Goal: Task Accomplishment & Management: Manage account settings

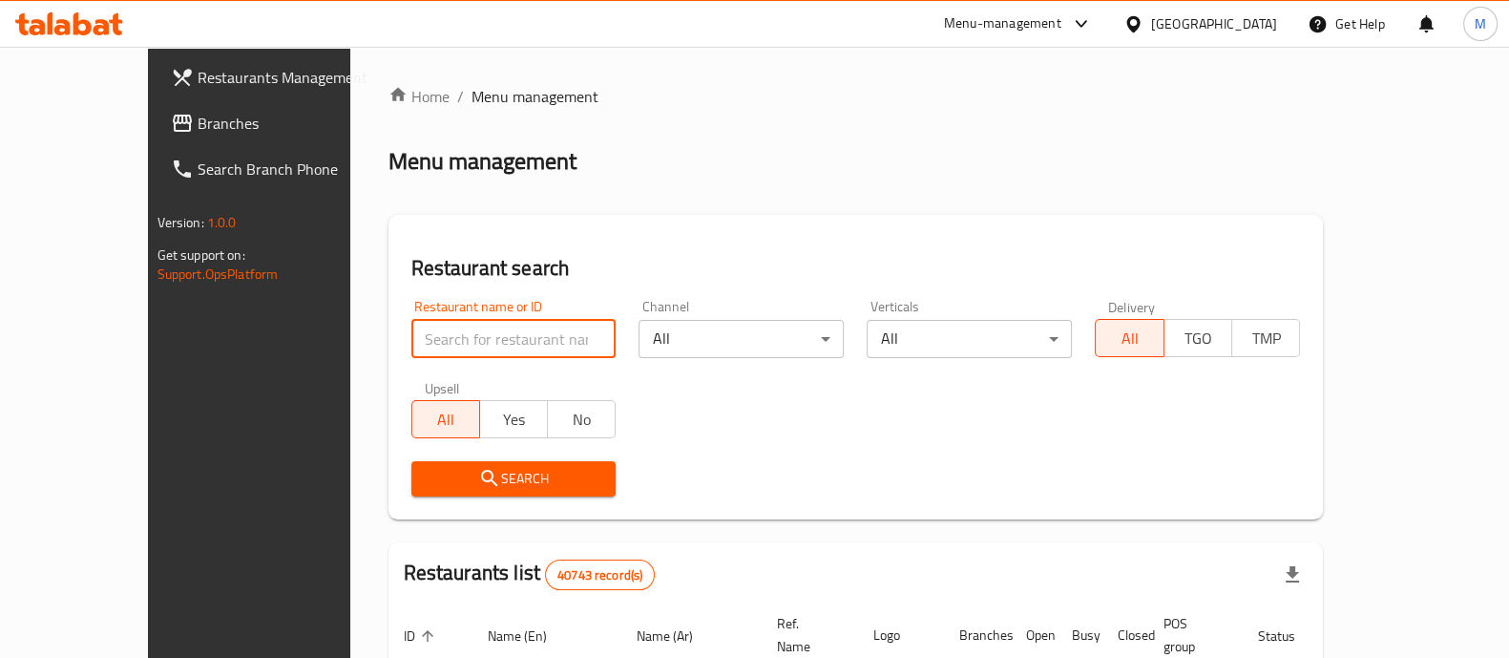
click at [412, 340] on input "search" at bounding box center [514, 339] width 205 height 38
click at [454, 336] on input "search" at bounding box center [514, 339] width 205 height 38
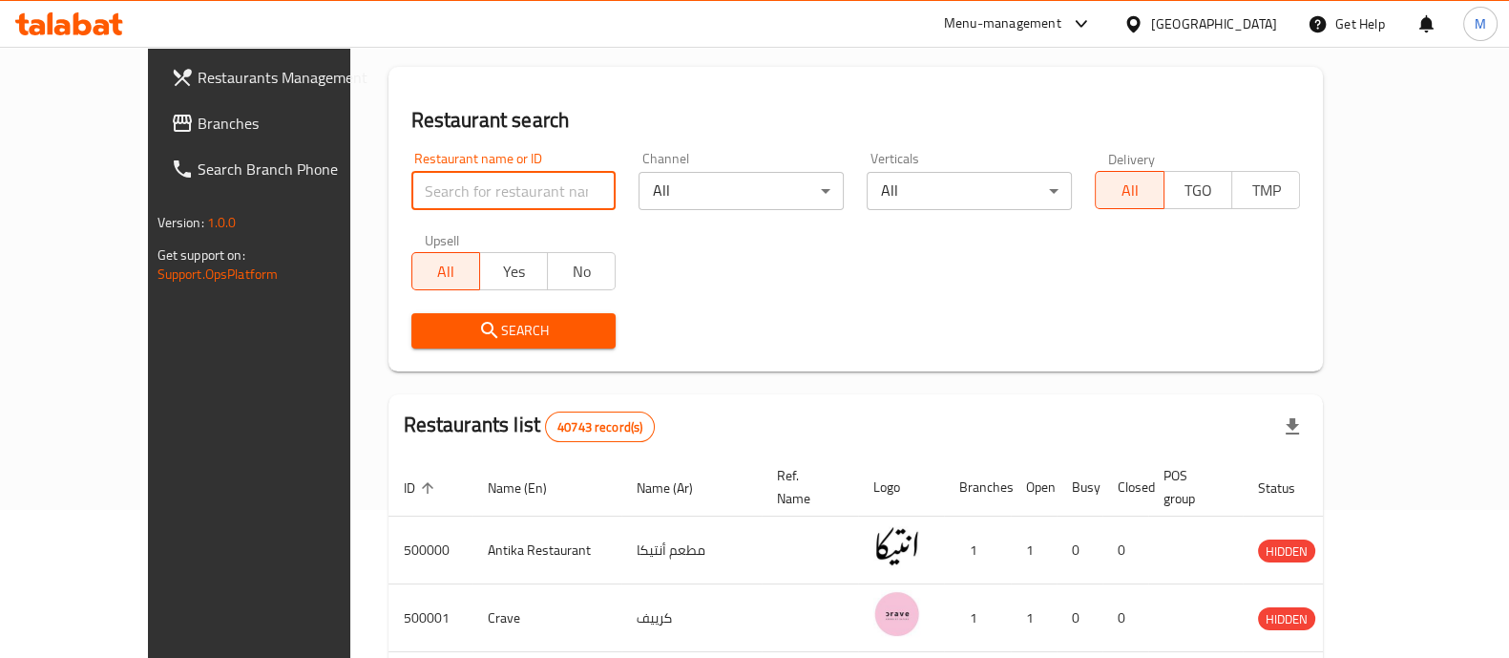
scroll to position [169, 0]
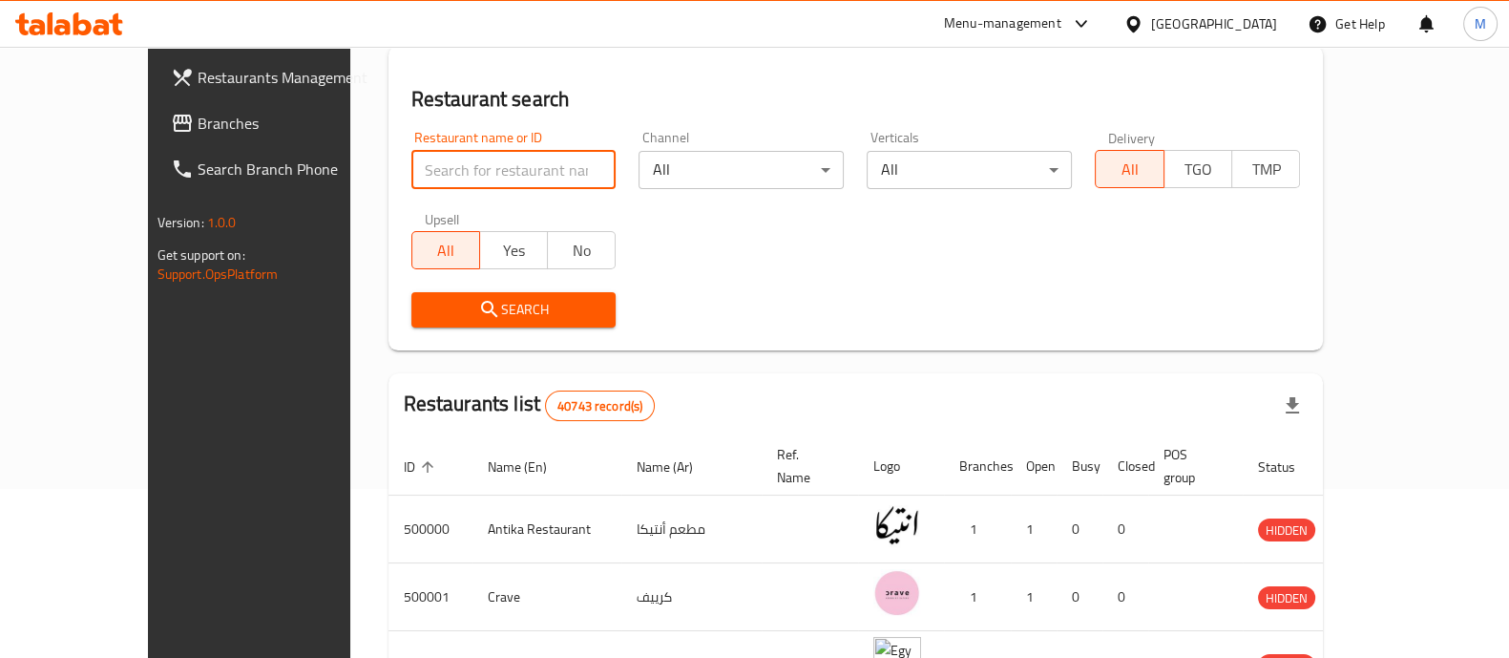
click at [542, 176] on input "search" at bounding box center [514, 170] width 205 height 38
click button "Search" at bounding box center [514, 309] width 205 height 35
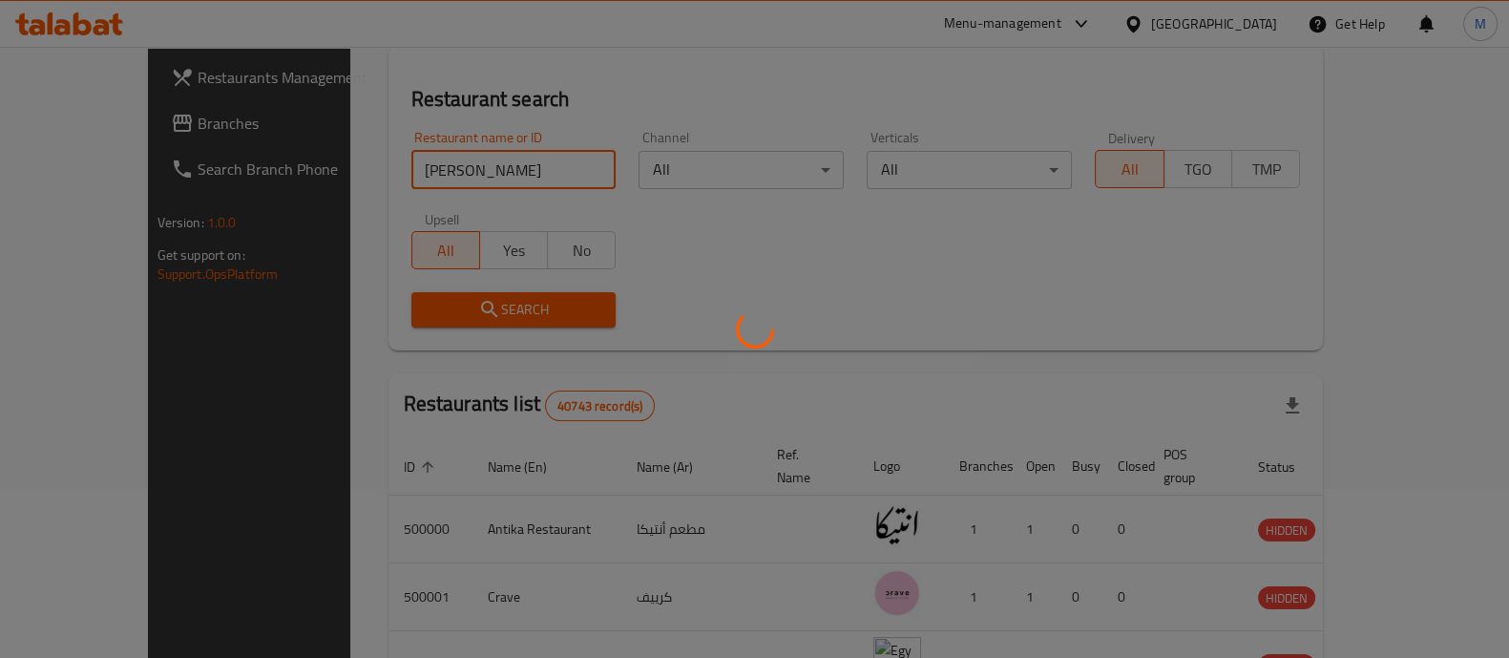
scroll to position [156, 0]
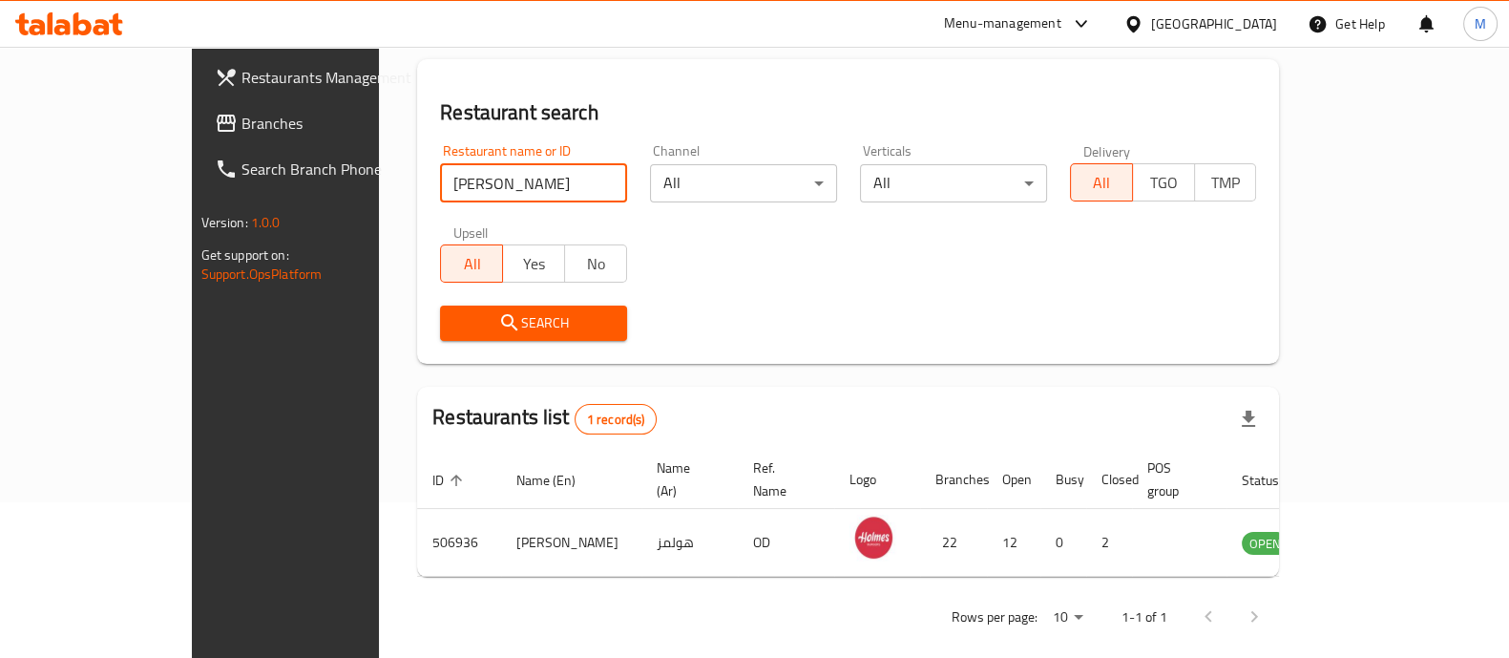
drag, startPoint x: 370, startPoint y: 177, endPoint x: 95, endPoint y: 141, distance: 278.2
click at [192, 141] on div "Restaurants Management Branches Search Branch Phone Version: 1.0.0 Get support …" at bounding box center [755, 285] width 1127 height 789
click button "Search" at bounding box center [533, 323] width 187 height 35
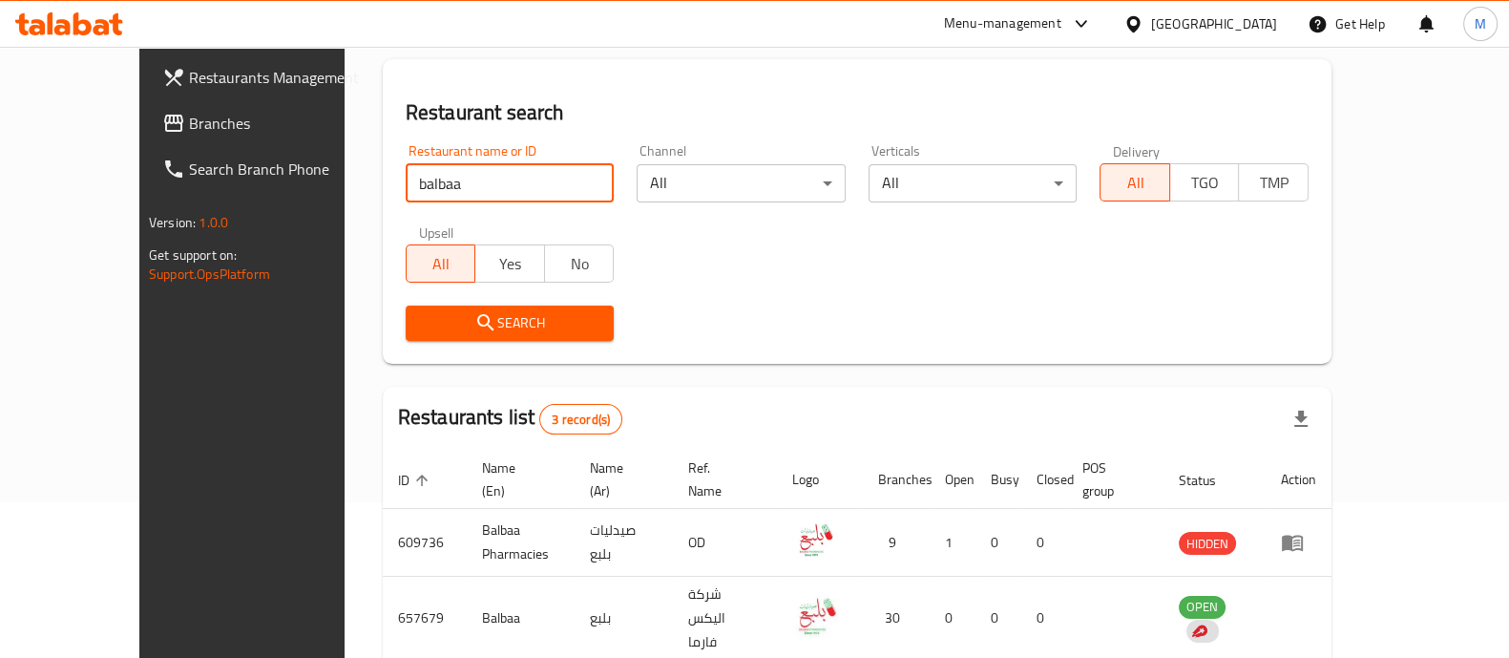
scroll to position [291, 0]
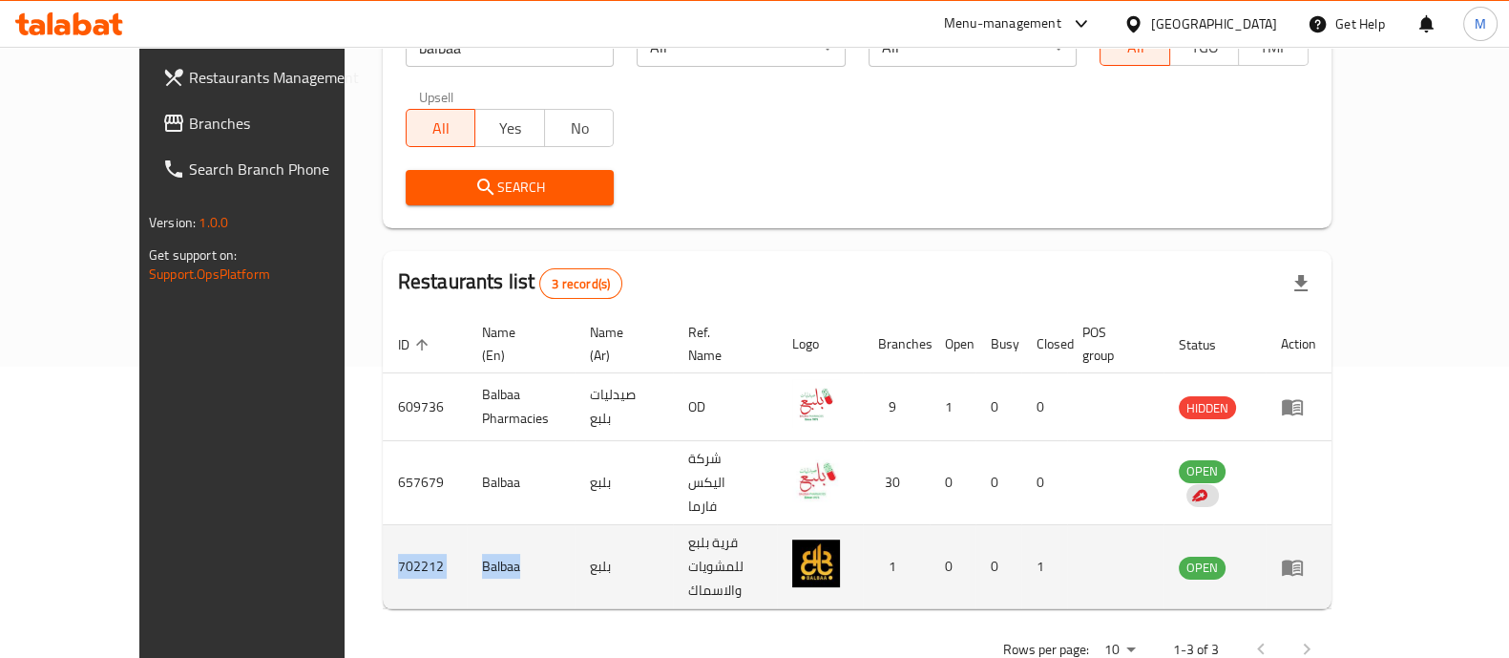
drag, startPoint x: 457, startPoint y: 513, endPoint x: 303, endPoint y: 521, distance: 154.9
click at [383, 525] on tr "702212 Balbaa بلبع قرية بلبع للمشويات والاسماك 1 0 0 1 OPEN" at bounding box center [857, 567] width 949 height 84
copy tr "702212 Balbaa"
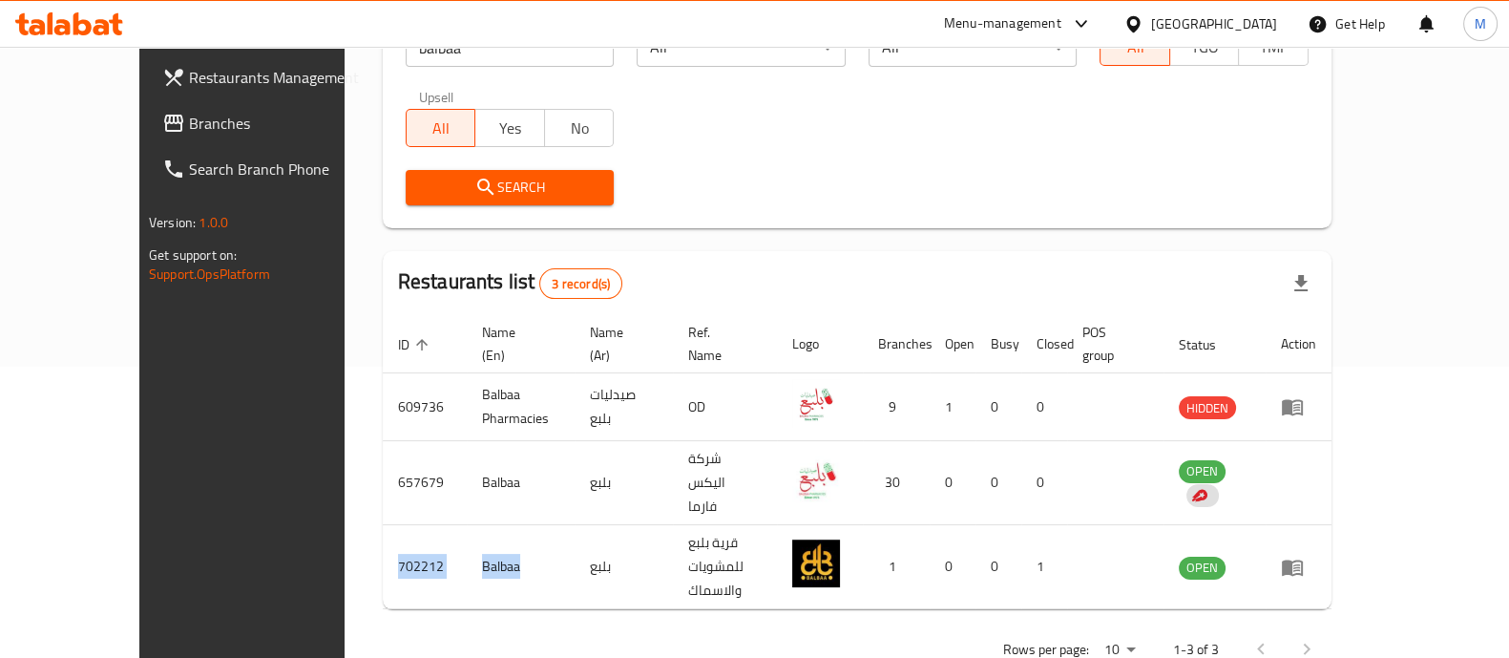
scroll to position [0, 0]
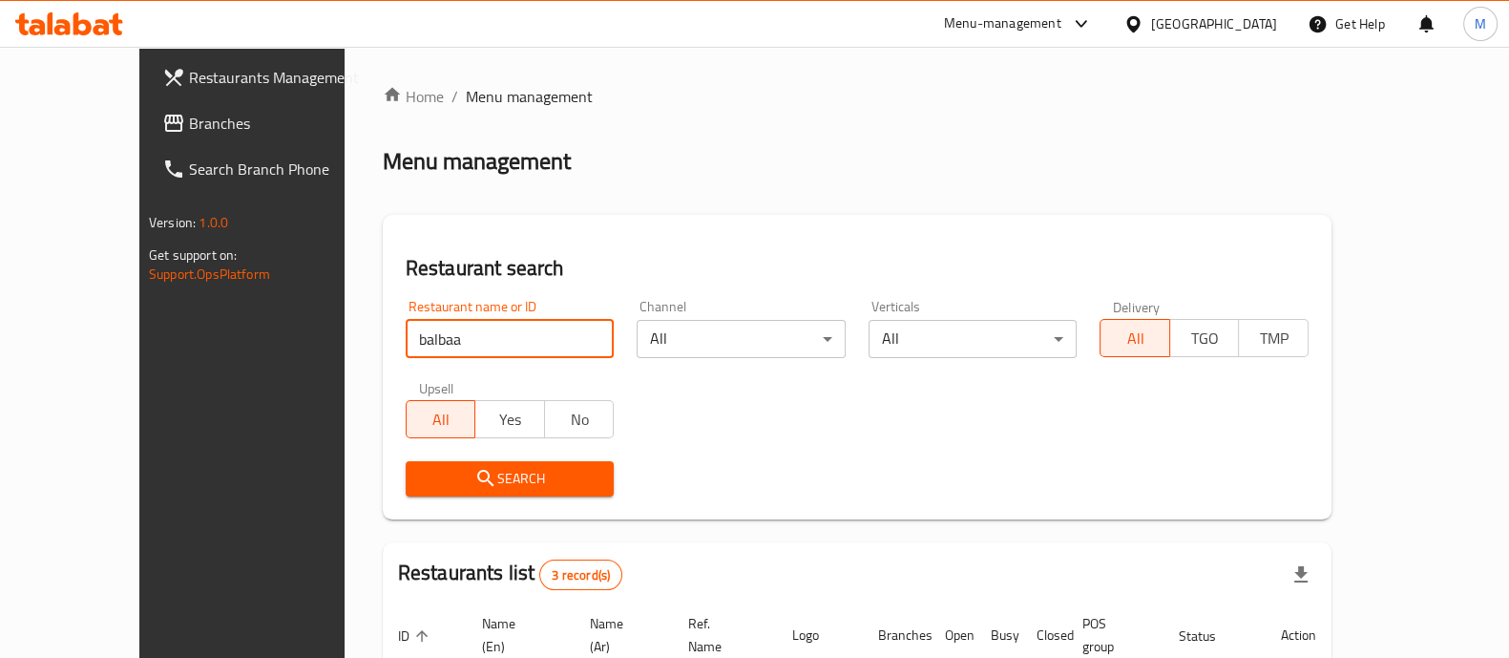
drag, startPoint x: 381, startPoint y: 327, endPoint x: 1, endPoint y: -46, distance: 532.7
click at [1, 0] on html "​ Menu-management Egypt Get Help M Restaurants Management Branches Search Branc…" at bounding box center [754, 329] width 1509 height 658
paste input "686437"
type input "686437"
click button "Search" at bounding box center [510, 478] width 209 height 35
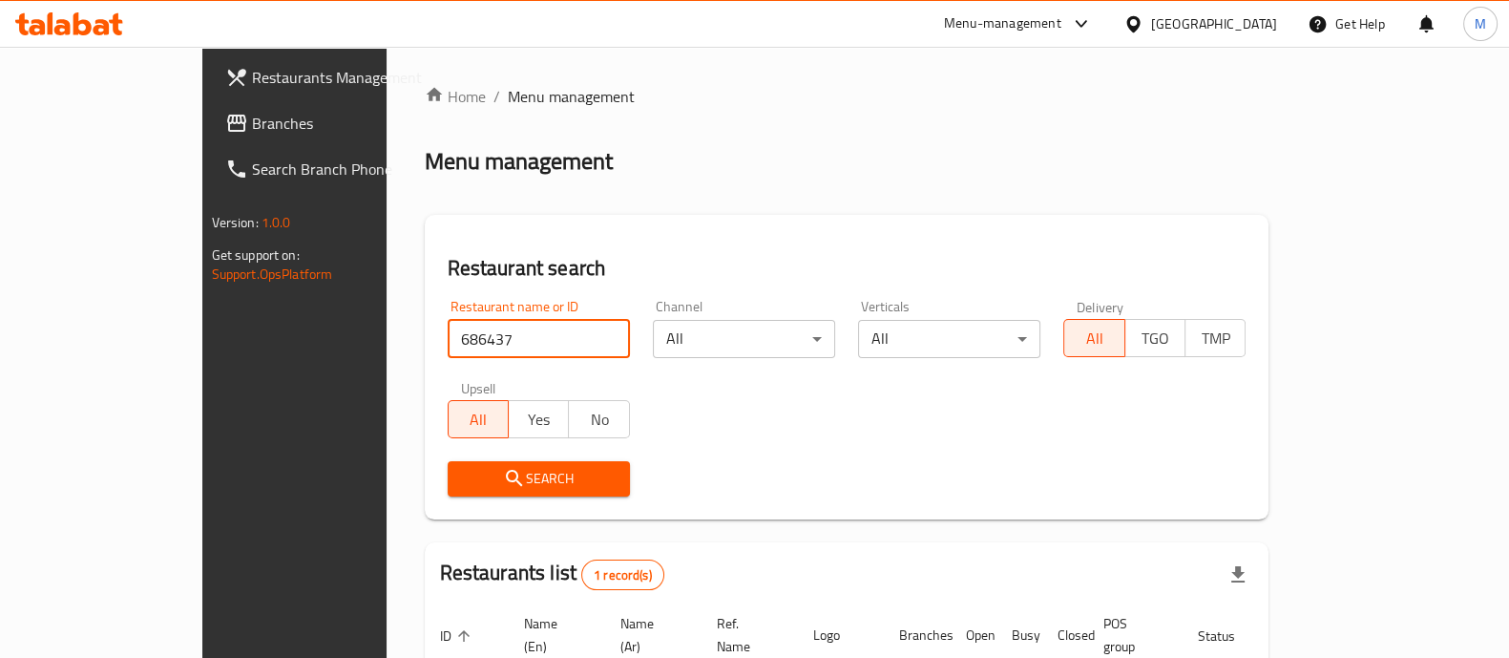
scroll to position [156, 0]
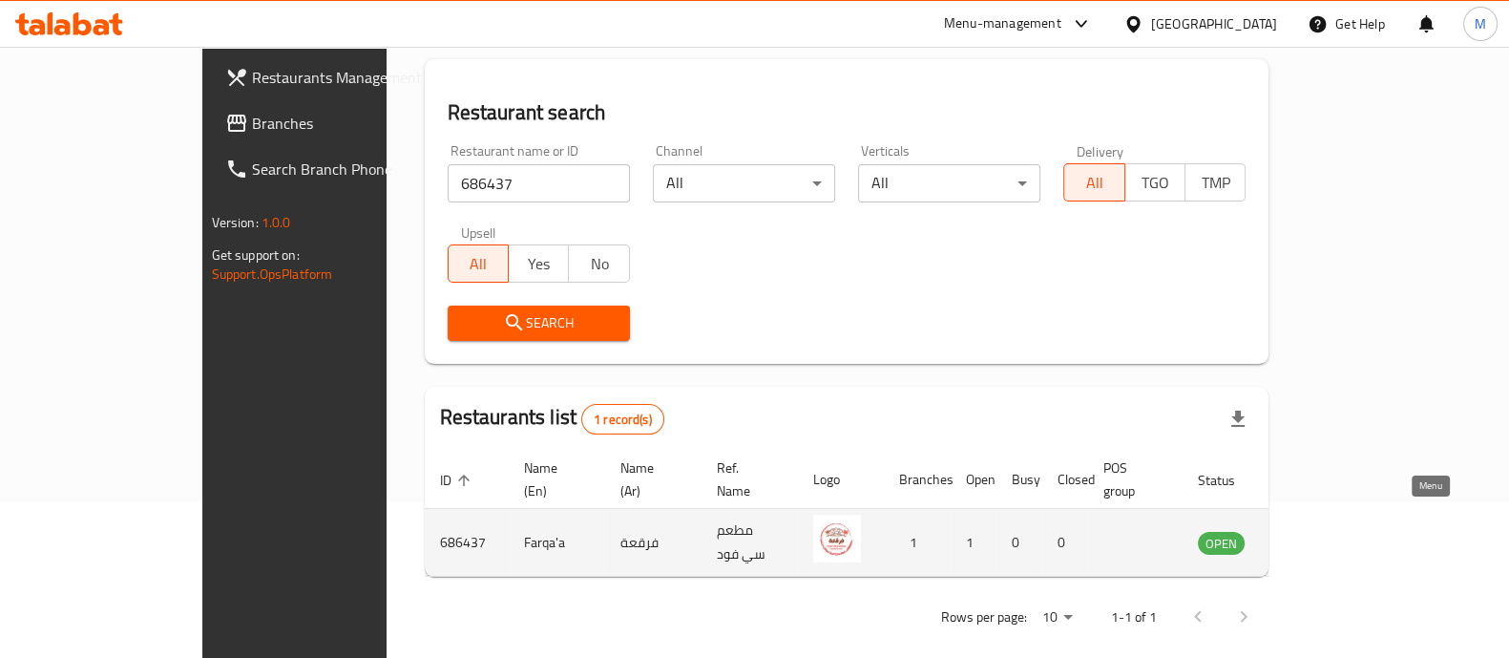
click at [1334, 531] on link "enhanced table" at bounding box center [1315, 542] width 35 height 23
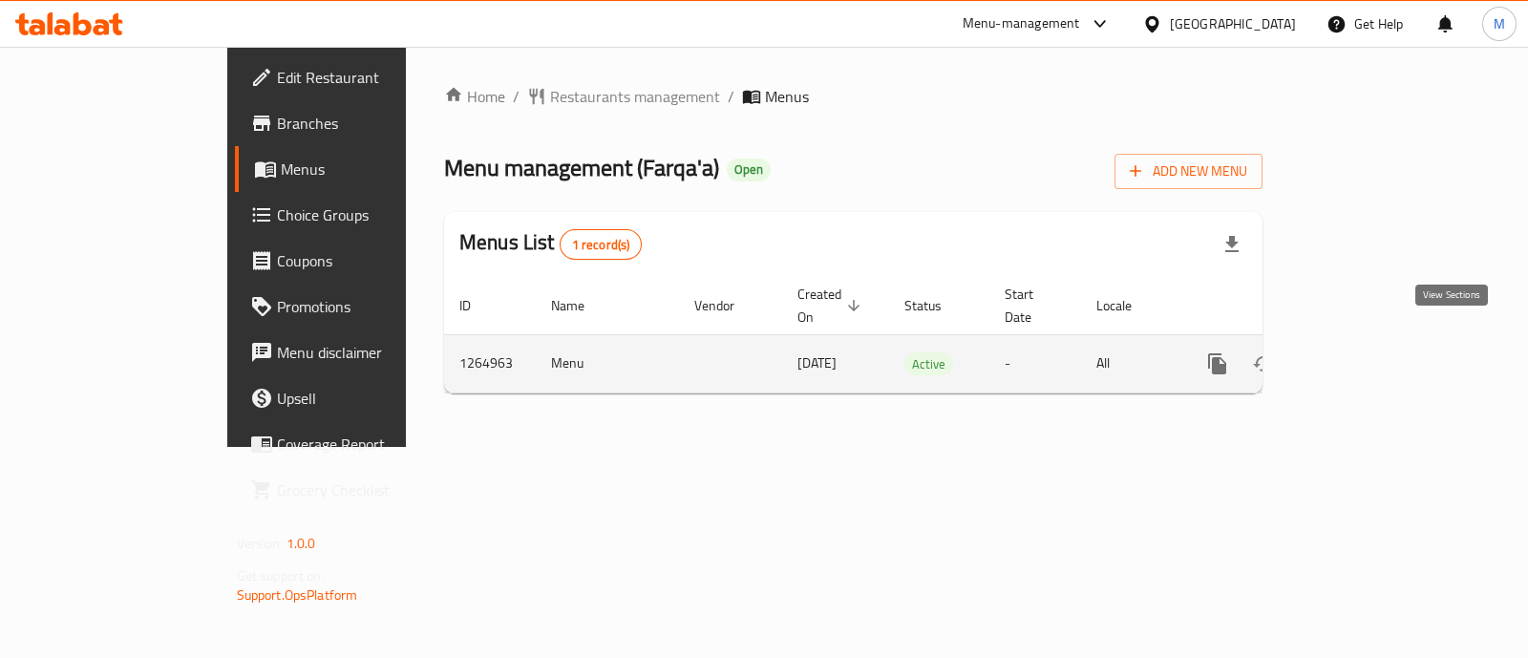
click at [1366, 352] on icon "enhanced table" at bounding box center [1354, 363] width 23 height 23
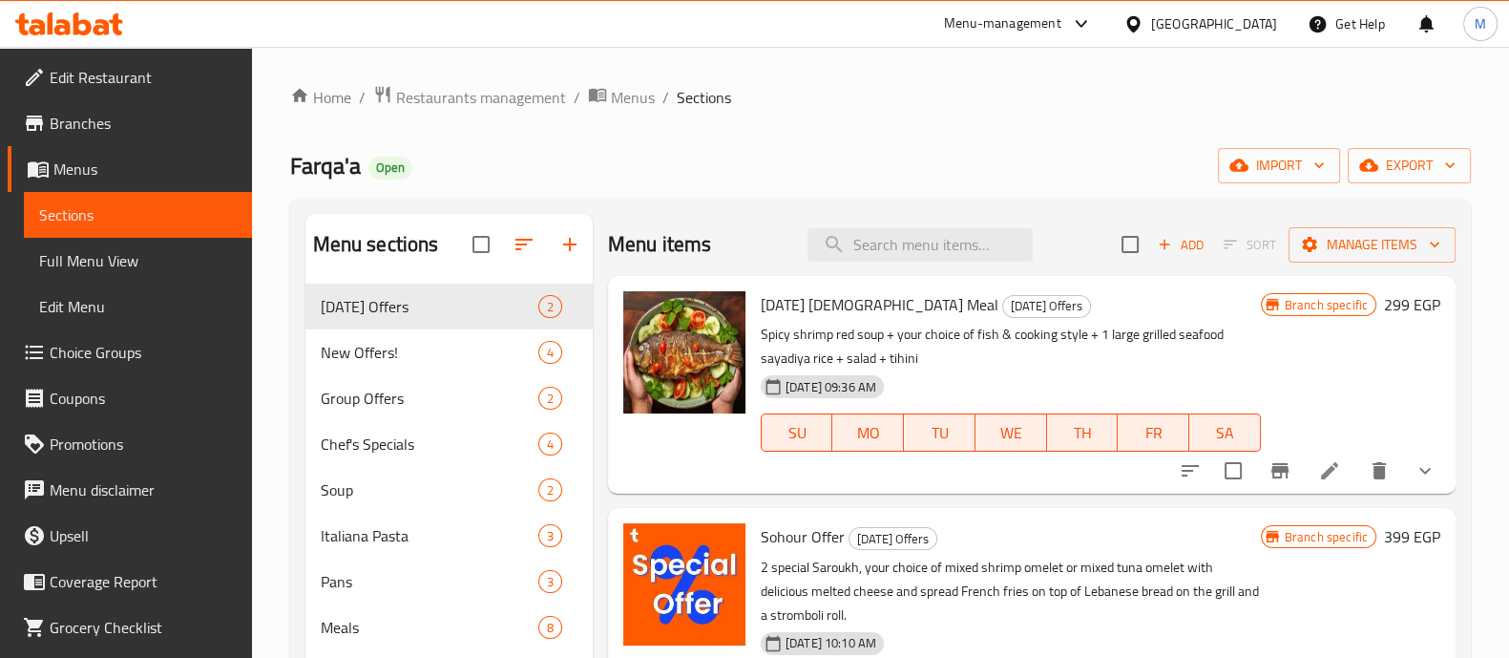
click at [49, 18] on icon at bounding box center [51, 23] width 6 height 22
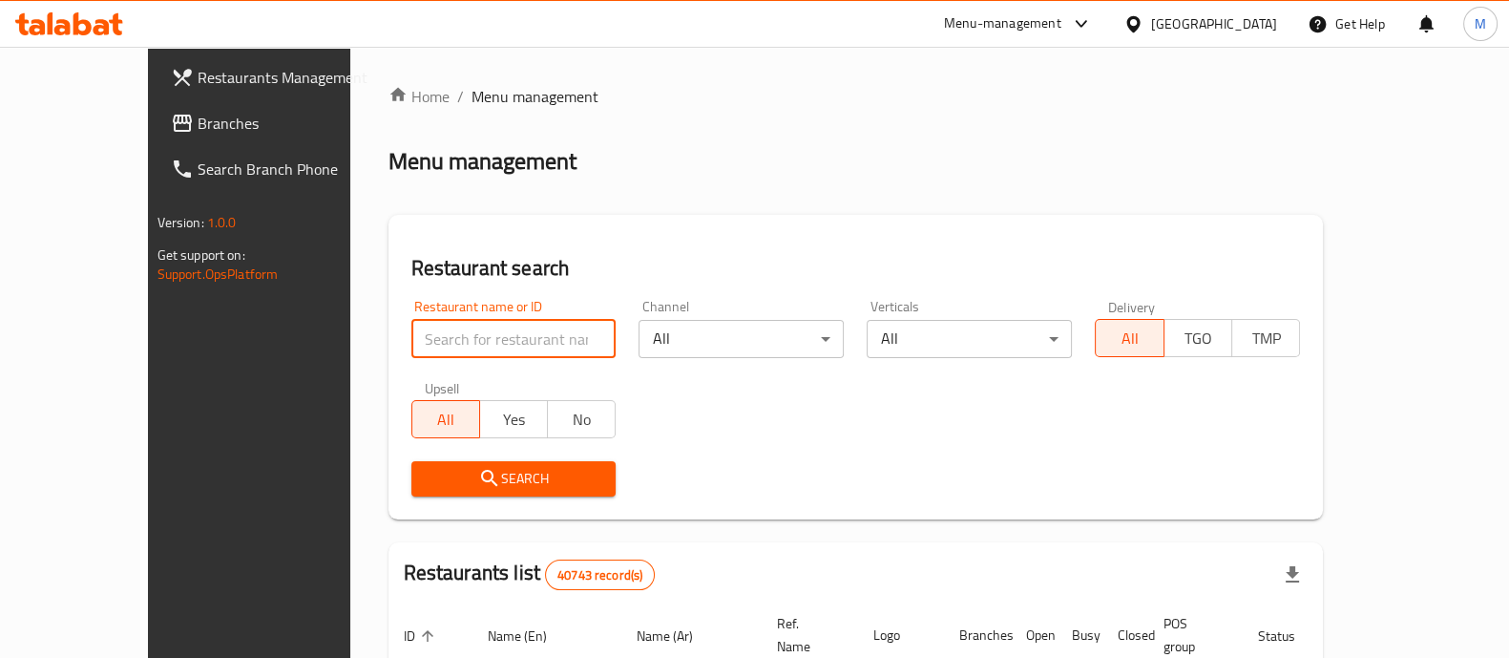
click at [512, 331] on input "search" at bounding box center [514, 339] width 205 height 38
type input "p"
type input "[PERSON_NAME]"
click button "Search" at bounding box center [514, 478] width 205 height 35
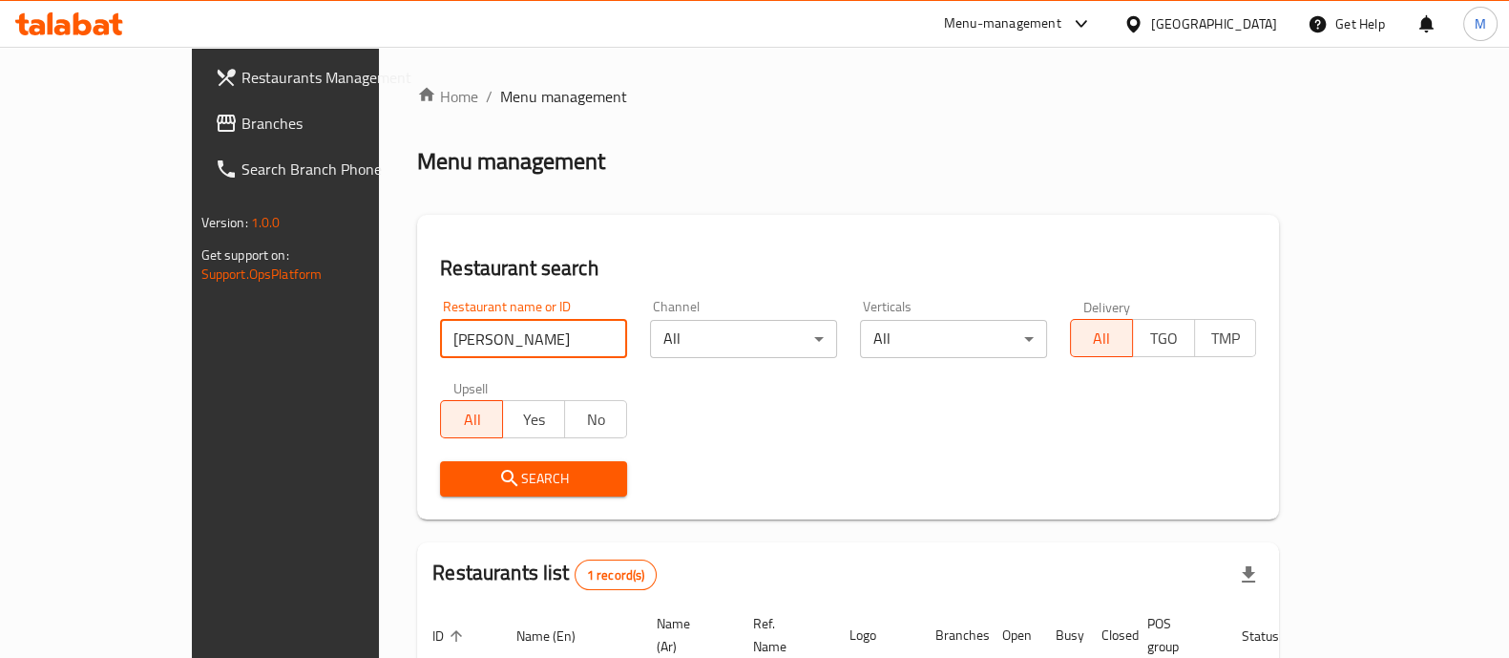
scroll to position [156, 0]
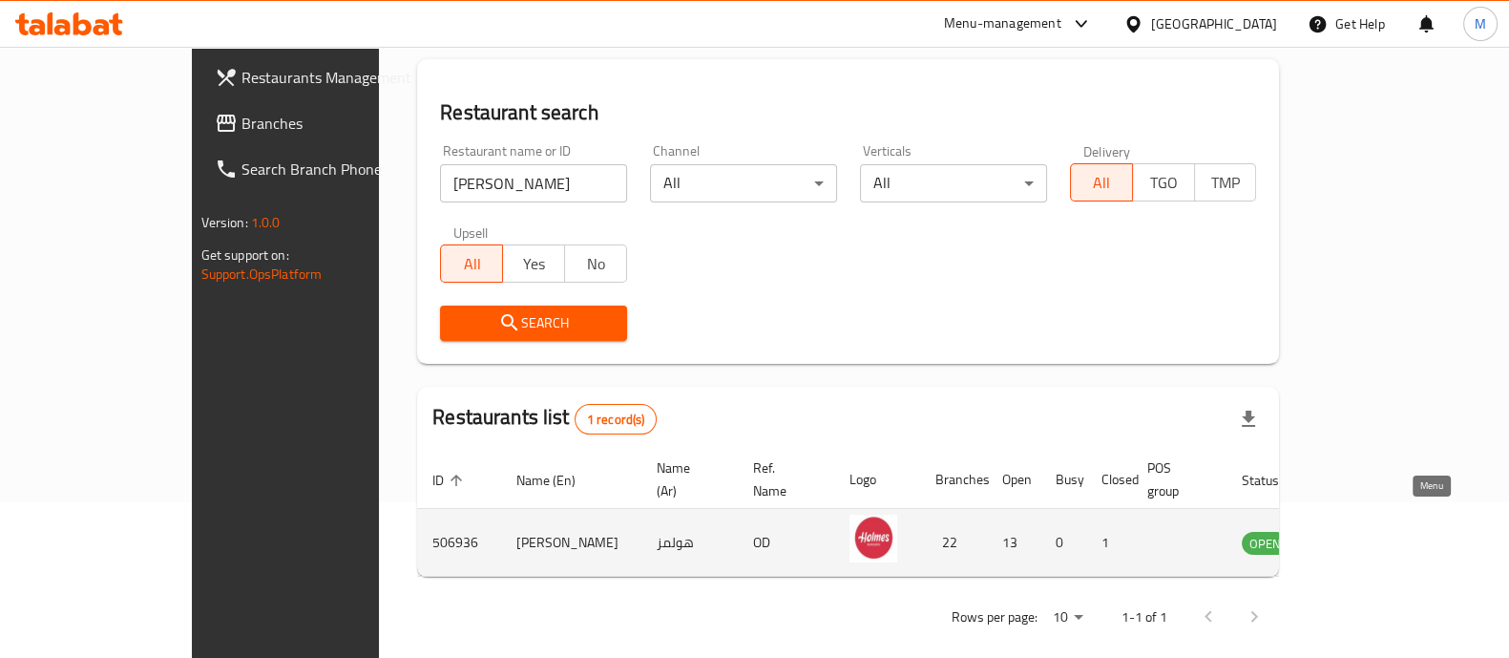
click at [1364, 536] on icon "enhanced table" at bounding box center [1353, 544] width 21 height 16
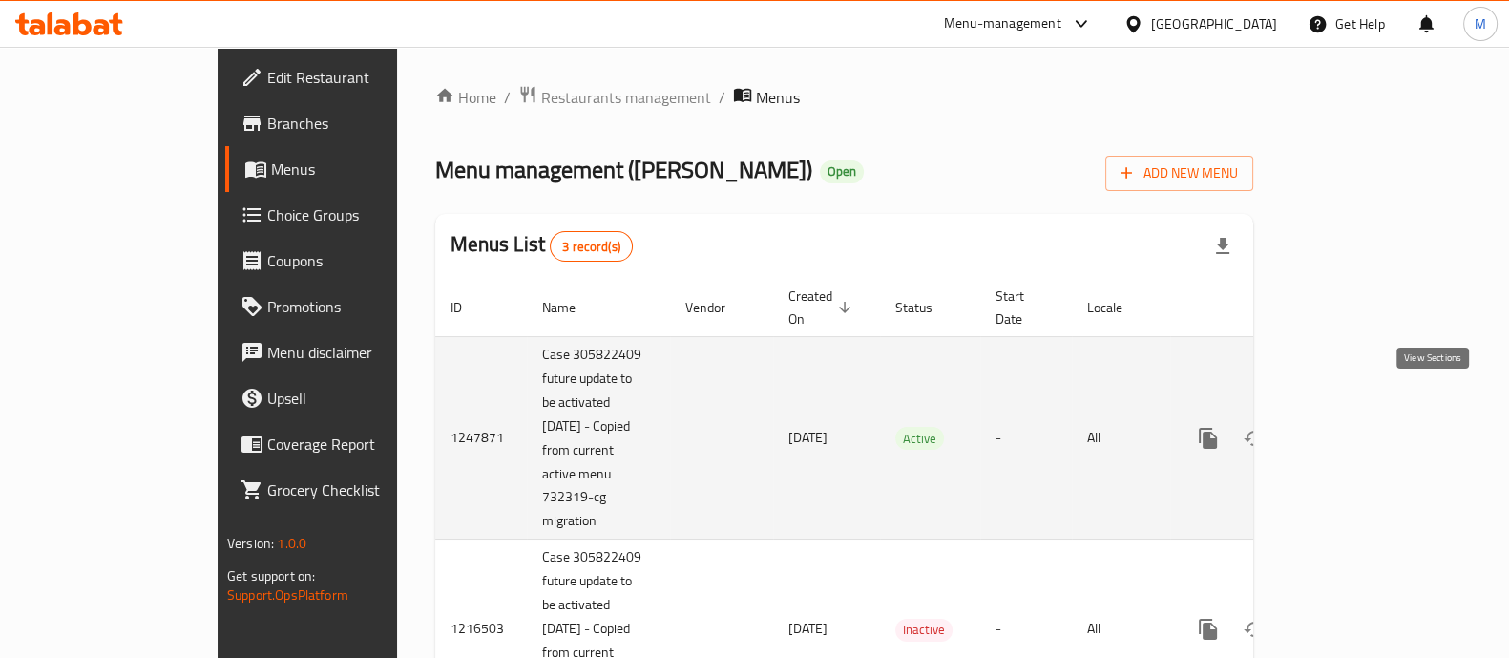
click at [1358, 427] on icon "enhanced table" at bounding box center [1346, 438] width 23 height 23
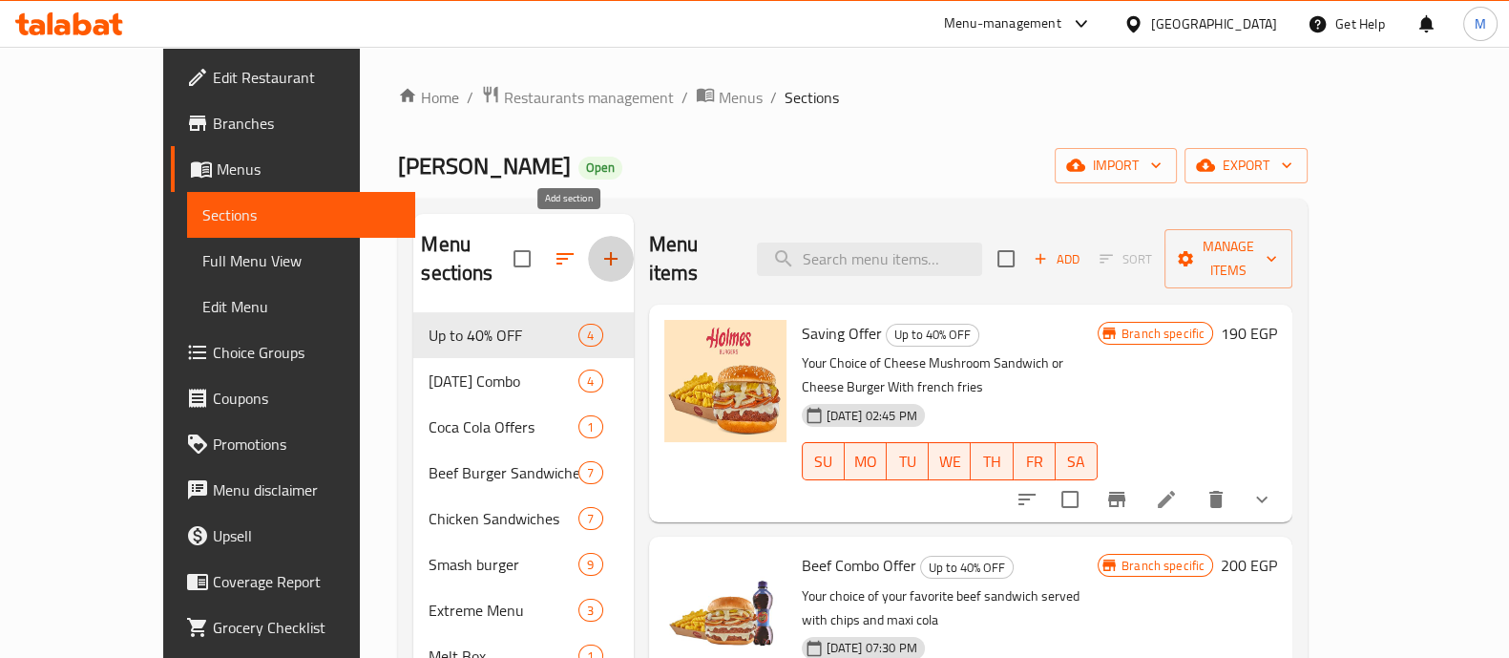
click at [600, 247] on icon "button" at bounding box center [611, 258] width 23 height 23
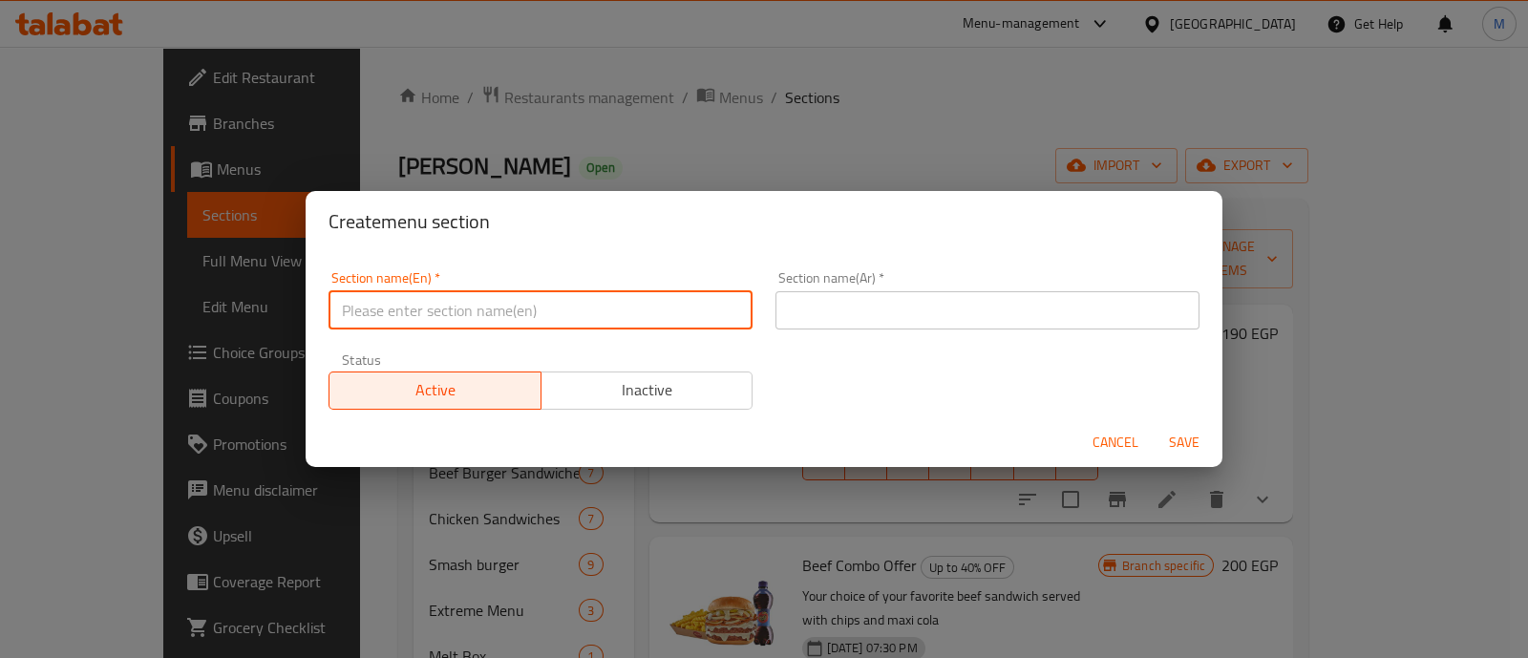
click at [577, 303] on input "text" at bounding box center [540, 310] width 424 height 38
type input "p"
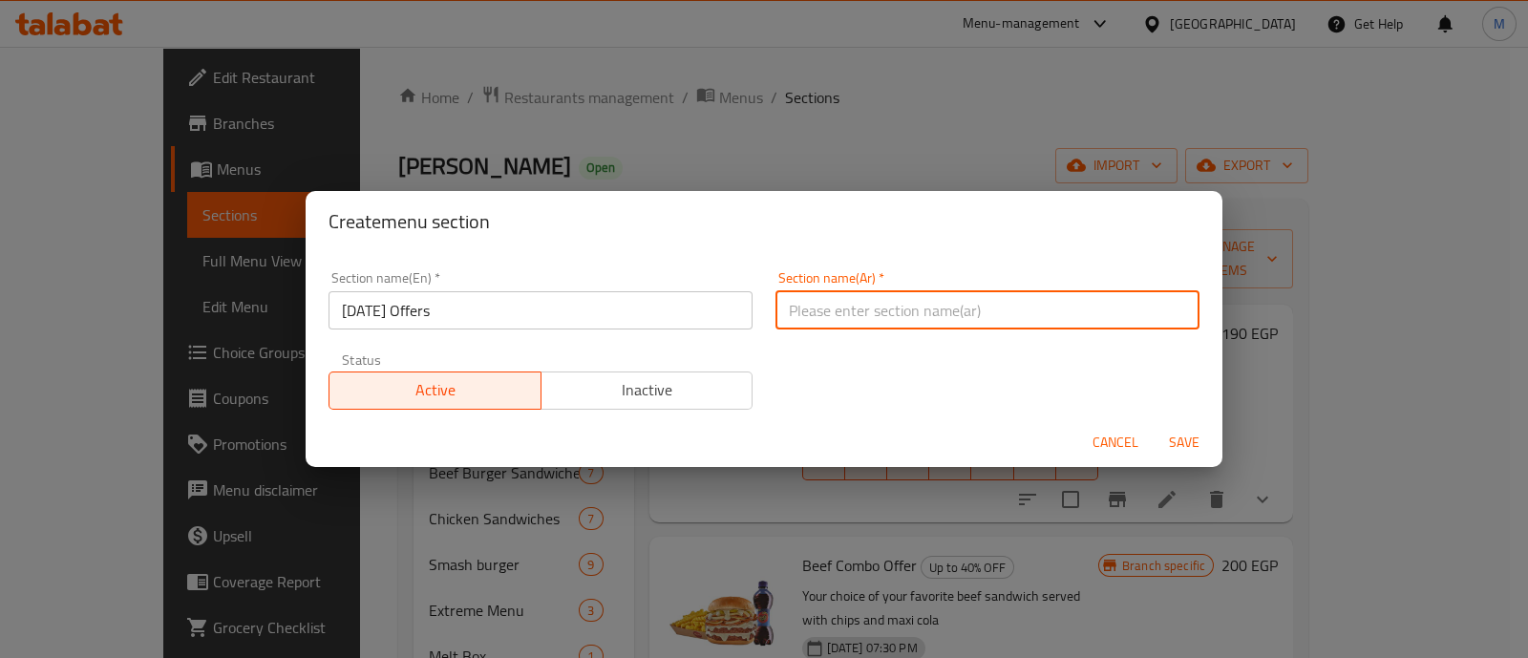
click at [854, 313] on input "text" at bounding box center [987, 310] width 424 height 38
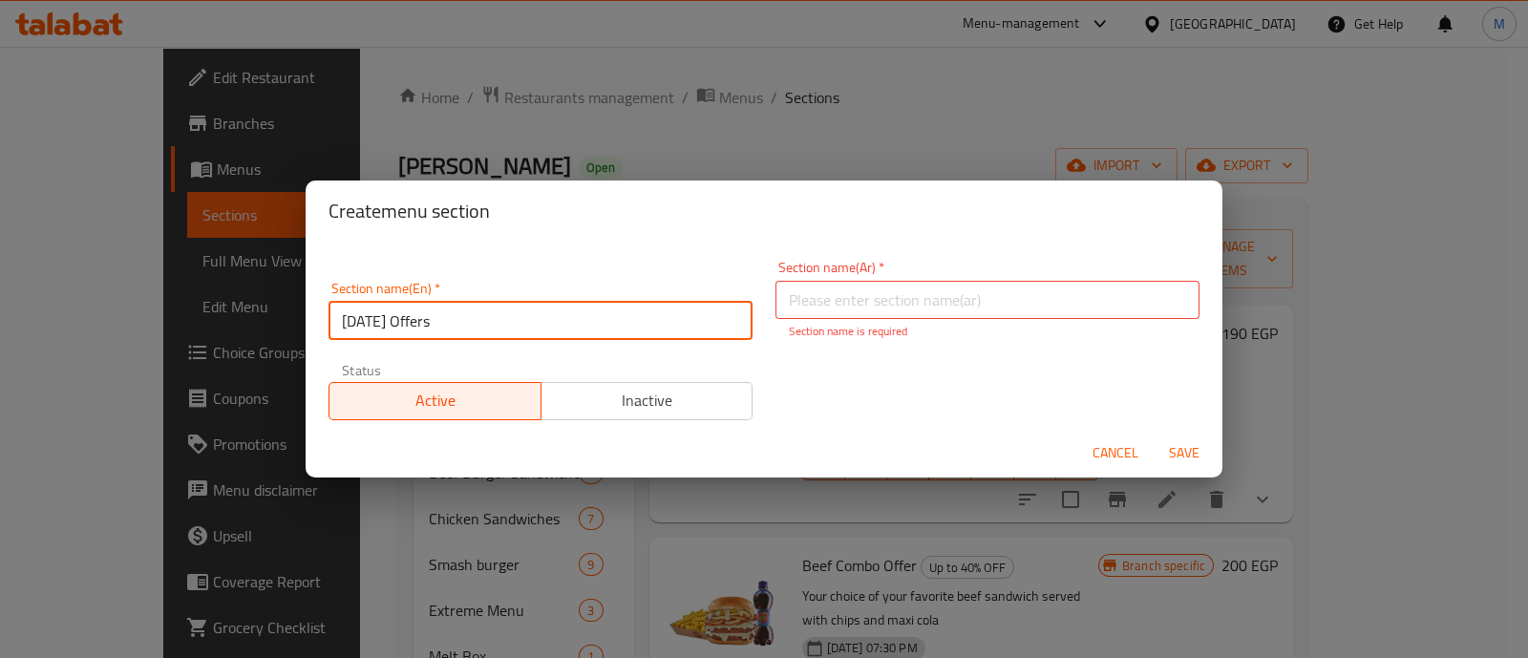
drag, startPoint x: 506, startPoint y: 311, endPoint x: 100, endPoint y: 291, distance: 406.3
click at [100, 291] on div "Create menu section Section name(En)   * Potato Day Offers Section name(En) * S…" at bounding box center [764, 329] width 1528 height 658
type input "ه"
type input "International [DATE]"
click at [811, 305] on input "text" at bounding box center [987, 300] width 424 height 38
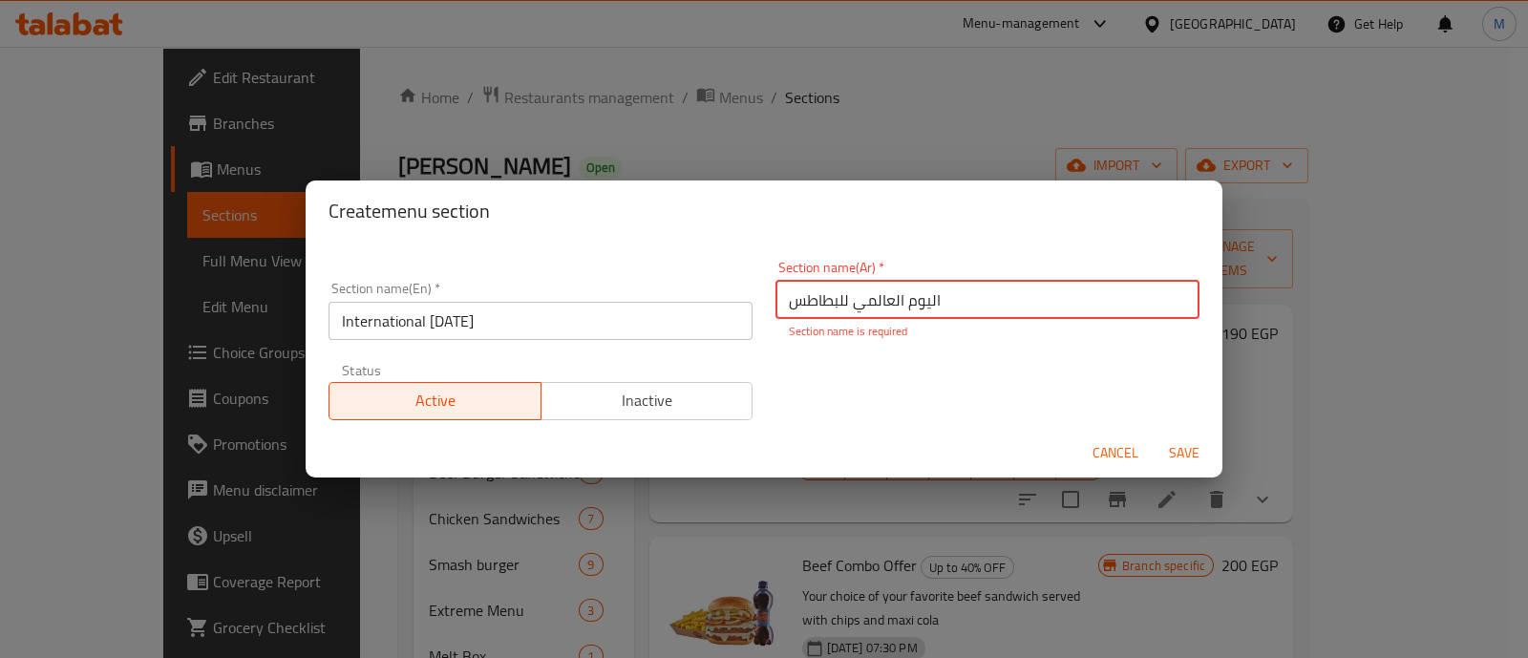
type input "اليوم العالمي للبطاطس"
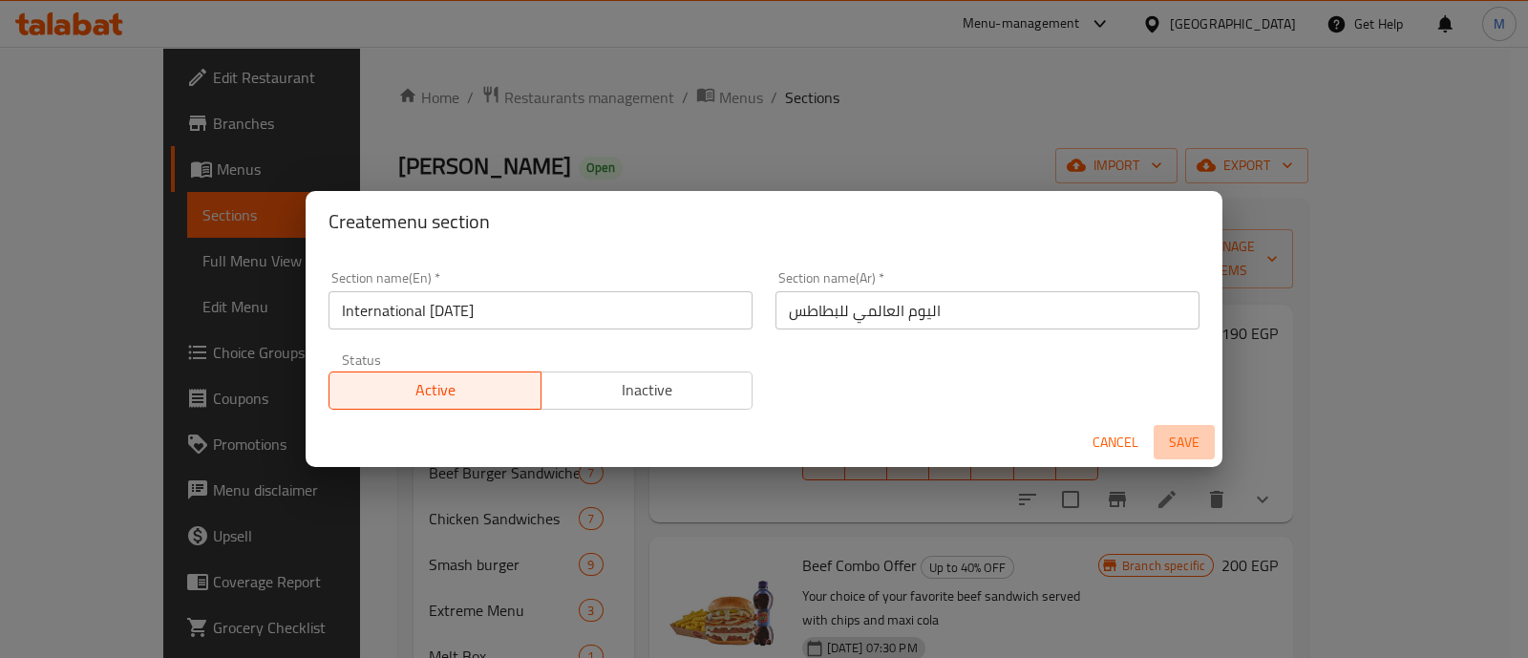
click at [1162, 454] on span "Save" at bounding box center [1184, 443] width 46 height 24
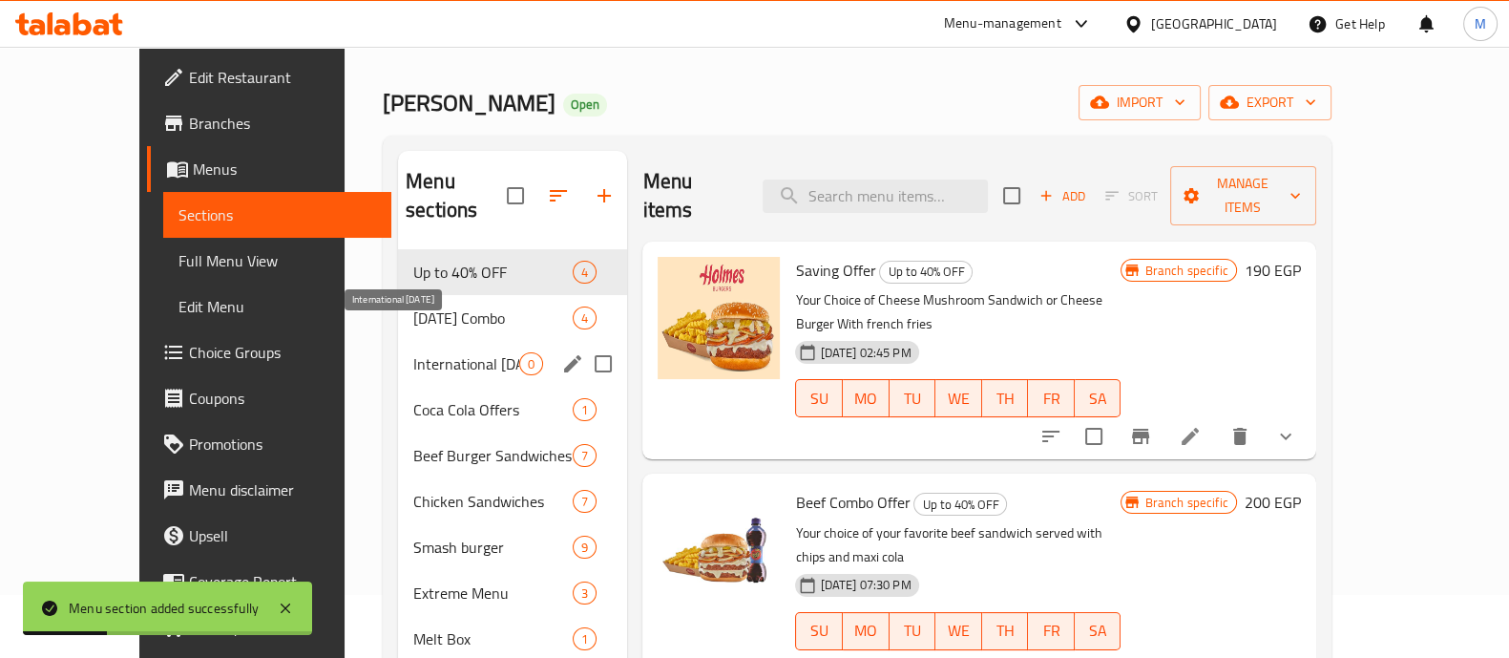
scroll to position [62, 0]
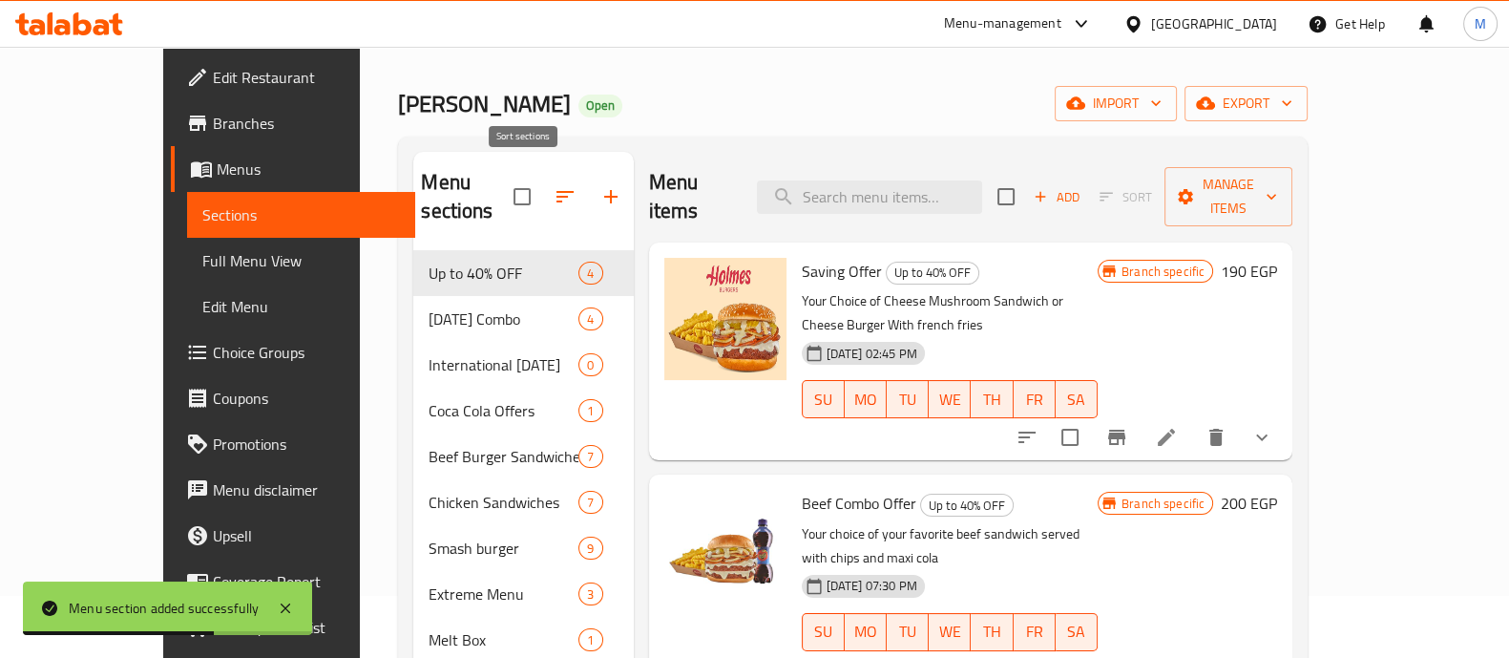
drag, startPoint x: 527, startPoint y: 183, endPoint x: 524, endPoint y: 172, distance: 11.8
click at [554, 185] on icon "button" at bounding box center [565, 196] width 23 height 23
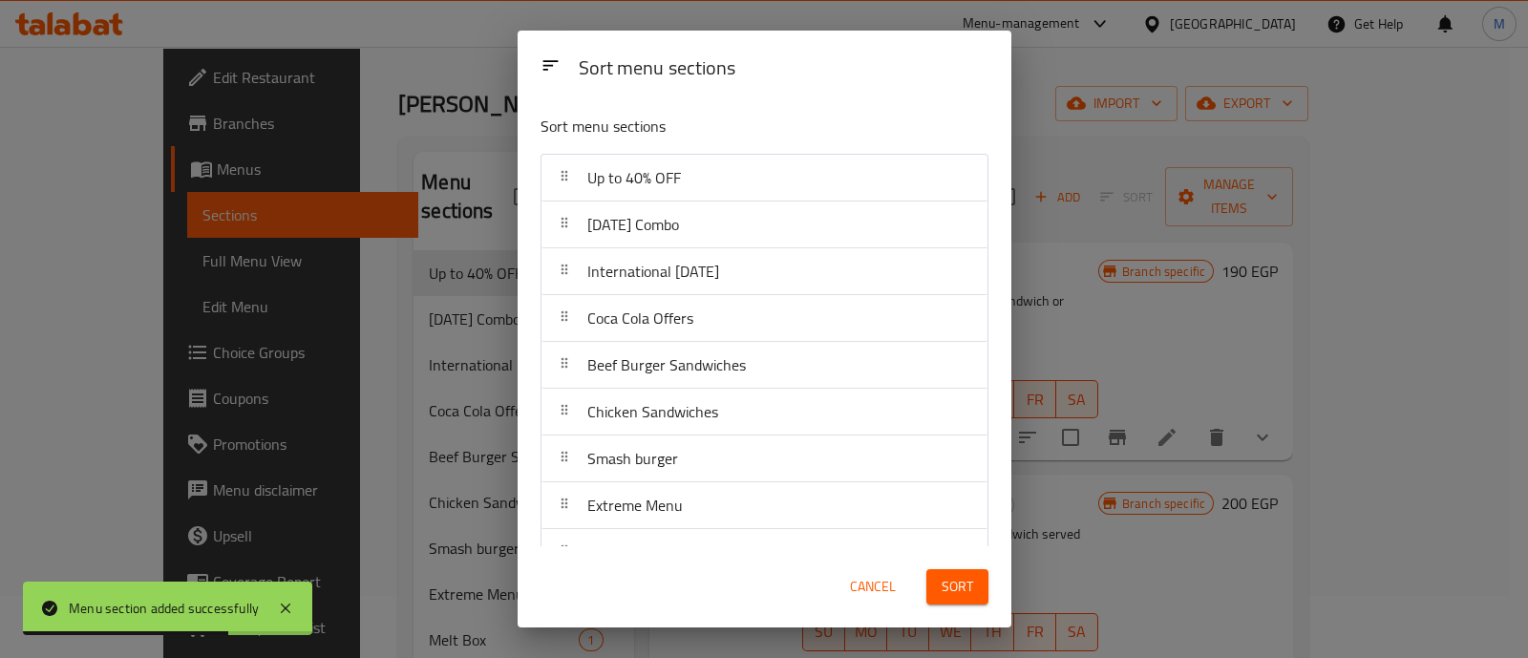
click at [524, 172] on div "Sort menu sections Up to 40% OFF Ramadan Combo International Potato Day Coca Co…" at bounding box center [764, 322] width 494 height 447
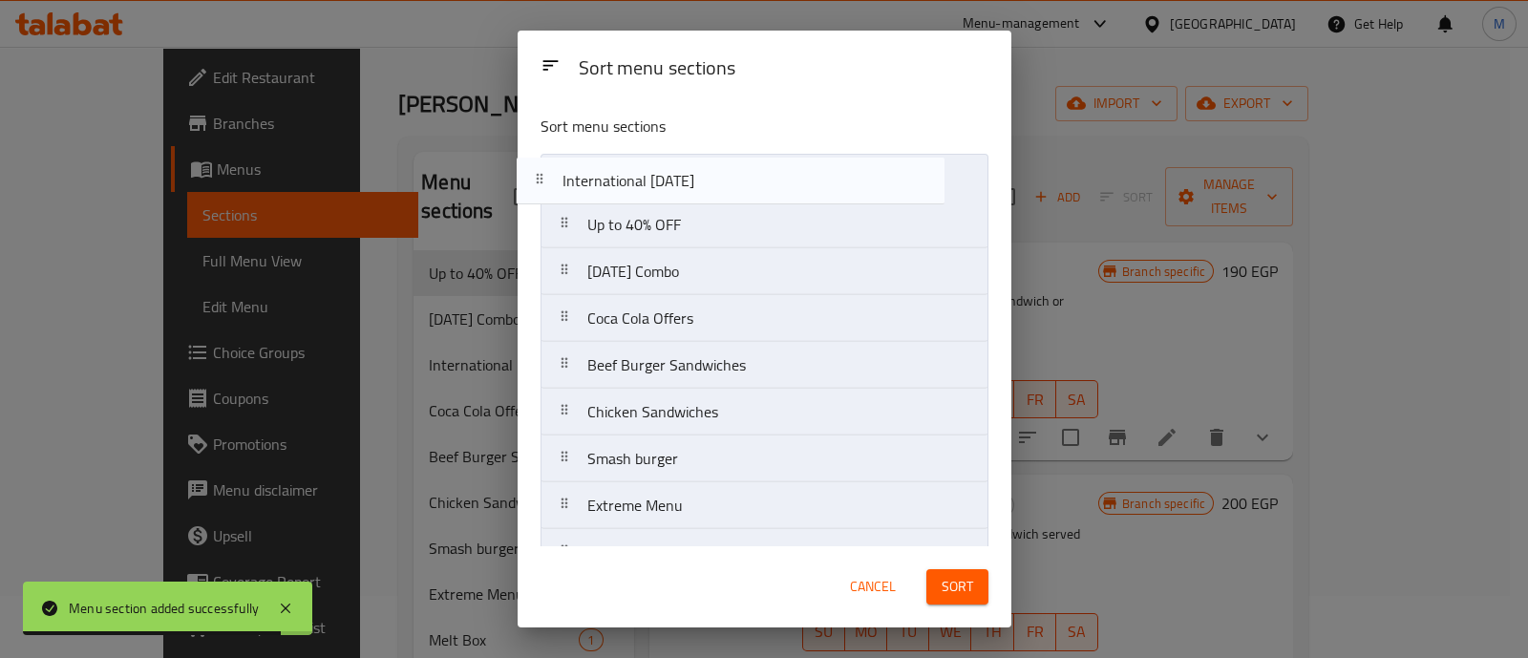
drag, startPoint x: 939, startPoint y: 284, endPoint x: 912, endPoint y: 186, distance: 101.0
click at [912, 186] on nav "Up to 40% OFF Ramadan Combo International Potato Day Coca Cola Offers Beef Burg…" at bounding box center [764, 552] width 448 height 797
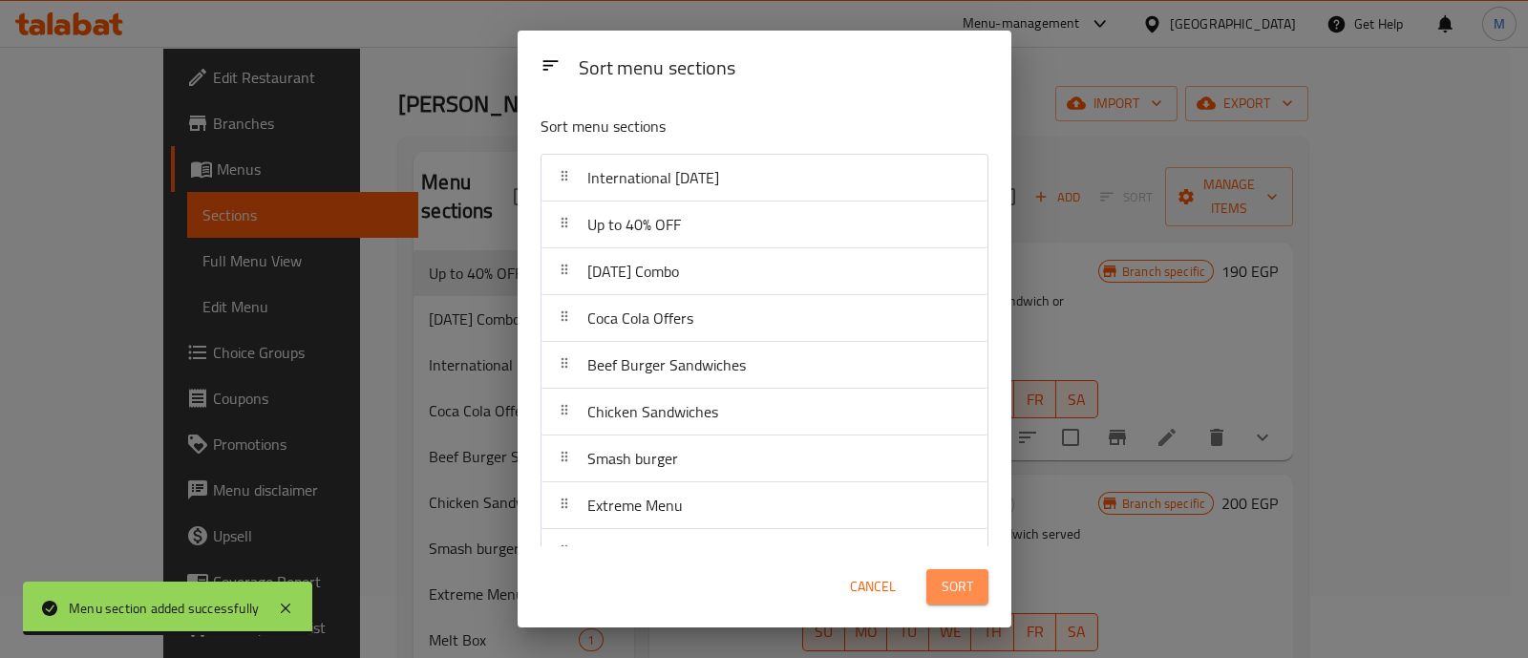
click at [975, 580] on button "Sort" at bounding box center [957, 586] width 62 height 35
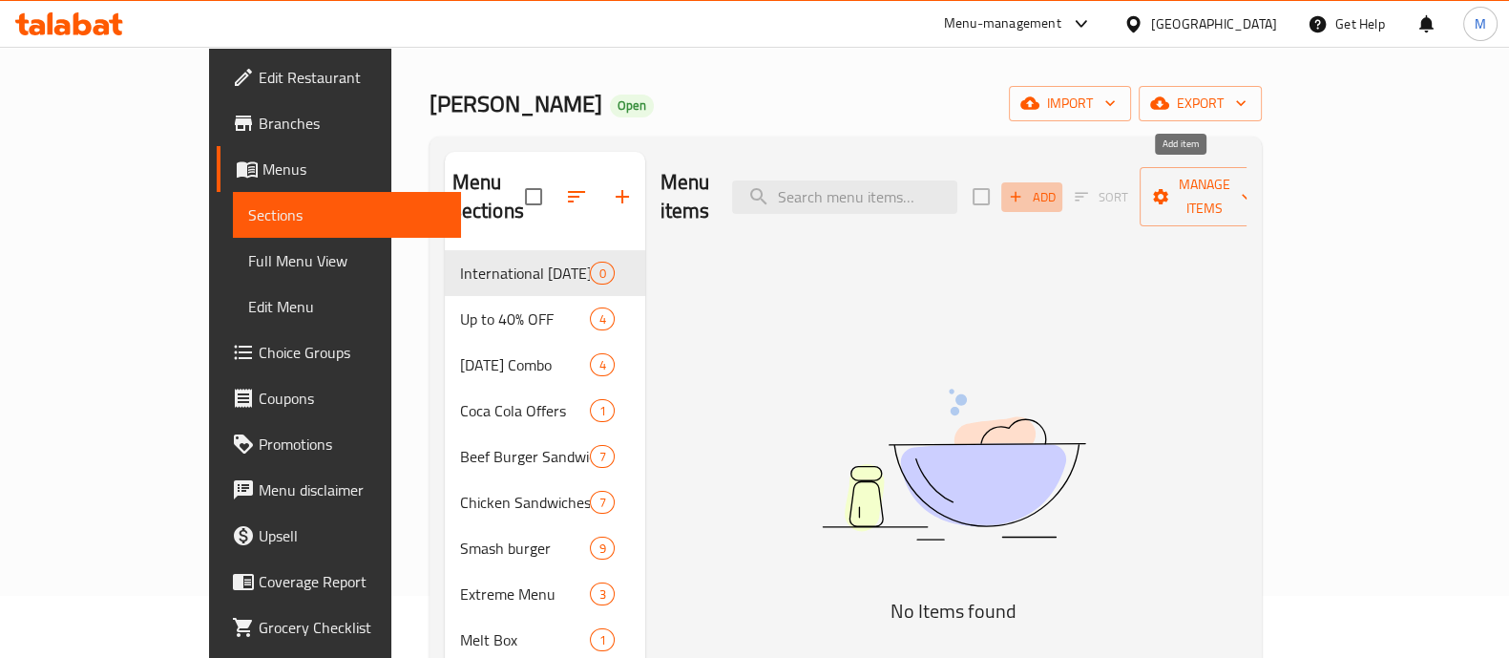
click at [1063, 182] on button "Add" at bounding box center [1032, 197] width 61 height 30
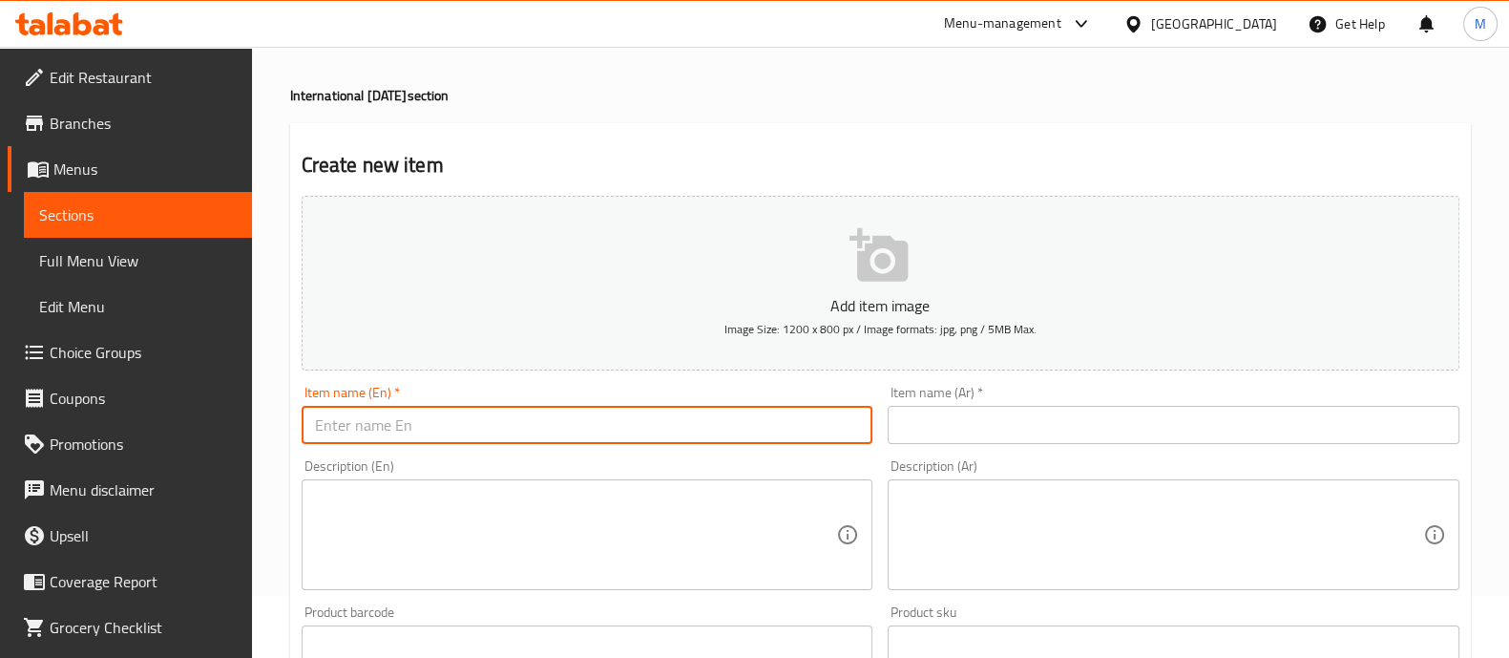
click at [623, 422] on input "text" at bounding box center [588, 425] width 572 height 38
paste input "Original cheese burger"
type input "Original cheese burger"
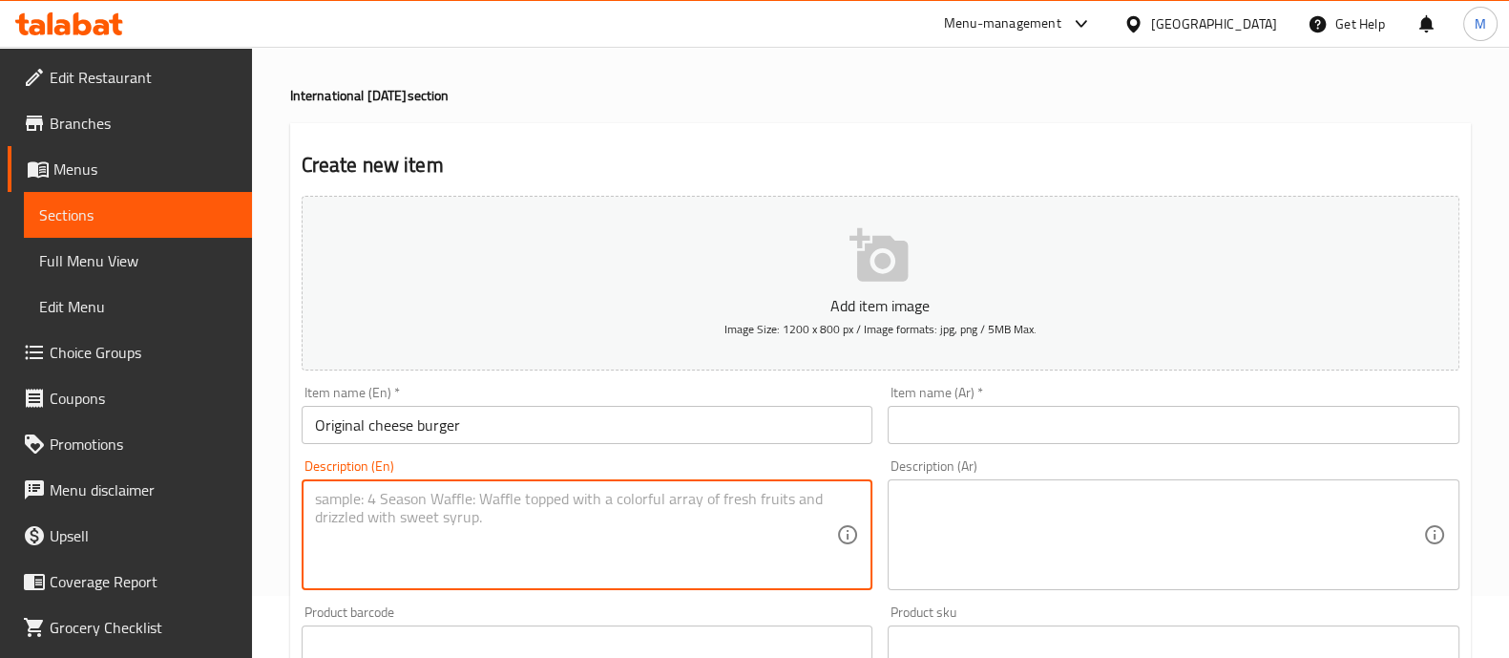
click at [542, 506] on textarea at bounding box center [576, 535] width 522 height 91
type textarea "خ"
type textarea "Original Cheese Burger + Fries FREE"
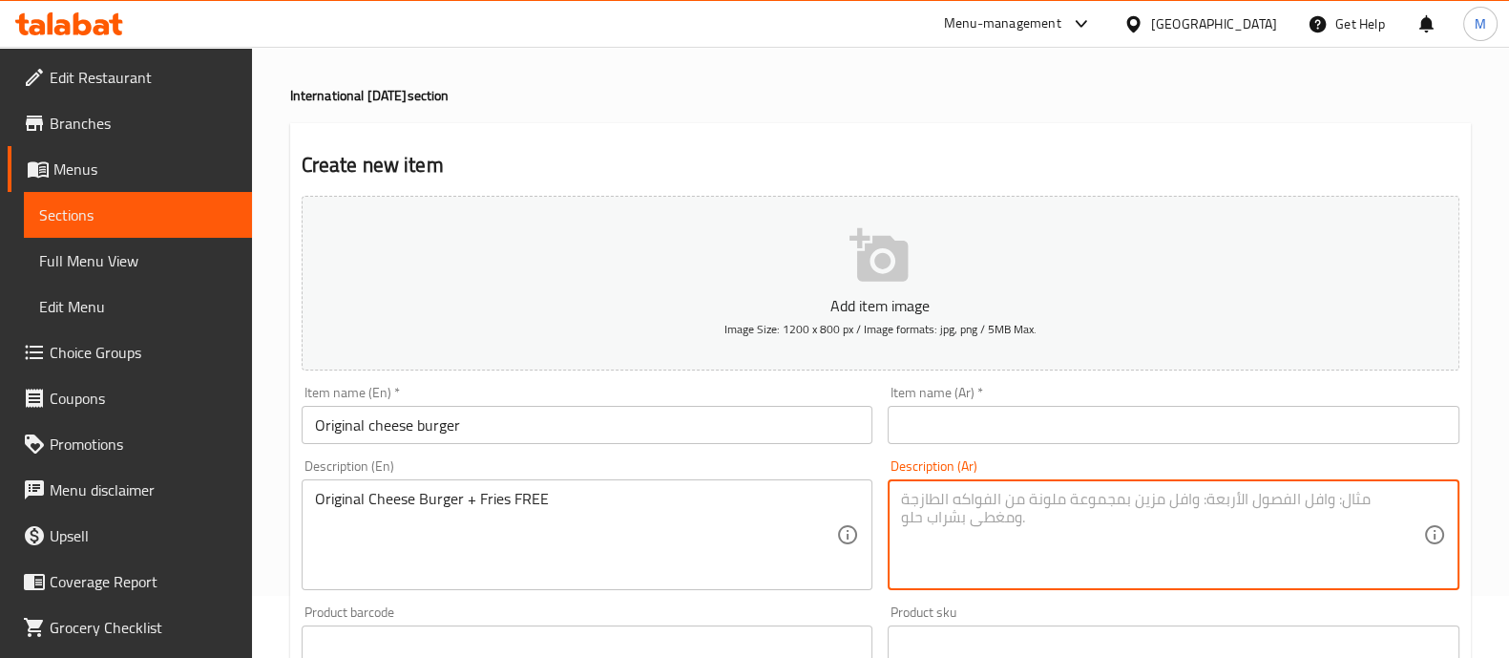
click at [1004, 503] on textarea at bounding box center [1162, 535] width 522 height 91
click at [951, 507] on textarea at bounding box center [1162, 535] width 522 height 91
type textarea "H"
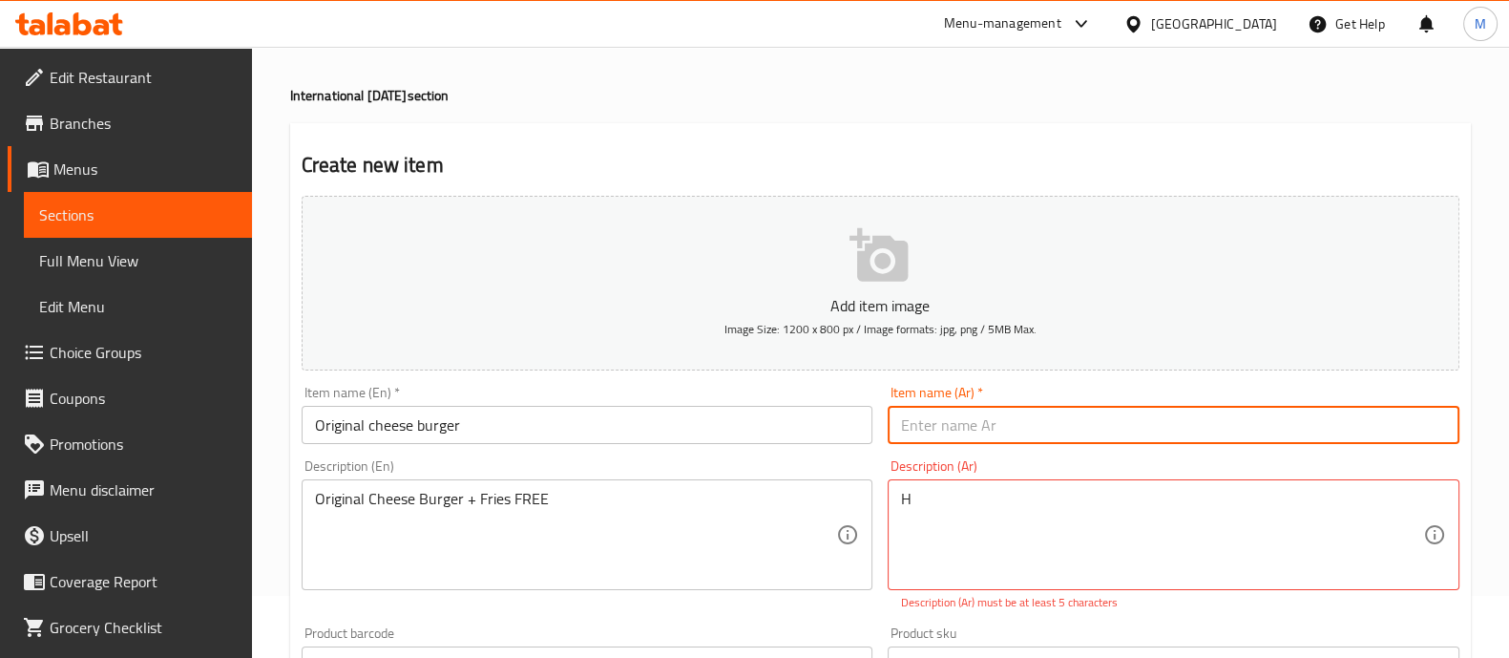
click at [960, 417] on input "text" at bounding box center [1174, 425] width 572 height 38
type input "ا"
type input "اوريجينال تشيز برجر"
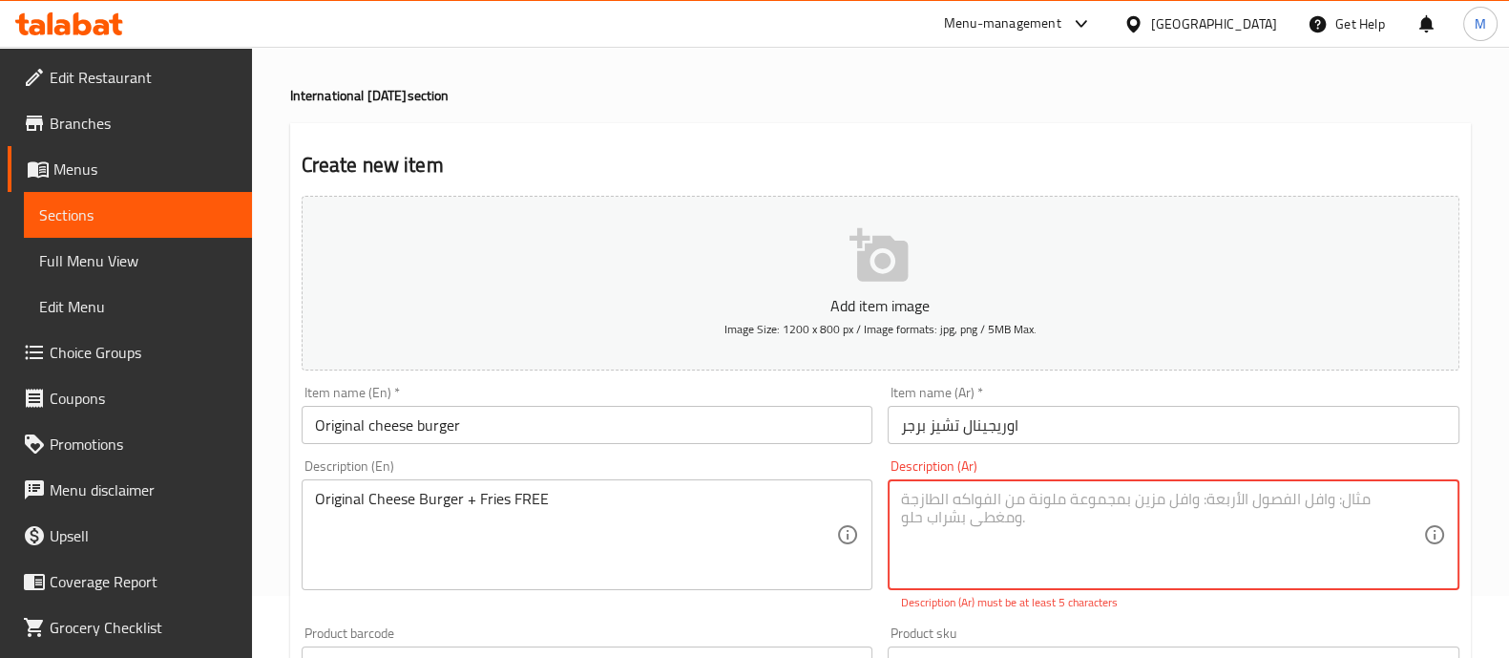
click at [923, 502] on textarea at bounding box center [1162, 535] width 522 height 91
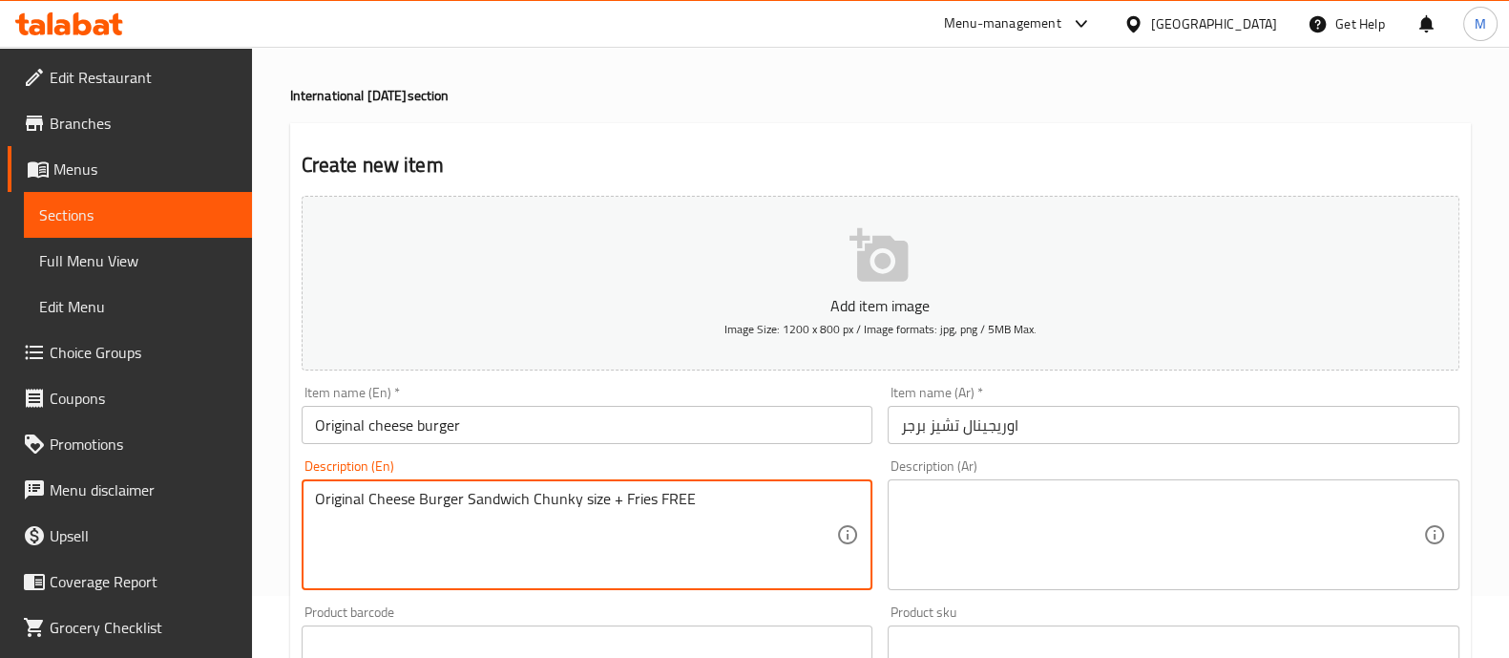
click at [635, 503] on textarea "Original Cheese Burger Sandwich Chunky size + Fries FREE" at bounding box center [576, 535] width 522 height 91
drag, startPoint x: 725, startPoint y: 499, endPoint x: 195, endPoint y: 515, distance: 530.1
click at [195, 515] on div "Edit Restaurant Branches Menus Sections Full Menu View Edit Menu Choice Groups …" at bounding box center [754, 636] width 1509 height 1302
type textarea "Original Cheese Burger Sandwich Chunky size + Chips FREE"
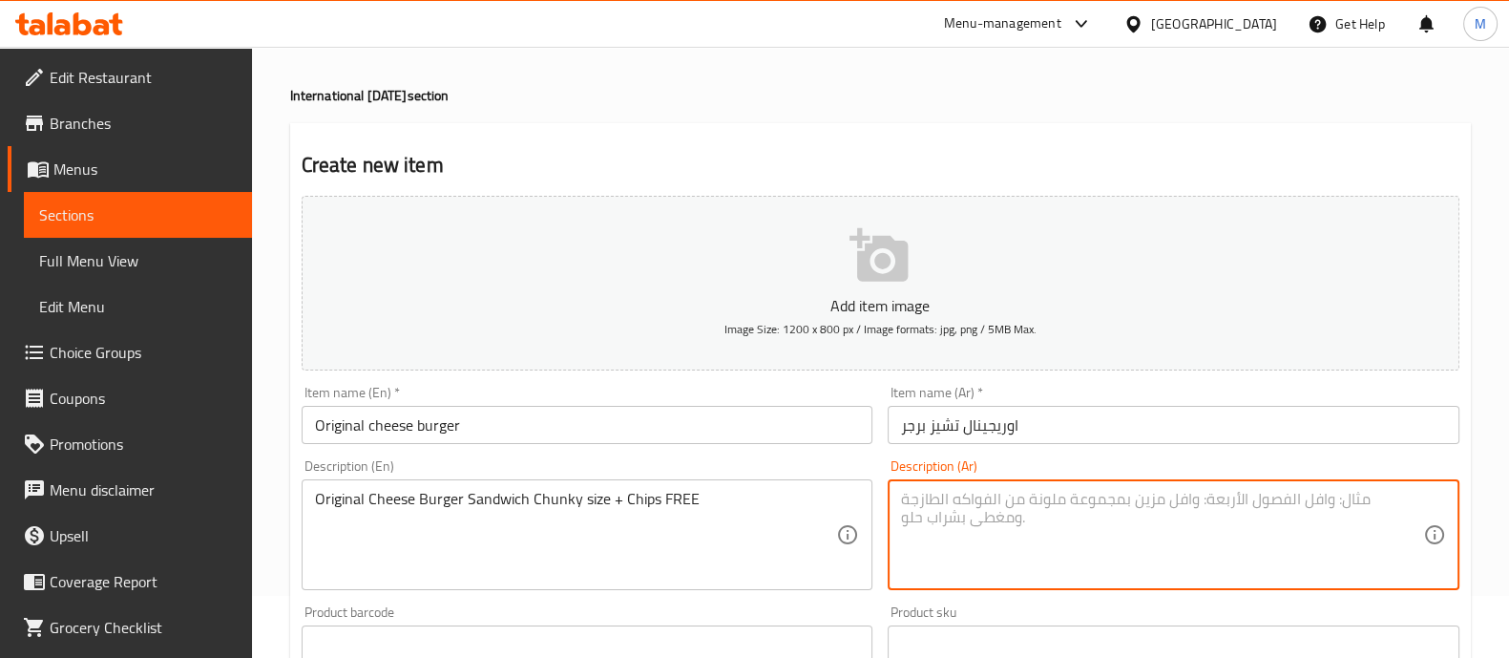
click at [965, 490] on textarea at bounding box center [1162, 535] width 522 height 91
paste textarea "ساندويتش برجر بالجبن الأصلي حجم كبير + بطاطس مقلية مجانًا"
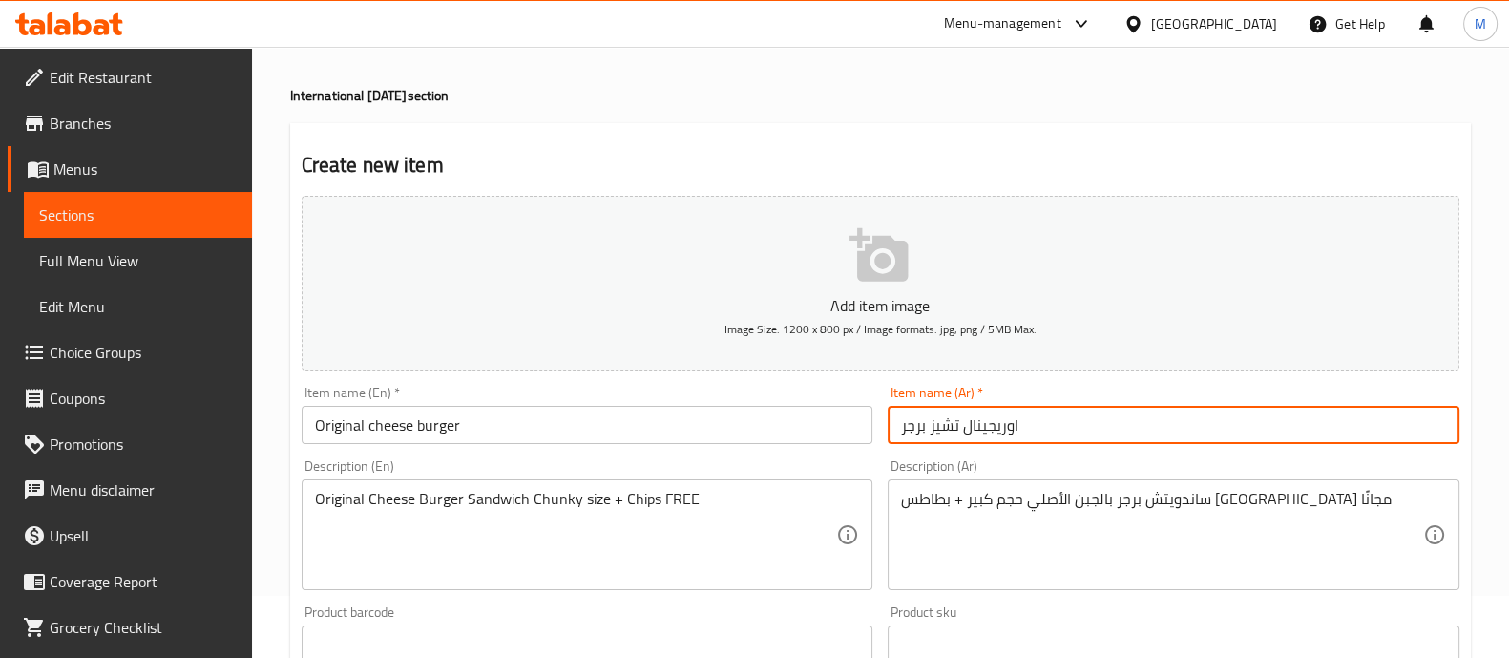
drag, startPoint x: 1050, startPoint y: 425, endPoint x: 791, endPoint y: 422, distance: 258.8
click at [791, 422] on div "Add item image Image Size: 1200 x 800 px / Image formats: jpg, png / 5MB Max. I…" at bounding box center [880, 599] width 1173 height 823
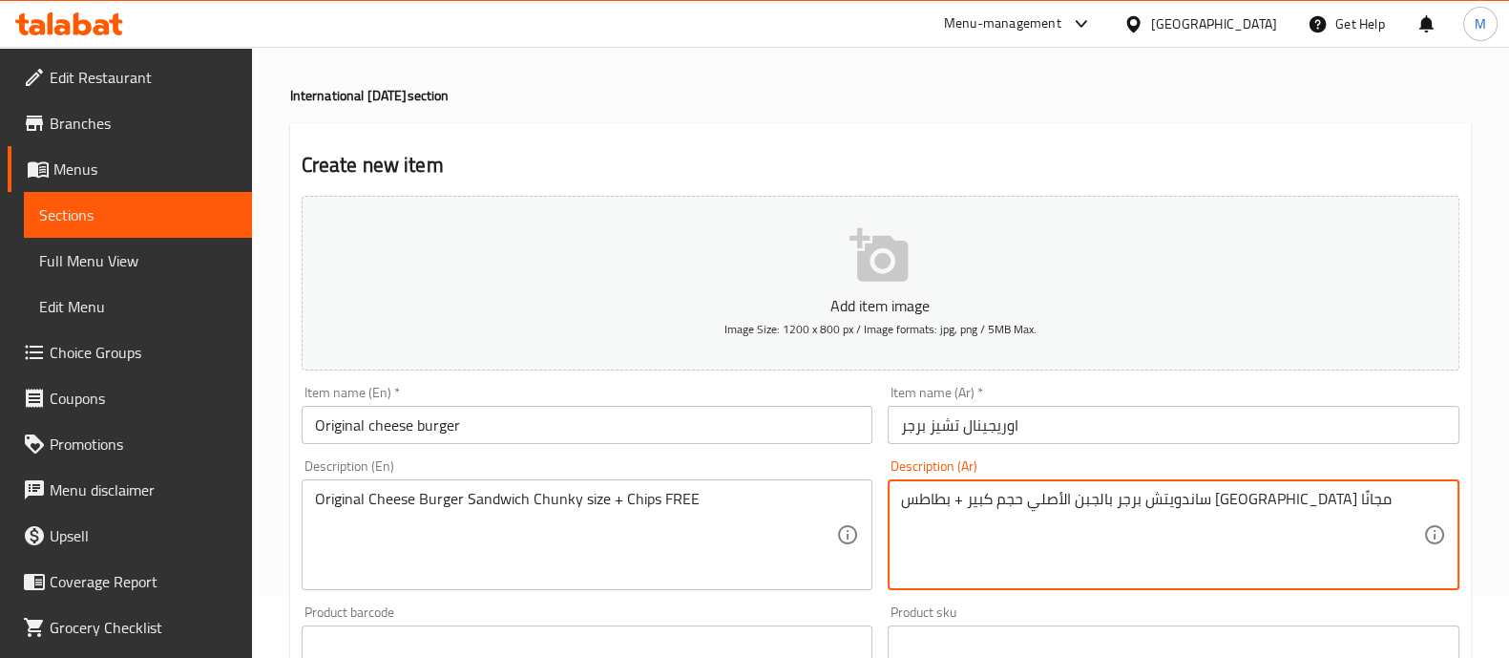
drag, startPoint x: 1216, startPoint y: 504, endPoint x: 1102, endPoint y: 500, distance: 114.6
paste textarea "وريجينال تشيز برجر"
click at [1217, 498] on textarea "ساندويتش باوريجينال تشيز برجر حجم كبير + بطاطس مقلية مجانًا" at bounding box center [1162, 535] width 522 height 91
click at [1222, 500] on textarea "ساندويتش باوريجينال تشيز برجر حجم كبير + بطاطس مقلية مجانًا" at bounding box center [1162, 535] width 522 height 91
click at [1057, 496] on textarea "ساندويتش اوريجينال تشيز برجر حجم كبير + بطاطس مقلية مجانًا" at bounding box center [1162, 535] width 522 height 91
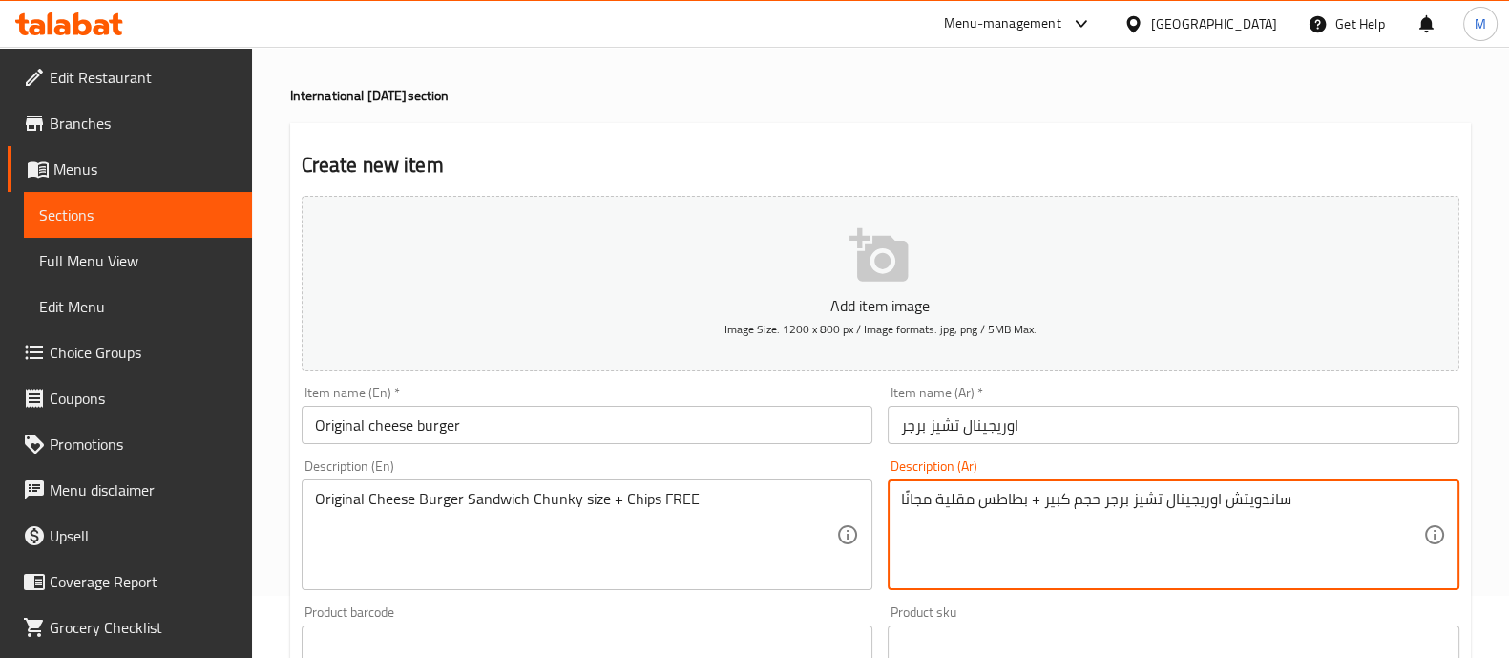
click at [1057, 496] on textarea "ساندويتش اوريجينال تشيز برجر حجم كبير + بطاطس مقلية مجانًا" at bounding box center [1162, 535] width 522 height 91
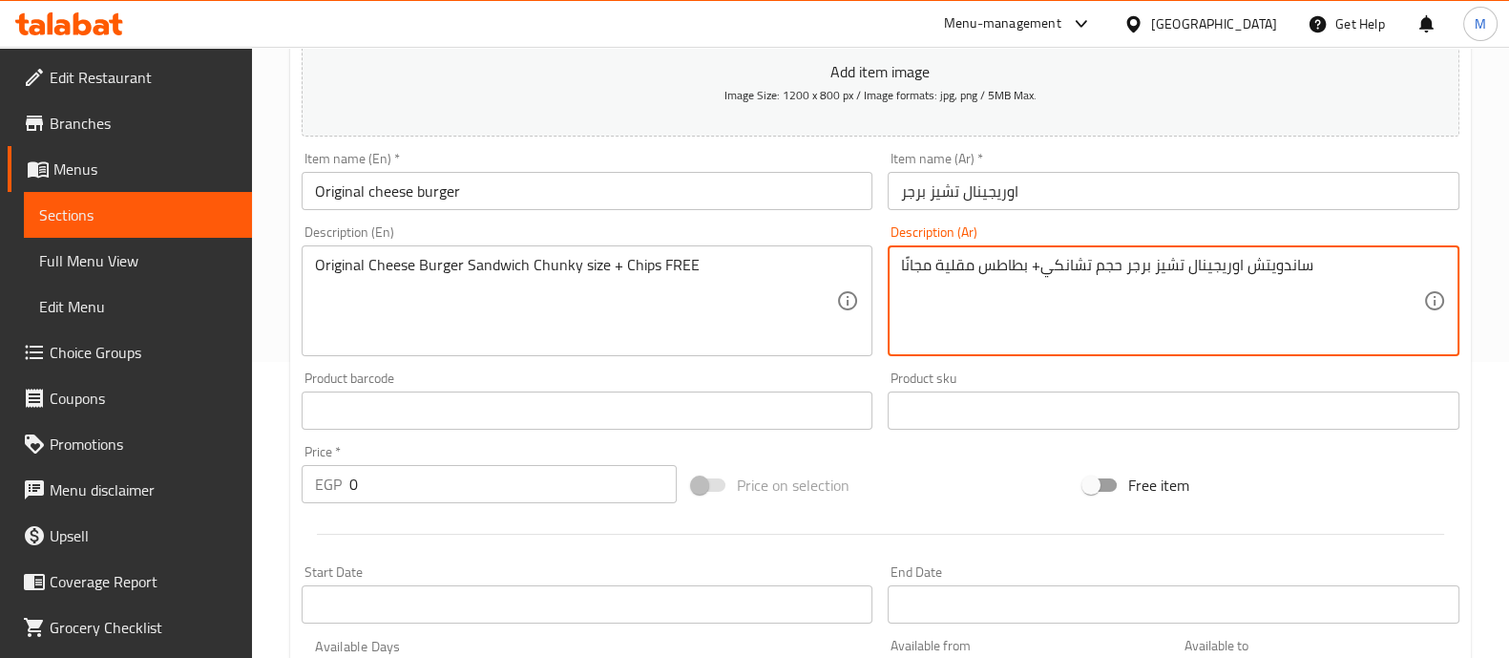
scroll to position [346, 0]
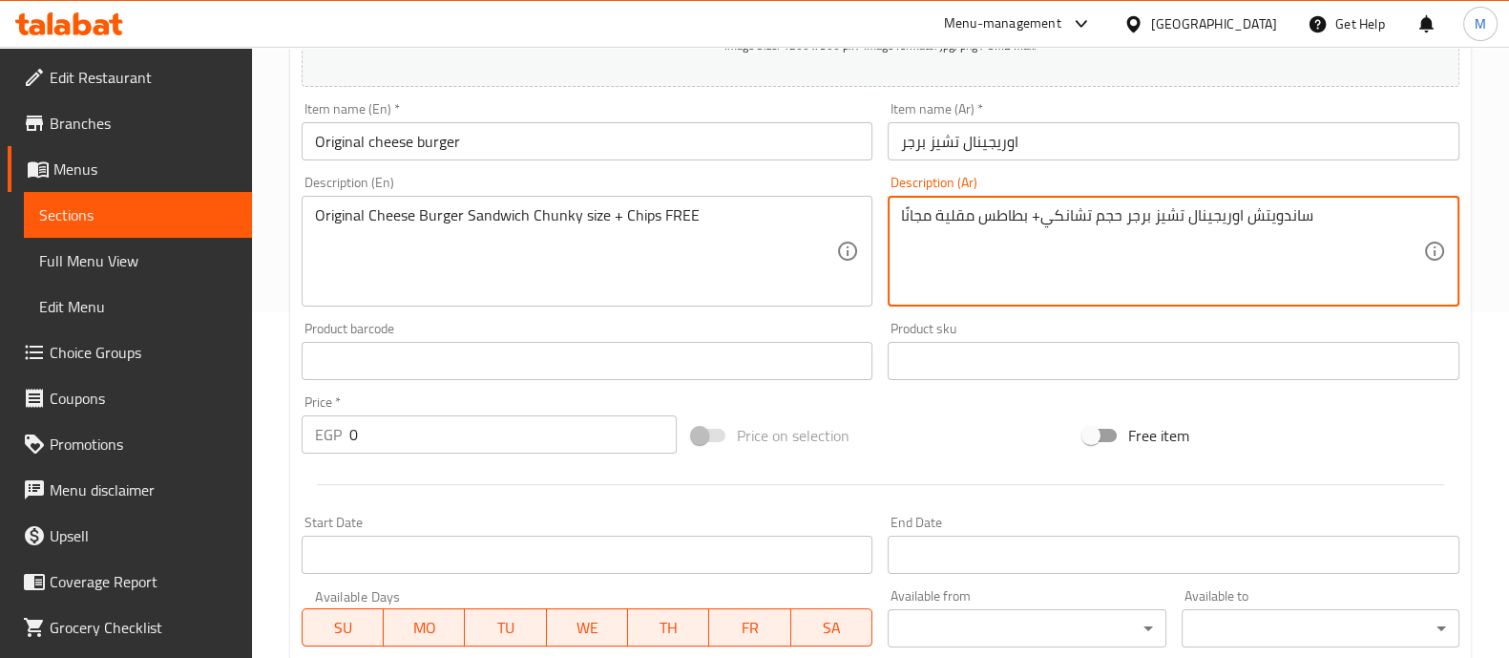
type textarea "ساندويتش اوريجينال تشيز برجر حجم تشانكي+ بطاطس مقلية مجانًا"
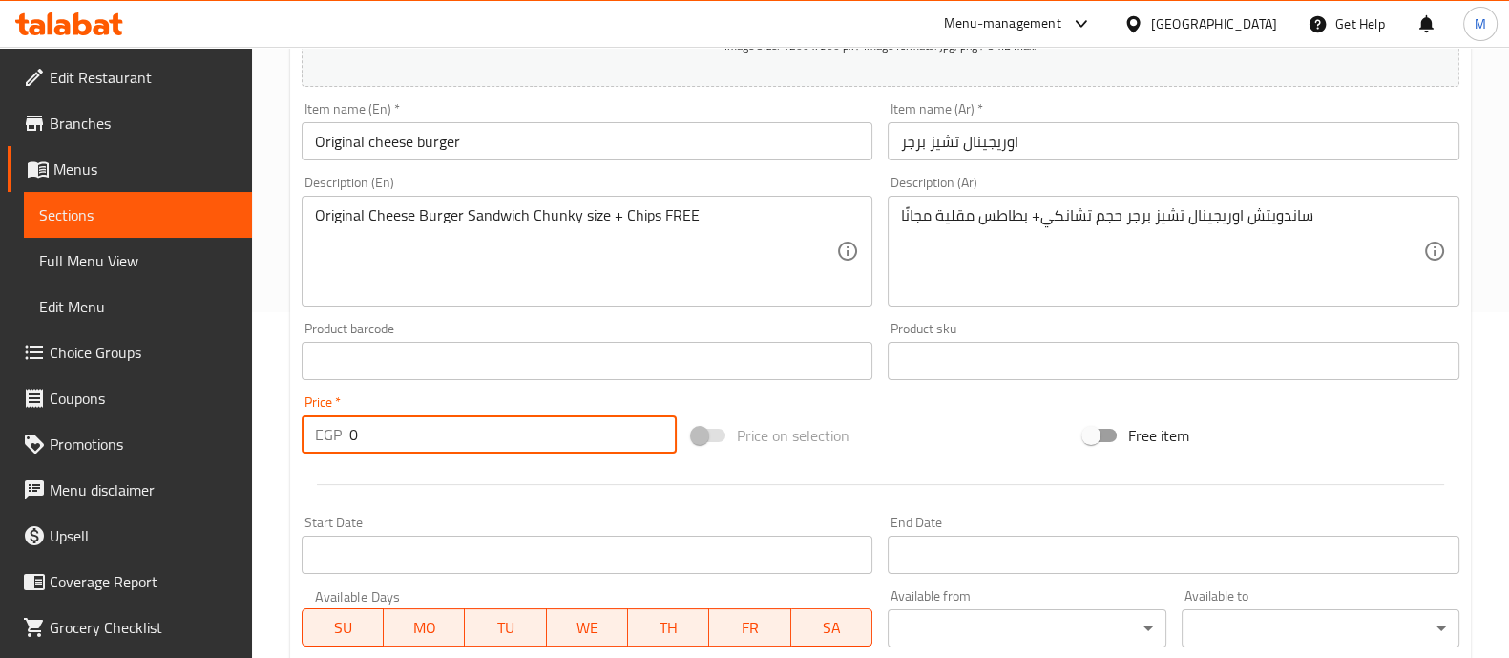
click at [450, 434] on input "0" at bounding box center [513, 434] width 328 height 38
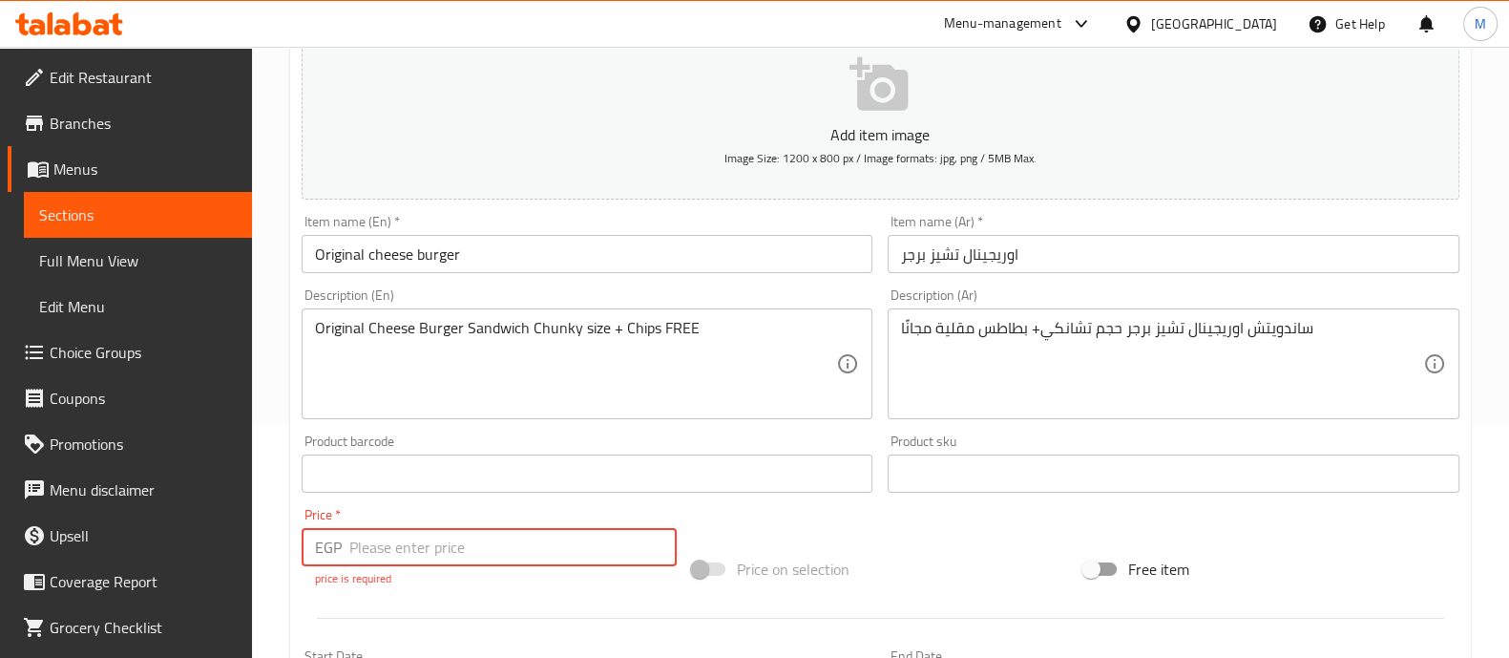
scroll to position [200, 0]
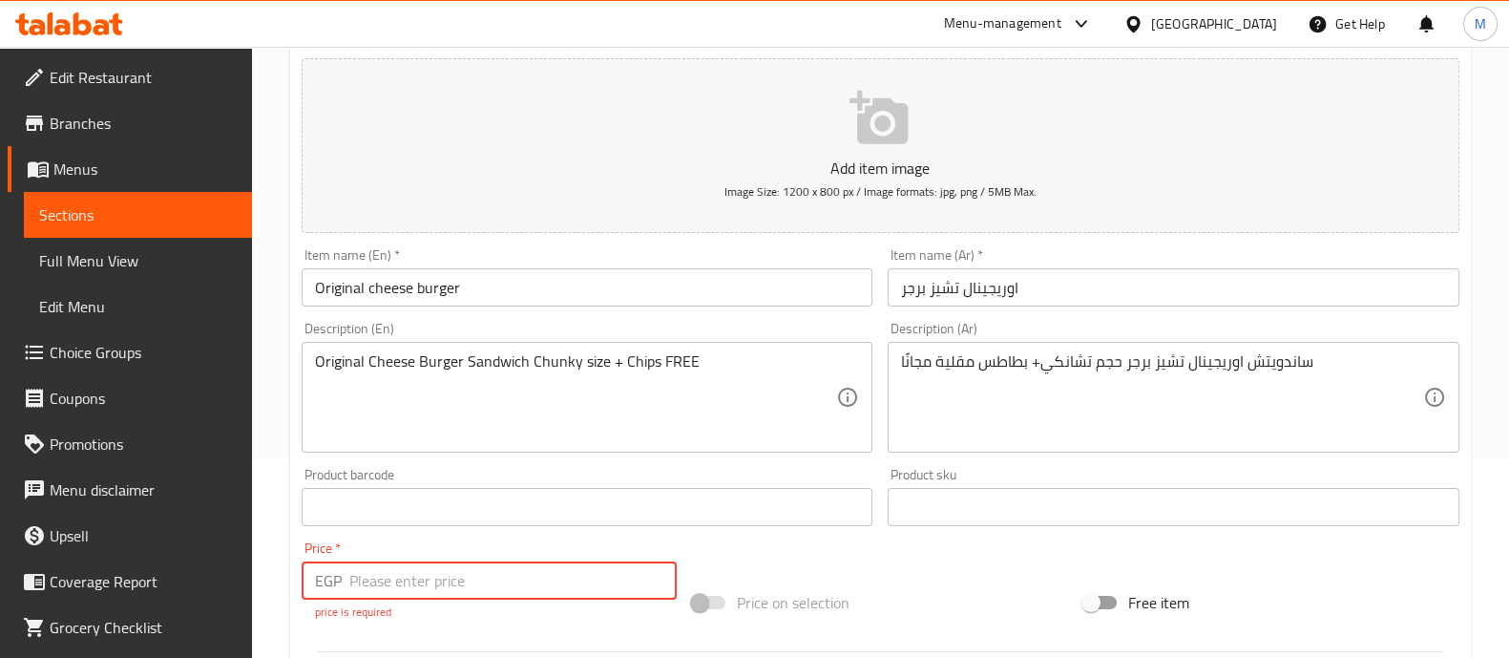
paste input "220"
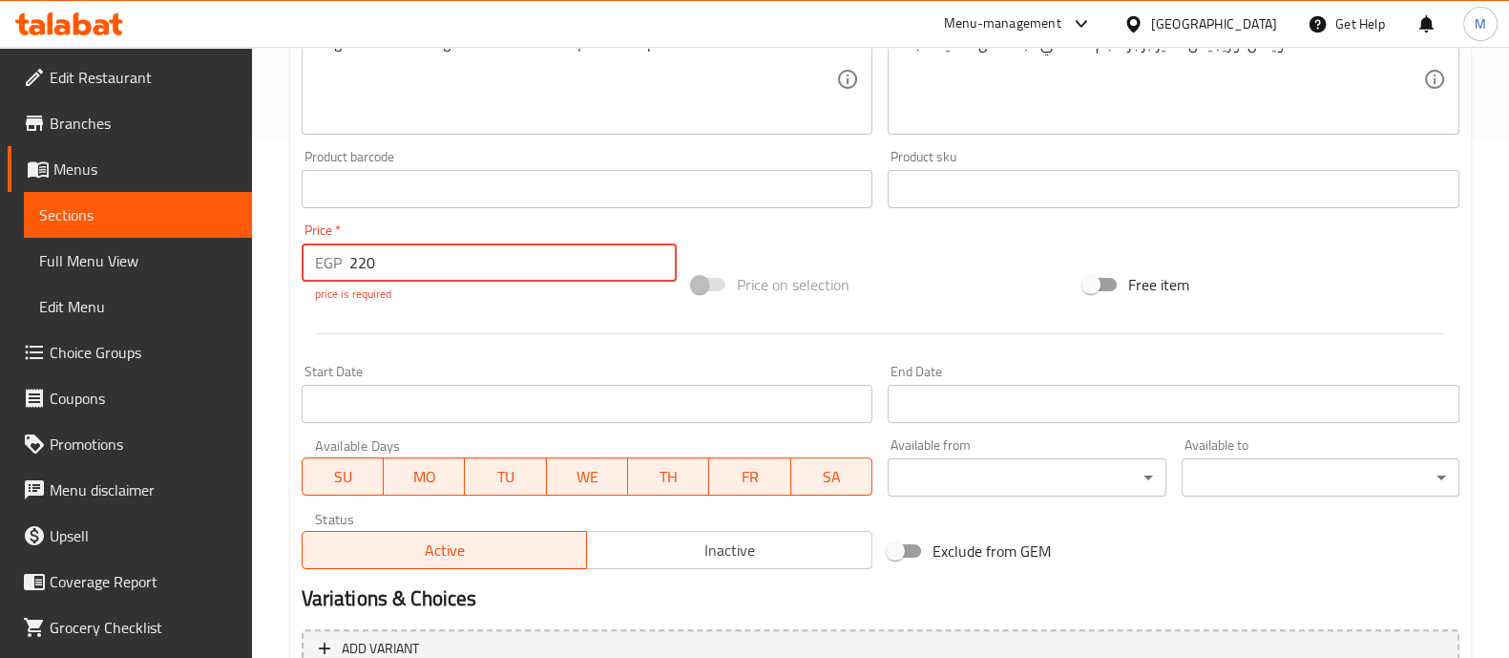
scroll to position [710, 0]
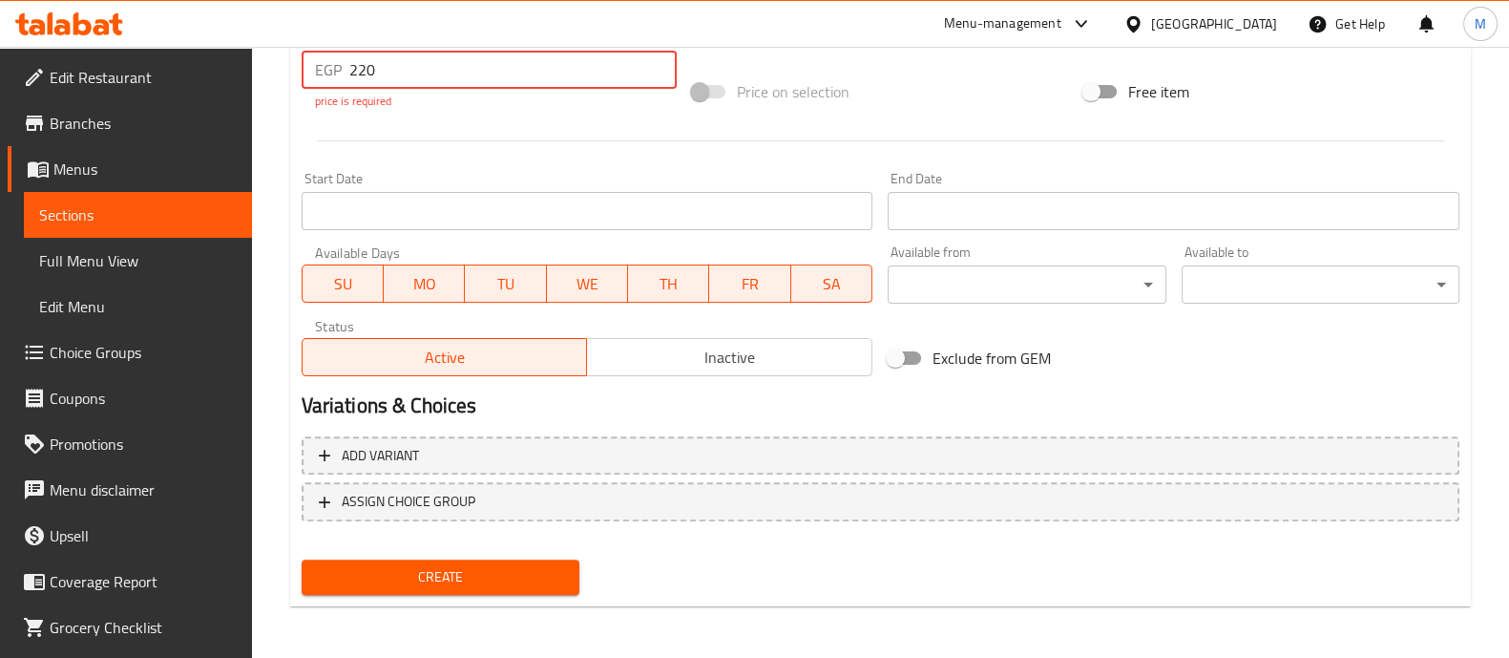
type input "220"
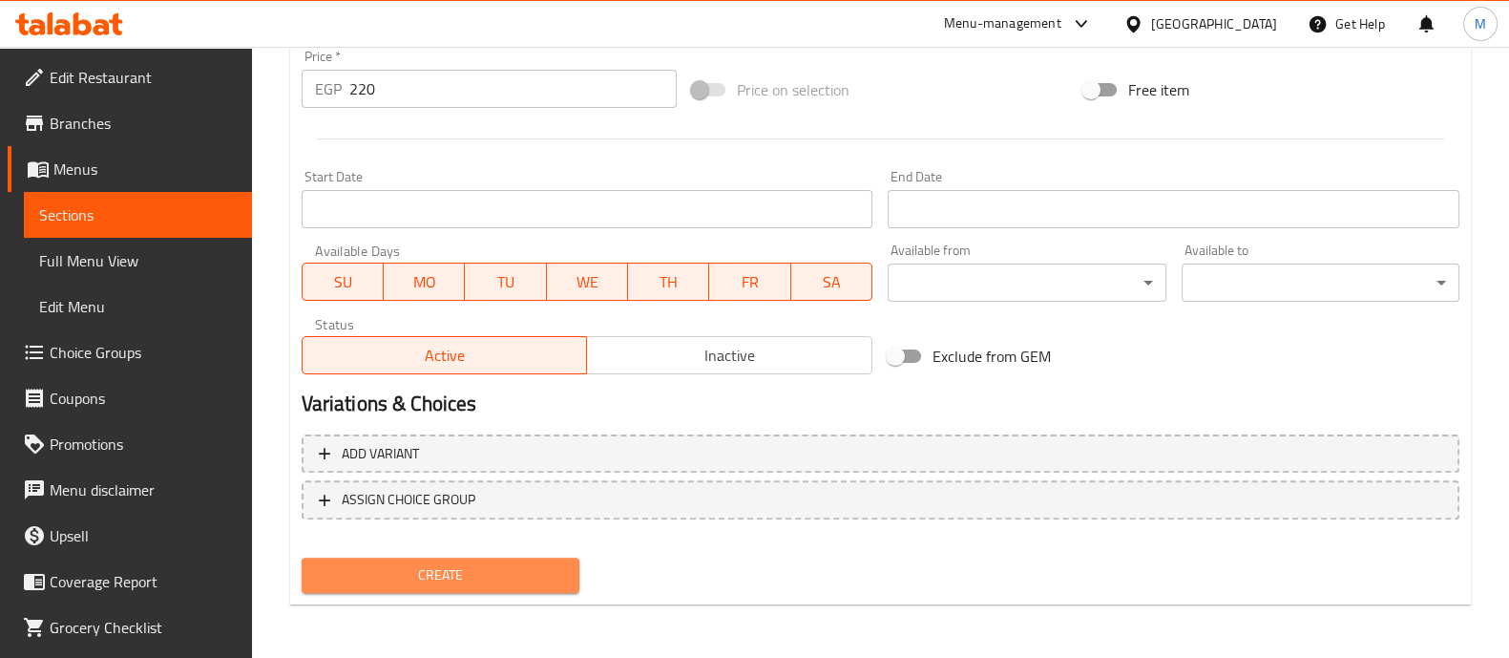
scroll to position [689, 0]
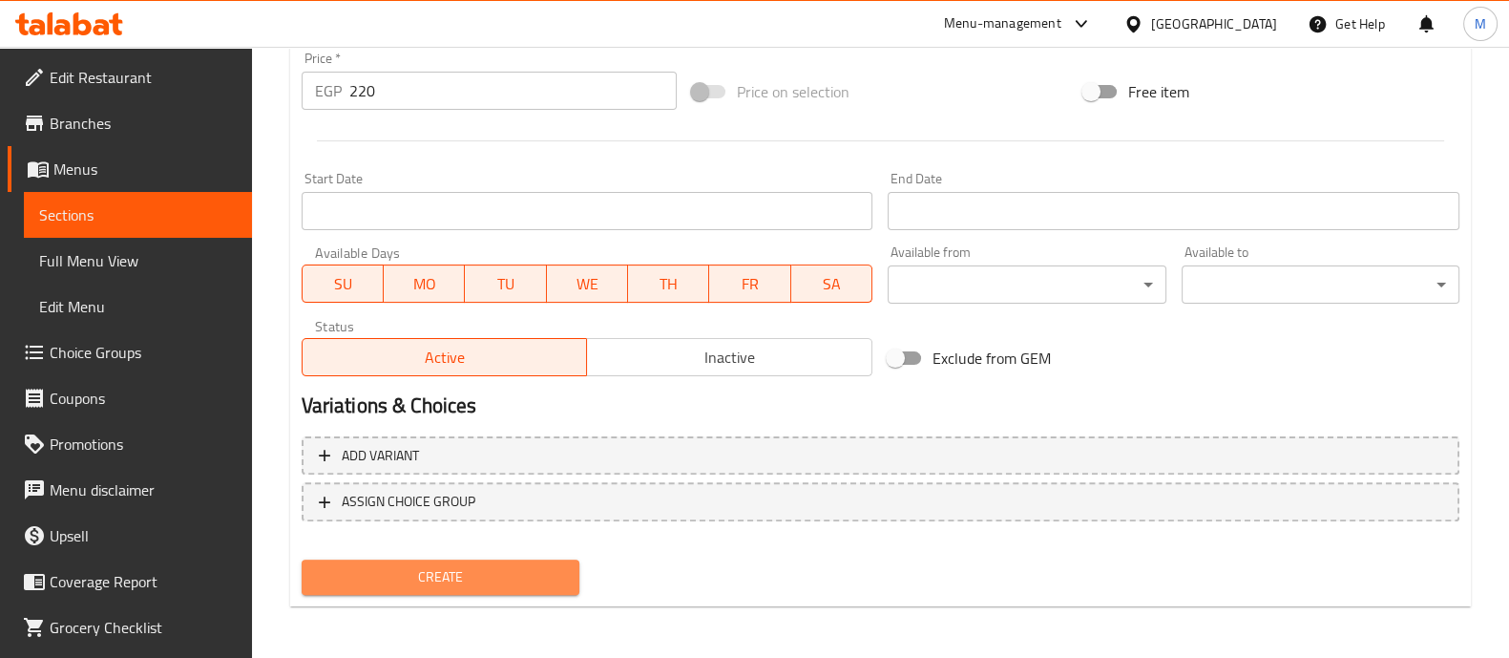
click at [473, 572] on span "Create" at bounding box center [440, 577] width 247 height 24
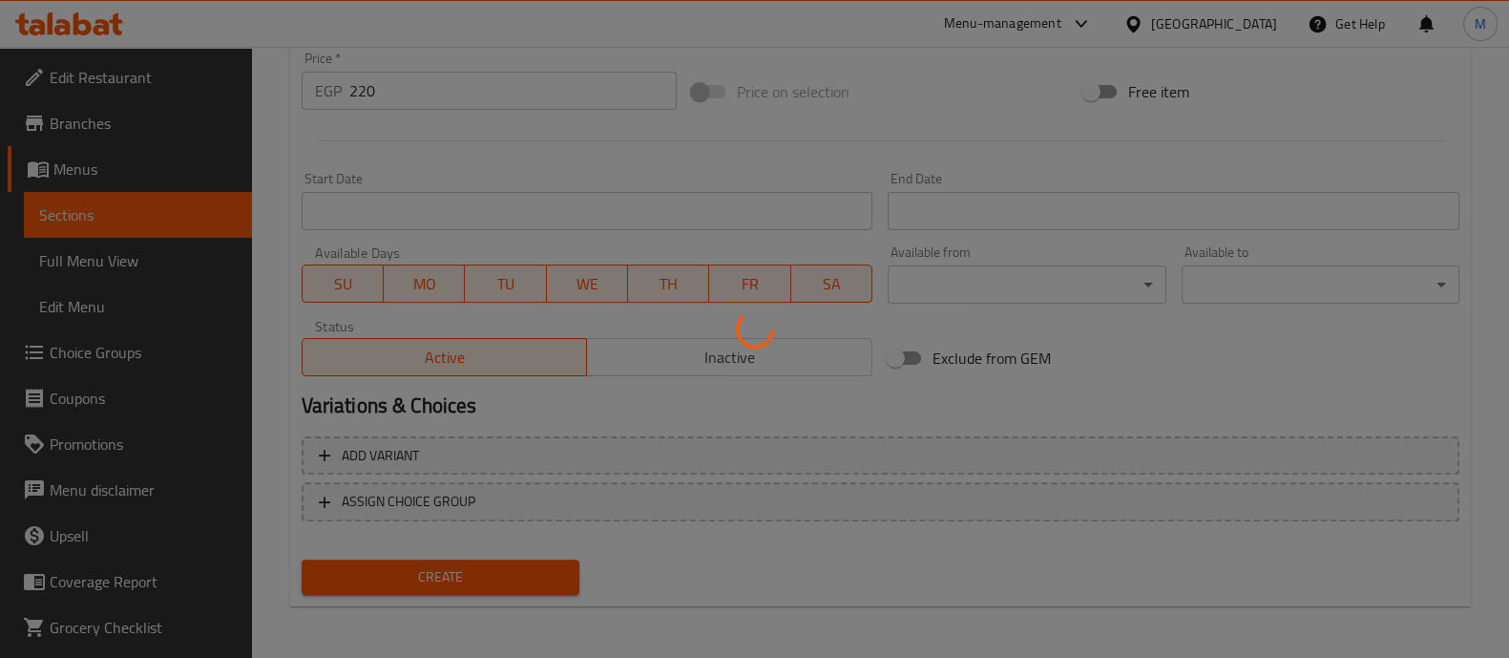
type input "0"
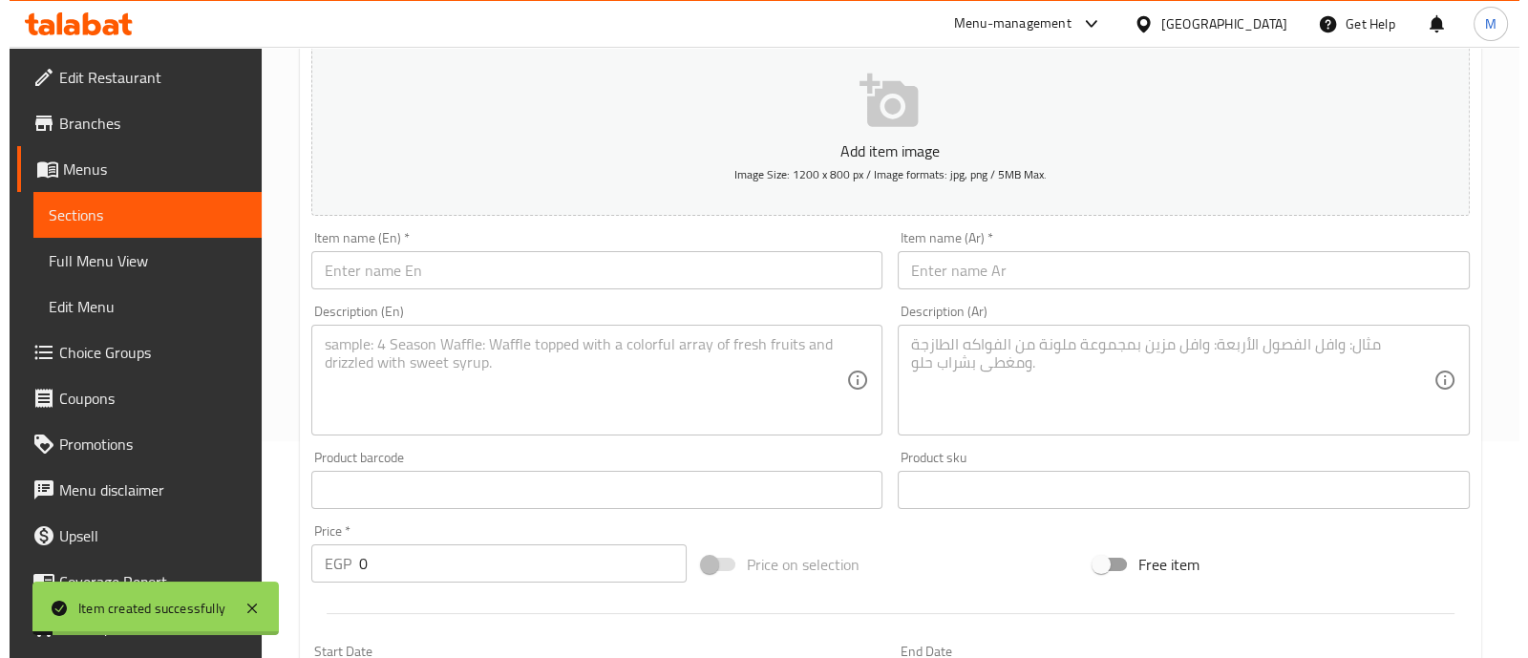
scroll to position [0, 0]
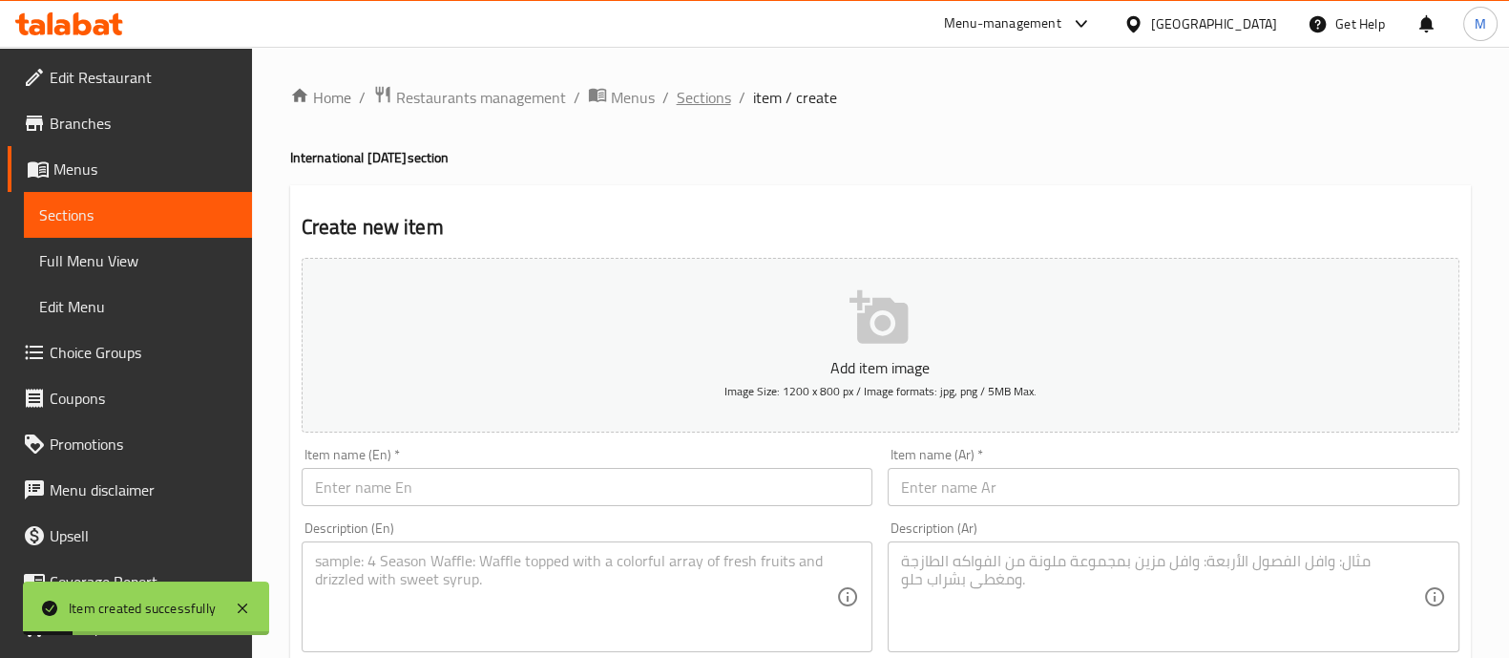
click at [683, 96] on span "Sections" at bounding box center [704, 97] width 54 height 23
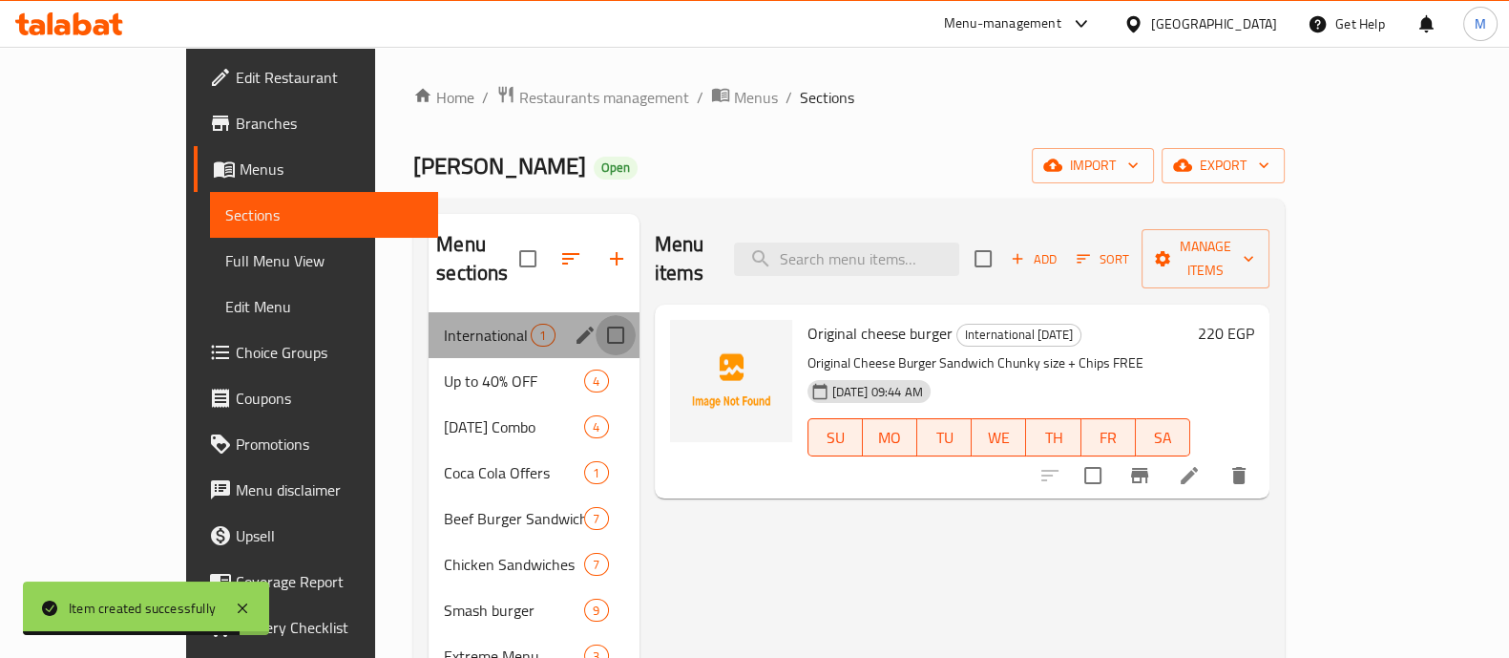
click at [596, 315] on input "Menu sections" at bounding box center [616, 335] width 40 height 40
checkbox input "true"
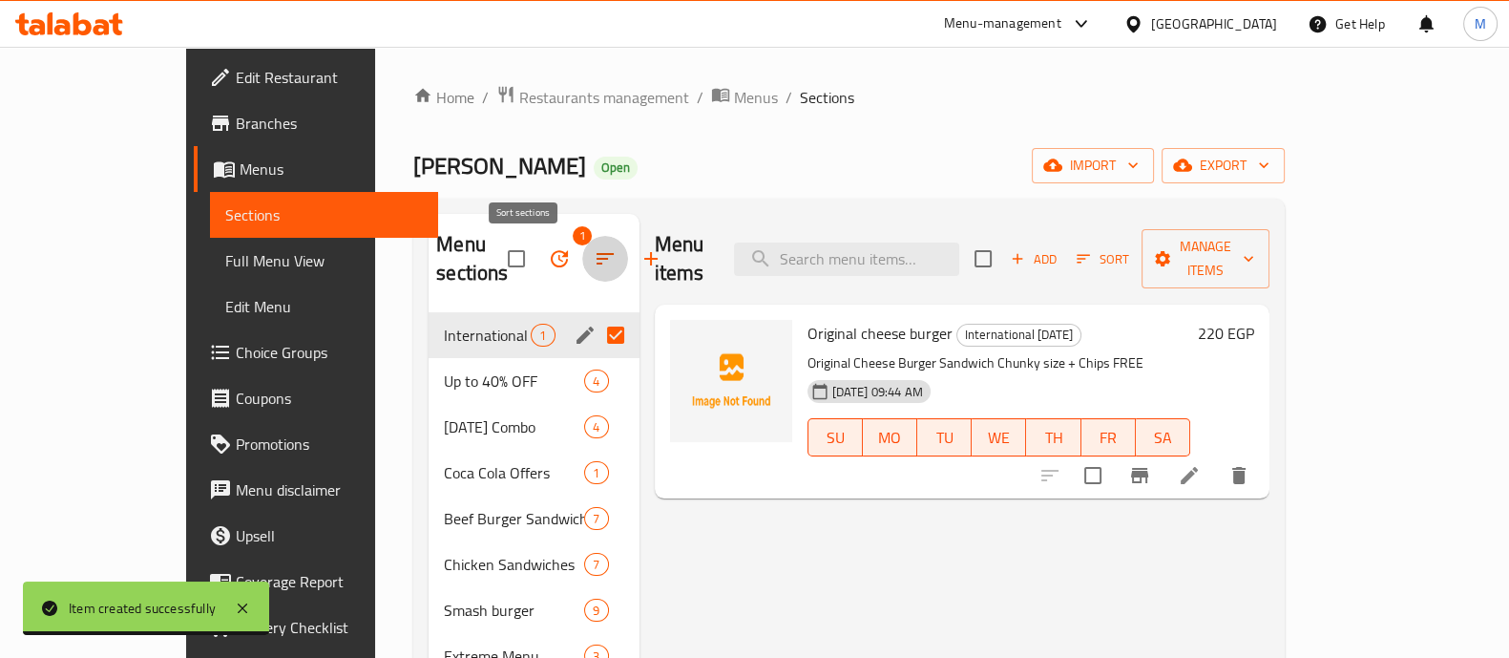
click at [582, 259] on button "button" at bounding box center [605, 259] width 46 height 46
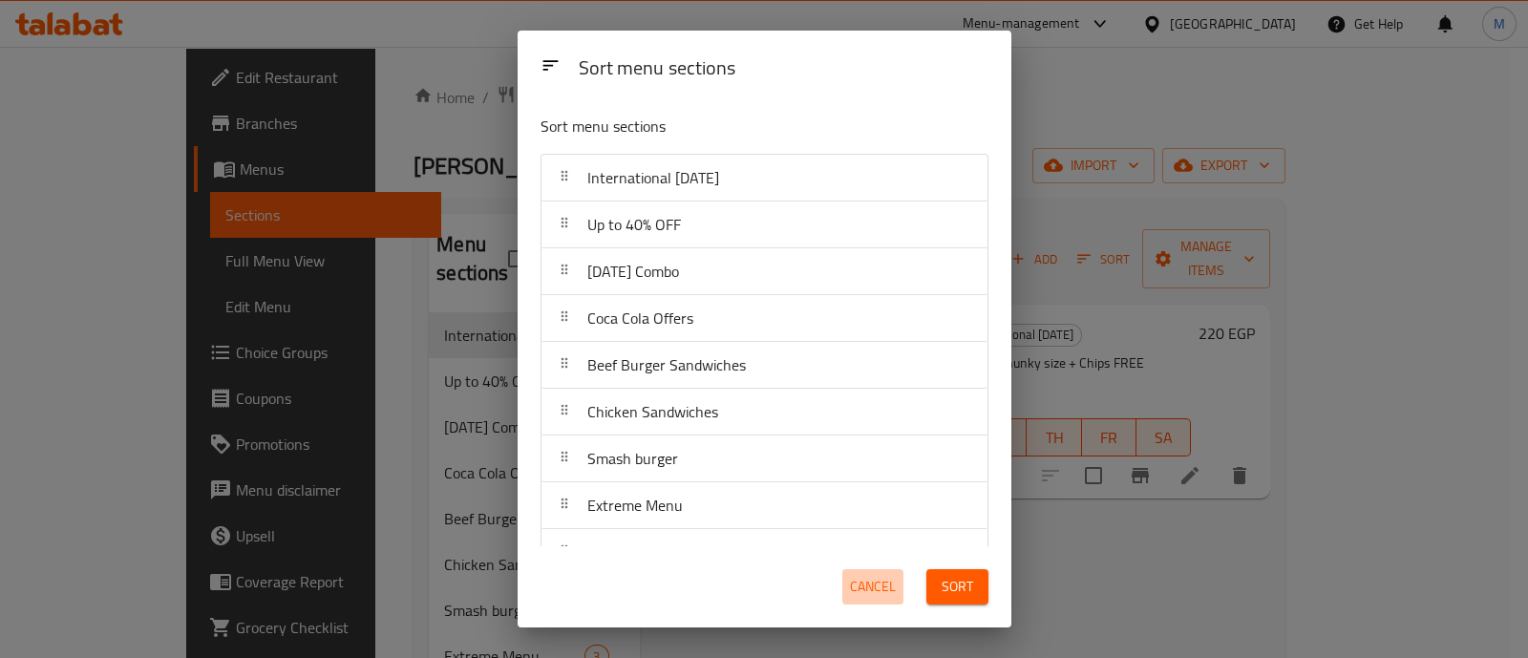
click at [875, 579] on span "Cancel" at bounding box center [873, 587] width 46 height 24
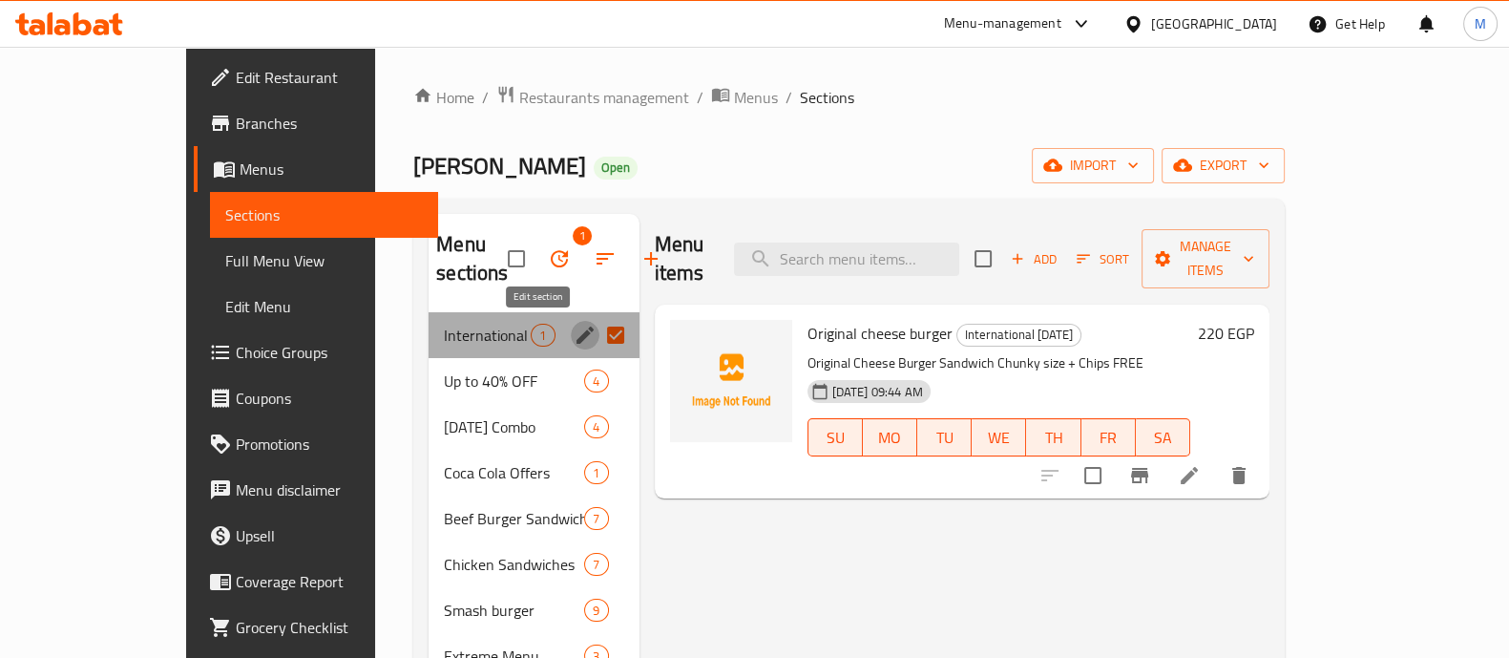
click at [574, 338] on icon "edit" at bounding box center [585, 335] width 23 height 23
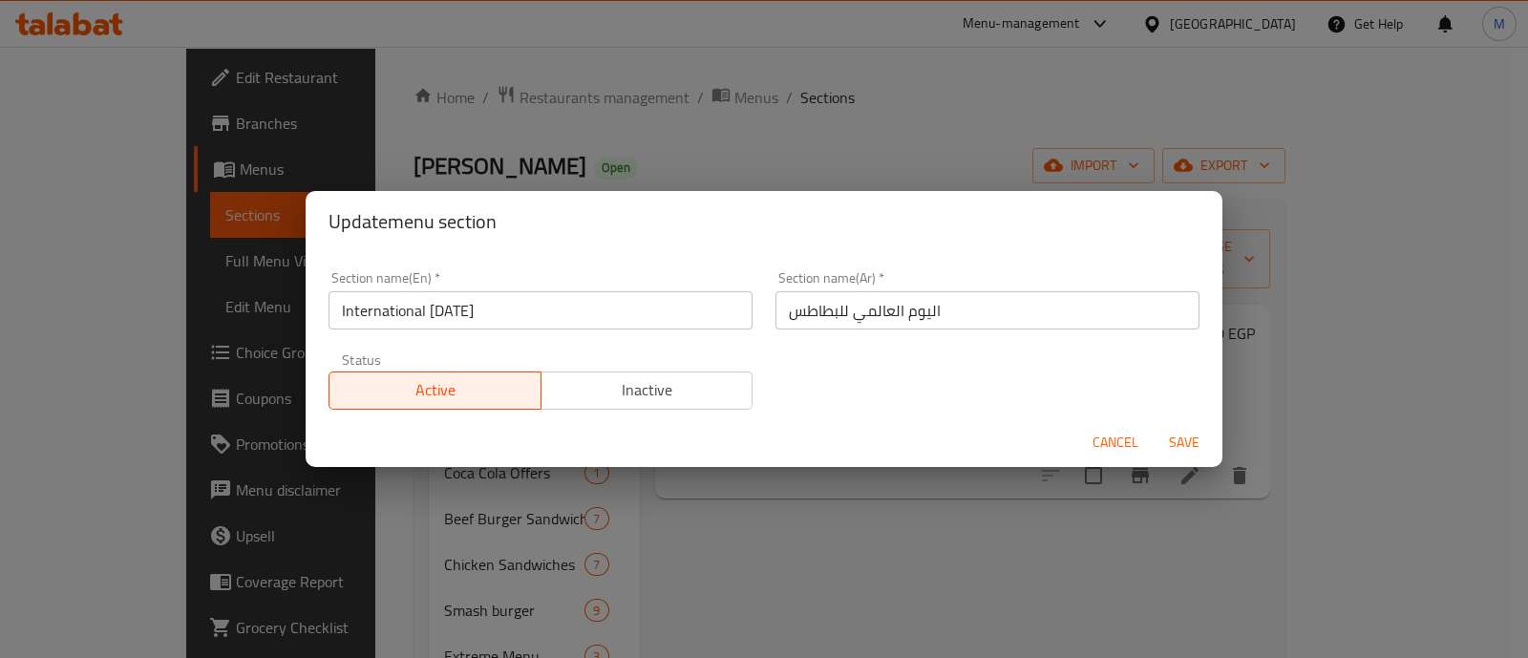
click at [645, 409] on div "Status Active Inactive" at bounding box center [540, 381] width 447 height 80
click at [646, 389] on span "Inactive" at bounding box center [647, 390] width 197 height 28
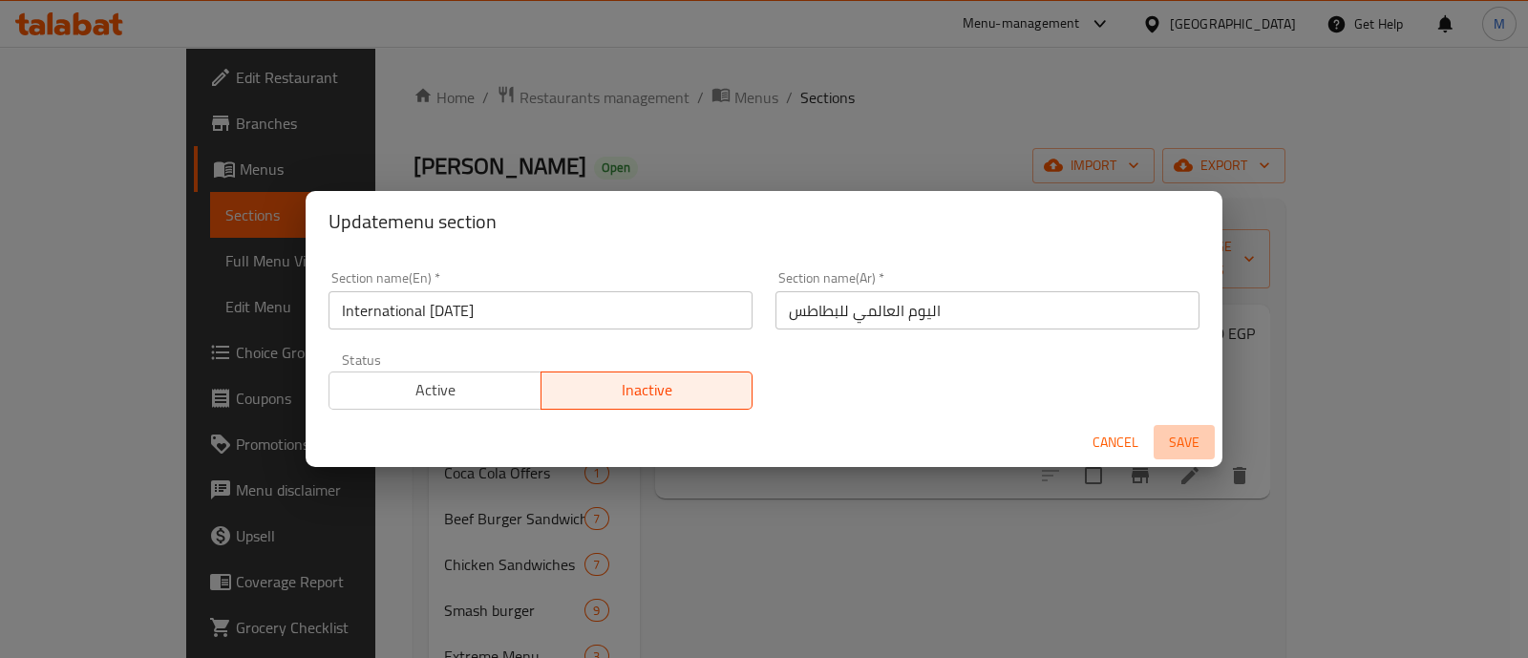
click at [1175, 445] on span "Save" at bounding box center [1184, 443] width 46 height 24
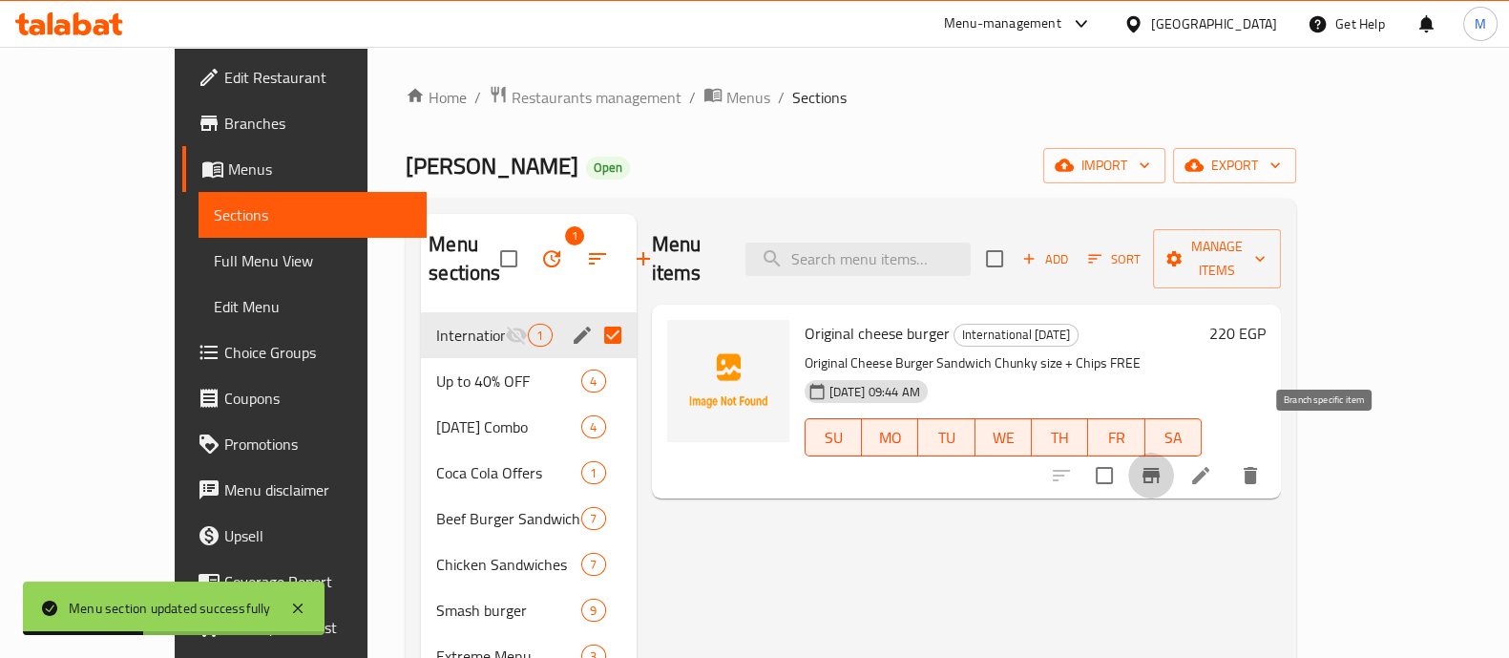
click at [1163, 464] on icon "Branch-specific-item" at bounding box center [1151, 475] width 23 height 23
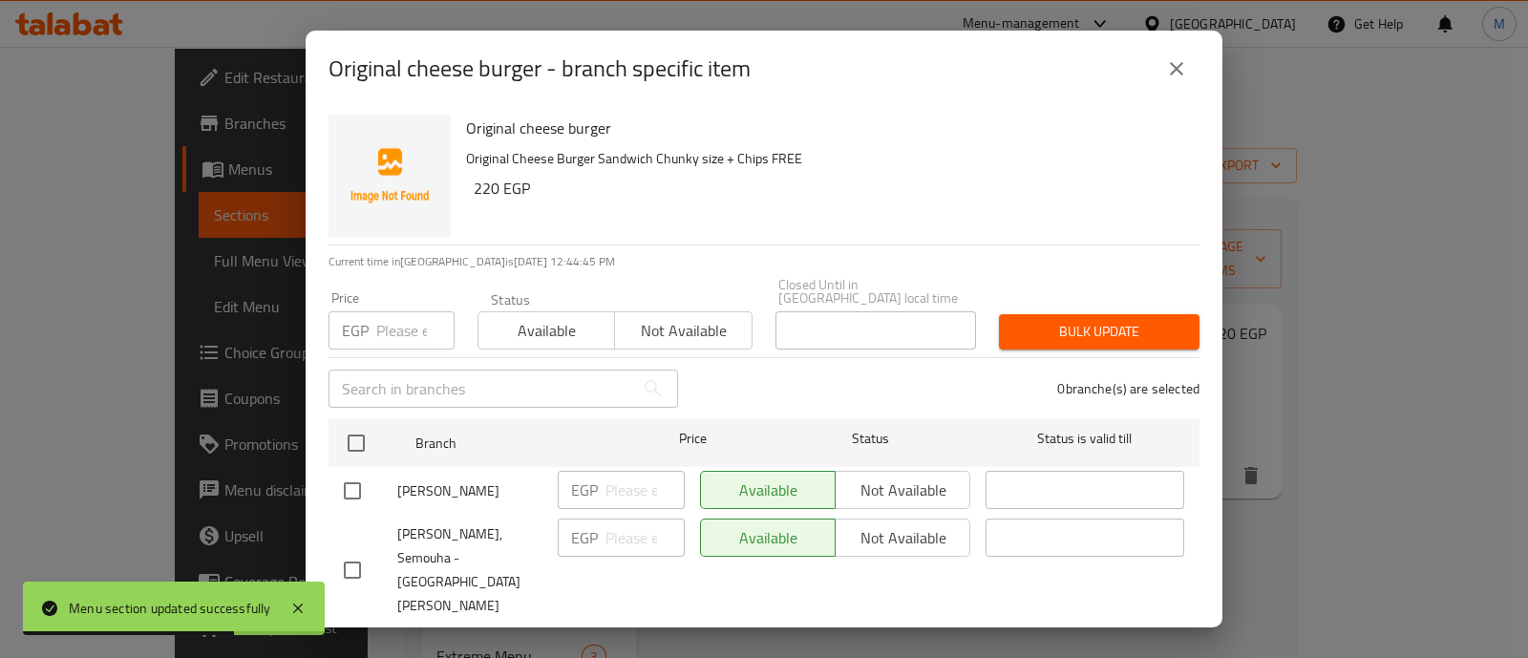
click at [363, 475] on input "checkbox" at bounding box center [352, 491] width 40 height 40
checkbox input "true"
click at [358, 550] on input "checkbox" at bounding box center [352, 570] width 40 height 40
checkbox input "true"
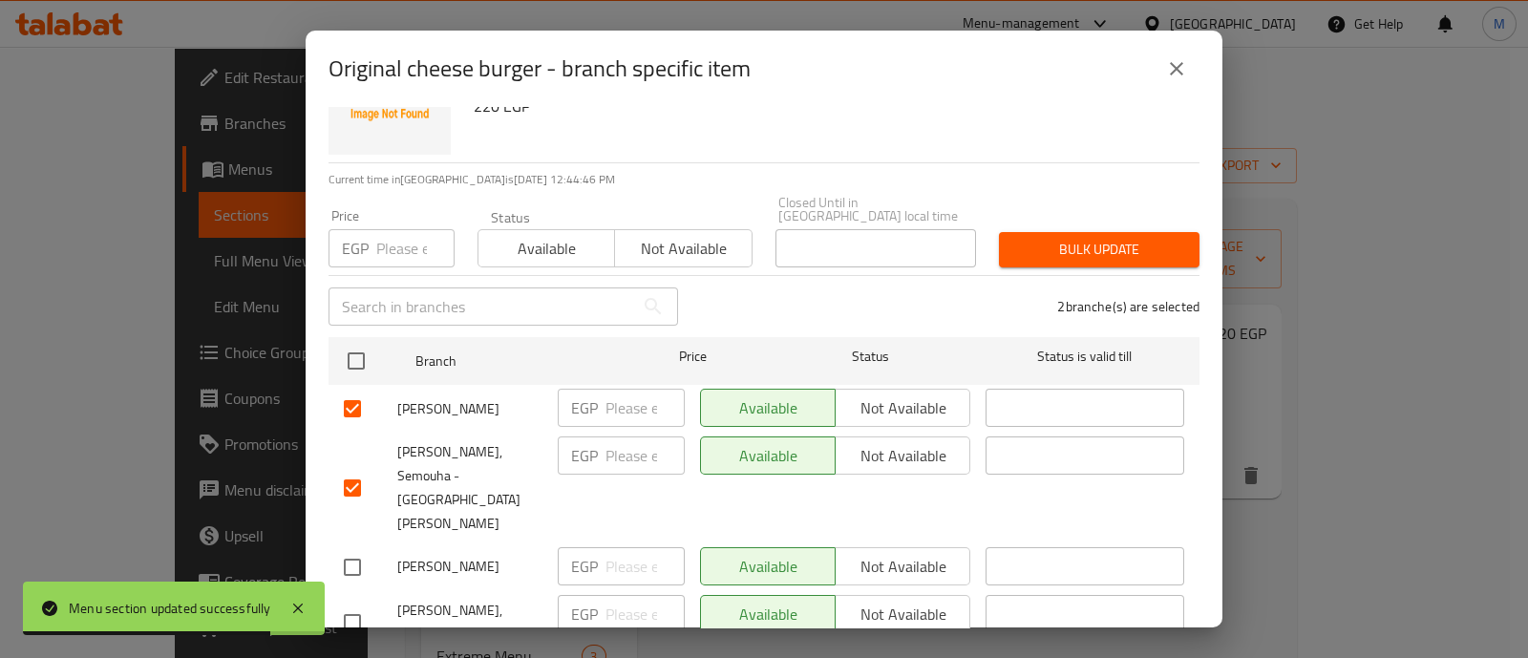
scroll to position [106, 0]
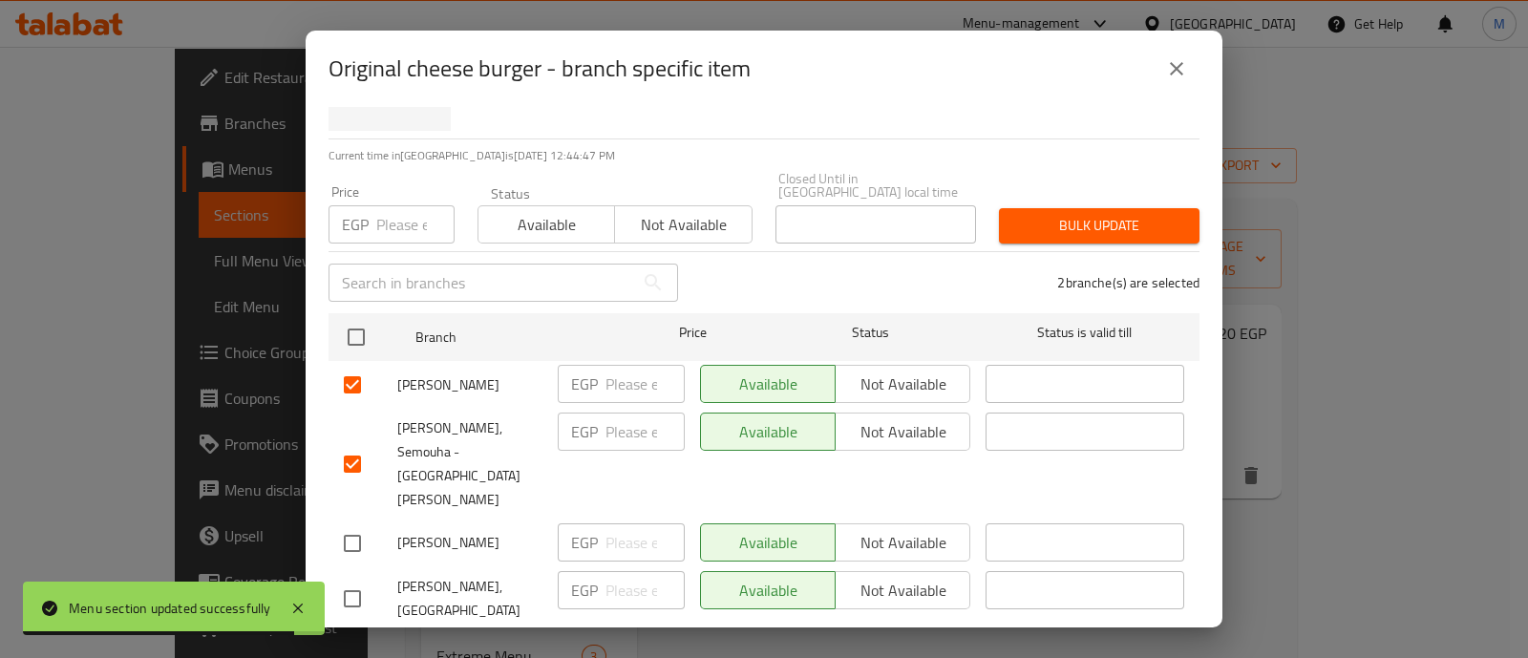
click at [358, 523] on input "checkbox" at bounding box center [352, 543] width 40 height 40
checkbox input "true"
click at [358, 579] on input "checkbox" at bounding box center [352, 599] width 40 height 40
checkbox input "true"
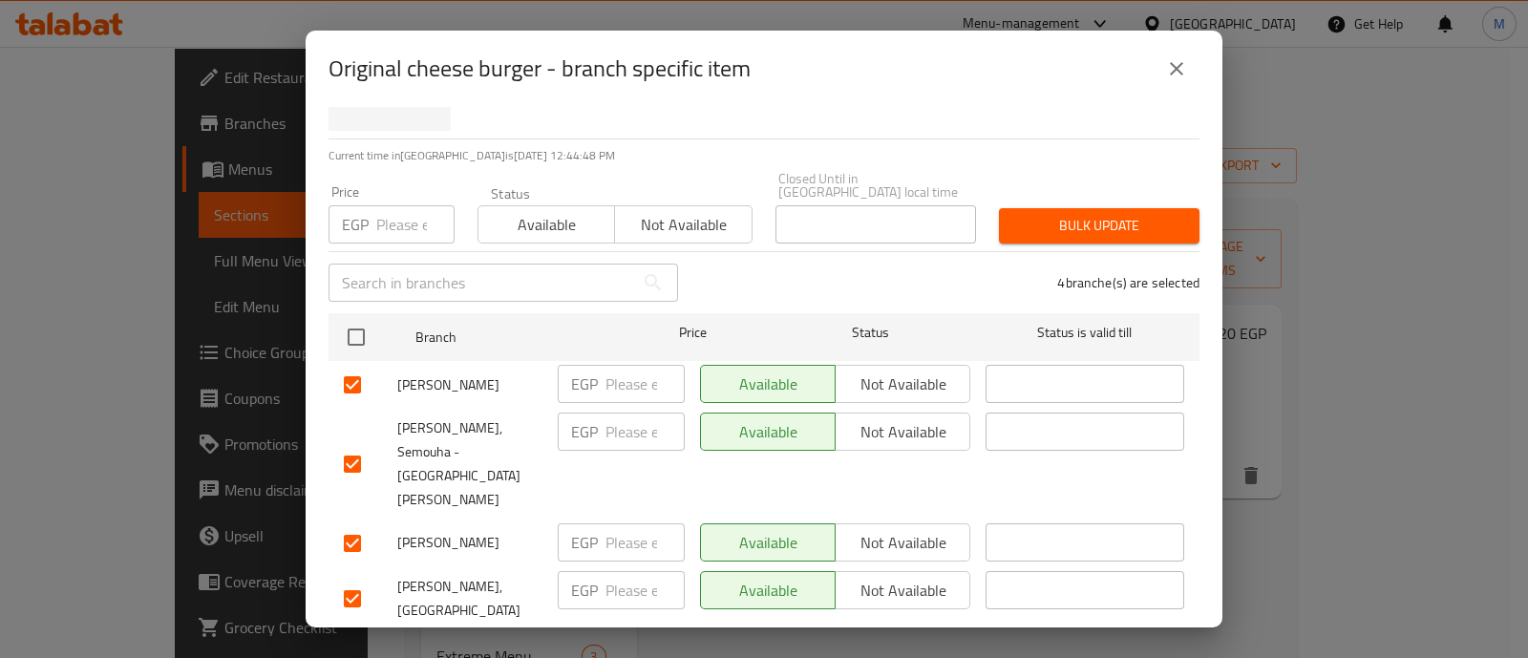
checkbox input "true"
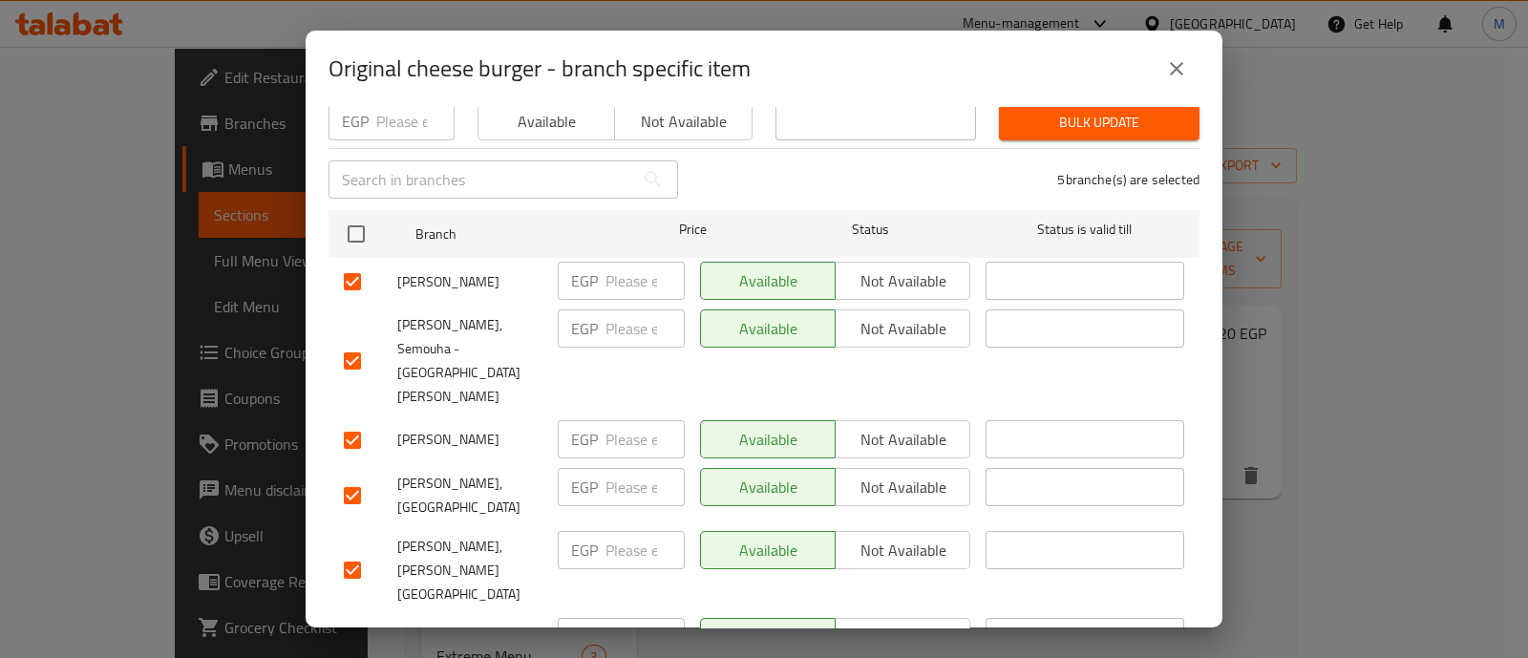
scroll to position [228, 0]
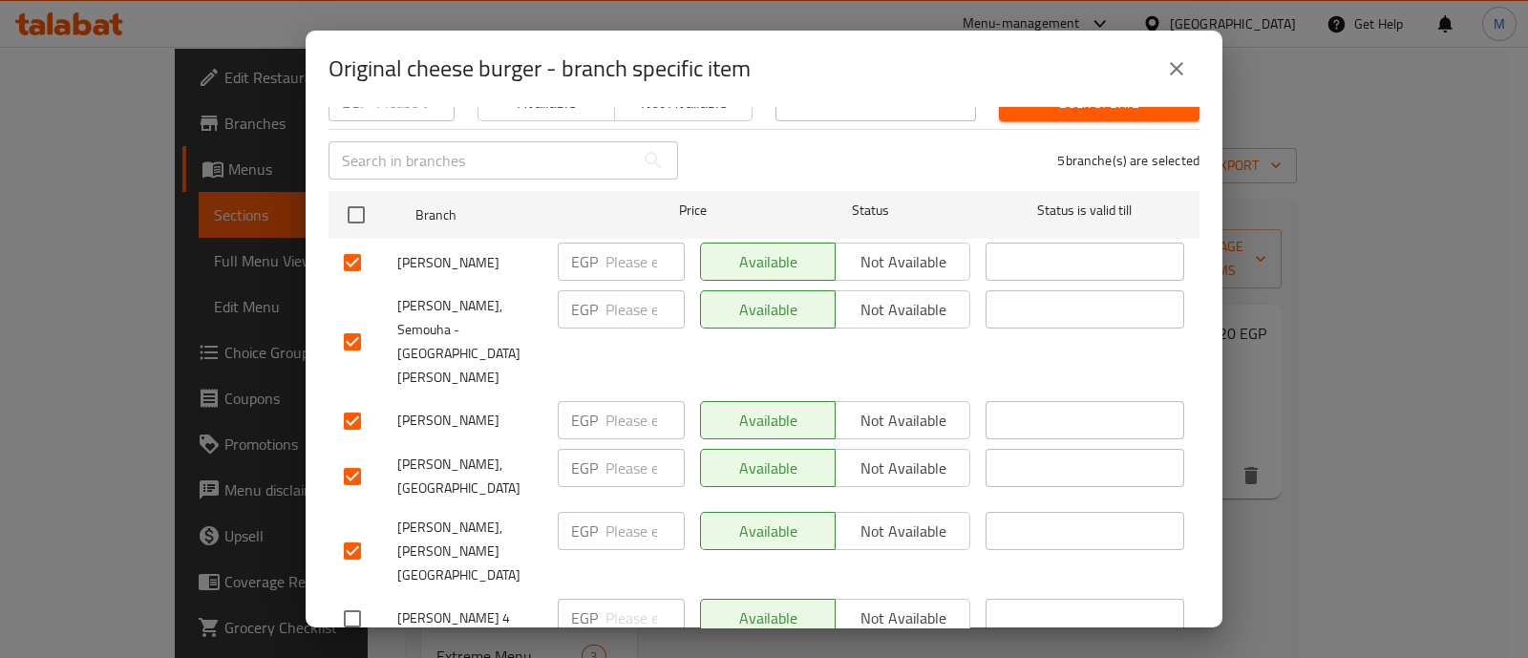
click at [353, 646] on input "checkbox" at bounding box center [352, 666] width 40 height 40
checkbox input "false"
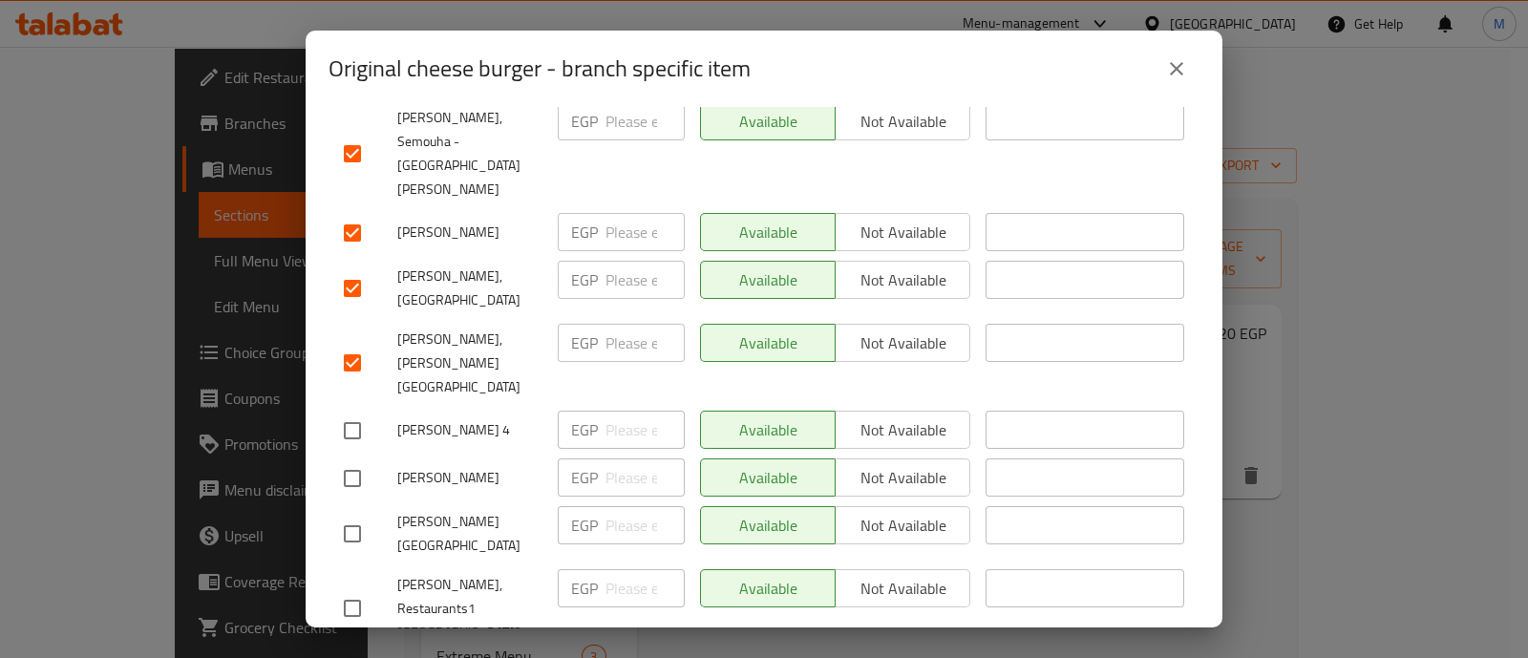
scroll to position [0, 0]
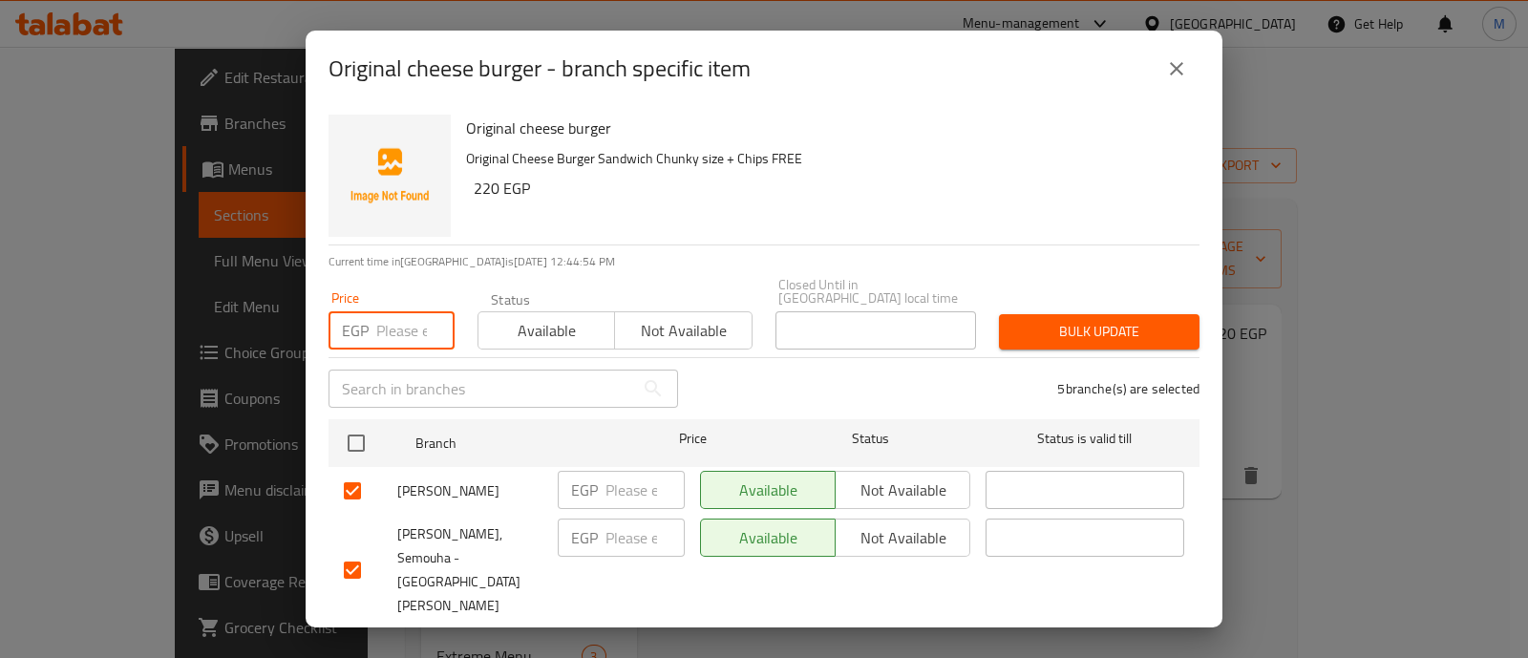
click at [392, 312] on input "number" at bounding box center [415, 330] width 78 height 38
paste input "220"
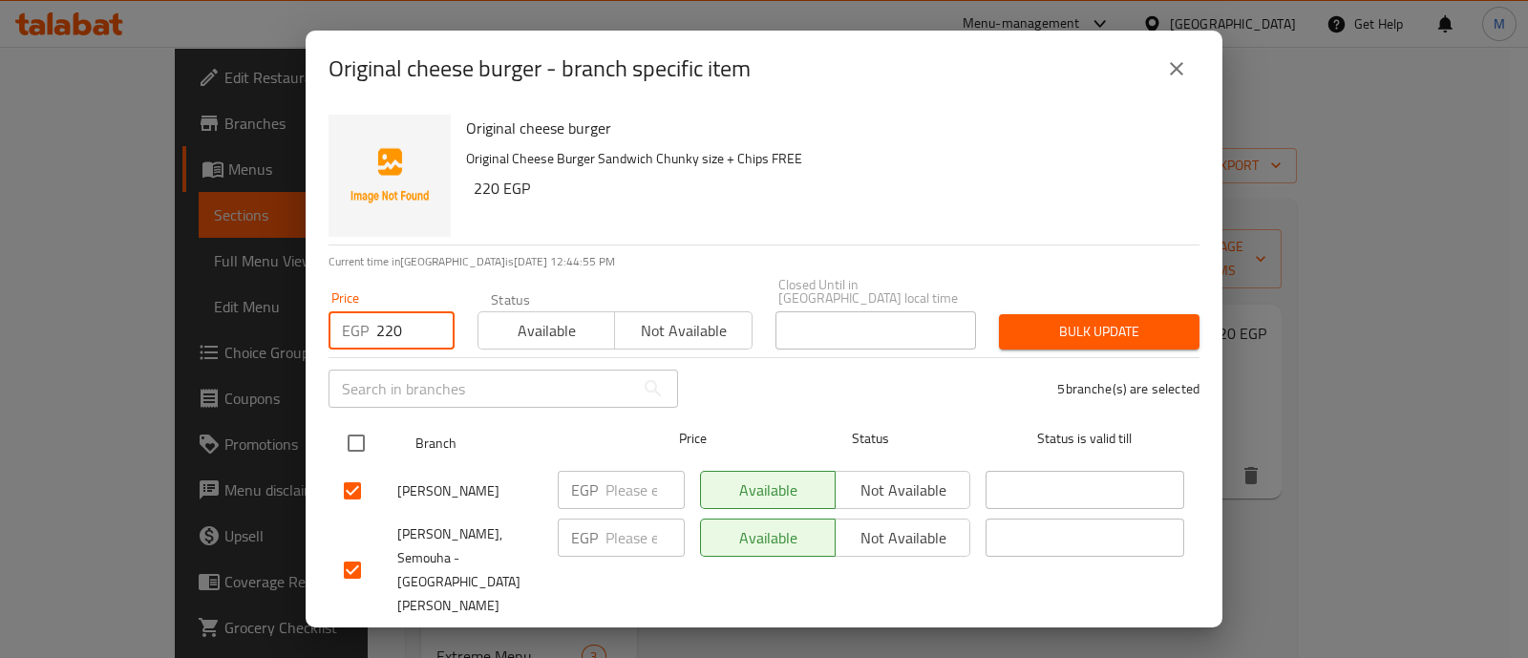
type input "220"
click at [362, 423] on input "checkbox" at bounding box center [356, 443] width 40 height 40
checkbox input "true"
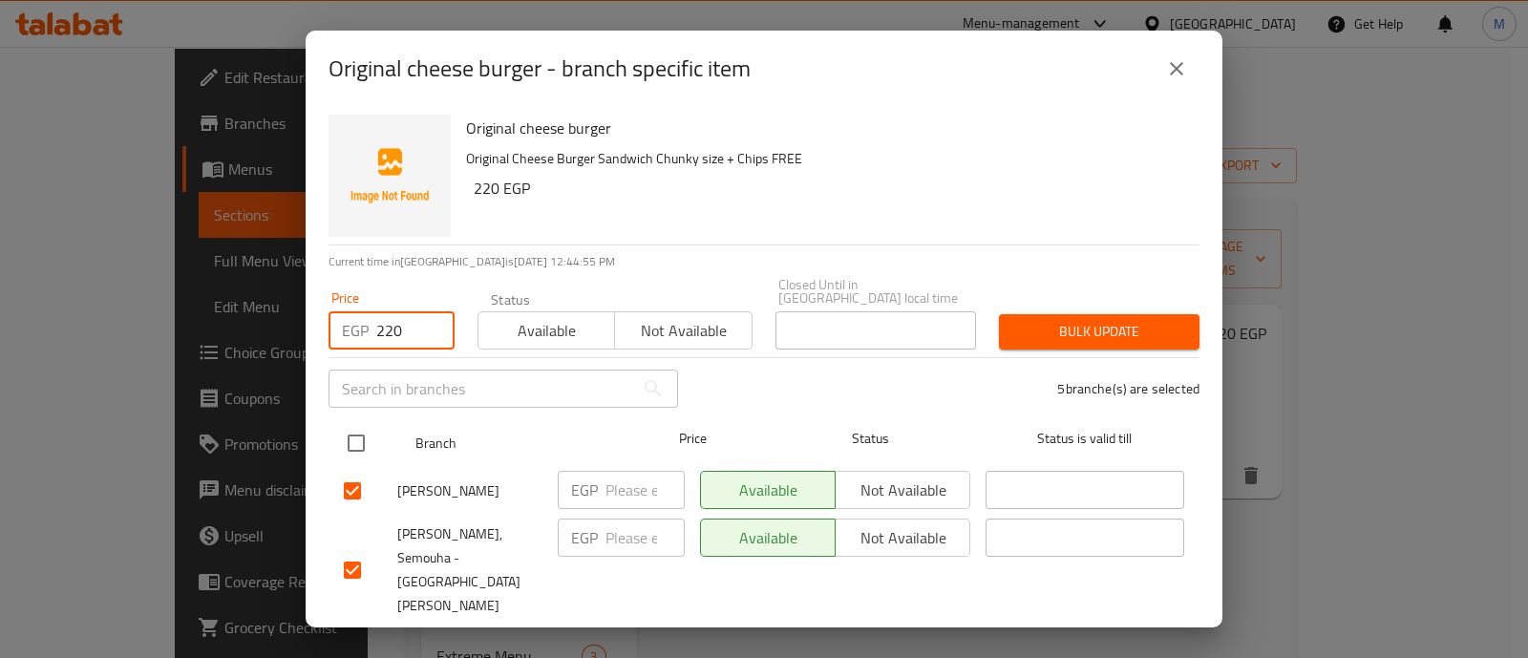
checkbox input "true"
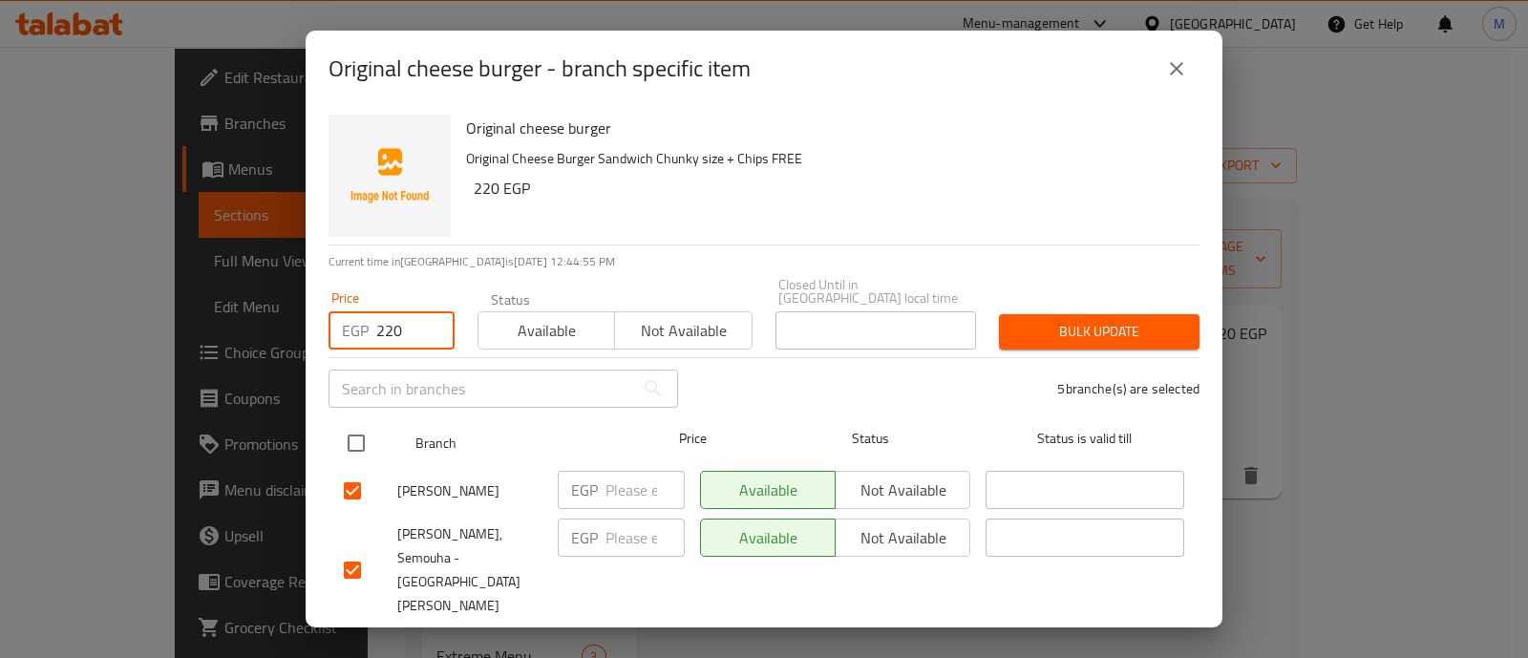
checkbox input "true"
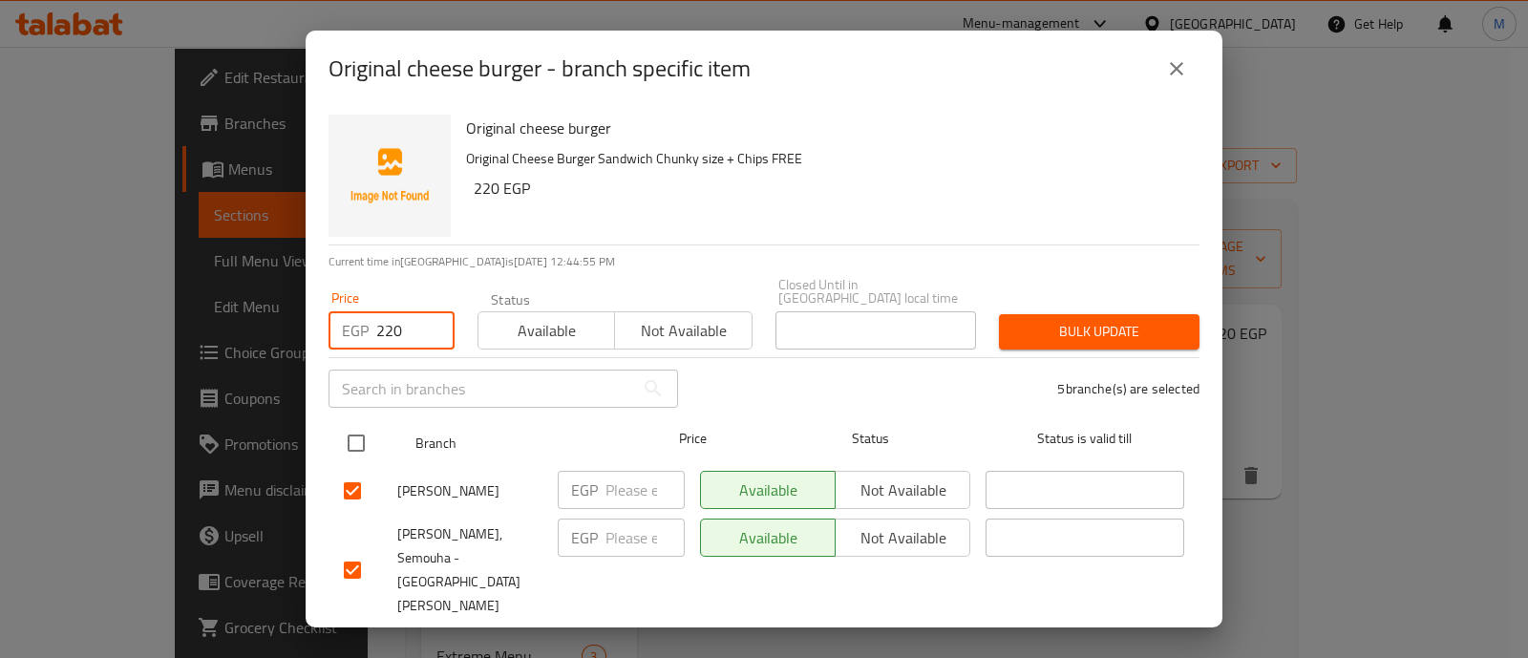
checkbox input "true"
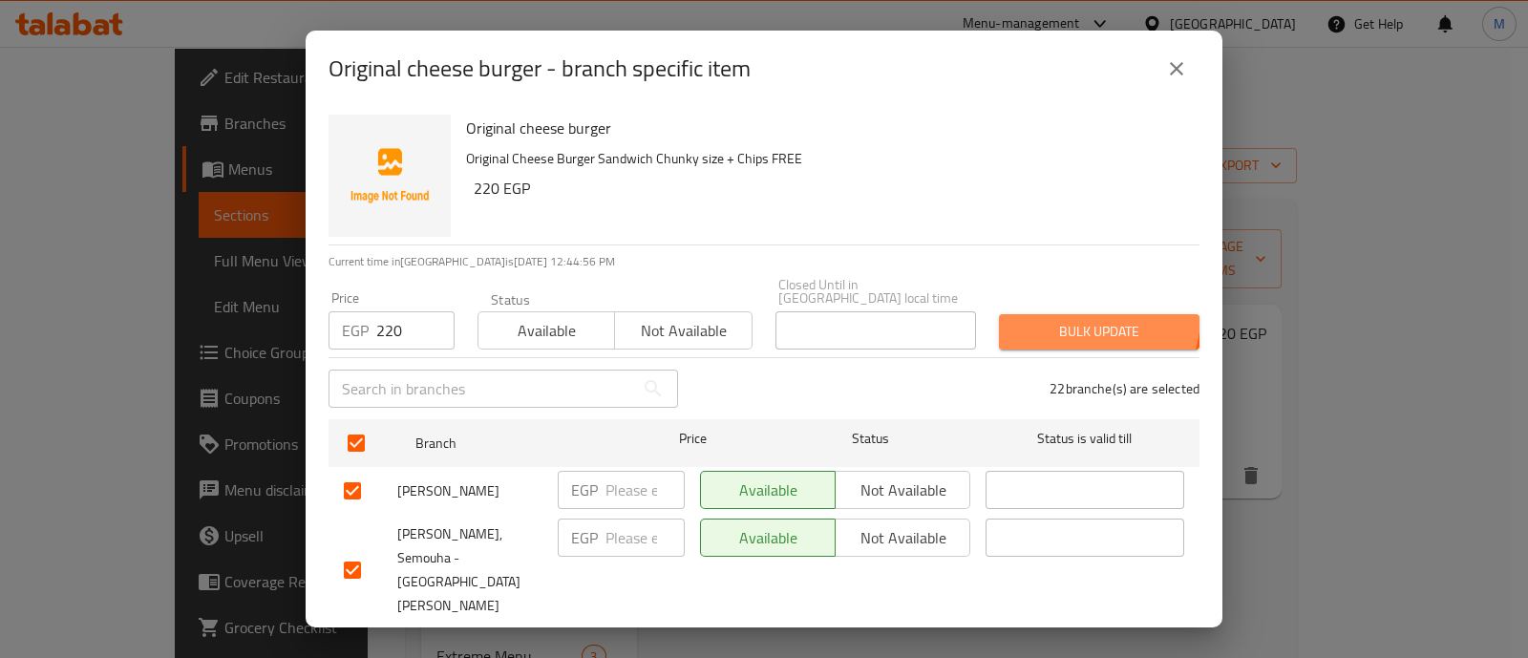
click at [1072, 314] on button "Bulk update" at bounding box center [1099, 331] width 201 height 35
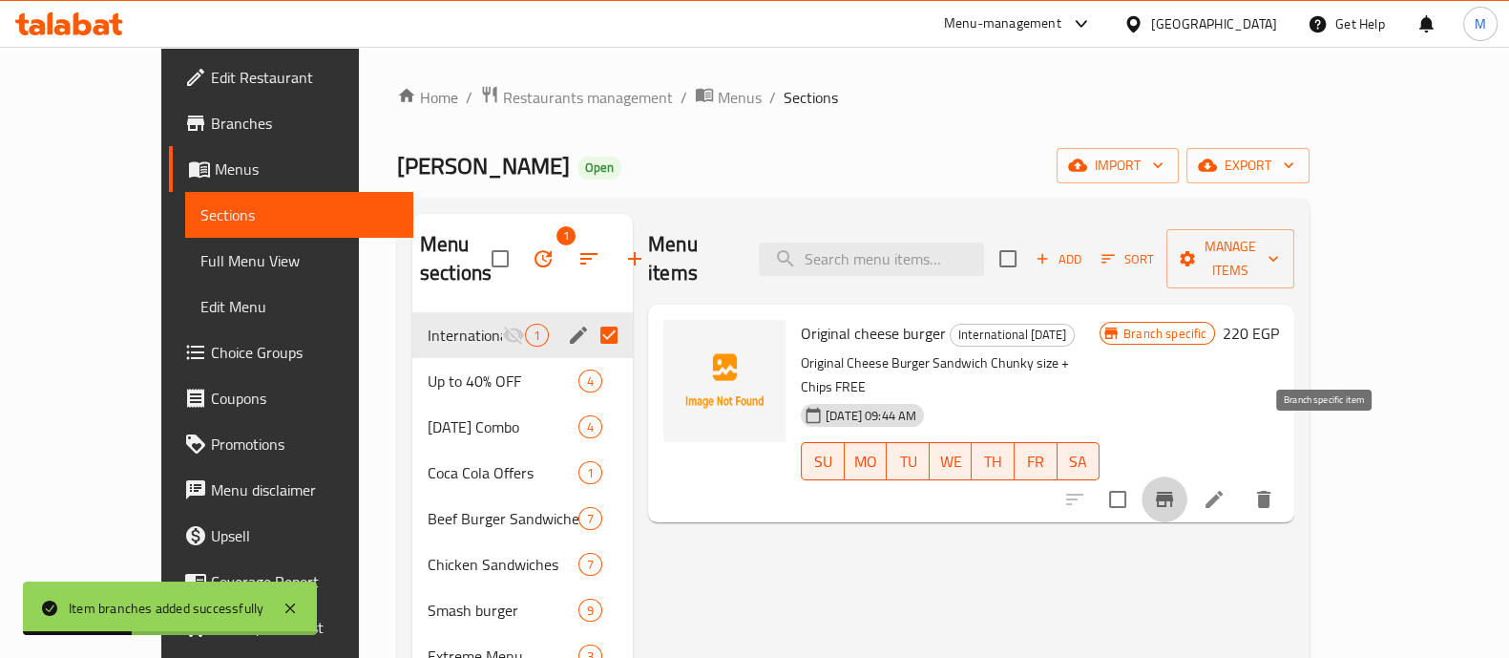
click at [1173, 492] on icon "Branch-specific-item" at bounding box center [1164, 499] width 17 height 15
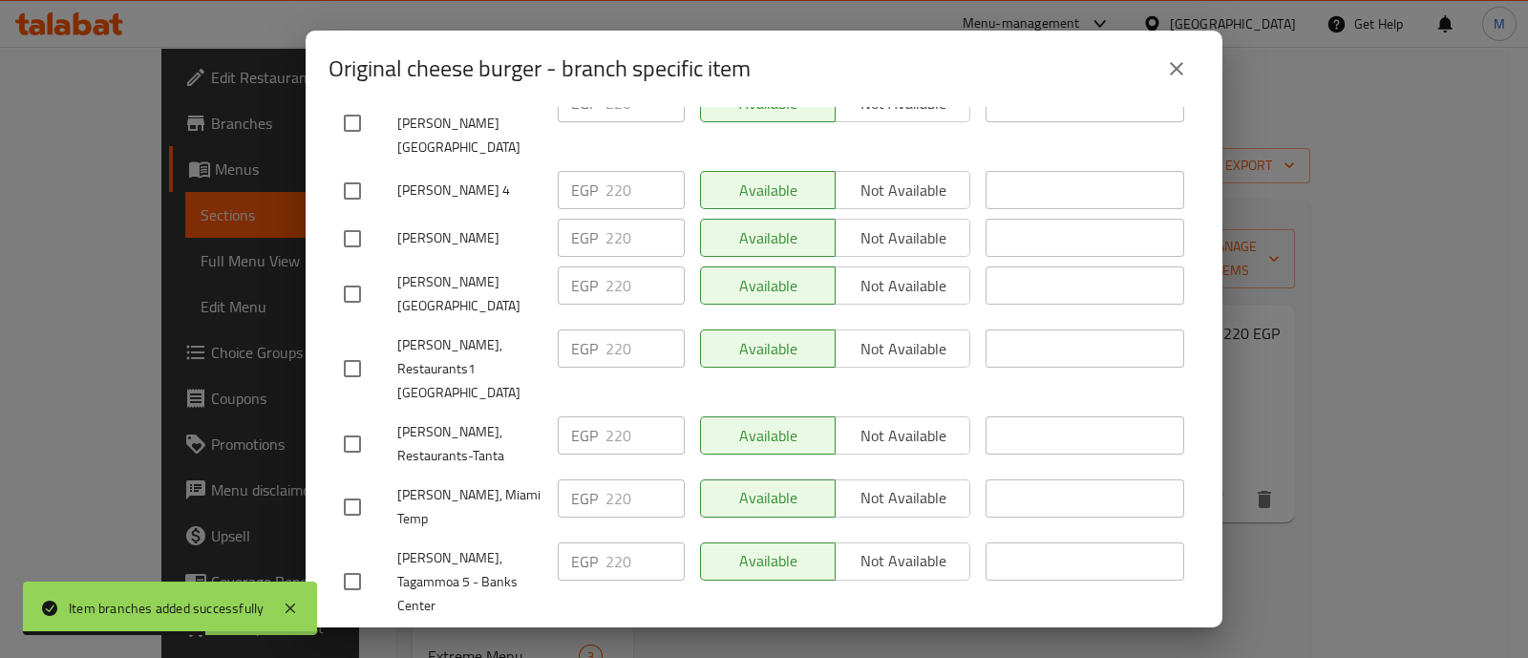
scroll to position [1078, 0]
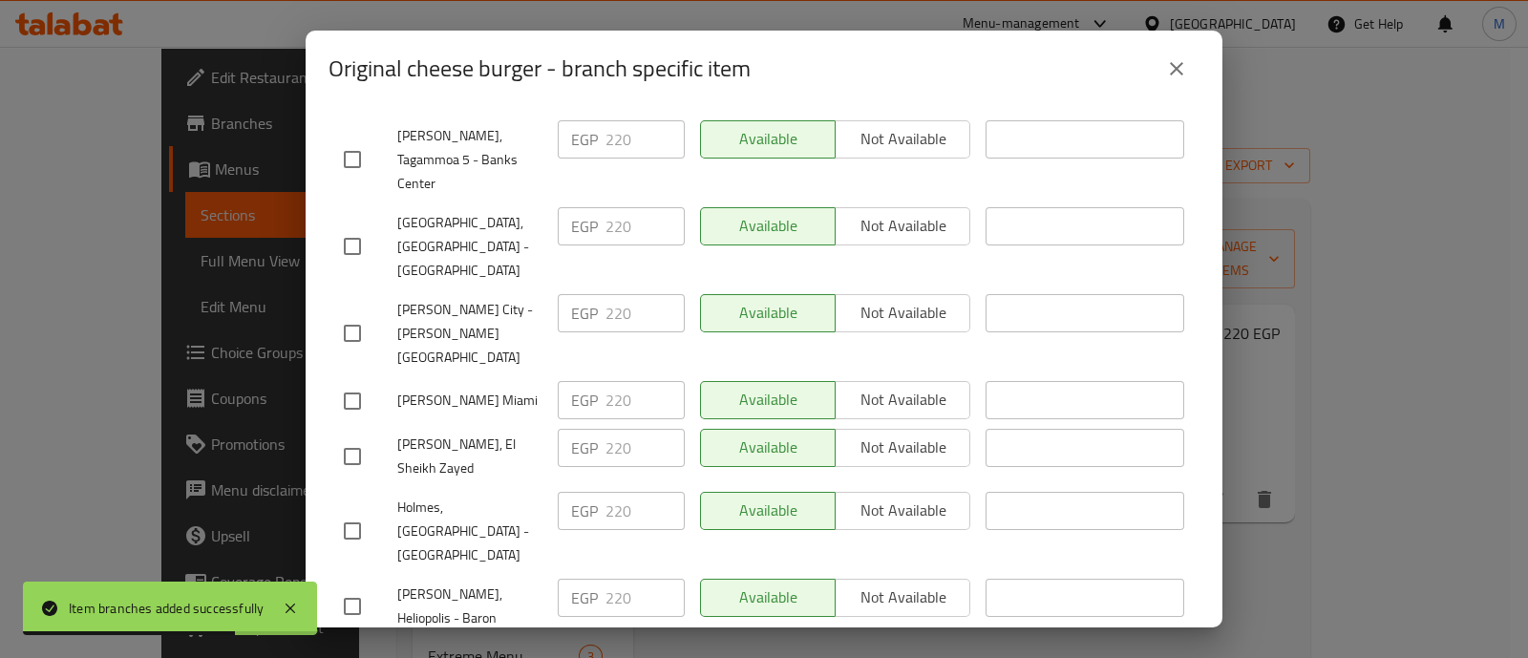
checkbox input "true"
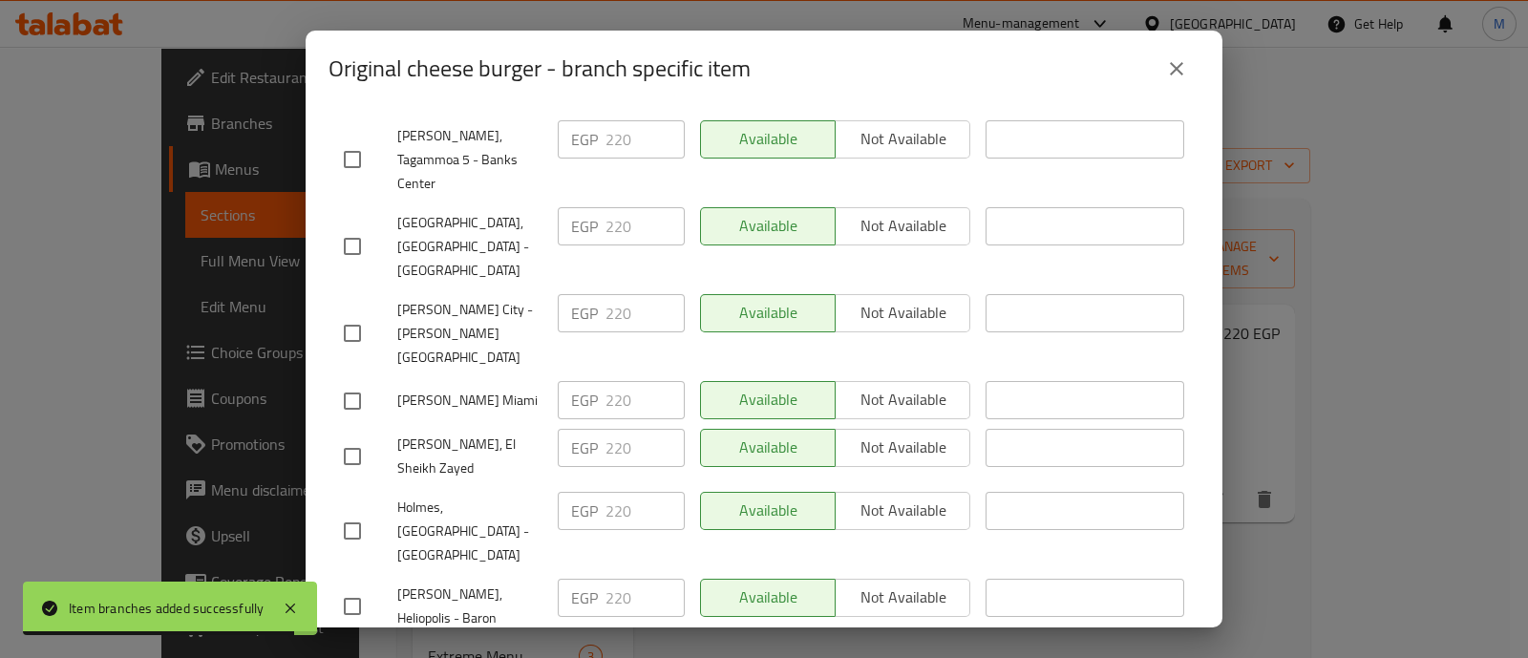
checkbox input "true"
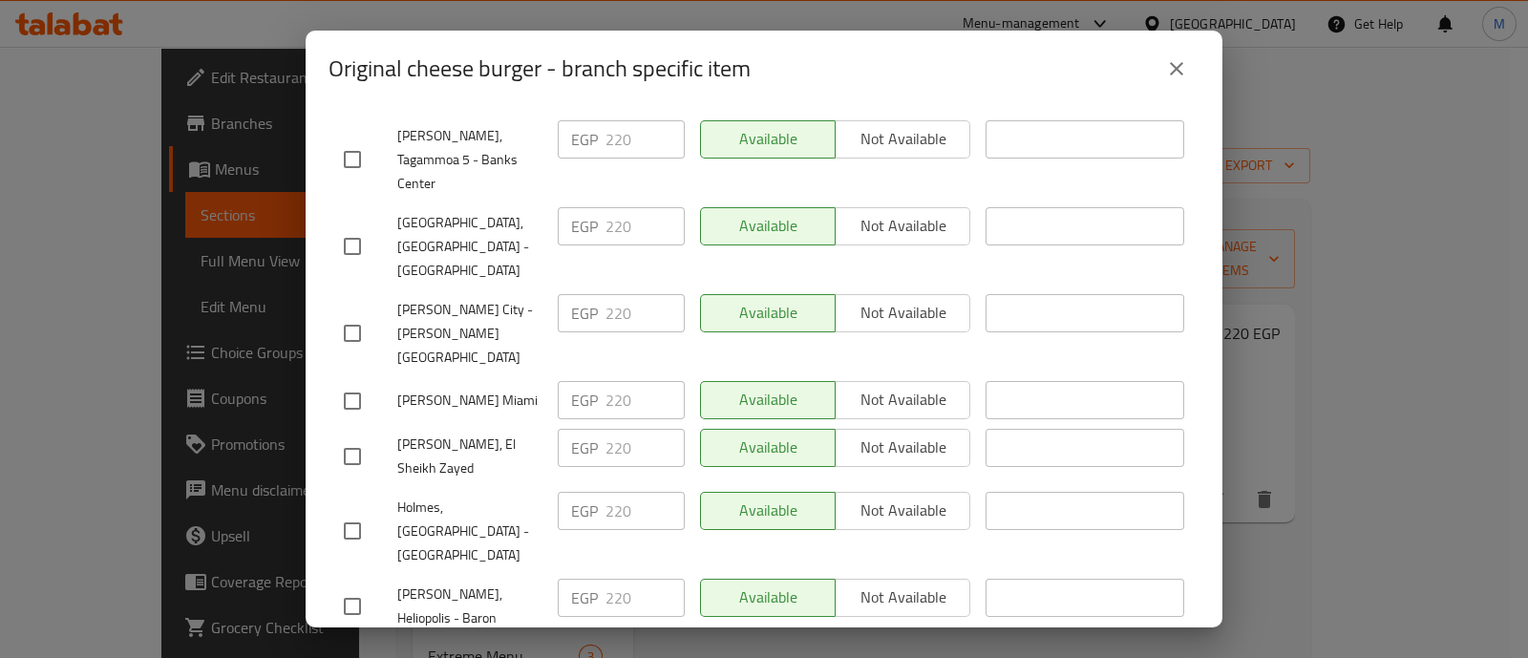
click at [361, 586] on input "checkbox" at bounding box center [352, 606] width 40 height 40
checkbox input "true"
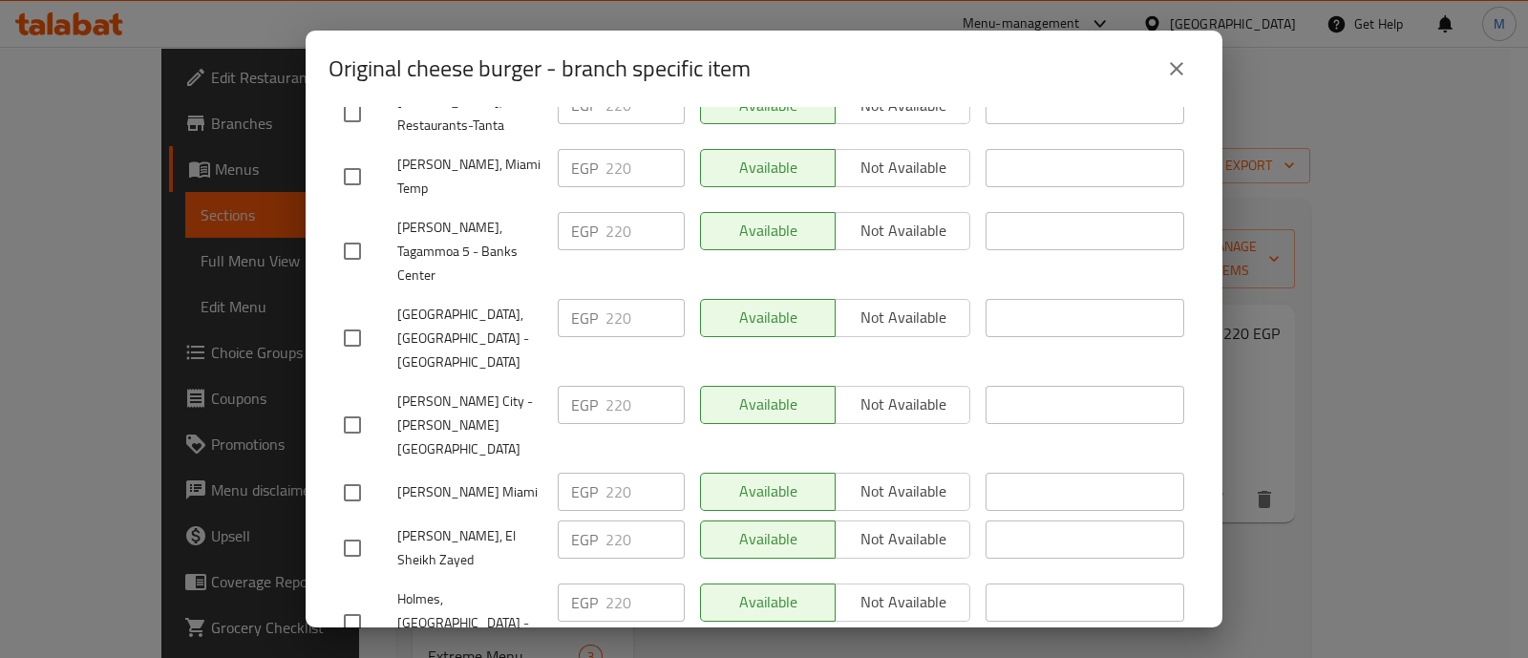
scroll to position [981, 0]
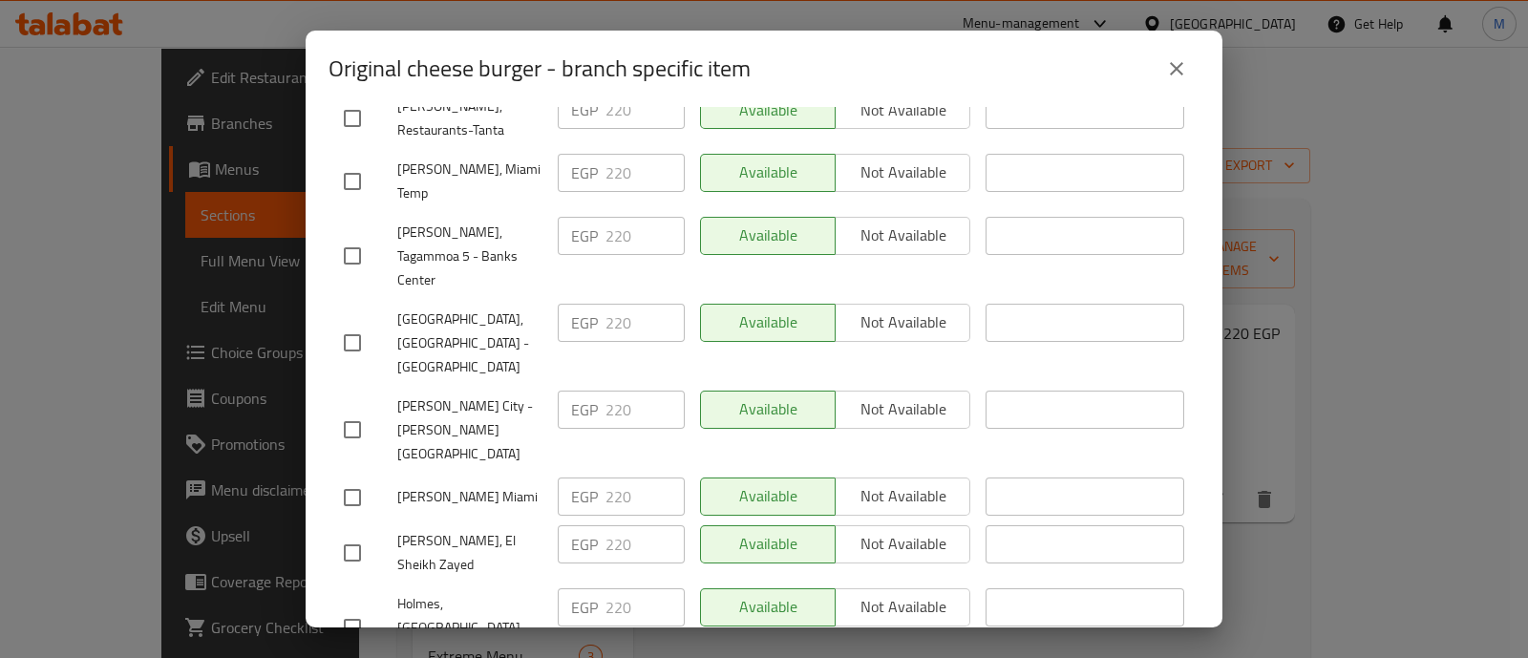
click at [348, 533] on input "checkbox" at bounding box center [352, 553] width 40 height 40
checkbox input "true"
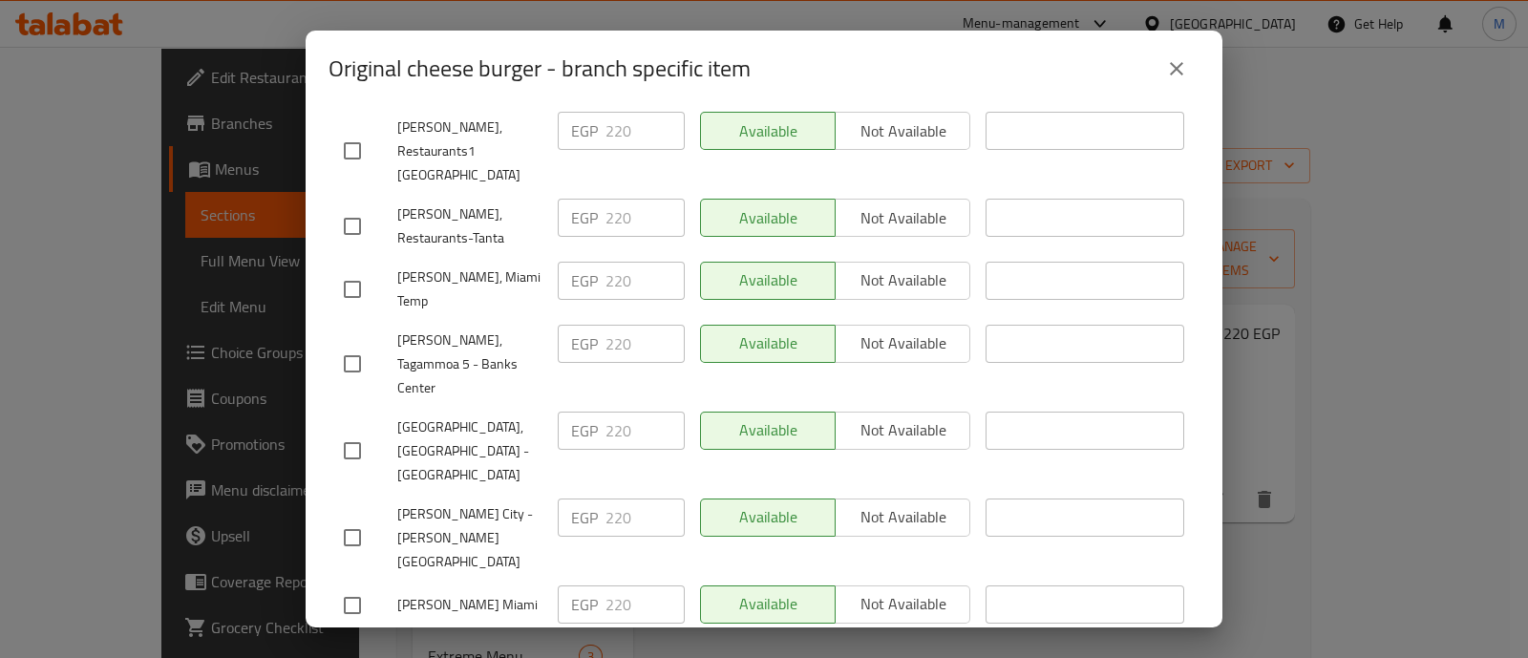
click at [348, 517] on input "checkbox" at bounding box center [352, 537] width 40 height 40
checkbox input "true"
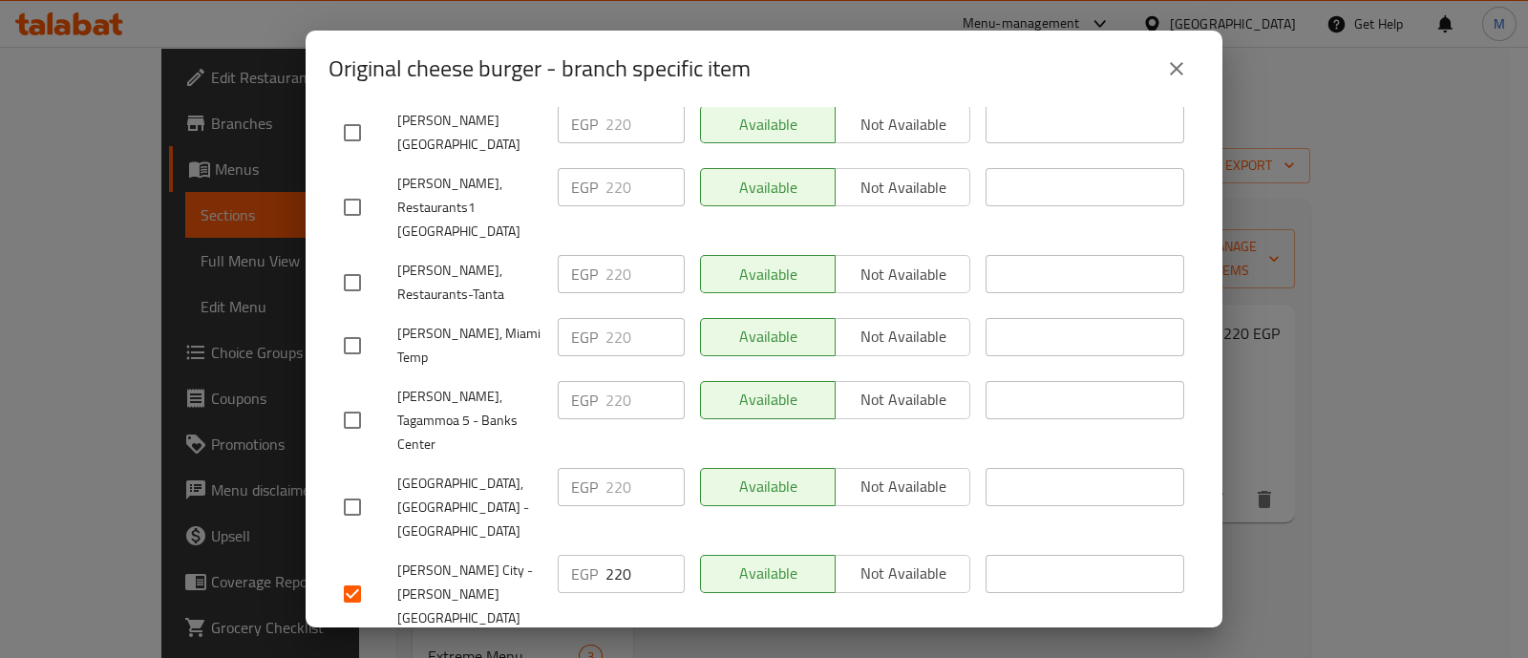
click at [348, 487] on input "checkbox" at bounding box center [352, 507] width 40 height 40
checkbox input "true"
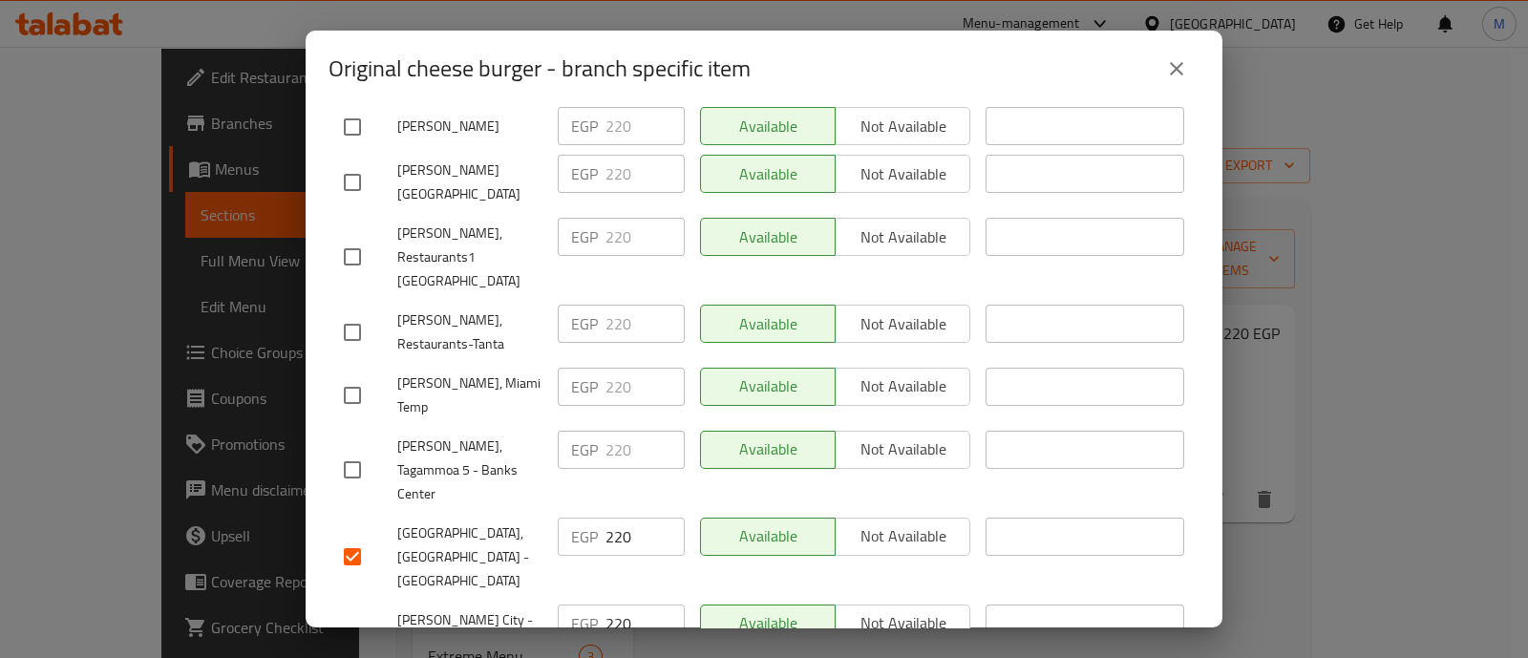
scroll to position [763, 0]
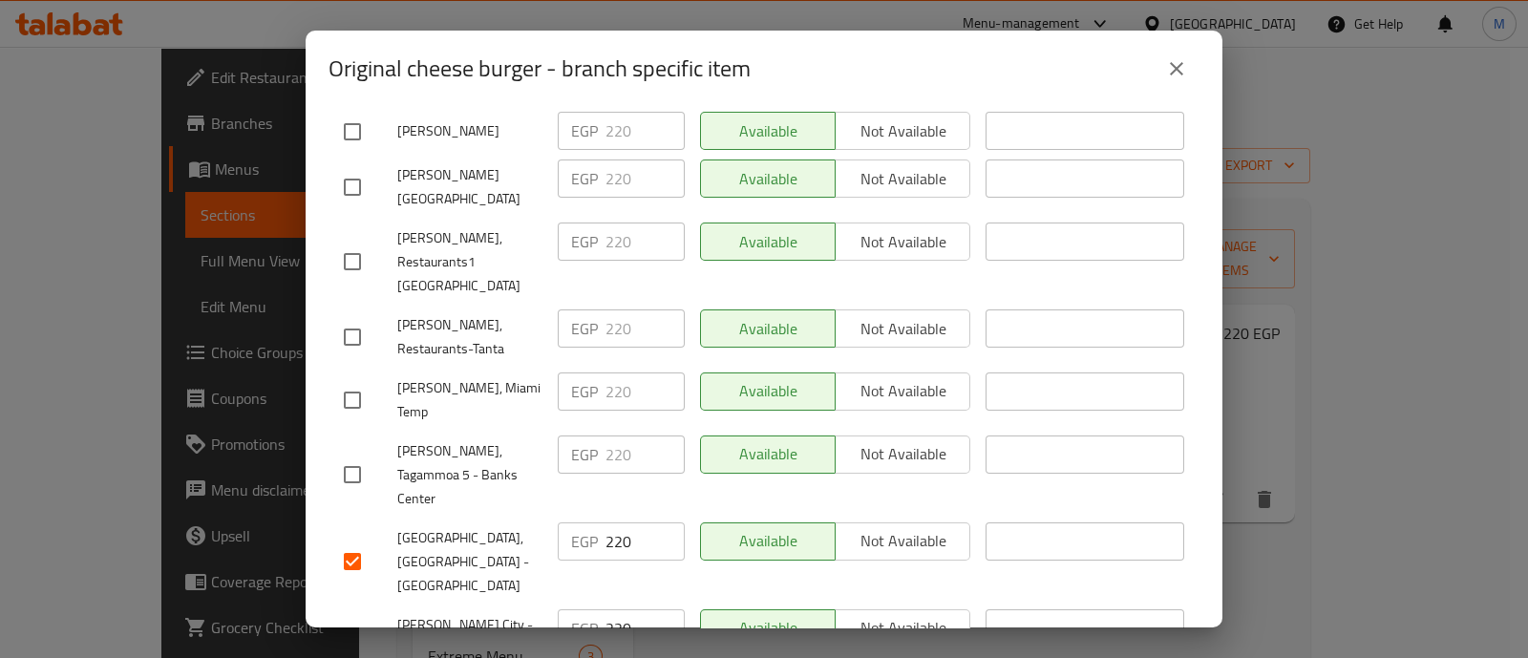
click at [348, 454] on input "checkbox" at bounding box center [352, 474] width 40 height 40
checkbox input "true"
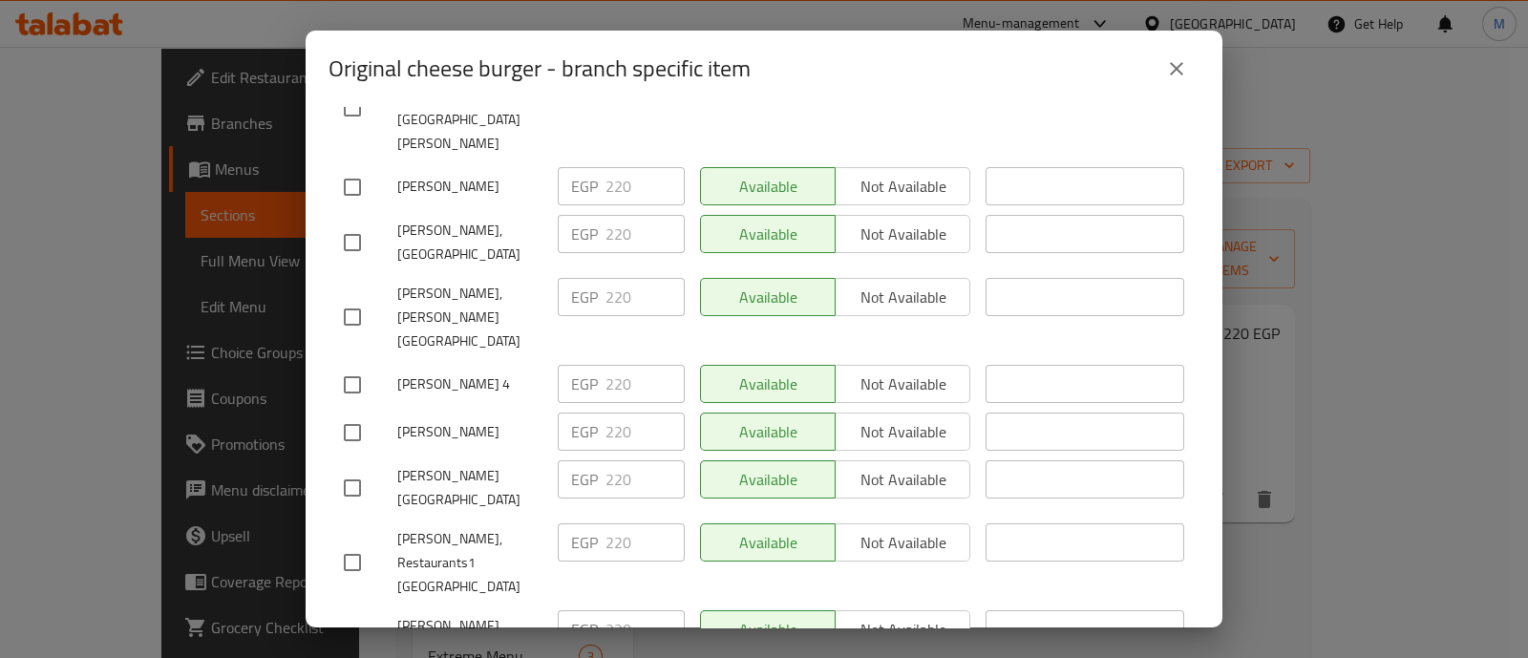
scroll to position [0, 0]
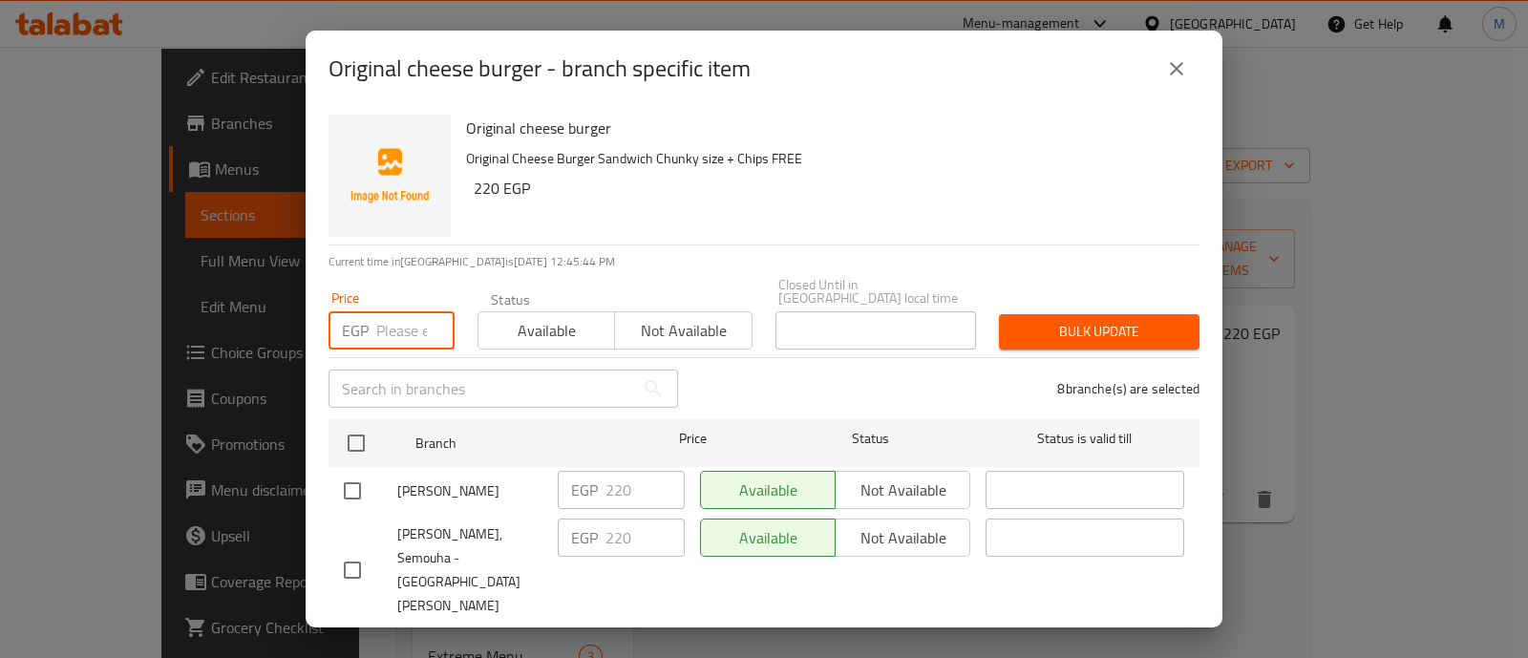
click at [407, 328] on input "number" at bounding box center [415, 330] width 78 height 38
type input "265"
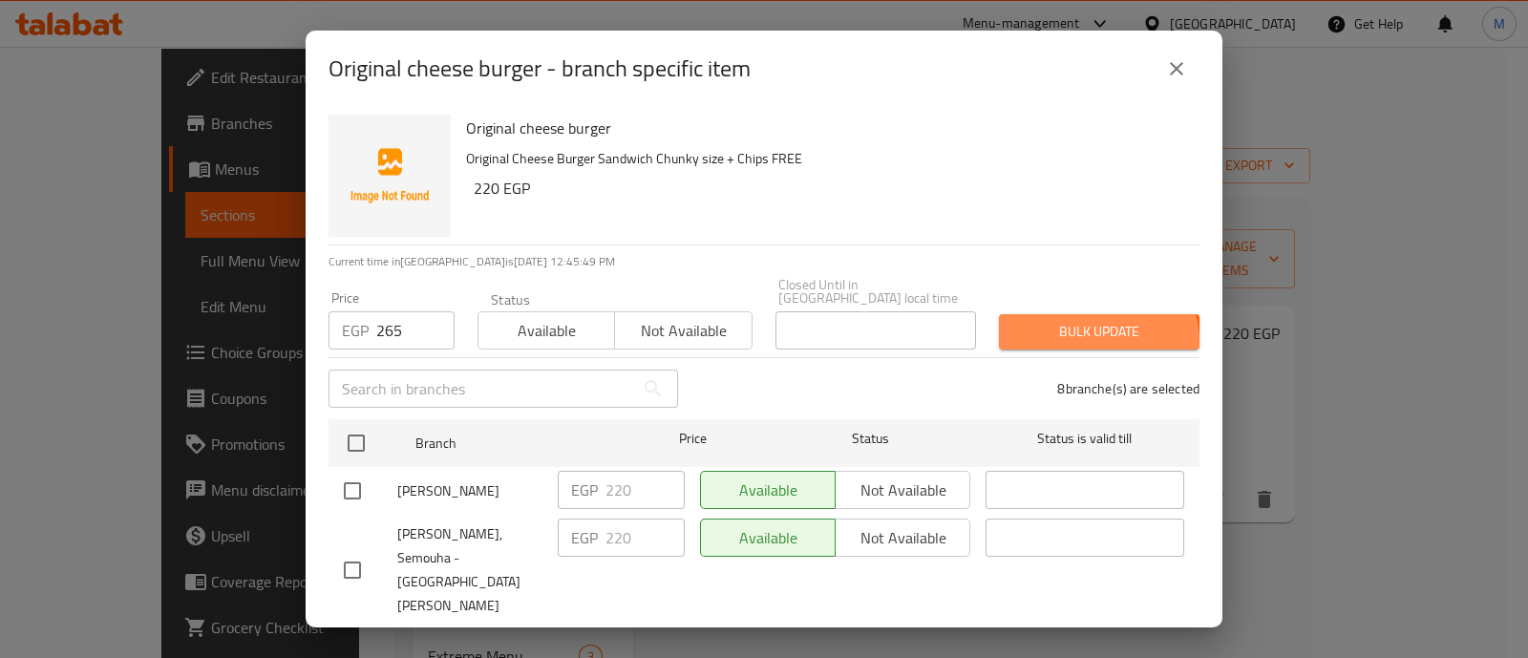
click at [1080, 328] on span "Bulk update" at bounding box center [1099, 332] width 170 height 24
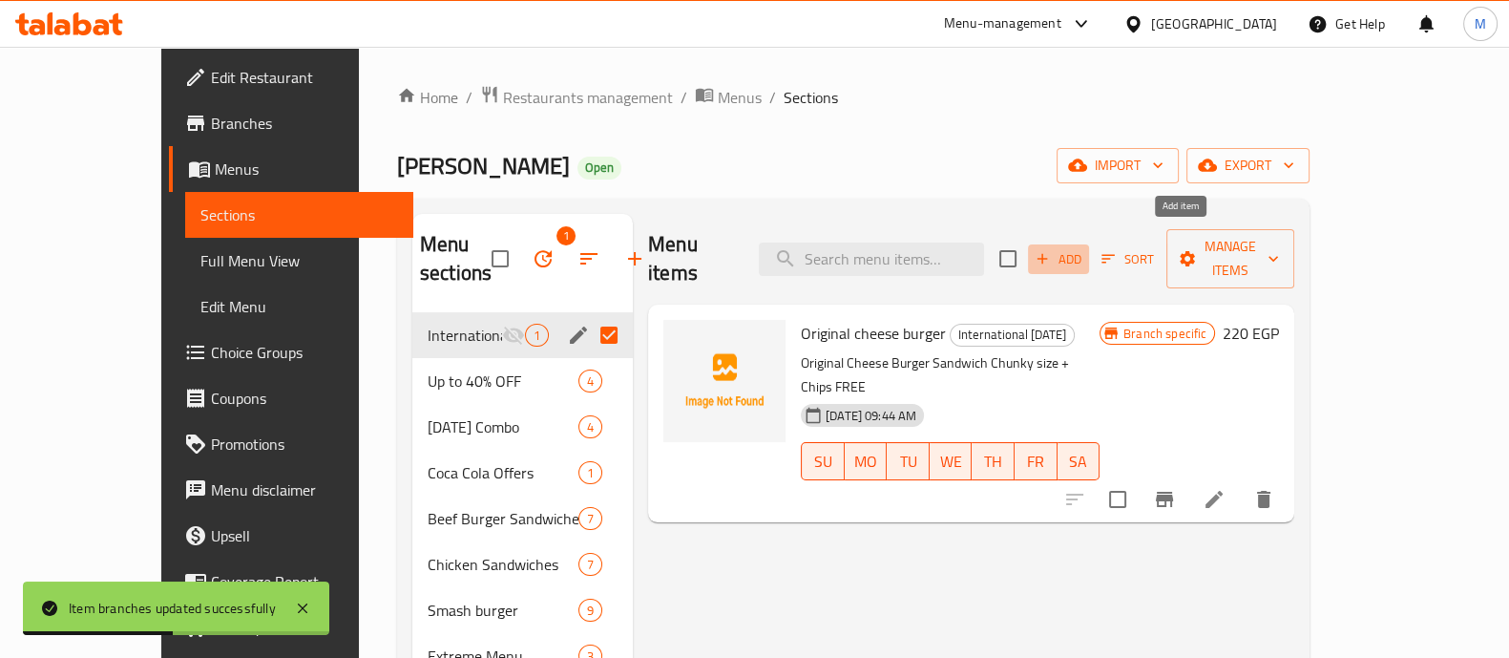
click at [1085, 248] on span "Add" at bounding box center [1059, 259] width 52 height 22
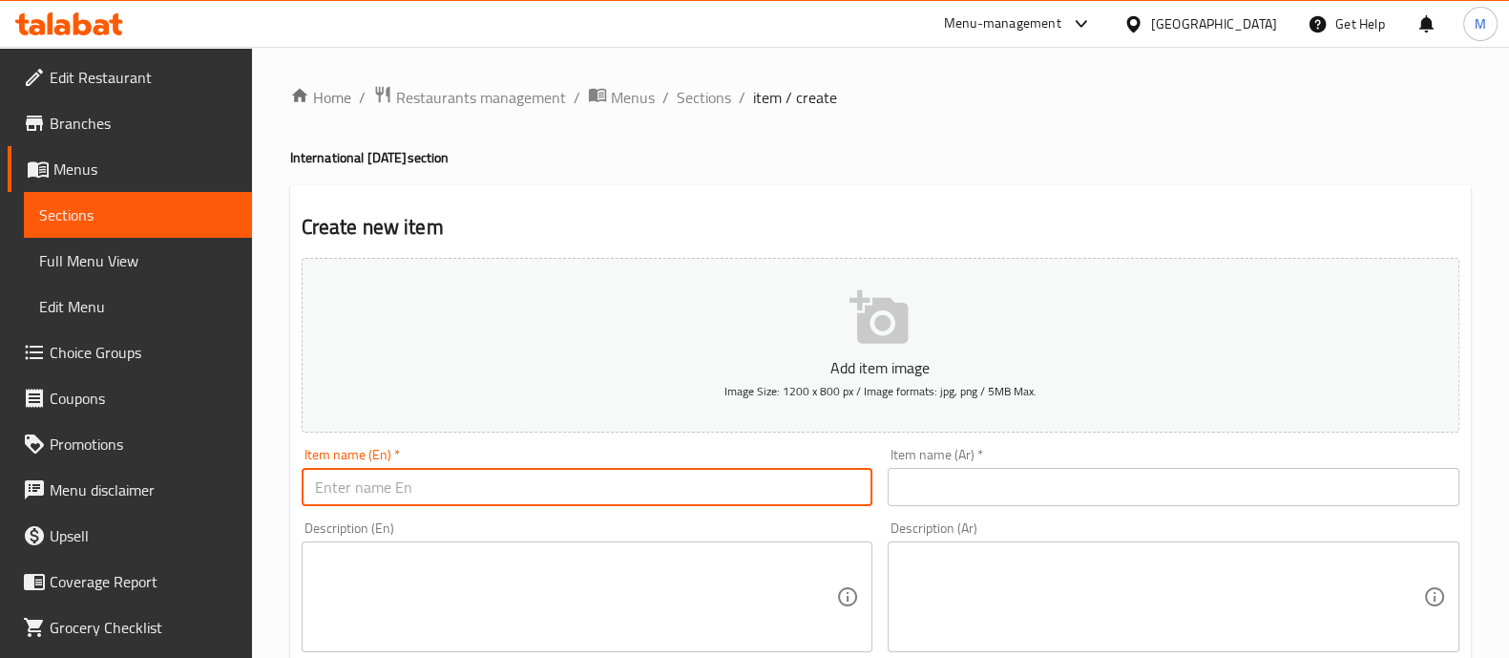
click at [484, 495] on input "text" at bounding box center [588, 487] width 572 height 38
paste input "Mushroom Beef"
click at [431, 493] on input "Mushroom Beef sandwich" at bounding box center [588, 487] width 572 height 38
click at [713, 474] on input "Mushroom Beef Sandwich" at bounding box center [588, 487] width 572 height 38
type input "Mushroom Beef Sandwich + FREE Chips"
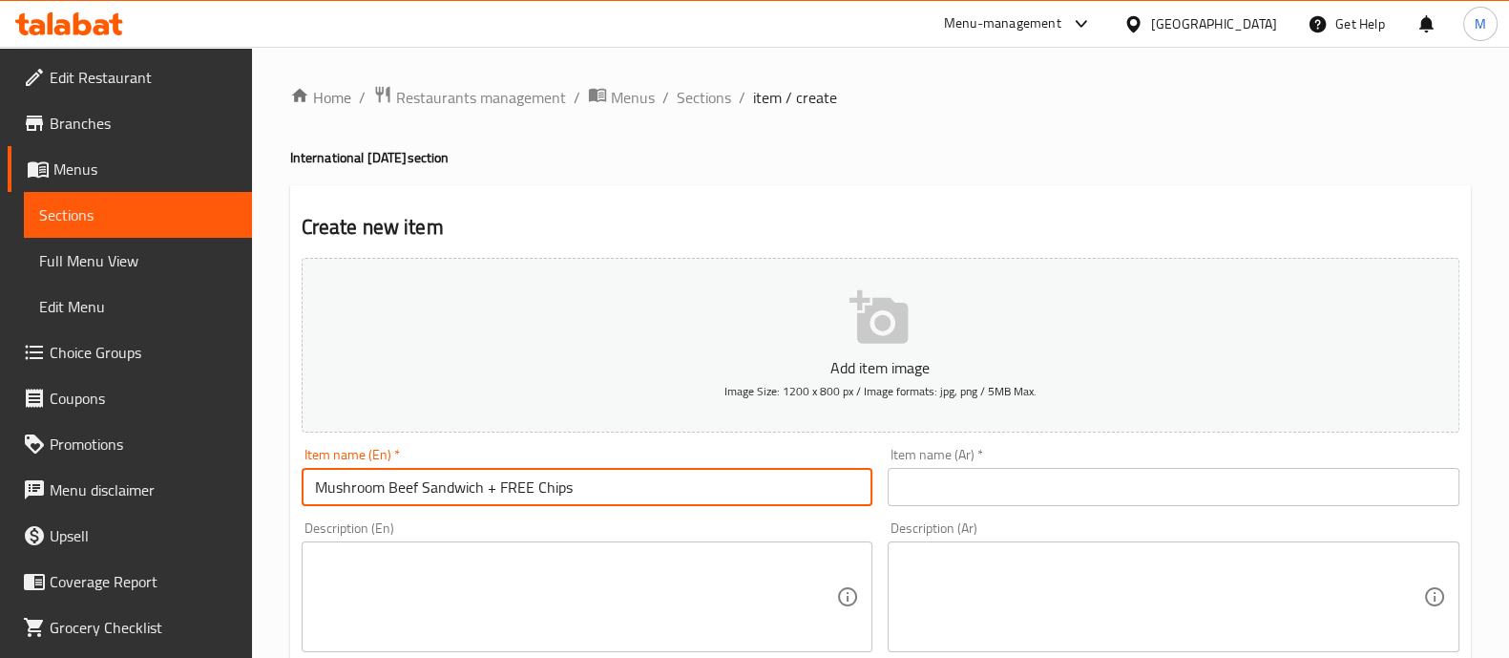
drag, startPoint x: 622, startPoint y: 479, endPoint x: 222, endPoint y: 464, distance: 399.4
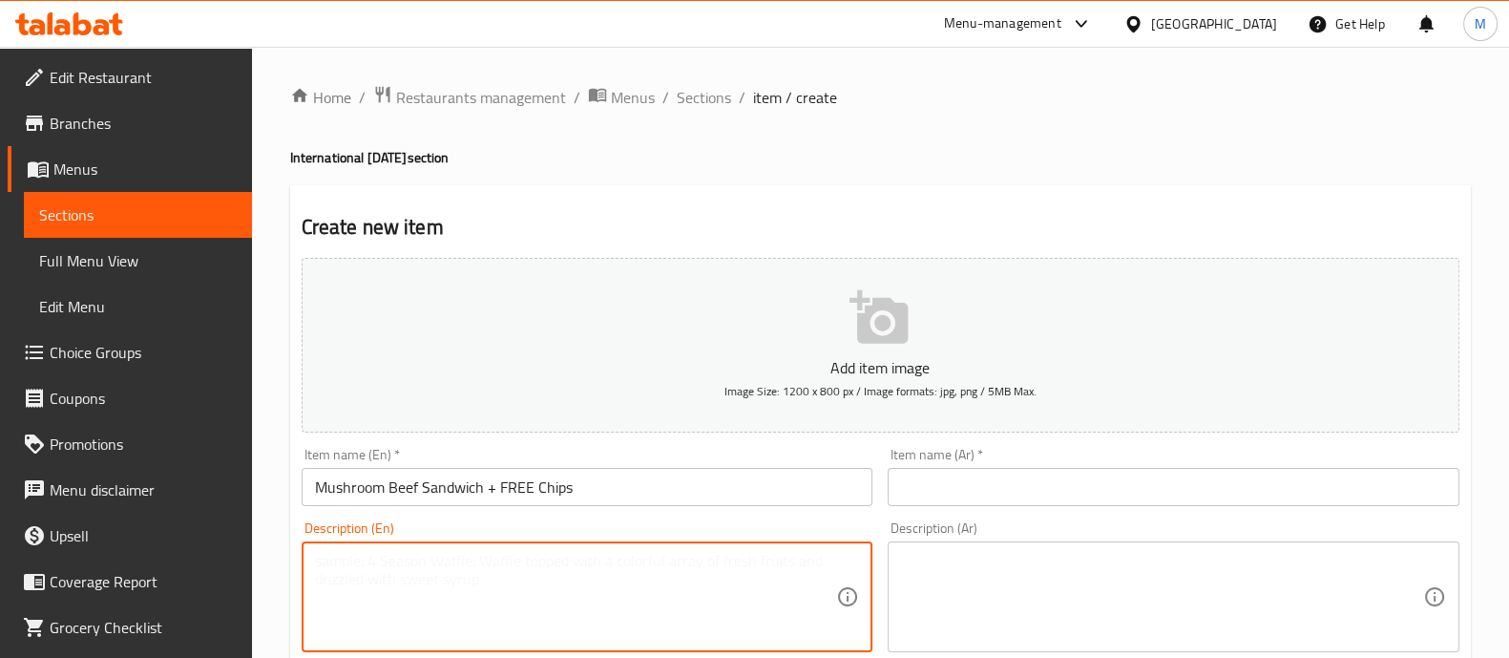
paste textarea "Mushroom Beef Sandwich + FREE Chips"
click at [481, 566] on textarea "Mushroom Beef Sandwich + FREE Chips" at bounding box center [576, 597] width 522 height 91
type textarea "Mushroom Beef Sandwich Chunky size + FREE Chips"
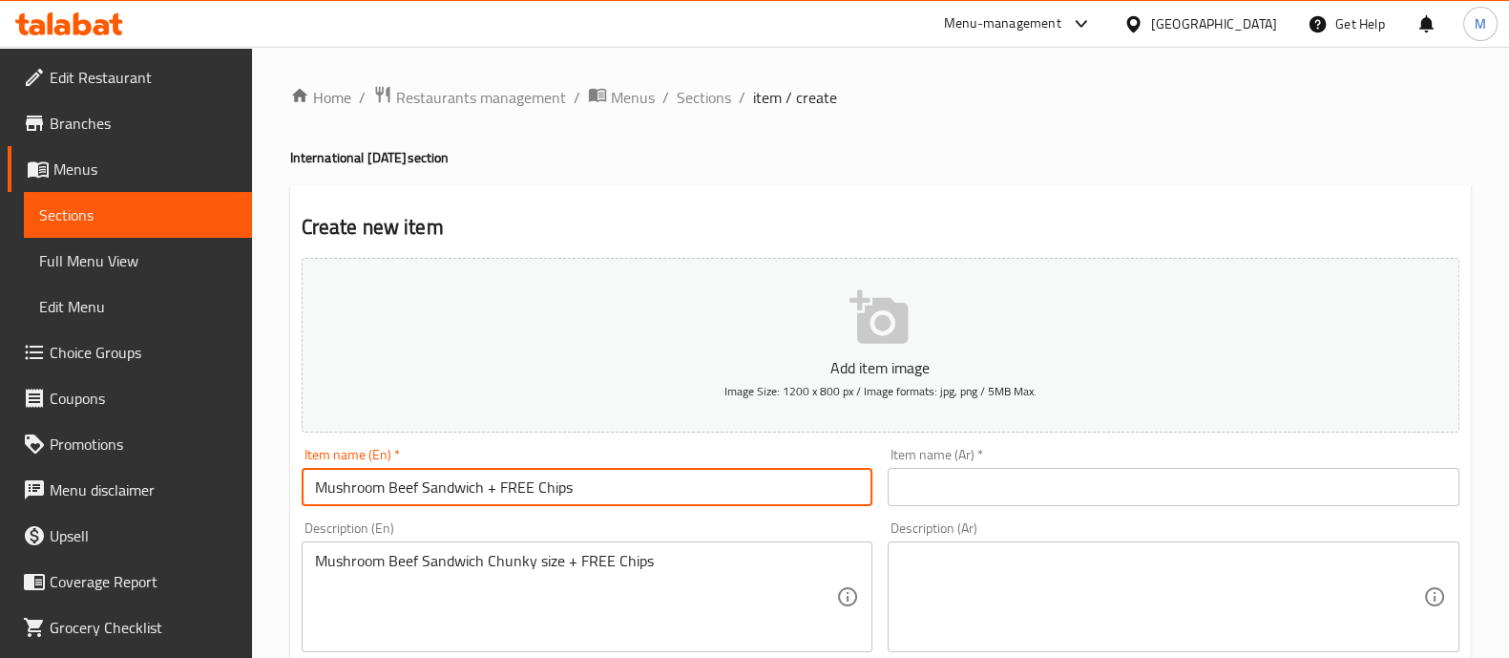
drag, startPoint x: 598, startPoint y: 485, endPoint x: 169, endPoint y: 475, distance: 428.8
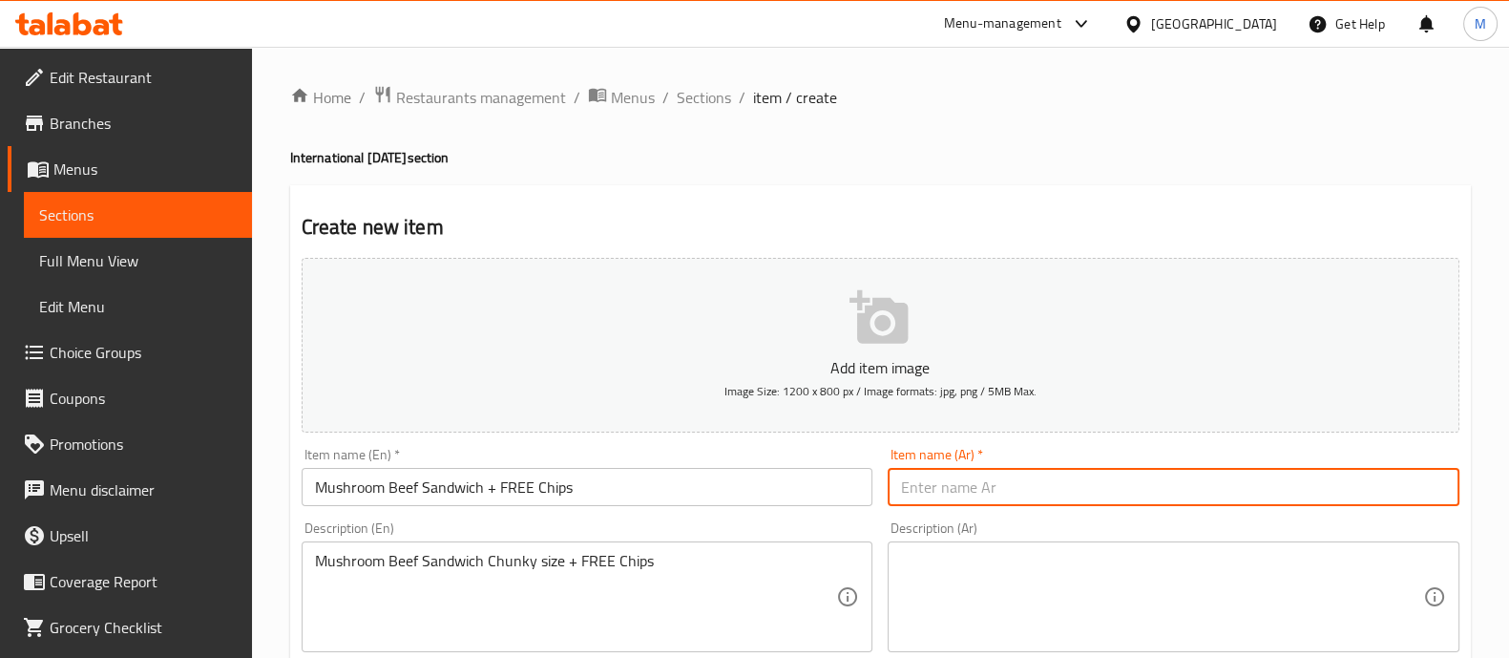
click at [983, 494] on input "text" at bounding box center [1174, 487] width 572 height 38
paste input "ساندويتش لحم البقر بالفطر + بطاطس مقلية مجانية"
drag, startPoint x: 989, startPoint y: 494, endPoint x: 795, endPoint y: 470, distance: 195.3
click at [795, 470] on div "Add item image Image Size: 1200 x 800 px / Image formats: jpg, png / 5MB Max. I…" at bounding box center [880, 661] width 1173 height 823
click at [1062, 487] on input "ساندويتش لحم البقر بالفطر + بطاطس مجانا" at bounding box center [1174, 487] width 572 height 38
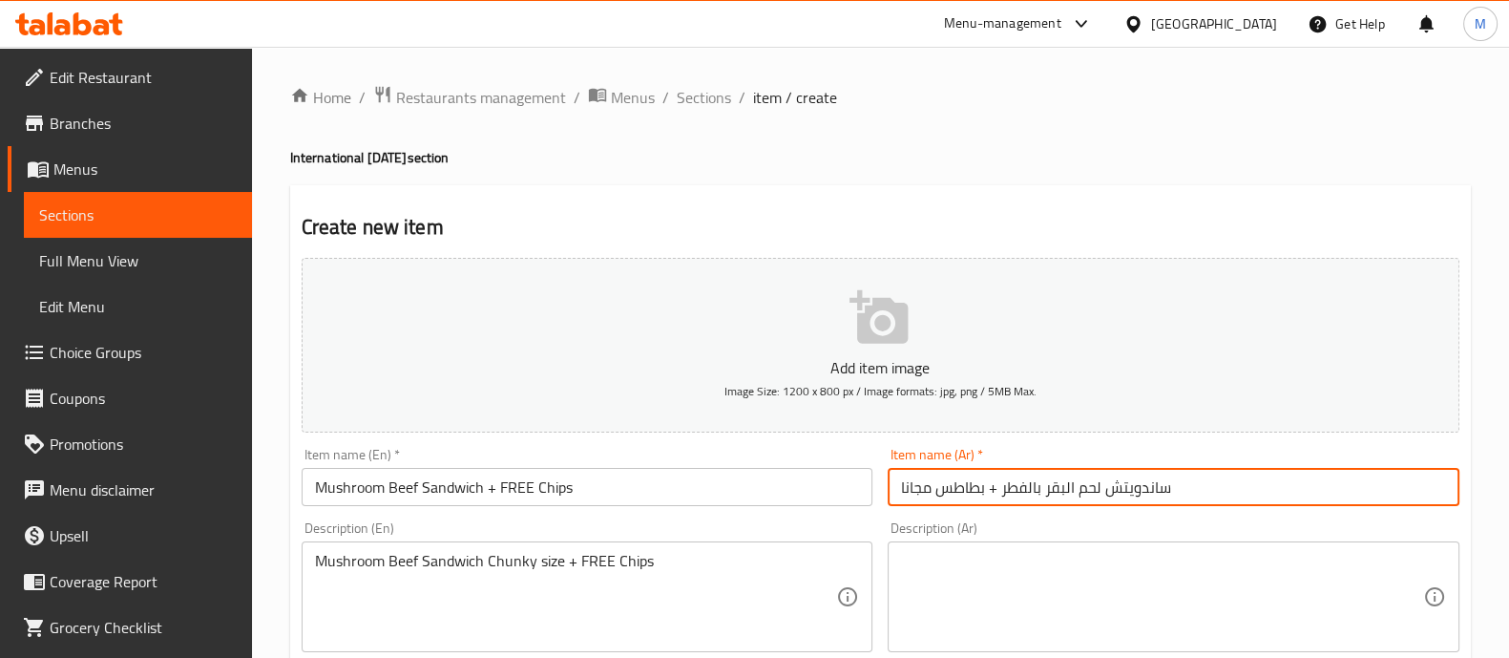
click at [1062, 487] on input "ساندويتش لحم البقر بالفطر + بطاطس مجانا" at bounding box center [1174, 487] width 572 height 38
drag, startPoint x: 1003, startPoint y: 492, endPoint x: 1101, endPoint y: 491, distance: 97.4
click at [1101, 491] on input "ساندويتش لحم البقر بالفطر + بطاطس مجانا" at bounding box center [1174, 487] width 572 height 38
type input "ساندويتش مشروم بيف + بطاطس مجانا"
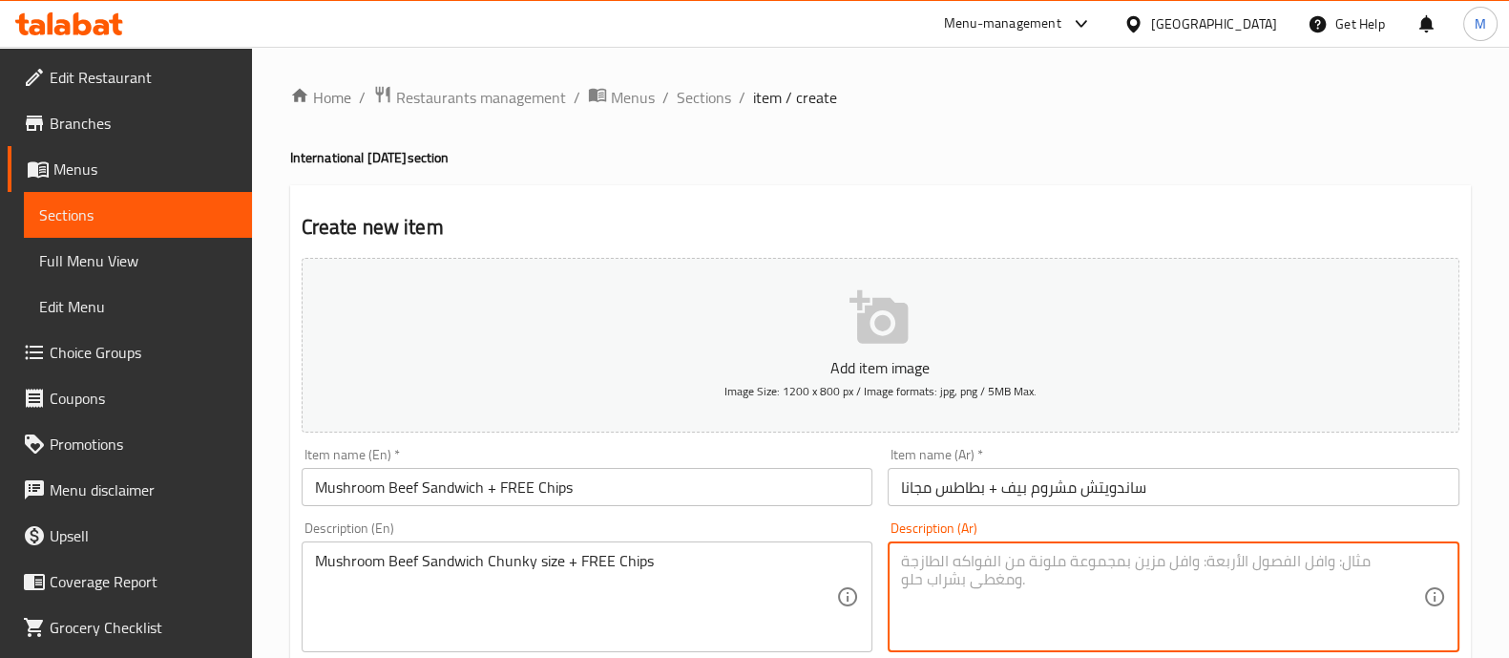
click at [1088, 576] on textarea at bounding box center [1162, 597] width 522 height 91
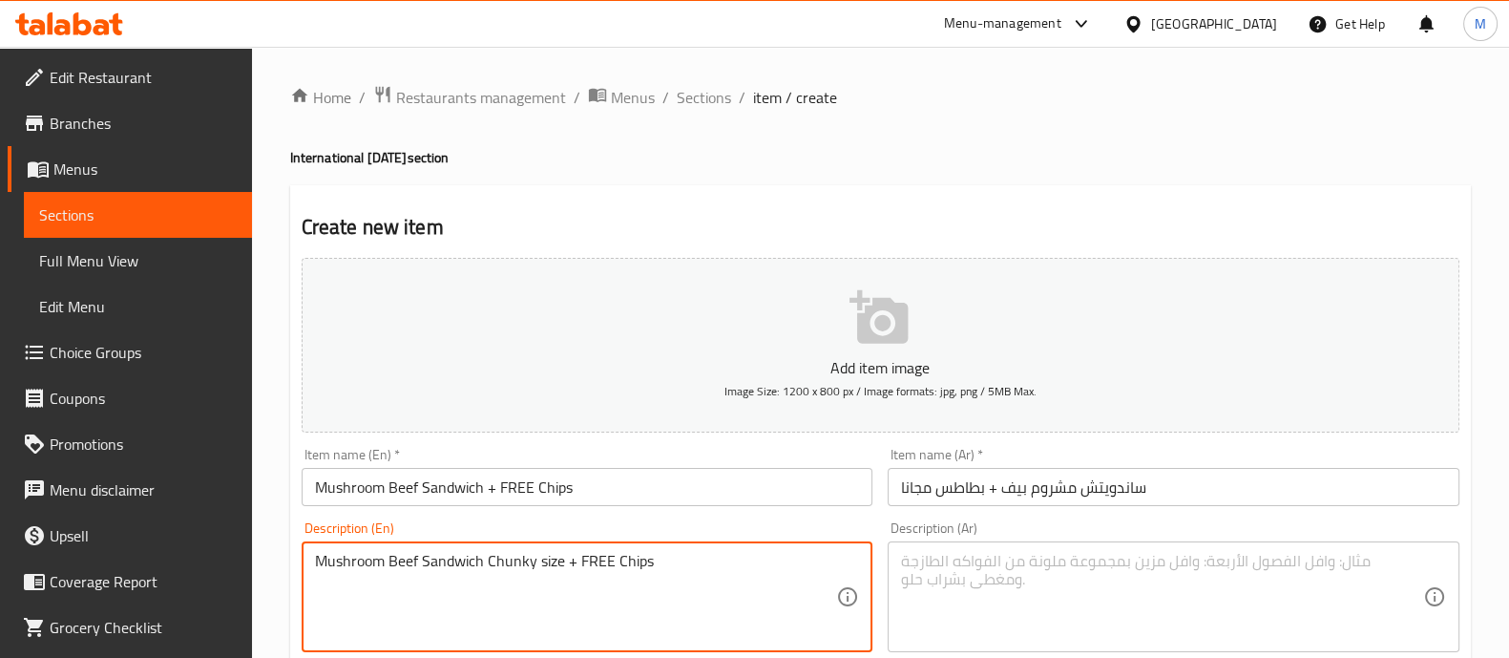
drag, startPoint x: 686, startPoint y: 569, endPoint x: 258, endPoint y: 558, distance: 427.9
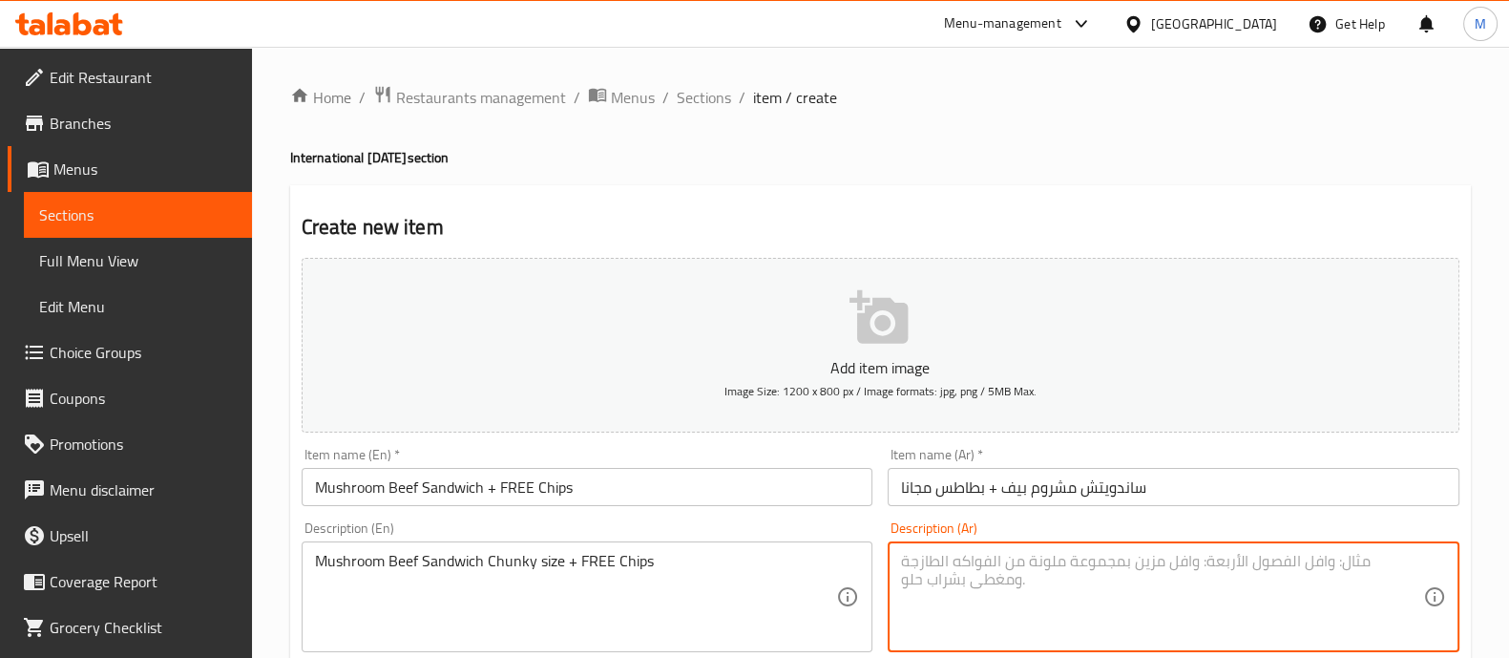
click at [1024, 585] on textarea at bounding box center [1162, 597] width 522 height 91
paste textarea "ساندويتش لحم البقر بالفطر + بطاطس مقلية مجانية"
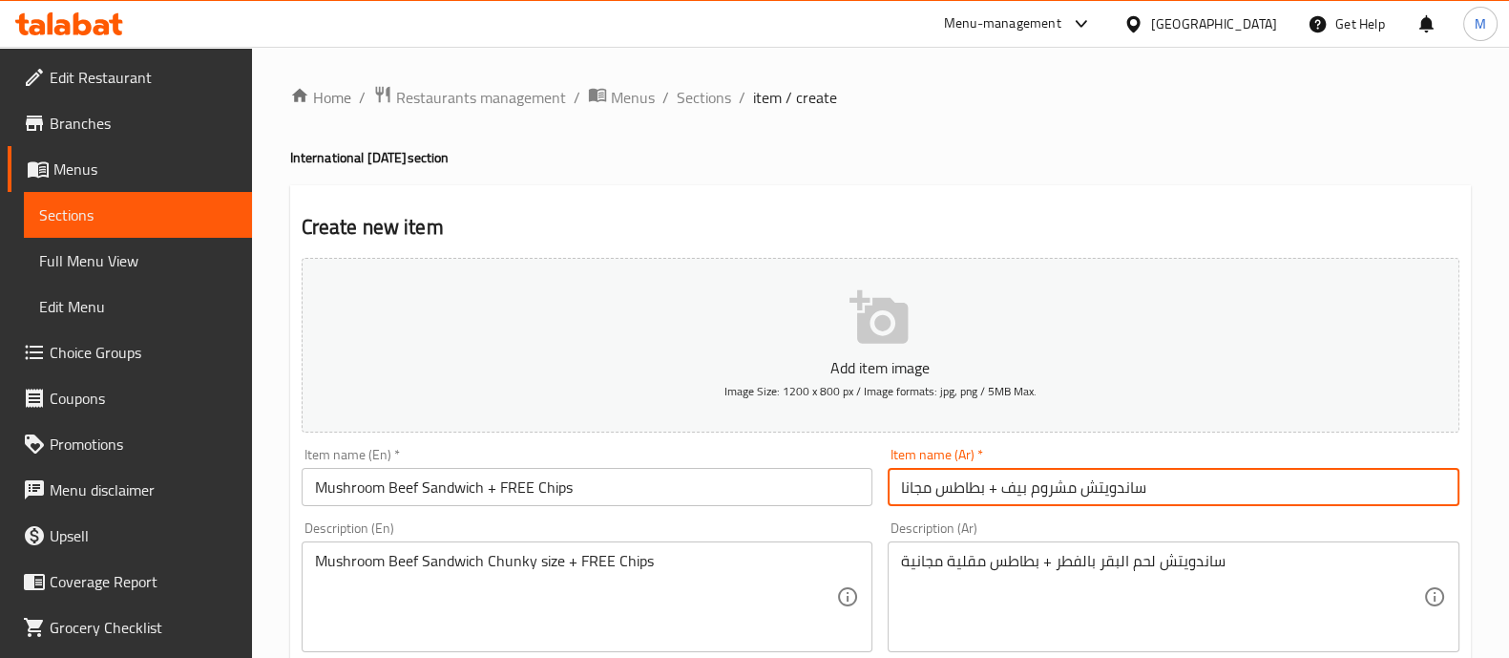
drag, startPoint x: 1169, startPoint y: 489, endPoint x: 1003, endPoint y: 484, distance: 166.2
click at [1003, 484] on input "ساندويتش مشروم بيف + بطاطس مجانا" at bounding box center [1174, 487] width 572 height 38
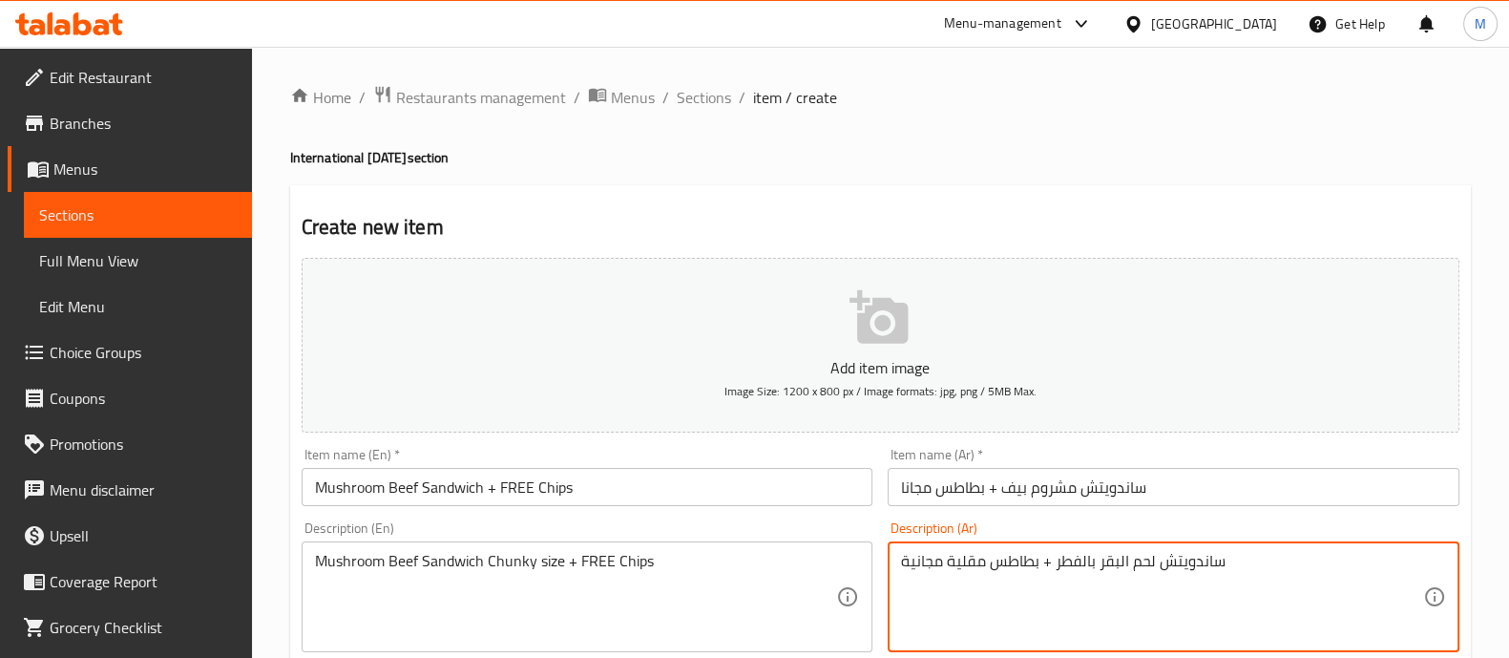
drag, startPoint x: 1150, startPoint y: 560, endPoint x: 1055, endPoint y: 561, distance: 95.5
paste textarea "اندويتش مشروم بيف"
drag, startPoint x: 1206, startPoint y: 562, endPoint x: 1141, endPoint y: 556, distance: 65.3
click at [1141, 556] on textarea "ساندويتش لساندويتش مشروم بيف + بطاطس مقلية مجانية" at bounding box center [1162, 597] width 522 height 91
click at [1051, 561] on textarea "ساندويتش مشروم بيف + بطاطس مقلية مجانية" at bounding box center [1162, 597] width 522 height 91
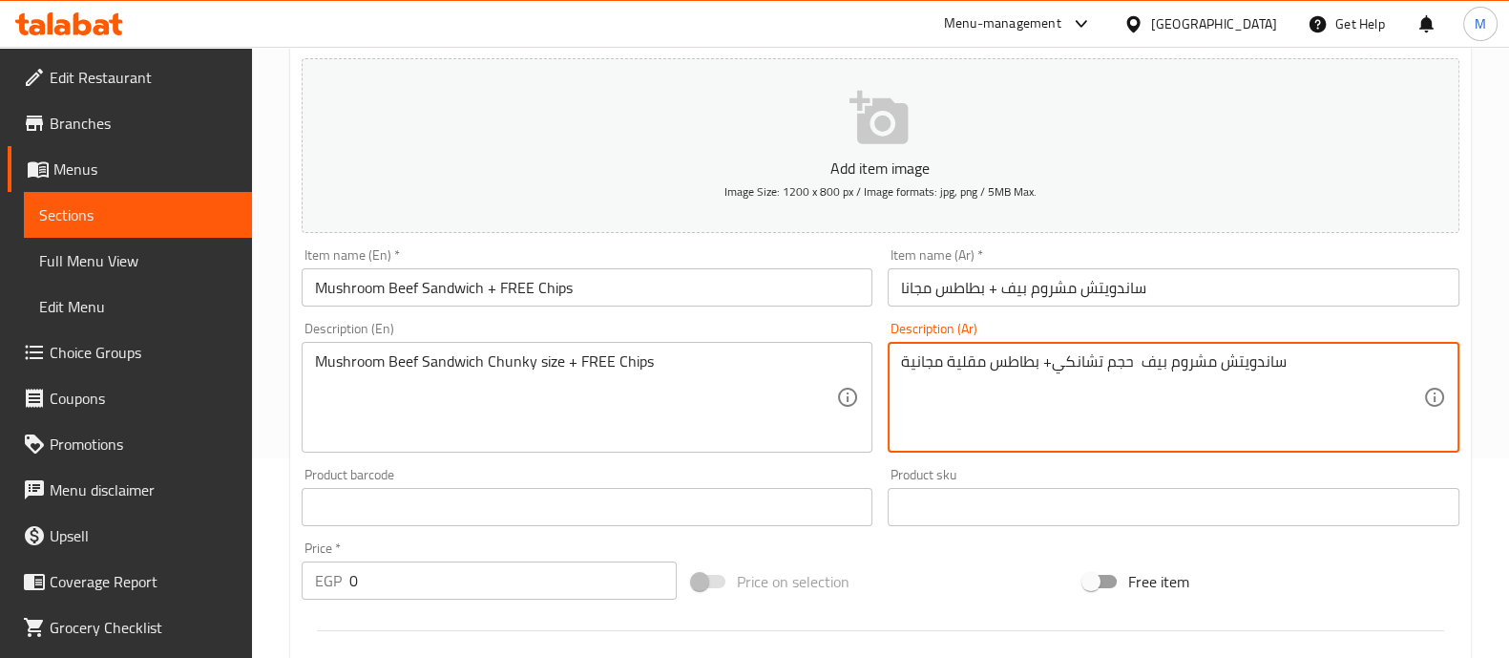
scroll to position [286, 0]
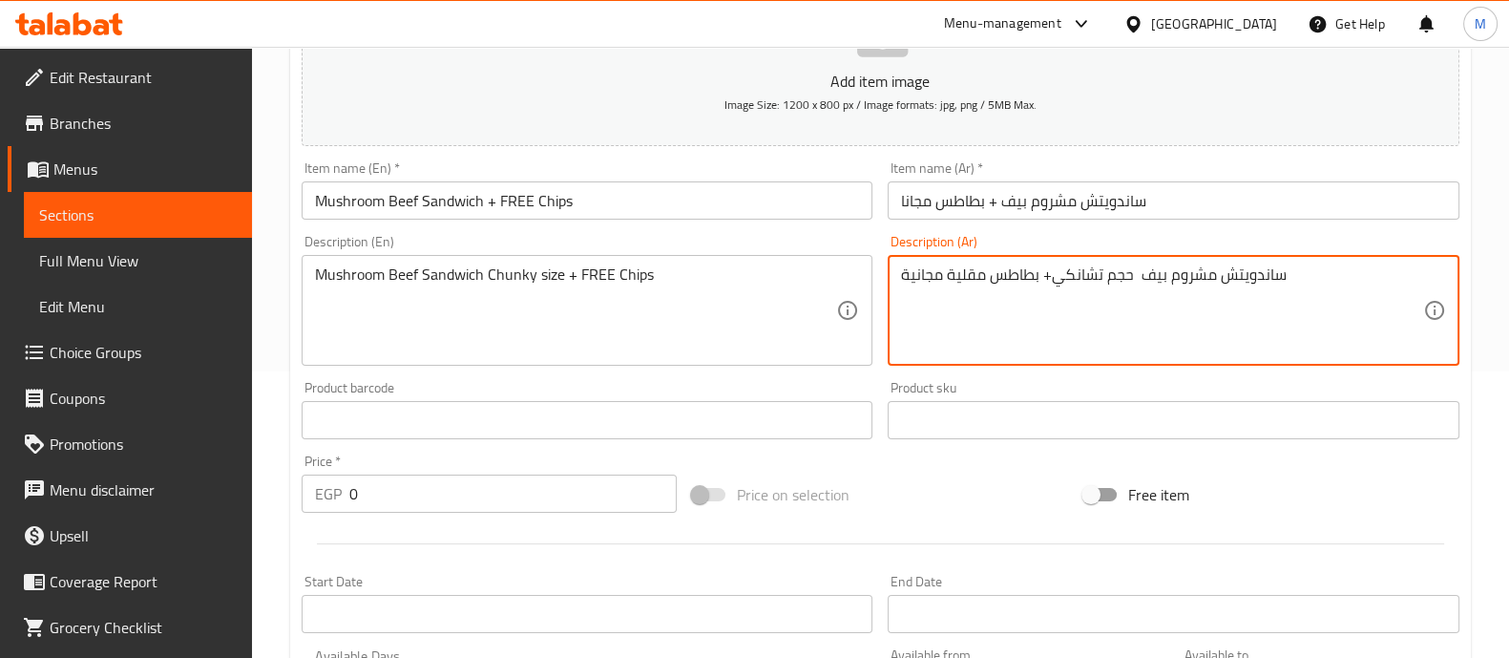
type textarea "ساندويتش مشروم بيف حجم تشانكي+ بطاطس مقلية مجانية"
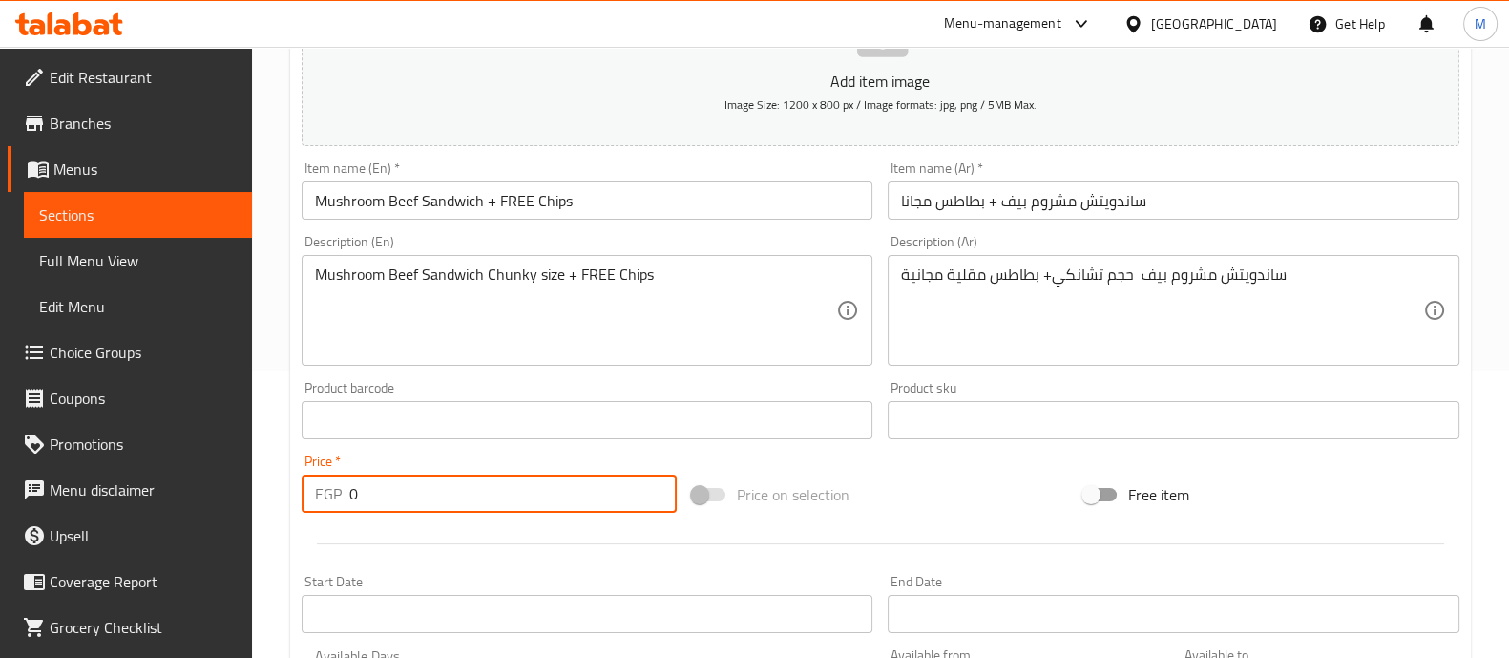
drag, startPoint x: 426, startPoint y: 484, endPoint x: 126, endPoint y: 445, distance: 302.3
click at [126, 445] on div "Edit Restaurant Branches Menus Sections Full Menu View Edit Menu Choice Groups …" at bounding box center [754, 411] width 1509 height 1302
type input "220"
click at [654, 578] on div "Start Date Start Date" at bounding box center [588, 604] width 572 height 58
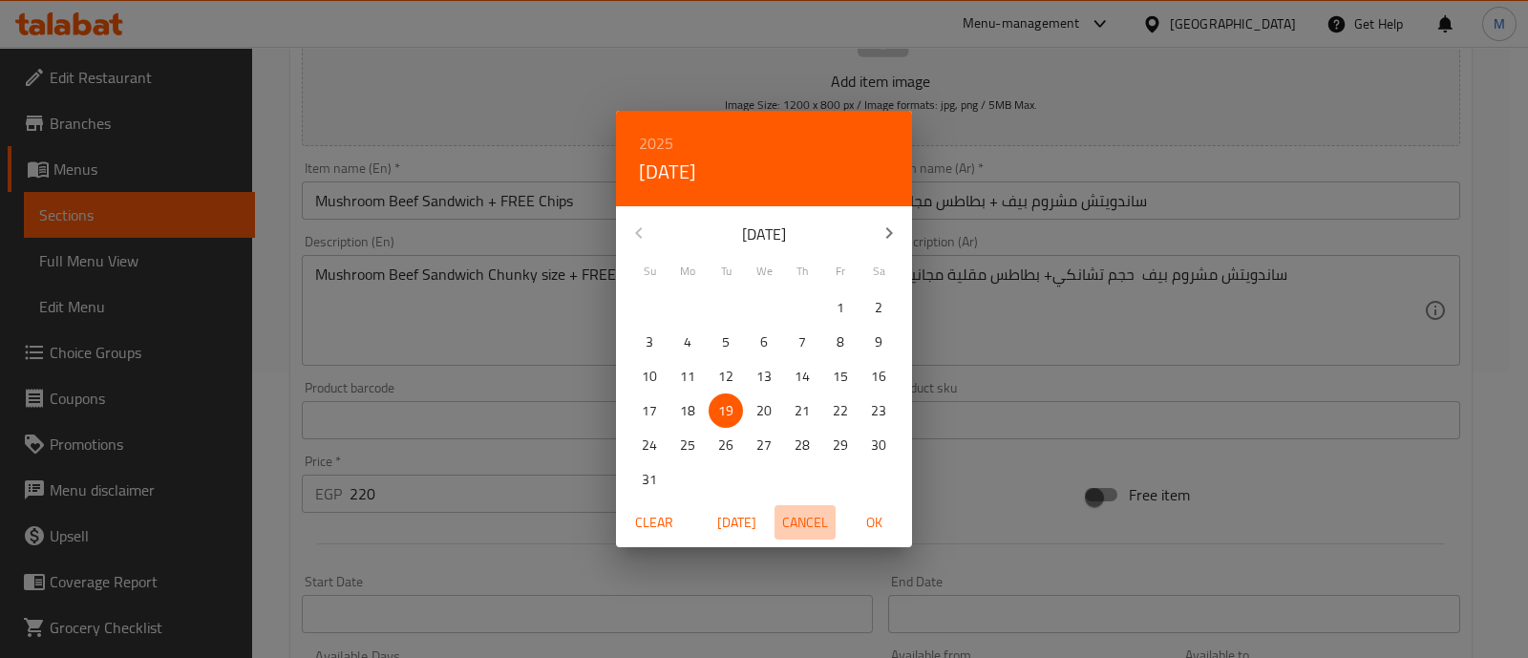
click at [797, 512] on span "Cancel" at bounding box center [805, 523] width 46 height 24
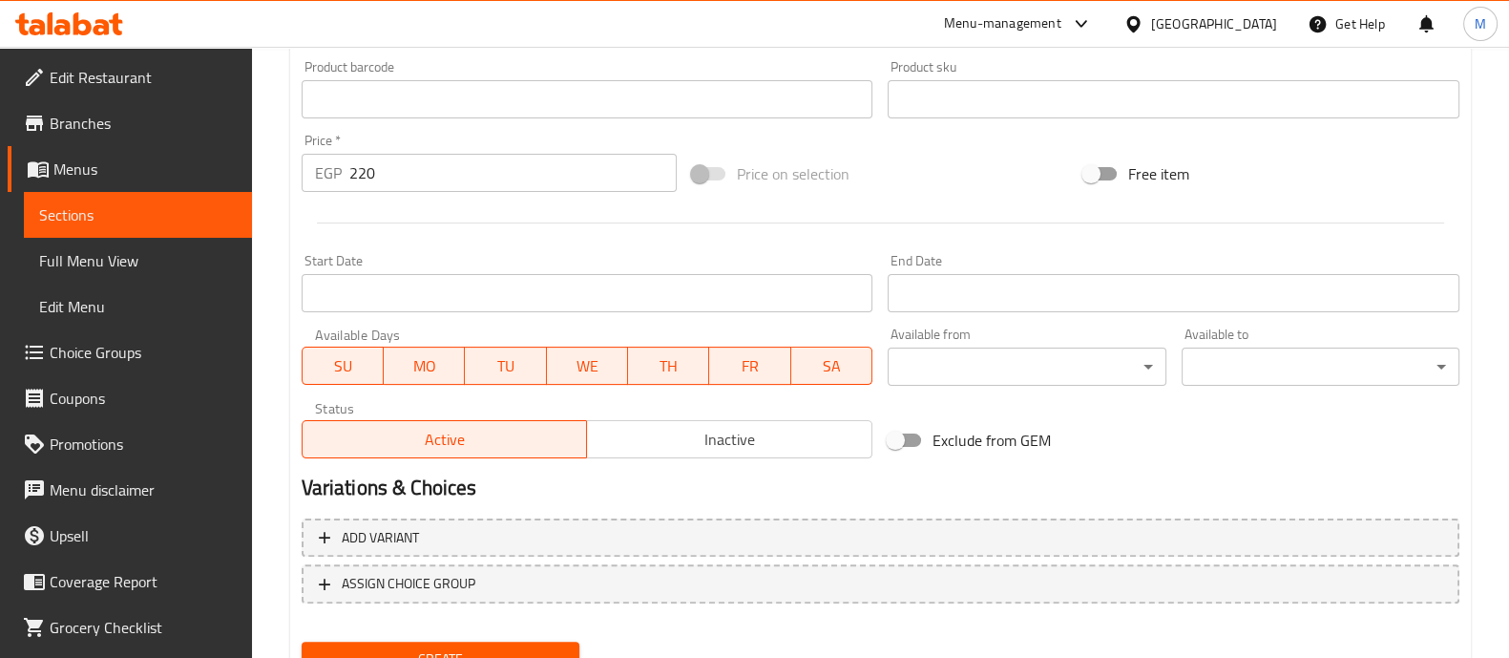
scroll to position [689, 0]
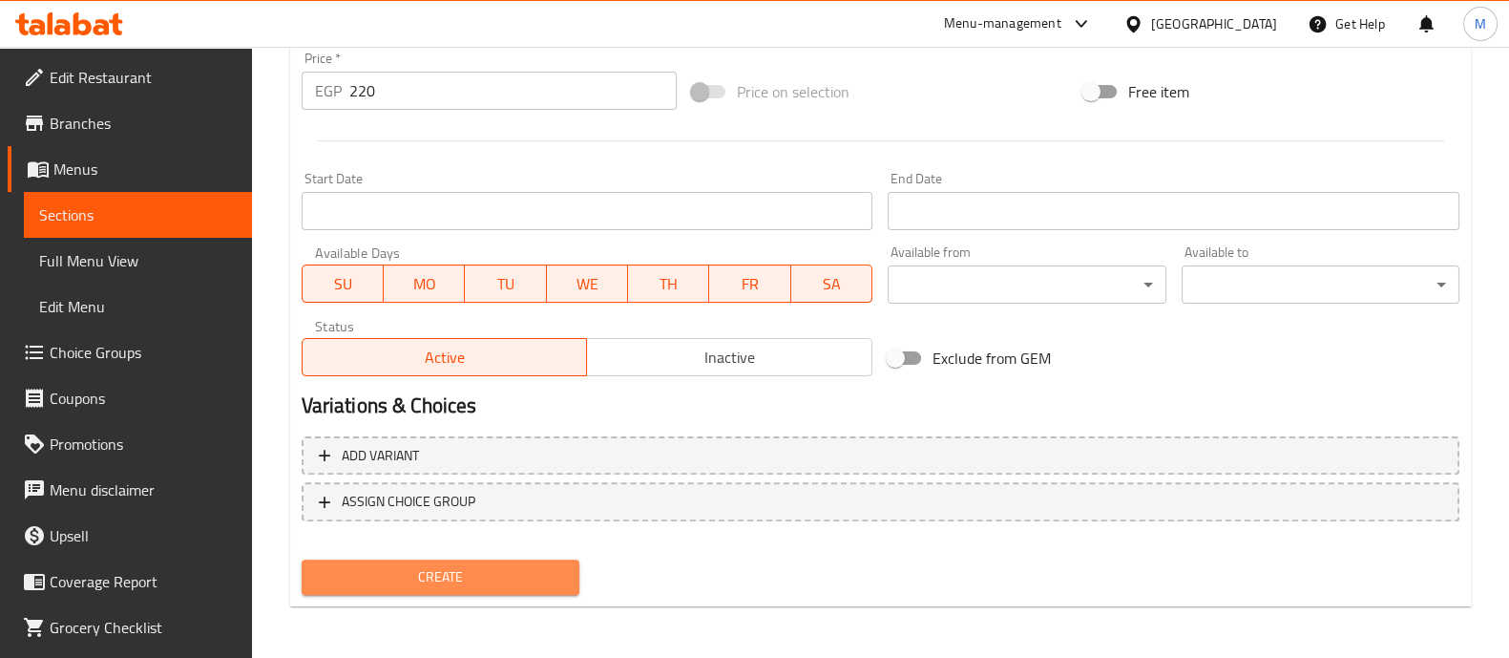
click at [502, 565] on span "Create" at bounding box center [440, 577] width 247 height 24
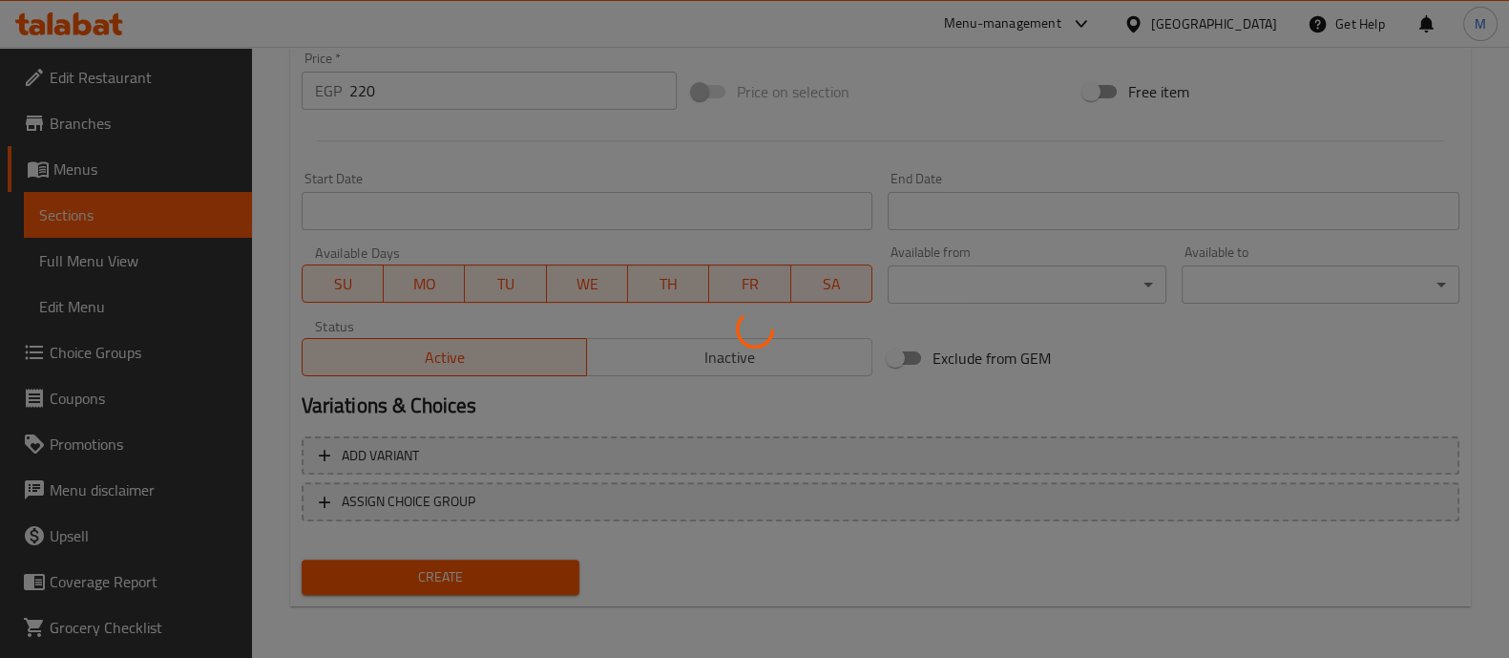
type input "0"
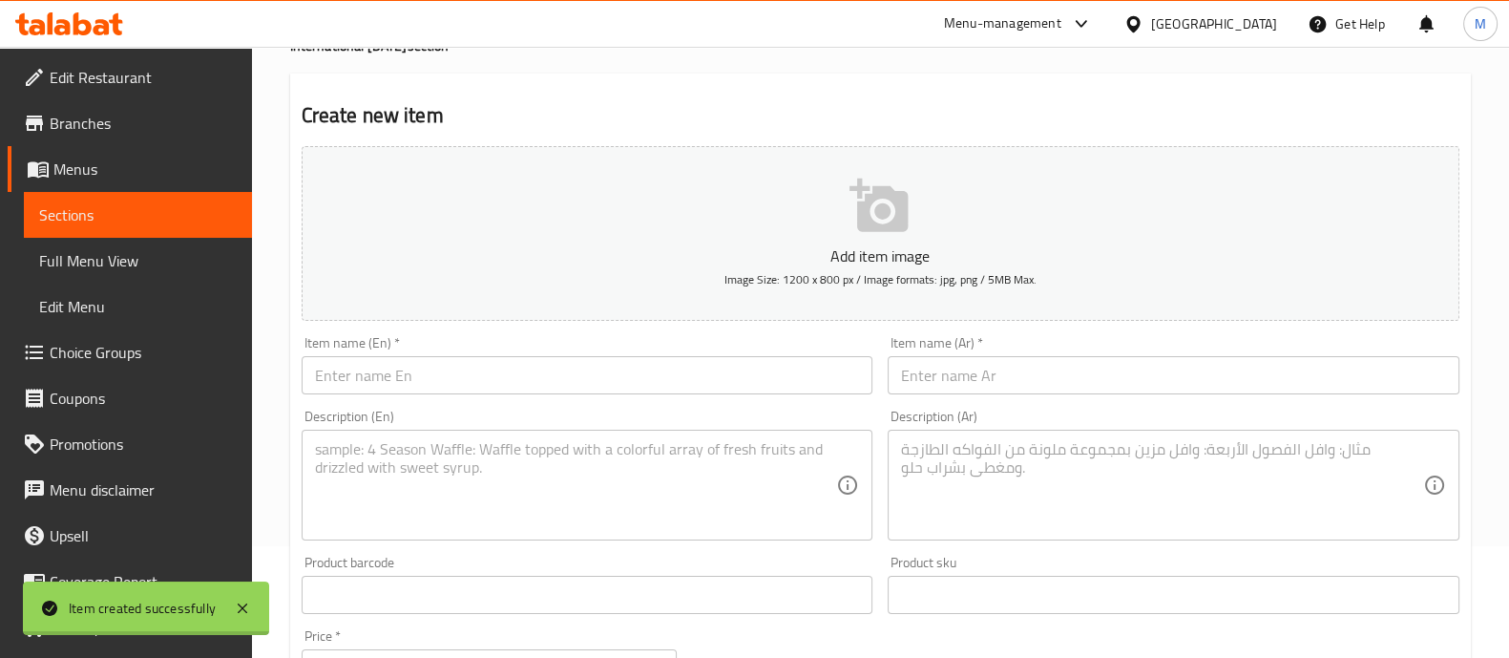
scroll to position [0, 0]
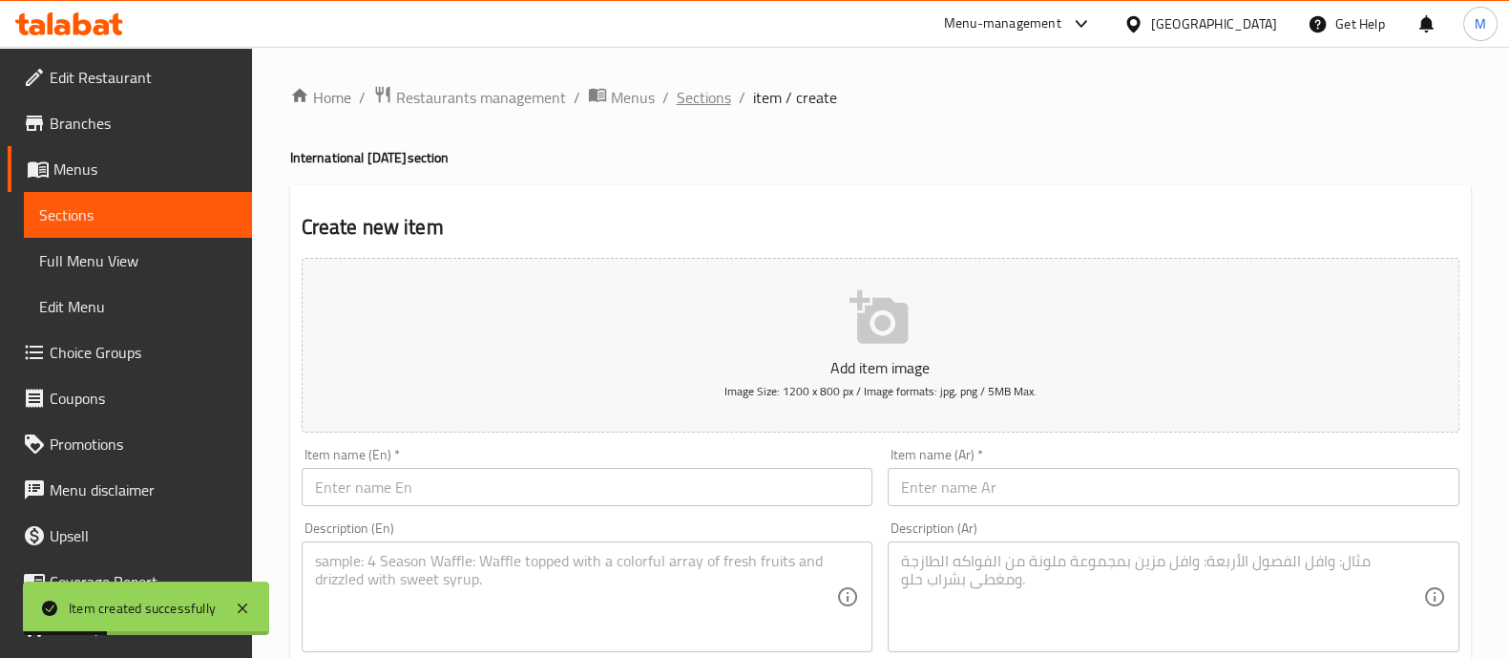
click at [706, 97] on span "Sections" at bounding box center [704, 97] width 54 height 23
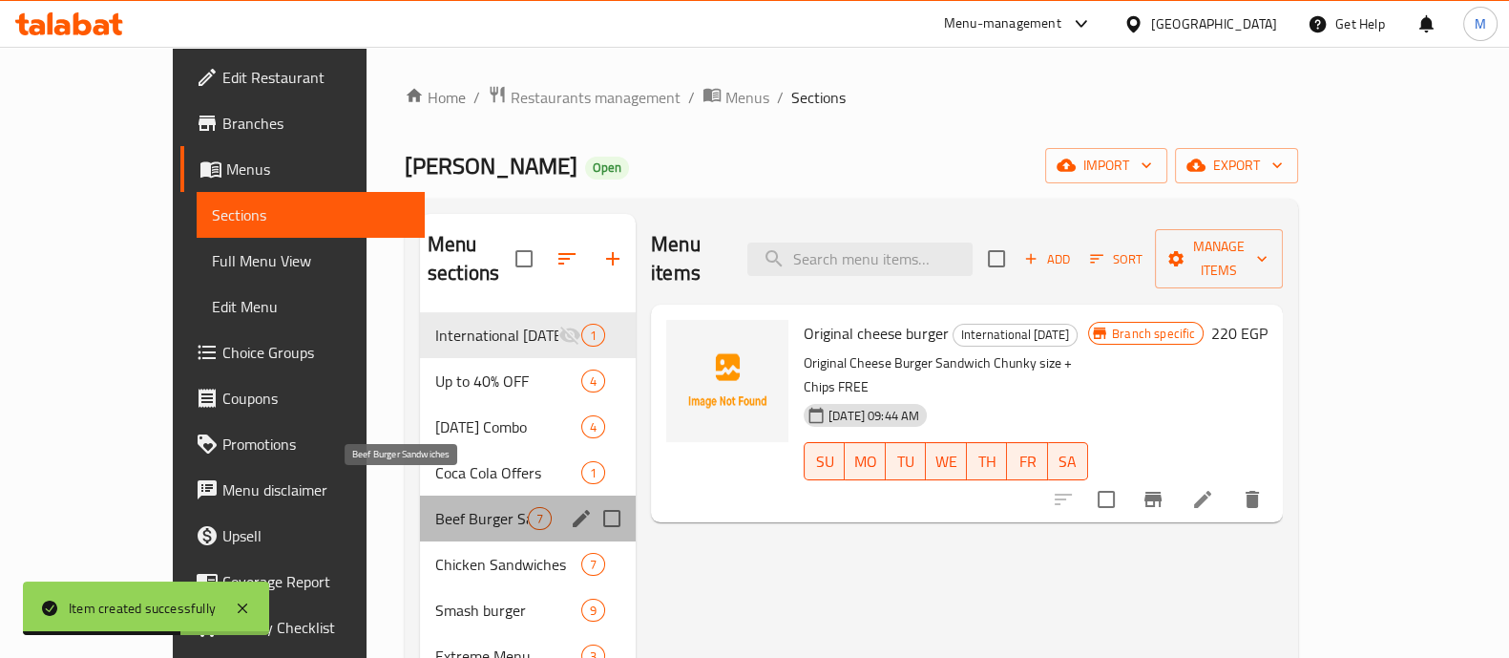
click at [435, 507] on span "Beef Burger Sandwiches" at bounding box center [481, 518] width 93 height 23
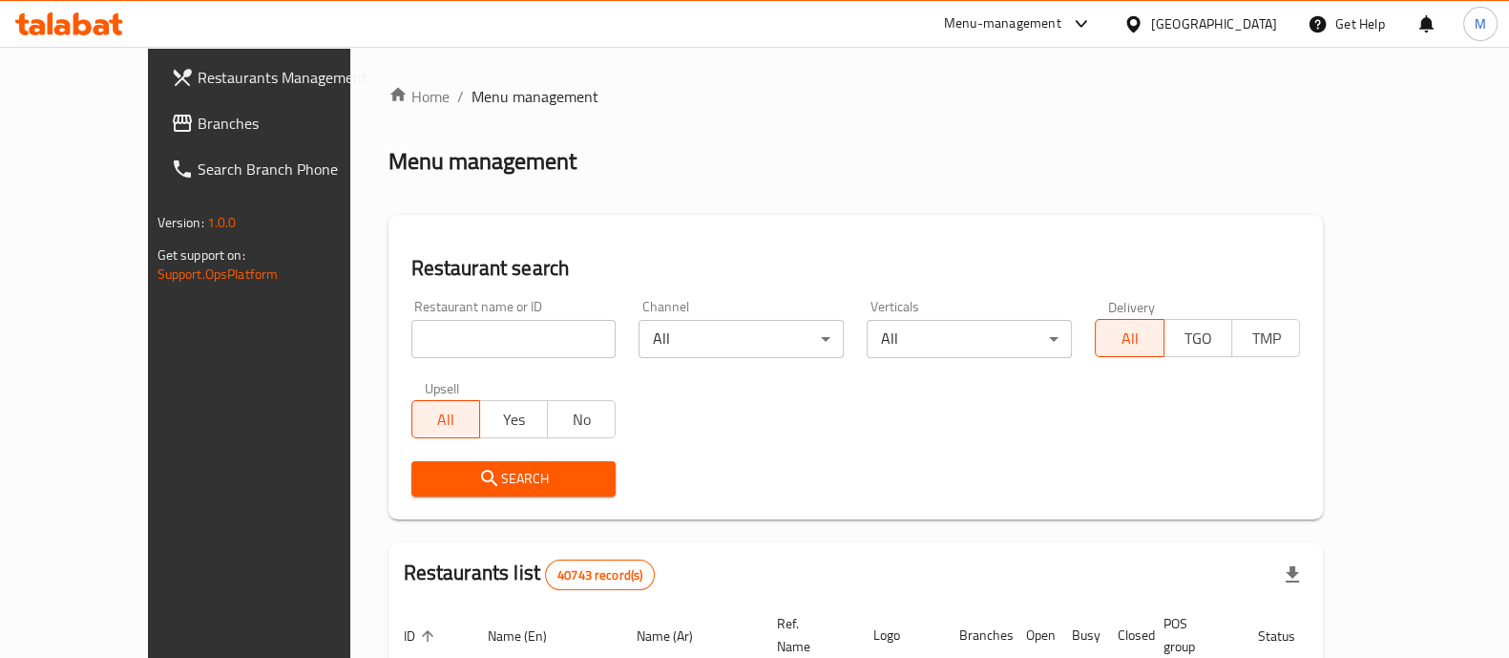
click at [424, 333] on input "search" at bounding box center [514, 339] width 205 height 38
type input "ا"
type input "[PERSON_NAME]"
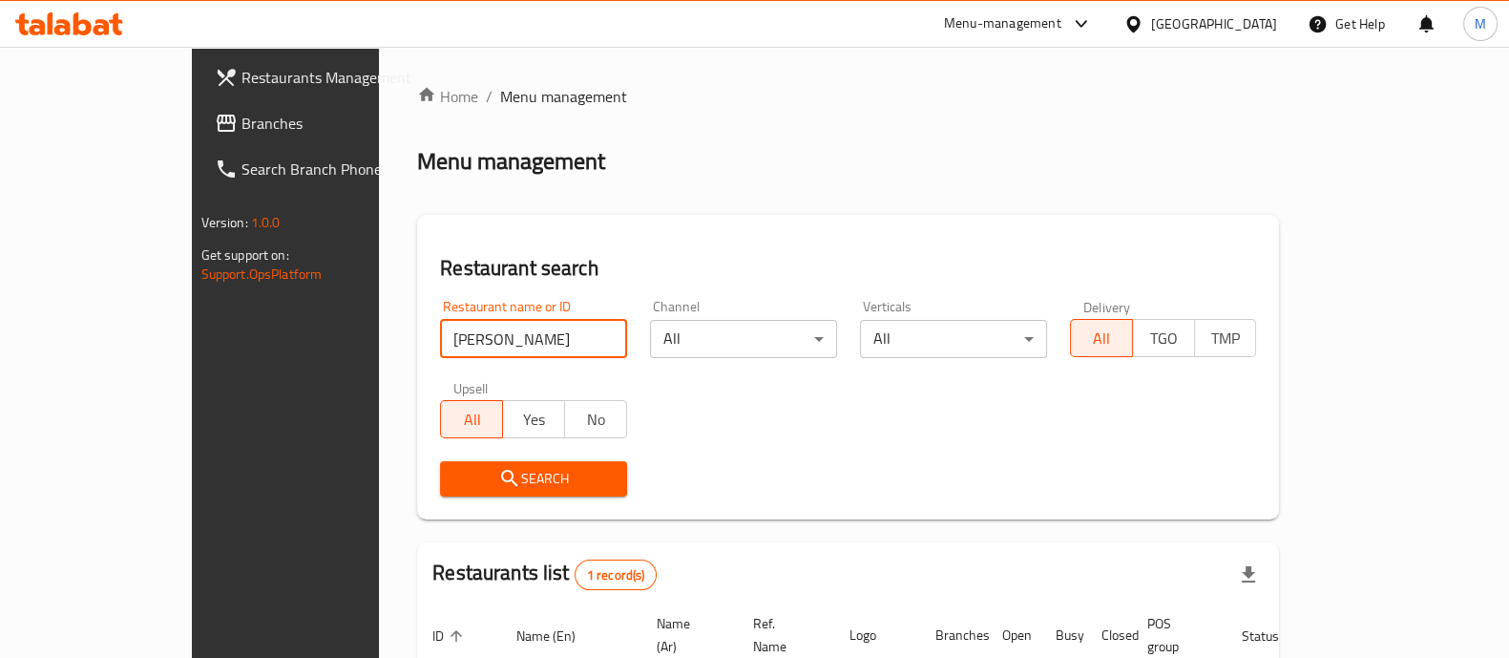
scroll to position [156, 0]
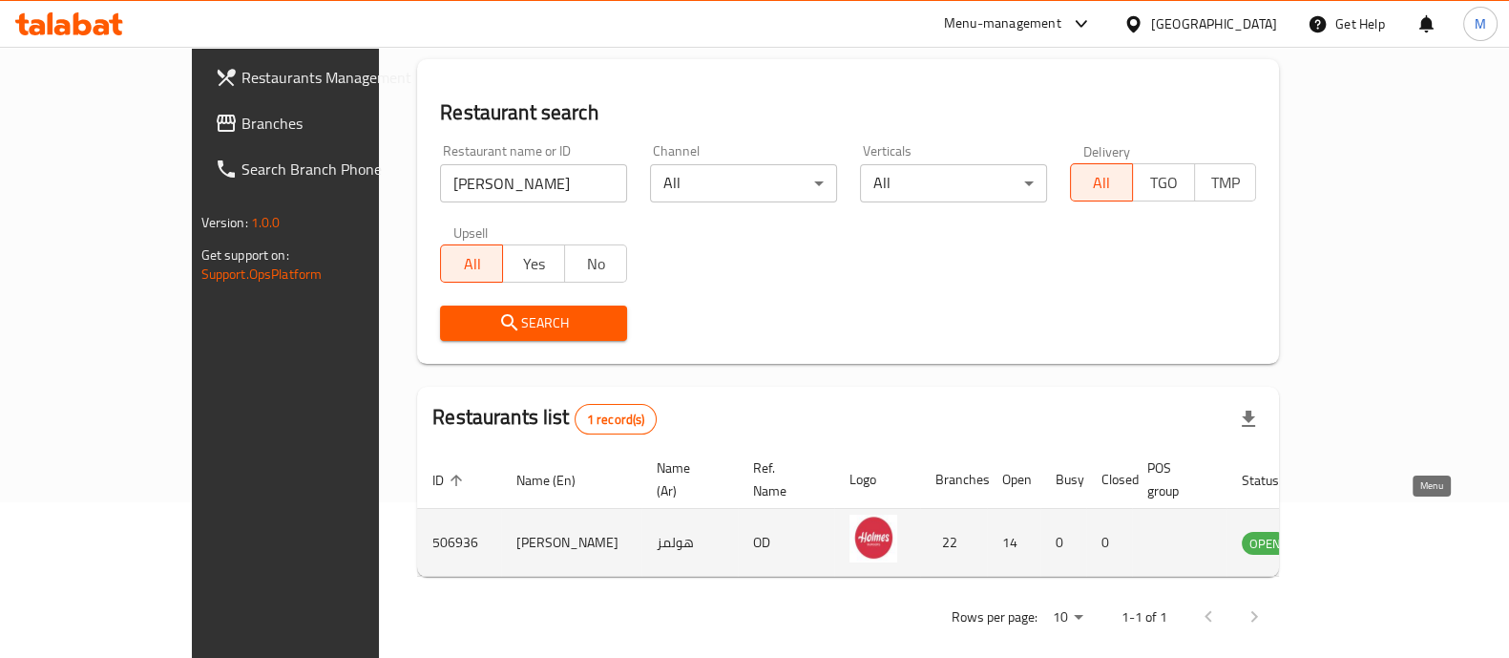
click at [1364, 536] on icon "enhanced table" at bounding box center [1353, 544] width 21 height 16
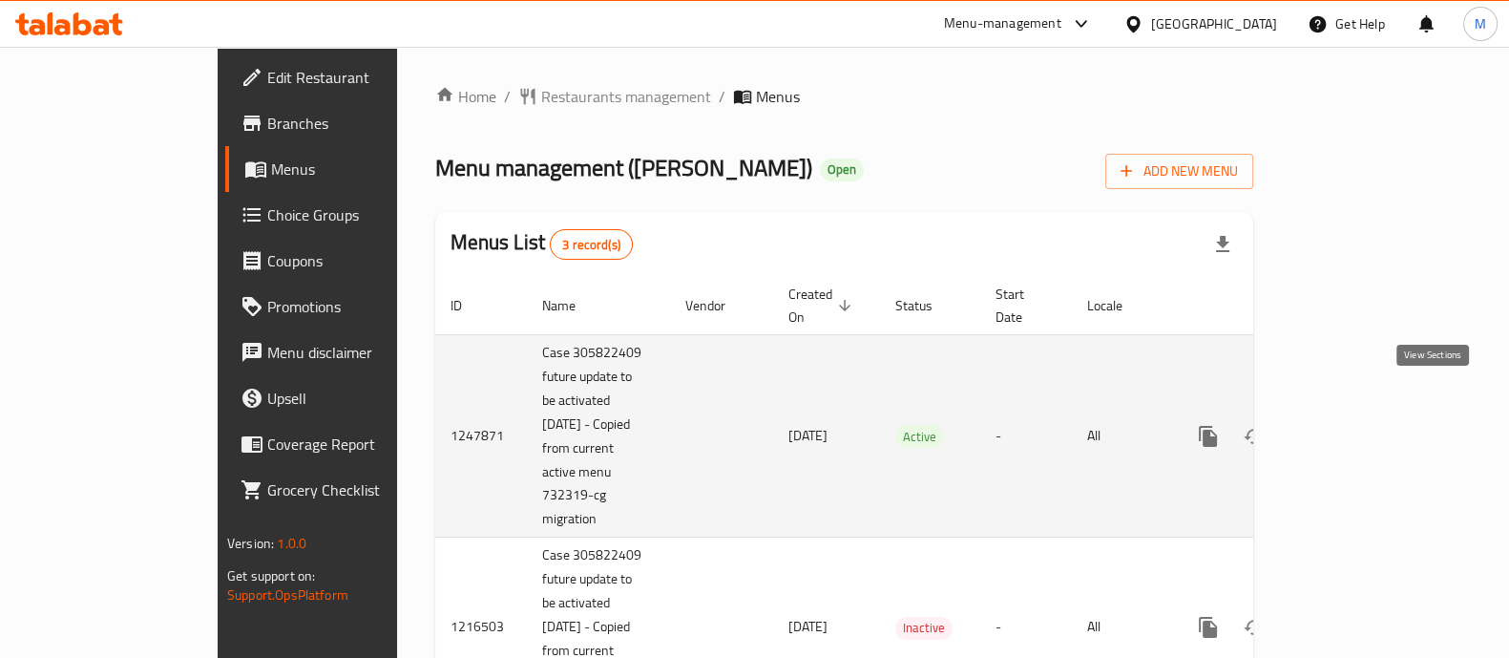
click at [1358, 425] on icon "enhanced table" at bounding box center [1346, 436] width 23 height 23
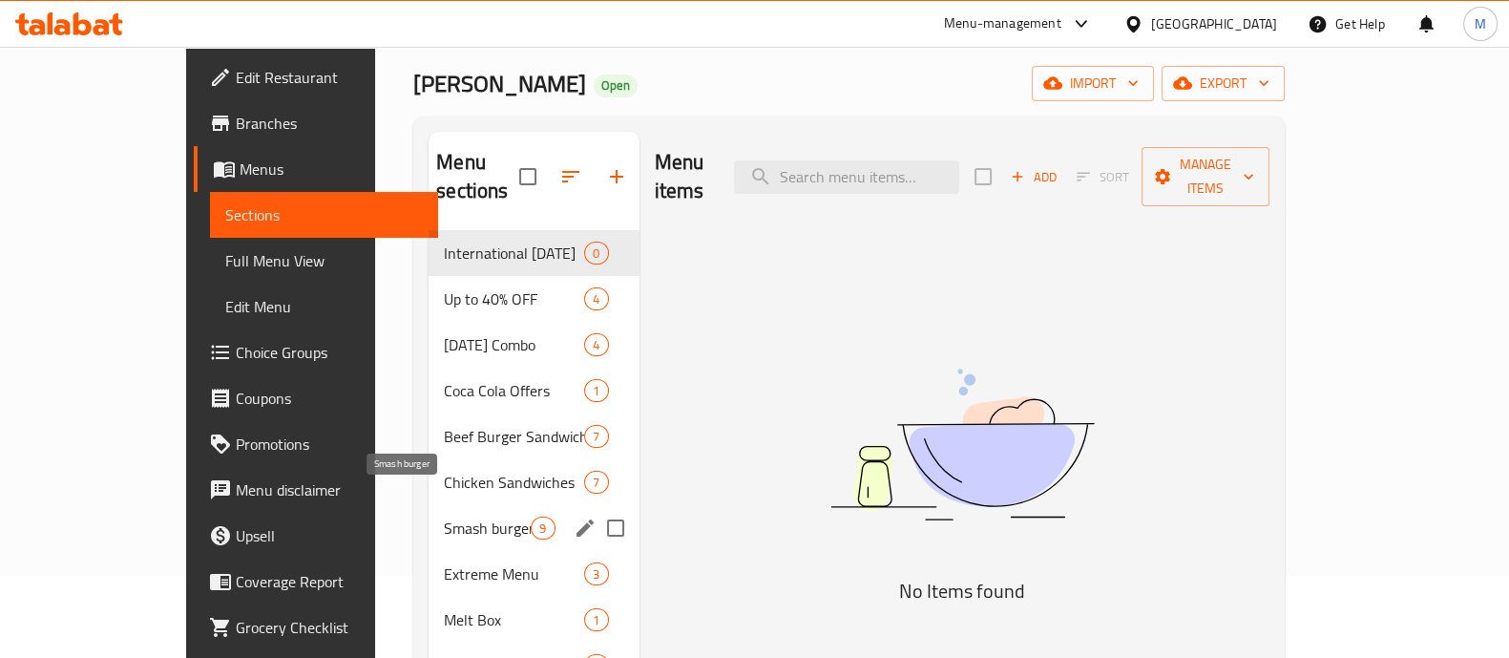
scroll to position [83, 0]
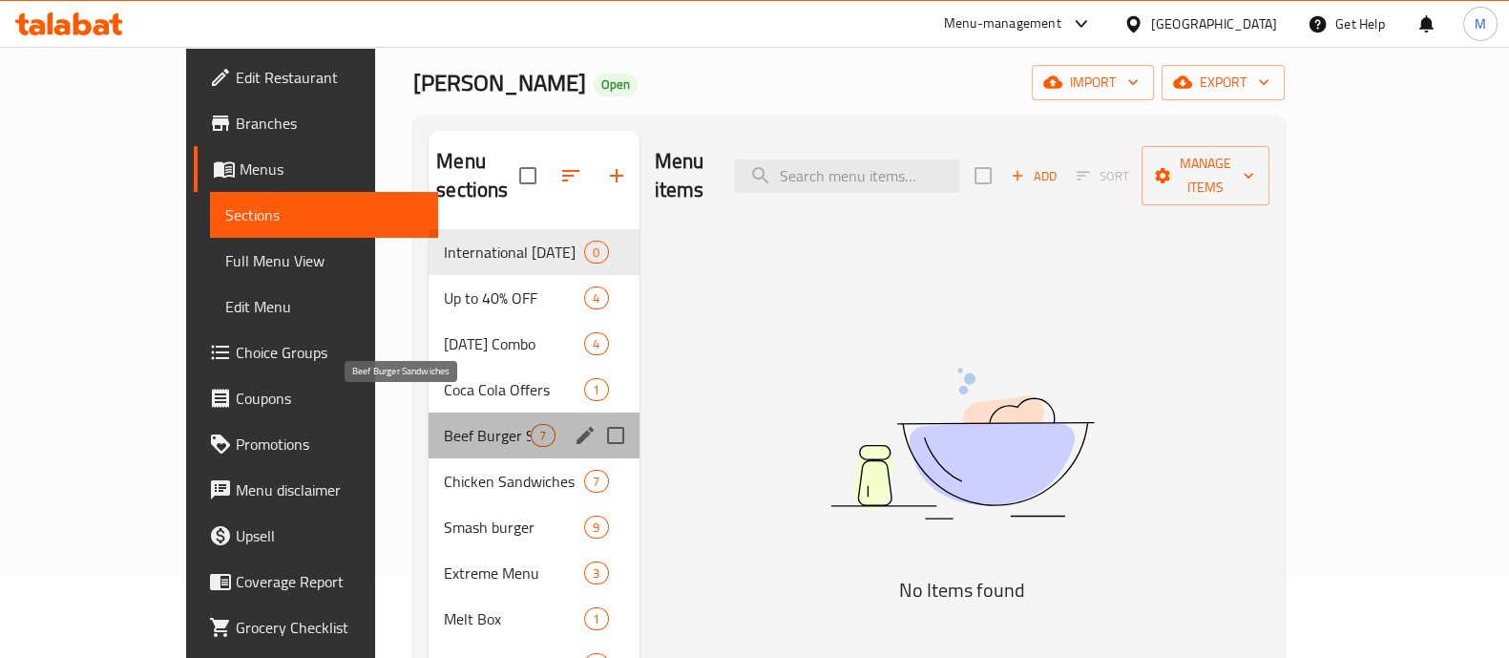
click at [444, 424] on span "Beef Burger Sandwiches" at bounding box center [487, 435] width 87 height 23
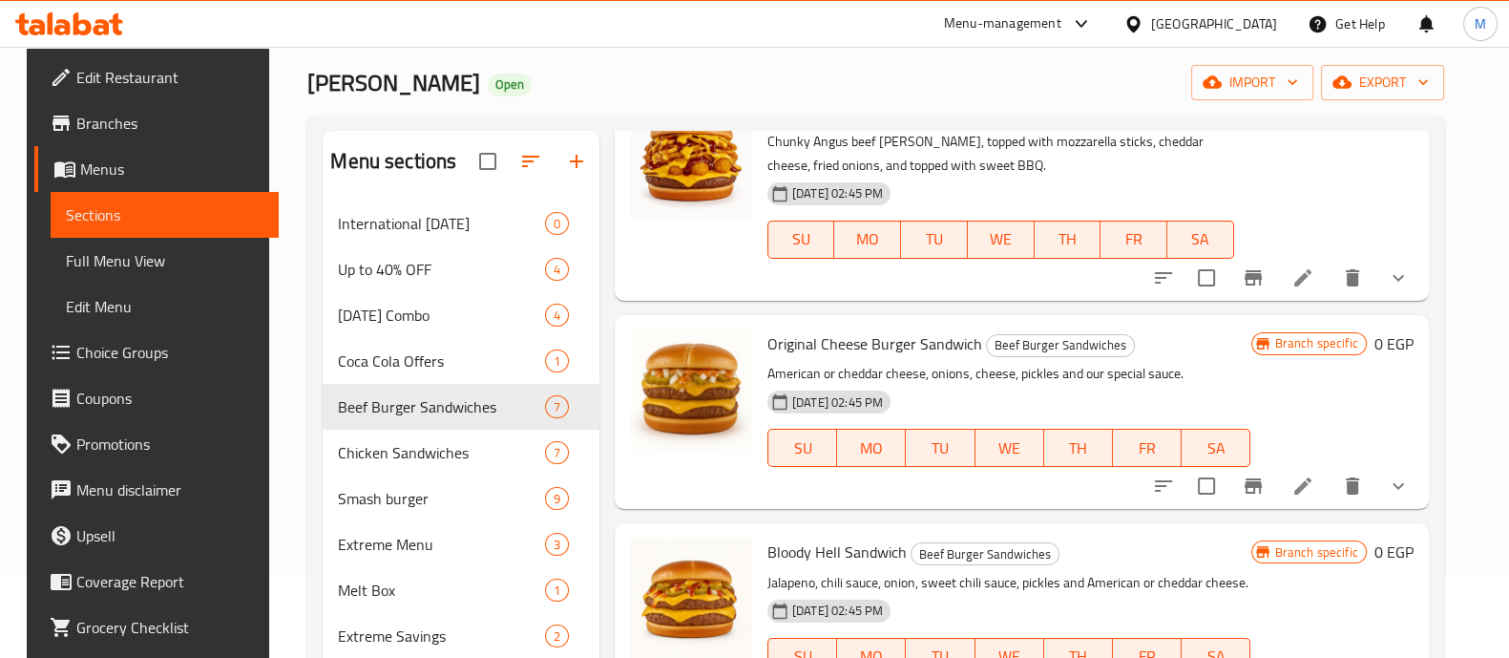
scroll to position [381, 0]
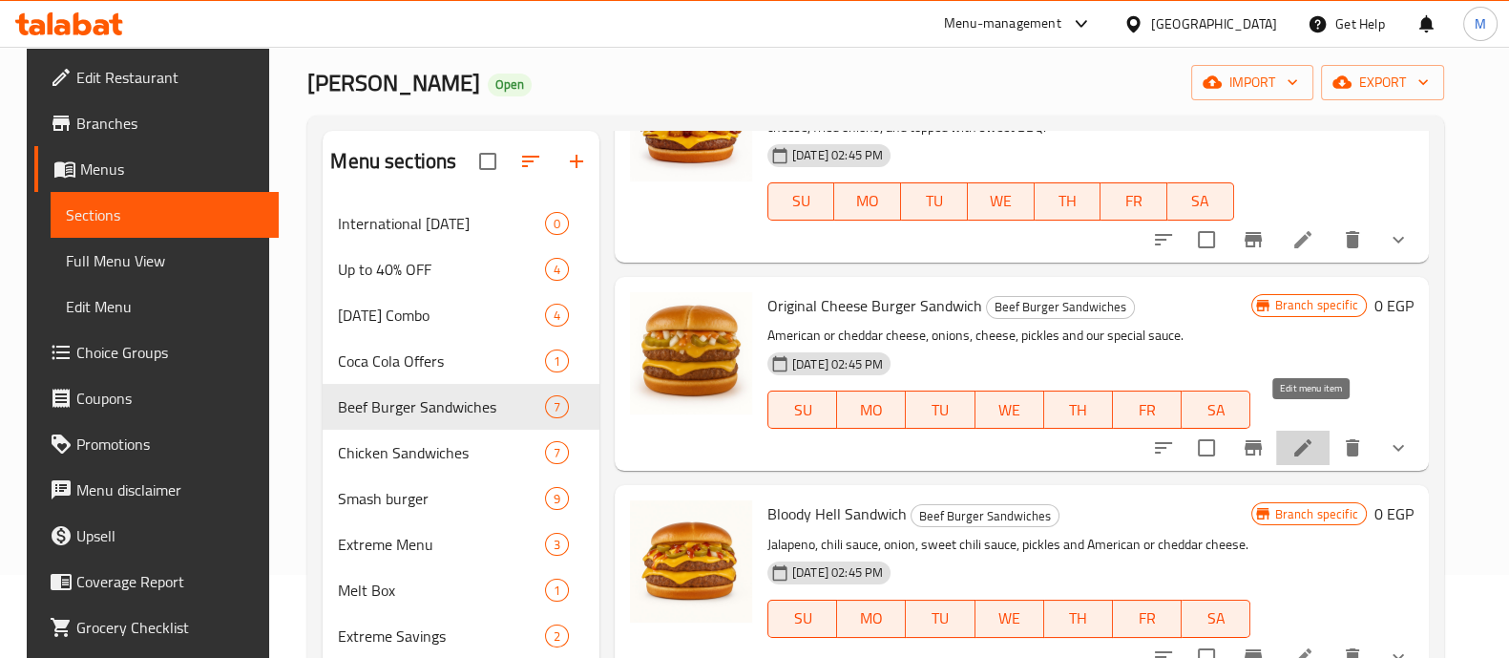
click at [1304, 436] on icon at bounding box center [1303, 447] width 23 height 23
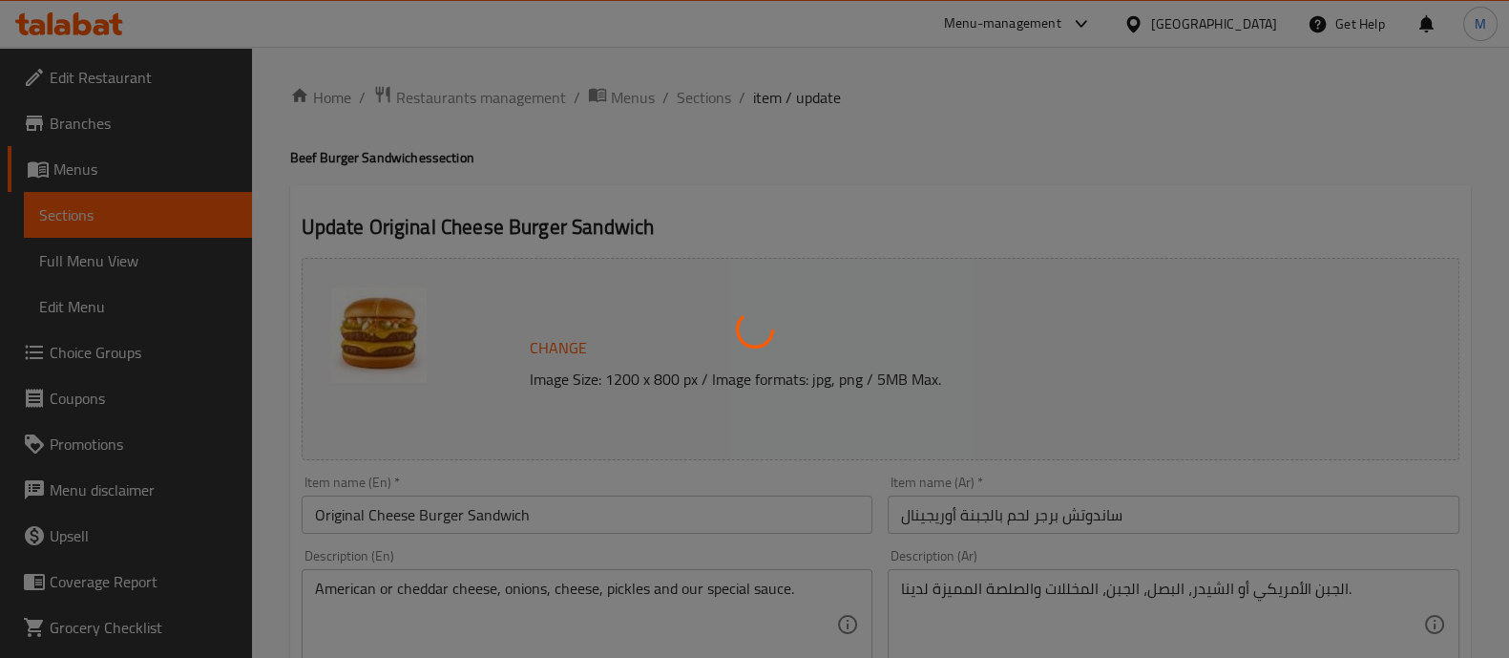
type input "اختيارك من الحجم التشيز برجر"
type input "1"
type input "اختيارك [PERSON_NAME] السلطة"
type input "1"
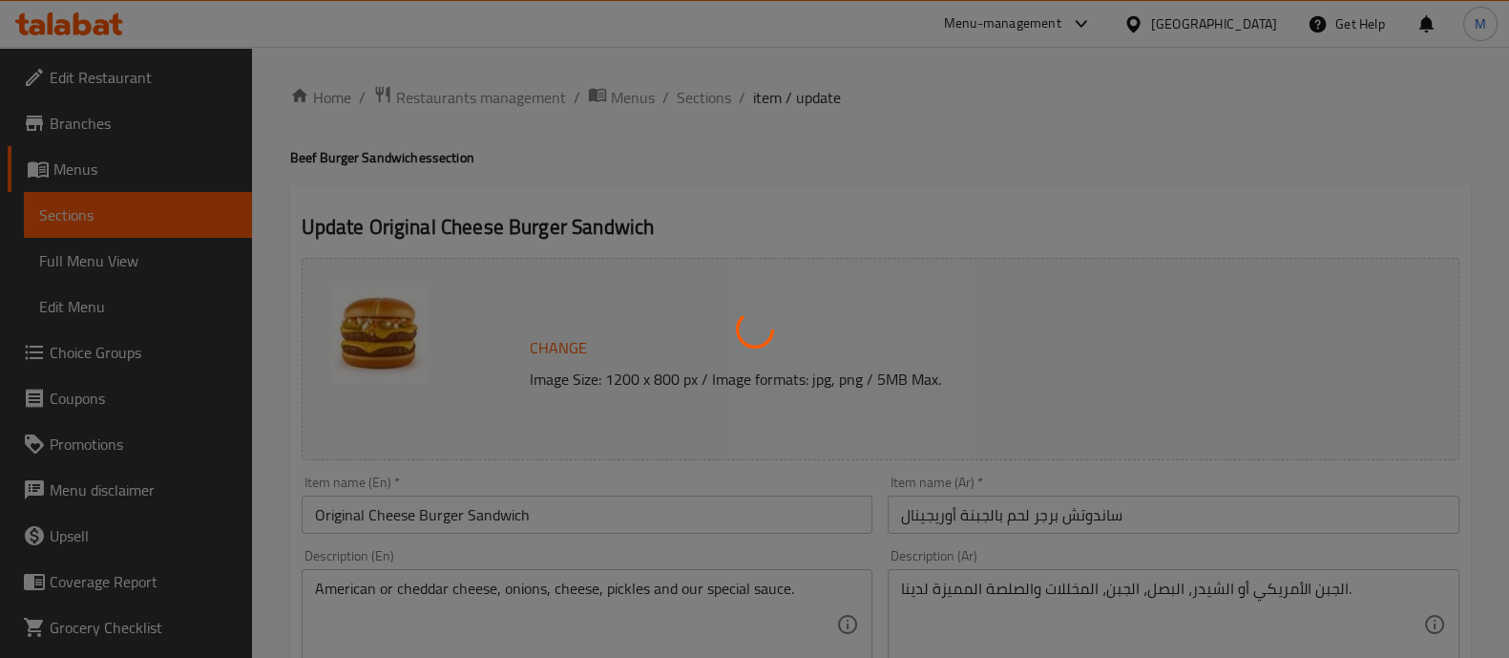
type input "1"
type input "إجعلها كومبو:"
type input "0"
type input "1"
type input "إختيارك من الإضافات:"
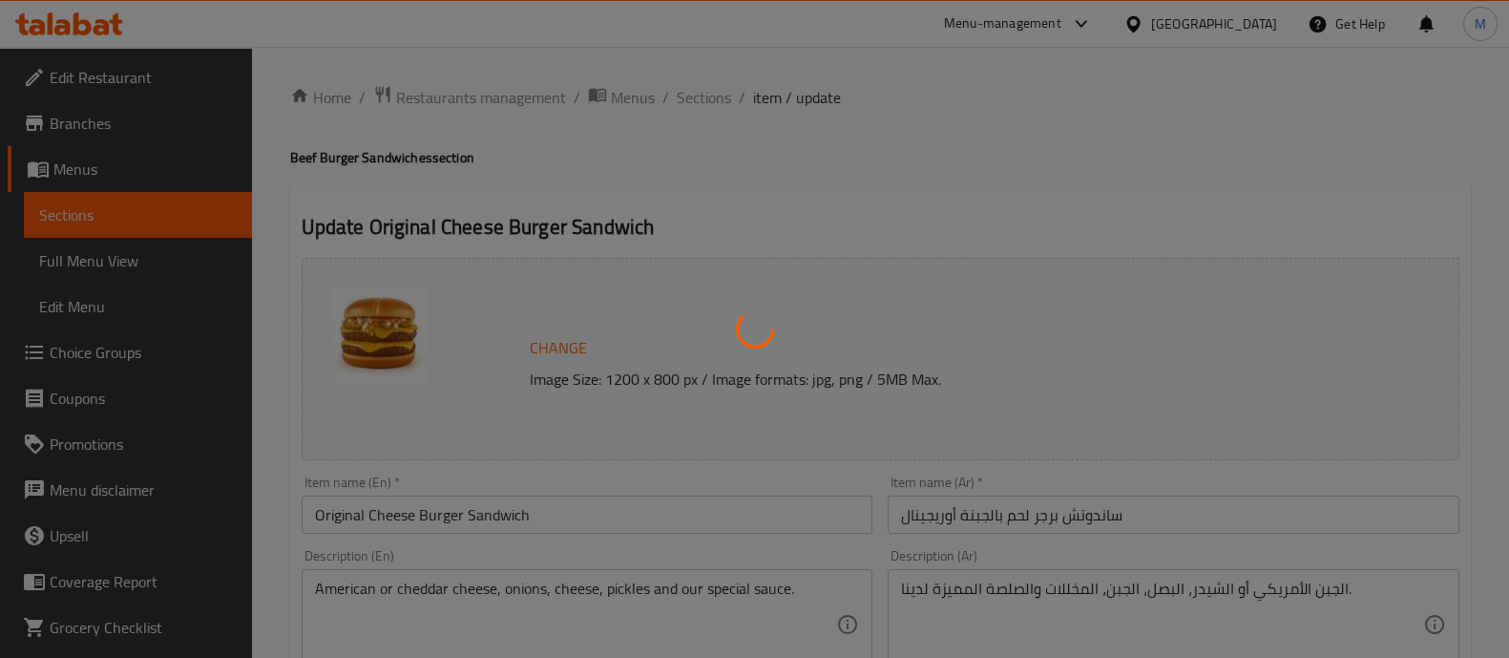
type input "0"
type input "10"
type input "اختيار جبنة الساندوش"
type input "1"
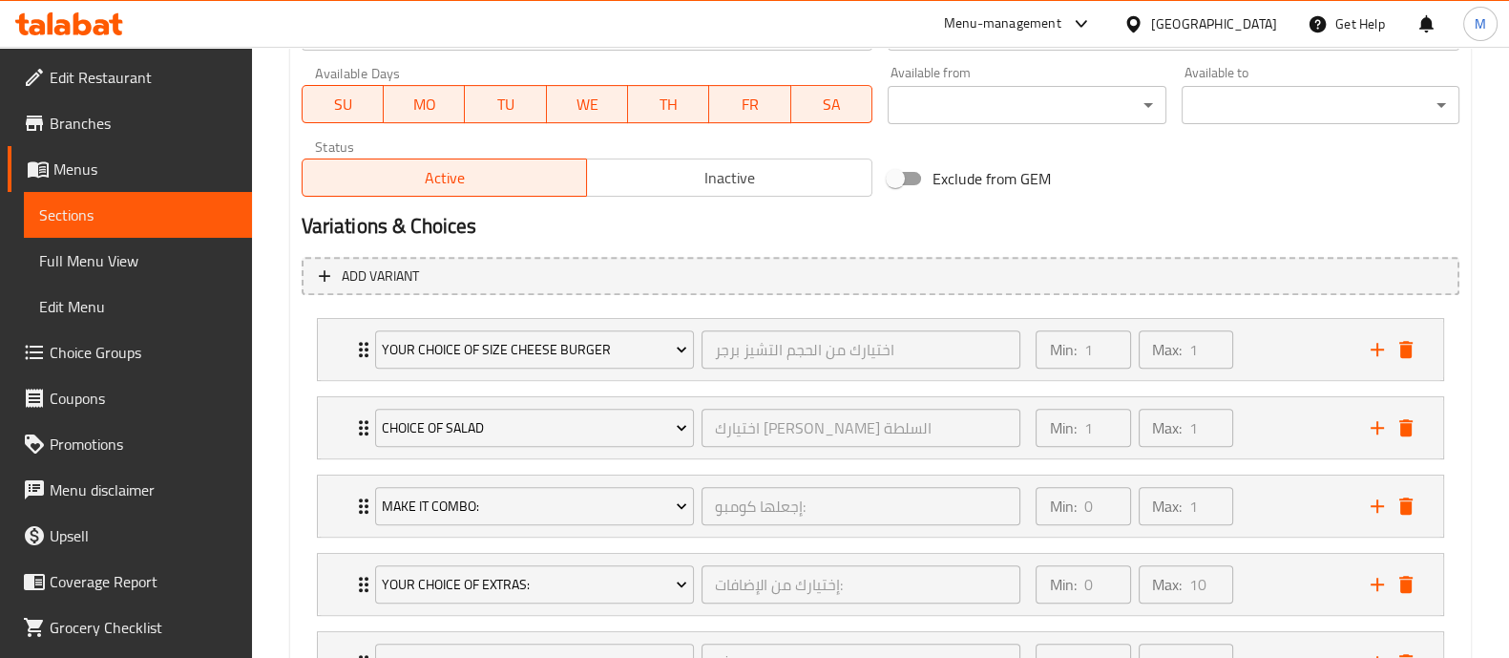
scroll to position [906, 0]
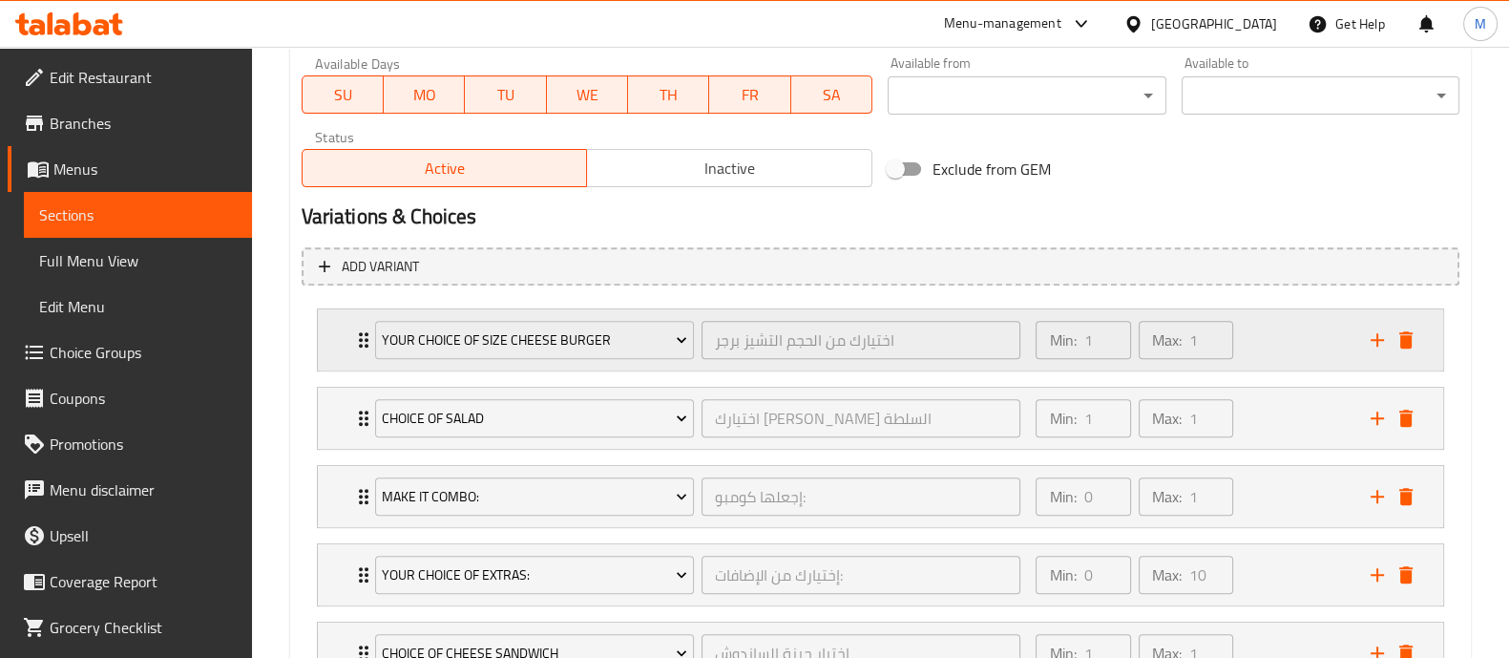
click at [1246, 327] on div "Min: 1 ​ Max: 1 ​" at bounding box center [1191, 339] width 334 height 61
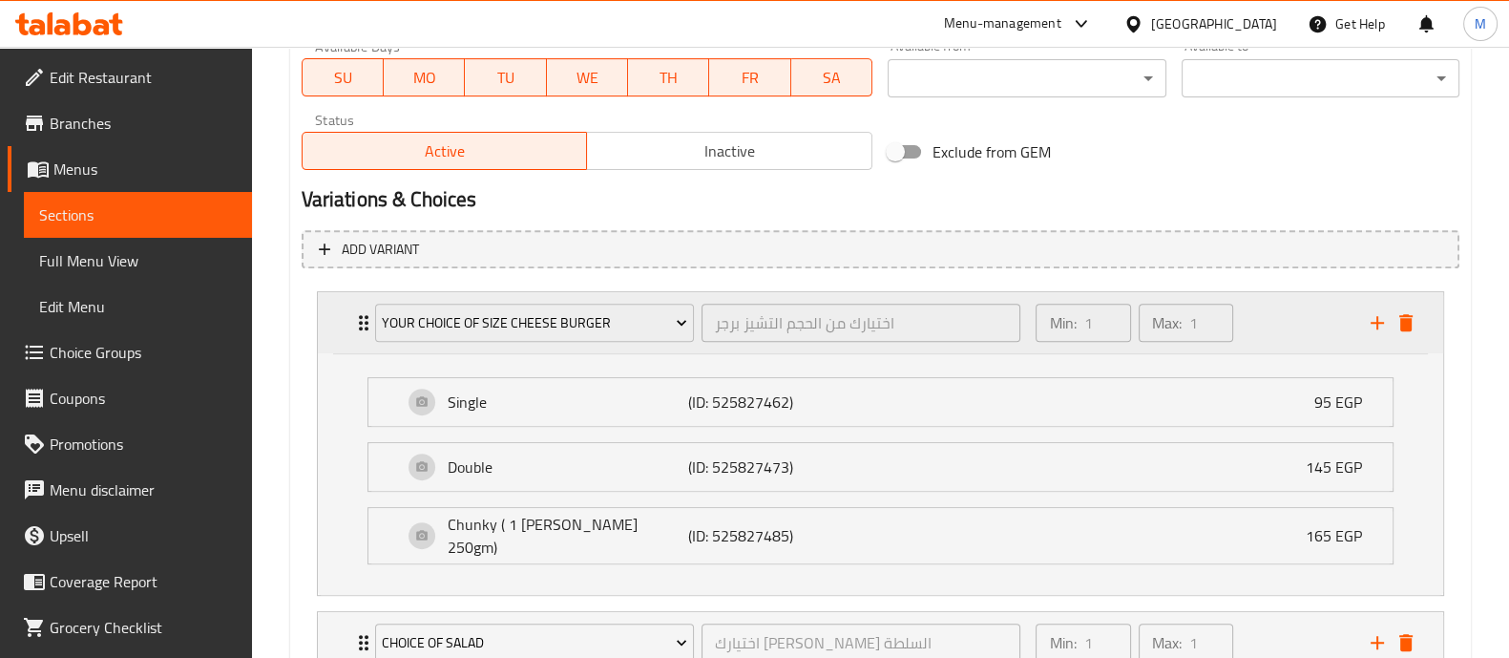
scroll to position [930, 0]
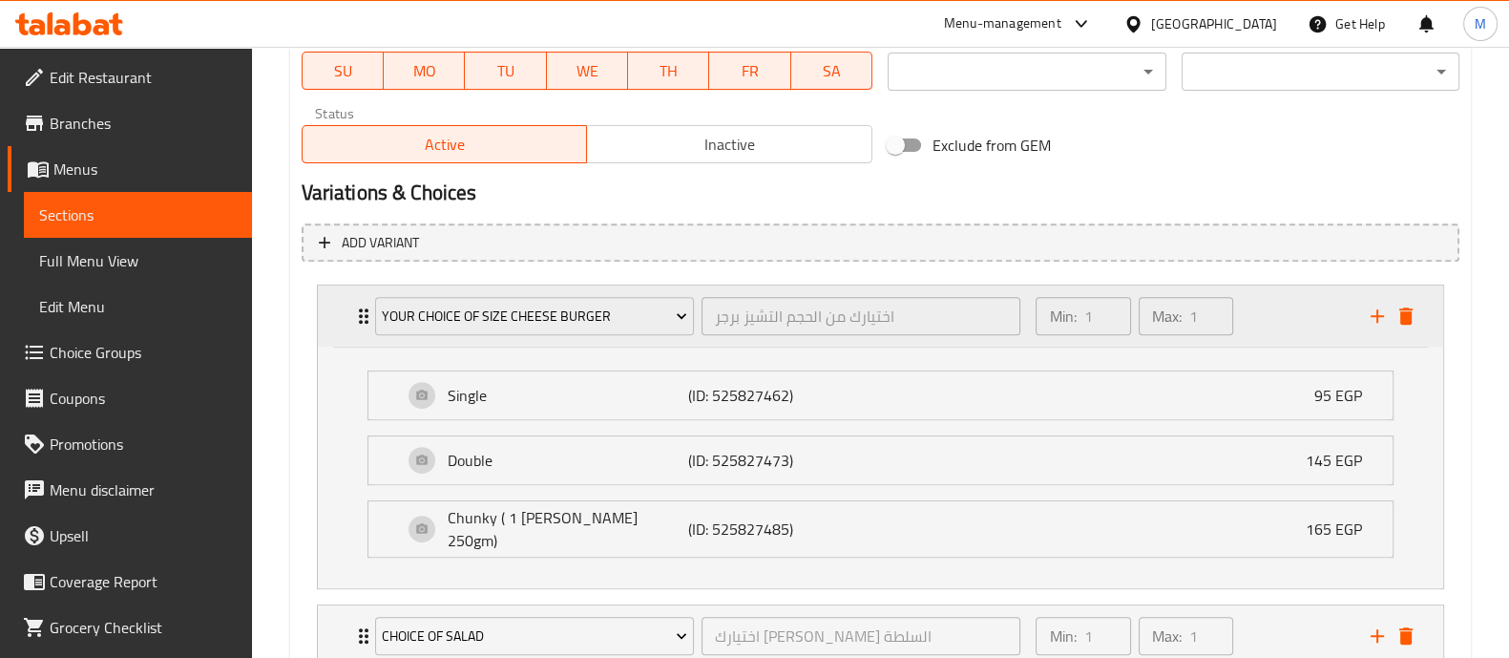
click at [1261, 318] on div "Min: 1 ​ Max: 1 ​" at bounding box center [1191, 315] width 334 height 61
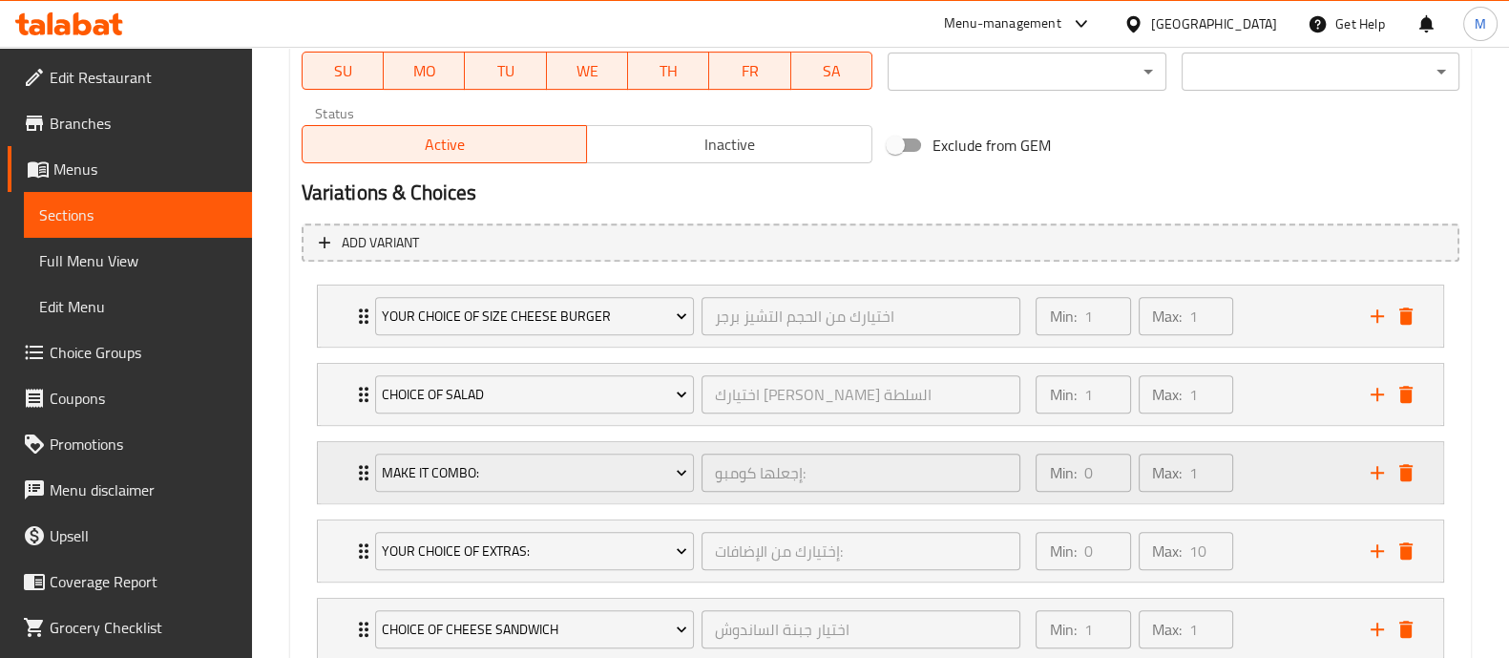
scroll to position [1061, 0]
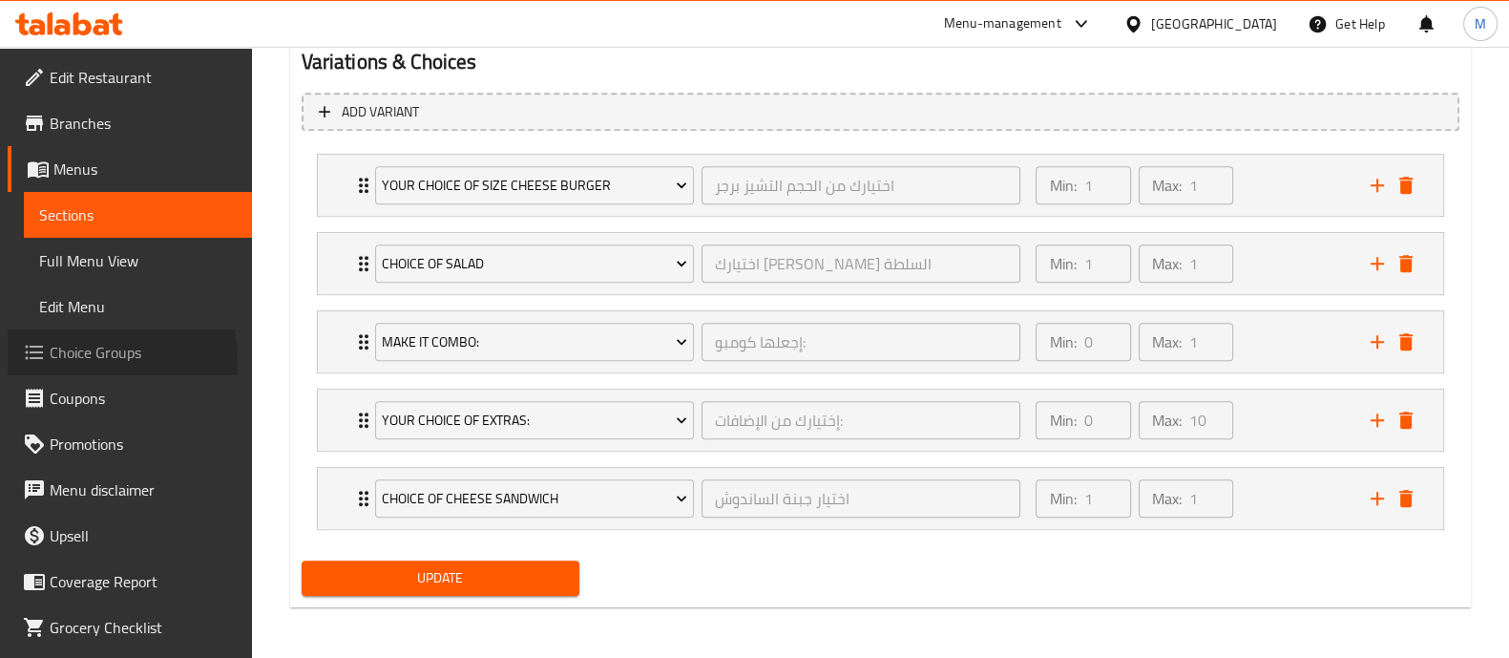
click at [83, 360] on span "Choice Groups" at bounding box center [143, 352] width 187 height 23
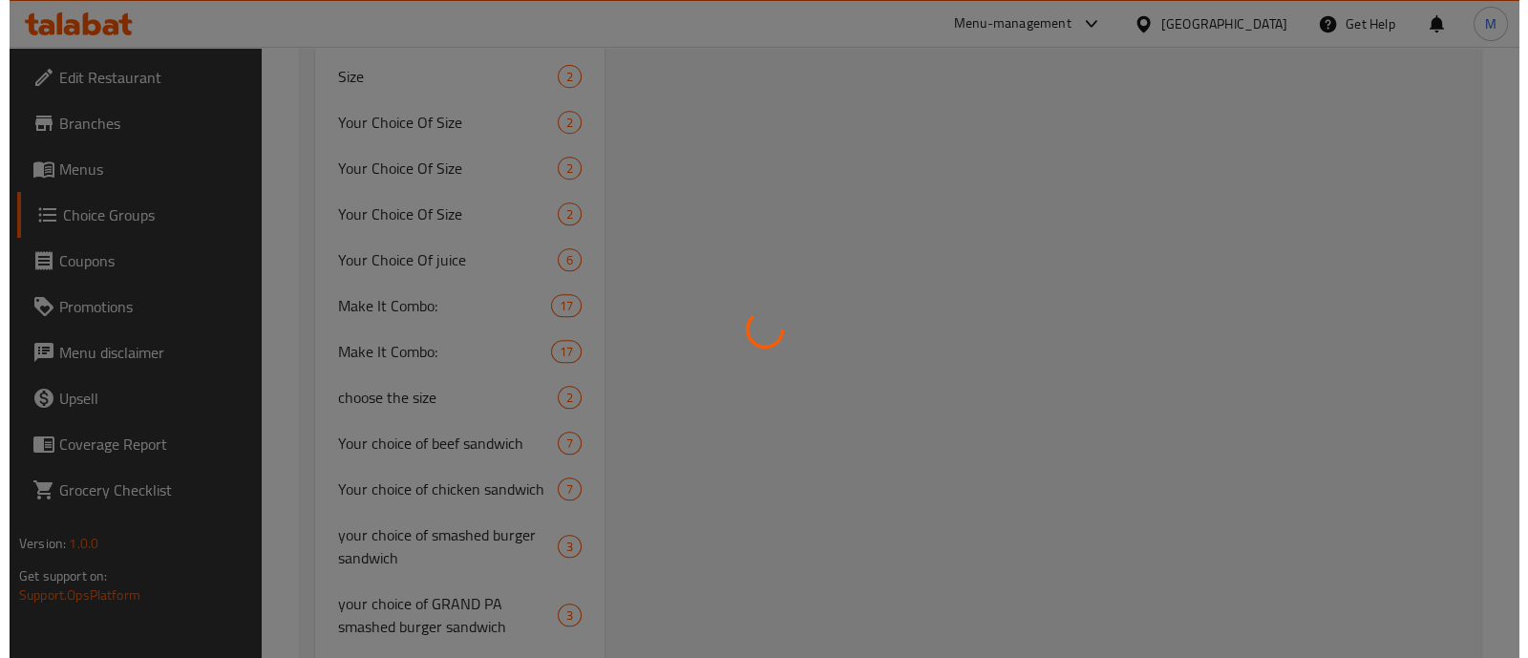
scroll to position [270, 0]
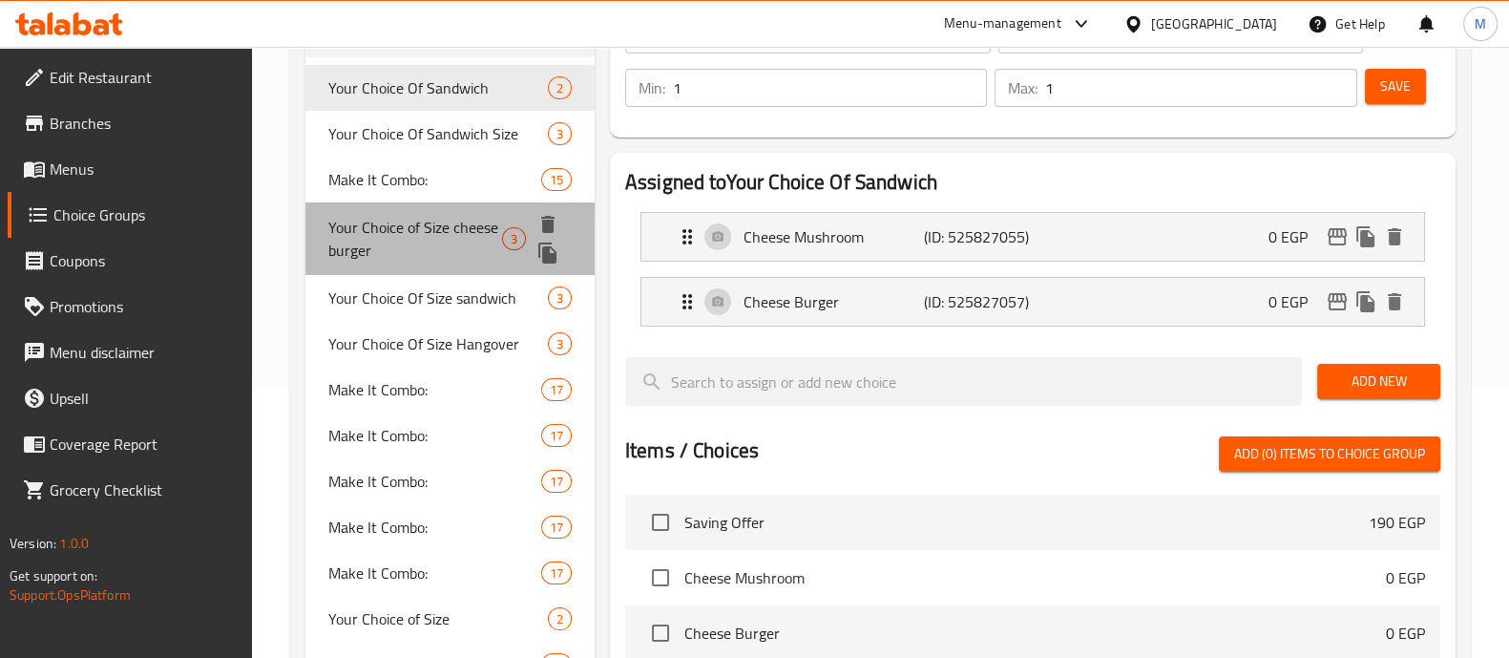
click at [463, 232] on span "Your Choice of Size cheese burger" at bounding box center [415, 239] width 174 height 46
type input "Your Choice of Size cheese burger"
type input "اختيارك من الحجم التشيز برجر"
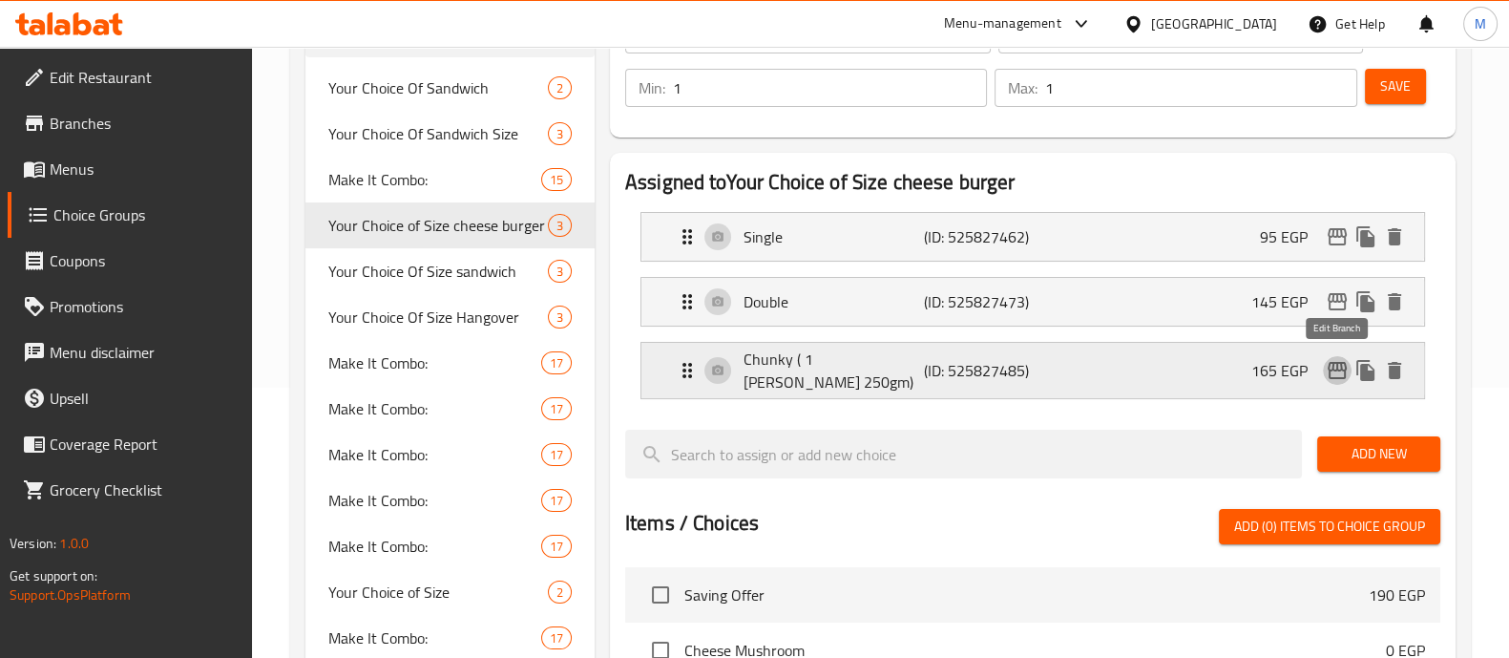
click at [1332, 365] on icon "edit" at bounding box center [1337, 370] width 19 height 17
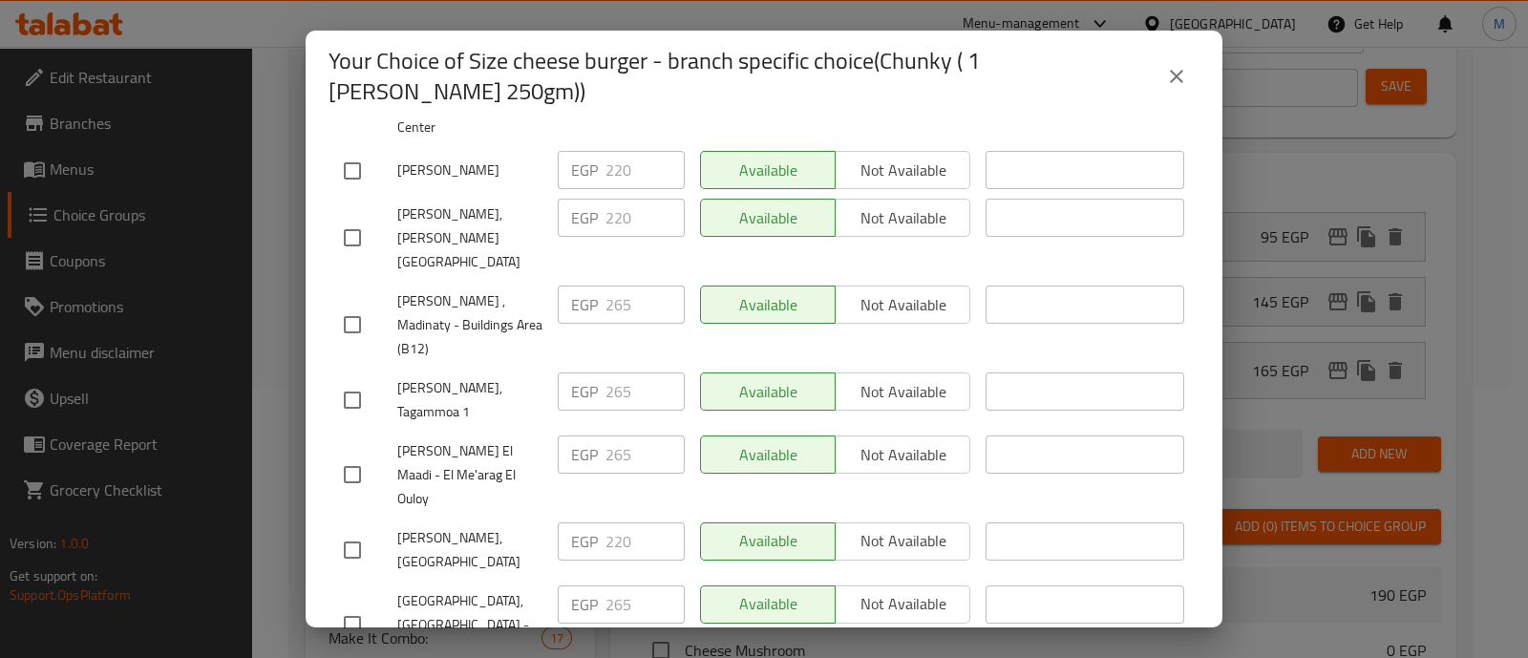
scroll to position [0, 0]
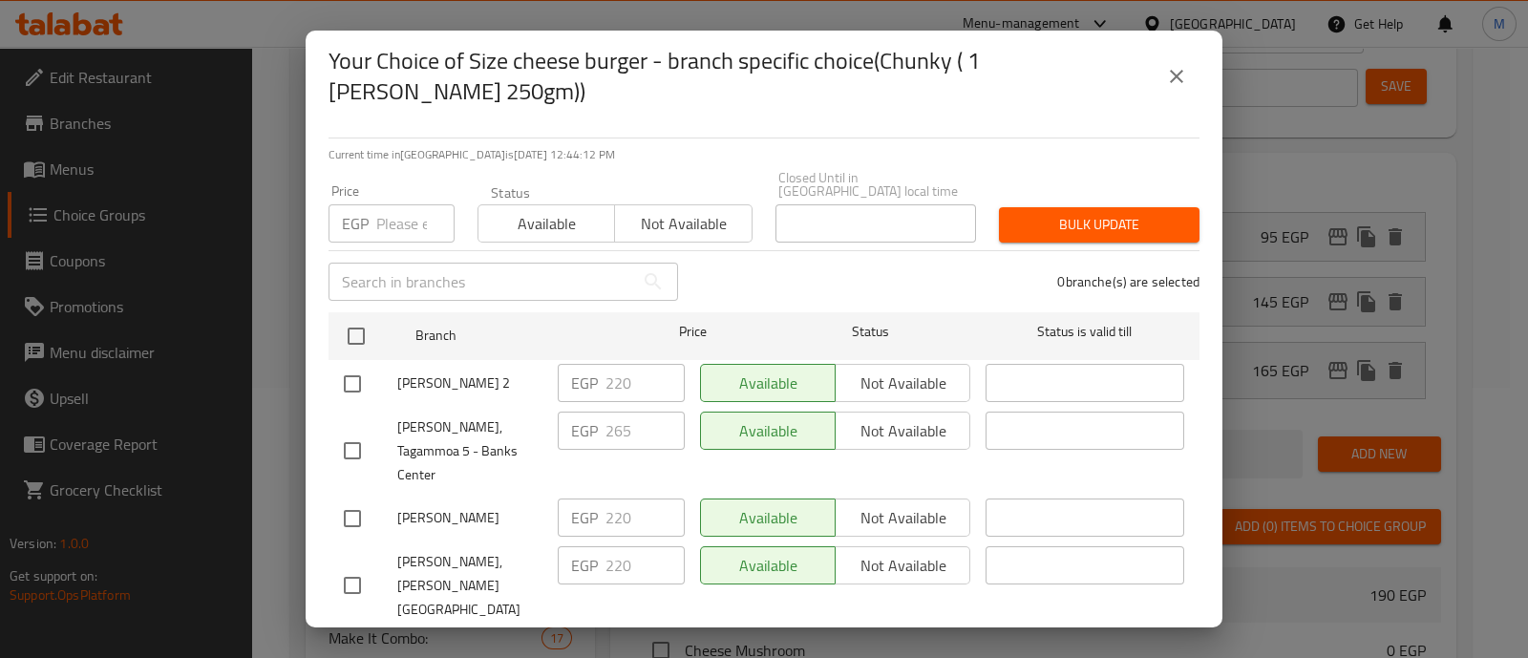
click at [566, 364] on div "EGP 220 ​" at bounding box center [621, 383] width 127 height 38
click at [1176, 73] on icon "close" at bounding box center [1176, 76] width 23 height 23
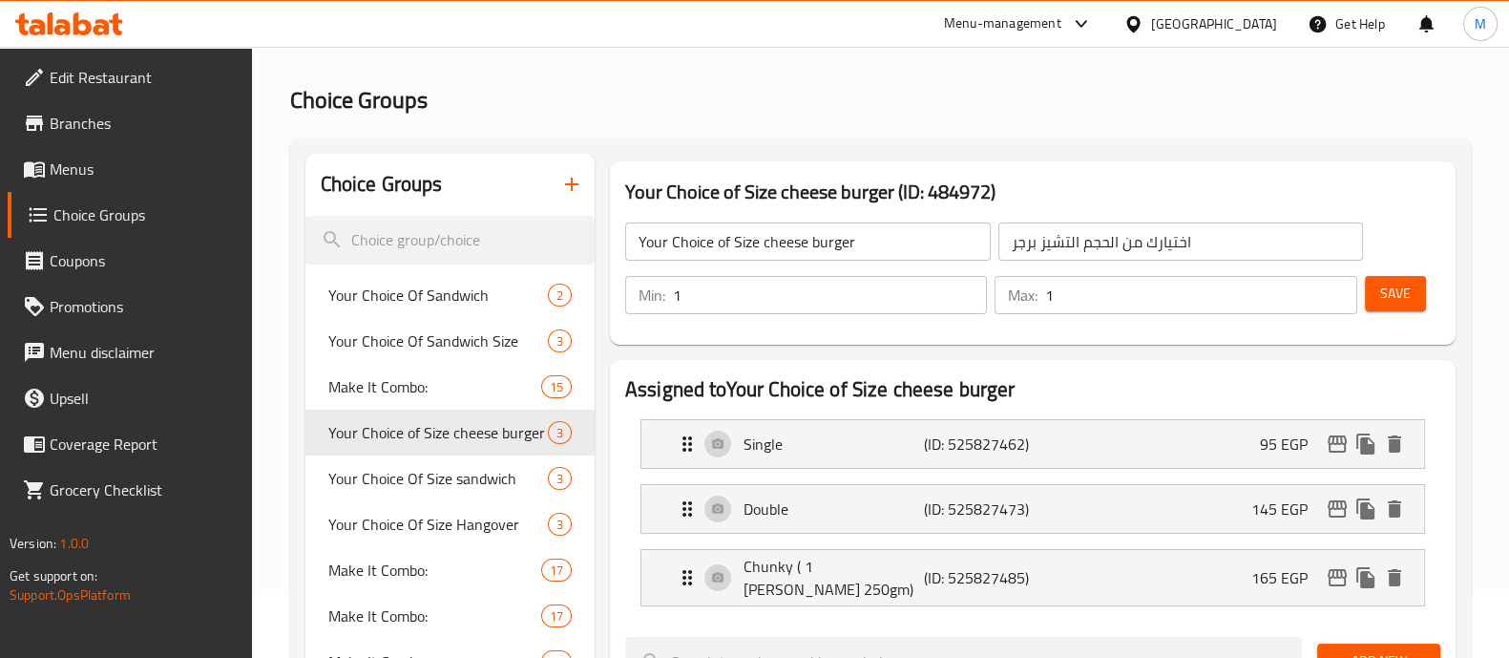
scroll to position [66, 0]
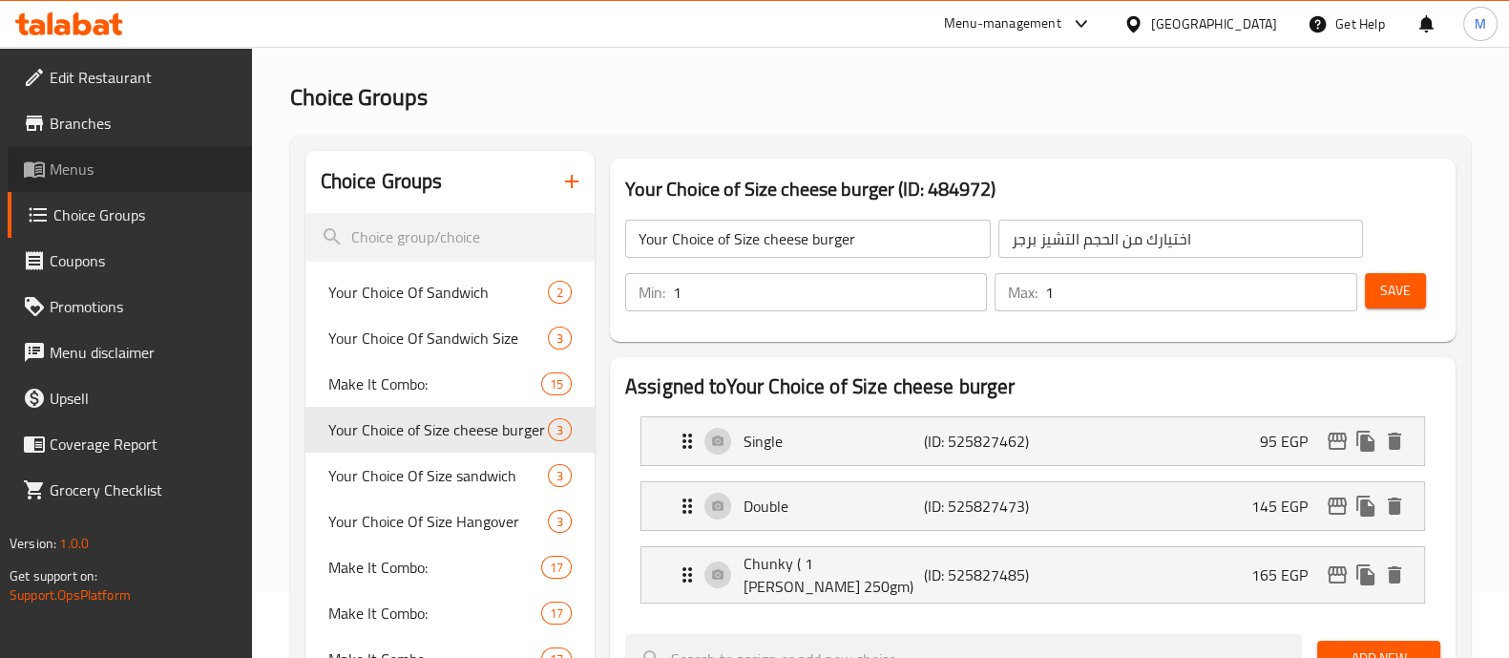
click at [98, 154] on link "Menus" at bounding box center [130, 169] width 244 height 46
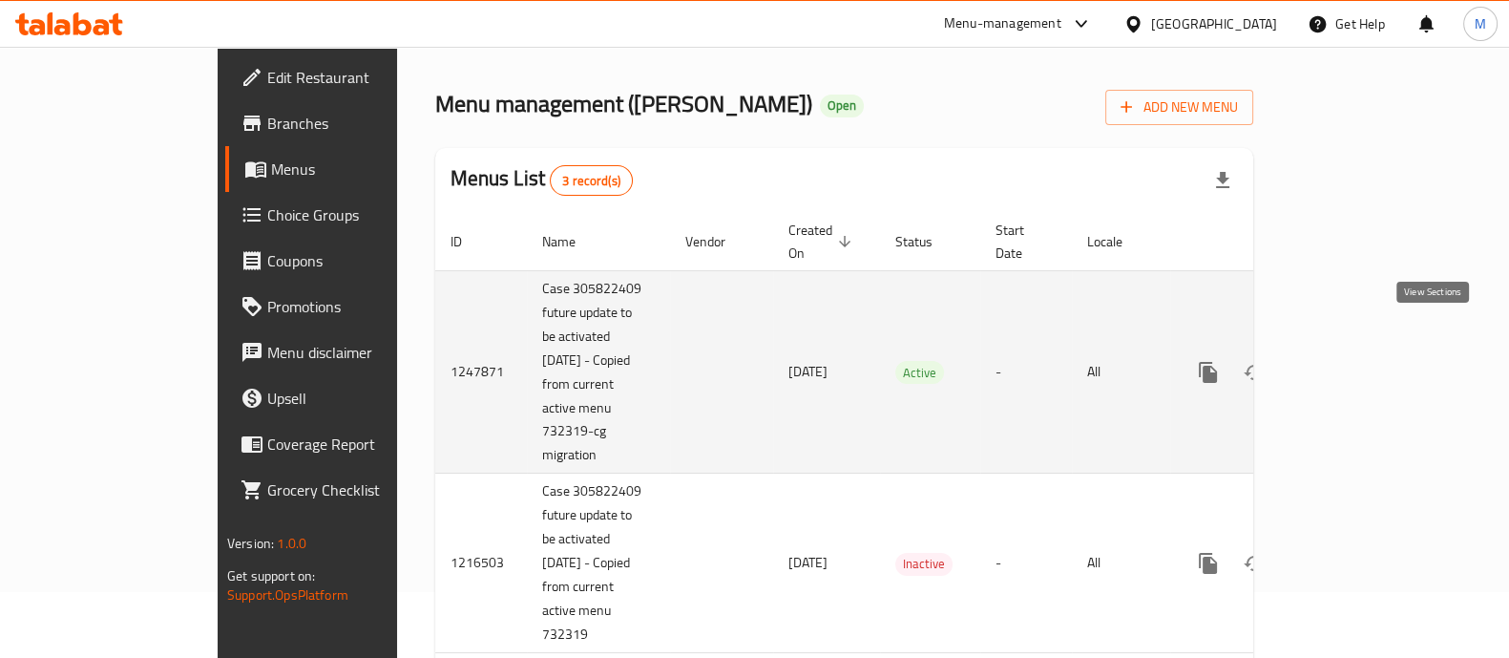
click at [1369, 349] on link "enhanced table" at bounding box center [1346, 372] width 46 height 46
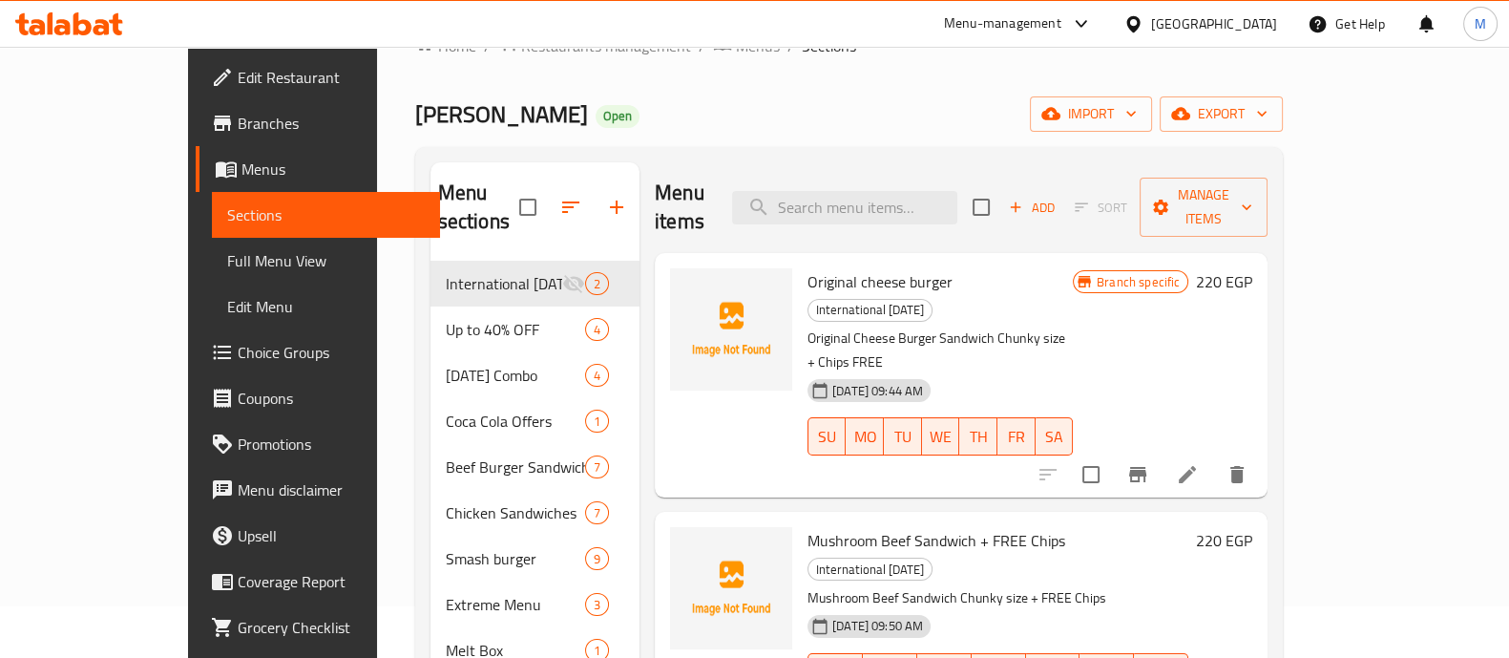
scroll to position [138, 0]
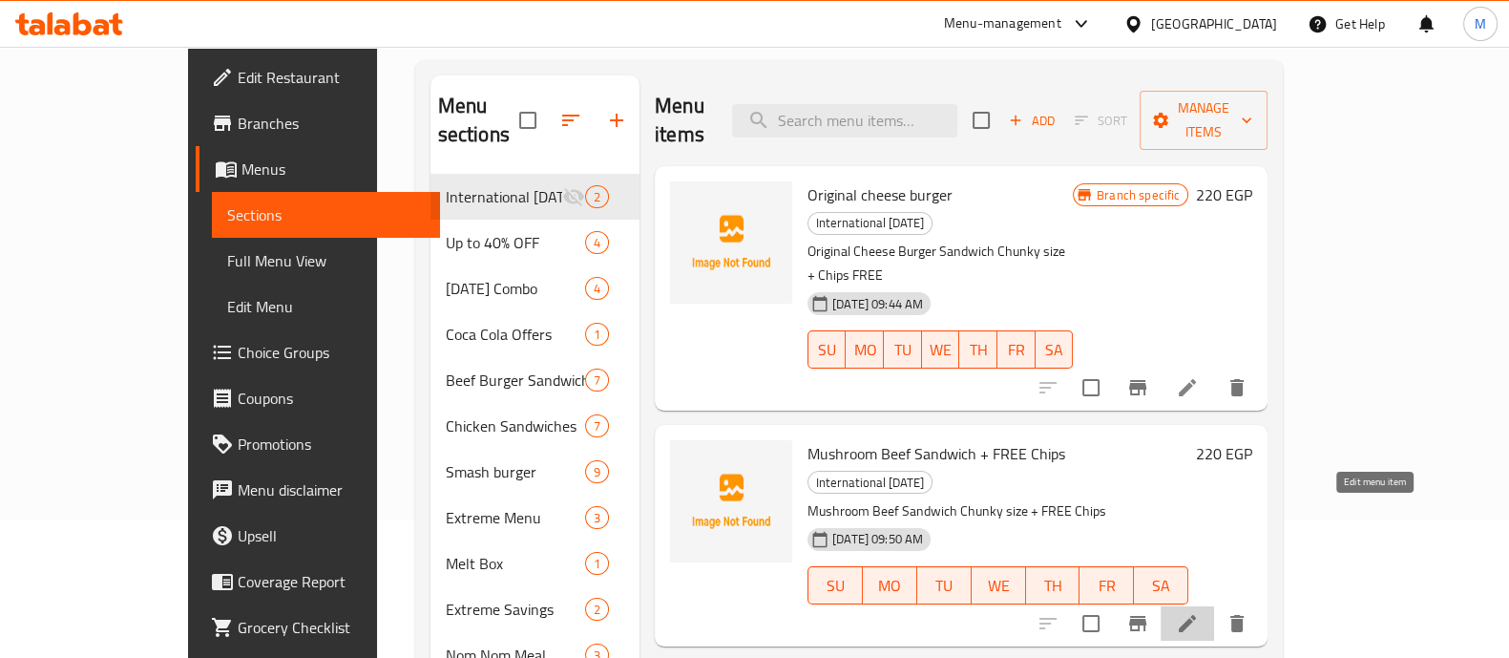
click at [1196, 615] on icon at bounding box center [1187, 623] width 17 height 17
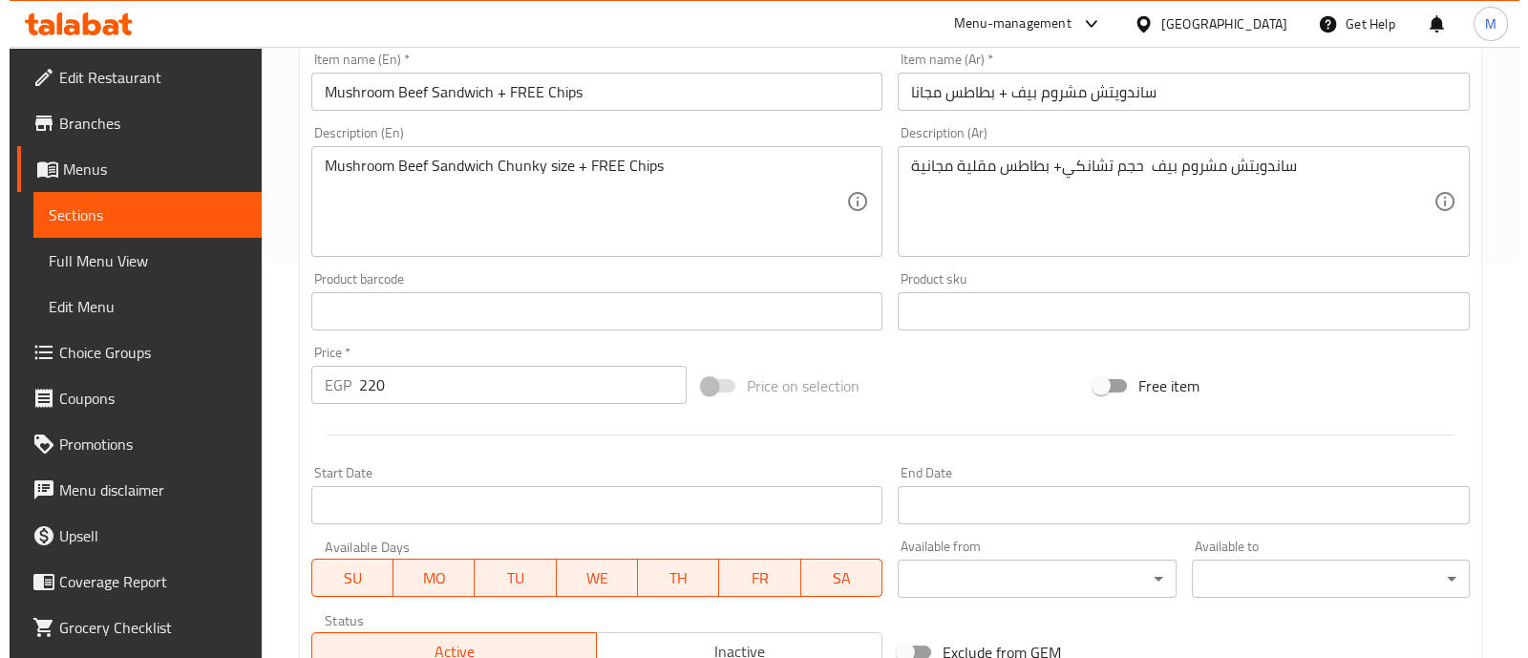
scroll to position [393, 0]
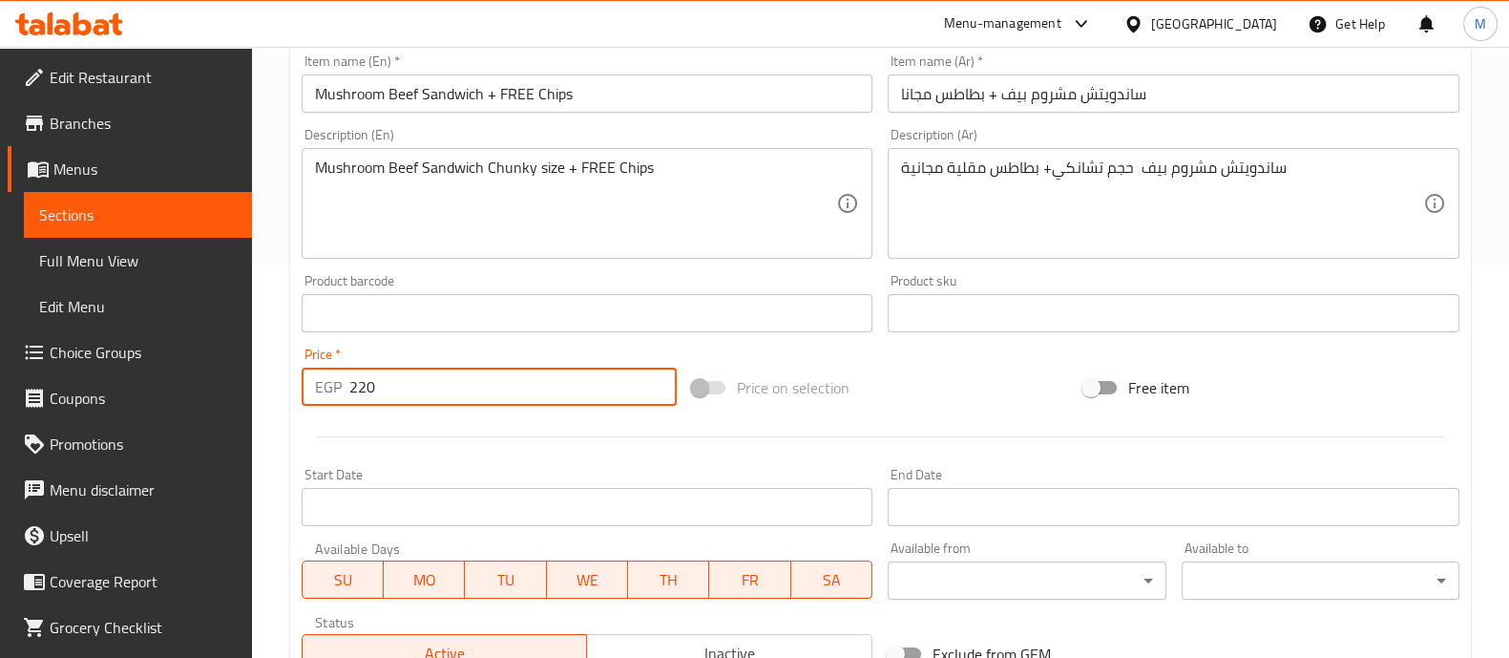
drag, startPoint x: 501, startPoint y: 393, endPoint x: 0, endPoint y: 454, distance: 504.8
click at [0, 454] on div "Edit Restaurant Branches Menus Sections Full Menu View Edit Menu Choice Groups …" at bounding box center [754, 304] width 1509 height 1302
type input "0"
click at [403, 480] on div "Start Date Start Date" at bounding box center [588, 497] width 572 height 58
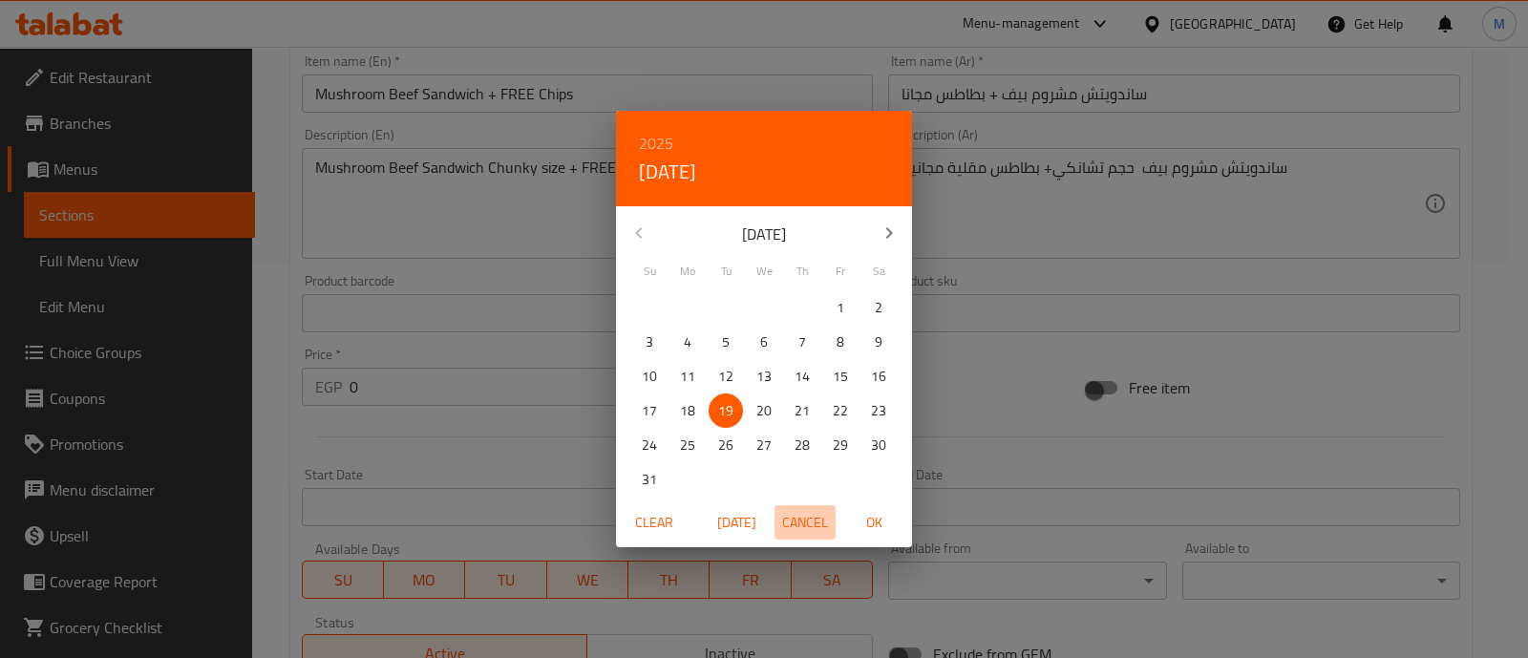
click at [806, 528] on span "Cancel" at bounding box center [805, 523] width 46 height 24
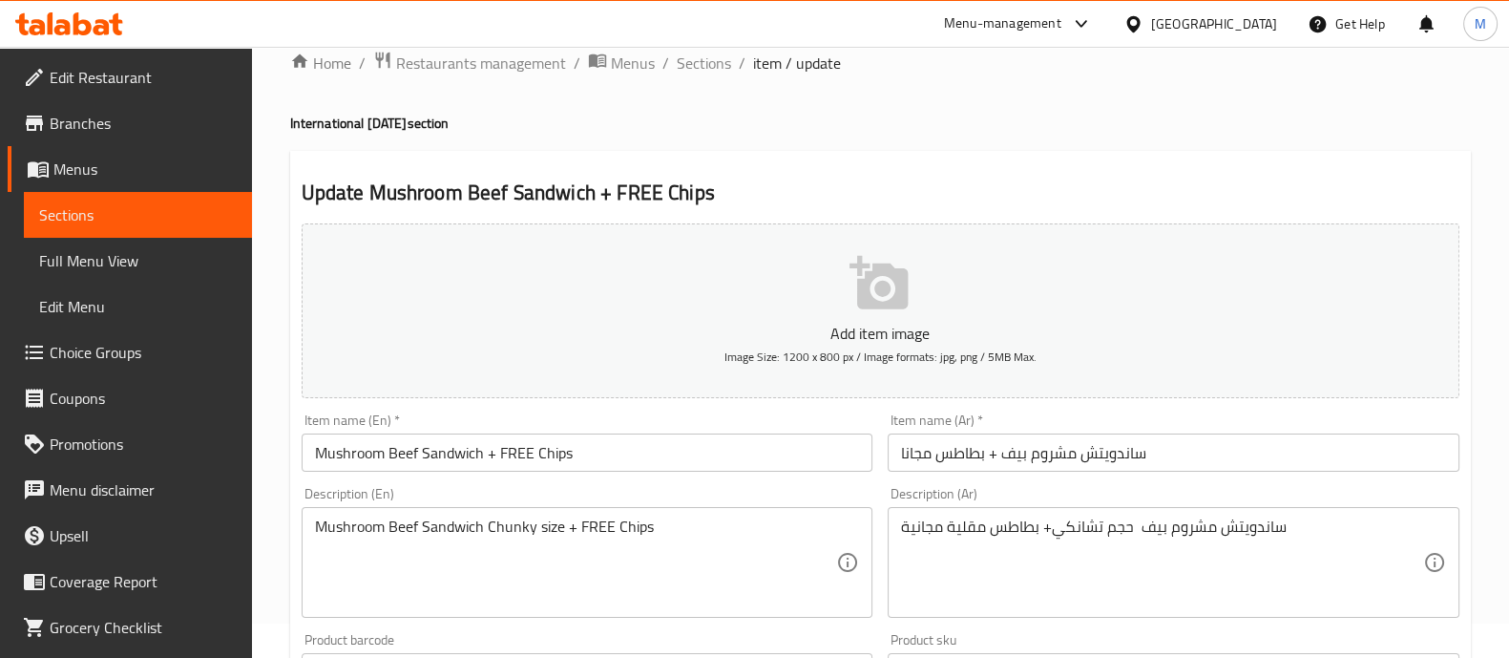
scroll to position [689, 0]
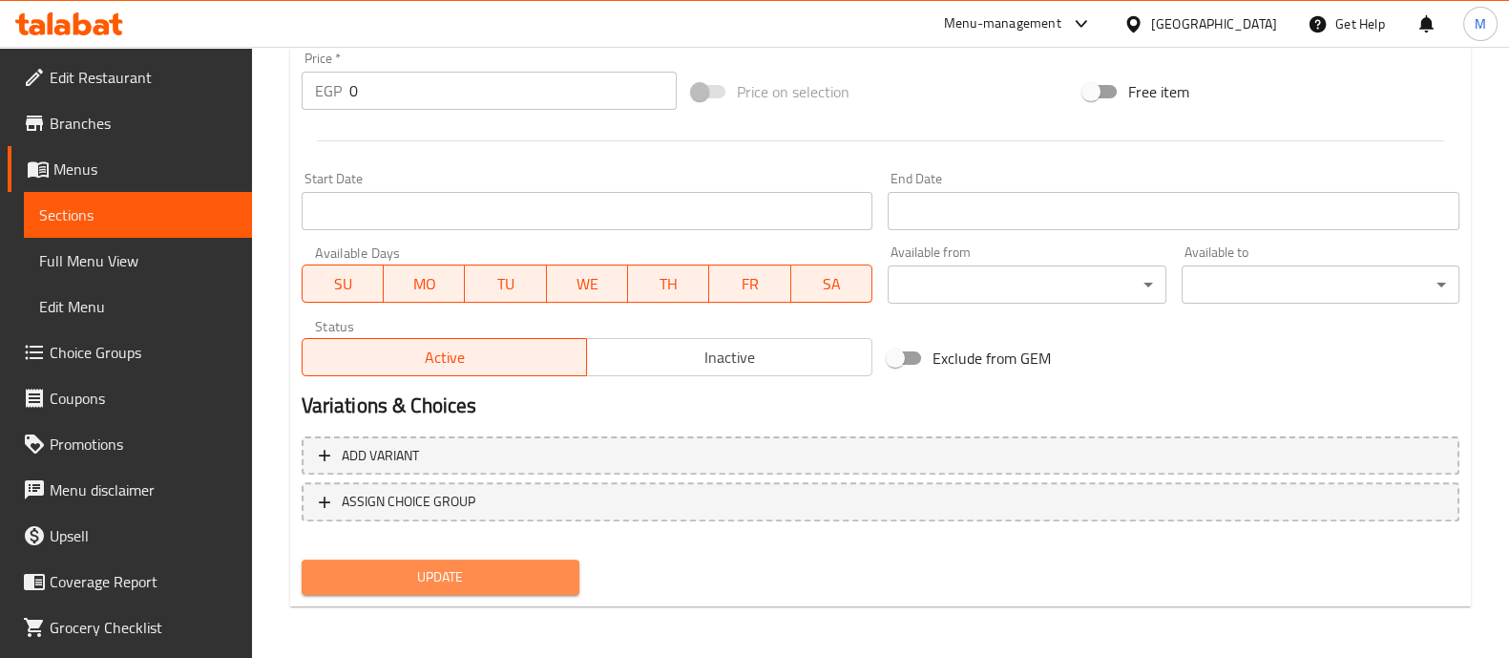
click at [364, 570] on span "Update" at bounding box center [440, 577] width 247 height 24
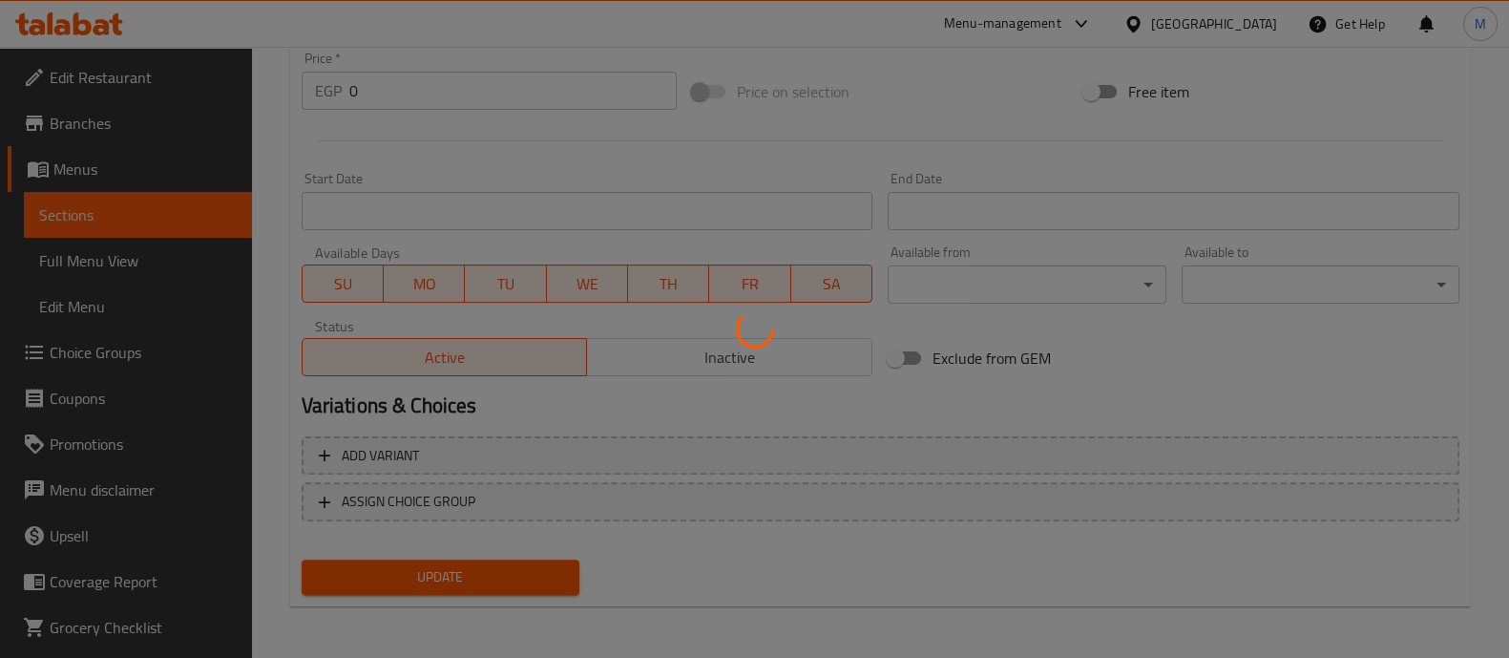
scroll to position [0, 0]
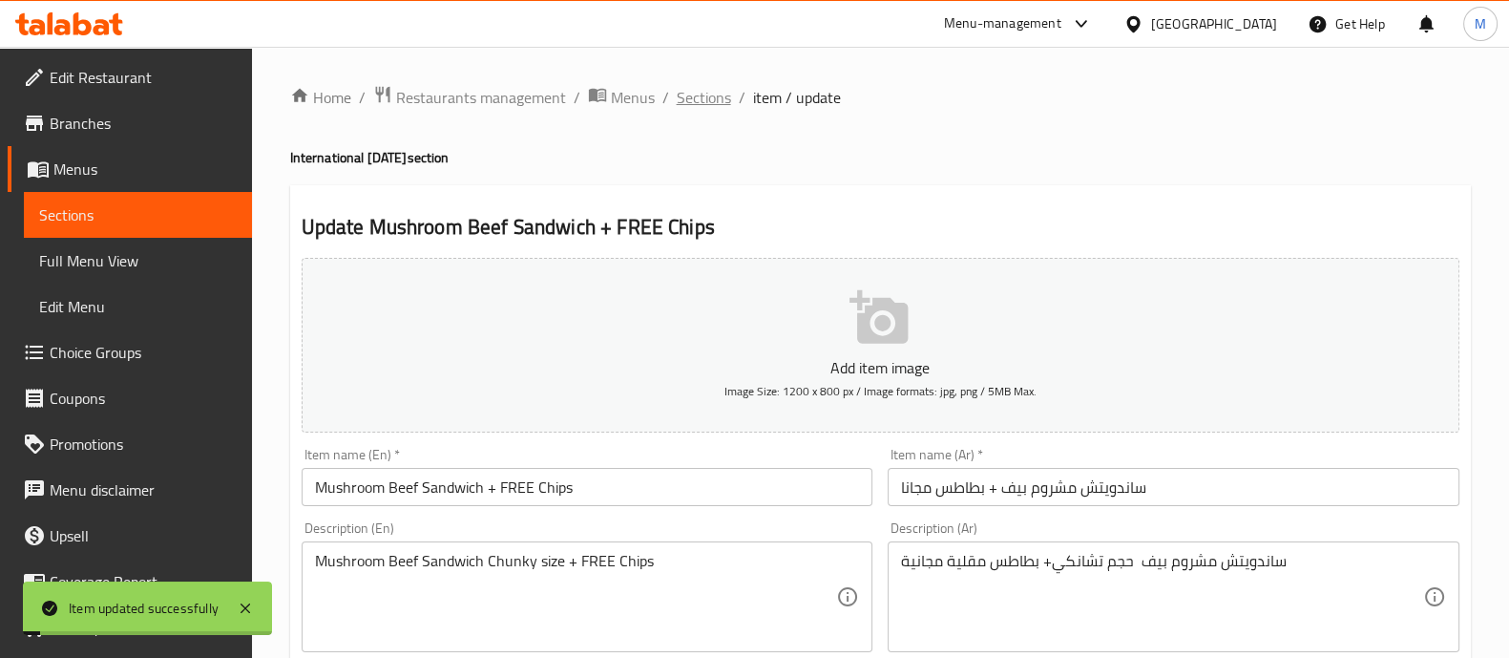
click at [728, 103] on span "Sections" at bounding box center [704, 97] width 54 height 23
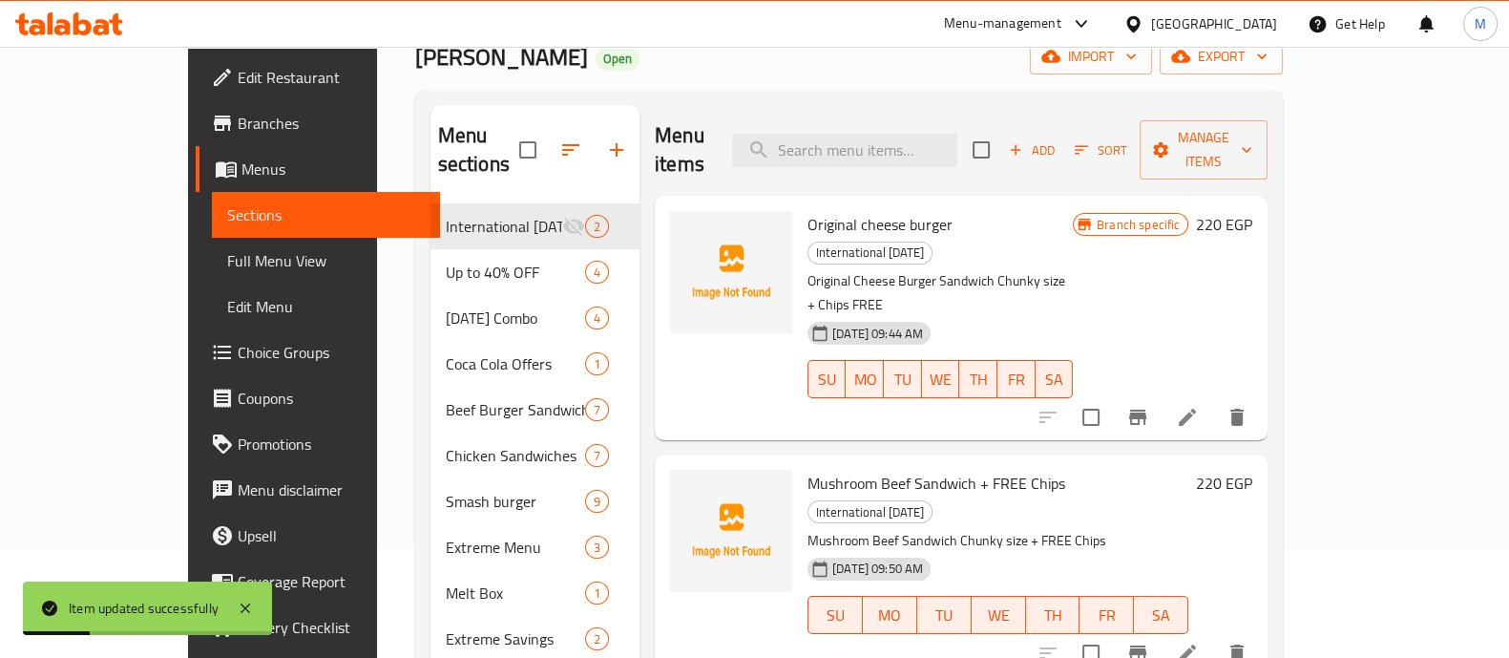
scroll to position [111, 0]
click at [1147, 644] on icon "Branch-specific-item" at bounding box center [1137, 651] width 17 height 15
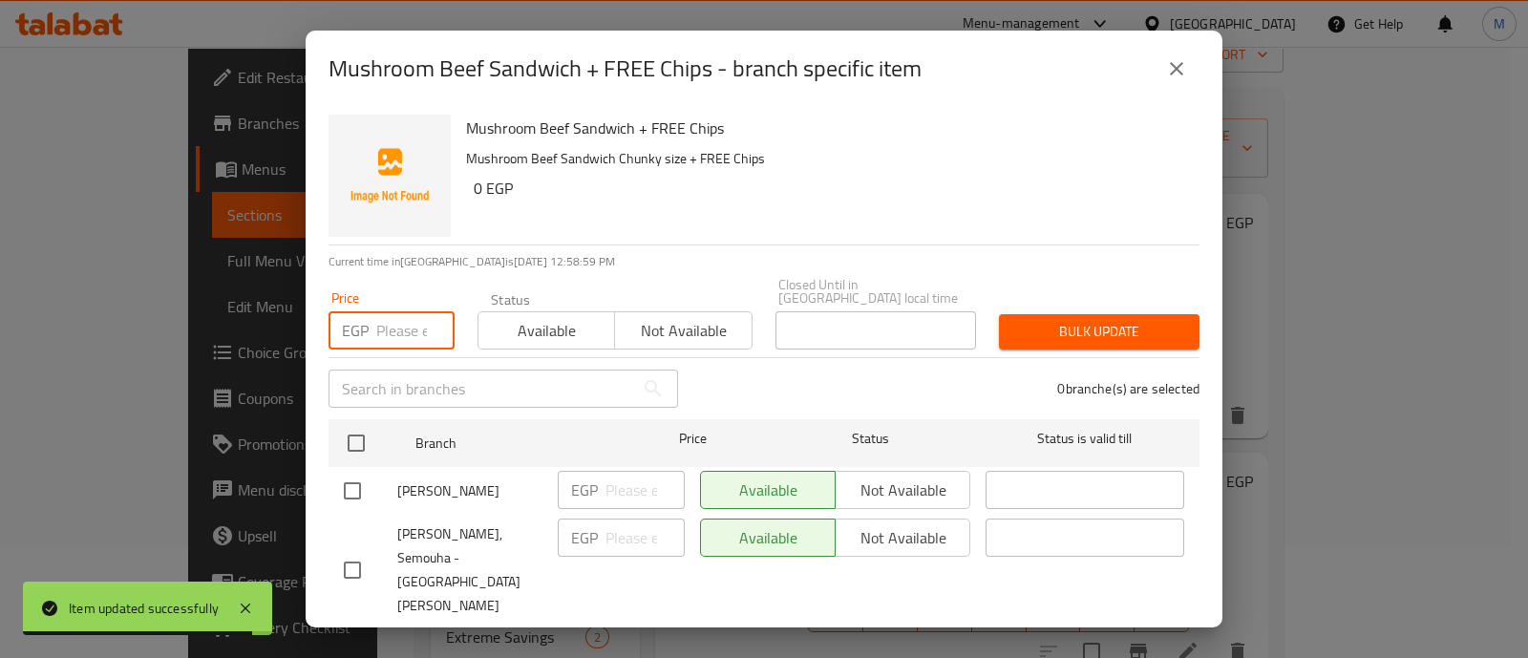
click at [391, 320] on input "number" at bounding box center [415, 330] width 78 height 38
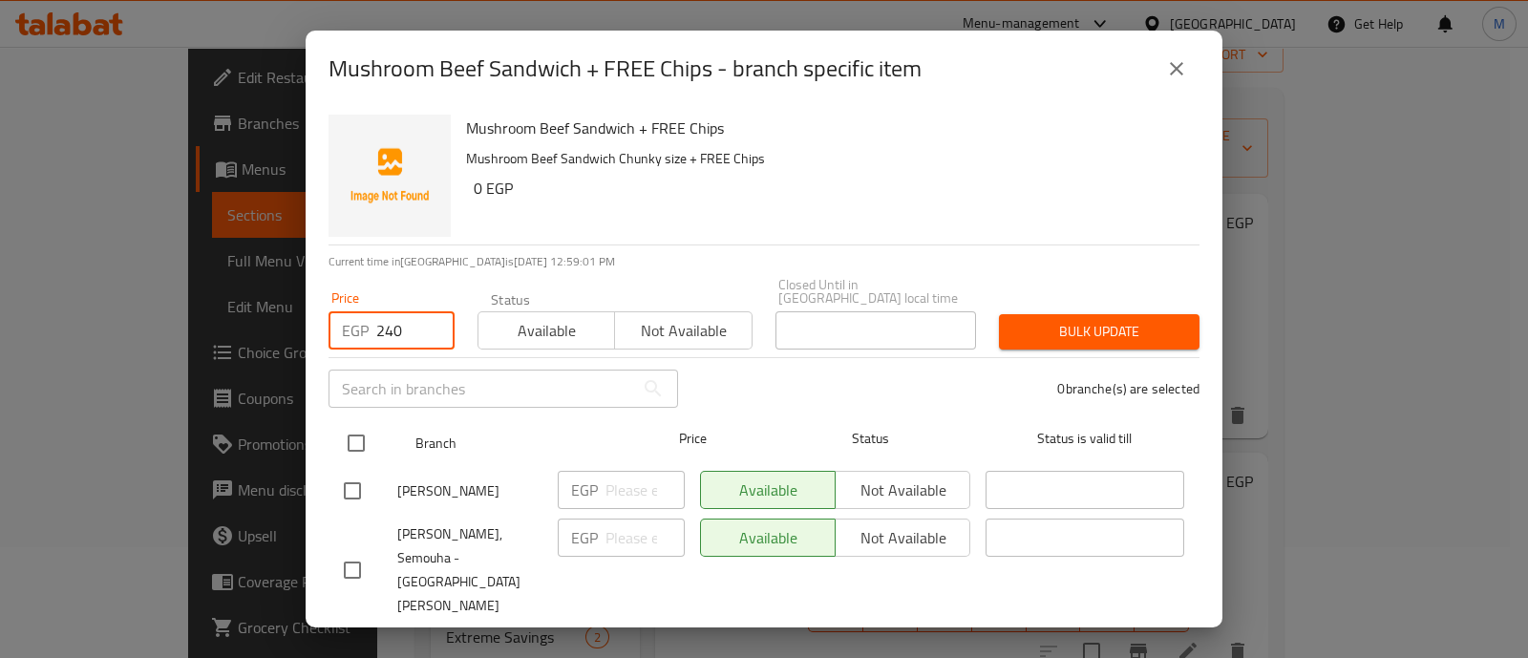
type input "240"
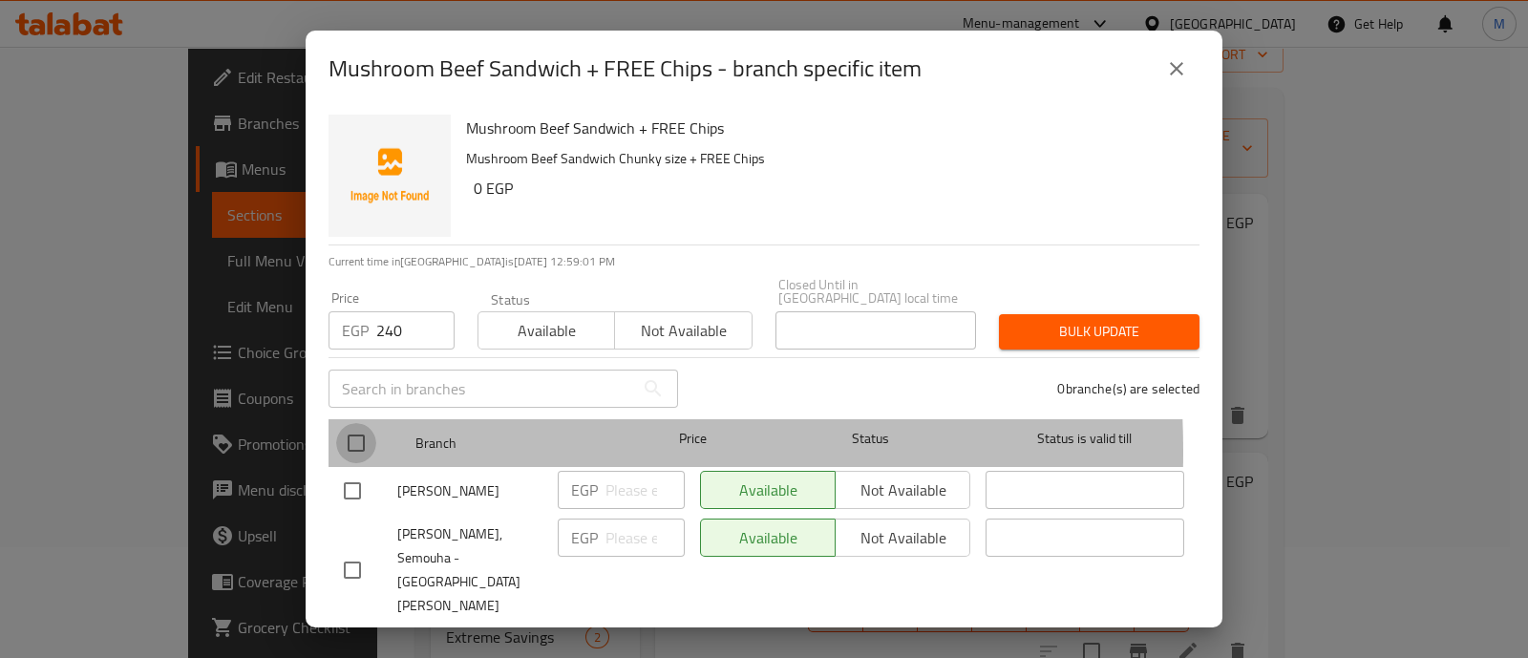
click at [348, 438] on input "checkbox" at bounding box center [356, 443] width 40 height 40
checkbox input "true"
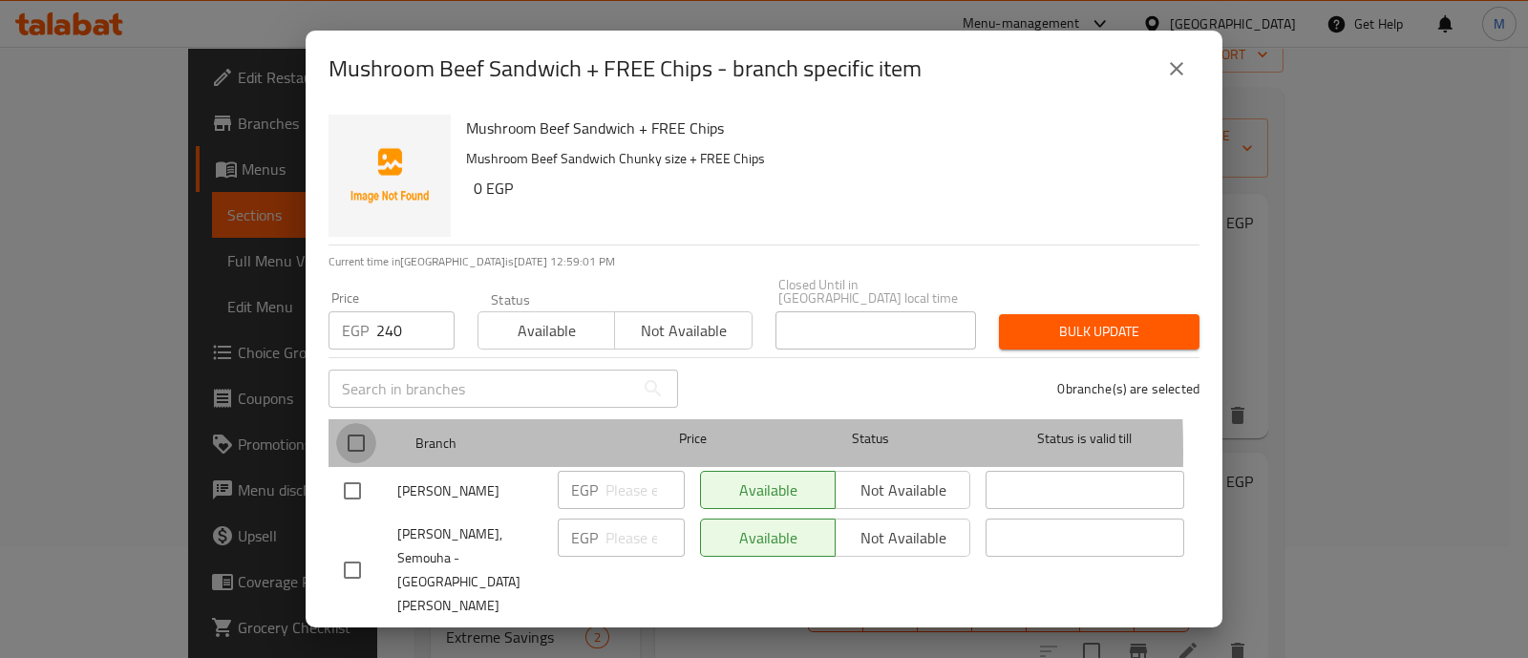
checkbox input "true"
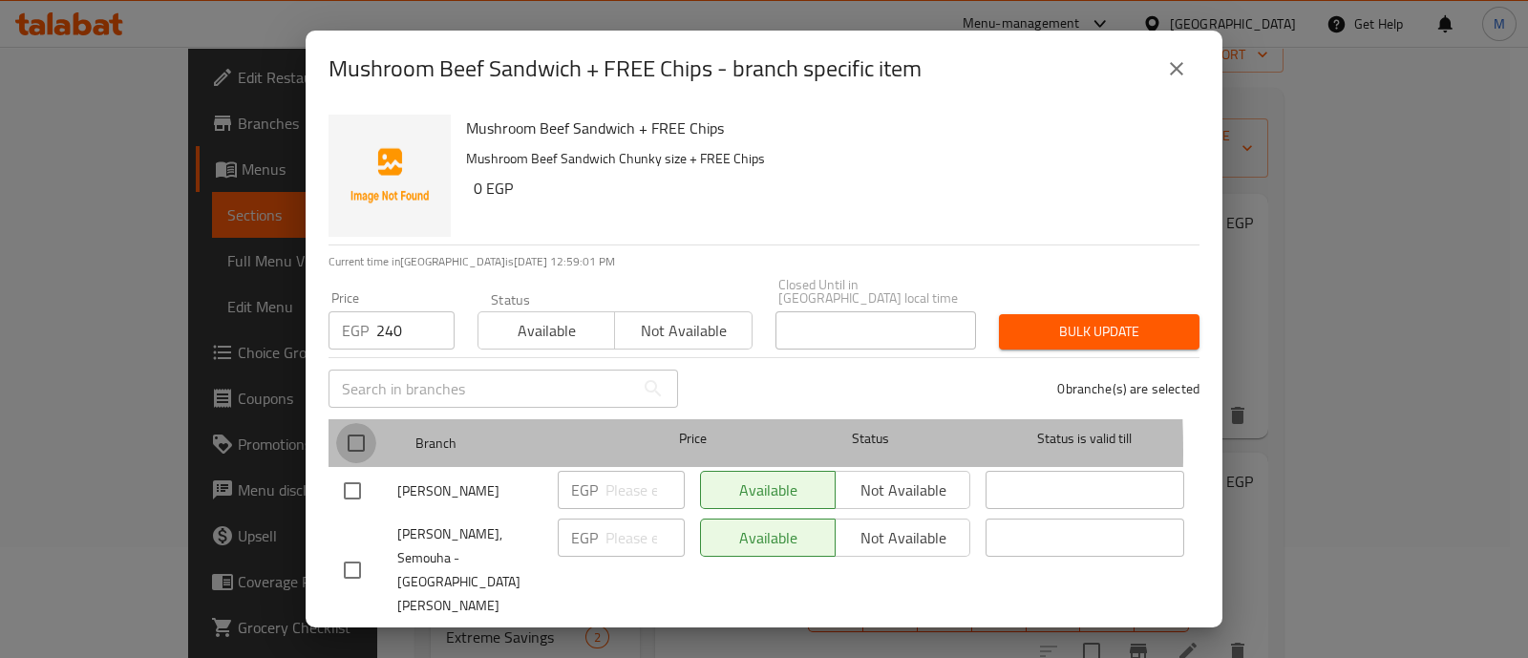
checkbox input "true"
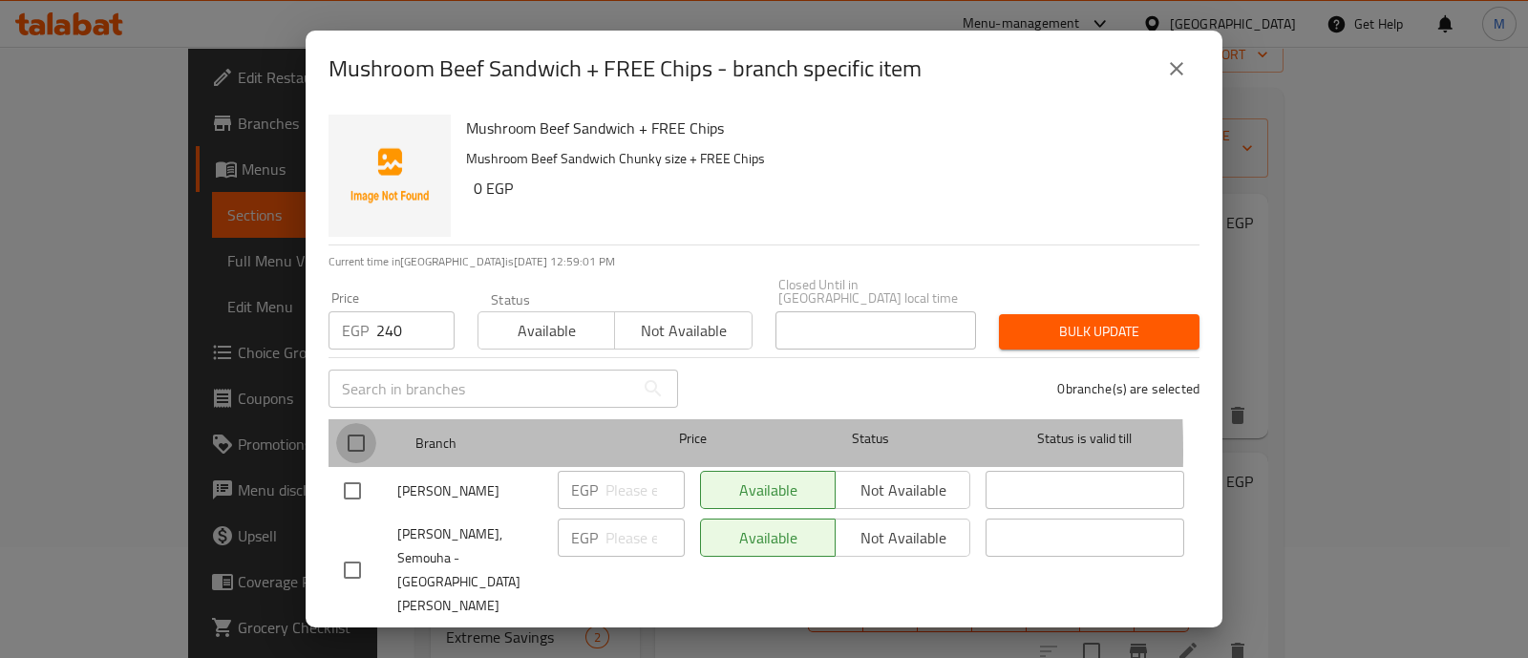
checkbox input "true"
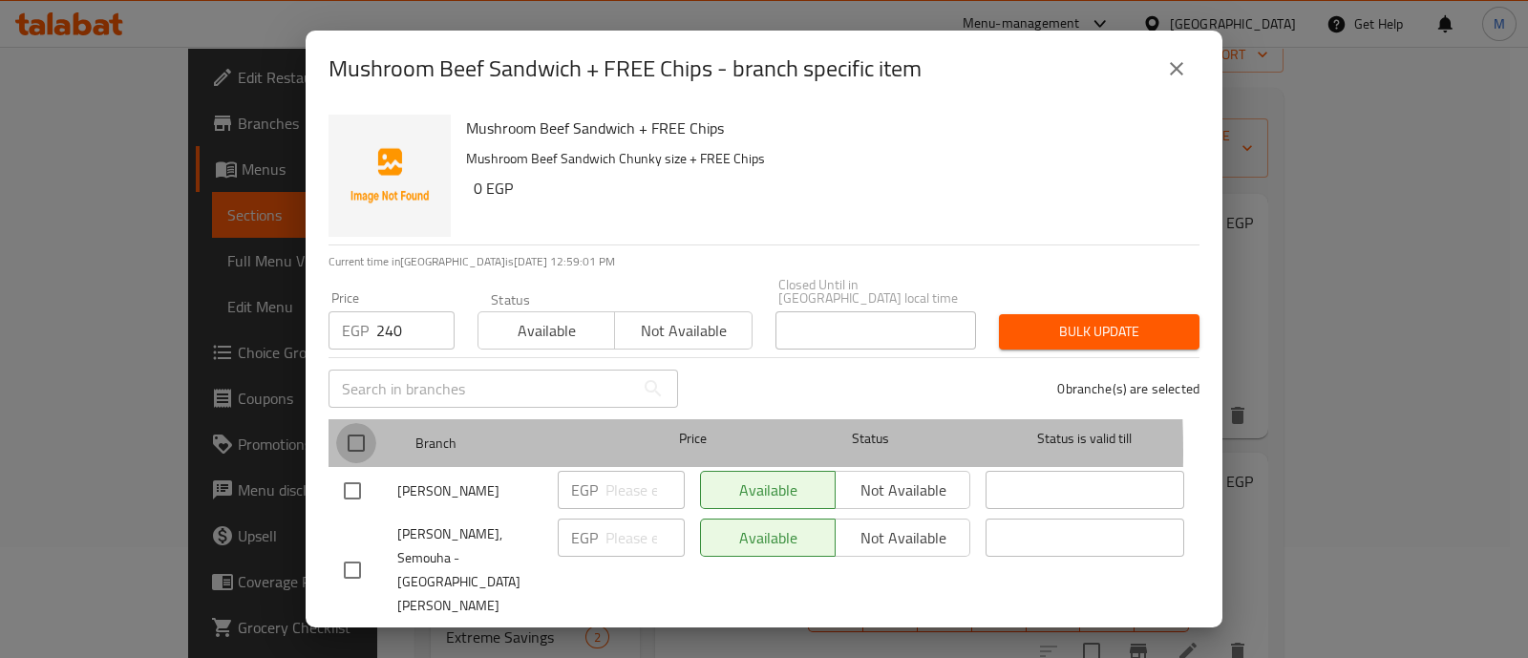
checkbox input "true"
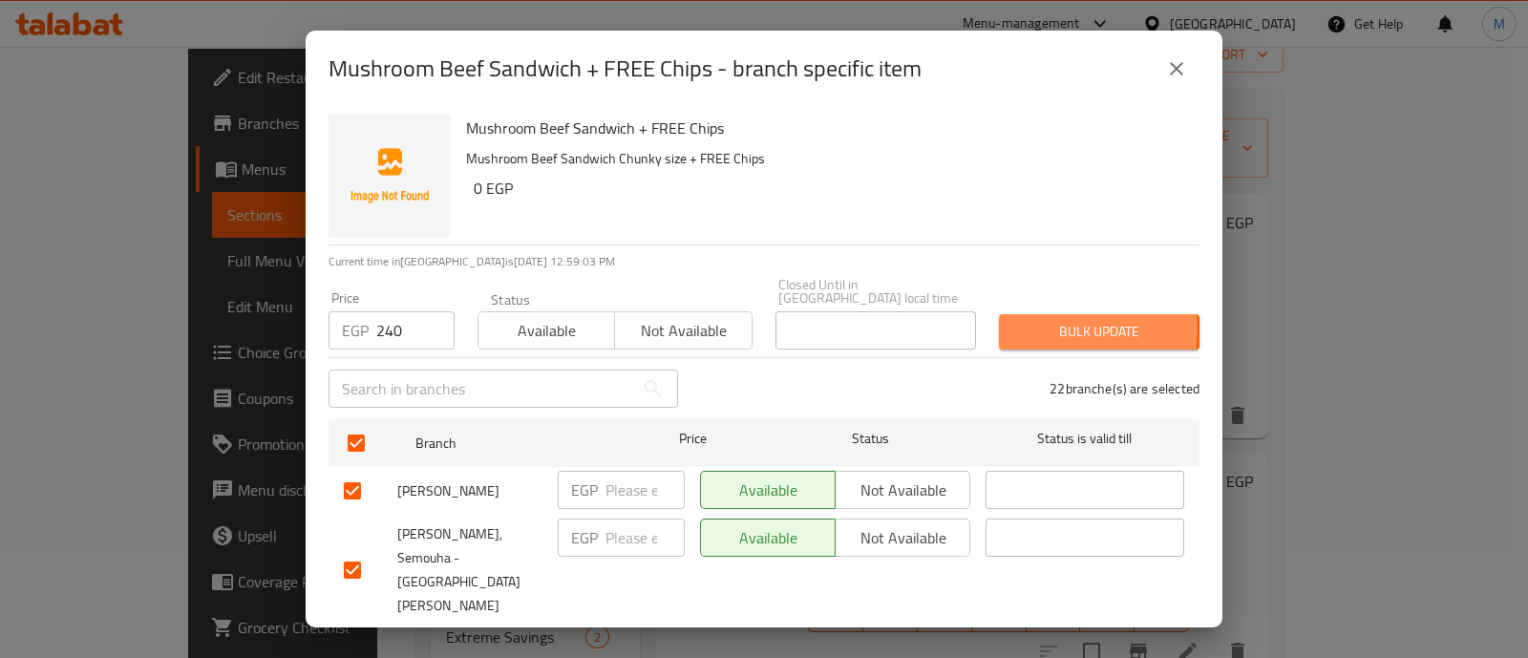
click at [1051, 320] on span "Bulk update" at bounding box center [1099, 332] width 170 height 24
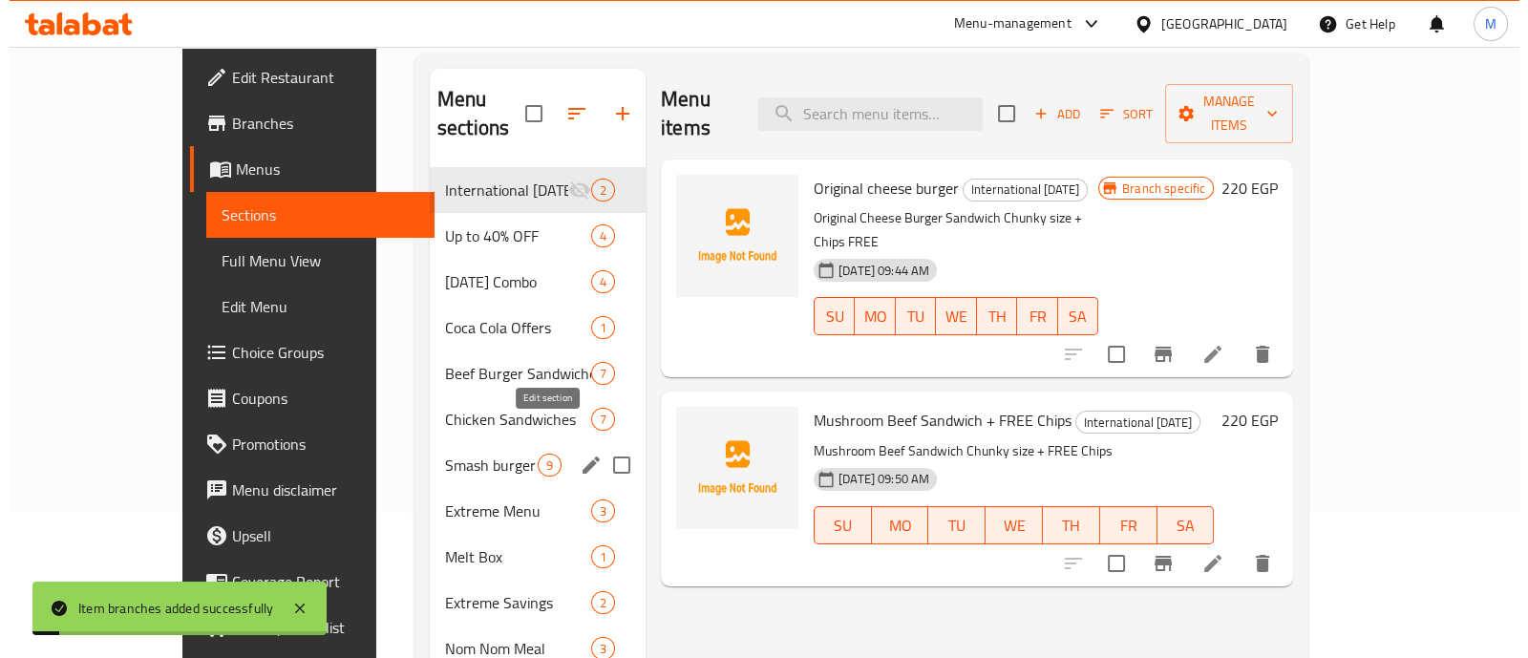
scroll to position [148, 0]
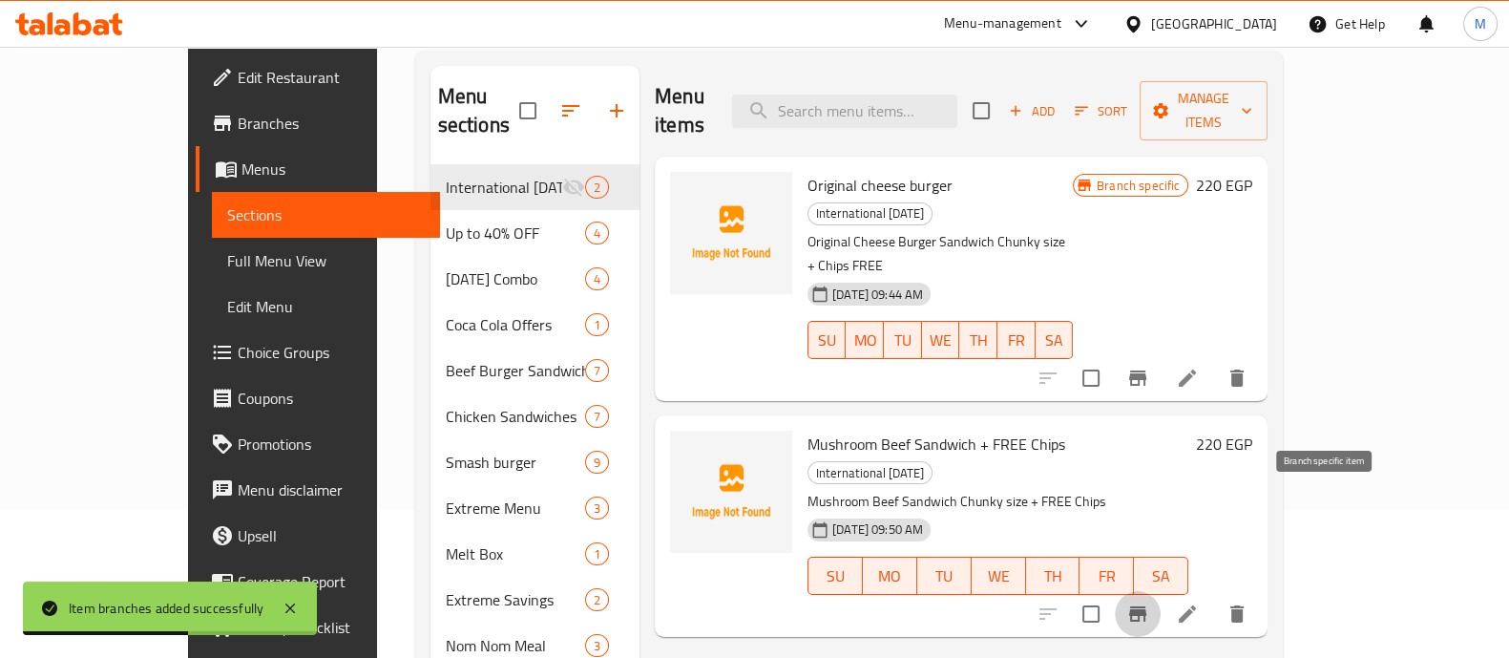
click at [1161, 591] on button "Branch-specific-item" at bounding box center [1138, 614] width 46 height 46
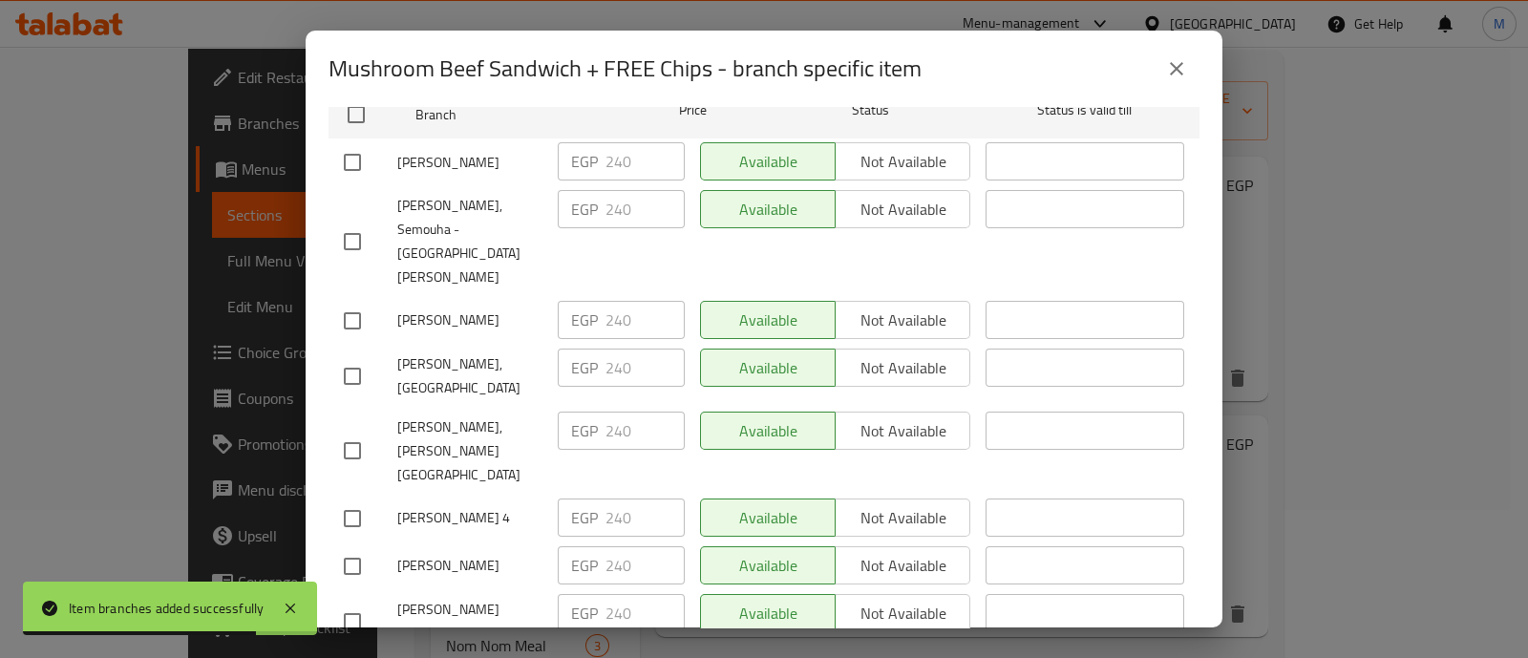
scroll to position [1078, 0]
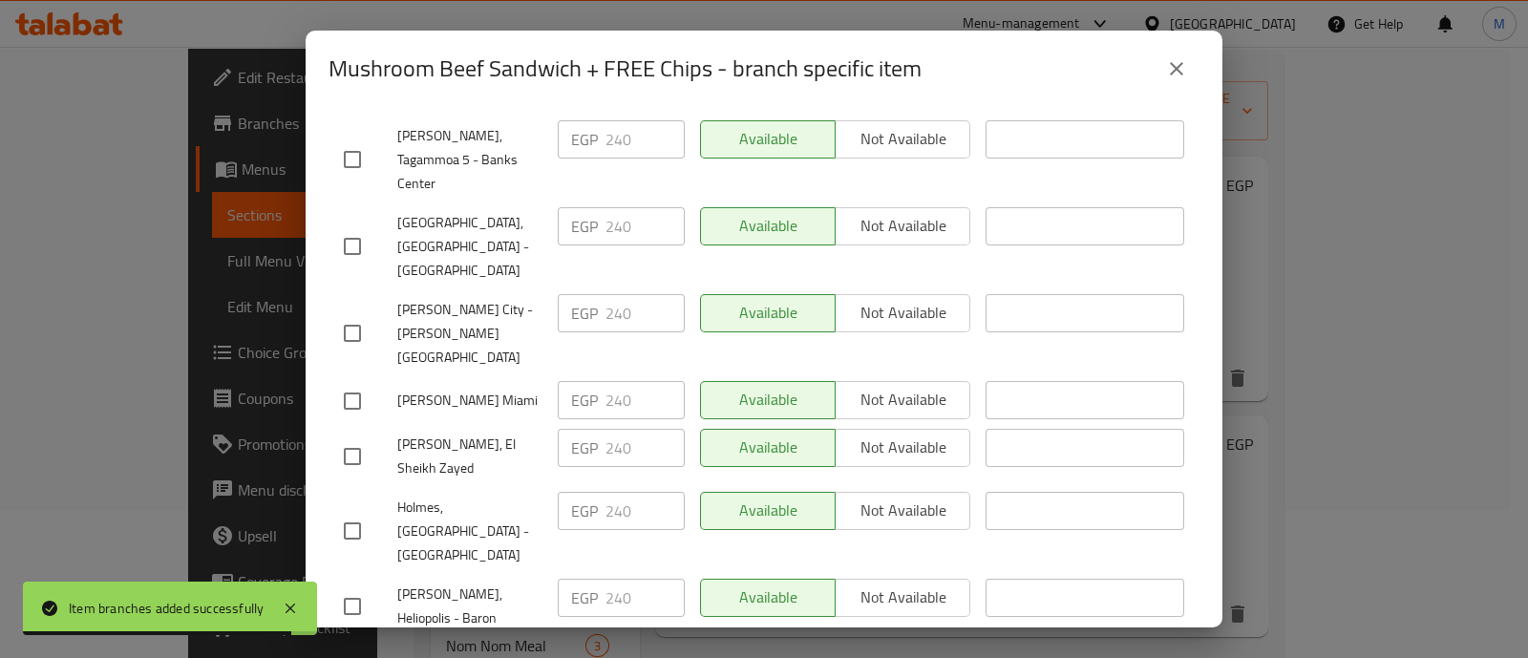
checkbox input "true"
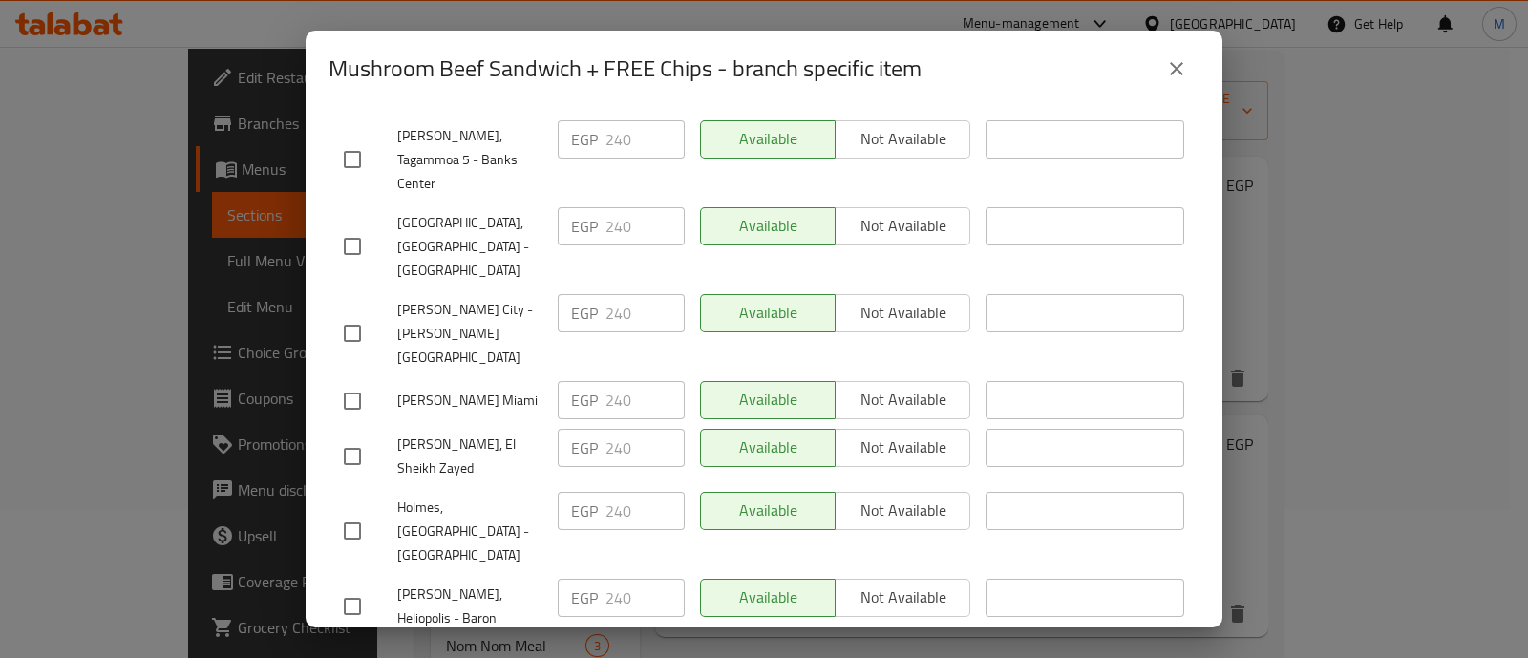
checkbox input "true"
click at [361, 586] on input "checkbox" at bounding box center [352, 606] width 40 height 40
checkbox input "true"
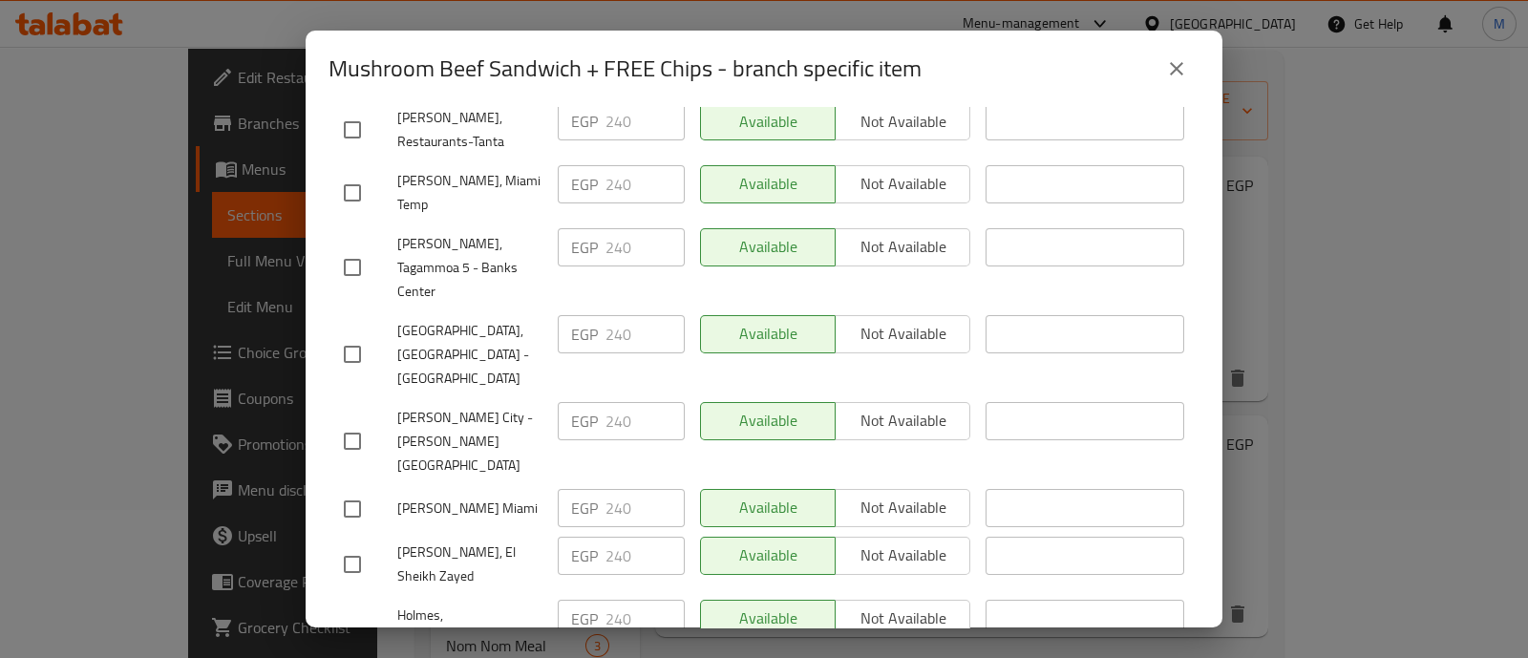
click at [356, 544] on input "checkbox" at bounding box center [352, 564] width 40 height 40
checkbox input "true"
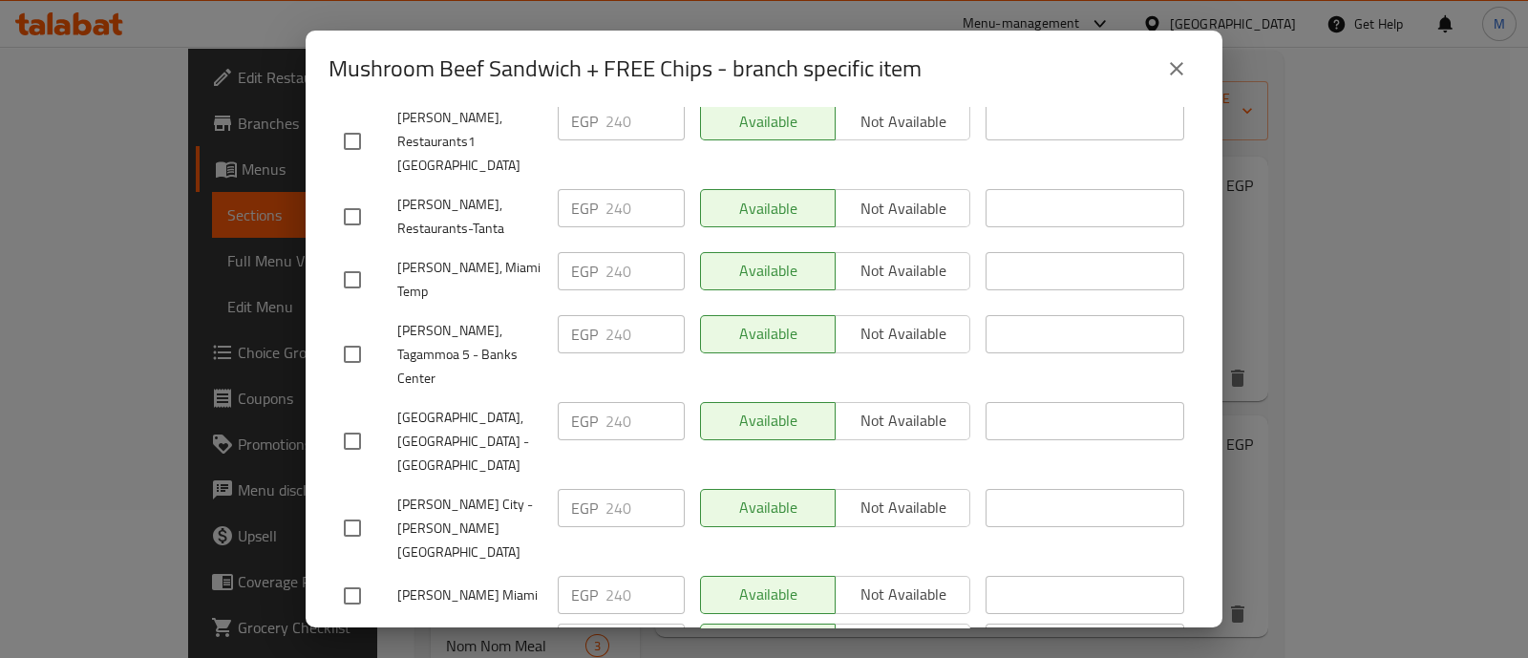
scroll to position [882, 0]
click at [356, 509] on input "checkbox" at bounding box center [352, 529] width 40 height 40
checkbox input "true"
click at [354, 422] on input "checkbox" at bounding box center [352, 442] width 40 height 40
checkbox input "true"
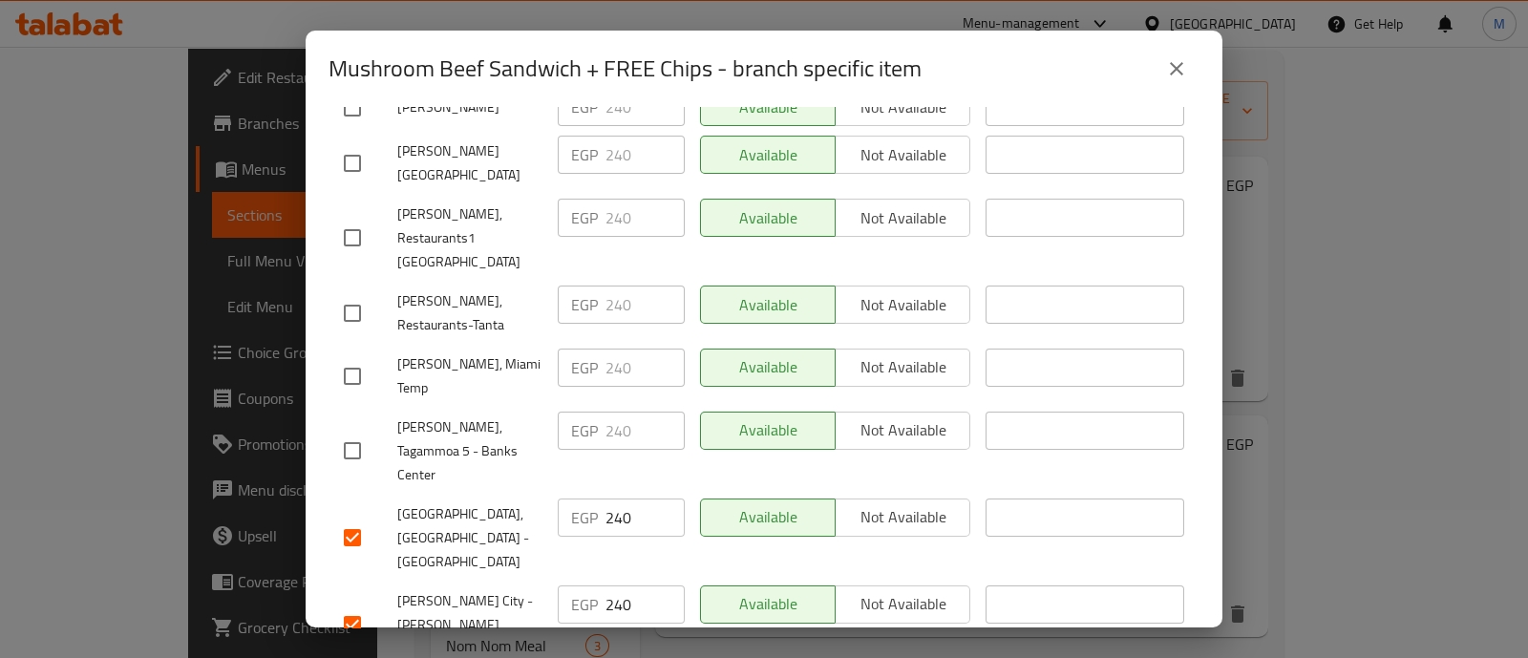
scroll to position [782, 0]
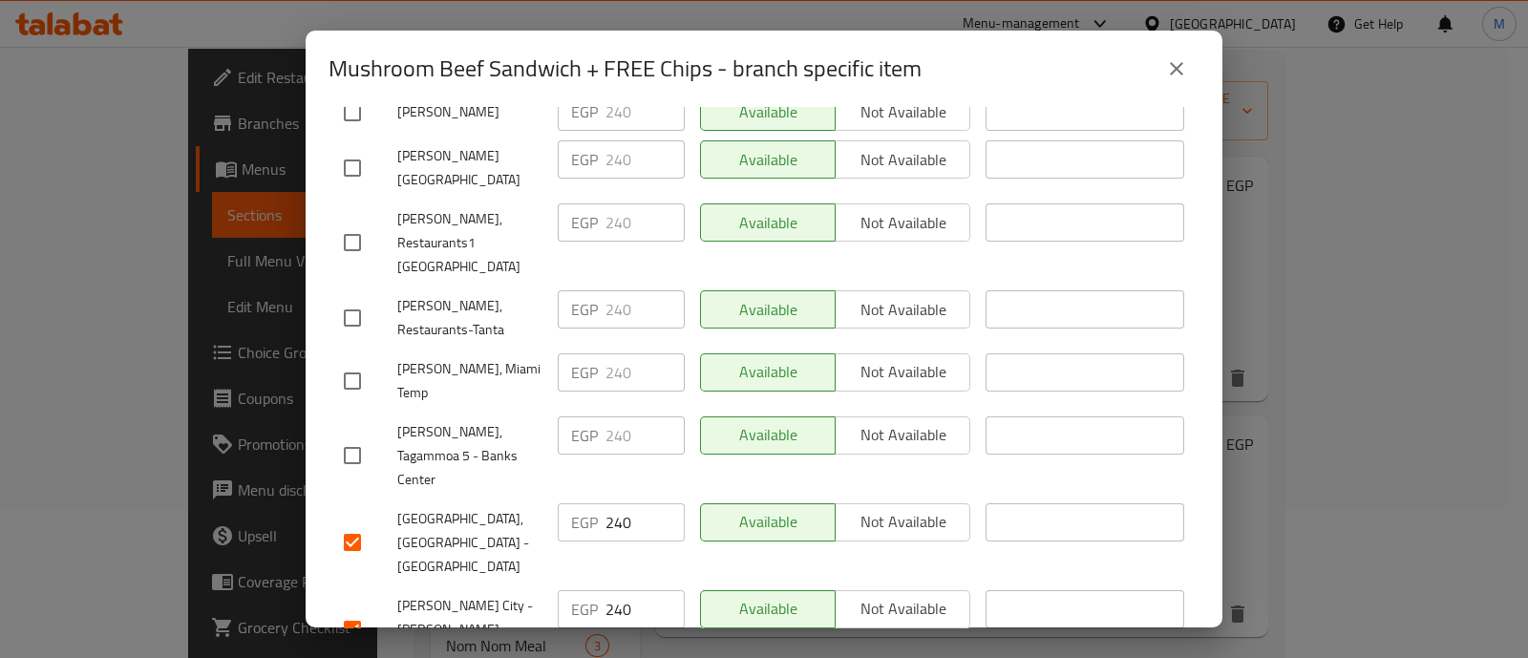
click at [357, 435] on input "checkbox" at bounding box center [352, 455] width 40 height 40
checkbox input "true"
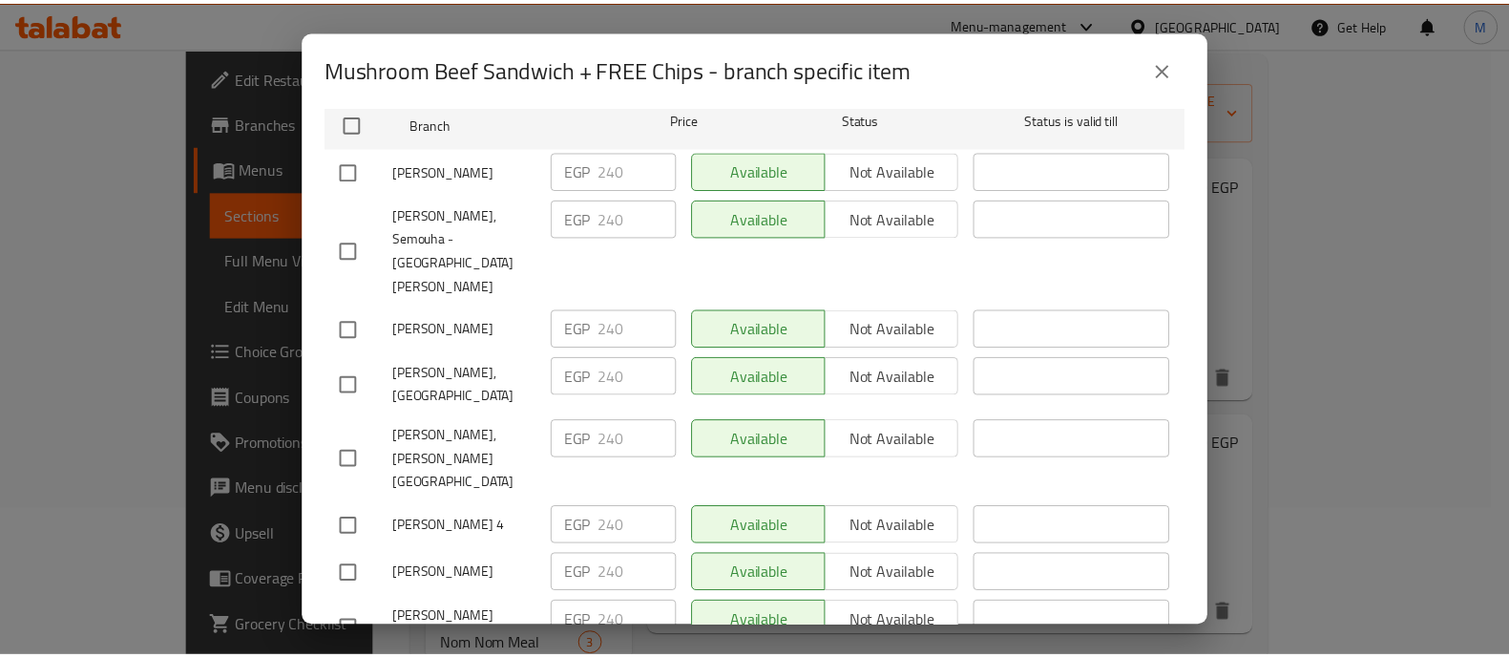
scroll to position [0, 0]
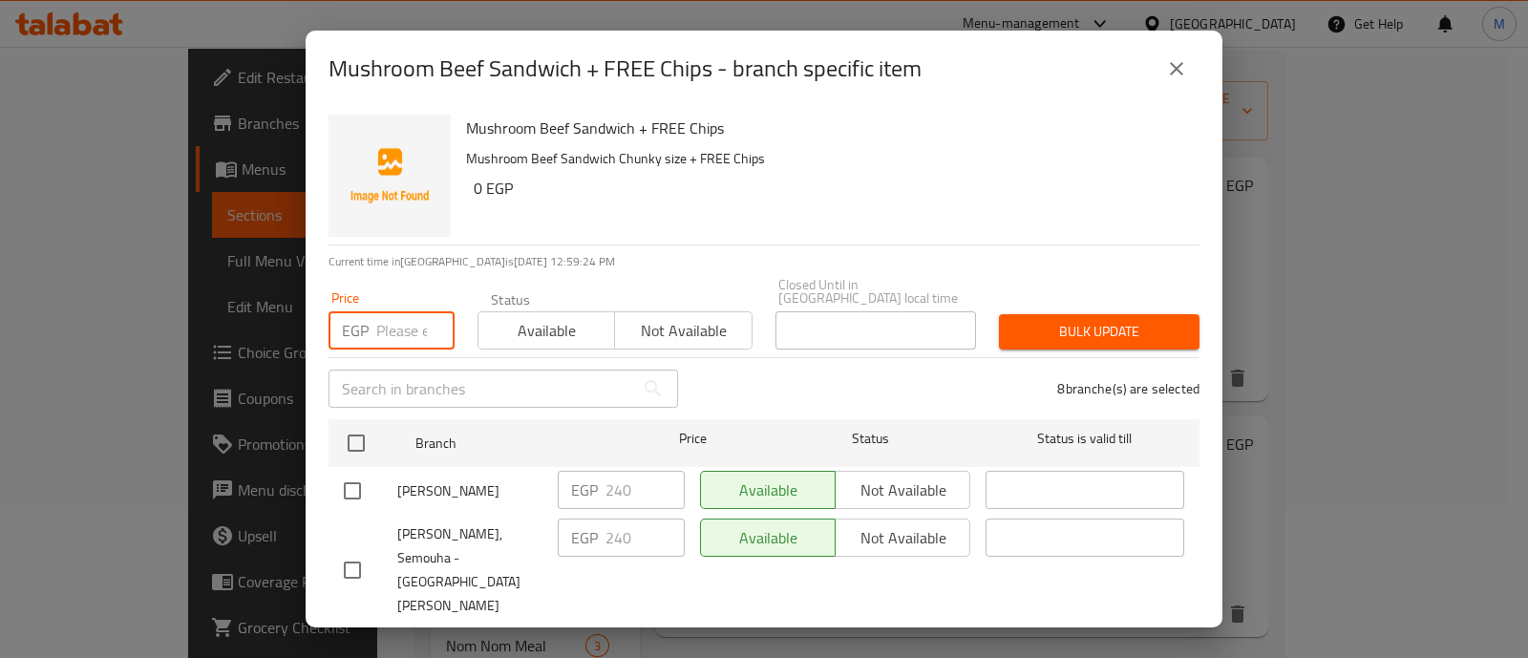
click at [387, 327] on input "number" at bounding box center [415, 330] width 78 height 38
type input "290"
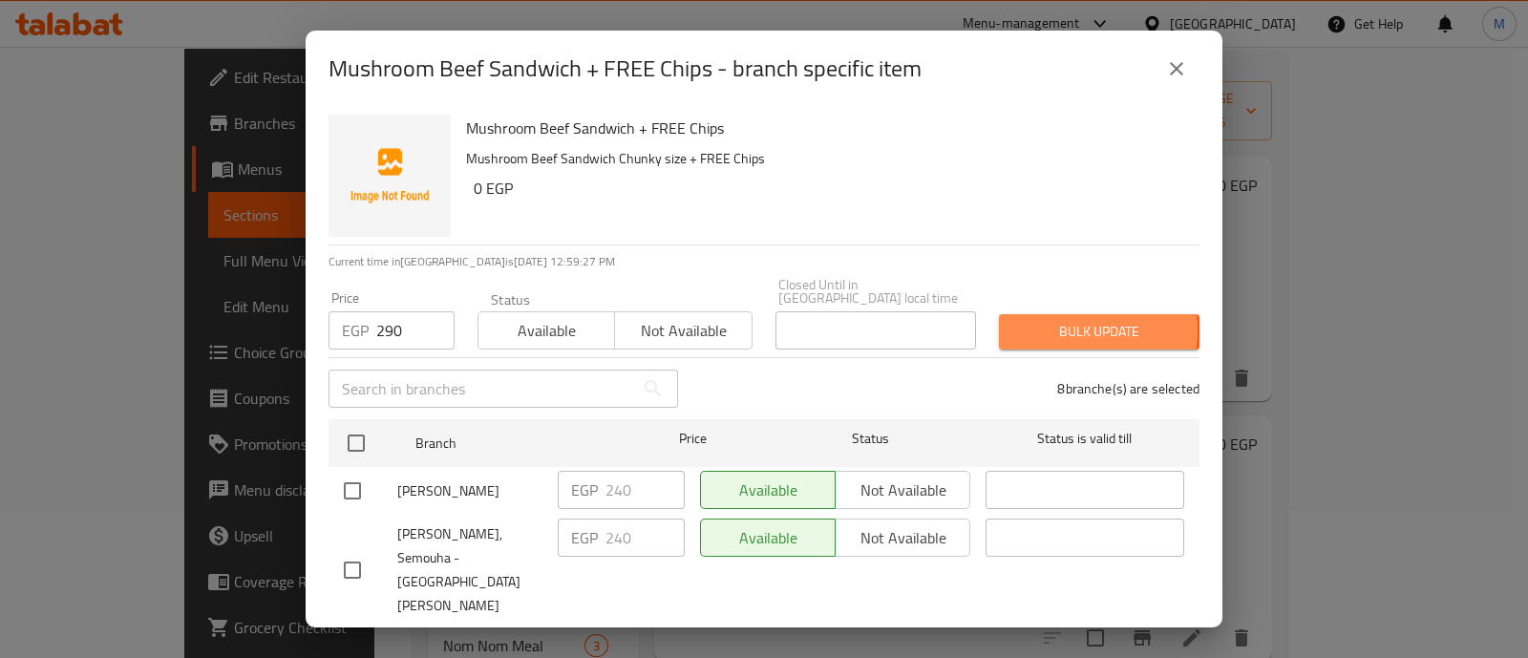
click at [1052, 320] on span "Bulk update" at bounding box center [1099, 332] width 170 height 24
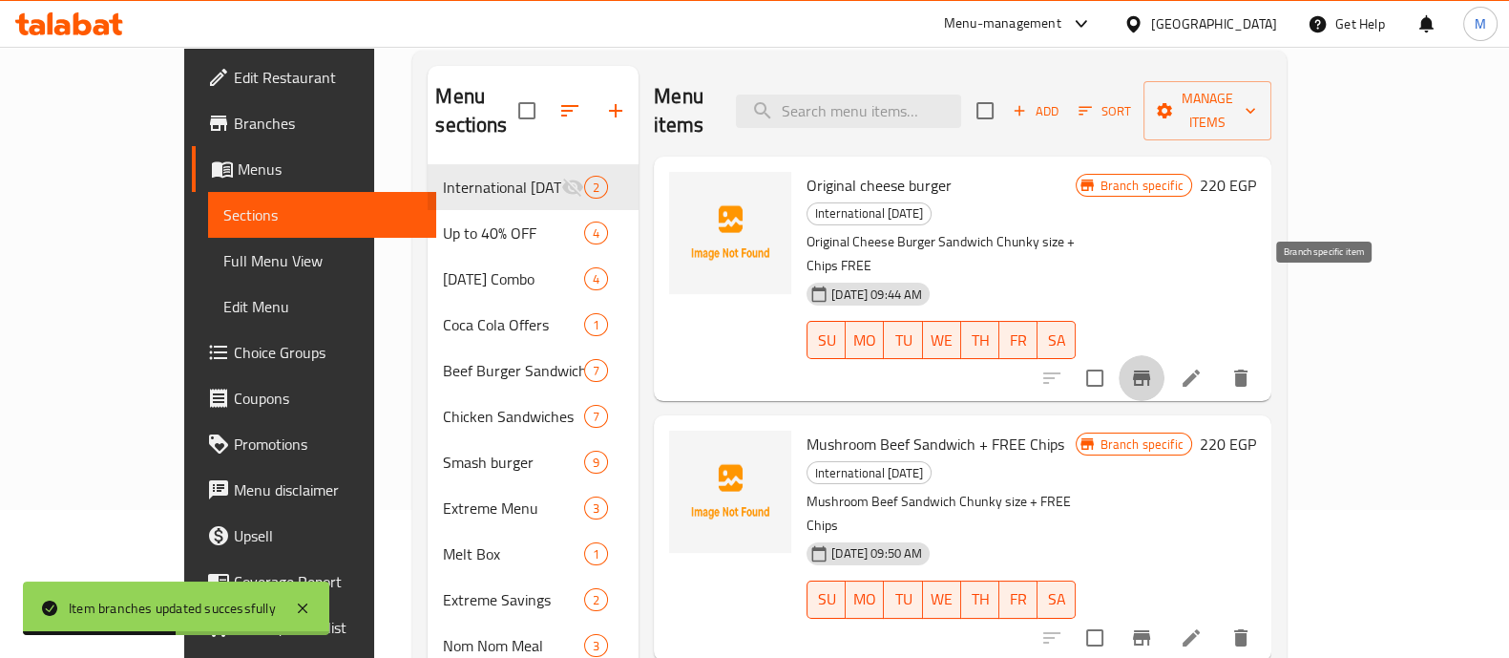
click at [1150, 370] on icon "Branch-specific-item" at bounding box center [1141, 377] width 17 height 15
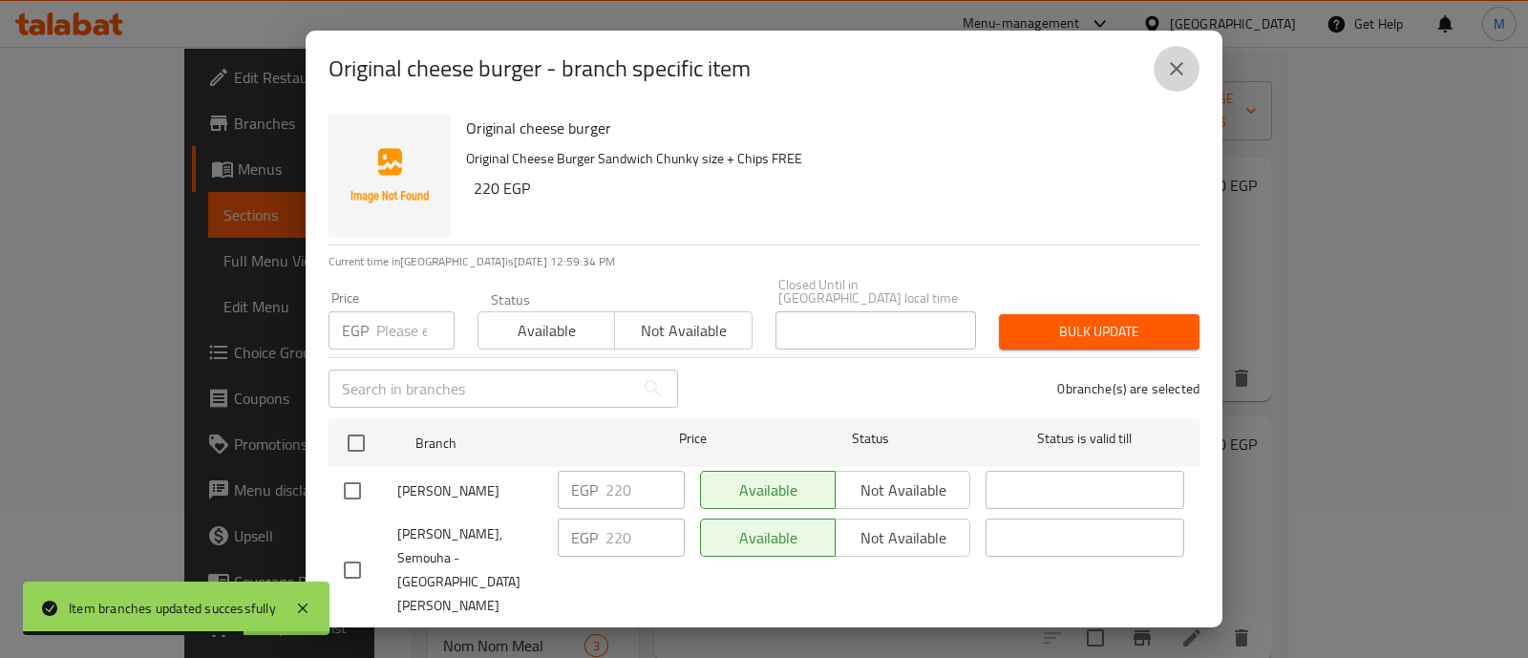
click at [1171, 74] on icon "close" at bounding box center [1176, 68] width 23 height 23
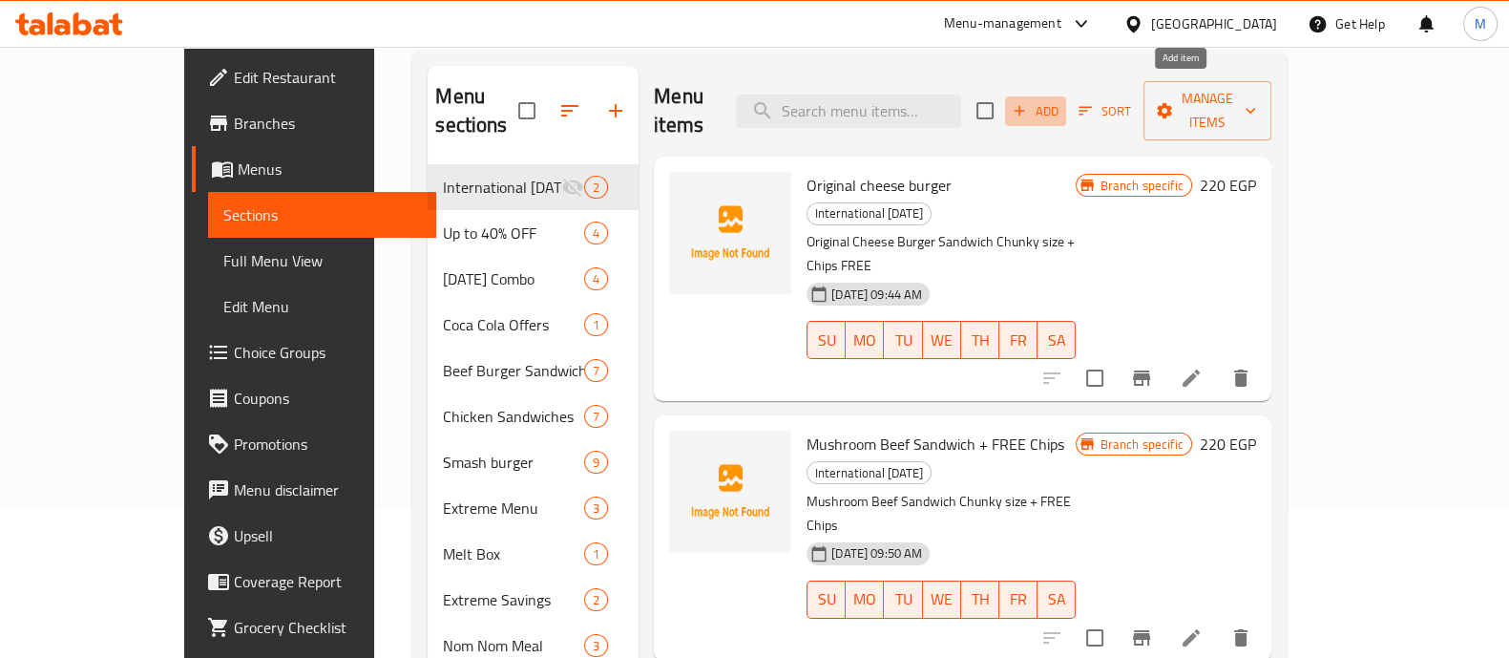
click at [1062, 100] on span "Add" at bounding box center [1036, 111] width 52 height 22
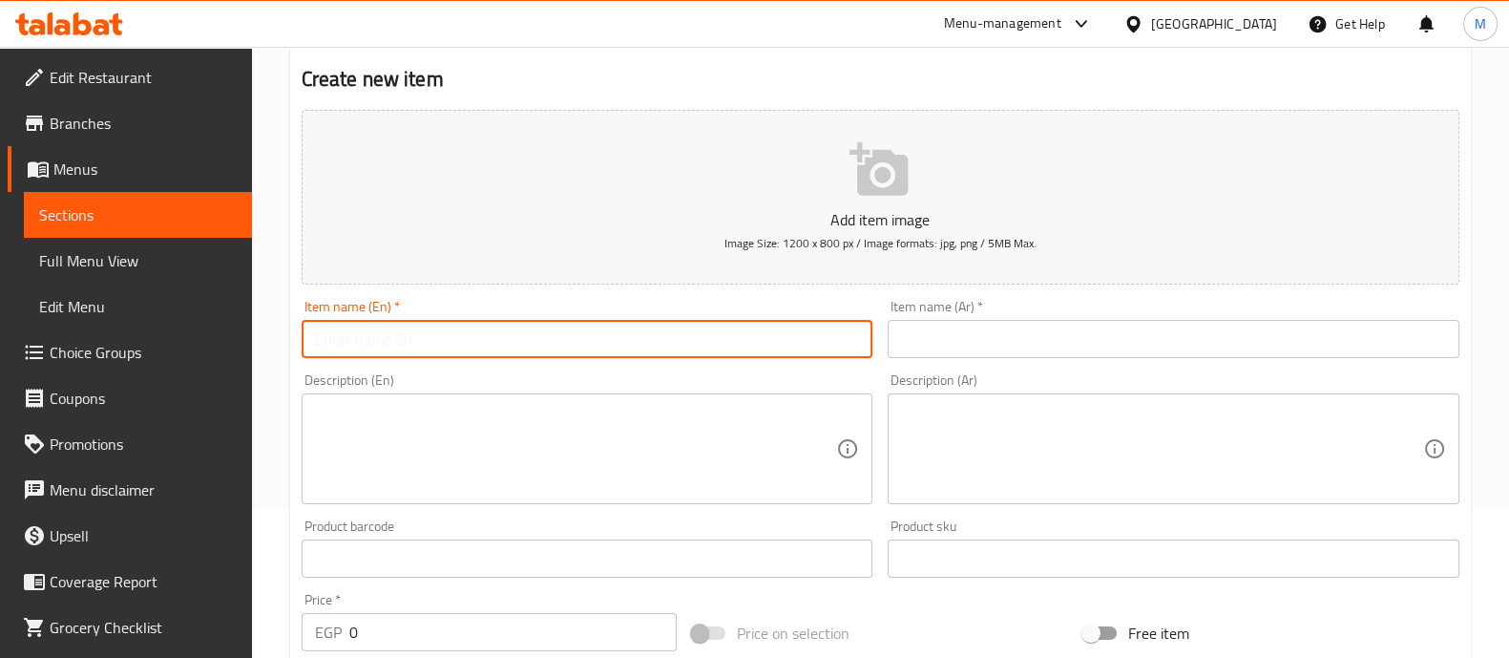
click at [517, 328] on input "text" at bounding box center [588, 339] width 572 height 38
paste input "Bloody hell"
type input "Bloody hell Sandwich + Free Chips"
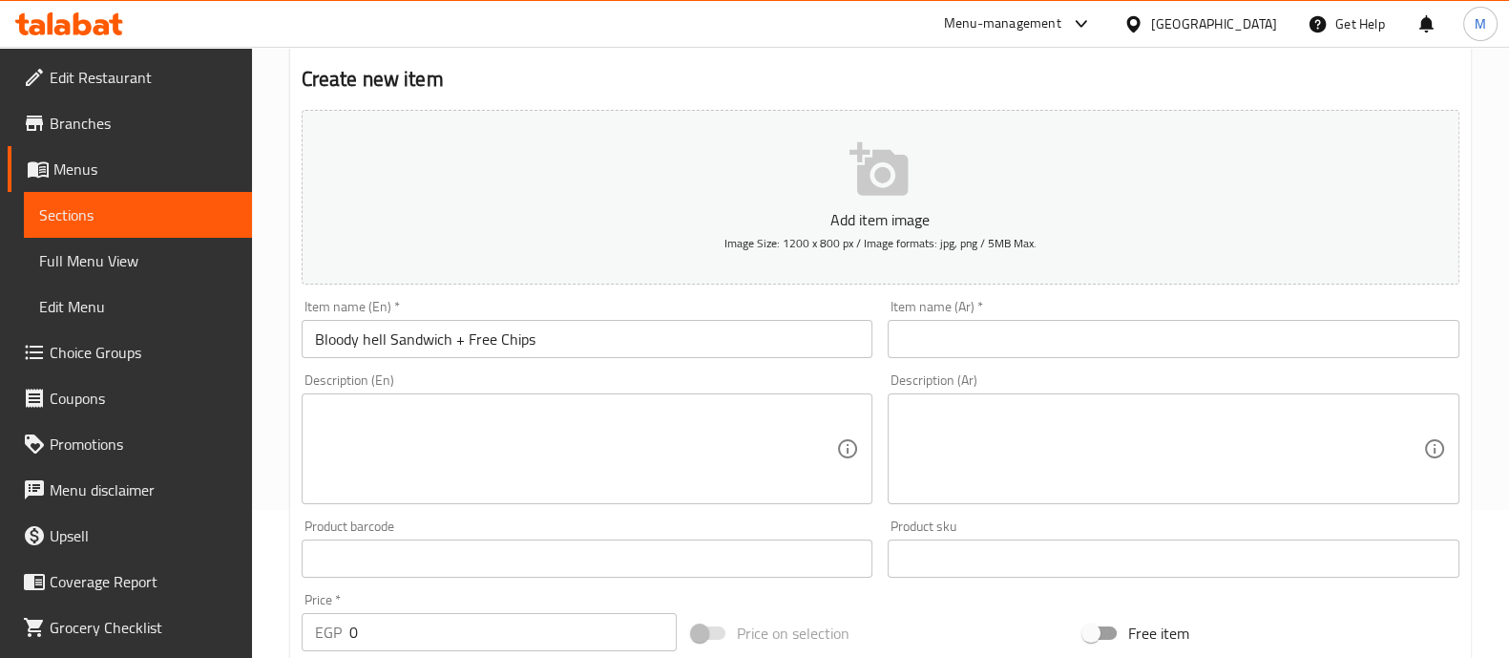
click at [633, 367] on div "Description (En) Description (En)" at bounding box center [587, 439] width 587 height 146
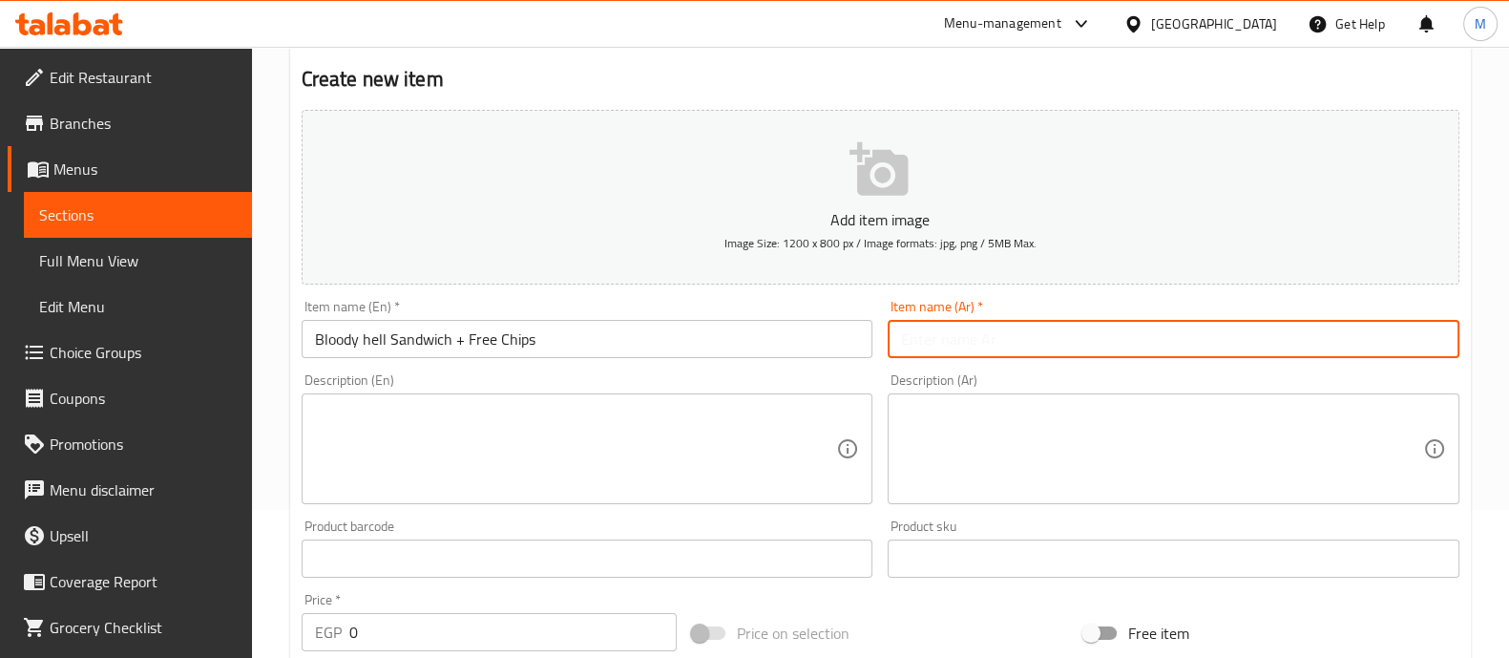
click at [992, 331] on input "text" at bounding box center [1174, 339] width 572 height 38
type input "بلودي هيل ساندوتش + بطاطس مجانا"
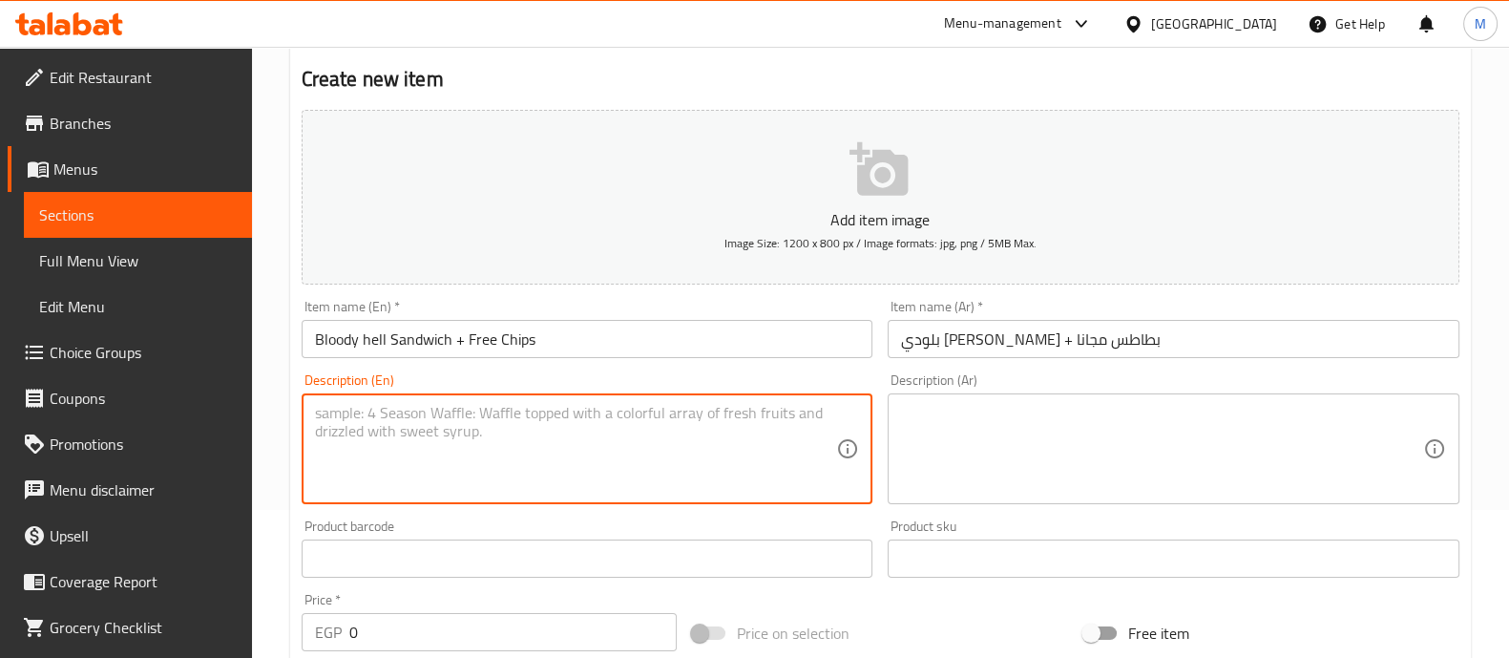
click at [611, 427] on textarea at bounding box center [576, 449] width 522 height 91
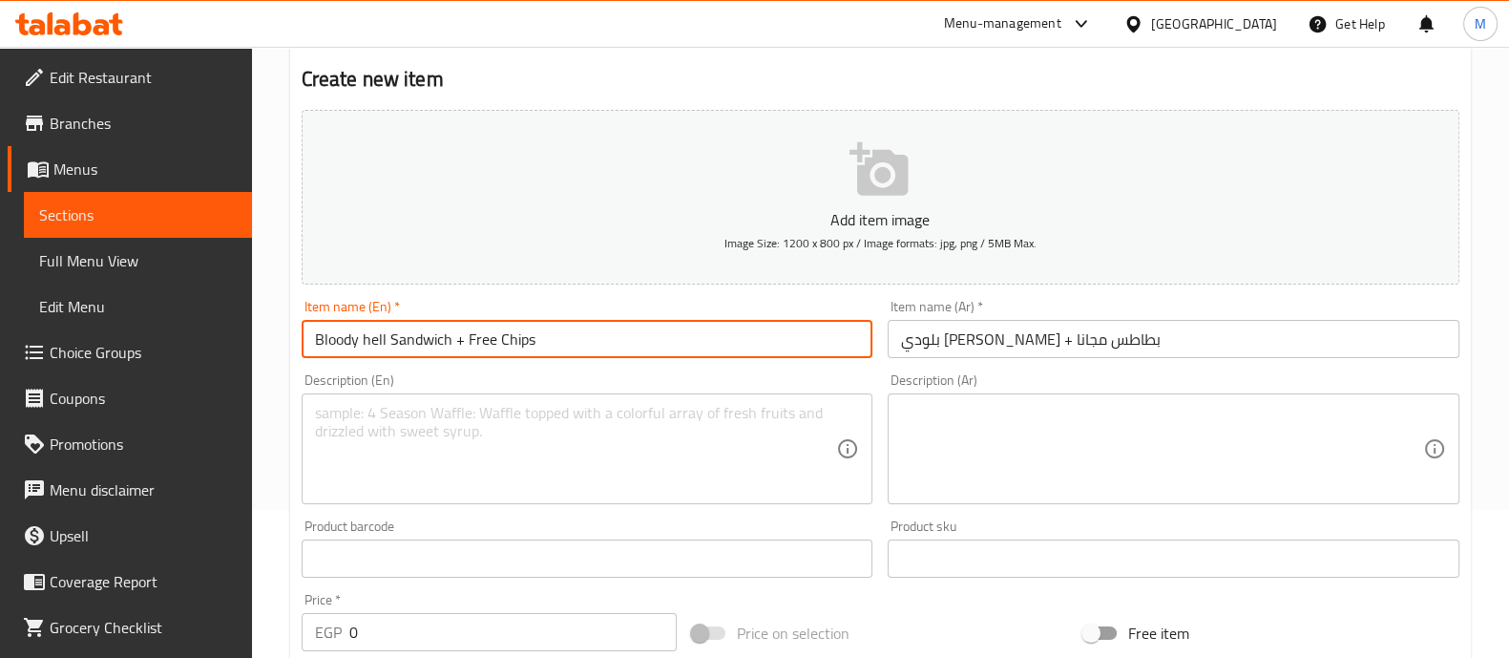
drag, startPoint x: 568, startPoint y: 338, endPoint x: 190, endPoint y: 339, distance: 378.1
click at [190, 339] on div "Edit Restaurant Branches Menus Sections Full Menu View Edit Menu Choice Groups …" at bounding box center [754, 550] width 1509 height 1302
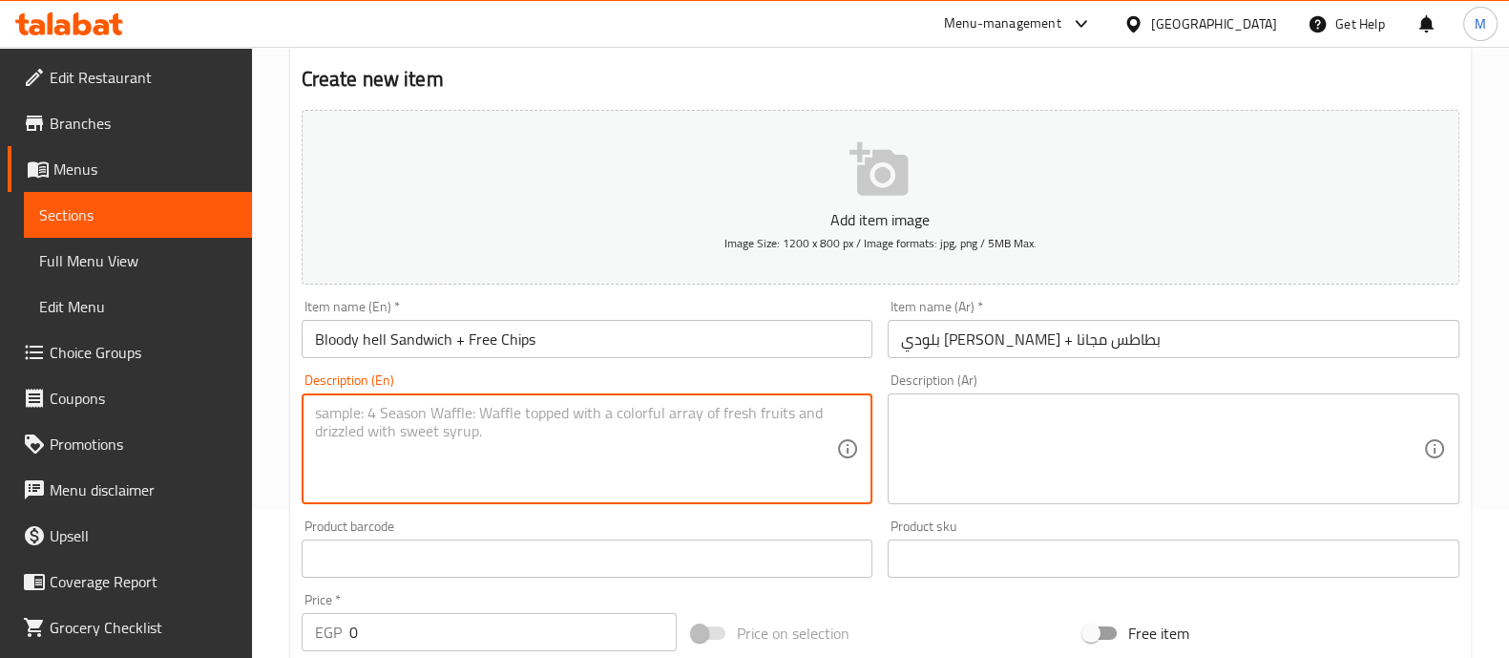
click at [405, 424] on textarea at bounding box center [576, 449] width 522 height 91
paste textarea "Bloody hell Sandwich + Free Chips"
click at [449, 418] on textarea "Bloody hell Sandwich + Free Chips" at bounding box center [576, 449] width 522 height 91
type textarea "Bloody hell Sandwich size chunky + Free Chips"
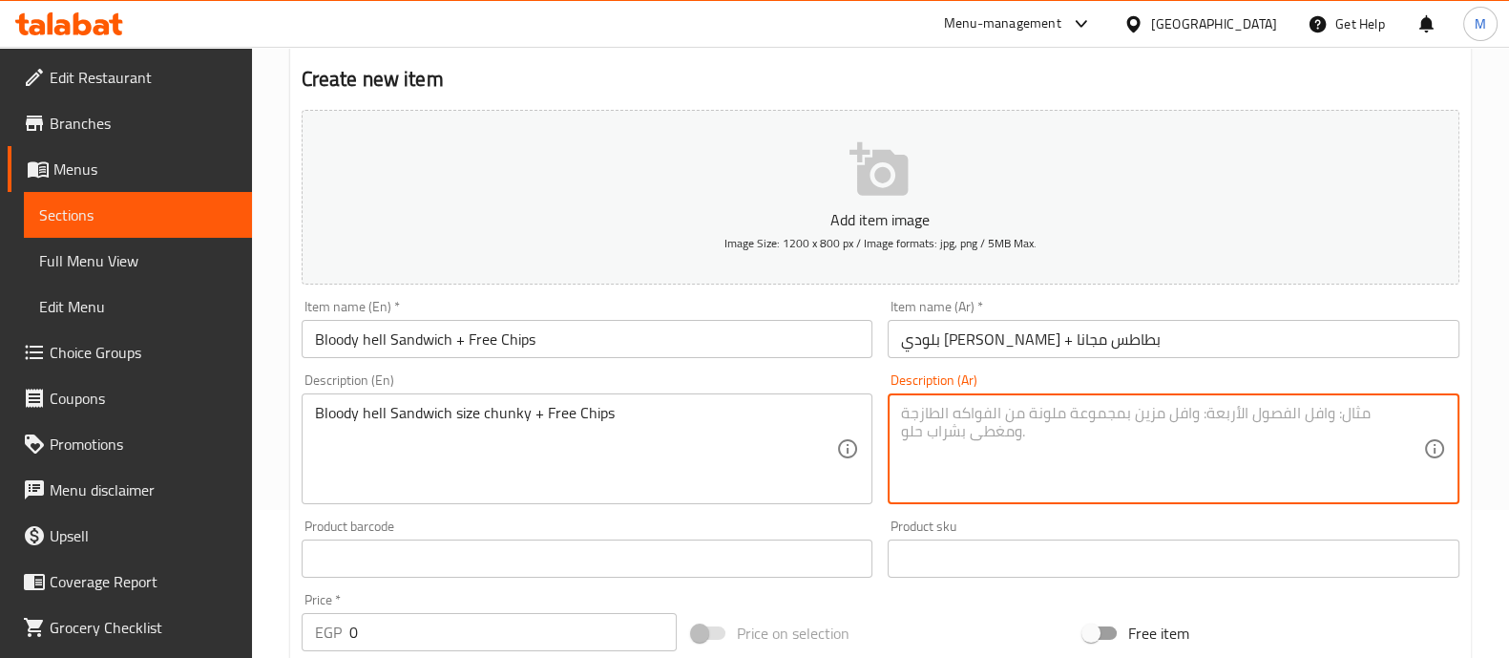
click at [1091, 412] on textarea at bounding box center [1162, 449] width 522 height 91
drag, startPoint x: 1150, startPoint y: 331, endPoint x: 699, endPoint y: 325, distance: 451.7
click at [699, 325] on div "Add item image Image Size: 1200 x 800 px / Image formats: jpg, png / 5MB Max. I…" at bounding box center [880, 513] width 1173 height 823
click at [1039, 430] on textarea at bounding box center [1162, 449] width 522 height 91
paste textarea "بلودي هيل ساندوتش + بطاطس مجانا"
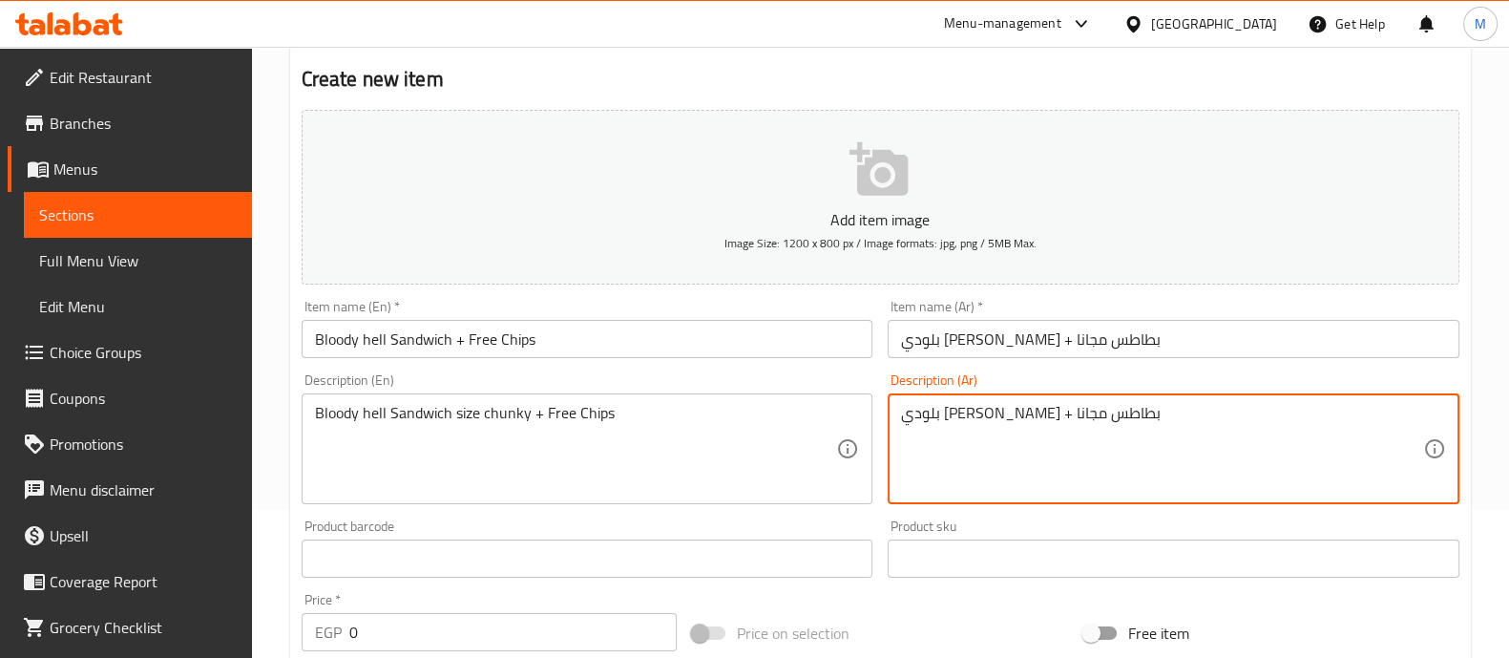
click at [1004, 415] on textarea "بلودي هيل ساندوتش + بطاطس مجانا" at bounding box center [1162, 449] width 522 height 91
click at [997, 412] on textarea "بلودي هيل ساندوتش + بطاطس مجانا" at bounding box center [1162, 449] width 522 height 91
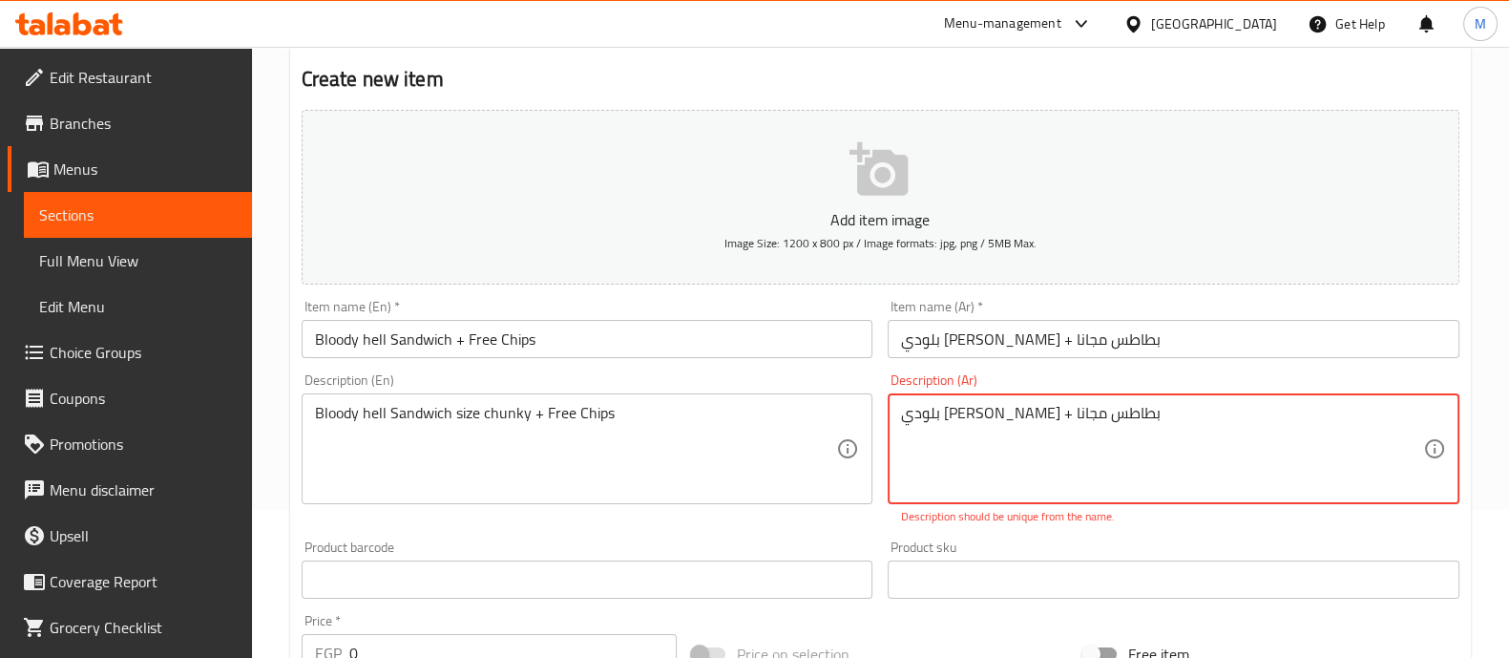
click at [999, 412] on textarea "بلودي هيل ساندوتش + بطاطس مجانا" at bounding box center [1162, 449] width 522 height 91
click at [1055, 408] on textarea "بلودي هيل ساندوتش تشانكي+ بطاطس مجانا" at bounding box center [1162, 449] width 522 height 91
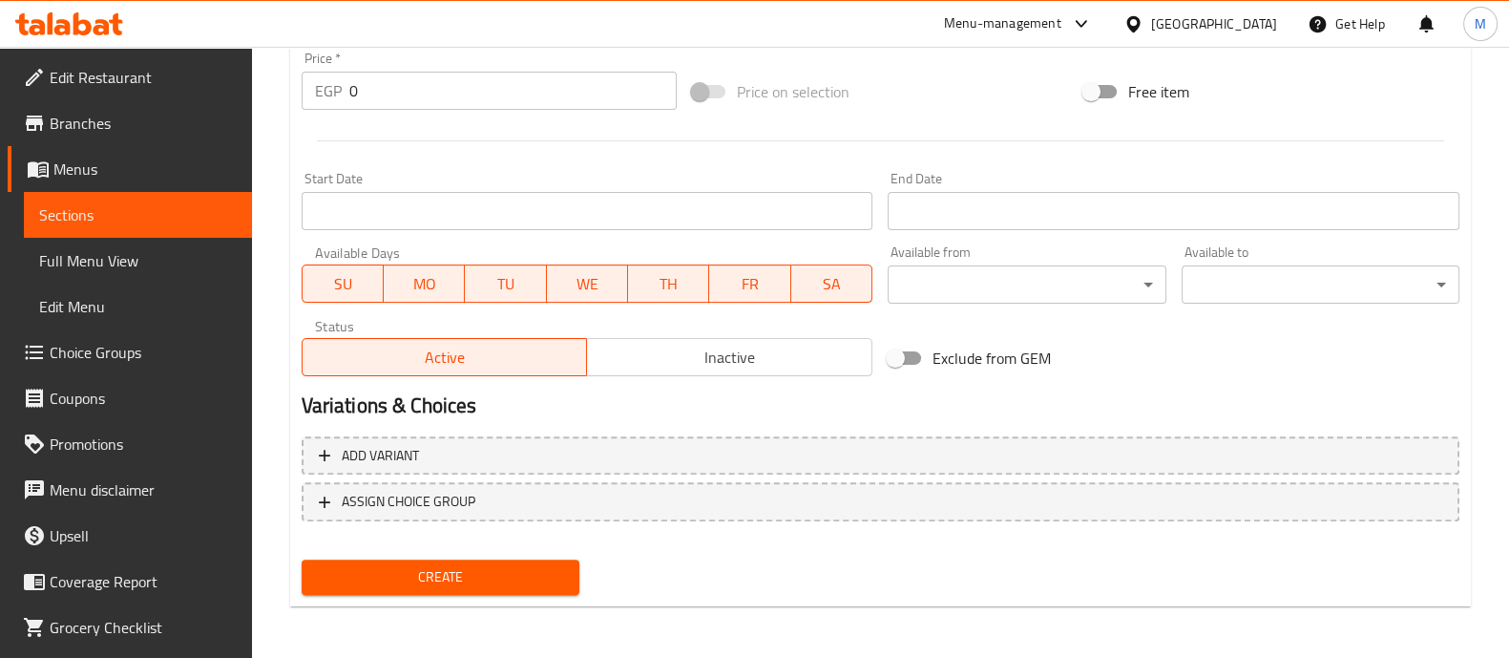
type textarea "بلودي هيل ساندوتش حجم تشانكي+ بطاطس مجانا"
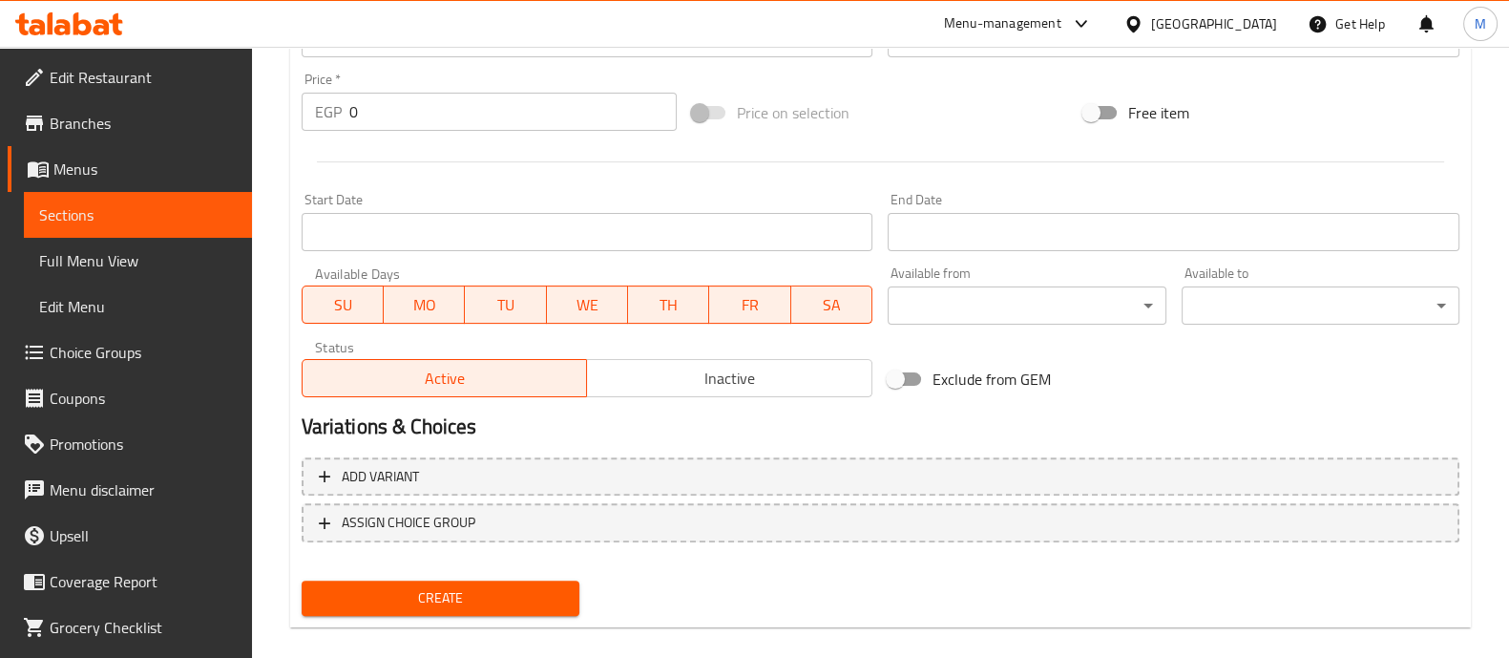
click at [523, 580] on button "Create" at bounding box center [441, 597] width 278 height 35
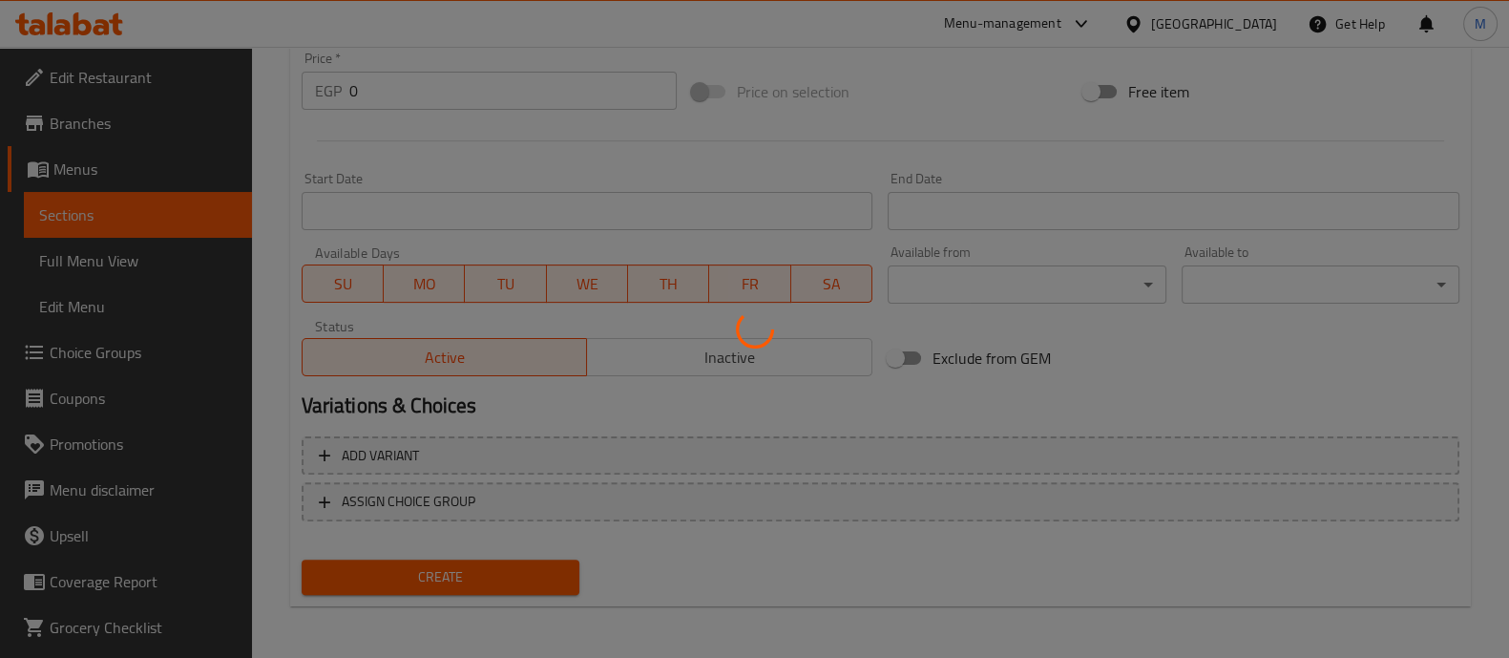
scroll to position [0, 0]
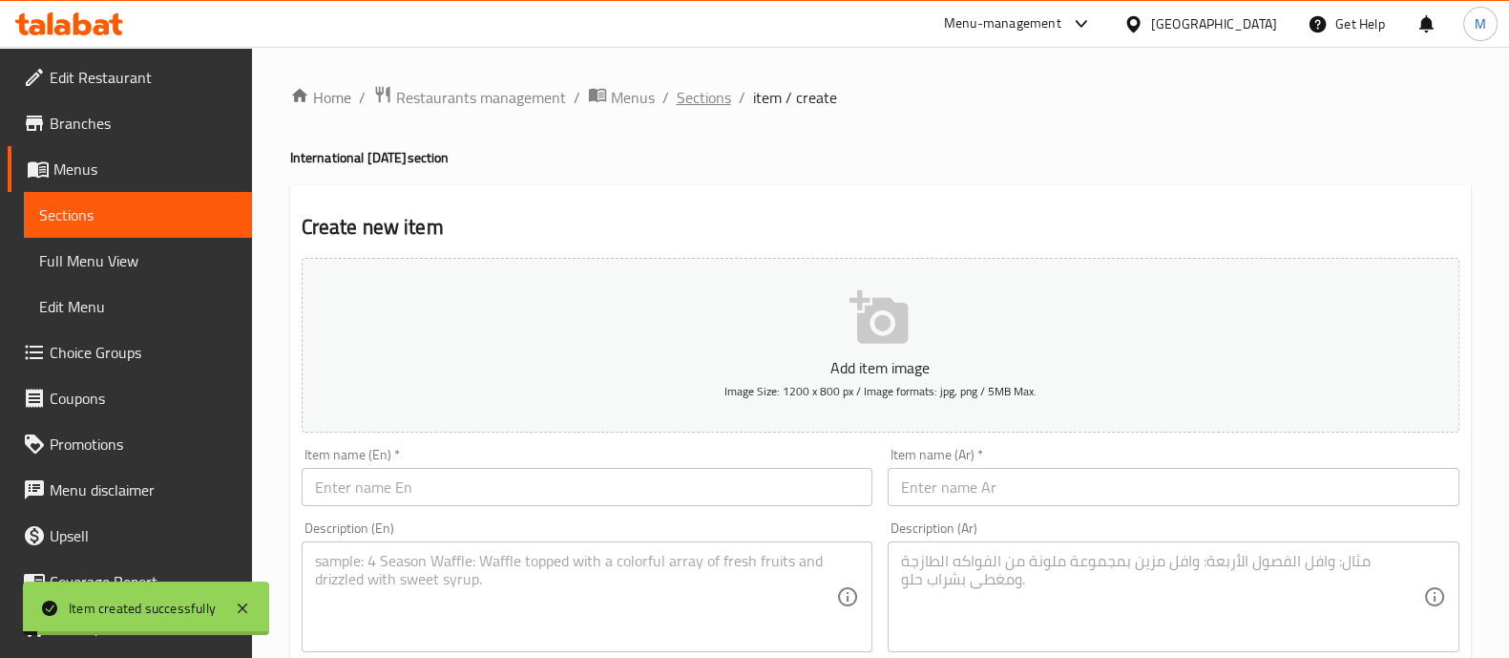
click at [711, 95] on span "Sections" at bounding box center [704, 97] width 54 height 23
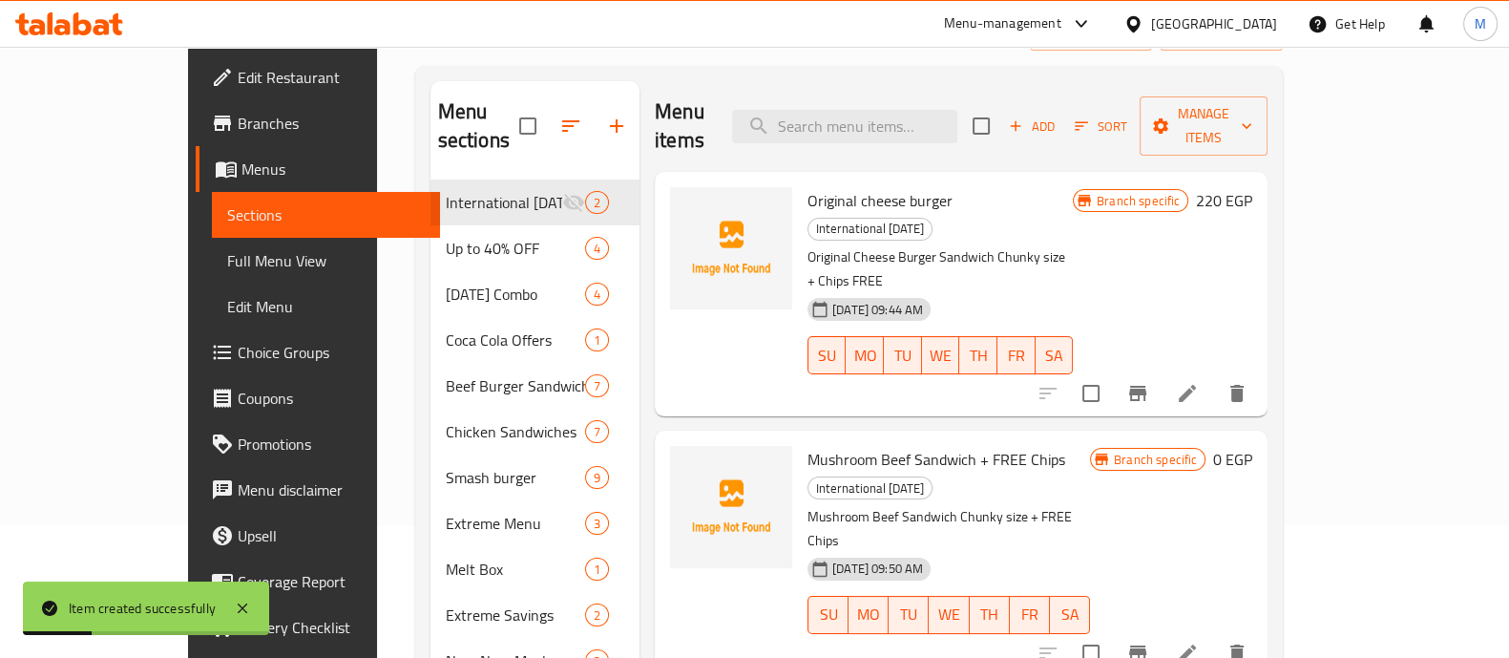
scroll to position [131, 0]
click at [1058, 117] on span "Add" at bounding box center [1032, 128] width 52 height 22
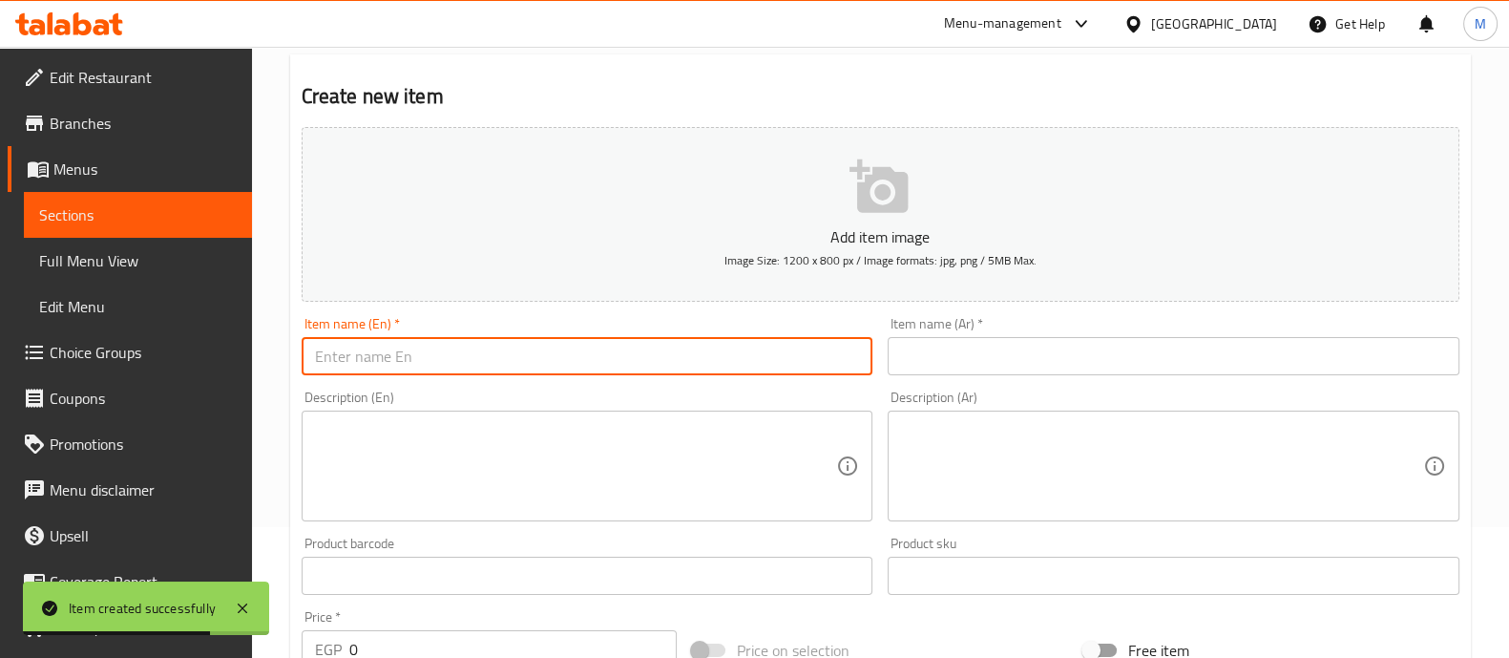
click at [516, 367] on input "text" at bounding box center [588, 356] width 572 height 38
paste input "Hangover"
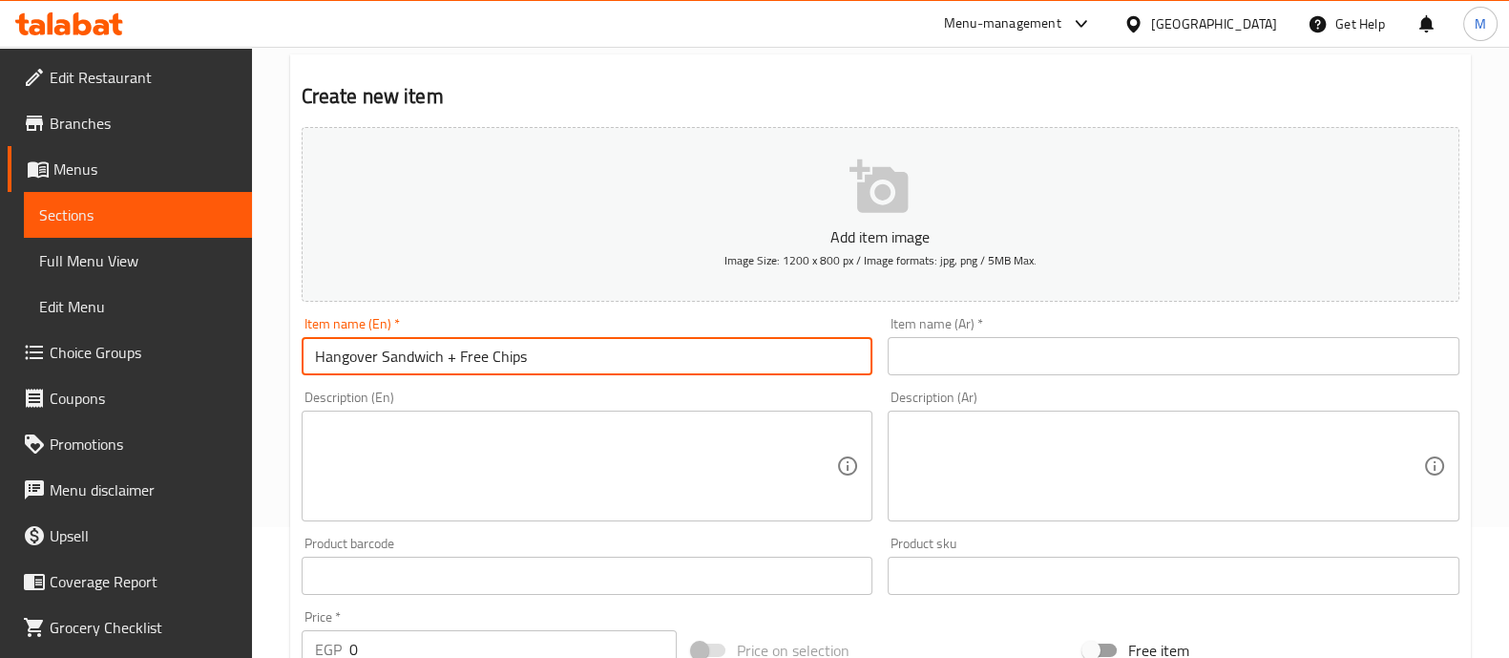
type input "Hangover Sandwich + Free Chips"
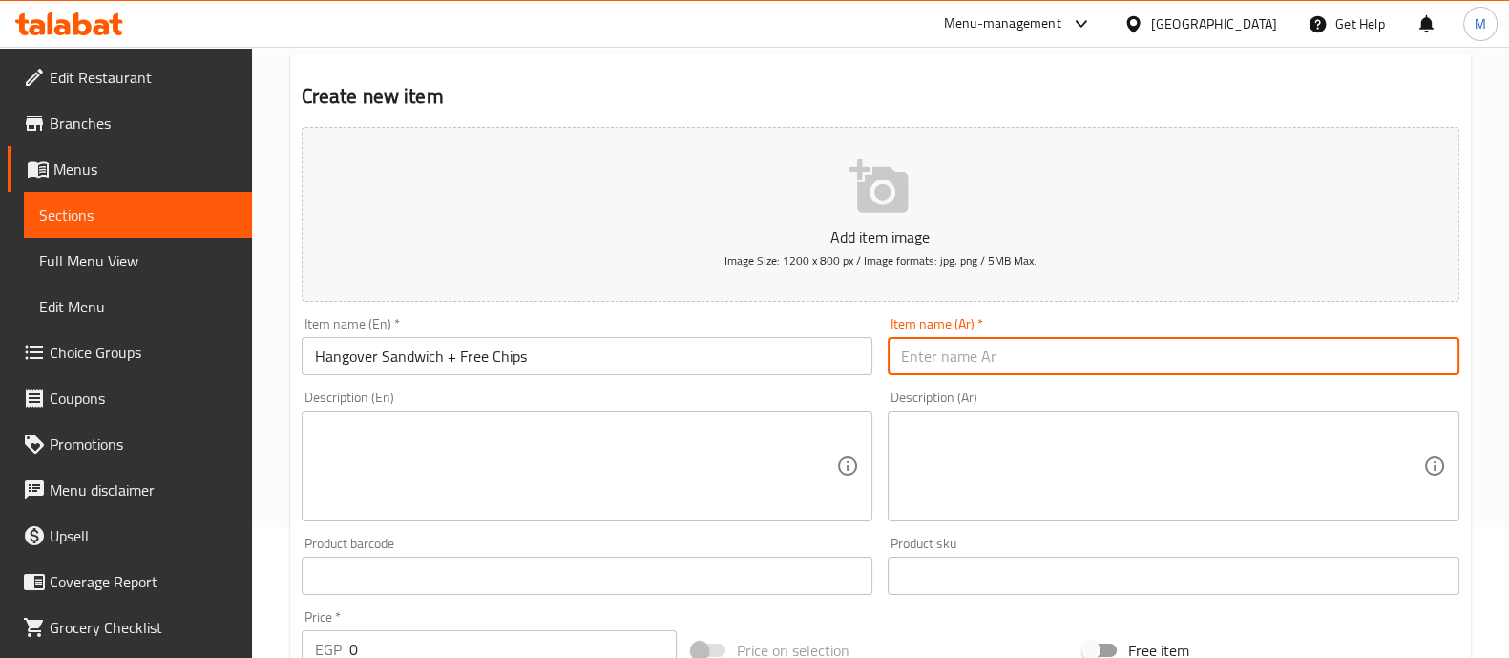
click at [1058, 346] on input "text" at bounding box center [1174, 356] width 572 height 38
type input "ساندوتش هانجوفر + بطاطس مجانا"
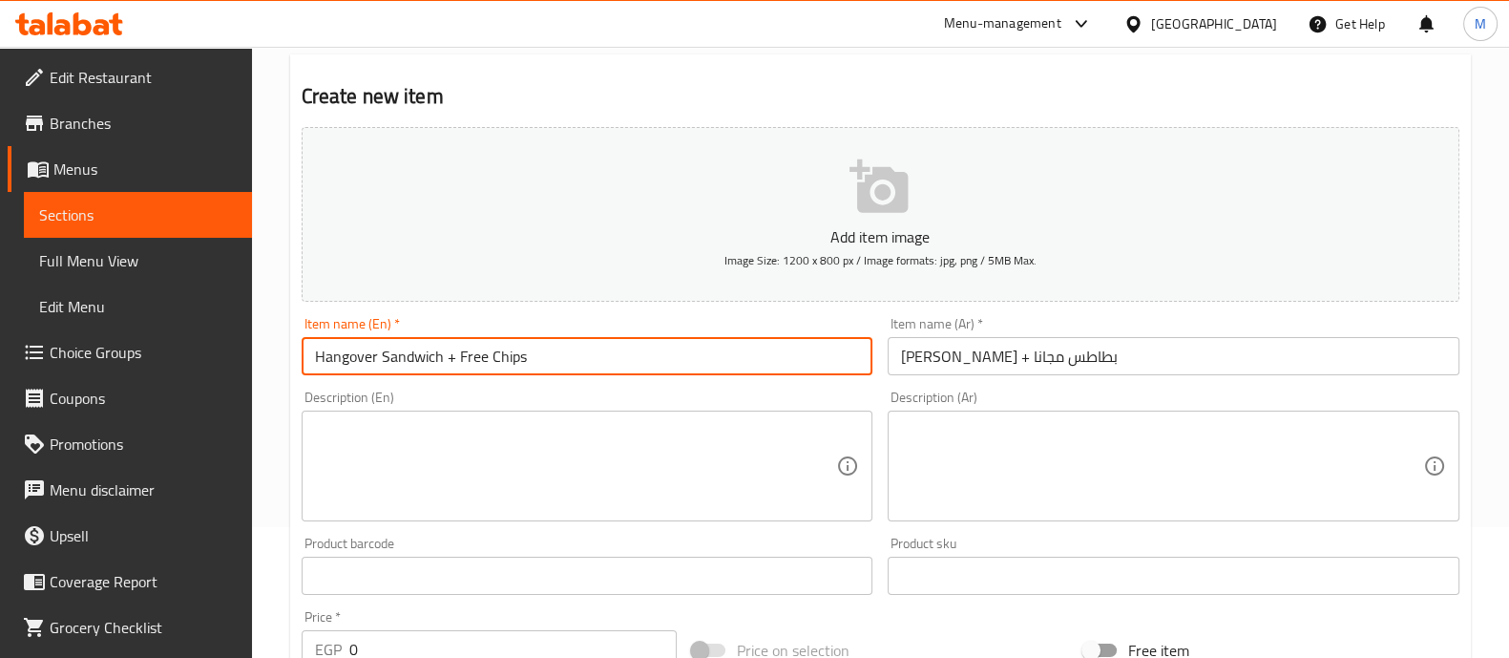
drag, startPoint x: 550, startPoint y: 346, endPoint x: 250, endPoint y: 355, distance: 299.9
click at [250, 355] on div "Edit Restaurant Branches Menus Sections Full Menu View Edit Menu Choice Groups …" at bounding box center [754, 567] width 1509 height 1302
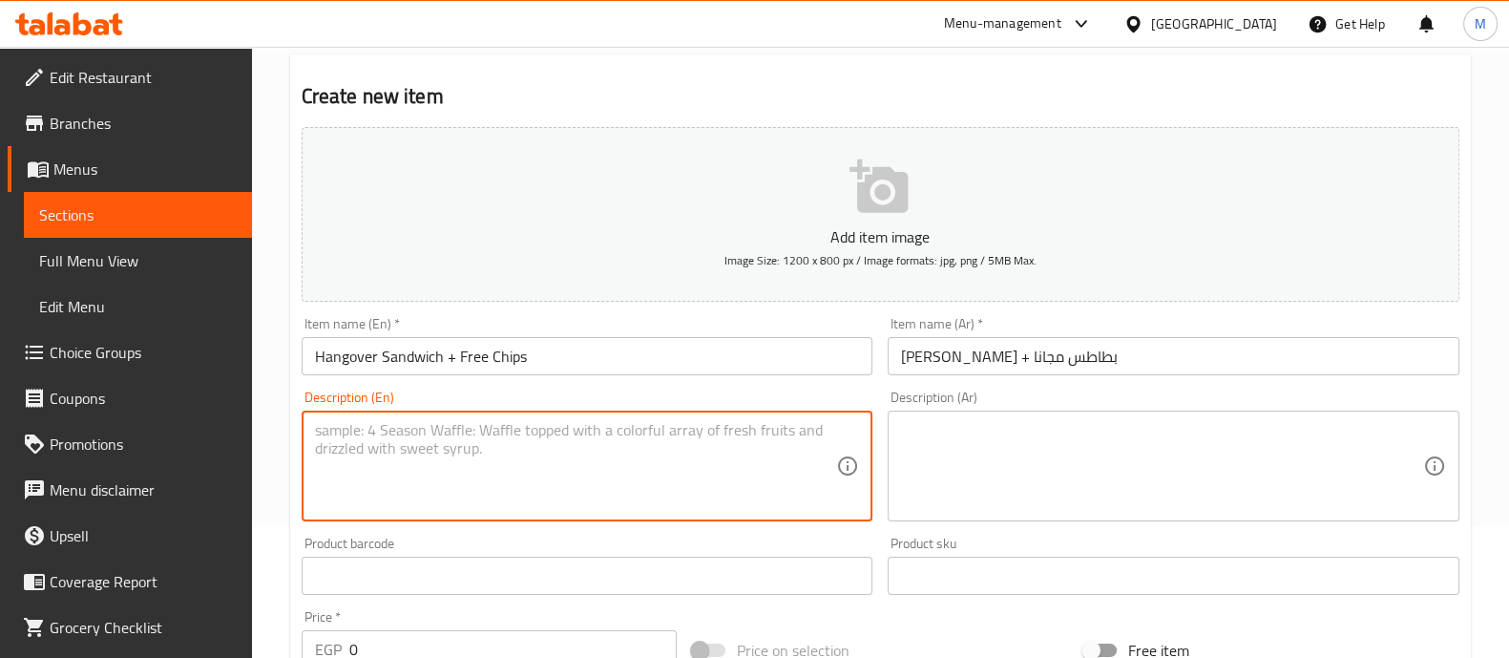
click at [390, 443] on textarea at bounding box center [576, 466] width 522 height 91
paste textarea "Hangover Sandwich + Free Chips"
click at [444, 429] on textarea "Hangover Sandwich + Free Chips" at bounding box center [576, 466] width 522 height 91
type textarea "Hangover Sandwich Chunky size + Free Chips"
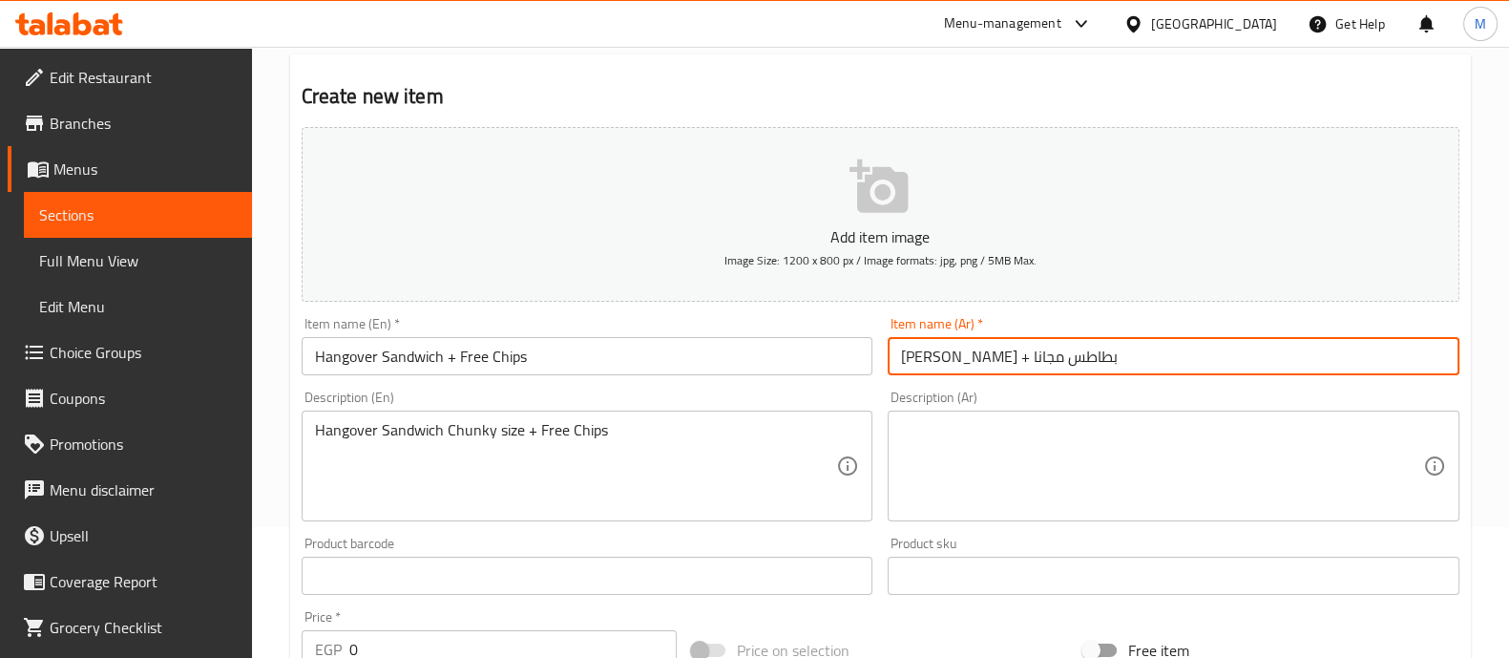
drag, startPoint x: 1165, startPoint y: 351, endPoint x: 827, endPoint y: 334, distance: 338.4
click at [827, 334] on div "Add item image Image Size: 1200 x 800 px / Image formats: jpg, png / 5MB Max. I…" at bounding box center [880, 530] width 1173 height 823
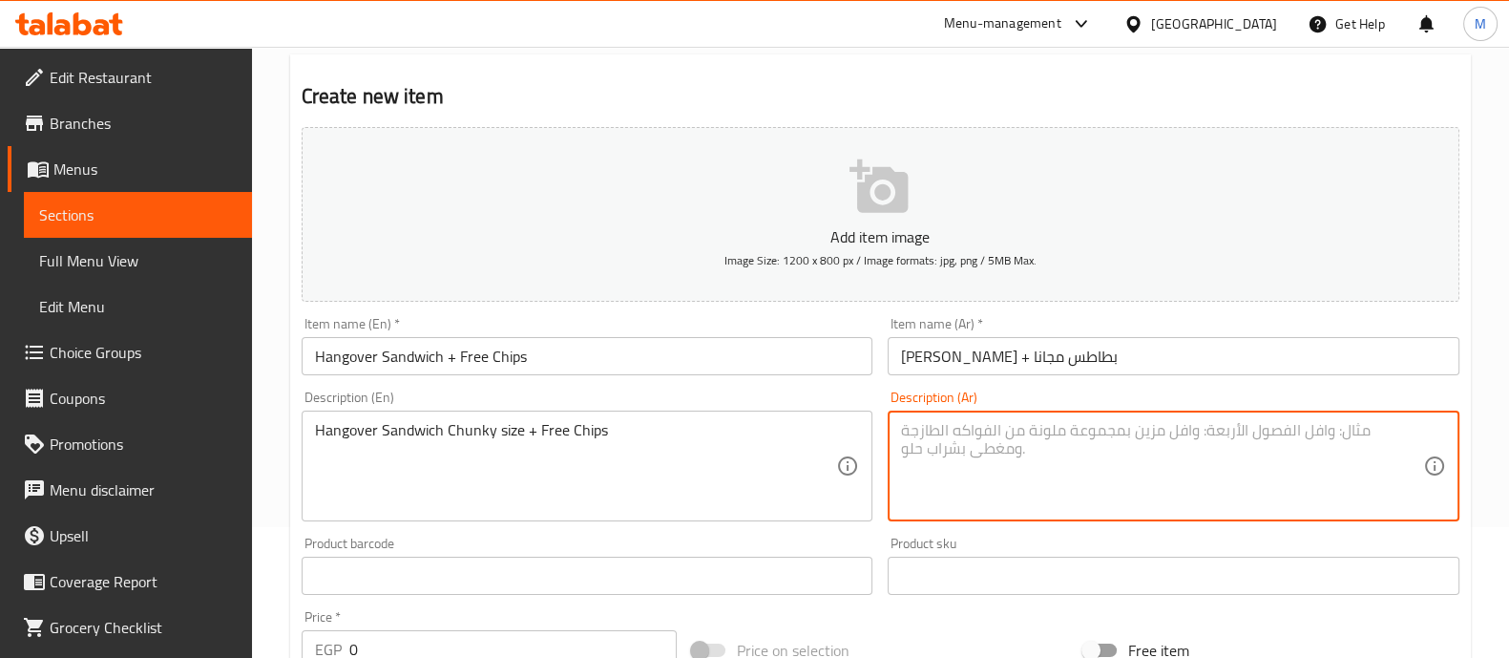
click at [964, 443] on textarea at bounding box center [1162, 466] width 522 height 91
paste textarea "ساندوتش هانجوفر + بطاطس مجانا"
click at [995, 425] on textarea "ساندوتش هانجوفر + بطاطس مجانا" at bounding box center [1162, 466] width 522 height 91
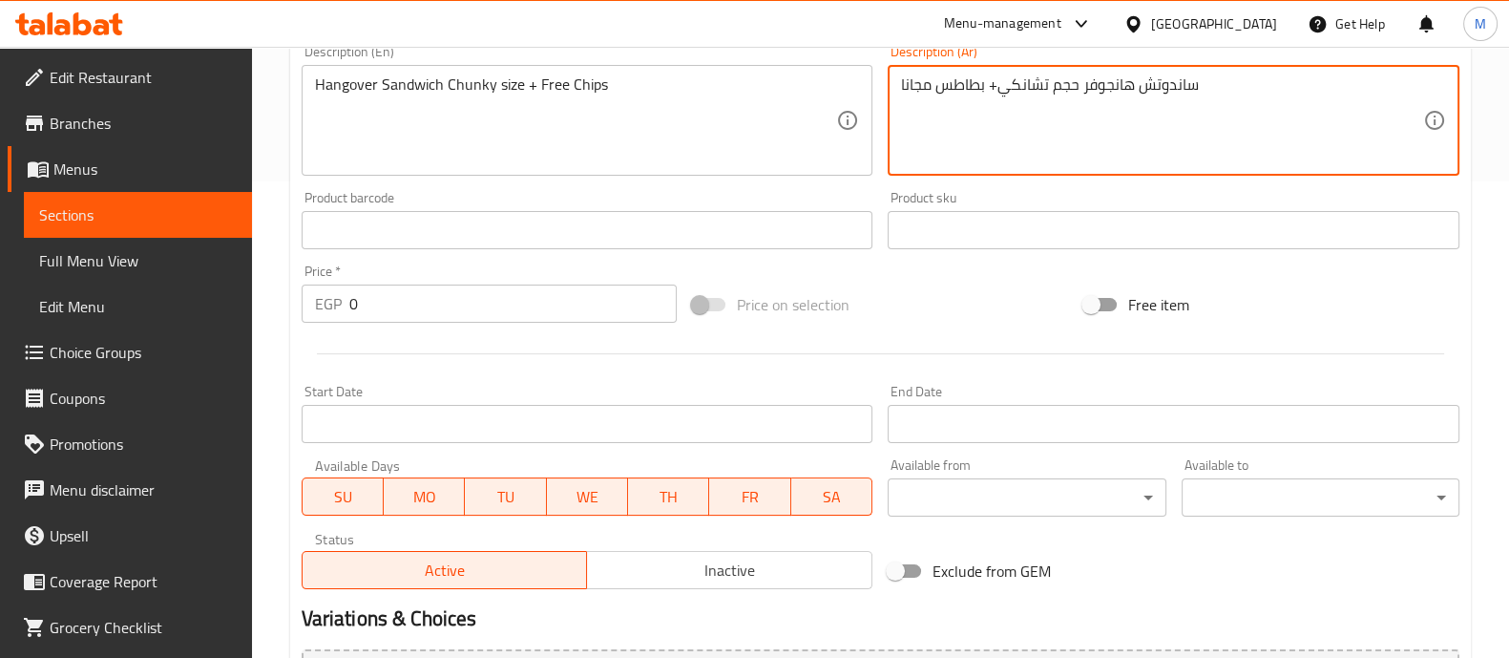
scroll to position [689, 0]
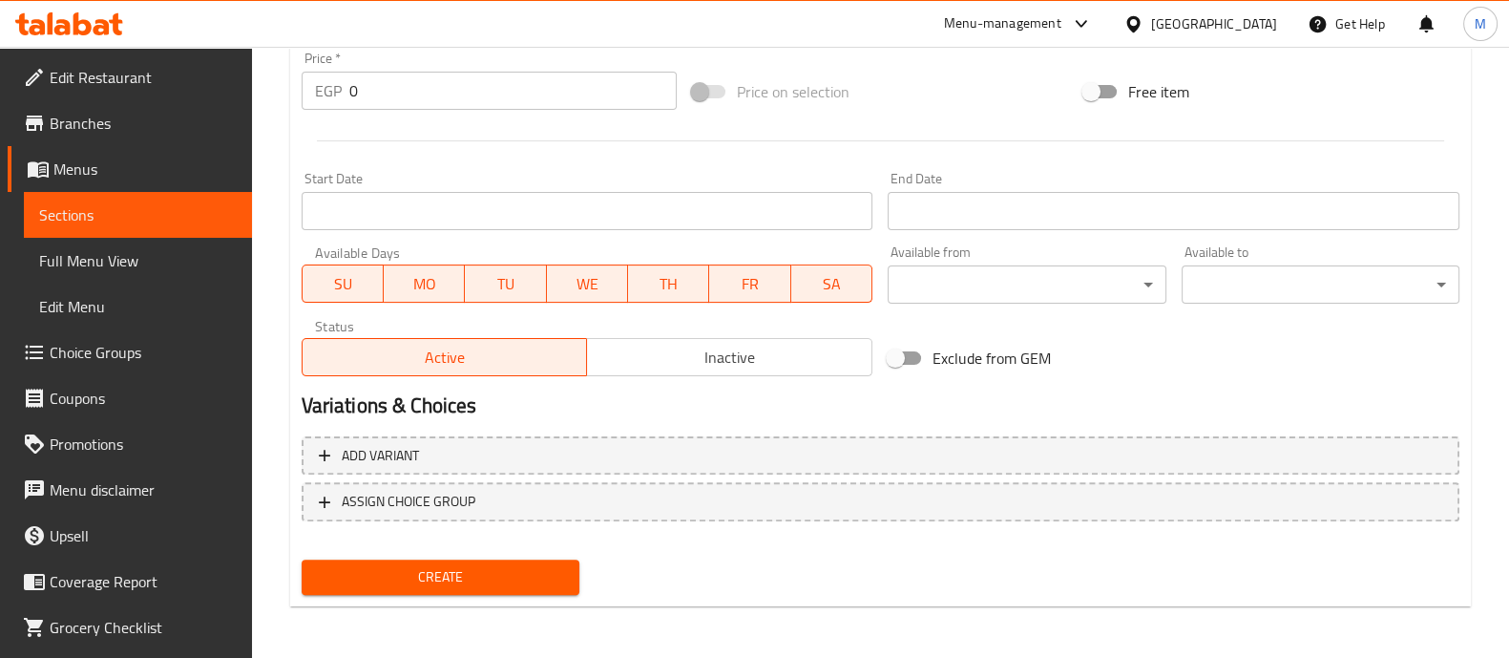
type textarea "ساندوتش هانجوفر حجم تشانكي+ بطاطس مجانا"
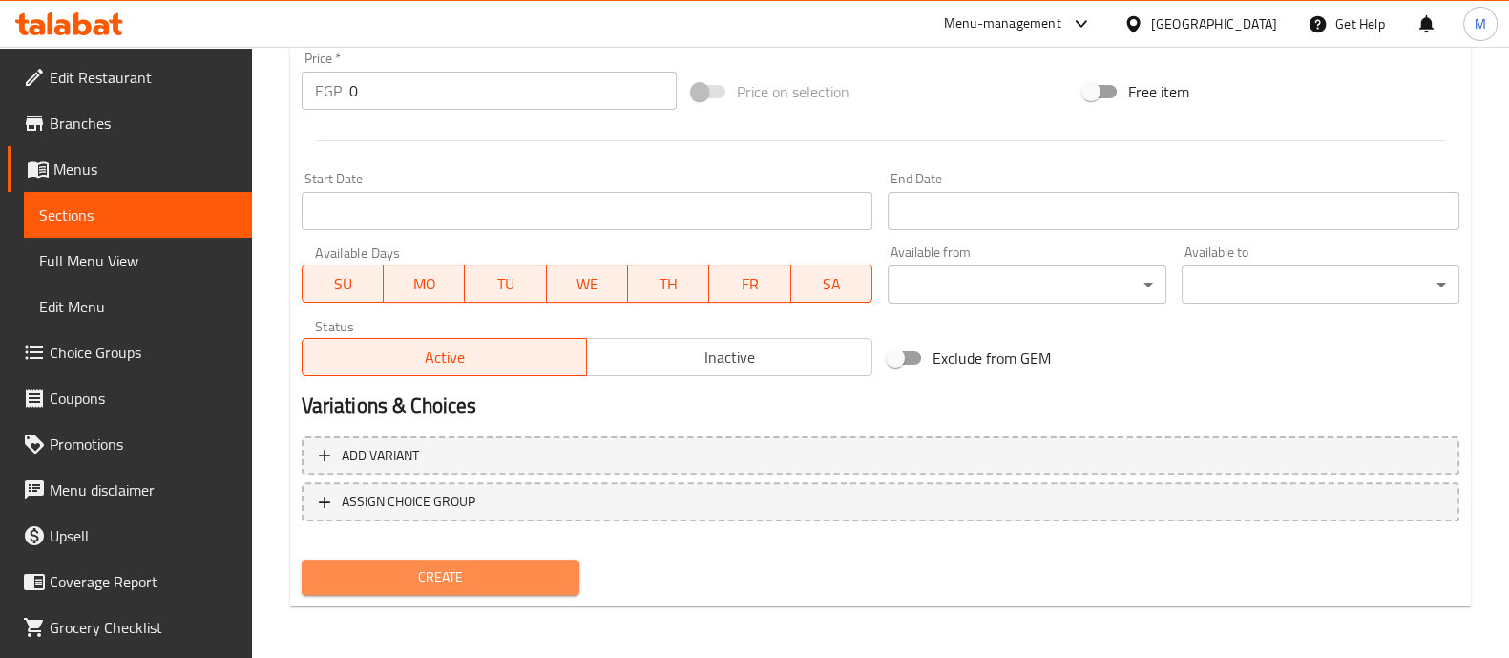
click at [543, 568] on span "Create" at bounding box center [440, 577] width 247 height 24
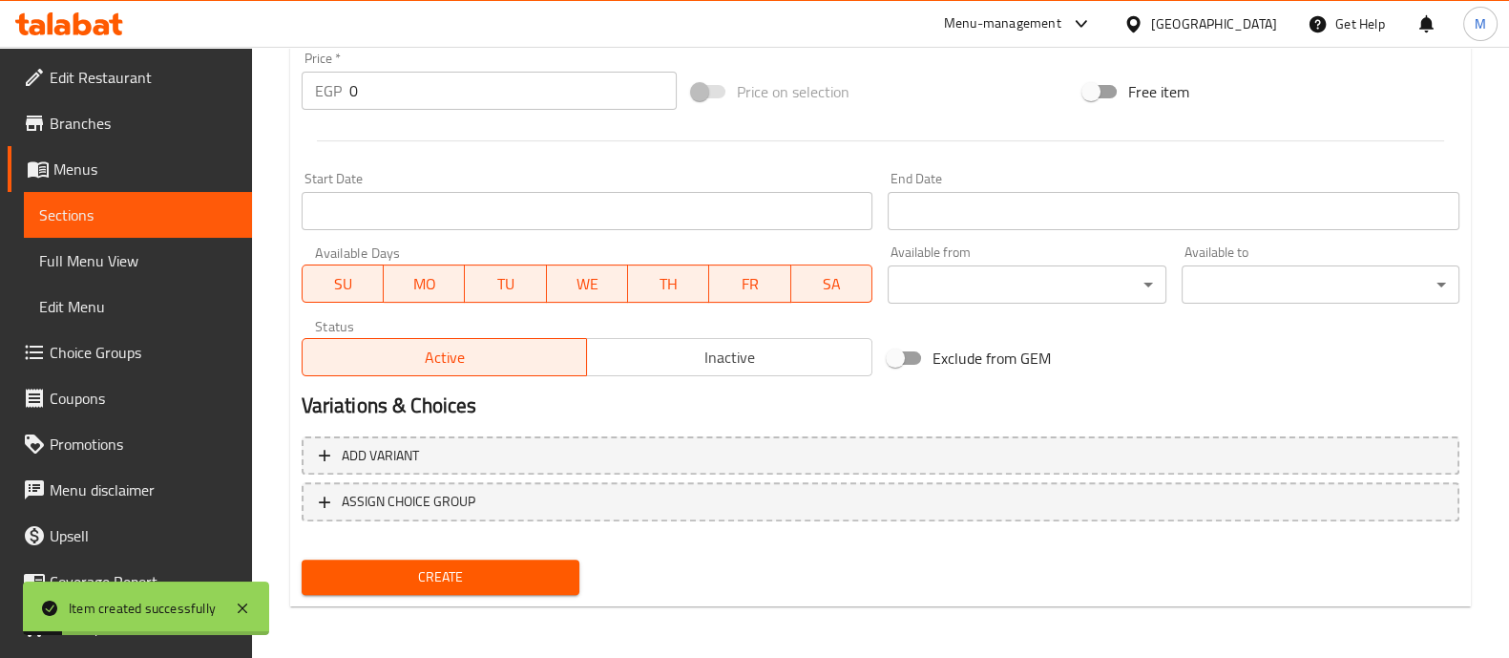
scroll to position [0, 0]
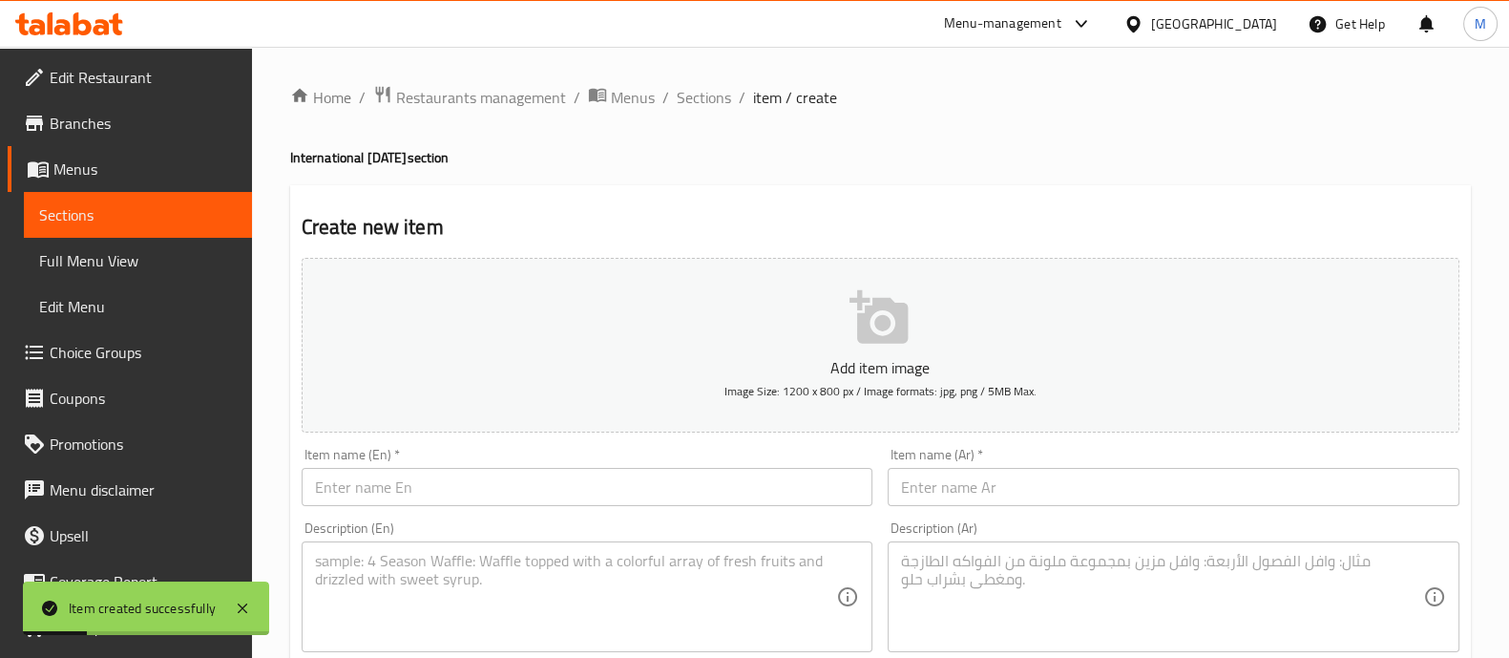
click at [645, 486] on input "text" at bounding box center [588, 487] width 572 height 38
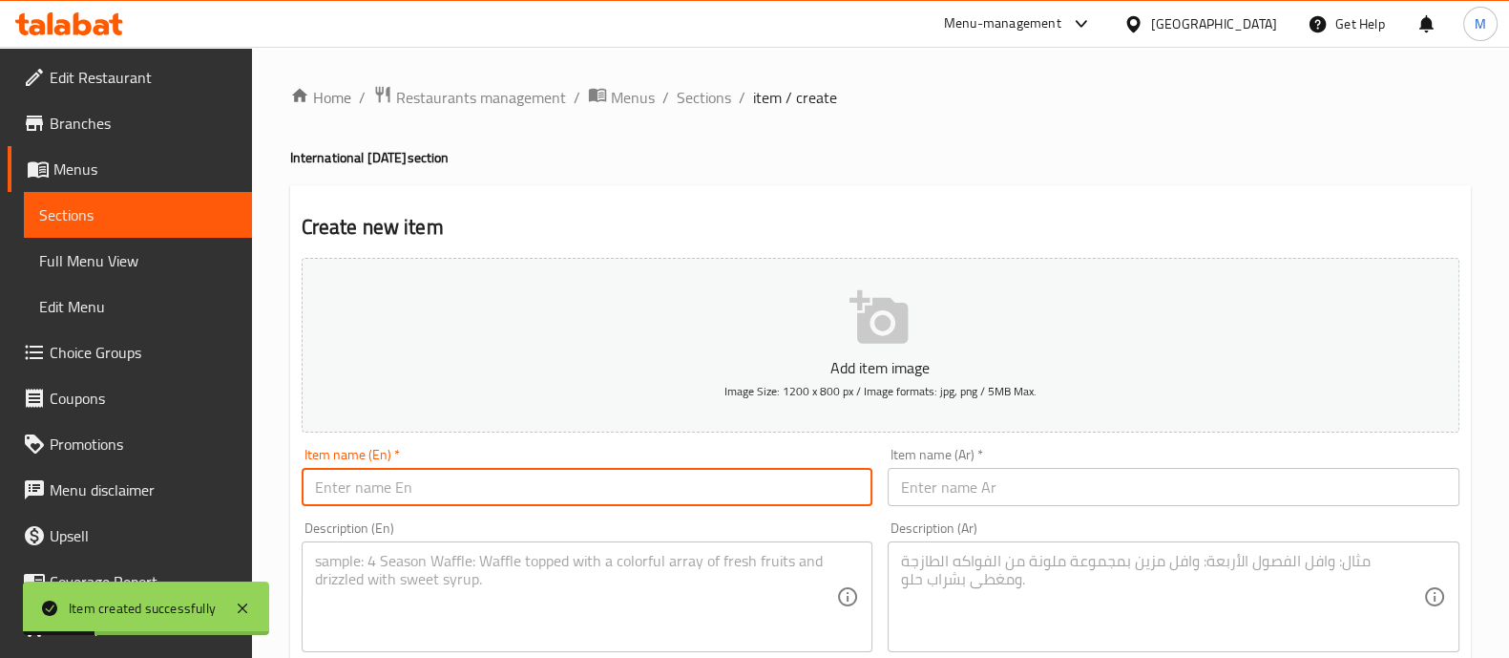
paste input "Yummy burger"
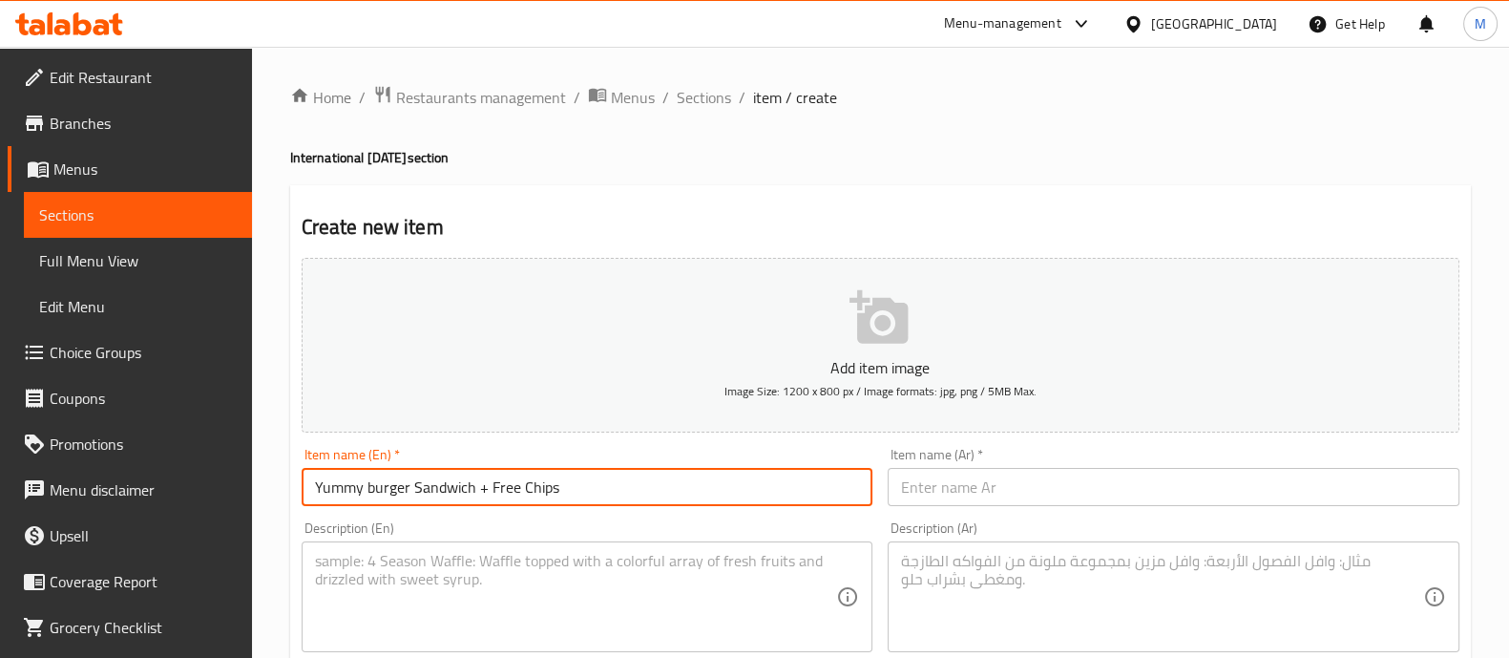
type input "Yummy burger Sandwich + Free Chips"
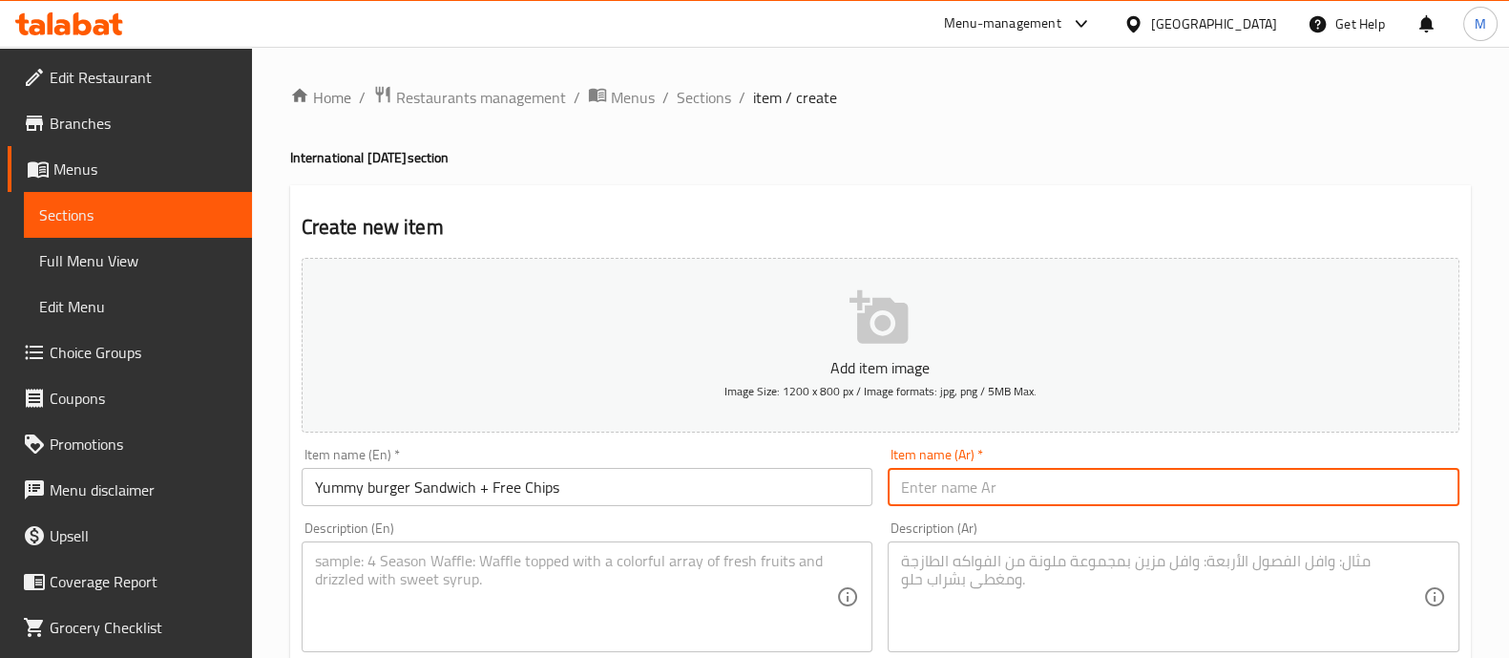
click at [936, 497] on input "text" at bounding box center [1174, 487] width 572 height 38
type input "س"
click at [934, 492] on input "يامس برحر" at bounding box center [1174, 487] width 572 height 38
click at [999, 489] on input "يامي برحر" at bounding box center [1174, 487] width 572 height 38
type input "يامي برجر ساندوتش + بطاطس مجانا"
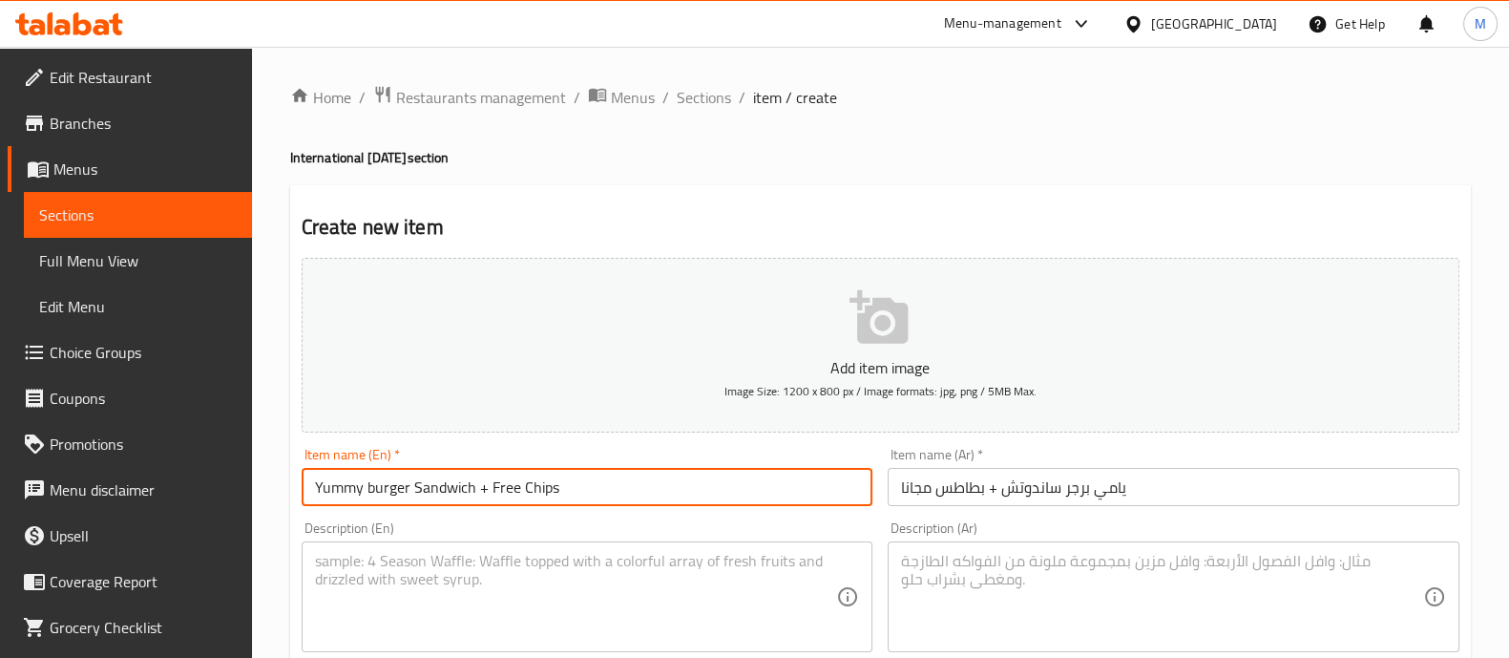
drag, startPoint x: 670, startPoint y: 488, endPoint x: 0, endPoint y: 565, distance: 674.7
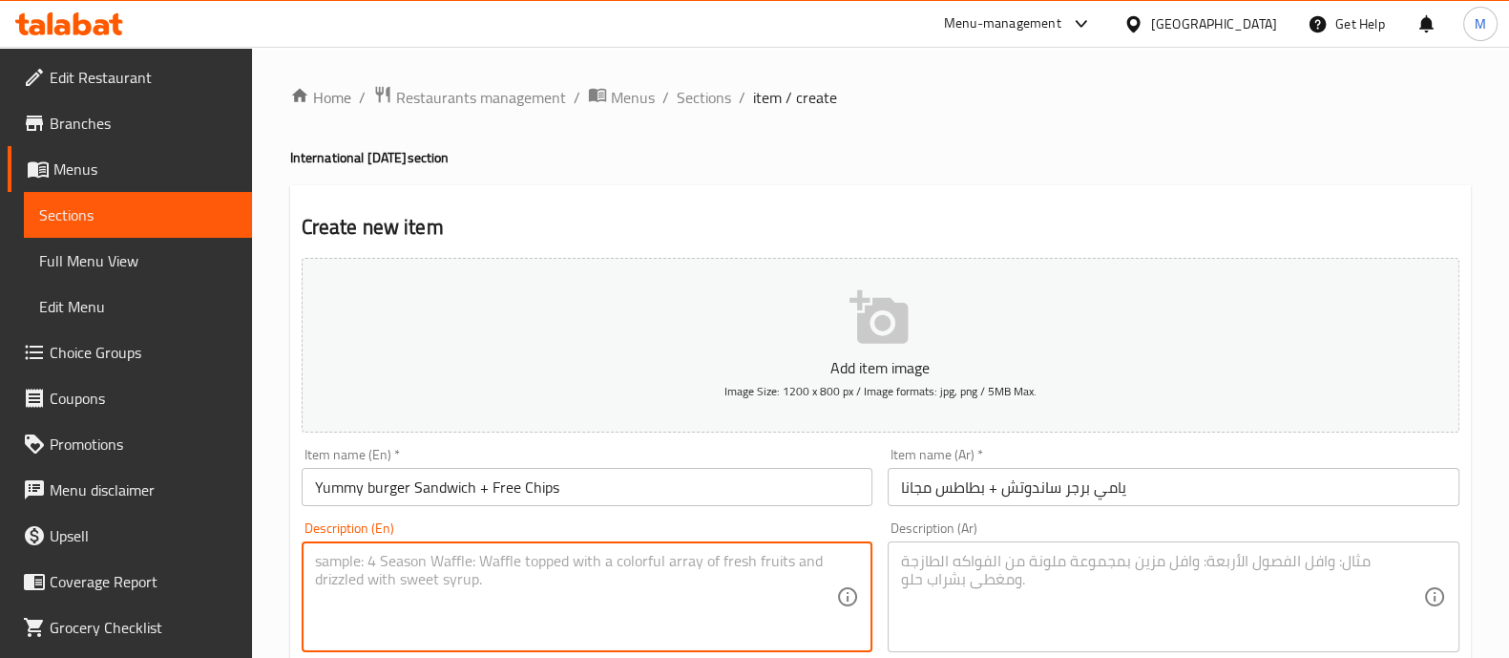
click at [467, 559] on textarea at bounding box center [576, 597] width 522 height 91
paste textarea "Yummy burger Sandwich + Free Chips"
click at [475, 565] on textarea "Yummy burger Sandwich + Free Chips" at bounding box center [576, 597] width 522 height 91
type textarea "Yummy burger Sandwich Chunky size + Free Chips"
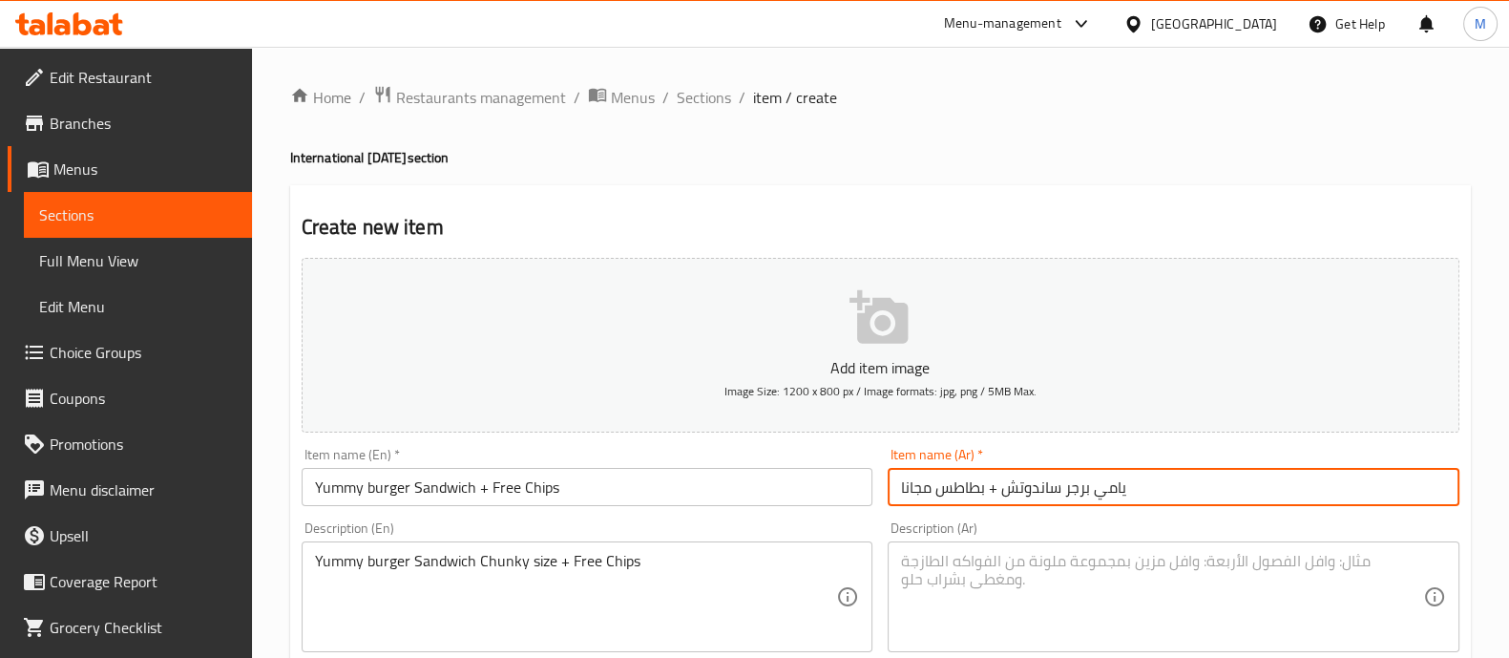
drag, startPoint x: 1168, startPoint y: 473, endPoint x: 732, endPoint y: 461, distance: 435.5
click at [732, 461] on div "Add item image Image Size: 1200 x 800 px / Image formats: jpg, png / 5MB Max. I…" at bounding box center [880, 661] width 1173 height 823
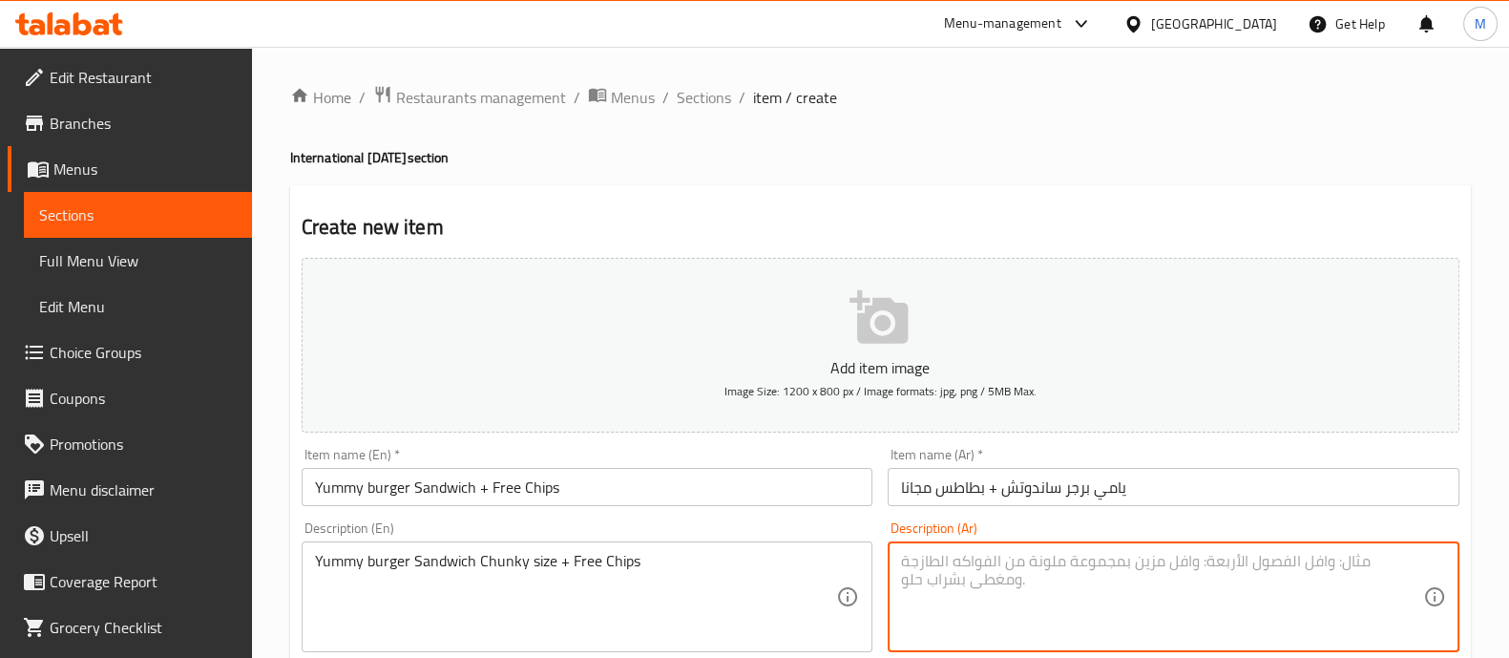
click at [1006, 582] on textarea at bounding box center [1162, 597] width 522 height 91
paste textarea "يامي برجر ساندوتش + بطاطس مجانا"
click at [1002, 564] on textarea "يامي برجر ساندوتش + بطاطس مجانا" at bounding box center [1162, 597] width 522 height 91
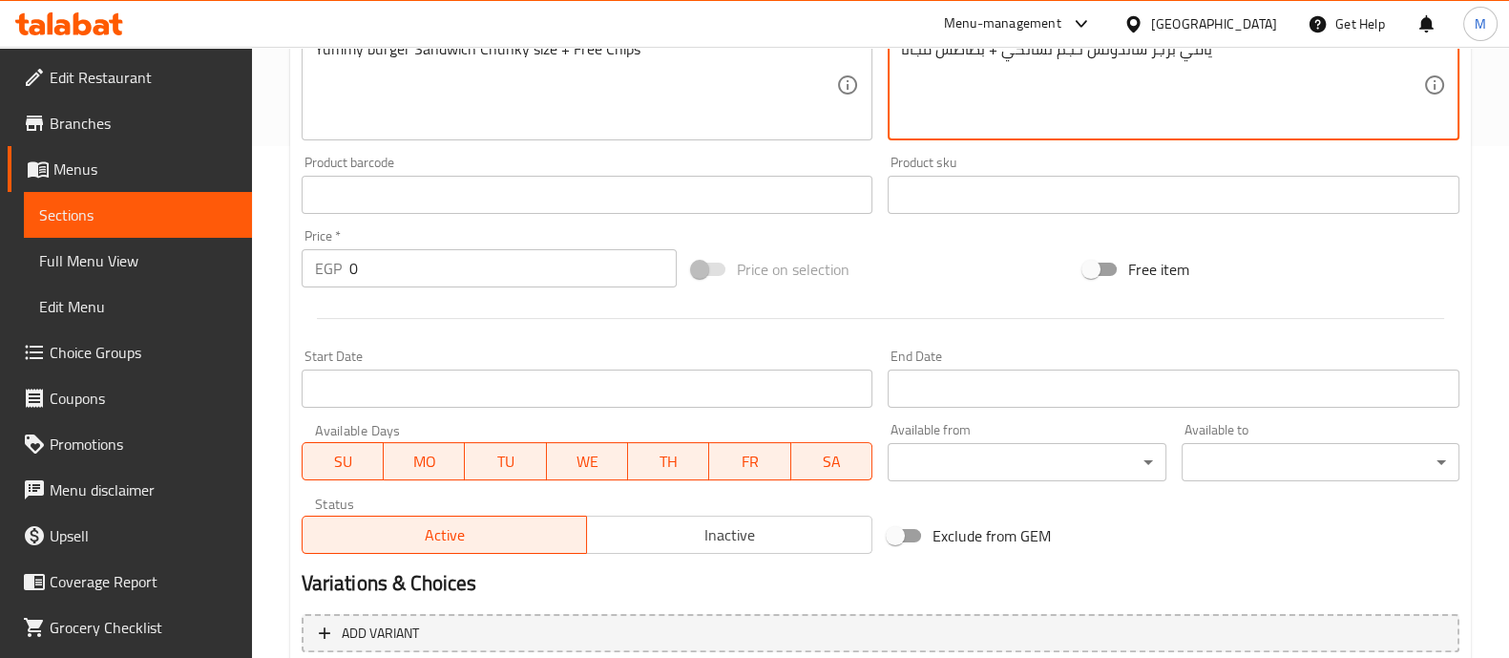
scroll to position [689, 0]
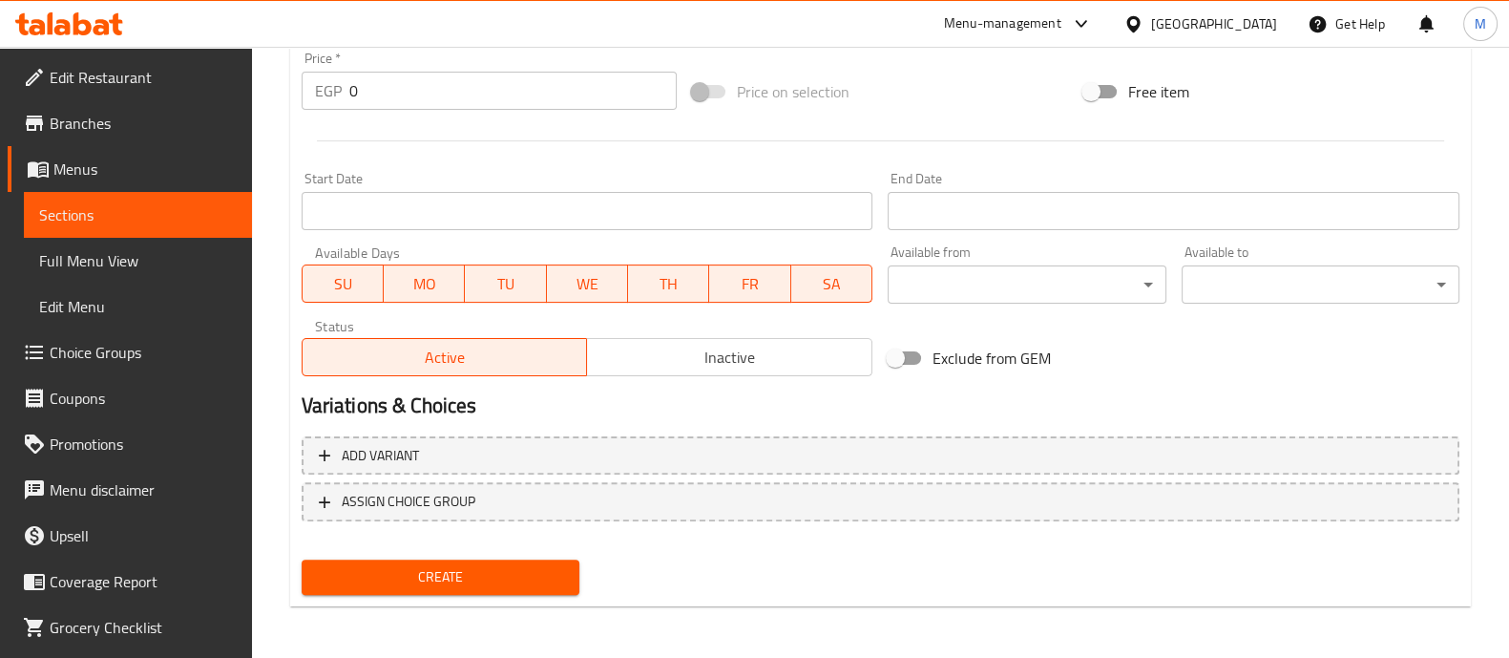
type textarea "يامي برجر ساندوتش حجم تشانكي + بطاطس مجانا"
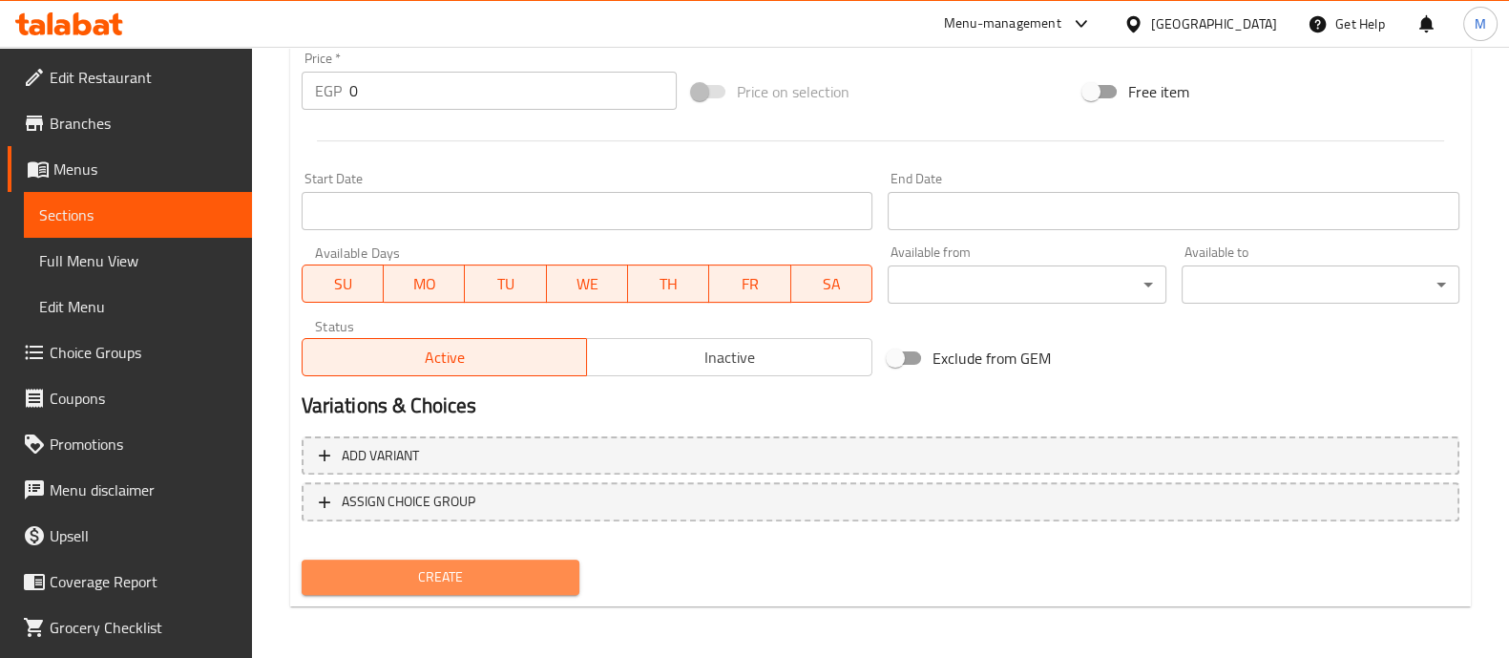
click at [418, 565] on span "Create" at bounding box center [440, 577] width 247 height 24
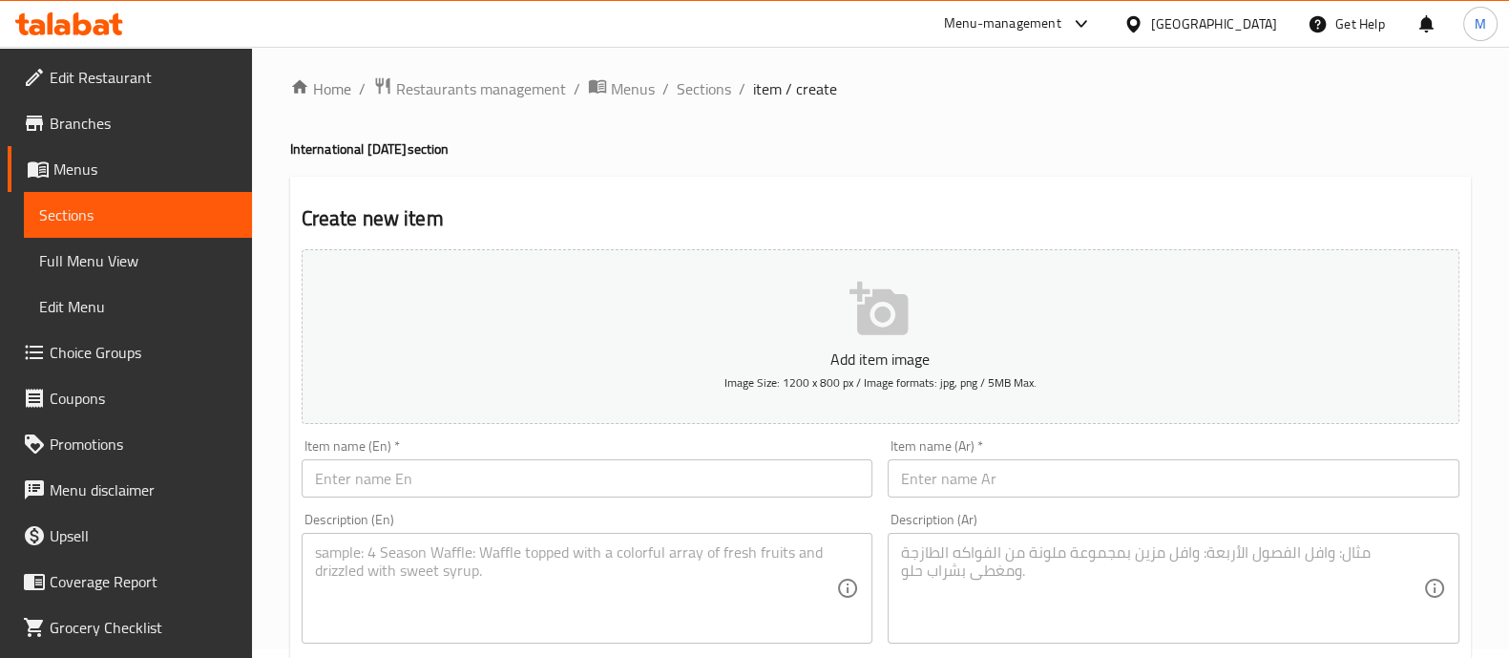
scroll to position [0, 0]
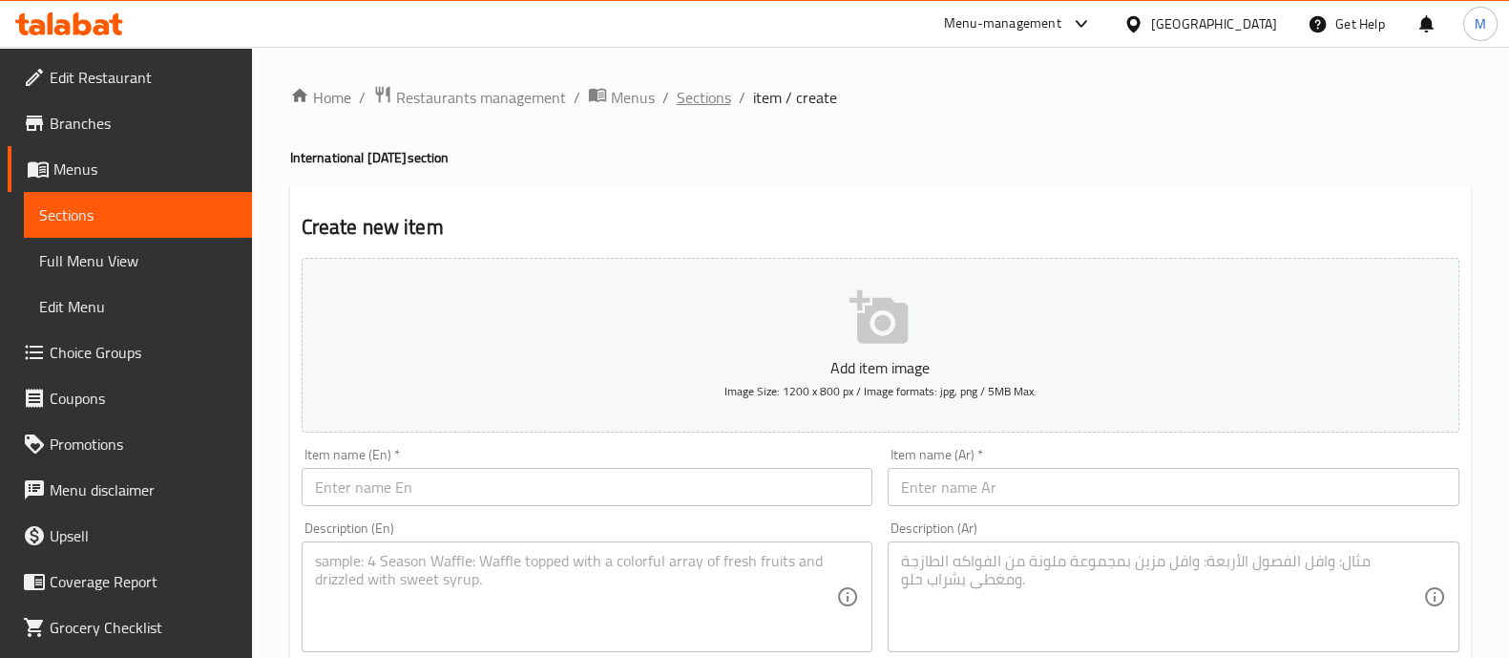
click at [693, 88] on span "Sections" at bounding box center [704, 97] width 54 height 23
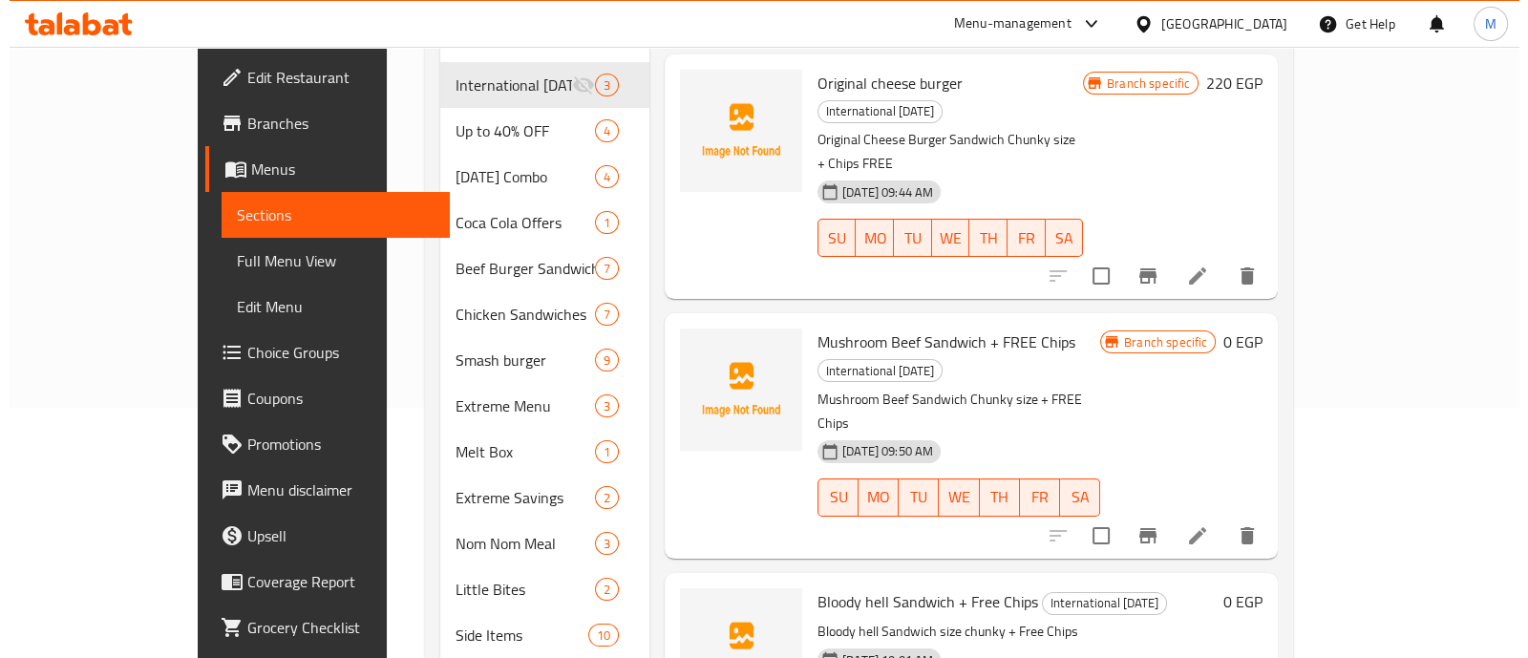
scroll to position [252, 0]
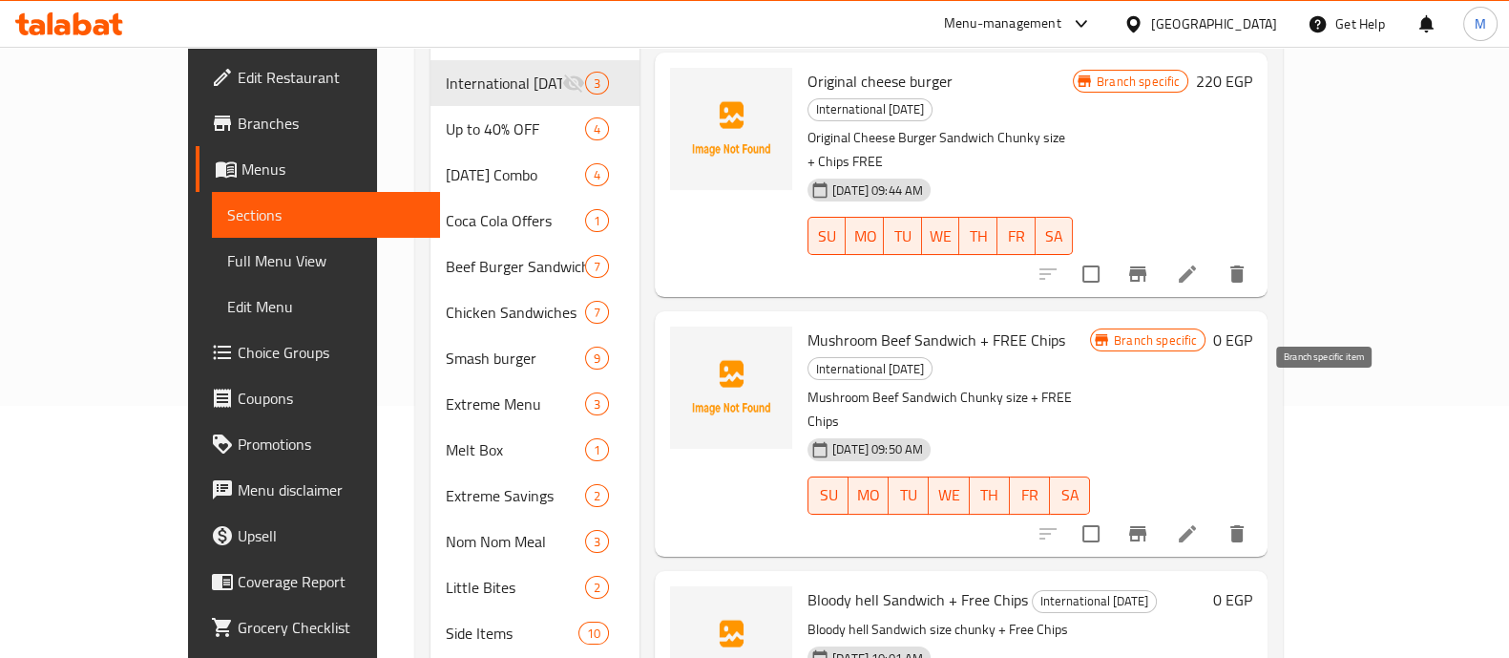
click at [1150, 522] on icon "Branch-specific-item" at bounding box center [1138, 533] width 23 height 23
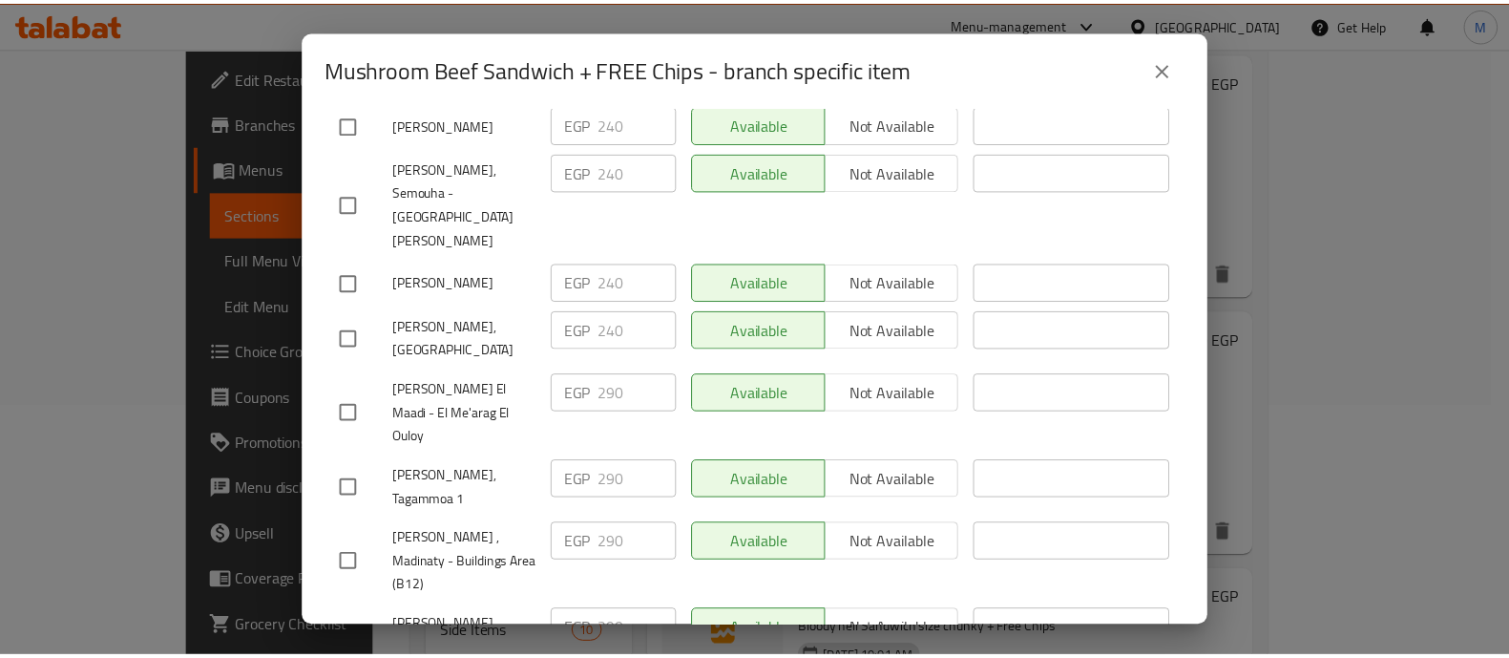
scroll to position [264, 0]
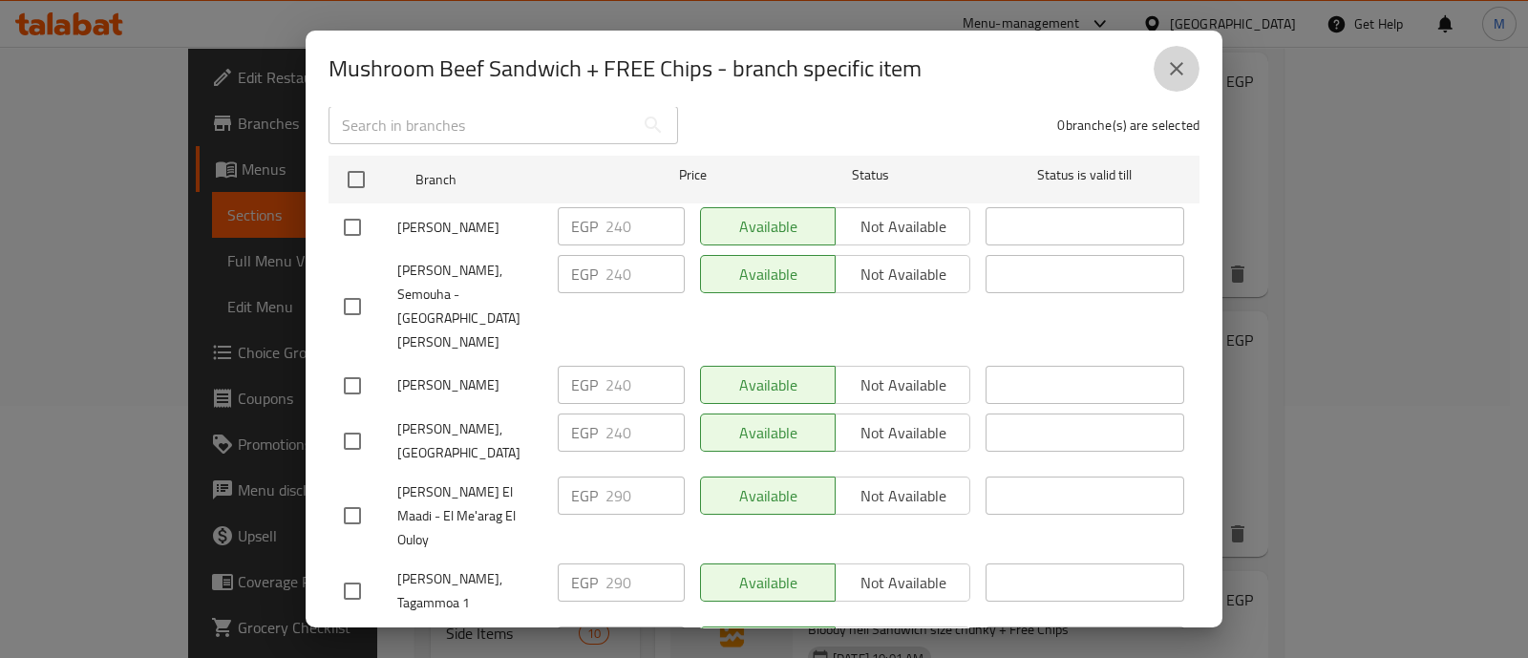
click at [1180, 64] on icon "close" at bounding box center [1176, 68] width 13 height 13
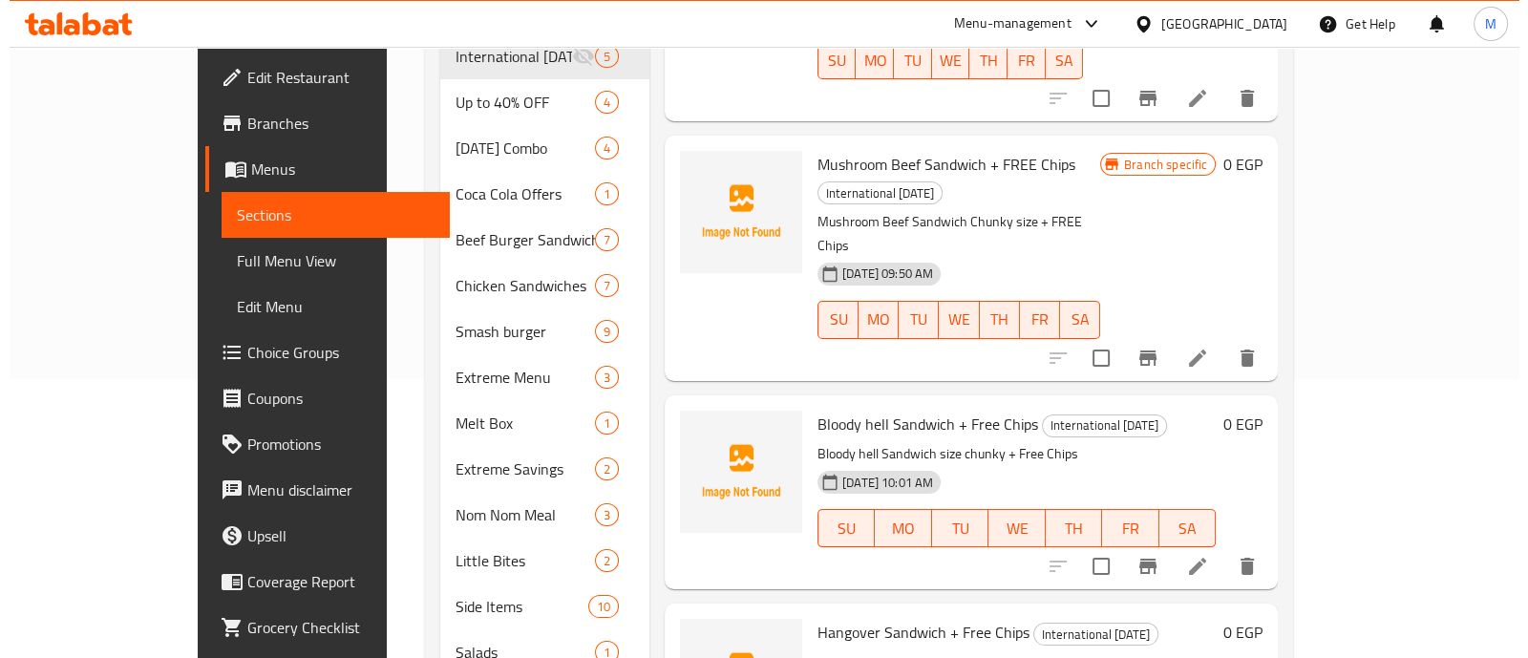
scroll to position [150, 0]
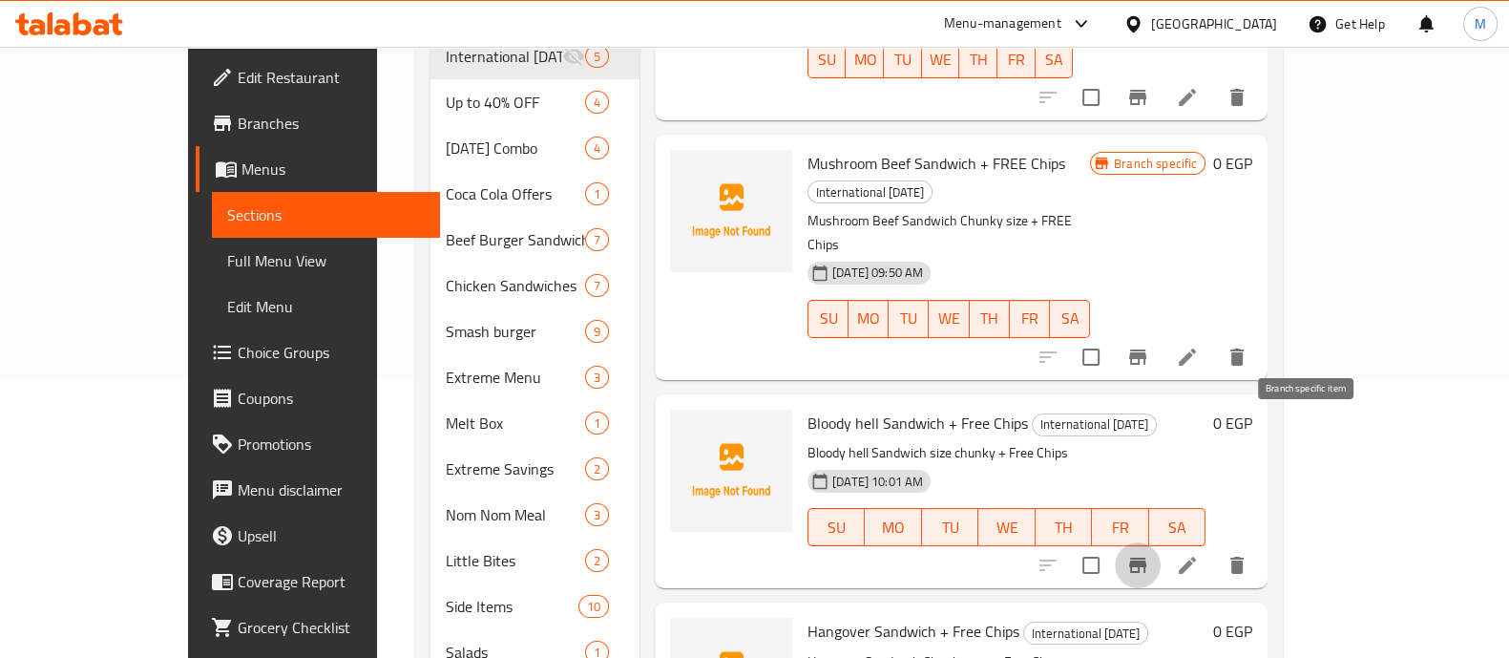
click at [1147, 558] on icon "Branch-specific-item" at bounding box center [1137, 565] width 17 height 15
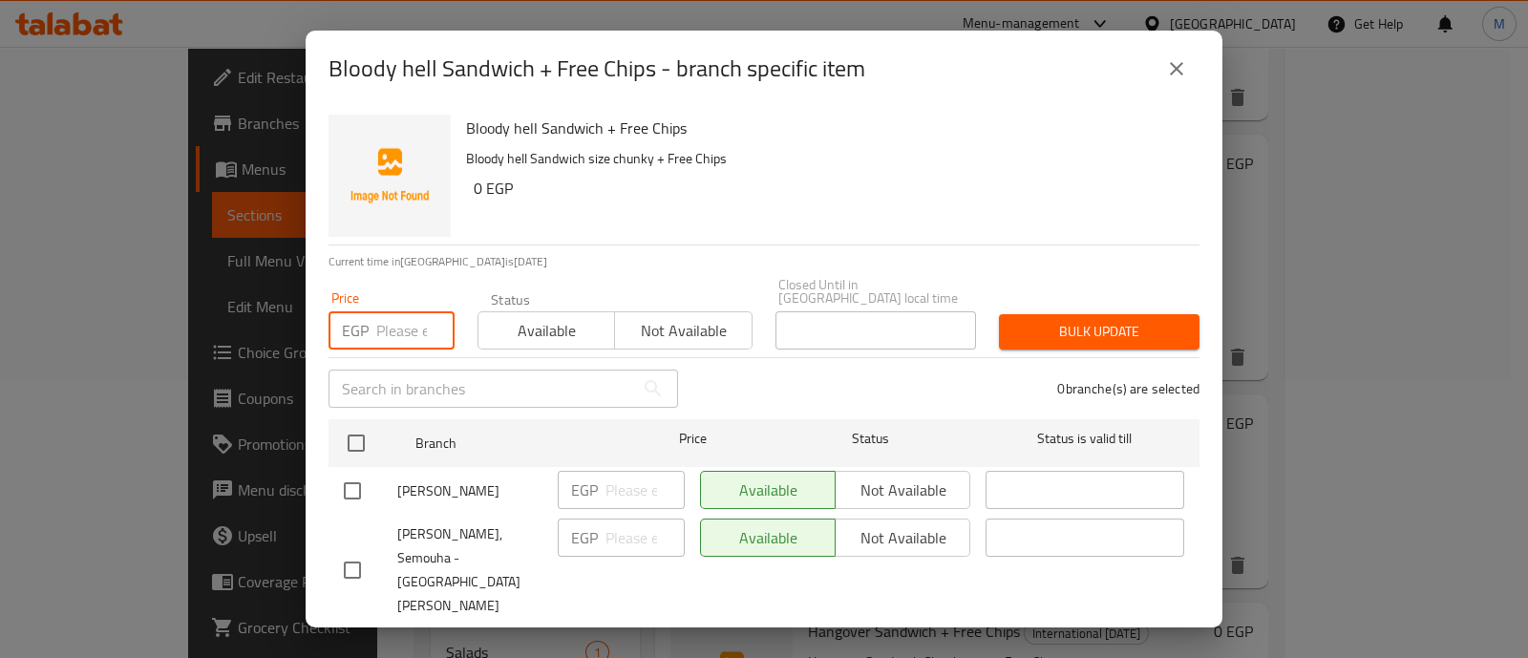
click at [385, 327] on input "number" at bounding box center [415, 330] width 78 height 38
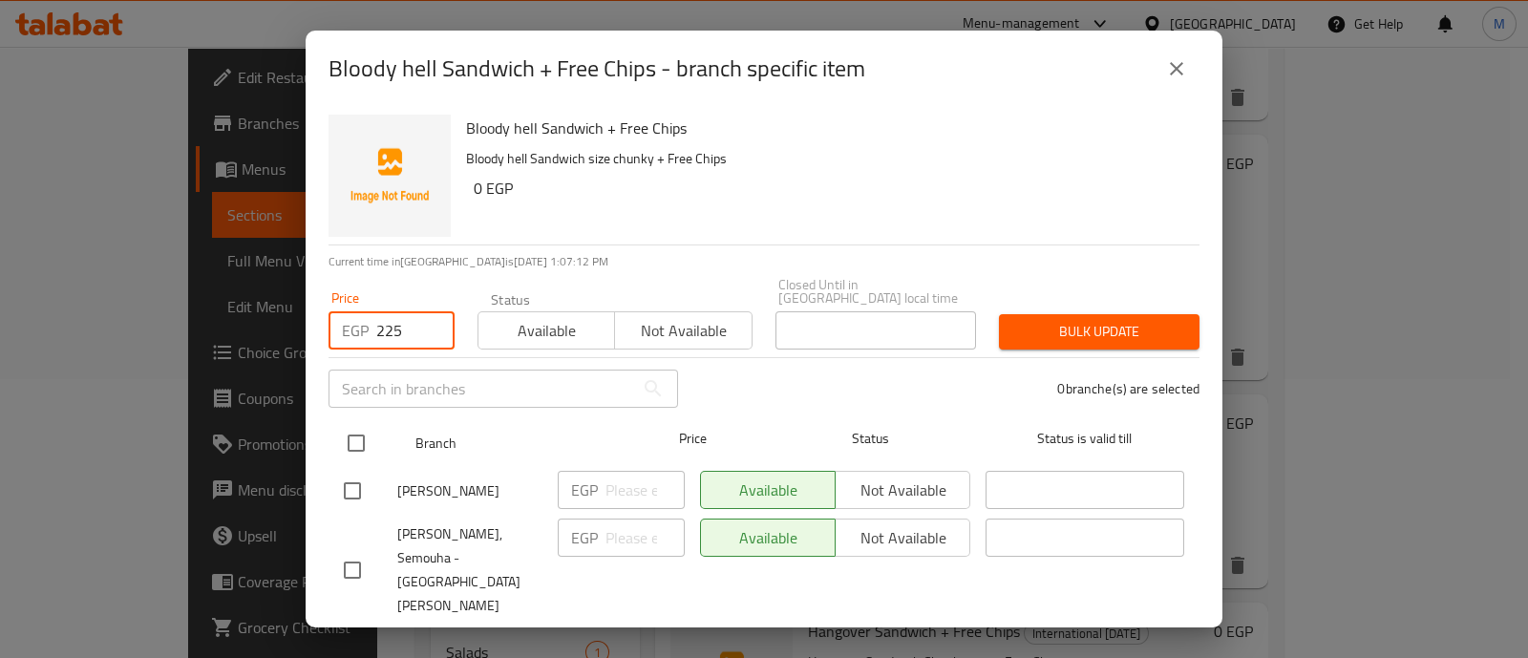
type input "225"
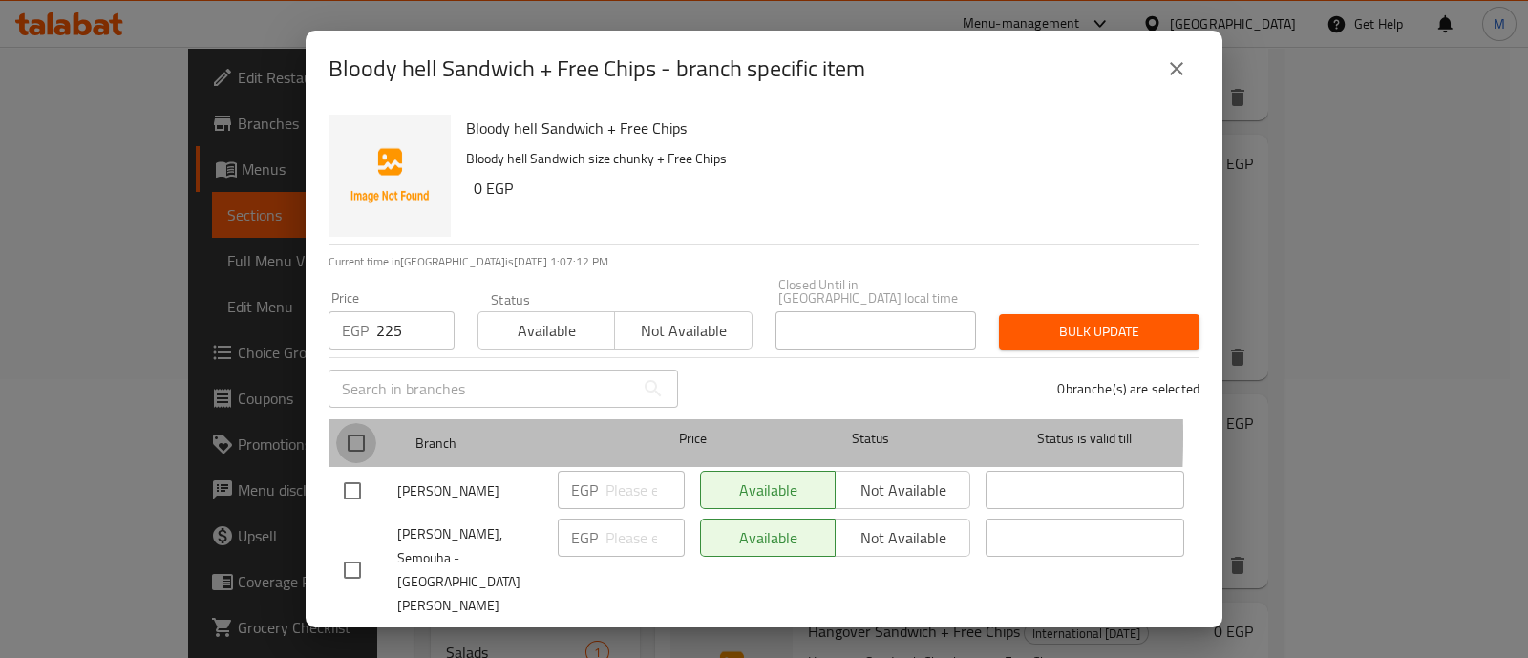
click at [365, 423] on input "checkbox" at bounding box center [356, 443] width 40 height 40
checkbox input "true"
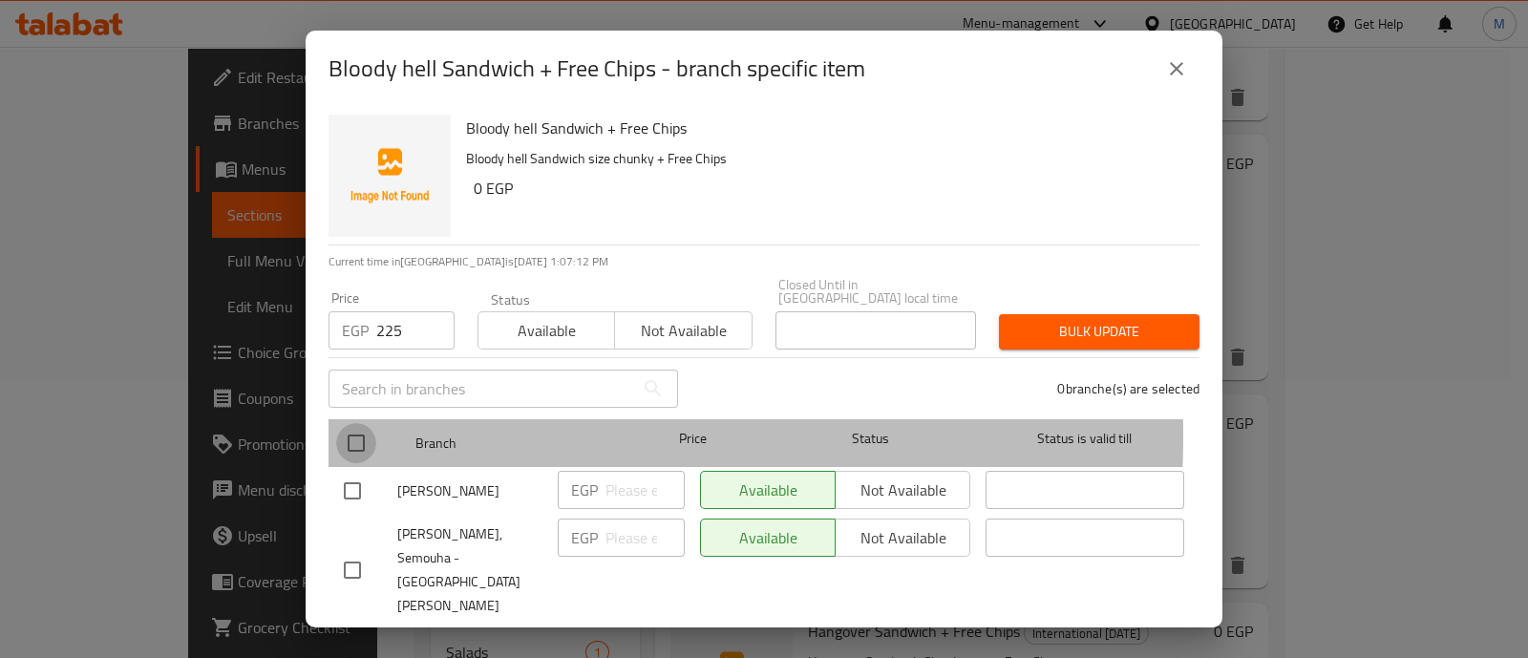
checkbox input "true"
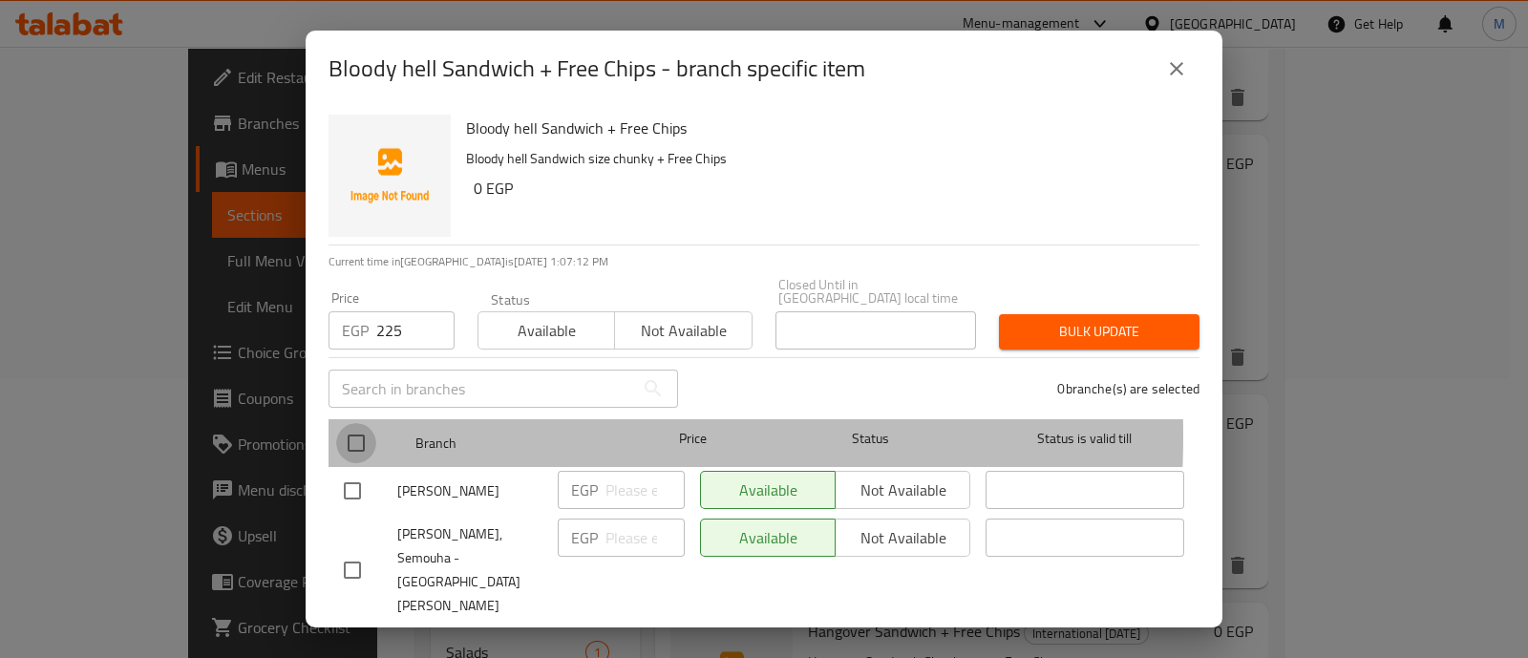
checkbox input "true"
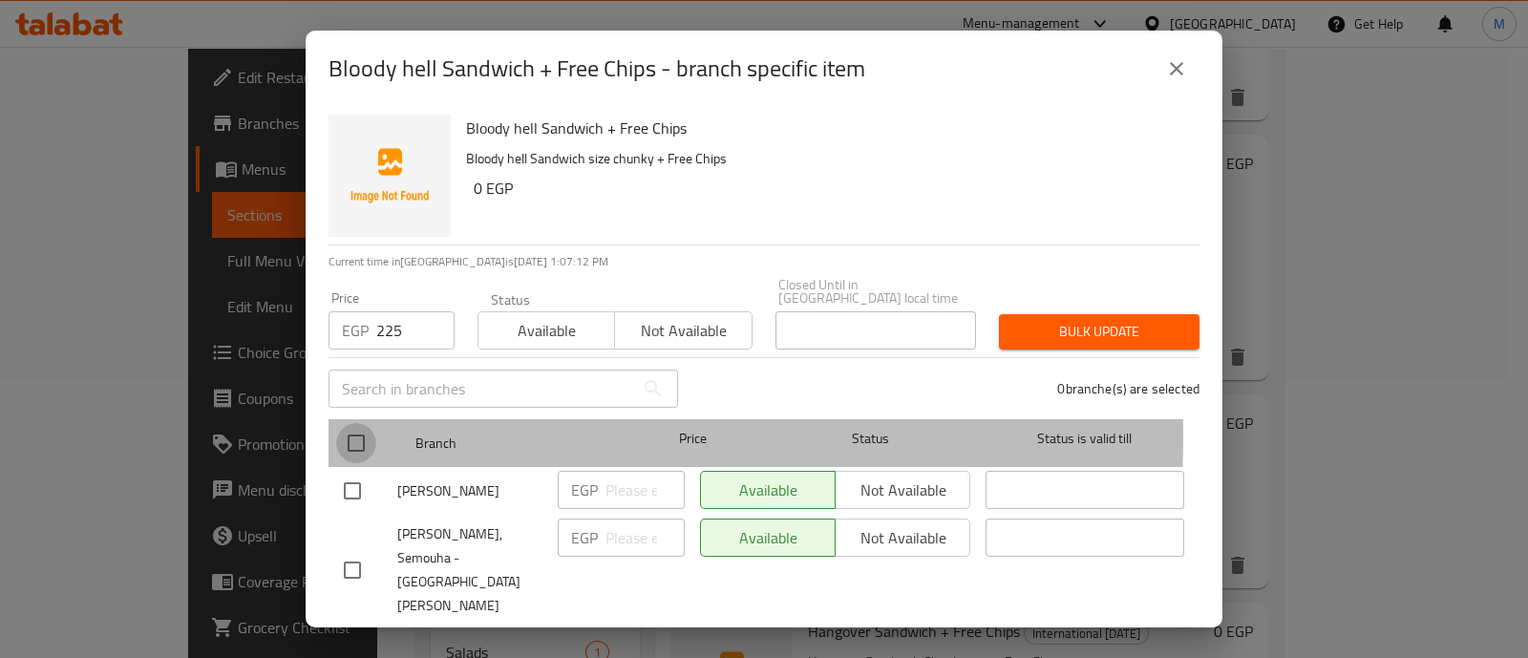
checkbox input "true"
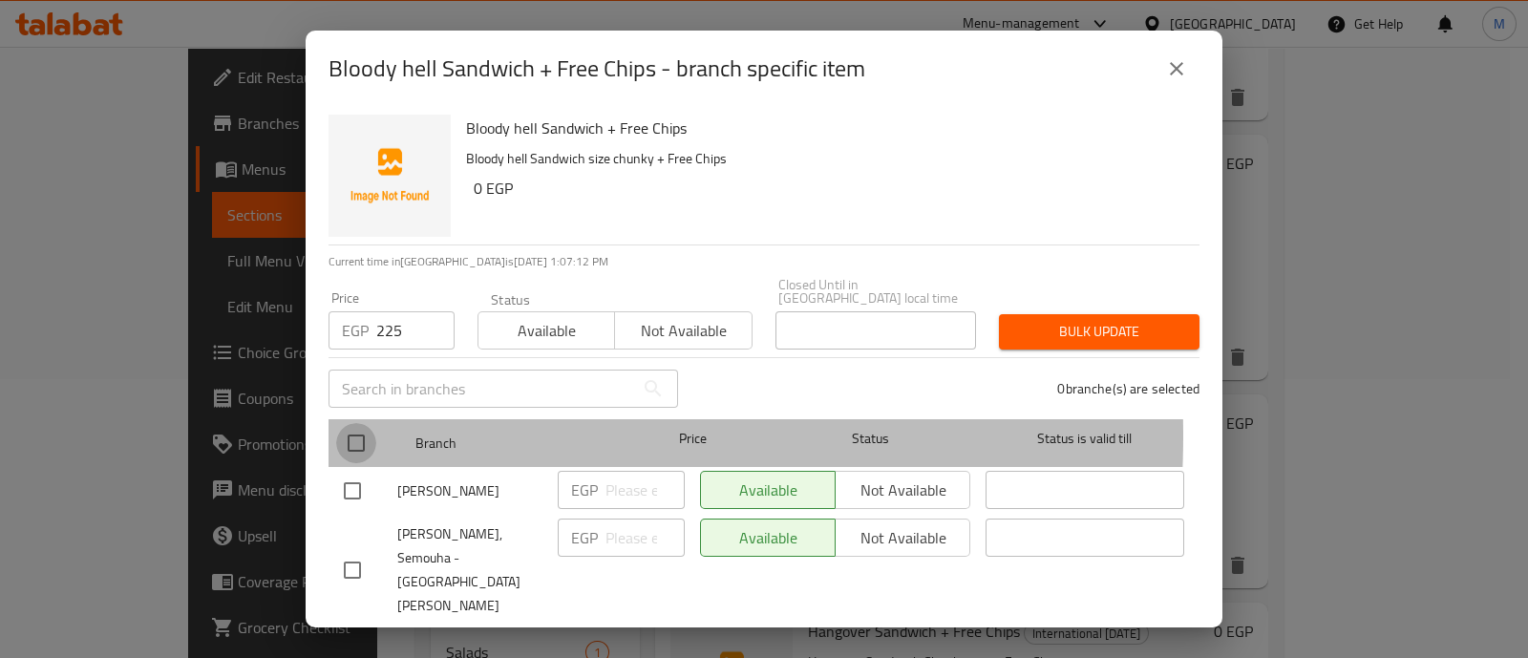
checkbox input "true"
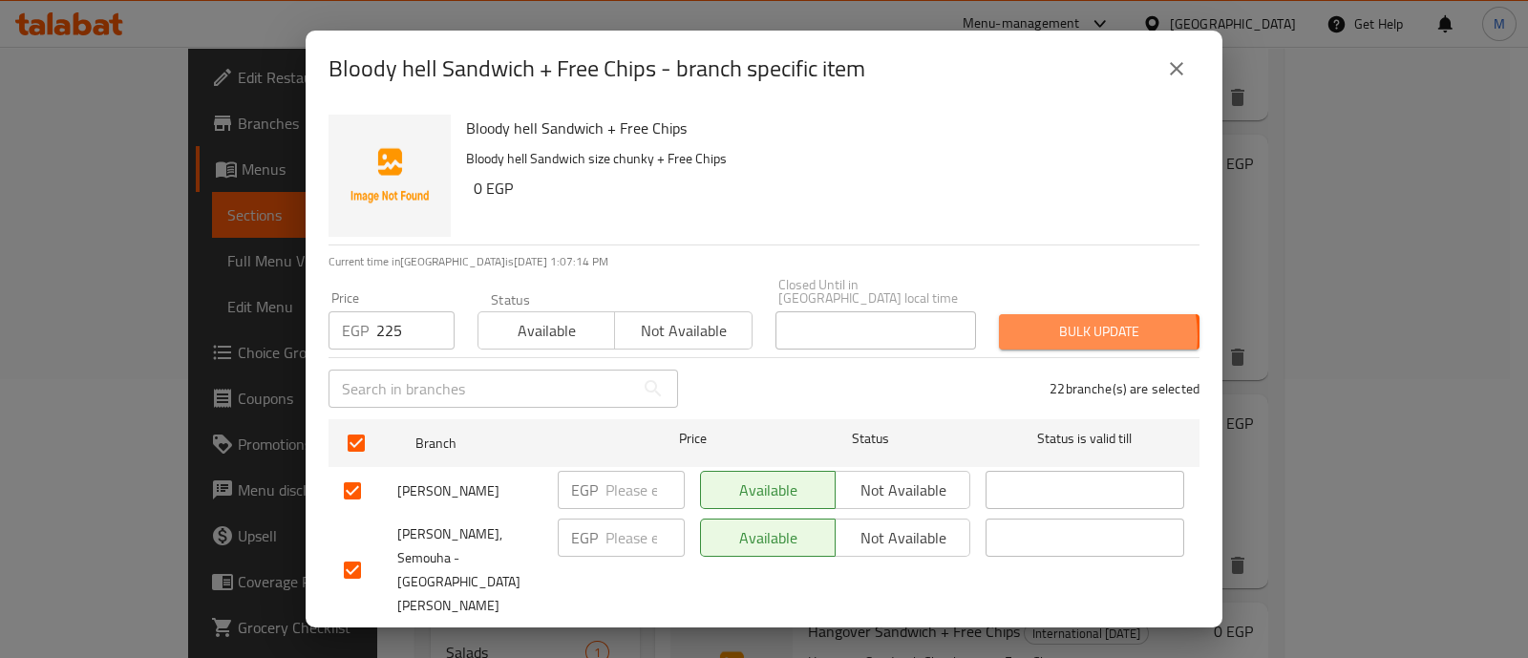
click at [1055, 323] on span "Bulk update" at bounding box center [1099, 332] width 170 height 24
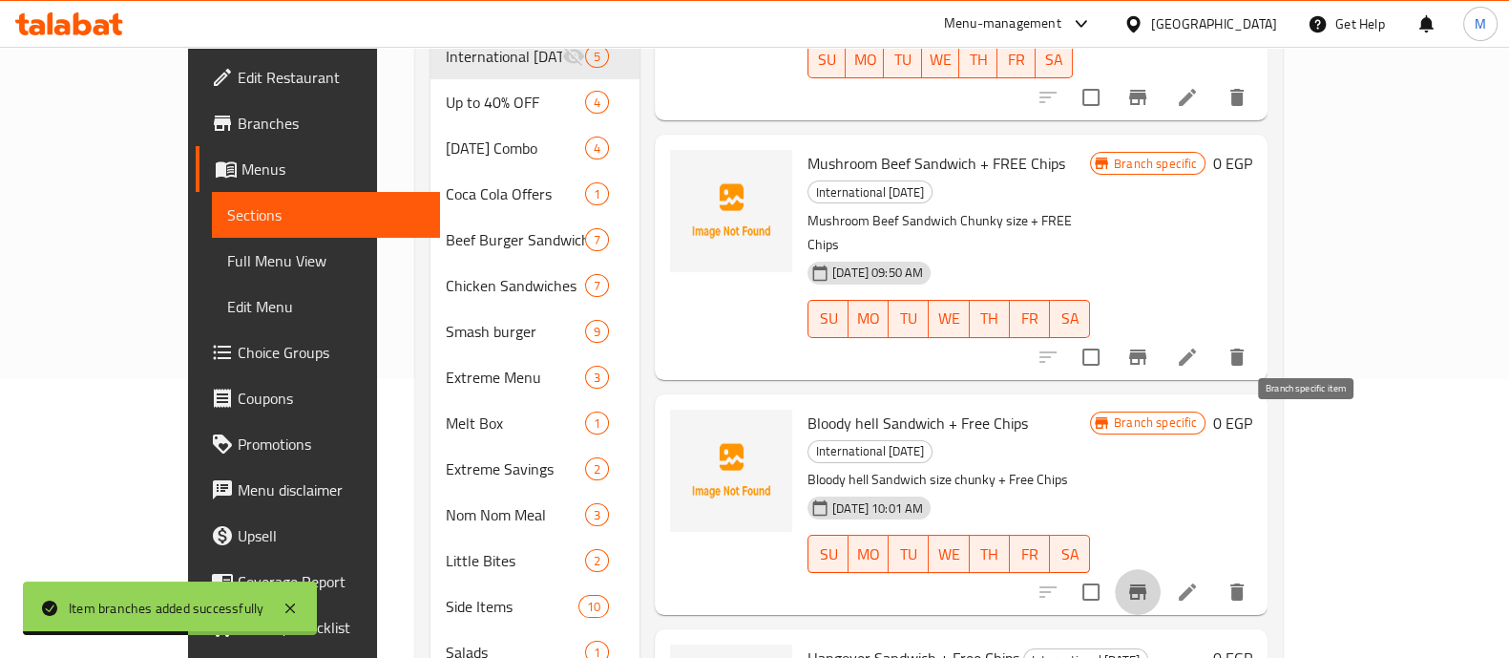
click at [1150, 580] on icon "Branch-specific-item" at bounding box center [1138, 591] width 23 height 23
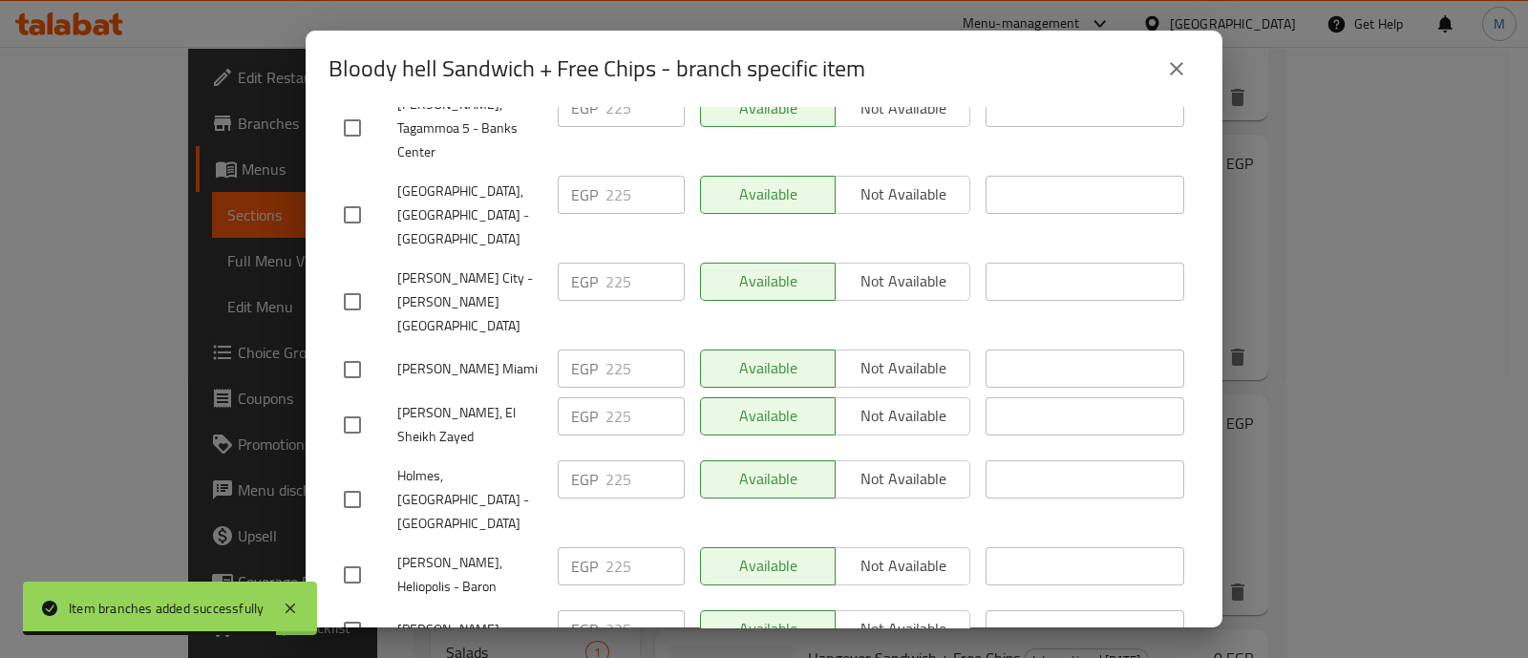
scroll to position [1078, 0]
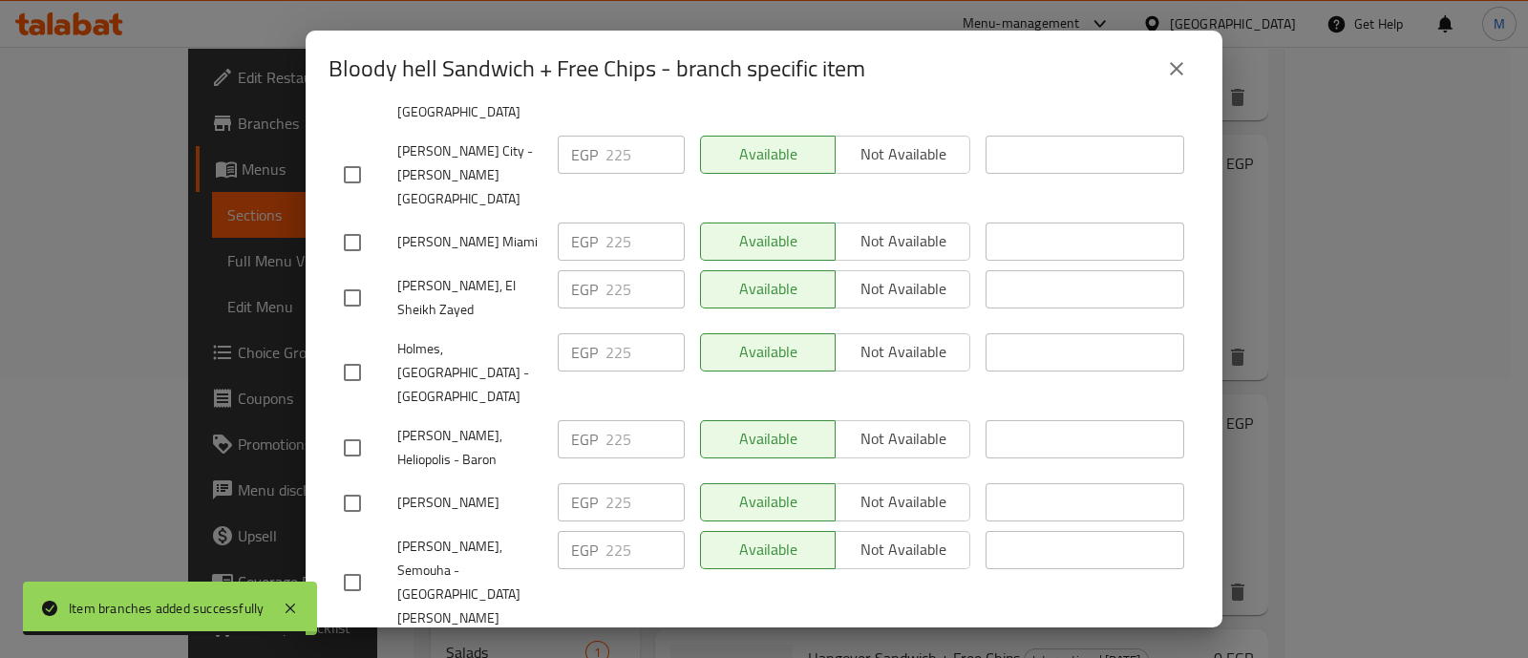
checkbox input "true"
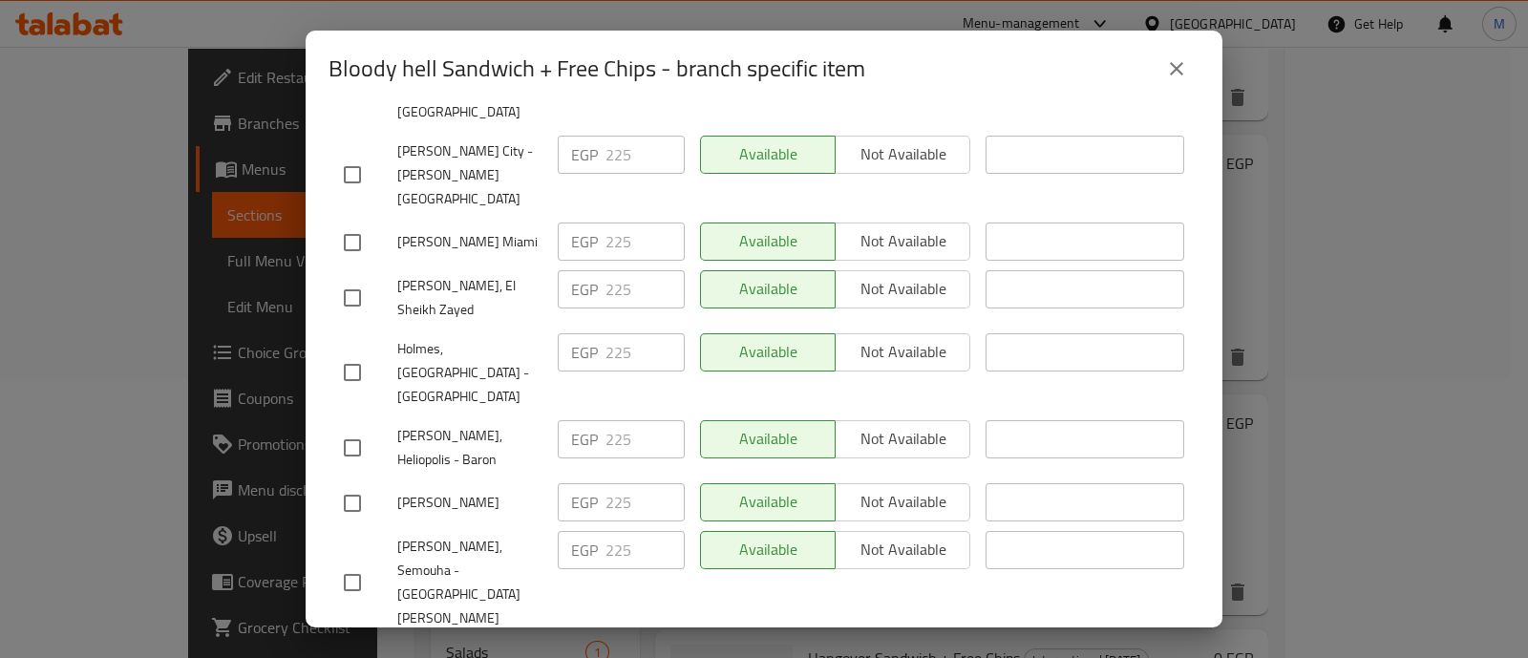
checkbox input "true"
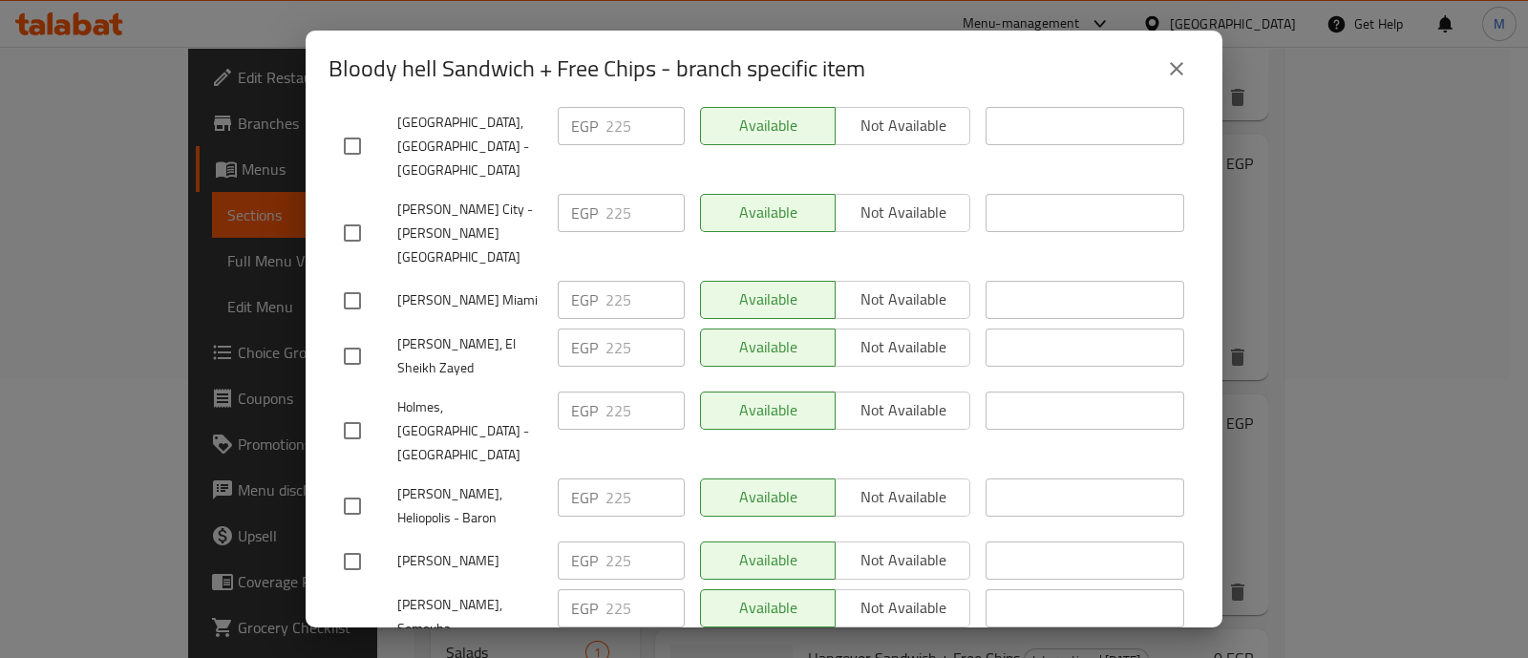
scroll to position [1018, 0]
click at [352, 488] on input "checkbox" at bounding box center [352, 508] width 40 height 40
checkbox input "true"
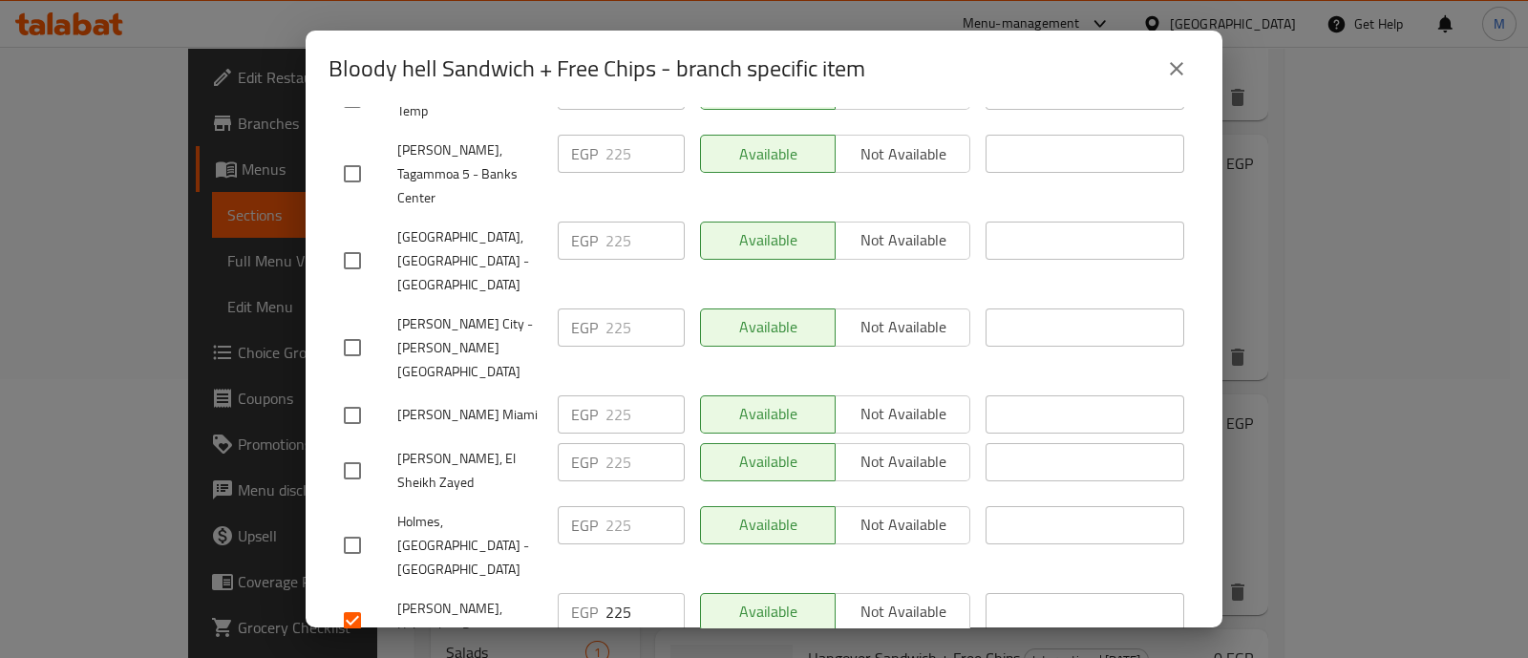
scroll to position [901, 0]
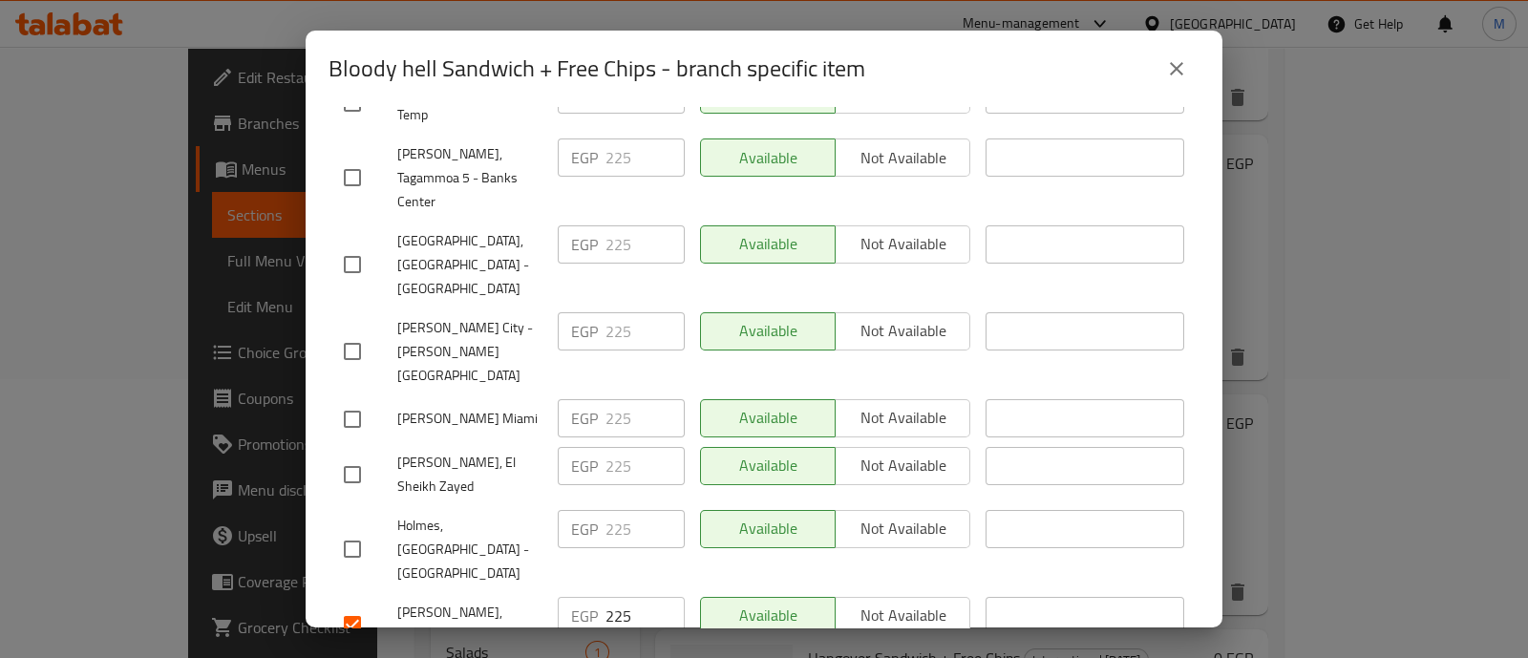
click at [352, 454] on input "checkbox" at bounding box center [352, 474] width 40 height 40
checkbox input "true"
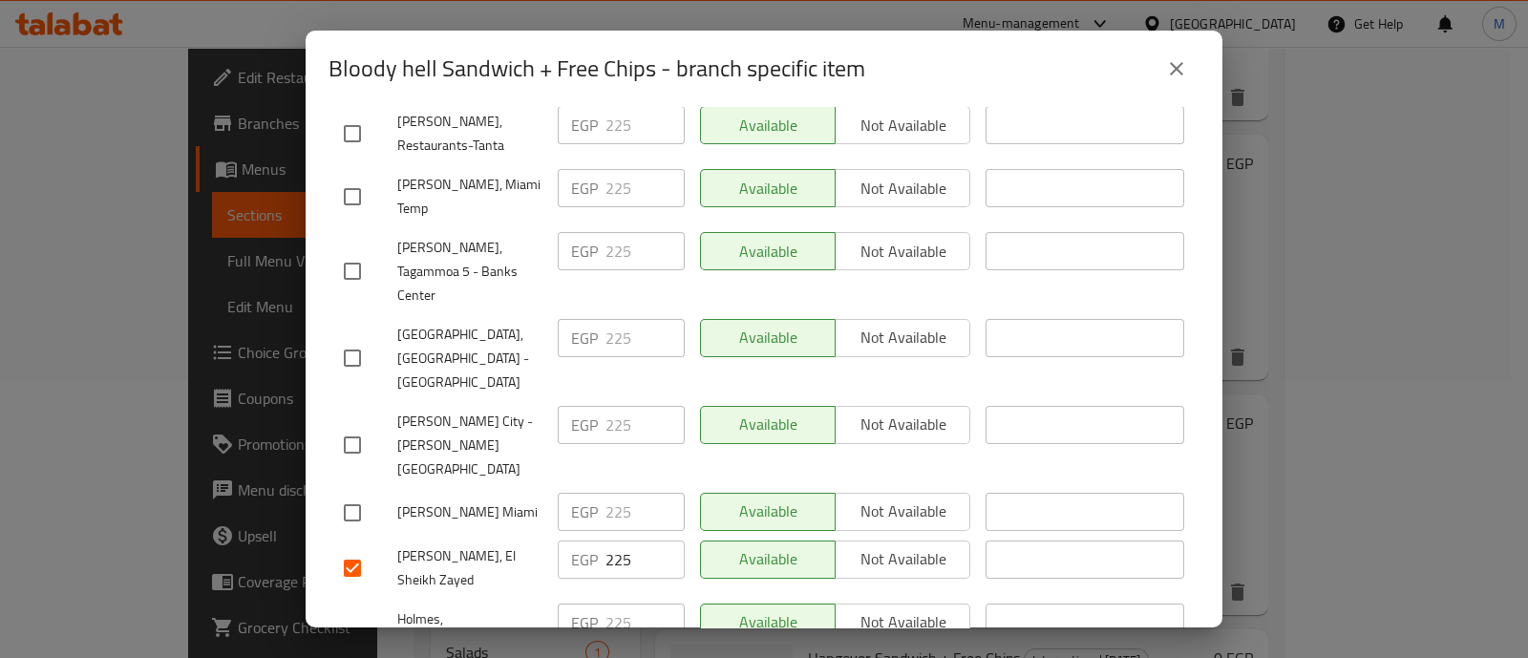
click at [352, 425] on input "checkbox" at bounding box center [352, 445] width 40 height 40
checkbox input "true"
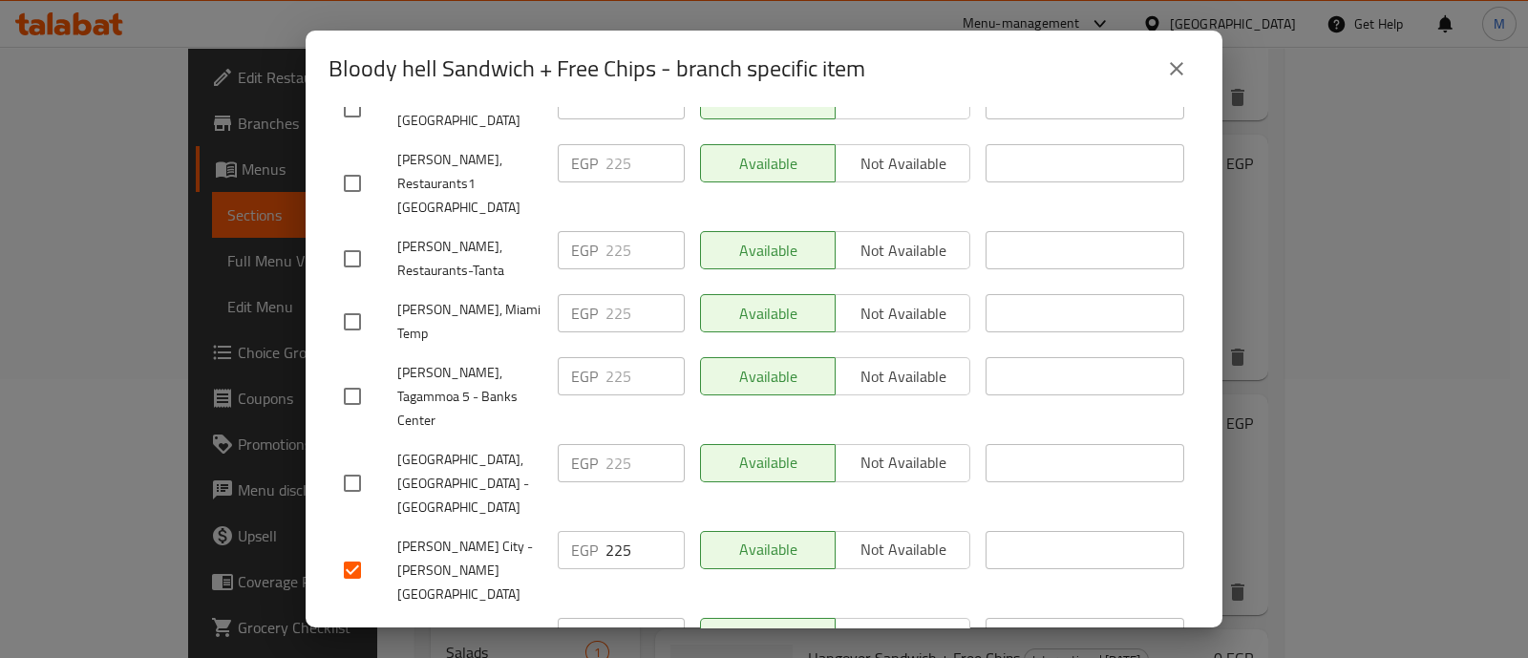
scroll to position [672, 0]
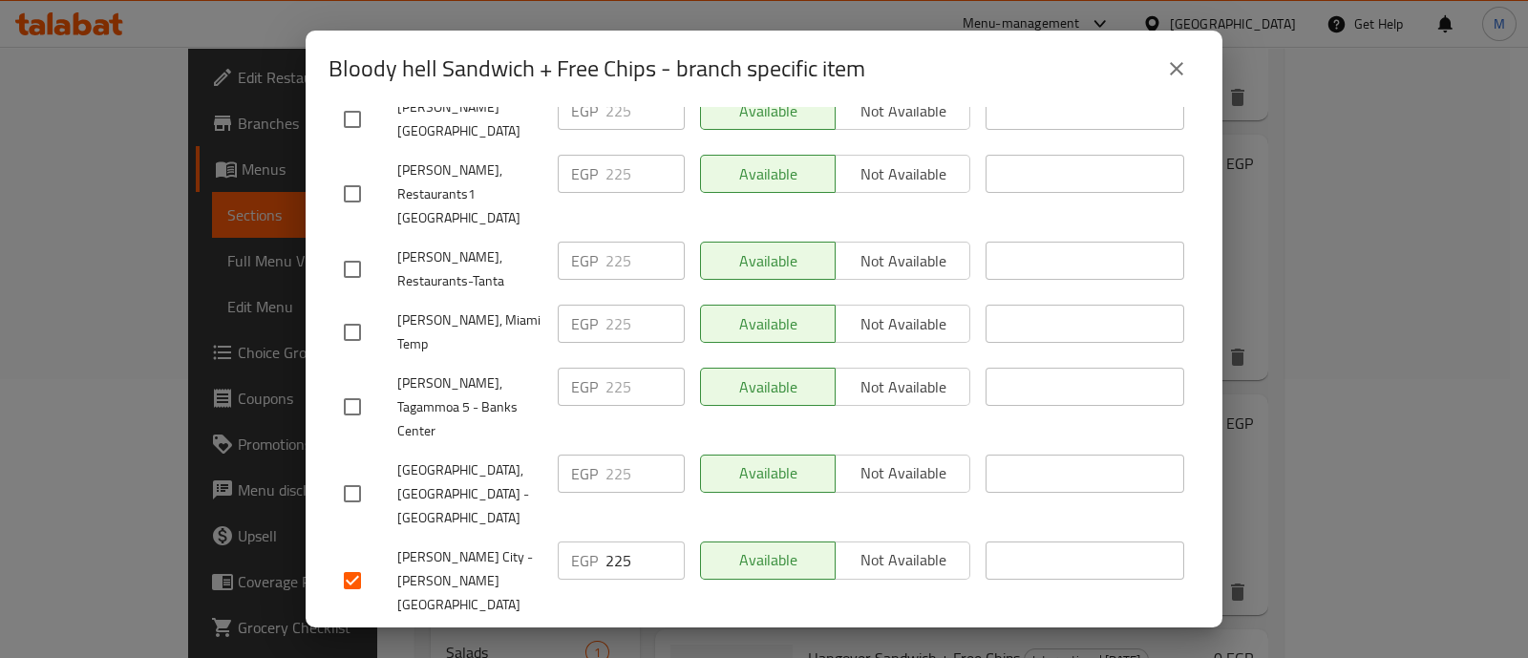
click at [352, 387] on input "checkbox" at bounding box center [352, 407] width 40 height 40
checkbox input "true"
click at [357, 474] on input "checkbox" at bounding box center [352, 494] width 40 height 40
checkbox input "true"
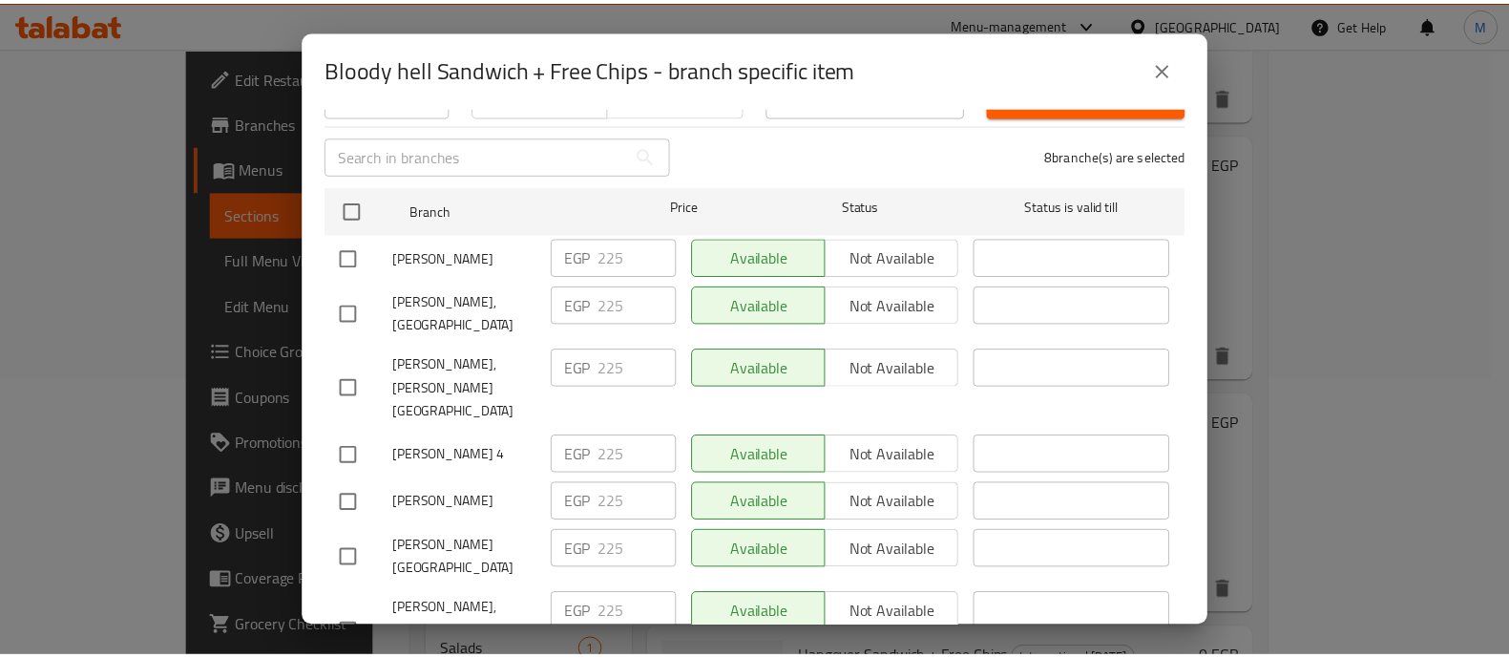
scroll to position [0, 0]
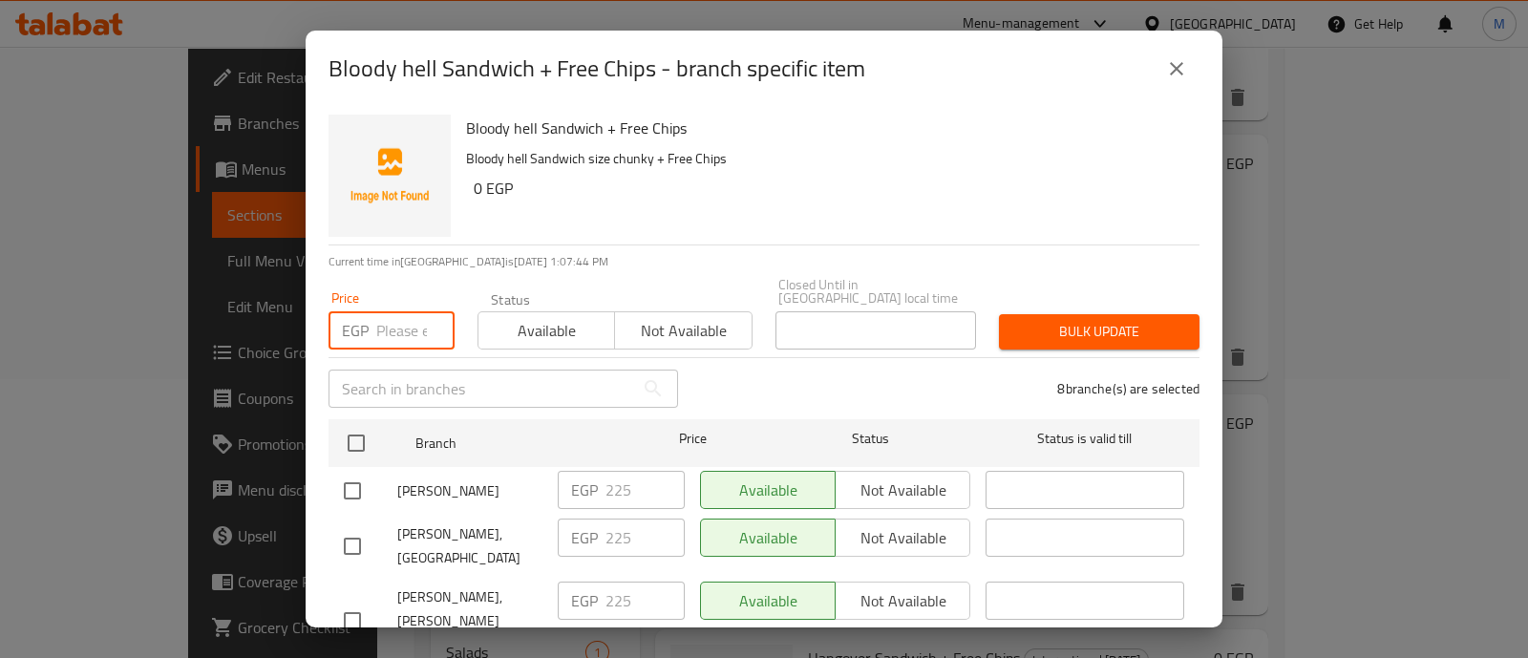
click at [386, 330] on input "number" at bounding box center [415, 330] width 78 height 38
type input "270"
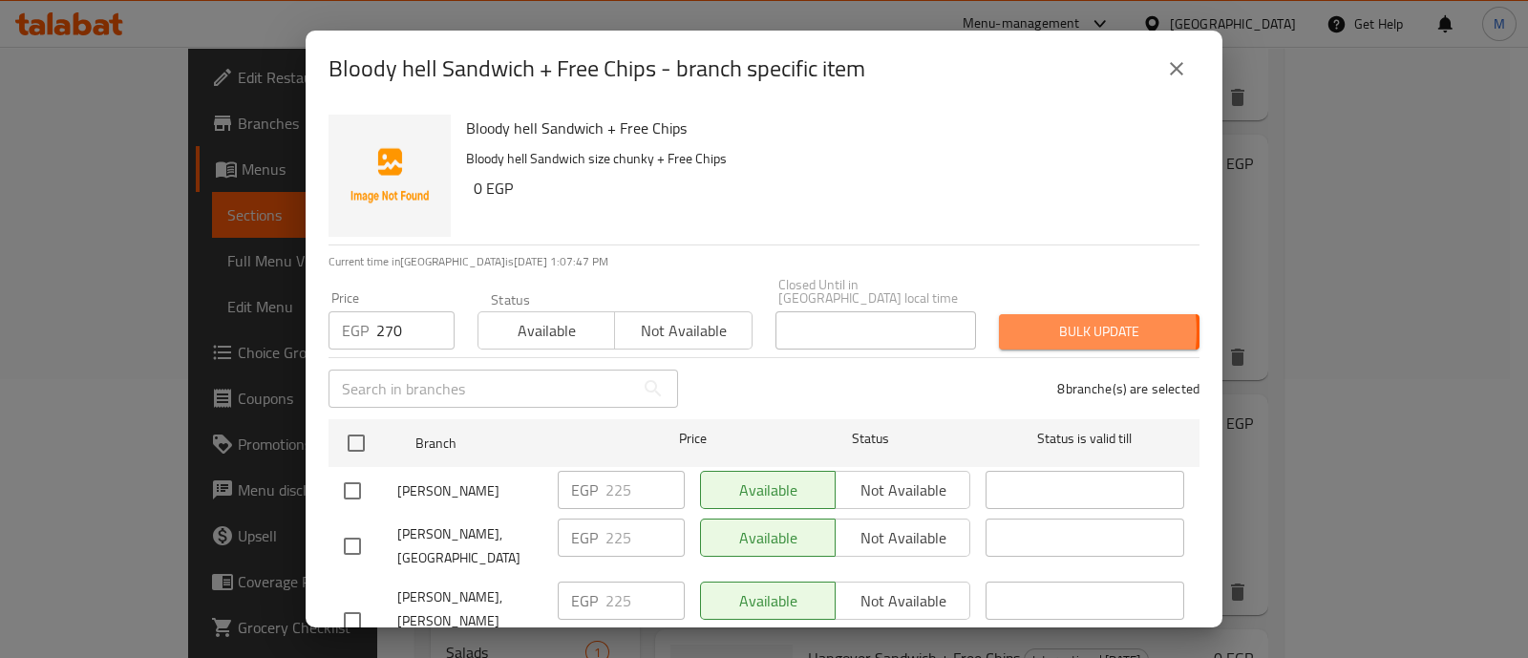
click at [1024, 320] on span "Bulk update" at bounding box center [1099, 332] width 170 height 24
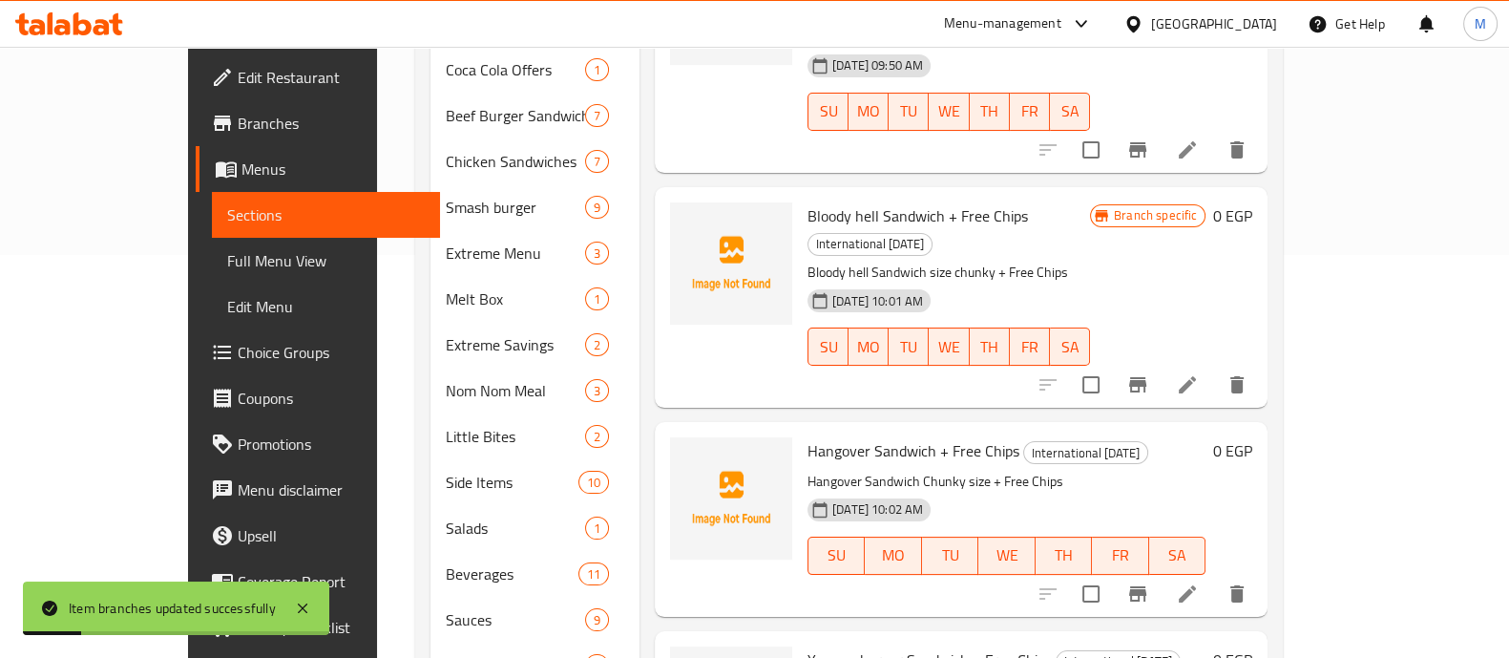
scroll to position [465, 0]
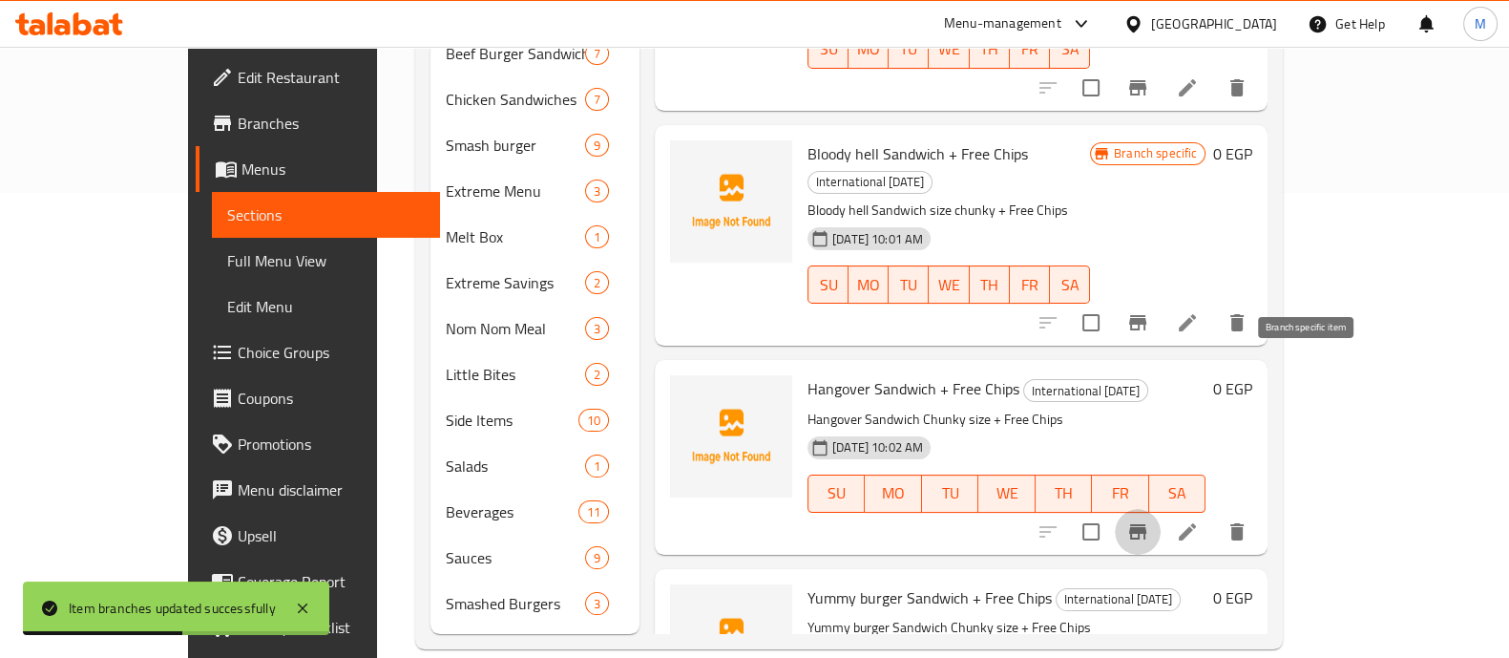
click at [1150, 520] on icon "Branch-specific-item" at bounding box center [1138, 531] width 23 height 23
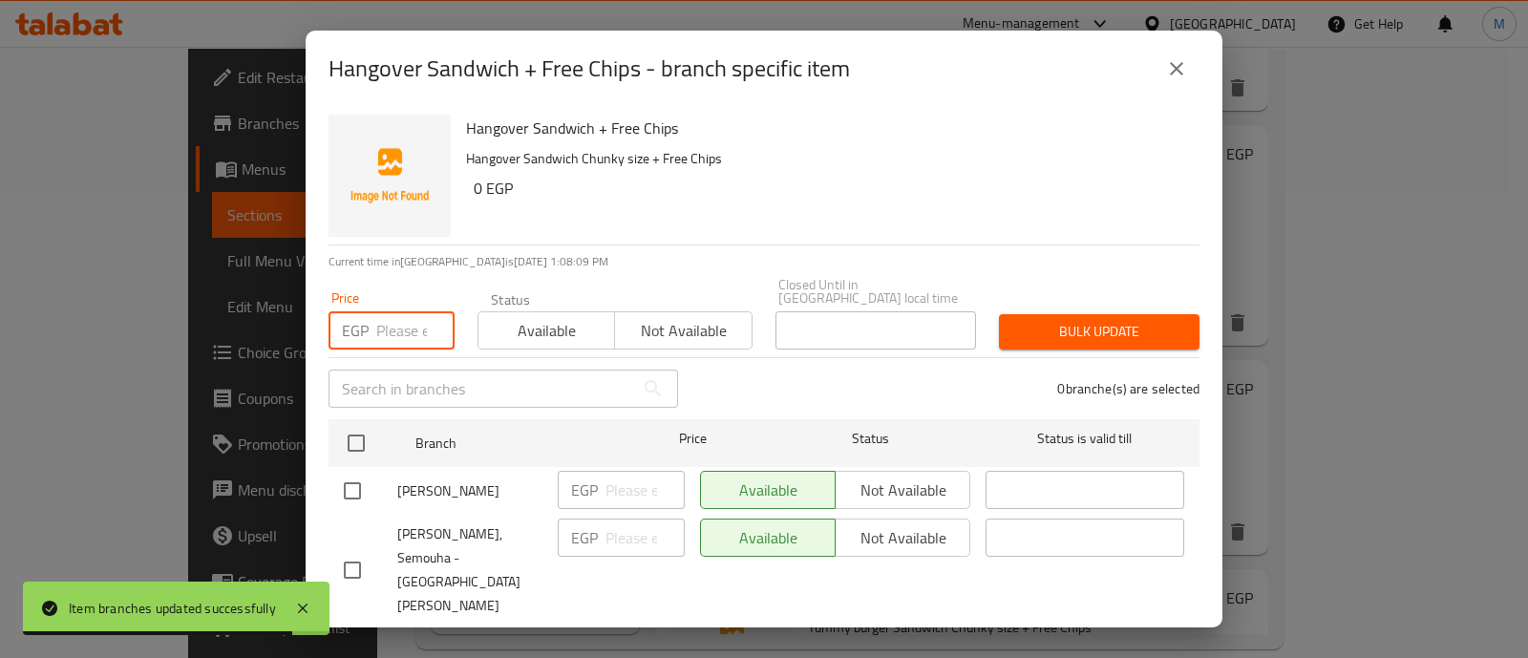
click at [396, 323] on input "number" at bounding box center [415, 330] width 78 height 38
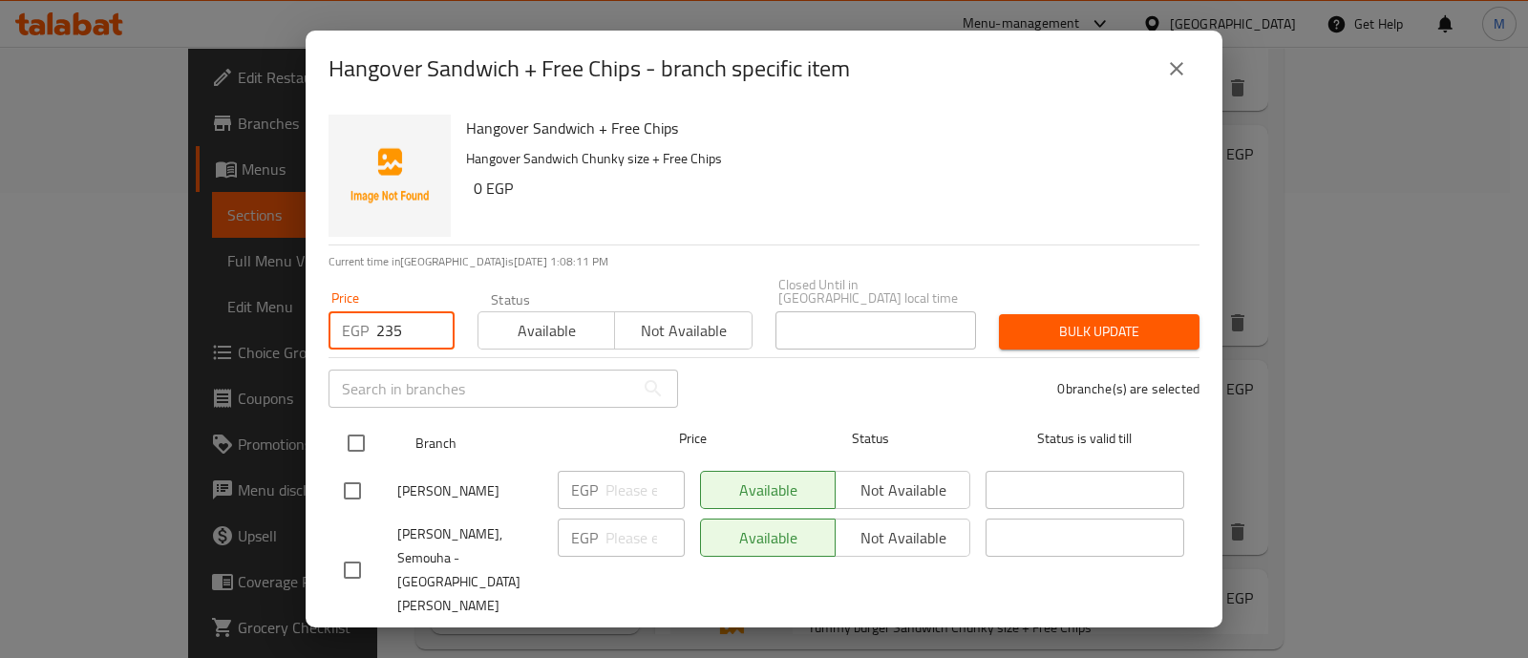
type input "235"
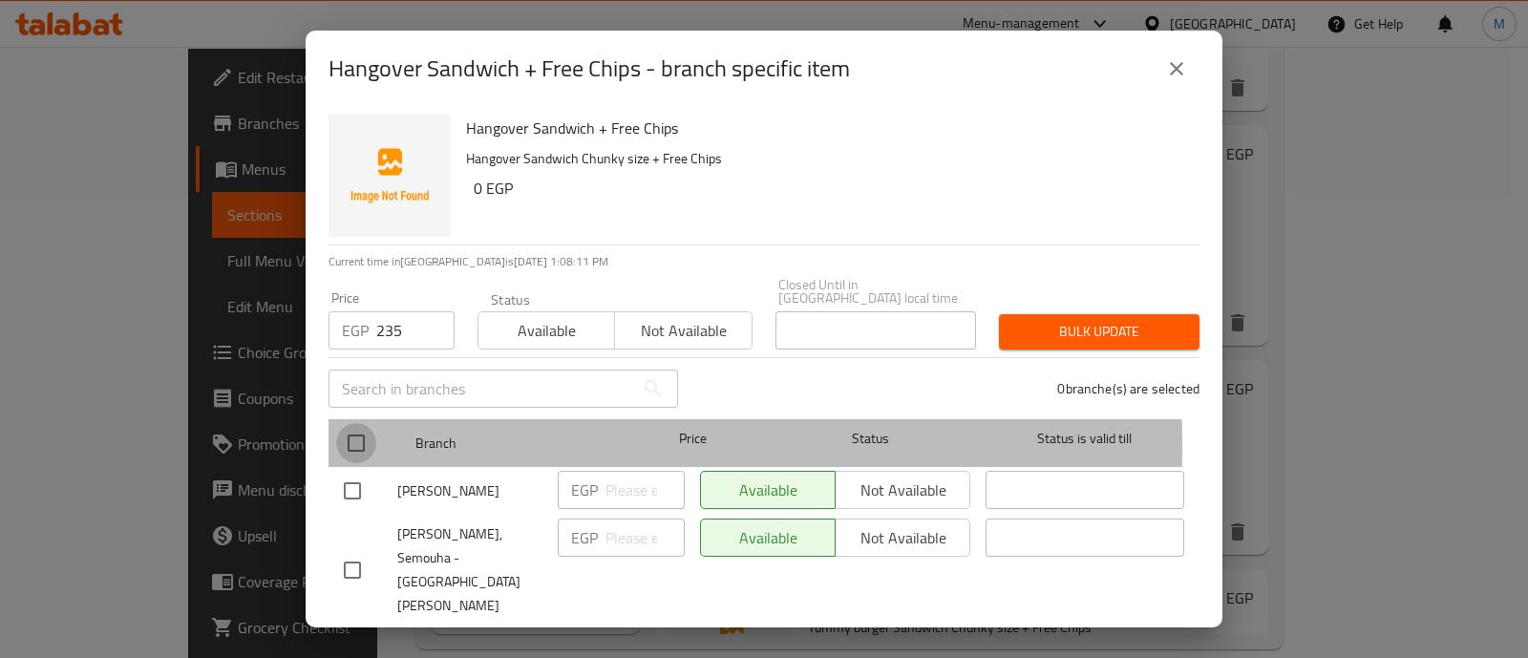
click at [365, 432] on input "checkbox" at bounding box center [356, 443] width 40 height 40
checkbox input "true"
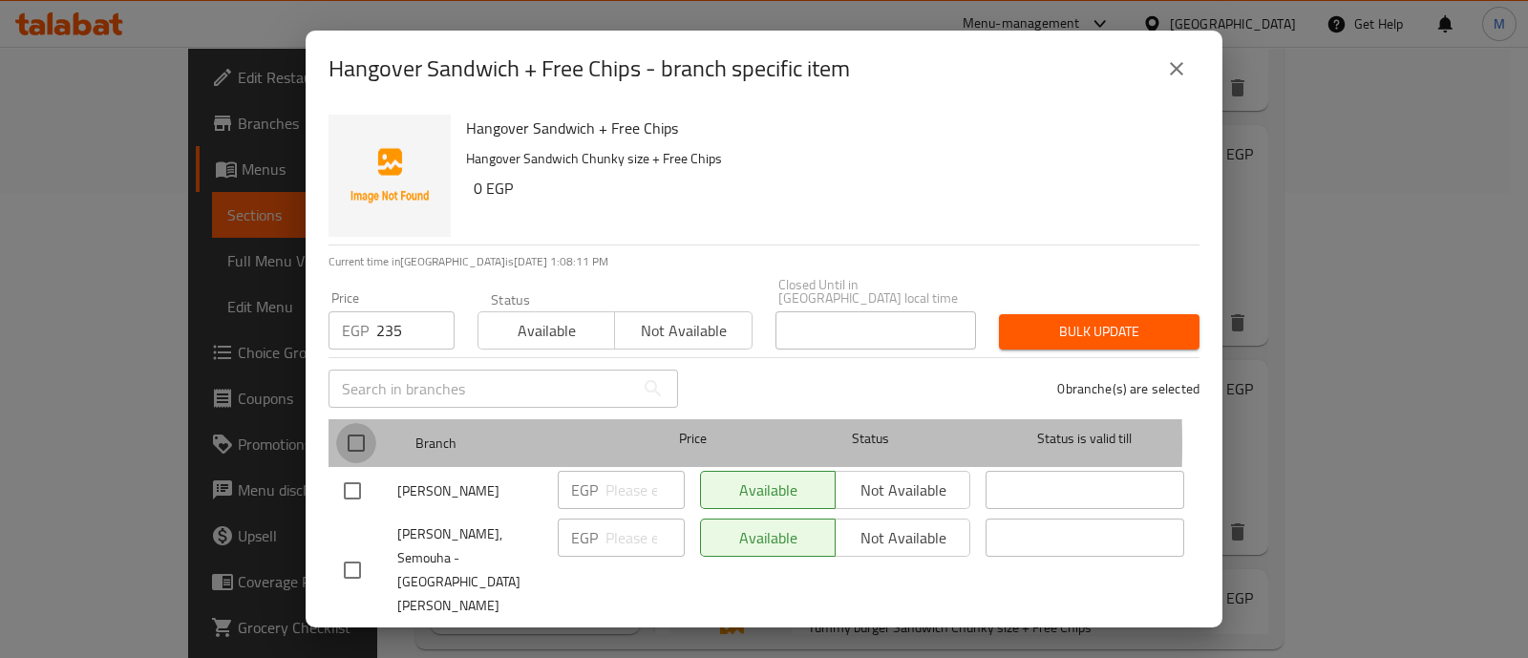
checkbox input "true"
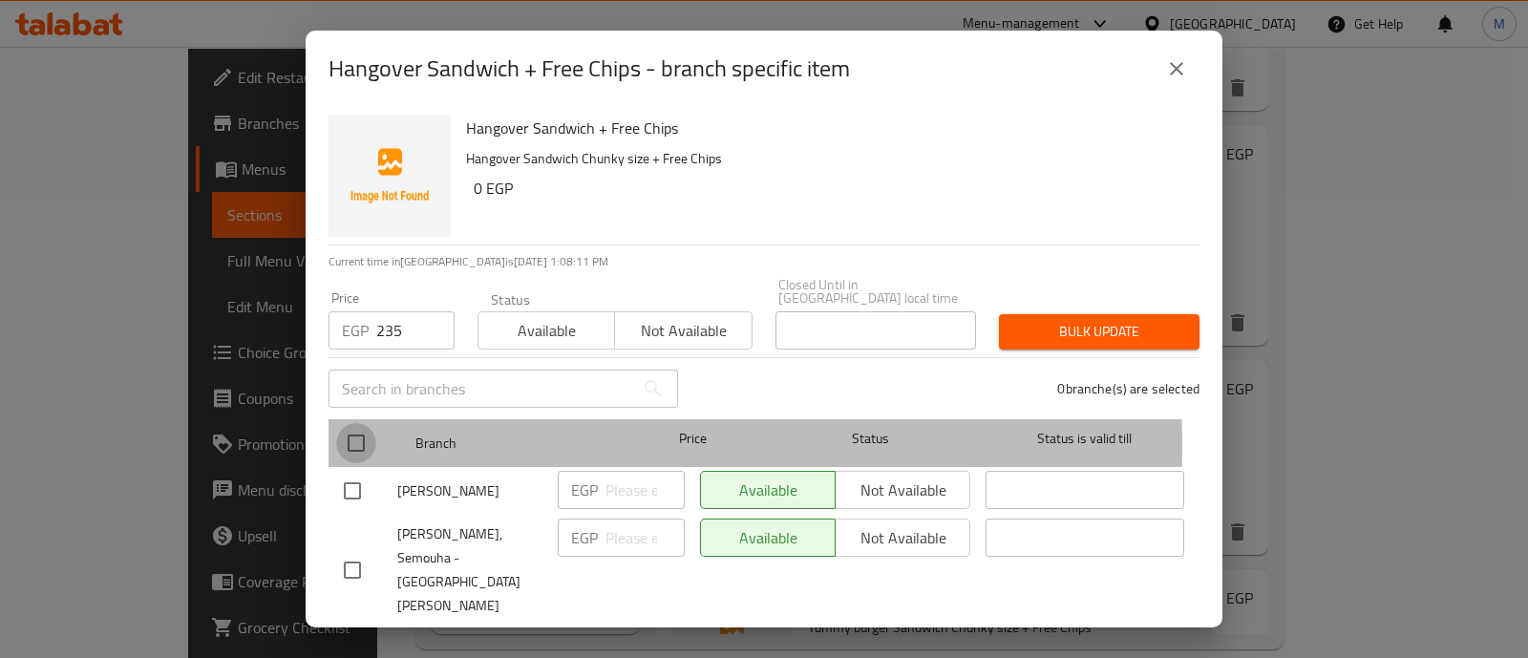
checkbox input "true"
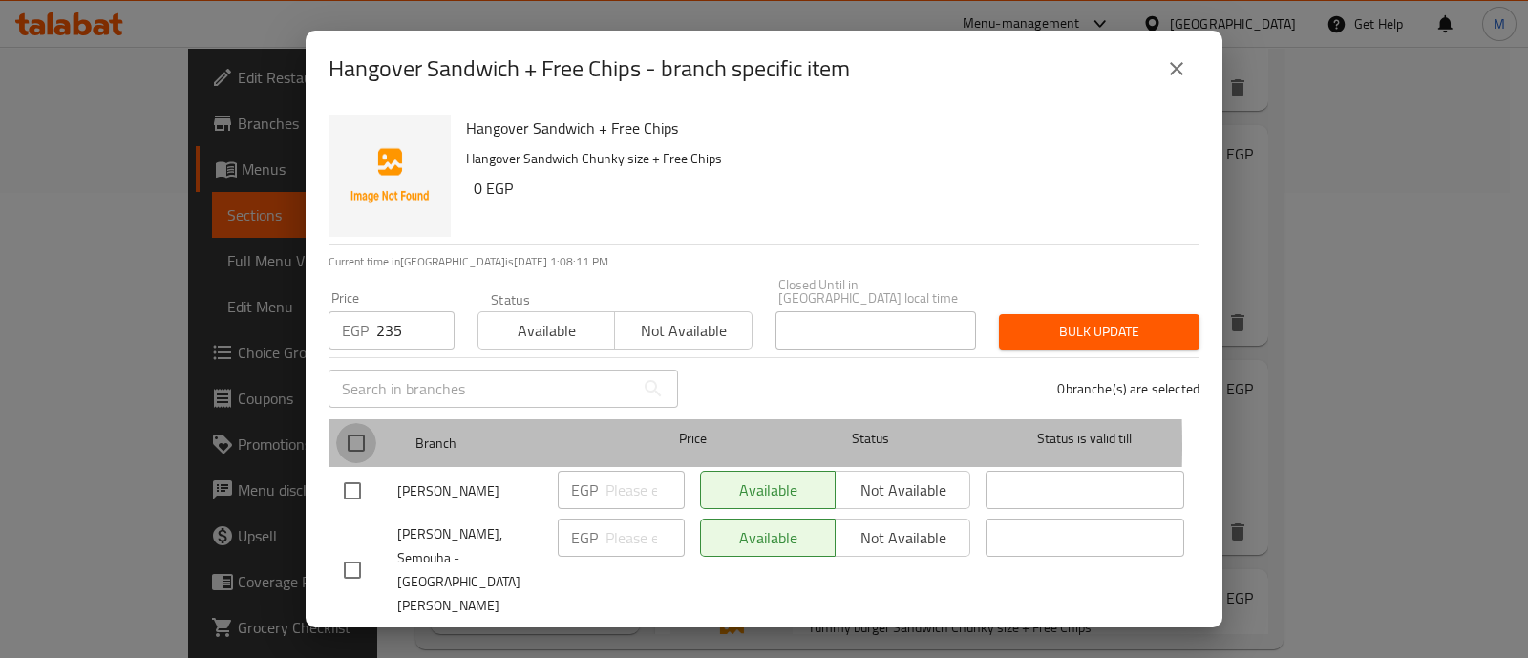
checkbox input "true"
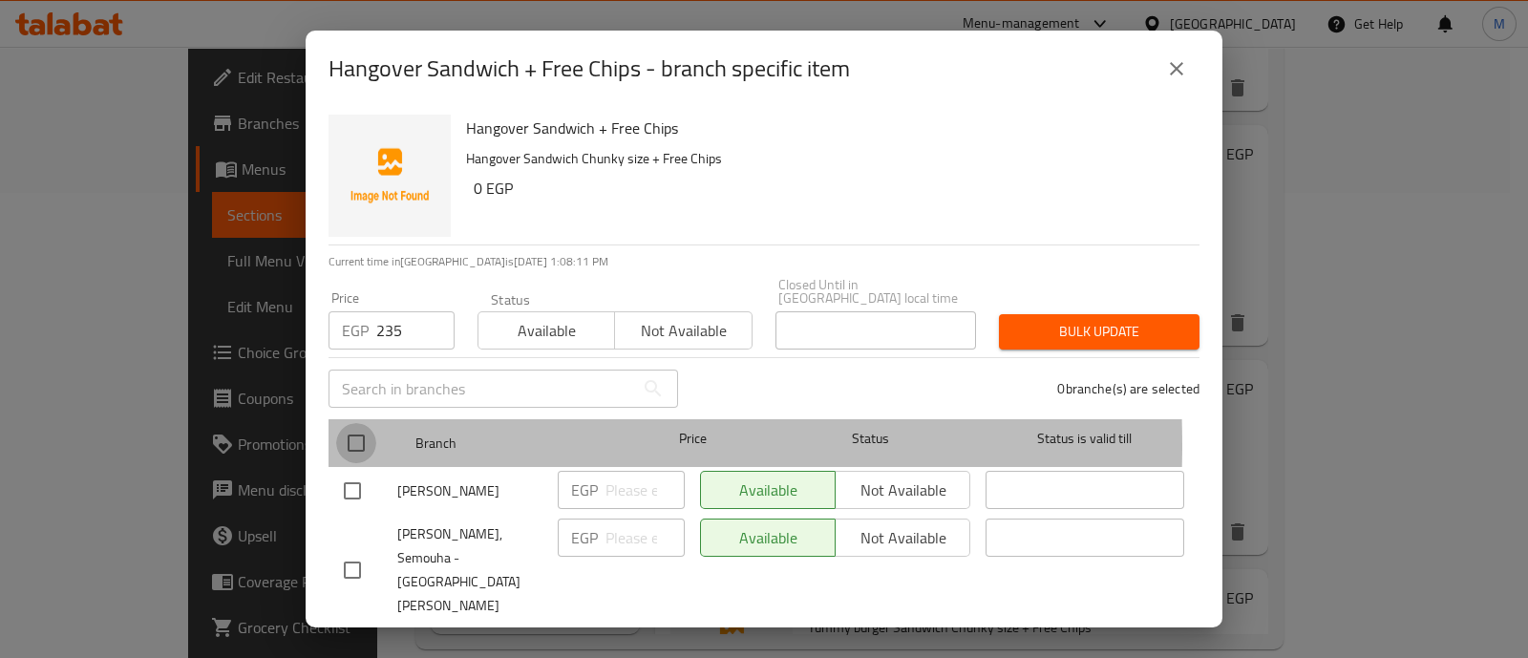
checkbox input "true"
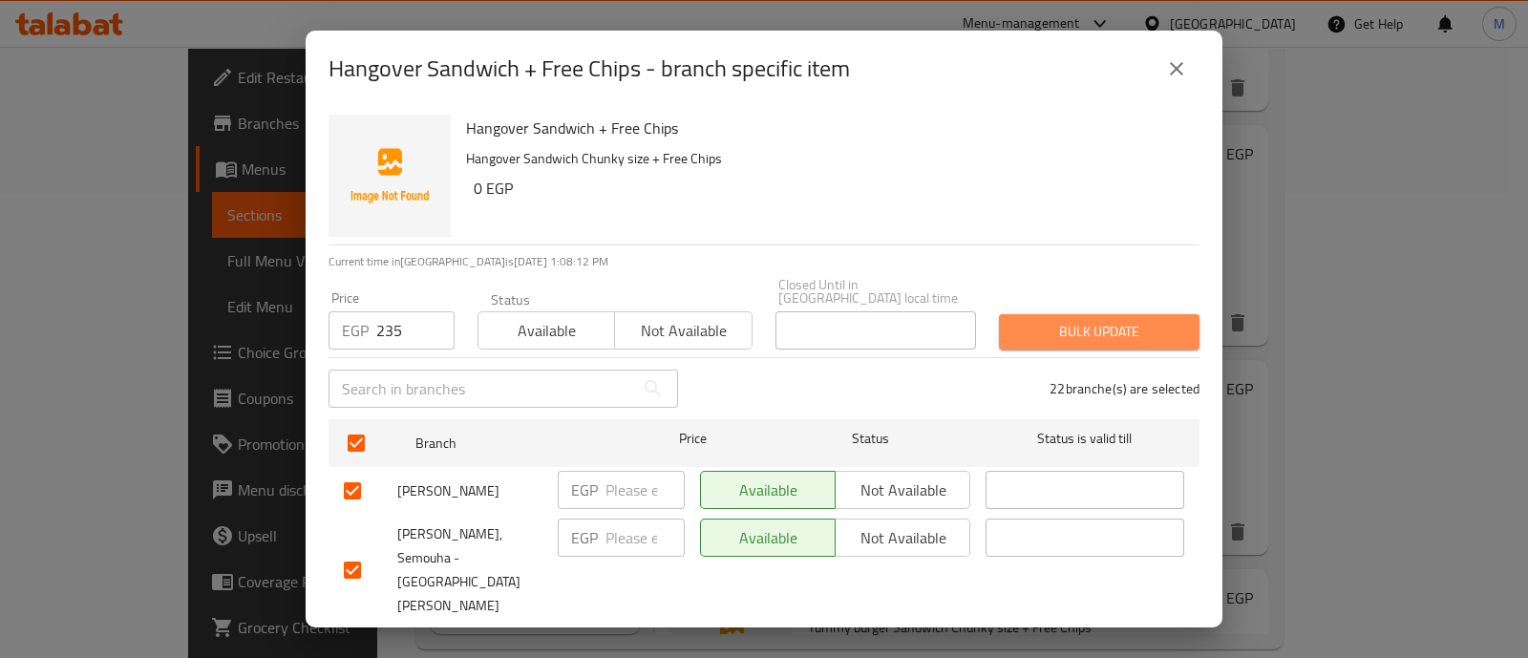
click at [1146, 320] on span "Bulk update" at bounding box center [1099, 332] width 170 height 24
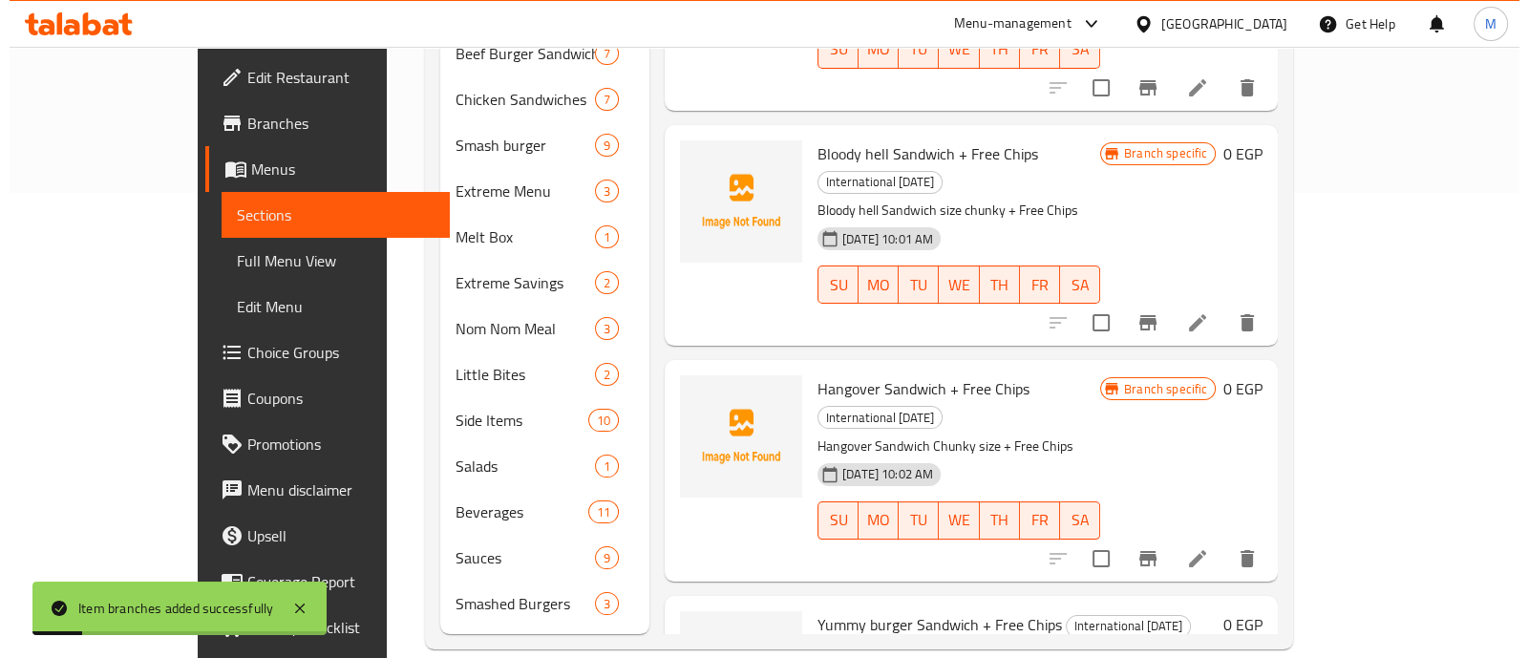
scroll to position [233, 0]
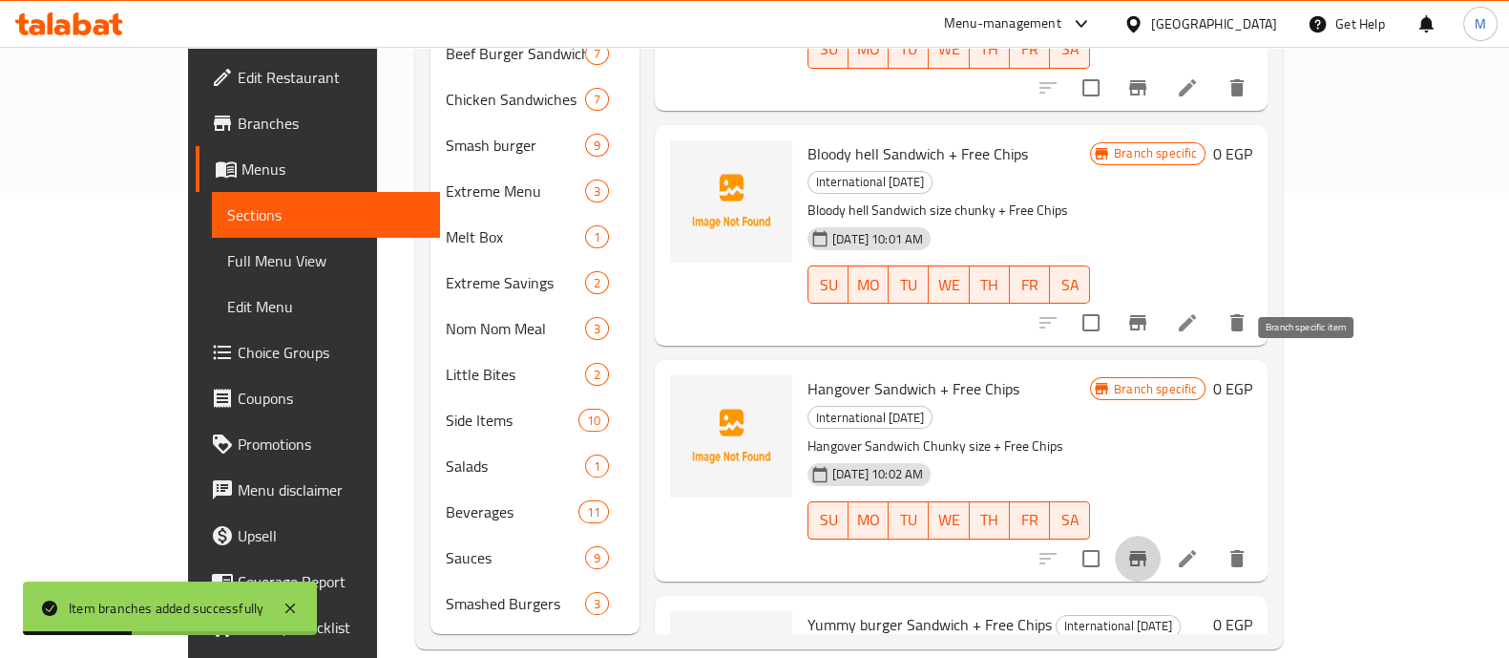
click at [1150, 547] on icon "Branch-specific-item" at bounding box center [1138, 558] width 23 height 23
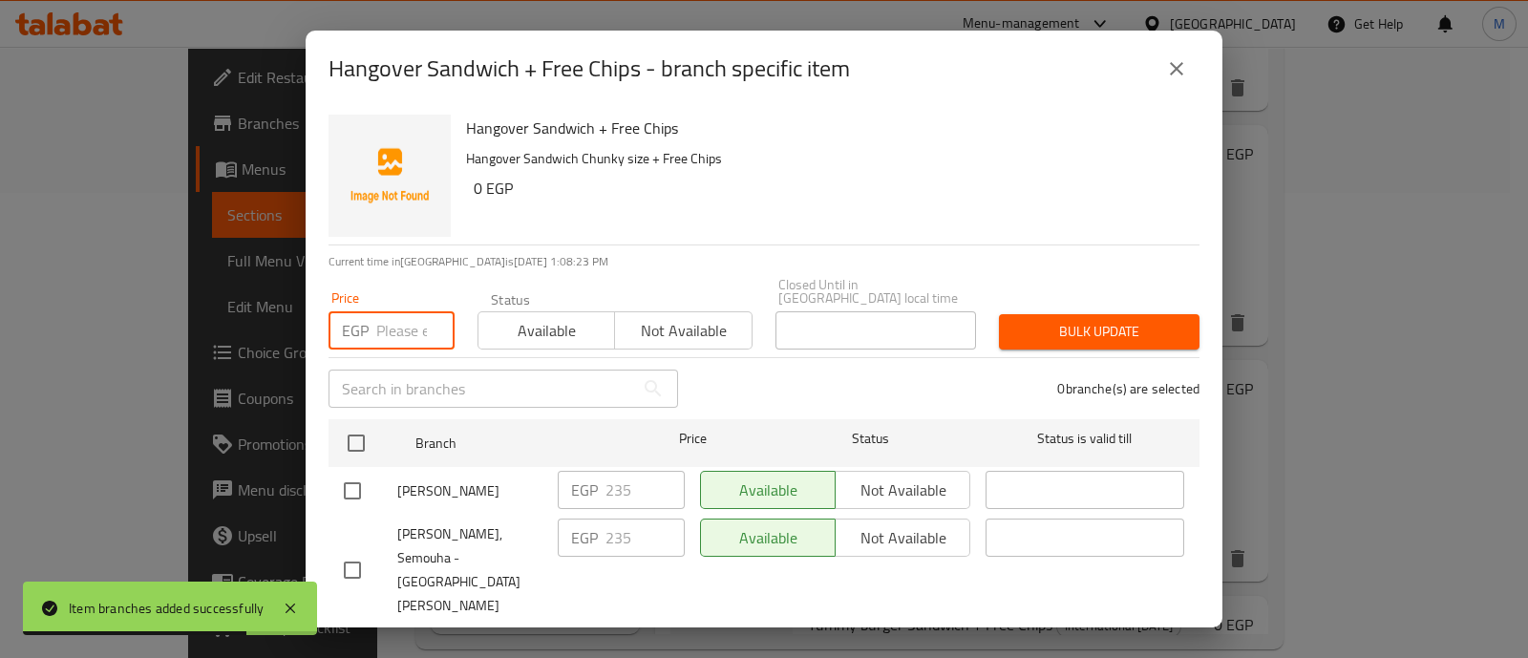
click at [399, 318] on input "number" at bounding box center [415, 330] width 78 height 38
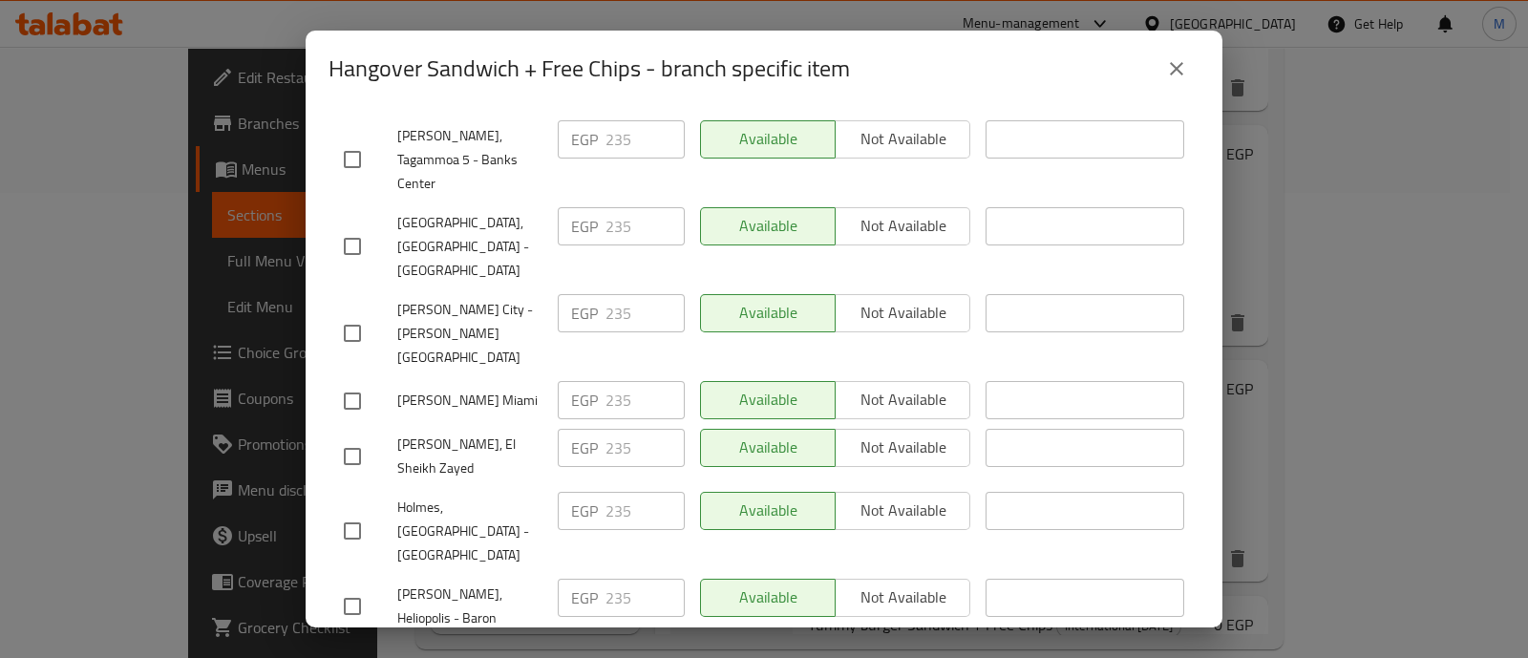
type input "285"
checkbox input "true"
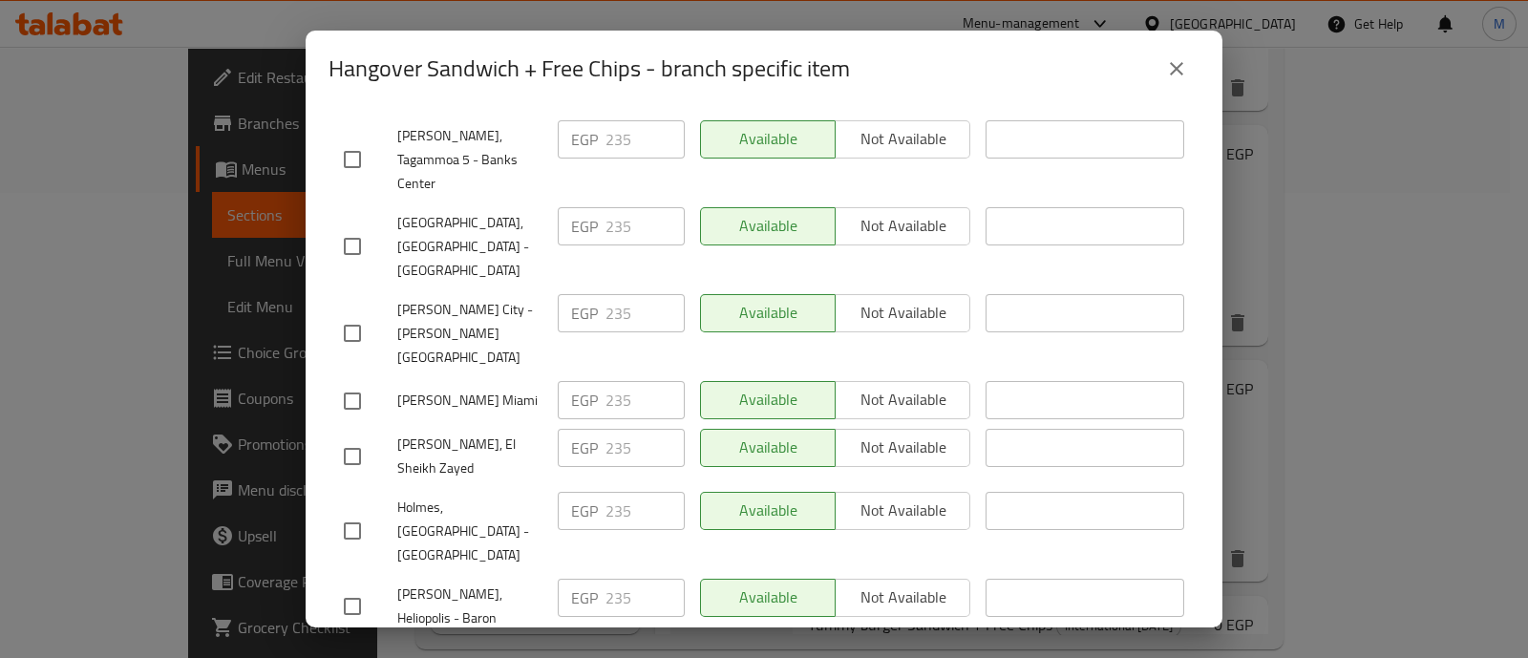
checkbox input "true"
click at [348, 586] on input "checkbox" at bounding box center [352, 606] width 40 height 40
checkbox input "true"
click at [352, 436] on input "checkbox" at bounding box center [352, 456] width 40 height 40
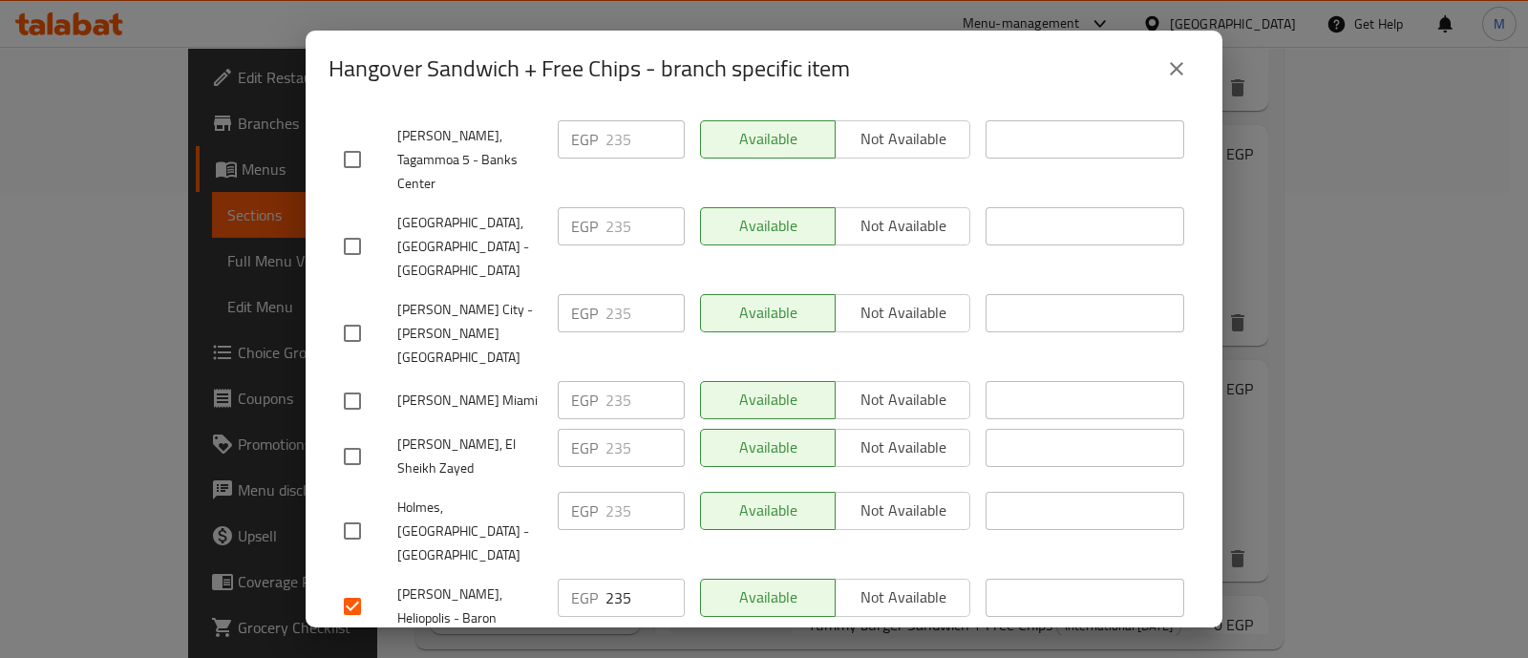
checkbox input "true"
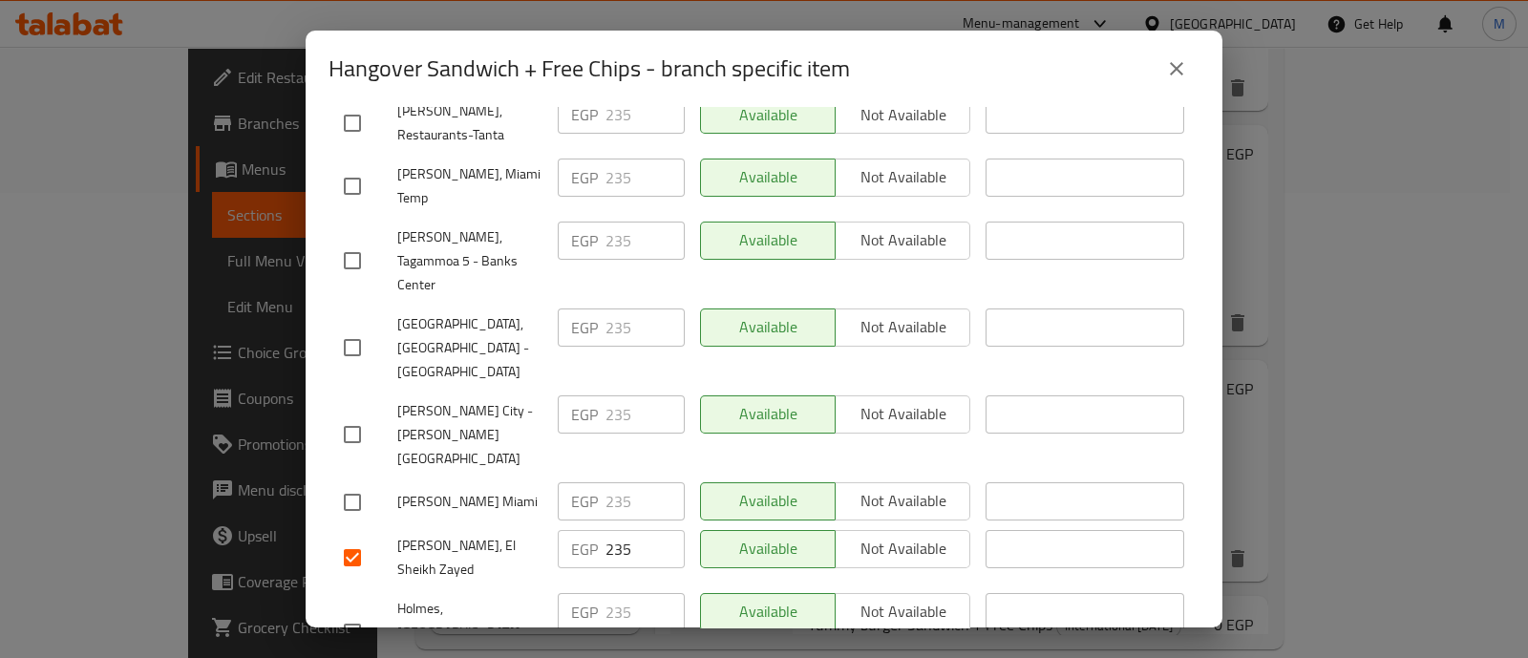
click at [352, 414] on input "checkbox" at bounding box center [352, 434] width 40 height 40
checkbox input "true"
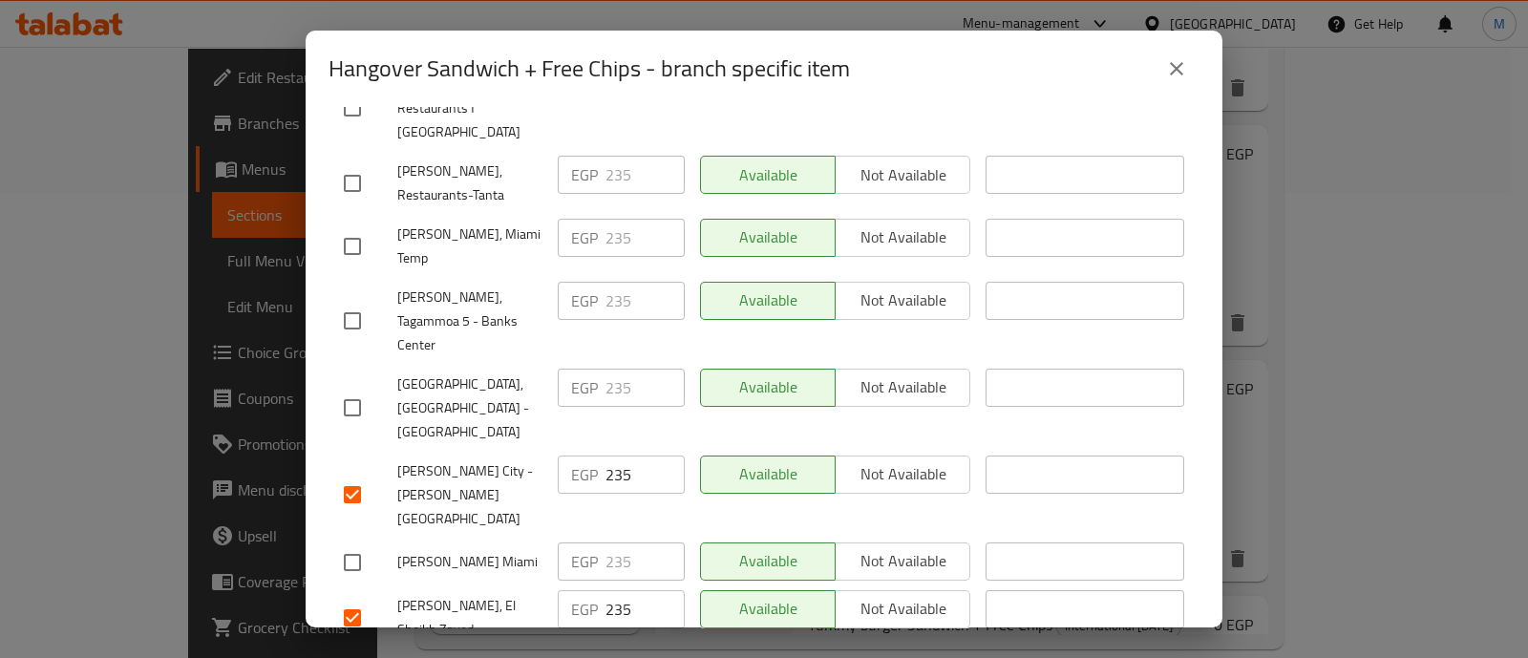
click at [352, 388] on input "checkbox" at bounding box center [352, 408] width 40 height 40
checkbox input "true"
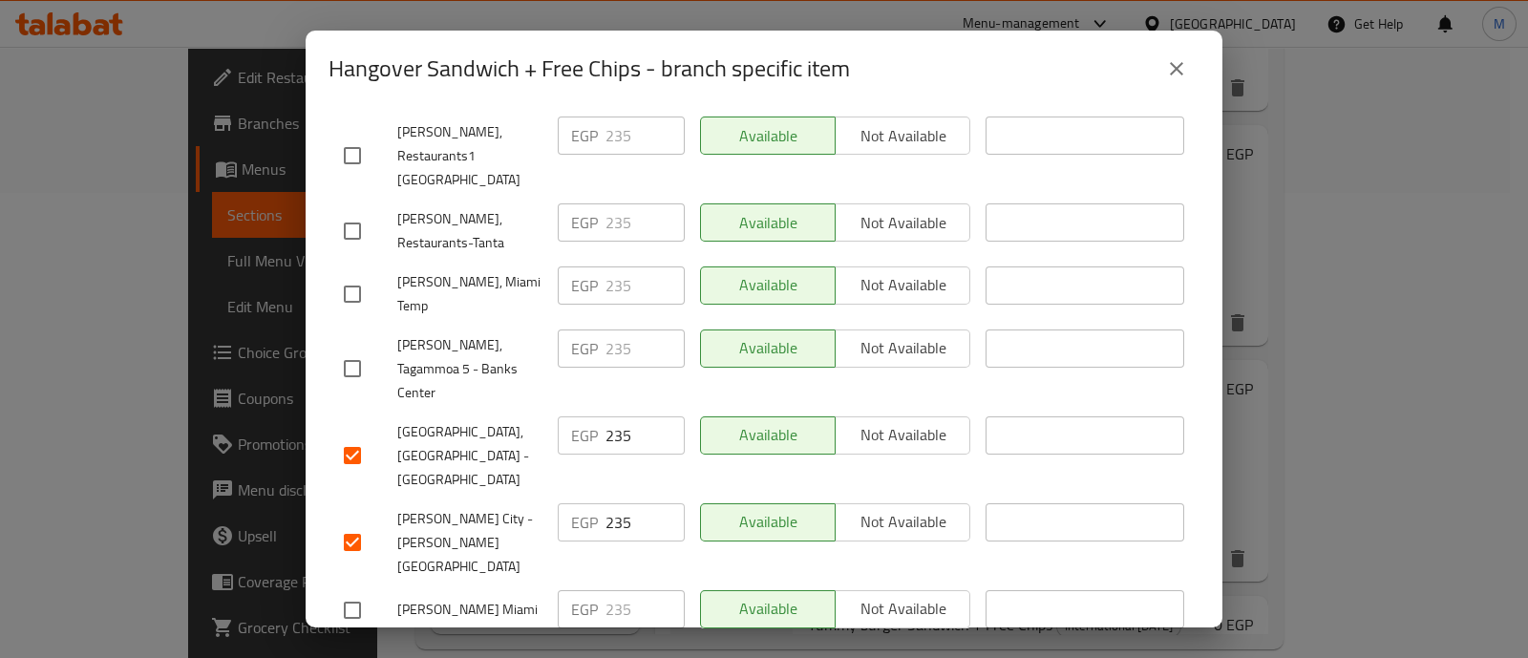
scroll to position [863, 0]
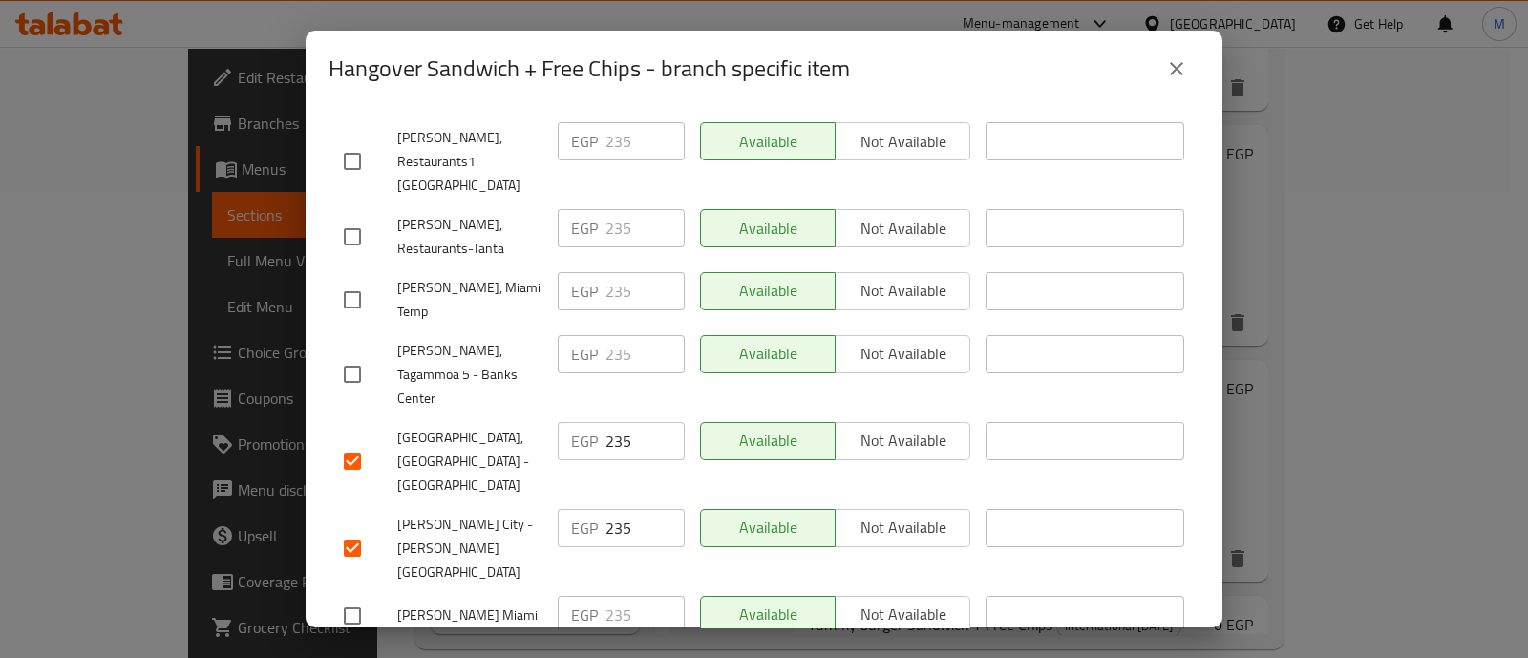
click at [352, 354] on input "checkbox" at bounding box center [352, 374] width 40 height 40
checkbox input "true"
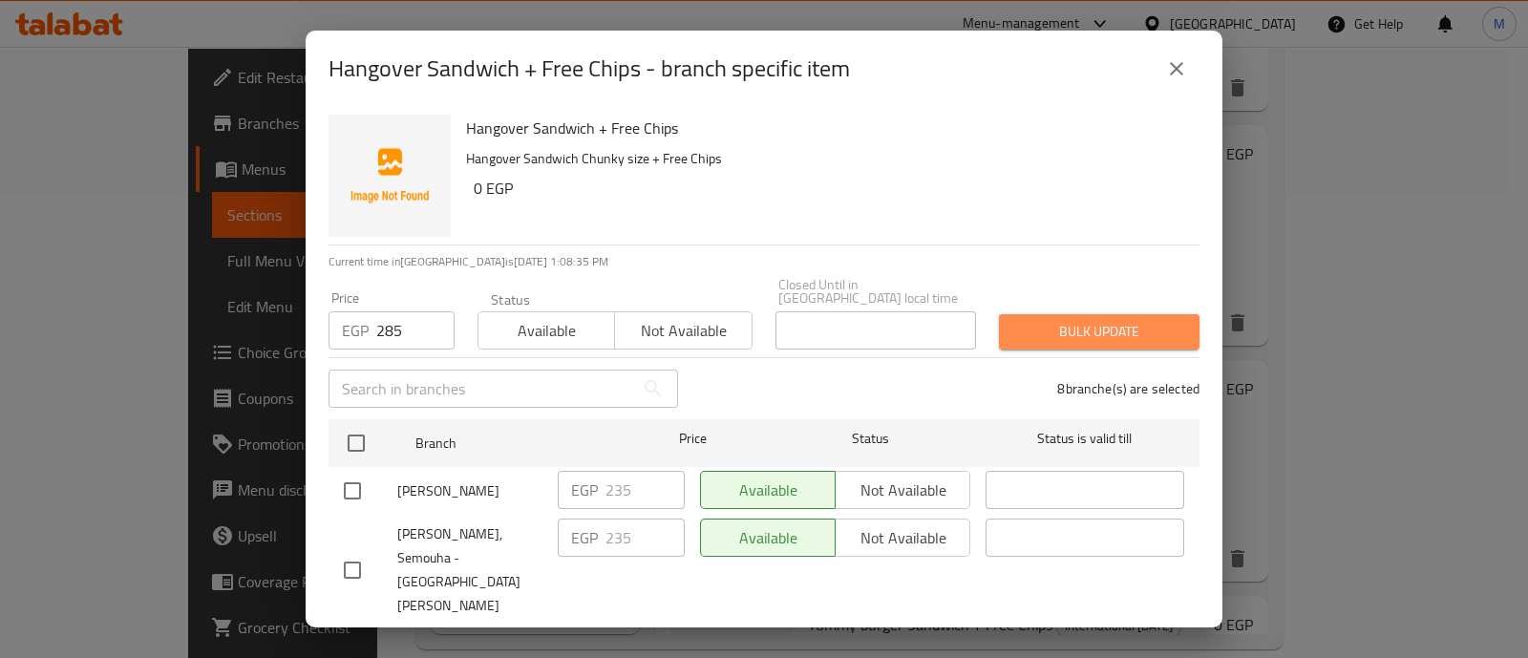
click at [1103, 327] on span "Bulk update" at bounding box center [1099, 332] width 170 height 24
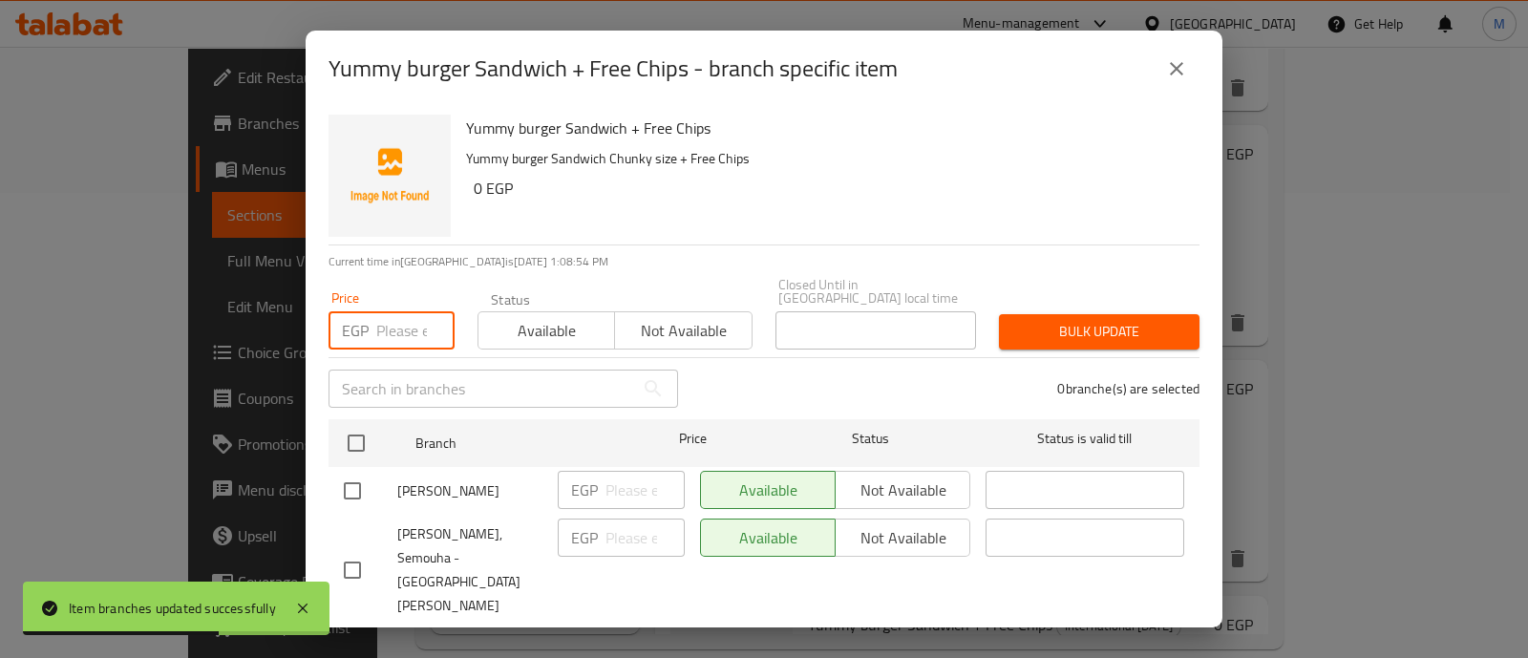
click at [382, 312] on input "number" at bounding box center [415, 330] width 78 height 38
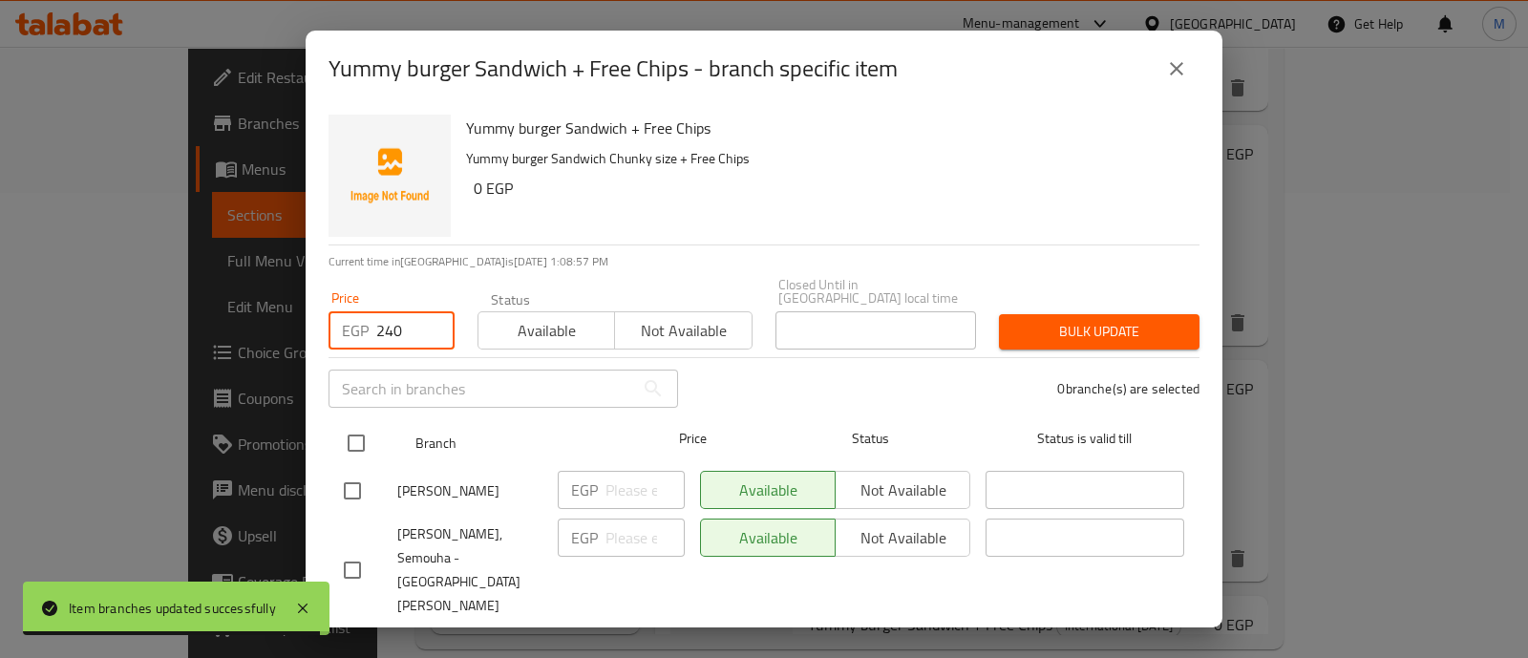
type input "240"
click at [369, 427] on input "checkbox" at bounding box center [356, 443] width 40 height 40
checkbox input "true"
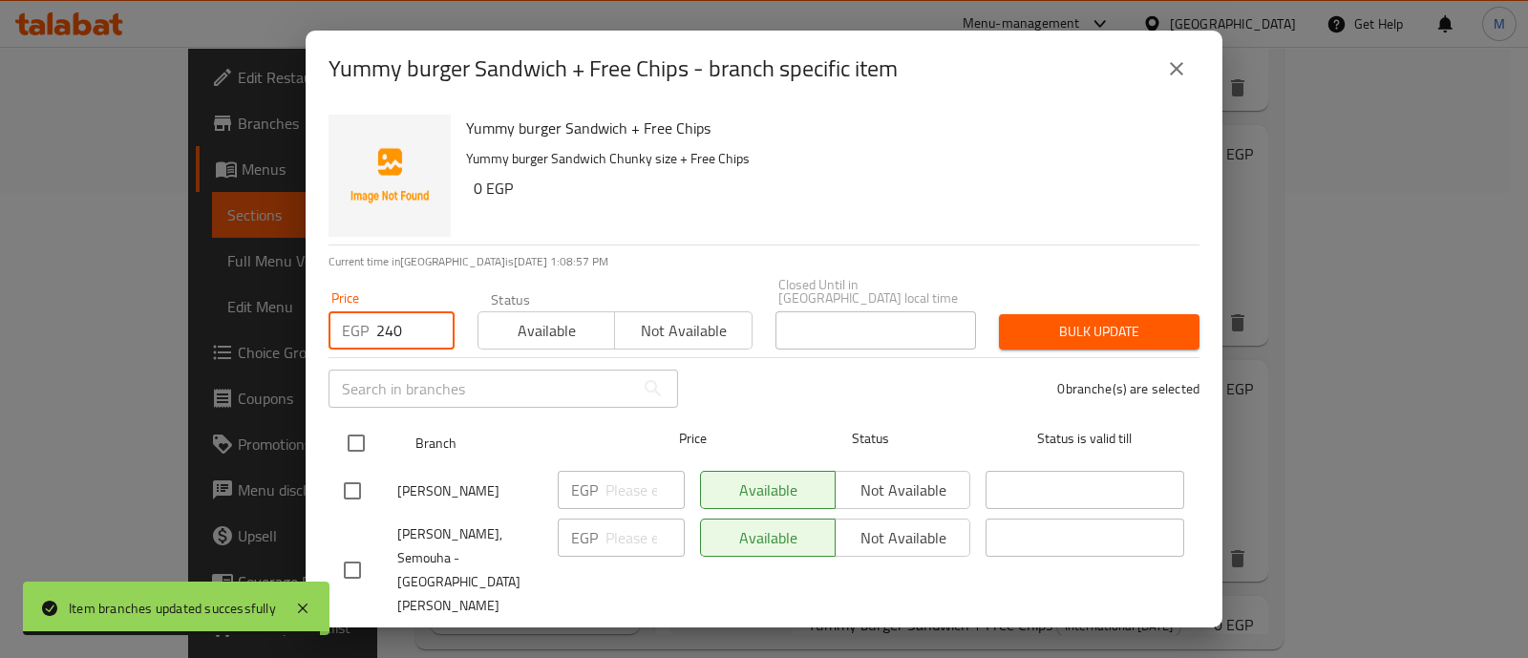
checkbox input "true"
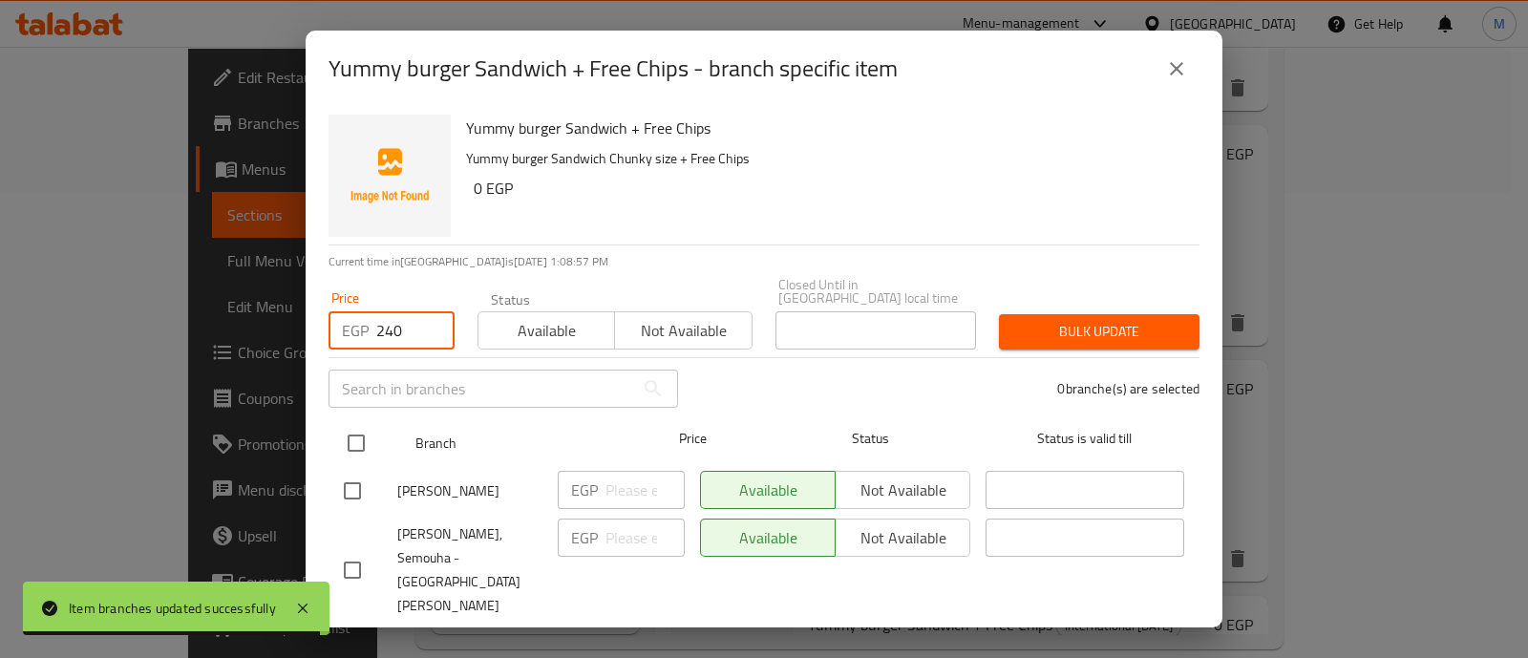
checkbox input "true"
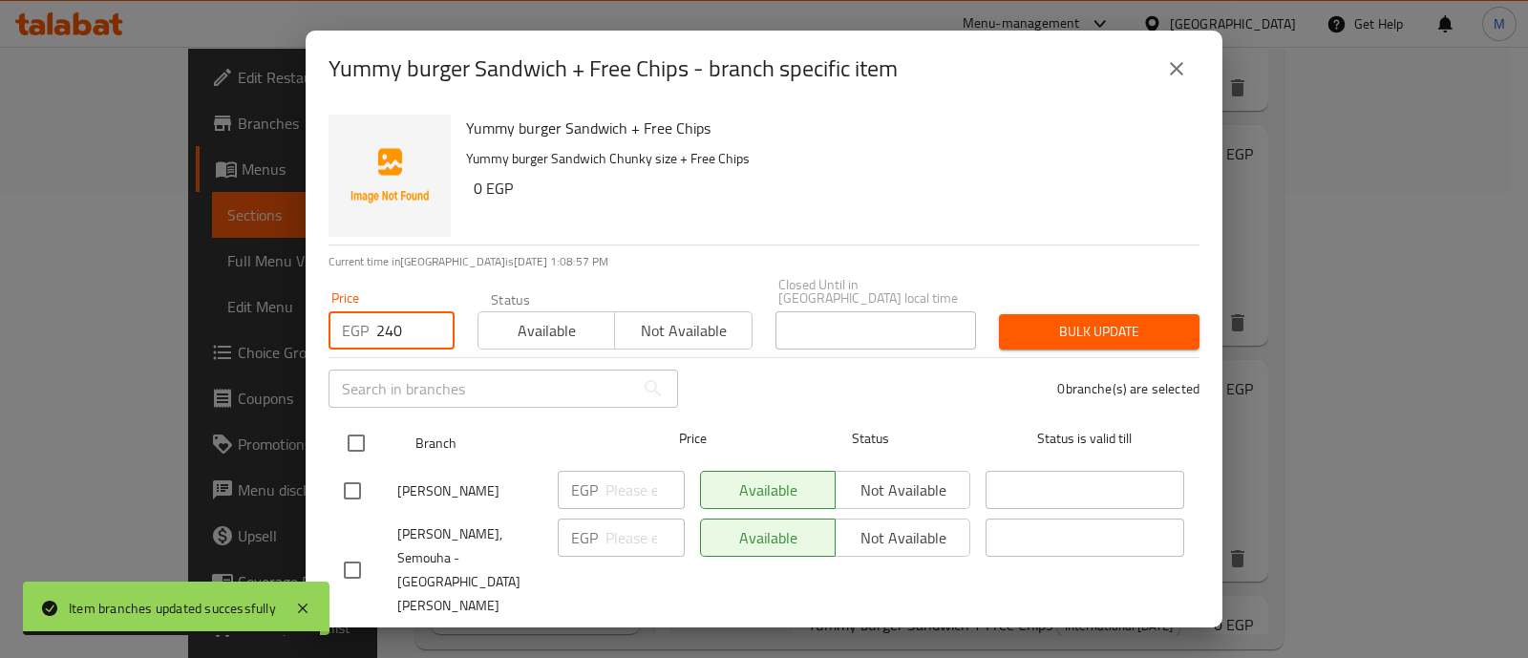
checkbox input "true"
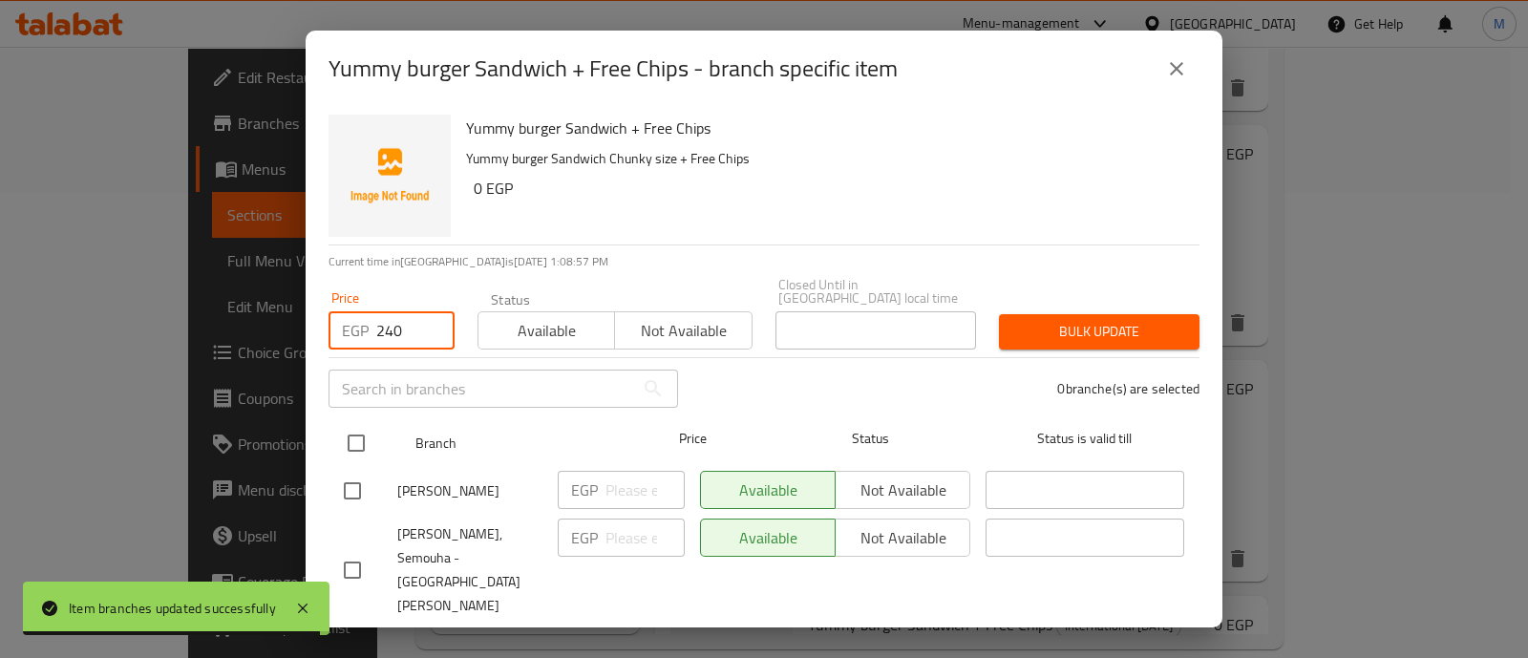
checkbox input "true"
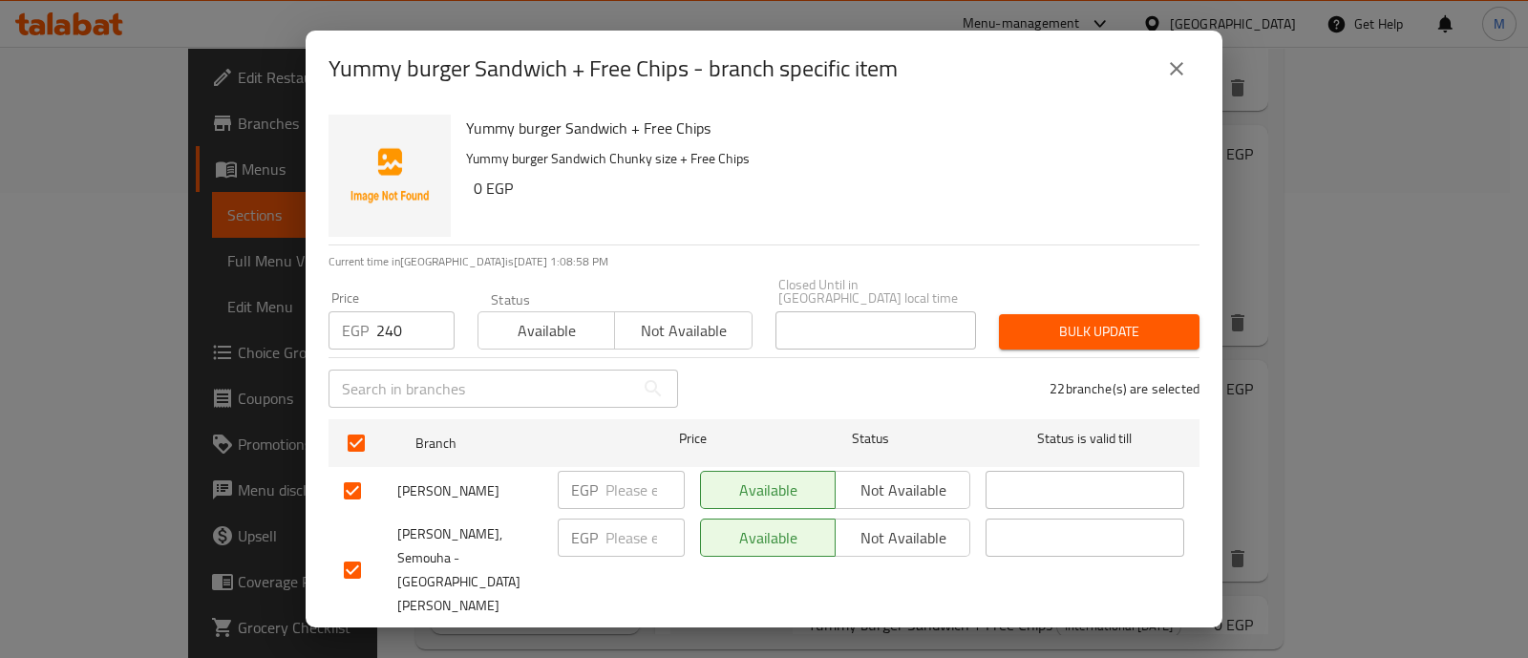
click at [1106, 320] on span "Bulk update" at bounding box center [1099, 332] width 170 height 24
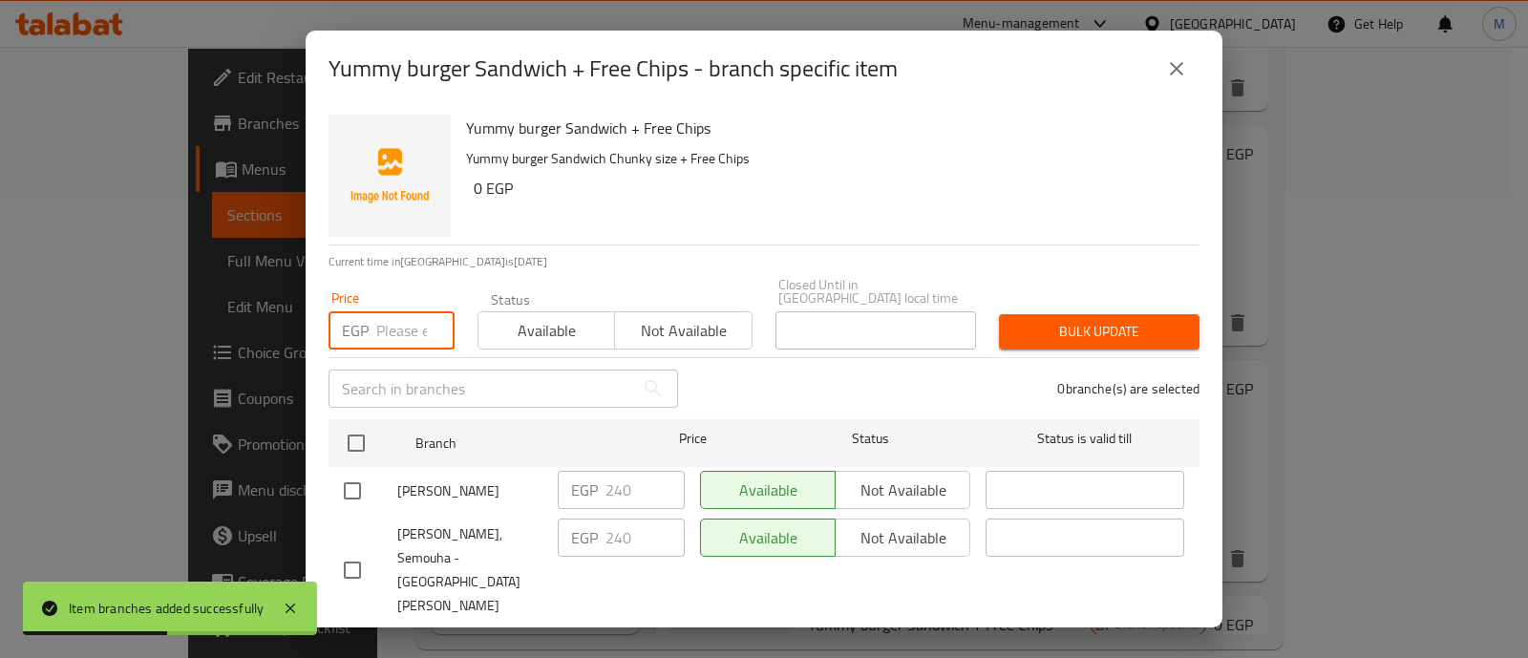
click at [398, 327] on input "number" at bounding box center [415, 330] width 78 height 38
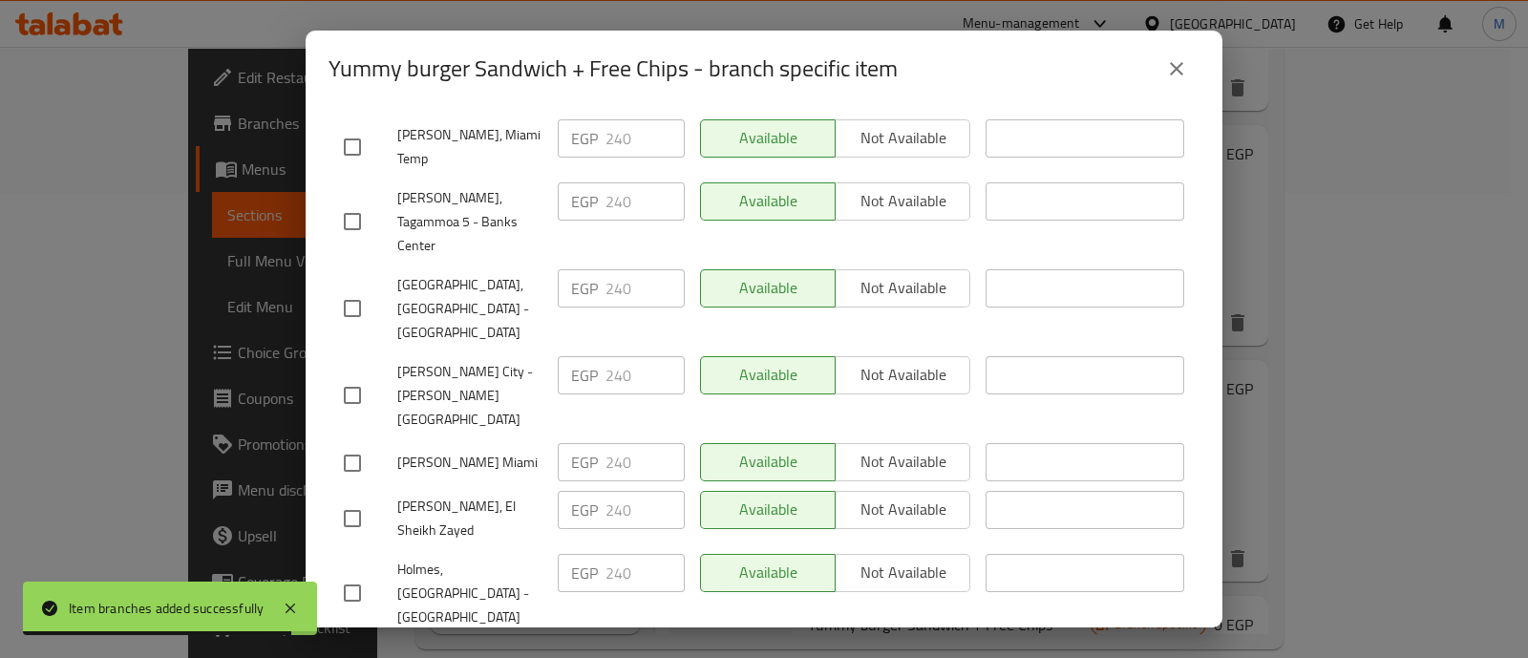
scroll to position [1078, 0]
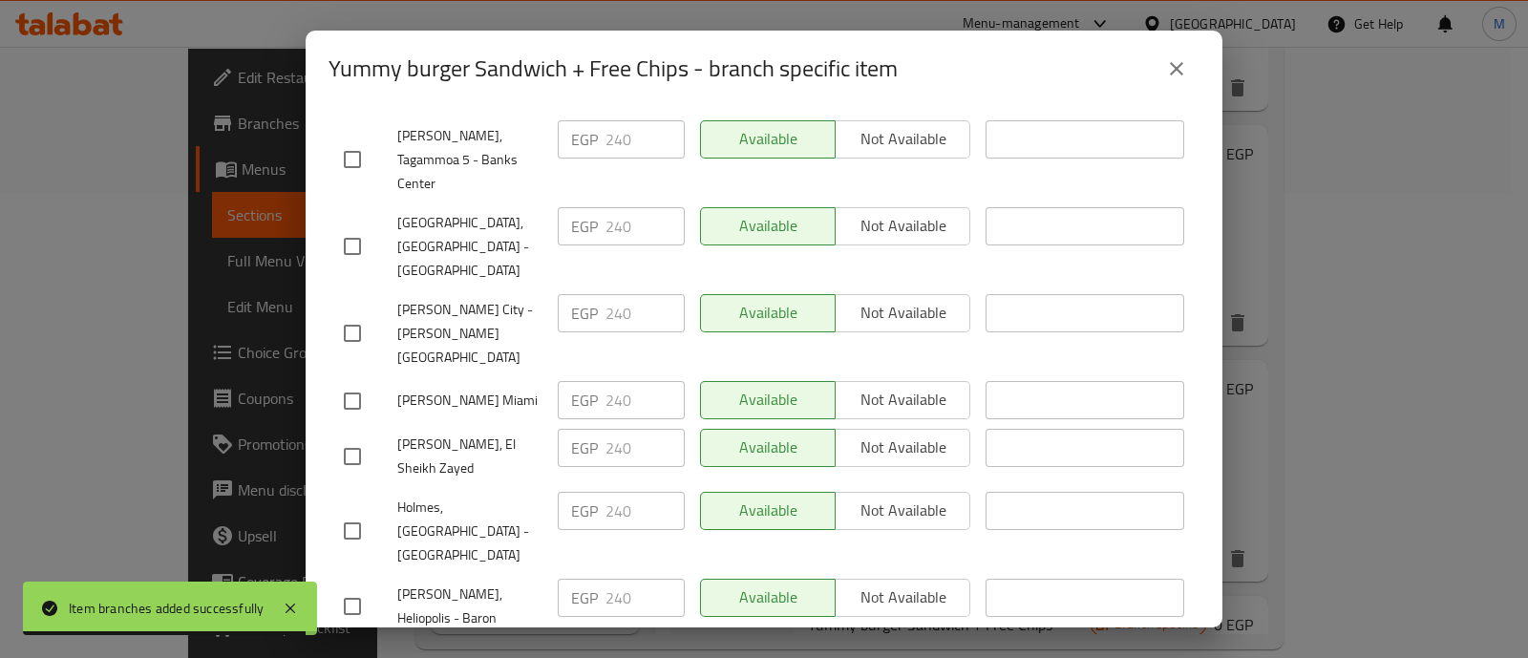
type input "290"
checkbox input "true"
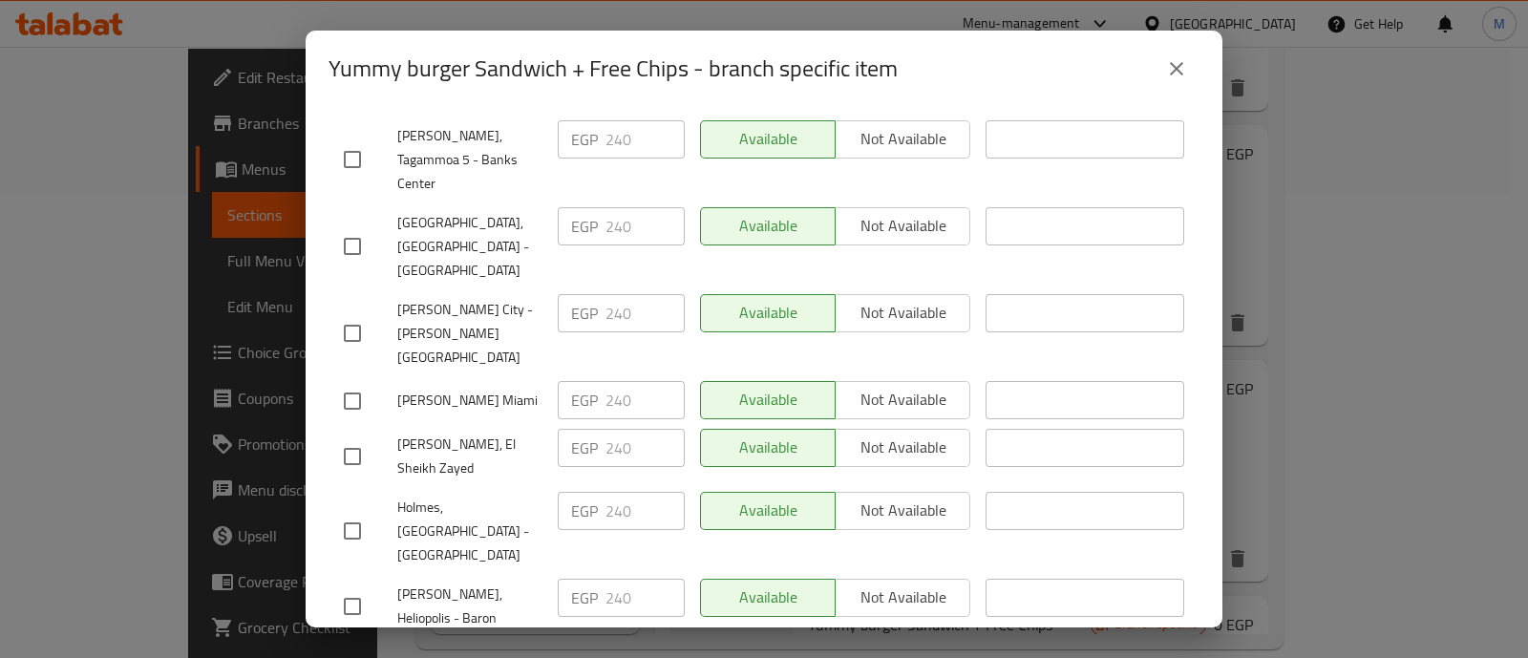
checkbox input "true"
click at [367, 586] on input "checkbox" at bounding box center [352, 606] width 40 height 40
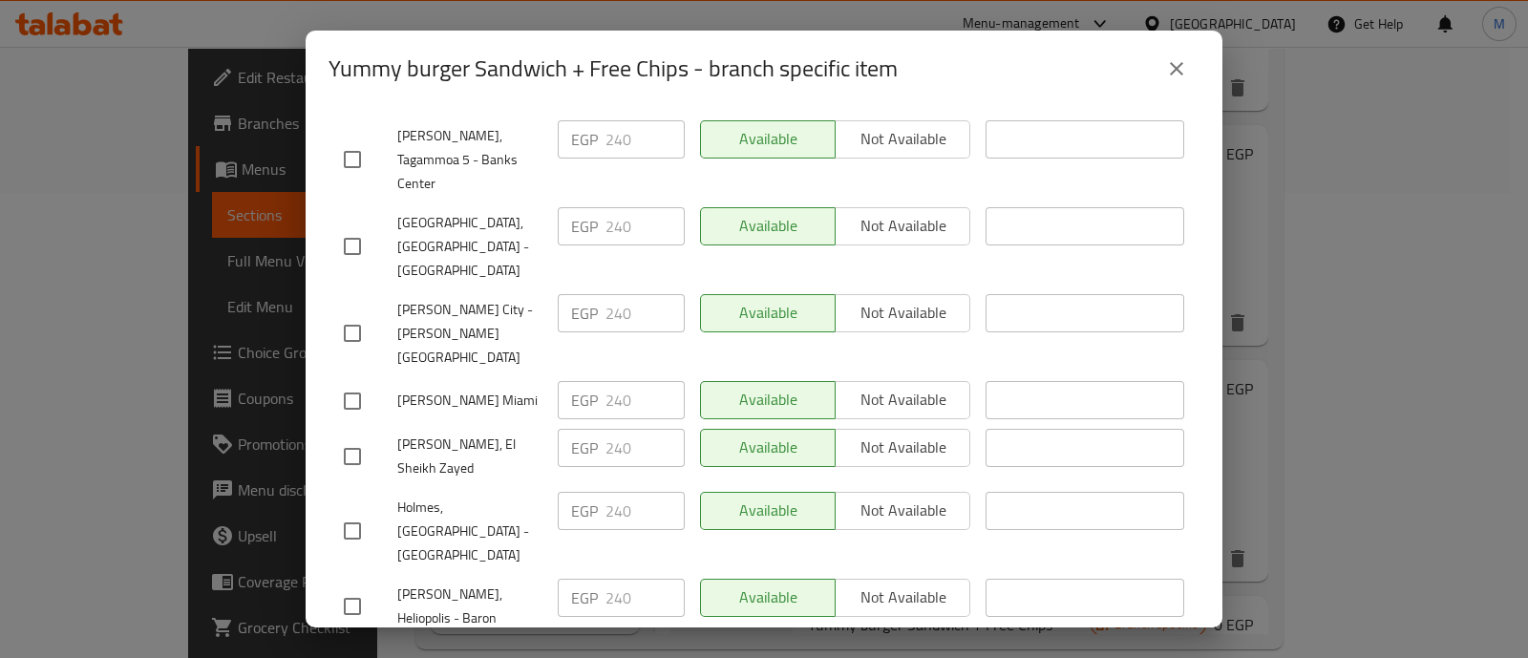
checkbox input "true"
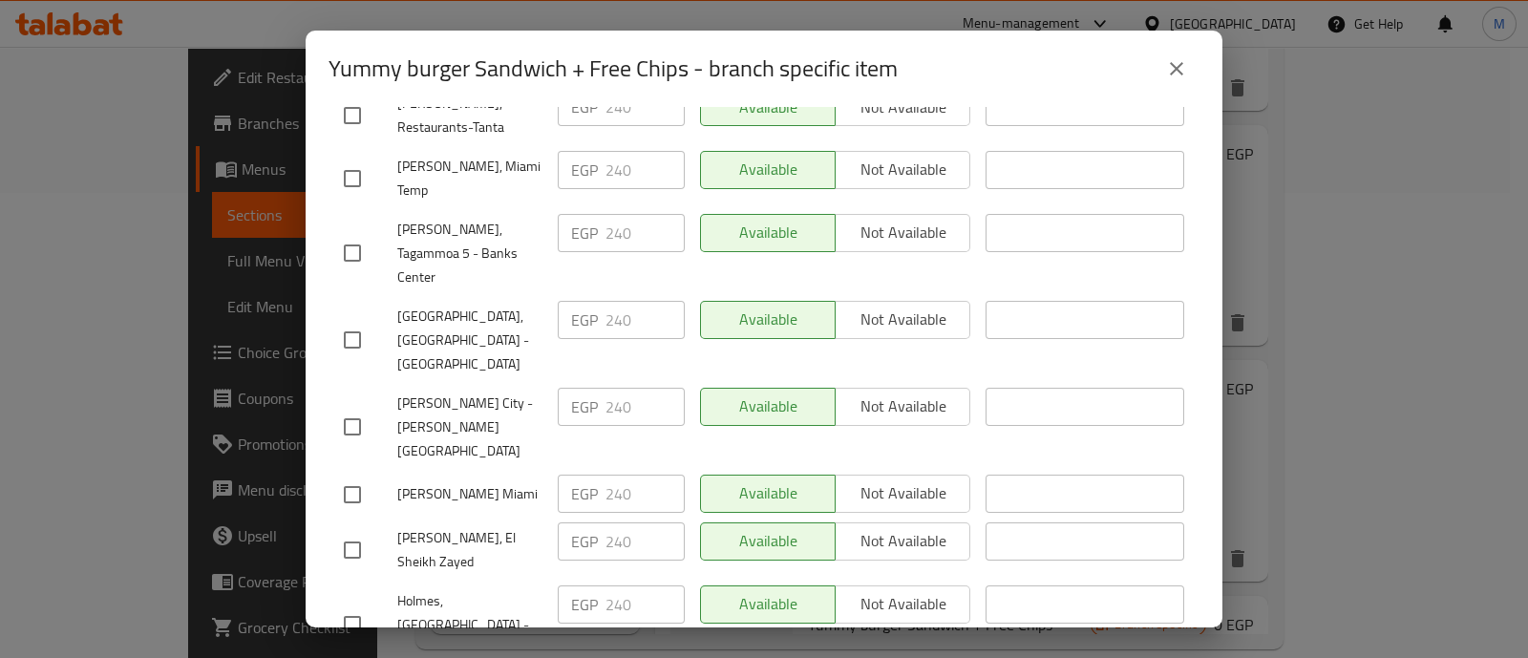
click at [364, 530] on input "checkbox" at bounding box center [352, 550] width 40 height 40
checkbox input "true"
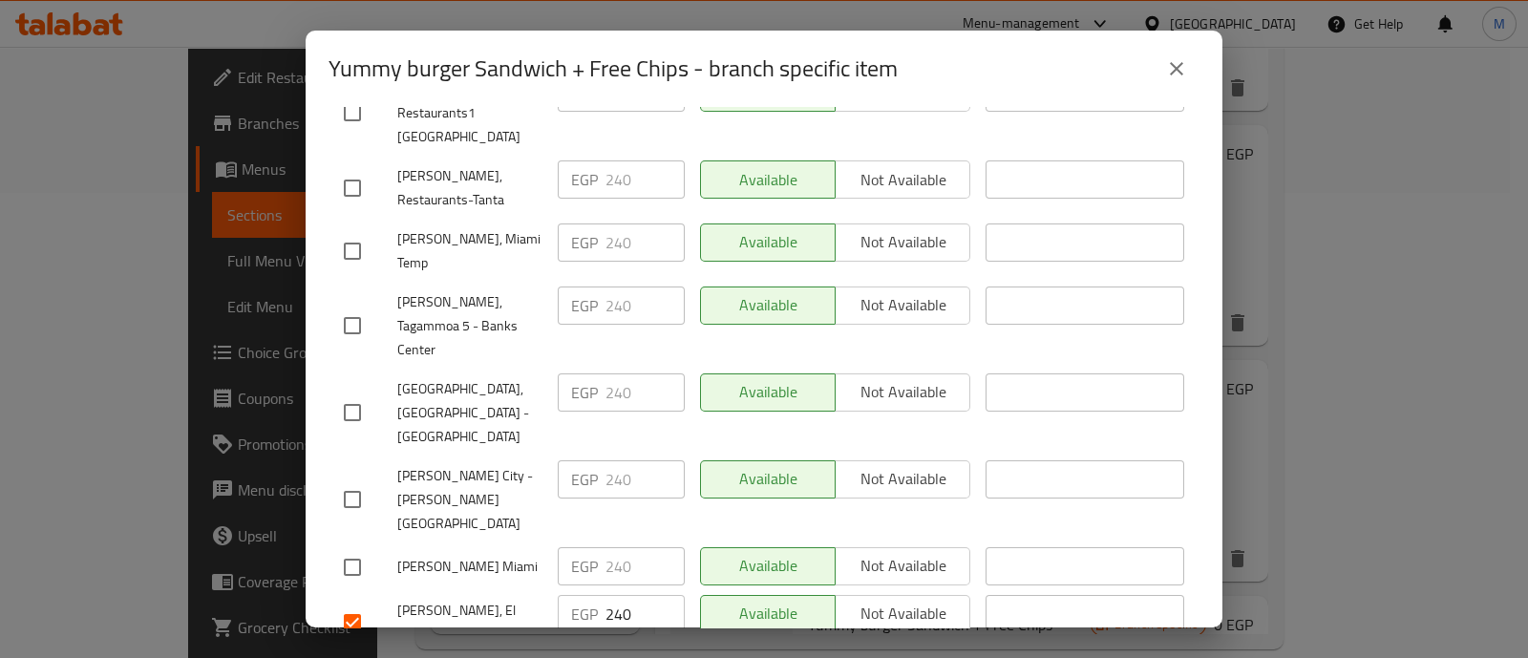
scroll to position [875, 0]
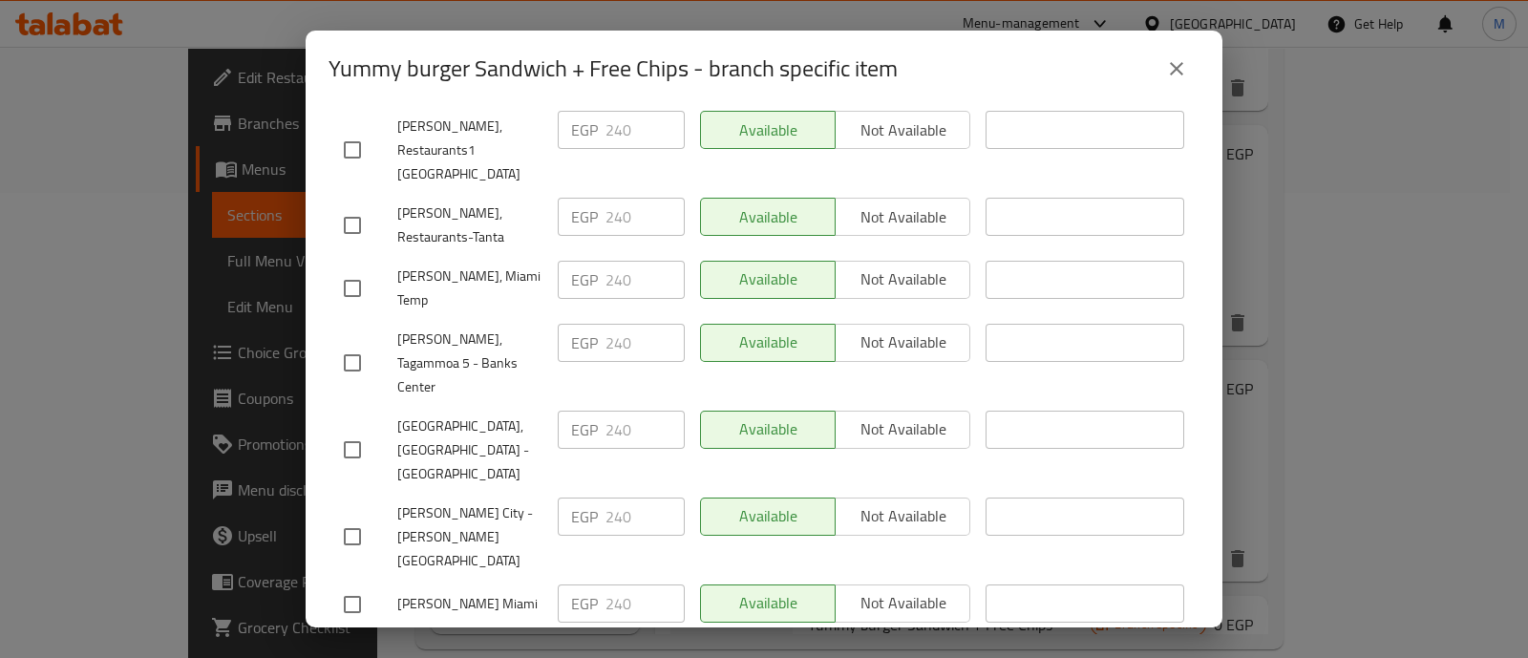
click at [364, 517] on input "checkbox" at bounding box center [352, 537] width 40 height 40
checkbox input "true"
click at [358, 430] on input "checkbox" at bounding box center [352, 450] width 40 height 40
checkbox input "true"
click at [362, 343] on input "checkbox" at bounding box center [352, 363] width 40 height 40
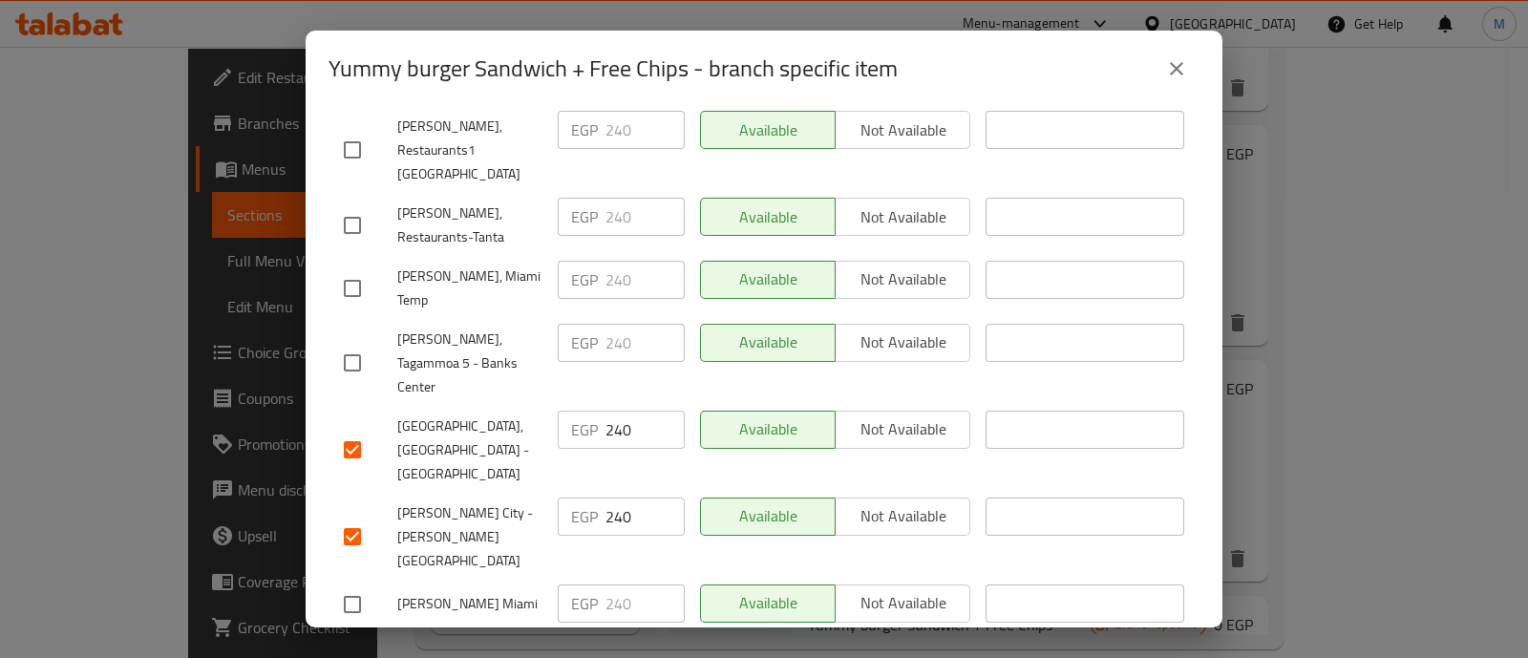
checkbox input "true"
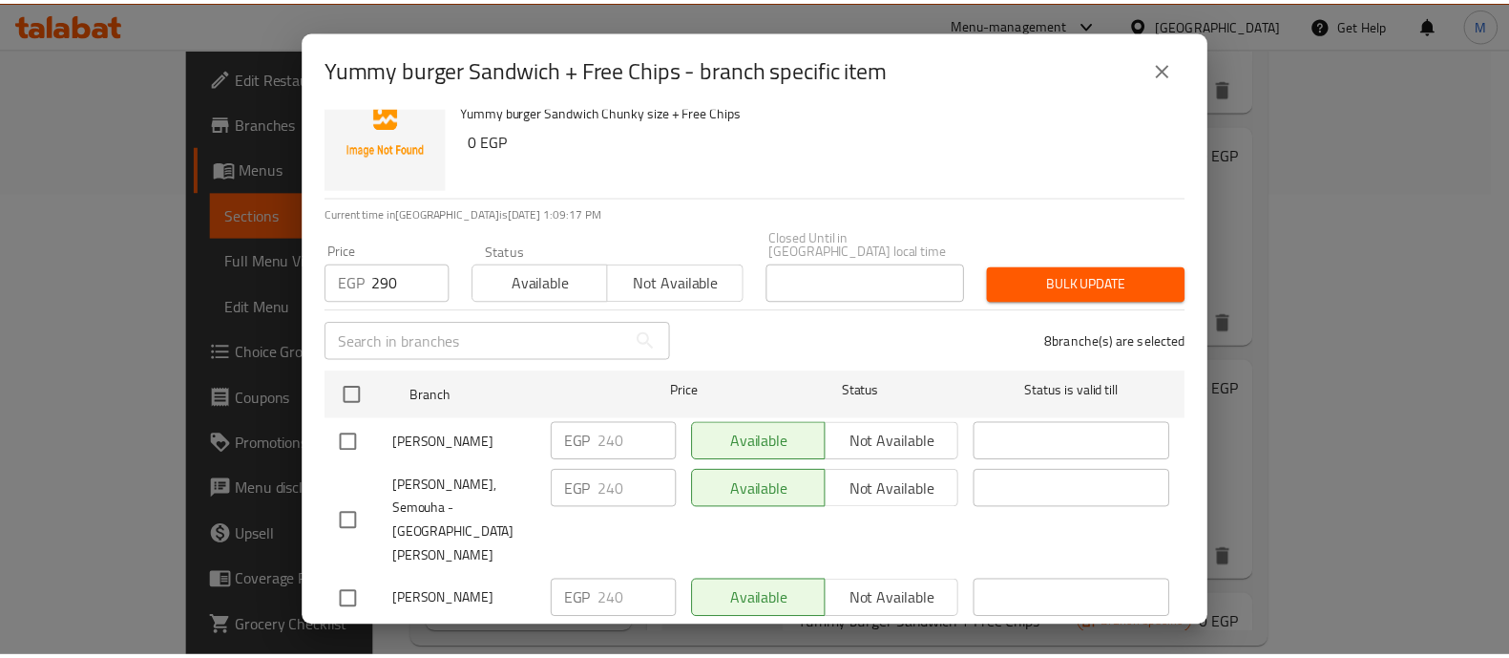
scroll to position [0, 0]
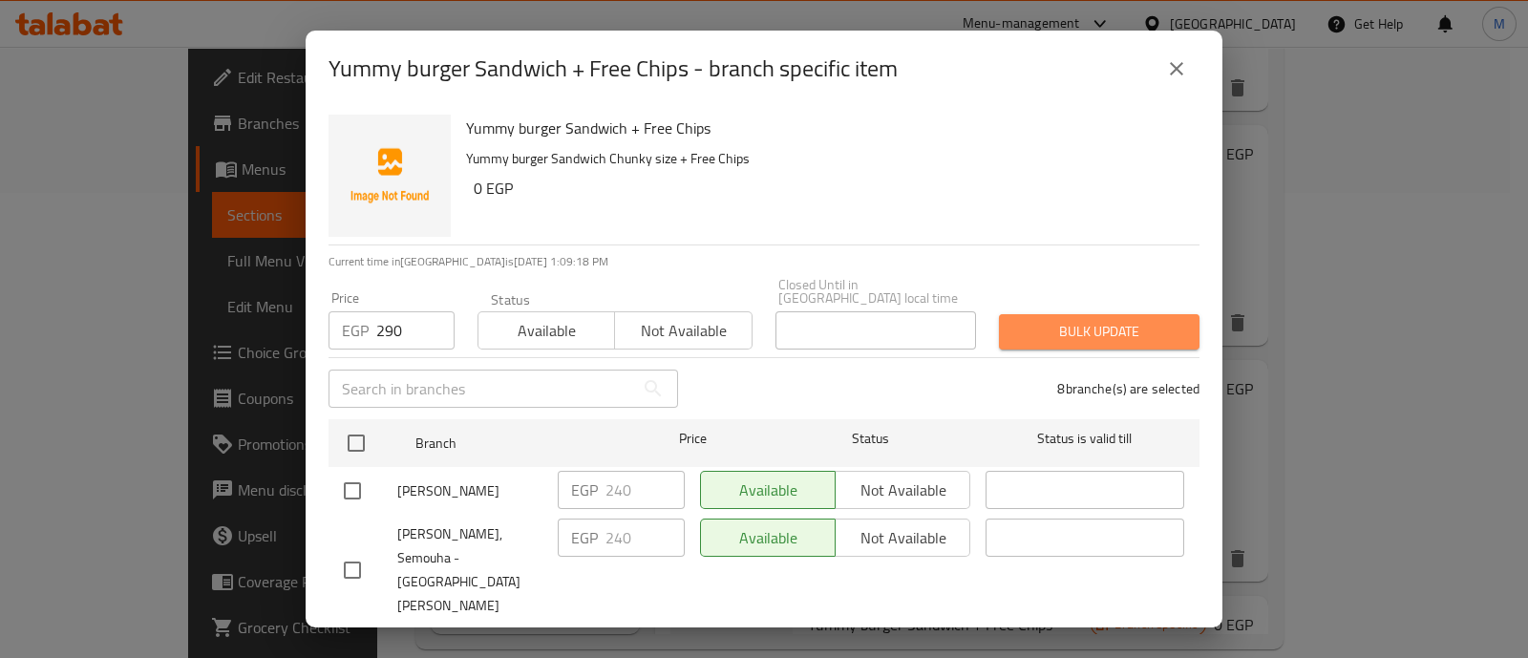
click at [1117, 320] on span "Bulk update" at bounding box center [1099, 332] width 170 height 24
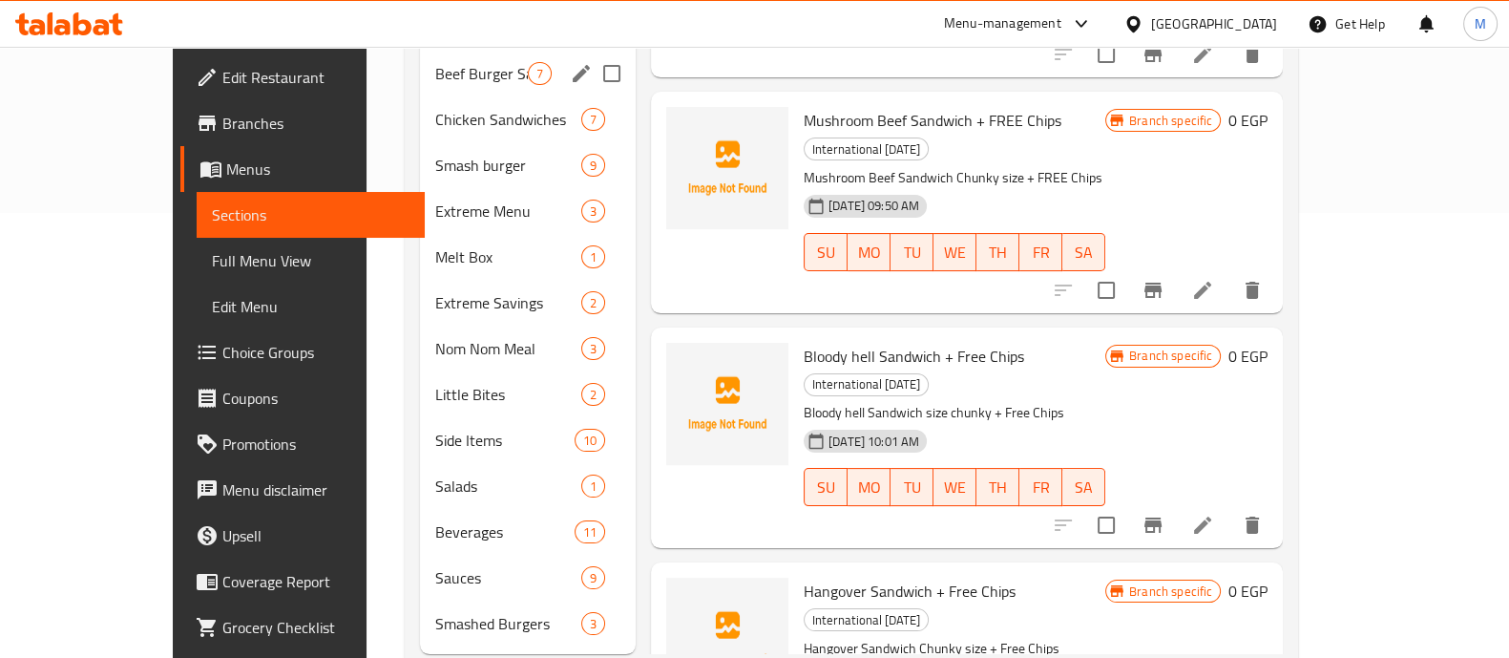
scroll to position [453, 0]
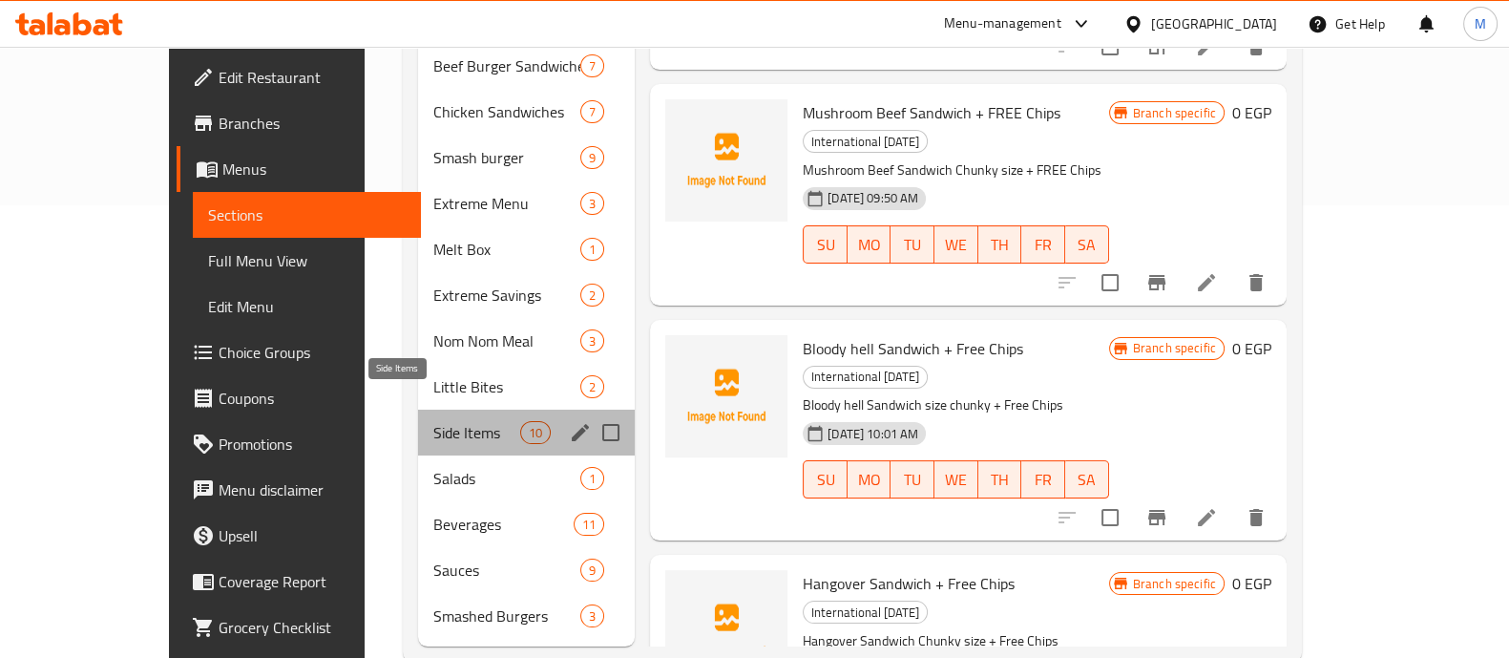
click at [433, 421] on span "Side Items" at bounding box center [476, 432] width 87 height 23
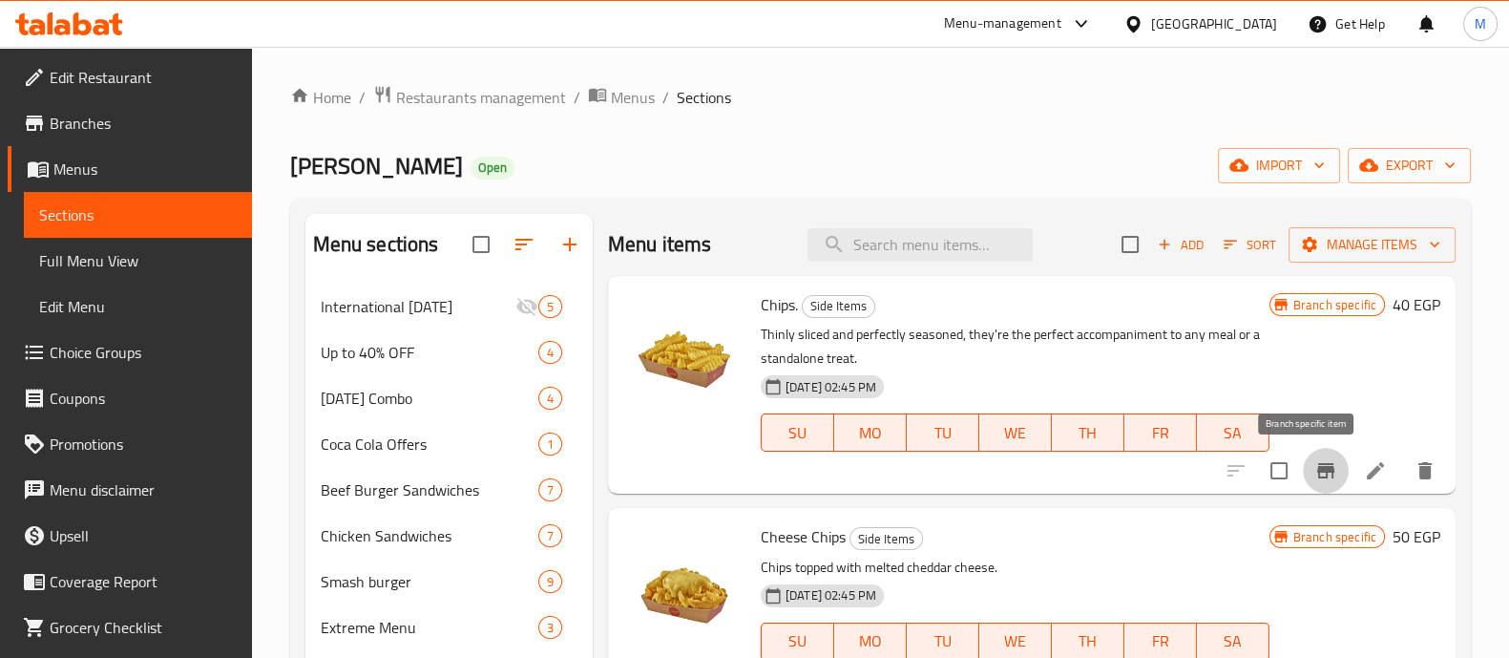
click at [1315, 476] on icon "Branch-specific-item" at bounding box center [1326, 470] width 23 height 23
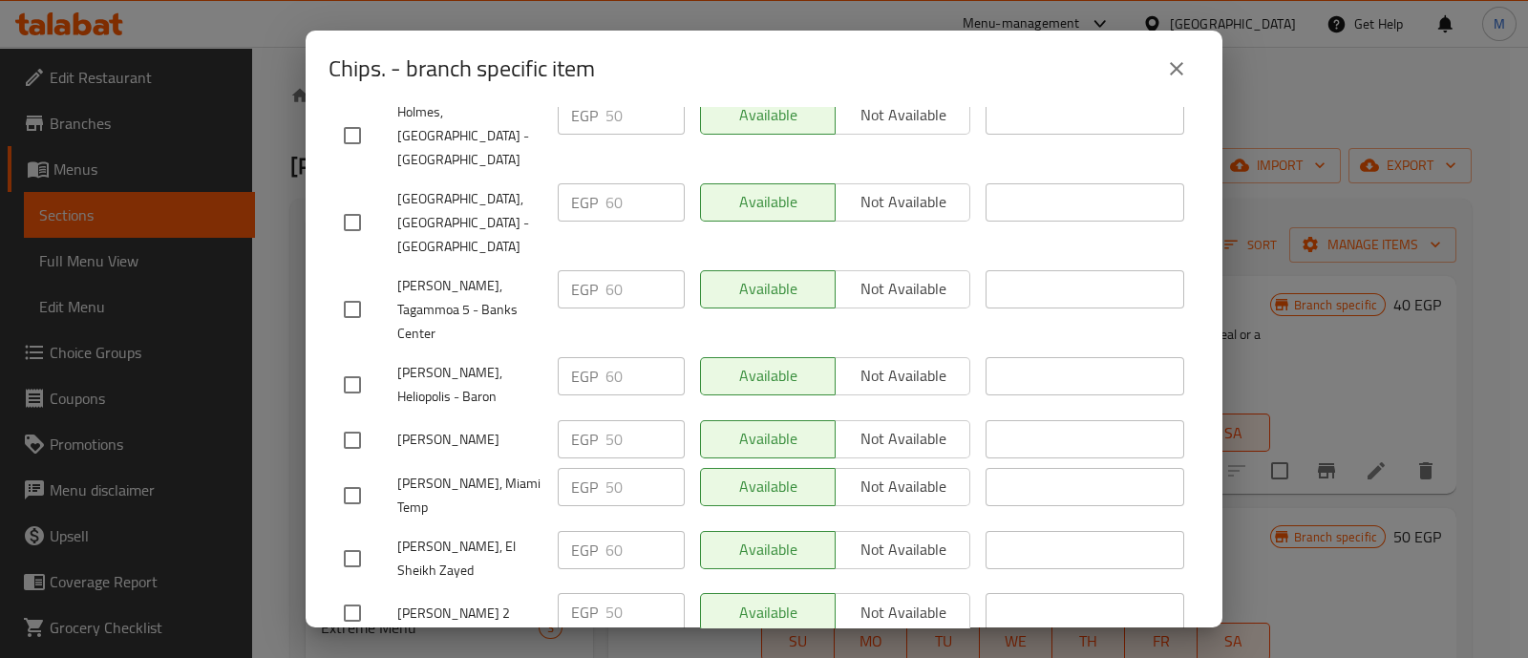
scroll to position [1077, 0]
click at [1165, 67] on icon "close" at bounding box center [1176, 68] width 23 height 23
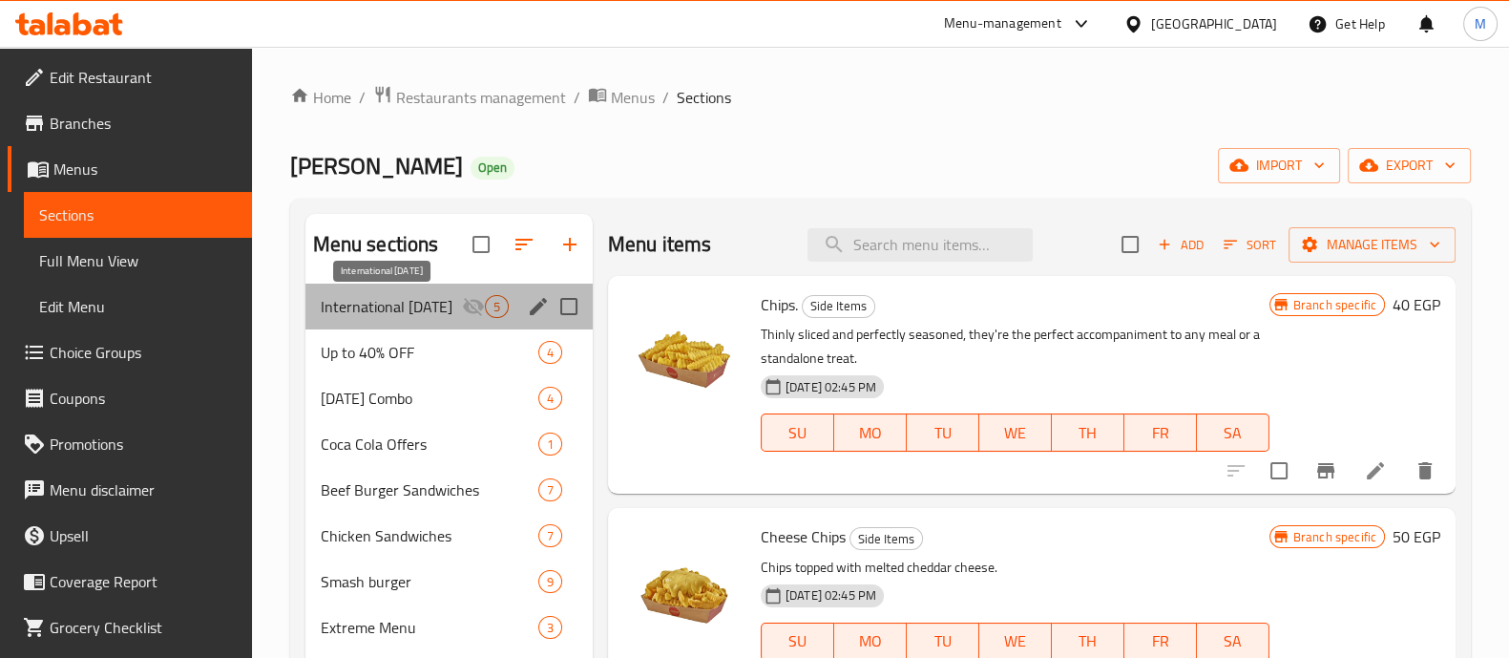
click at [412, 312] on span "International [DATE]" at bounding box center [391, 306] width 141 height 23
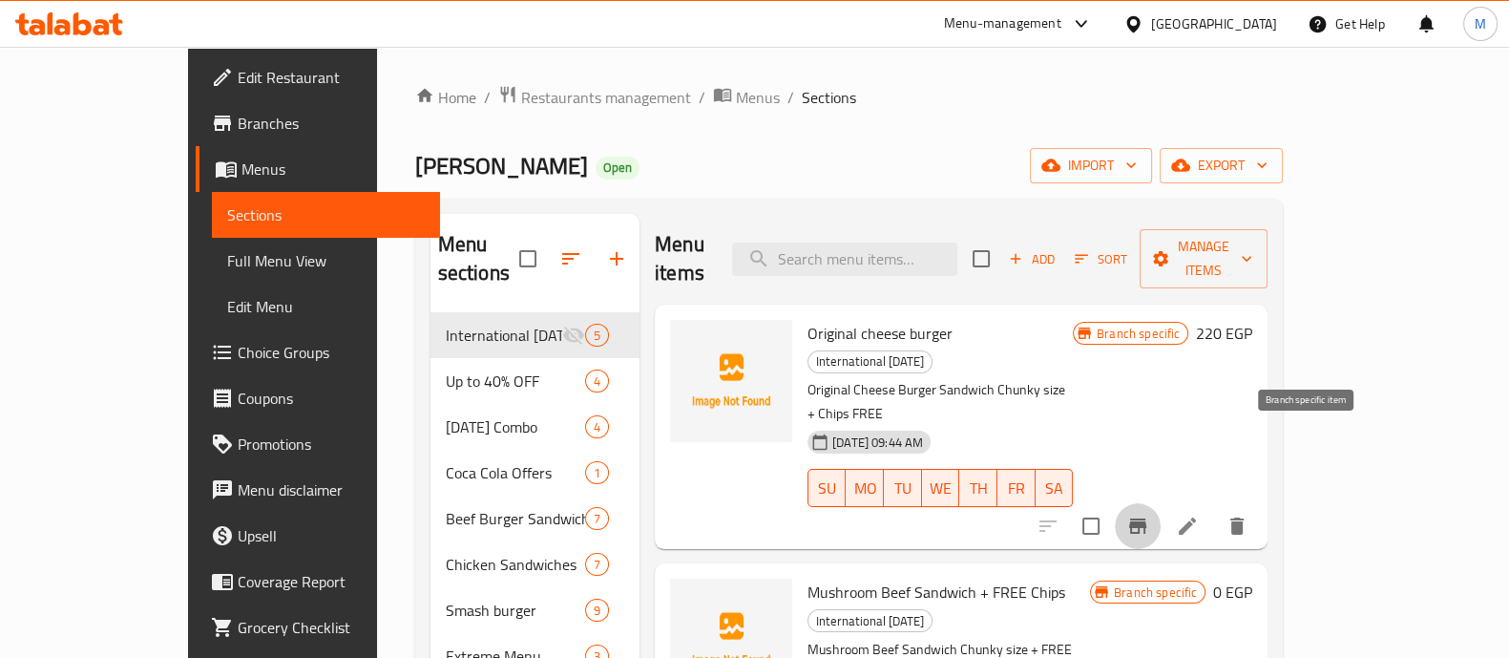
click at [1147, 518] on icon "Branch-specific-item" at bounding box center [1137, 525] width 17 height 15
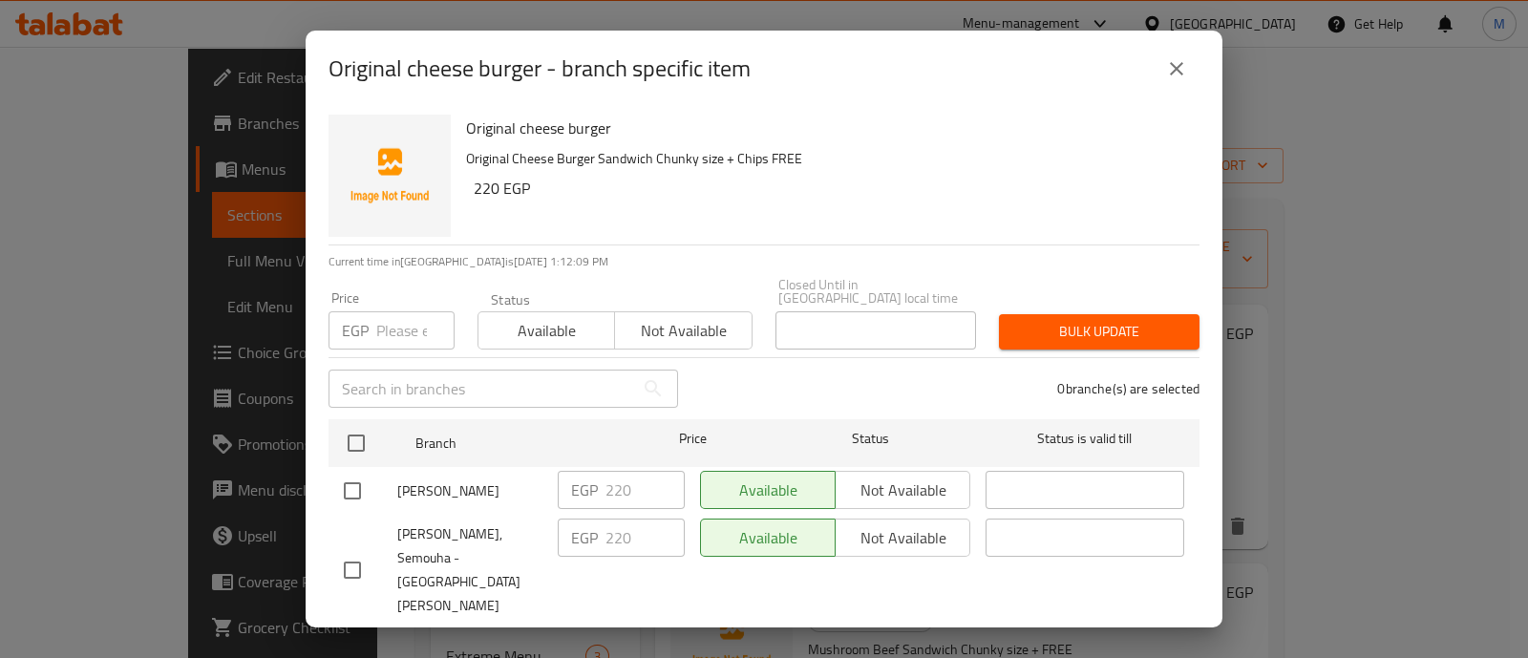
click at [356, 471] on input "checkbox" at bounding box center [352, 491] width 40 height 40
checkbox input "true"
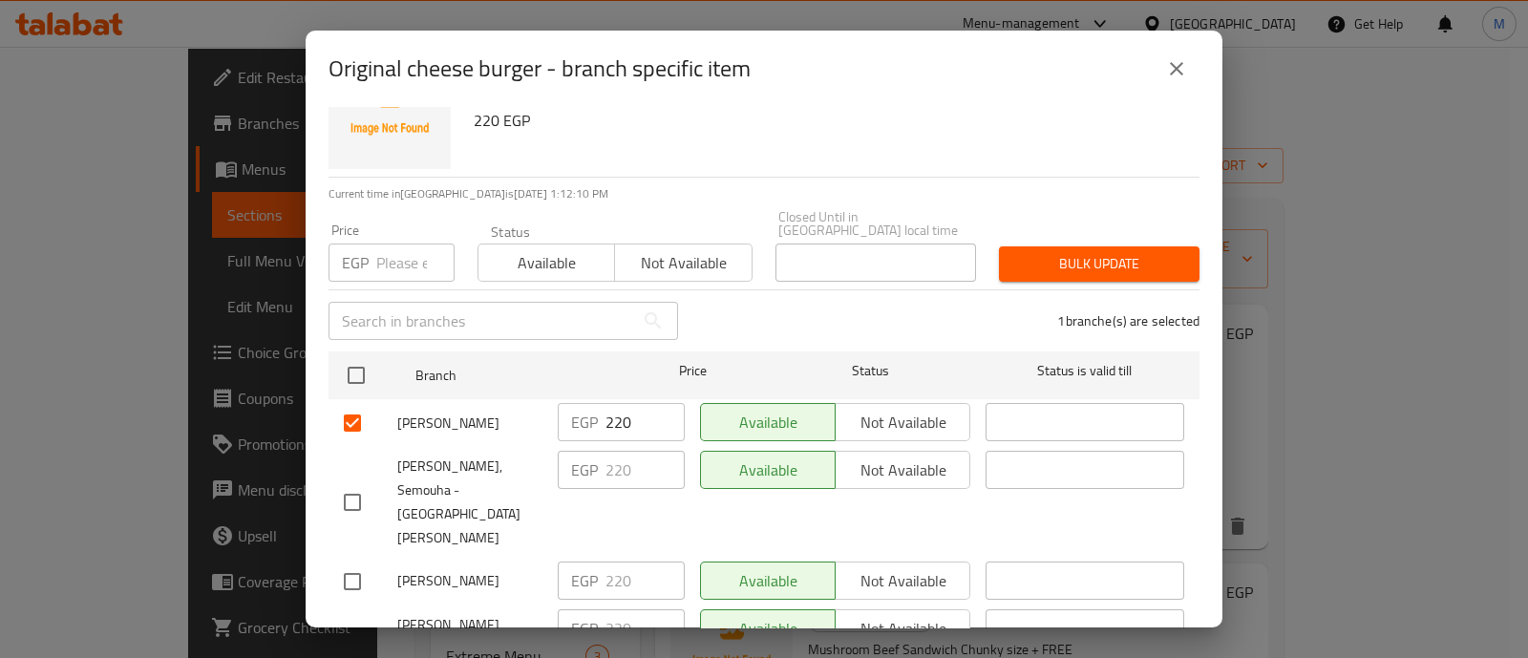
scroll to position [92, 0]
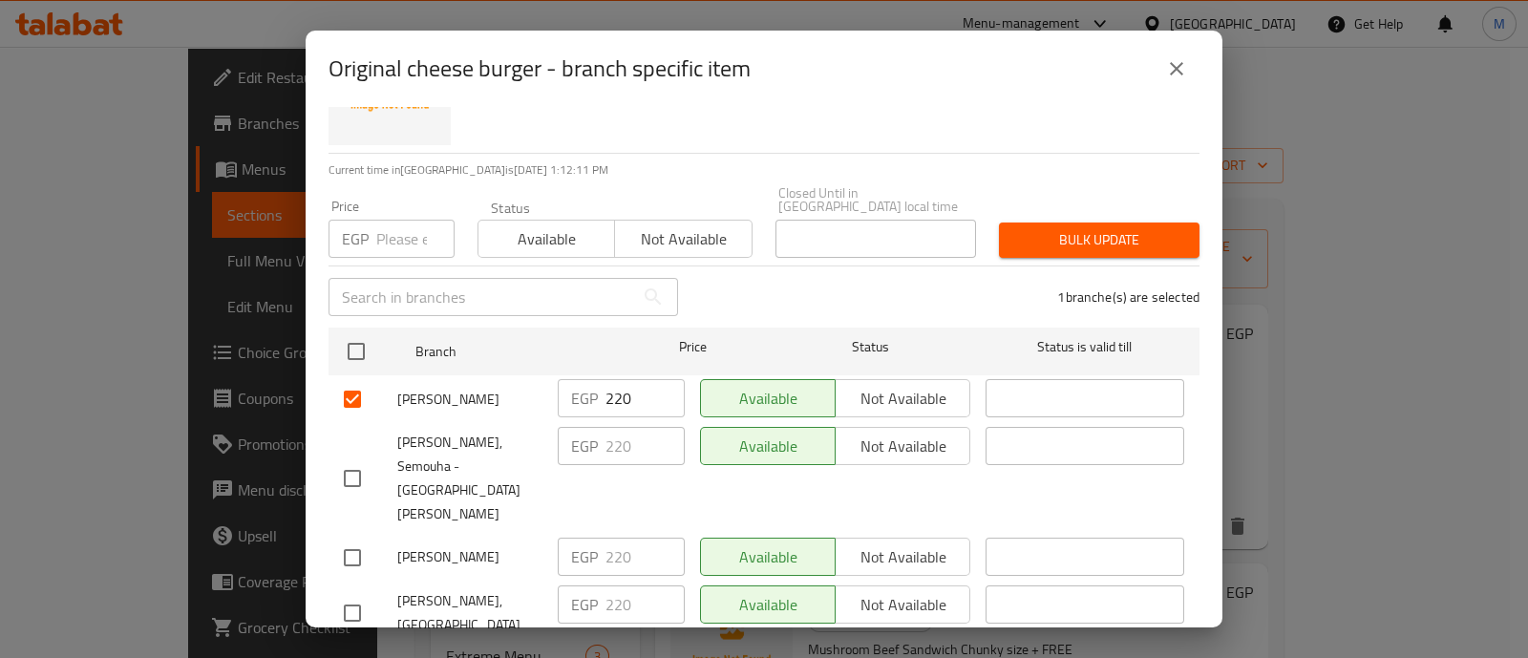
click at [346, 458] on input "checkbox" at bounding box center [352, 478] width 40 height 40
checkbox input "true"
click at [346, 538] on input "checkbox" at bounding box center [352, 558] width 40 height 40
checkbox input "true"
click at [352, 593] on input "checkbox" at bounding box center [352, 613] width 40 height 40
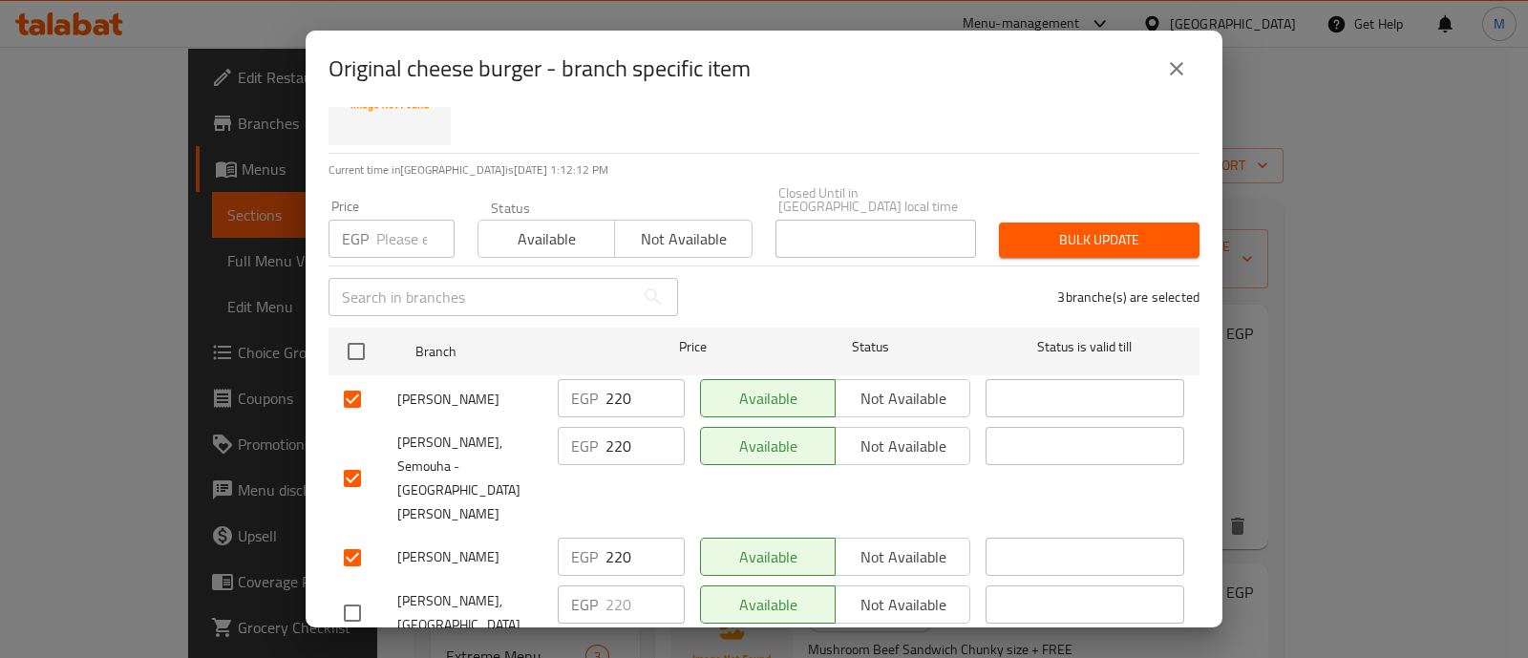
checkbox input "true"
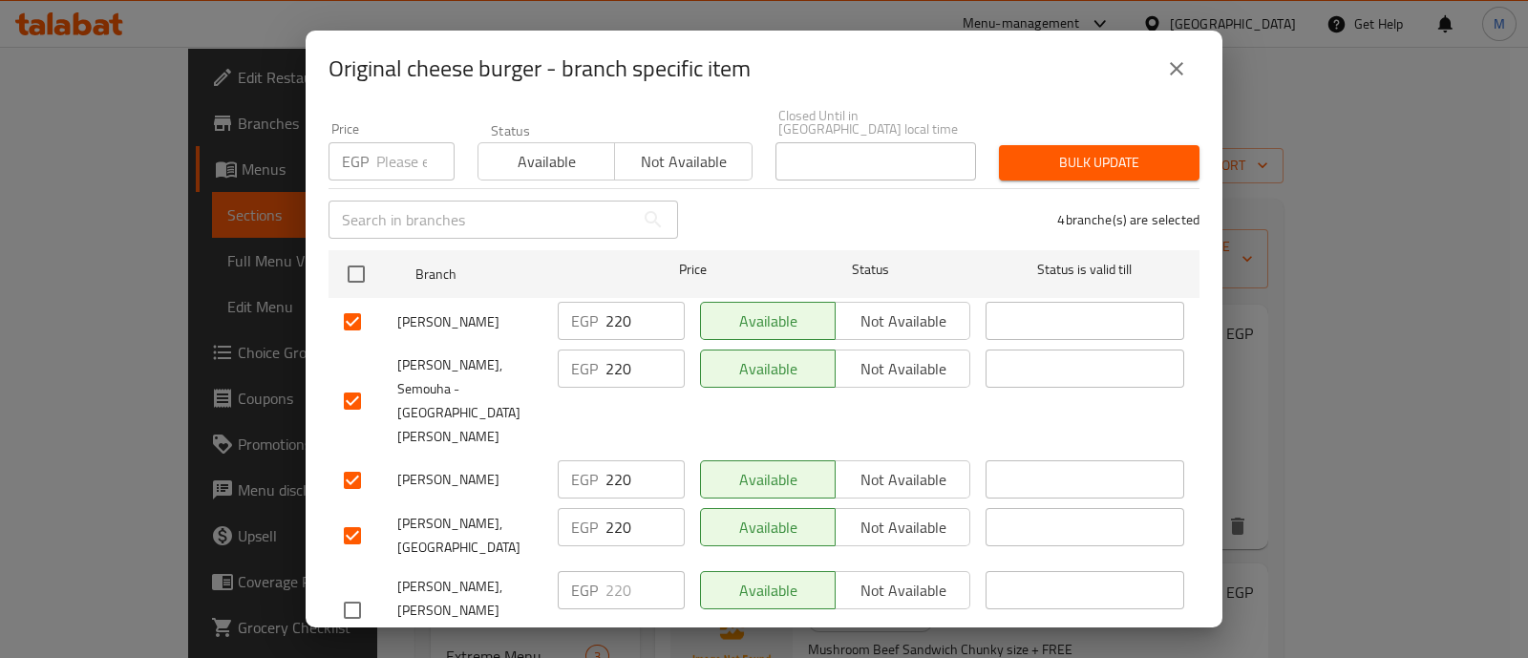
scroll to position [172, 0]
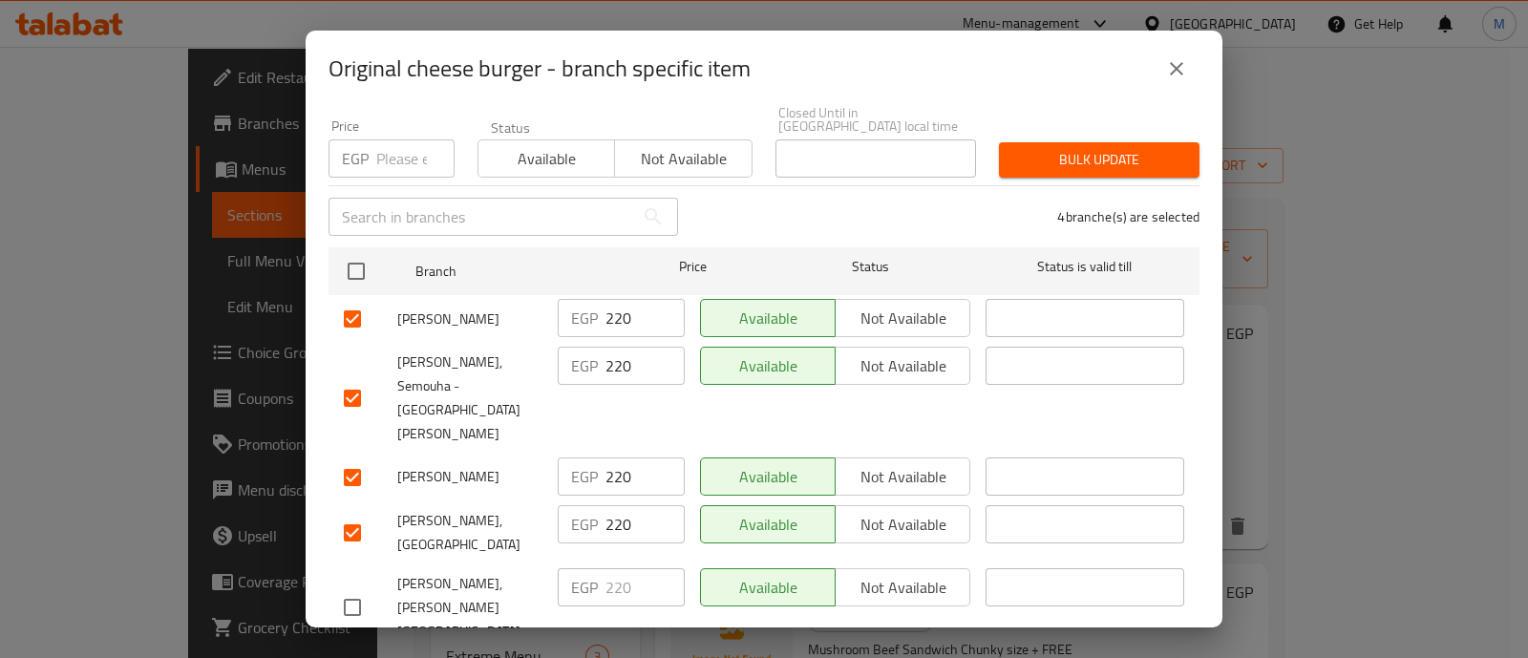
click at [345, 587] on input "checkbox" at bounding box center [352, 607] width 40 height 40
checkbox input "true"
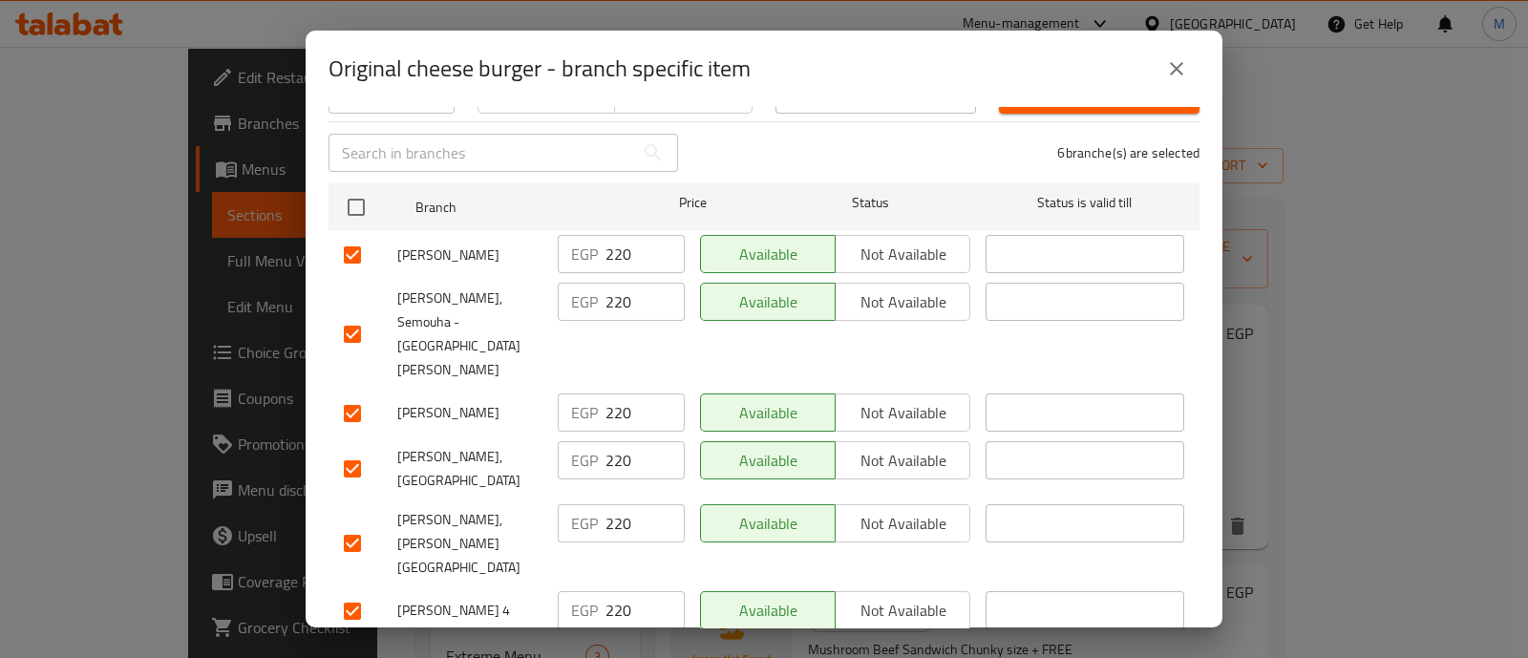
scroll to position [255, 0]
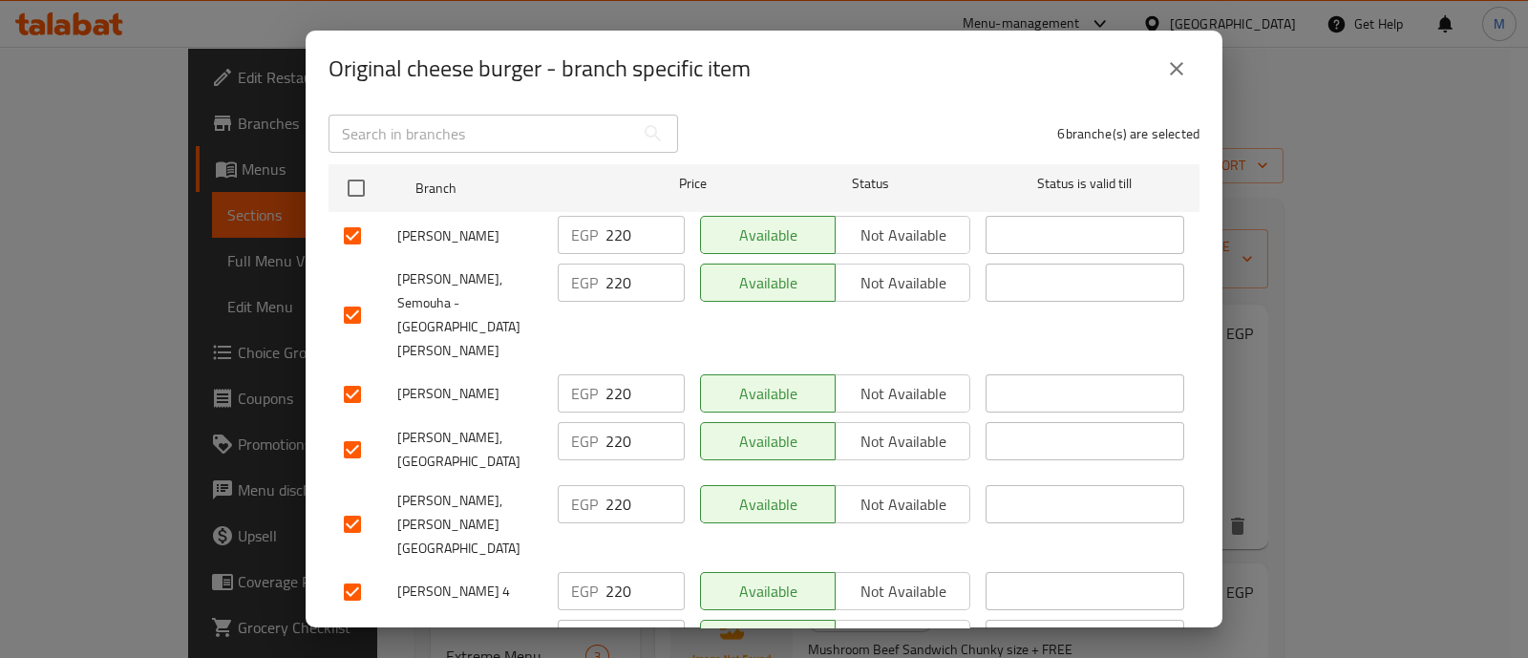
drag, startPoint x: 344, startPoint y: 525, endPoint x: 354, endPoint y: 570, distance: 46.1
checkbox input "true"
click at [349, 620] on input "checkbox" at bounding box center [352, 640] width 40 height 40
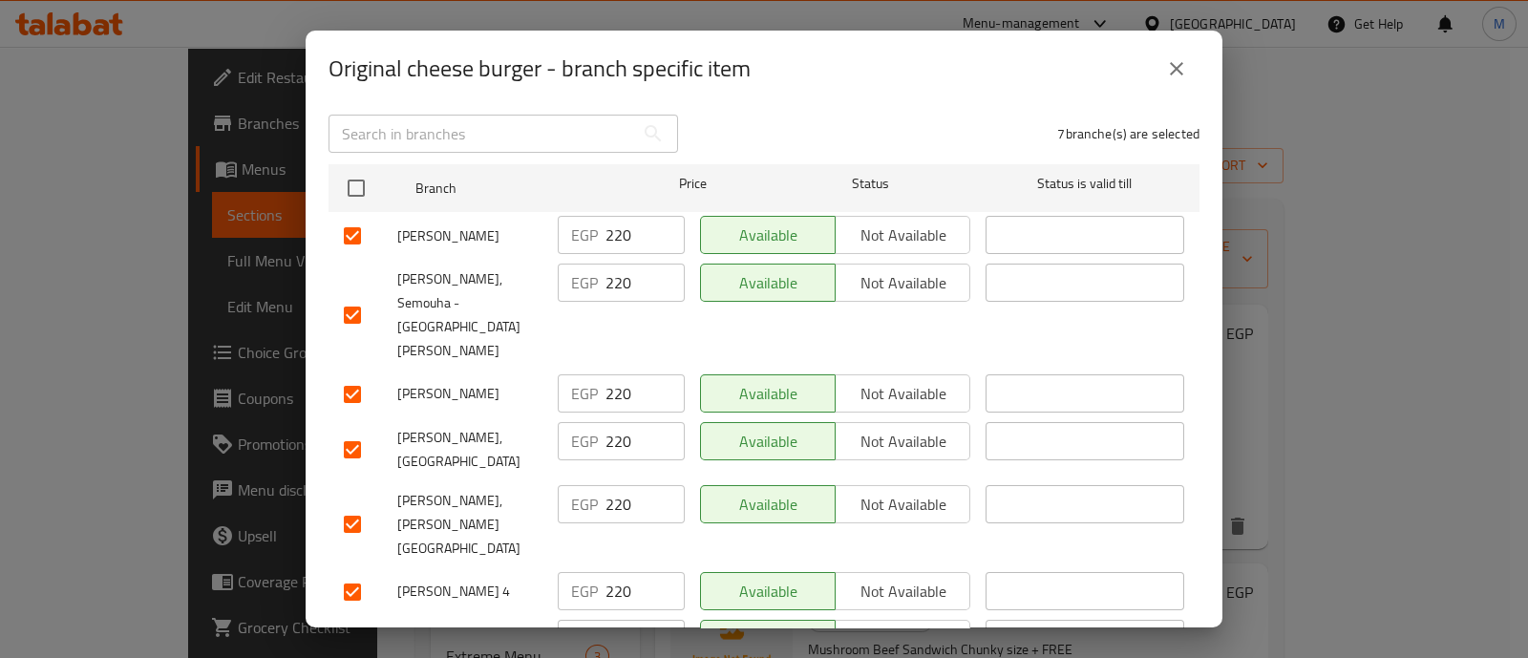
checkbox input "true"
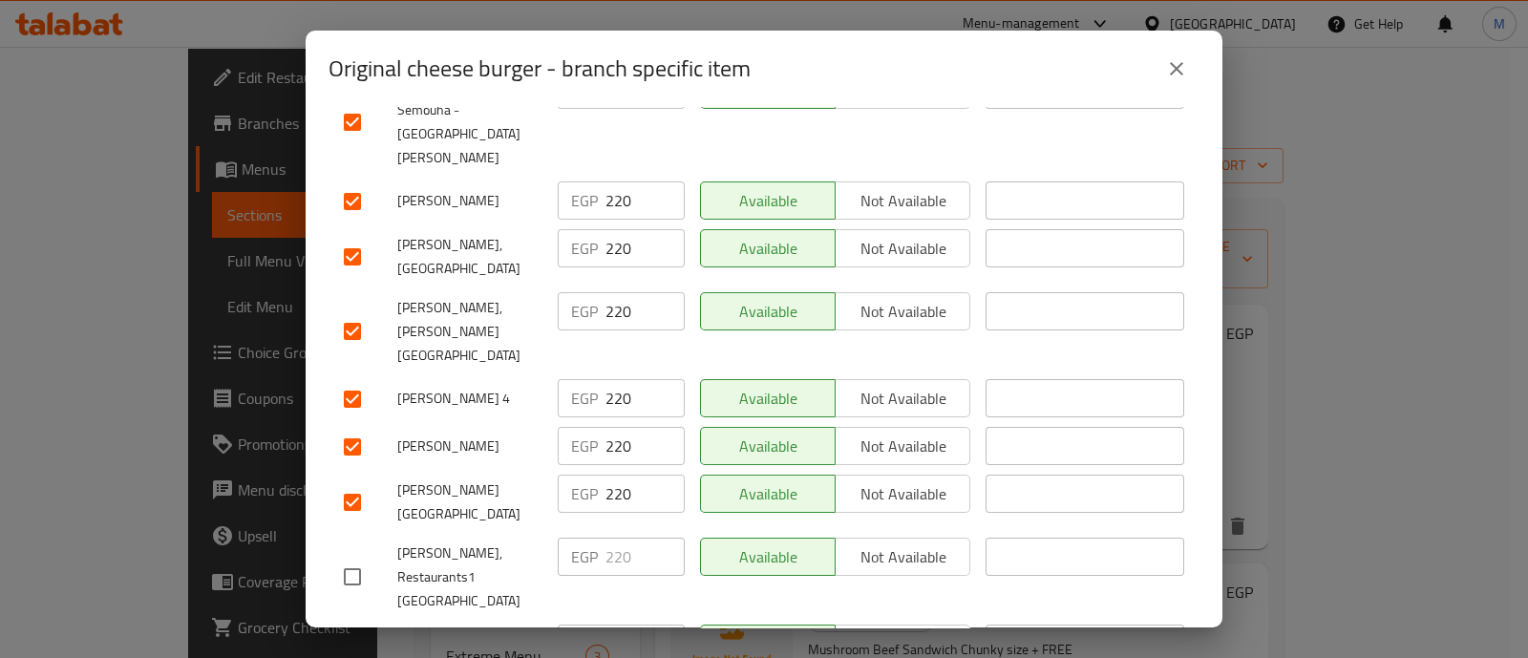
scroll to position [448, 0]
click at [357, 557] on input "checkbox" at bounding box center [352, 577] width 40 height 40
checkbox input "true"
click at [355, 632] on input "checkbox" at bounding box center [352, 652] width 40 height 40
checkbox input "true"
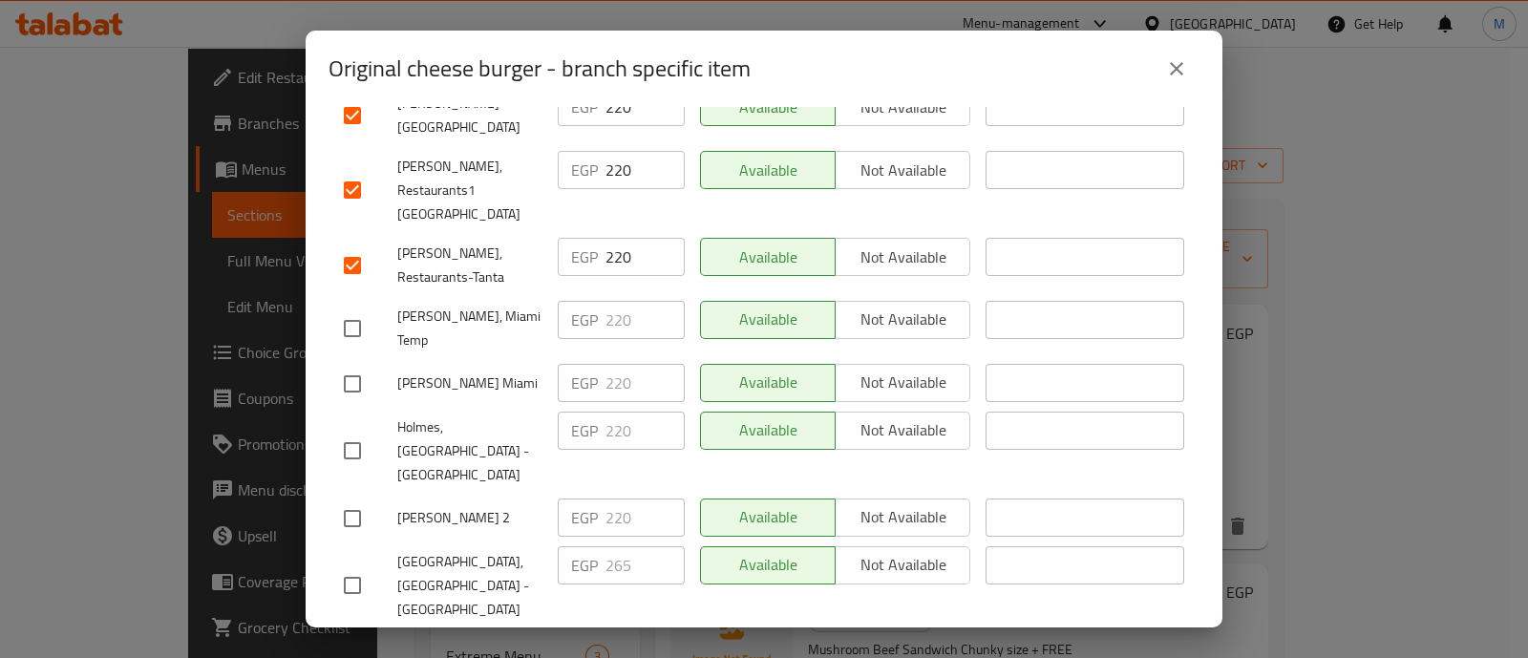
scroll to position [784, 0]
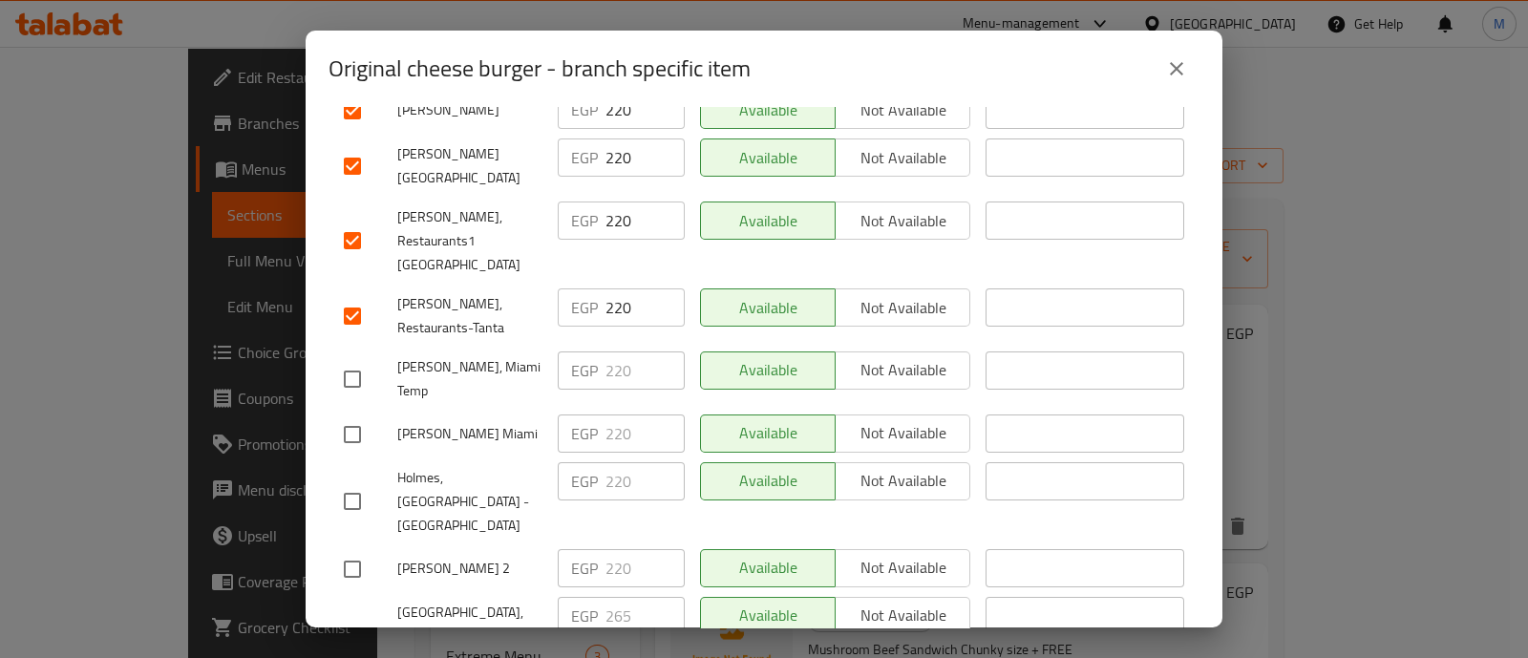
click at [354, 359] on input "checkbox" at bounding box center [352, 379] width 40 height 40
checkbox input "true"
click at [346, 414] on input "checkbox" at bounding box center [352, 434] width 40 height 40
checkbox input "true"
click at [354, 481] on input "checkbox" at bounding box center [352, 501] width 40 height 40
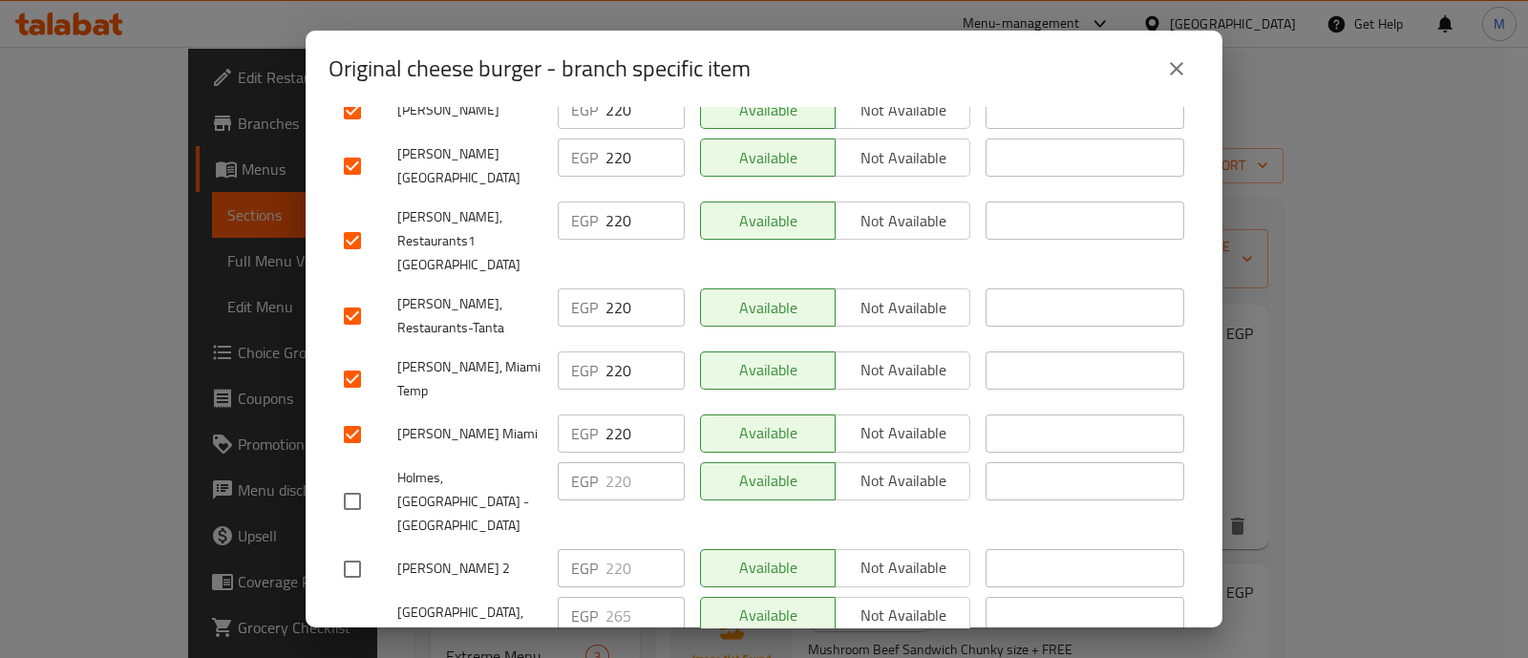
checkbox input "true"
click at [349, 549] on input "checkbox" at bounding box center [352, 569] width 40 height 40
checkbox input "true"
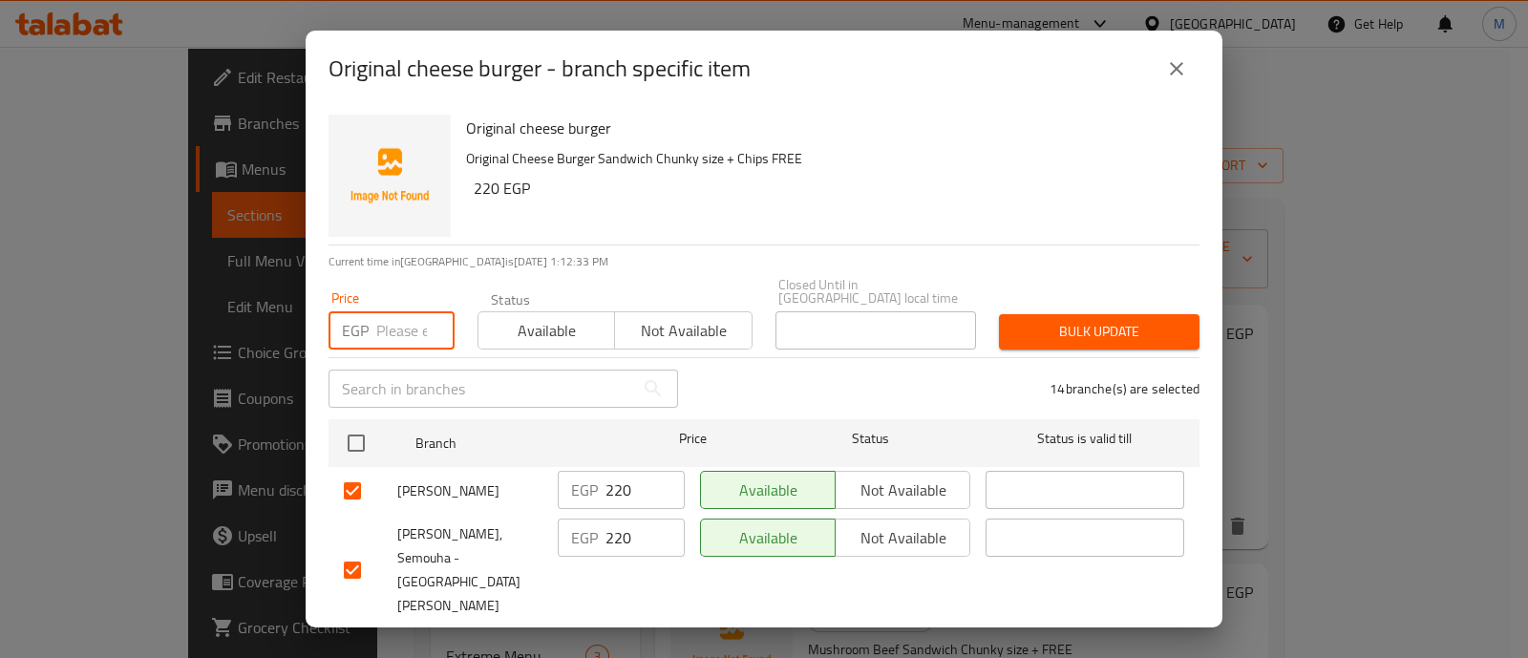
click at [392, 311] on input "number" at bounding box center [415, 330] width 78 height 38
type input "270"
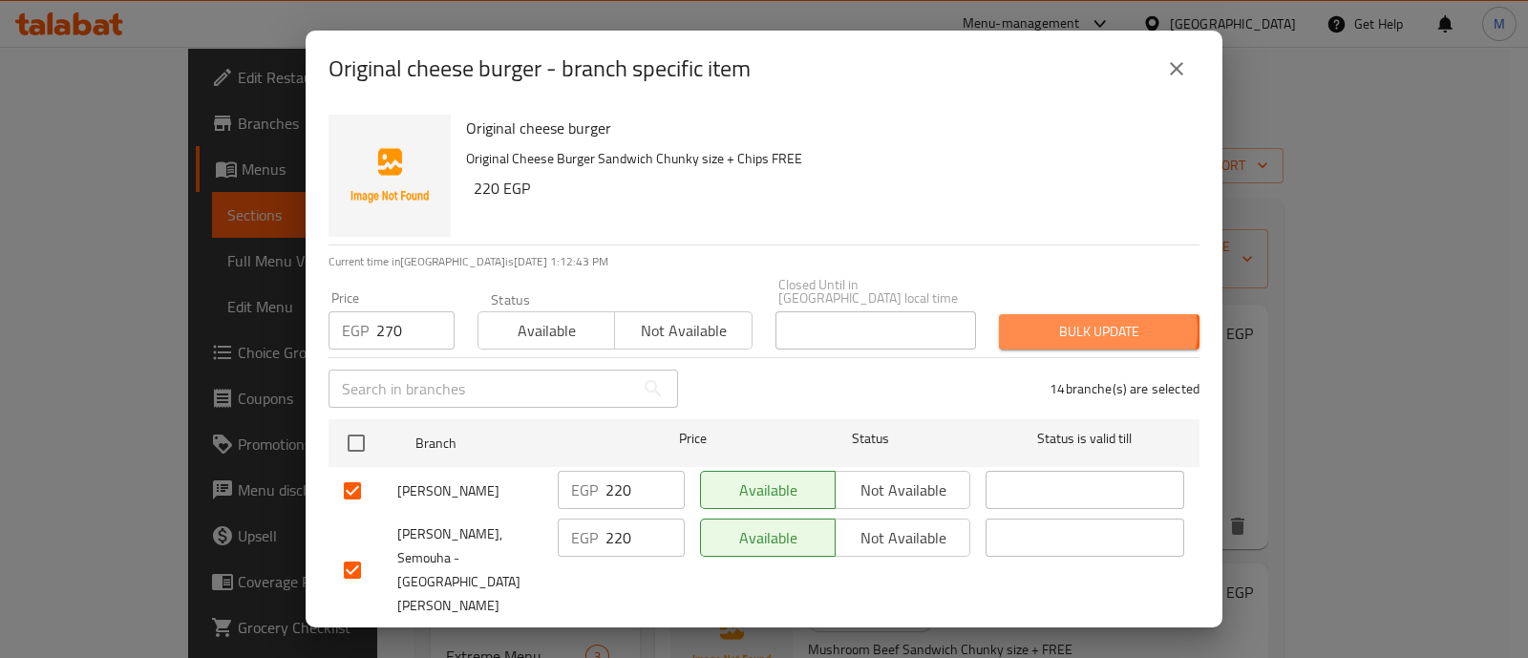
click at [1076, 320] on span "Bulk update" at bounding box center [1099, 332] width 170 height 24
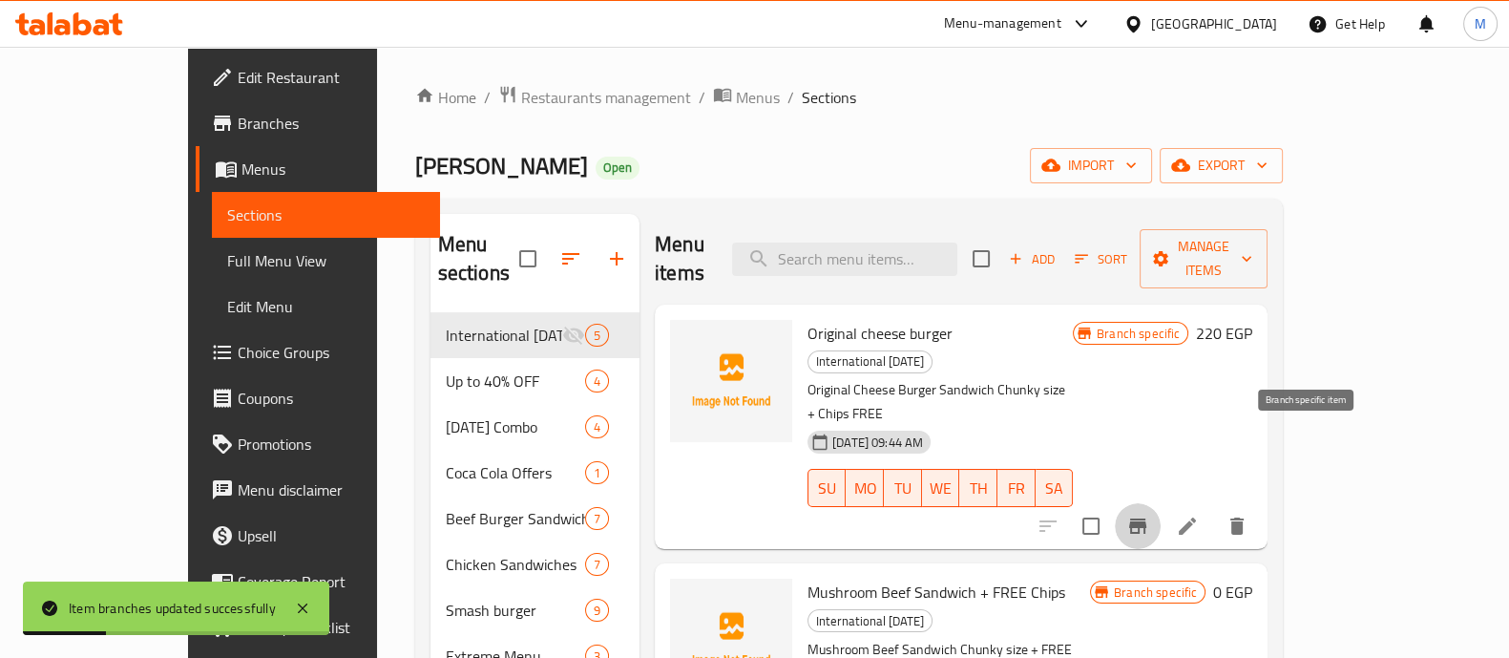
click at [1147, 518] on icon "Branch-specific-item" at bounding box center [1137, 525] width 17 height 15
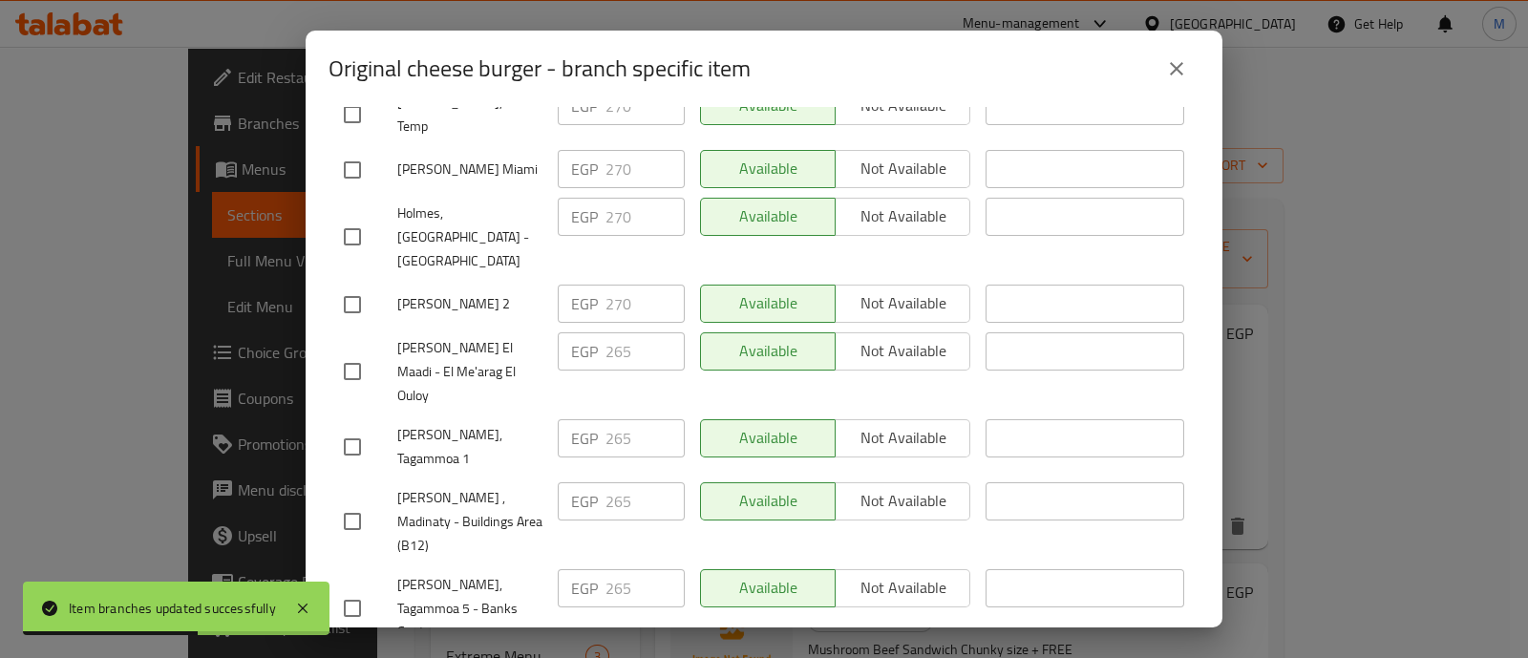
scroll to position [991, 0]
click at [360, 589] on input "checkbox" at bounding box center [352, 609] width 40 height 40
checkbox input "true"
click at [348, 502] on input "checkbox" at bounding box center [352, 522] width 40 height 40
checkbox input "true"
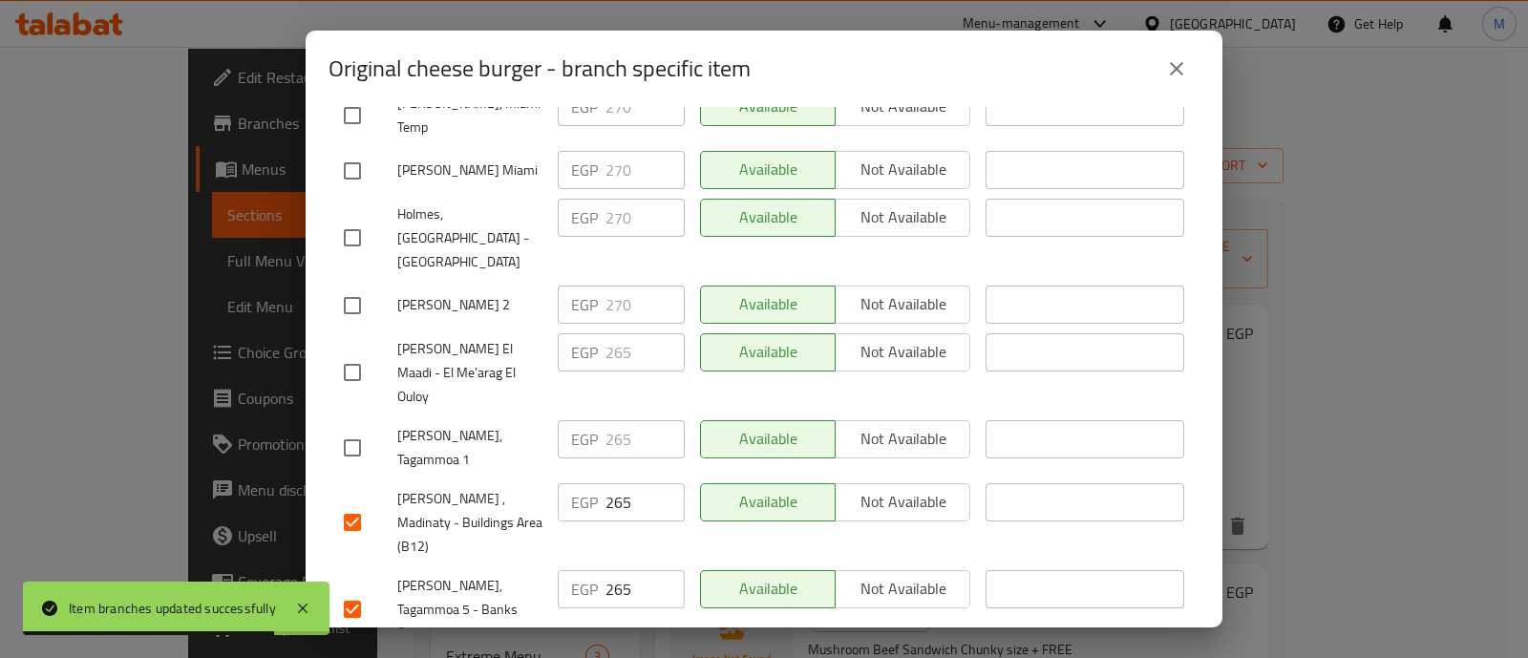
click at [354, 428] on input "checkbox" at bounding box center [352, 448] width 40 height 40
checkbox input "true"
click at [358, 352] on input "checkbox" at bounding box center [352, 372] width 40 height 40
checkbox input "true"
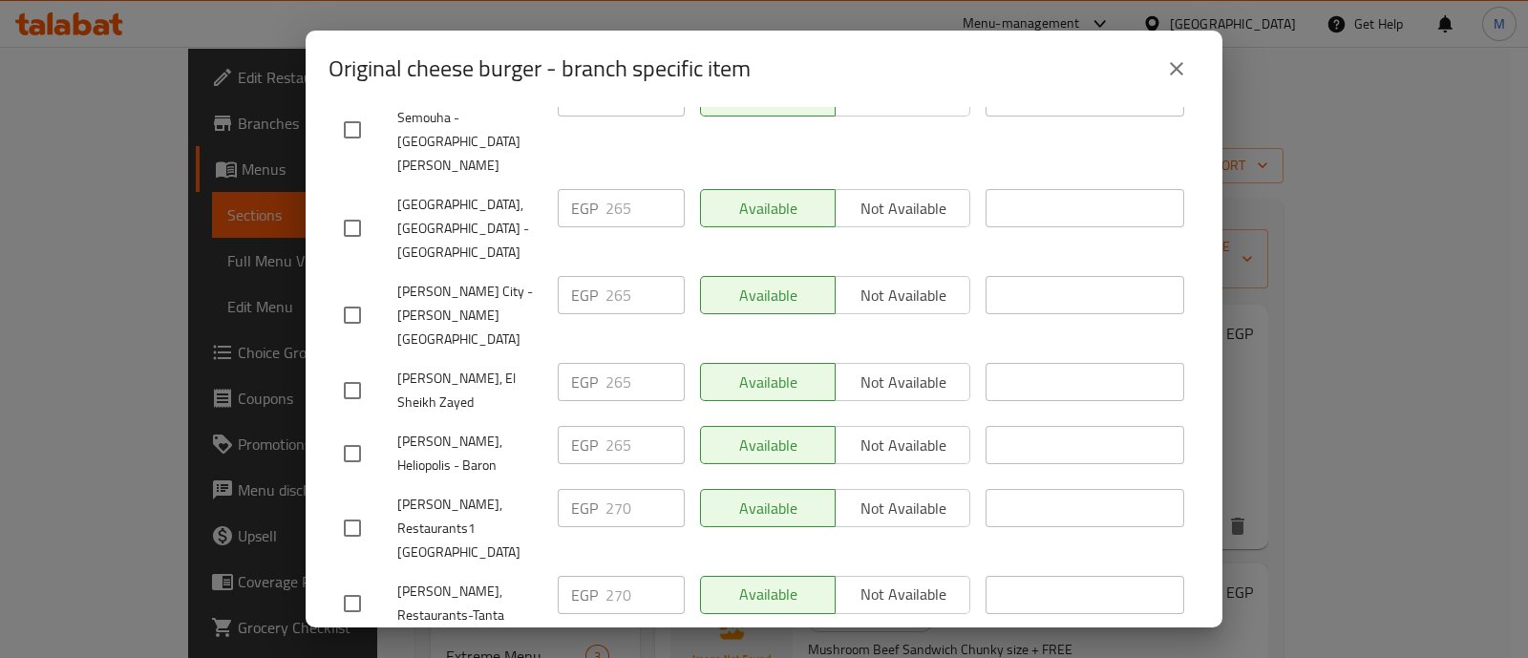
scroll to position [439, 0]
click at [348, 434] on input "checkbox" at bounding box center [352, 454] width 40 height 40
checkbox input "true"
click at [352, 371] on input "checkbox" at bounding box center [352, 391] width 40 height 40
checkbox input "true"
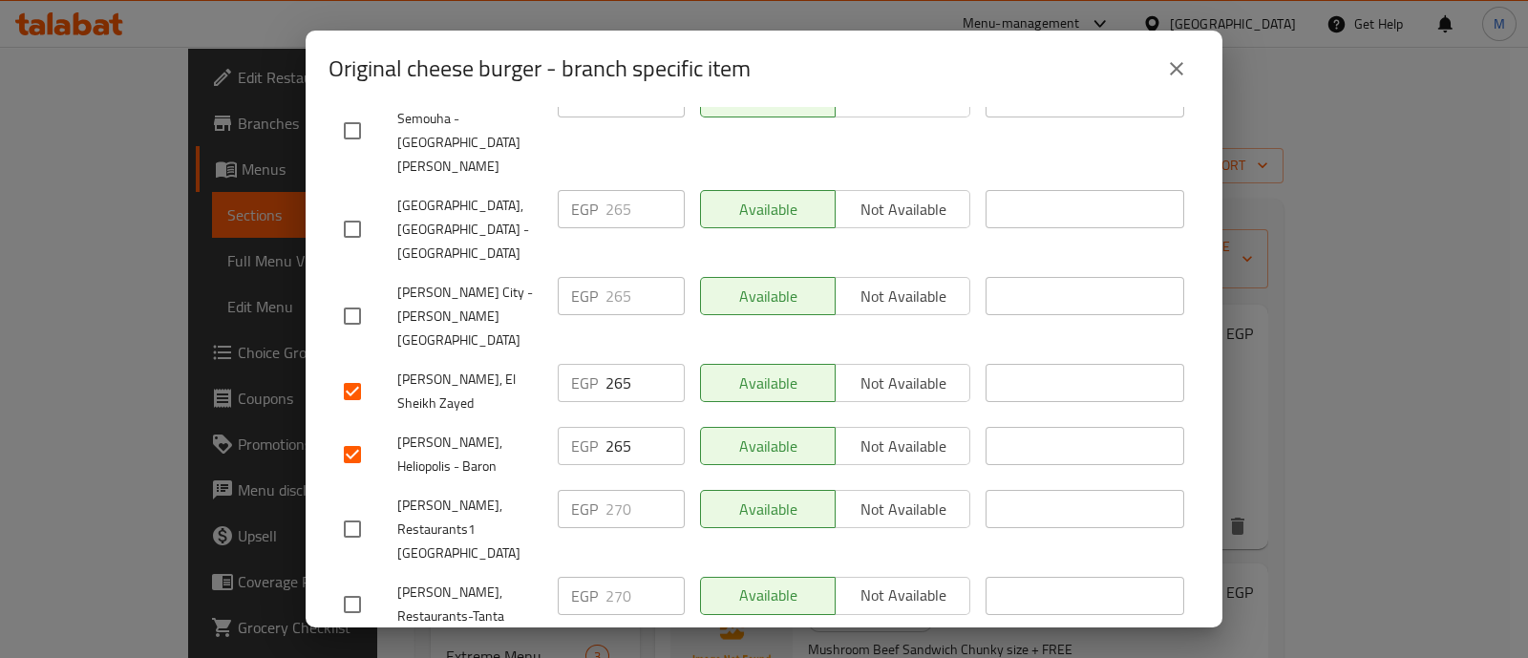
click at [354, 296] on input "checkbox" at bounding box center [352, 316] width 40 height 40
checkbox input "true"
click at [357, 209] on input "checkbox" at bounding box center [352, 229] width 40 height 40
checkbox input "true"
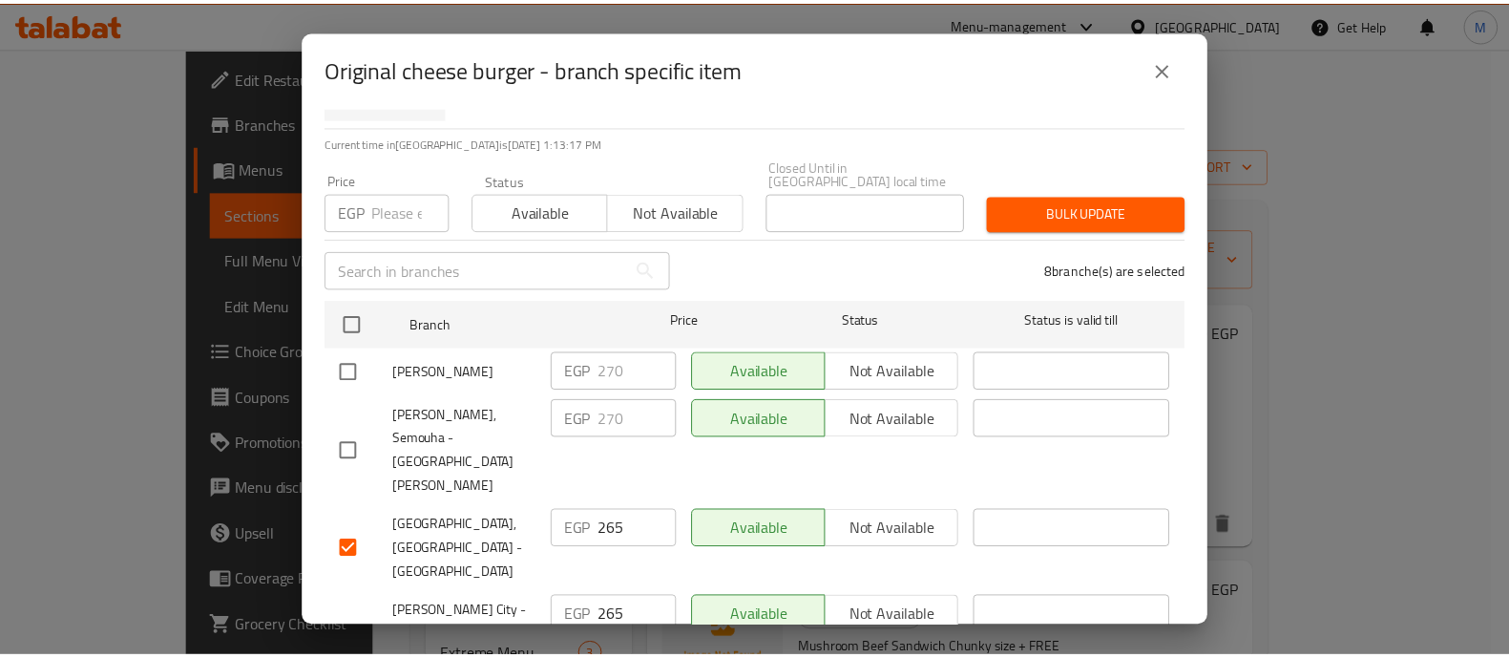
scroll to position [116, 0]
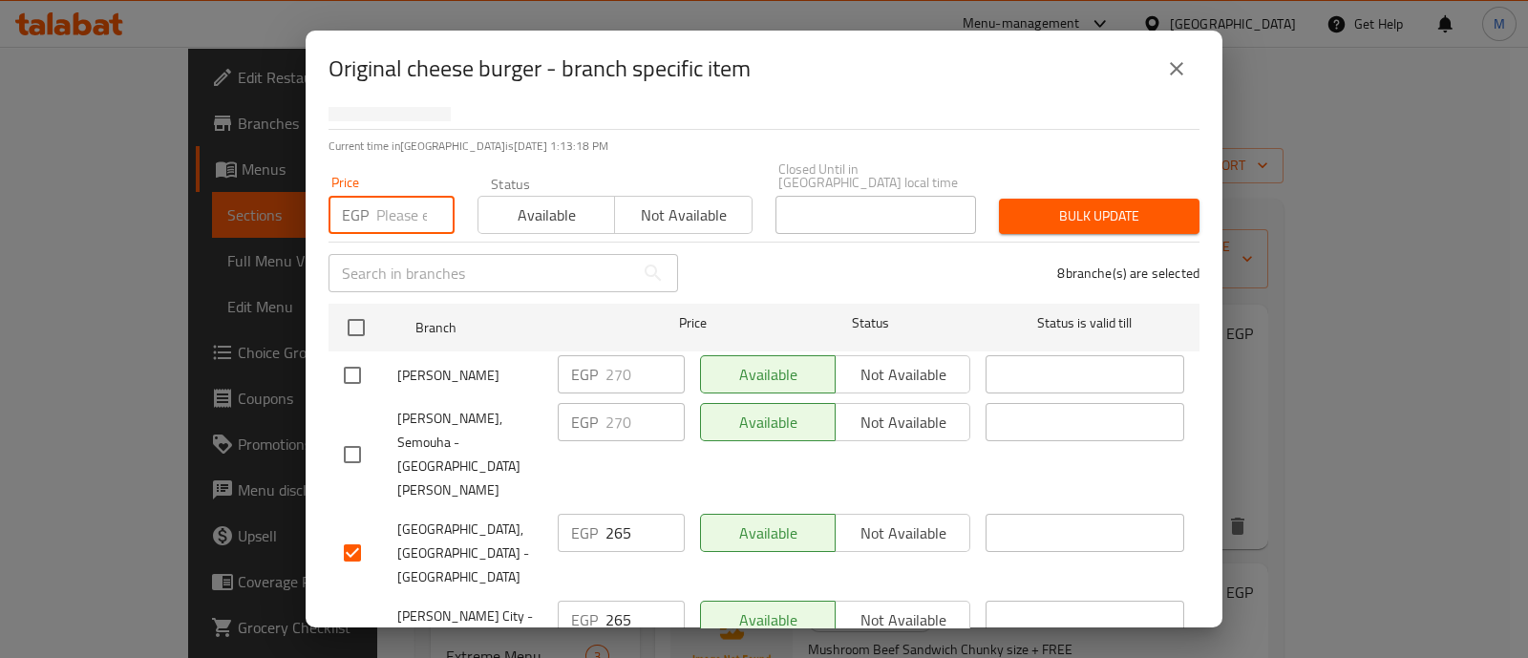
click at [401, 196] on input "number" at bounding box center [415, 215] width 78 height 38
click at [1048, 204] on span "Bulk update" at bounding box center [1099, 216] width 170 height 24
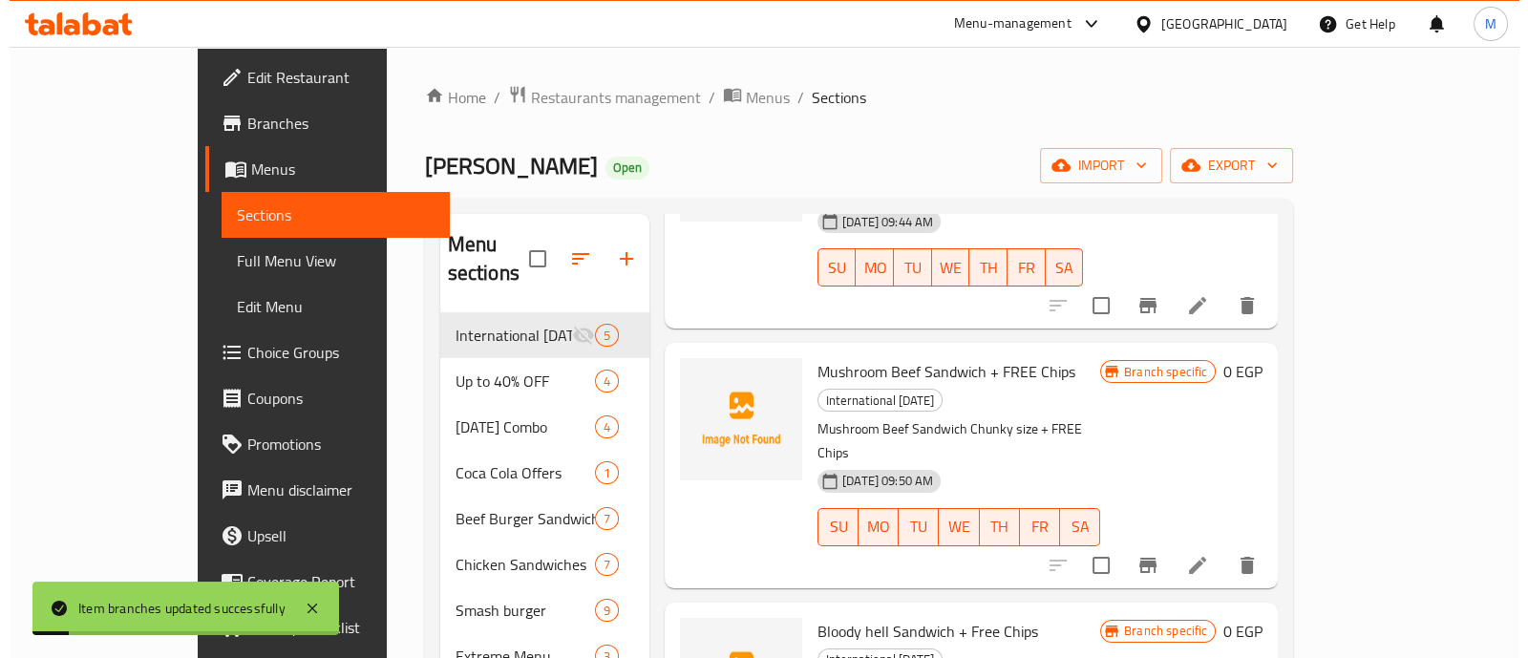
scroll to position [222, 0]
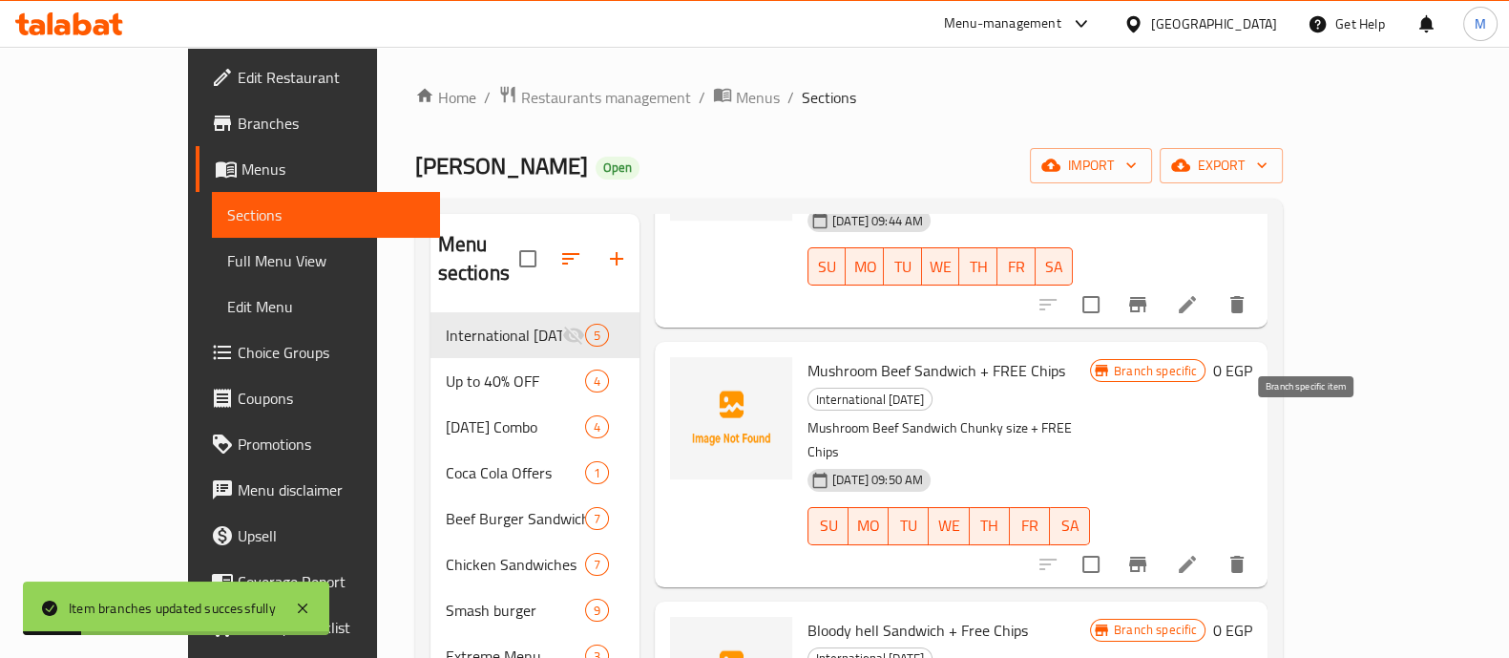
click at [1150, 553] on icon "Branch-specific-item" at bounding box center [1138, 564] width 23 height 23
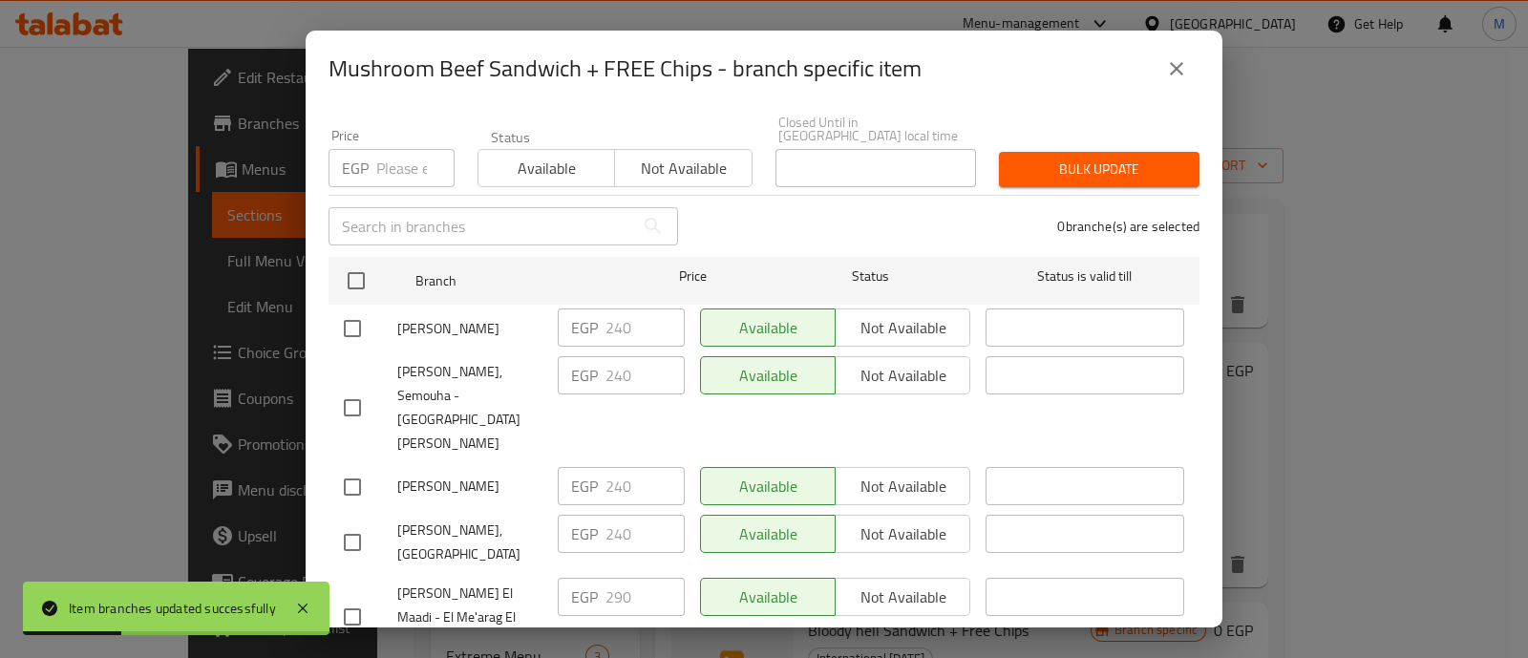
scroll to position [164, 0]
click at [351, 306] on input "checkbox" at bounding box center [352, 326] width 40 height 40
click at [353, 386] on input "checkbox" at bounding box center [352, 406] width 40 height 40
click at [350, 457] on div "Holmes, Roushdy" at bounding box center [443, 484] width 214 height 55
drag, startPoint x: 348, startPoint y: 418, endPoint x: 353, endPoint y: 475, distance: 56.5
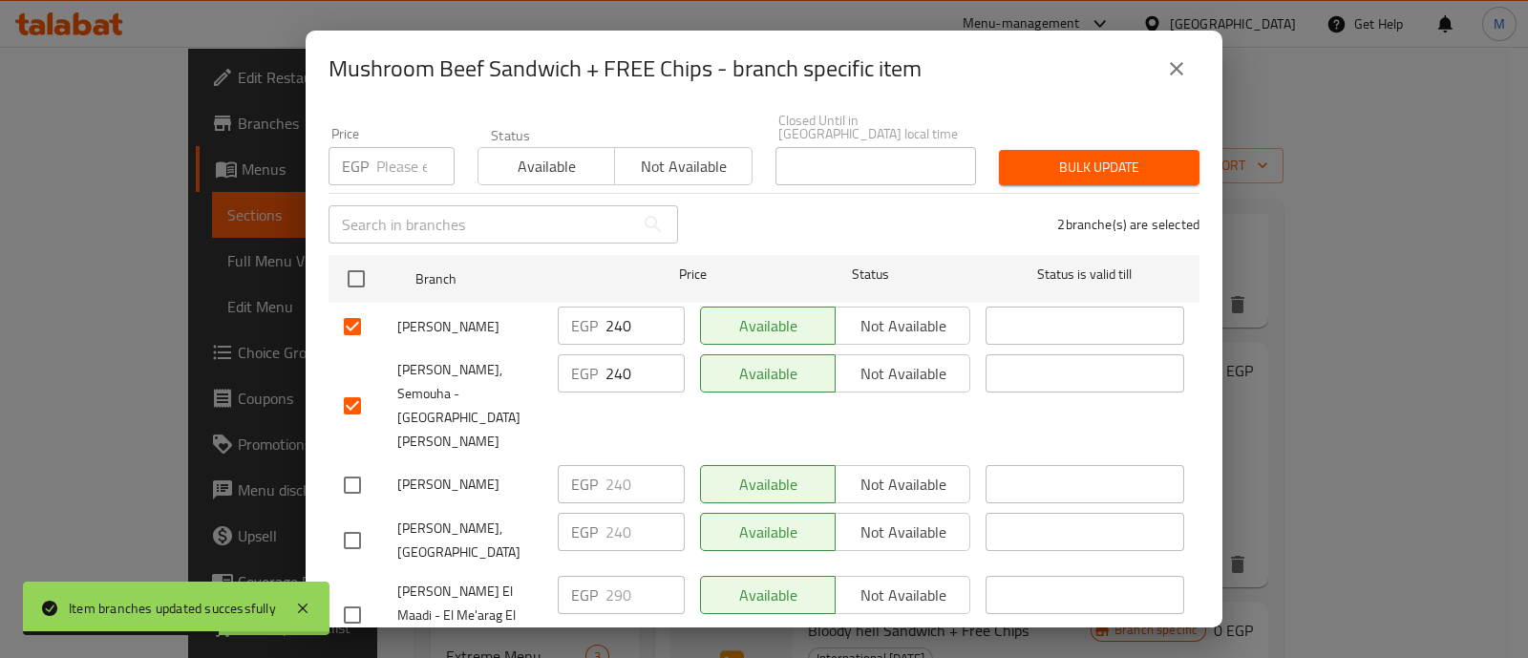
click at [353, 520] on input "checkbox" at bounding box center [352, 540] width 40 height 40
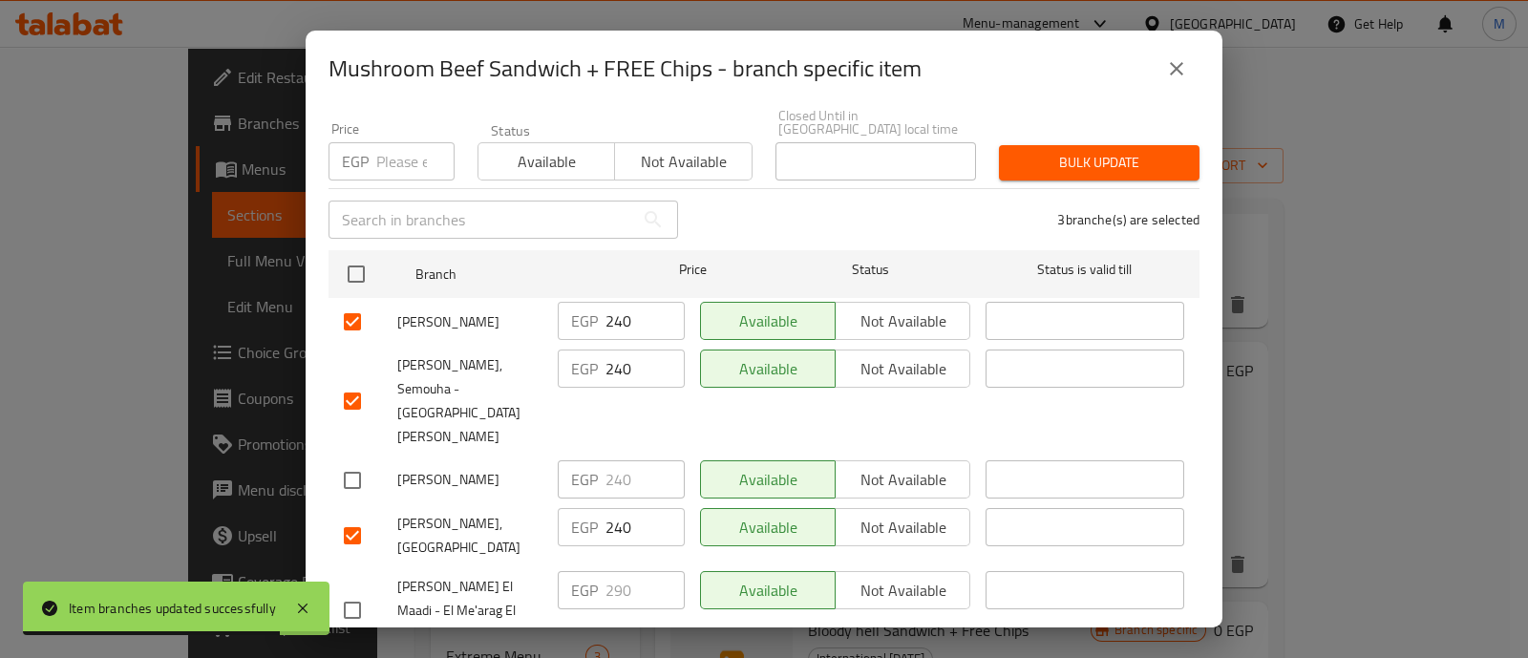
click at [341, 460] on input "checkbox" at bounding box center [352, 480] width 40 height 40
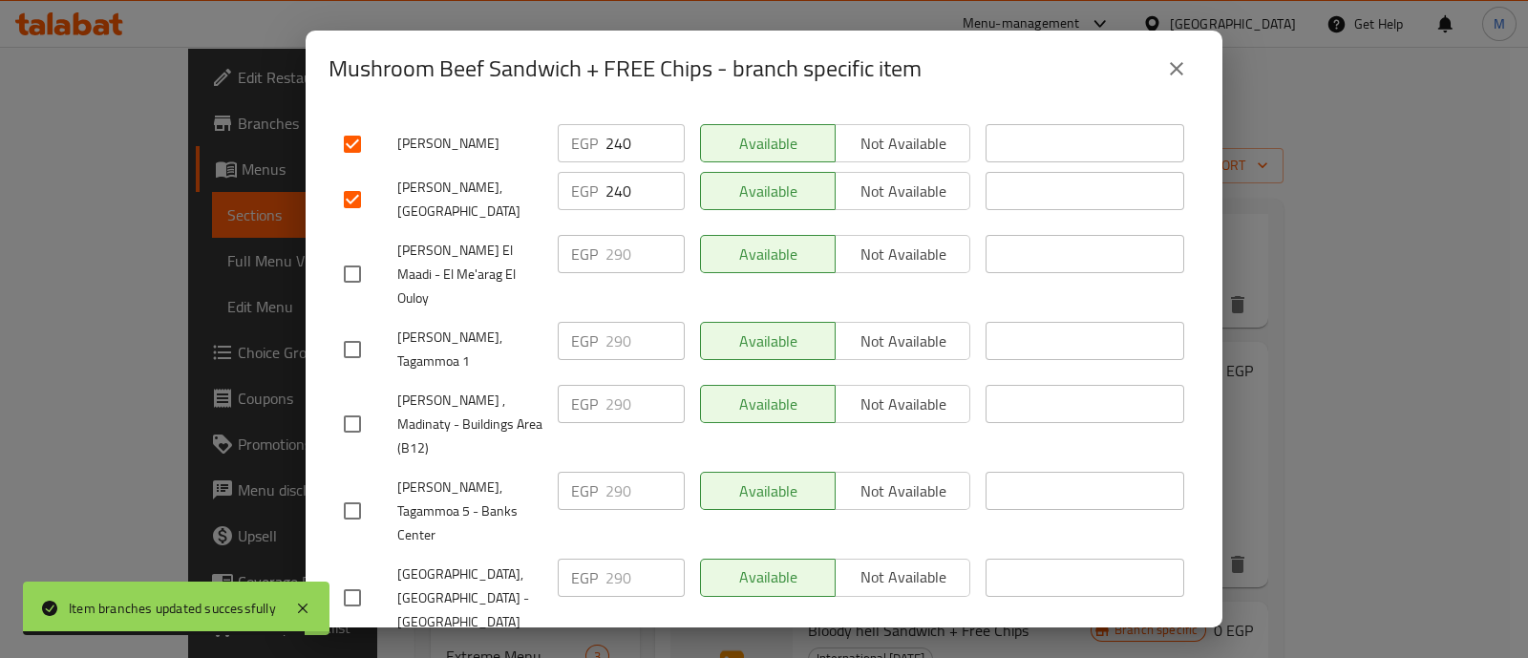
scroll to position [1078, 0]
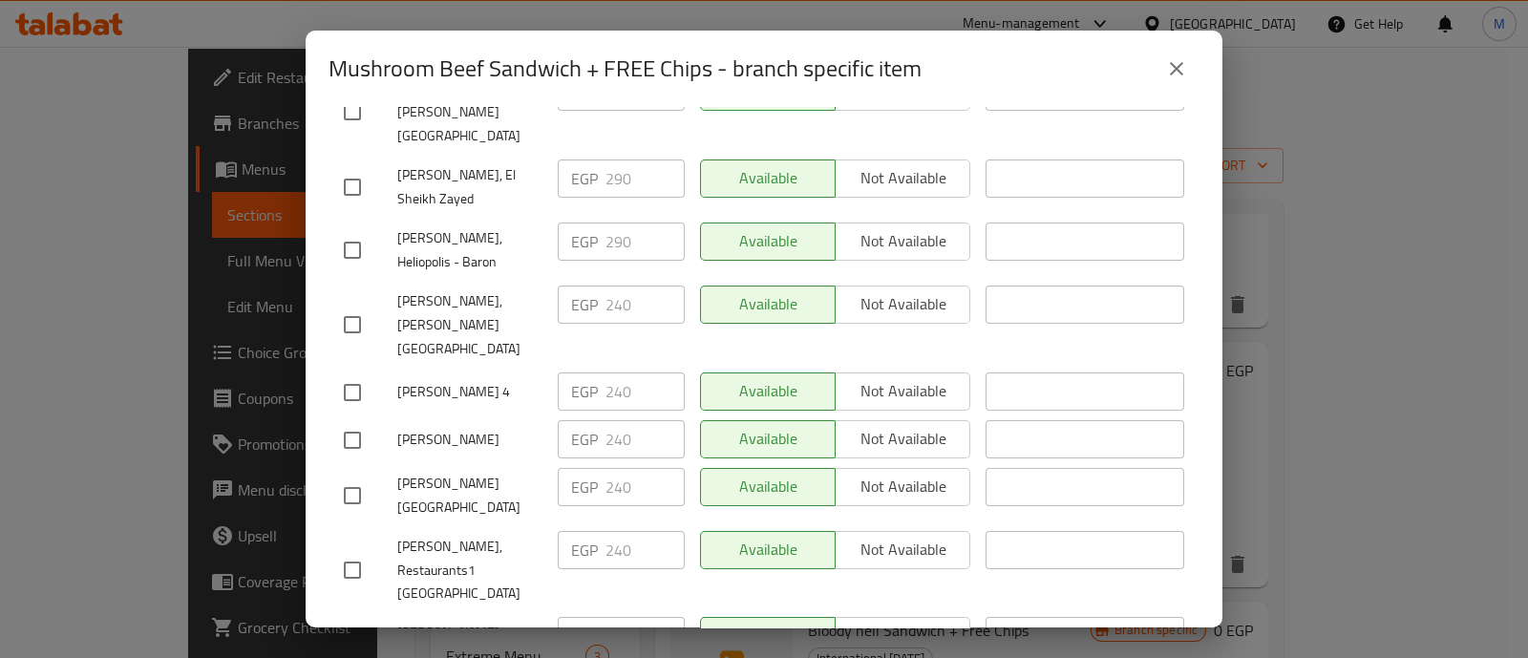
drag, startPoint x: 353, startPoint y: 390, endPoint x: 370, endPoint y: 317, distance: 75.5
click at [370, 317] on ul "Branch Price Status Status is valid till Holmes, Lauran EGP 240 ​ Available Not…" at bounding box center [763, 131] width 871 height 1595
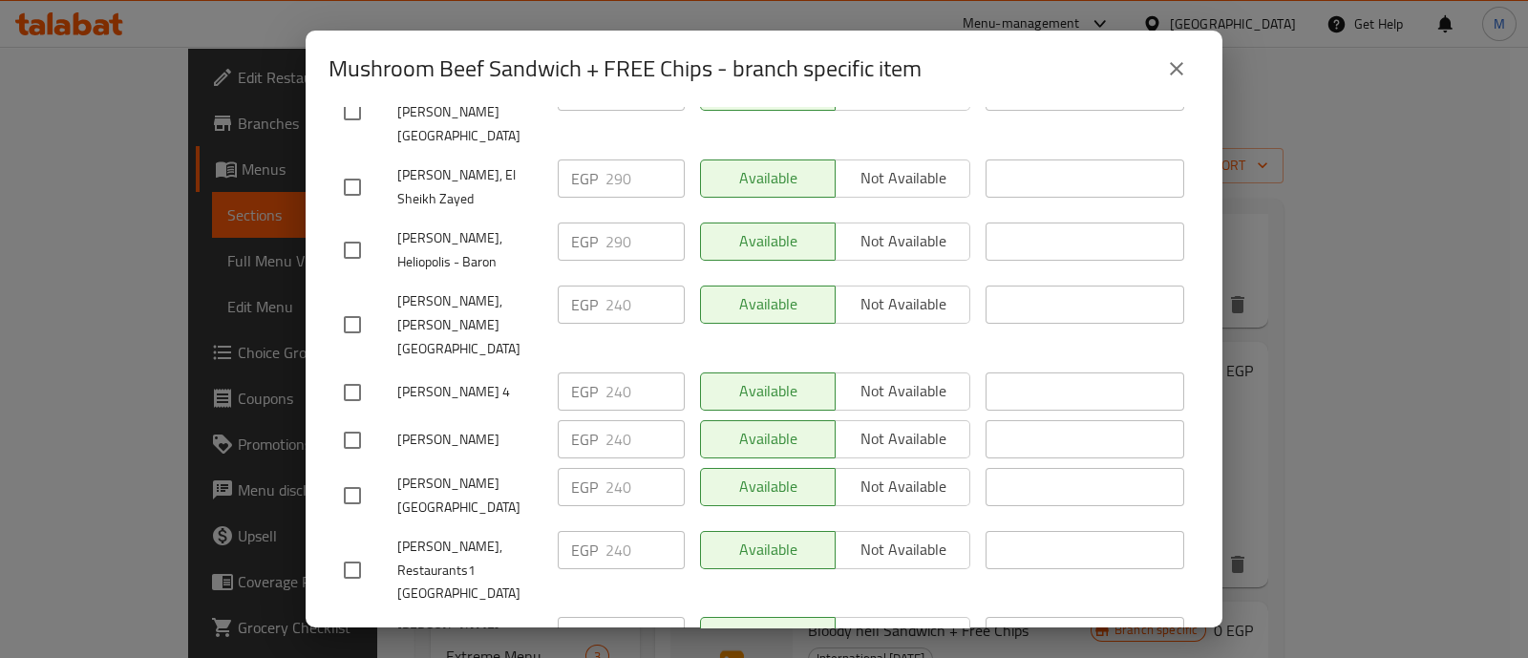
click at [370, 609] on div "Holmes, Restaurants-Tanta" at bounding box center [443, 644] width 214 height 71
drag, startPoint x: 355, startPoint y: 341, endPoint x: 368, endPoint y: 404, distance: 64.2
click at [368, 404] on ul "Branch Price Status Status is valid till Holmes, Lauran EGP 240 ​ Available Not…" at bounding box center [763, 131] width 871 height 1595
click at [354, 624] on input "checkbox" at bounding box center [352, 644] width 40 height 40
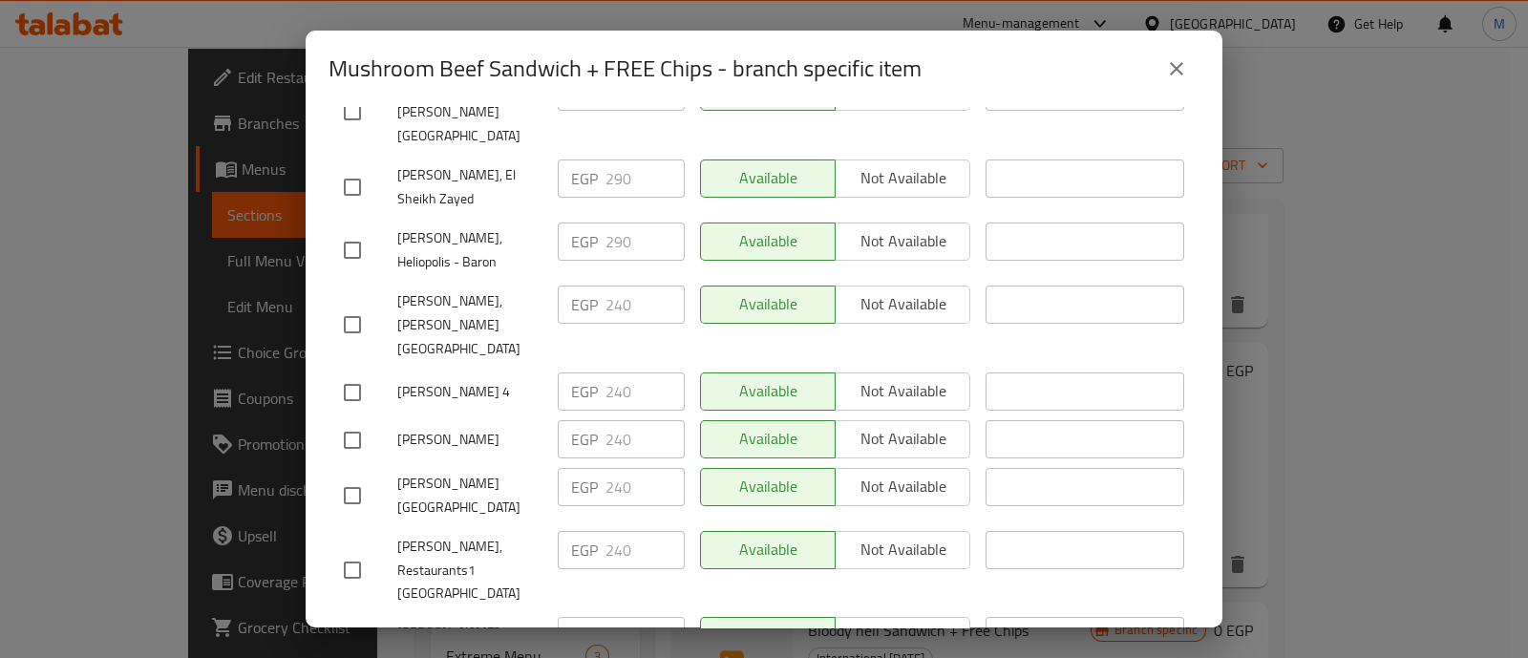
click at [344, 550] on input "checkbox" at bounding box center [352, 570] width 40 height 40
drag, startPoint x: 351, startPoint y: 226, endPoint x: 358, endPoint y: 179, distance: 47.3
click at [358, 179] on ul "Branch Price Status Status is valid till Holmes, Lauran EGP 240 ​ Available Not…" at bounding box center [763, 131] width 871 height 1595
click at [358, 420] on input "checkbox" at bounding box center [352, 440] width 40 height 40
click at [363, 372] on input "checkbox" at bounding box center [352, 392] width 40 height 40
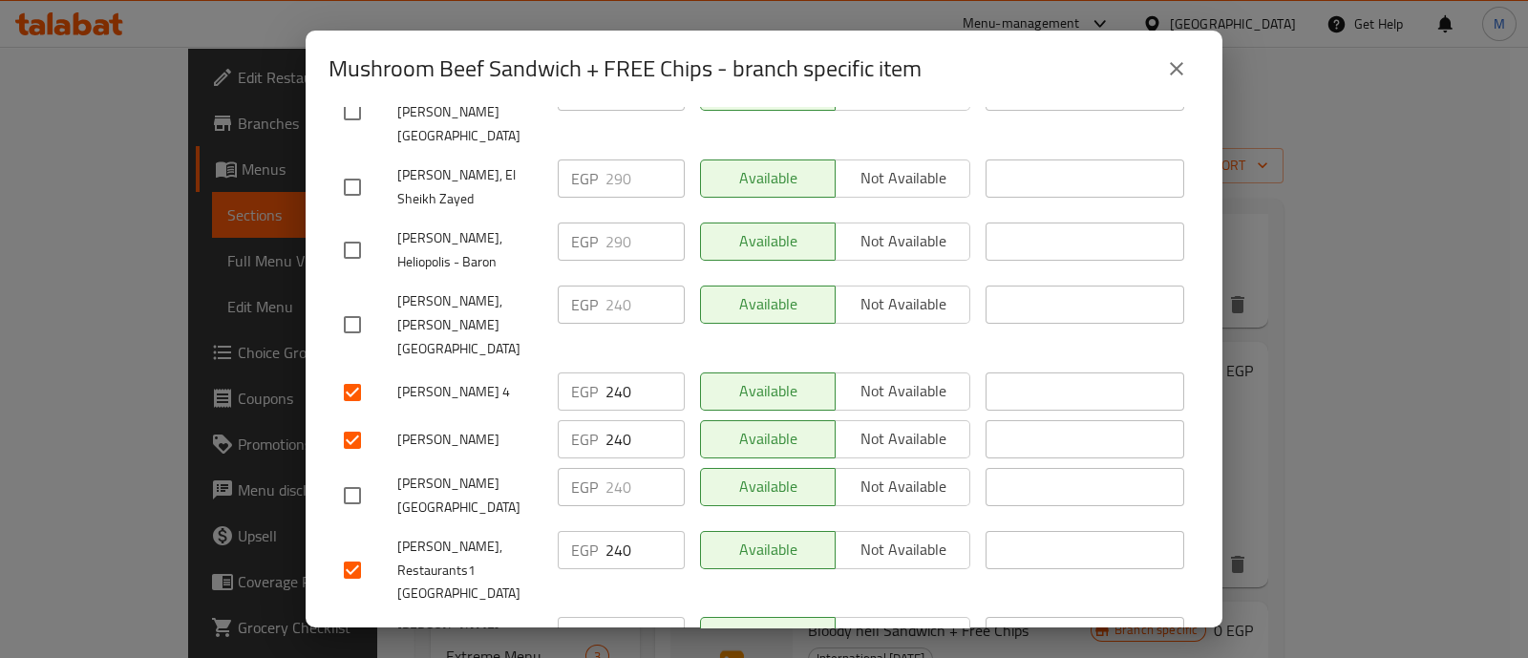
click at [369, 475] on input "checkbox" at bounding box center [352, 495] width 40 height 40
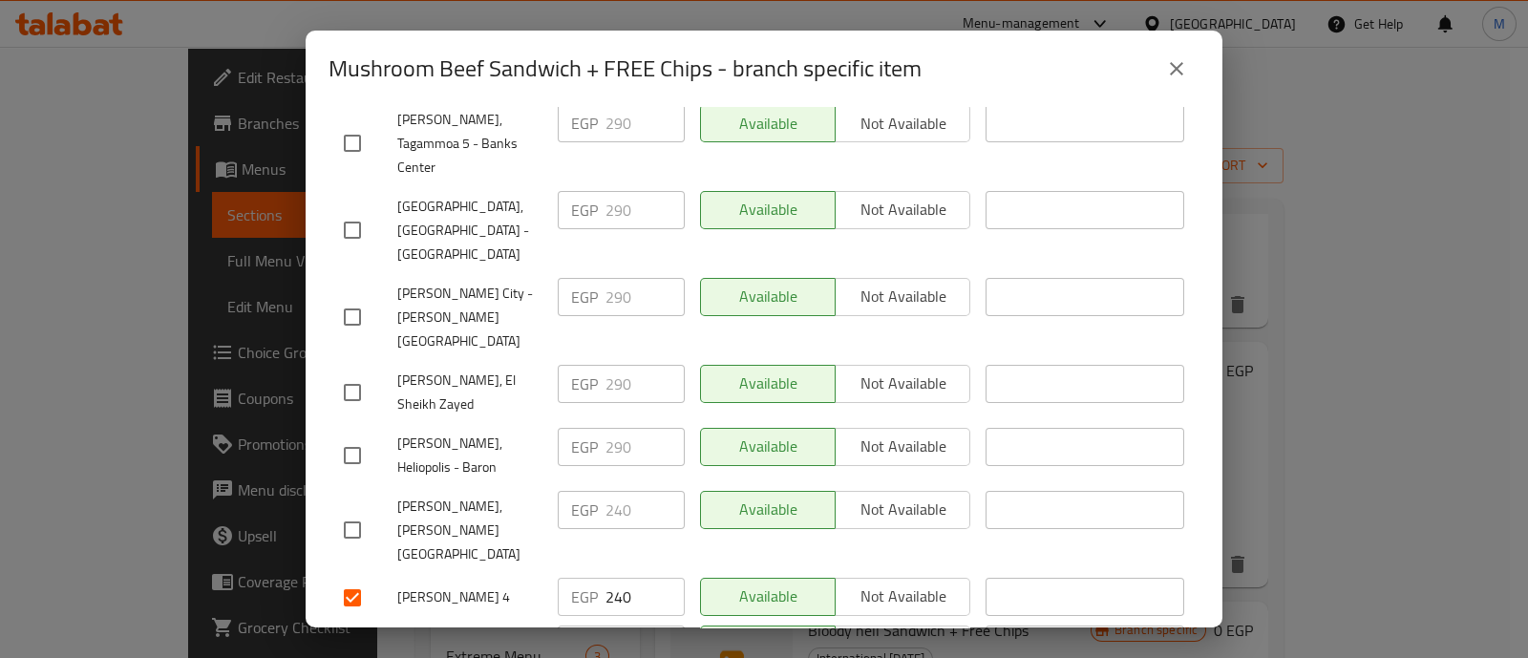
scroll to position [864, 0]
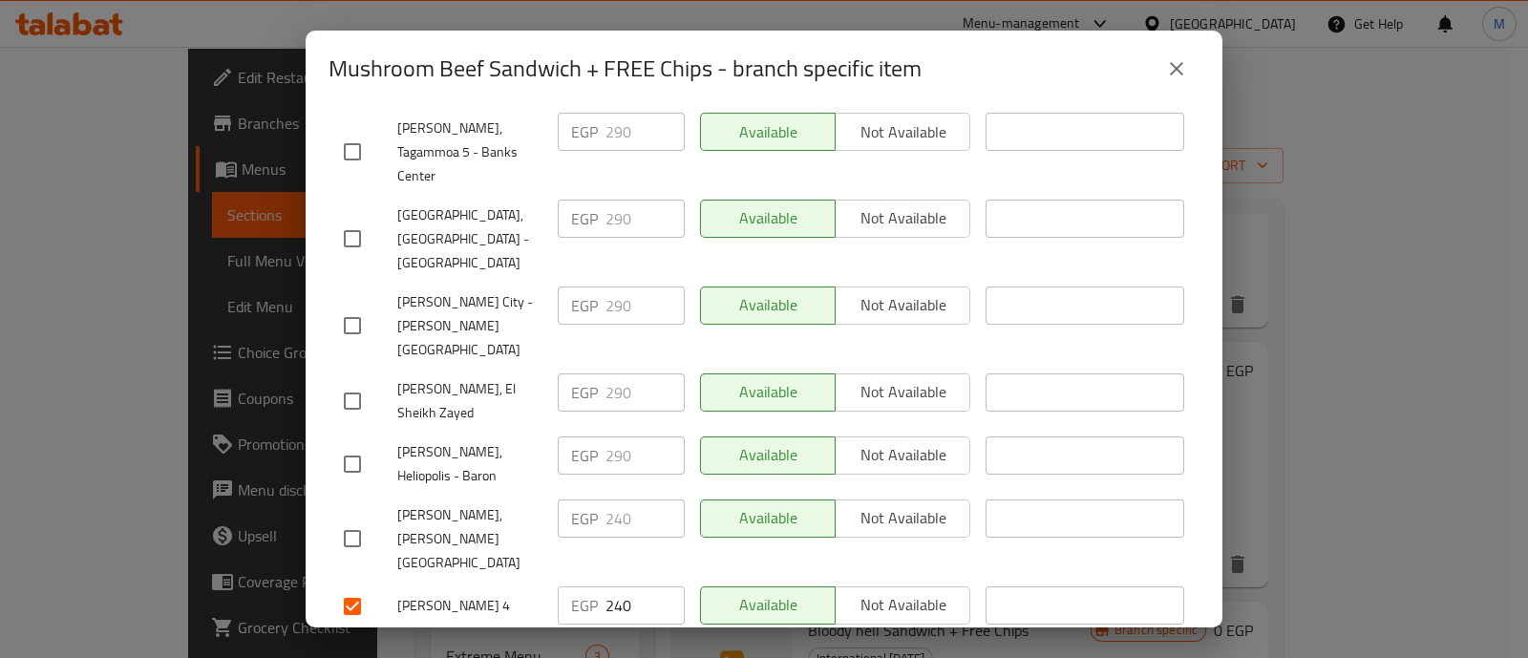
click at [348, 518] on input "checkbox" at bounding box center [352, 538] width 40 height 40
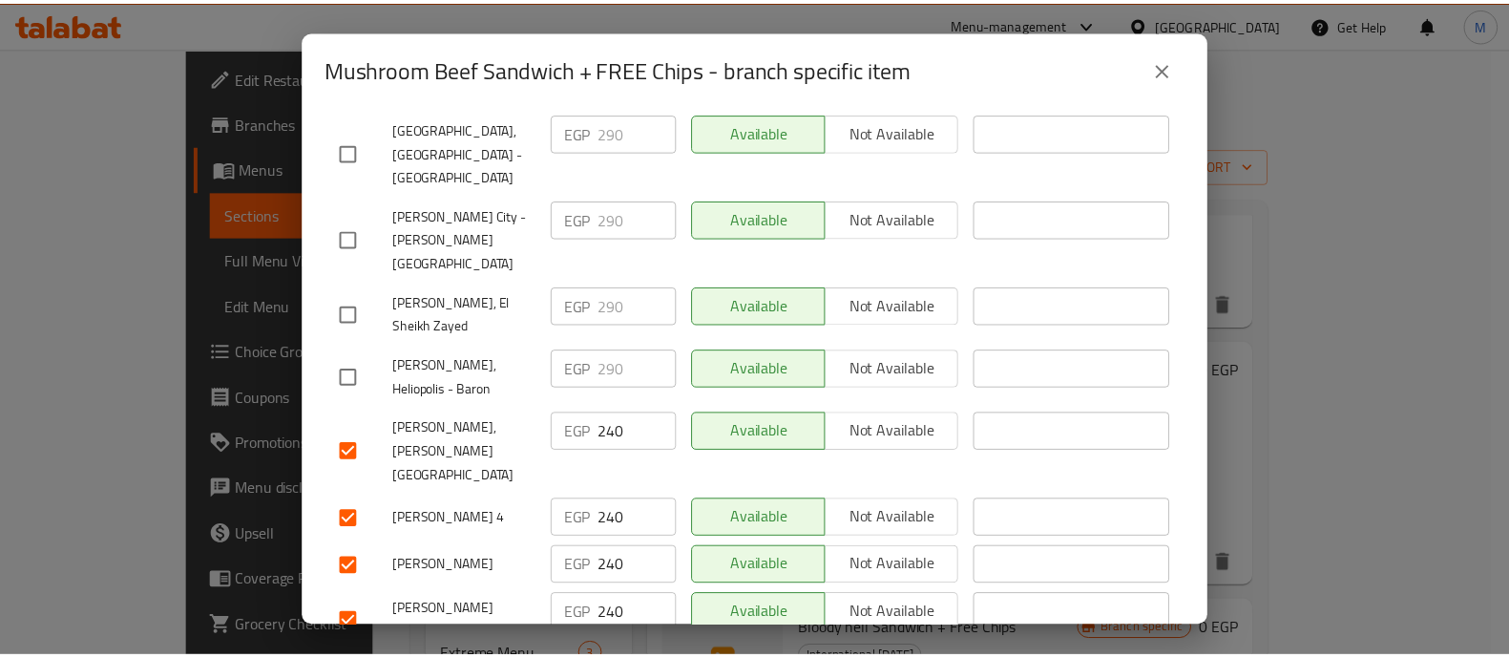
scroll to position [0, 0]
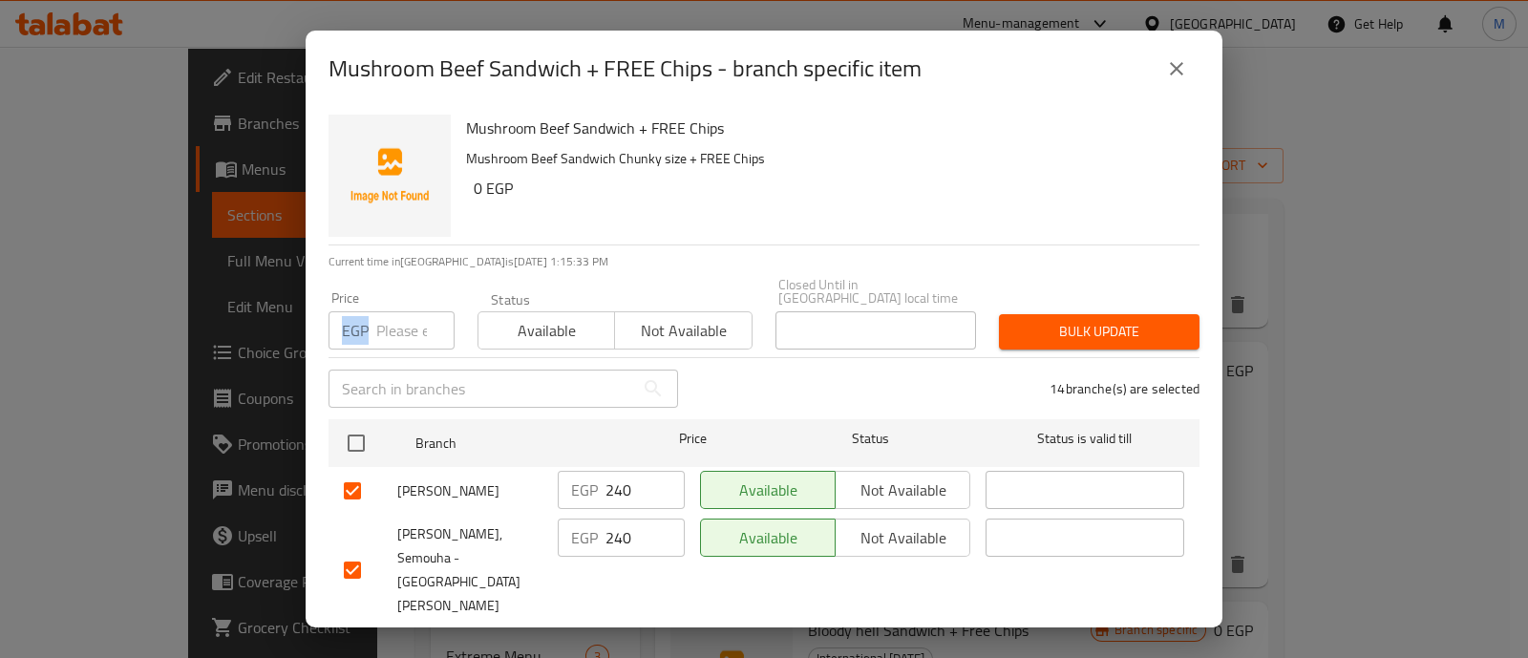
drag, startPoint x: 409, startPoint y: 340, endPoint x: 391, endPoint y: 325, distance: 23.0
click at [391, 325] on div "Price EGP Price" at bounding box center [391, 320] width 149 height 81
click at [391, 325] on input "number" at bounding box center [415, 330] width 78 height 38
click at [1141, 325] on span "Bulk update" at bounding box center [1099, 332] width 170 height 24
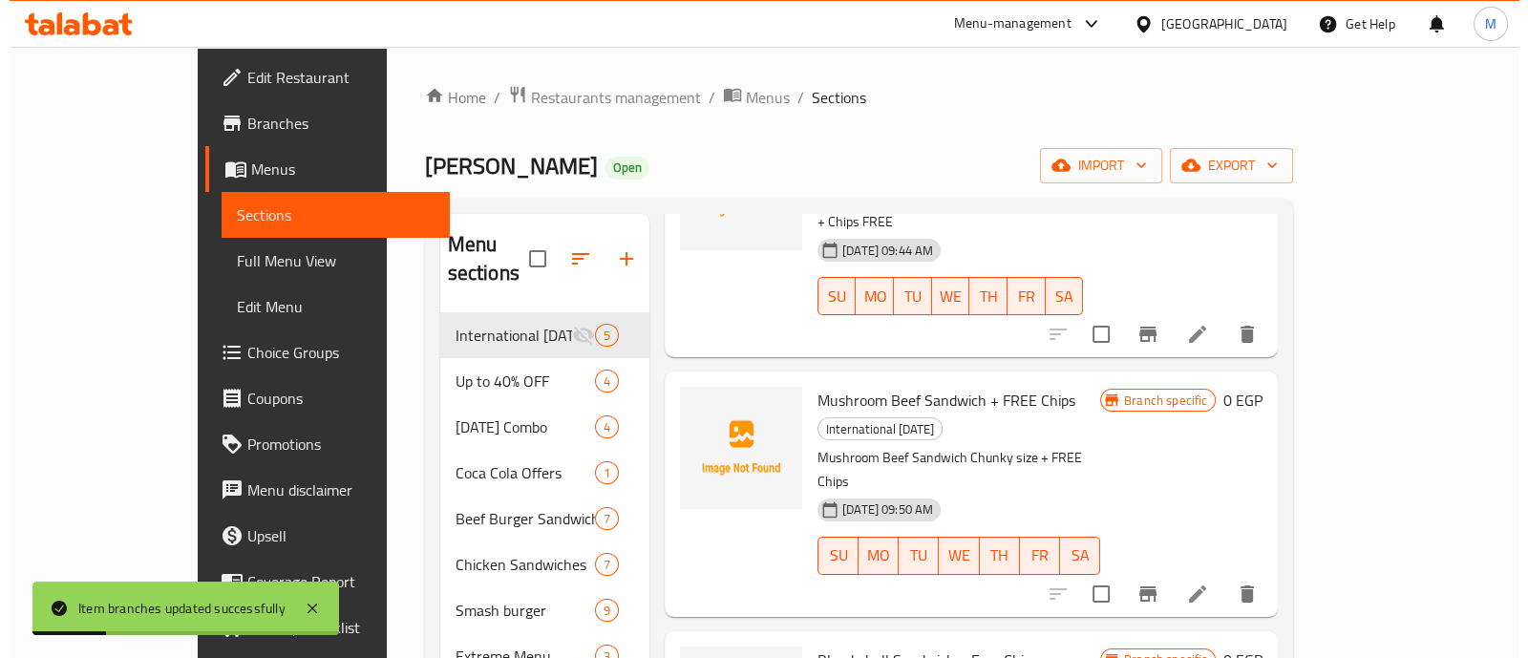
scroll to position [193, 0]
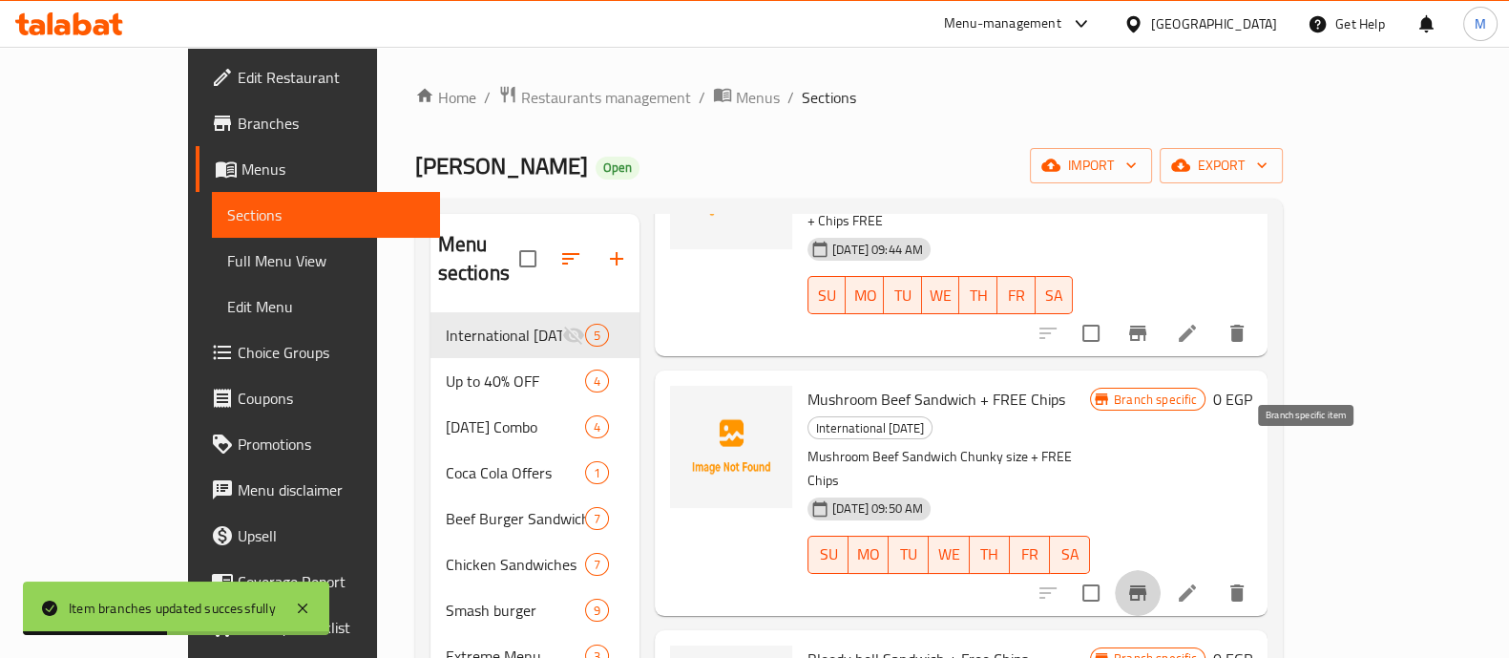
click at [1147, 585] on icon "Branch-specific-item" at bounding box center [1137, 592] width 17 height 15
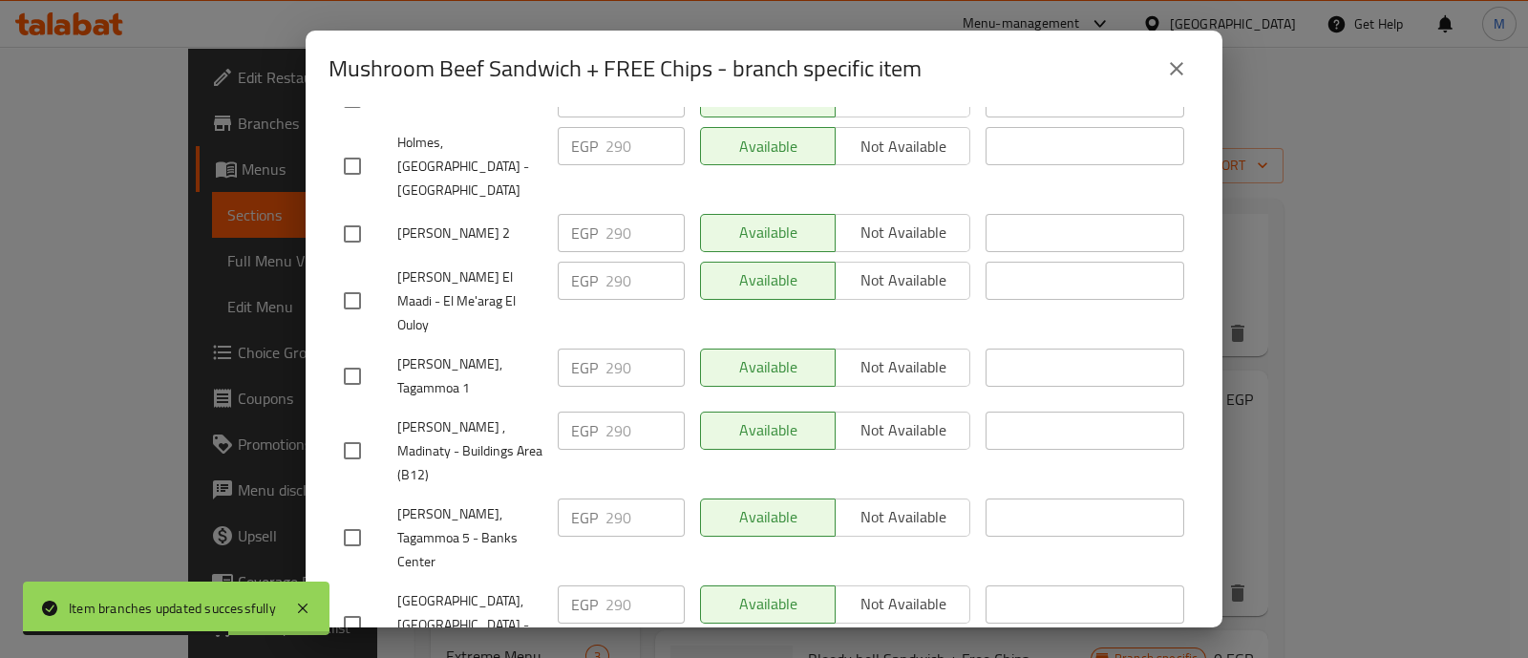
scroll to position [1078, 0]
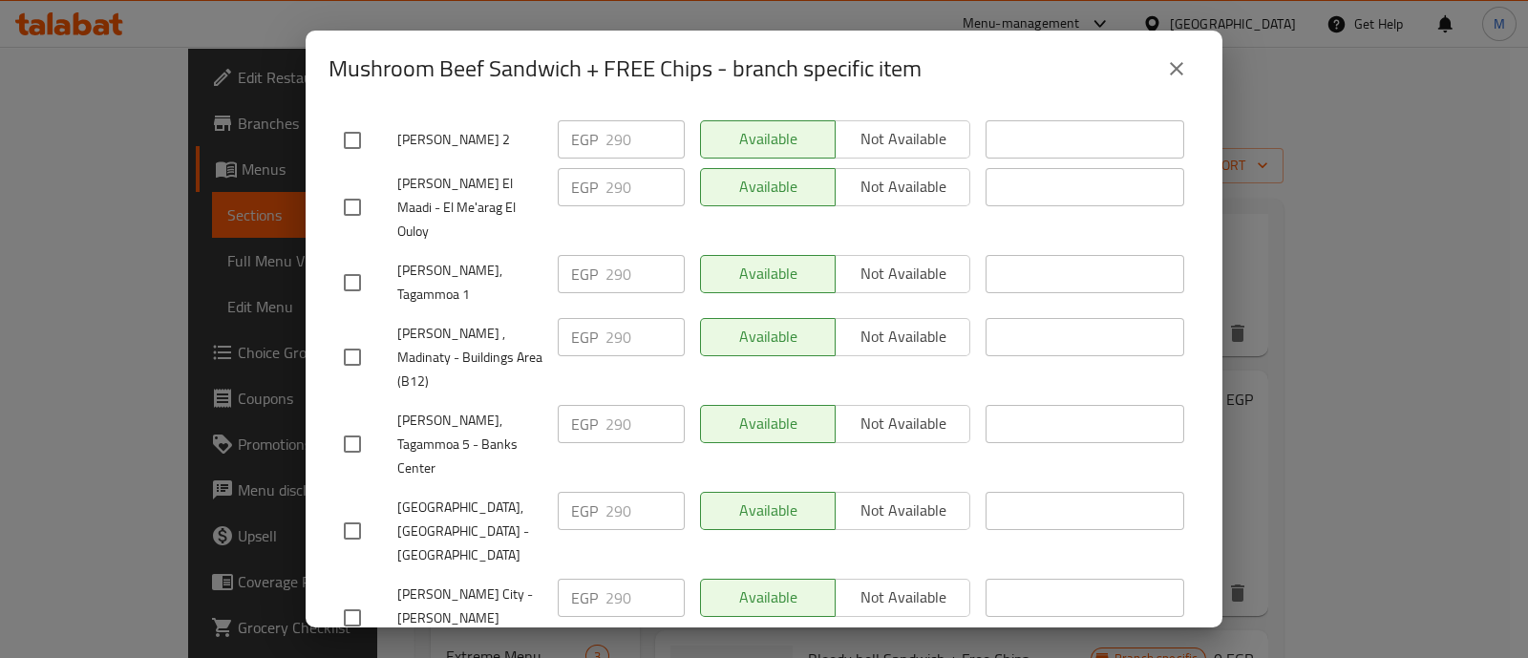
click at [353, 598] on input "checkbox" at bounding box center [352, 618] width 40 height 40
click at [358, 511] on input "checkbox" at bounding box center [352, 531] width 40 height 40
click at [359, 424] on input "checkbox" at bounding box center [352, 444] width 40 height 40
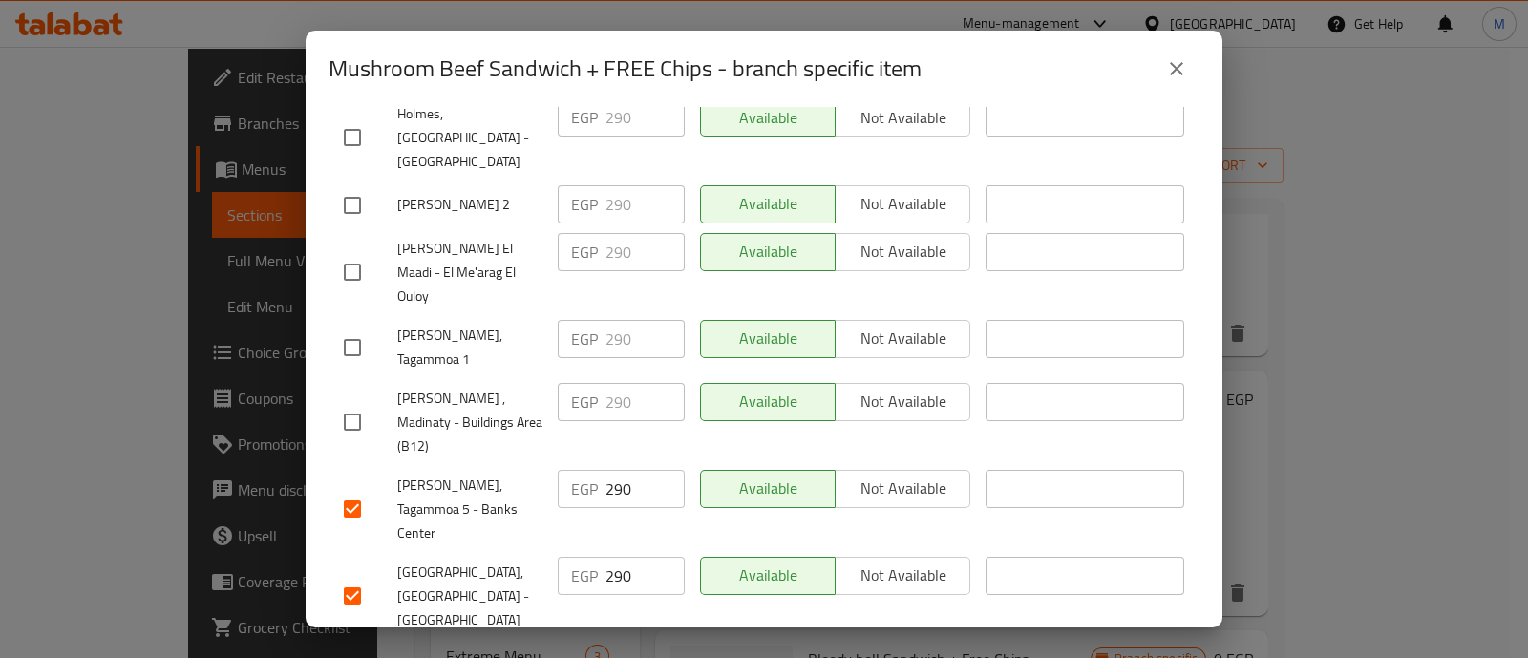
scroll to position [1006, 0]
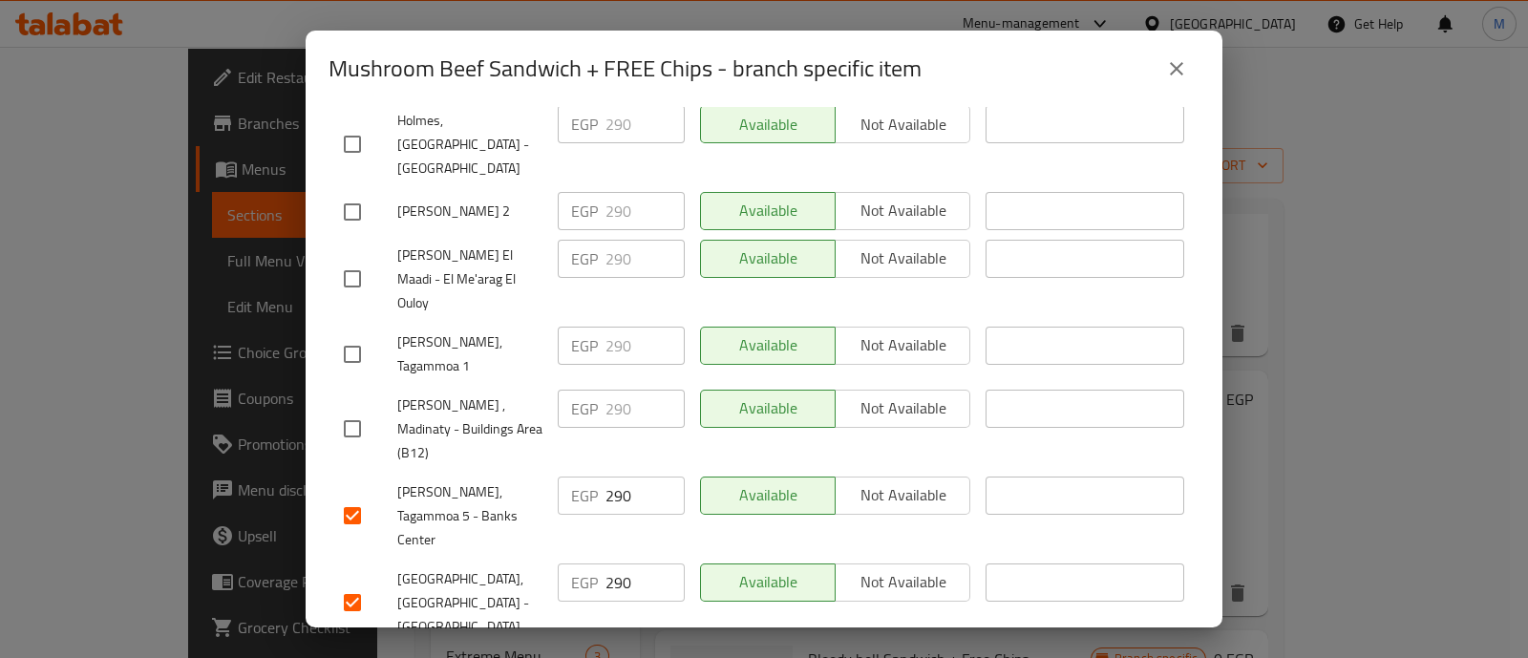
click at [359, 409] on input "checkbox" at bounding box center [352, 429] width 40 height 40
click at [356, 334] on input "checkbox" at bounding box center [352, 354] width 40 height 40
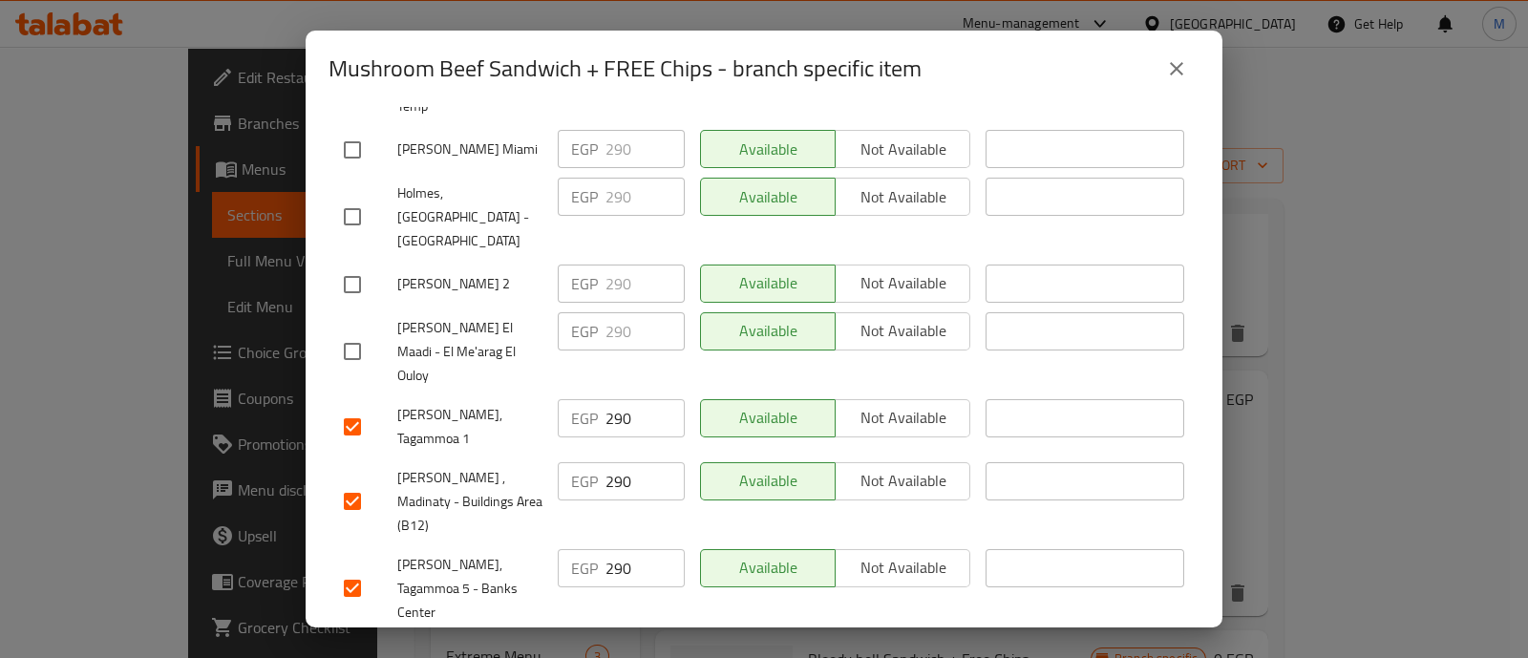
click at [356, 331] on input "checkbox" at bounding box center [352, 351] width 40 height 40
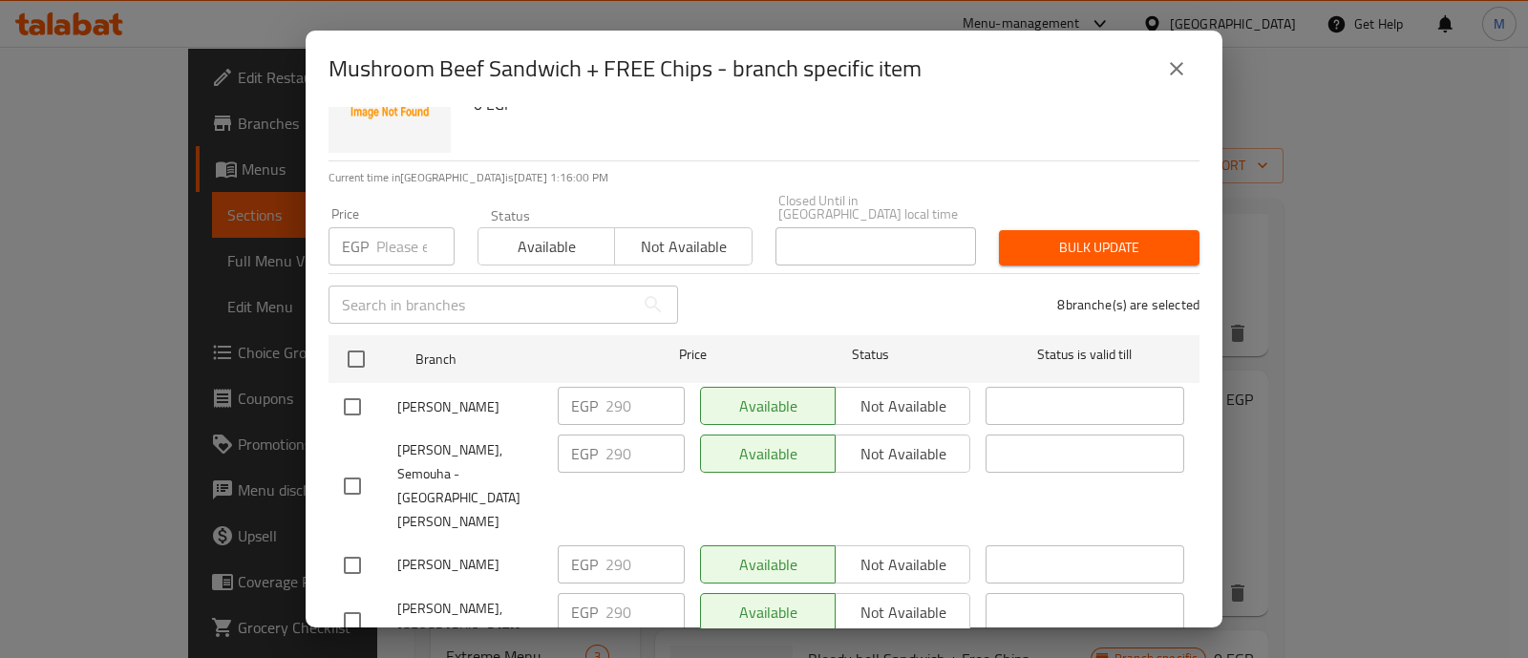
scroll to position [74, 0]
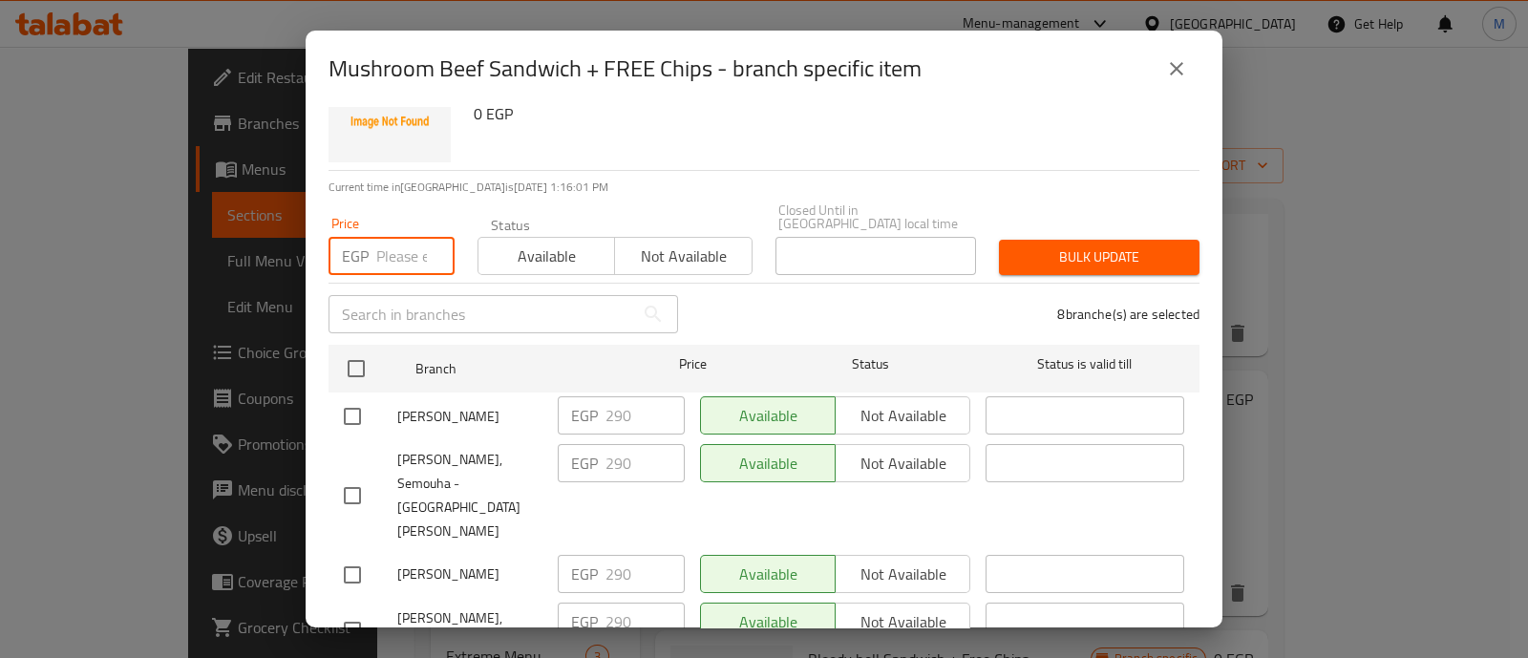
click at [400, 243] on input "number" at bounding box center [415, 256] width 78 height 38
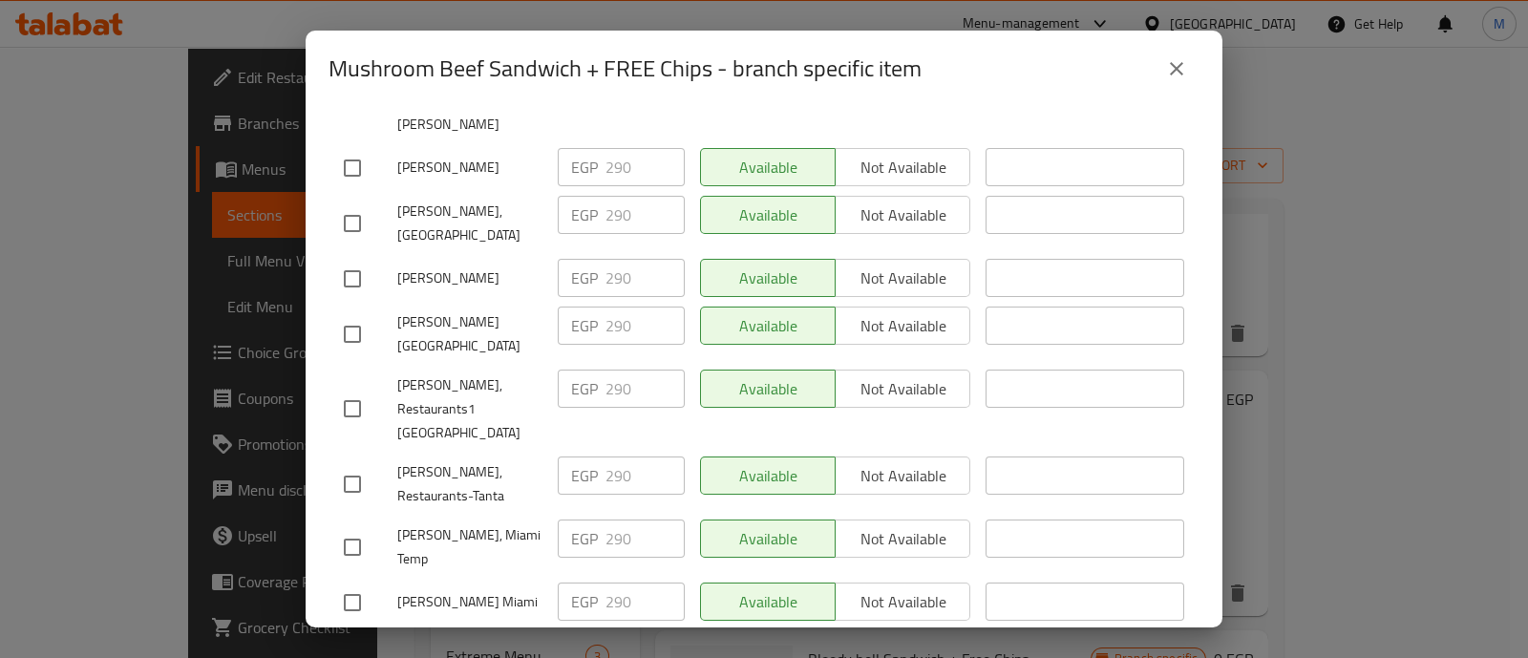
scroll to position [0, 0]
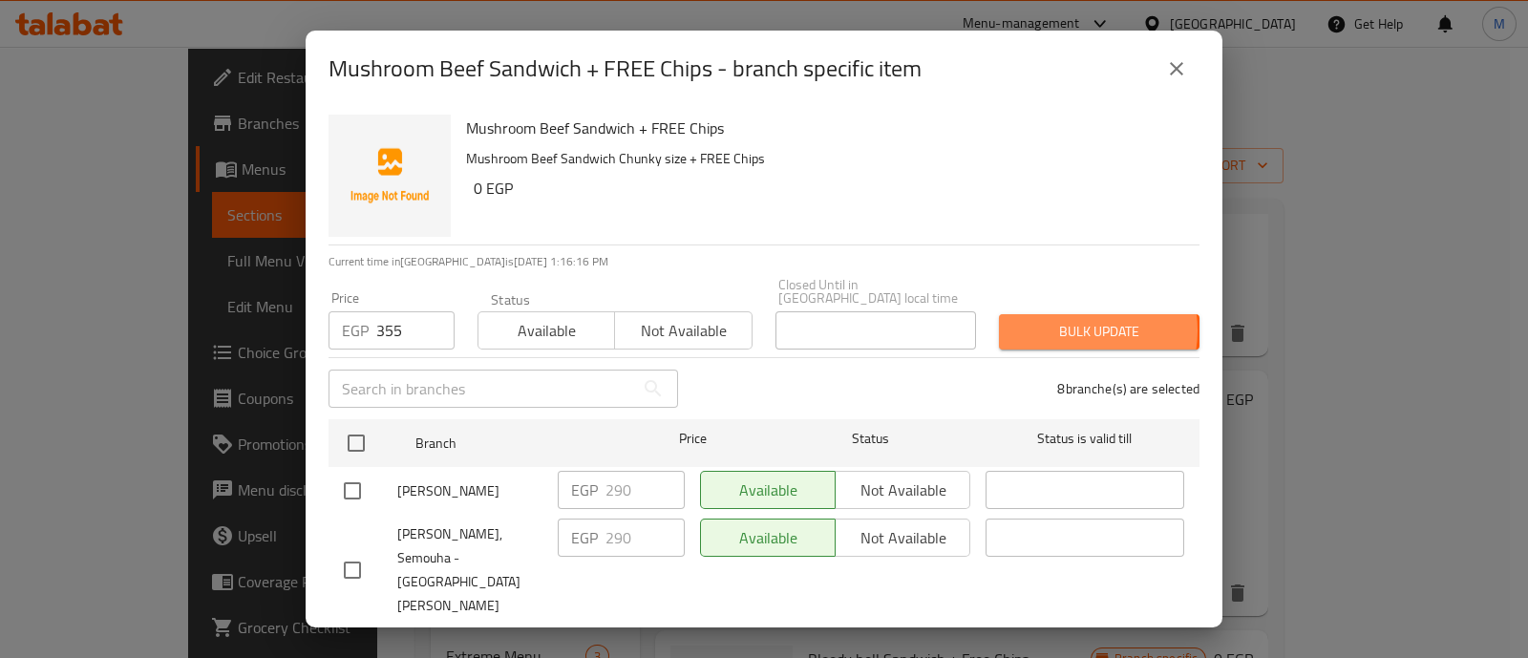
click at [1058, 320] on span "Bulk update" at bounding box center [1099, 332] width 170 height 24
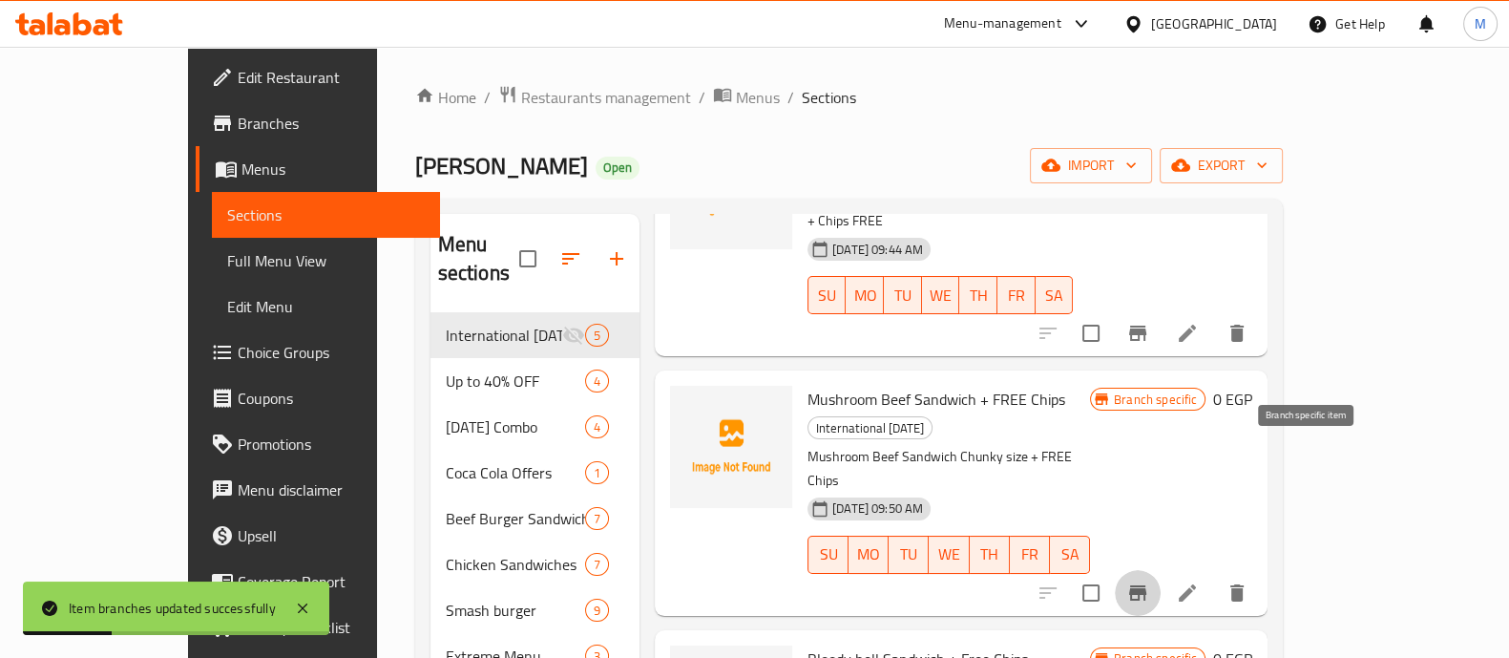
click at [1150, 581] on icon "Branch-specific-item" at bounding box center [1138, 592] width 23 height 23
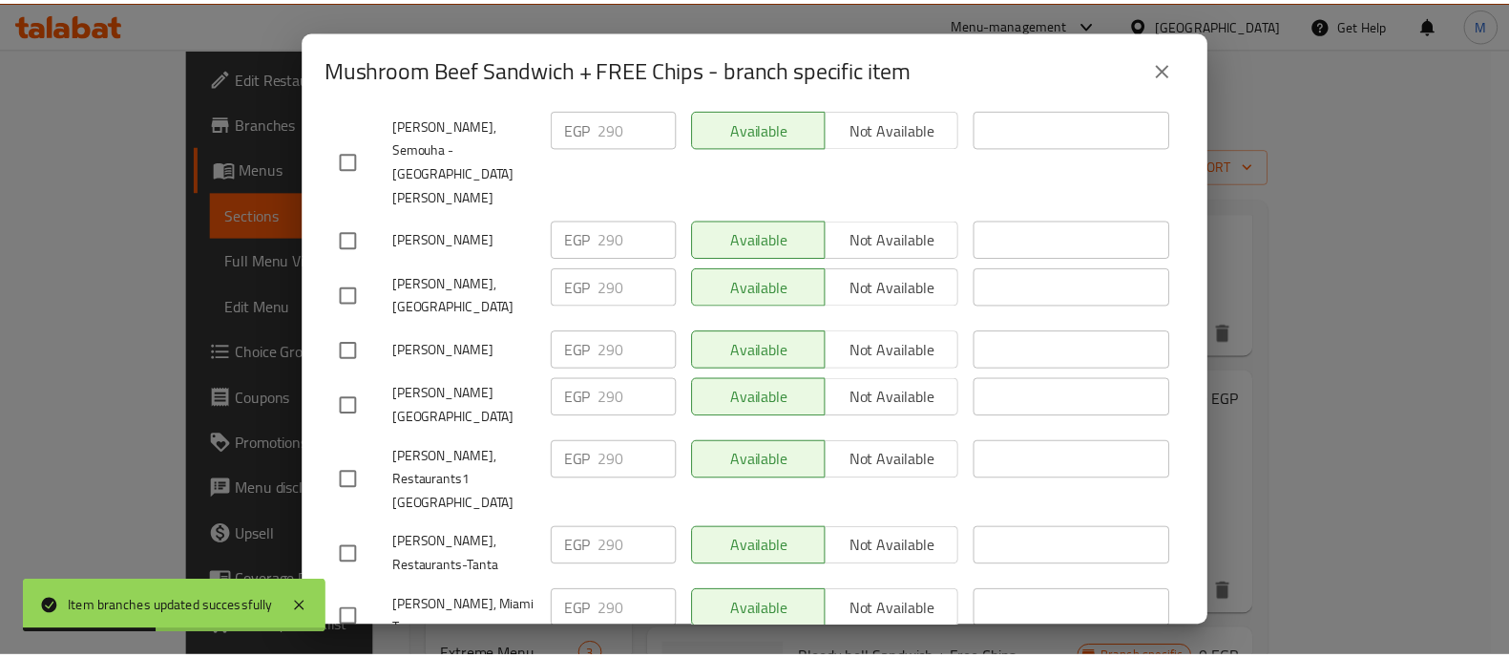
scroll to position [1078, 0]
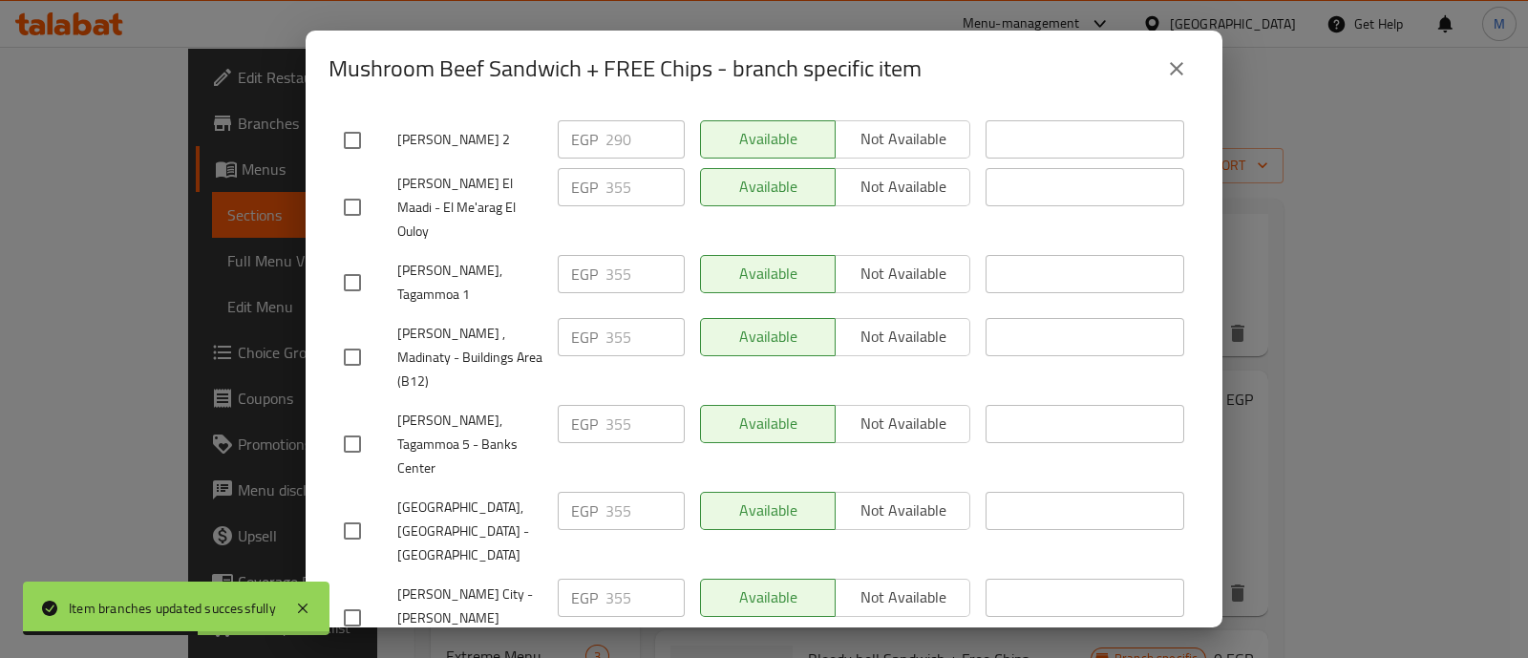
click at [1170, 64] on icon "close" at bounding box center [1176, 68] width 23 height 23
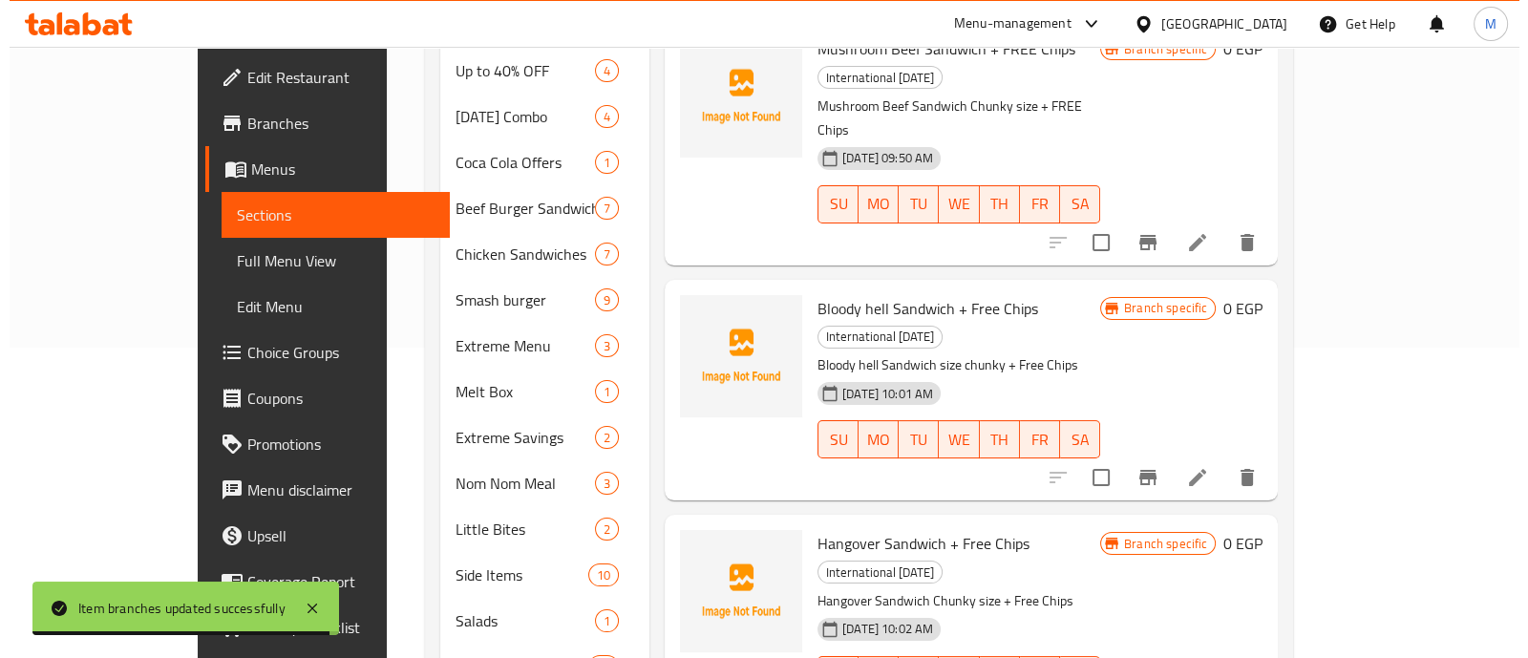
scroll to position [311, 0]
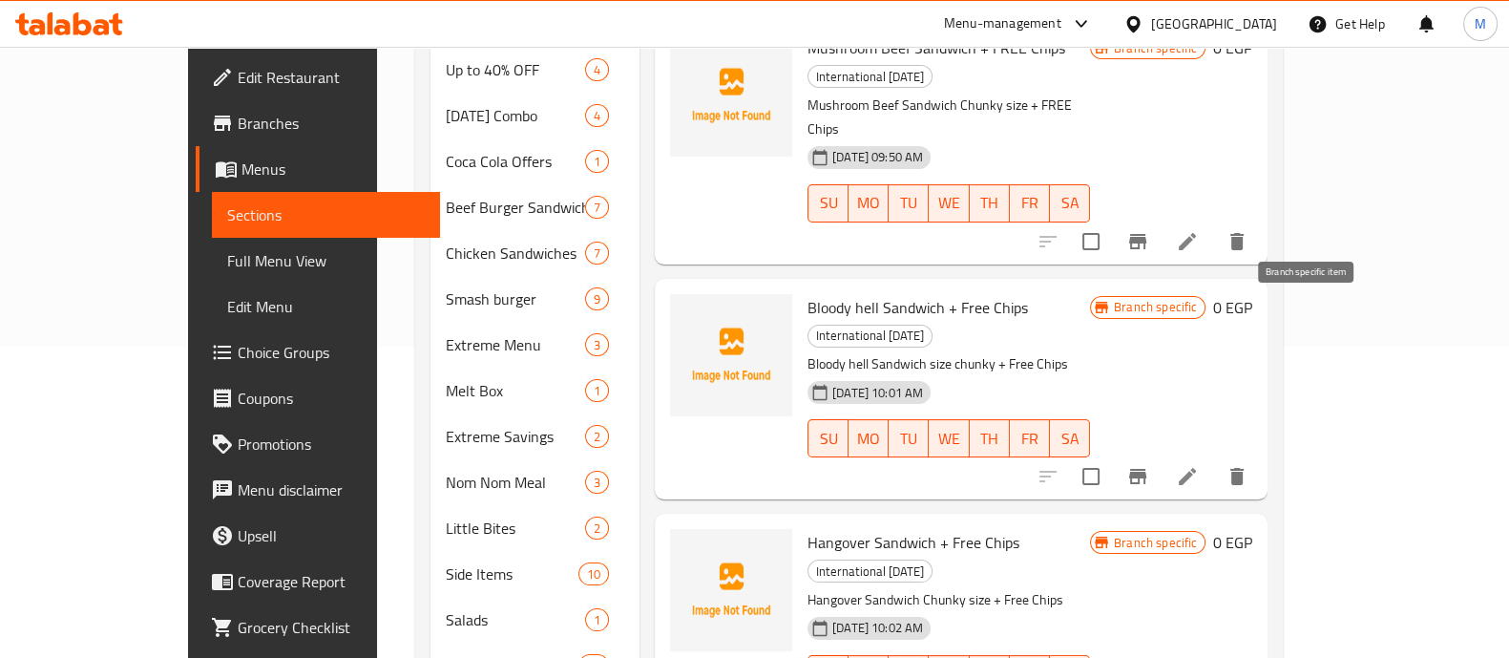
click at [1150, 465] on icon "Branch-specific-item" at bounding box center [1138, 476] width 23 height 23
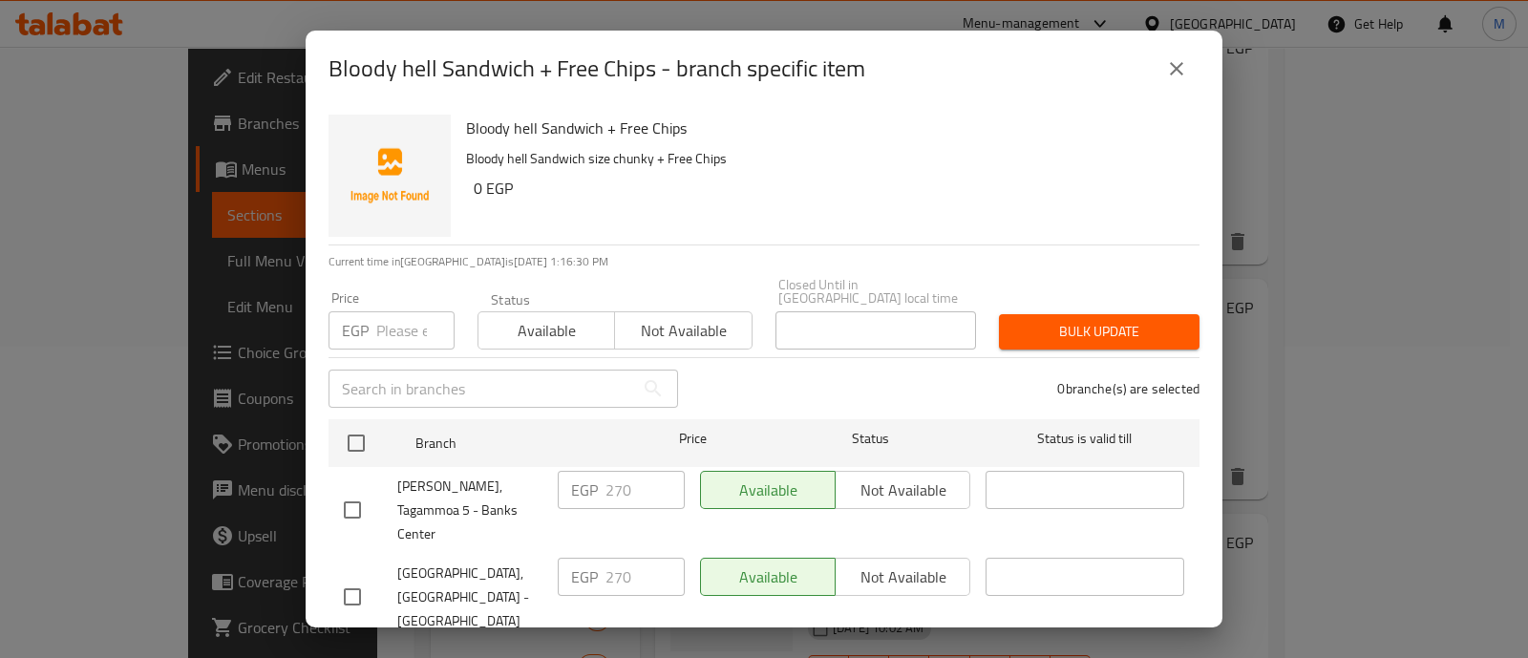
click at [360, 490] on input "checkbox" at bounding box center [352, 510] width 40 height 40
click at [354, 550] on div "Holmes, Heliopolis - Heliopolis Square" at bounding box center [443, 597] width 214 height 95
click at [354, 577] on input "checkbox" at bounding box center [352, 597] width 40 height 40
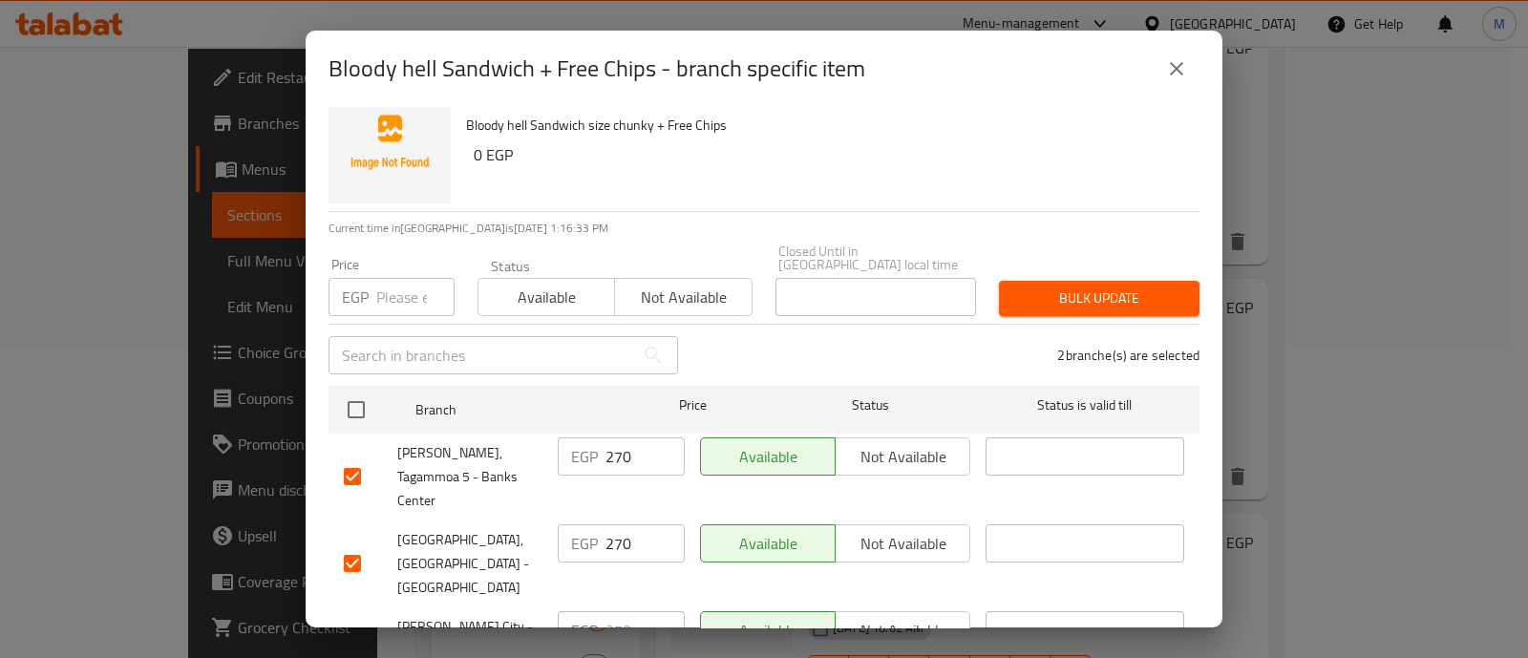
click at [355, 462] on input "checkbox" at bounding box center [352, 476] width 40 height 40
click at [355, 543] on input "checkbox" at bounding box center [352, 563] width 40 height 40
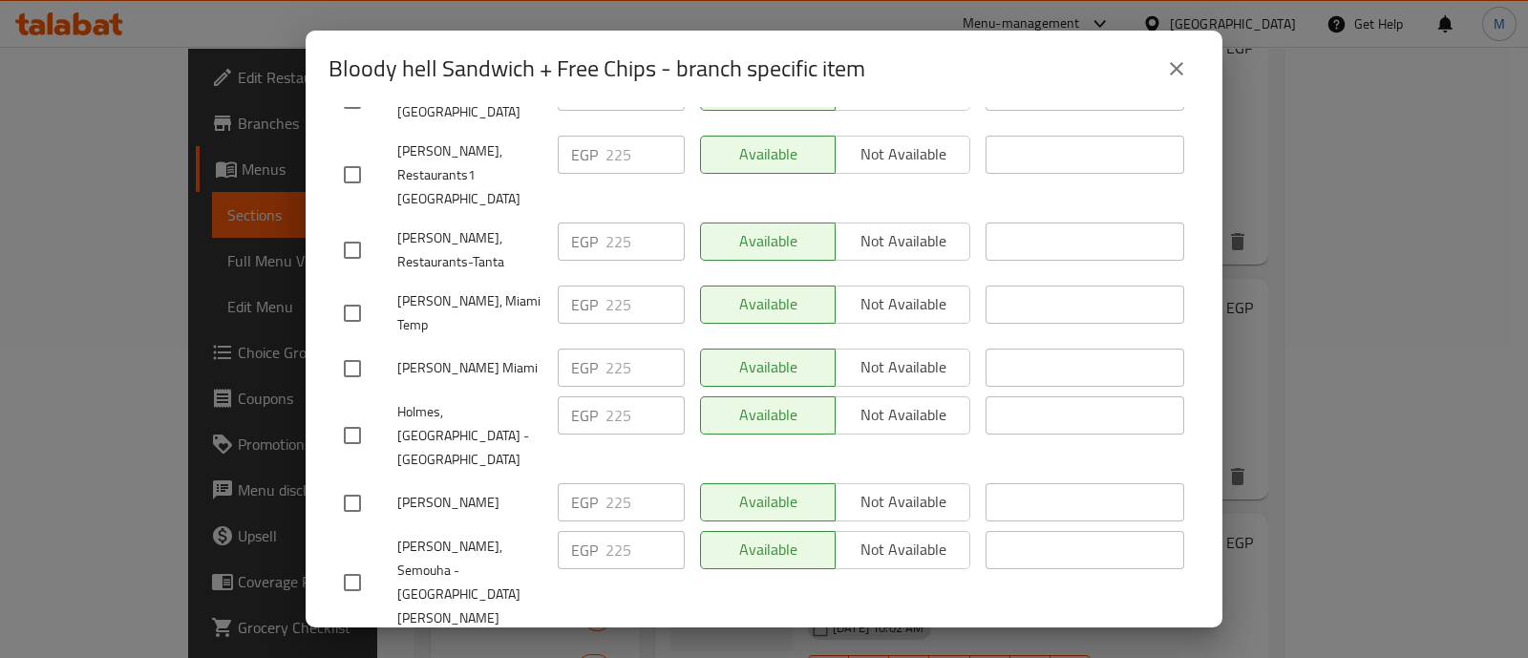
click at [354, 641] on input "checkbox" at bounding box center [352, 661] width 40 height 40
click at [358, 562] on input "checkbox" at bounding box center [352, 582] width 40 height 40
click at [353, 483] on input "checkbox" at bounding box center [352, 503] width 40 height 40
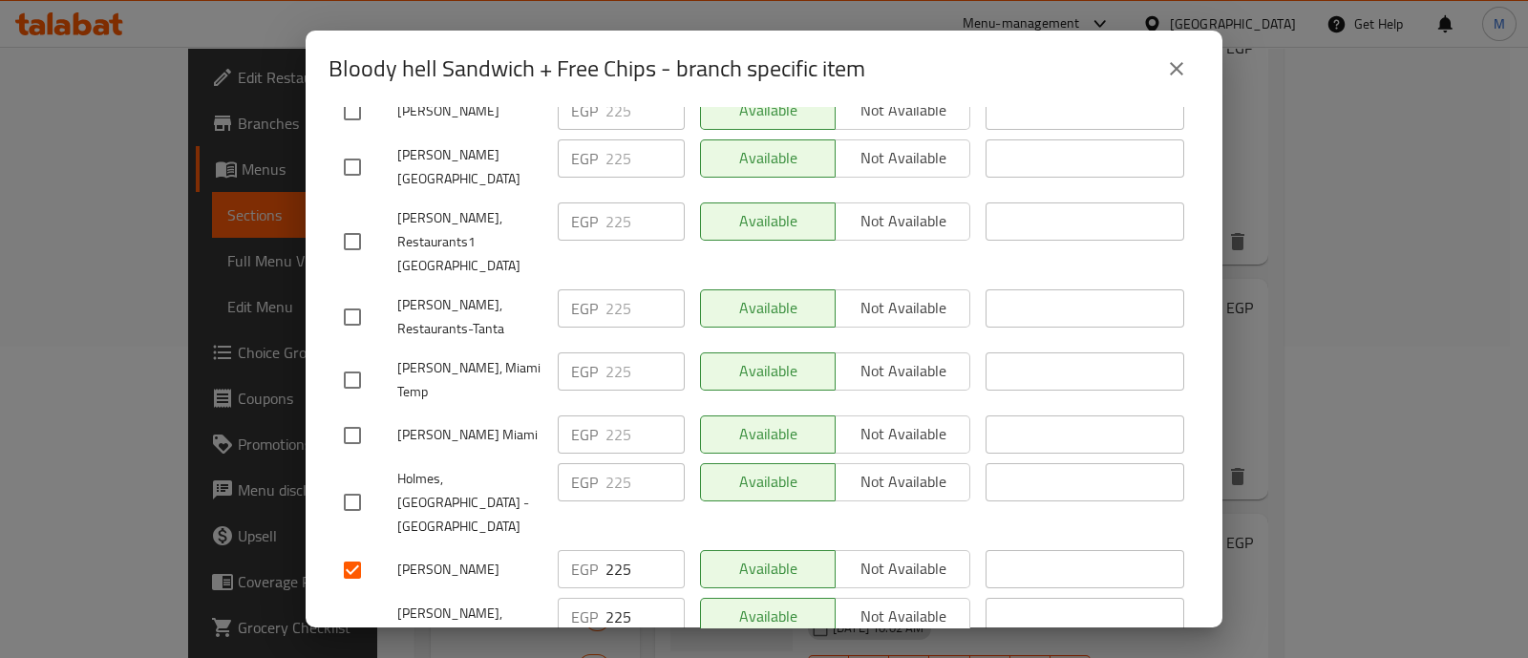
scroll to position [1010, 0]
click at [353, 483] on input "checkbox" at bounding box center [352, 503] width 40 height 40
click at [351, 416] on input "checkbox" at bounding box center [352, 436] width 40 height 40
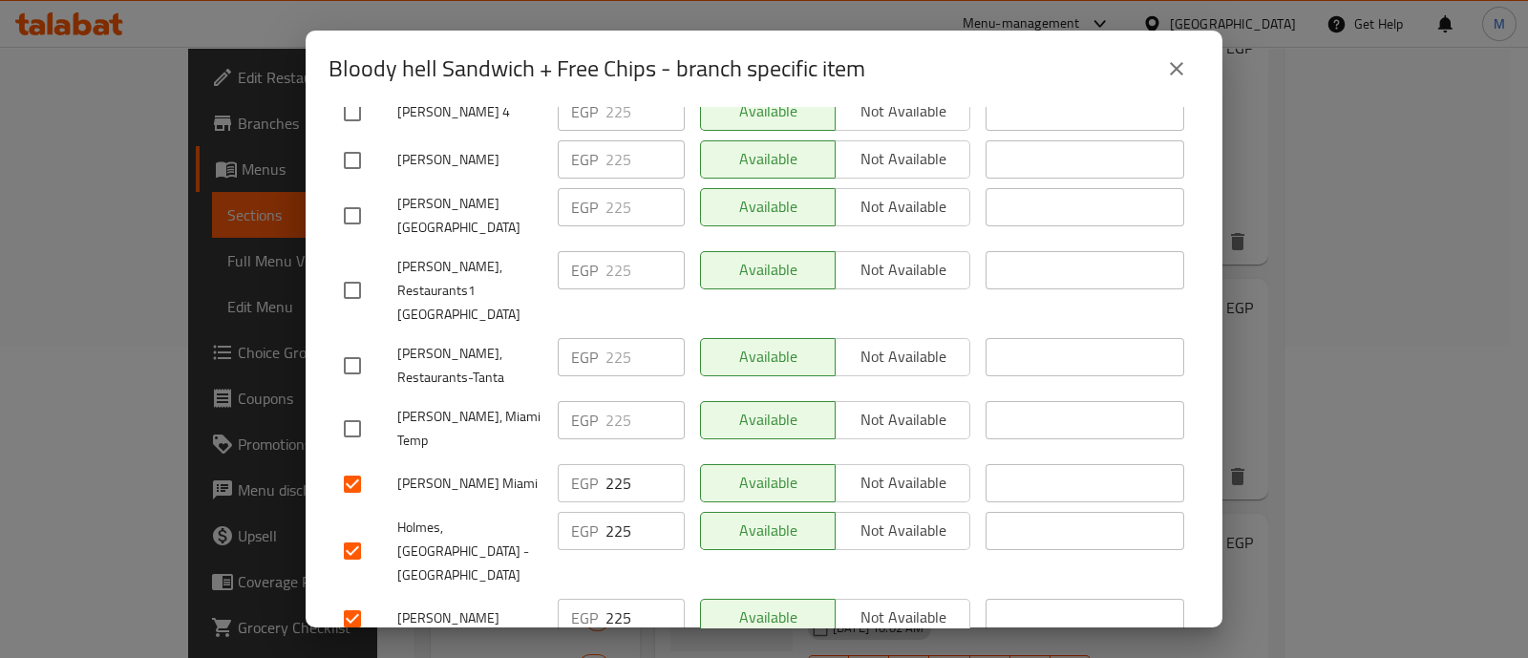
click at [351, 409] on input "checkbox" at bounding box center [352, 429] width 40 height 40
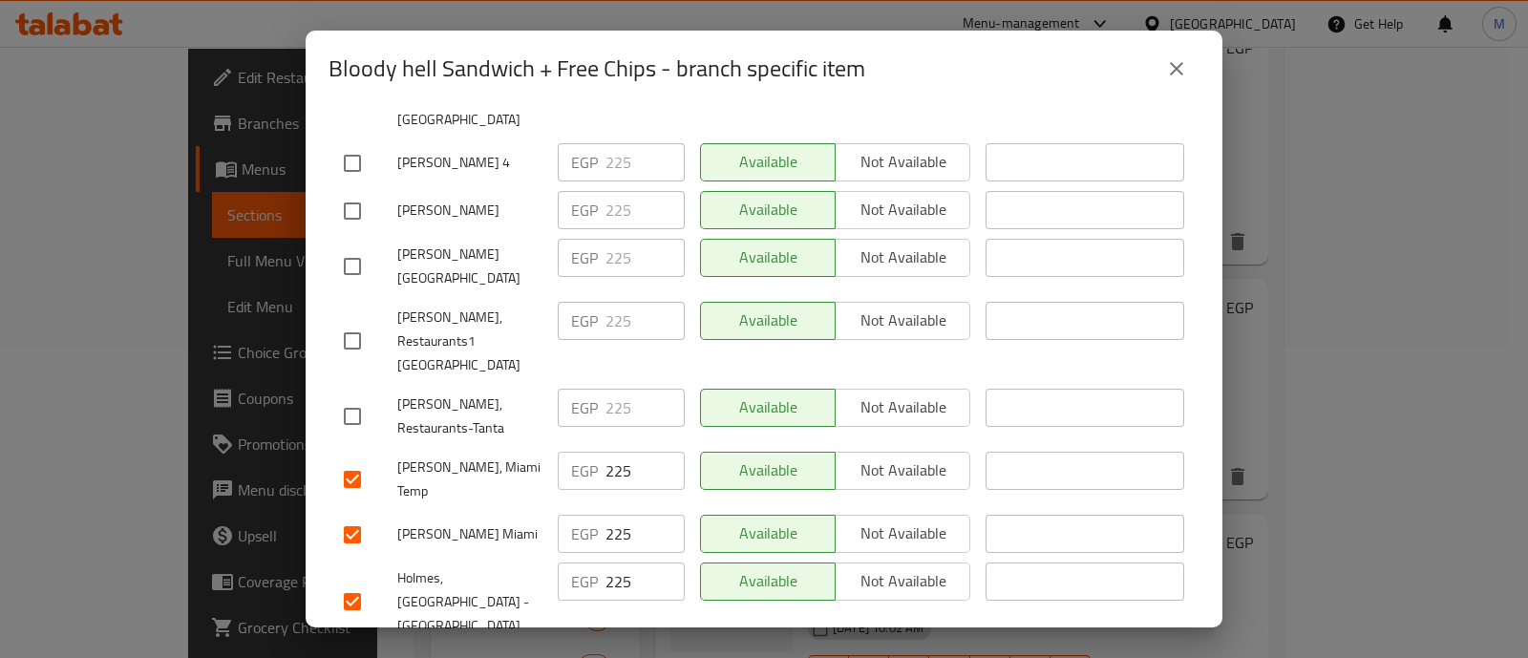
click at [351, 396] on input "checkbox" at bounding box center [352, 416] width 40 height 40
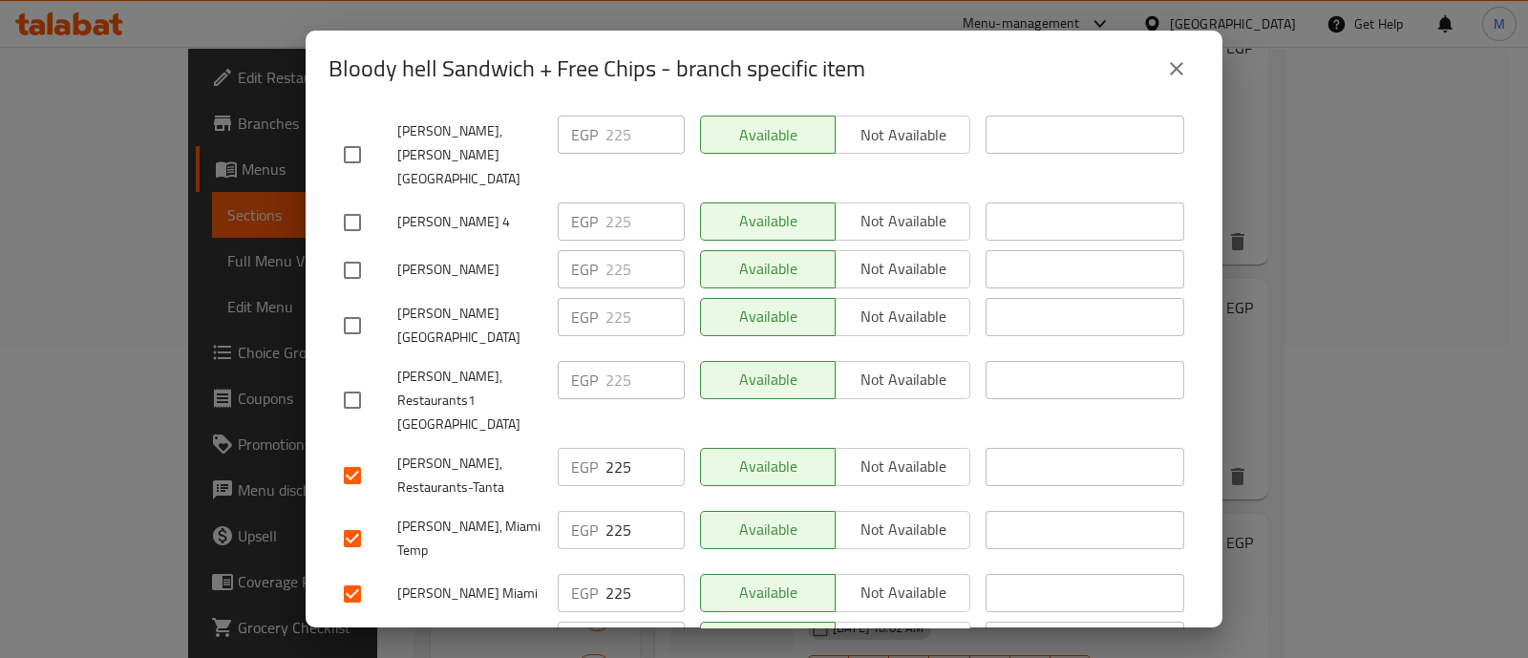
click at [351, 380] on input "checkbox" at bounding box center [352, 400] width 40 height 40
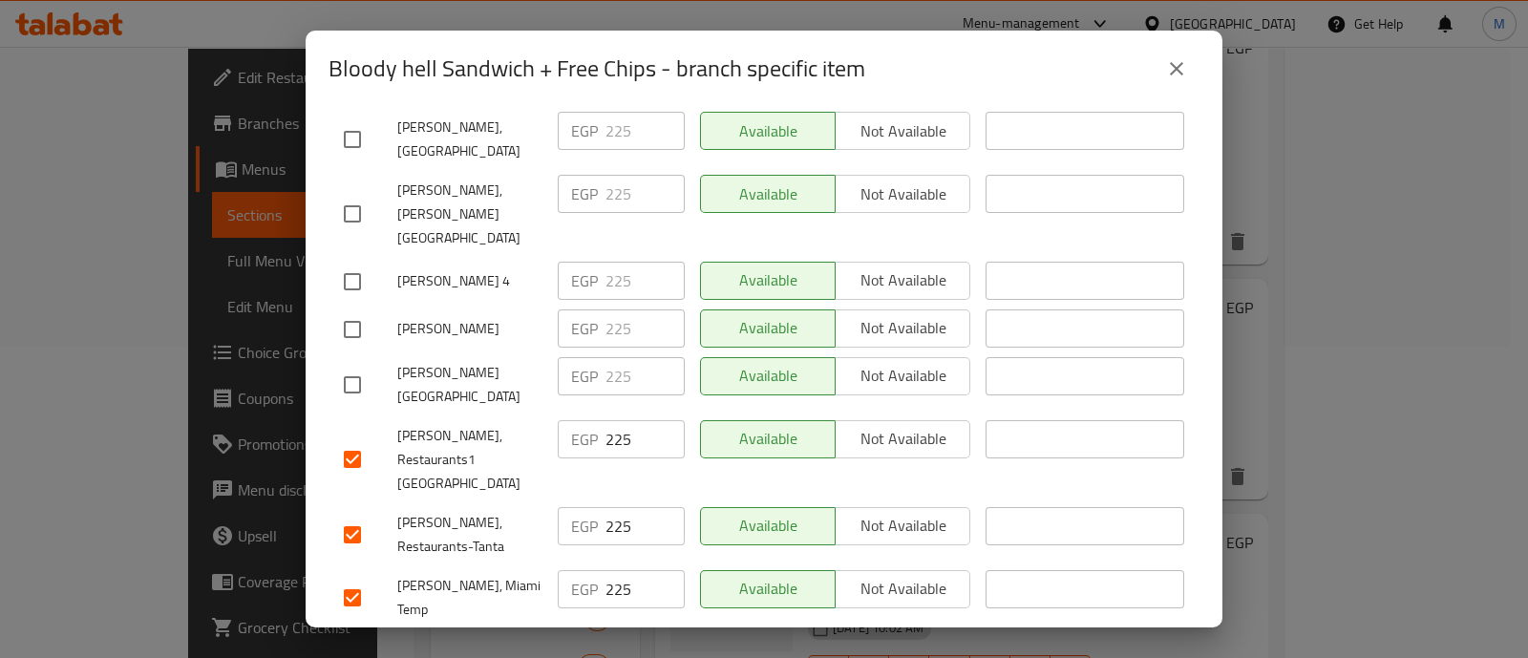
click at [351, 365] on input "checkbox" at bounding box center [352, 385] width 40 height 40
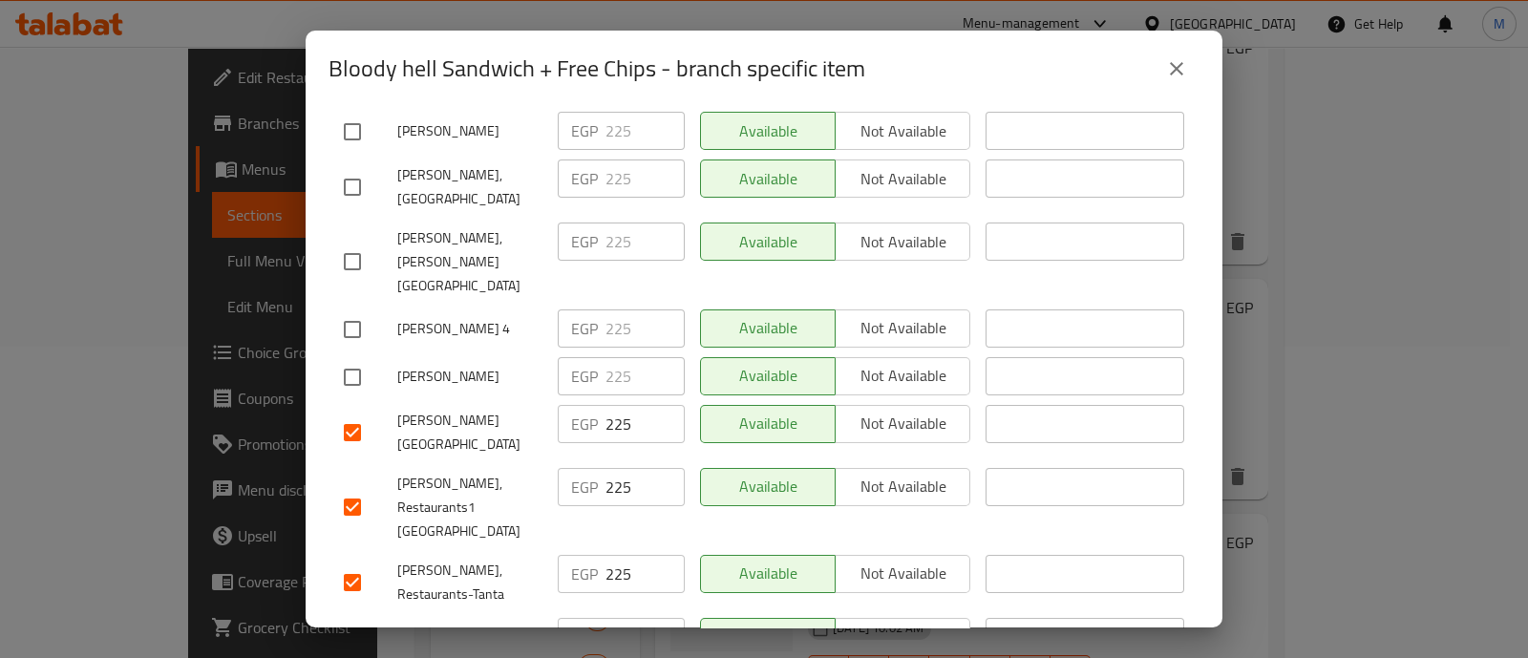
scroll to position [729, 0]
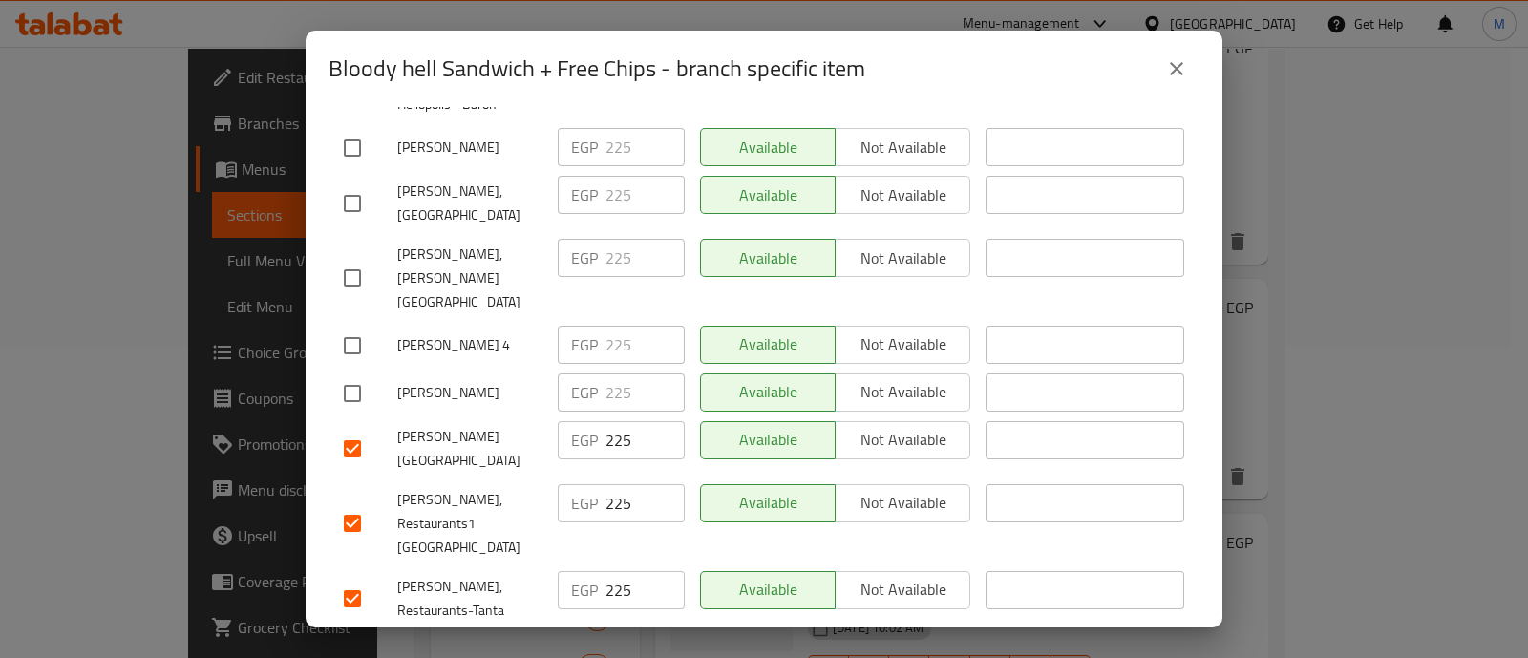
click at [351, 373] on input "checkbox" at bounding box center [352, 393] width 40 height 40
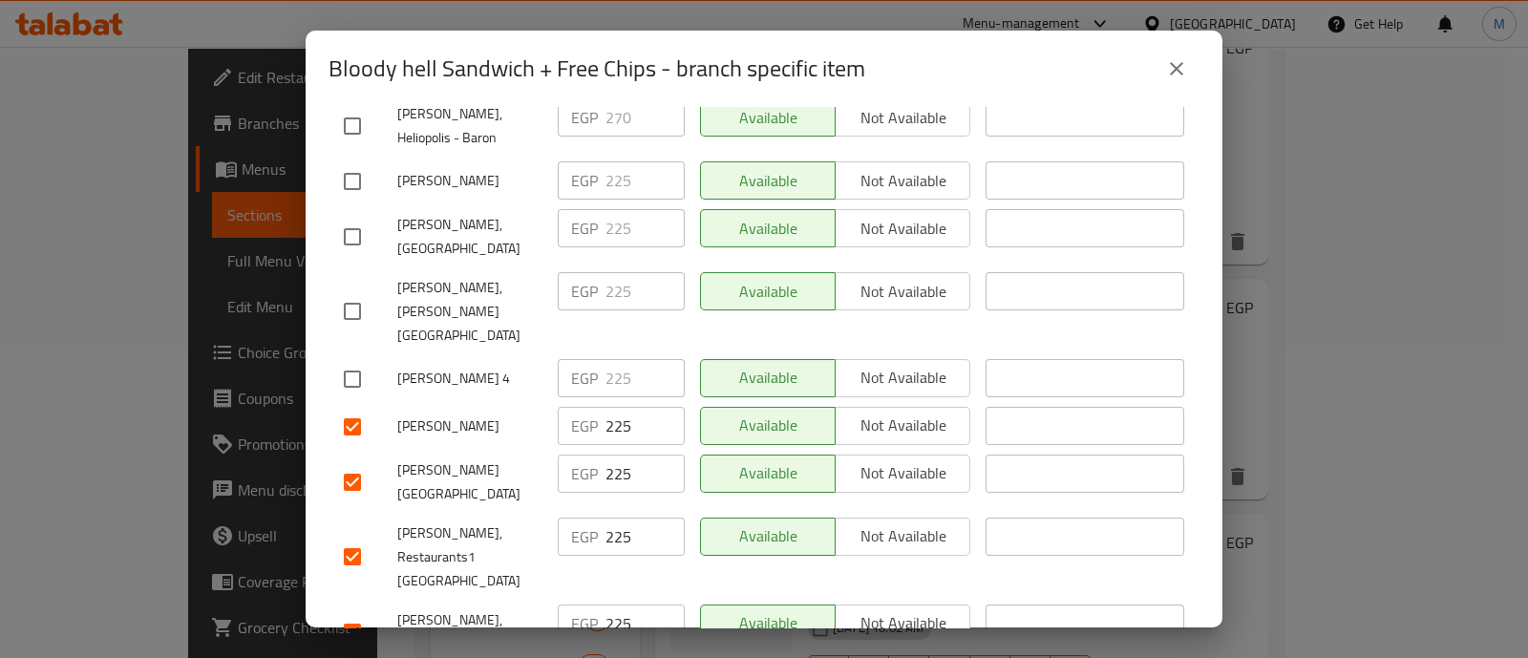
click at [351, 359] on input "checkbox" at bounding box center [352, 379] width 40 height 40
click at [355, 291] on input "checkbox" at bounding box center [352, 311] width 40 height 40
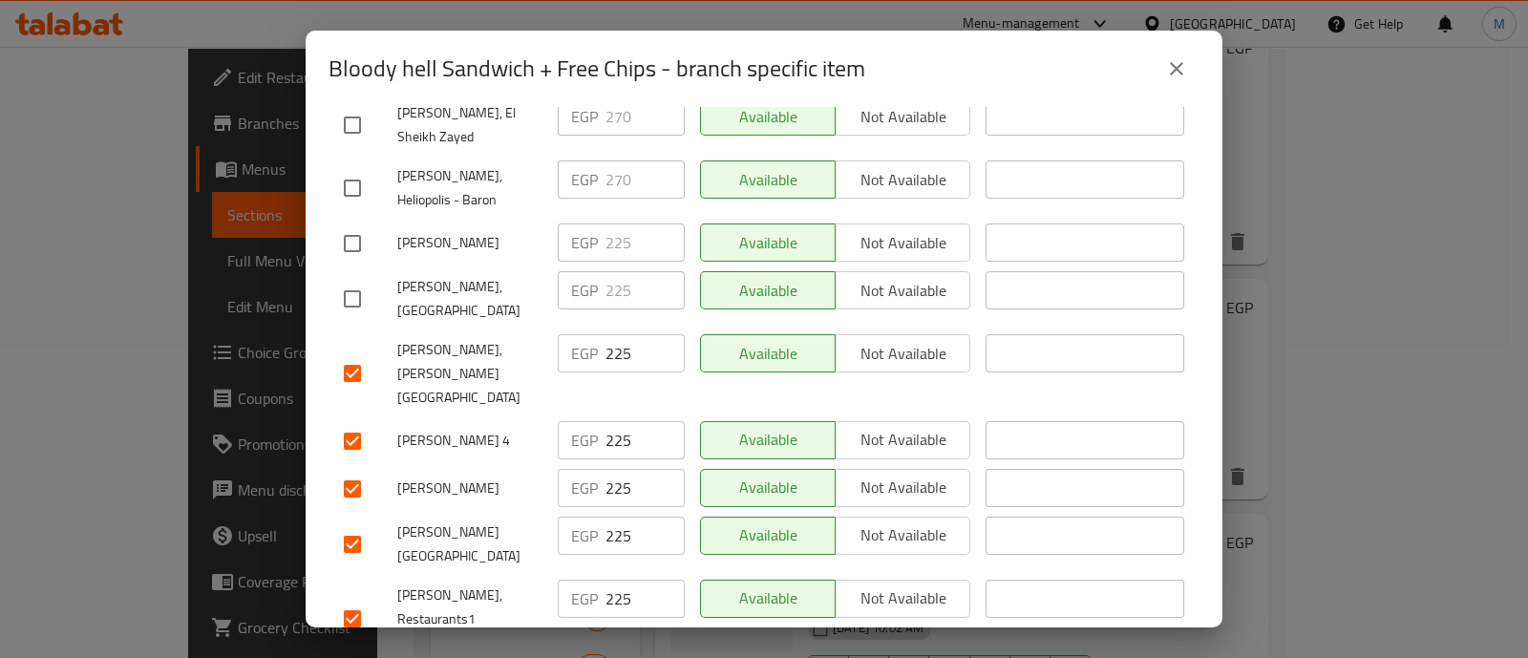
scroll to position [629, 0]
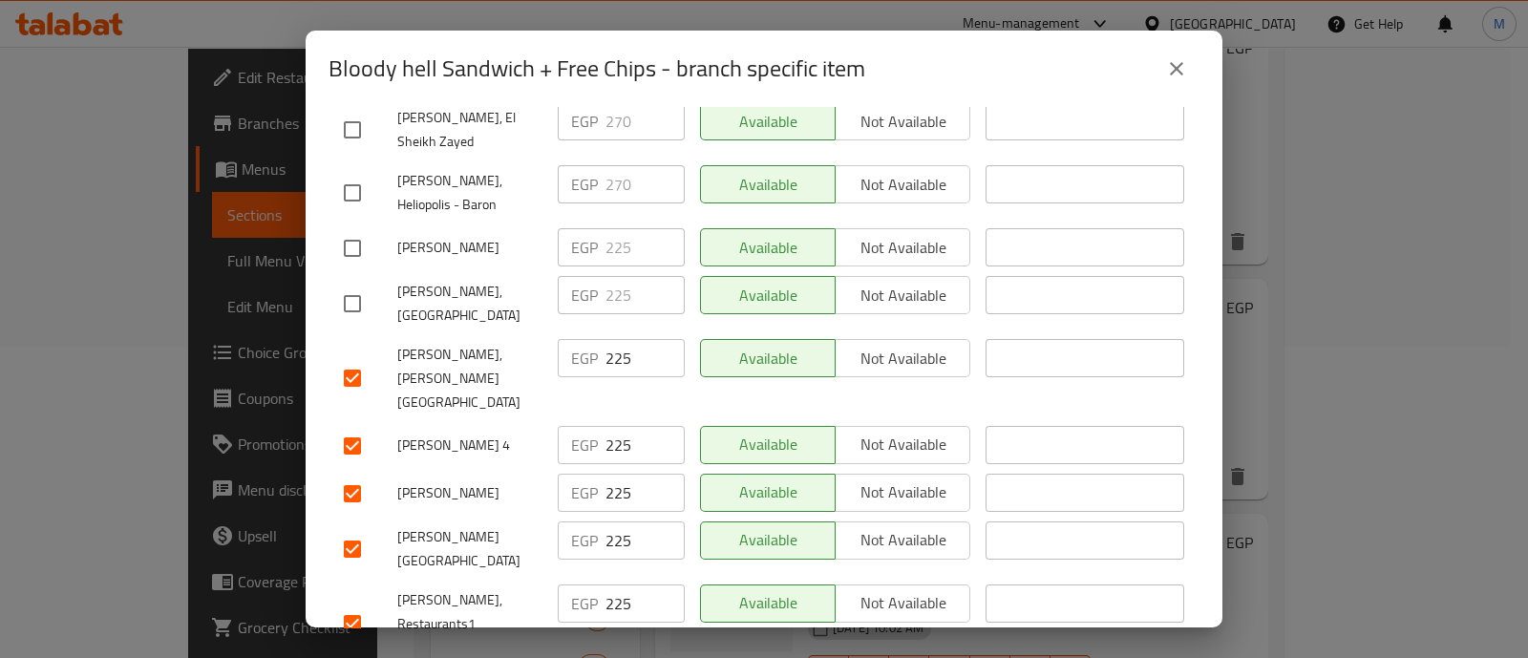
click at [355, 284] on input "checkbox" at bounding box center [352, 304] width 40 height 40
click at [360, 228] on input "checkbox" at bounding box center [352, 248] width 40 height 40
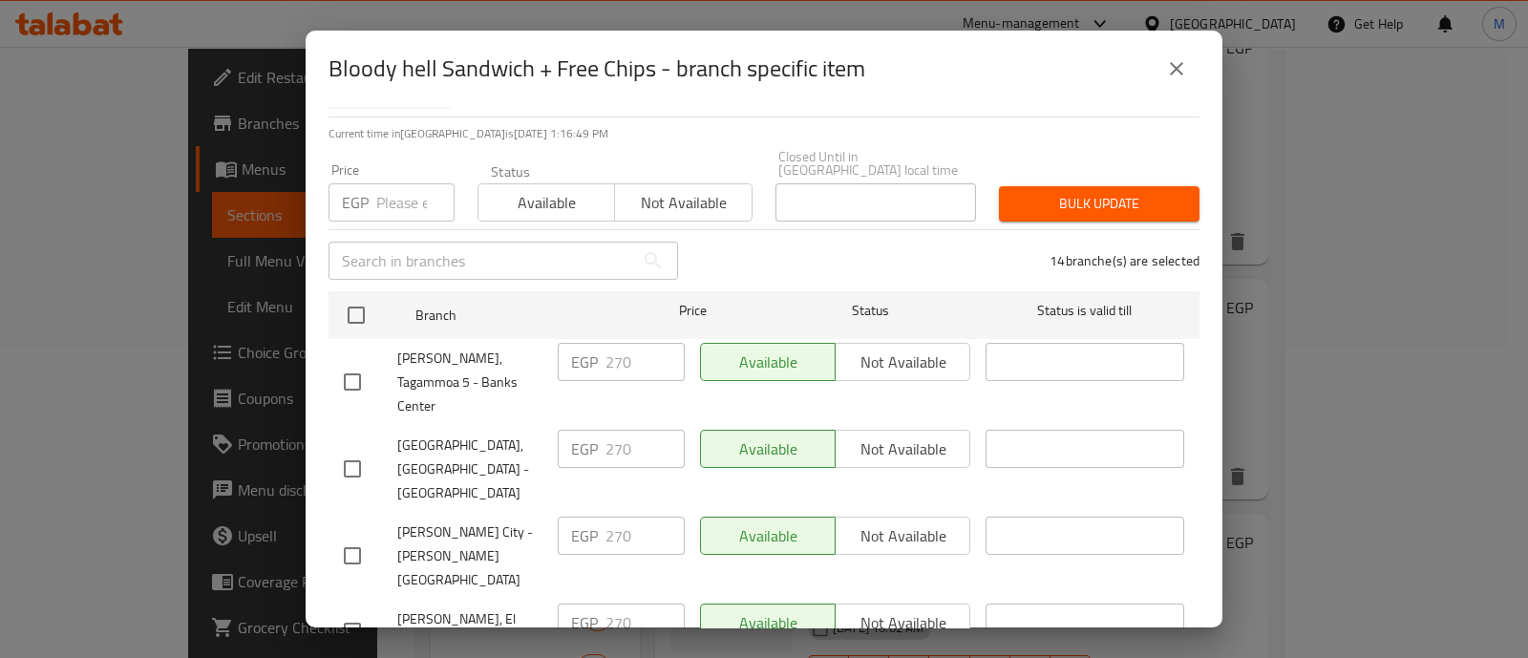
scroll to position [116, 0]
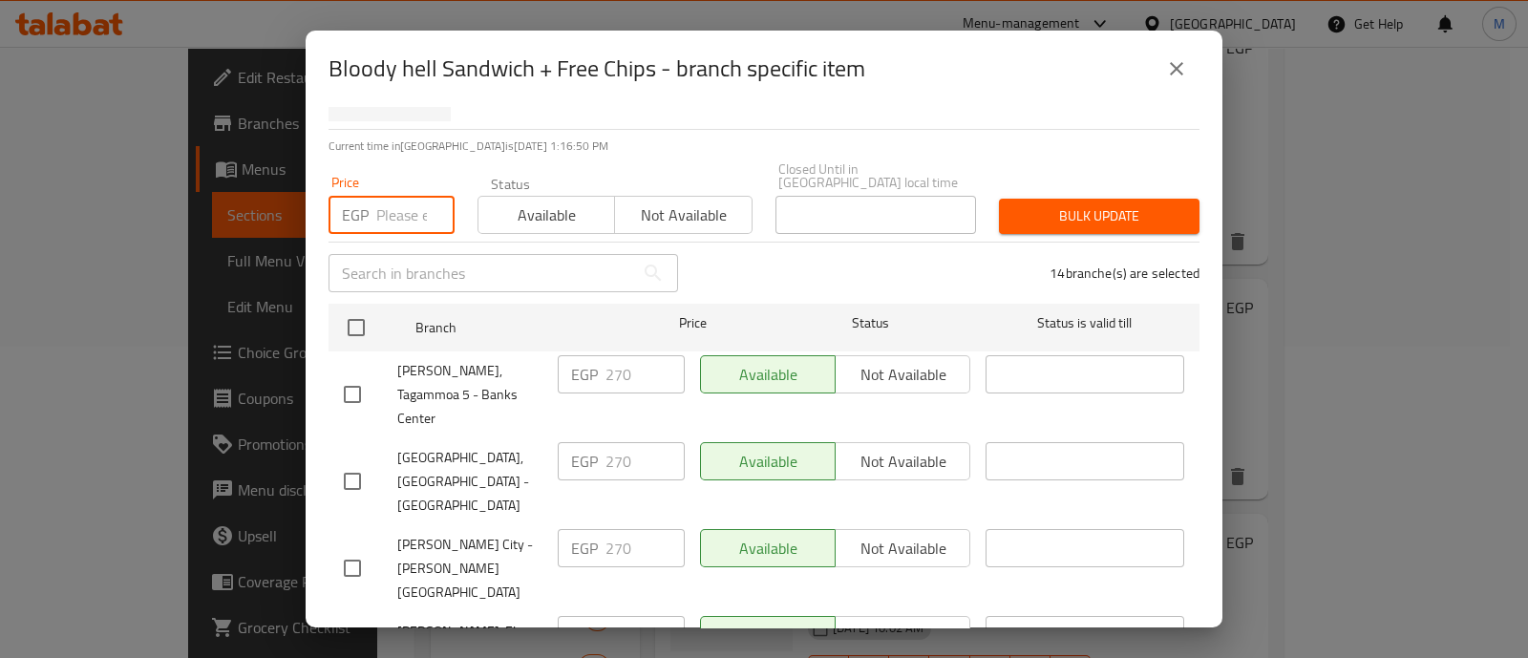
click at [393, 204] on input "number" at bounding box center [415, 215] width 78 height 38
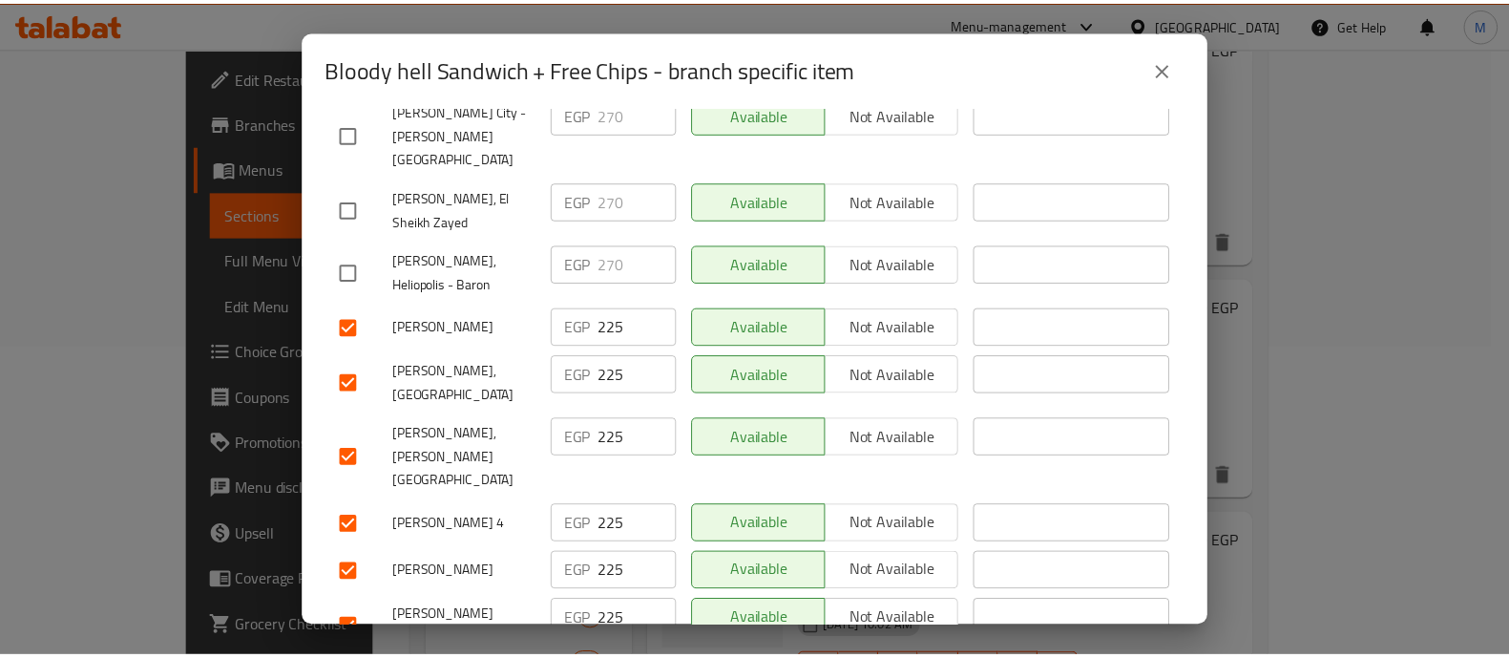
scroll to position [0, 0]
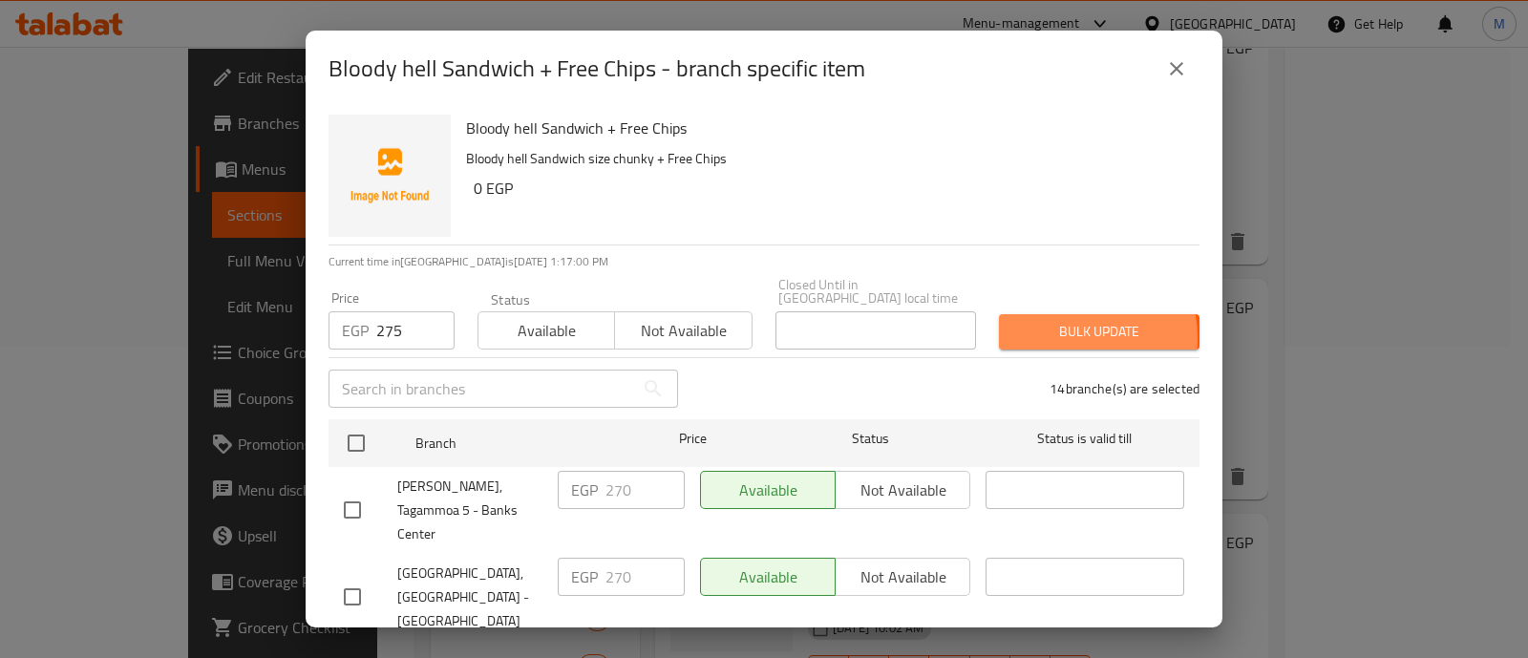
click at [1037, 326] on span "Bulk update" at bounding box center [1099, 332] width 170 height 24
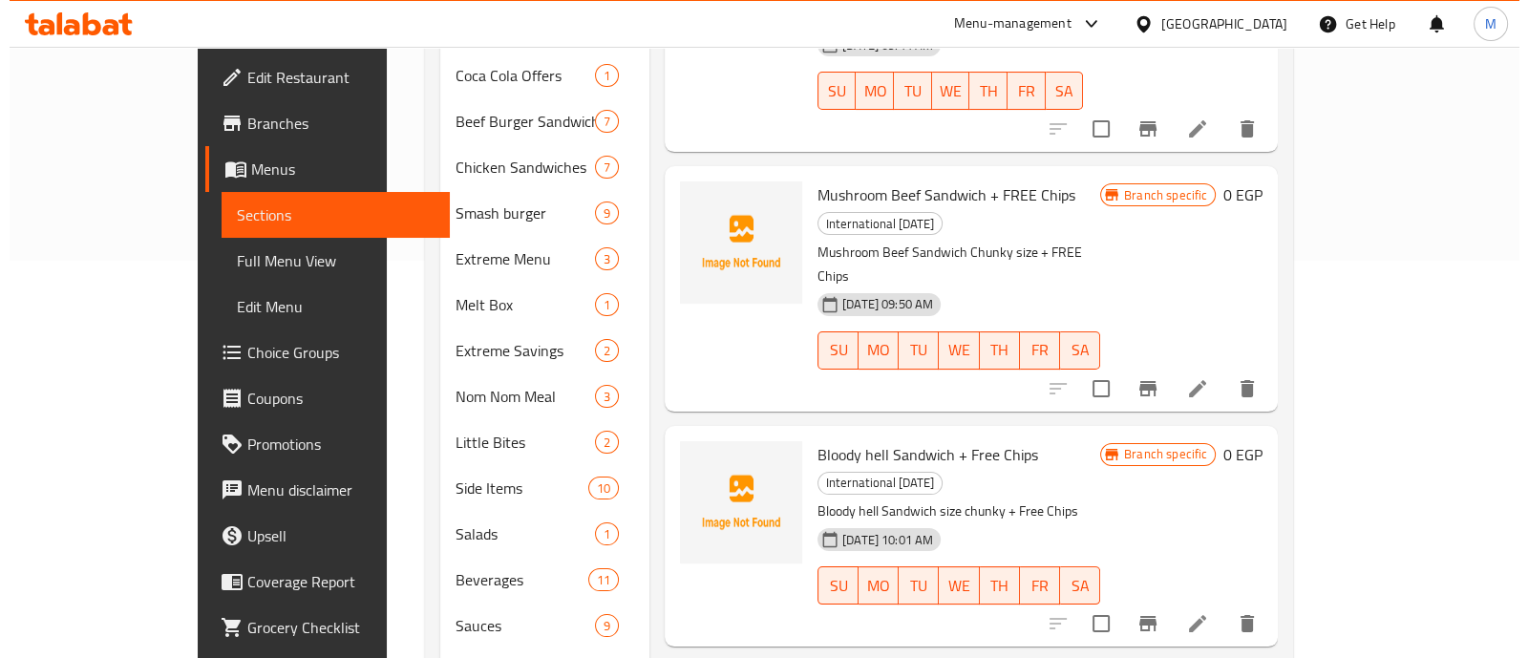
scroll to position [410, 0]
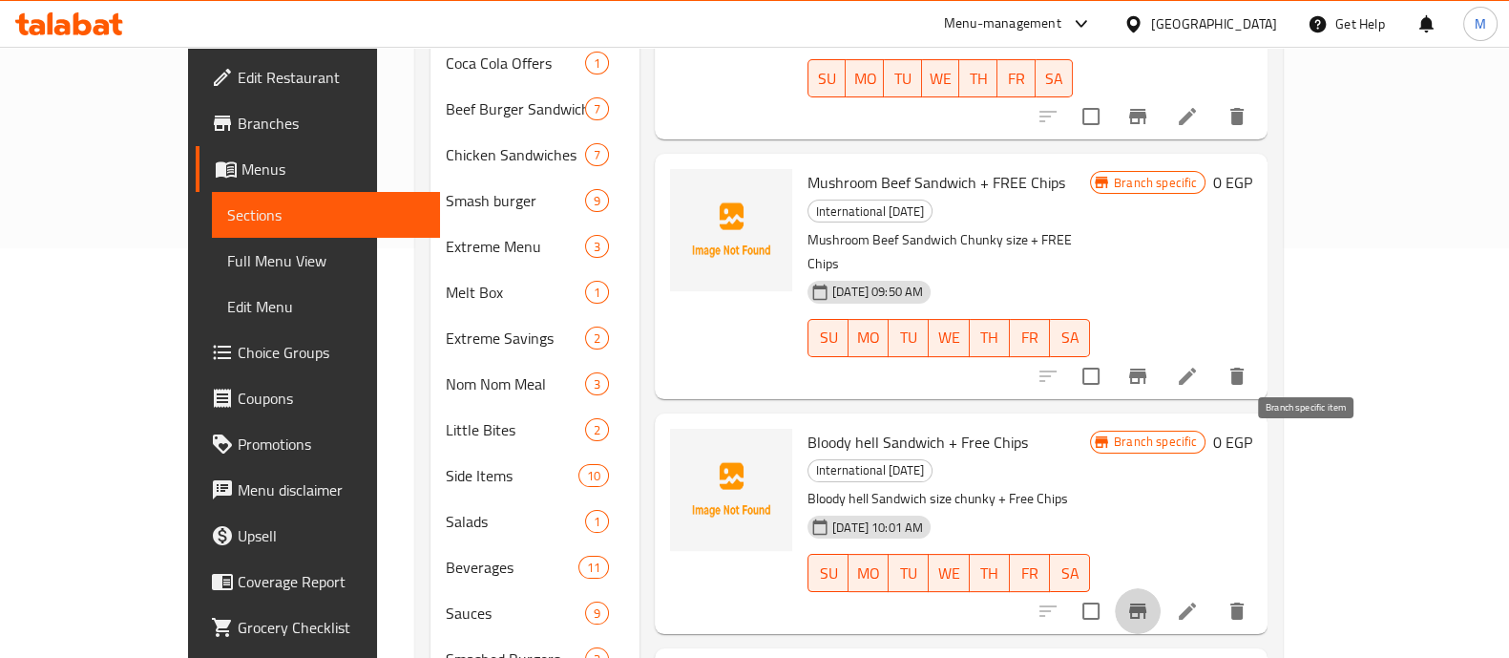
click at [1147, 603] on icon "Branch-specific-item" at bounding box center [1137, 610] width 17 height 15
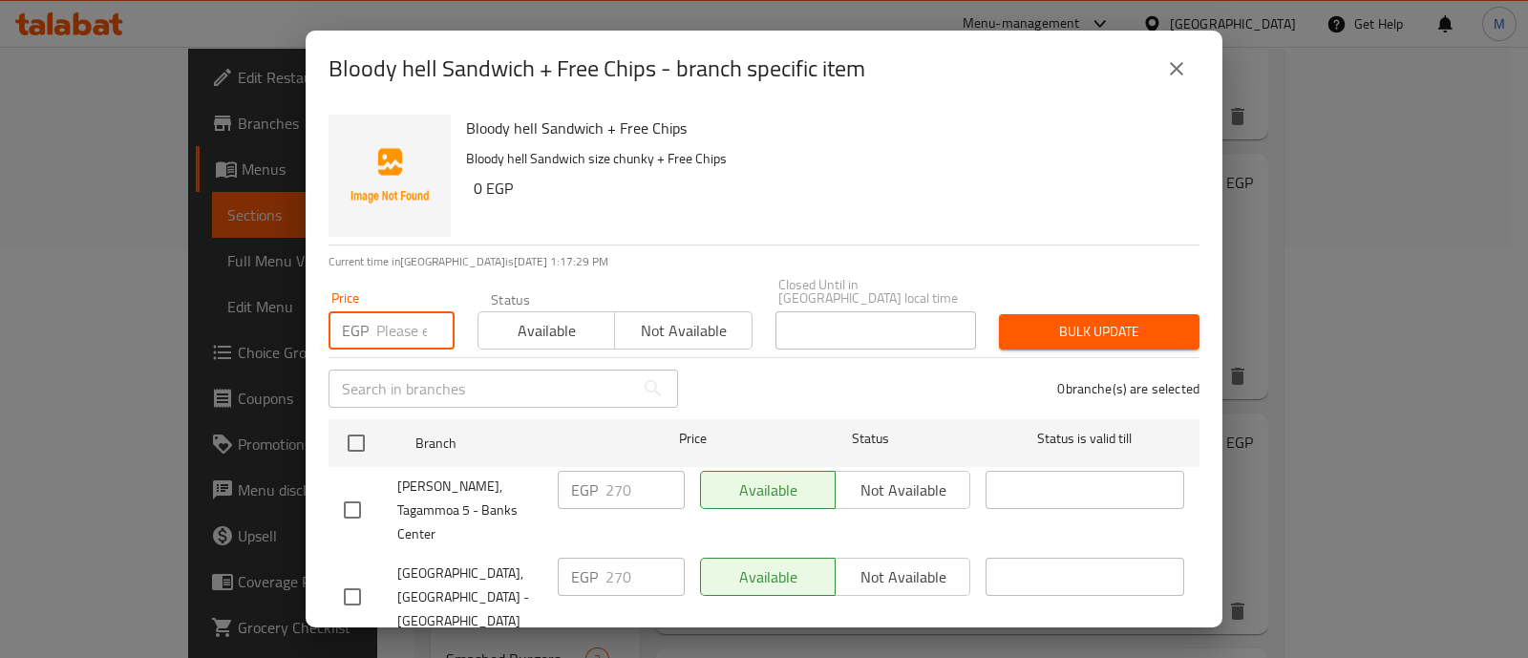
click at [399, 312] on input "number" at bounding box center [415, 330] width 78 height 38
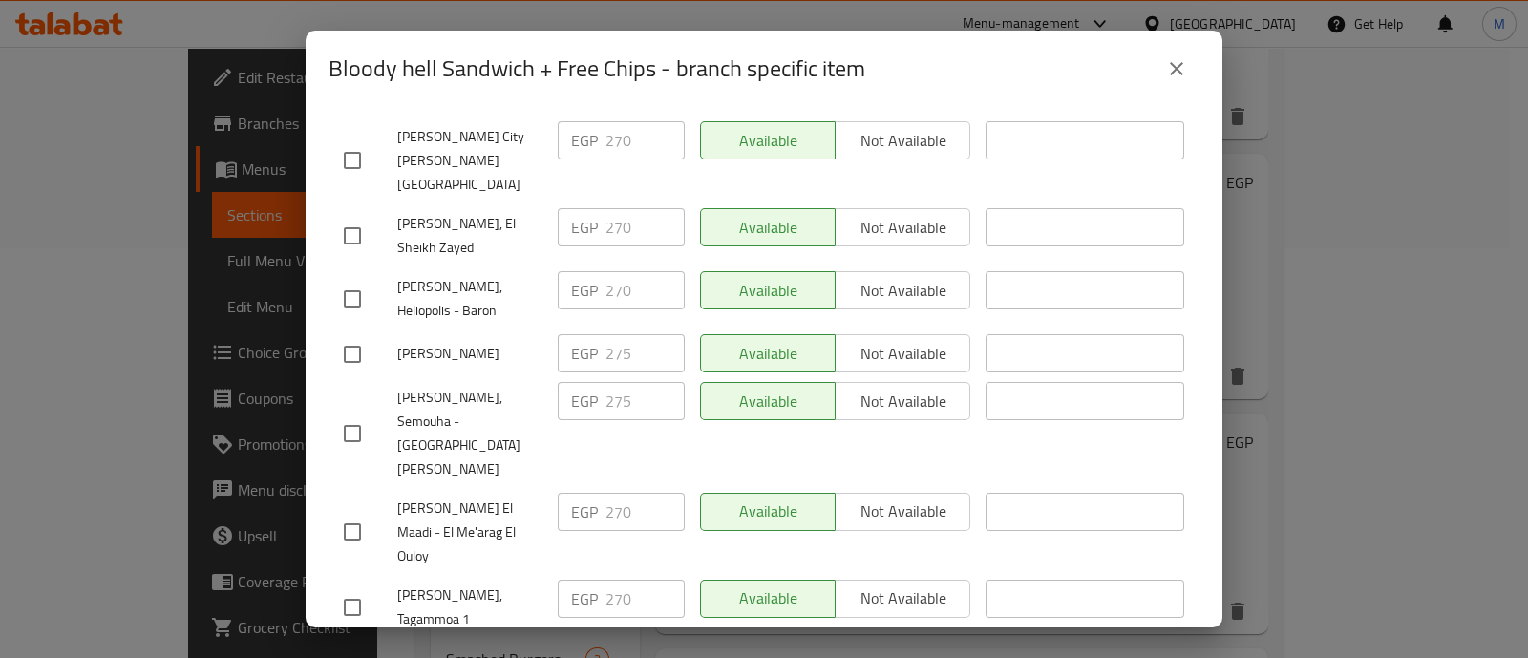
scroll to position [306, 0]
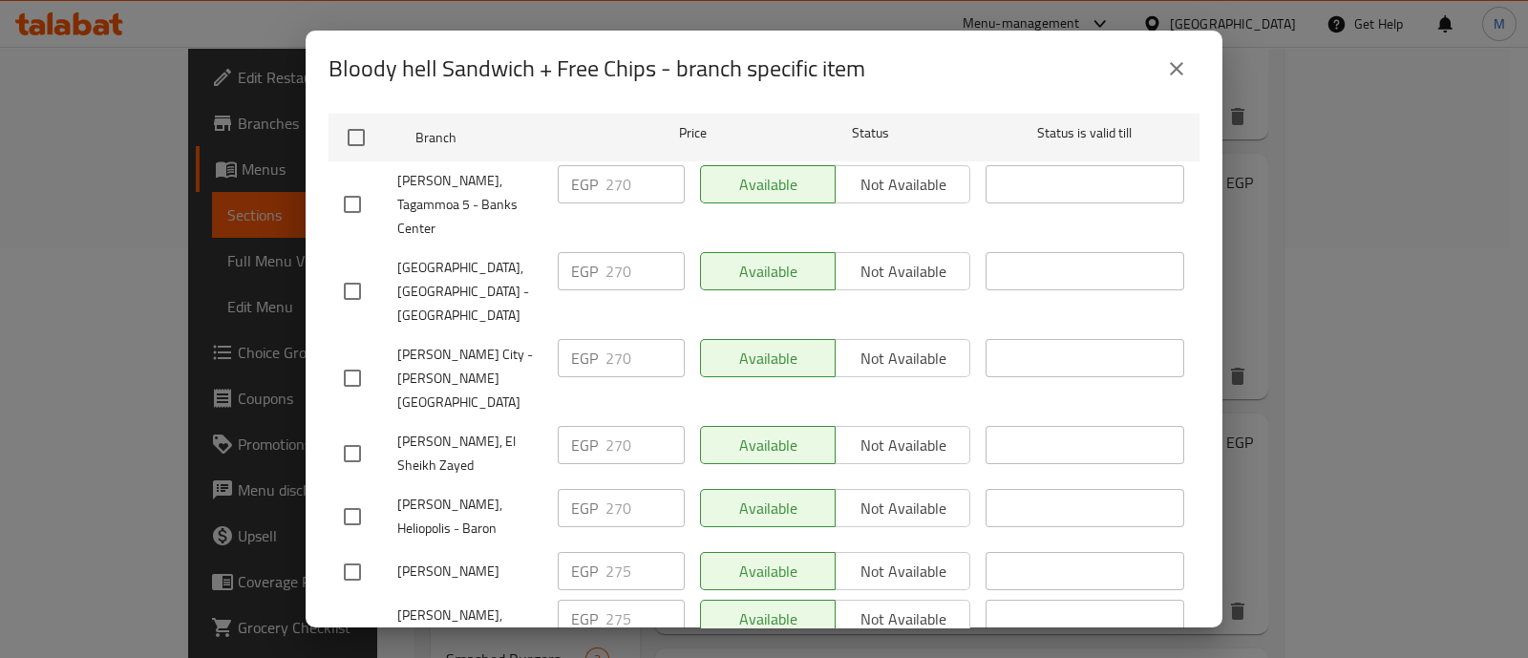
click at [358, 184] on input "checkbox" at bounding box center [352, 204] width 40 height 40
click at [358, 244] on div "Holmes, Heliopolis - Heliopolis Square" at bounding box center [443, 291] width 214 height 95
click at [358, 271] on input "checkbox" at bounding box center [352, 291] width 40 height 40
click at [353, 358] on input "checkbox" at bounding box center [352, 378] width 40 height 40
click at [358, 433] on input "checkbox" at bounding box center [352, 453] width 40 height 40
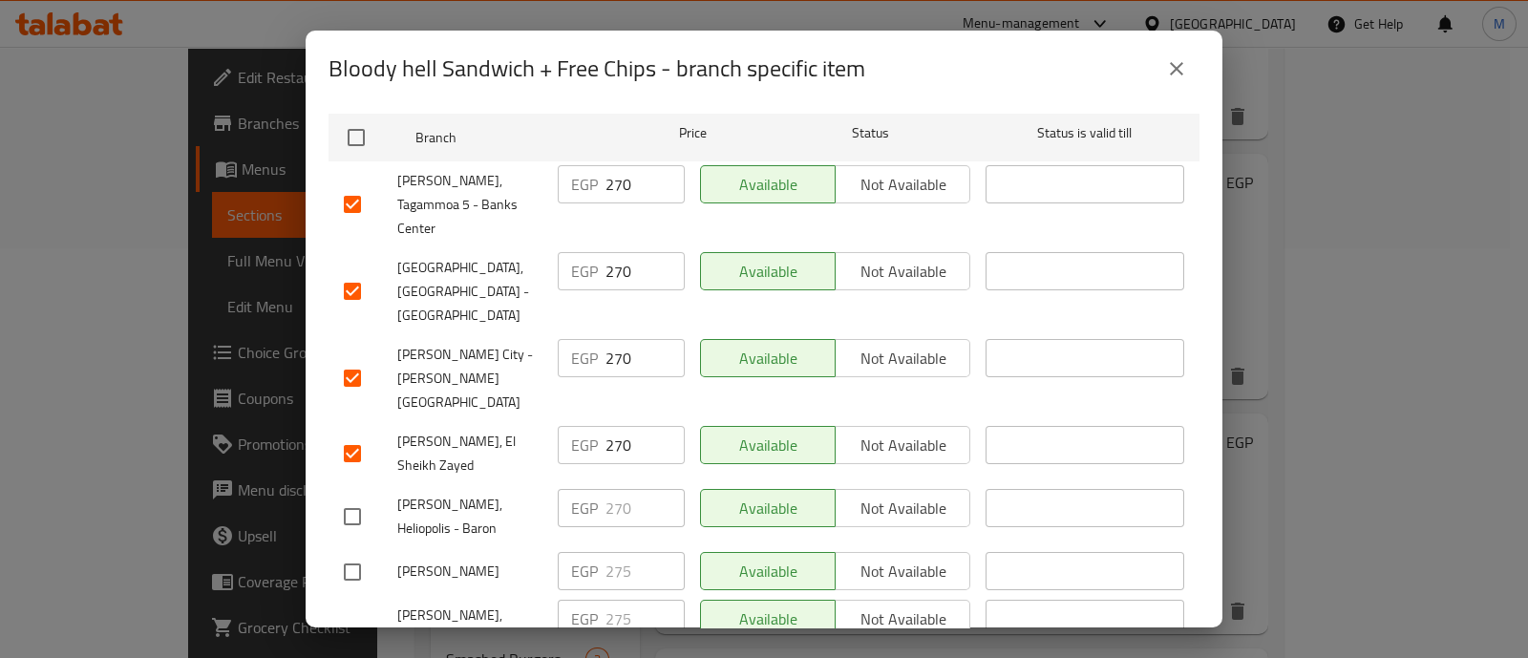
click at [358, 496] on input "checkbox" at bounding box center [352, 516] width 40 height 40
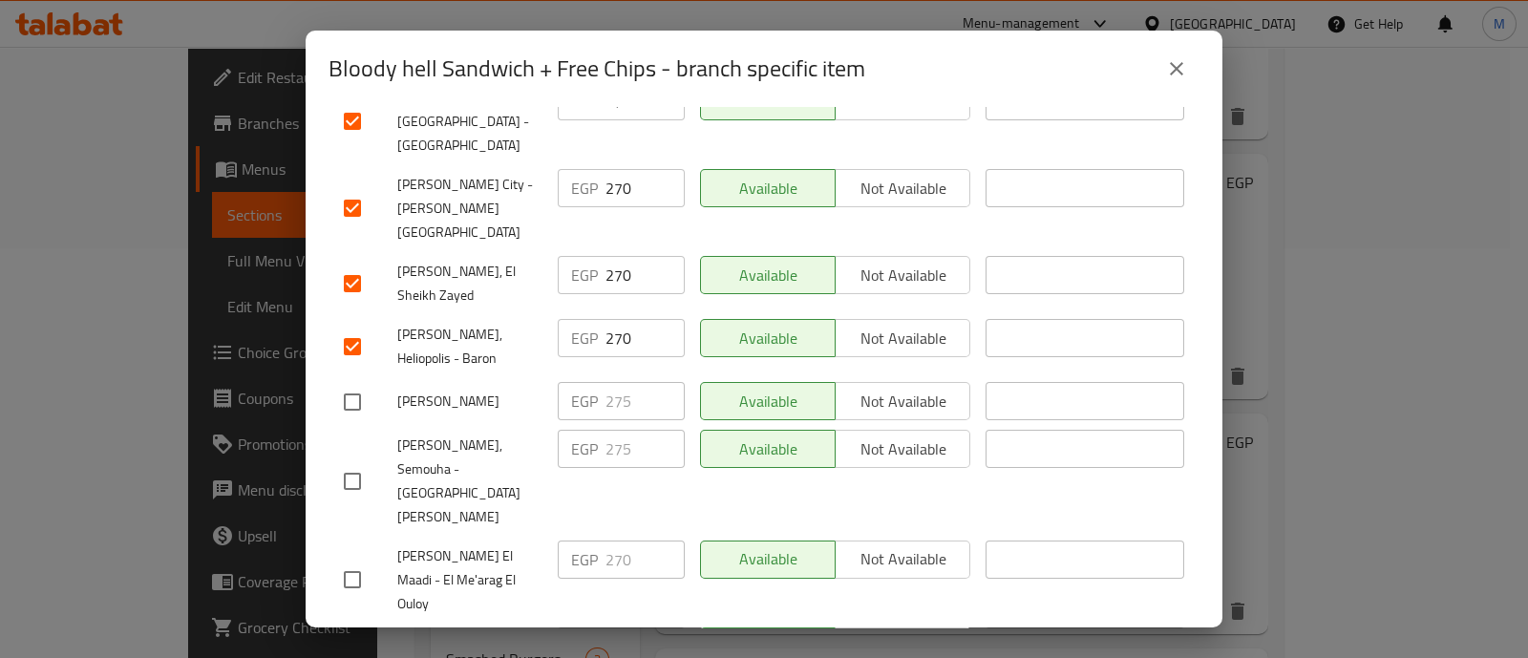
scroll to position [476, 0]
click at [348, 559] on input "checkbox" at bounding box center [352, 579] width 40 height 40
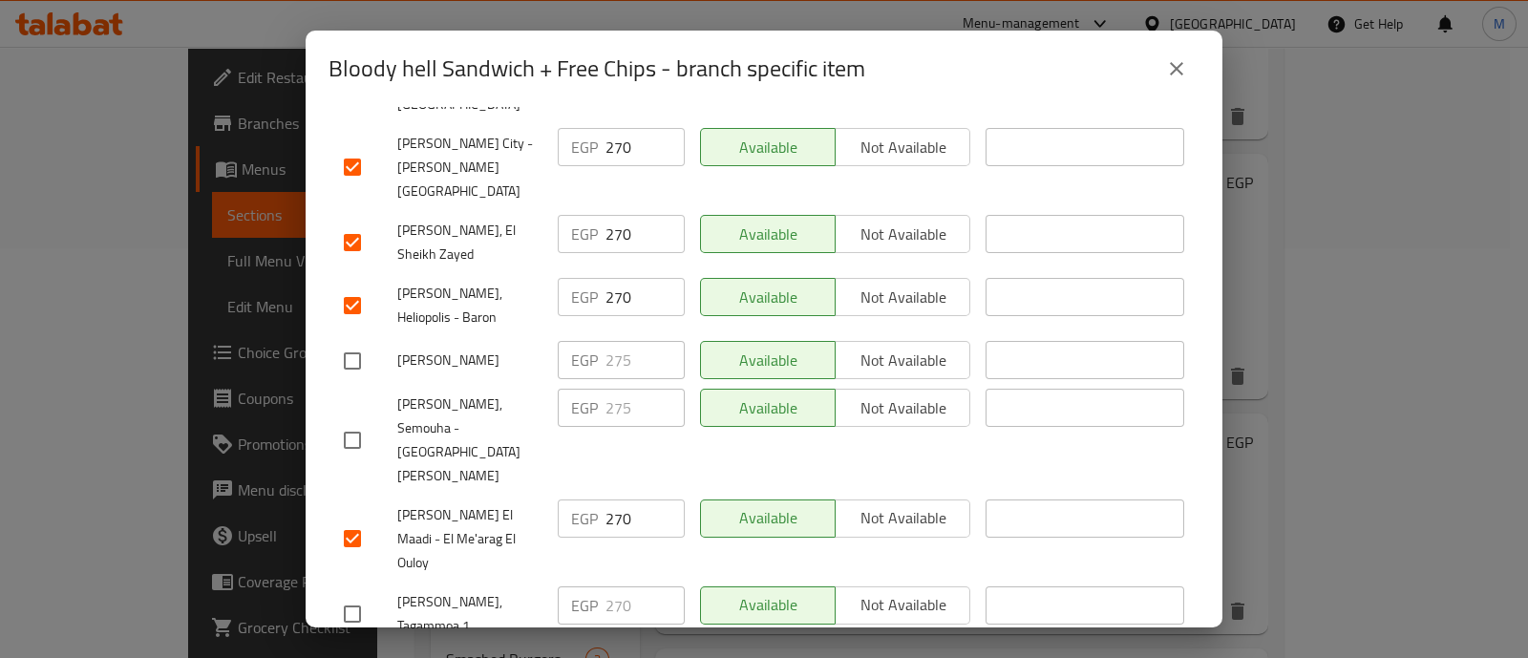
scroll to position [520, 0]
click at [348, 590] on input "checkbox" at bounding box center [352, 610] width 40 height 40
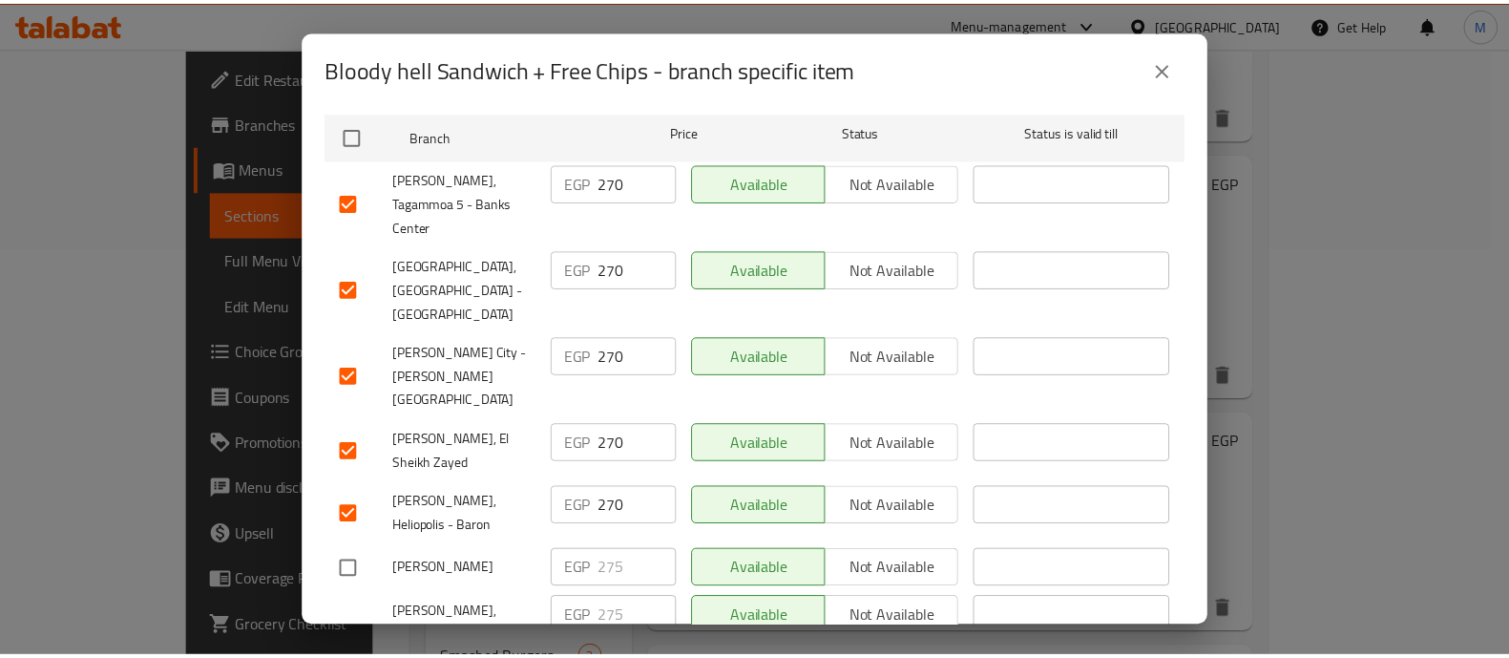
scroll to position [0, 0]
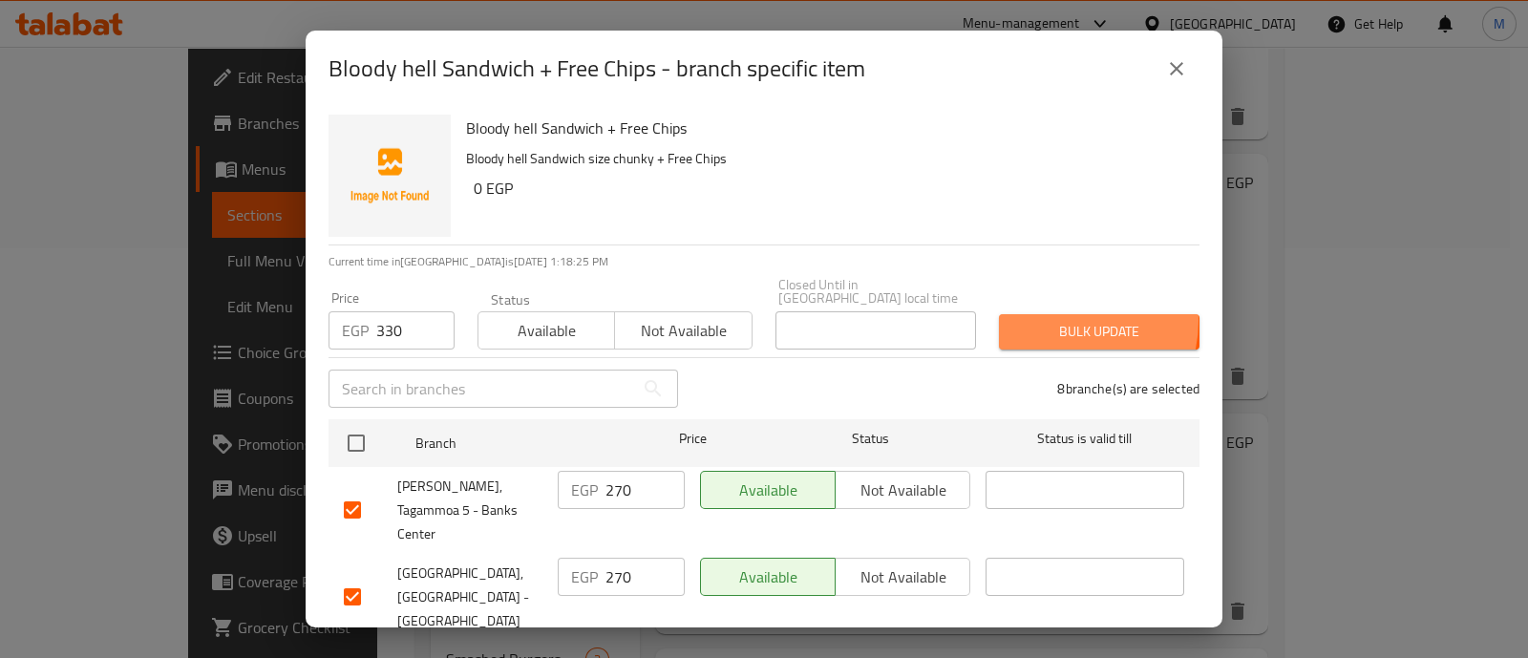
click at [1045, 320] on span "Bulk update" at bounding box center [1099, 332] width 170 height 24
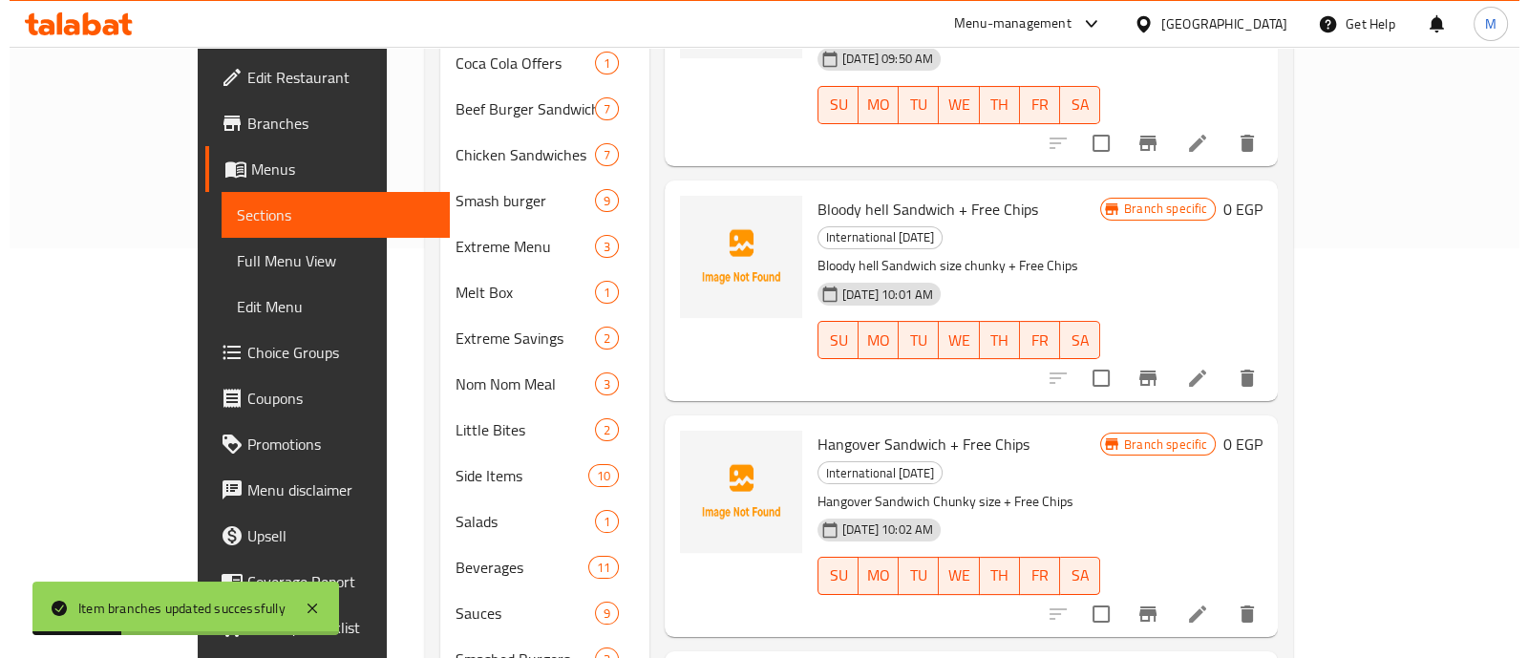
scroll to position [465, 0]
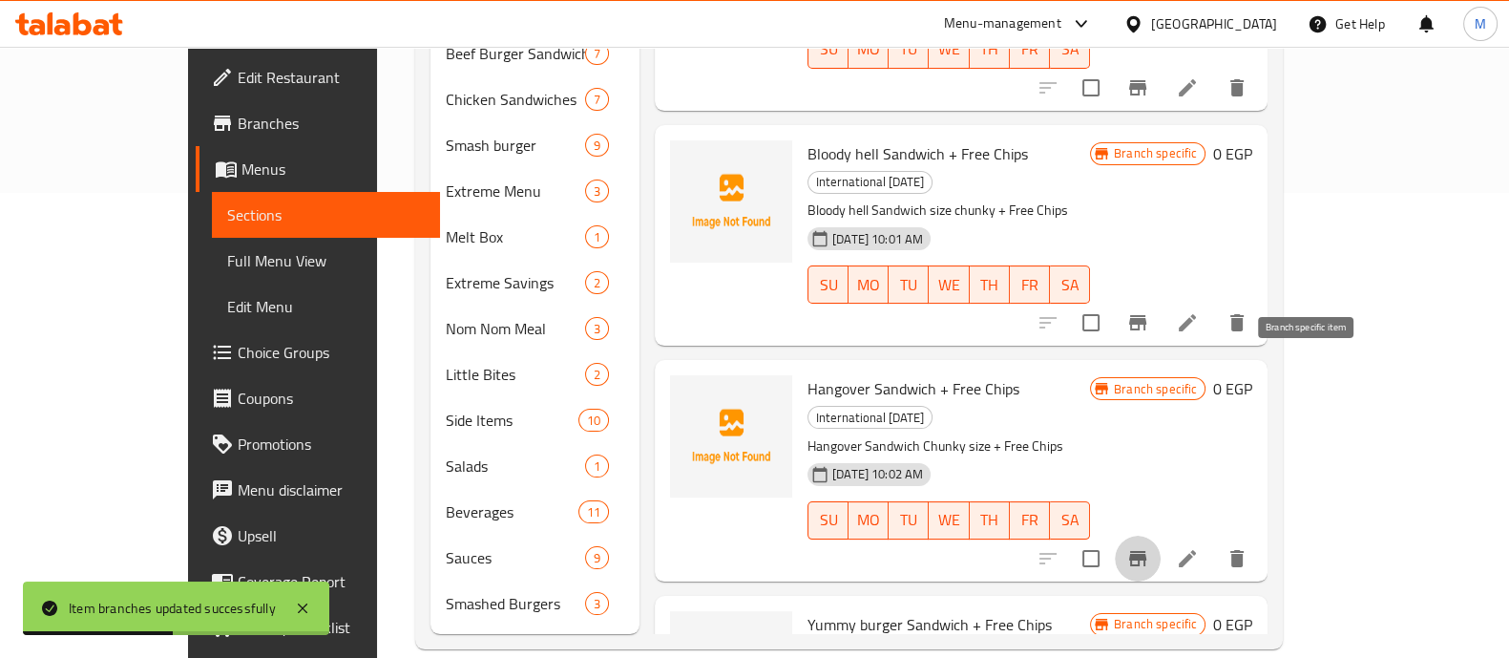
click at [1147, 551] on icon "Branch-specific-item" at bounding box center [1137, 558] width 17 height 15
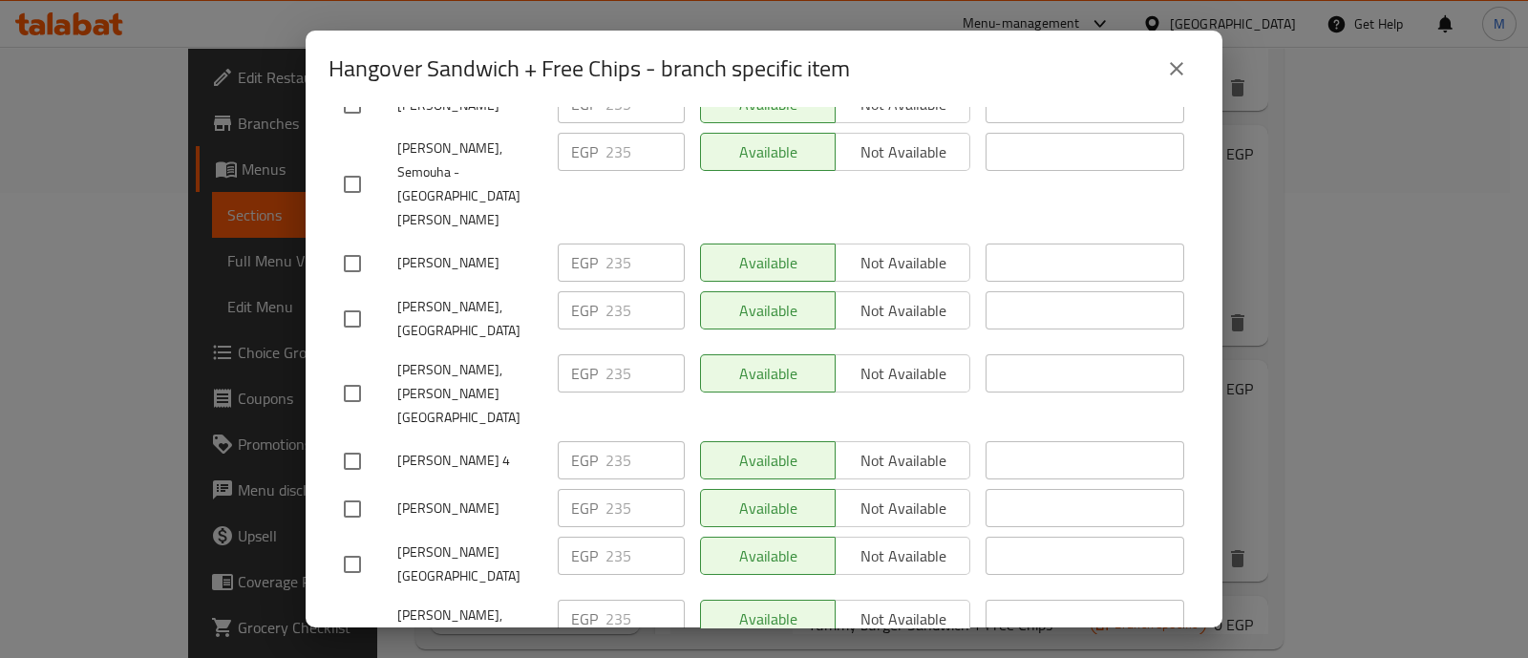
scroll to position [227, 0]
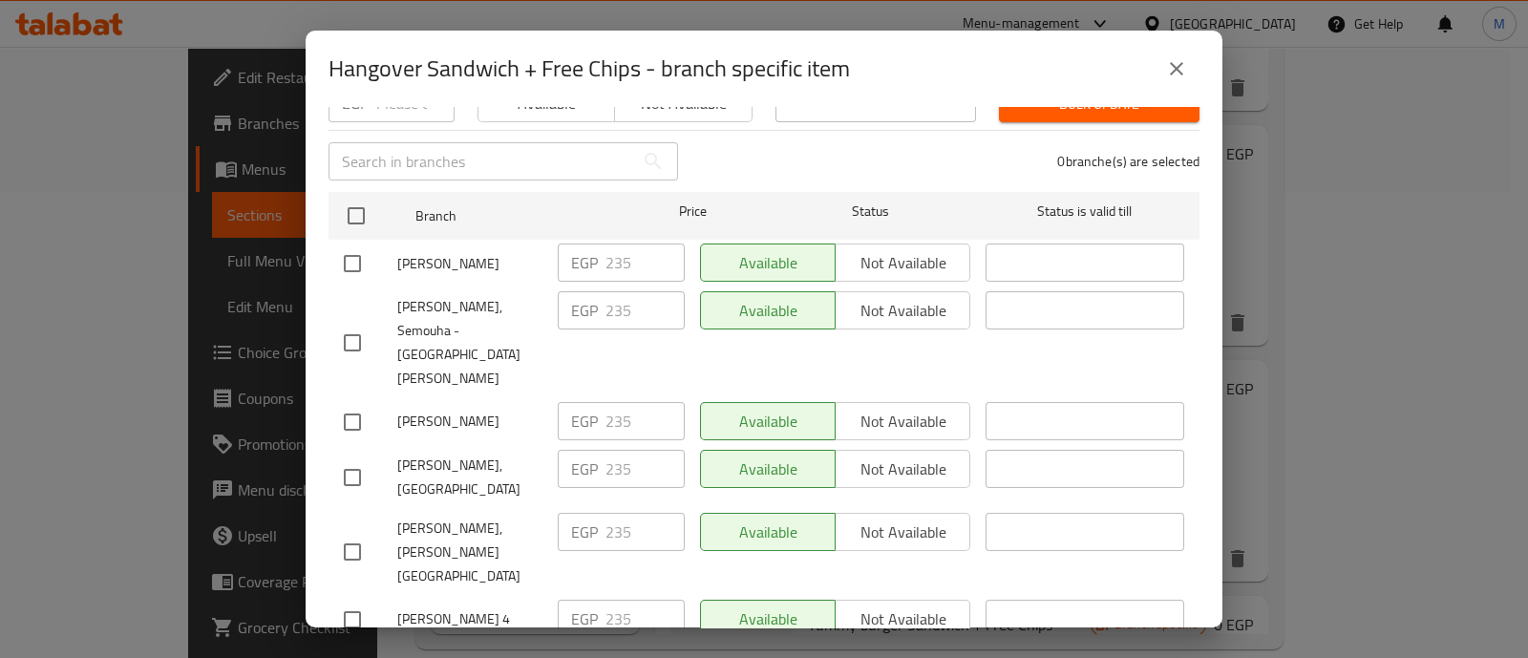
click at [359, 245] on input "checkbox" at bounding box center [352, 263] width 40 height 40
click at [348, 323] on input "checkbox" at bounding box center [352, 343] width 40 height 40
click at [345, 402] on input "checkbox" at bounding box center [352, 422] width 40 height 40
click at [358, 457] on input "checkbox" at bounding box center [352, 477] width 40 height 40
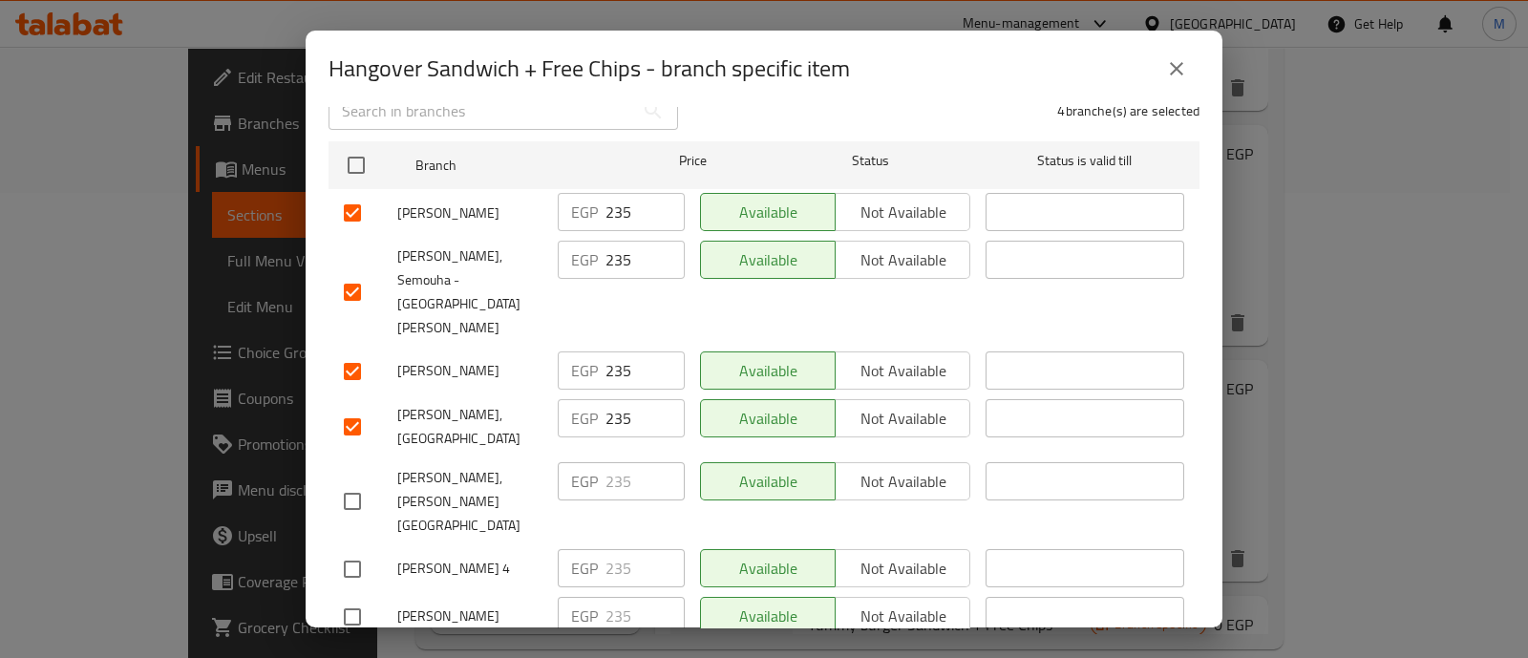
scroll to position [323, 0]
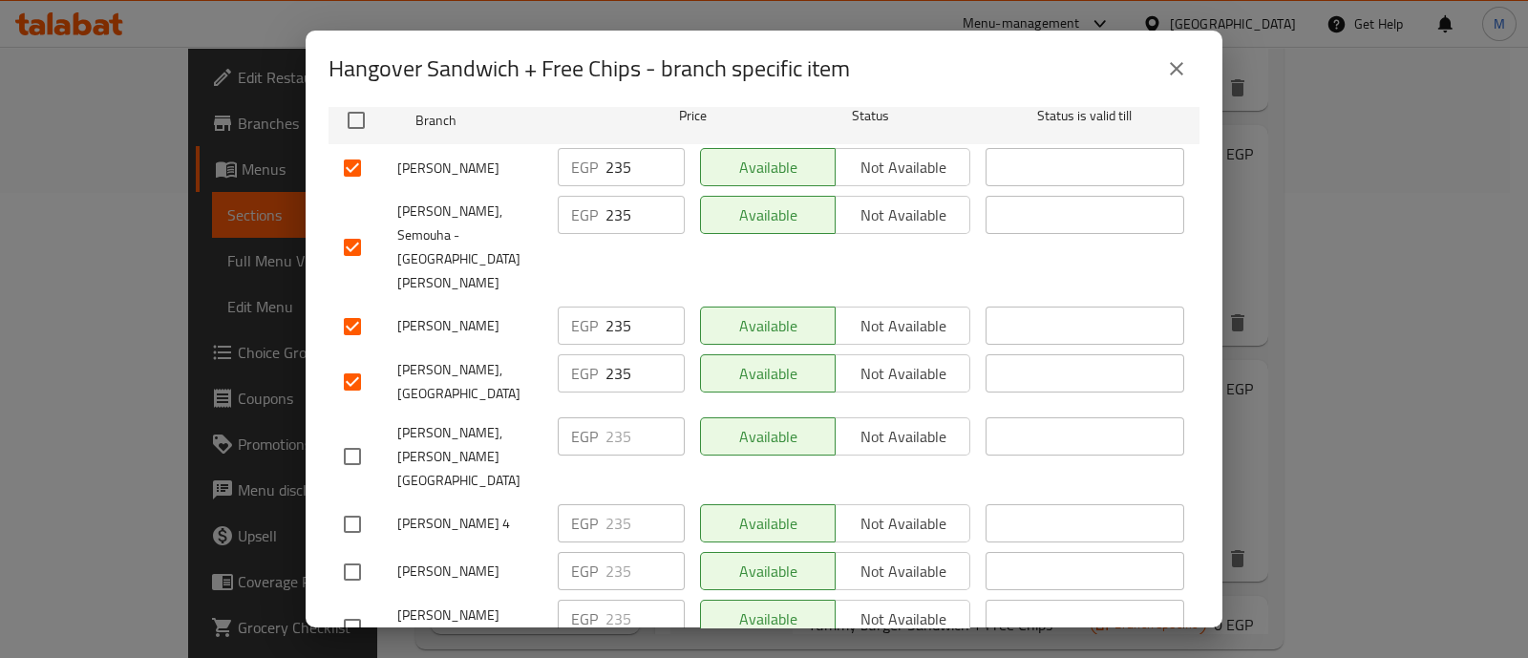
click at [357, 436] on input "checkbox" at bounding box center [352, 456] width 40 height 40
click at [345, 504] on input "checkbox" at bounding box center [352, 524] width 40 height 40
click at [340, 552] on input "checkbox" at bounding box center [352, 572] width 40 height 40
click at [348, 607] on input "checkbox" at bounding box center [352, 627] width 40 height 40
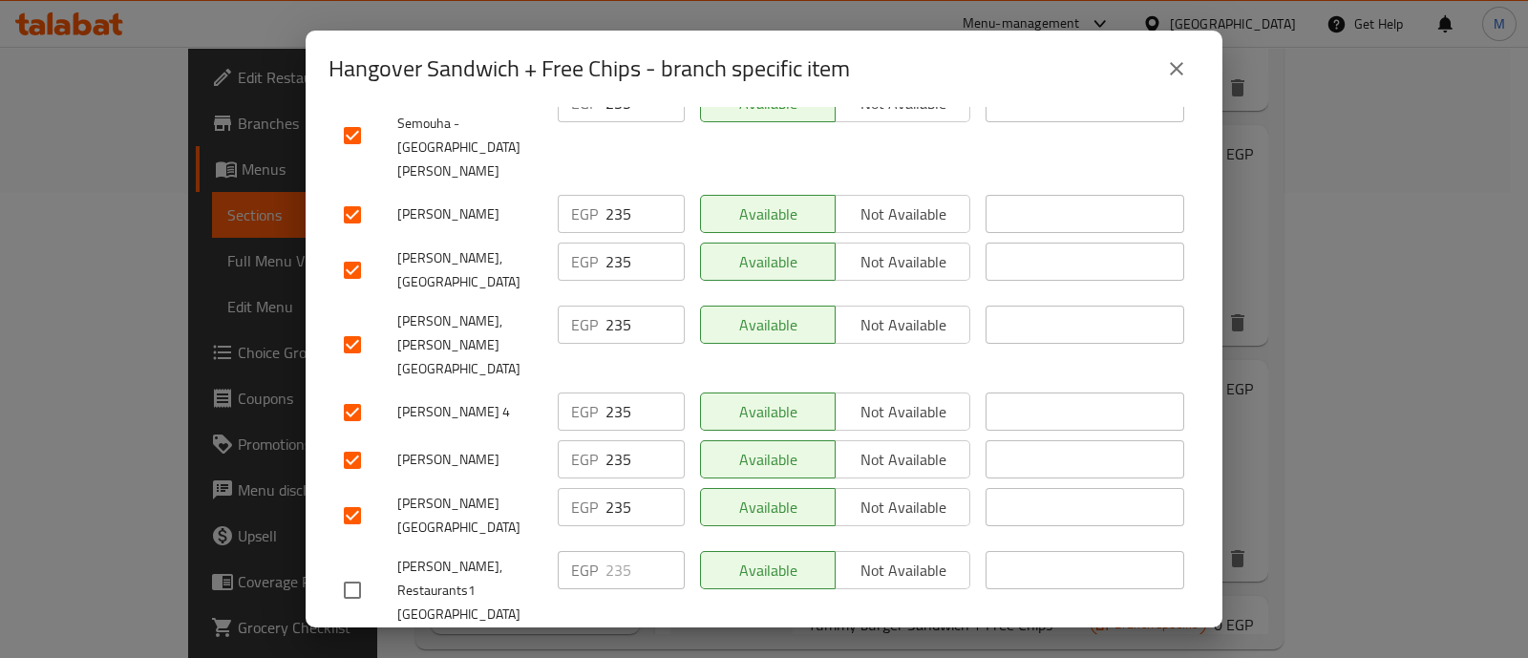
scroll to position [435, 0]
click at [344, 569] on input "checkbox" at bounding box center [352, 589] width 40 height 40
click at [346, 644] on input "checkbox" at bounding box center [352, 664] width 40 height 40
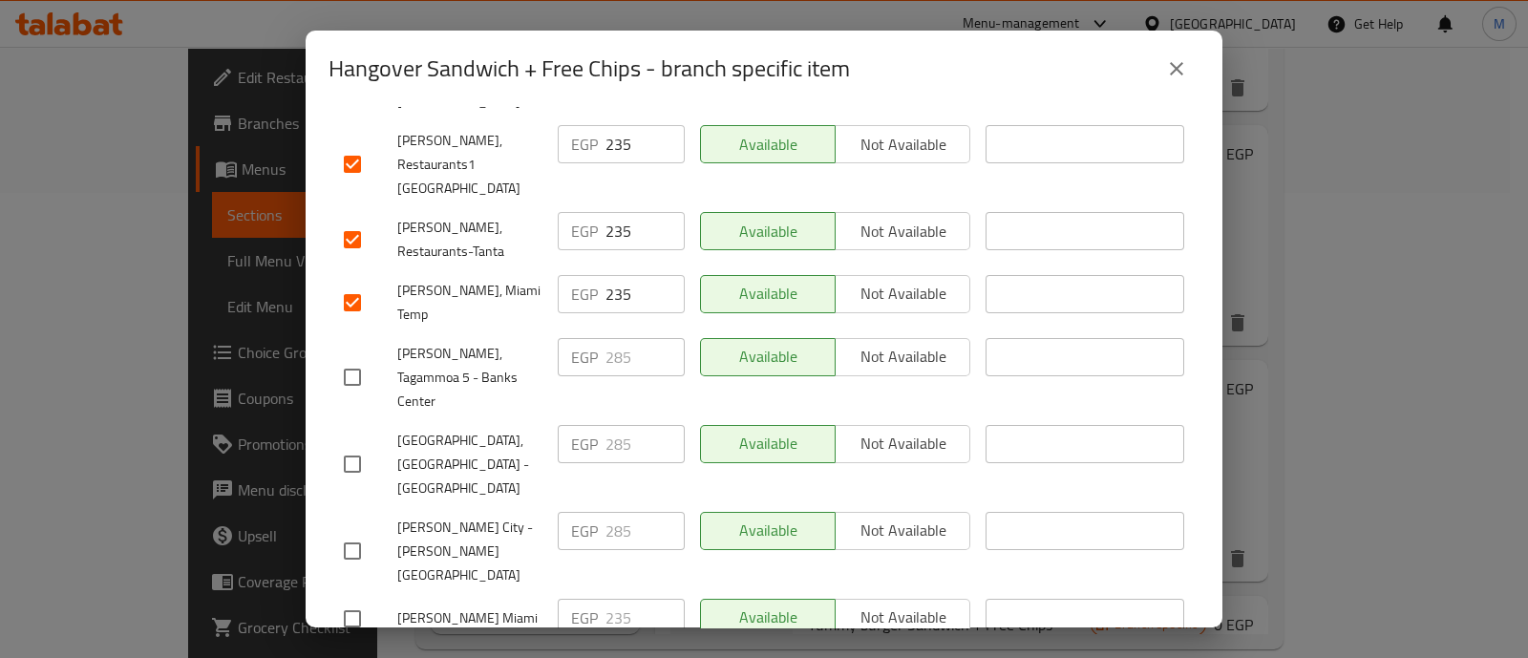
scroll to position [917, 0]
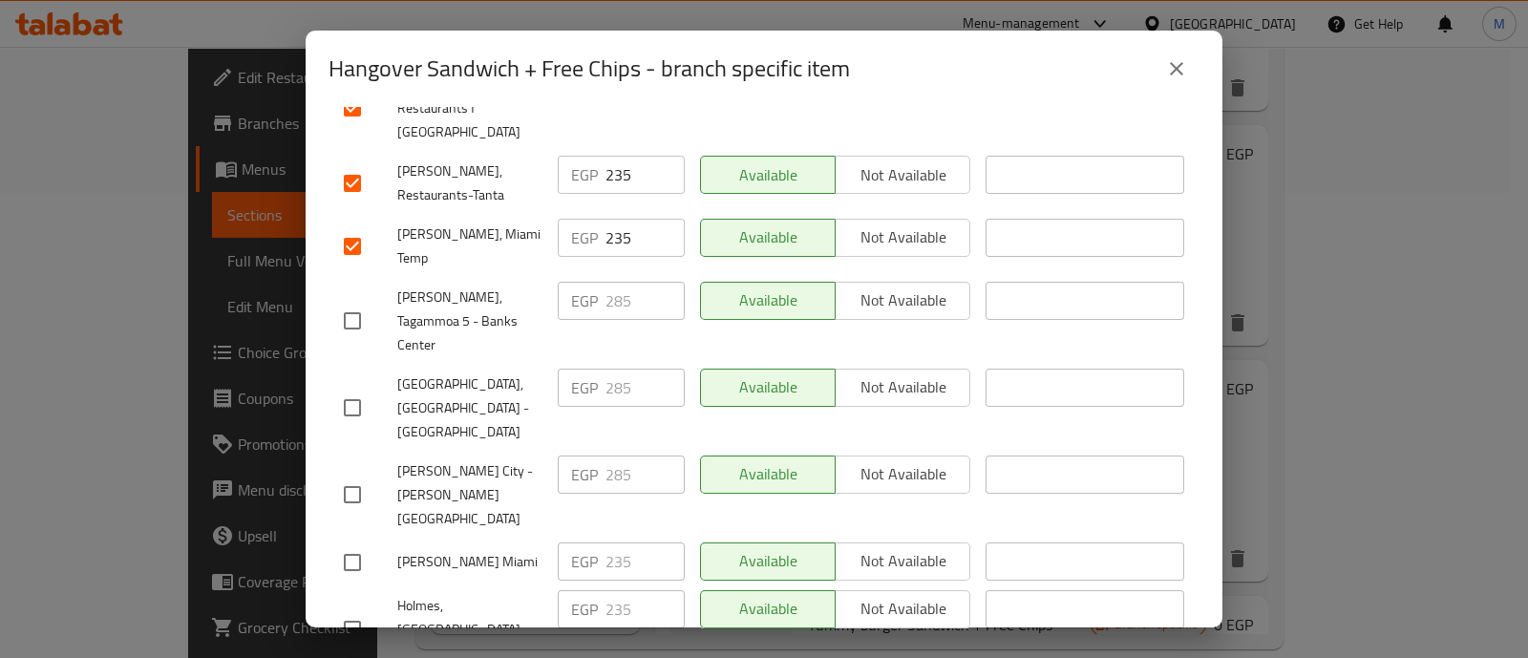
click at [360, 542] on input "checkbox" at bounding box center [352, 562] width 40 height 40
click at [353, 609] on input "checkbox" at bounding box center [352, 629] width 40 height 40
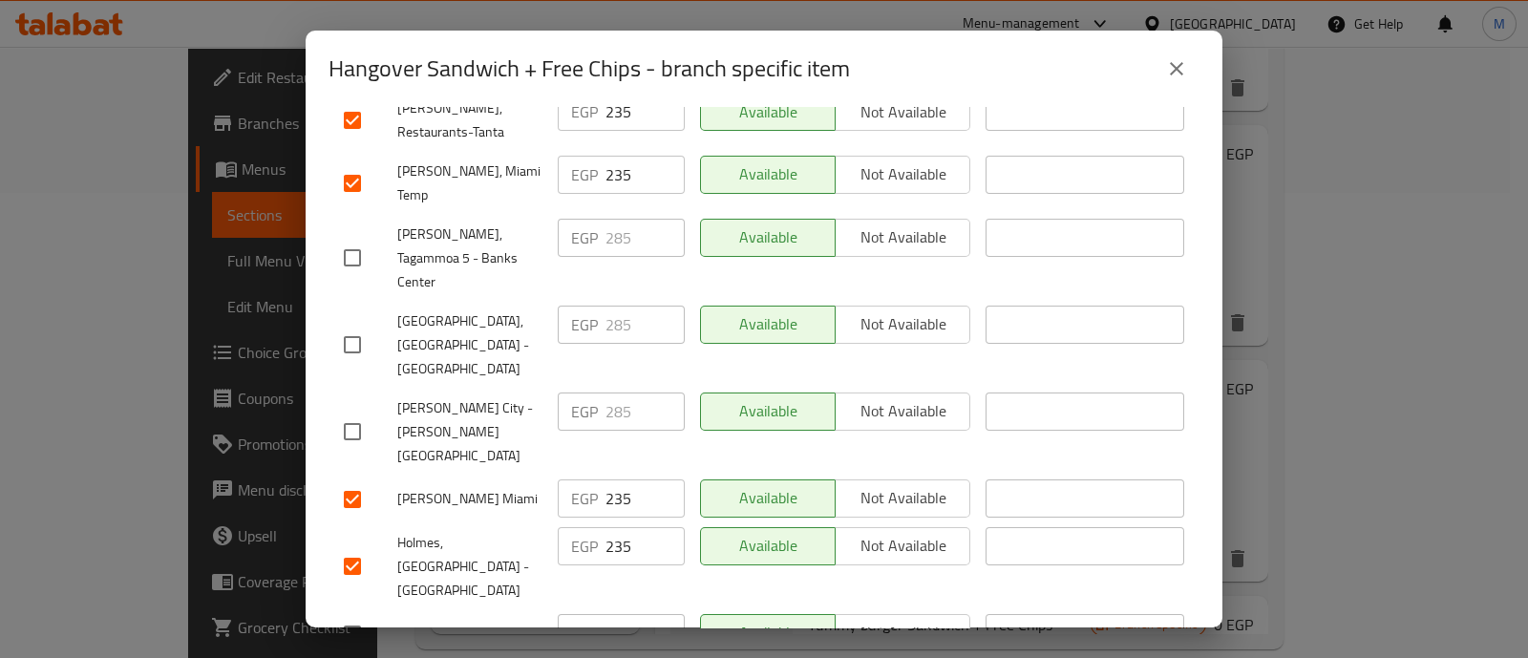
scroll to position [981, 0]
click at [353, 612] on input "checkbox" at bounding box center [352, 632] width 40 height 40
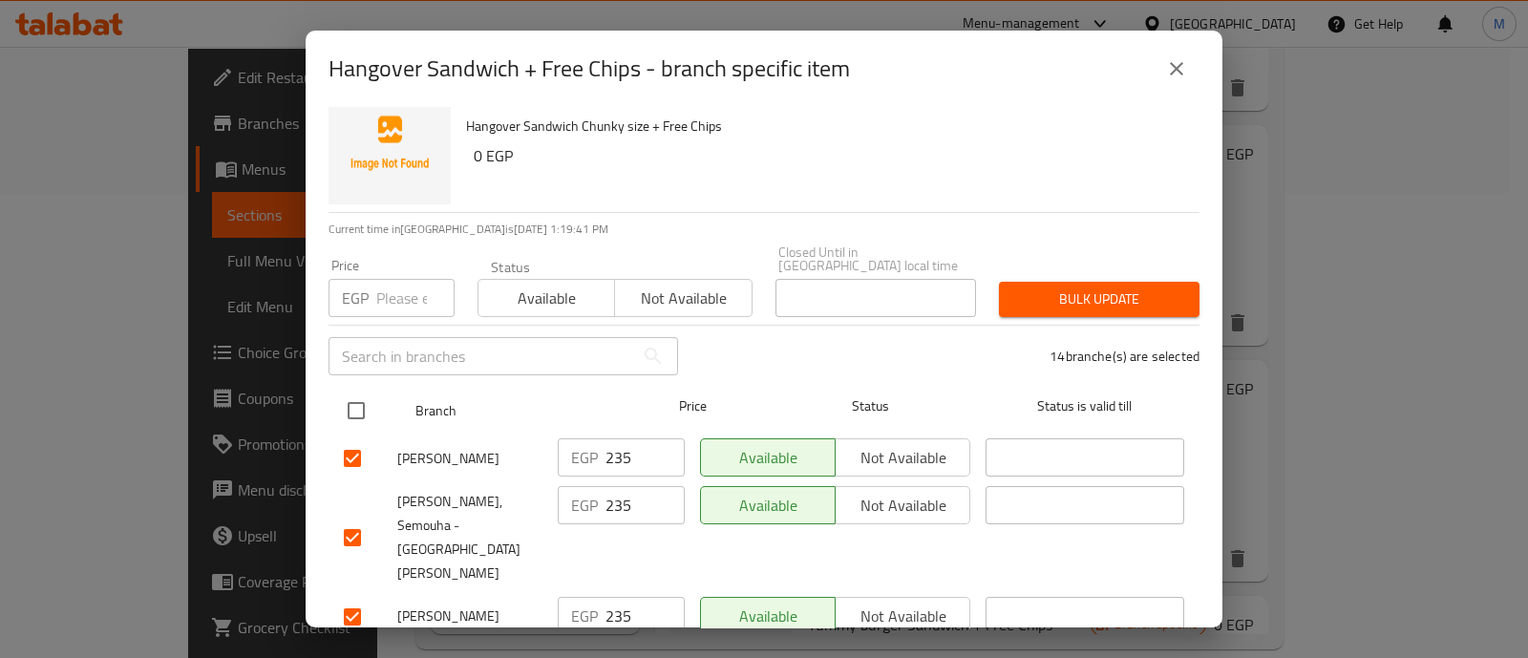
scroll to position [19, 0]
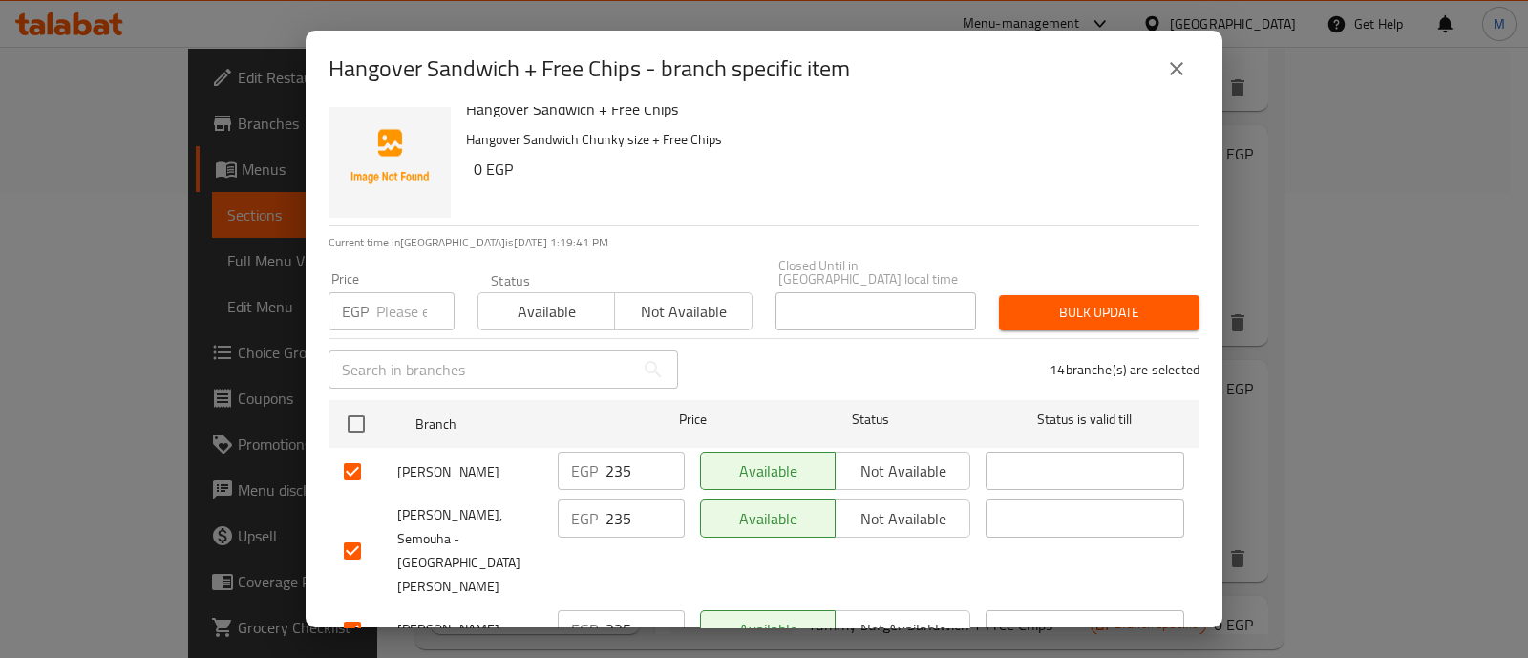
click at [397, 297] on input "number" at bounding box center [415, 311] width 78 height 38
click at [1029, 301] on span "Bulk update" at bounding box center [1099, 313] width 170 height 24
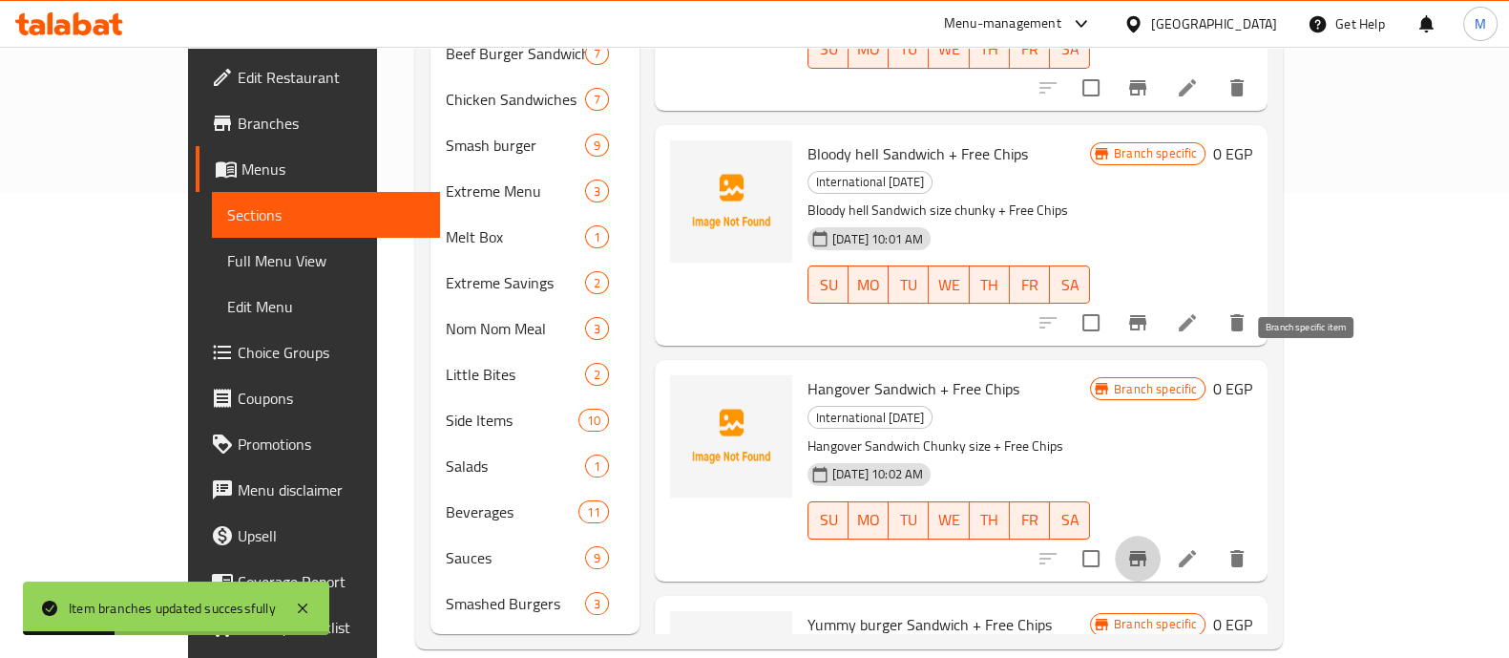
click at [1147, 551] on icon "Branch-specific-item" at bounding box center [1137, 558] width 17 height 15
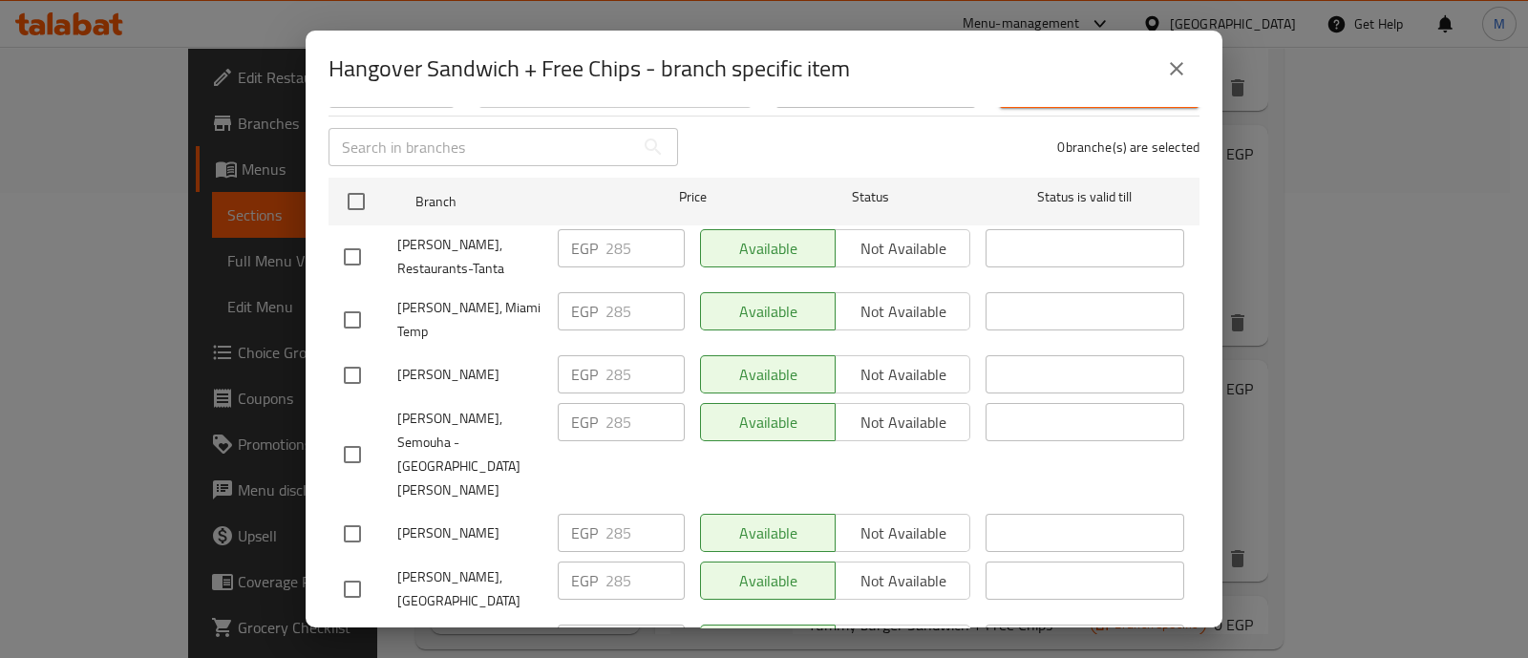
scroll to position [1078, 0]
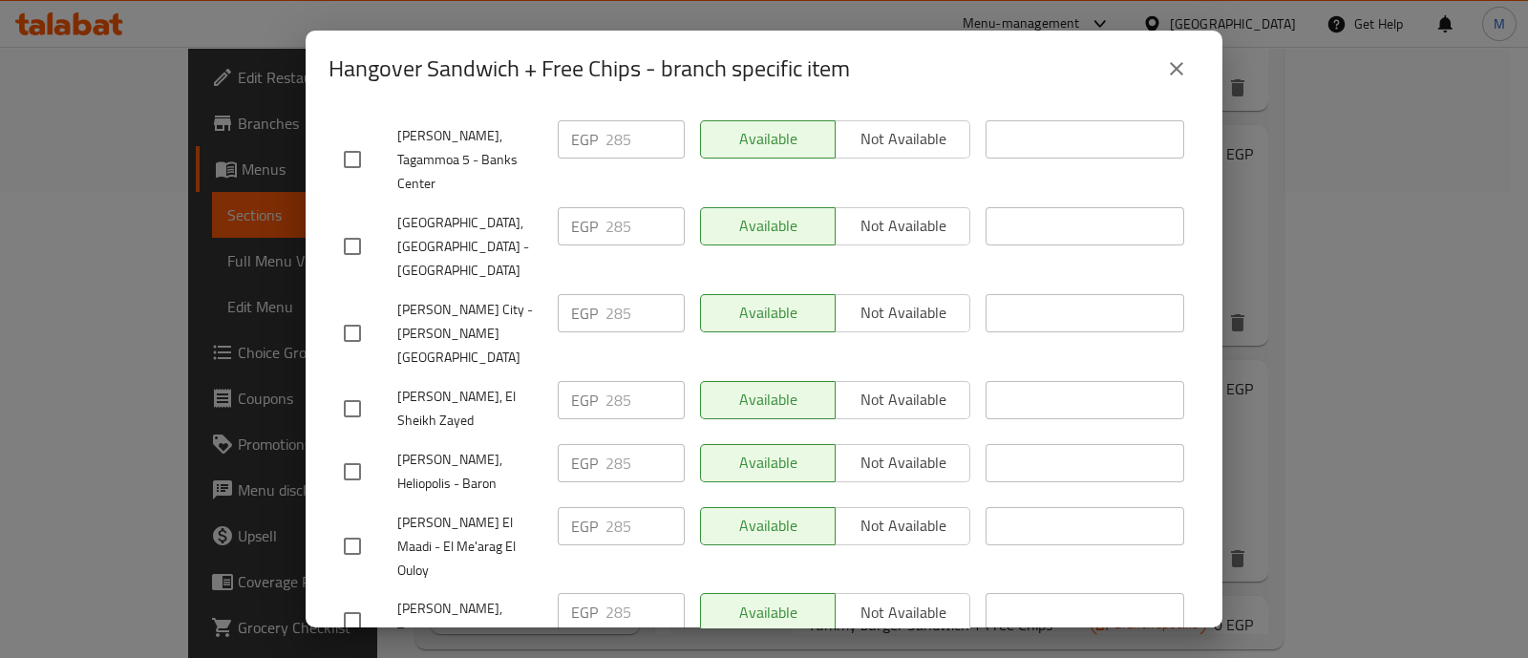
click at [353, 601] on input "checkbox" at bounding box center [352, 621] width 40 height 40
click at [357, 526] on input "checkbox" at bounding box center [352, 546] width 40 height 40
click at [357, 452] on input "checkbox" at bounding box center [352, 472] width 40 height 40
click at [363, 389] on input "checkbox" at bounding box center [352, 409] width 40 height 40
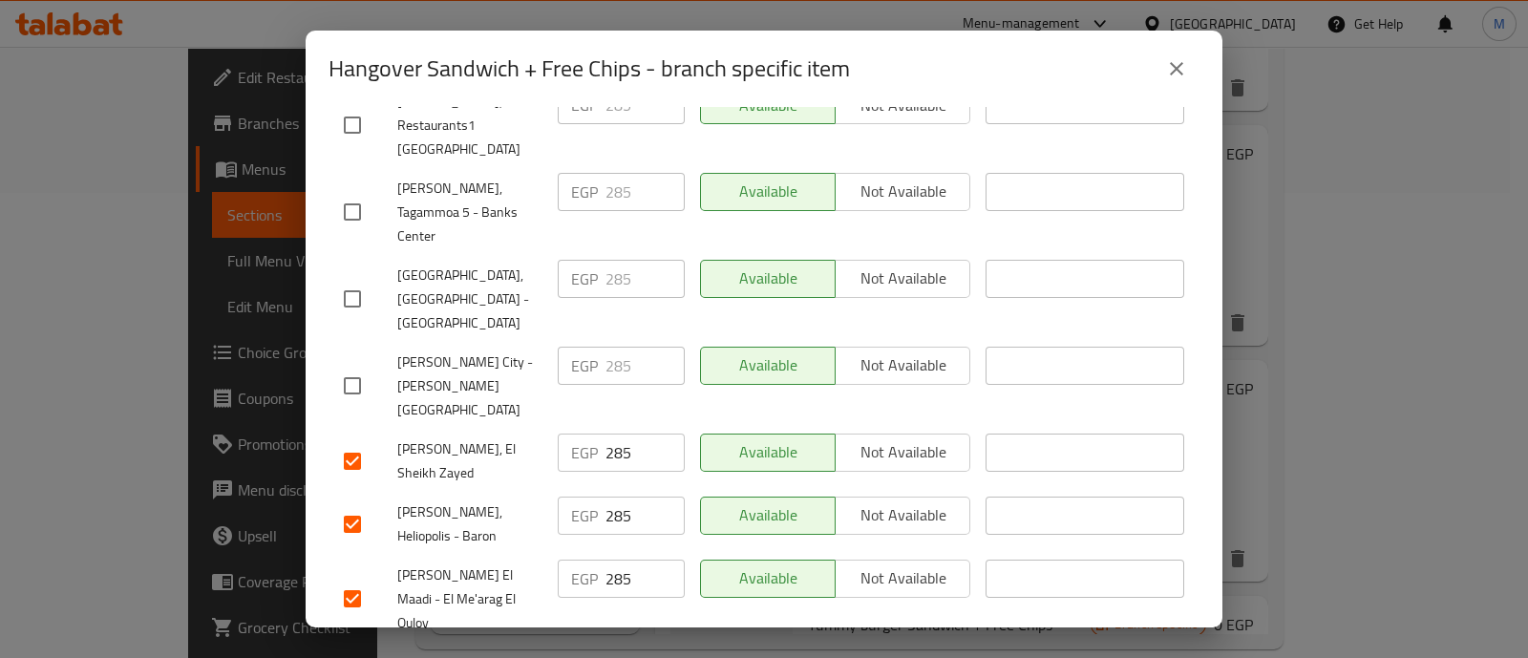
click at [363, 366] on input "checkbox" at bounding box center [352, 386] width 40 height 40
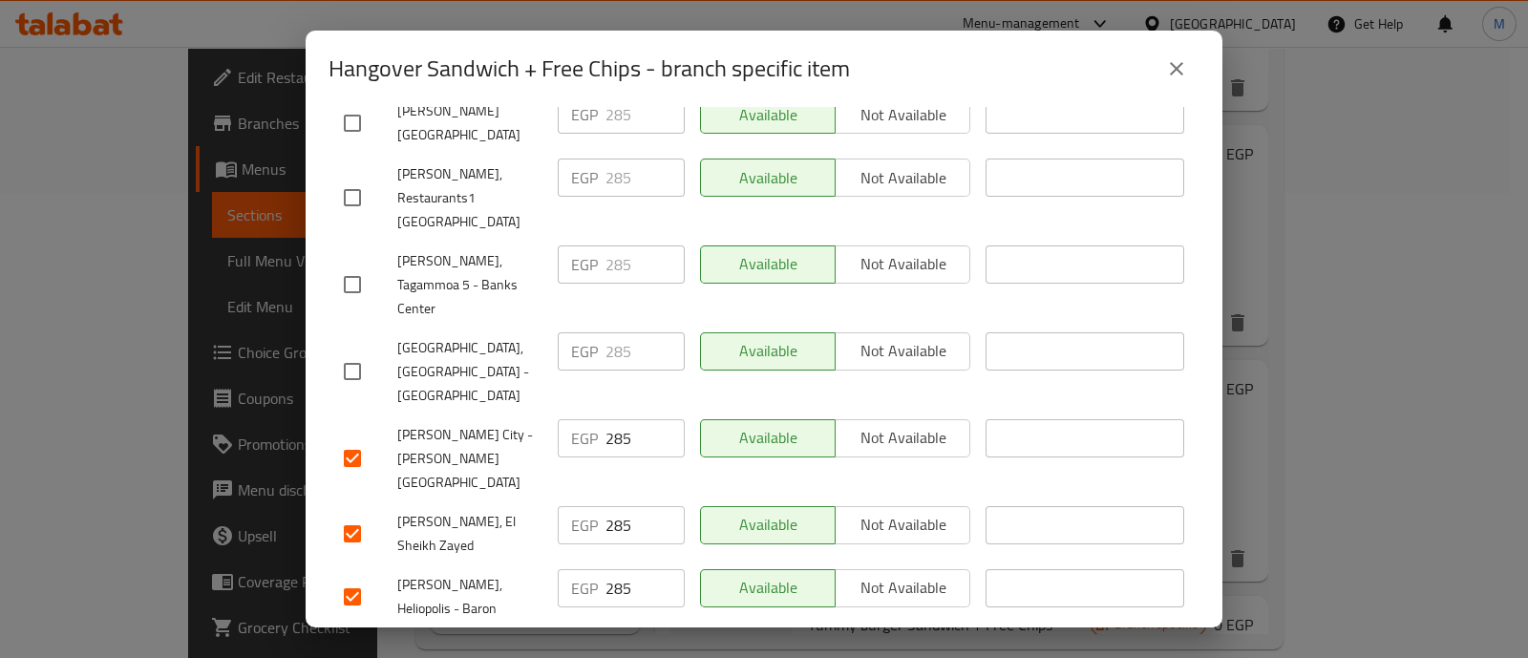
scroll to position [937, 0]
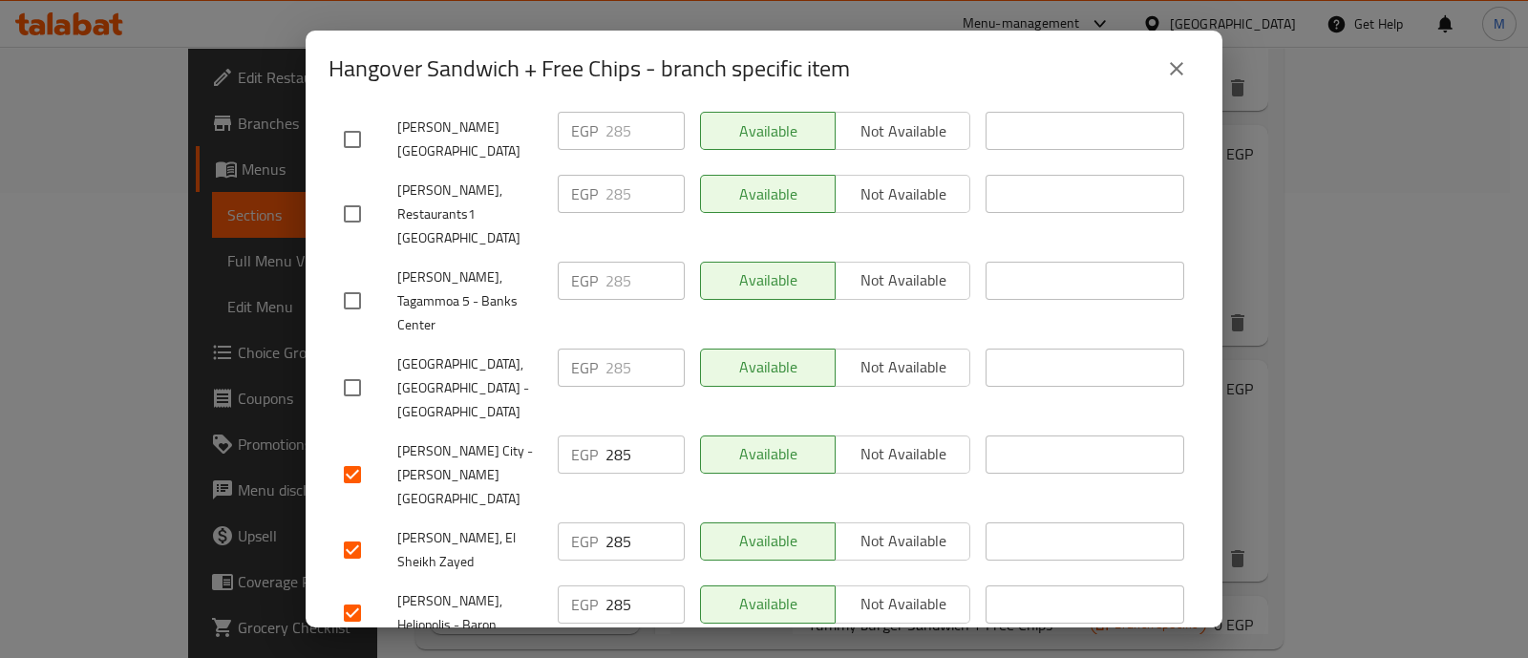
click at [358, 368] on input "checkbox" at bounding box center [352, 388] width 40 height 40
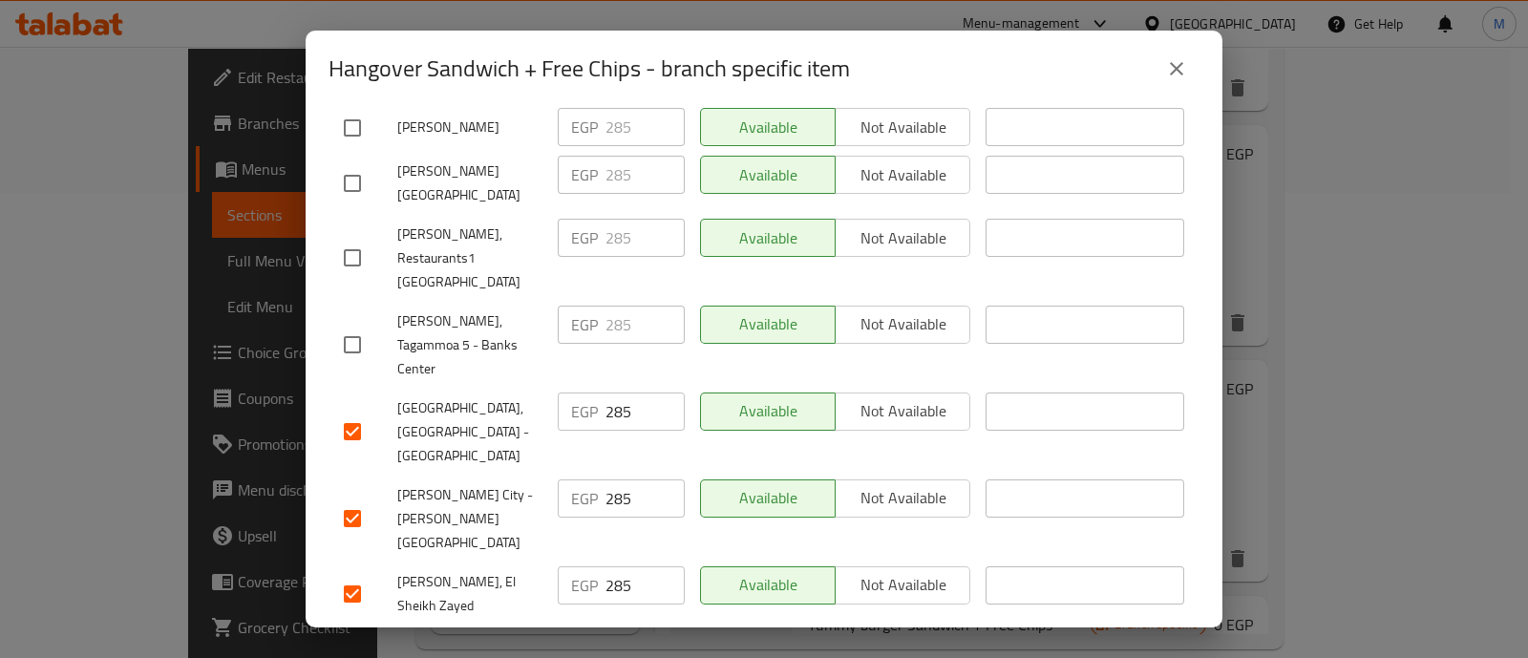
scroll to position [889, 0]
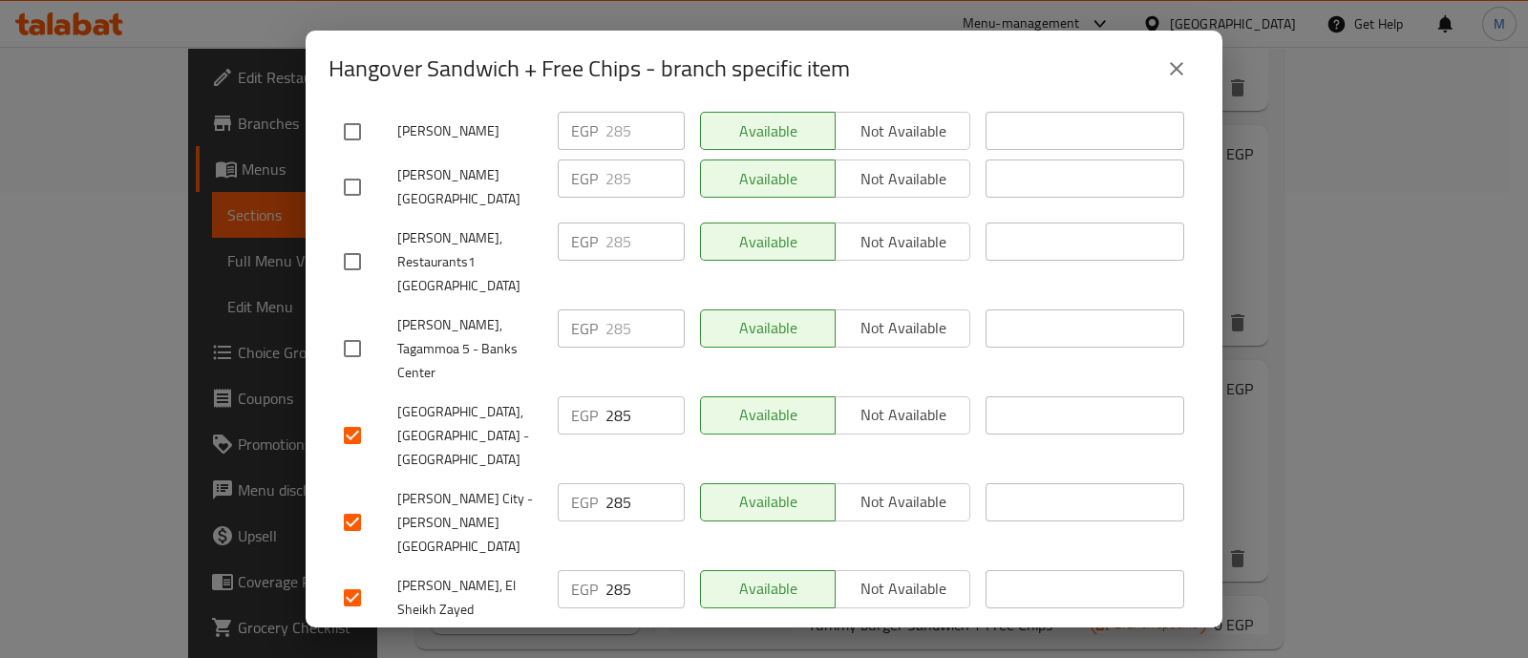
click at [358, 328] on input "checkbox" at bounding box center [352, 348] width 40 height 40
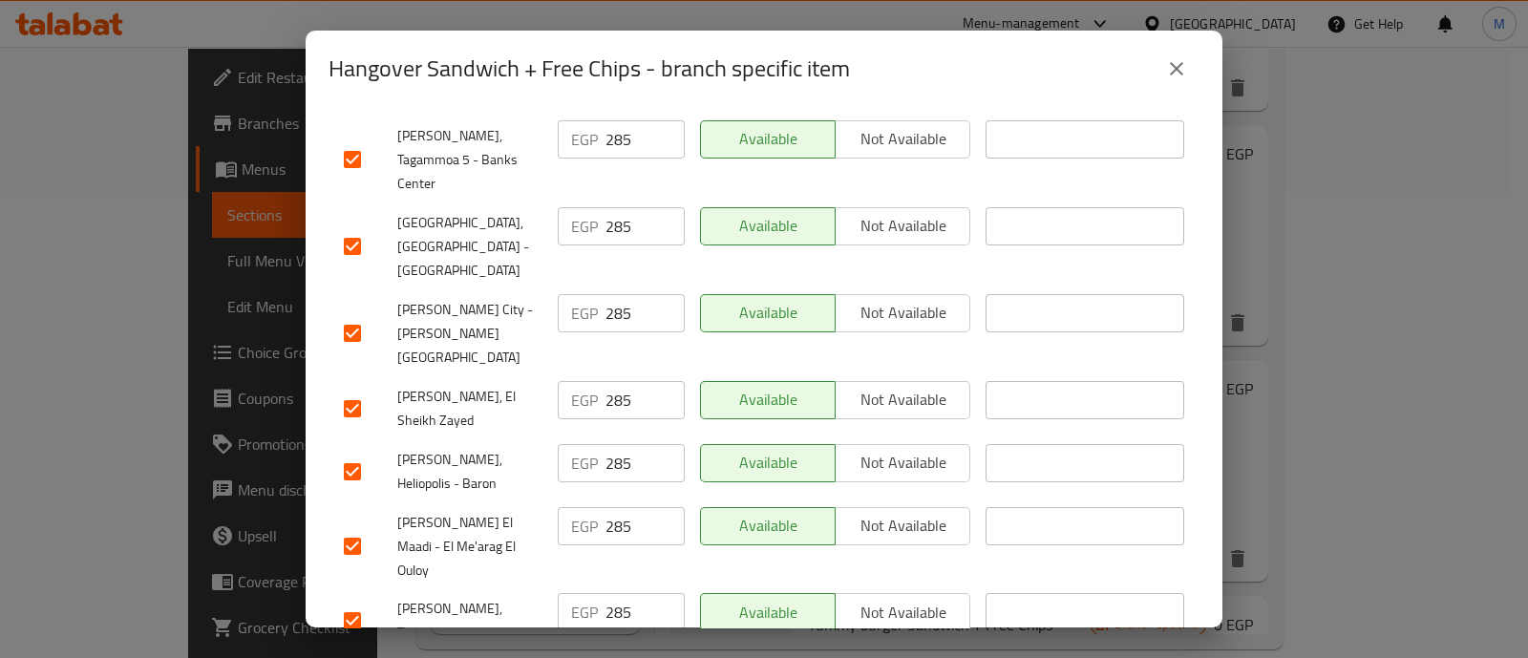
scroll to position [0, 0]
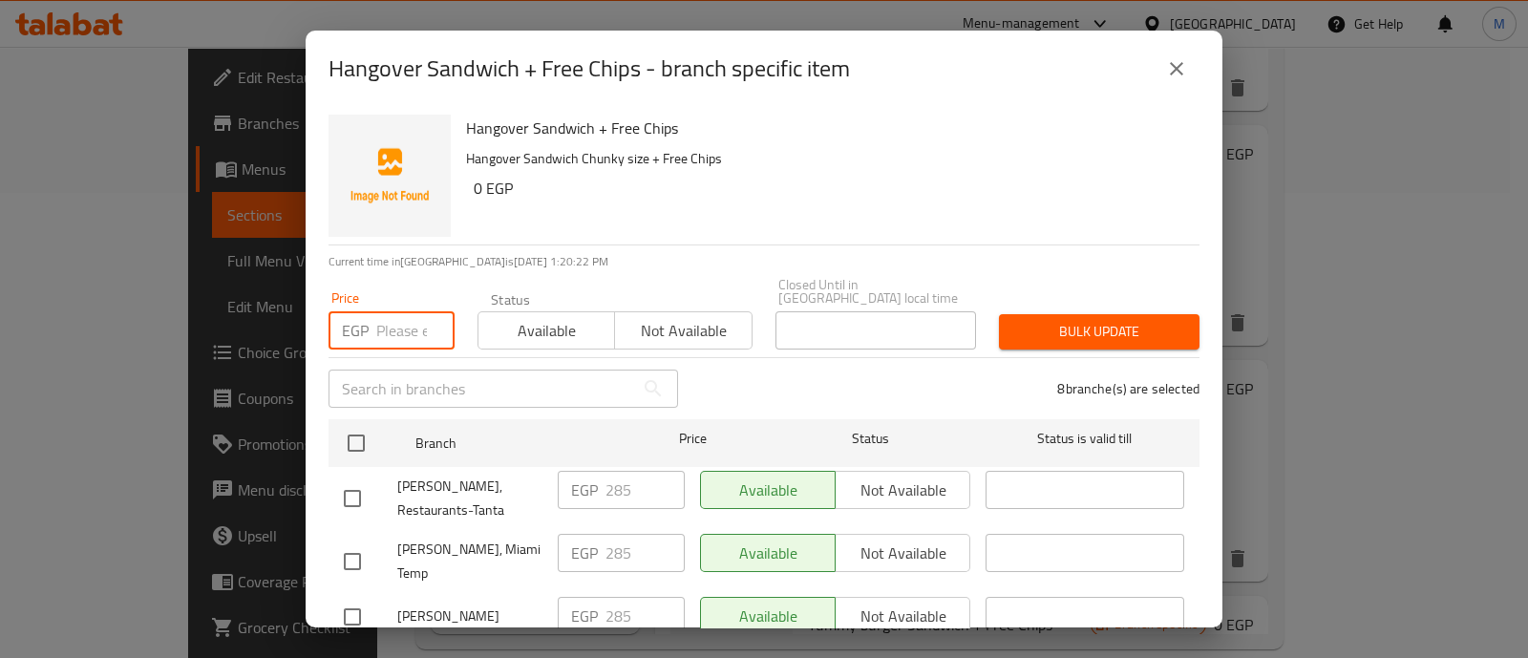
click at [401, 314] on input "number" at bounding box center [415, 330] width 78 height 38
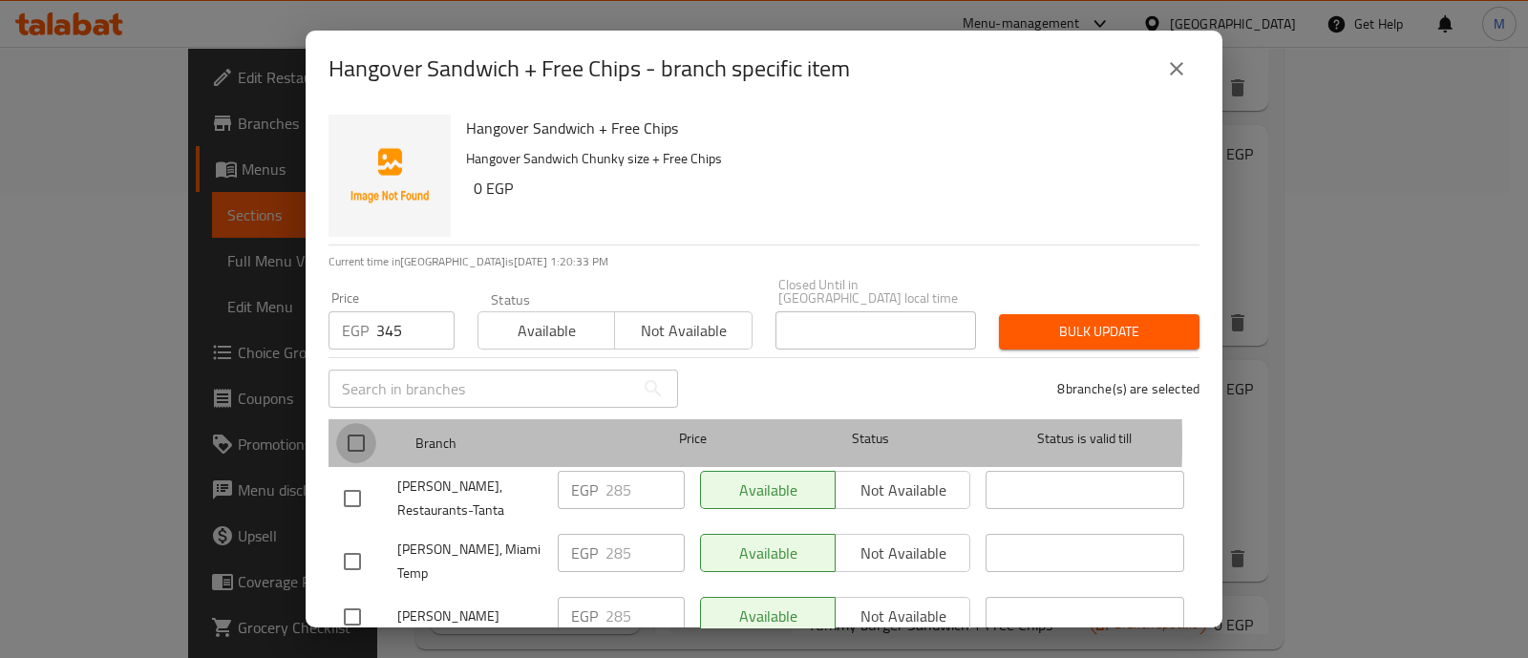
click at [351, 428] on input "checkbox" at bounding box center [356, 443] width 40 height 40
click at [360, 423] on input "checkbox" at bounding box center [356, 443] width 40 height 40
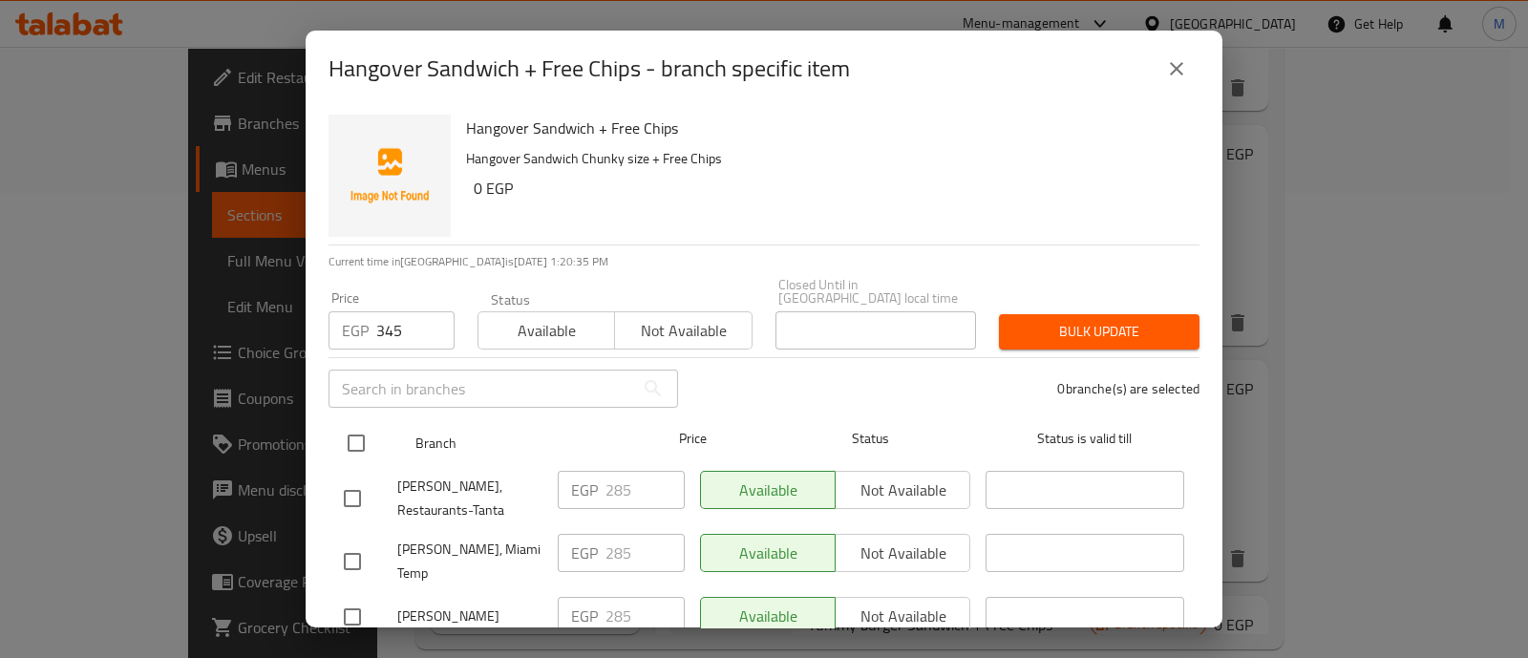
scroll to position [1078, 0]
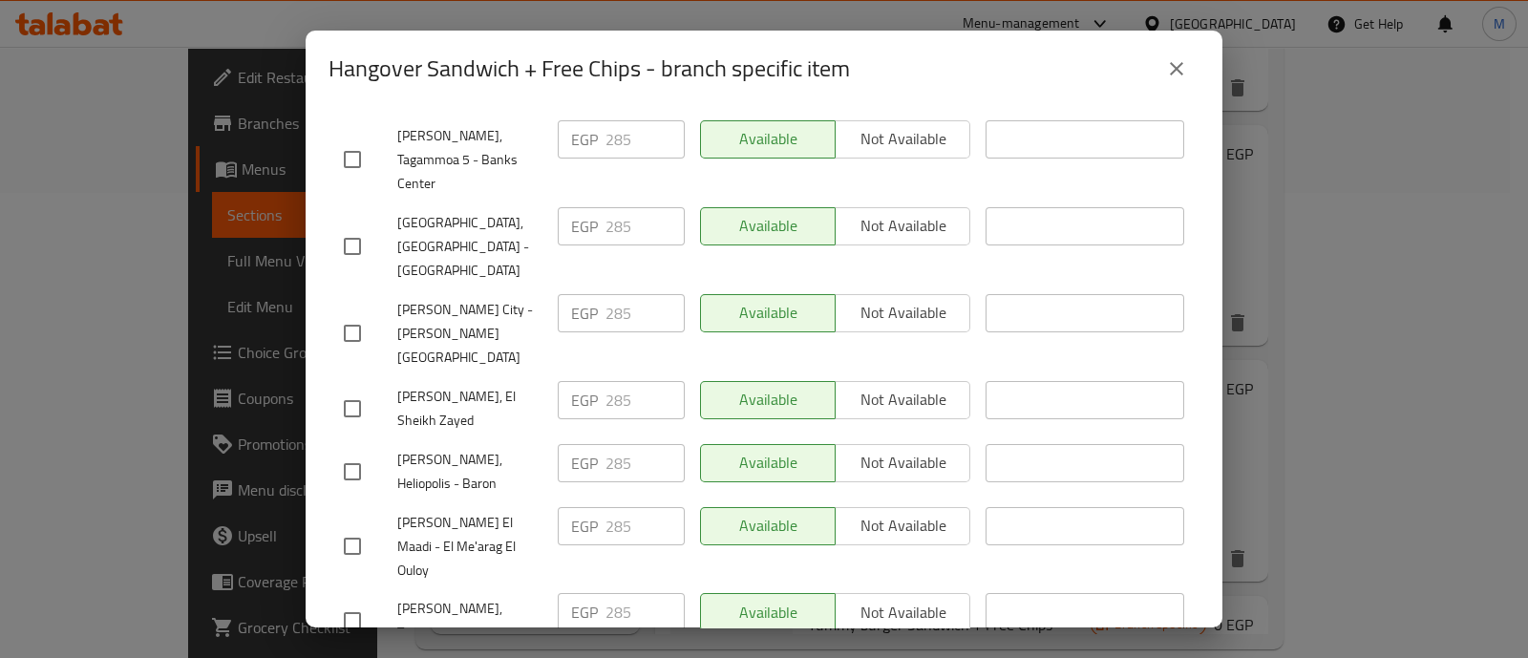
click at [362, 601] on input "checkbox" at bounding box center [352, 621] width 40 height 40
click at [356, 526] on input "checkbox" at bounding box center [352, 546] width 40 height 40
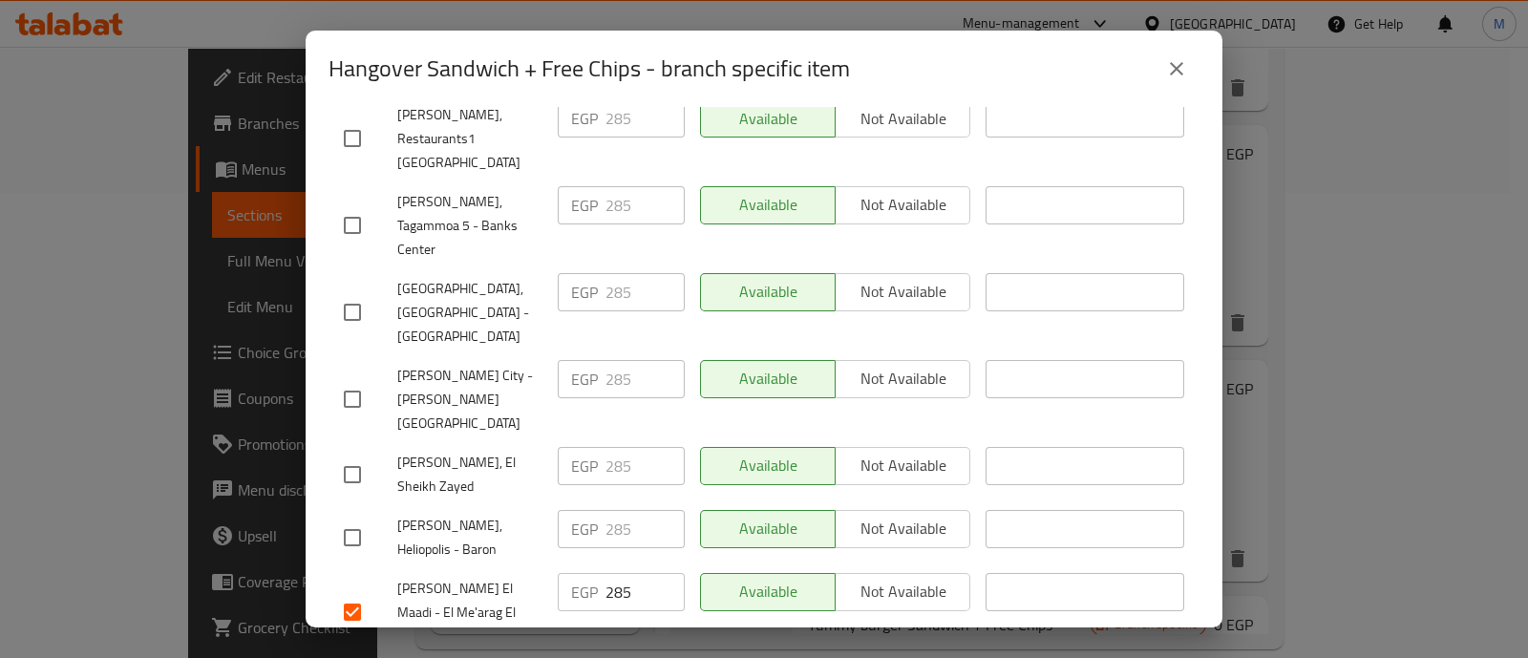
click at [356, 517] on input "checkbox" at bounding box center [352, 537] width 40 height 40
click at [350, 454] on input "checkbox" at bounding box center [352, 474] width 40 height 40
click at [348, 379] on input "checkbox" at bounding box center [352, 399] width 40 height 40
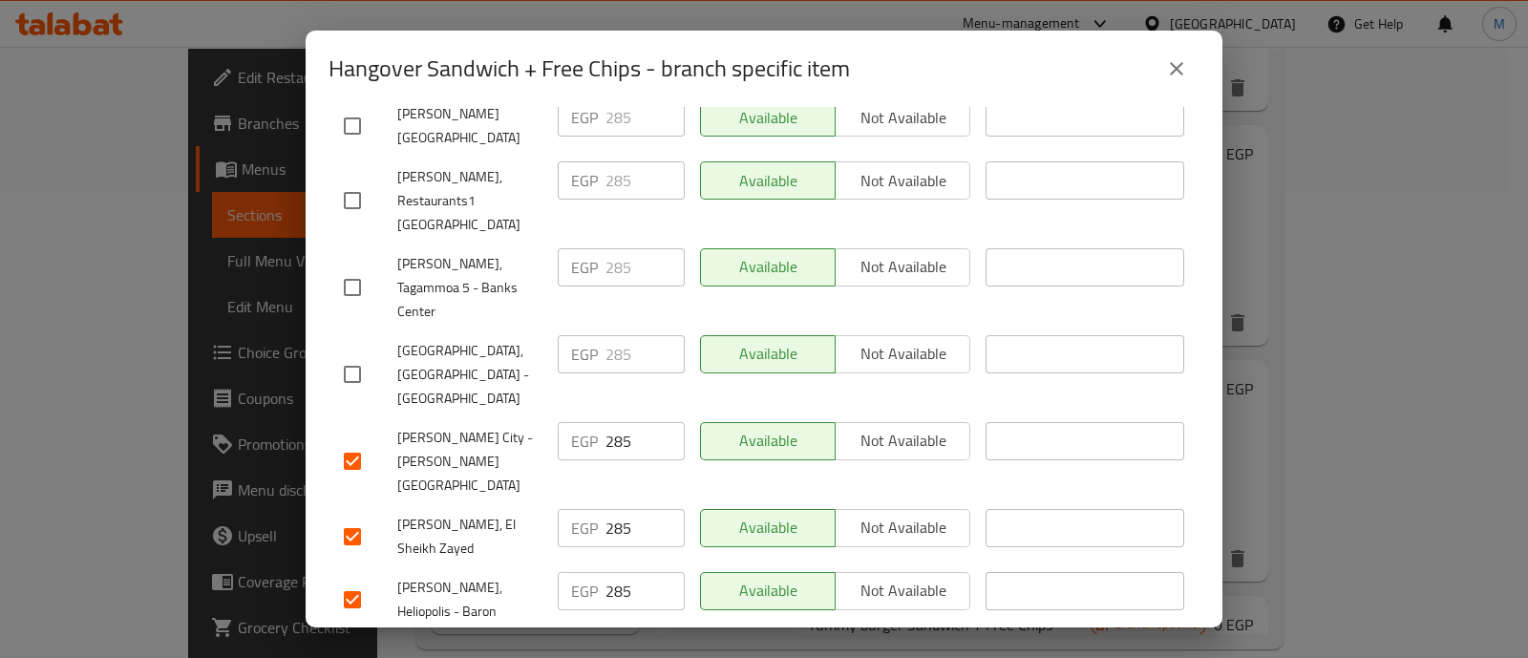
scroll to position [924, 0]
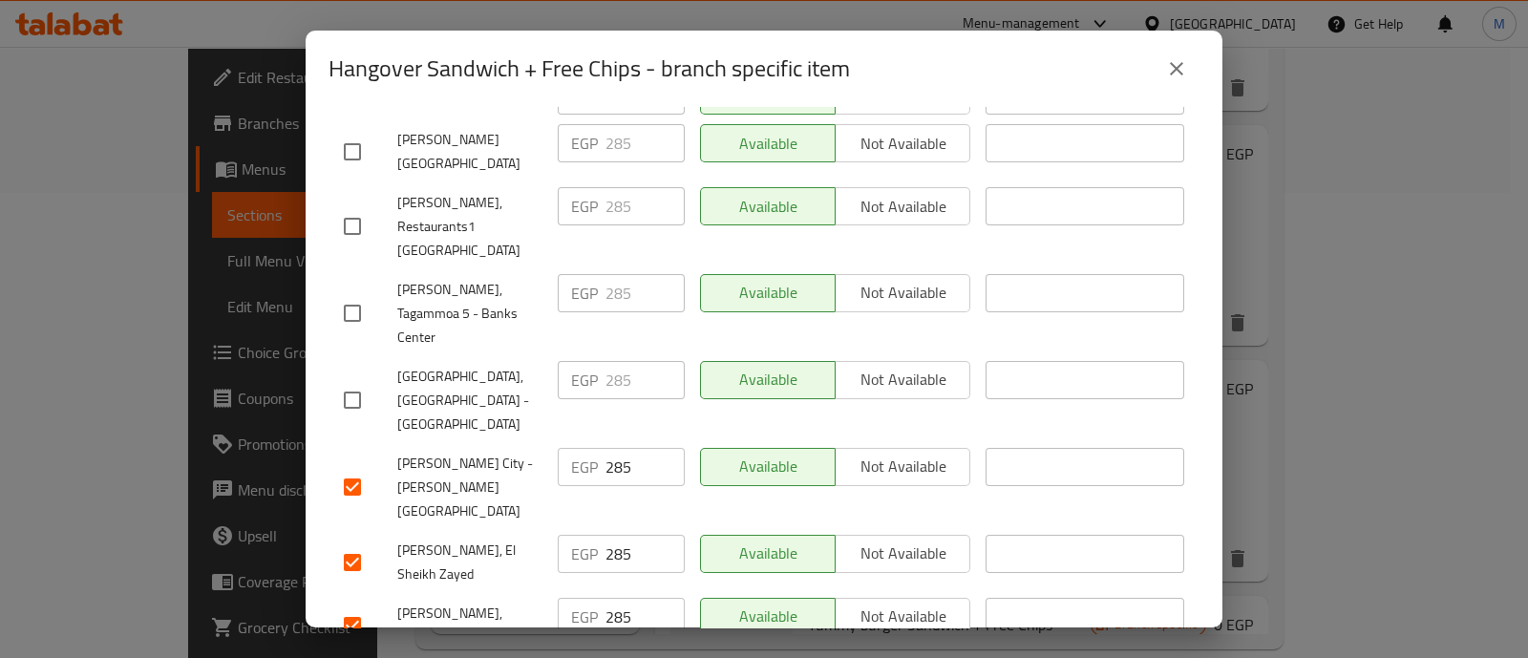
click at [348, 380] on input "checkbox" at bounding box center [352, 400] width 40 height 40
click at [344, 293] on input "checkbox" at bounding box center [352, 313] width 40 height 40
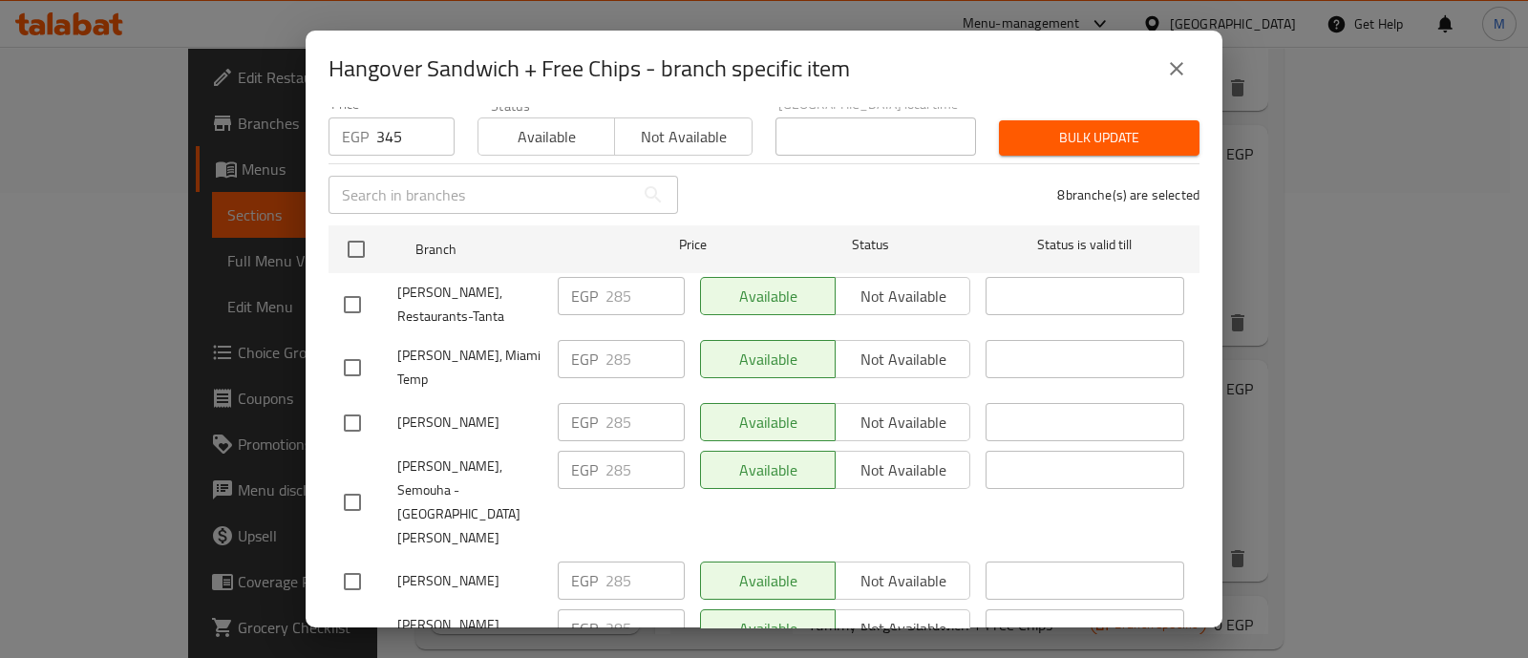
scroll to position [0, 0]
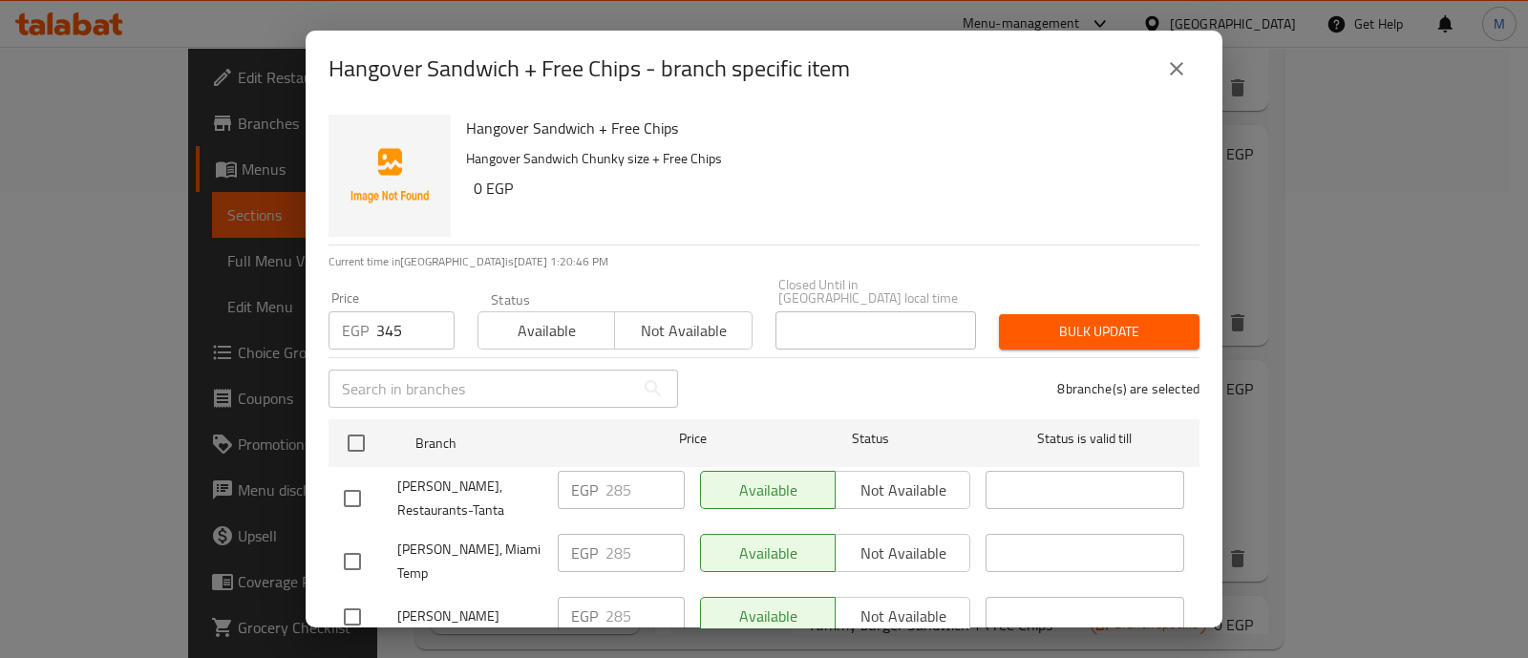
drag, startPoint x: 1121, startPoint y: 293, endPoint x: 1121, endPoint y: 306, distance: 12.4
click at [1121, 306] on div "Bulk update" at bounding box center [1098, 332] width 223 height 58
click at [1121, 320] on span "Bulk update" at bounding box center [1099, 332] width 170 height 24
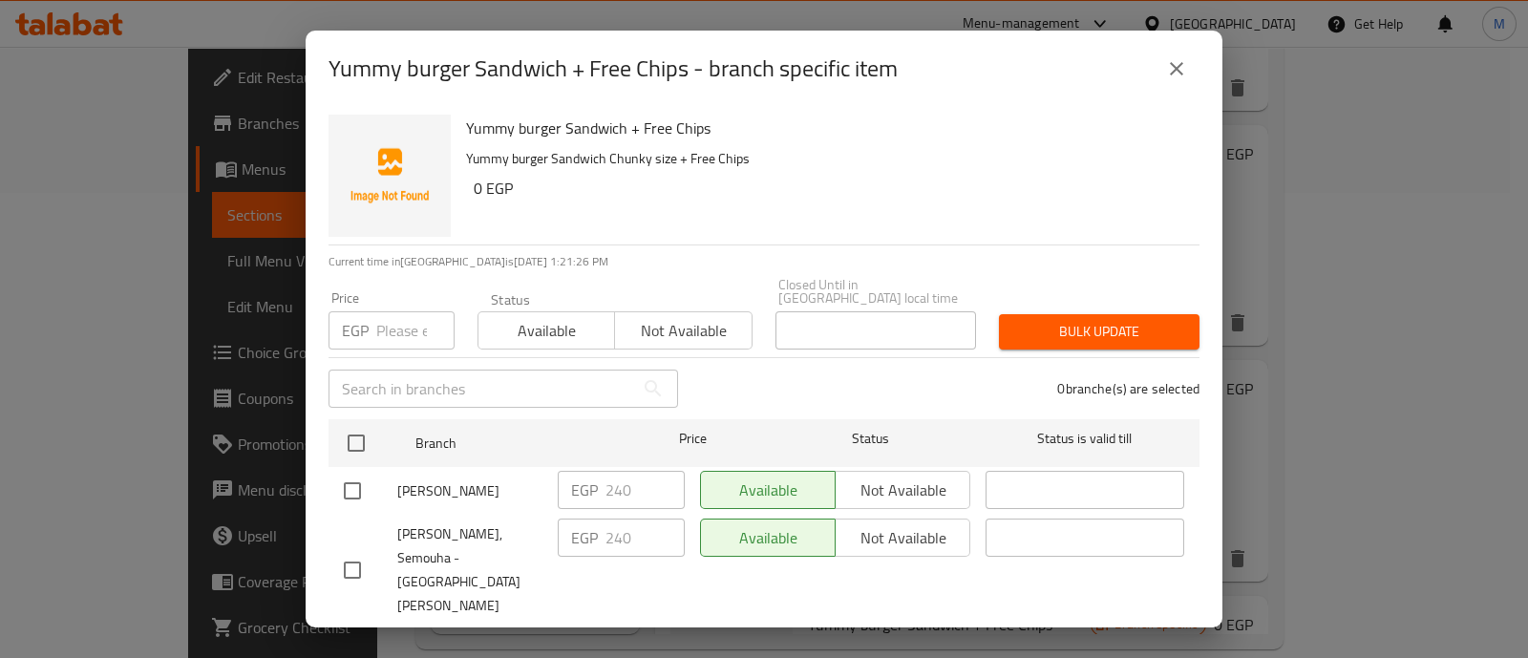
click at [362, 471] on input "checkbox" at bounding box center [352, 491] width 40 height 40
click at [349, 550] on input "checkbox" at bounding box center [352, 570] width 40 height 40
click at [350, 629] on input "checkbox" at bounding box center [352, 649] width 40 height 40
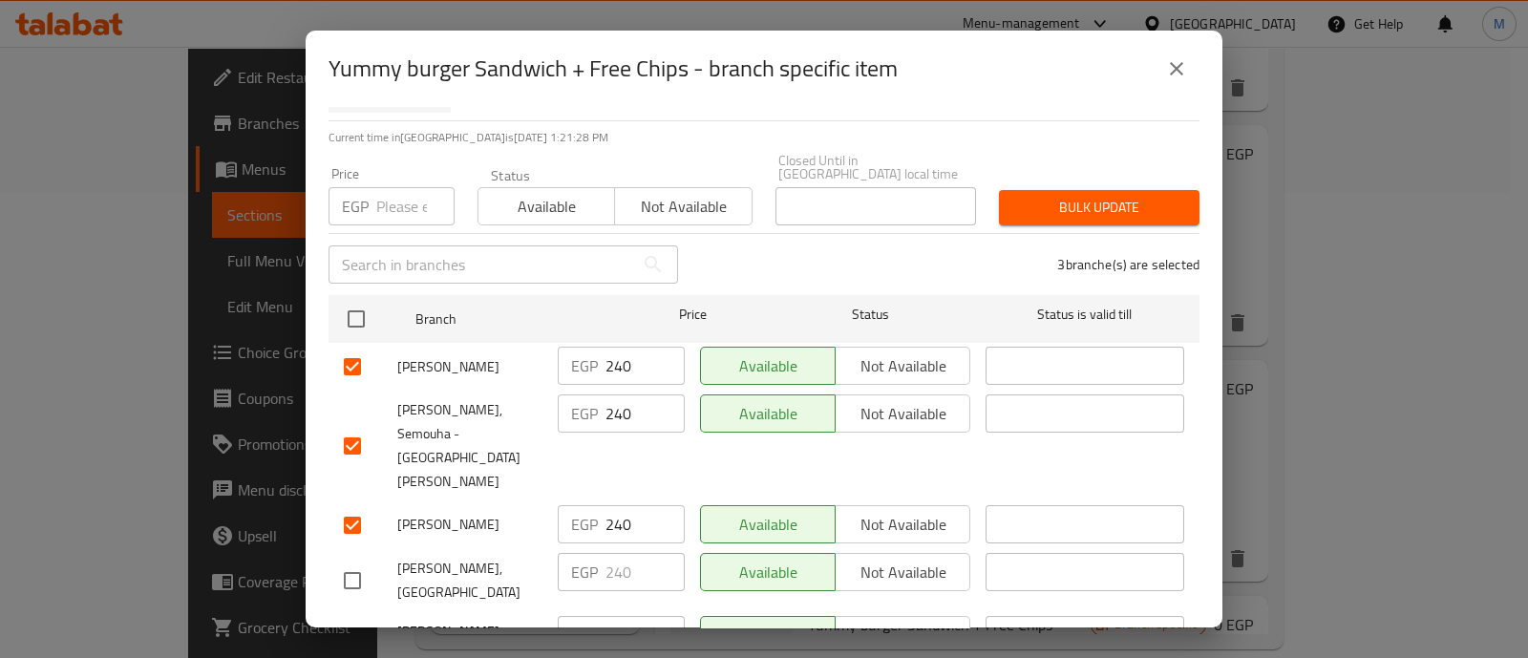
scroll to position [125, 0]
click at [351, 559] on input "checkbox" at bounding box center [352, 579] width 40 height 40
click at [353, 634] on input "checkbox" at bounding box center [352, 654] width 40 height 40
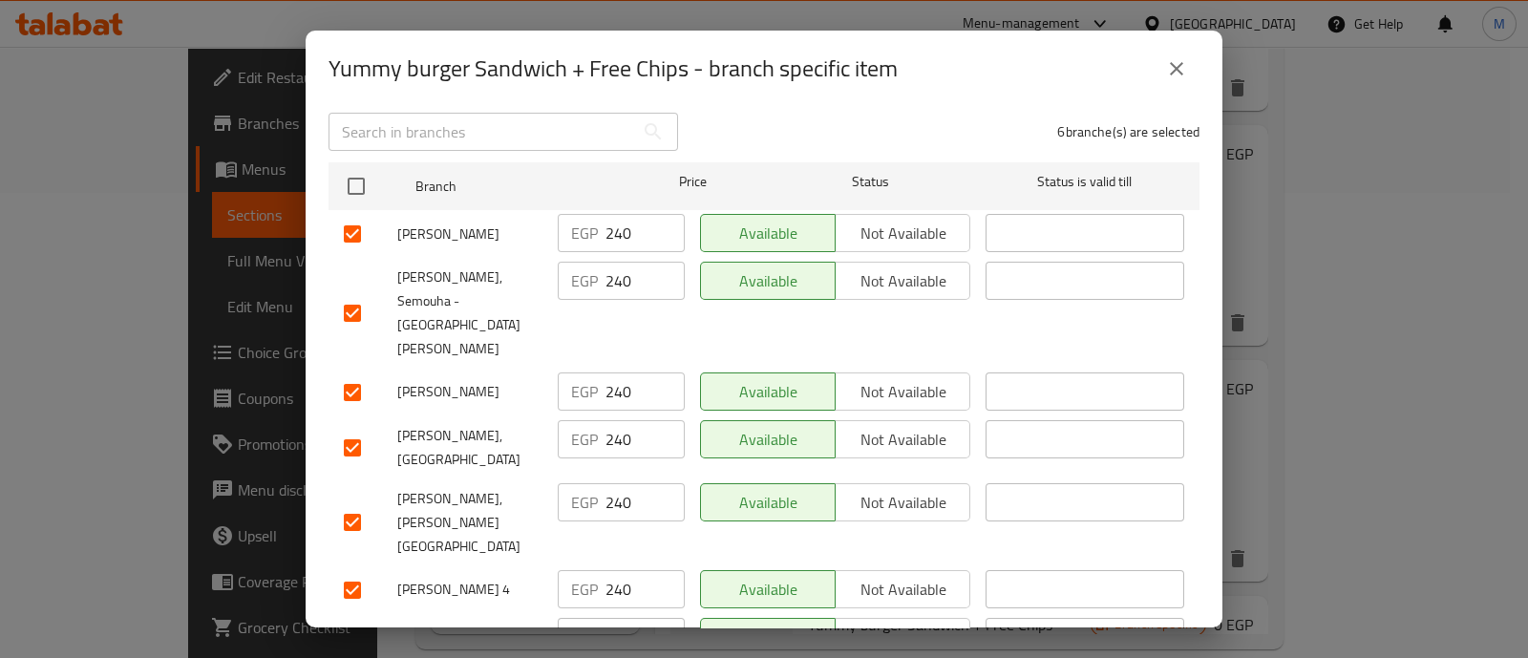
scroll to position [283, 0]
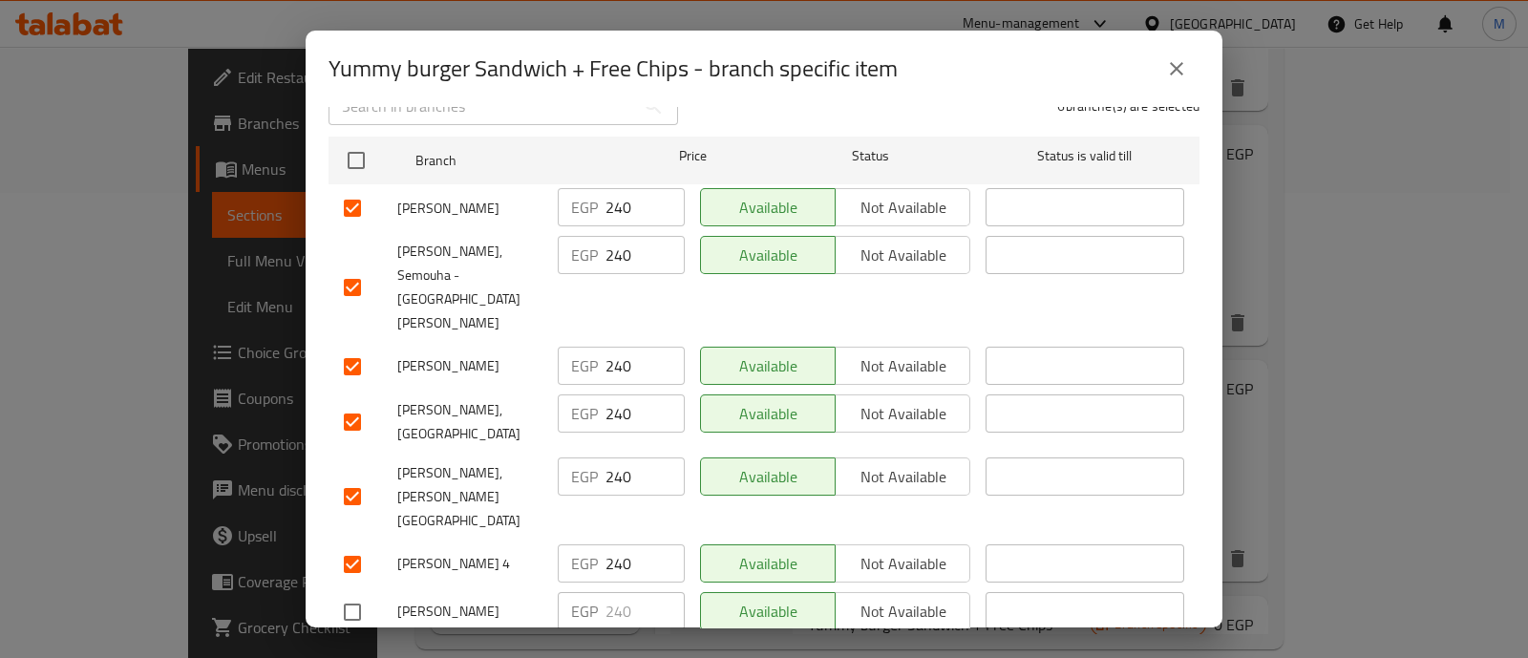
click at [353, 592] on input "checkbox" at bounding box center [352, 612] width 40 height 40
click at [354, 647] on input "checkbox" at bounding box center [352, 667] width 40 height 40
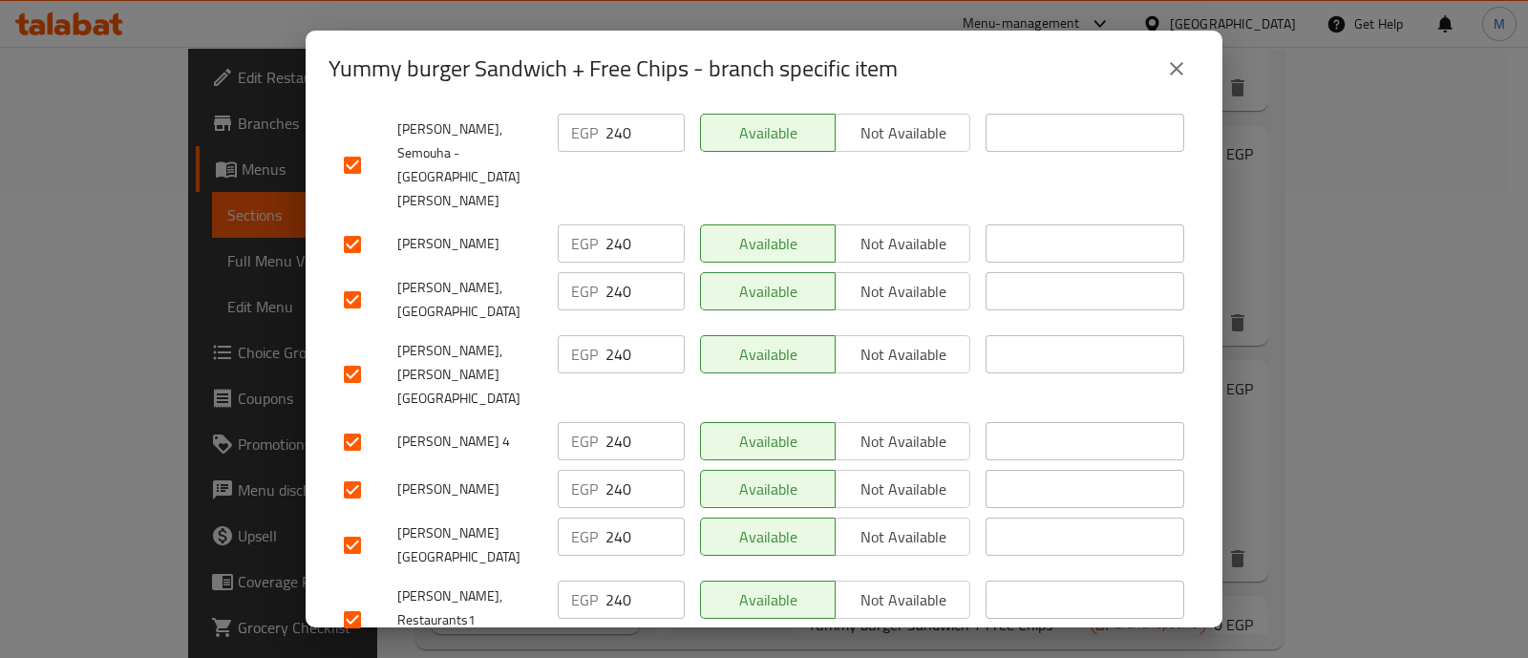
scroll to position [412, 0]
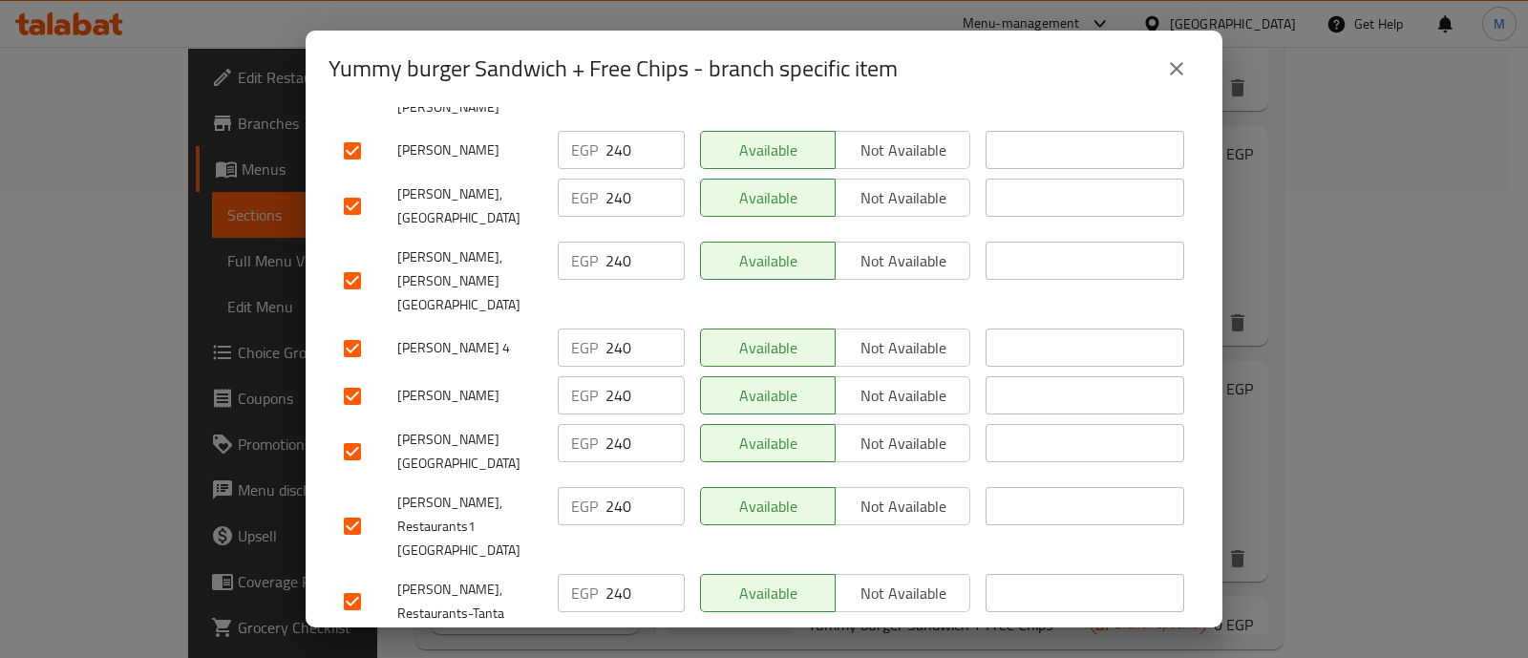
scroll to position [500, 0]
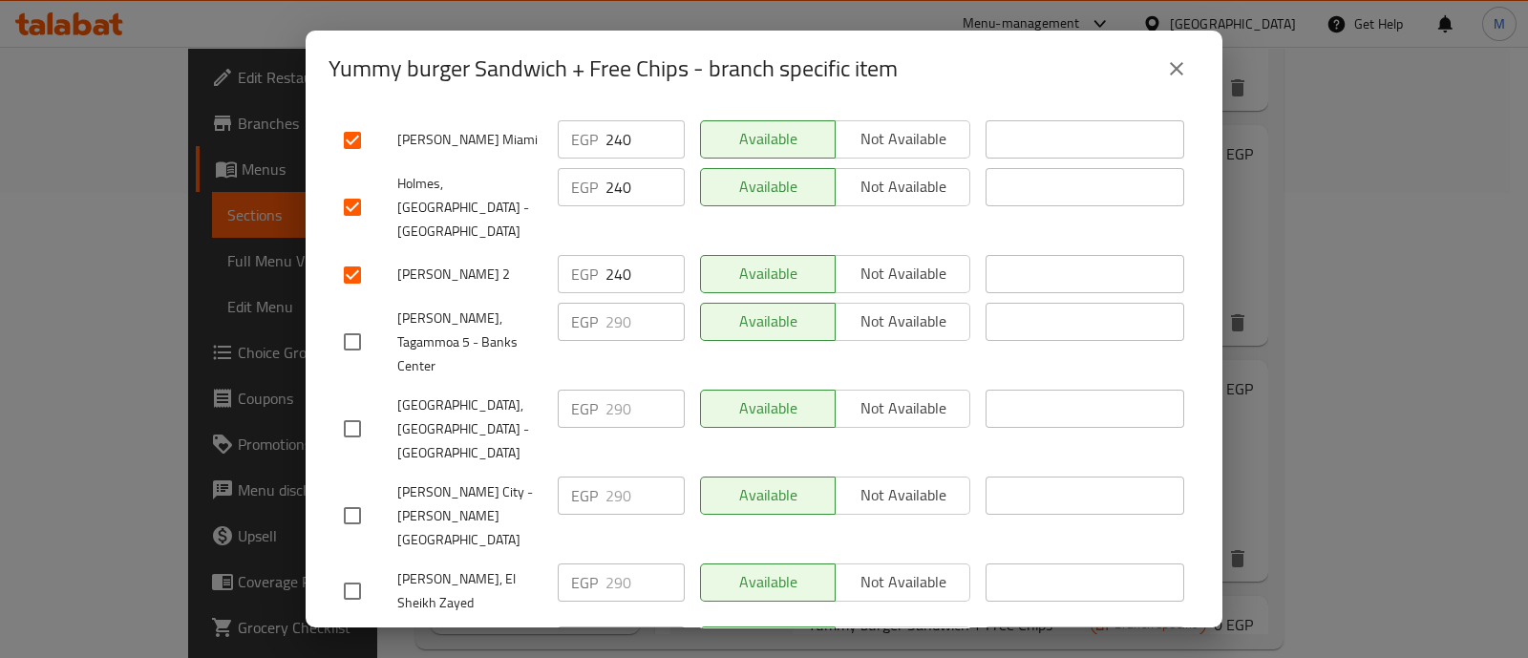
scroll to position [0, 0]
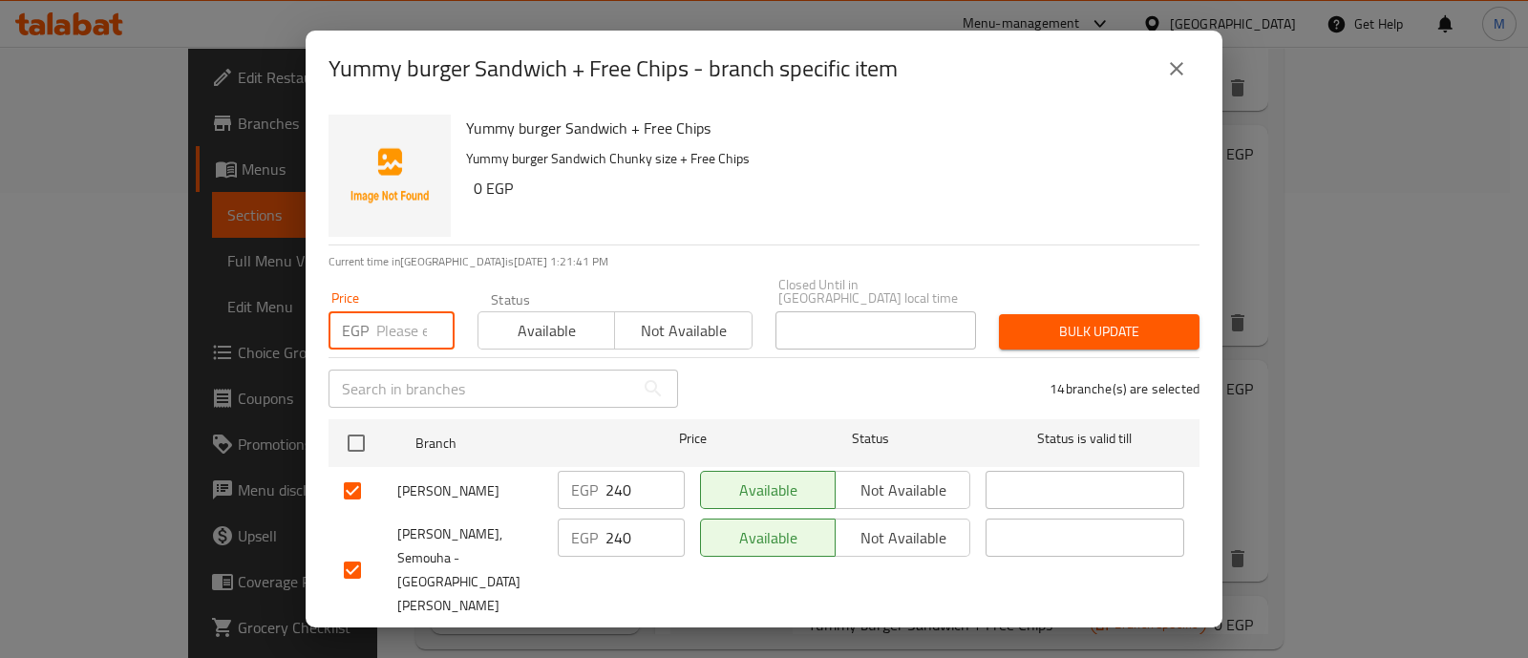
click at [382, 322] on input "number" at bounding box center [415, 330] width 78 height 38
click at [1044, 326] on span "Bulk update" at bounding box center [1099, 332] width 170 height 24
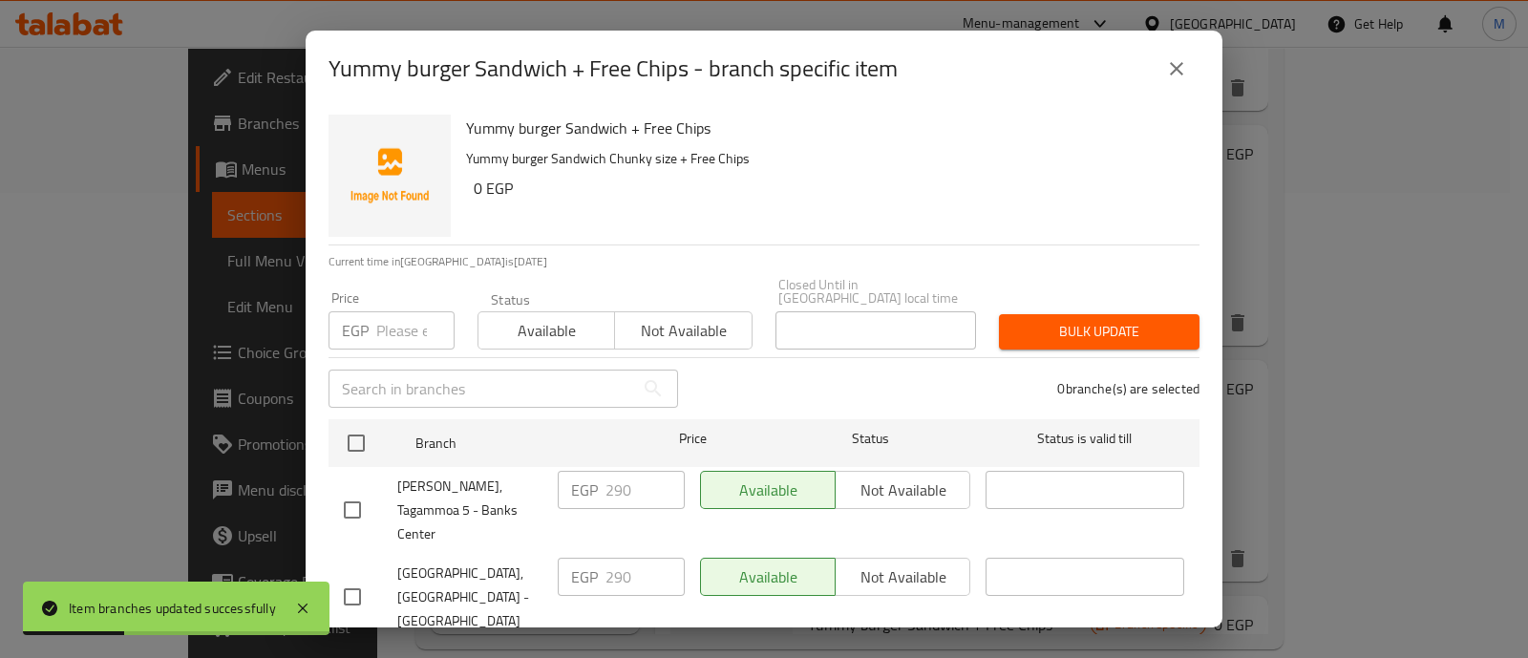
click at [376, 324] on input "number" at bounding box center [415, 330] width 78 height 38
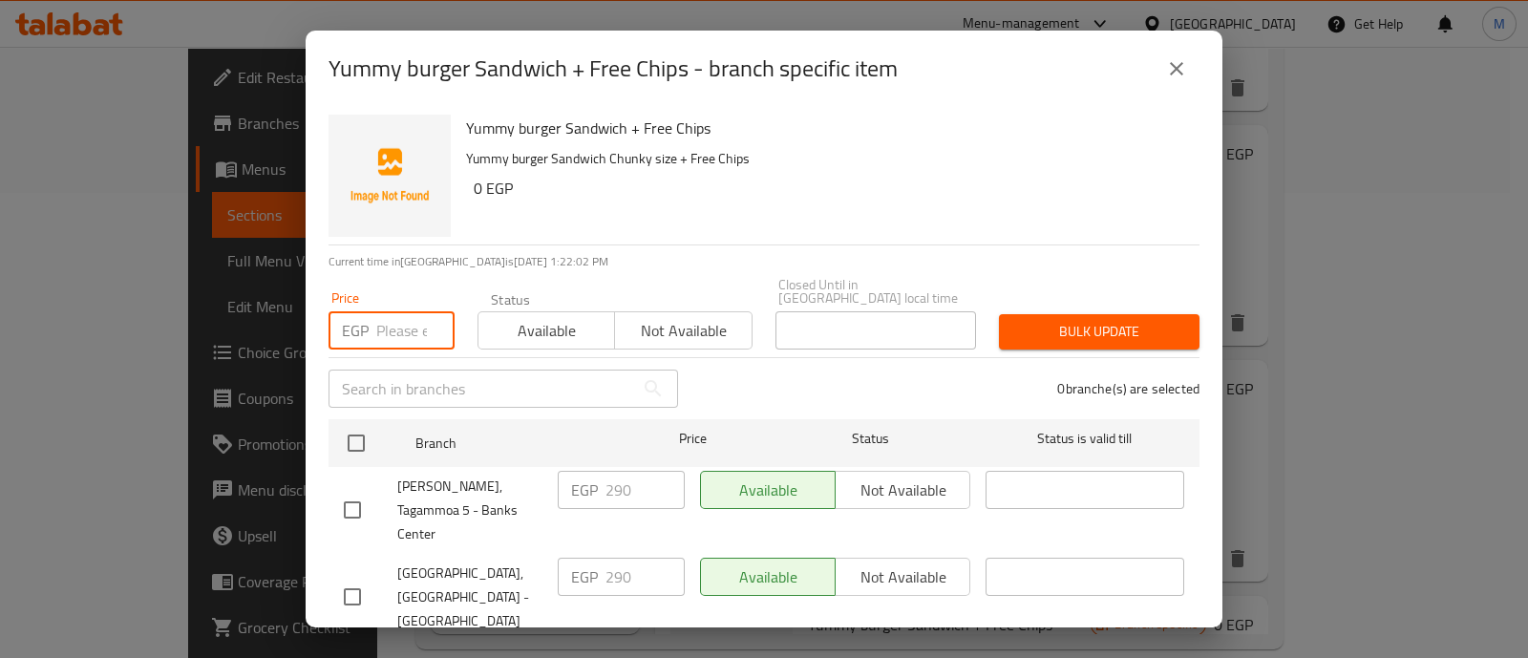
click at [395, 323] on input "number" at bounding box center [415, 330] width 78 height 38
click at [380, 496] on div at bounding box center [370, 510] width 53 height 40
click at [351, 490] on input "checkbox" at bounding box center [352, 510] width 40 height 40
click at [358, 577] on input "checkbox" at bounding box center [352, 597] width 40 height 40
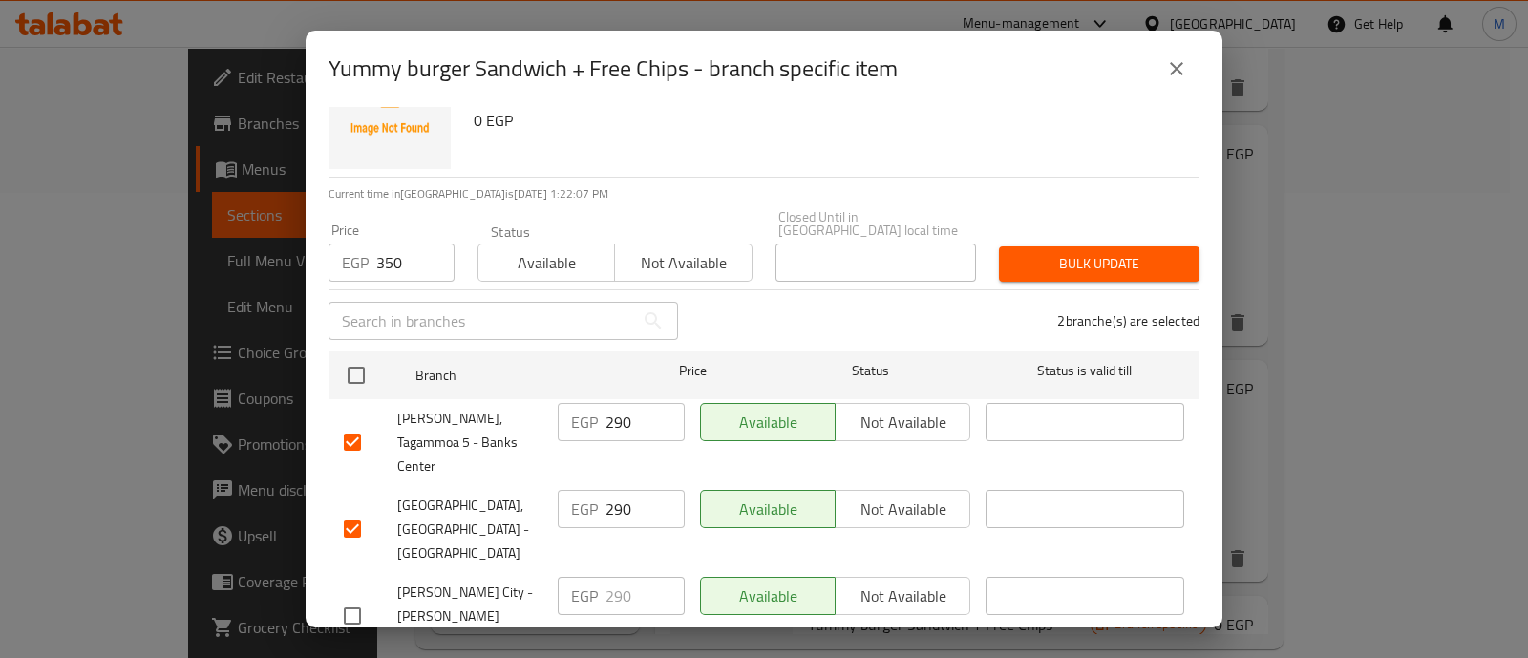
scroll to position [80, 0]
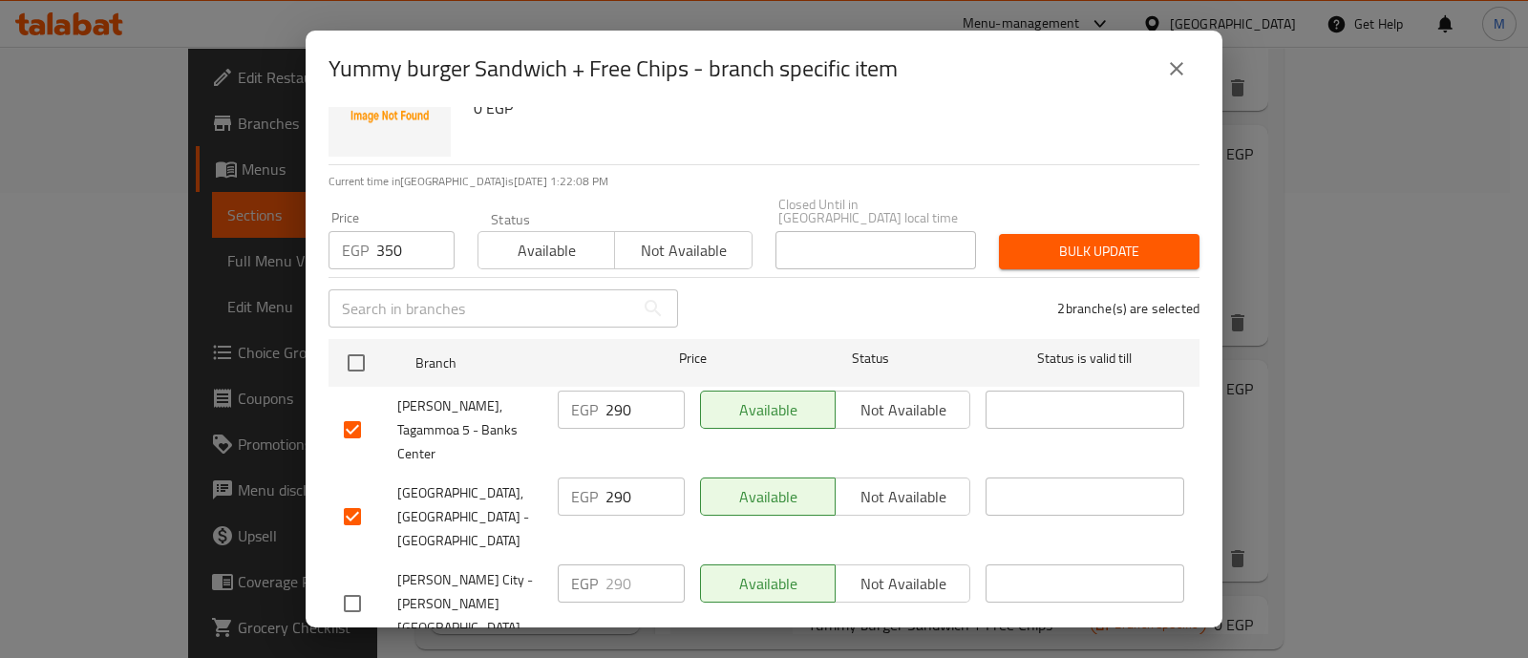
click at [357, 583] on input "checkbox" at bounding box center [352, 603] width 40 height 40
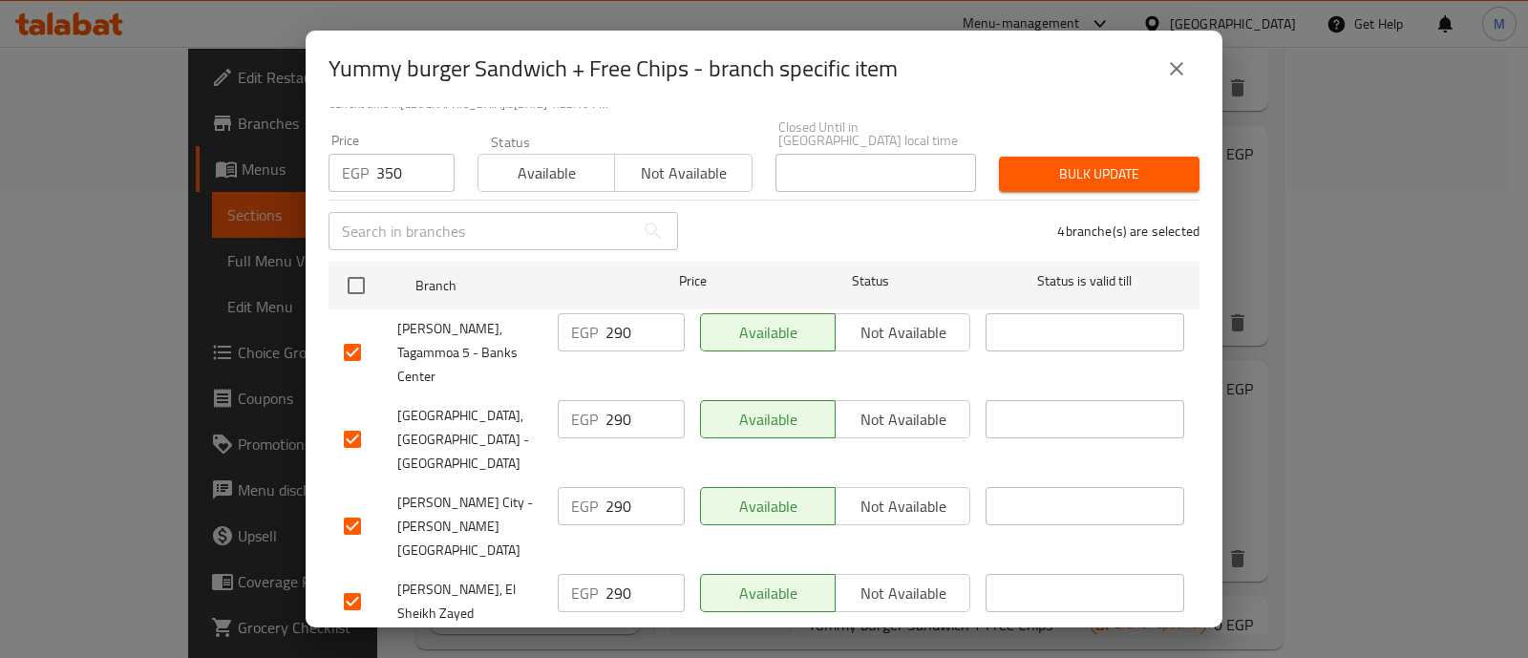
scroll to position [166, 0]
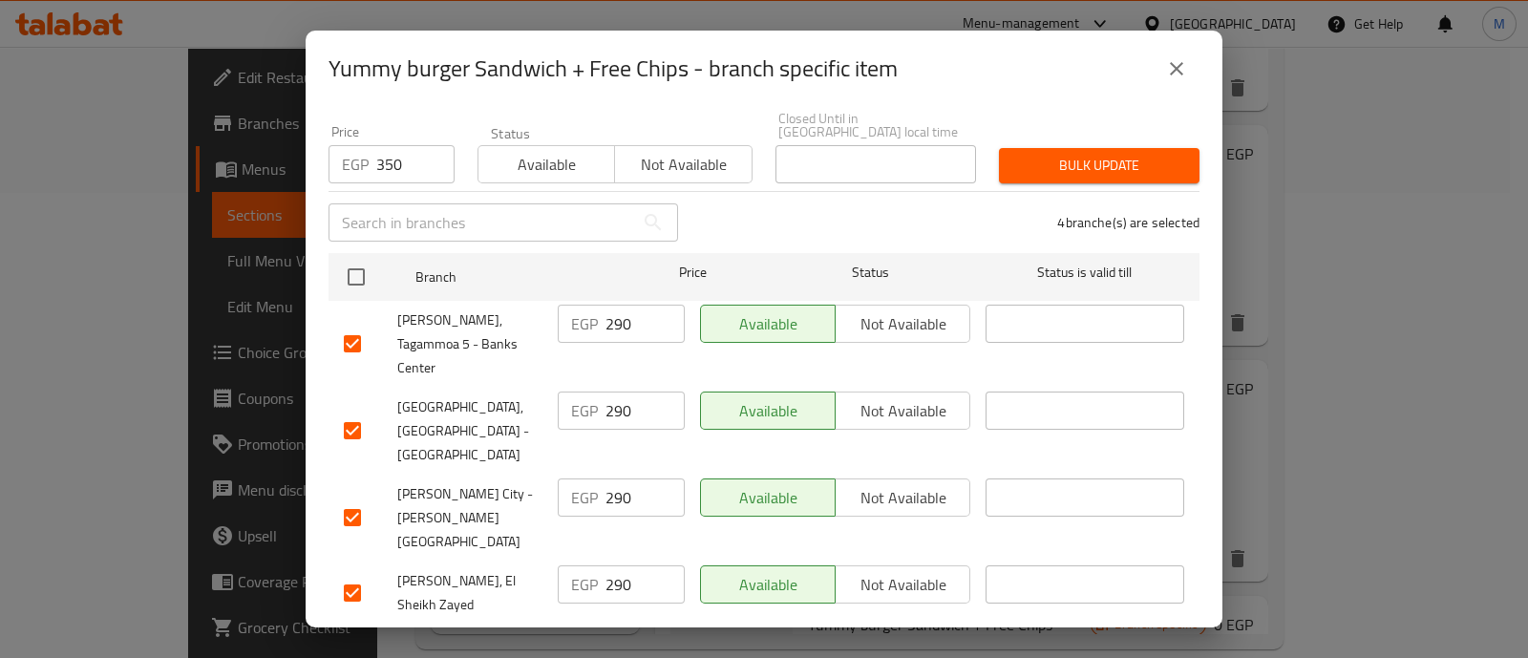
click at [359, 636] on input "checkbox" at bounding box center [352, 656] width 40 height 40
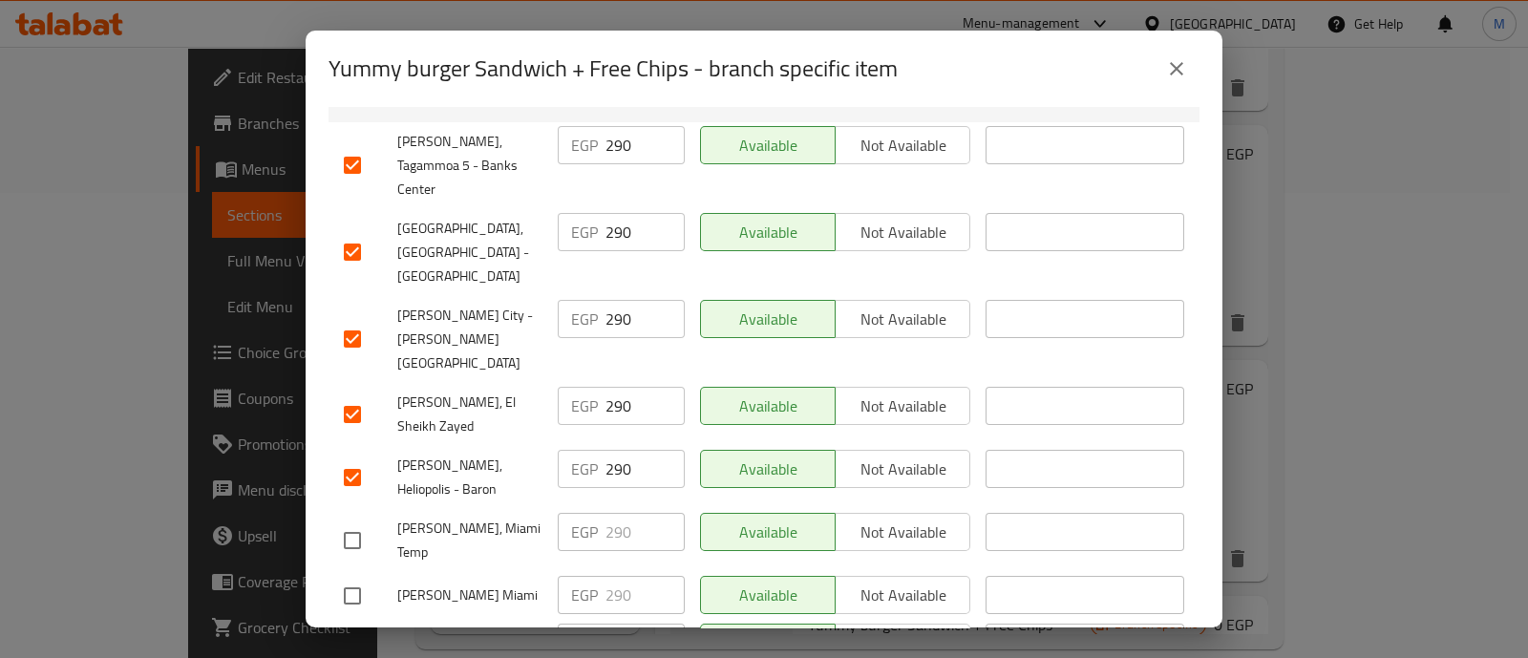
scroll to position [352, 0]
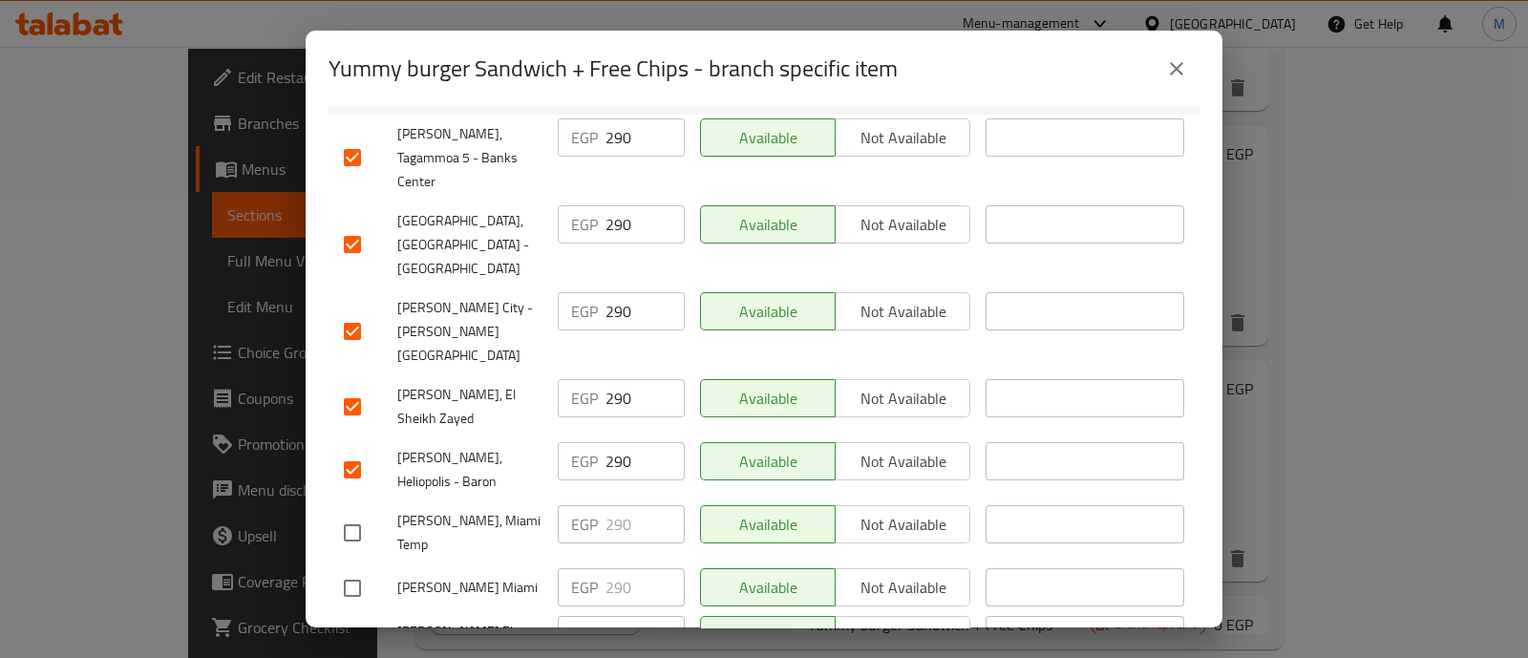
drag, startPoint x: 377, startPoint y: 541, endPoint x: 347, endPoint y: 522, distance: 36.0
click at [347, 635] on div at bounding box center [370, 655] width 53 height 40
click at [347, 635] on input "checkbox" at bounding box center [352, 655] width 40 height 40
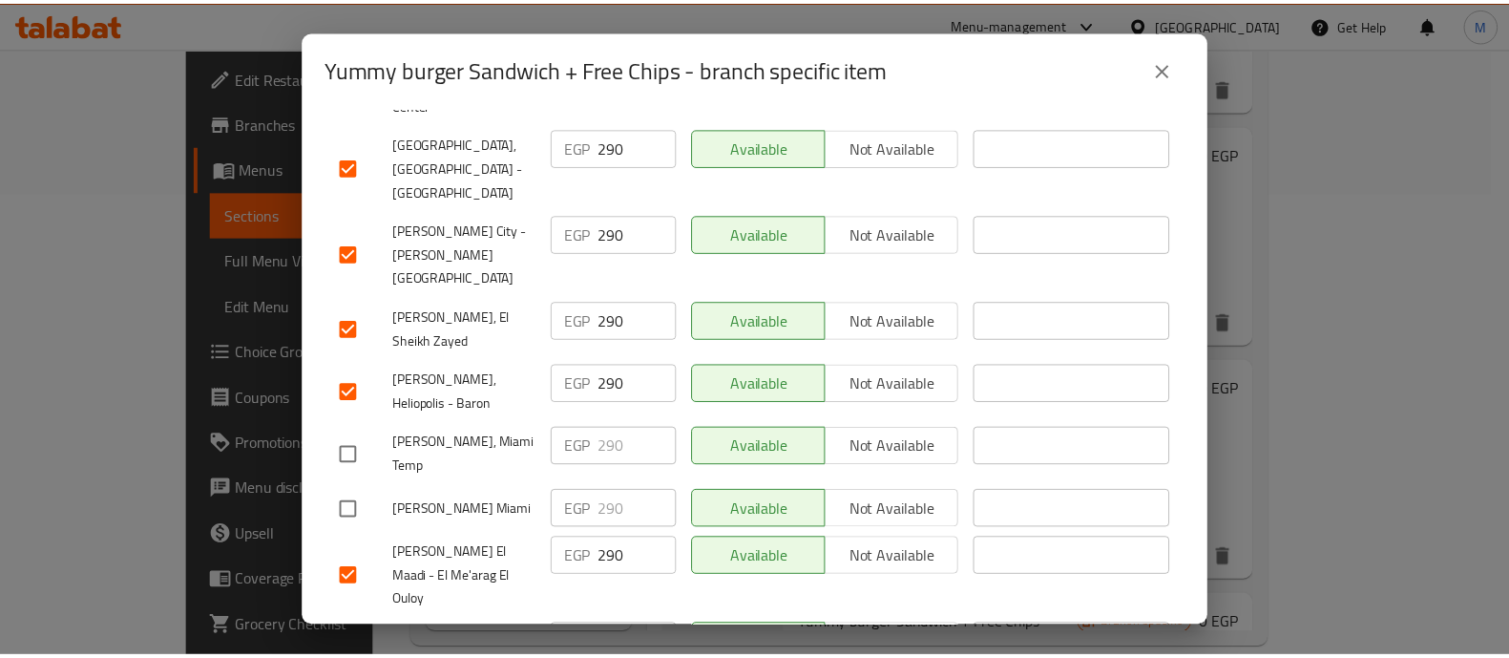
scroll to position [0, 0]
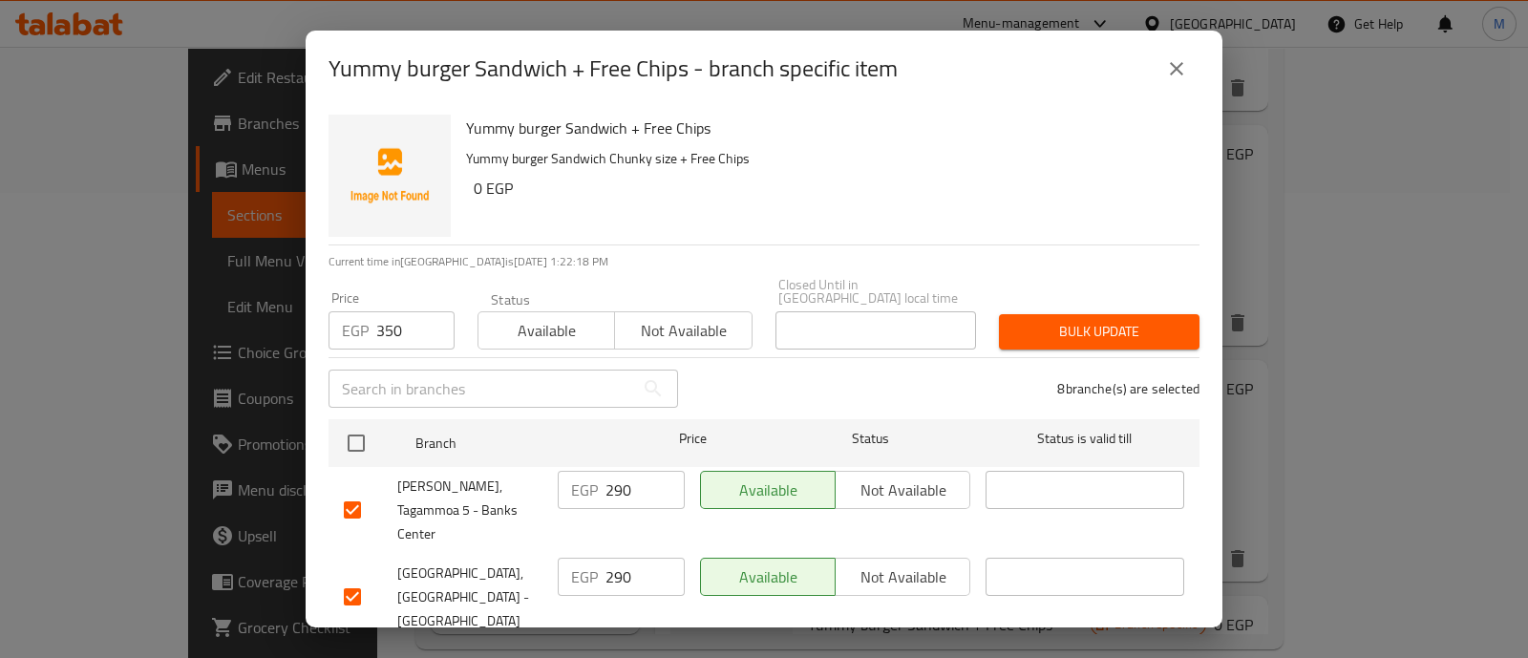
click at [1038, 331] on button "Bulk update" at bounding box center [1099, 331] width 201 height 35
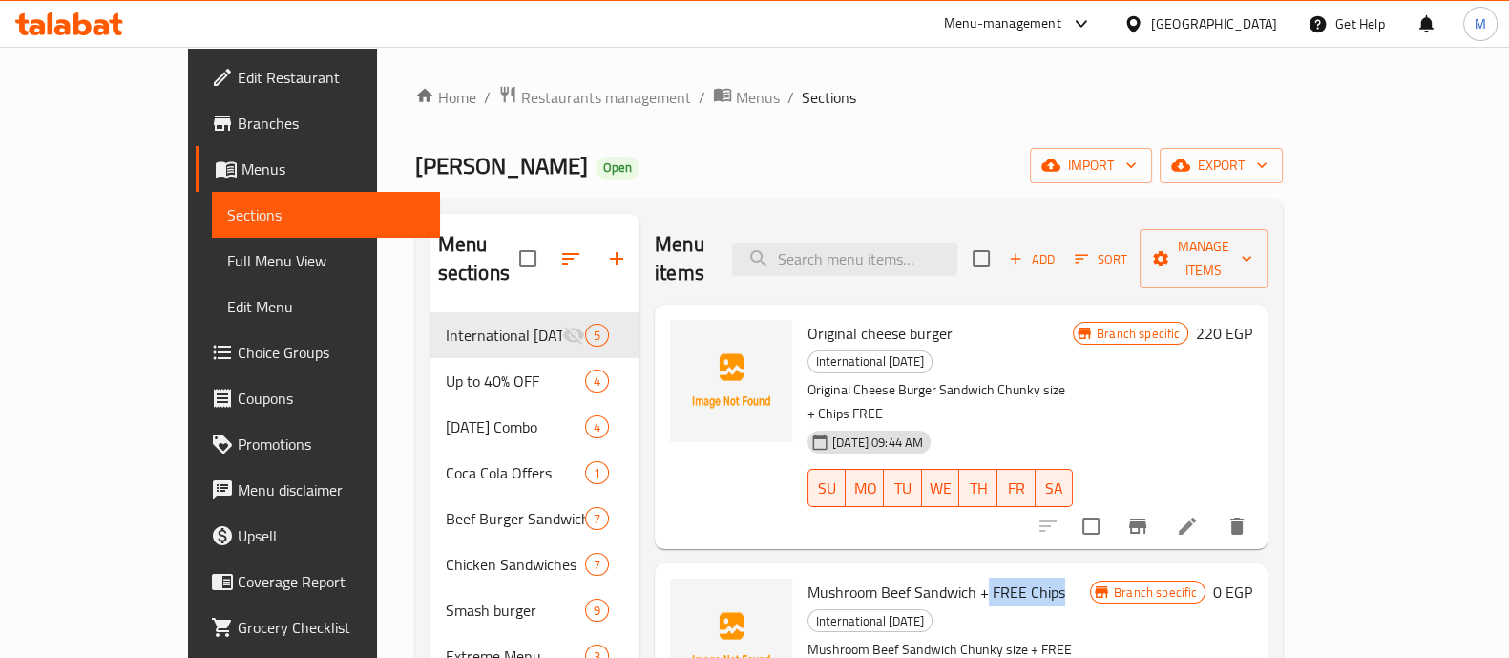
drag, startPoint x: 1015, startPoint y: 518, endPoint x: 940, endPoint y: 517, distance: 74.5
click at [940, 578] on span "Mushroom Beef Sandwich + FREE Chips" at bounding box center [937, 592] width 258 height 29
copy span "FREE Chips"
click at [1199, 515] on icon at bounding box center [1187, 526] width 23 height 23
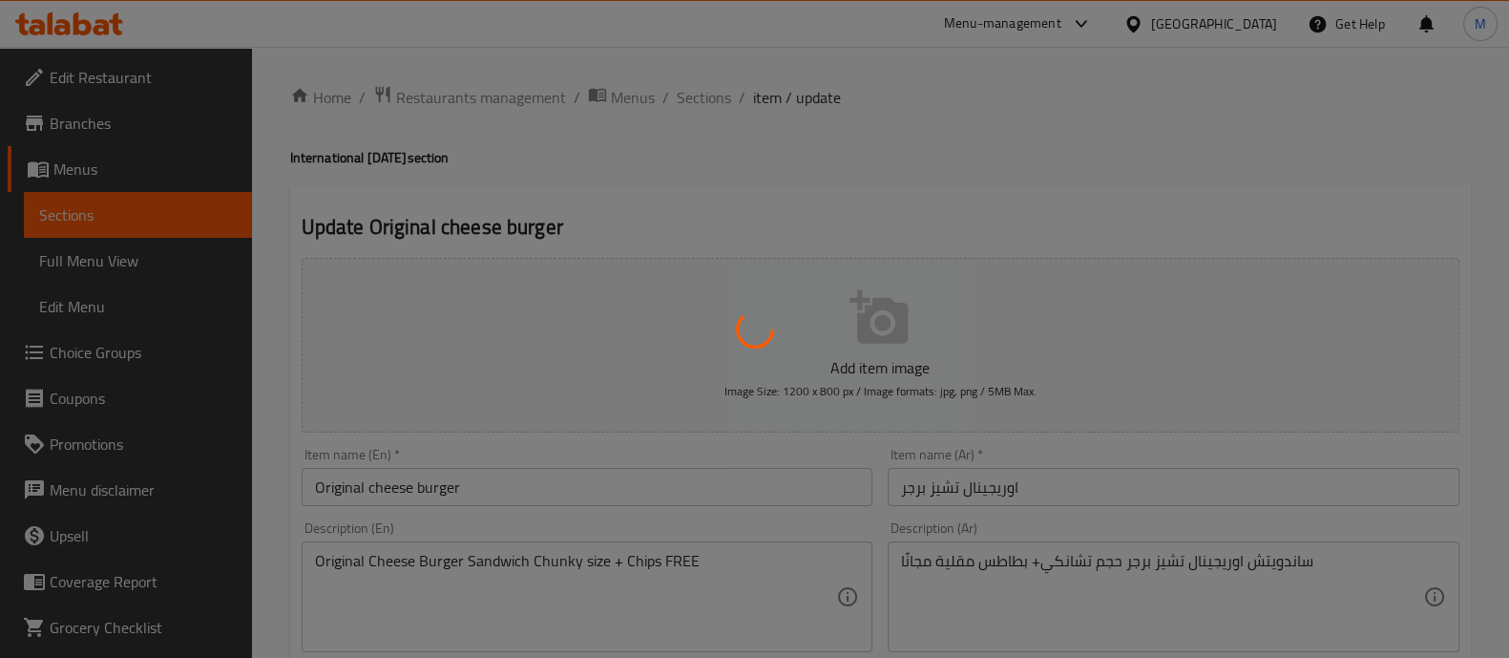
click at [517, 479] on div at bounding box center [754, 329] width 1509 height 658
click at [504, 490] on div at bounding box center [754, 329] width 1509 height 658
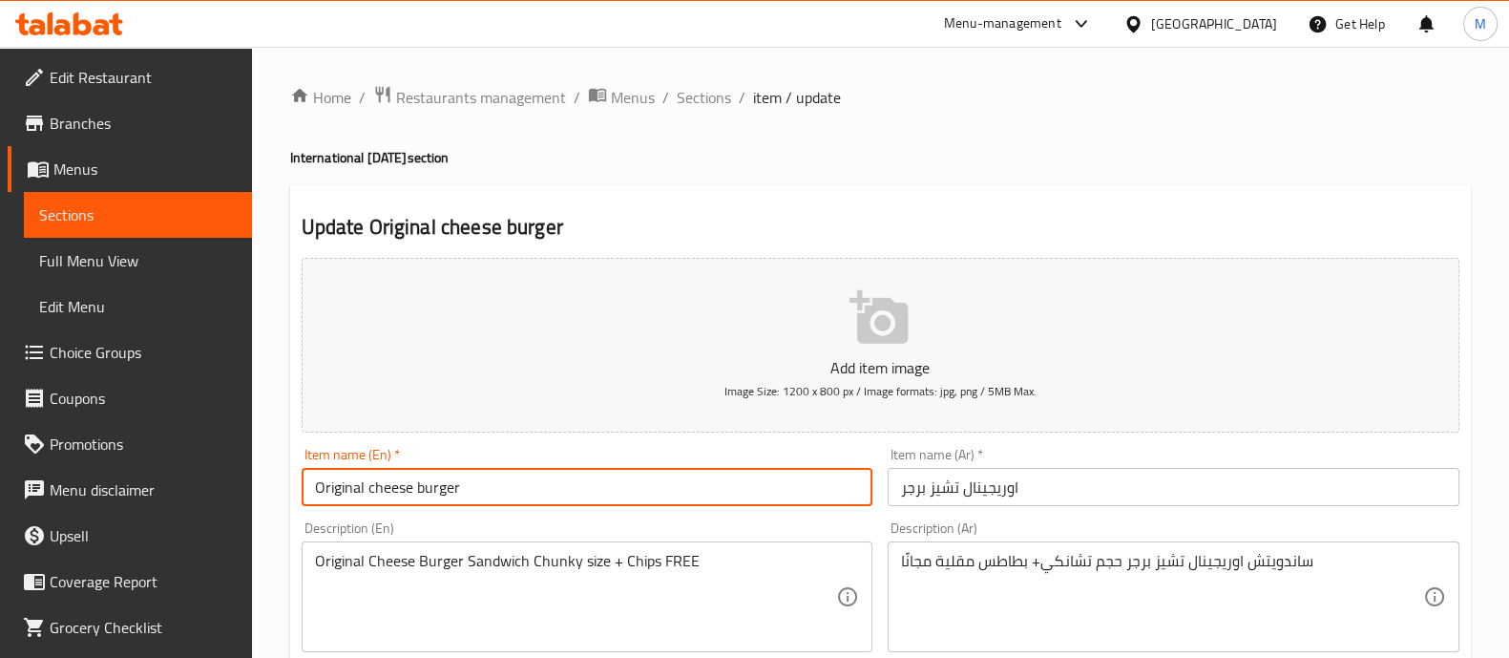
click at [504, 490] on input "Original cheese burger" at bounding box center [588, 487] width 572 height 38
paste input "FREE Chips"
click at [459, 478] on input "Original cheese burger FREE Chips" at bounding box center [588, 487] width 572 height 38
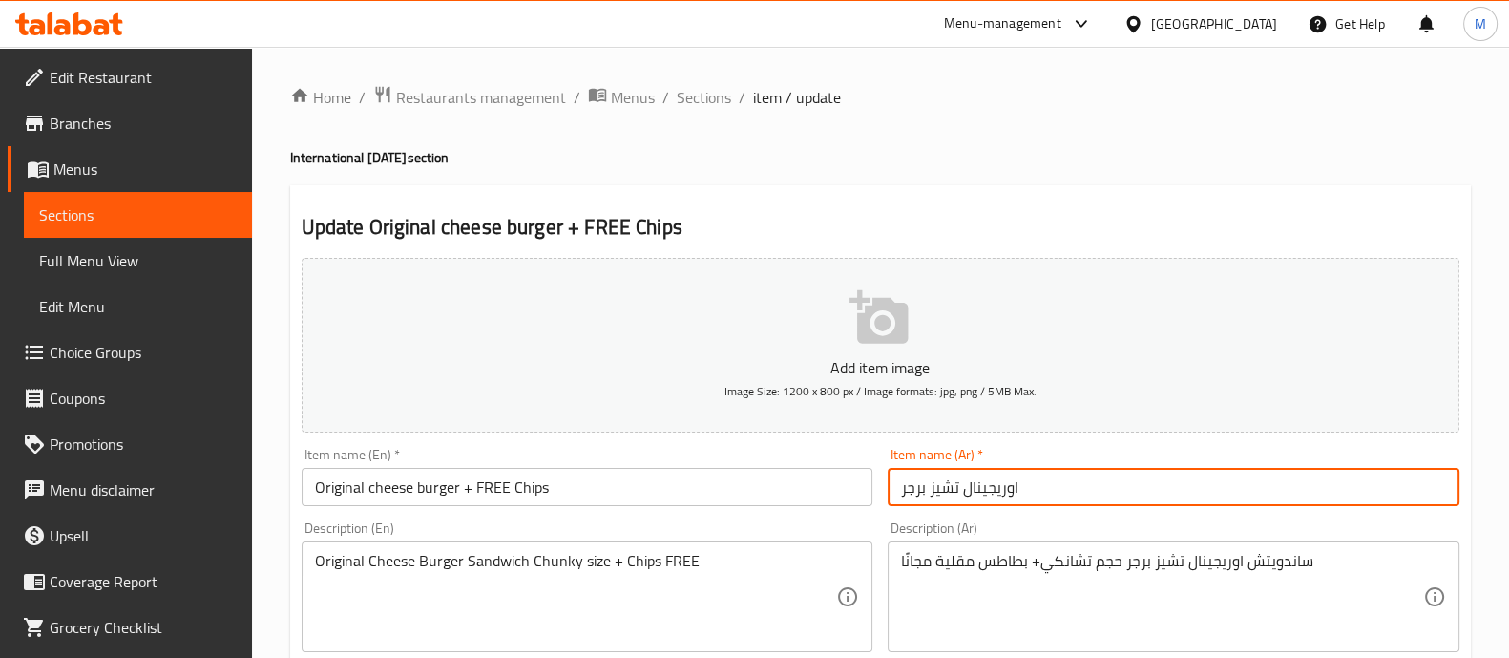
click at [1040, 482] on input "اوريجينال تشيز برجر" at bounding box center [1174, 487] width 572 height 38
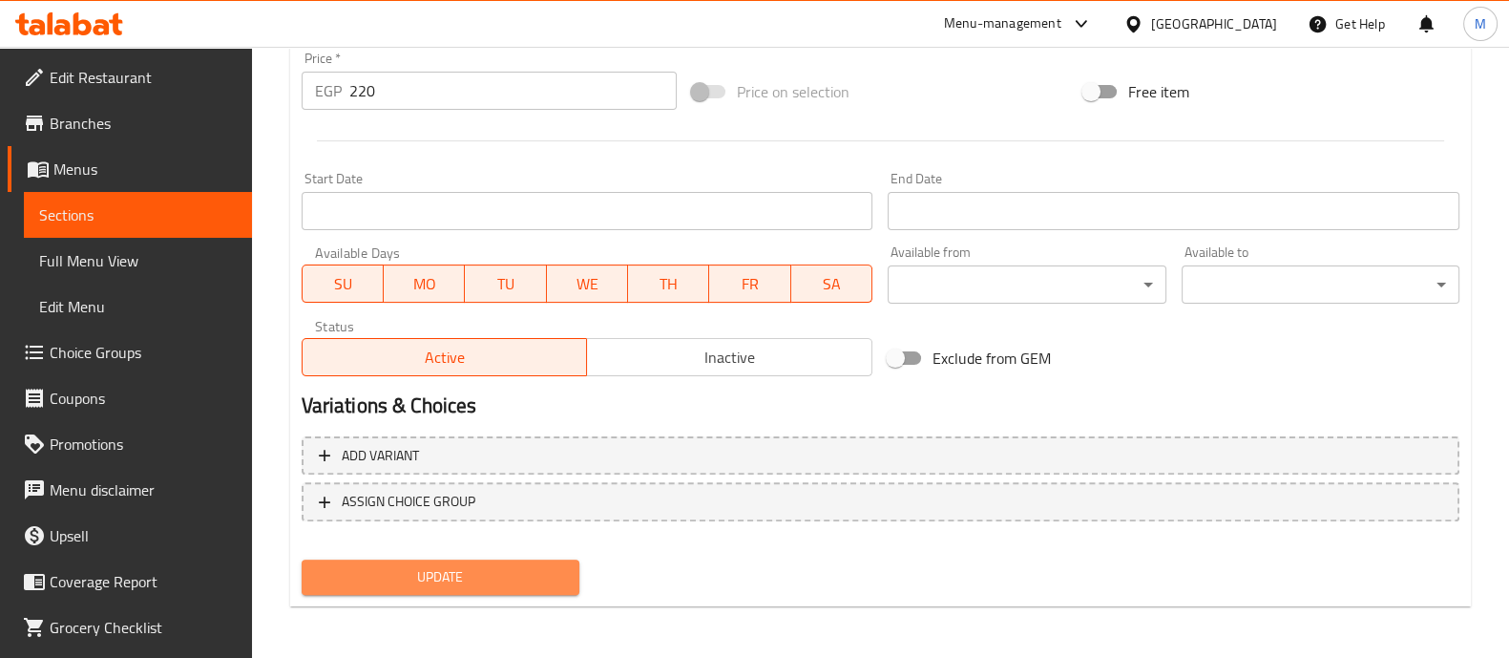
click at [496, 581] on span "Update" at bounding box center [440, 577] width 247 height 24
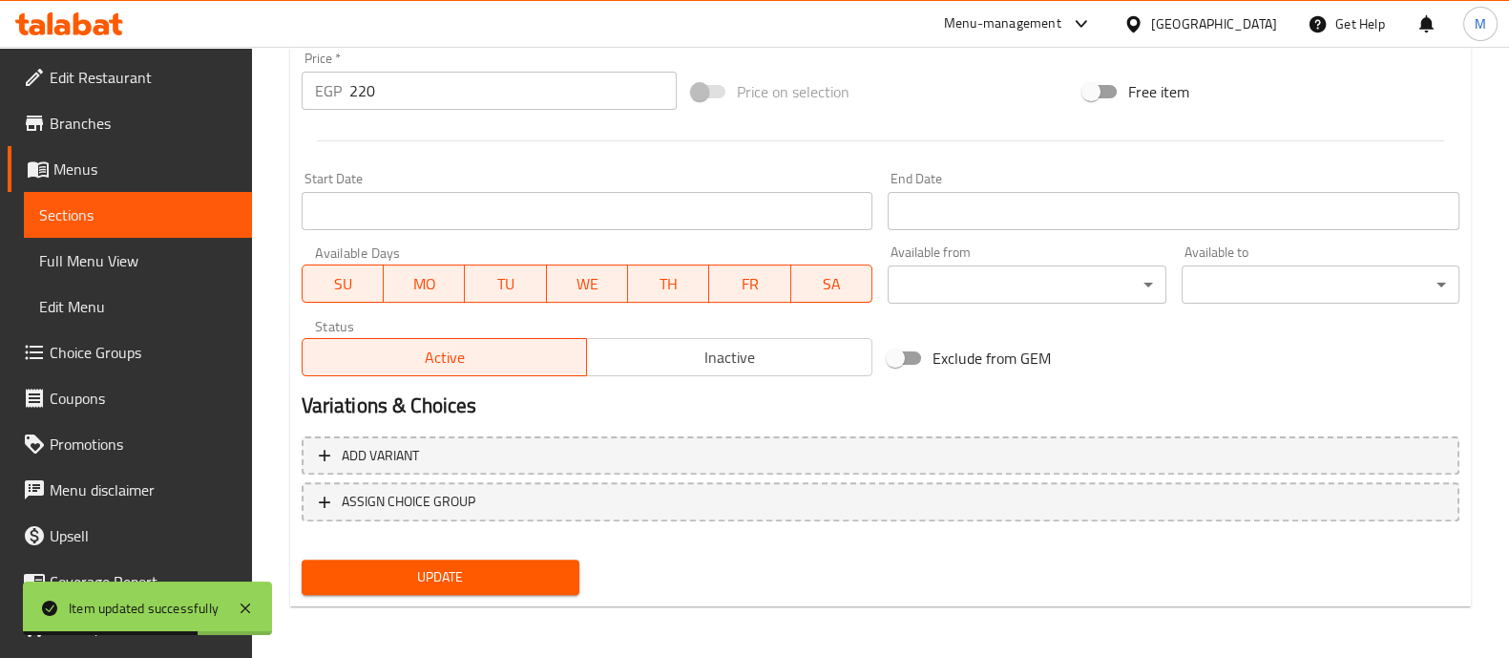
scroll to position [0, 0]
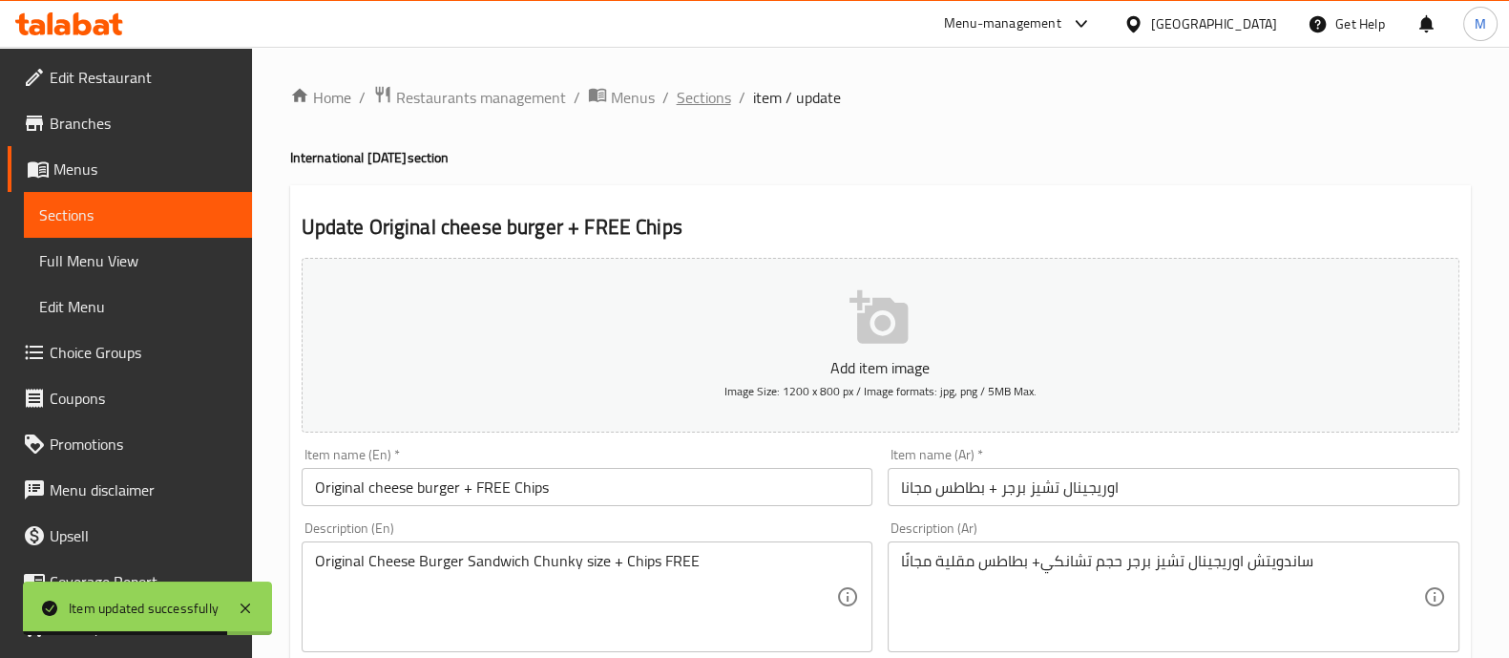
click at [685, 88] on span "Sections" at bounding box center [704, 97] width 54 height 23
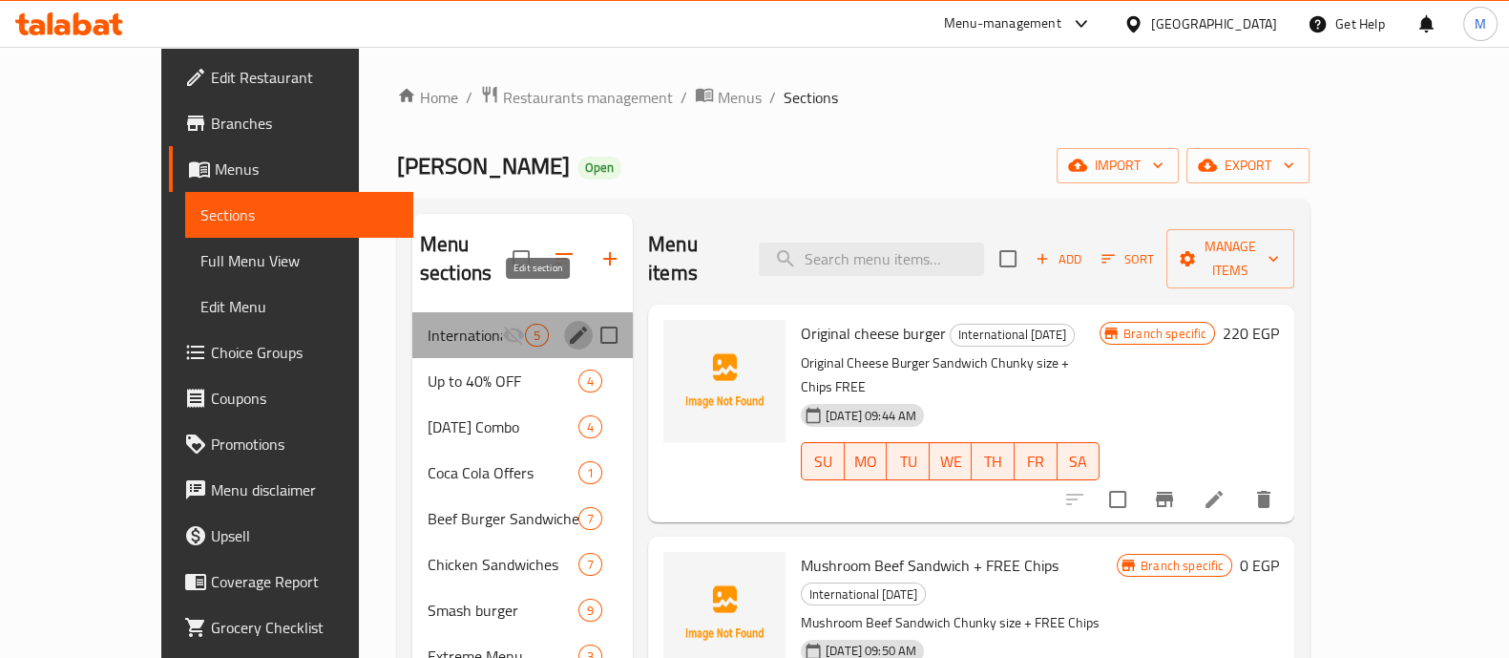
click at [567, 324] on icon "edit" at bounding box center [578, 335] width 23 height 23
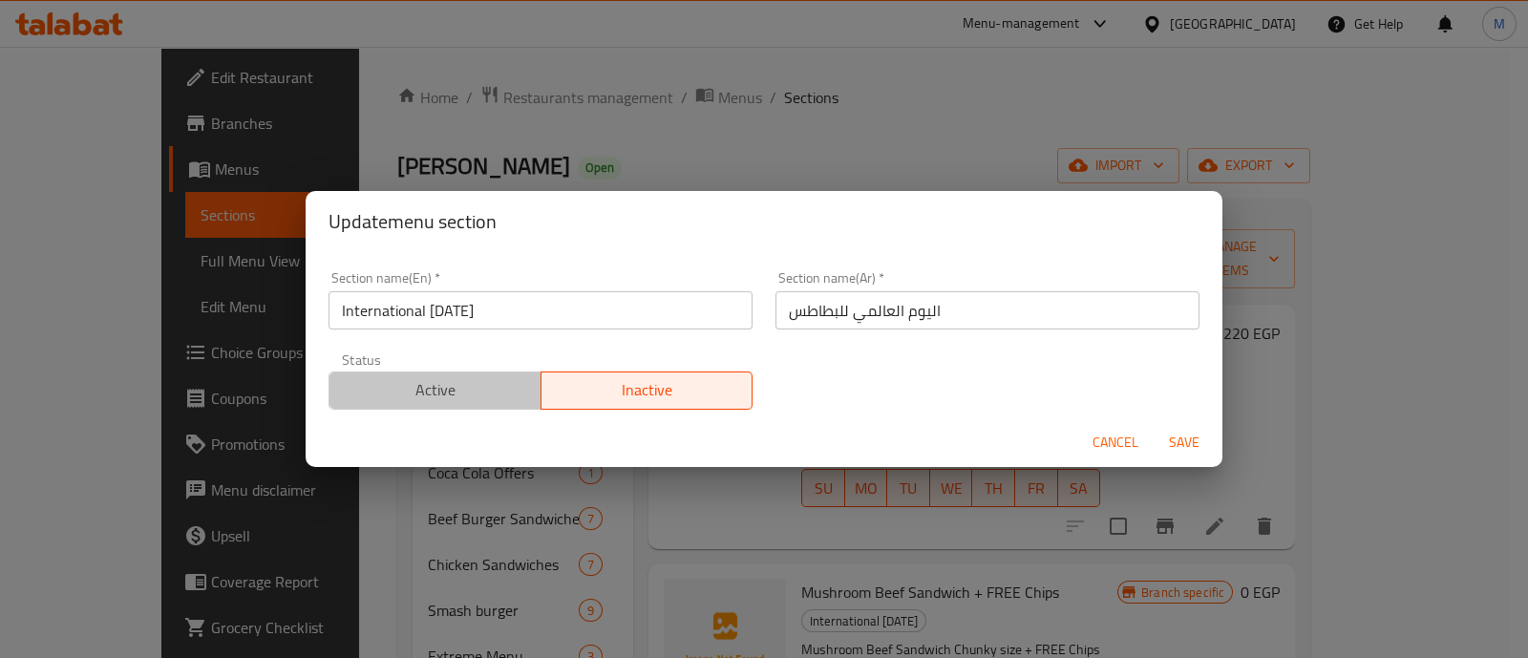
click at [454, 405] on button "Active" at bounding box center [434, 390] width 213 height 38
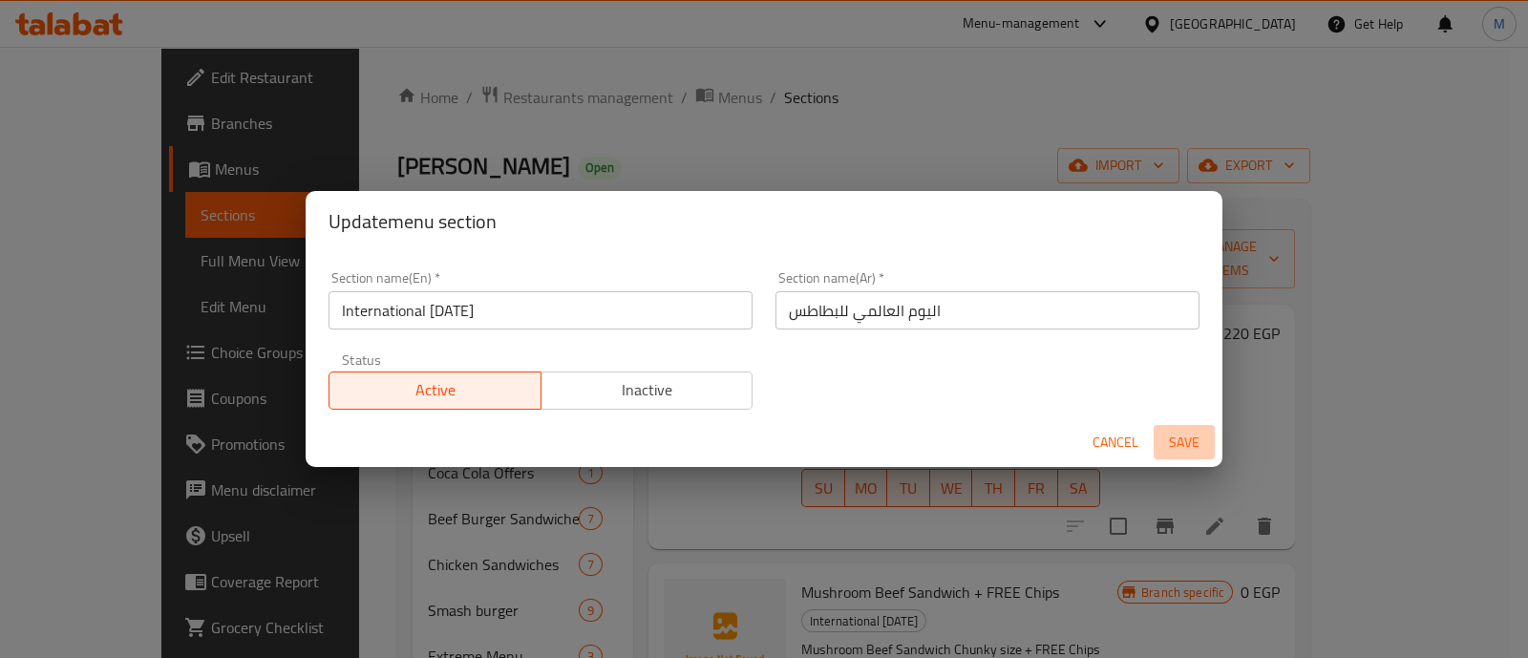
click at [1179, 444] on span "Save" at bounding box center [1184, 443] width 46 height 24
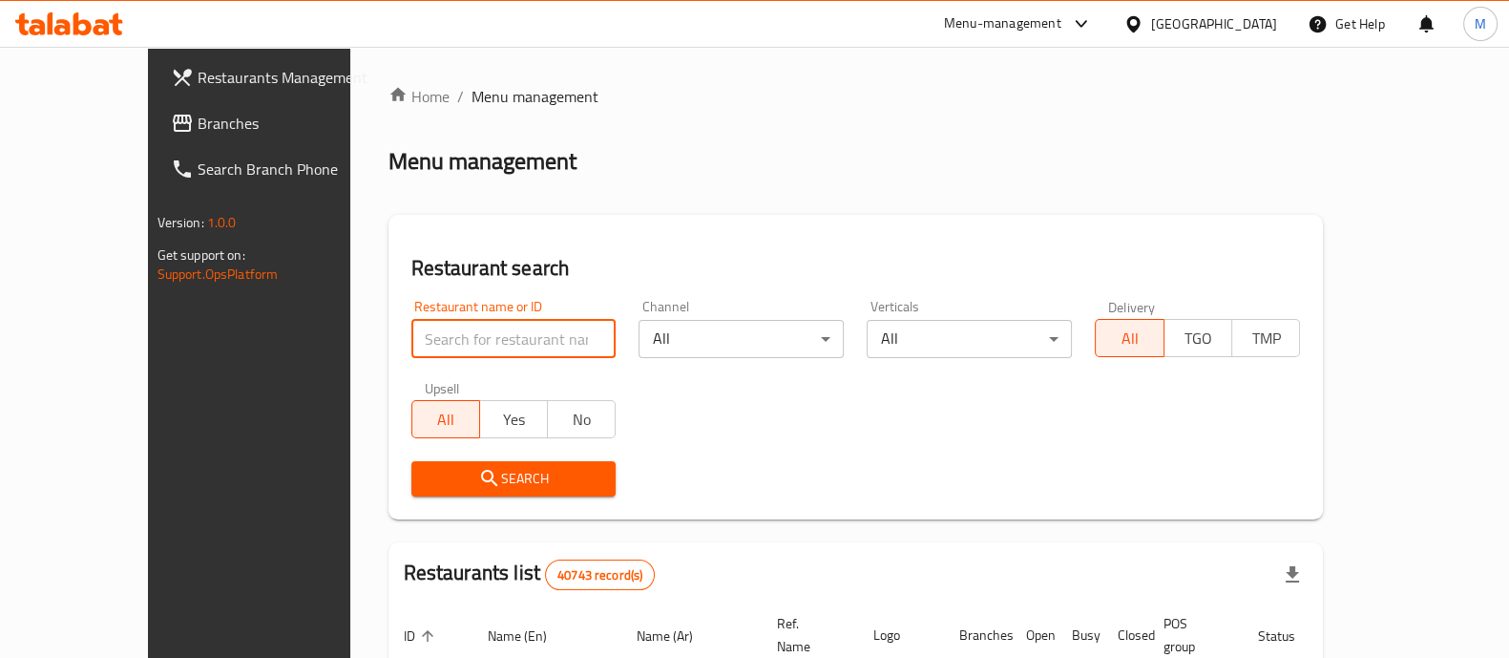
click at [412, 331] on input "search" at bounding box center [514, 339] width 205 height 38
type input "ل"
type input "bazz"
click button "Search" at bounding box center [514, 478] width 205 height 35
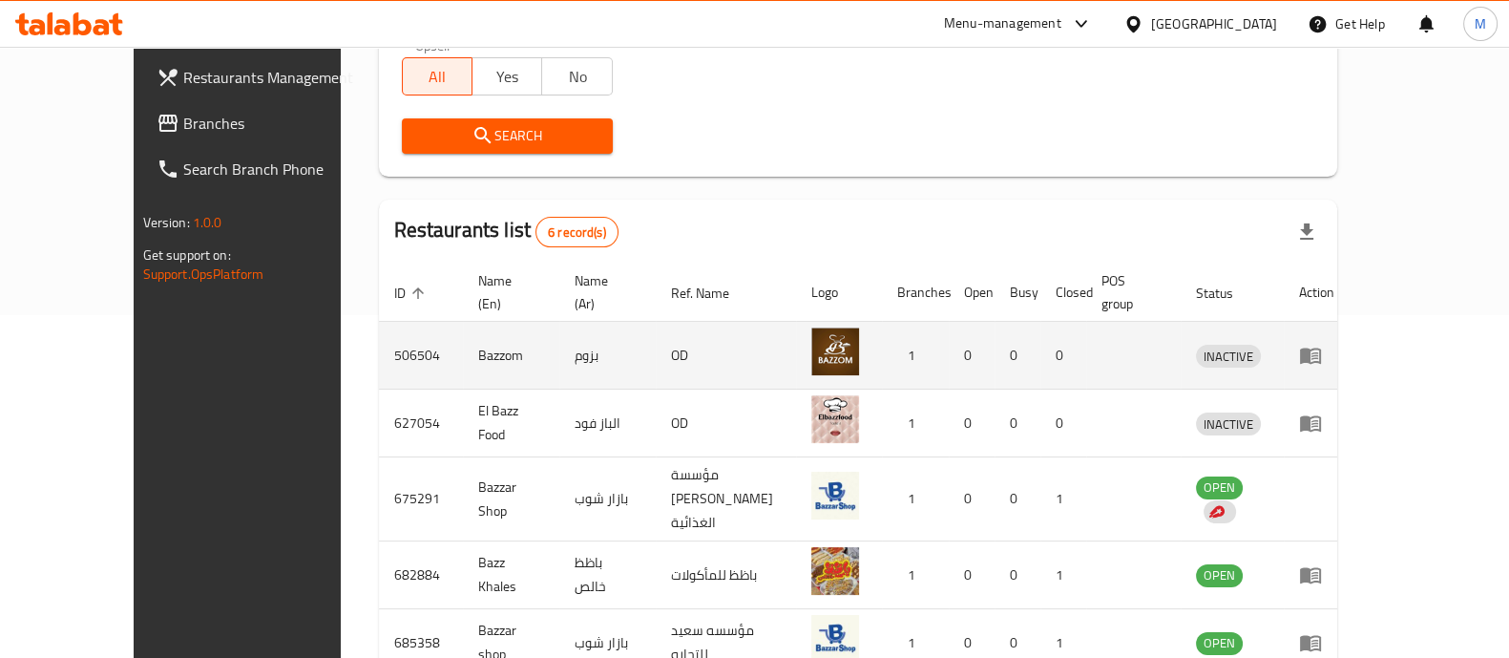
scroll to position [496, 0]
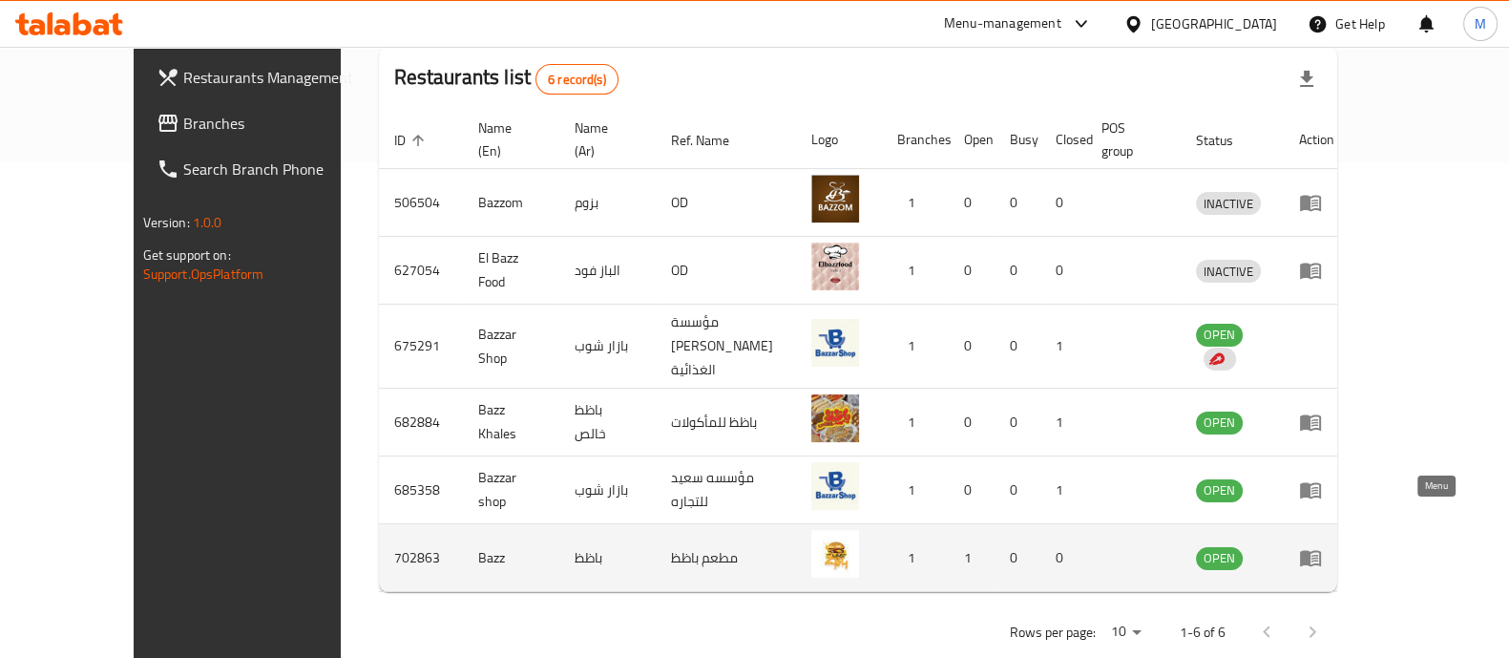
click at [1335, 546] on link "enhanced table" at bounding box center [1316, 557] width 35 height 23
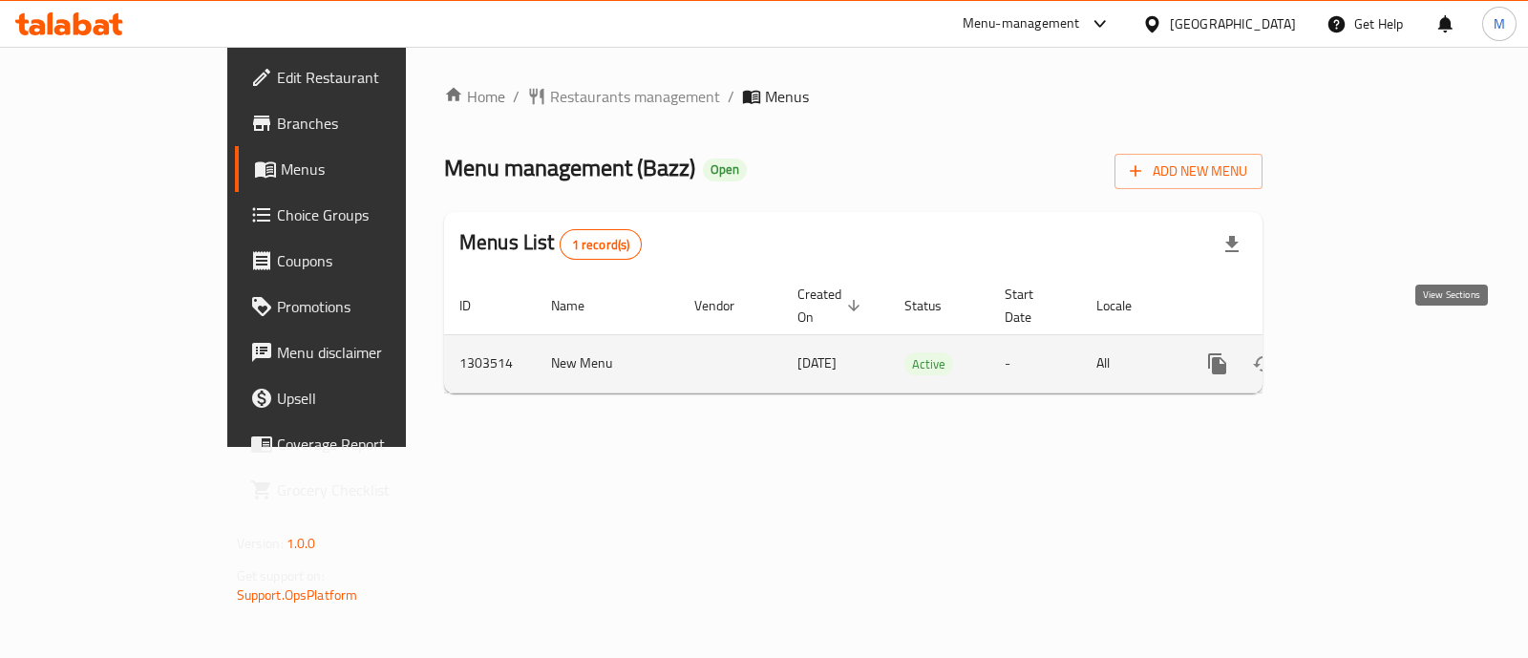
click at [1363, 355] on icon "enhanced table" at bounding box center [1354, 363] width 17 height 17
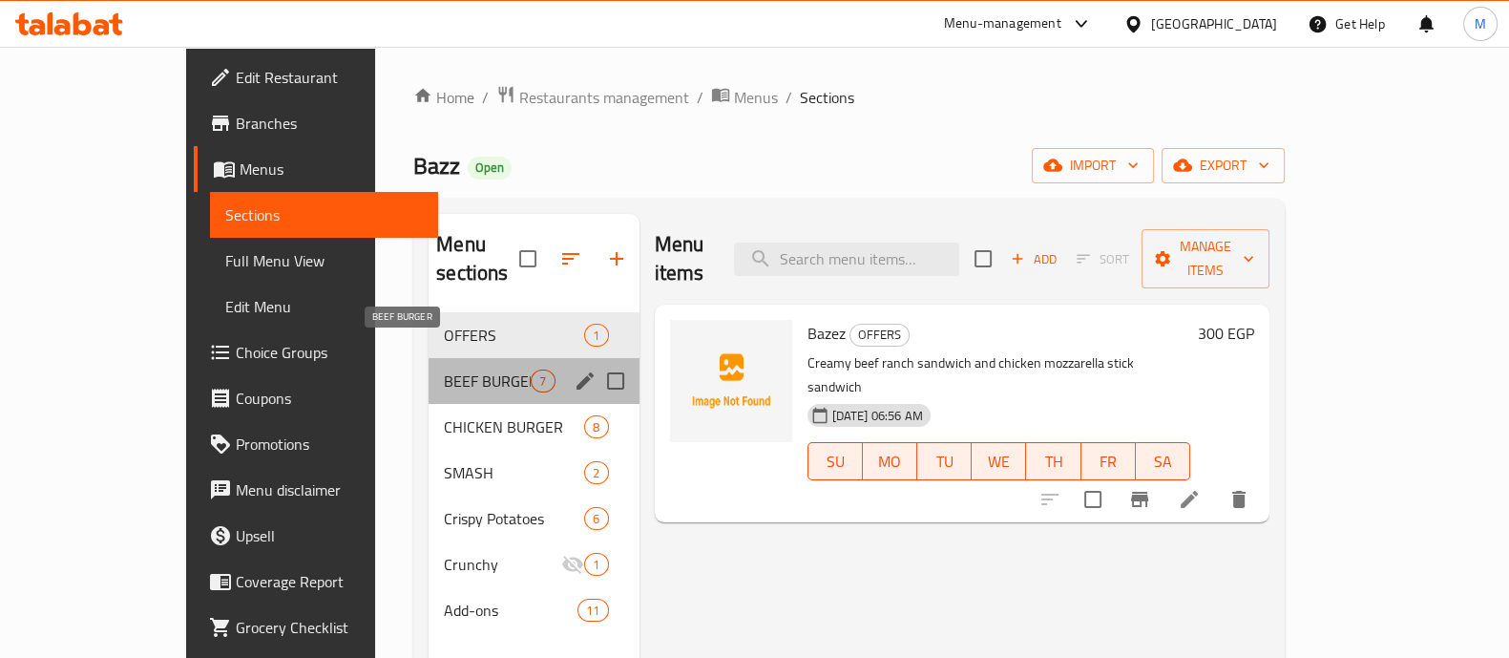
click at [444, 369] on span "BEEF BURGER" at bounding box center [487, 380] width 87 height 23
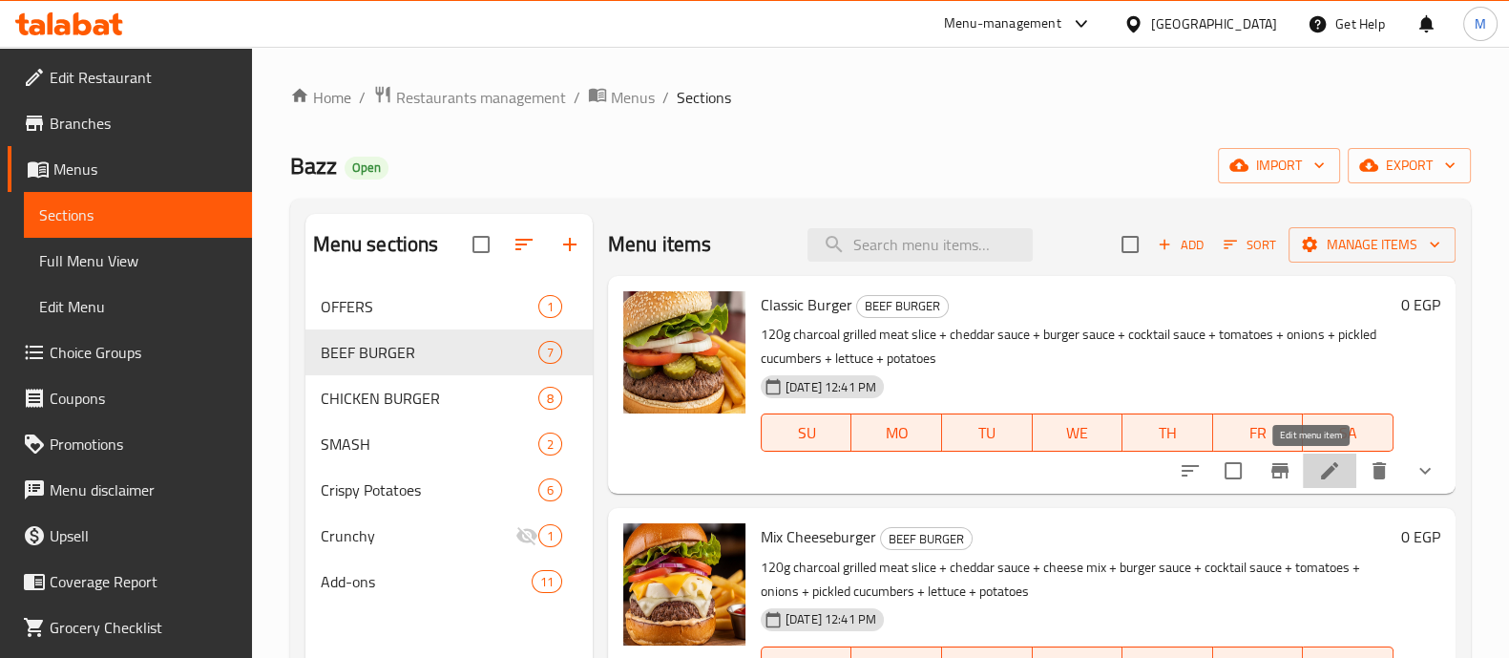
click at [1319, 465] on icon at bounding box center [1330, 470] width 23 height 23
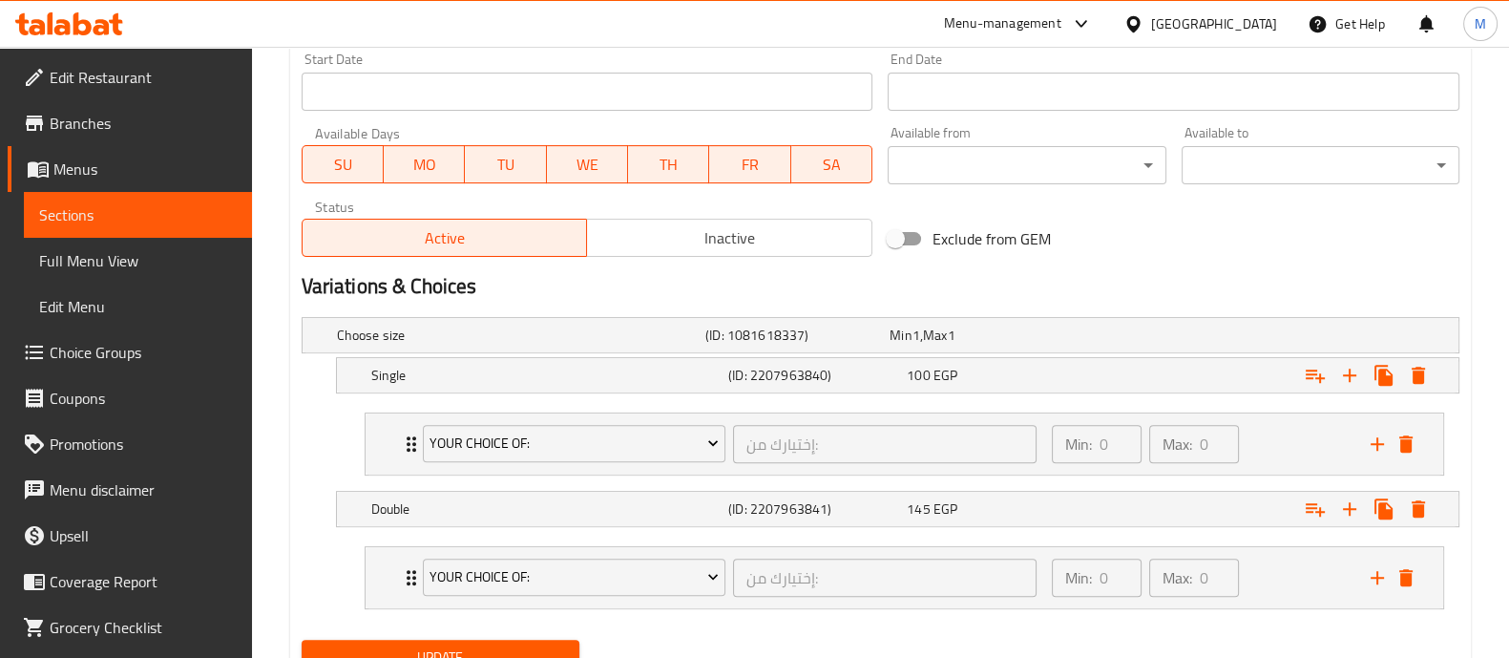
scroll to position [916, 0]
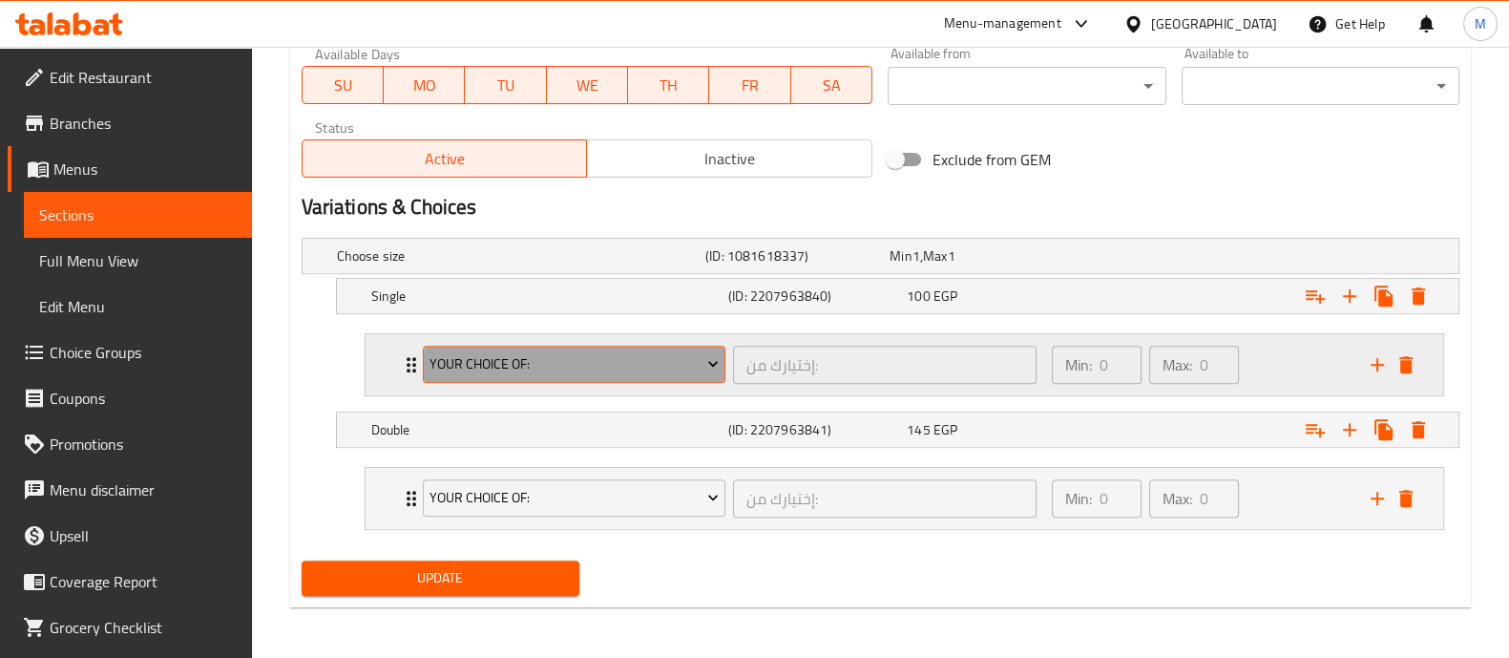
click at [690, 365] on span "Your Choice Of:" at bounding box center [574, 364] width 289 height 24
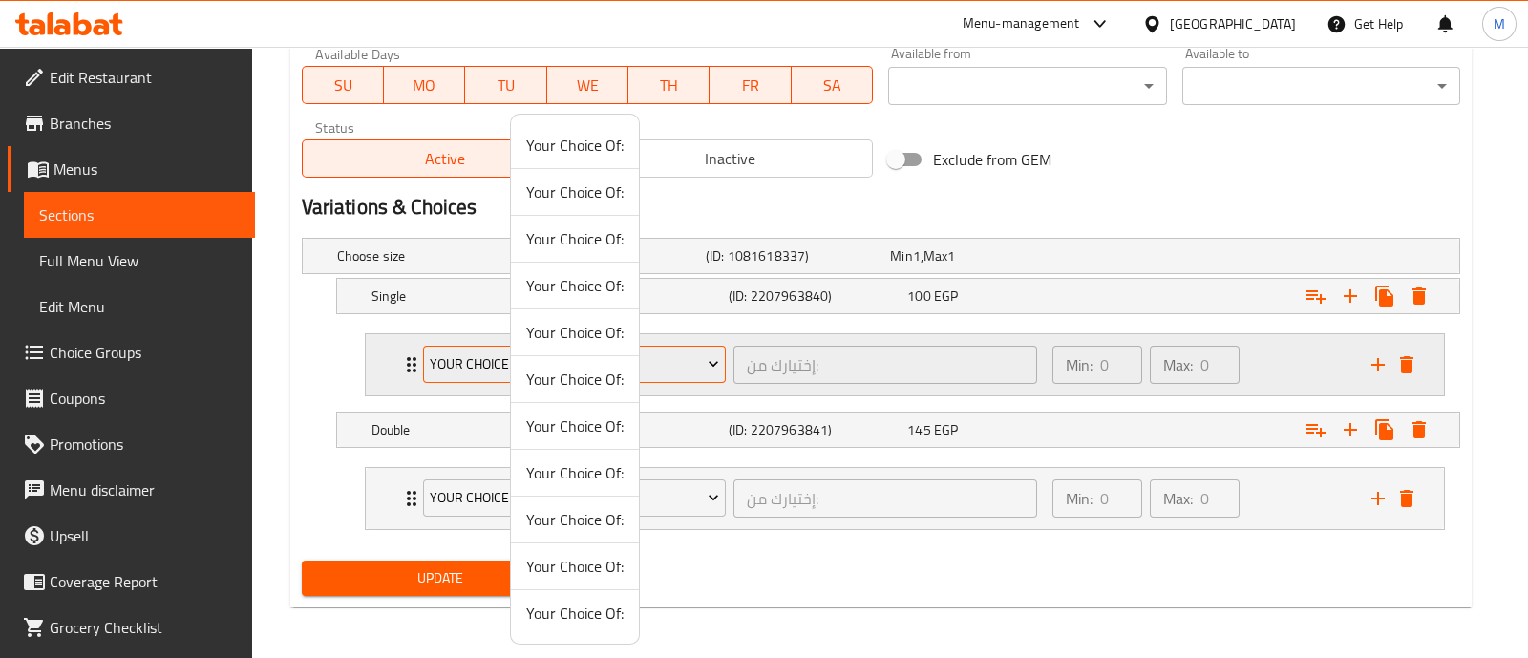
click at [690, 365] on div at bounding box center [764, 329] width 1528 height 658
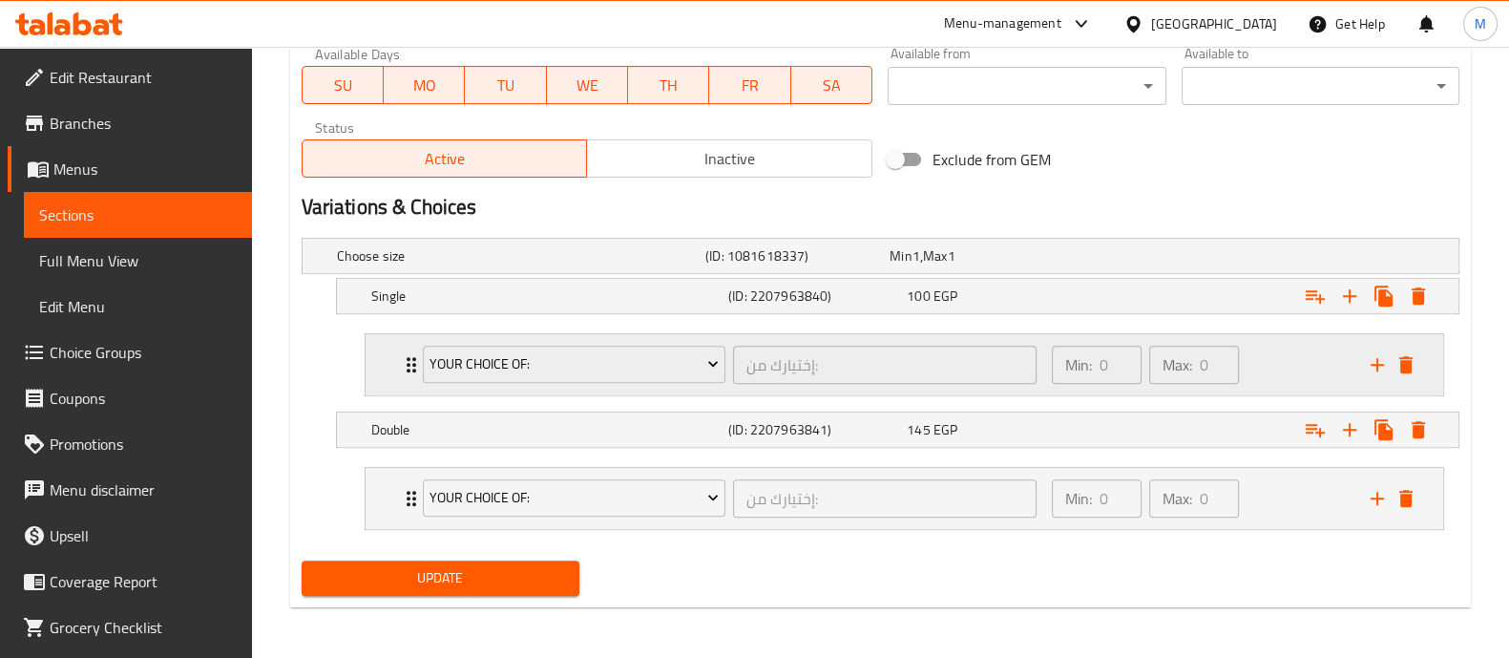
click at [1272, 364] on div "Min: 0 ​ Max: 0 ​" at bounding box center [1200, 364] width 319 height 61
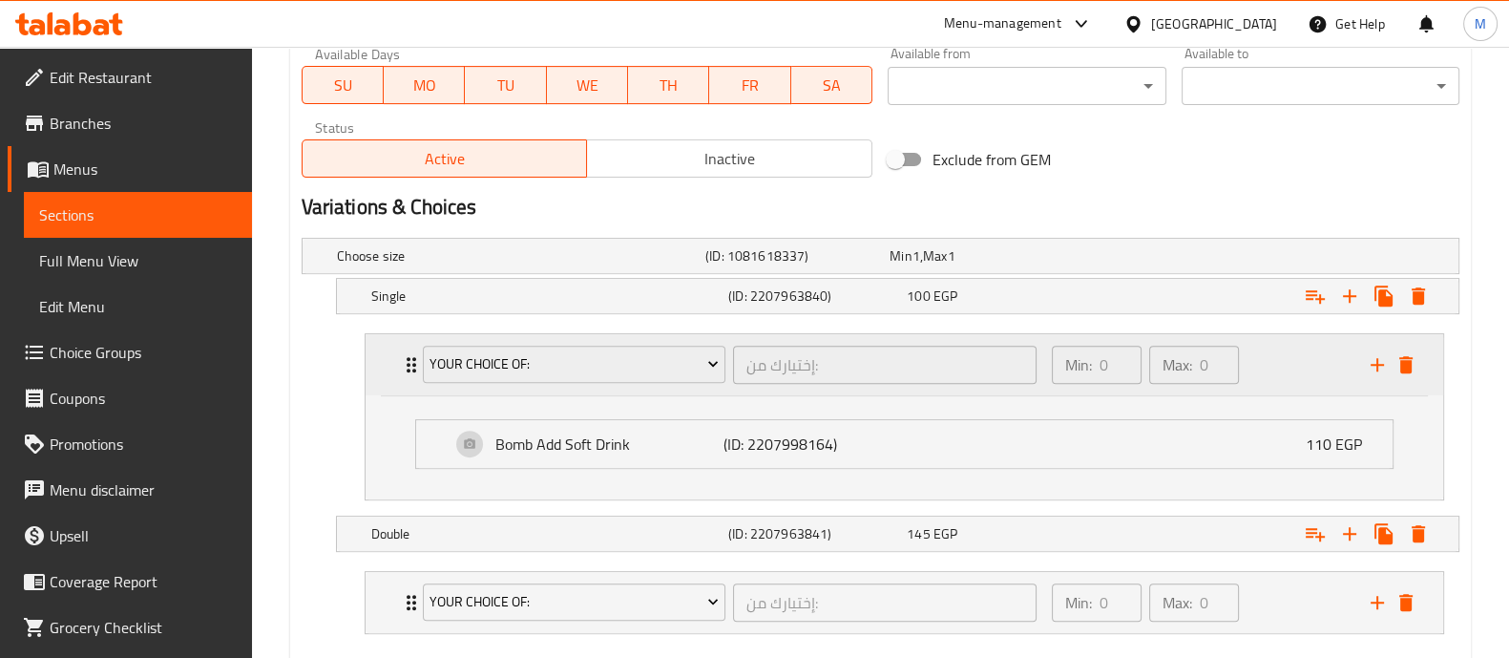
click at [1272, 364] on div "Min: 0 ​ Max: 0 ​" at bounding box center [1200, 364] width 319 height 61
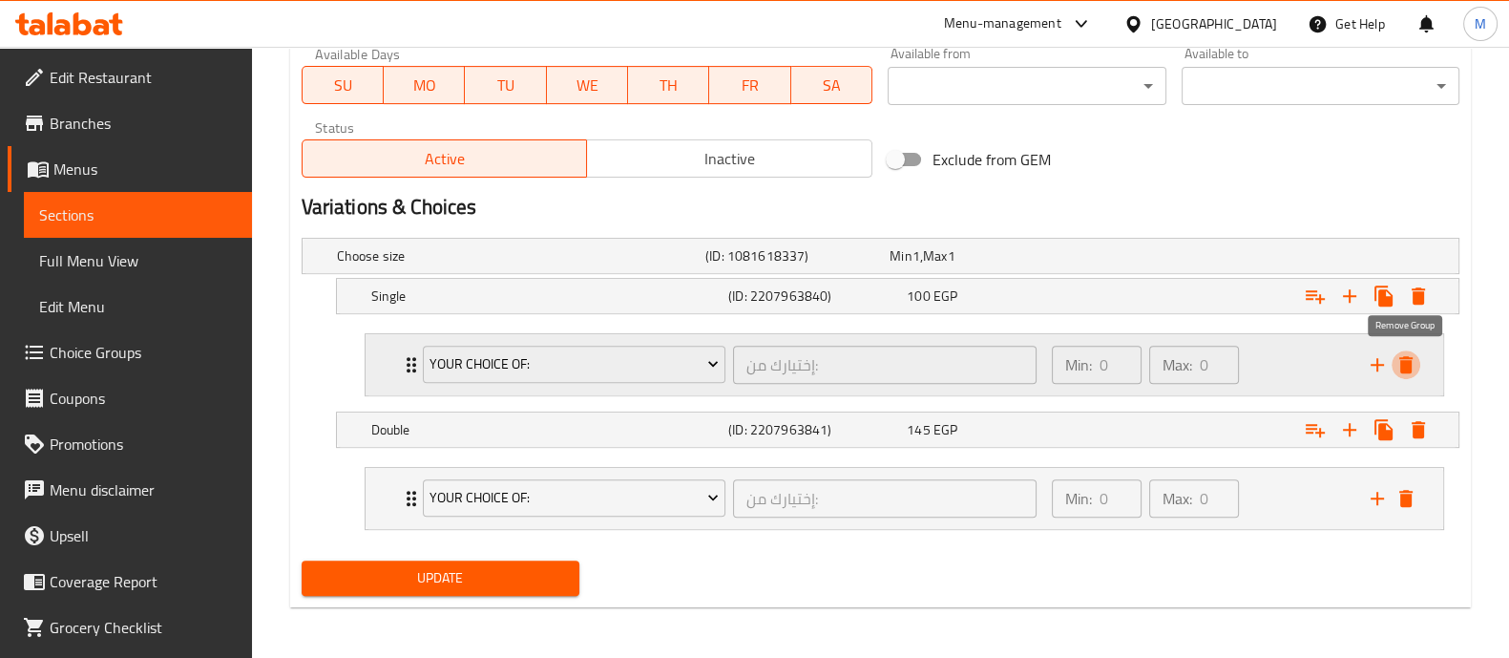
click at [1407, 362] on icon "delete" at bounding box center [1406, 364] width 13 height 17
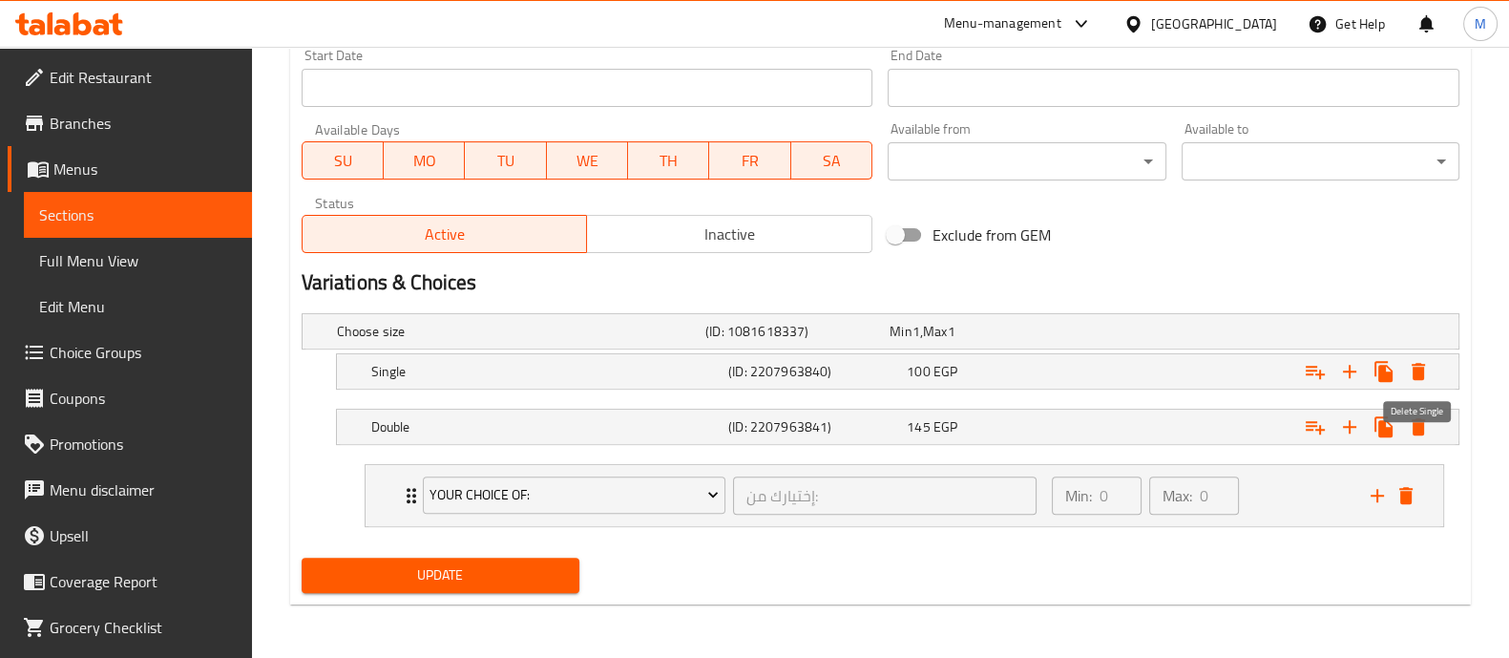
scroll to position [837, 0]
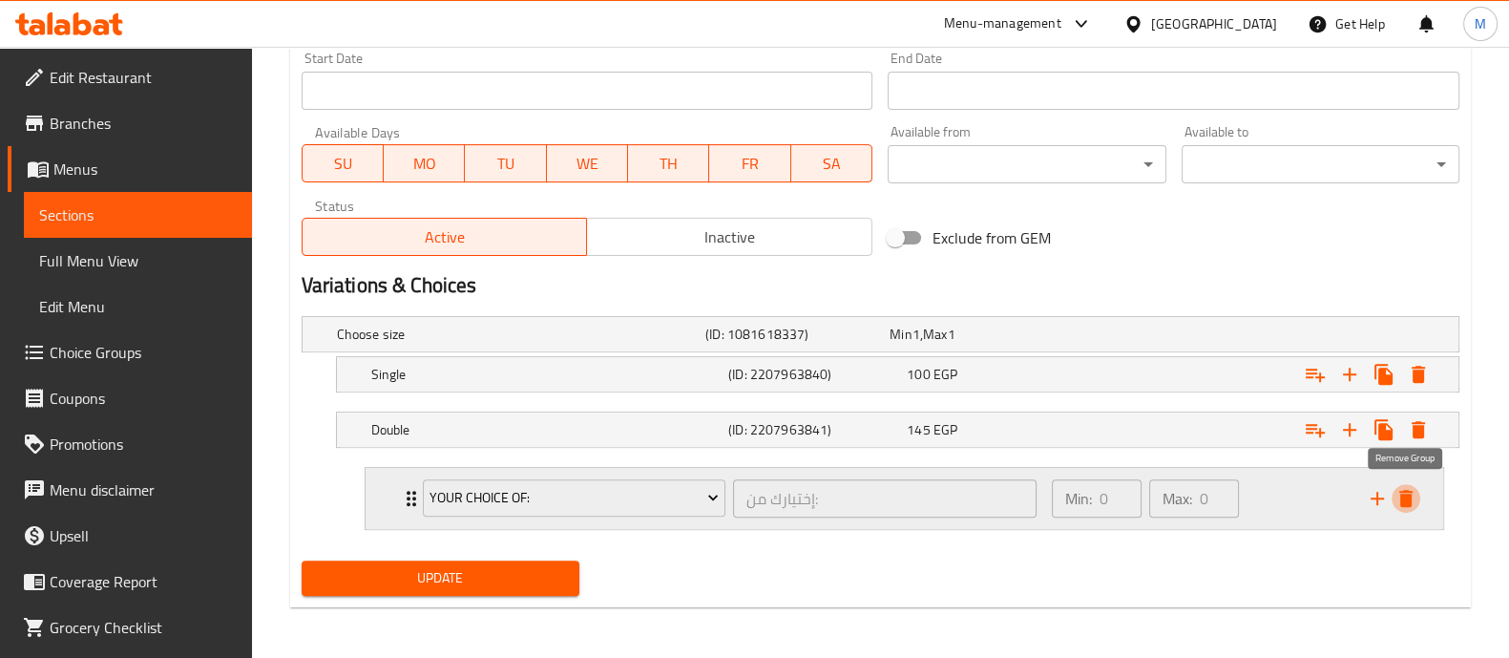
click at [1405, 497] on icon "delete" at bounding box center [1406, 498] width 13 height 17
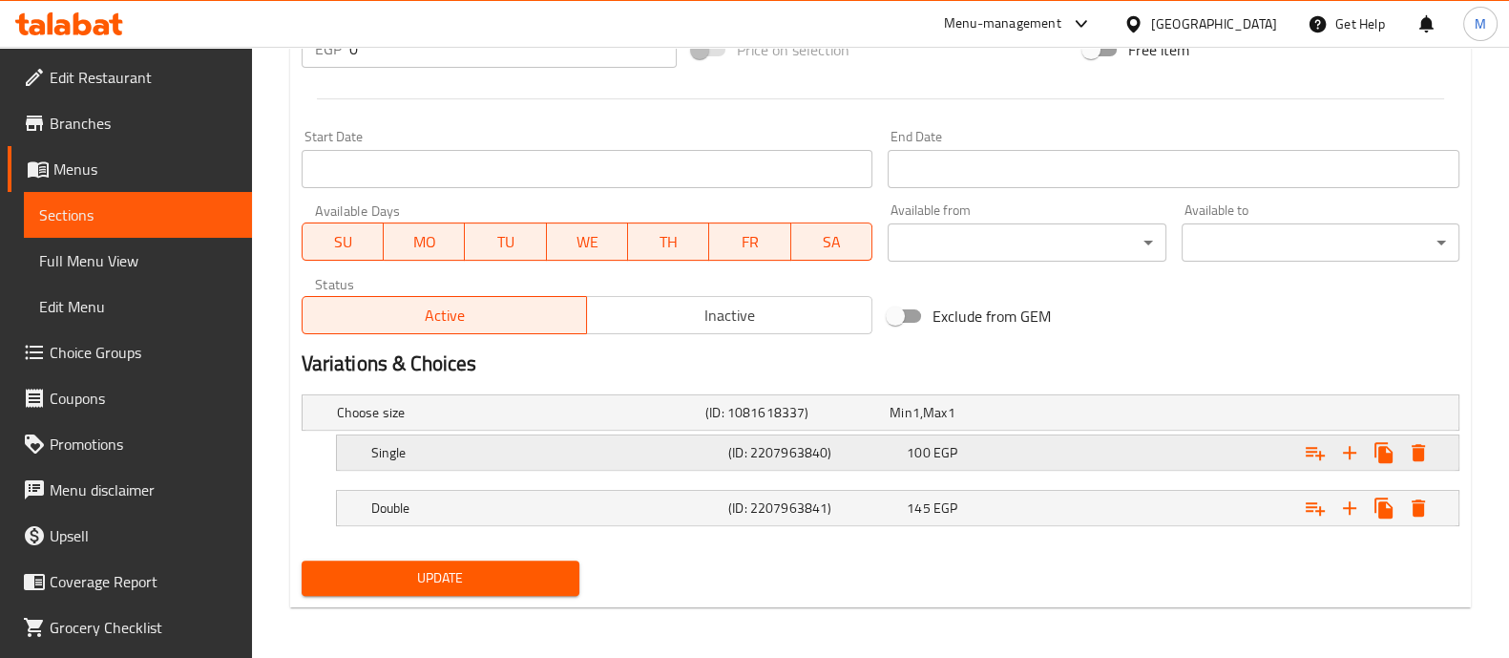
click at [912, 425] on span "100" at bounding box center [901, 412] width 22 height 25
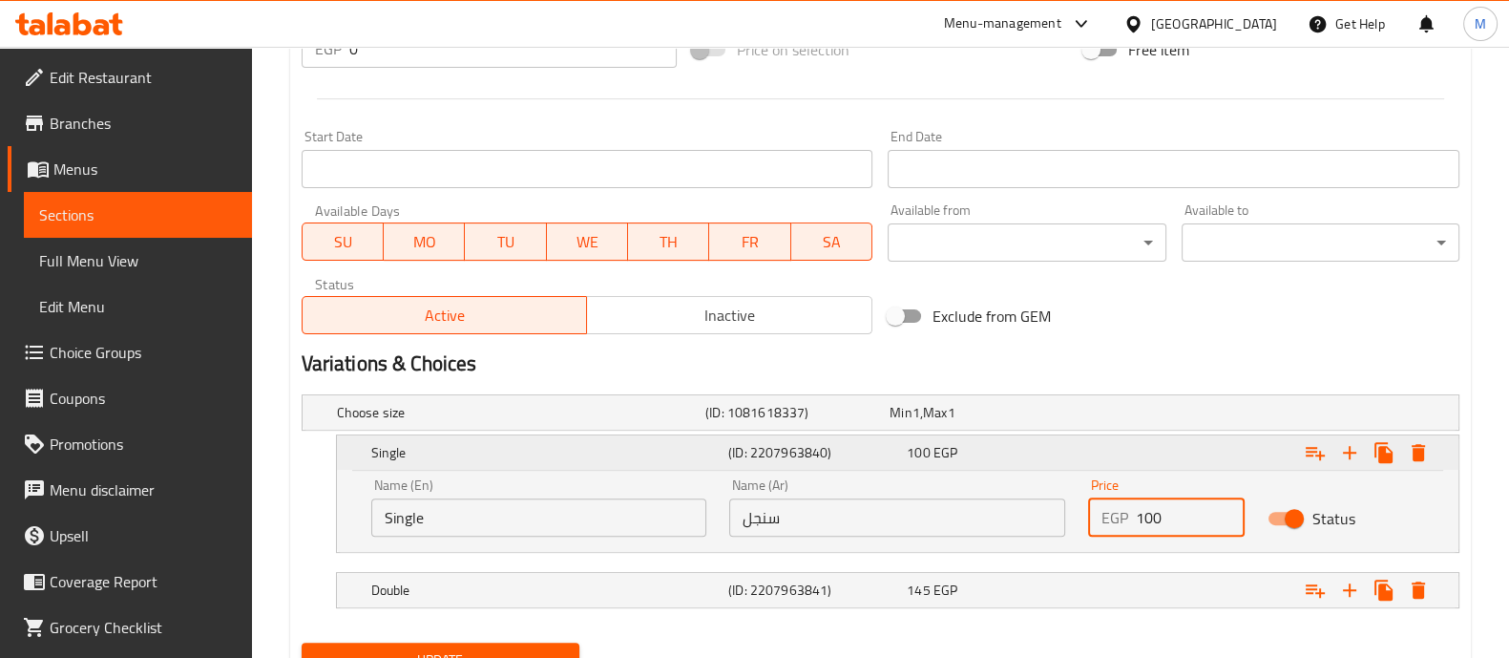
drag, startPoint x: 1177, startPoint y: 513, endPoint x: 866, endPoint y: 437, distance: 320.3
click at [866, 437] on div "Single (ID: 2207963840) 100 EGP Name (En) Single Name (En) Name (Ar) سنجل Name …" at bounding box center [898, 493] width 1122 height 116
type input "0"
click at [811, 365] on h2 "Variations & Choices" at bounding box center [881, 363] width 1158 height 29
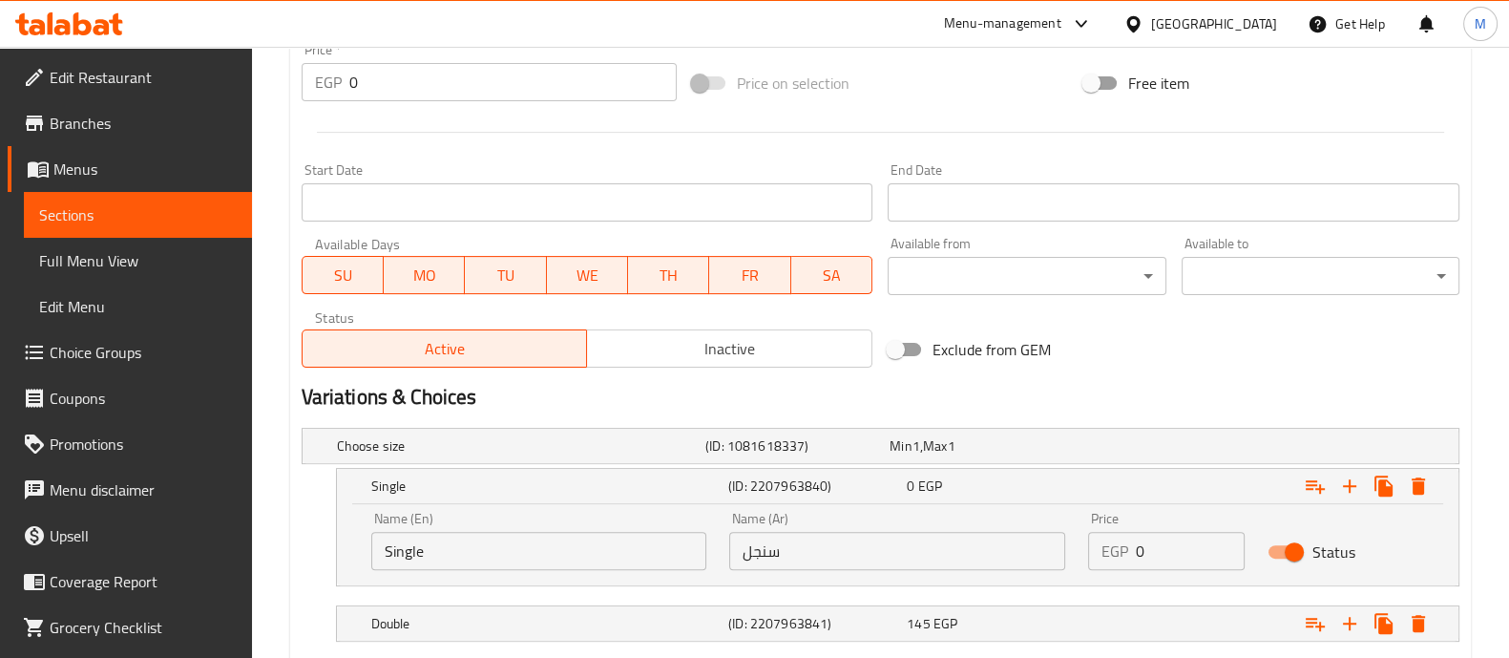
scroll to position [805, 0]
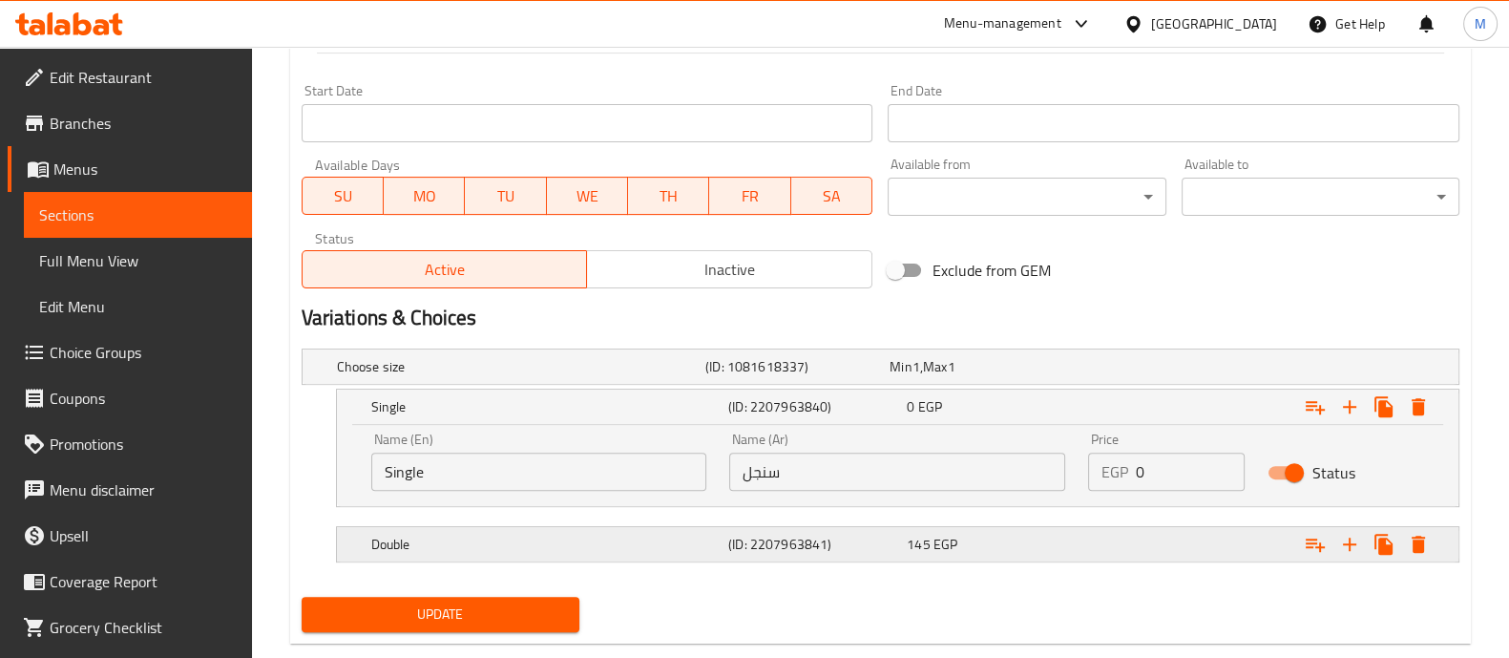
click at [1036, 388] on div "Double (ID: 2207963841) 145 EGP" at bounding box center [886, 367] width 1107 height 42
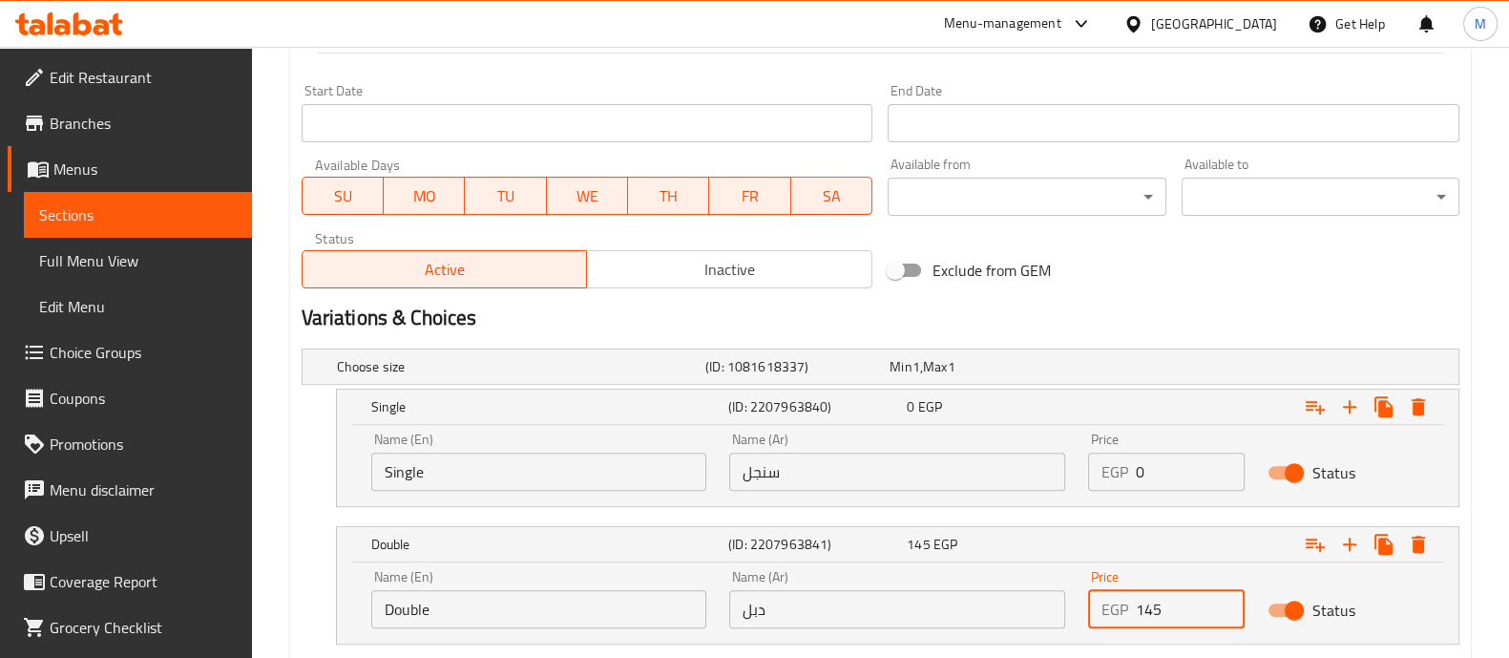
drag, startPoint x: 1184, startPoint y: 600, endPoint x: 1041, endPoint y: 607, distance: 143.4
click at [1041, 607] on div "Name (En) Double Name (En) Name (Ar) دبل Name (Ar) Price EGP 145 Price Status" at bounding box center [898, 599] width 1076 height 81
type input "45"
click at [1069, 321] on h2 "Variations & Choices" at bounding box center [881, 318] width 1158 height 29
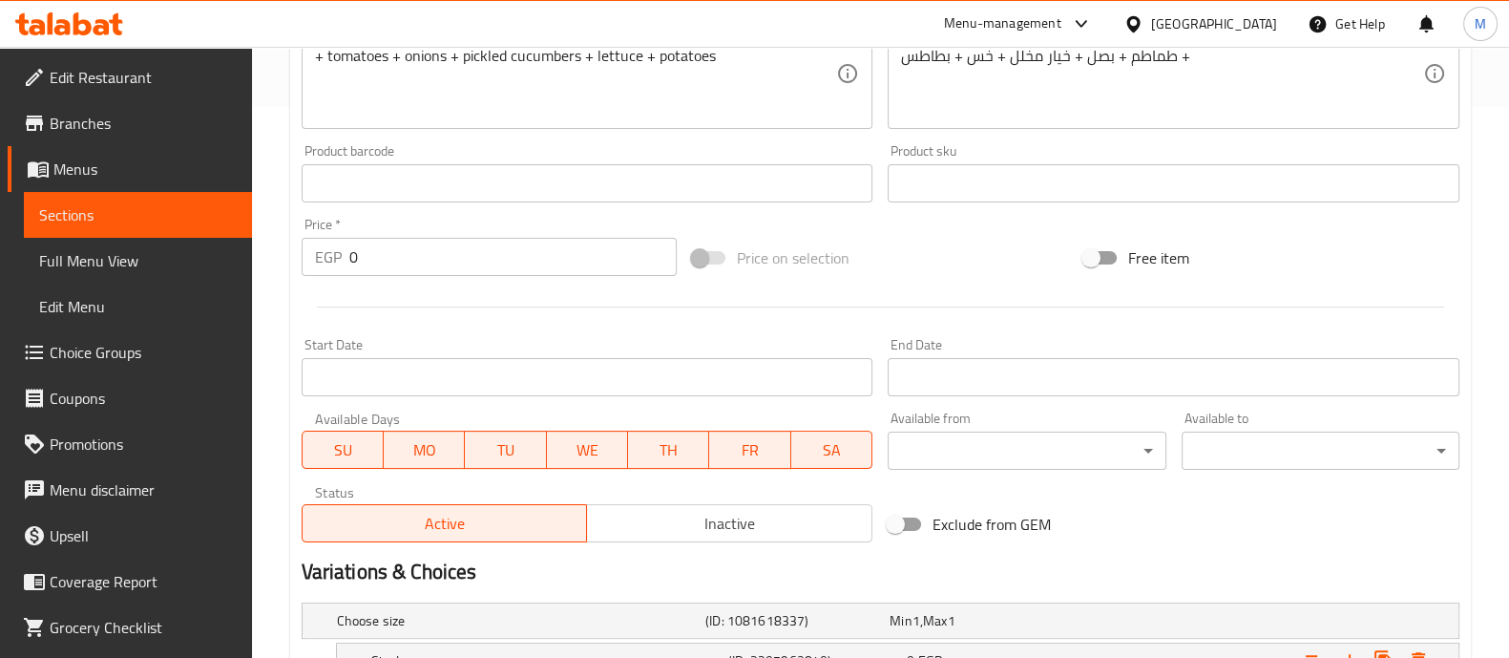
scroll to position [549, 0]
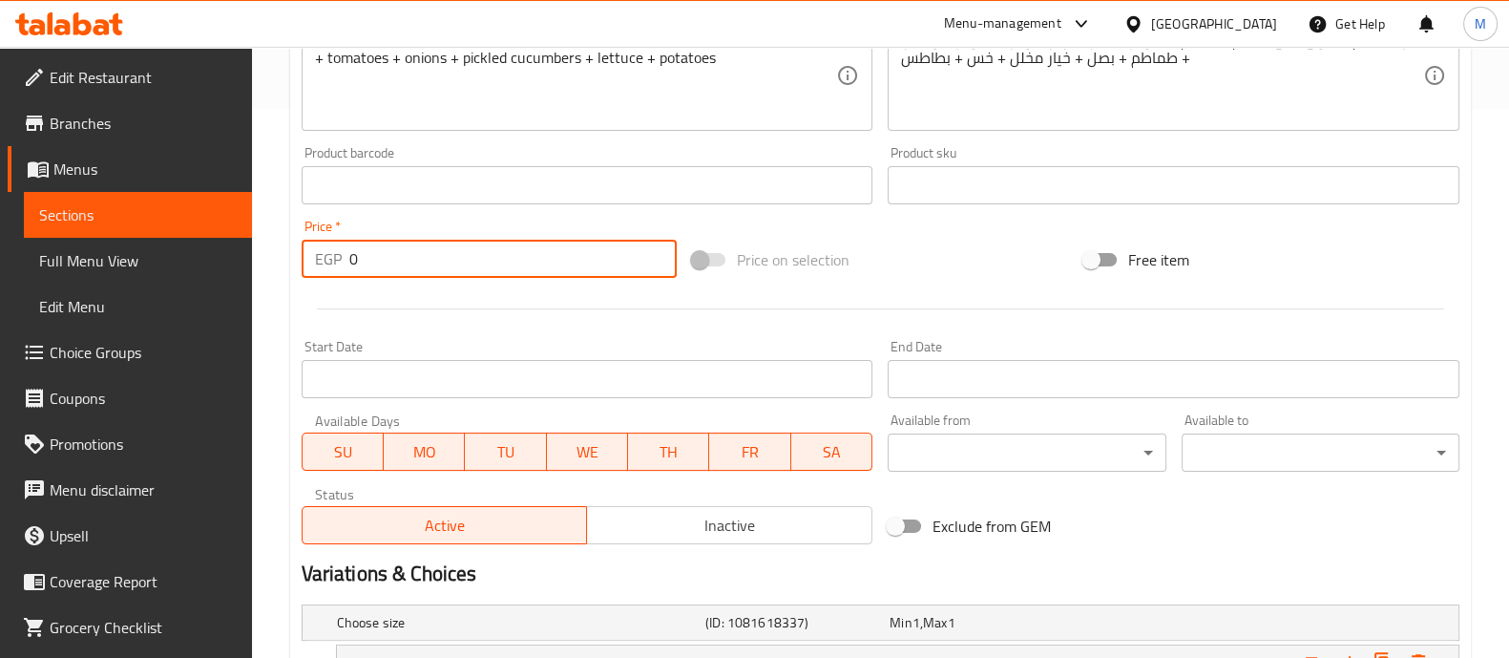
drag, startPoint x: 380, startPoint y: 258, endPoint x: 277, endPoint y: 223, distance: 108.7
click at [277, 223] on div "Home / Restaurants management / Menus / Sections / item / update BEEF BURGER se…" at bounding box center [880, 266] width 1257 height 1537
type input "100"
click at [402, 329] on div at bounding box center [880, 308] width 1173 height 47
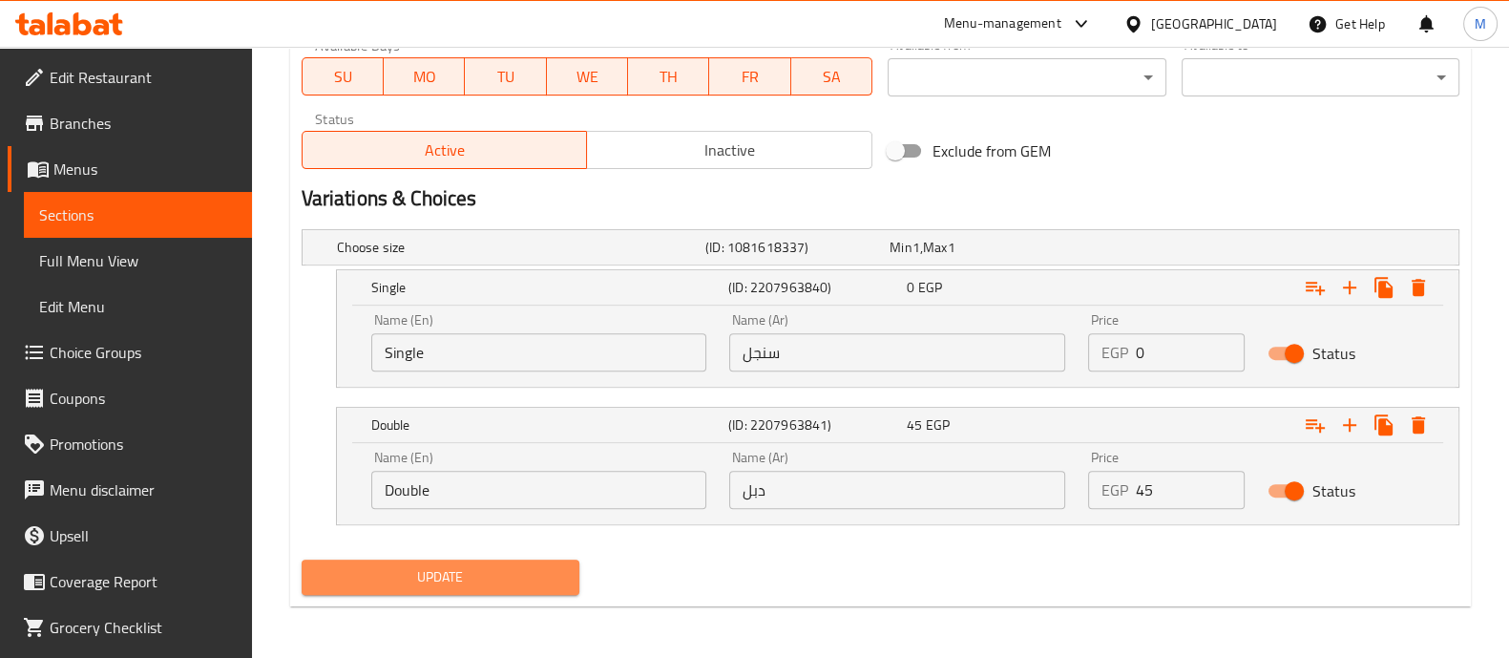
click at [385, 577] on span "Update" at bounding box center [440, 577] width 247 height 24
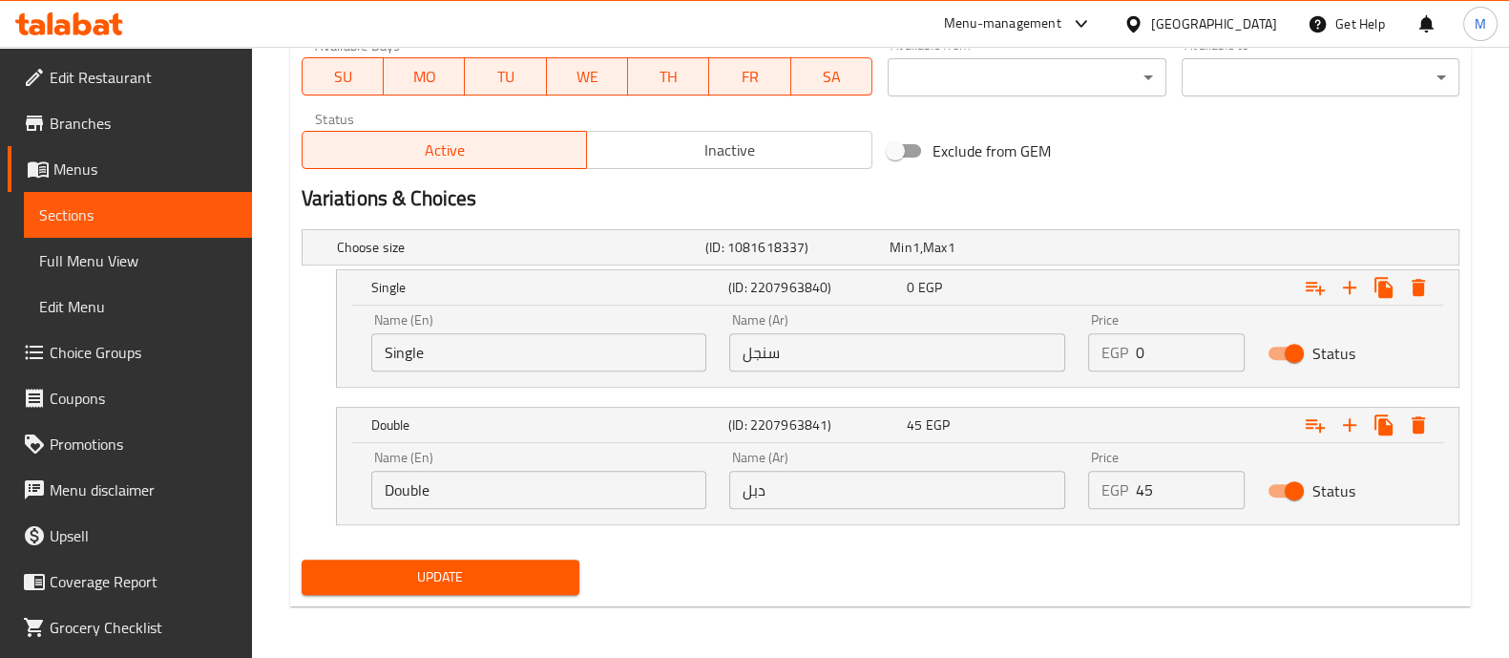
drag, startPoint x: 551, startPoint y: 606, endPoint x: 538, endPoint y: 573, distance: 35.6
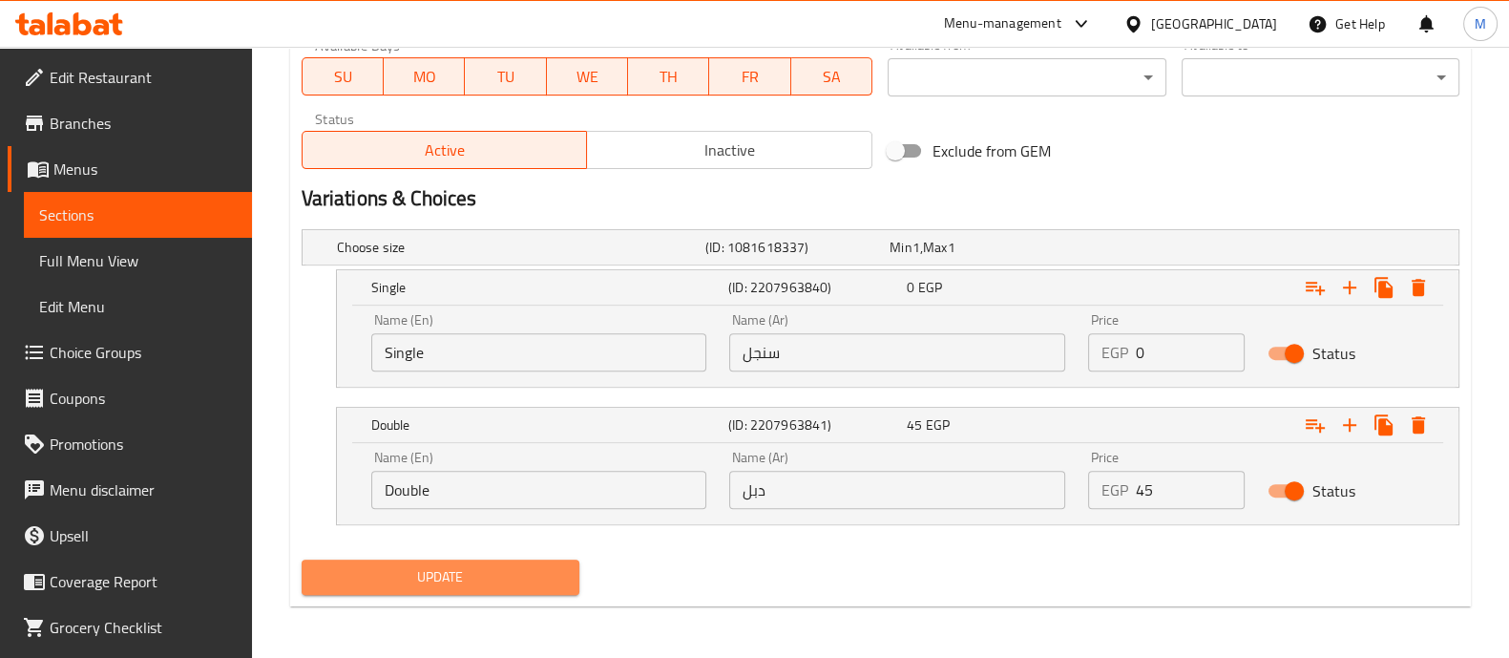
click at [538, 573] on span "Update" at bounding box center [440, 577] width 247 height 24
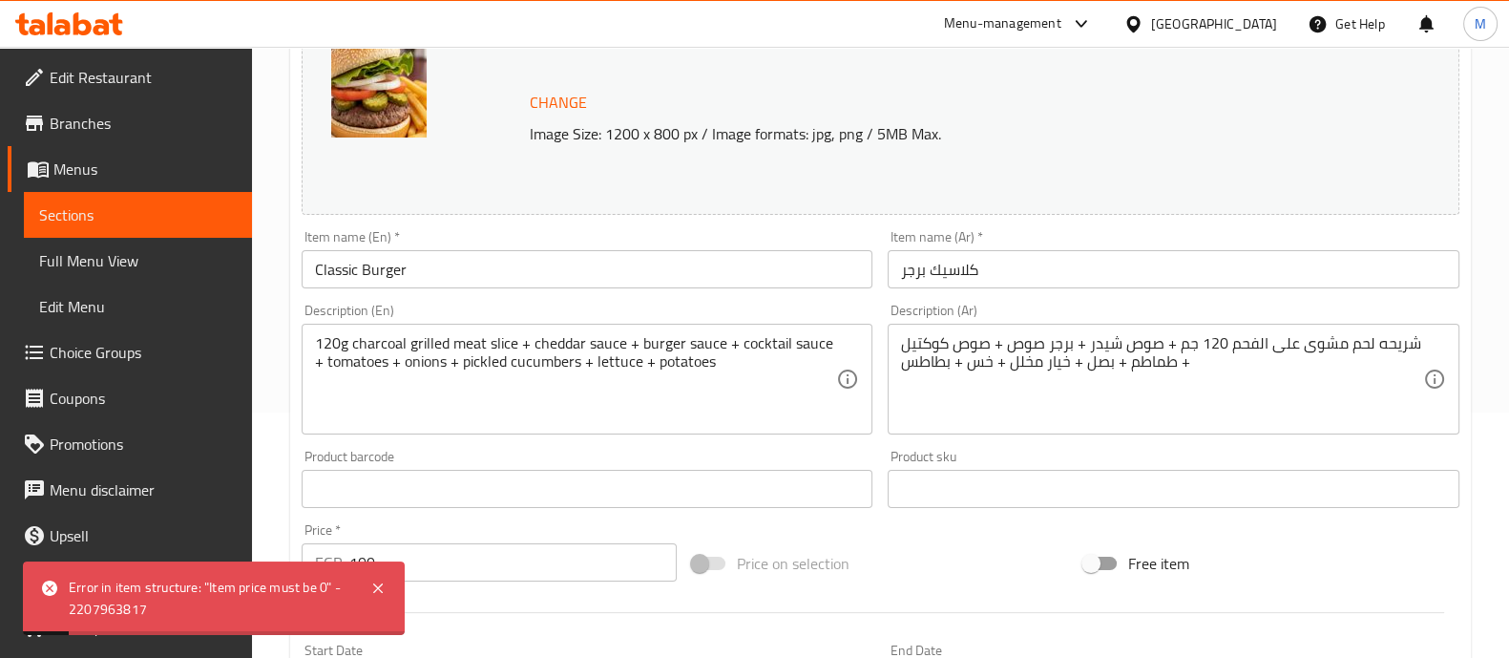
scroll to position [0, 0]
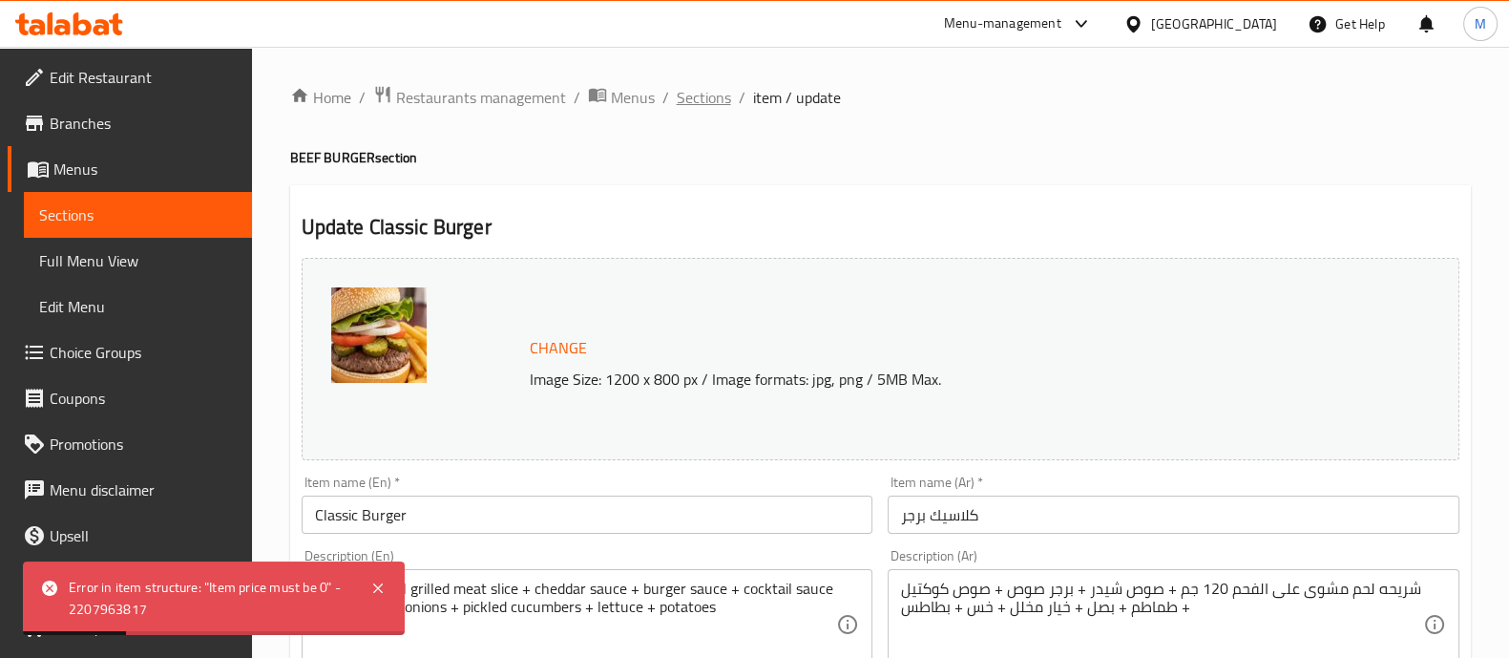
click at [712, 88] on span "Sections" at bounding box center [704, 97] width 54 height 23
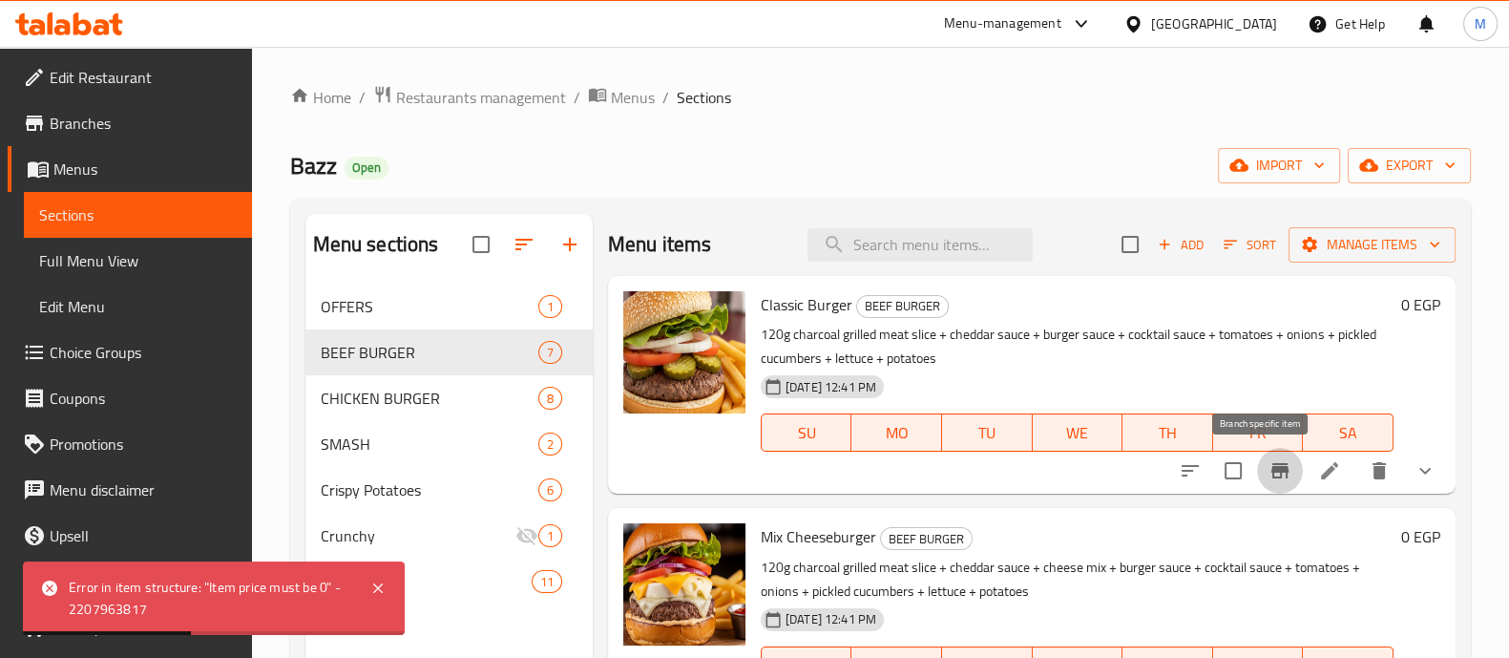
click at [1272, 475] on icon "Branch-specific-item" at bounding box center [1280, 470] width 17 height 15
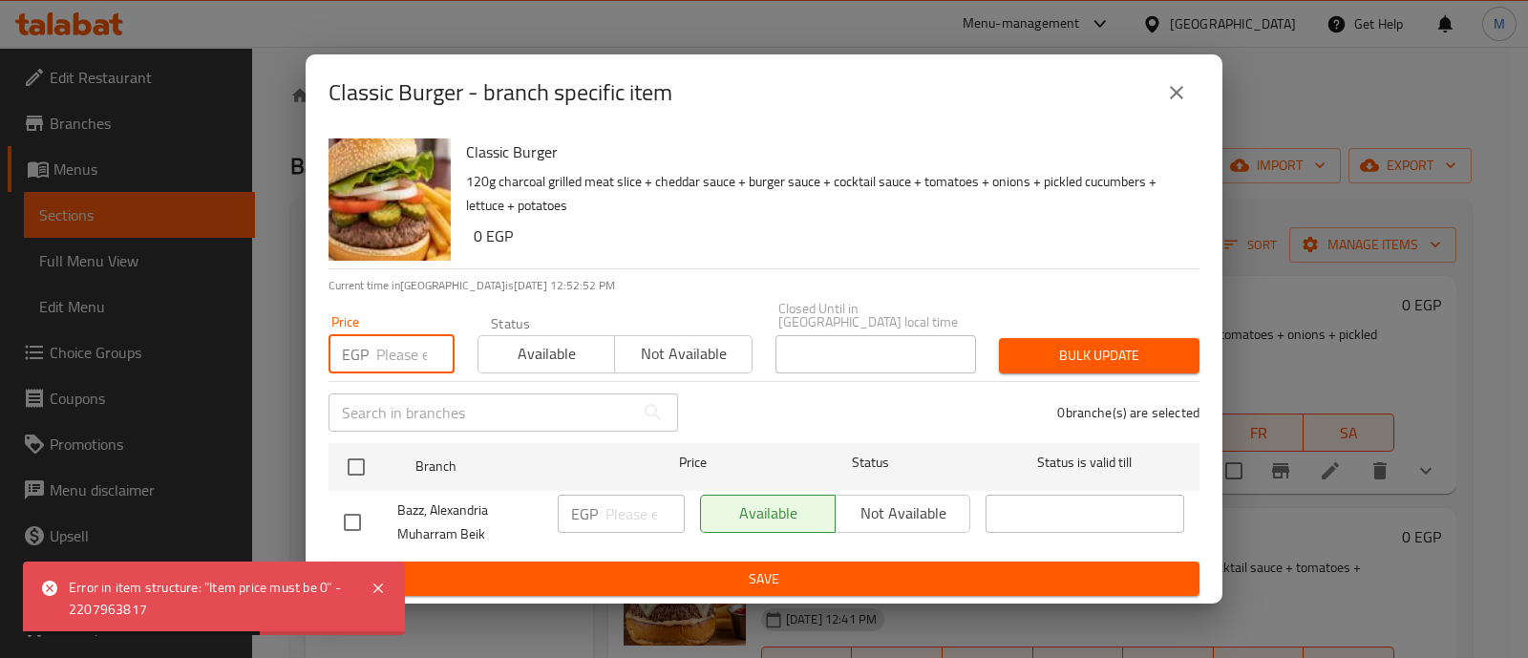
click at [412, 353] on input "number" at bounding box center [415, 354] width 78 height 38
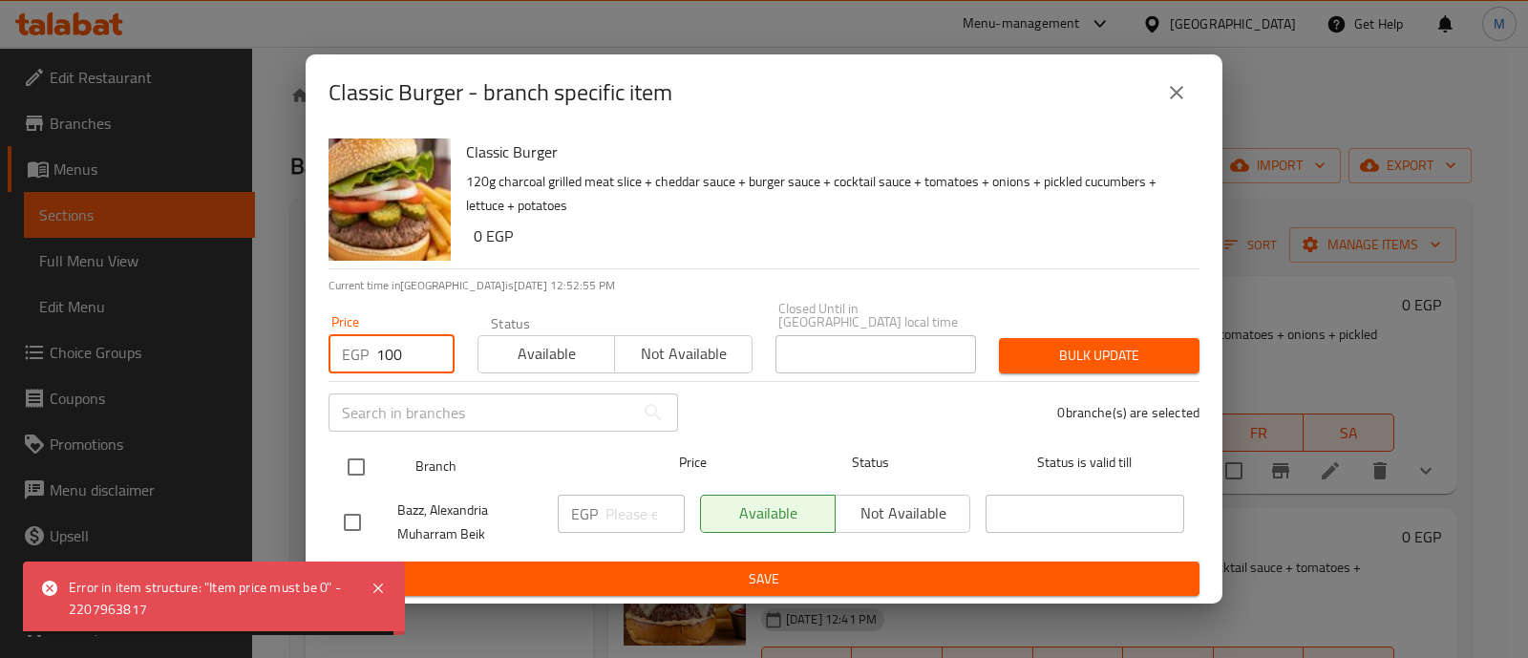
type input "100"
click at [344, 455] on input "checkbox" at bounding box center [356, 467] width 40 height 40
checkbox input "true"
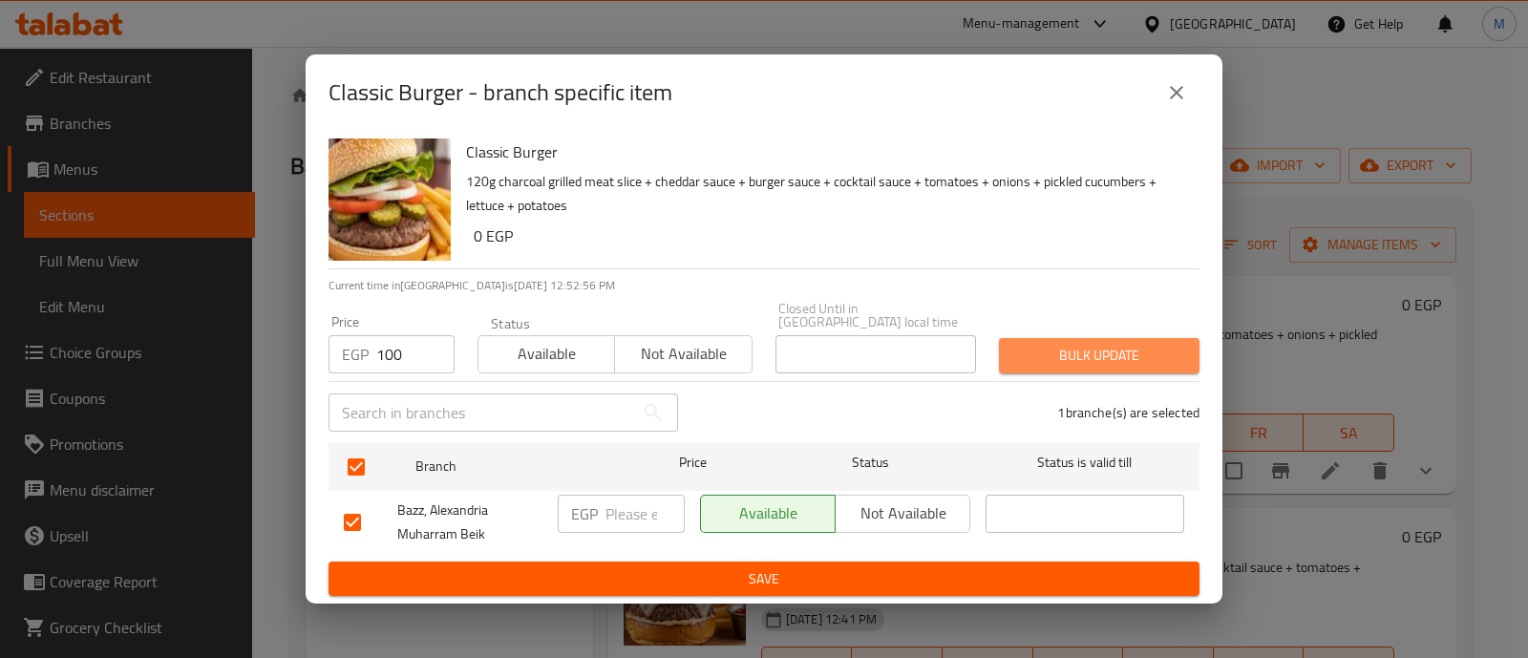
click at [1083, 354] on span "Bulk update" at bounding box center [1099, 356] width 170 height 24
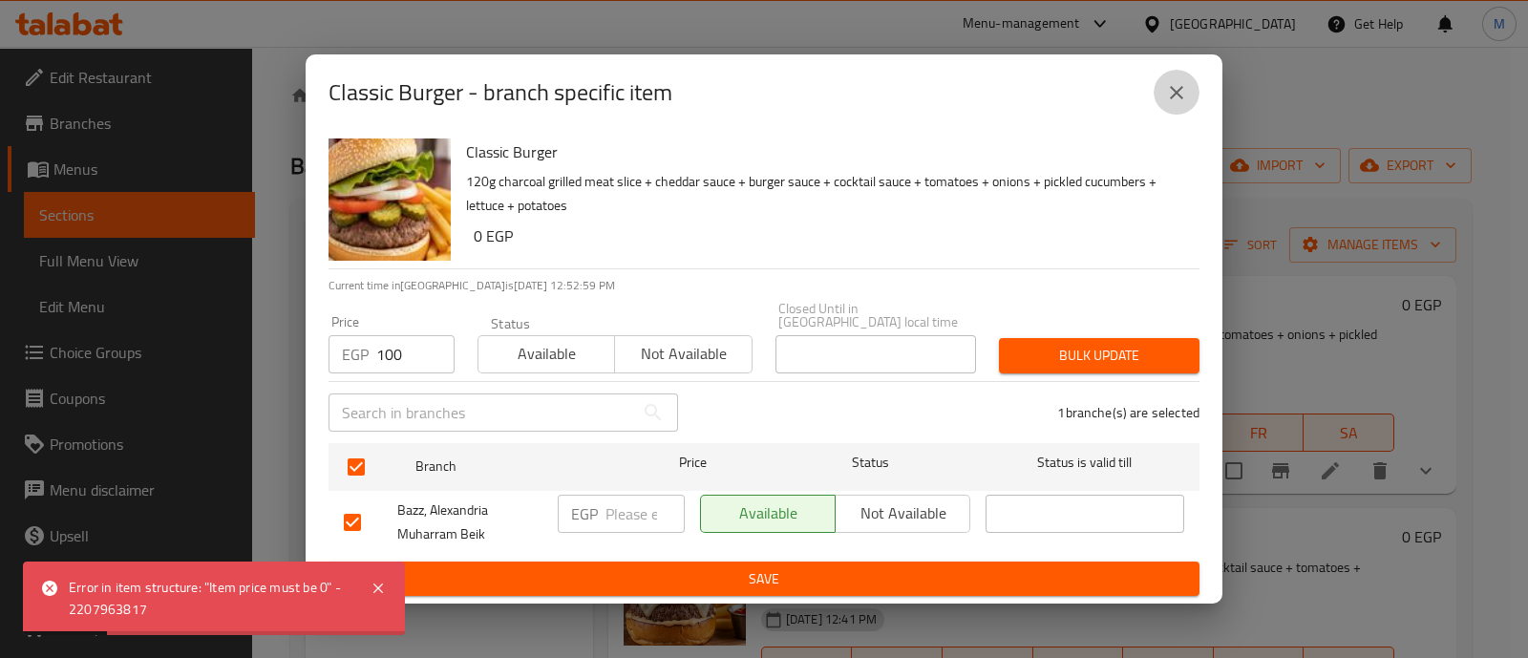
click at [1177, 112] on button "close" at bounding box center [1176, 93] width 46 height 46
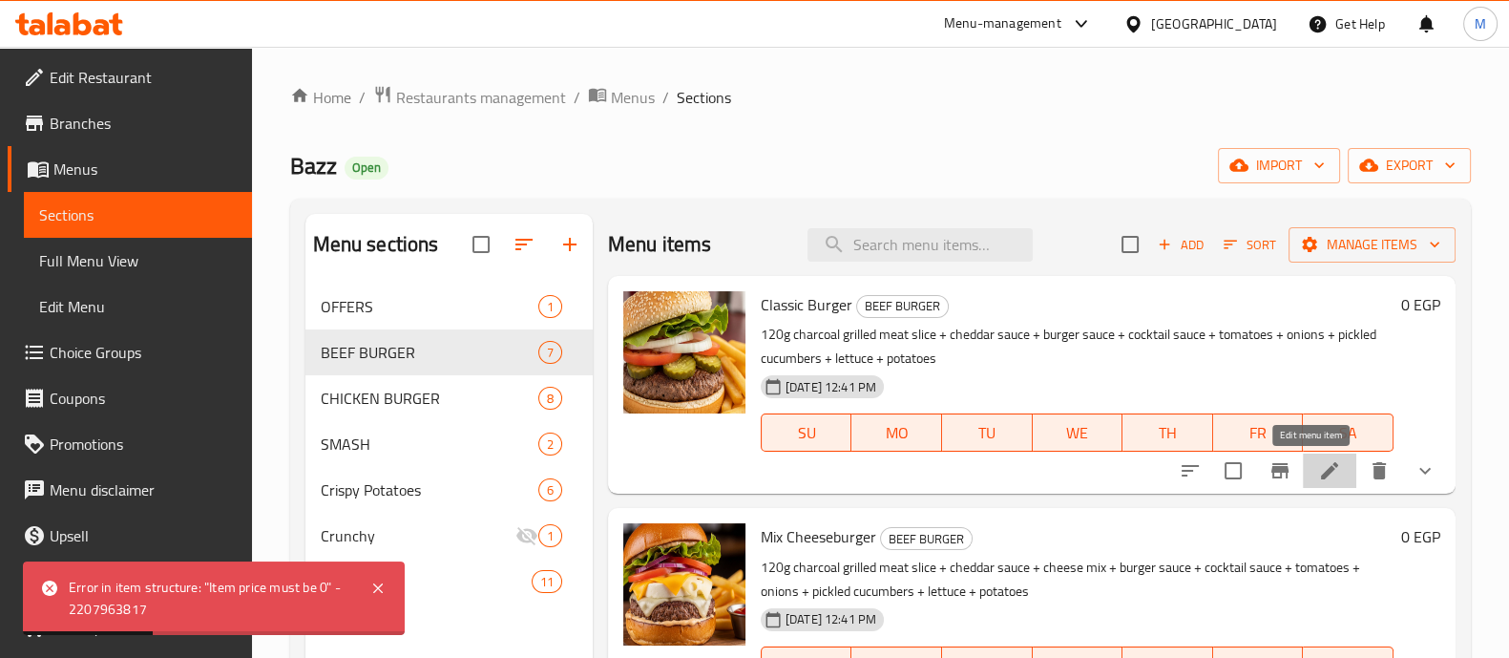
click at [1319, 470] on icon at bounding box center [1330, 470] width 23 height 23
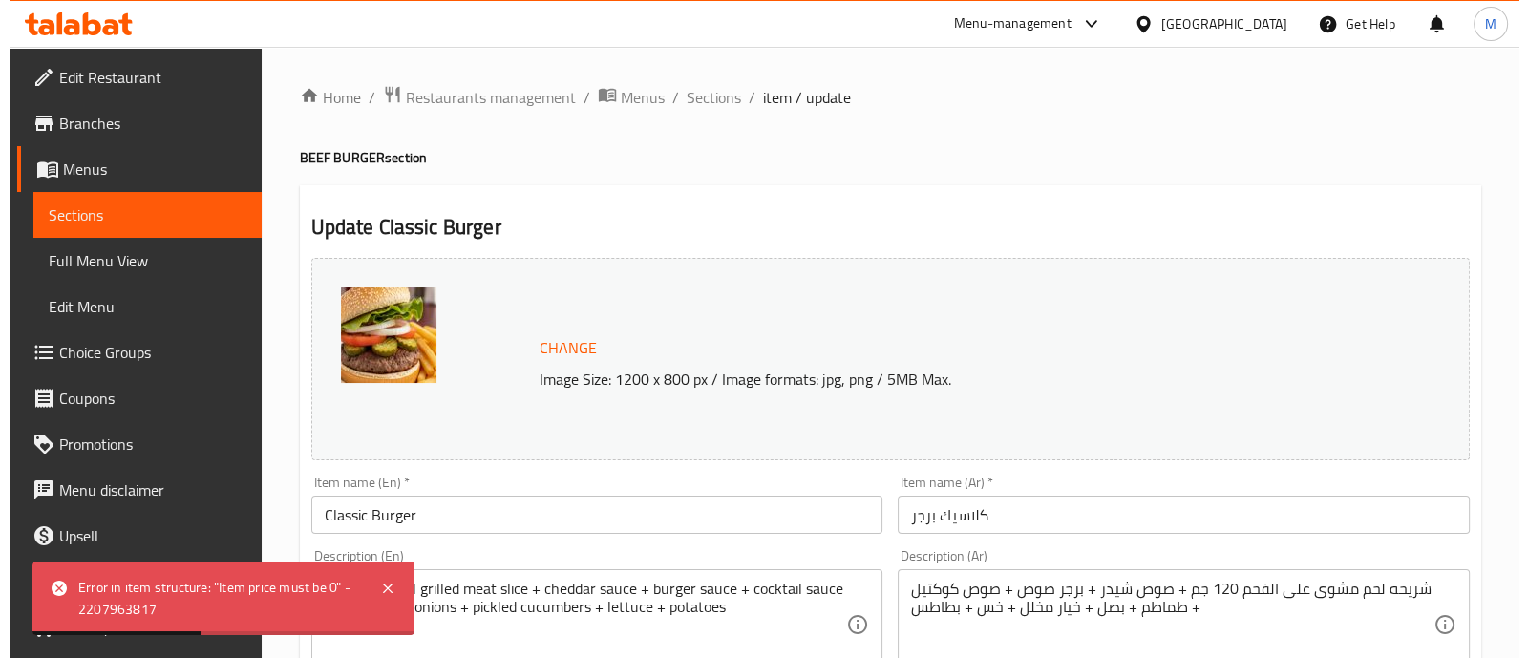
scroll to position [916, 0]
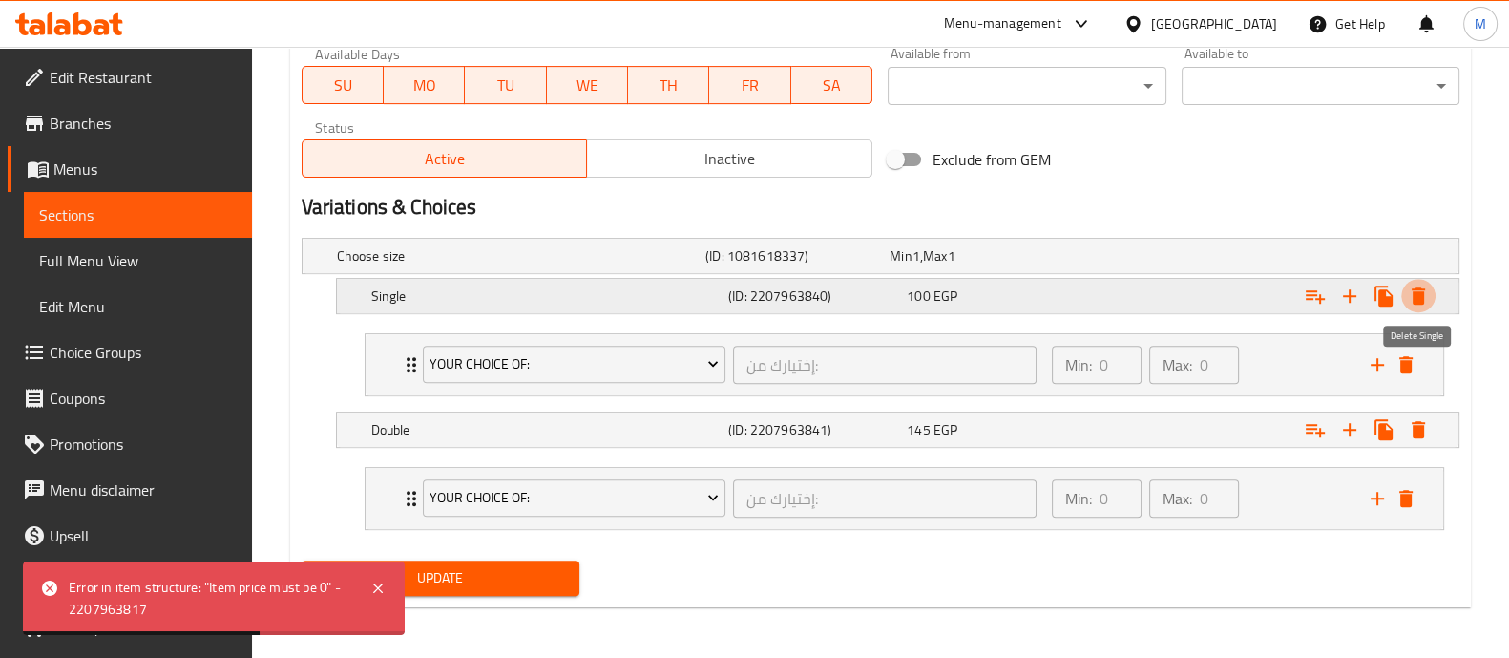
click at [1412, 296] on icon "Expand" at bounding box center [1418, 296] width 23 height 23
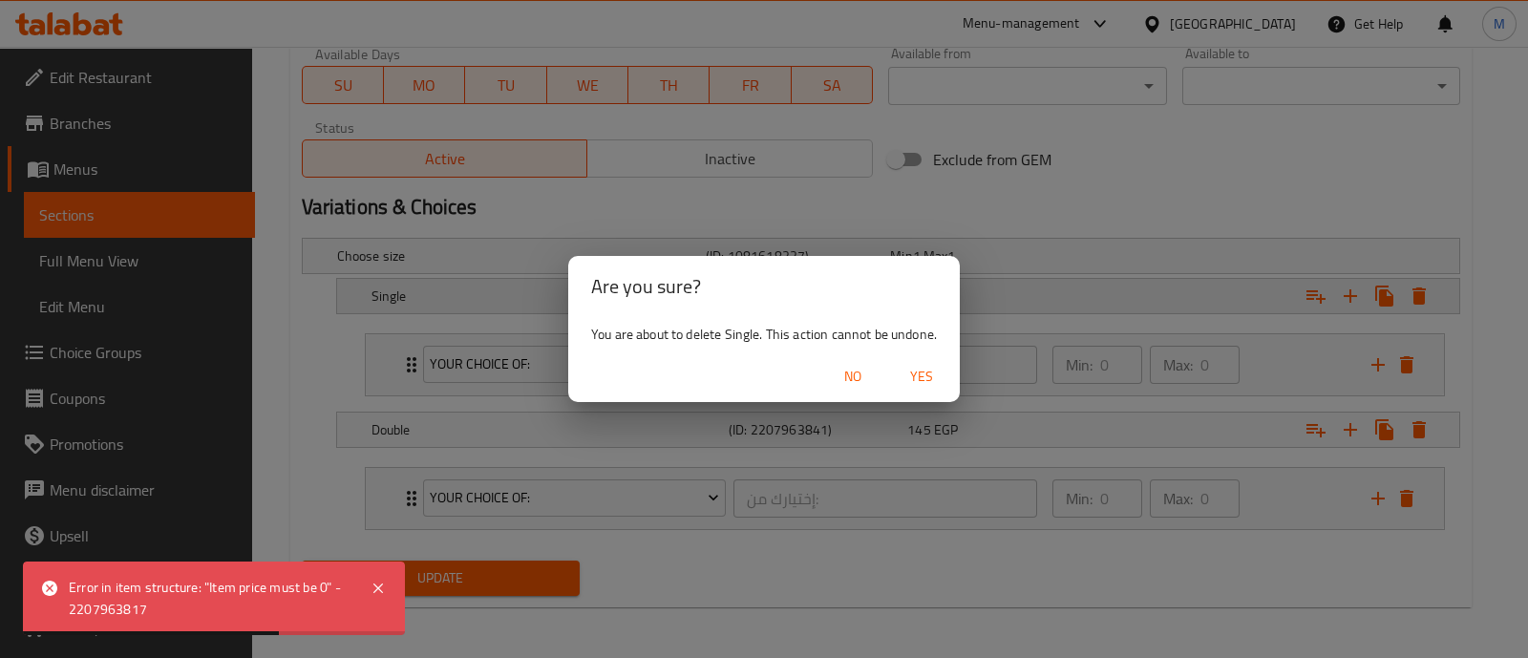
click at [1412, 296] on div "Are you sure? You are about to delete Single. This action cannot be undone. No …" at bounding box center [764, 329] width 1528 height 658
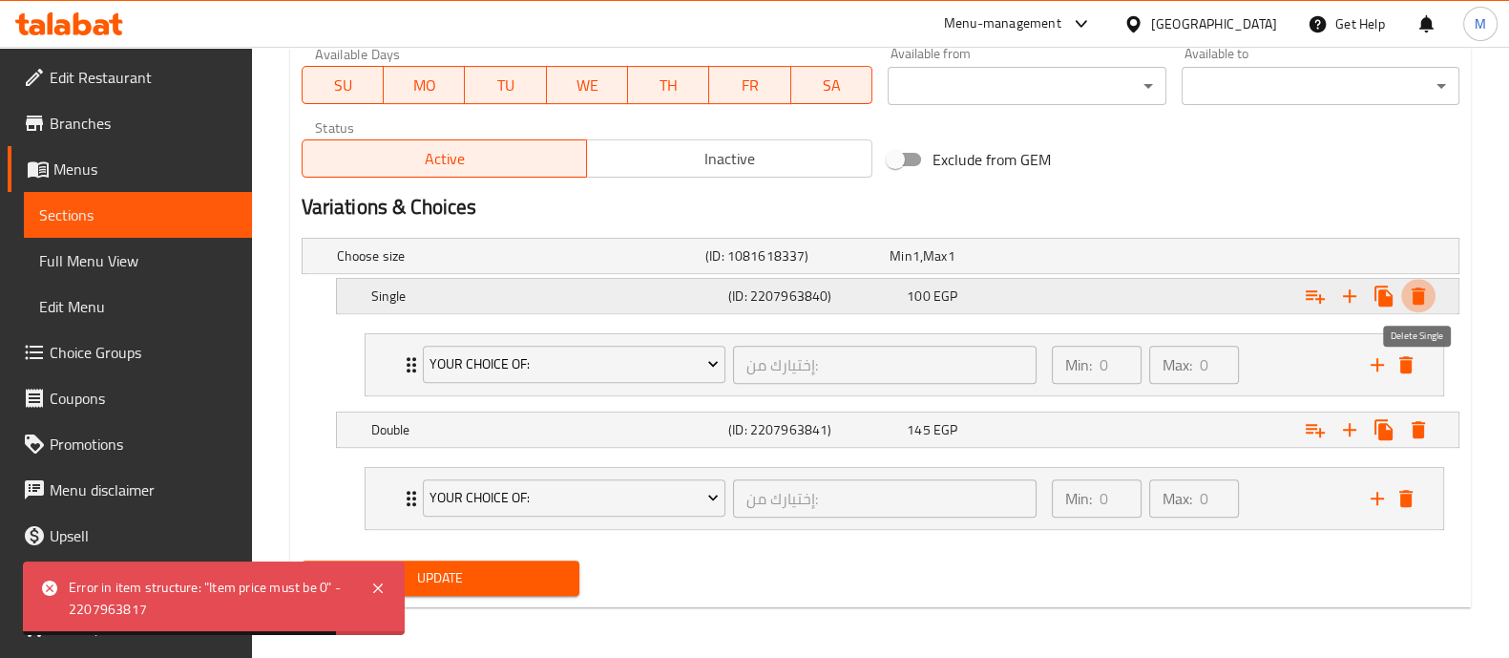
click at [1418, 299] on icon "Expand" at bounding box center [1418, 295] width 13 height 17
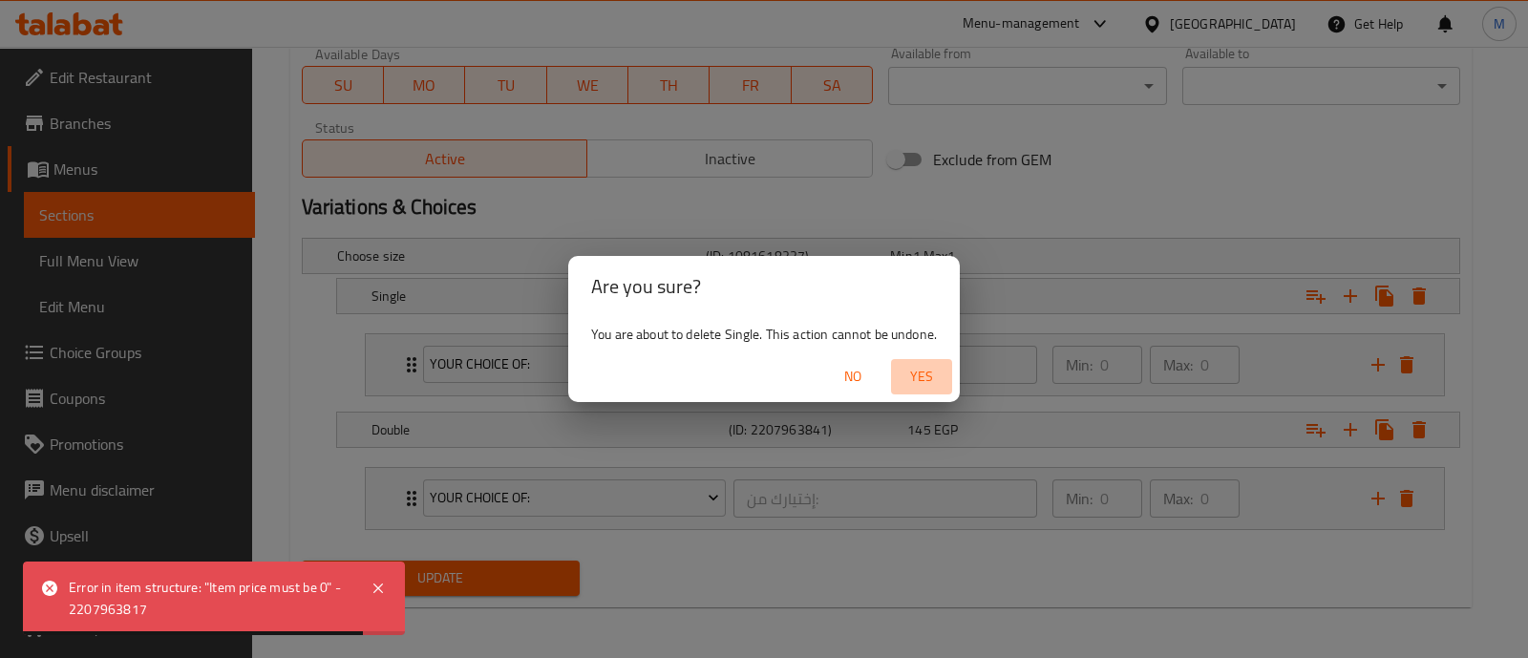
click at [944, 375] on span "Yes" at bounding box center [921, 377] width 46 height 24
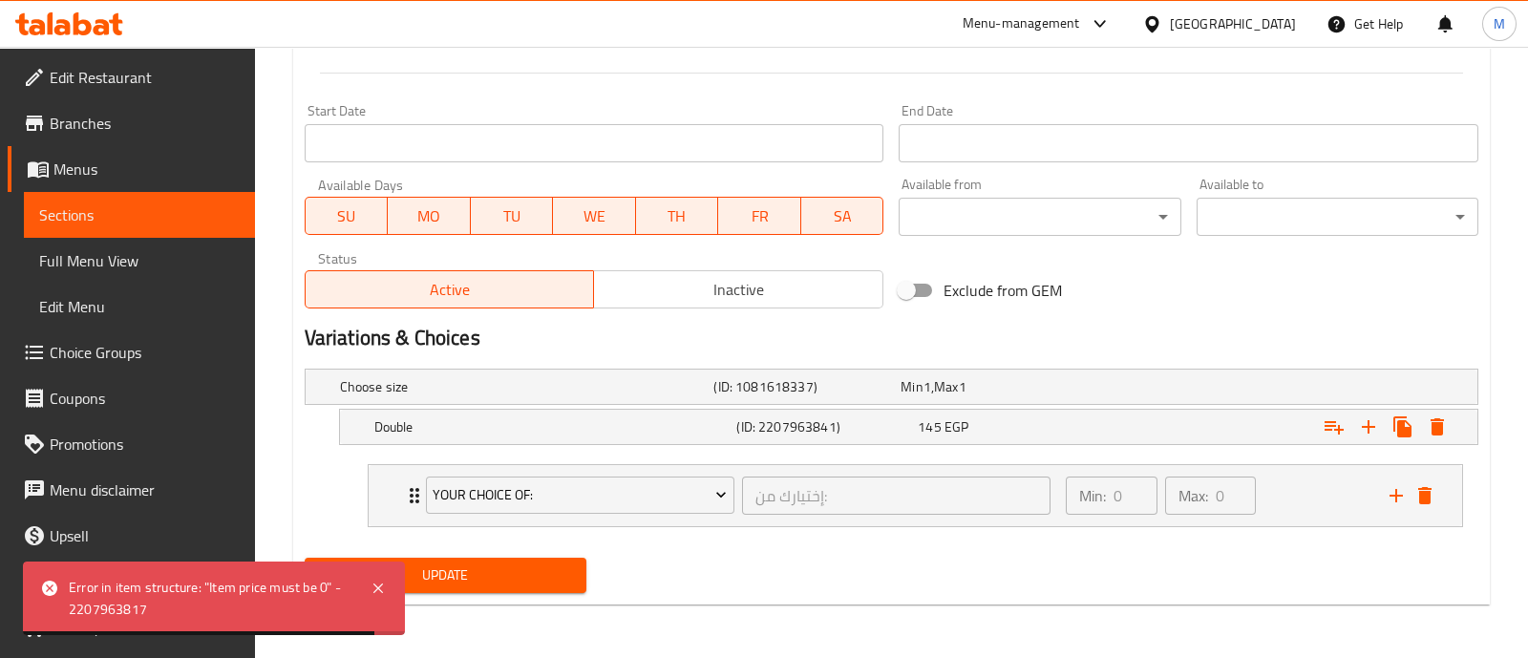
scroll to position [782, 0]
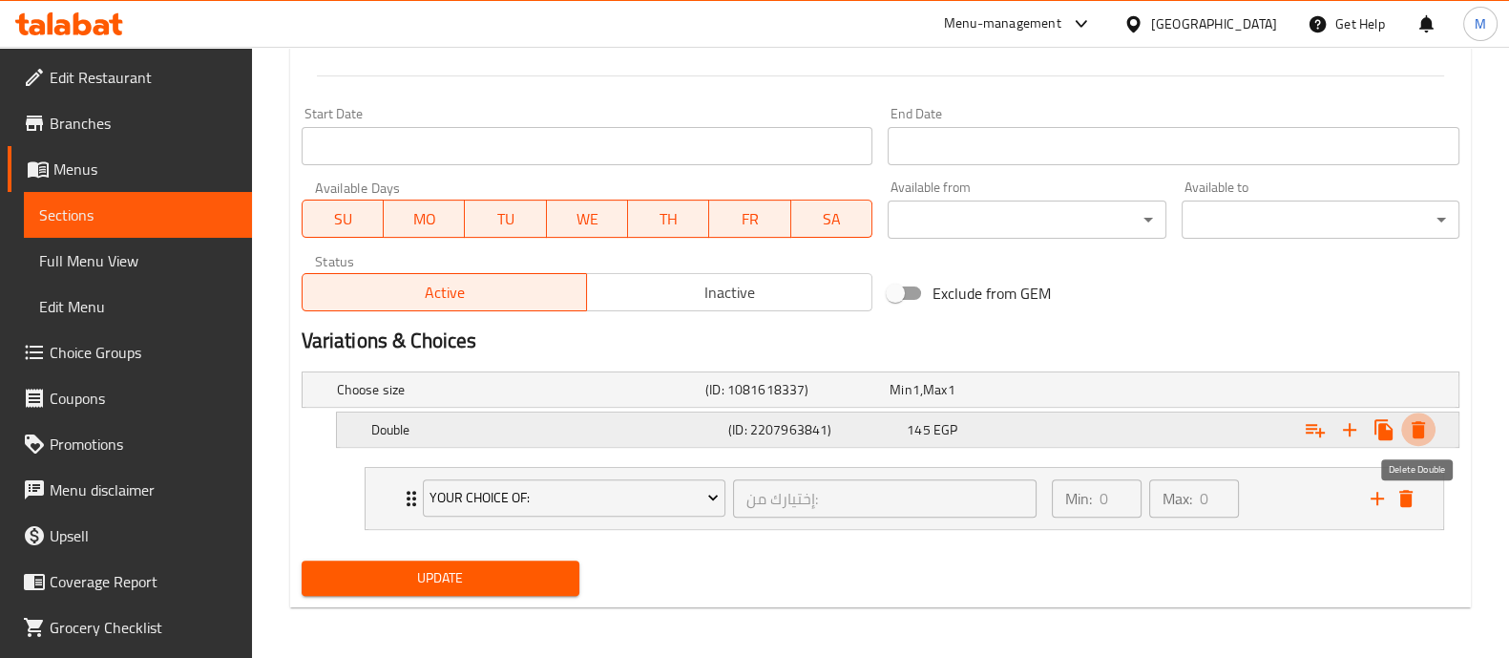
click at [1411, 439] on button "Expand" at bounding box center [1419, 429] width 34 height 34
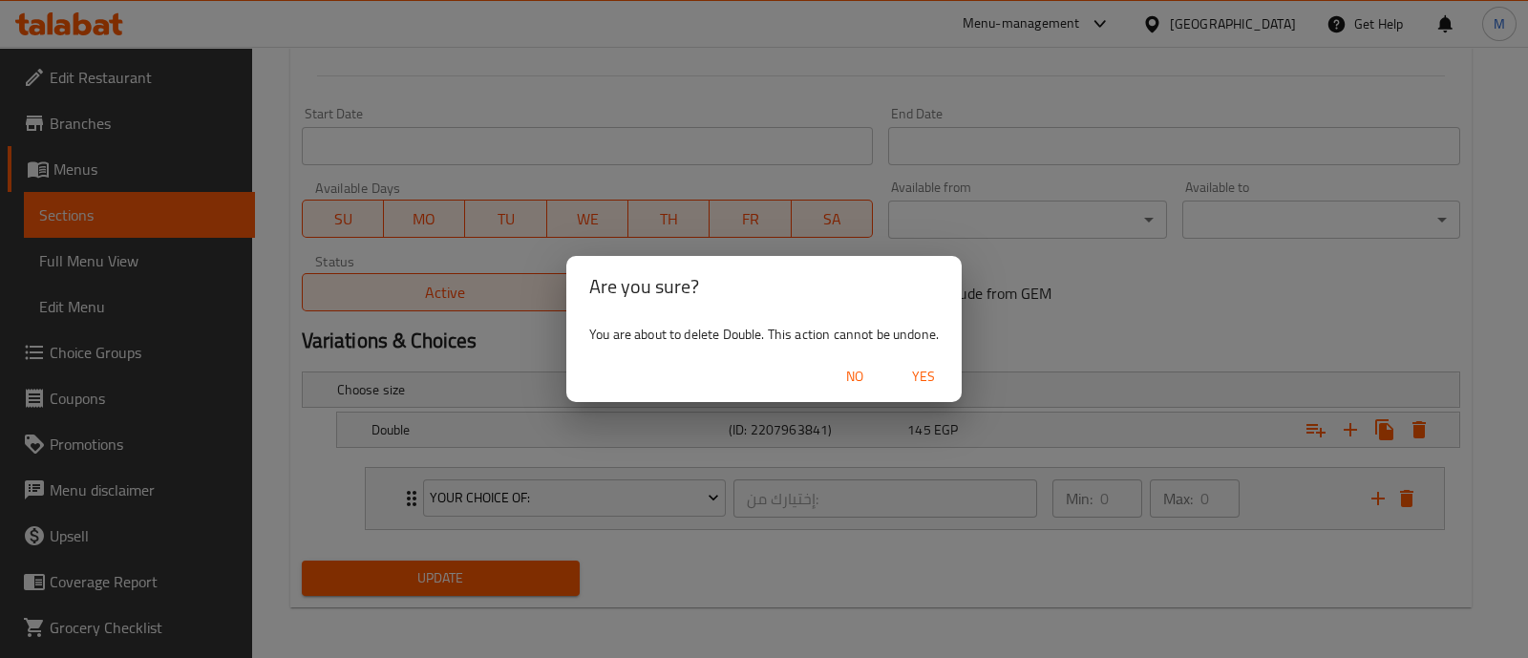
drag, startPoint x: 893, startPoint y: 375, endPoint x: 924, endPoint y: 384, distance: 32.7
click at [924, 384] on div "No Yes" at bounding box center [763, 376] width 395 height 51
click at [924, 384] on span "Yes" at bounding box center [923, 377] width 46 height 24
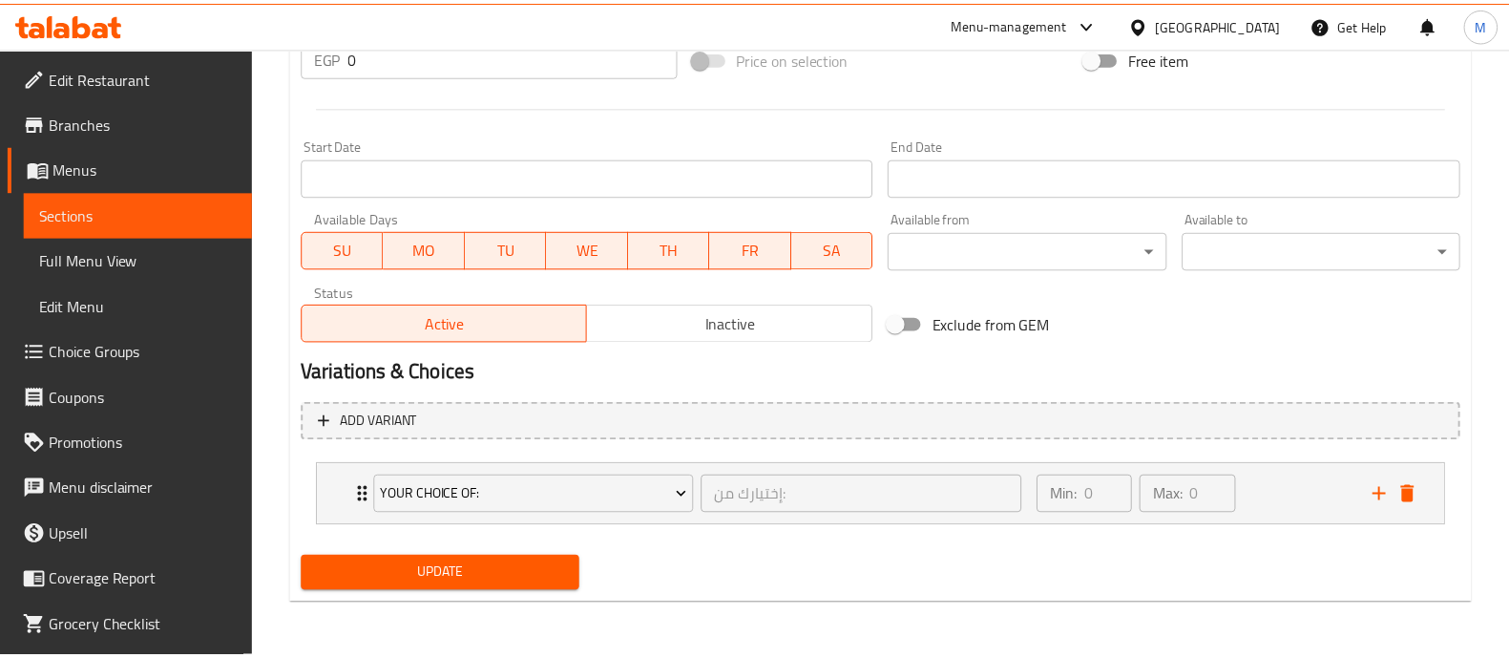
scroll to position [743, 0]
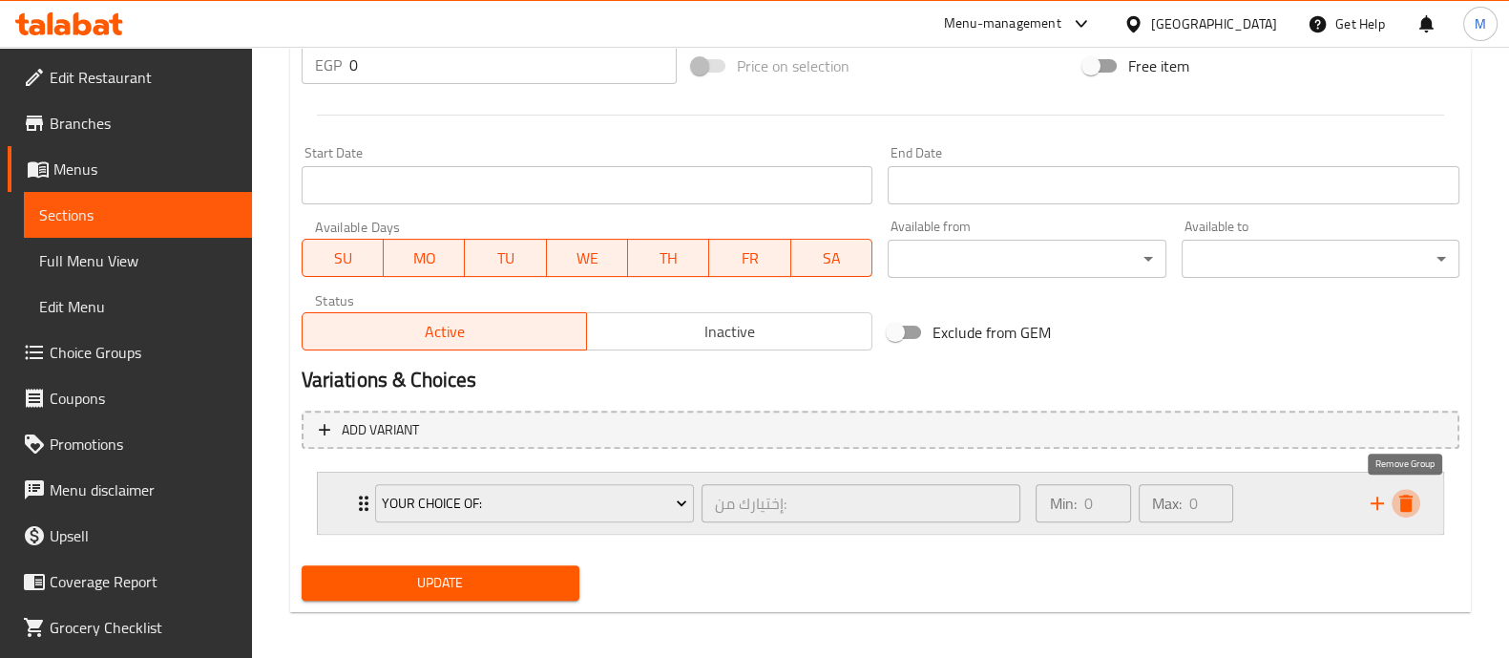
click at [1412, 502] on icon "delete" at bounding box center [1406, 503] width 23 height 23
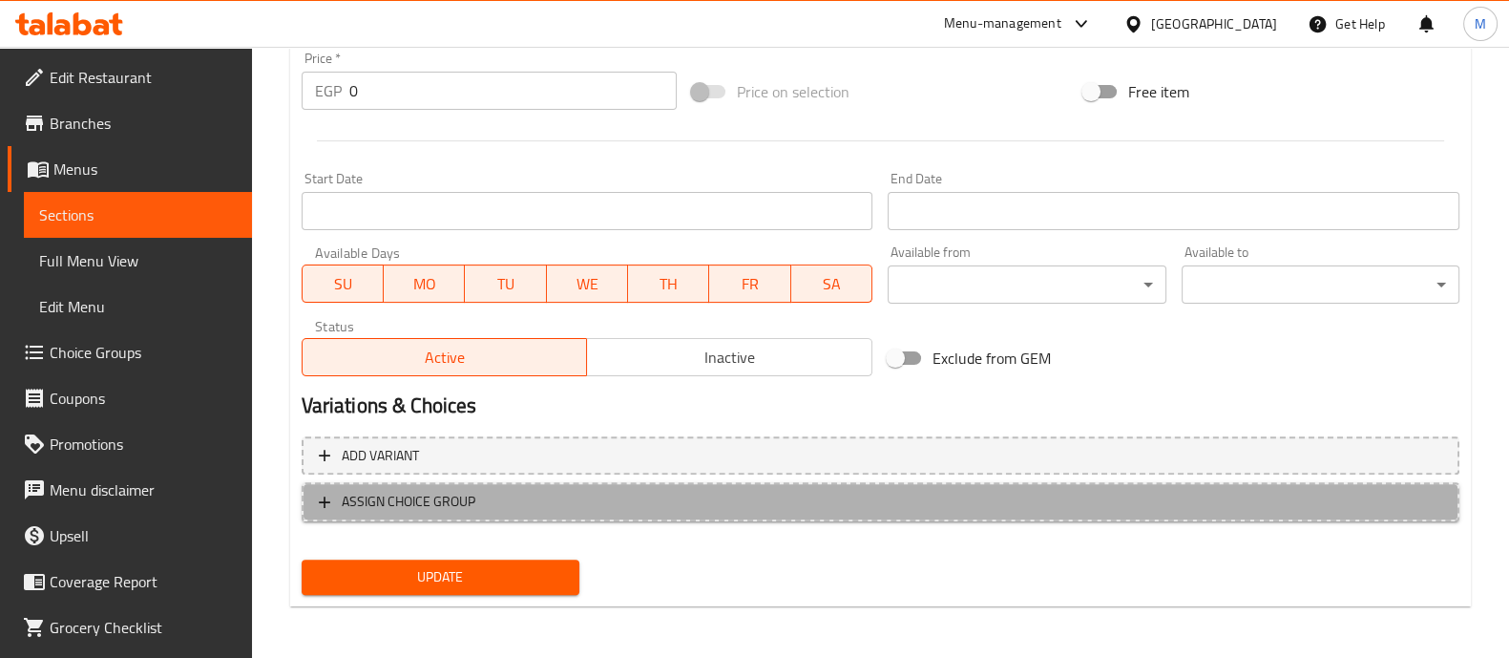
click at [696, 517] on button "ASSIGN CHOICE GROUP" at bounding box center [881, 501] width 1158 height 39
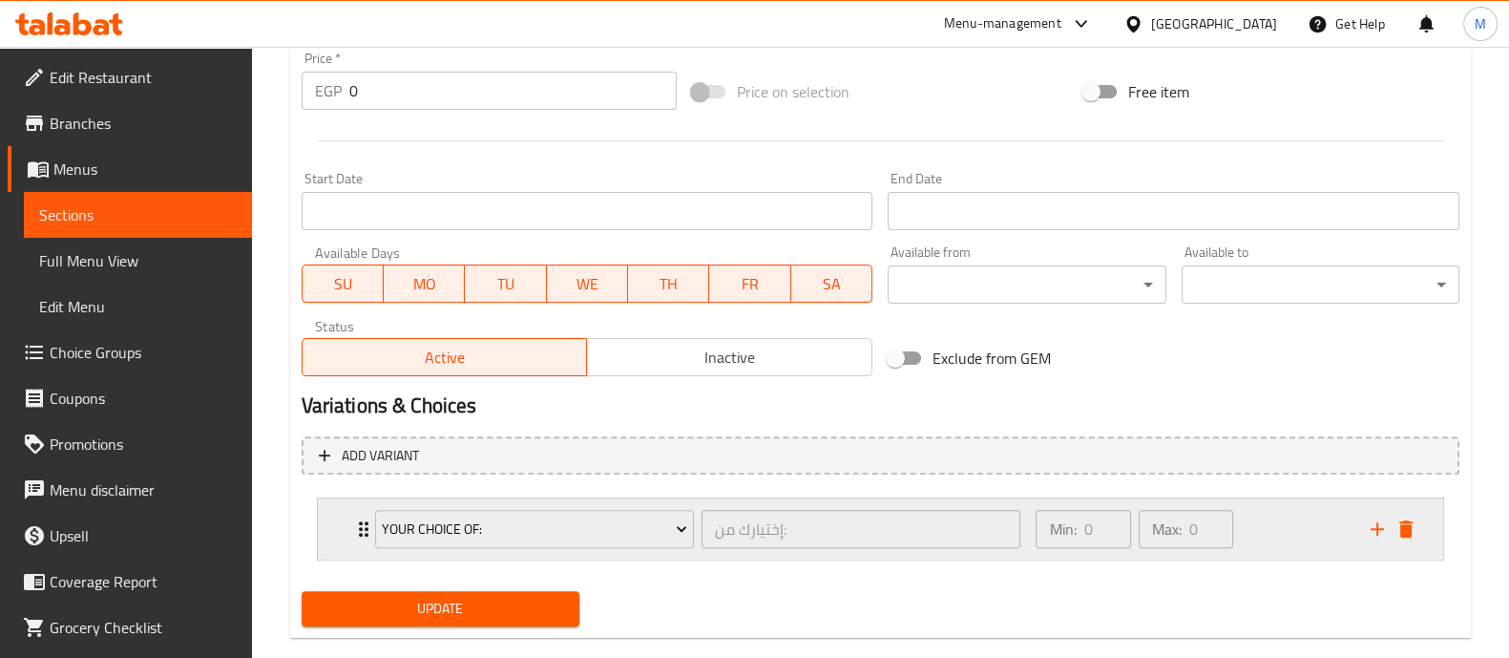
click at [1322, 529] on div "Min: 0 ​ Max: 0 ​" at bounding box center [1191, 528] width 334 height 61
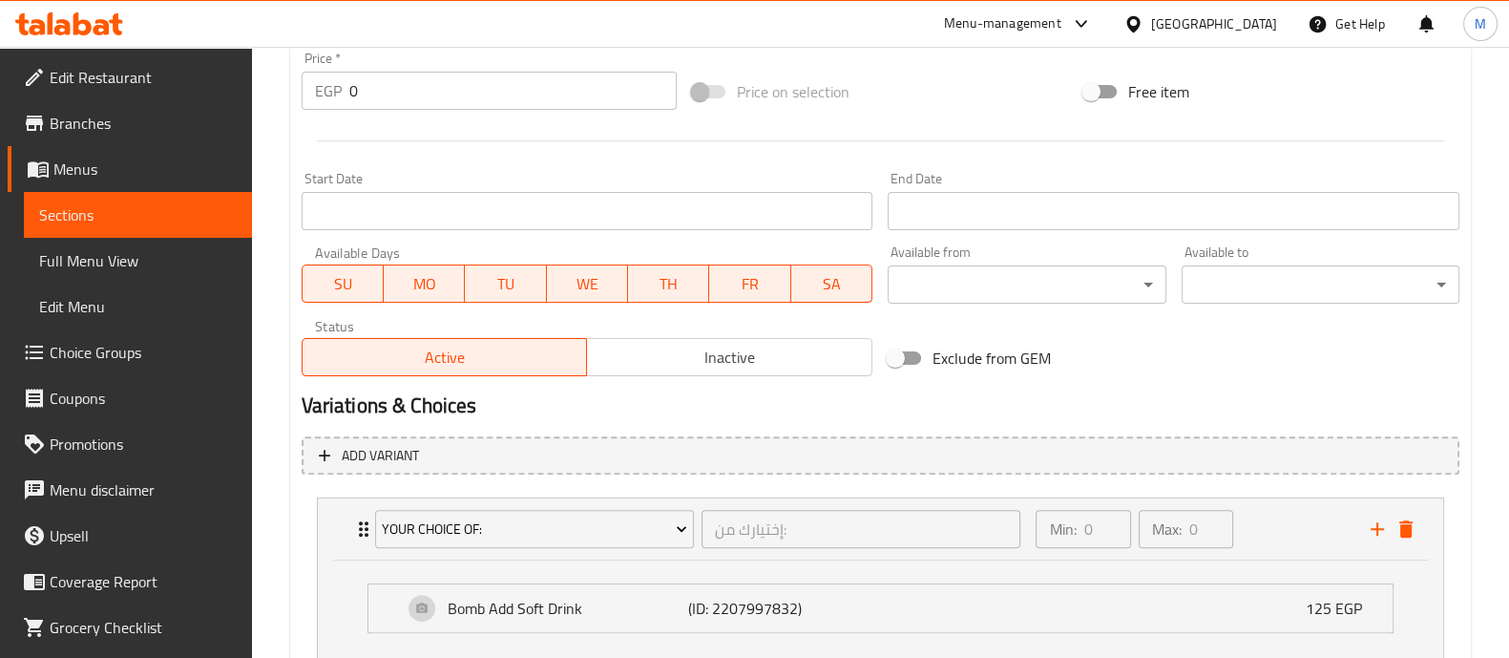
scroll to position [853, 0]
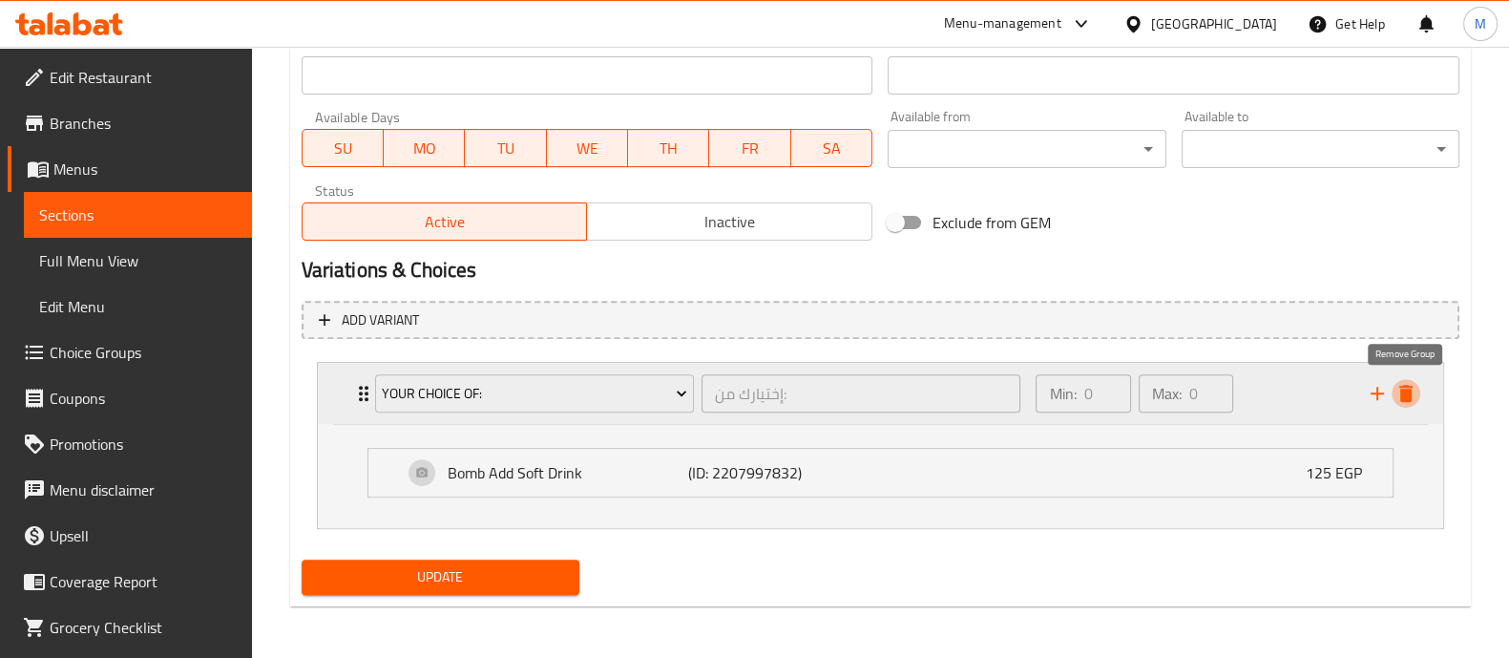
click at [1413, 389] on icon "delete" at bounding box center [1406, 393] width 23 height 23
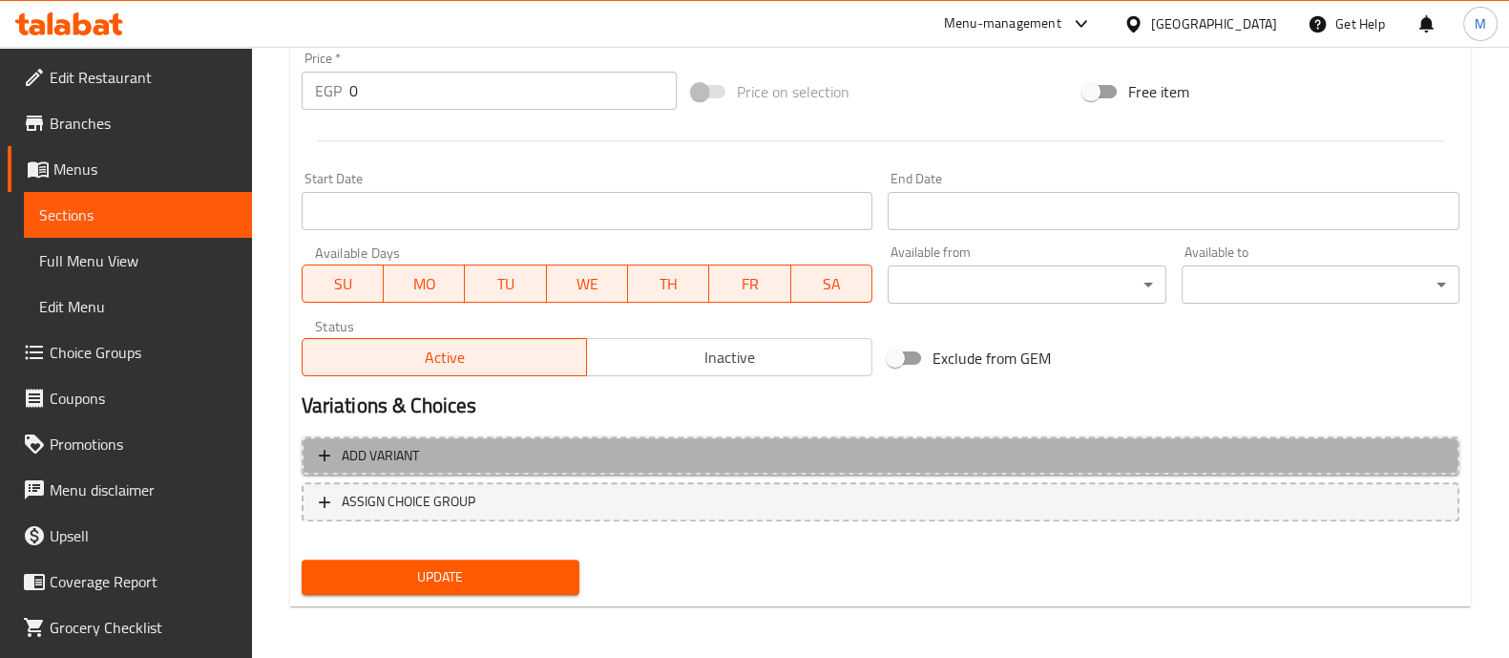
click at [357, 455] on span "Add variant" at bounding box center [380, 456] width 77 height 24
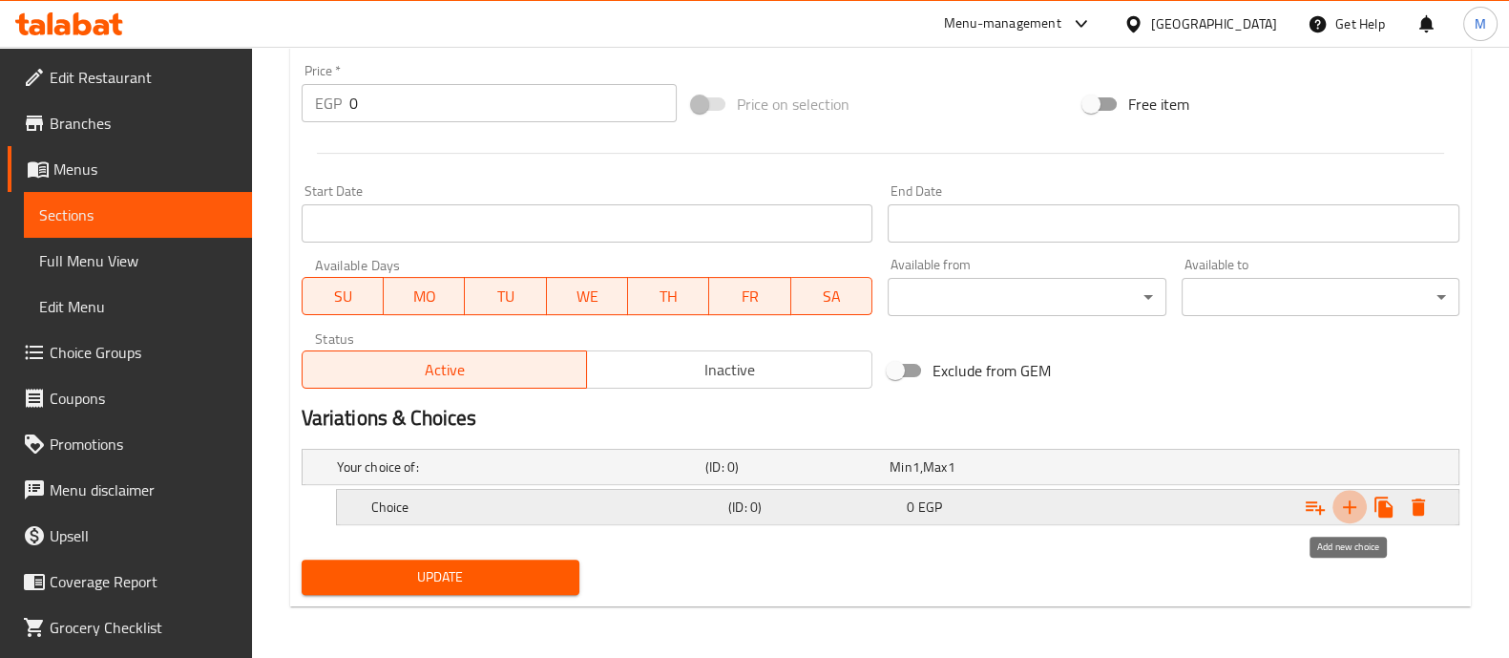
click at [1351, 503] on icon "Expand" at bounding box center [1349, 506] width 13 height 13
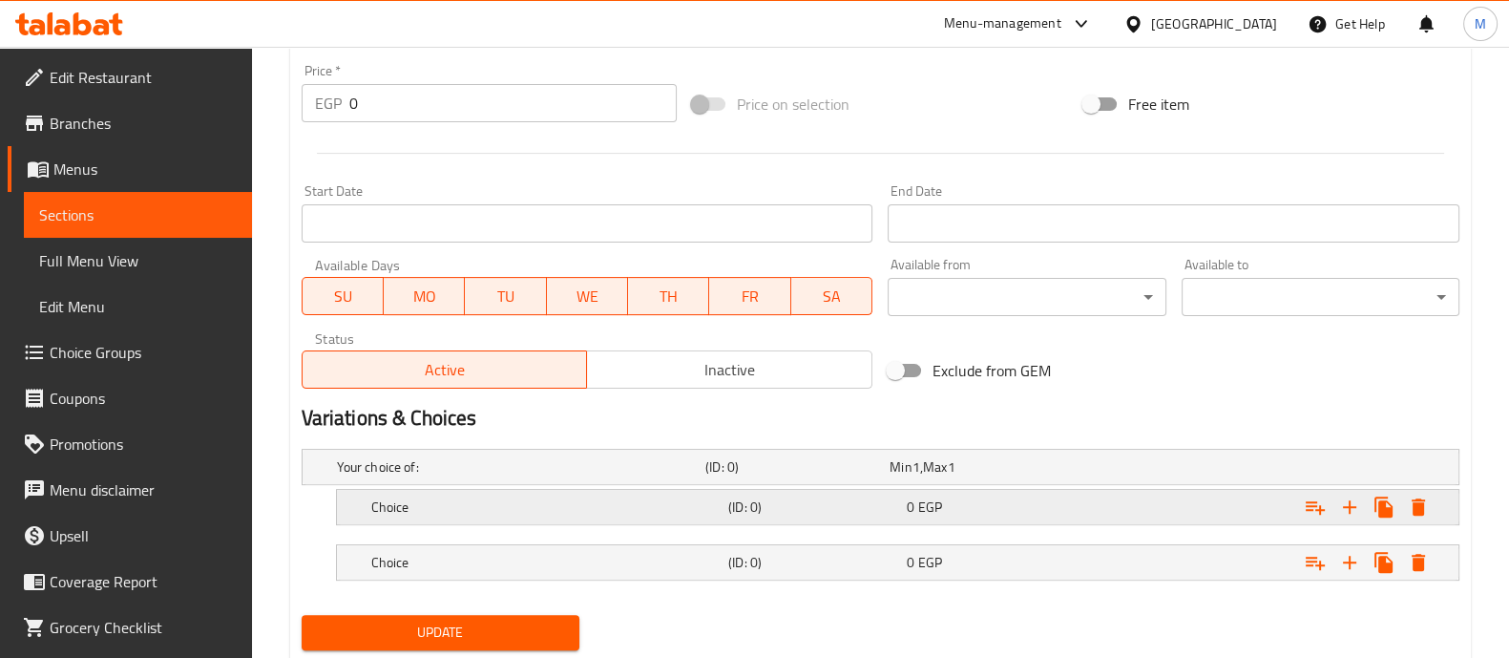
click at [529, 476] on h5 "Choice" at bounding box center [517, 466] width 361 height 19
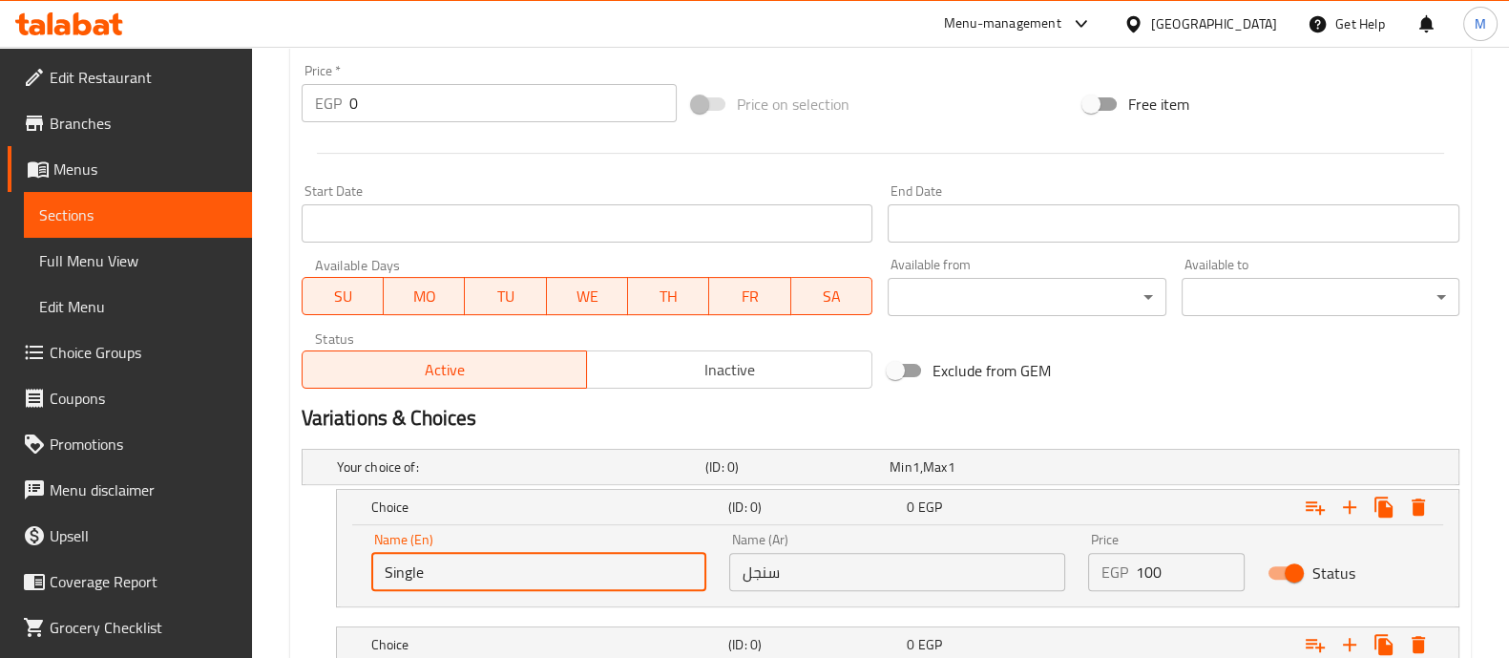
drag, startPoint x: 492, startPoint y: 556, endPoint x: 2, endPoint y: 468, distance: 497.6
click at [2, 468] on div "Edit Restaurant Branches Menus Sections Full Menu View Edit Menu Choice Groups …" at bounding box center [754, 69] width 1509 height 1455
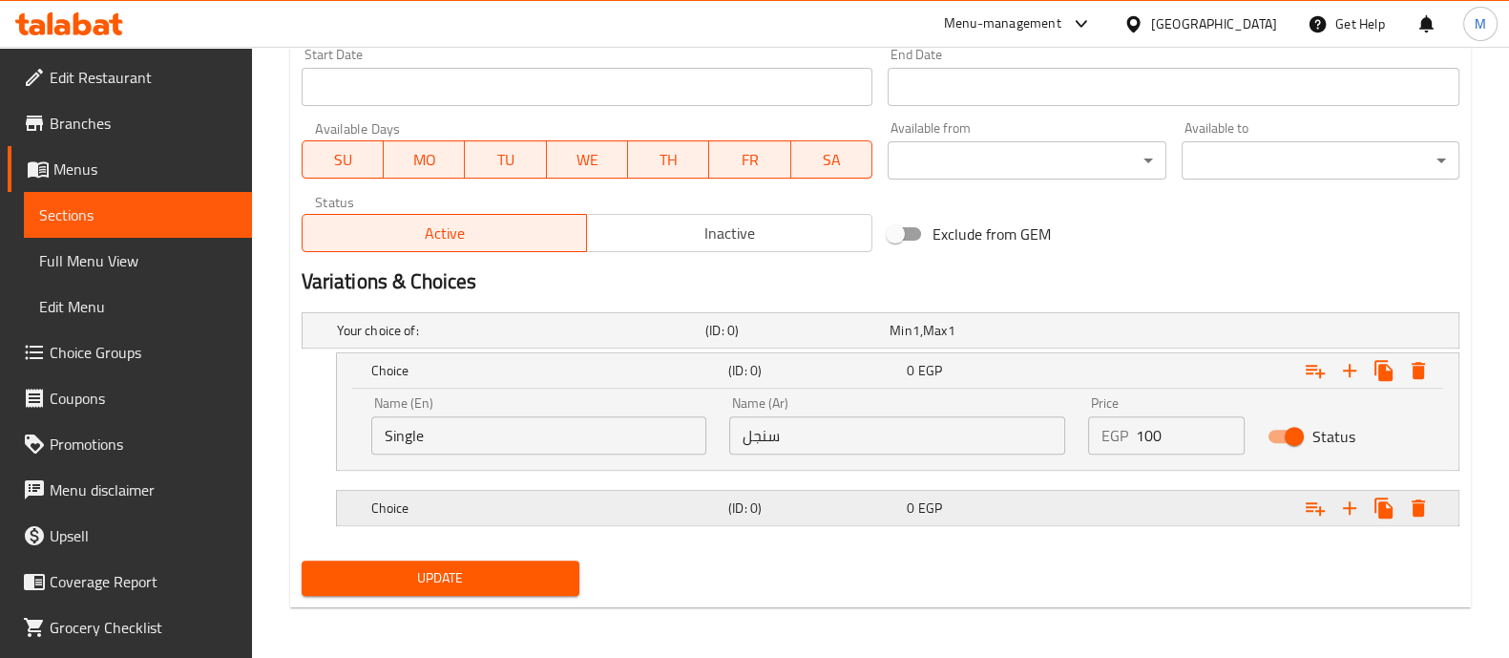
click at [404, 340] on h5 "Choice" at bounding box center [517, 330] width 361 height 19
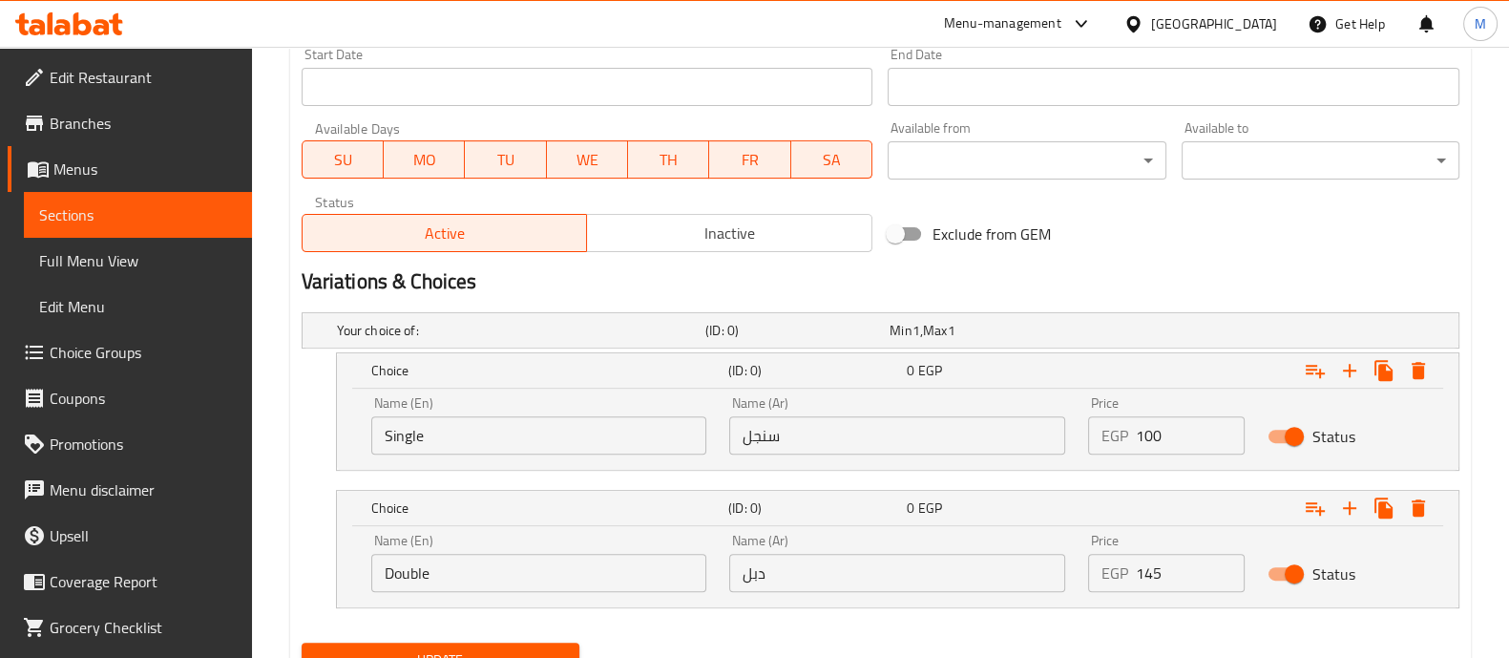
drag, startPoint x: 1171, startPoint y: 433, endPoint x: 783, endPoint y: 415, distance: 388.0
click at [783, 415] on div "Name (En) Single Name (En) Name (Ar) سنجل Name (Ar) Price EGP 100 Price Status" at bounding box center [898, 425] width 1076 height 81
type input "0"
drag, startPoint x: 1180, startPoint y: 580, endPoint x: 830, endPoint y: 515, distance: 356.5
click at [830, 515] on div "Choice (ID: 0) 0 EGP Name (En) Double Name (En) Name (Ar) دبل Name (Ar) Price E…" at bounding box center [898, 549] width 1122 height 116
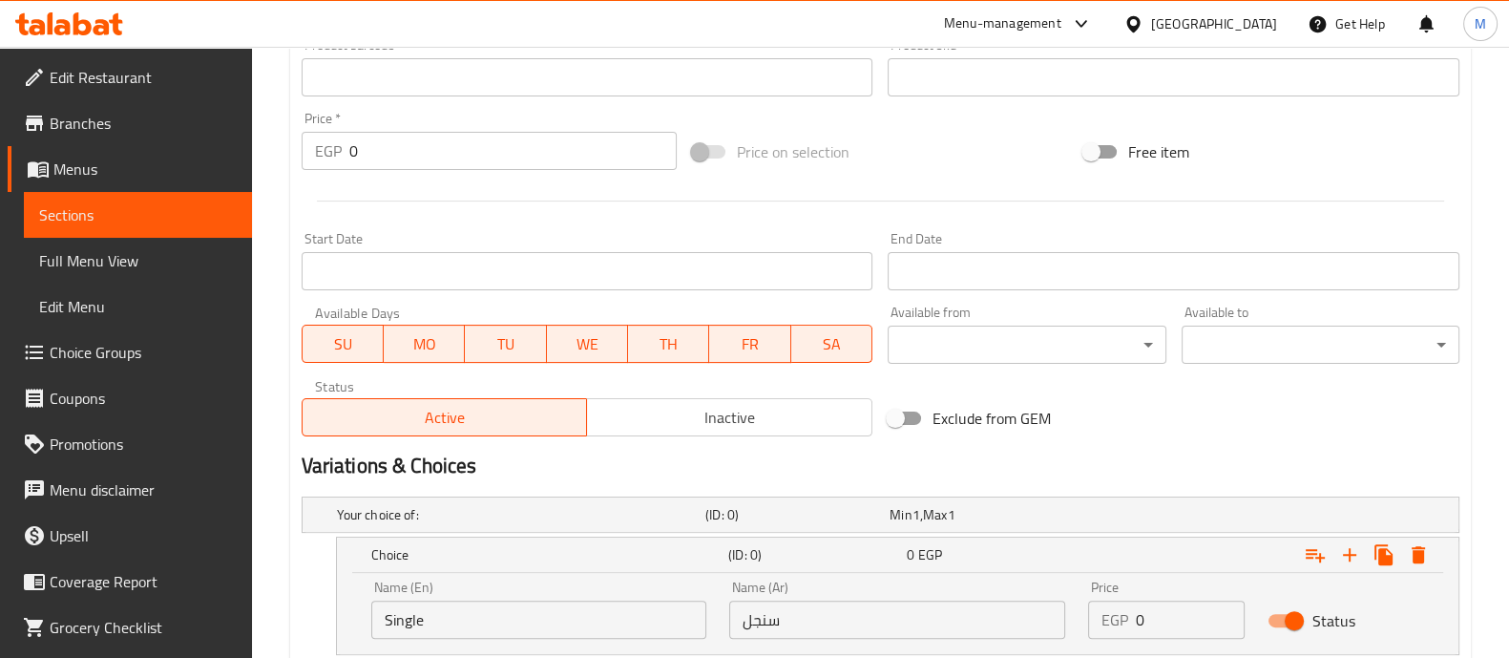
scroll to position [655, 0]
type input "45"
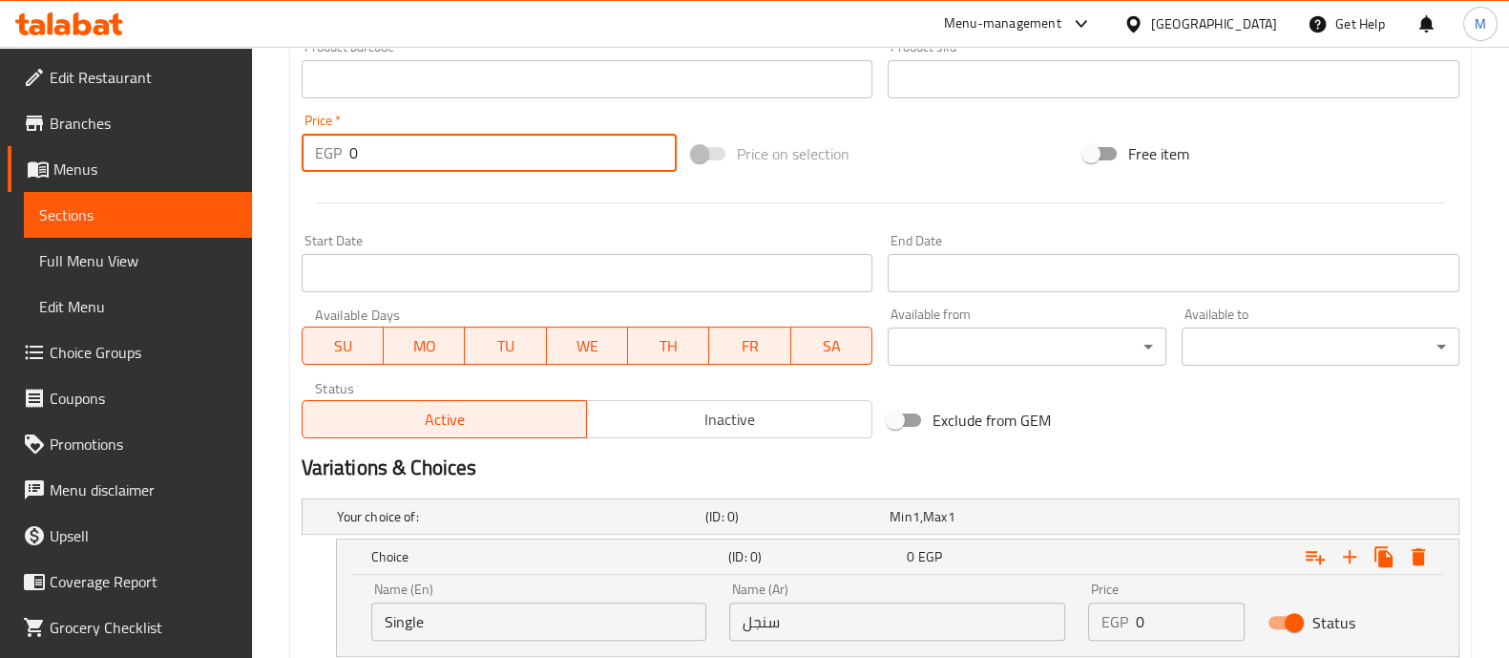
drag, startPoint x: 394, startPoint y: 162, endPoint x: 137, endPoint y: 153, distance: 258.0
click at [137, 153] on div "Edit Restaurant Branches Menus Sections Full Menu View Edit Menu Choice Groups …" at bounding box center [754, 160] width 1509 height 1537
type input "1"
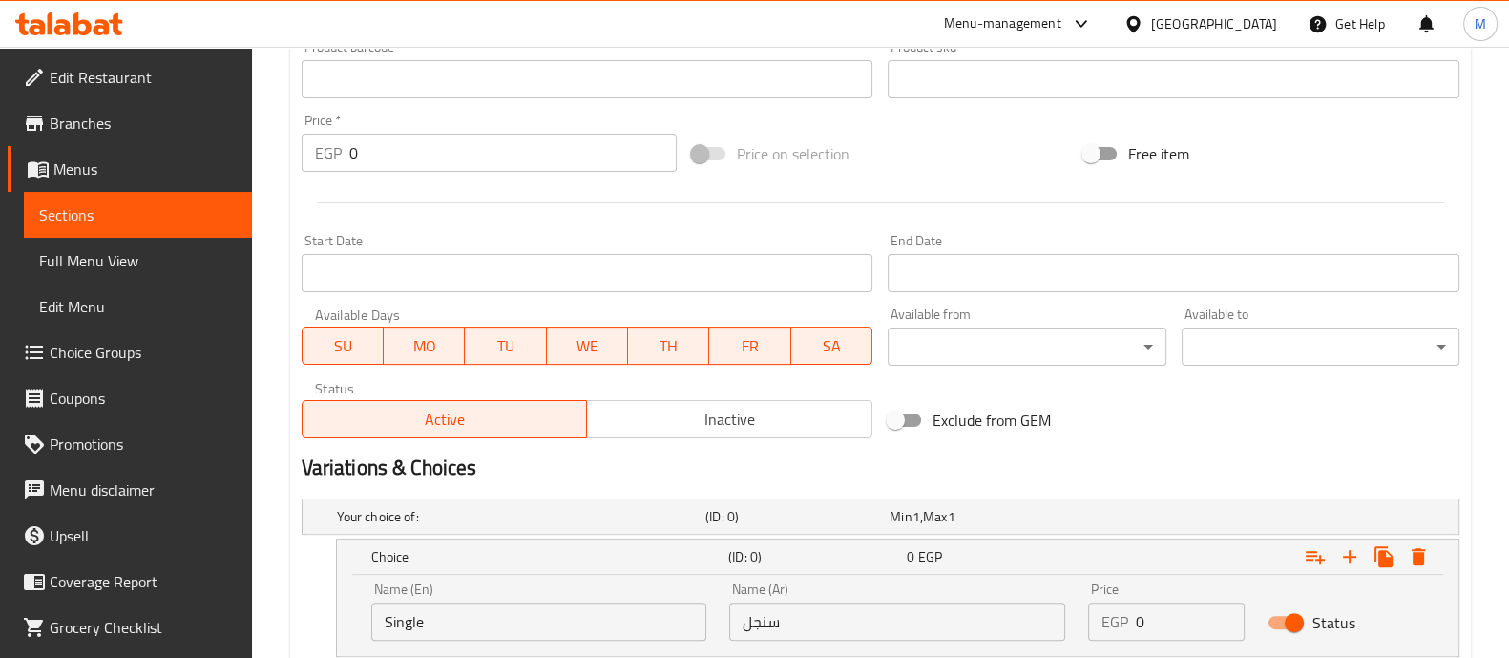
click at [562, 222] on div at bounding box center [880, 202] width 1173 height 47
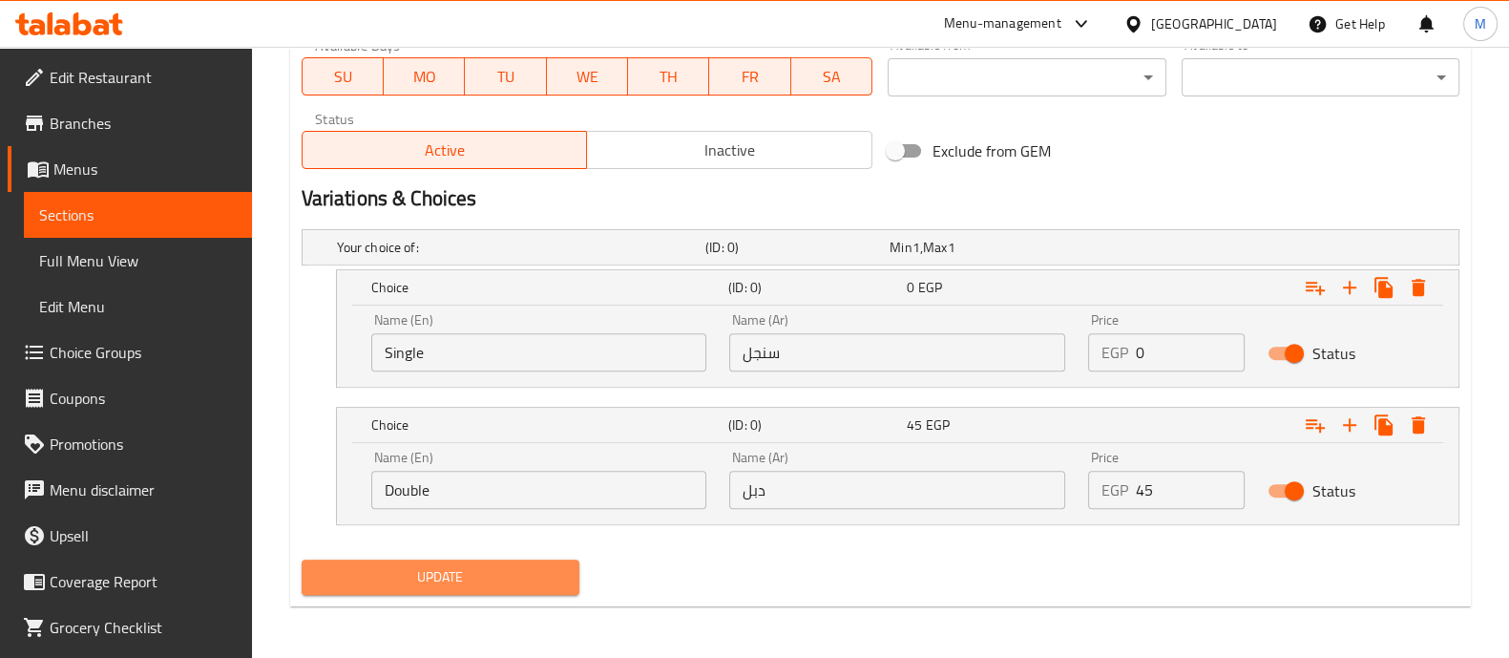
click at [437, 584] on span "Update" at bounding box center [440, 577] width 247 height 24
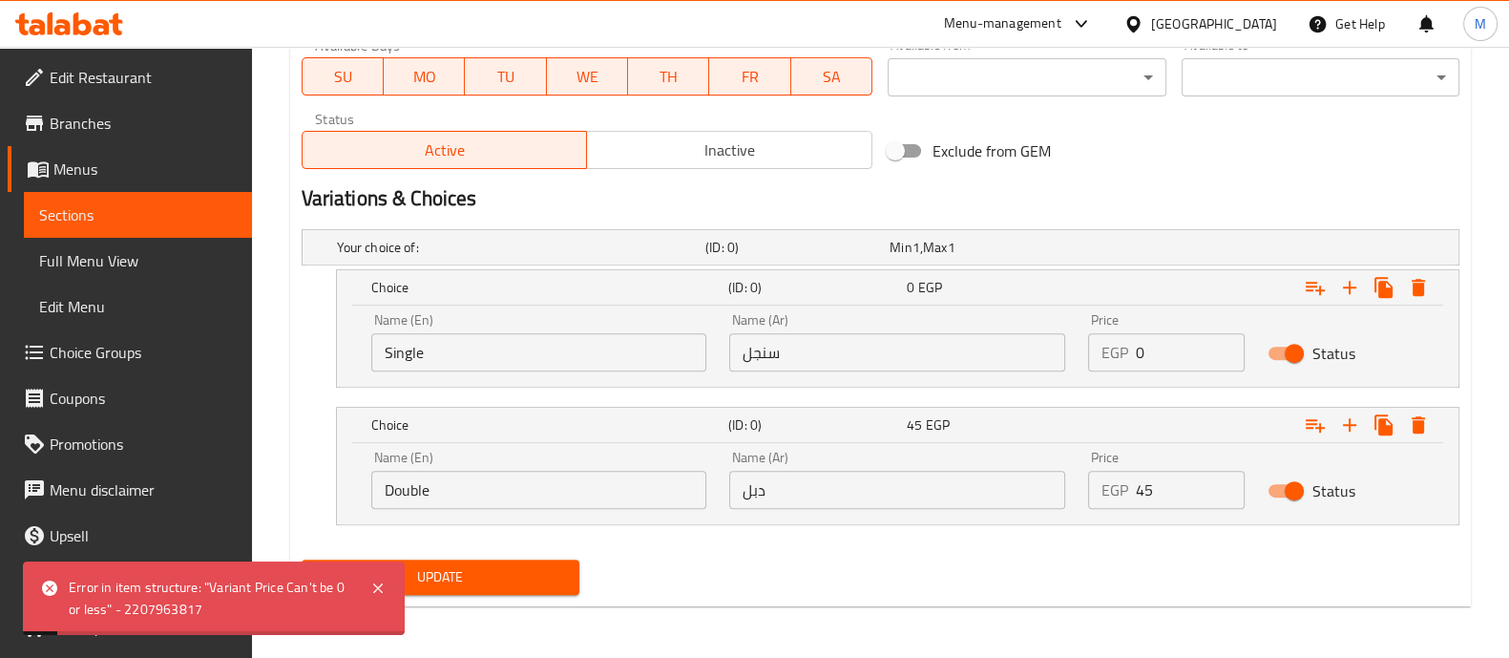
scroll to position [587, 0]
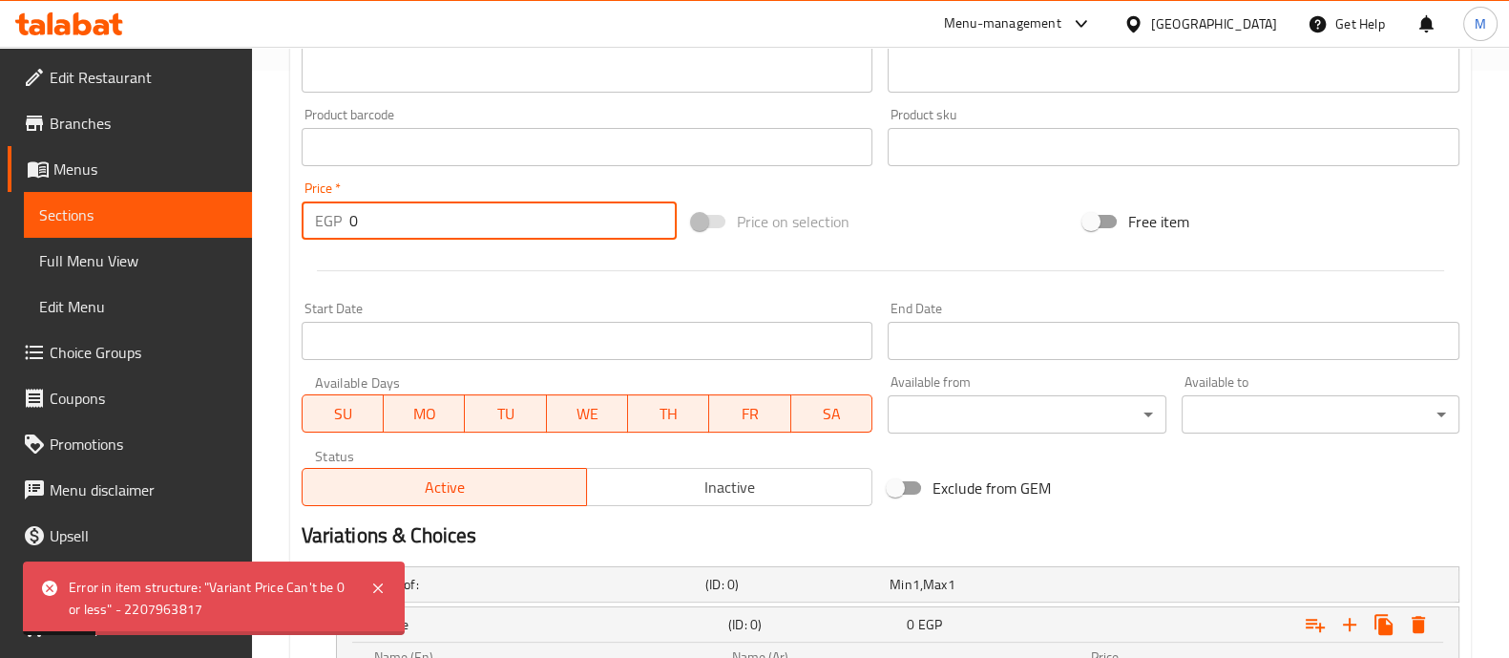
drag, startPoint x: 368, startPoint y: 220, endPoint x: 294, endPoint y: 220, distance: 73.5
click at [294, 220] on div "Price   * EGP 0 Price *" at bounding box center [489, 211] width 391 height 74
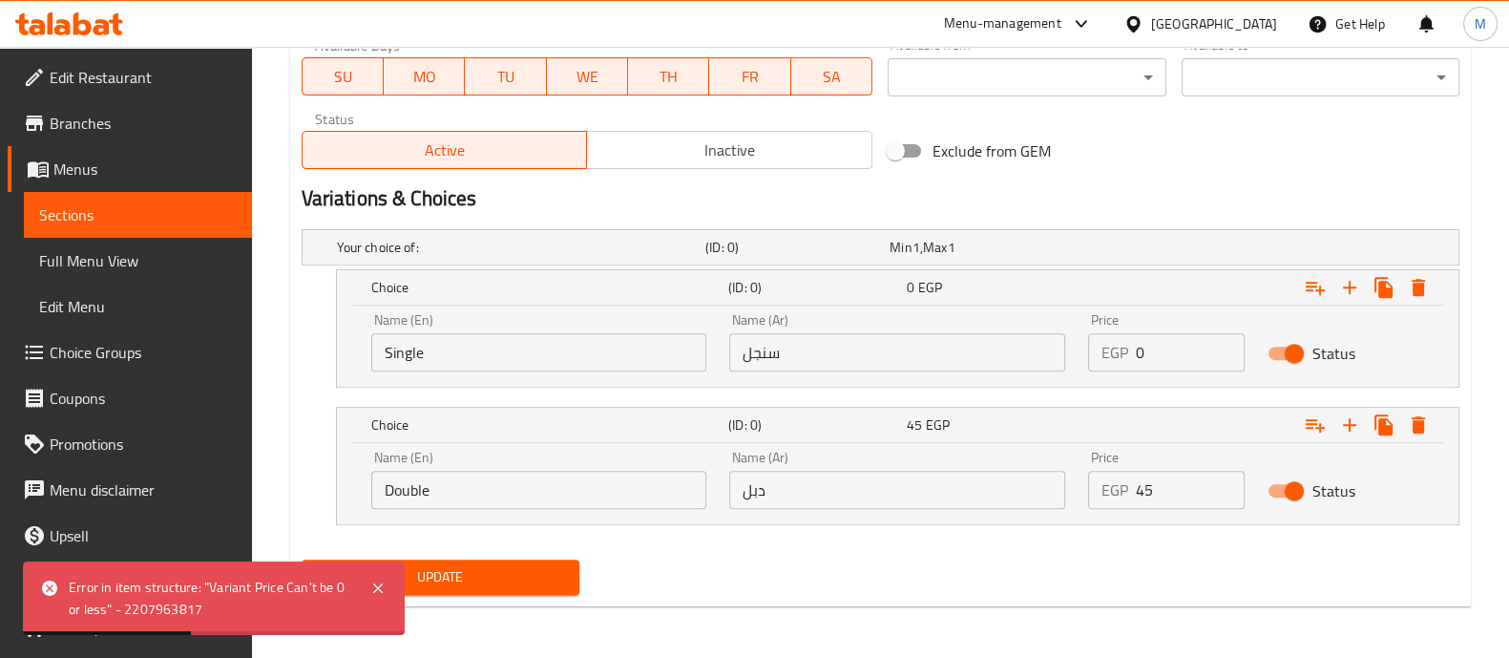
type input "100"
click at [473, 580] on span "Update" at bounding box center [440, 577] width 247 height 24
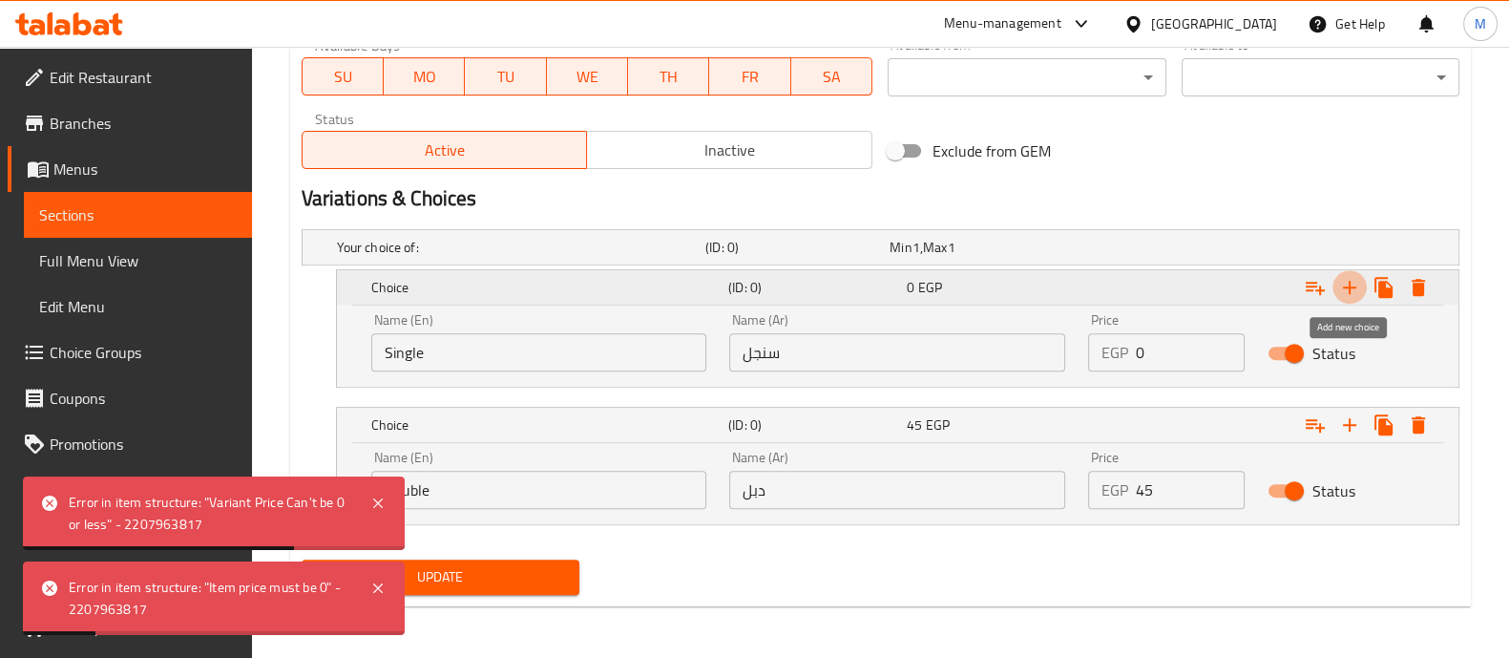
click at [1342, 285] on icon "Expand" at bounding box center [1350, 287] width 23 height 23
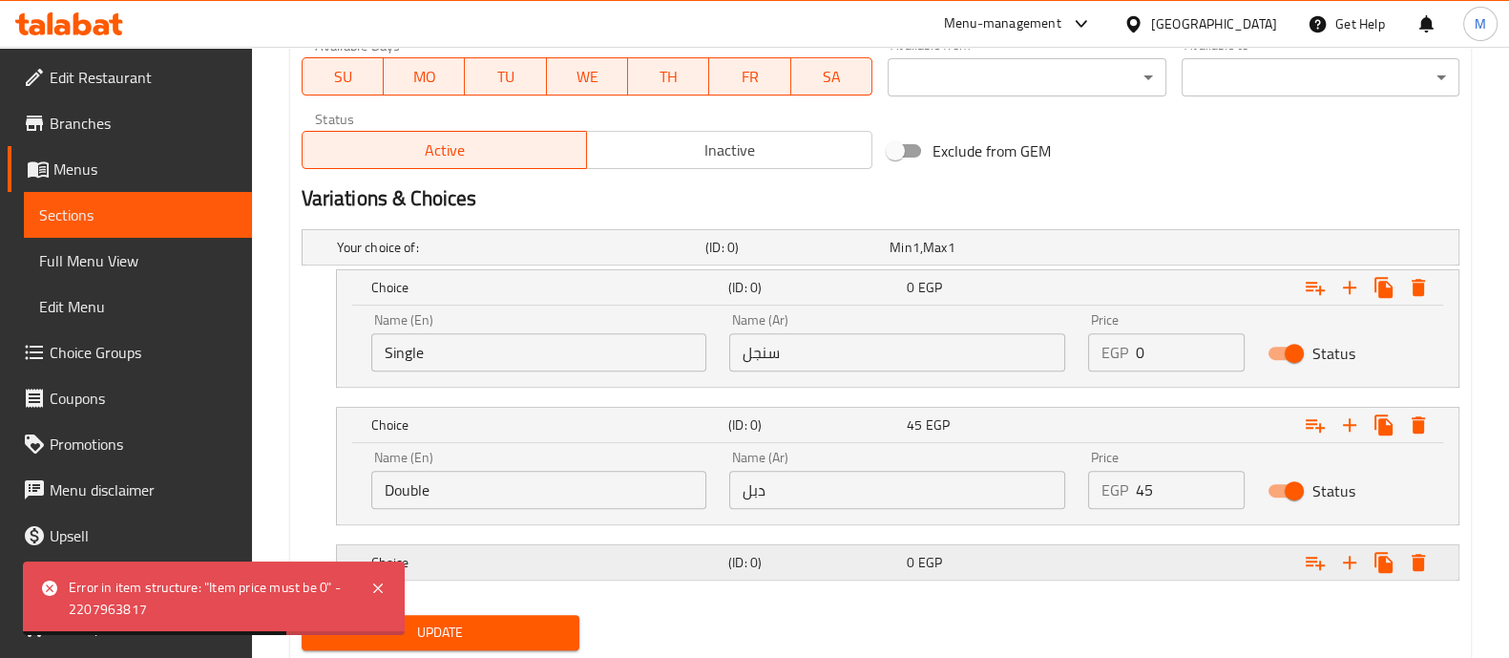
click at [570, 261] on div "Choice" at bounding box center [517, 247] width 369 height 27
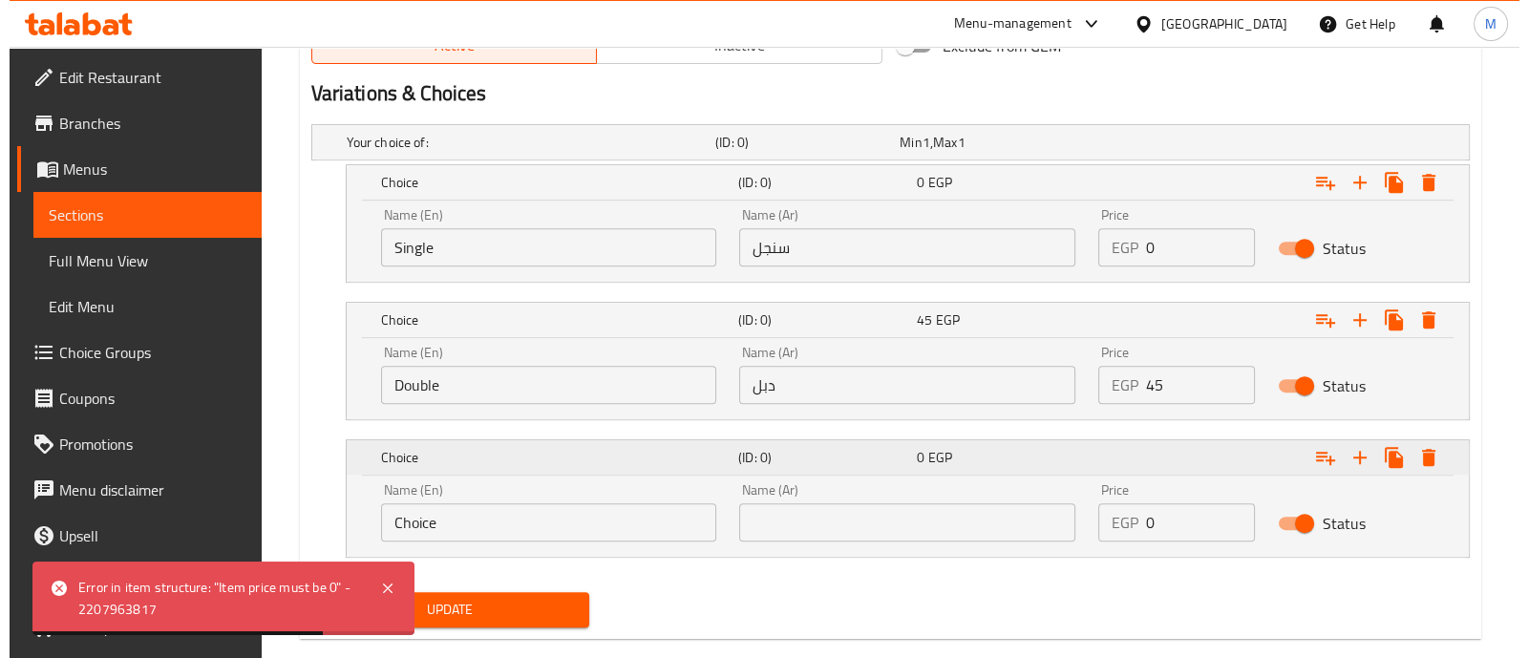
scroll to position [1058, 0]
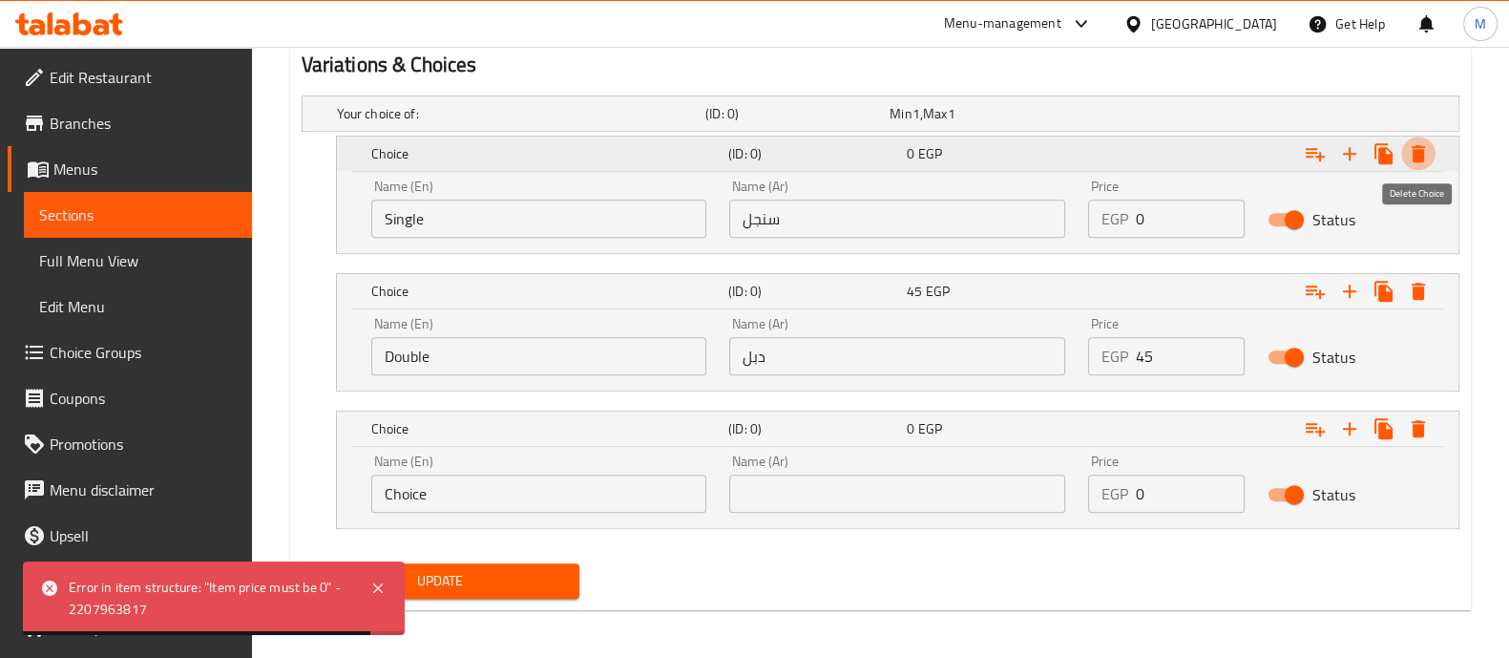
click at [1427, 151] on icon "Expand" at bounding box center [1418, 153] width 23 height 23
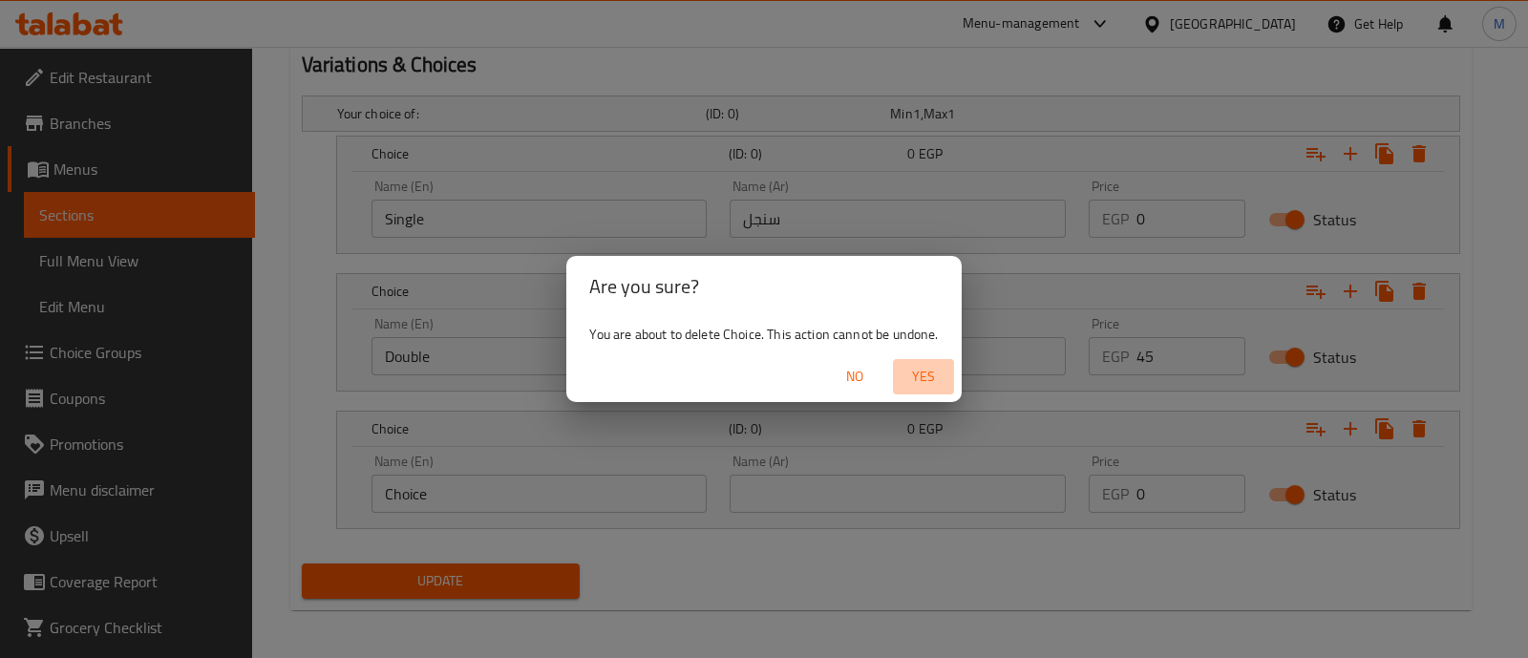
click at [945, 381] on span "Yes" at bounding box center [923, 377] width 46 height 24
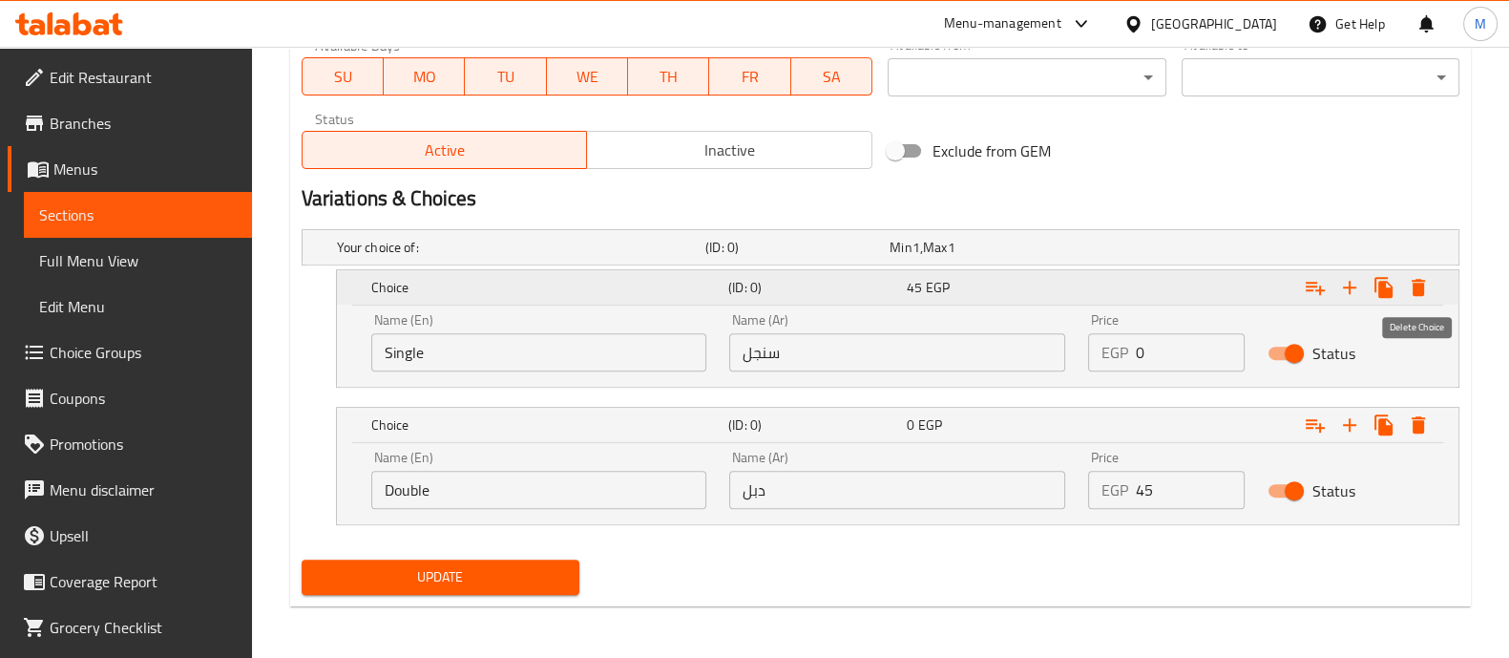
click at [1424, 285] on icon "Expand" at bounding box center [1418, 287] width 13 height 17
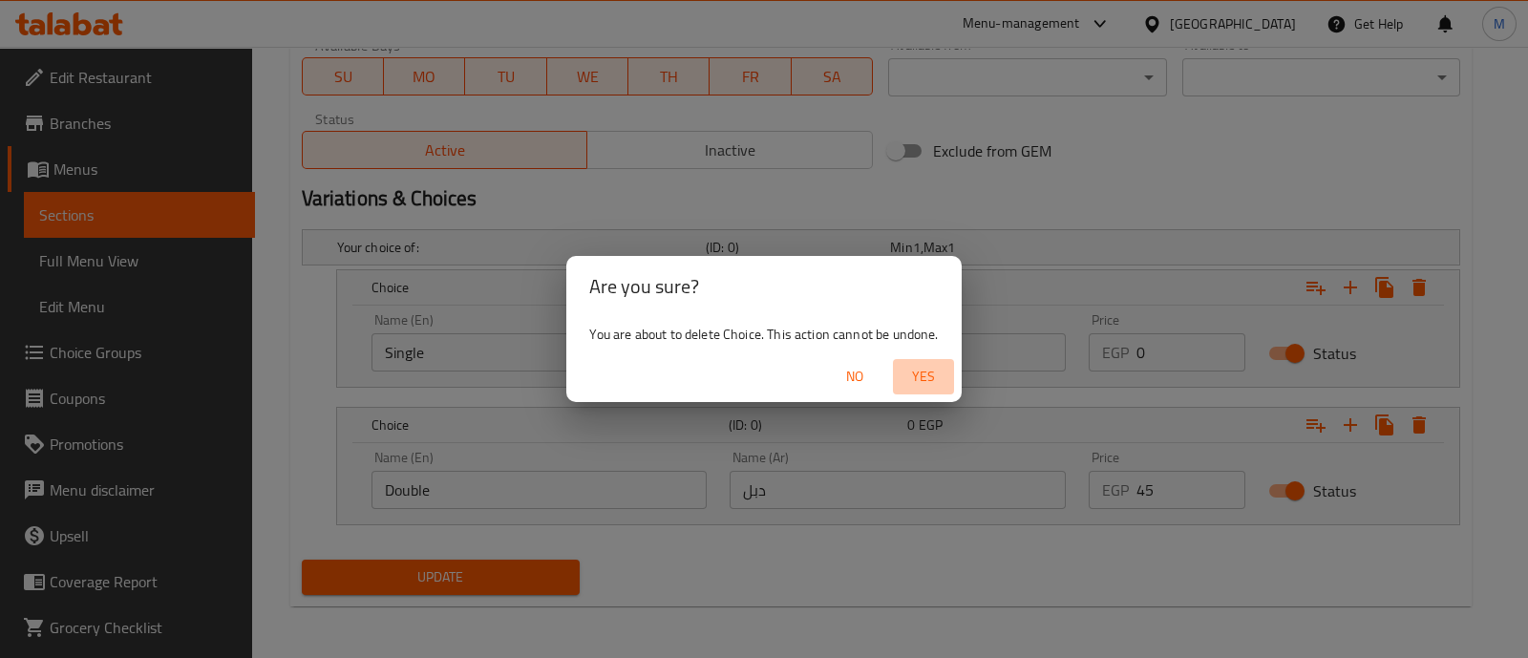
click at [926, 369] on span "Yes" at bounding box center [923, 377] width 46 height 24
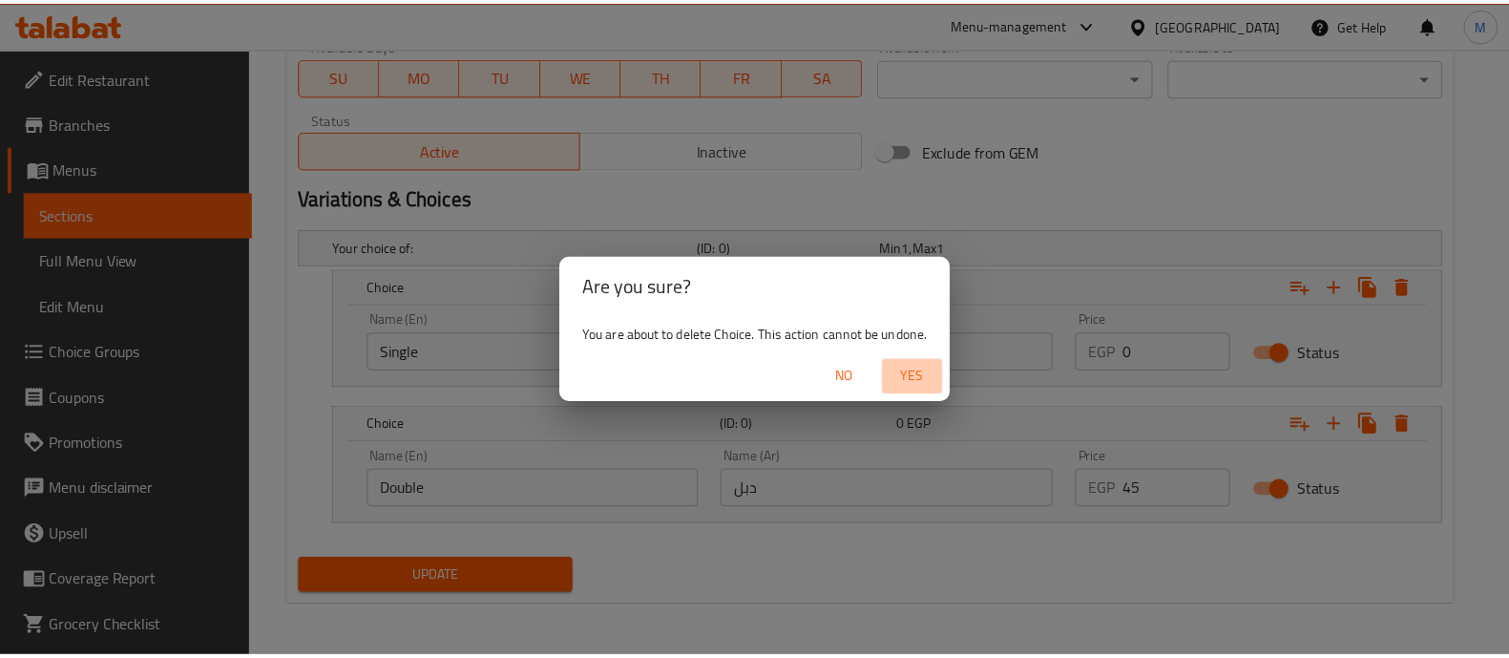
scroll to position [787, 0]
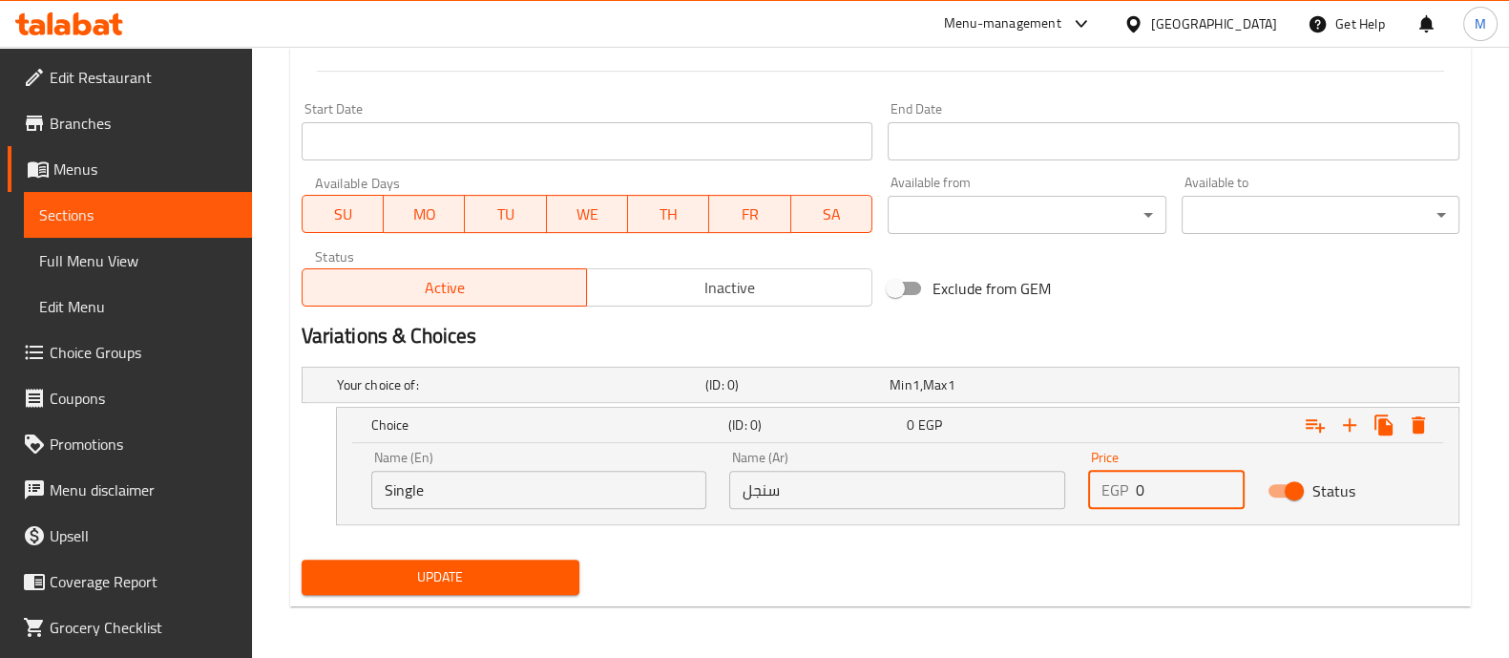
drag, startPoint x: 1178, startPoint y: 496, endPoint x: 792, endPoint y: 494, distance: 385.7
click at [792, 494] on div "Name (En) Single Name (En) Name (Ar) سنجل Name (Ar) Price EGP 0 Price Status" at bounding box center [898, 479] width 1076 height 81
type input "1"
type input "45"
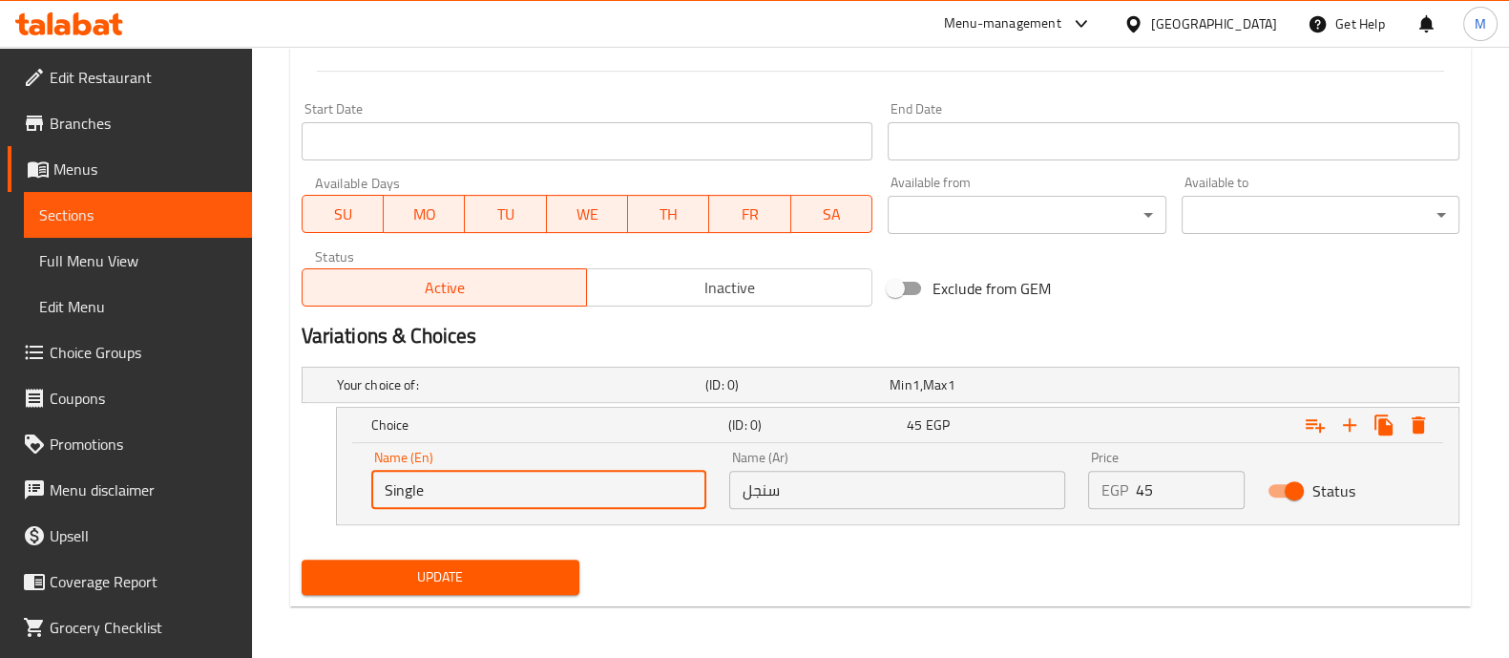
drag, startPoint x: 520, startPoint y: 489, endPoint x: 179, endPoint y: 415, distance: 349.6
type input "Make it Double"
drag, startPoint x: 825, startPoint y: 488, endPoint x: 621, endPoint y: 458, distance: 206.5
click at [621, 458] on div "Name (En) Make it Double Name (En) Name (Ar) سنجل Name (Ar) Price EGP 45 Price …" at bounding box center [898, 479] width 1076 height 81
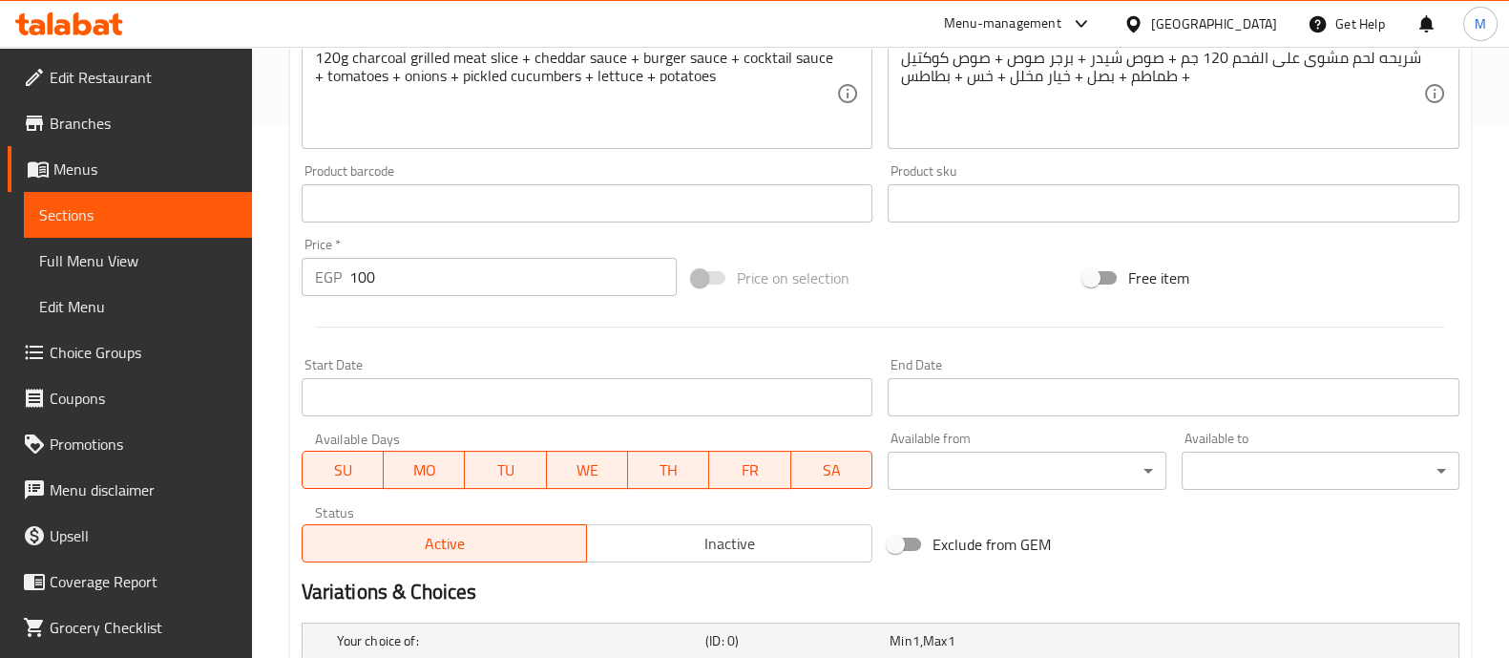
scroll to position [529, 0]
type input "دبل"
click at [852, 327] on div at bounding box center [880, 329] width 1173 height 47
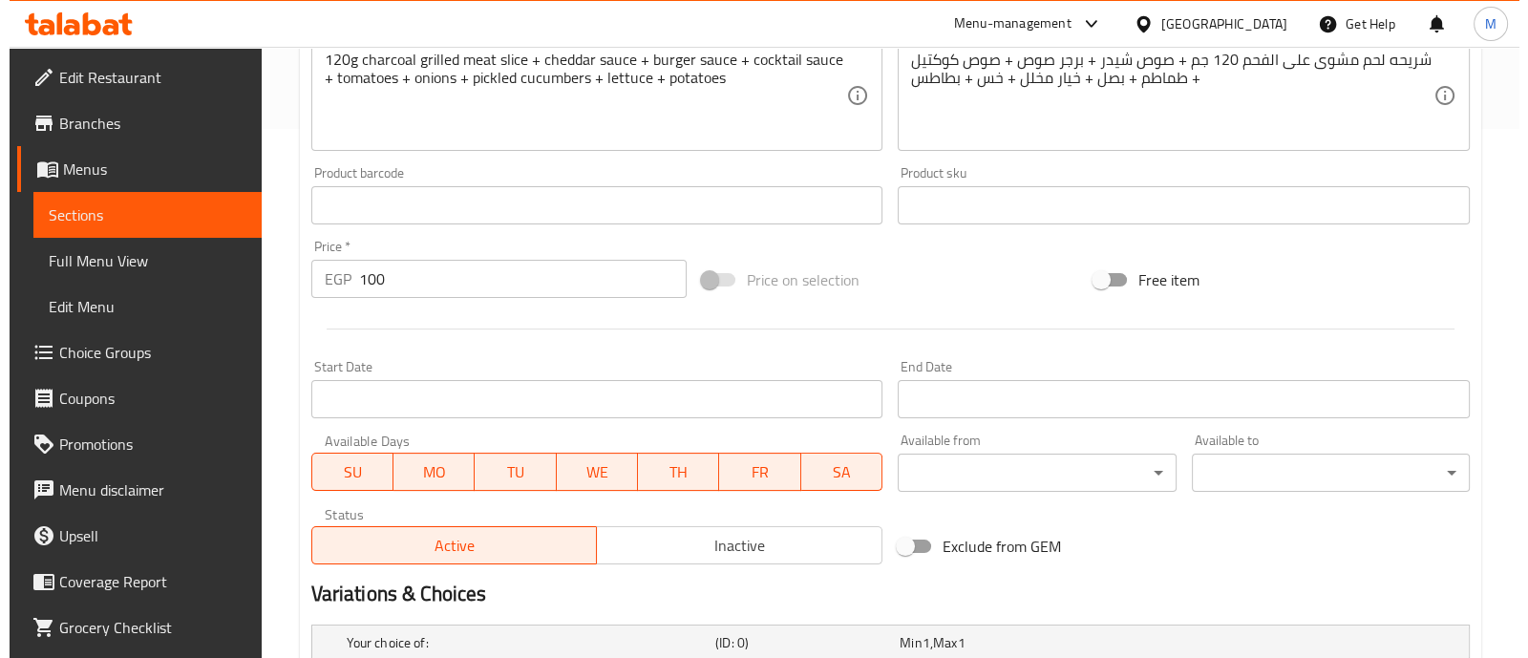
scroll to position [787, 0]
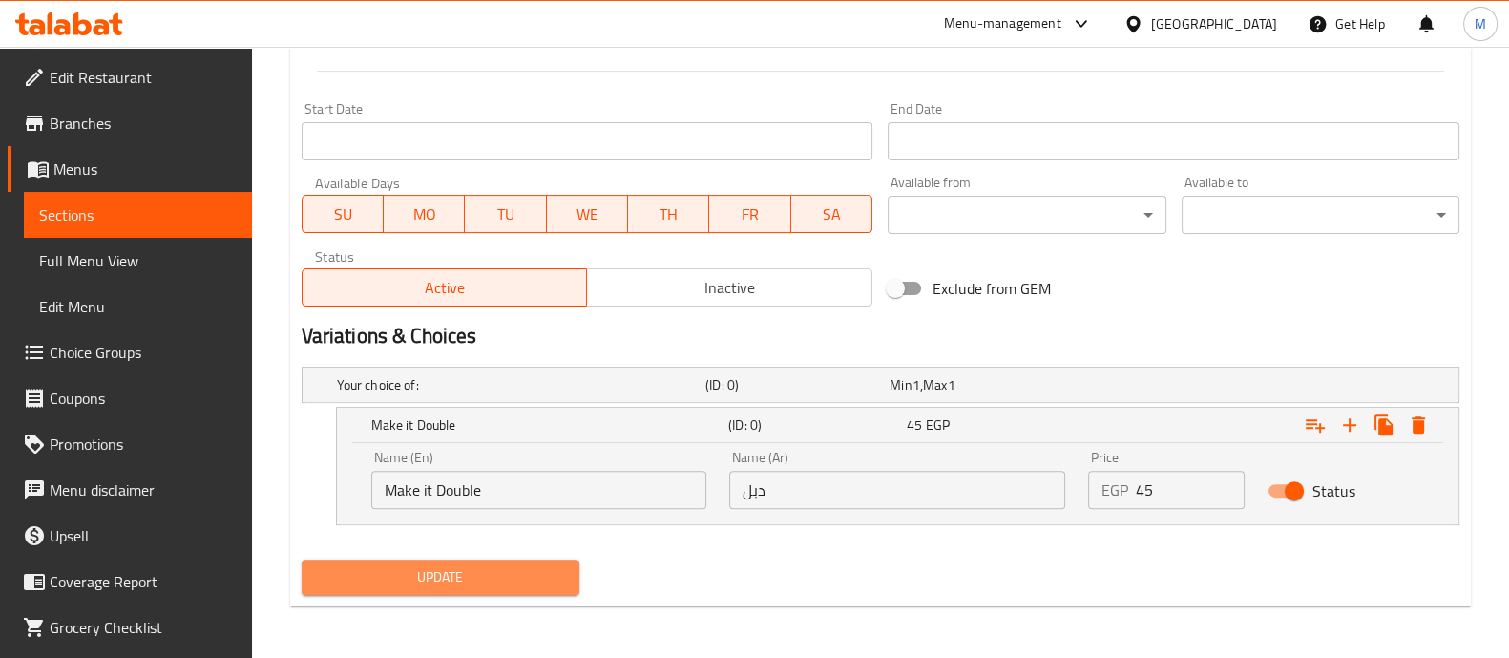
click at [533, 580] on span "Update" at bounding box center [440, 577] width 247 height 24
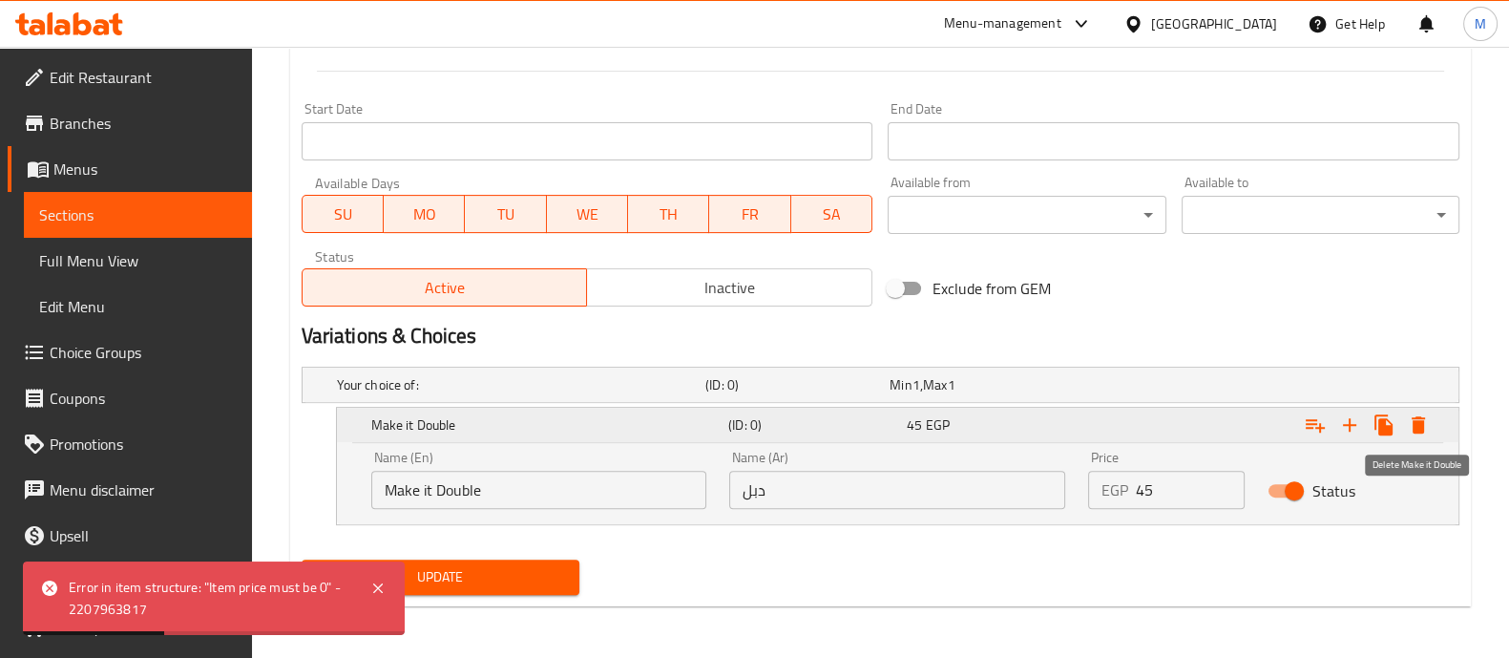
click at [1408, 414] on icon "Expand" at bounding box center [1418, 424] width 23 height 23
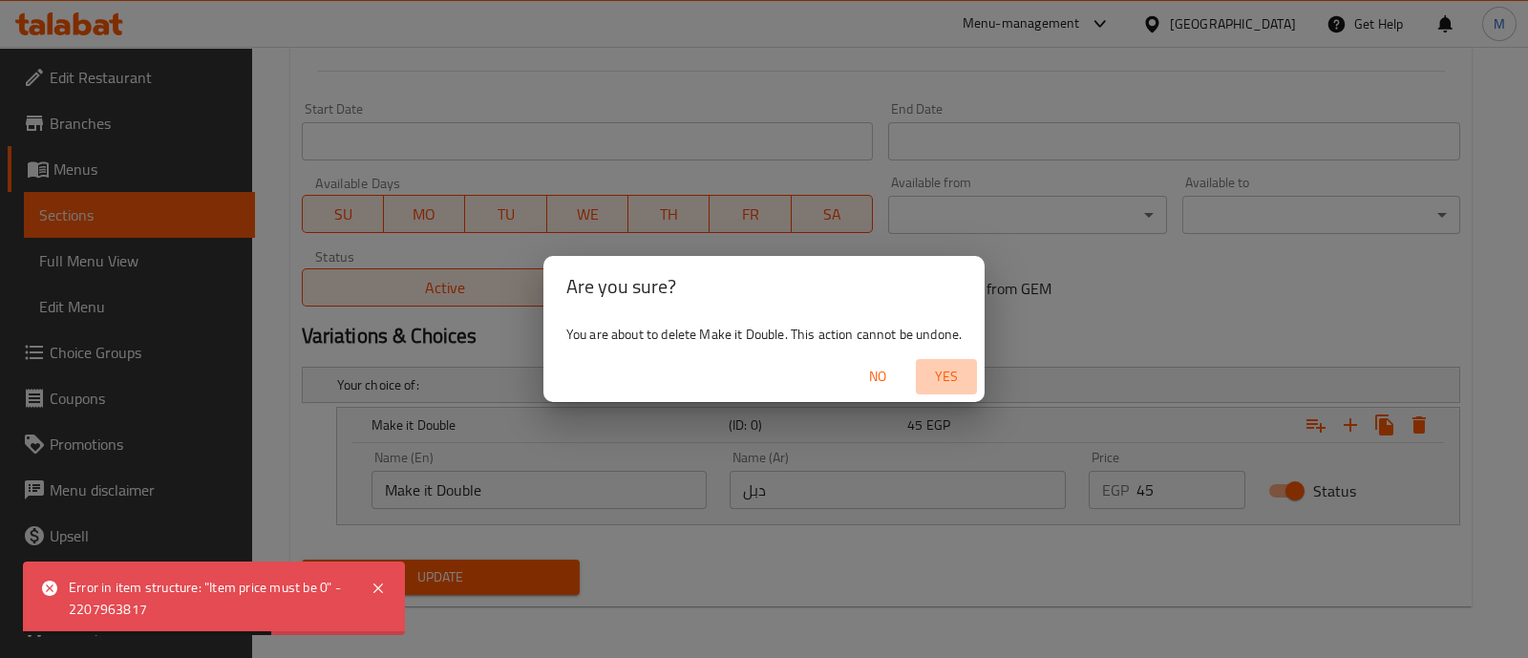
click at [962, 377] on span "Yes" at bounding box center [946, 377] width 46 height 24
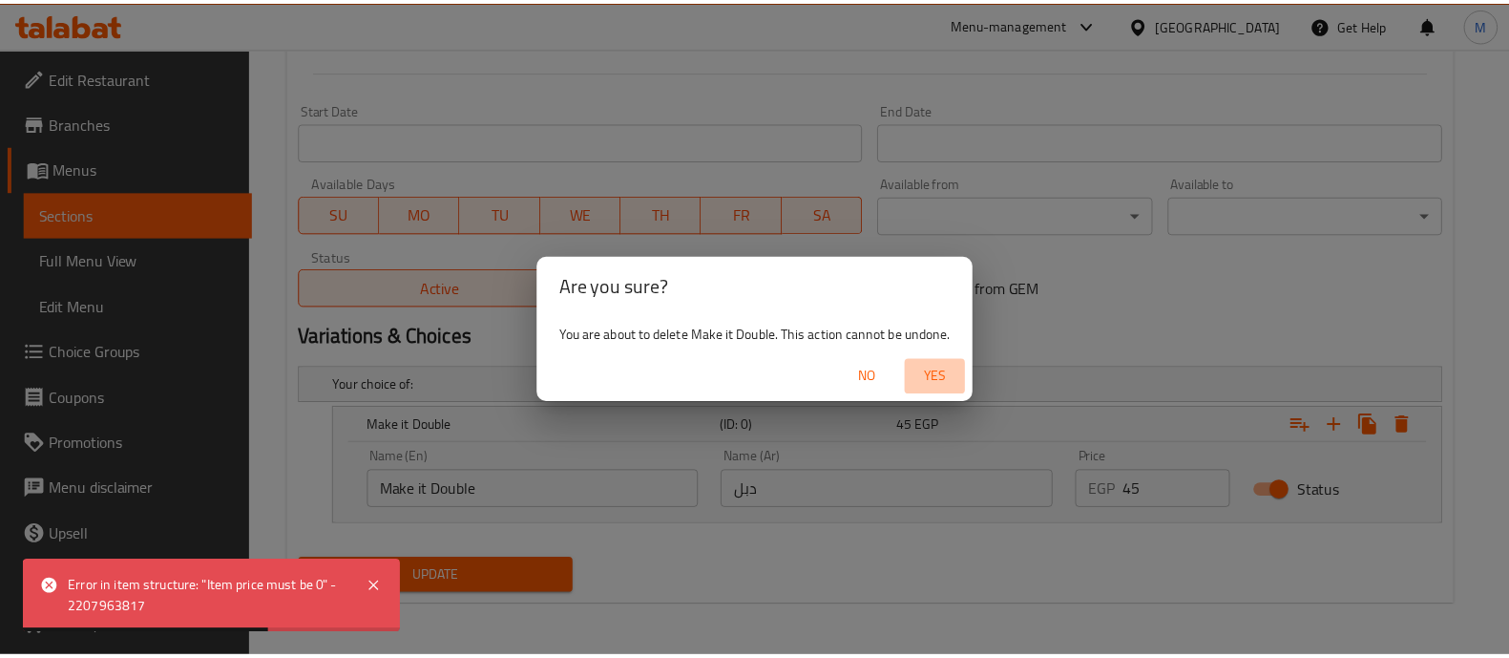
scroll to position [717, 0]
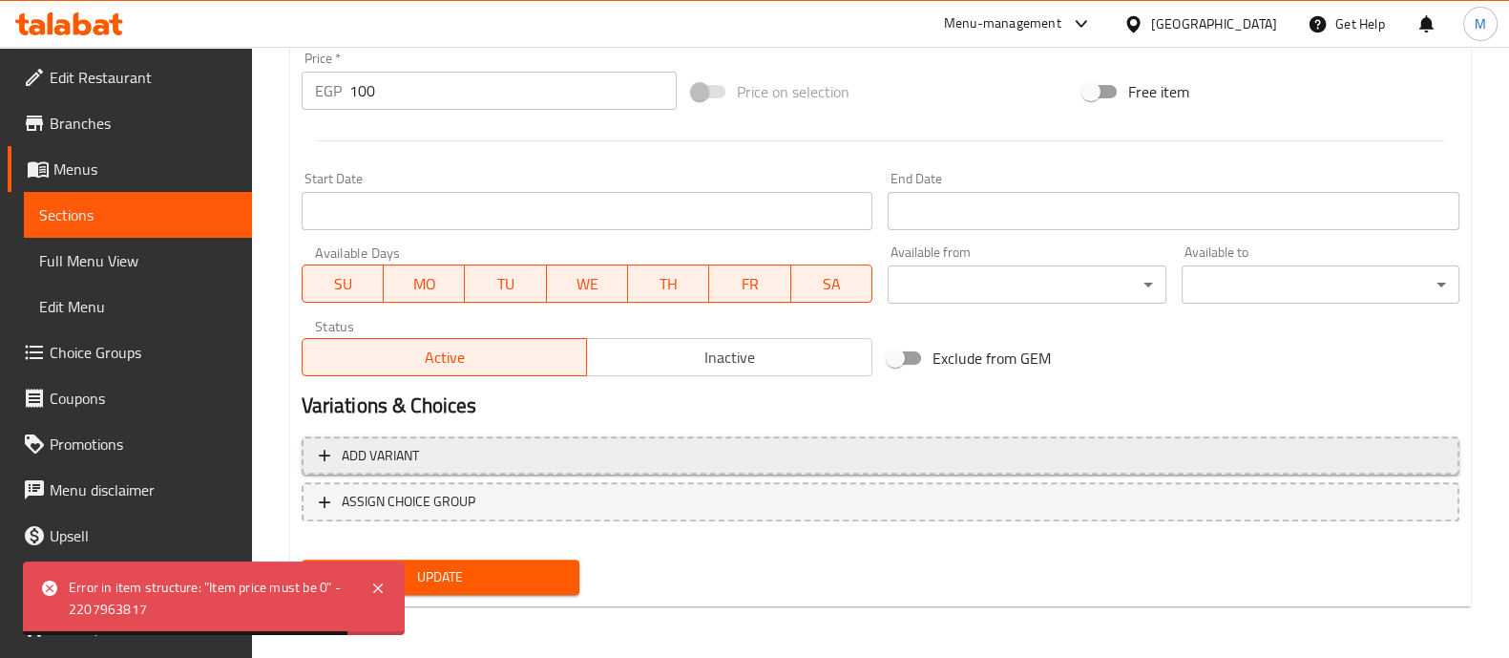
click at [466, 465] on span "Add variant" at bounding box center [881, 456] width 1124 height 24
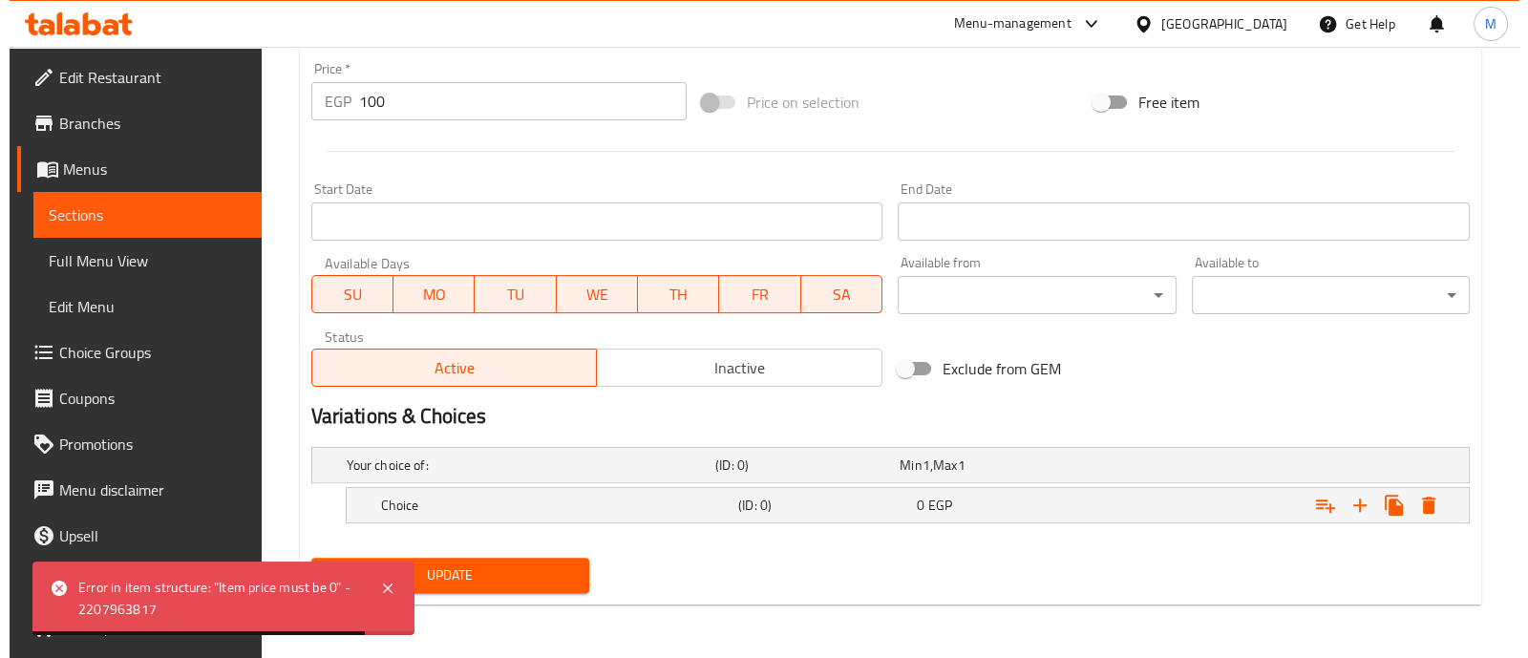
scroll to position [705, 0]
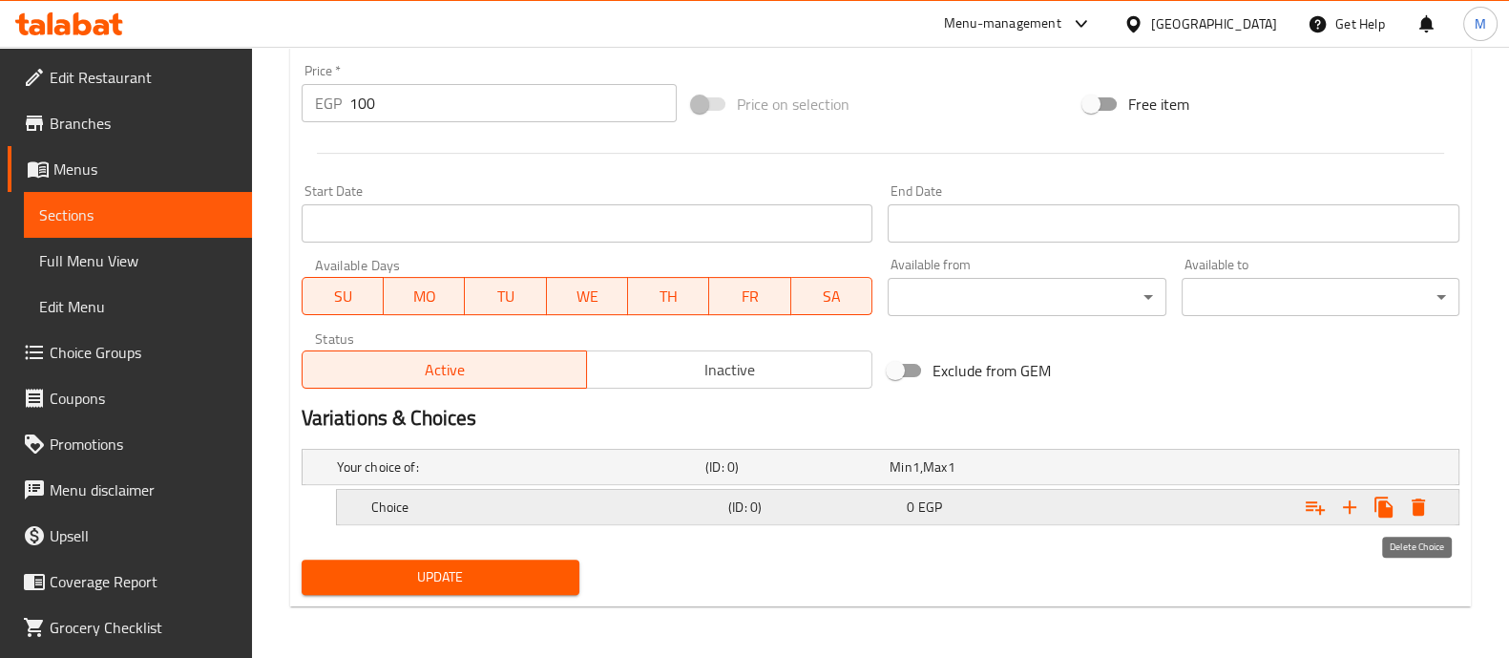
click at [1425, 507] on icon "Expand" at bounding box center [1418, 507] width 23 height 23
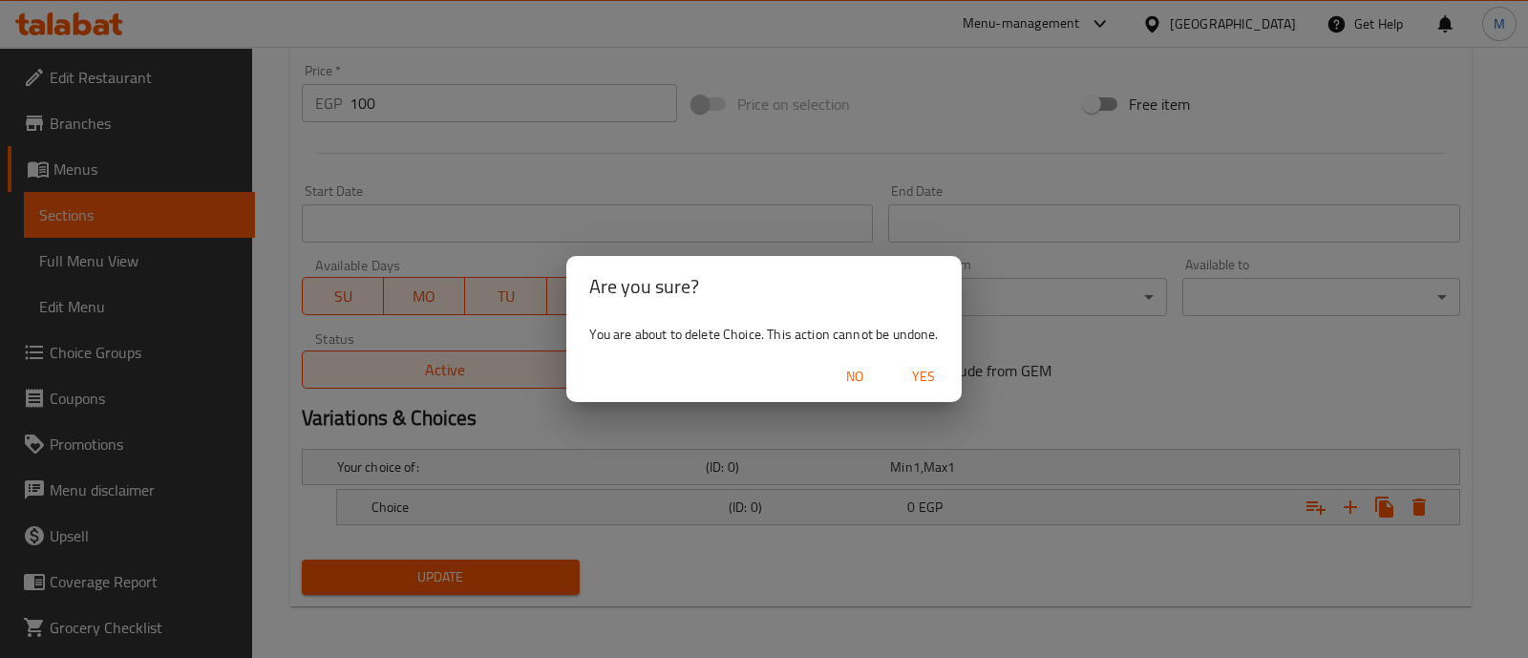
click at [919, 374] on span "Yes" at bounding box center [923, 377] width 46 height 24
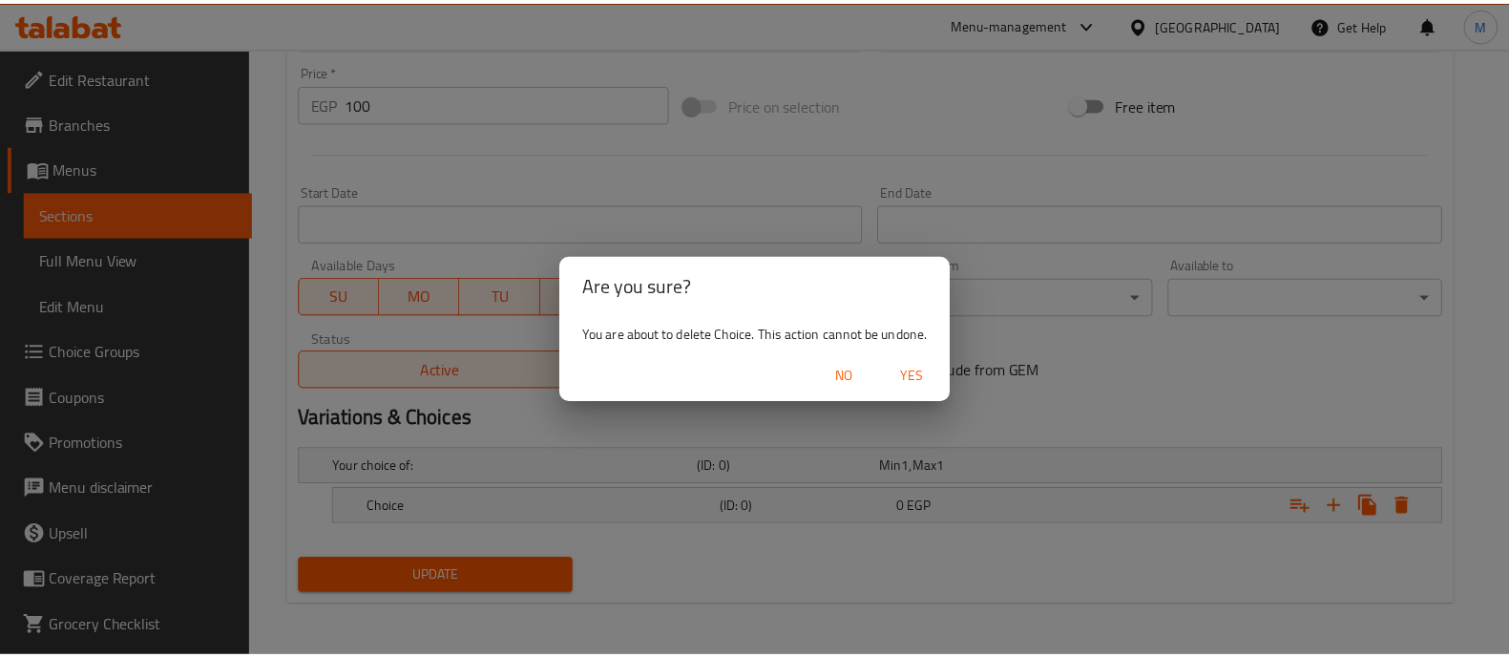
scroll to position [699, 0]
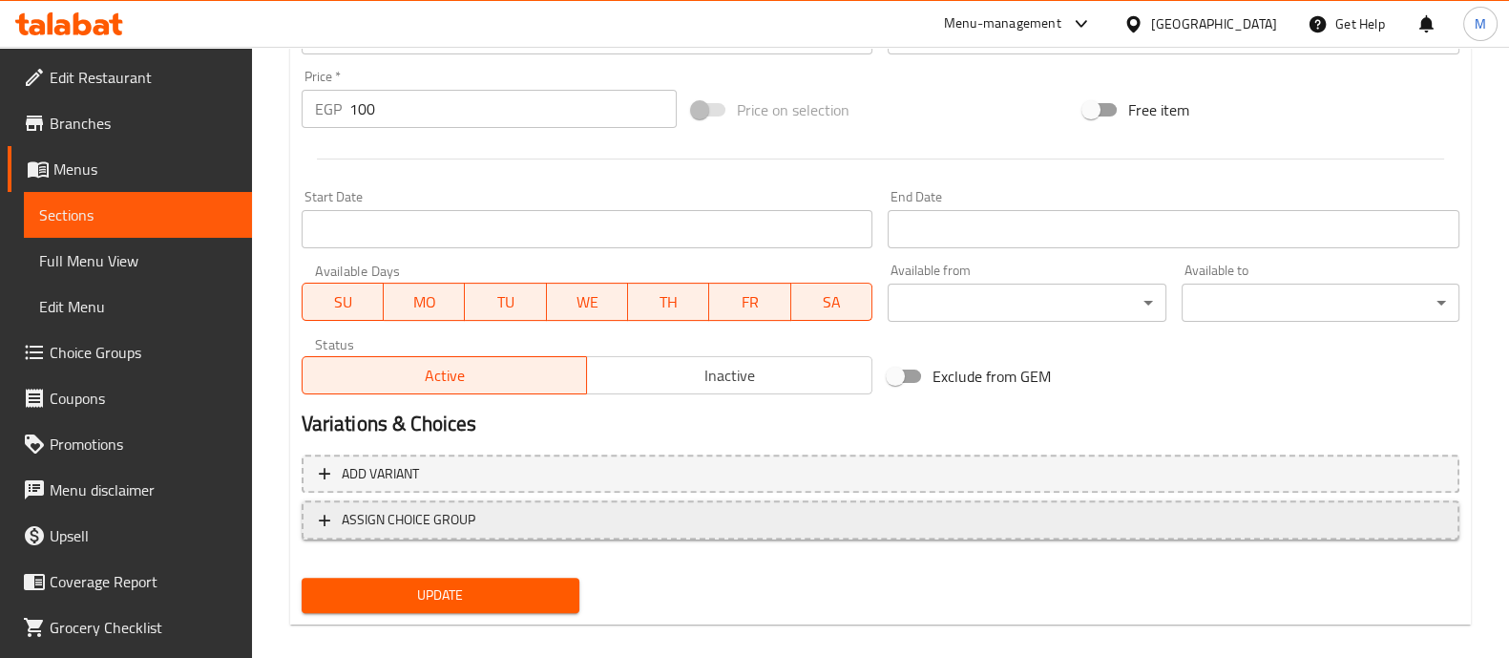
click at [390, 523] on span "ASSIGN CHOICE GROUP" at bounding box center [409, 520] width 134 height 24
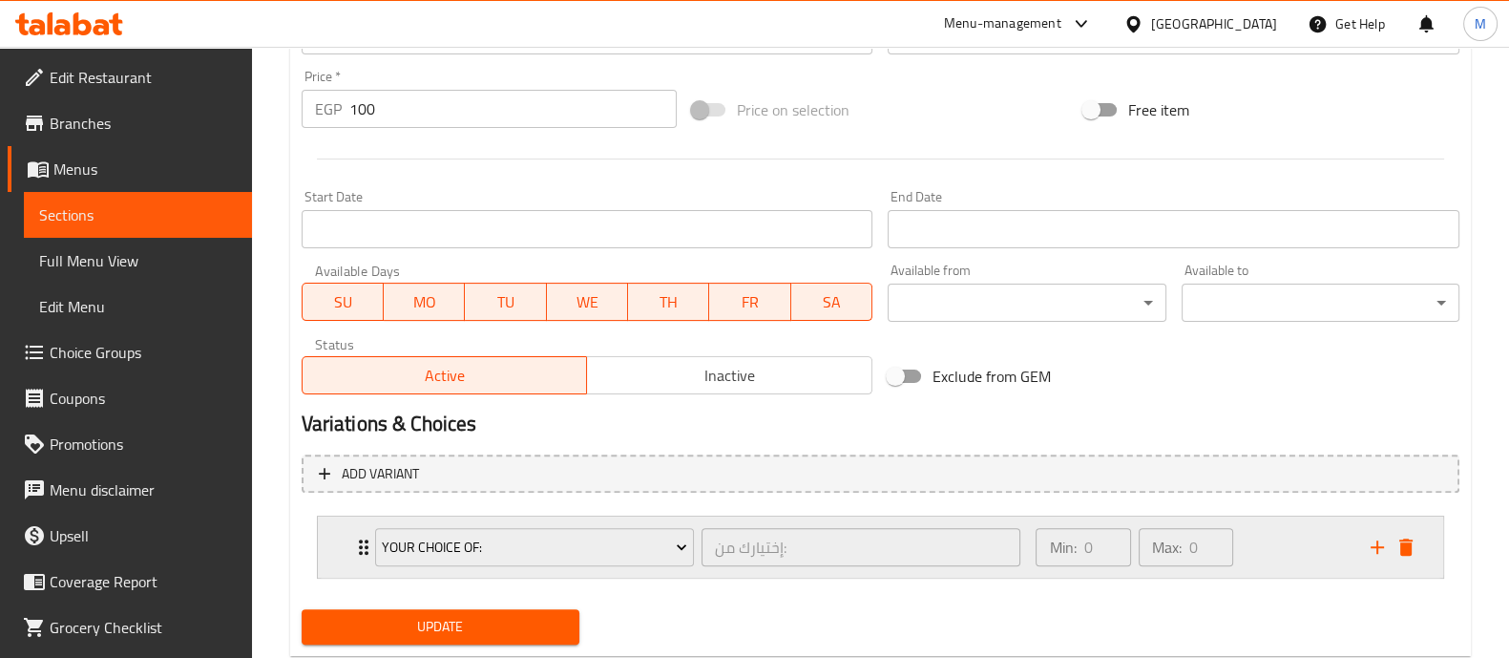
scroll to position [749, 0]
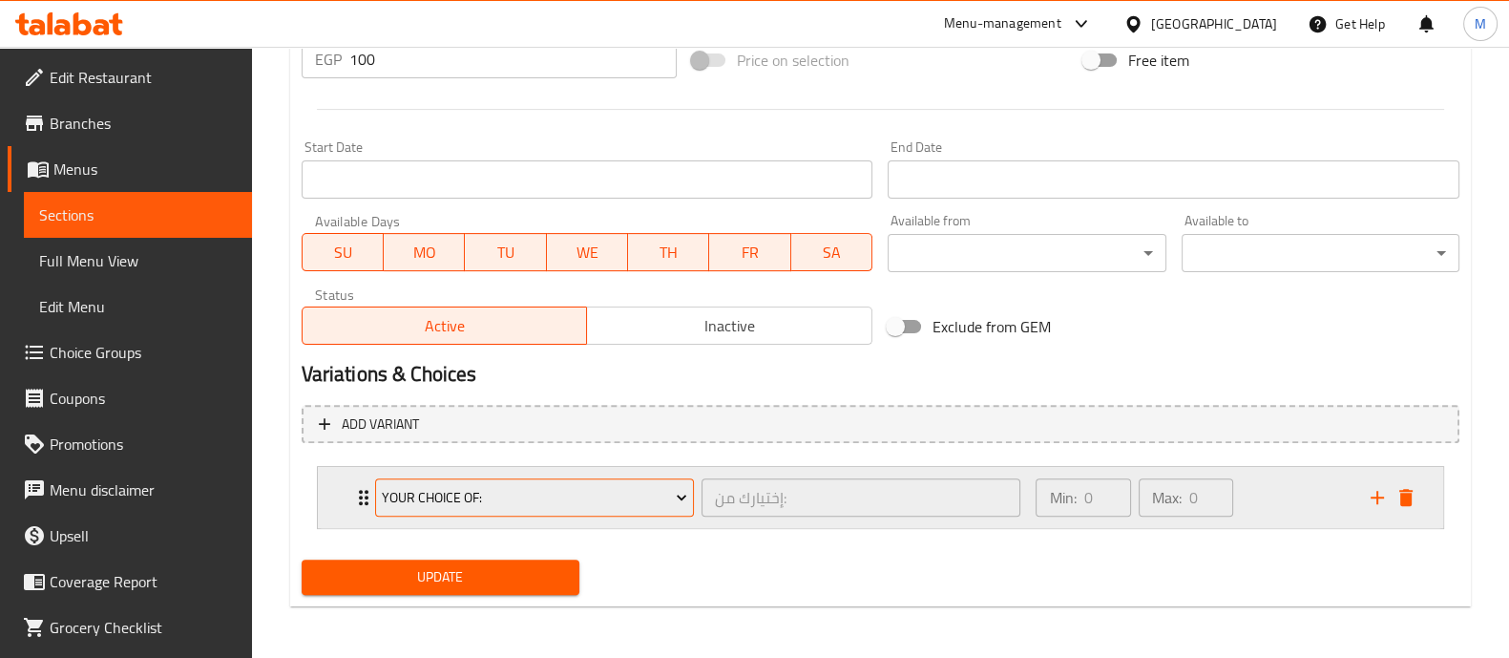
click at [588, 496] on span "Your Choice Of:" at bounding box center [535, 498] width 306 height 24
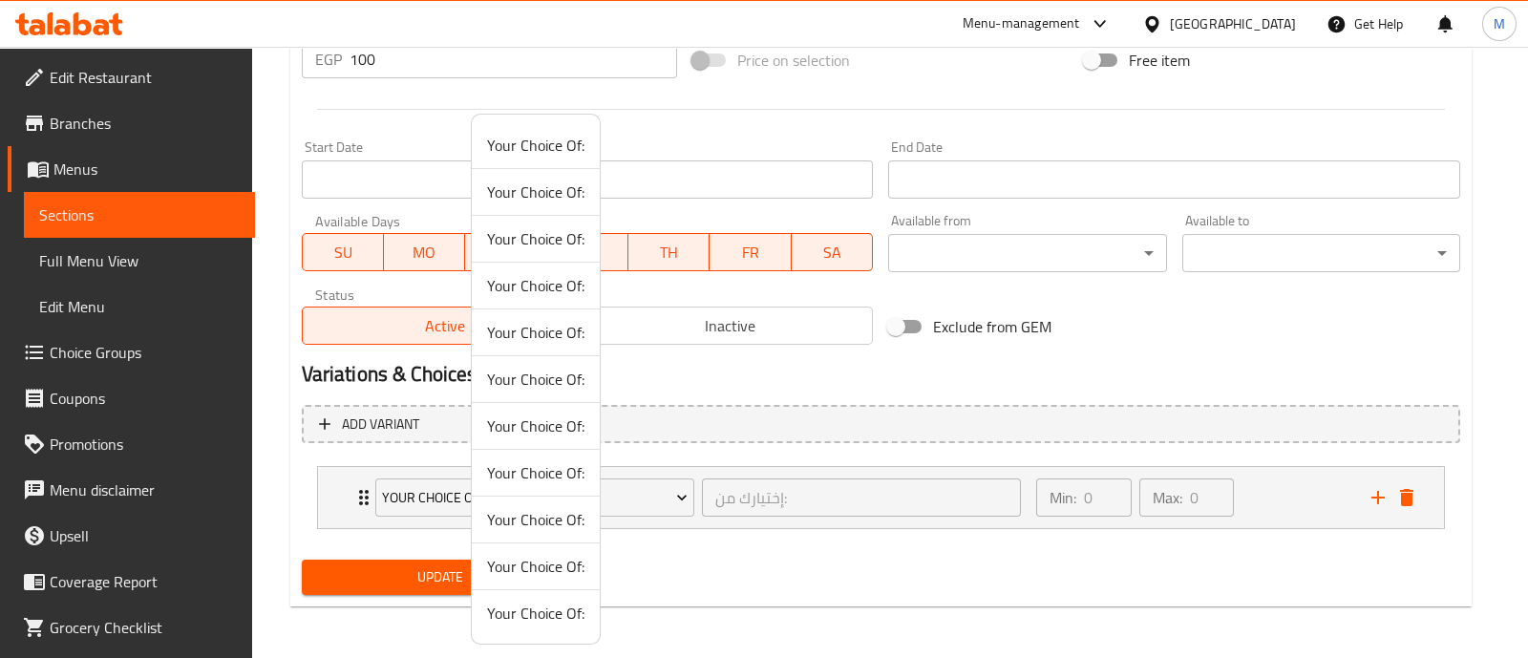
click at [790, 500] on div at bounding box center [764, 329] width 1528 height 658
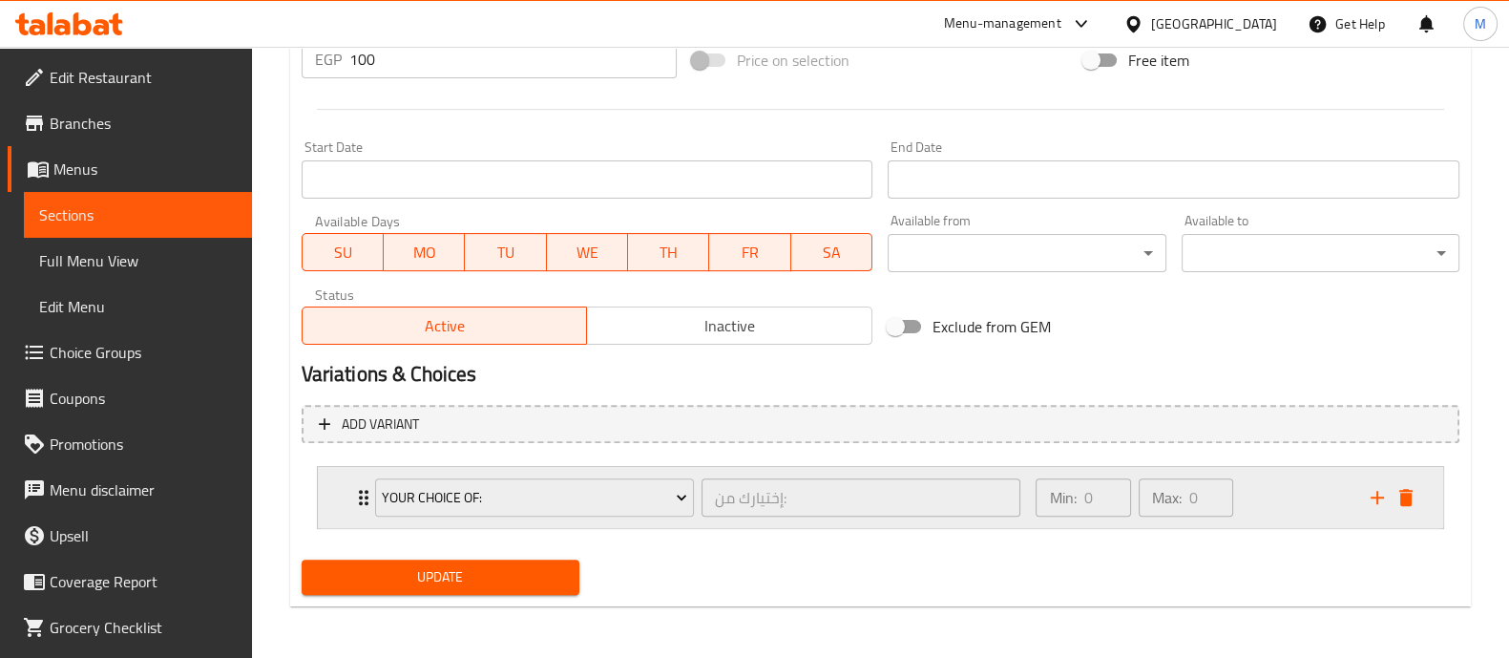
click at [1410, 496] on icon "delete" at bounding box center [1406, 497] width 13 height 17
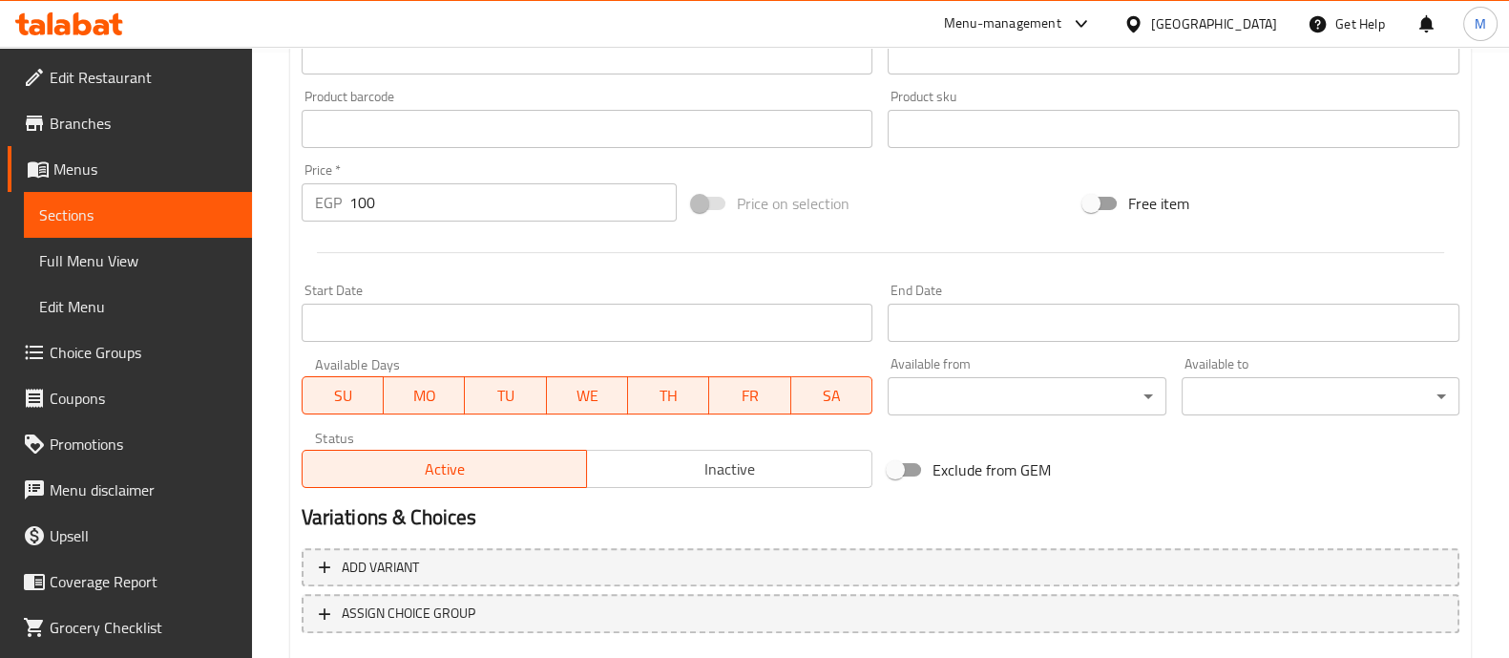
scroll to position [717, 0]
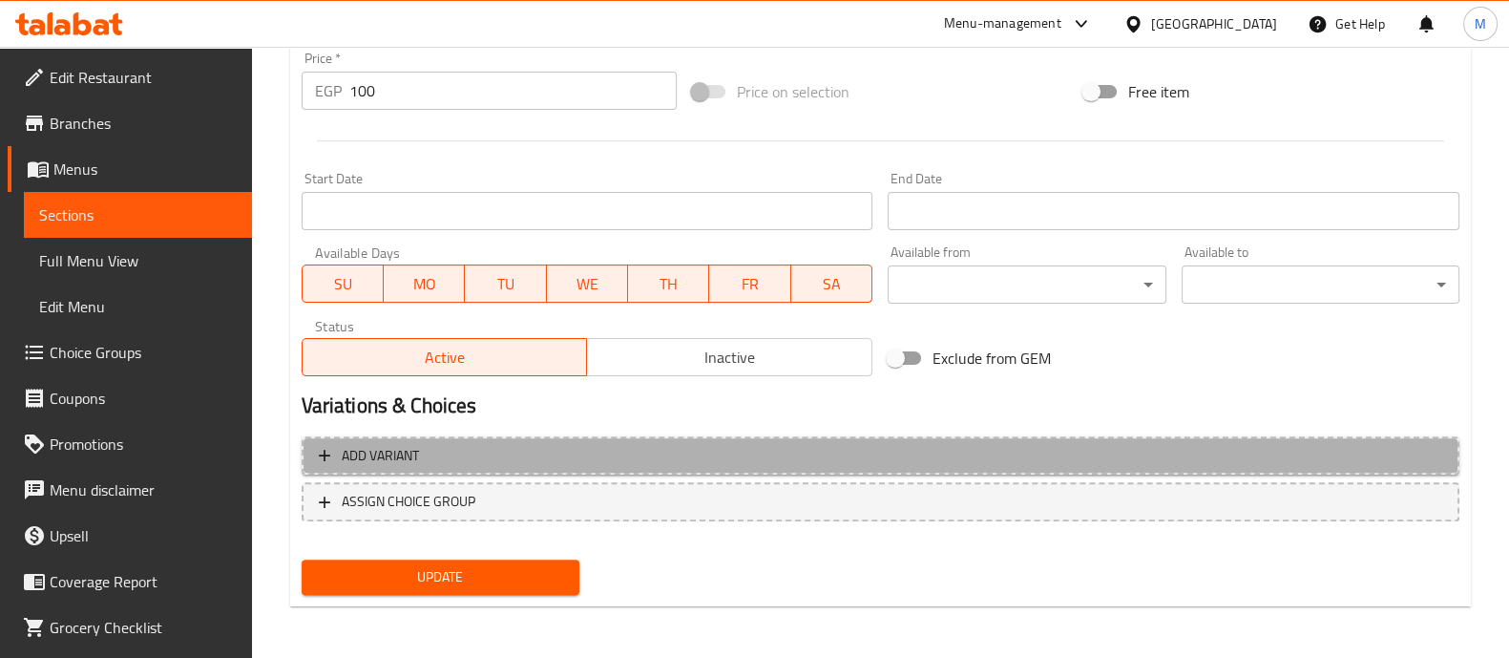
click at [525, 454] on span "Add variant" at bounding box center [881, 456] width 1124 height 24
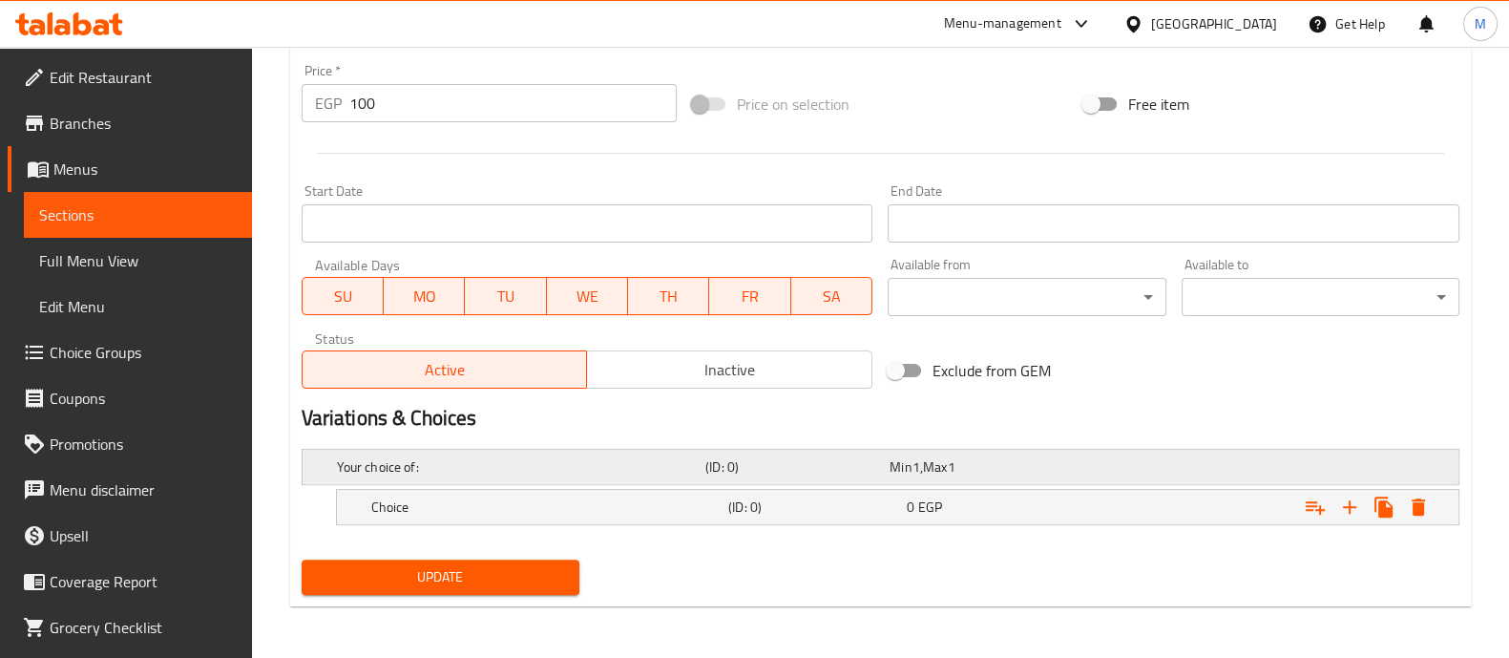
click at [773, 463] on h5 "(ID: 0)" at bounding box center [794, 466] width 177 height 19
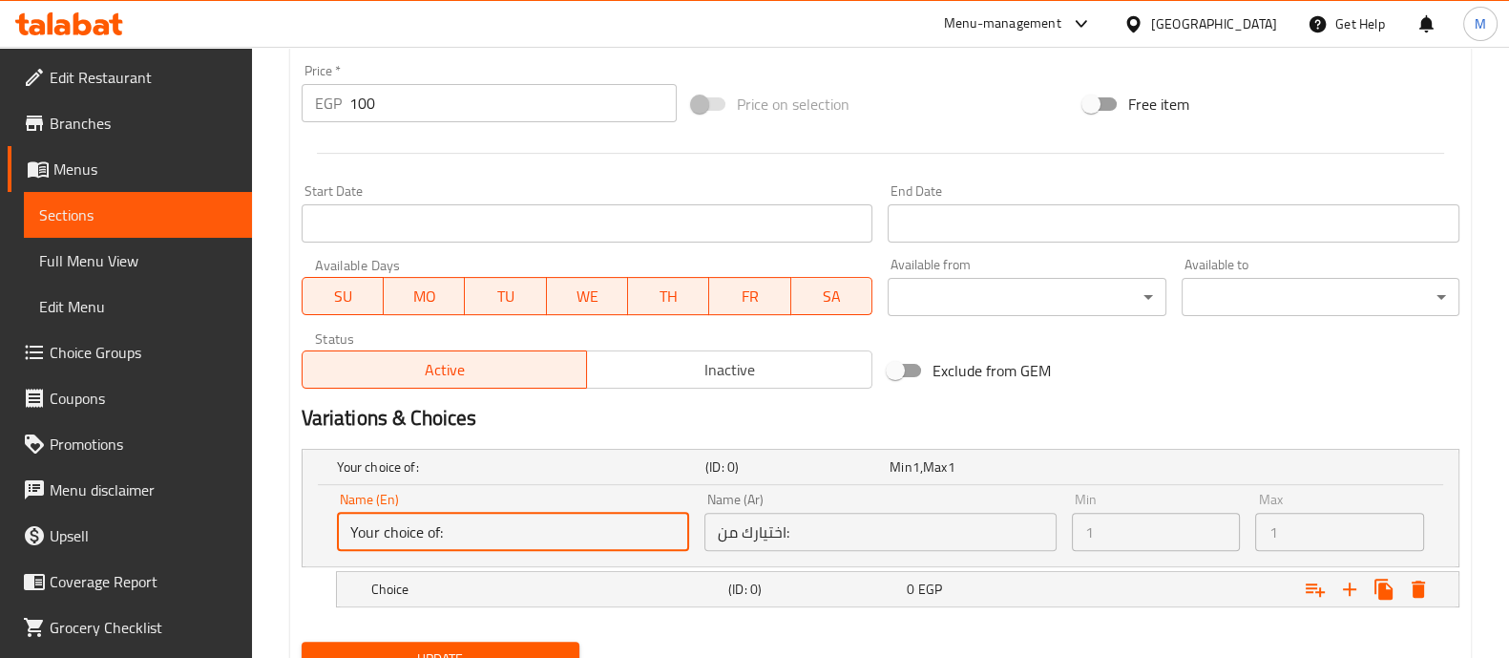
click at [596, 530] on input "Your choice of:" at bounding box center [513, 532] width 352 height 38
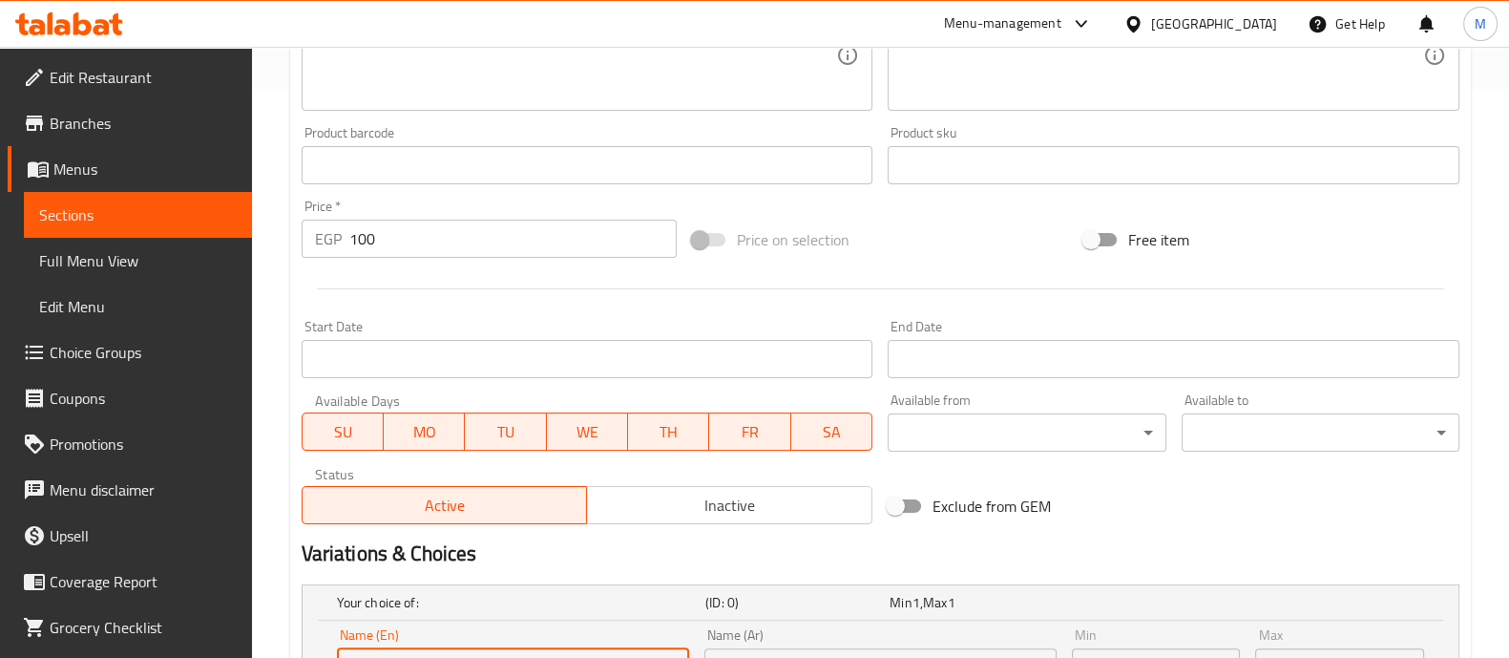
scroll to position [564, 0]
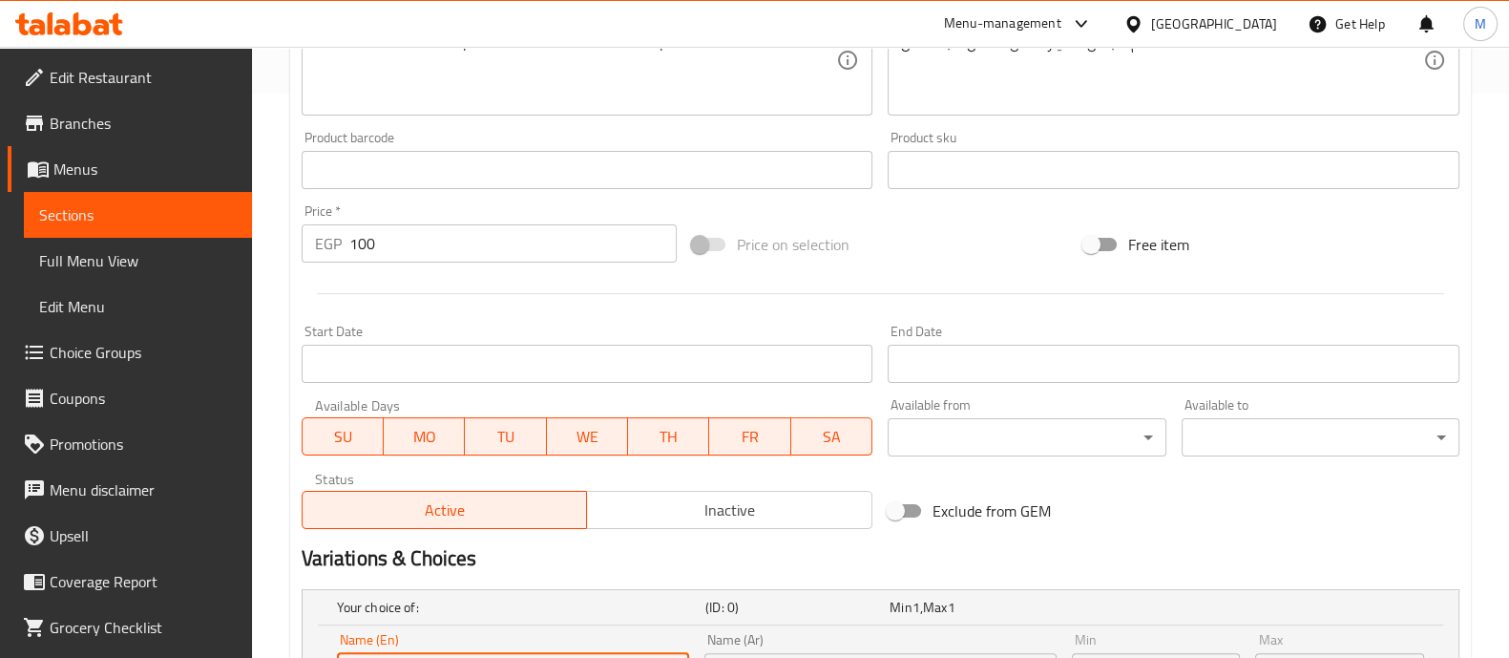
click at [721, 244] on span at bounding box center [709, 244] width 32 height 13
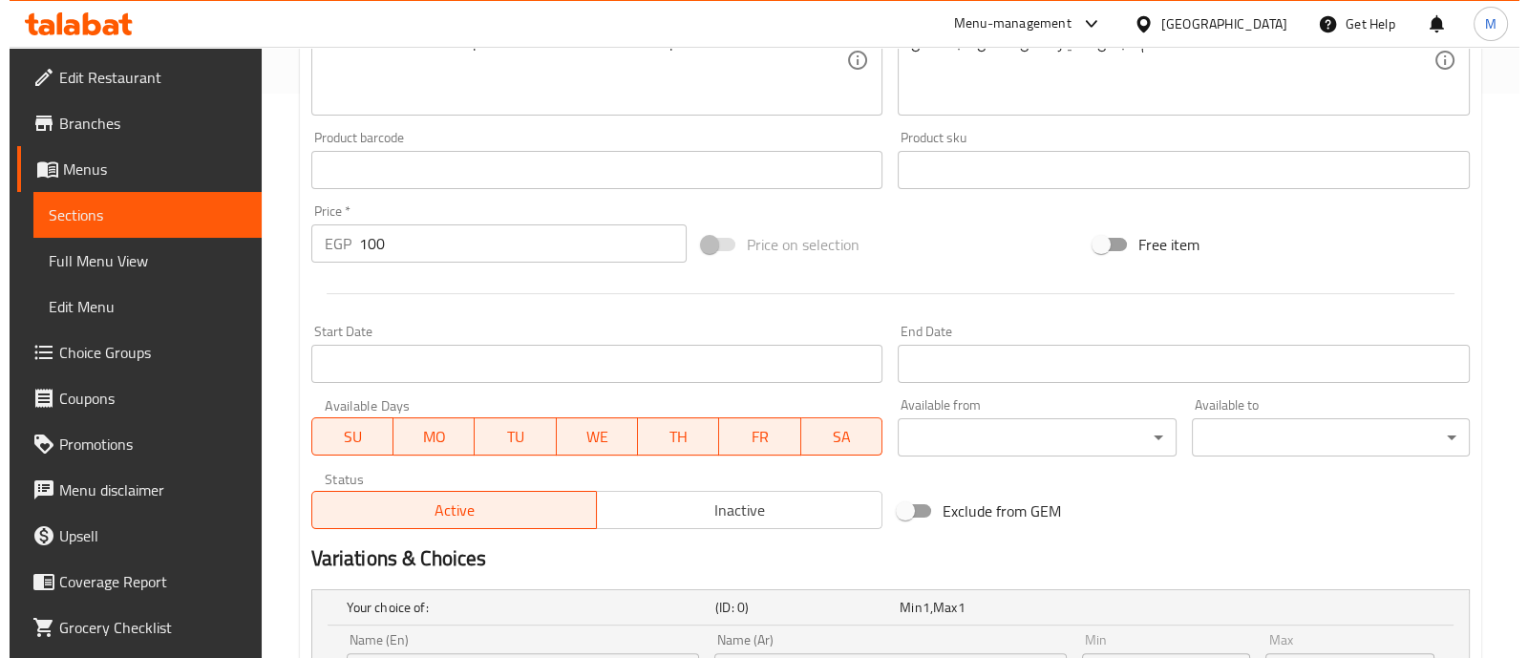
scroll to position [787, 0]
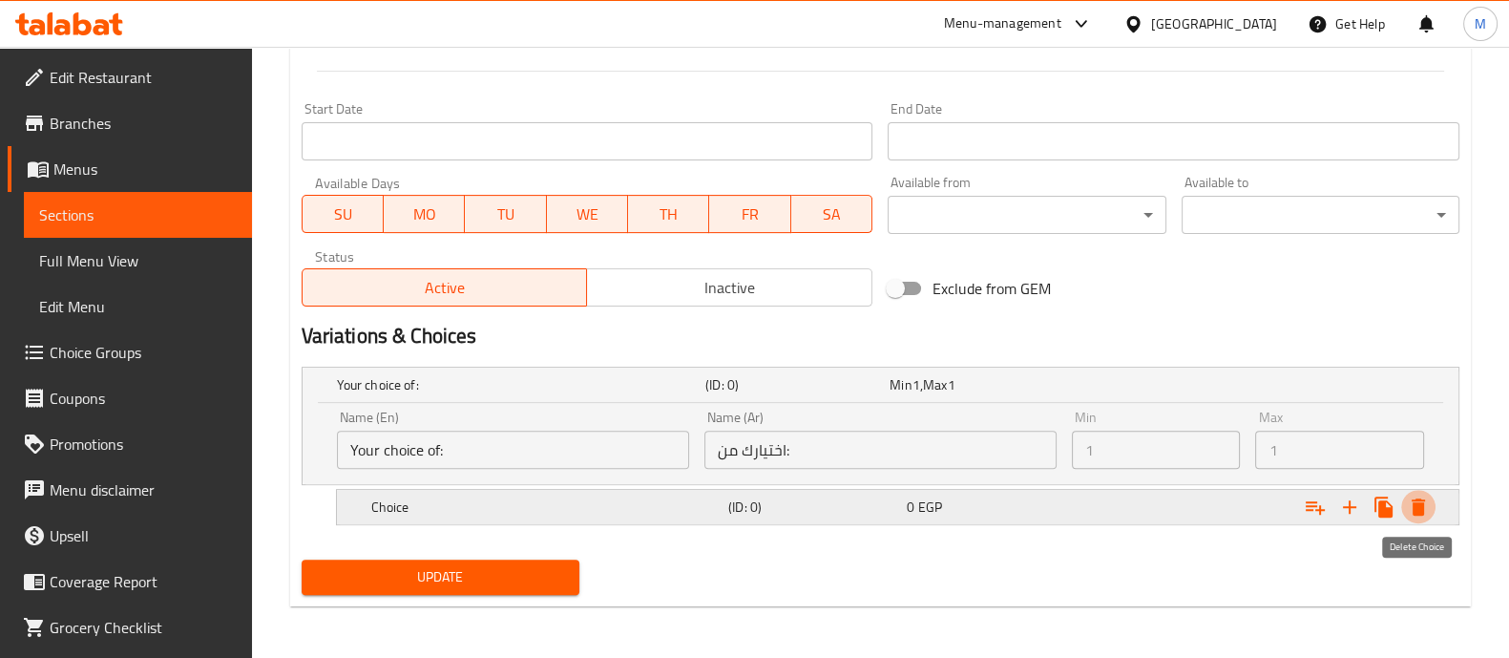
click at [1417, 511] on icon "Expand" at bounding box center [1418, 506] width 13 height 17
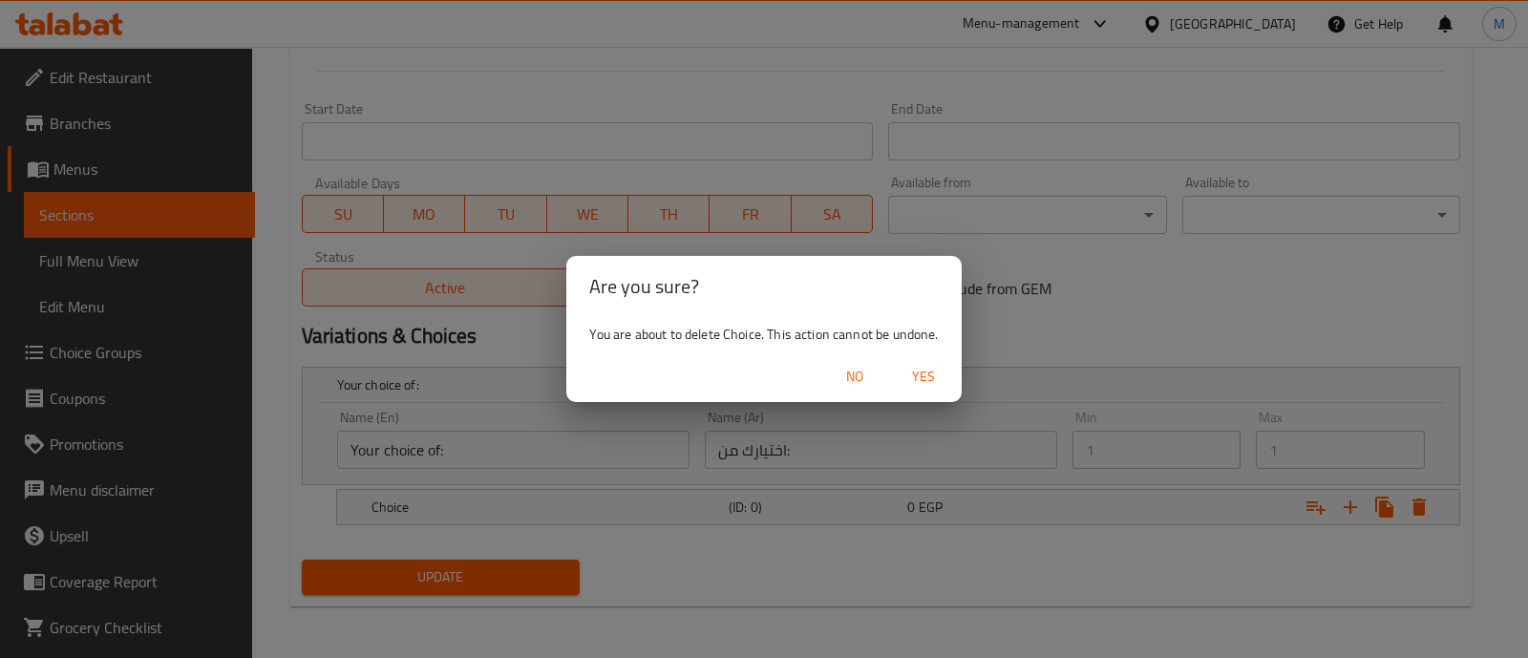
click at [923, 372] on span "Yes" at bounding box center [923, 377] width 46 height 24
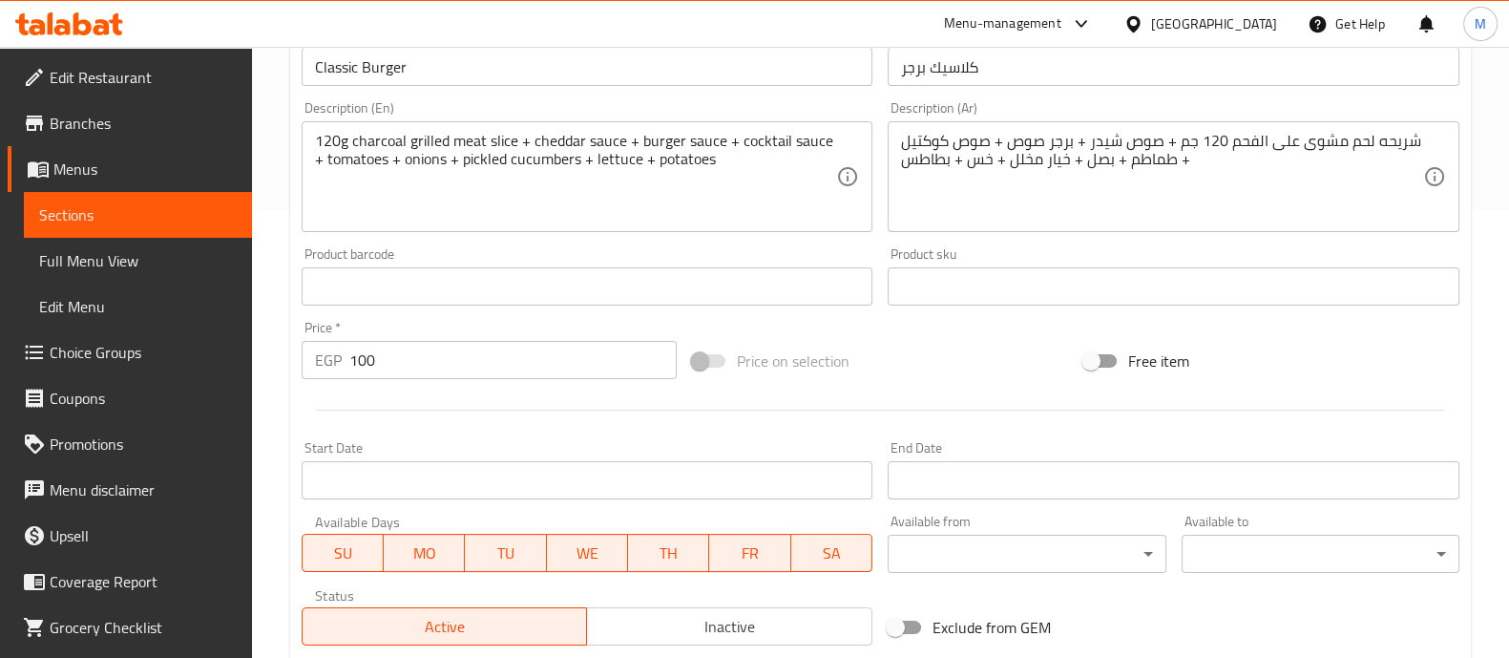
scroll to position [717, 0]
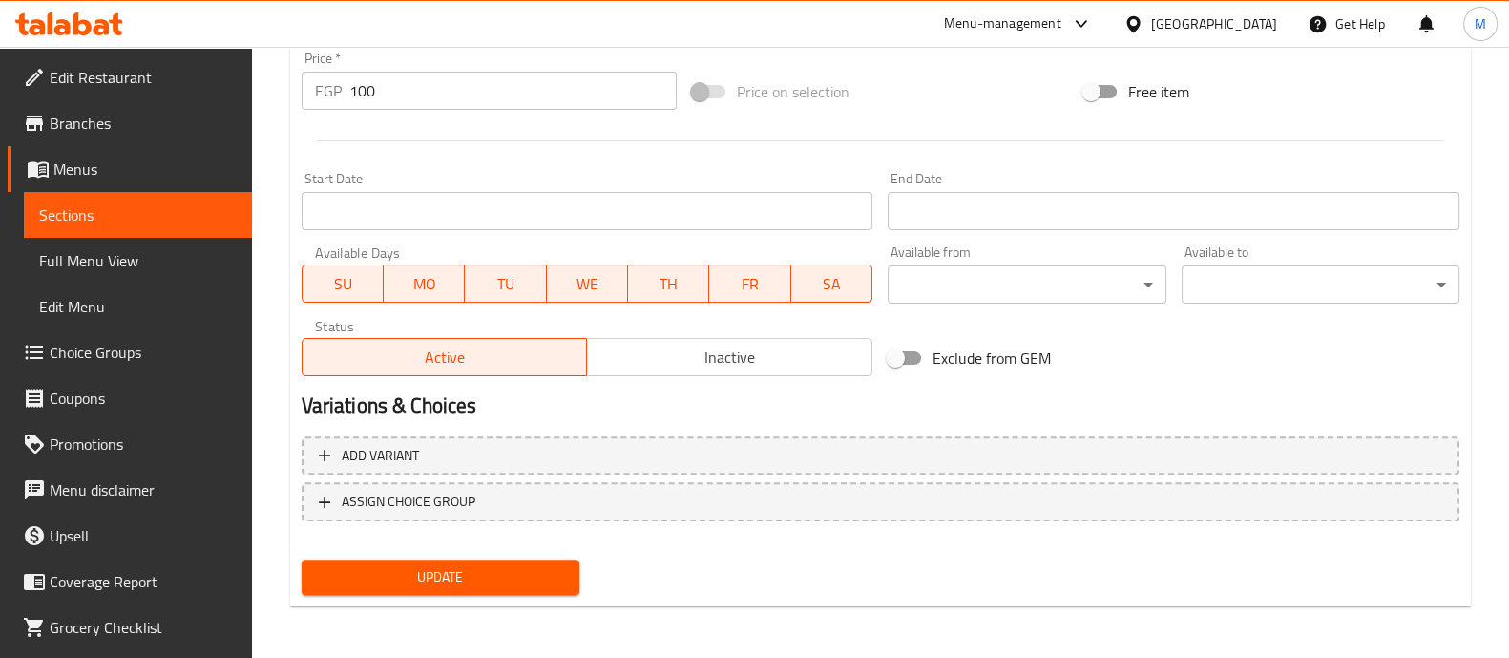
click at [497, 567] on span "Update" at bounding box center [440, 577] width 247 height 24
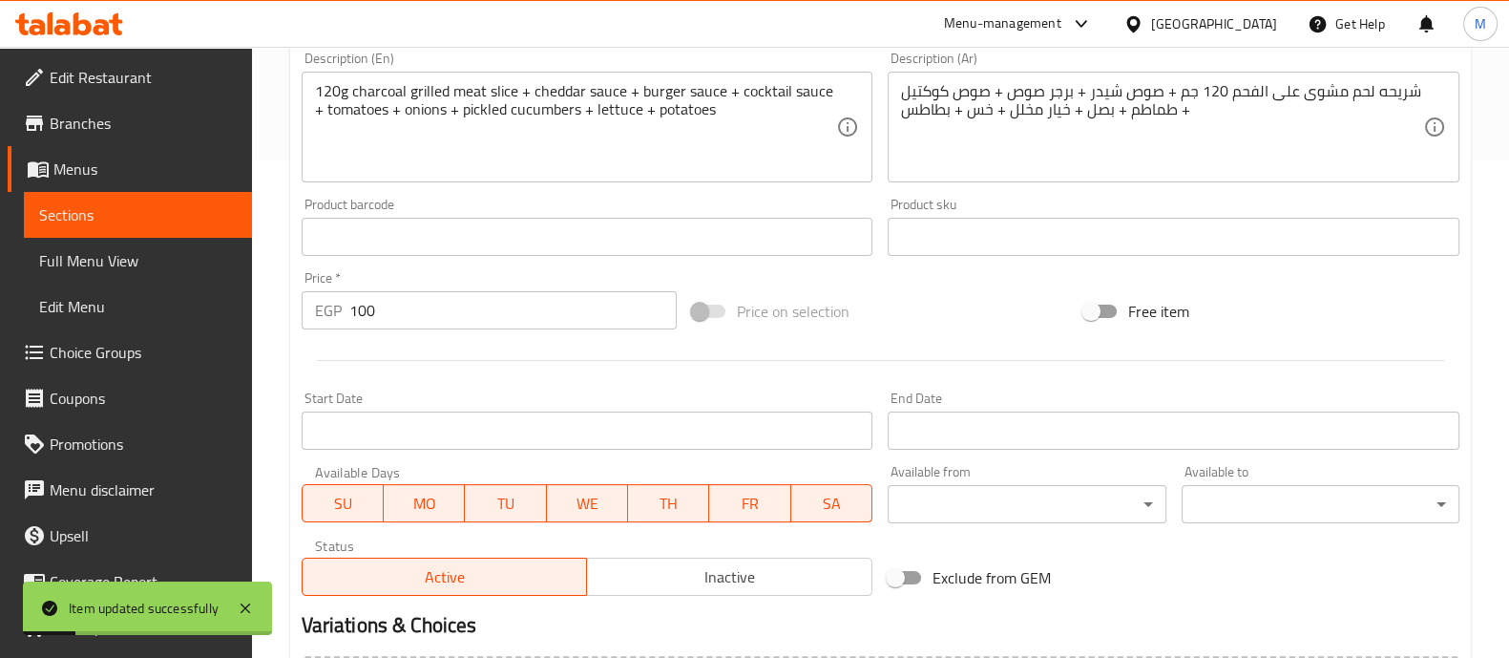
scroll to position [496, 0]
click at [104, 358] on span "Choice Groups" at bounding box center [143, 352] width 187 height 23
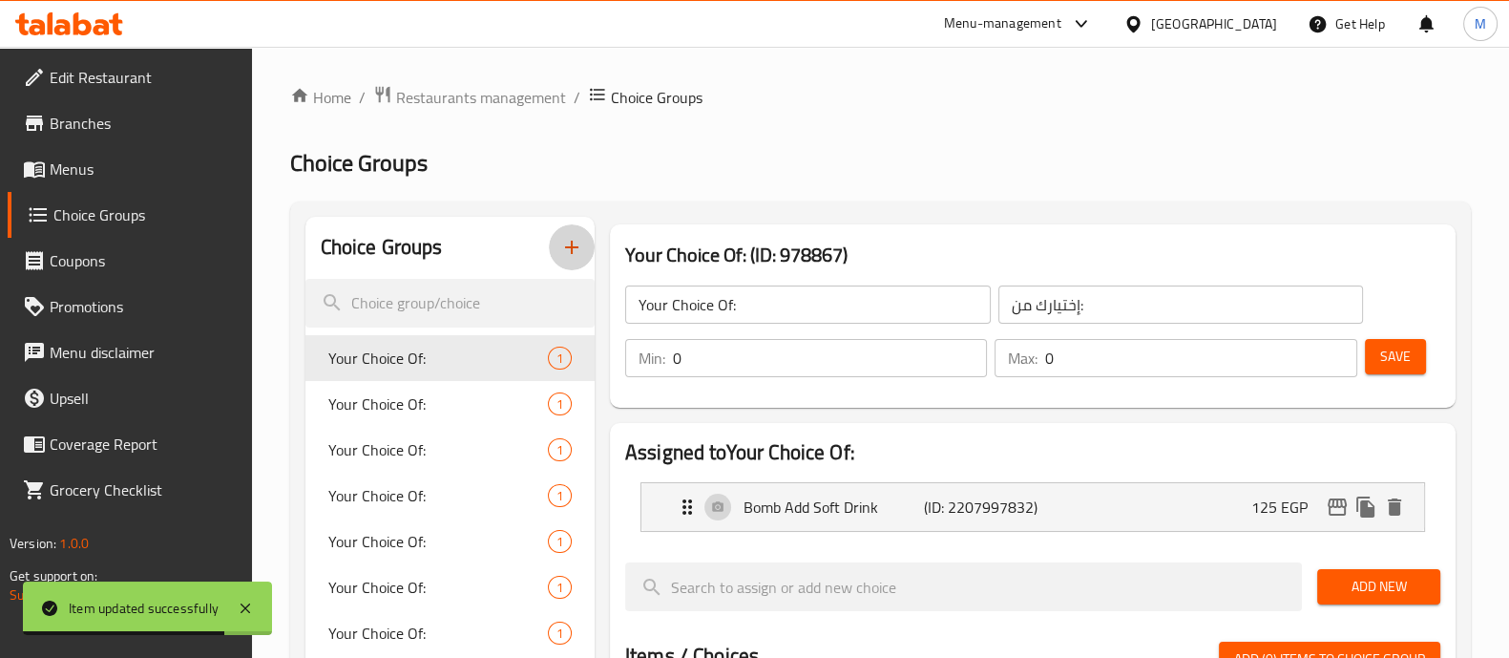
click at [567, 235] on button "button" at bounding box center [572, 247] width 46 height 46
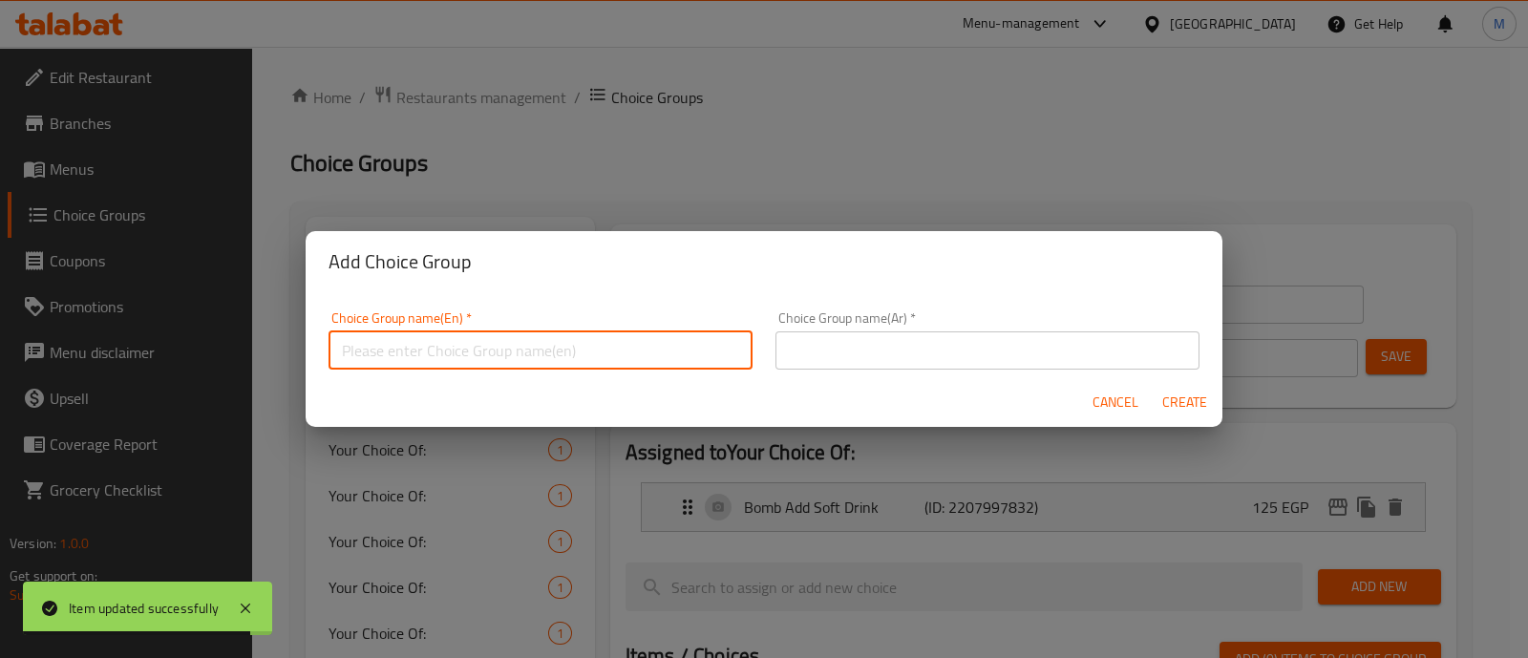
click at [461, 348] on input "text" at bounding box center [540, 350] width 424 height 38
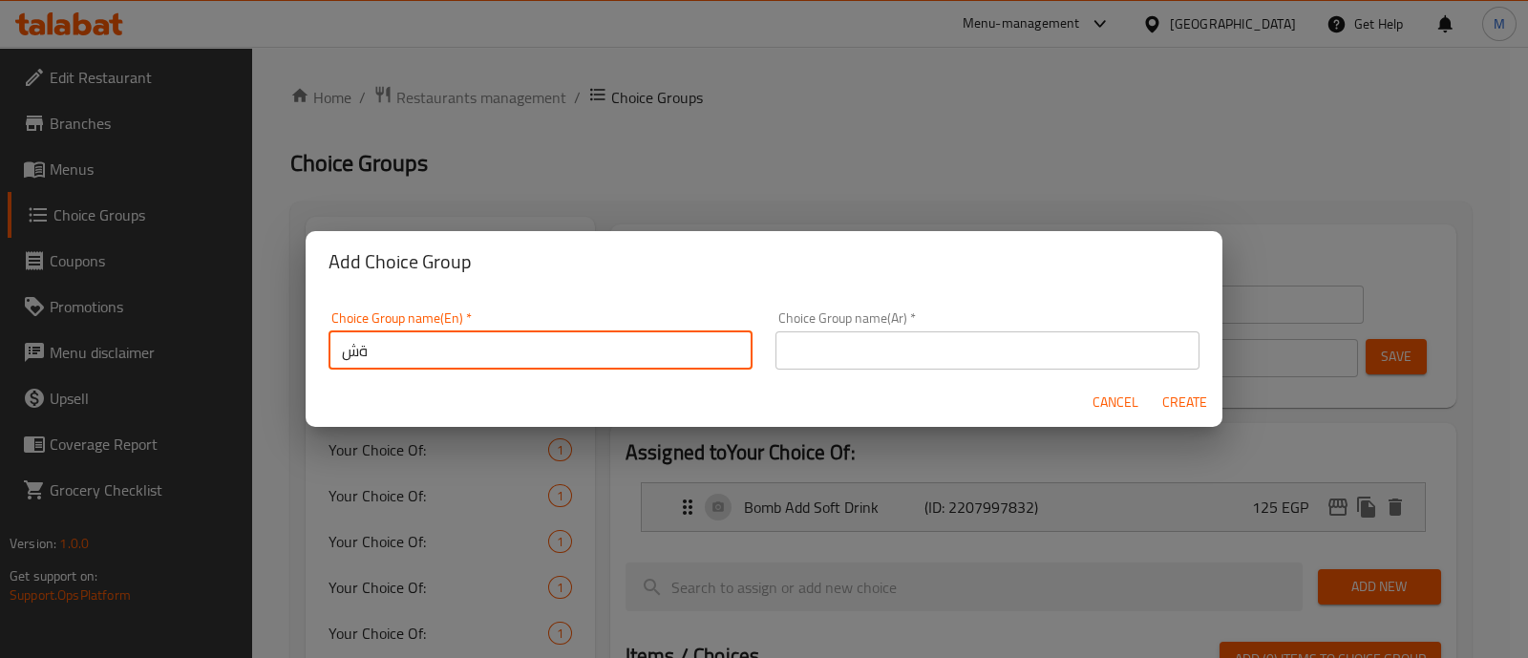
type input "ة"
type input "Make it Double"
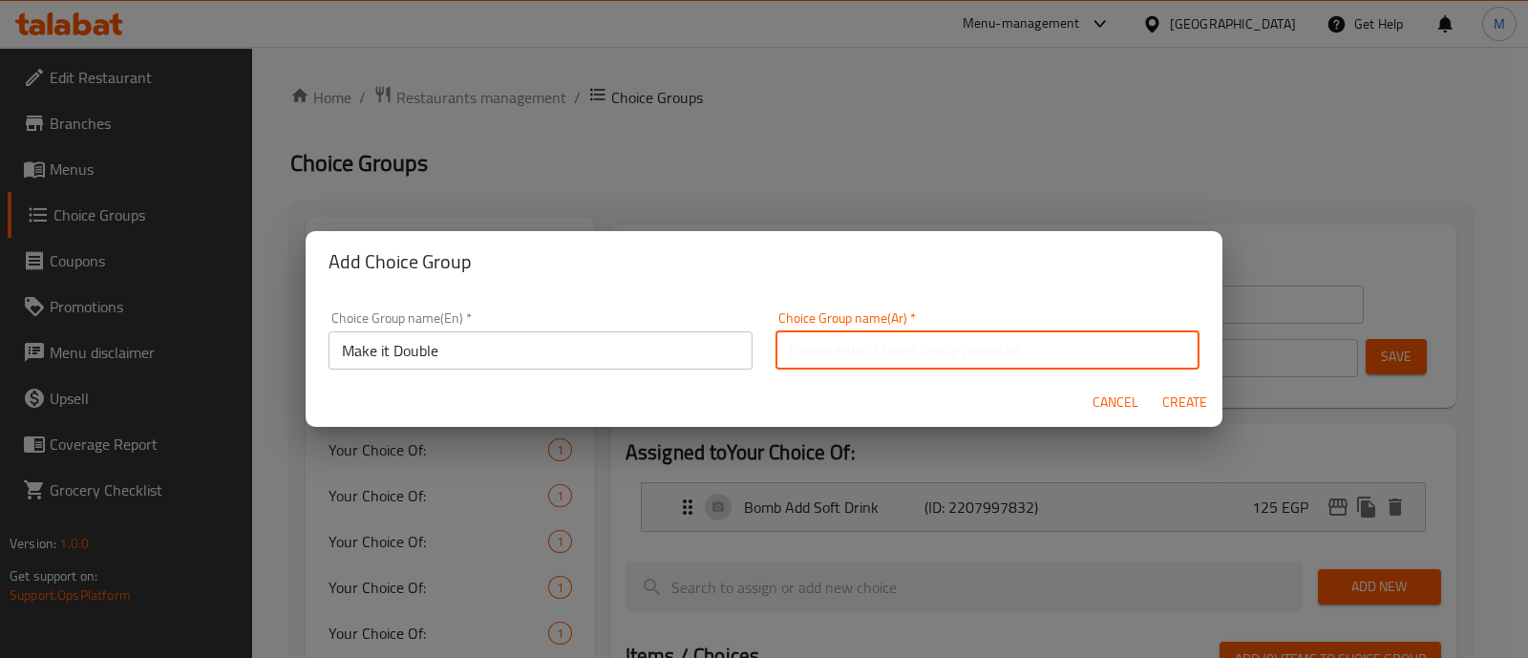
click at [894, 334] on input "text" at bounding box center [987, 350] width 424 height 38
type input "دبل"
click at [1191, 393] on span "Create" at bounding box center [1184, 402] width 46 height 24
type input "Make it Double"
type input "دبل"
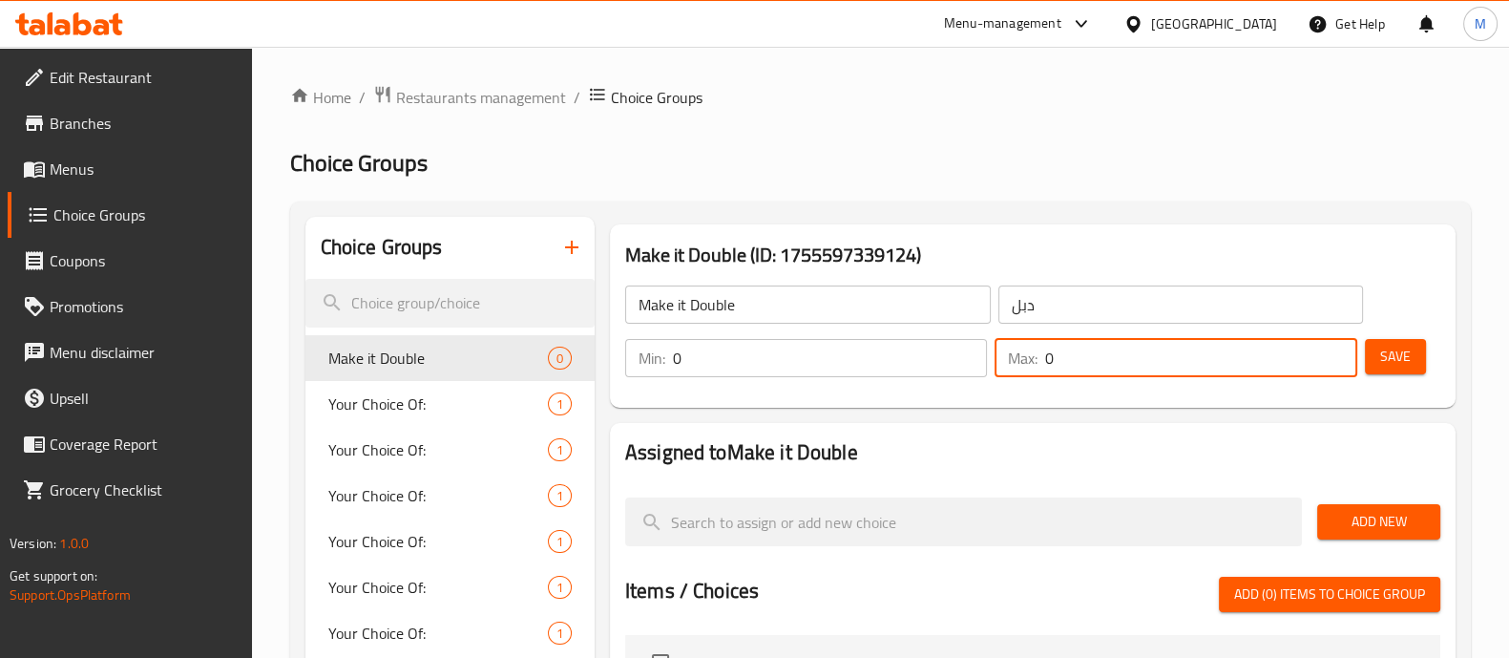
click at [1327, 350] on input "0" at bounding box center [1200, 358] width 311 height 38
type input "1"
click at [1331, 350] on input "1" at bounding box center [1200, 358] width 311 height 38
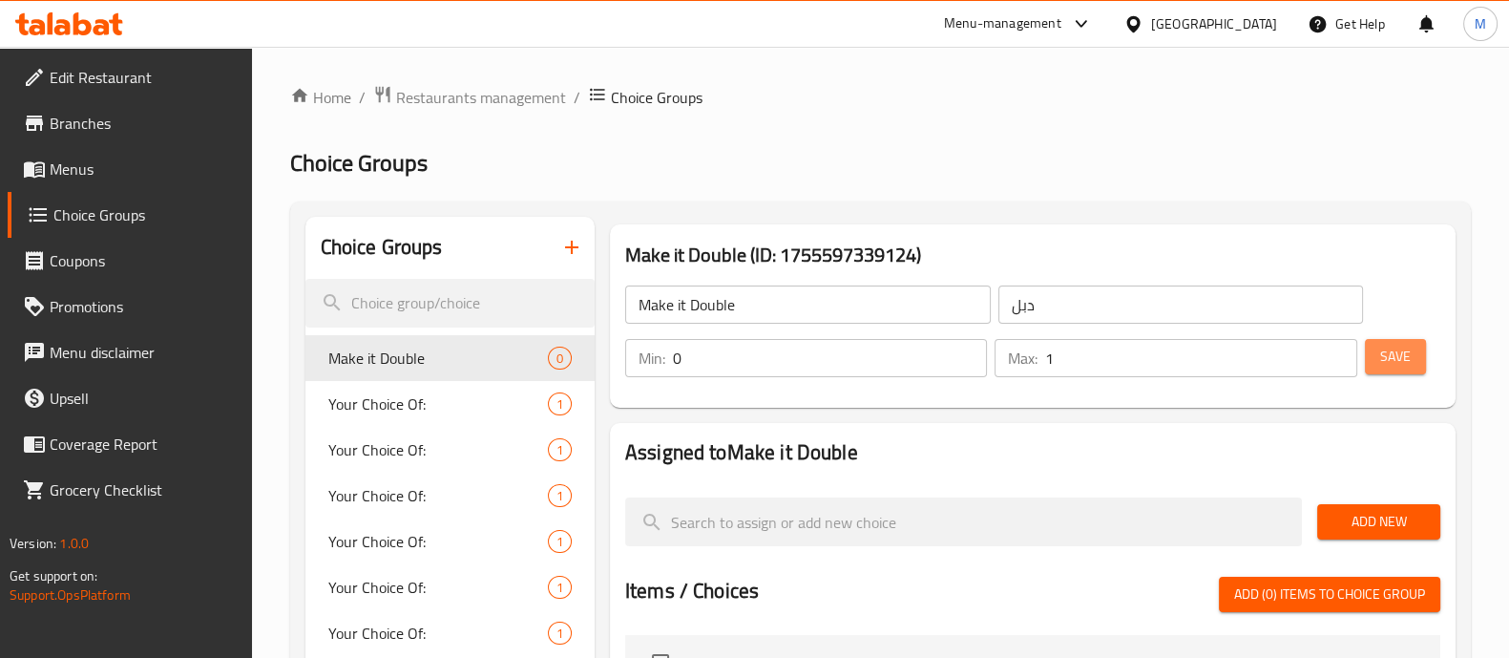
click at [1370, 355] on button "Save" at bounding box center [1395, 356] width 61 height 35
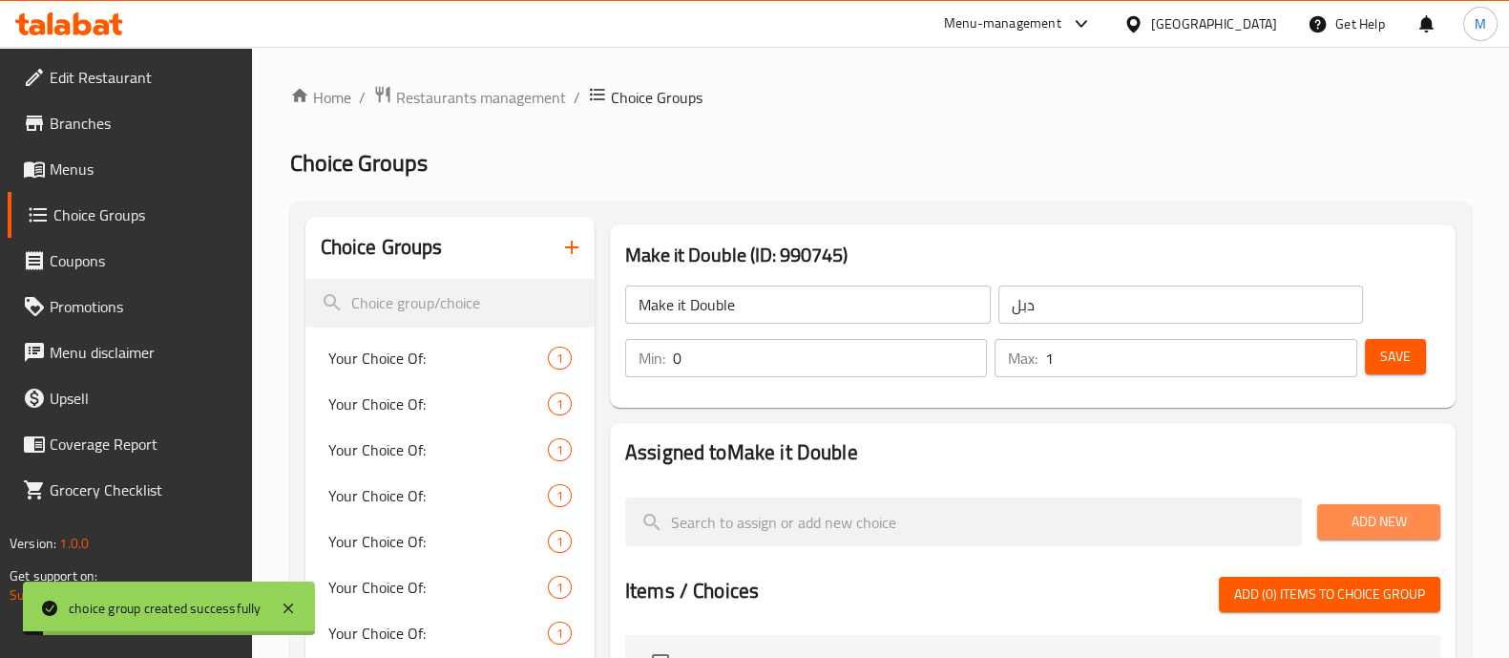
click at [1353, 526] on span "Add New" at bounding box center [1379, 522] width 93 height 24
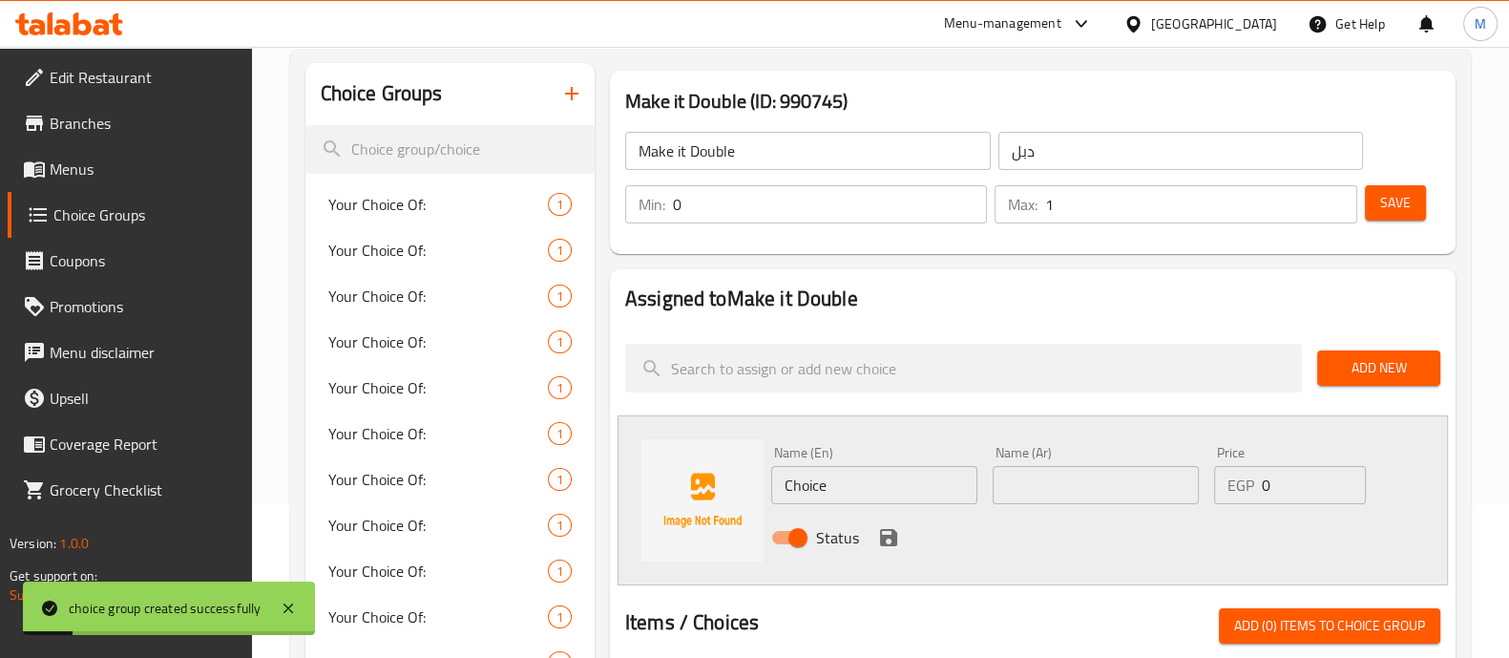
scroll to position [155, 0]
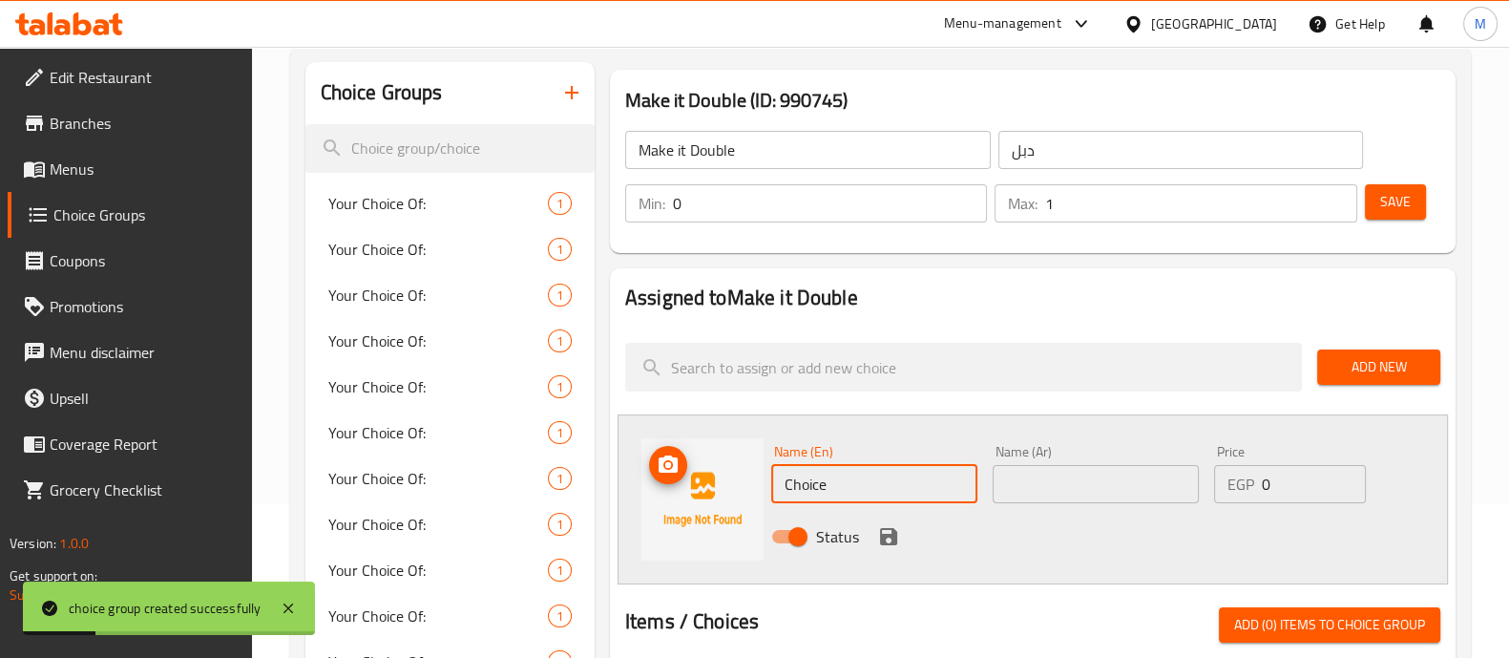
drag, startPoint x: 834, startPoint y: 465, endPoint x: 710, endPoint y: 477, distance: 124.7
click at [710, 477] on div "Name (En) Choice Name (En) Name (Ar) Name (Ar) Price EGP 0 Price Status" at bounding box center [1033, 499] width 831 height 170
type input "ي"
type input "Double"
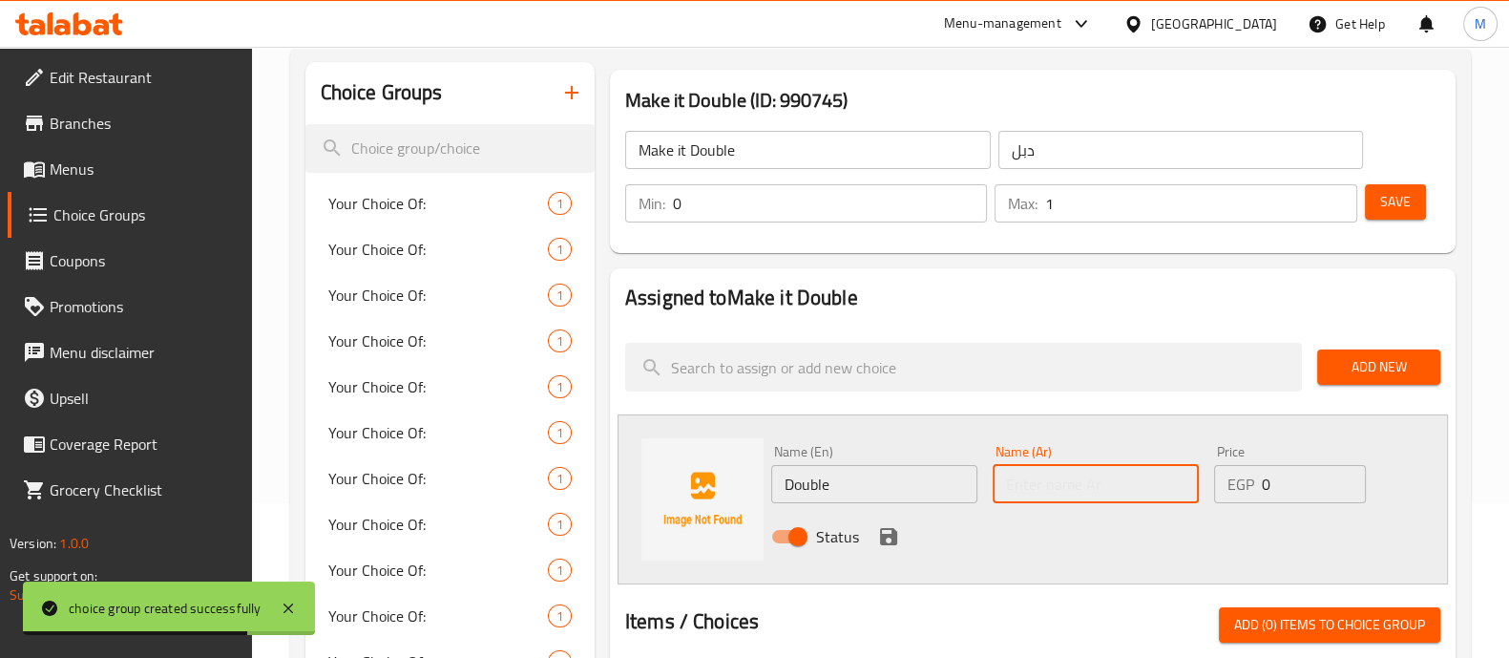
click at [1059, 495] on input "text" at bounding box center [1096, 484] width 206 height 38
type input "دبل"
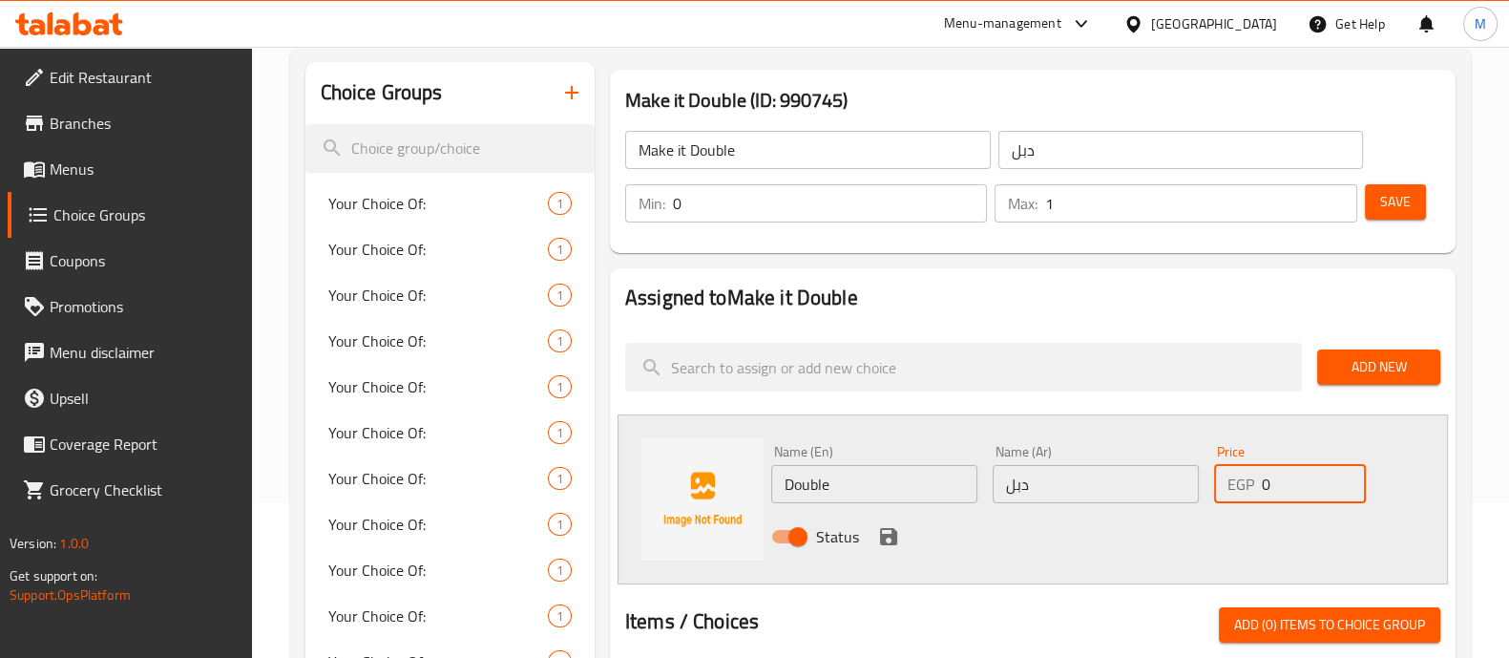
drag, startPoint x: 1289, startPoint y: 481, endPoint x: 848, endPoint y: 492, distance: 441.2
click at [848, 492] on div "Name (En) Double Name (En) Name (Ar) دبل Name (Ar) Price EGP 0 Price Status" at bounding box center [1096, 499] width 665 height 125
type input "45"
click at [1404, 207] on span "Save" at bounding box center [1396, 202] width 31 height 24
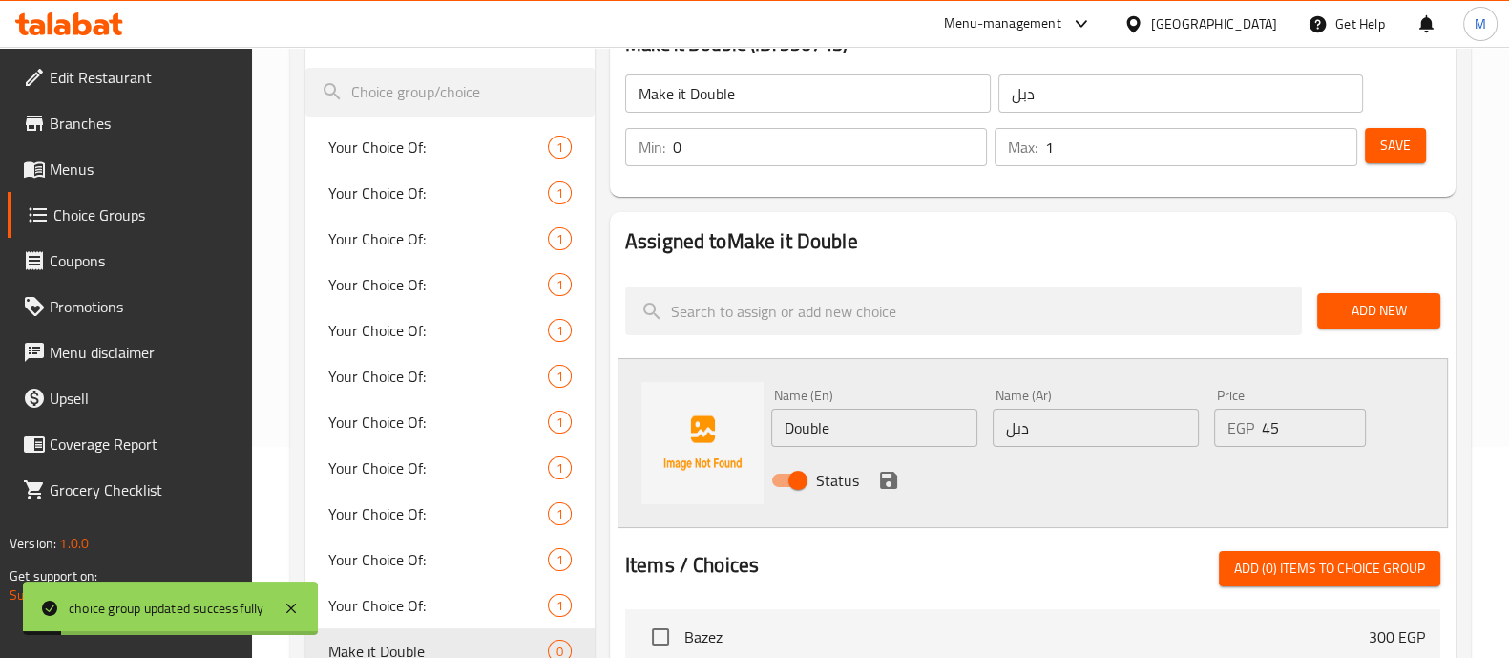
scroll to position [212, 0]
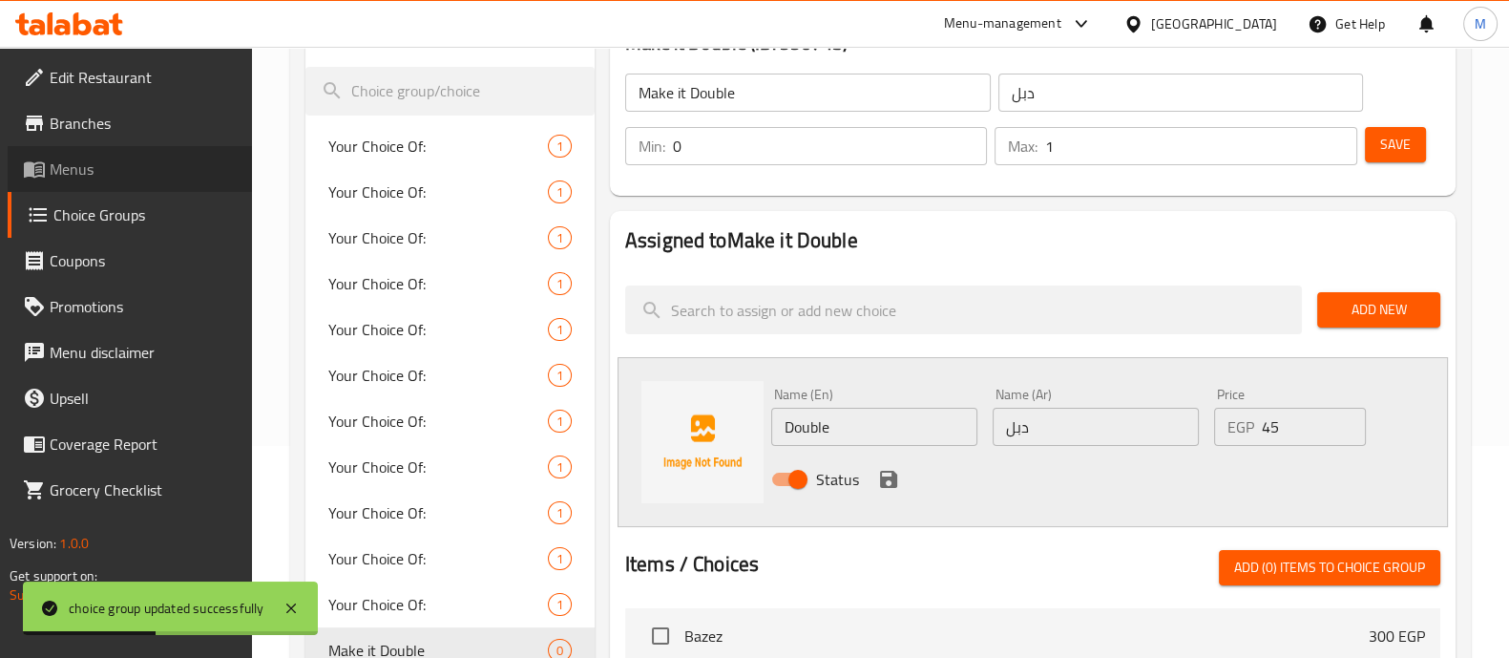
click at [77, 168] on span "Menus" at bounding box center [143, 169] width 187 height 23
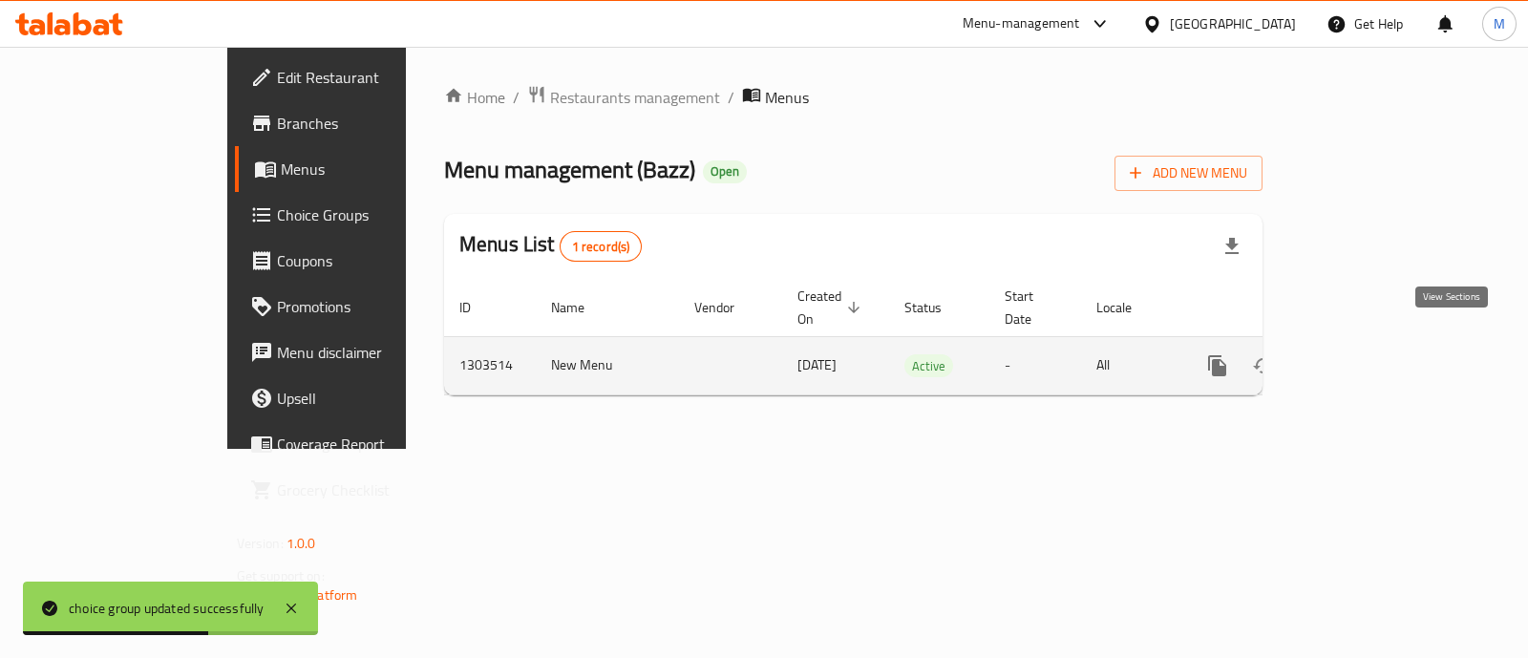
click at [1363, 357] on icon "enhanced table" at bounding box center [1354, 365] width 17 height 17
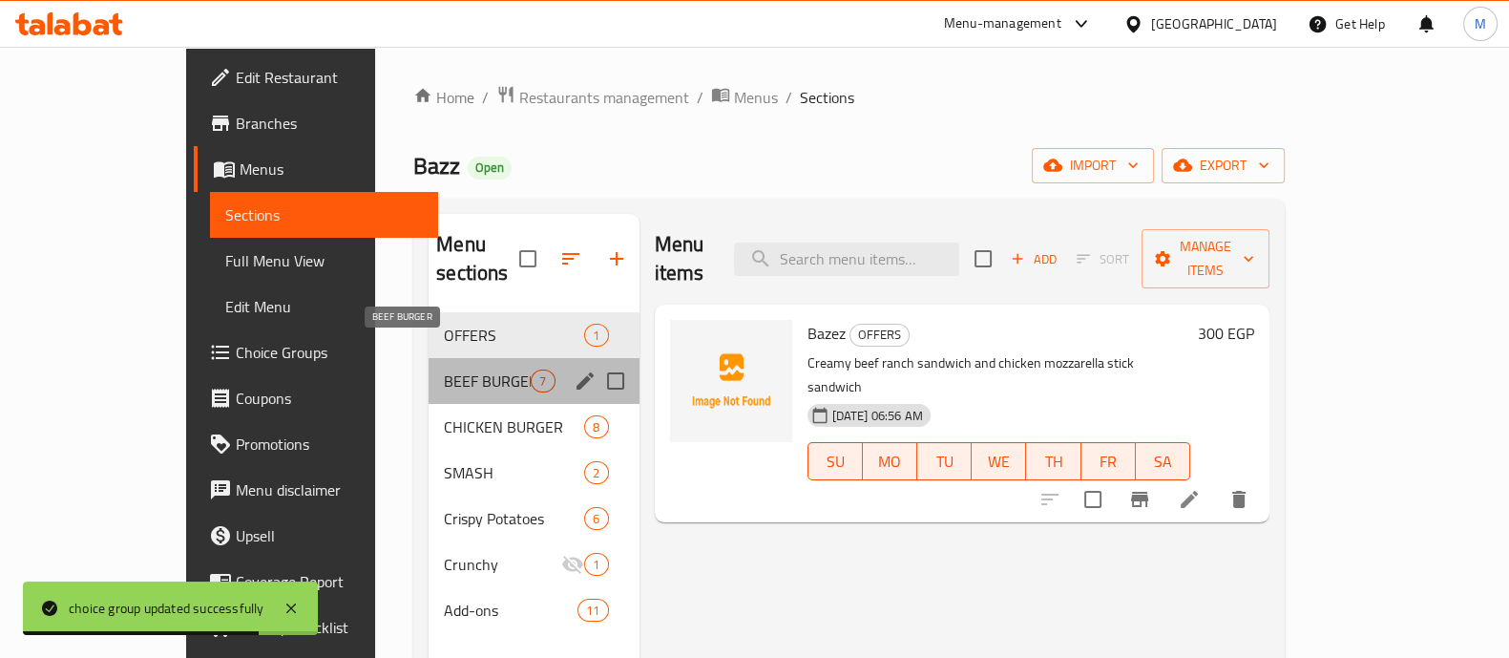
click at [444, 369] on span "BEEF BURGER" at bounding box center [487, 380] width 87 height 23
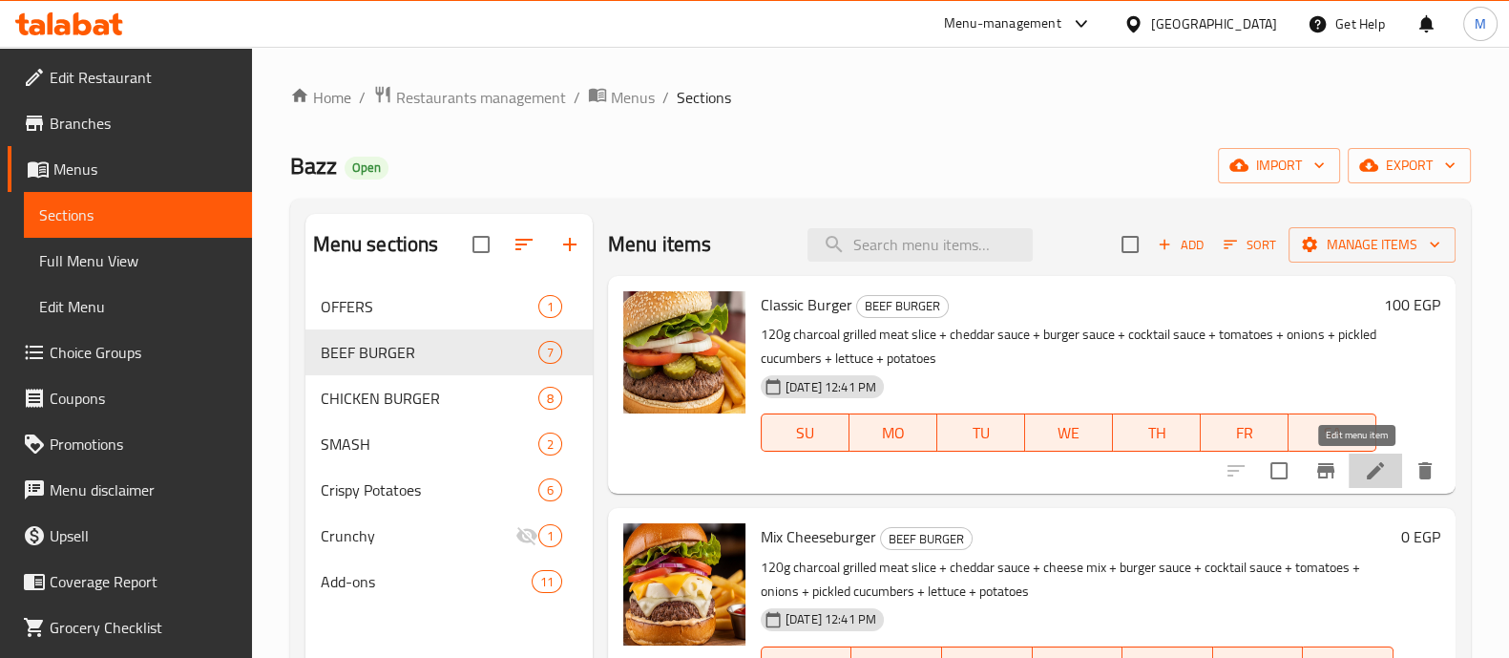
click at [1364, 470] on icon at bounding box center [1375, 470] width 23 height 23
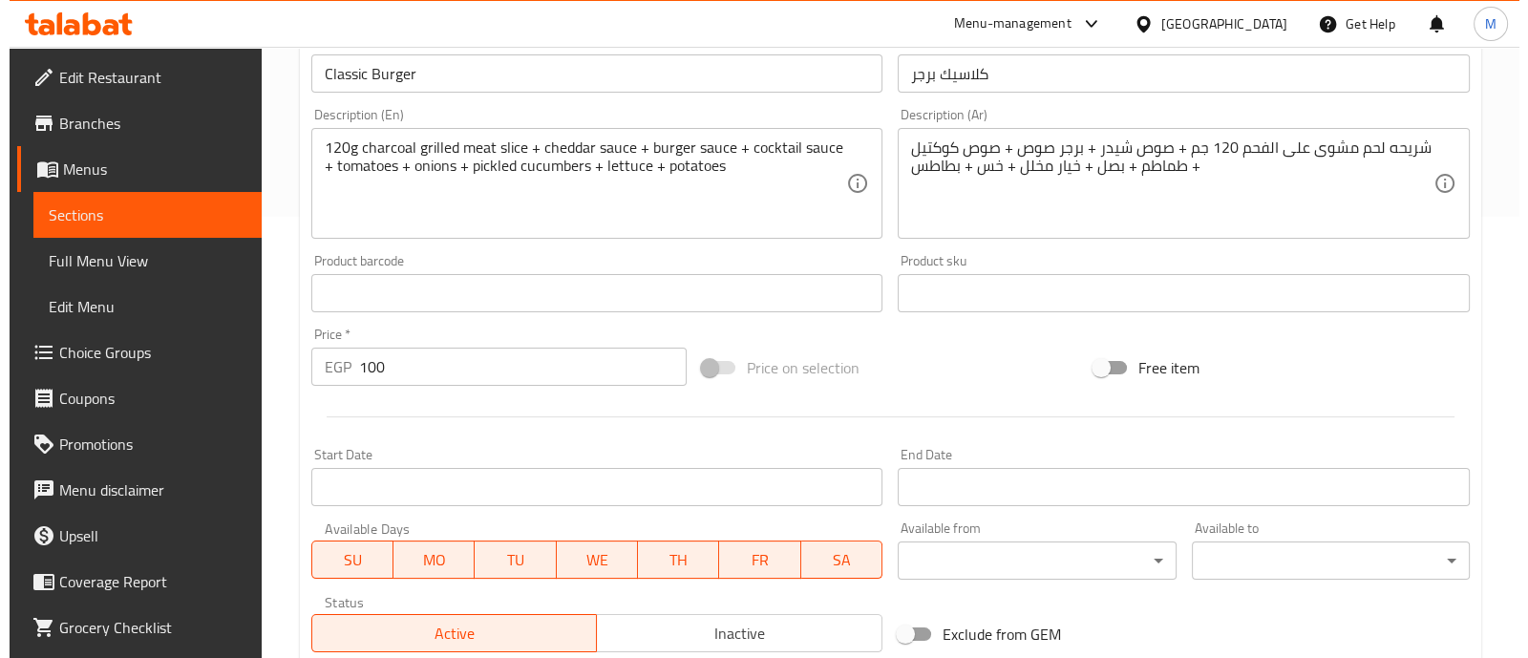
scroll to position [717, 0]
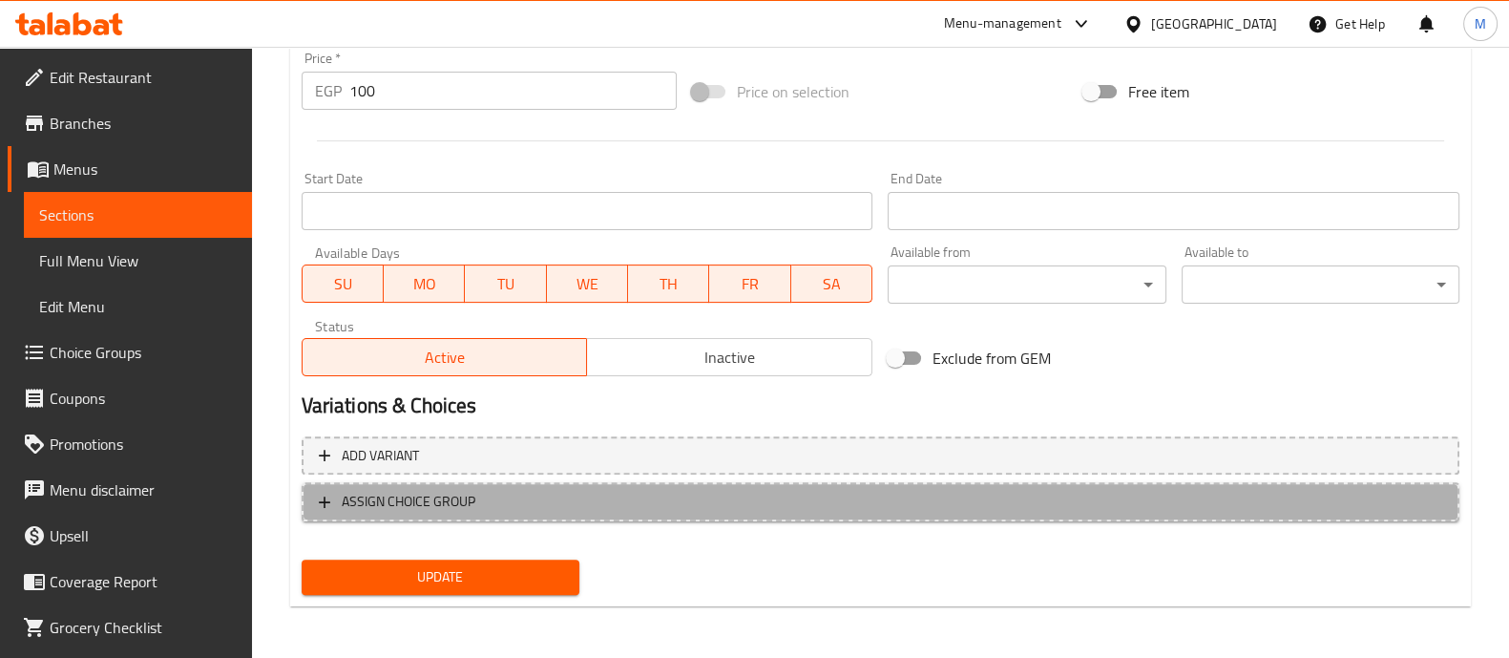
click at [1099, 502] on span "ASSIGN CHOICE GROUP" at bounding box center [881, 502] width 1124 height 24
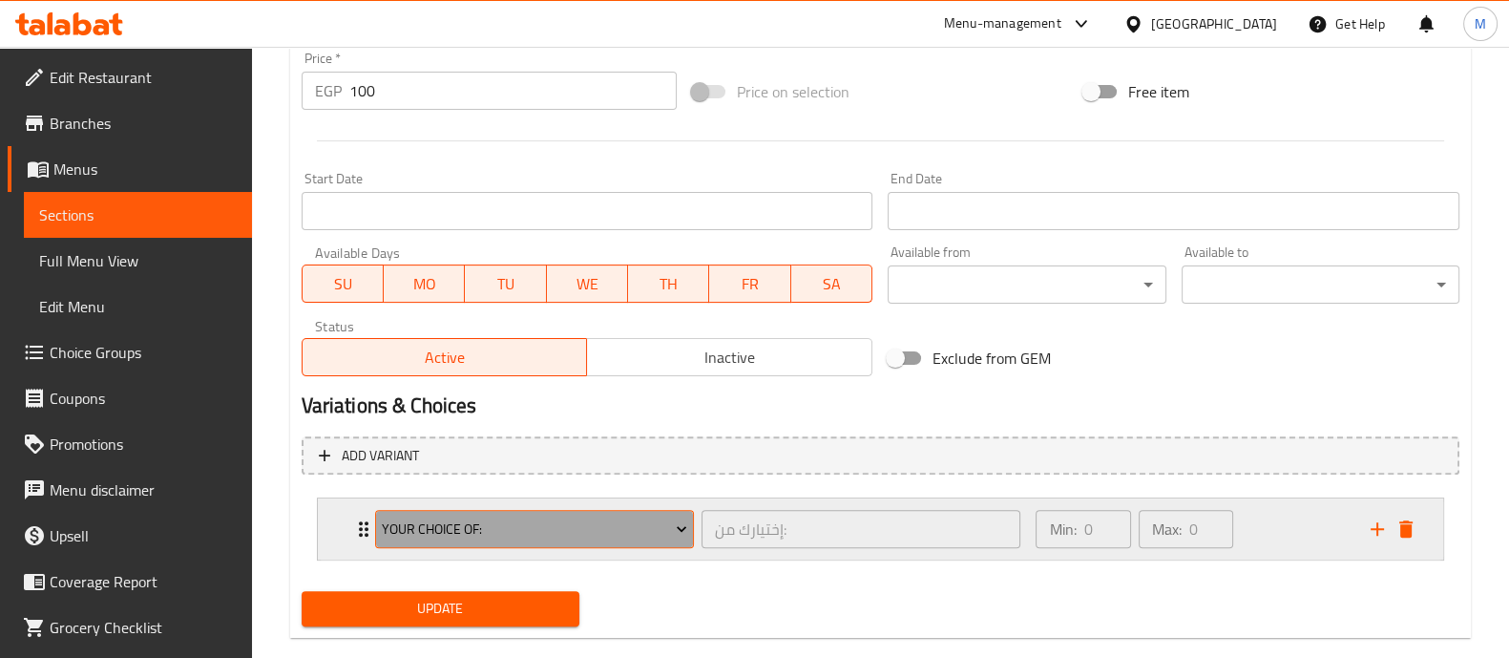
click at [553, 532] on span "Your Choice Of:" at bounding box center [535, 529] width 306 height 24
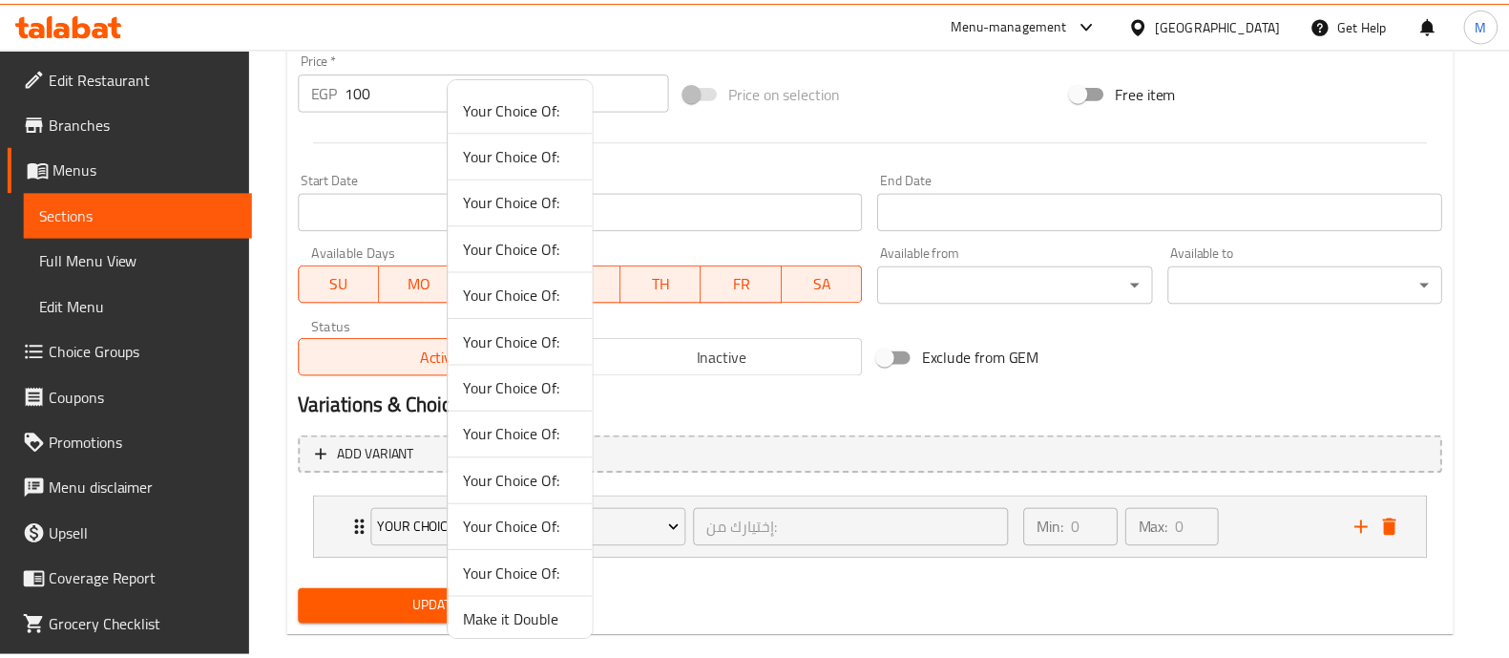
scroll to position [9, 0]
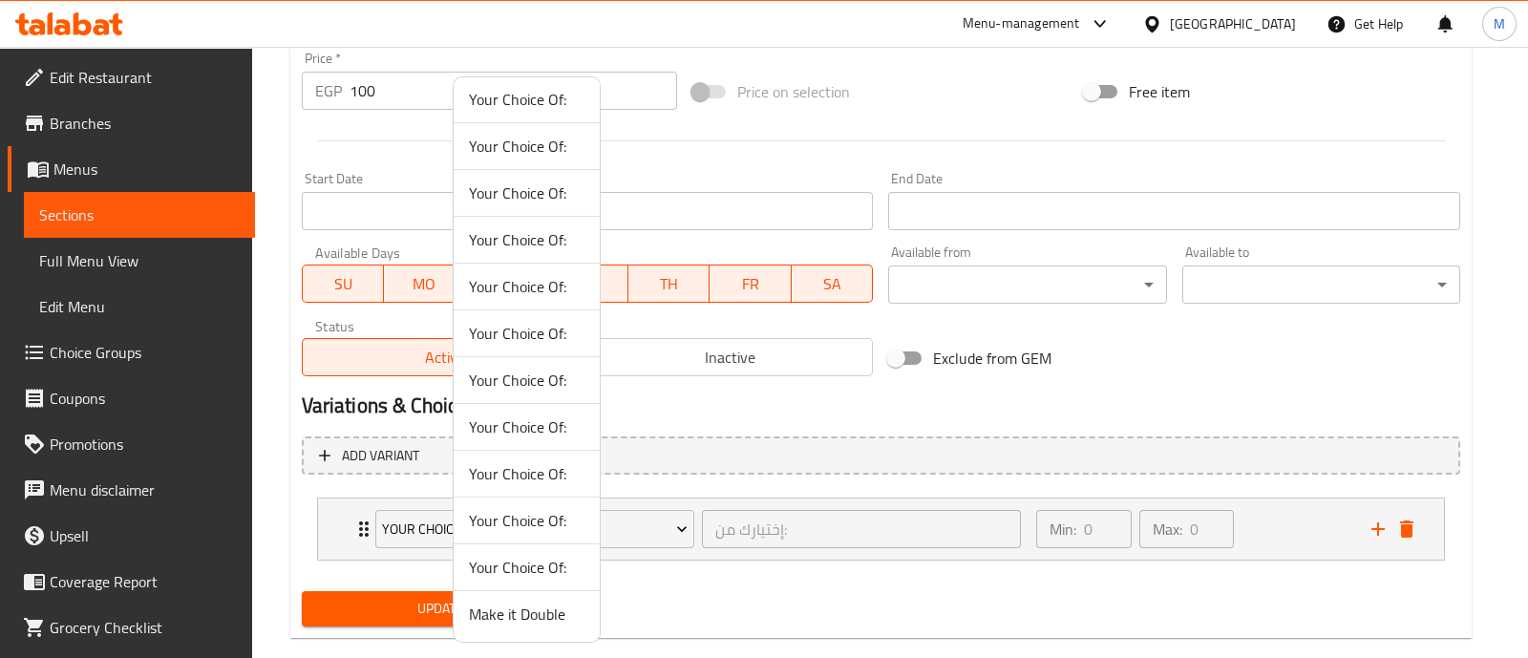
click at [501, 613] on span "Make it Double" at bounding box center [527, 613] width 116 height 23
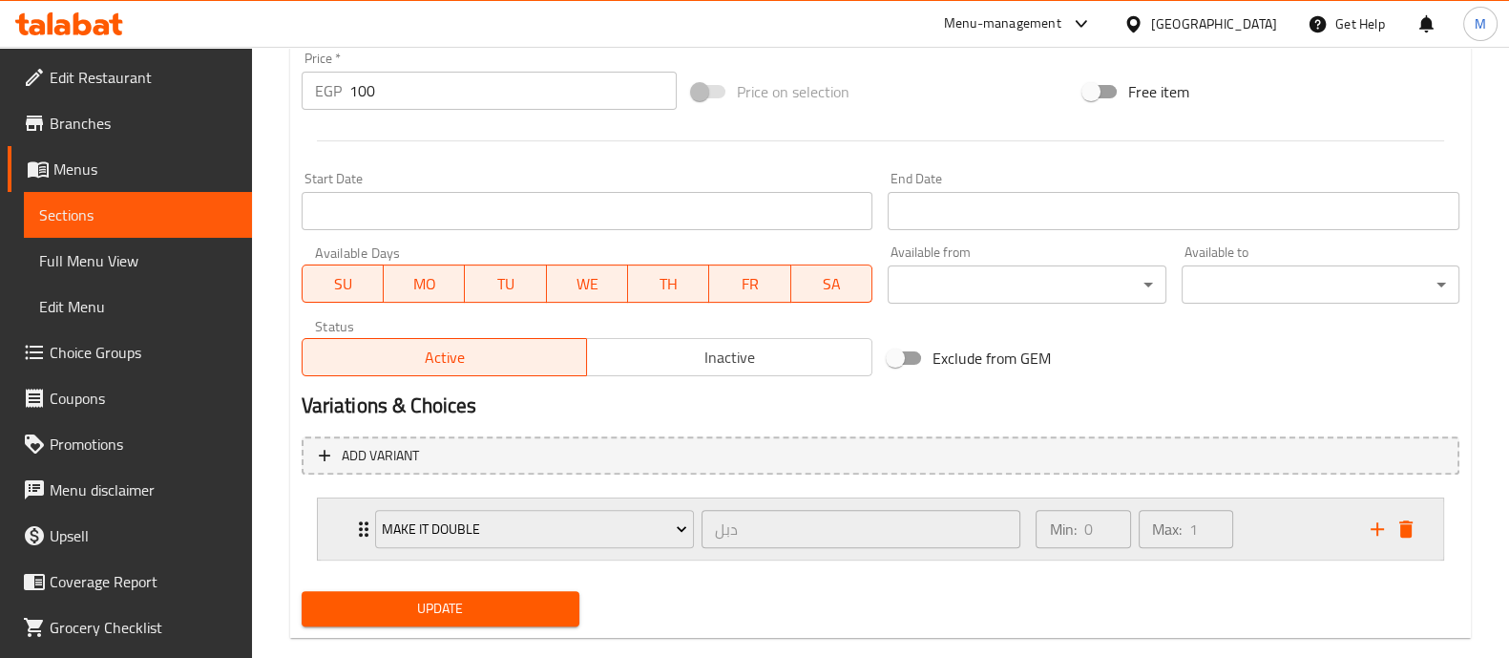
click at [1263, 529] on div "Min: 0 ​ Max: 1 ​" at bounding box center [1191, 528] width 334 height 61
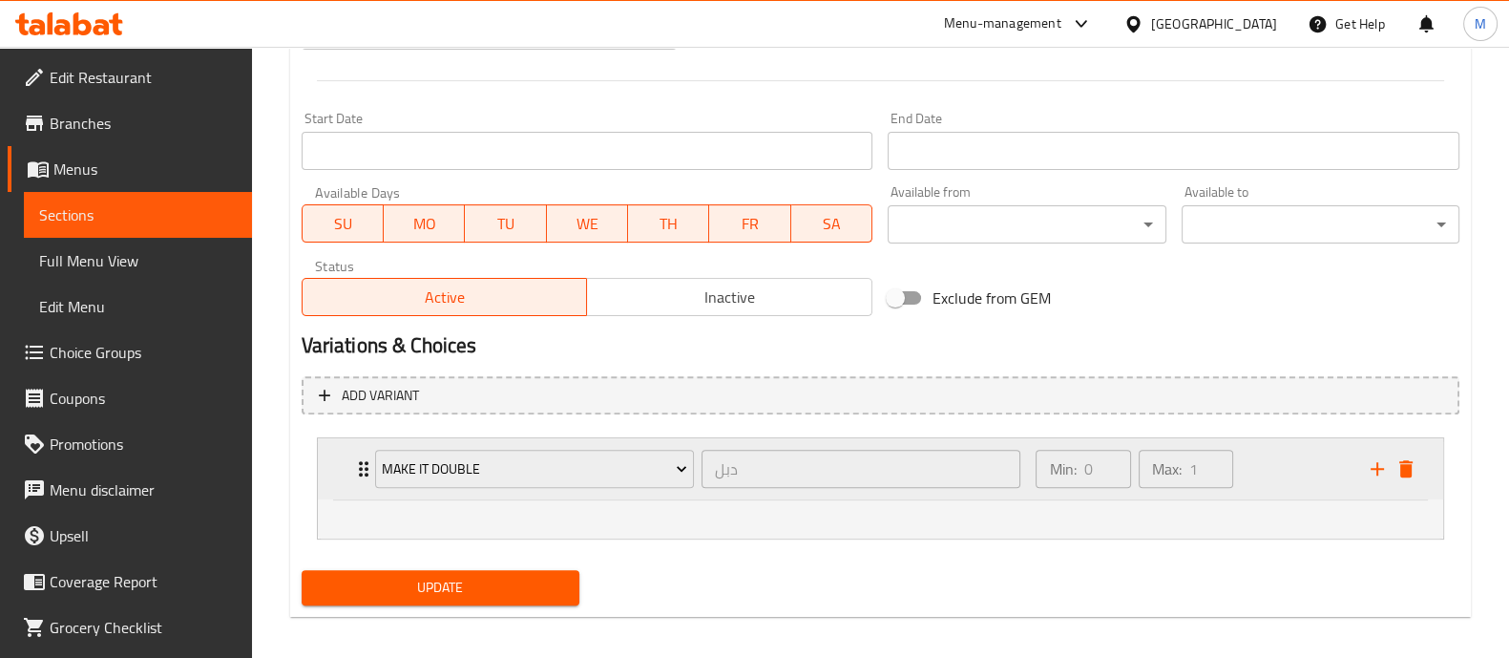
scroll to position [788, 0]
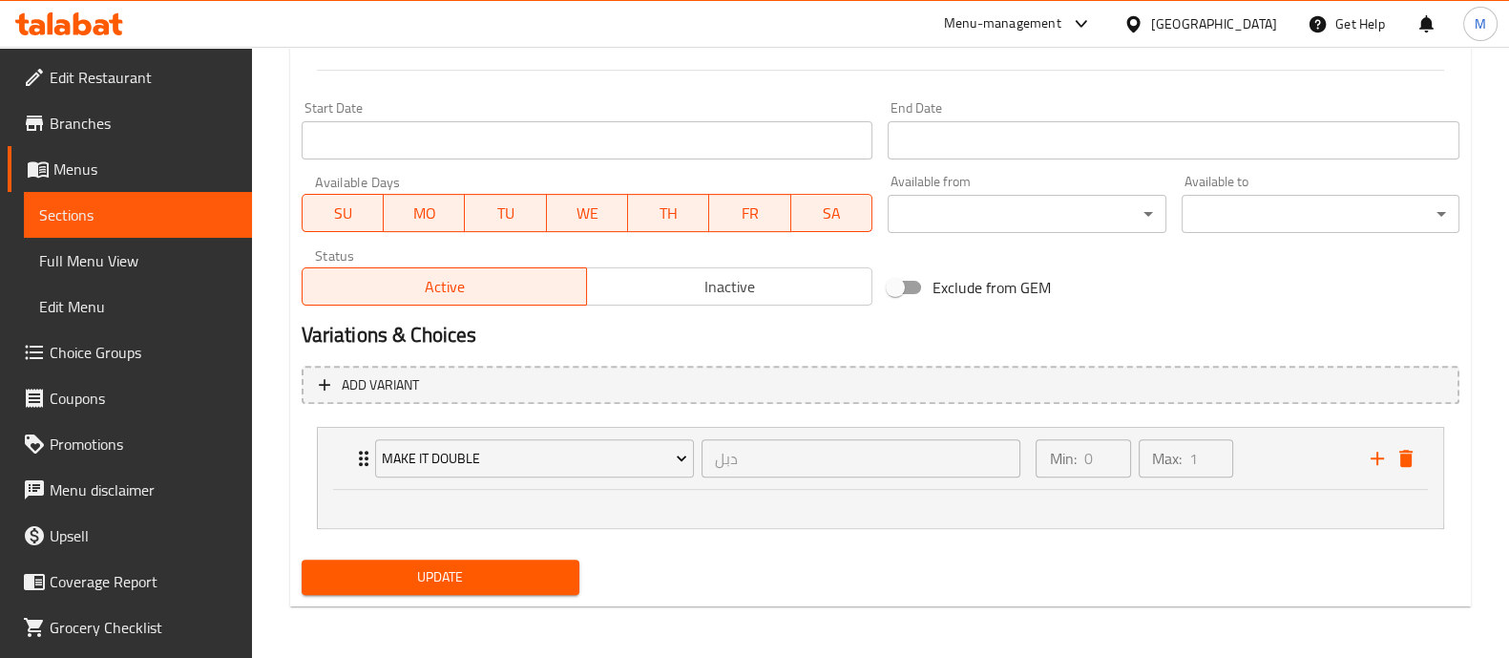
click at [1272, 494] on div at bounding box center [881, 509] width 1126 height 38
click at [1272, 476] on div "Min: 0 ​ Max: 1 ​" at bounding box center [1191, 458] width 334 height 61
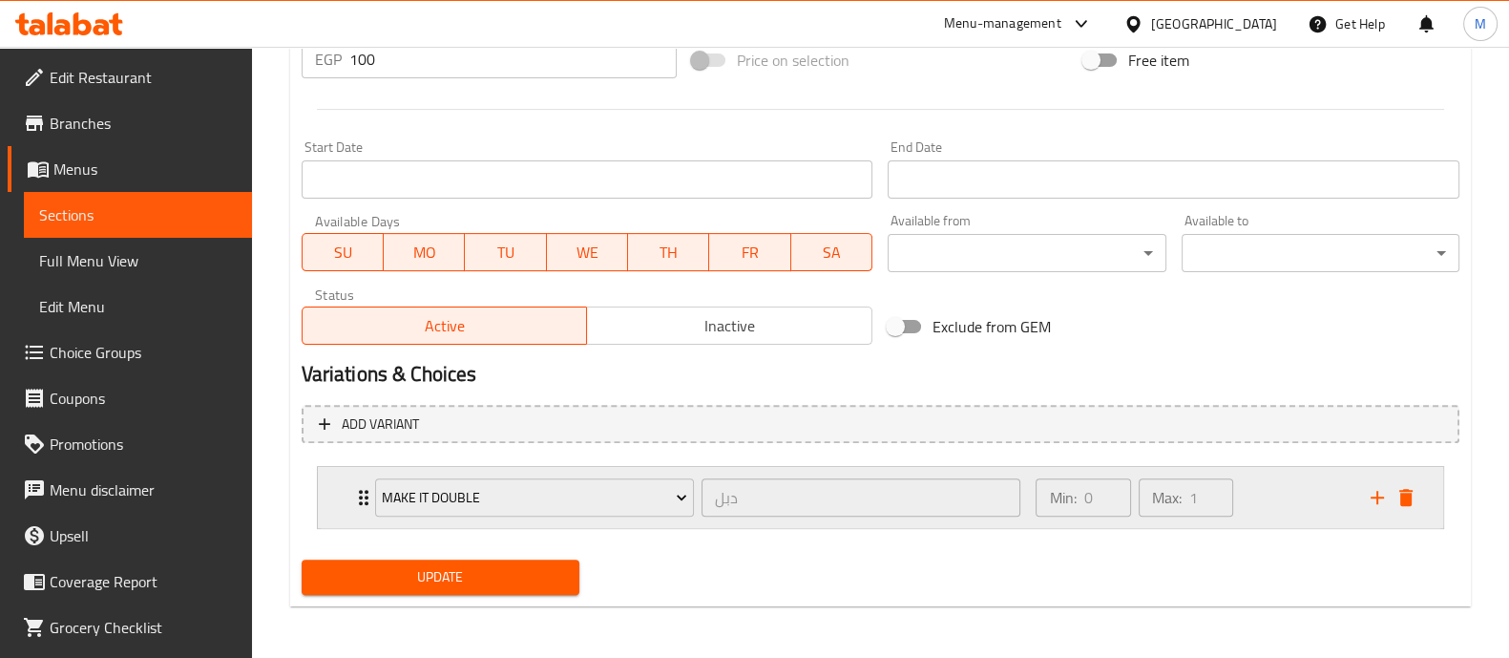
click at [1272, 476] on div "Min: 0 ​ Max: 1 ​" at bounding box center [1191, 497] width 334 height 61
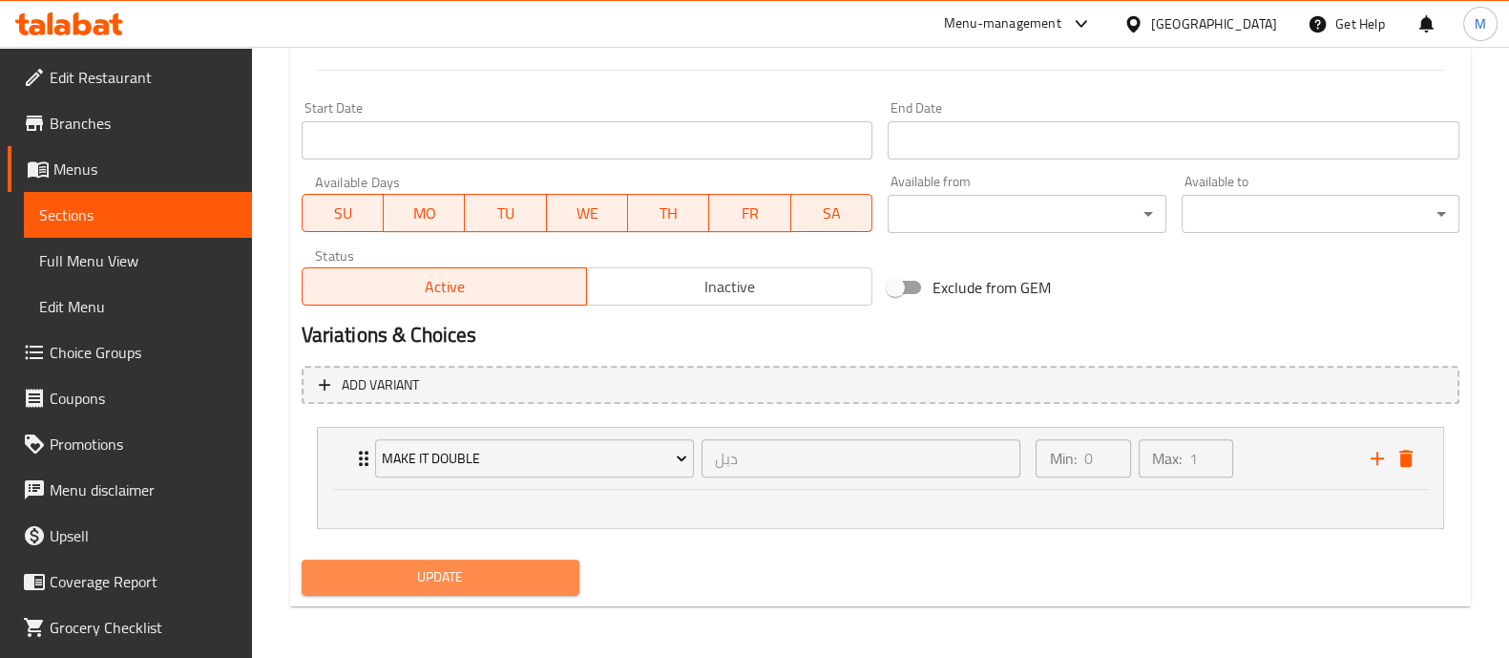
click at [411, 592] on button "Update" at bounding box center [441, 576] width 278 height 35
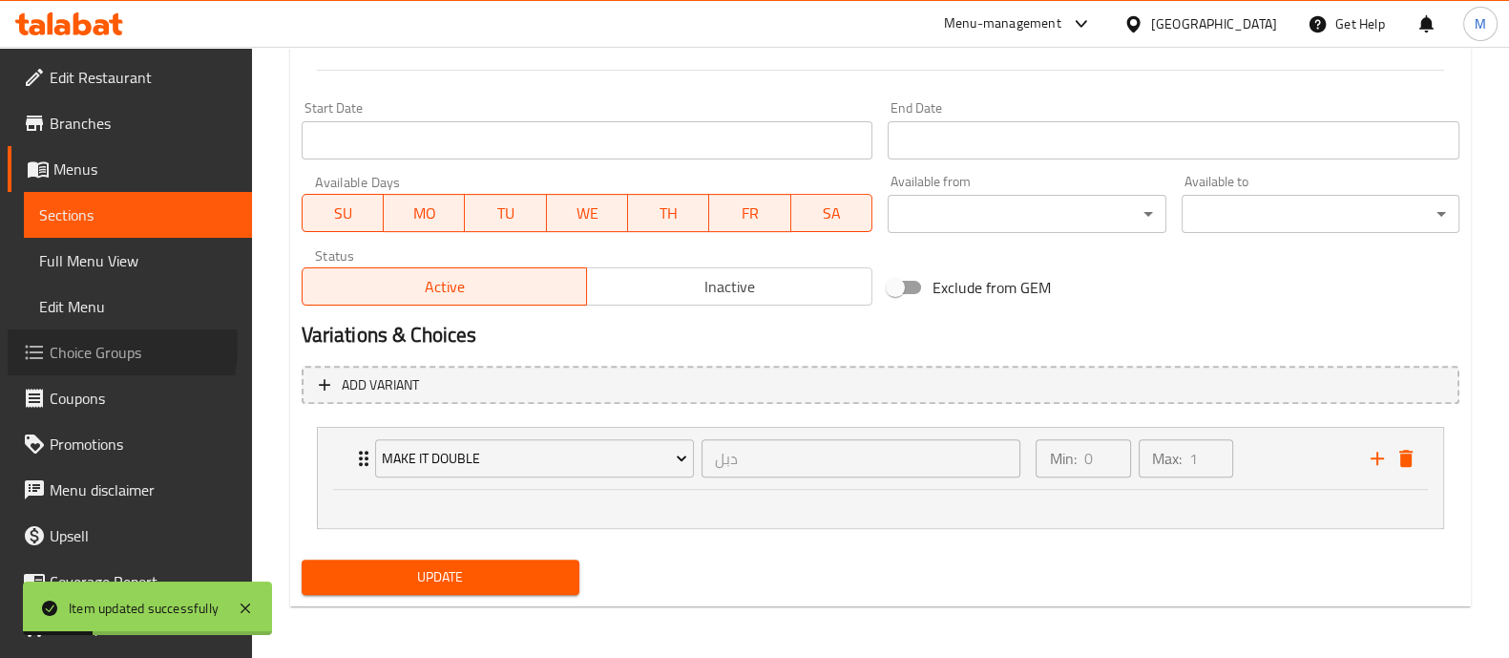
click at [75, 346] on span "Choice Groups" at bounding box center [143, 352] width 187 height 23
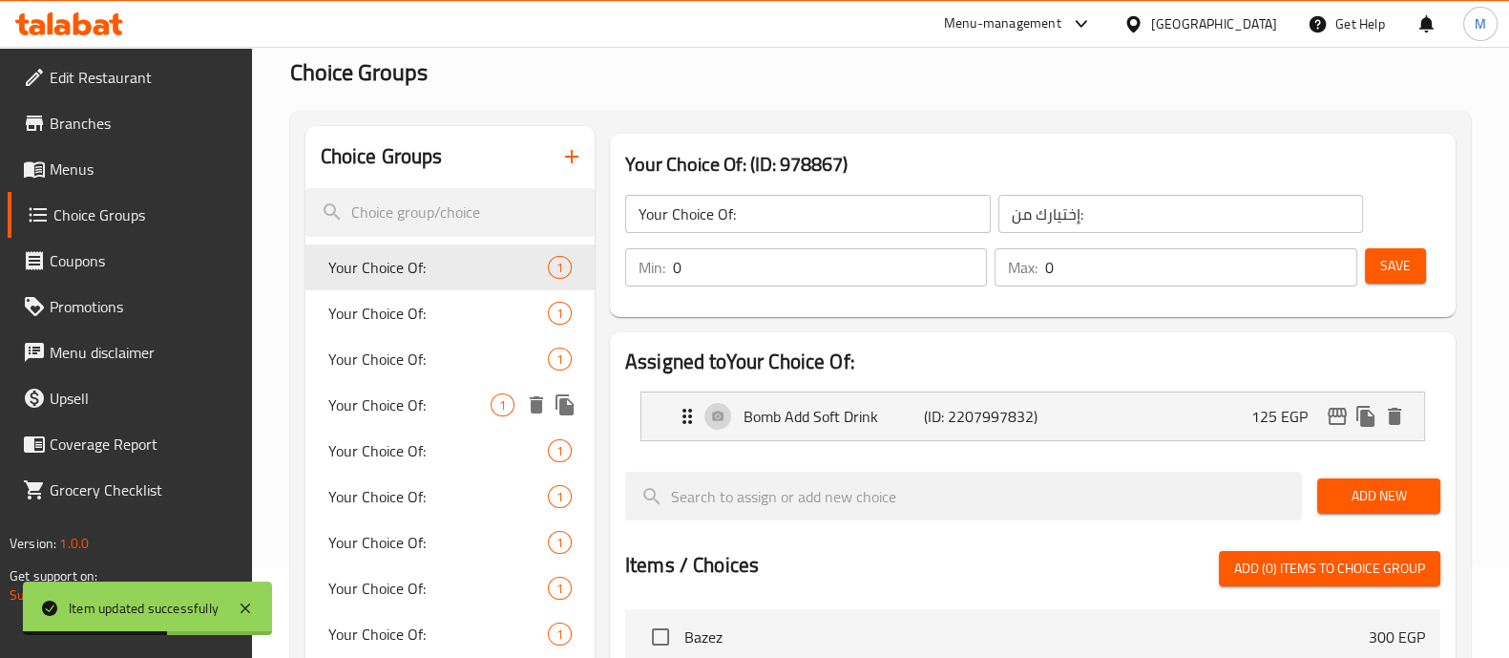
scroll to position [639, 0]
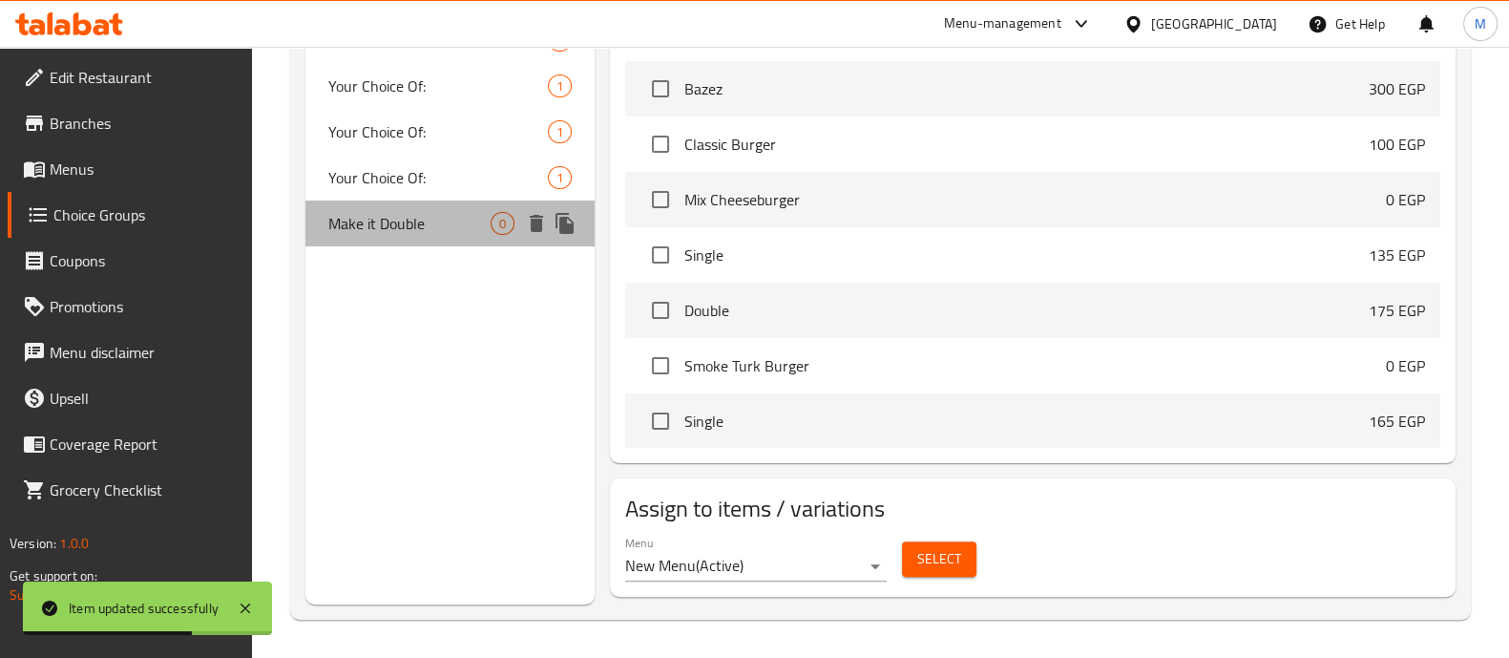
click at [465, 236] on div "Make it Double 0" at bounding box center [450, 224] width 289 height 46
type input "Make it Double"
type input "دبل"
type input "1"
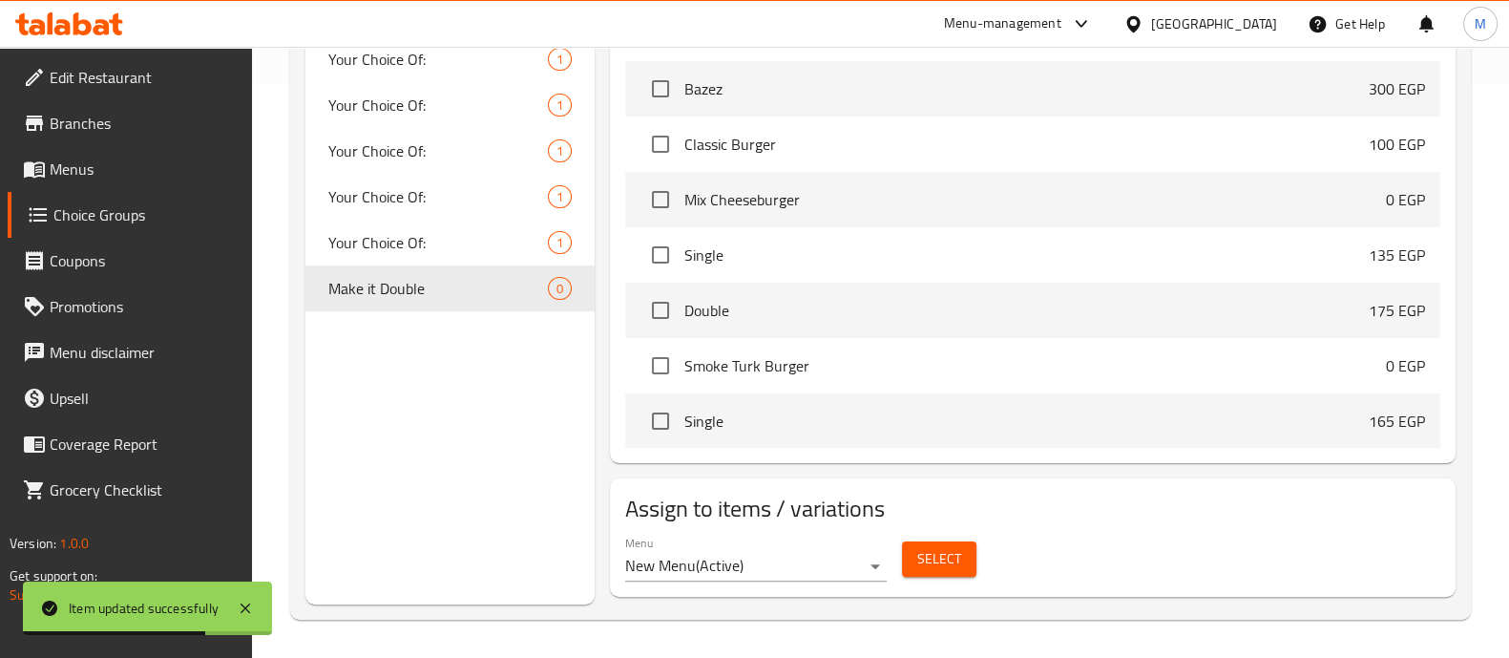
scroll to position [0, 0]
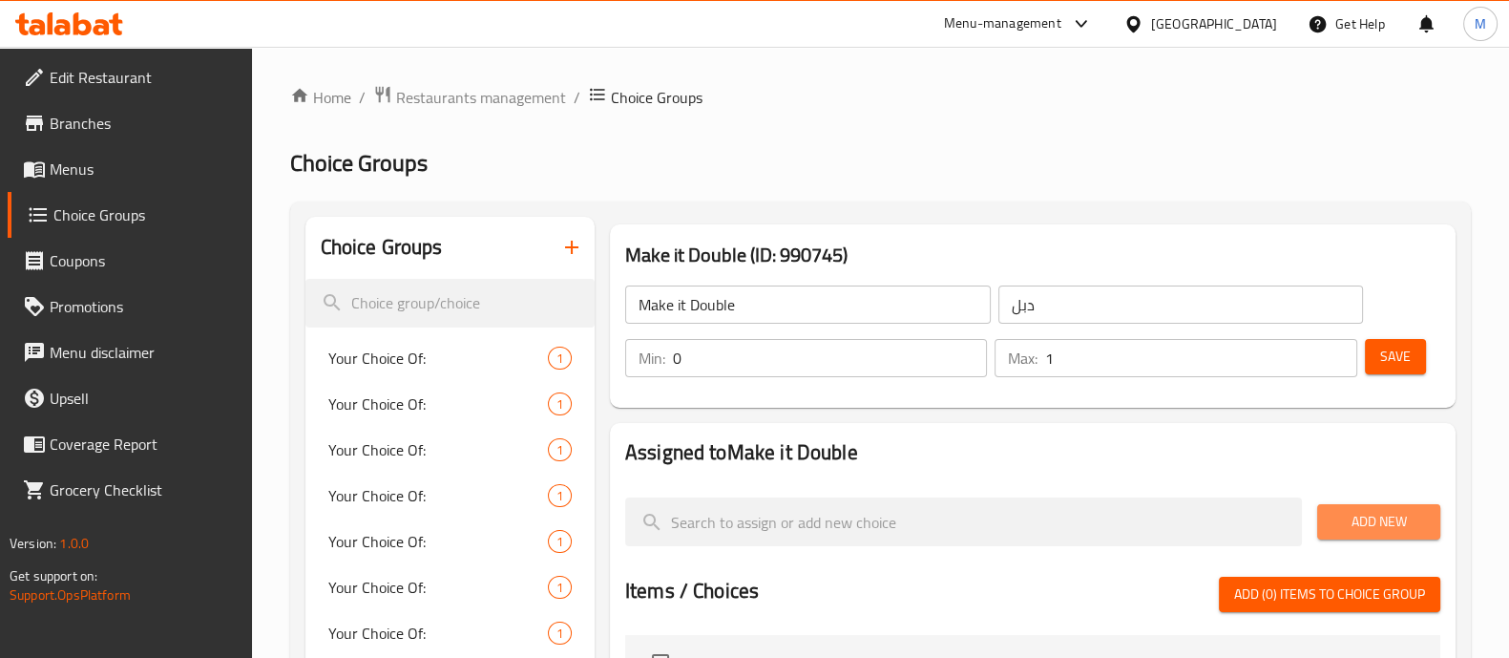
click at [1366, 510] on span "Add New" at bounding box center [1379, 522] width 93 height 24
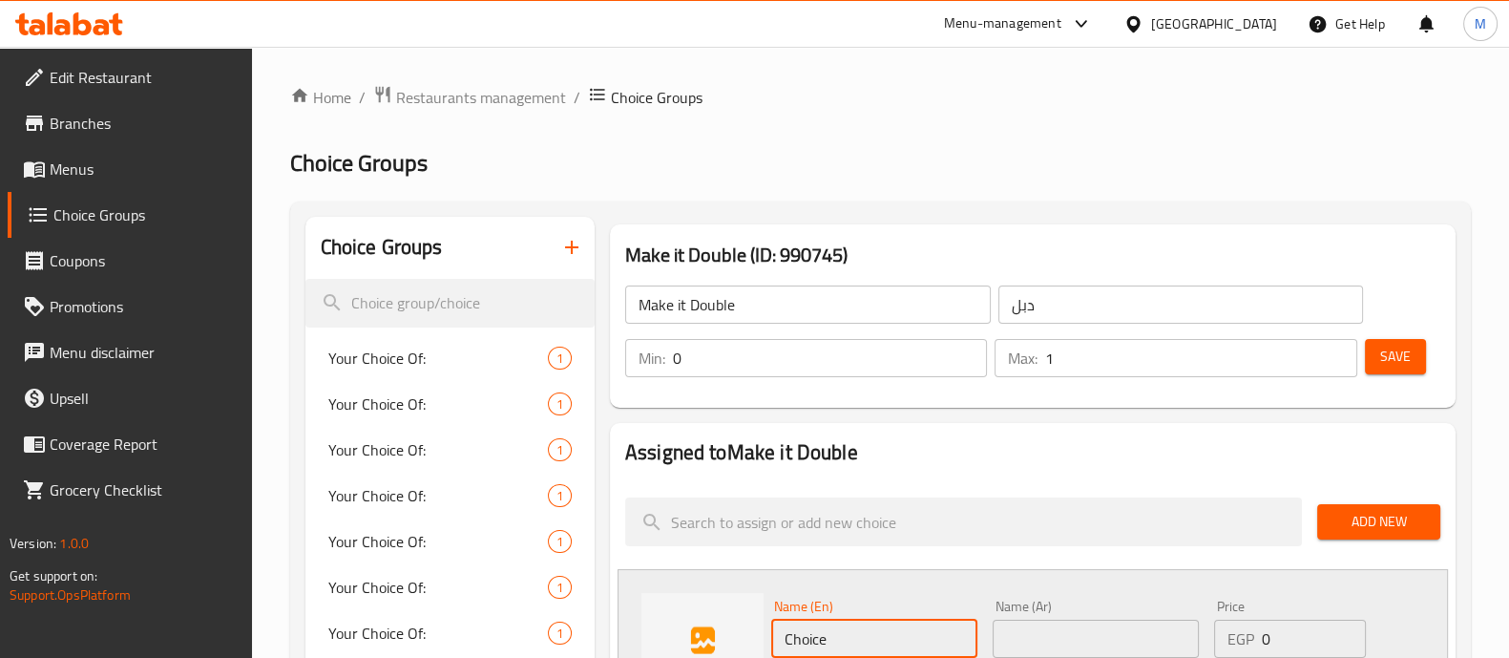
drag, startPoint x: 841, startPoint y: 645, endPoint x: 604, endPoint y: 598, distance: 241.5
type input "ة"
type input "Double"
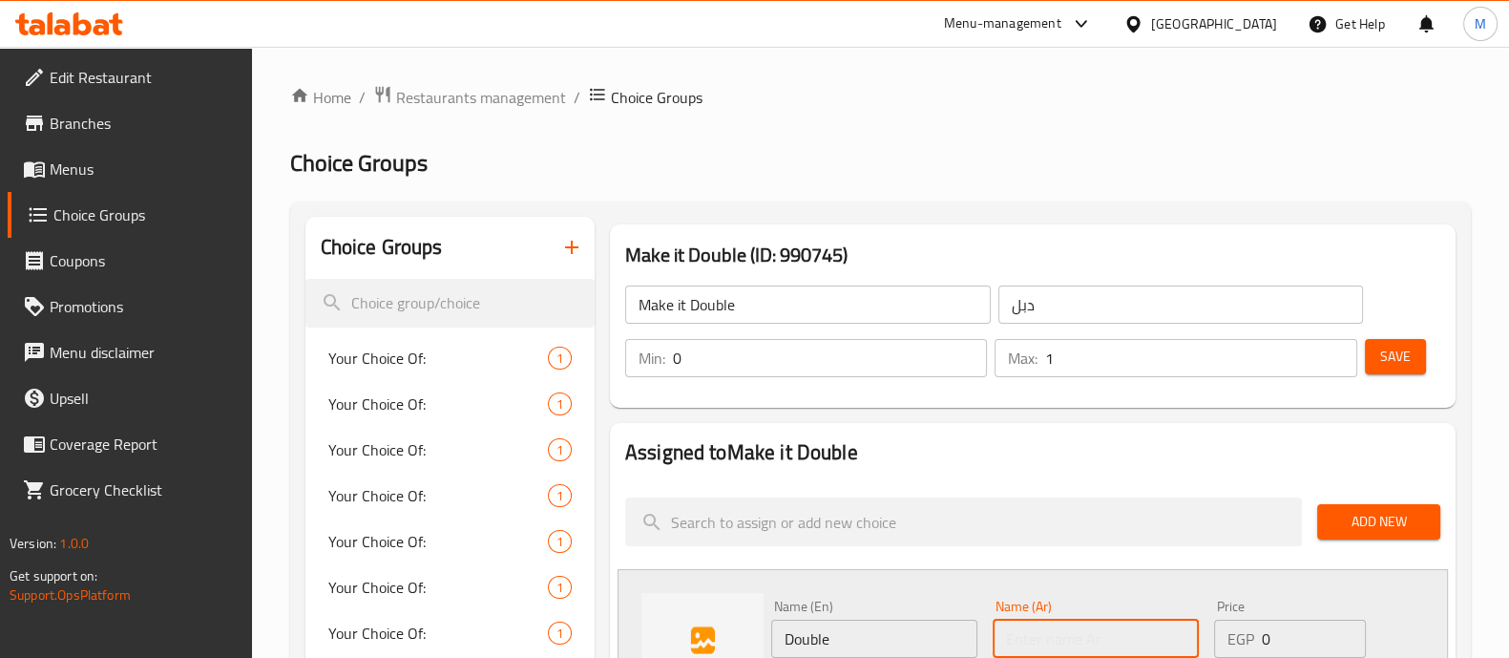
click at [1060, 622] on input "text" at bounding box center [1096, 639] width 206 height 38
type input "دبل"
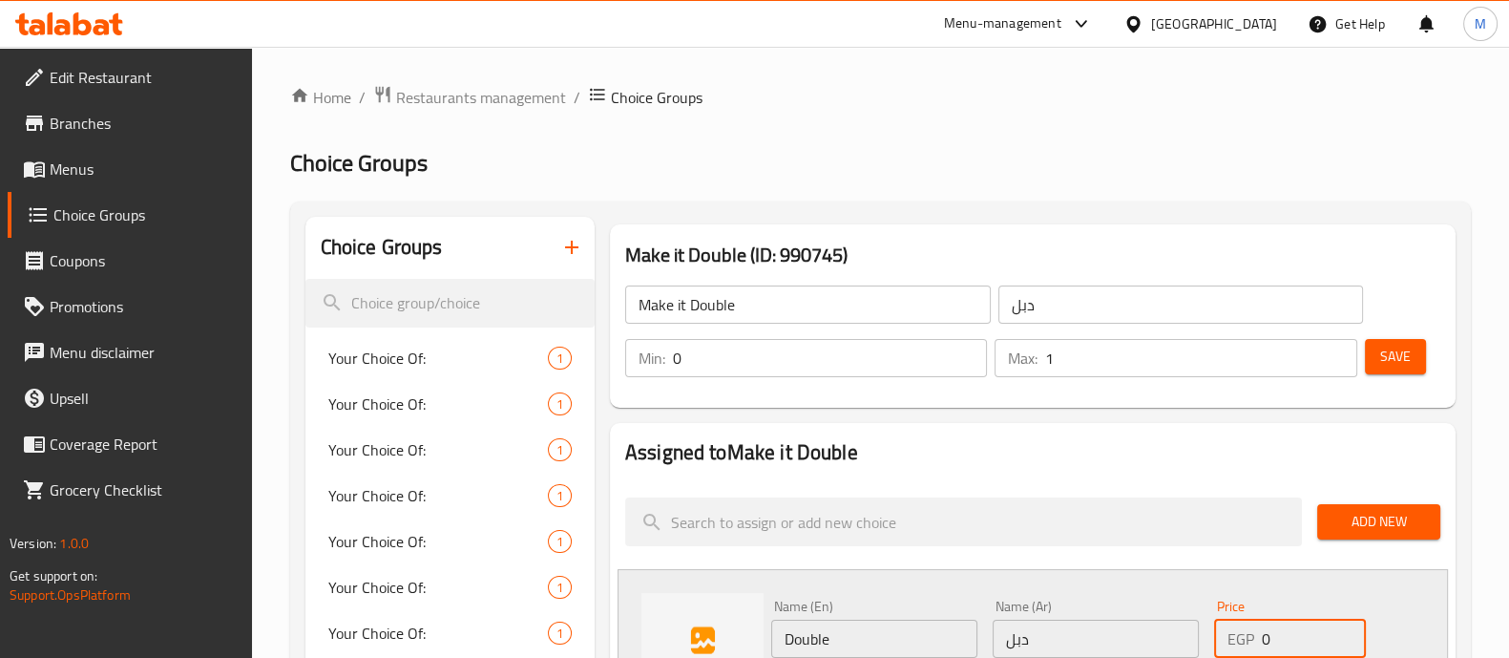
drag, startPoint x: 1290, startPoint y: 633, endPoint x: 1080, endPoint y: 618, distance: 210.6
click at [1080, 618] on div "Name (En) Double Name (En) Name (Ar) دبل Name (Ar) Price EGP 0 Price Status" at bounding box center [1096, 654] width 665 height 125
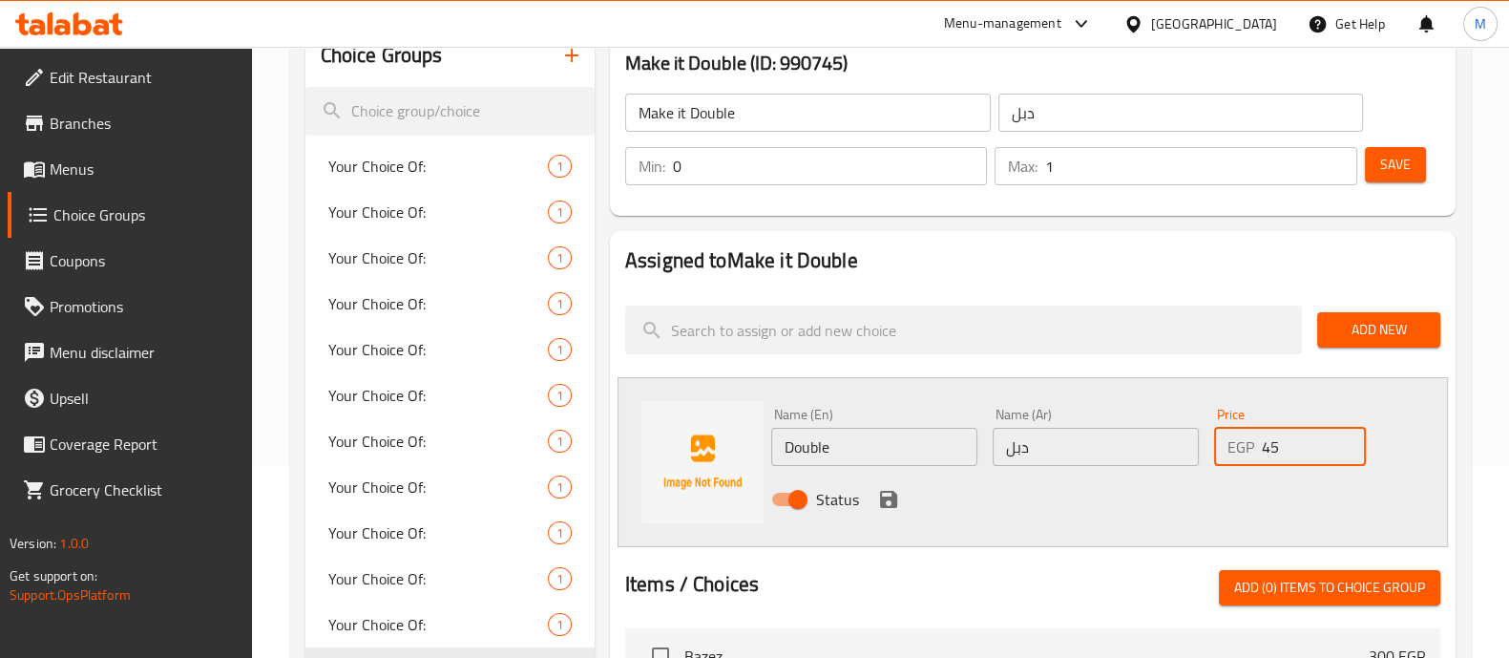
scroll to position [193, 0]
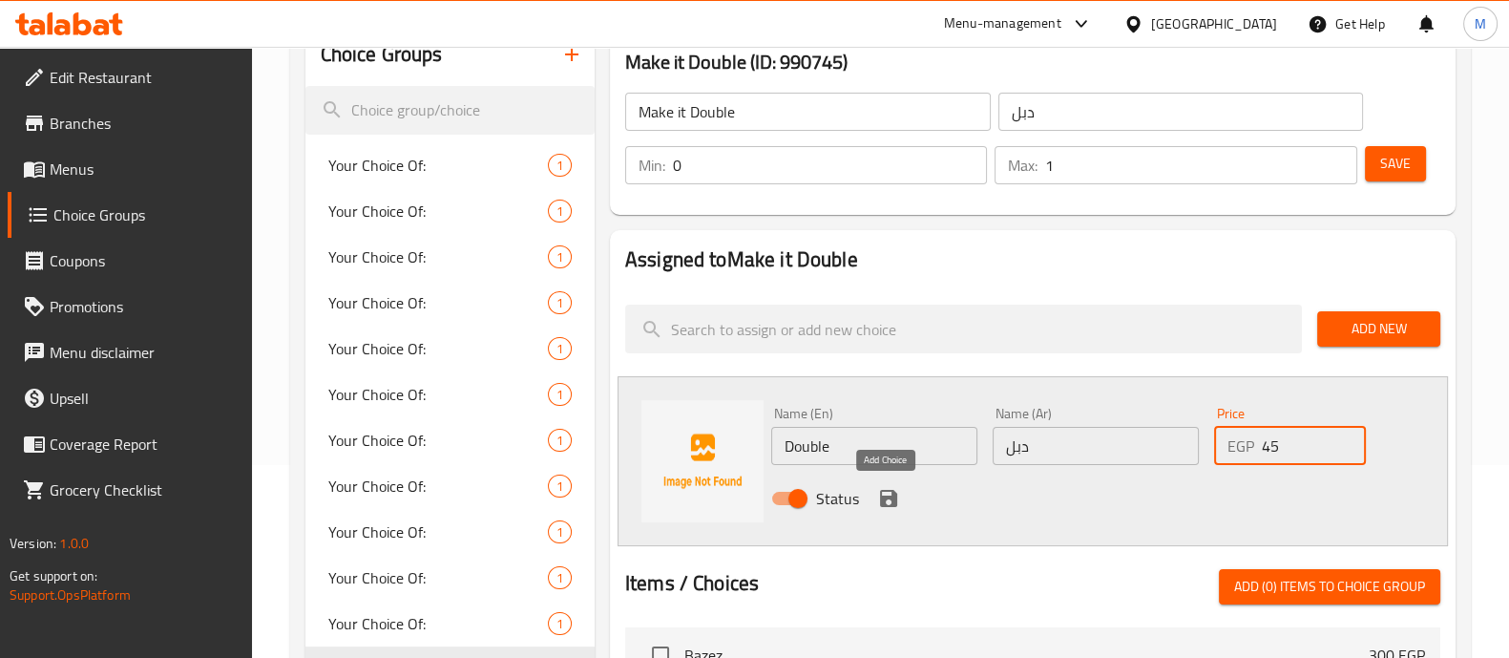
type input "45"
click at [888, 495] on icon "save" at bounding box center [888, 498] width 17 height 17
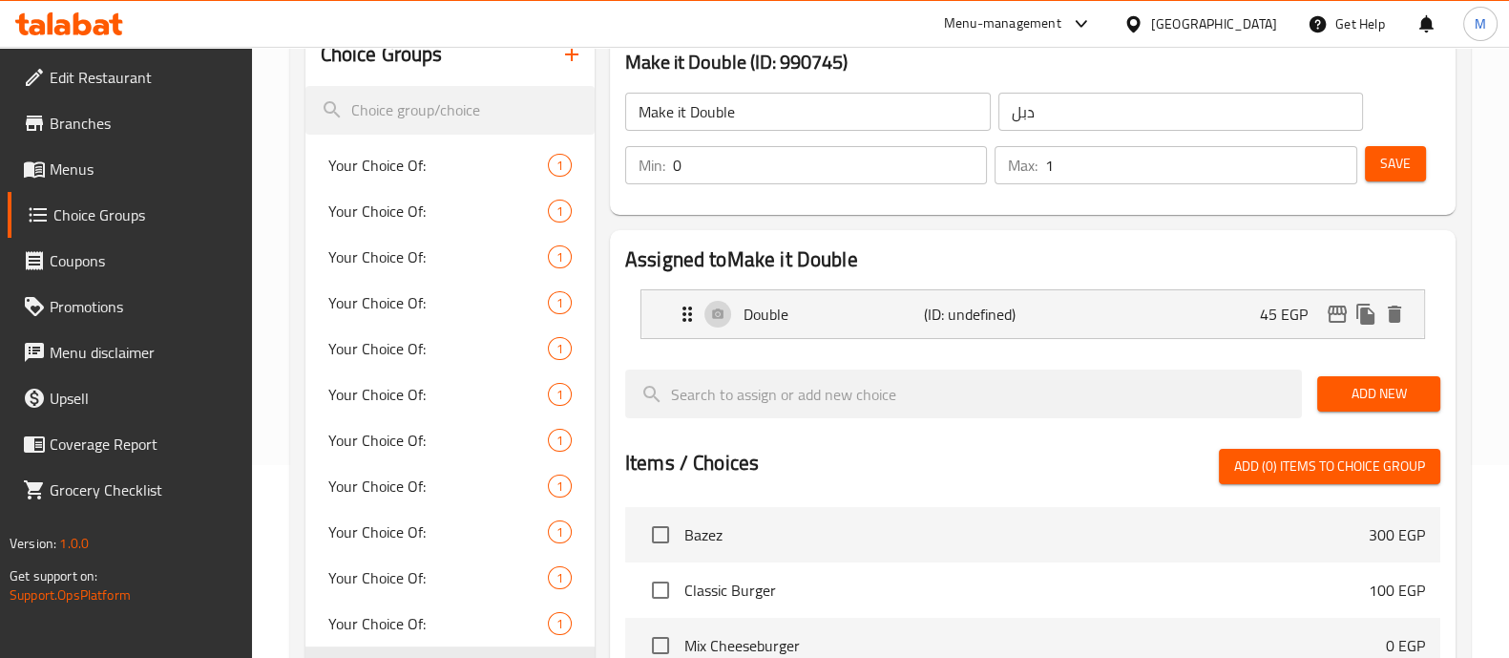
click at [1399, 158] on span "Save" at bounding box center [1396, 164] width 31 height 24
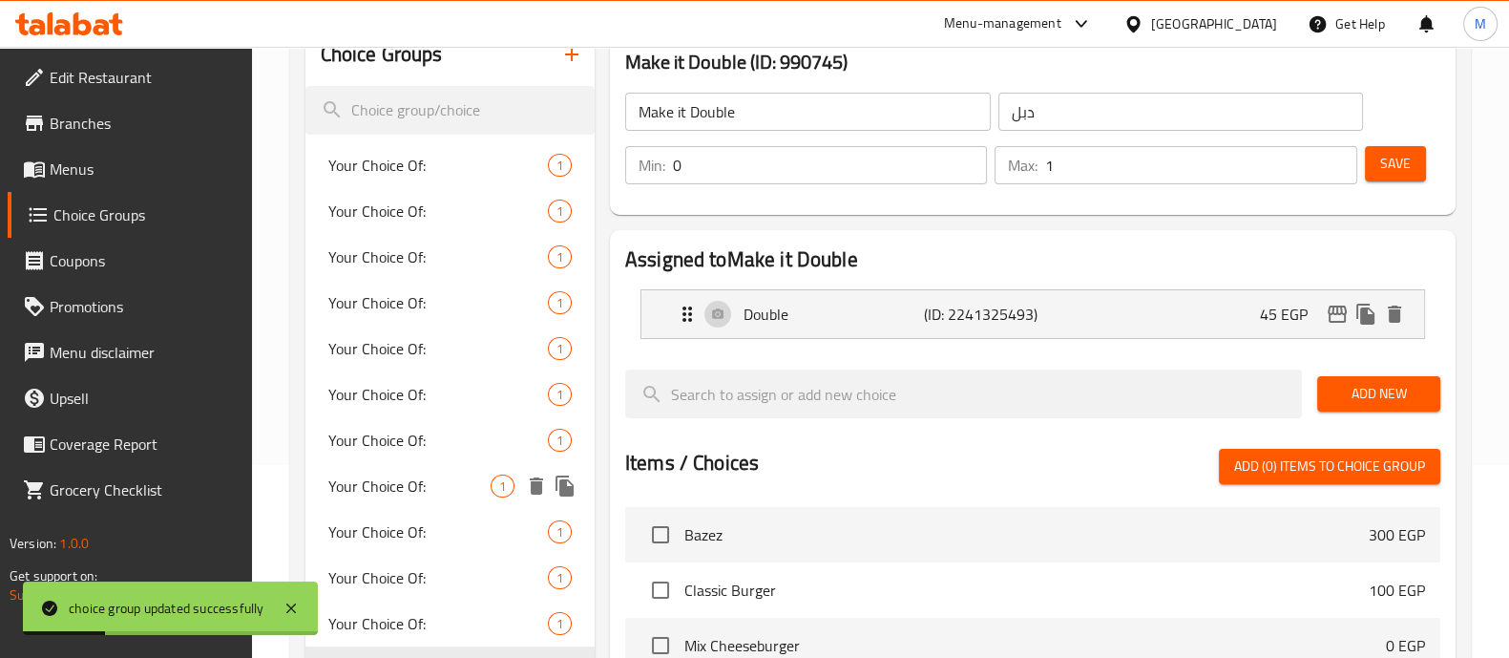
scroll to position [639, 0]
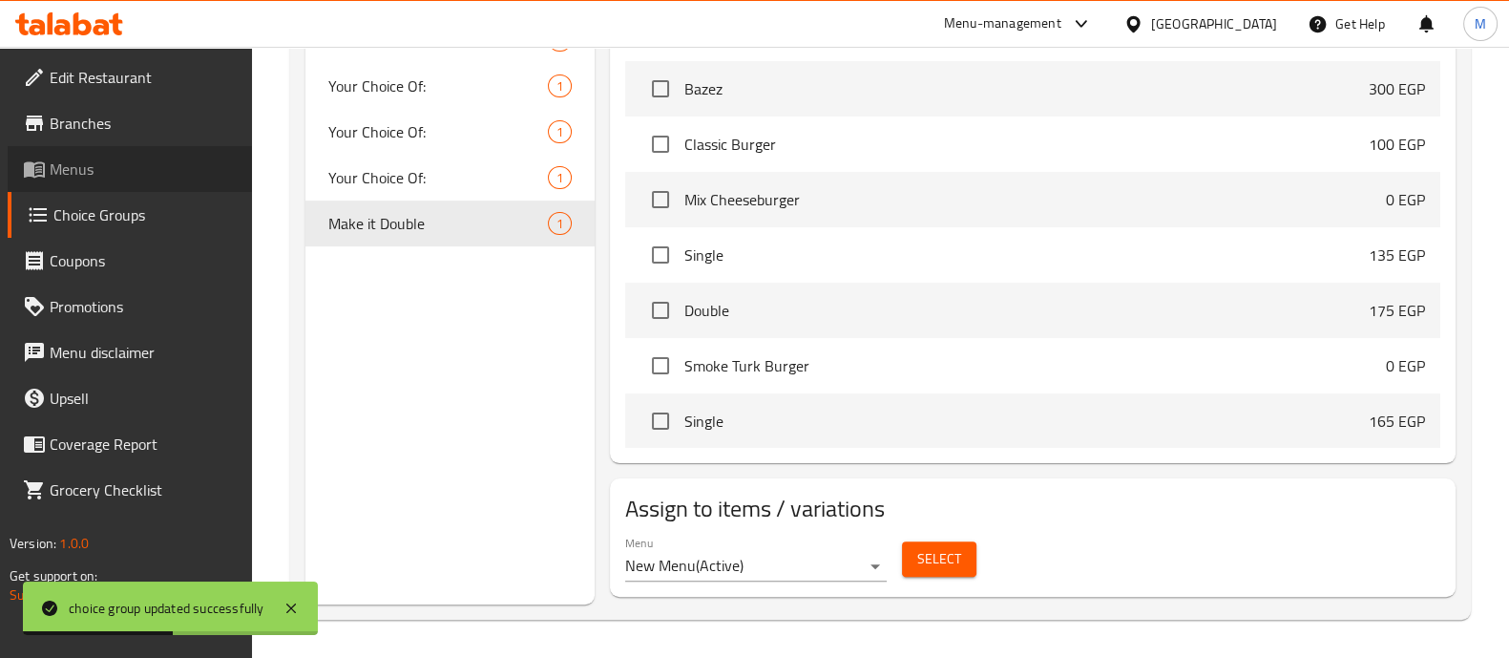
click at [80, 168] on span "Menus" at bounding box center [143, 169] width 187 height 23
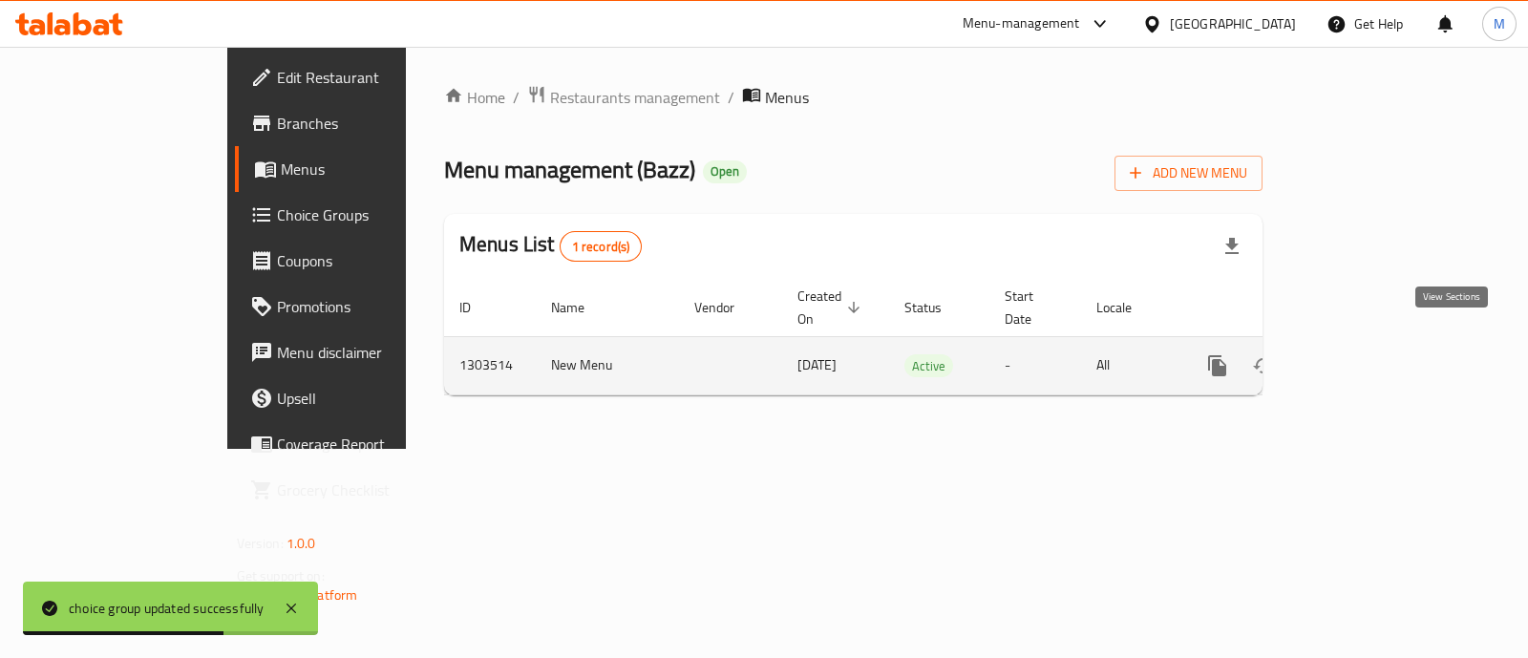
click at [1366, 354] on icon "enhanced table" at bounding box center [1354, 365] width 23 height 23
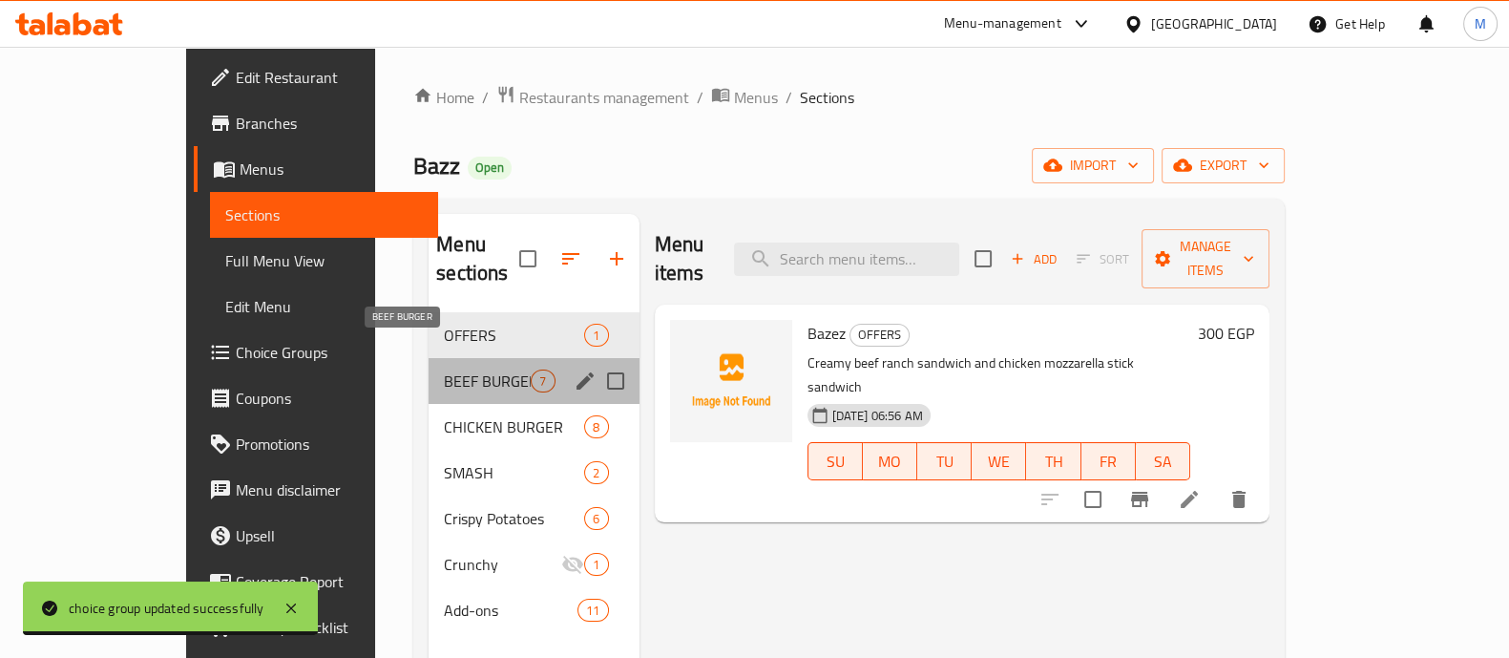
click at [479, 369] on span "BEEF BURGER" at bounding box center [487, 380] width 87 height 23
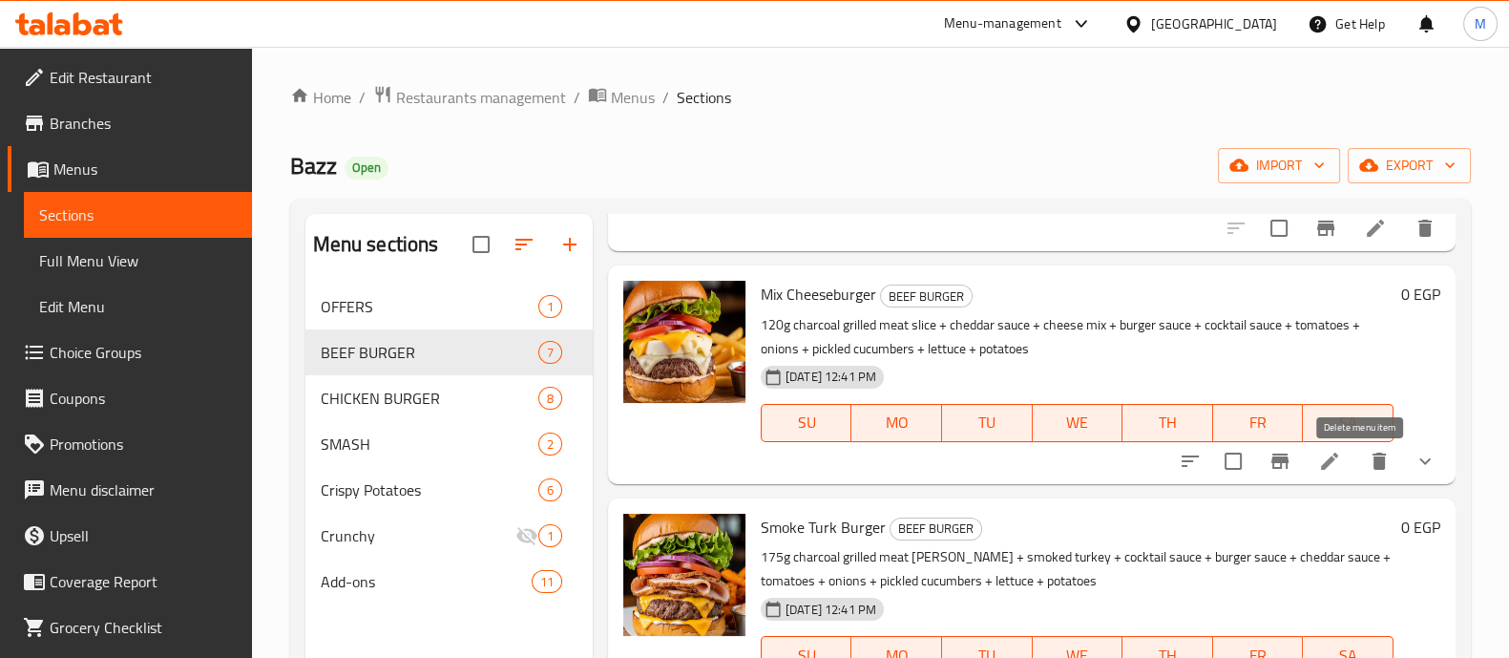
scroll to position [250, 0]
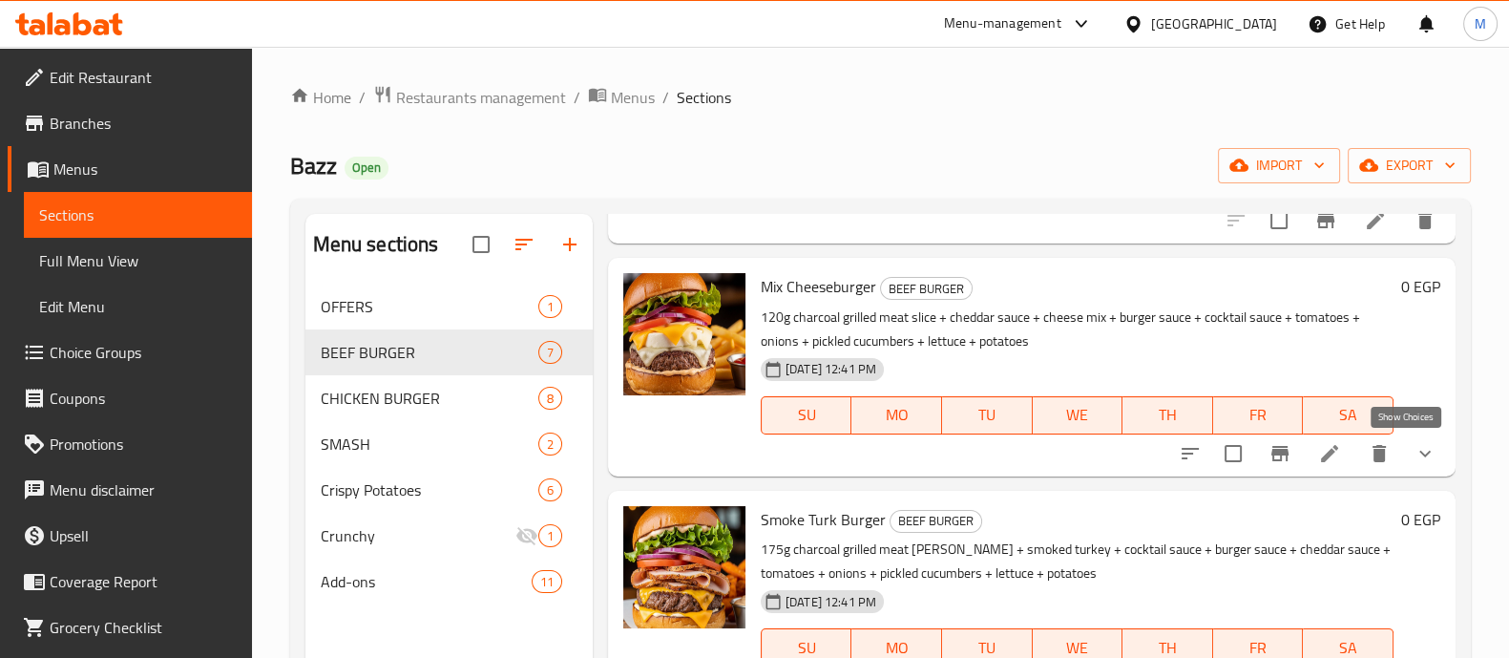
click at [1416, 447] on icon "show more" at bounding box center [1425, 453] width 23 height 23
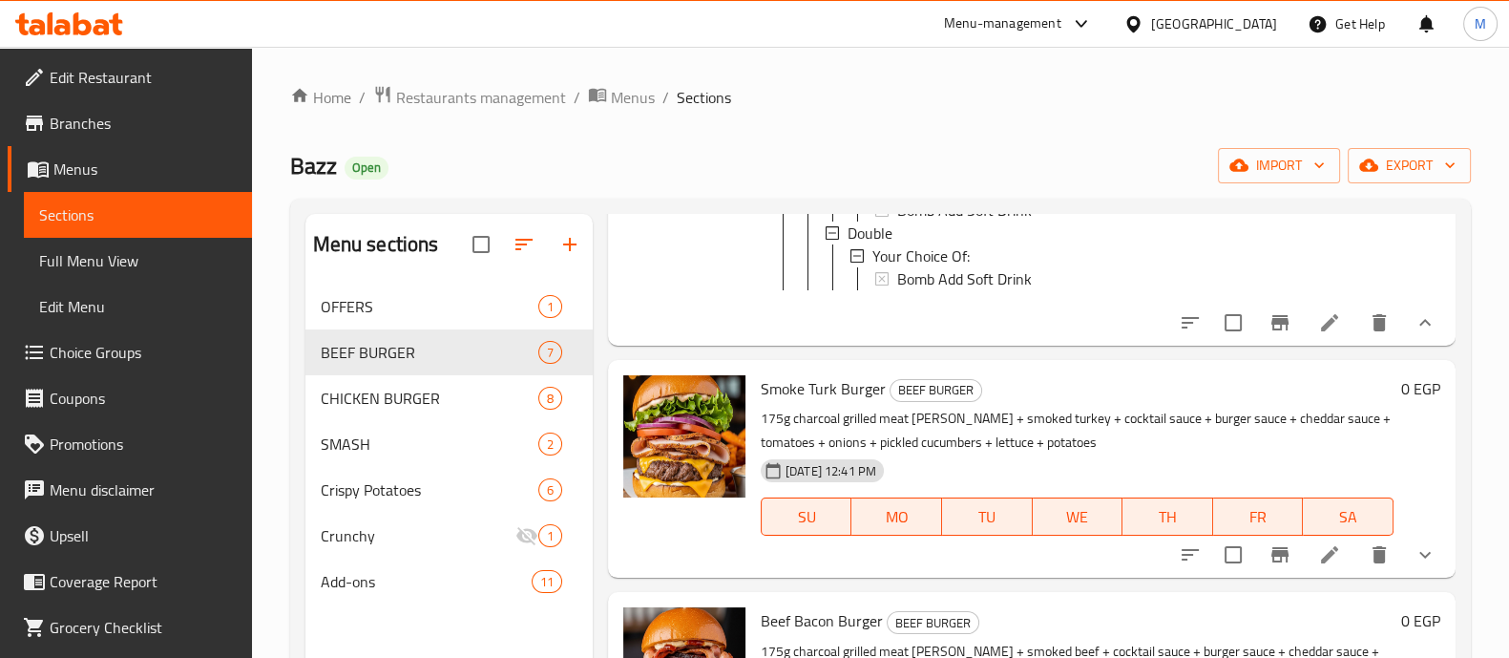
scroll to position [624, 0]
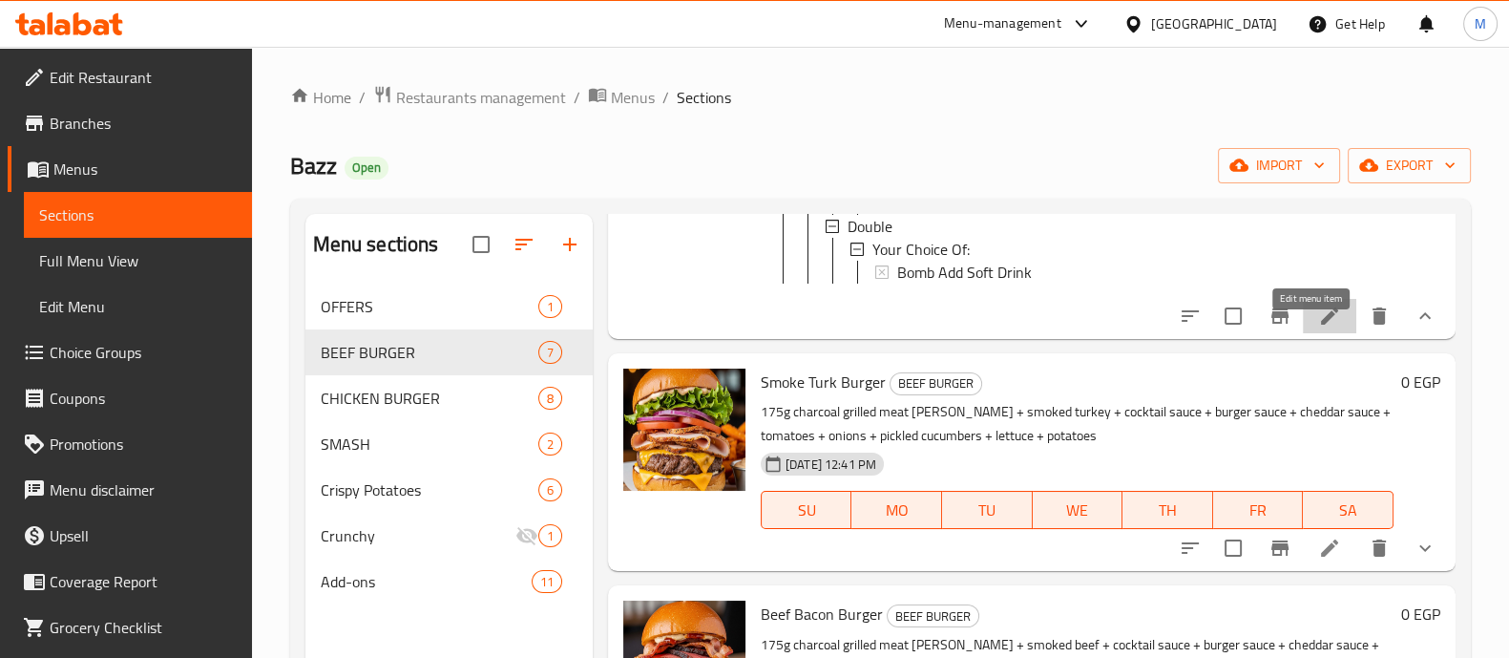
click at [1319, 327] on icon at bounding box center [1330, 316] width 23 height 23
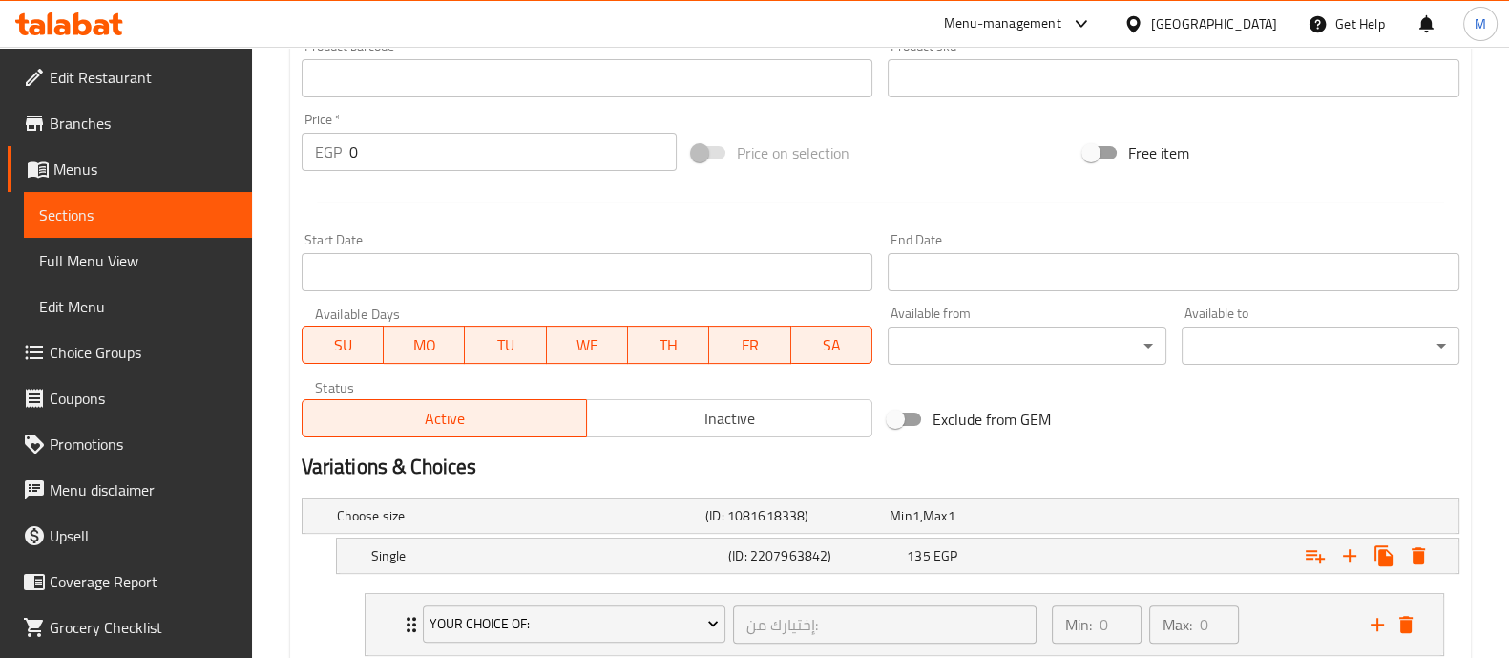
scroll to position [916, 0]
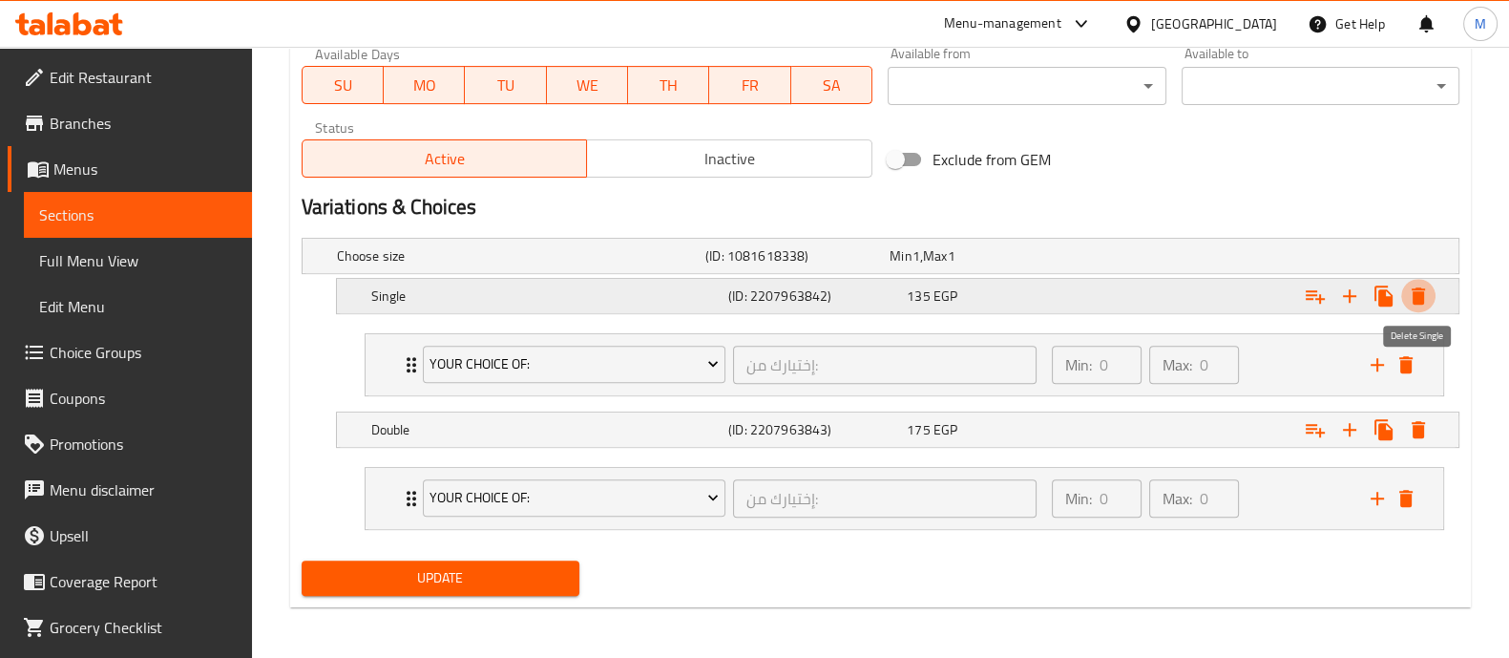
click at [1423, 307] on button "Expand" at bounding box center [1419, 296] width 34 height 34
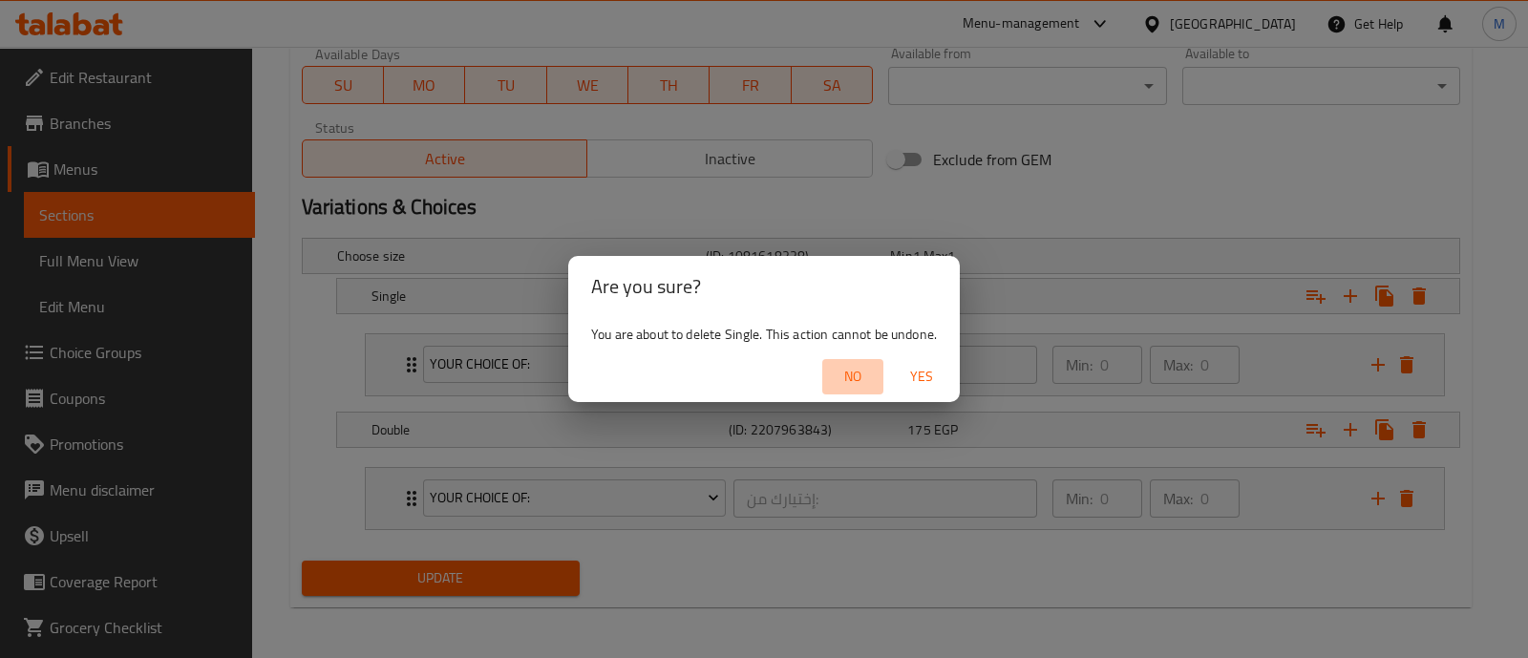
click at [854, 372] on span "No" at bounding box center [853, 377] width 46 height 24
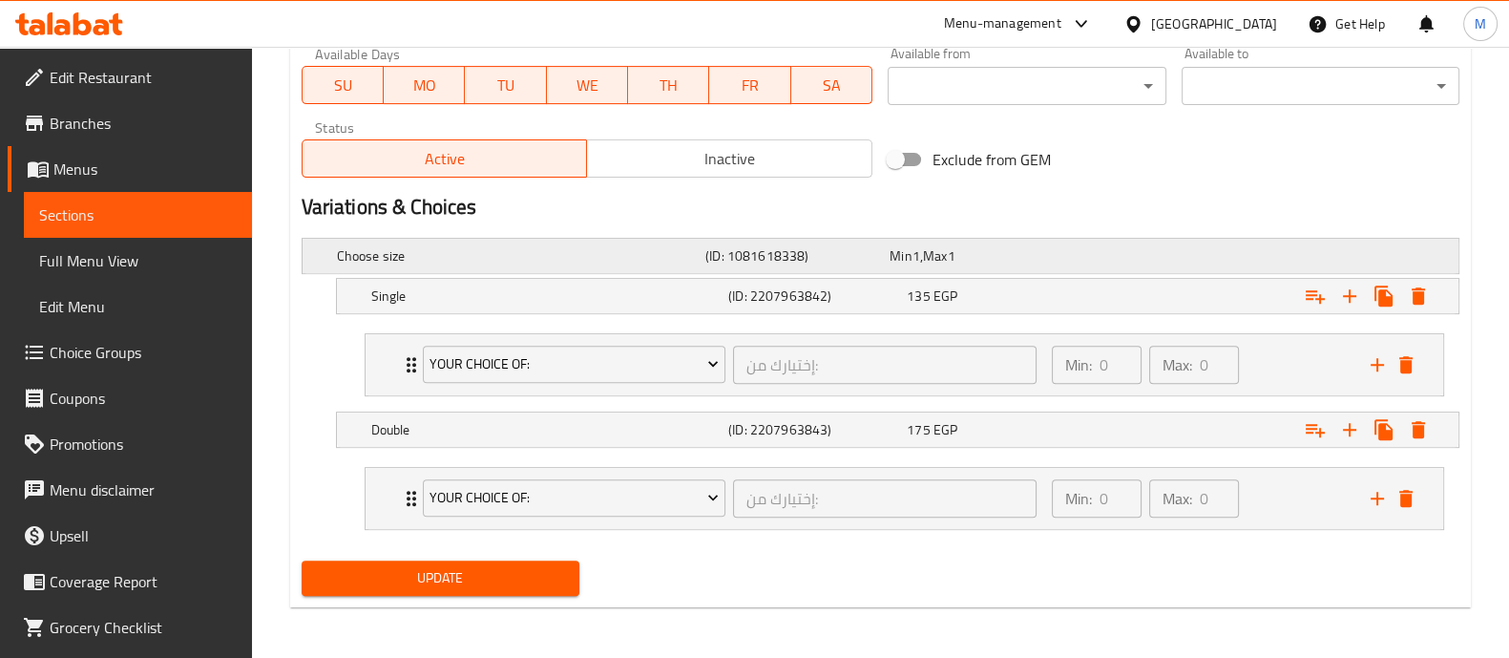
scroll to position [0, 0]
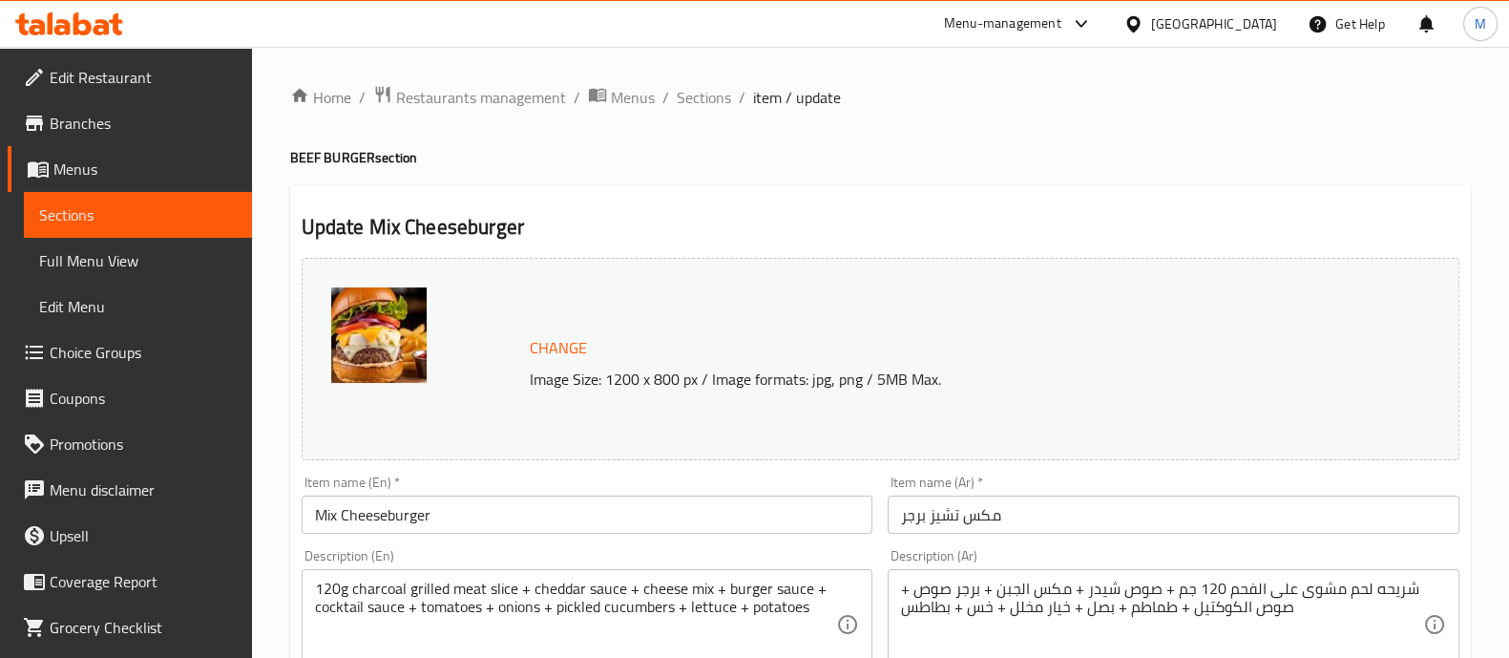
click at [73, 29] on icon at bounding box center [69, 23] width 108 height 23
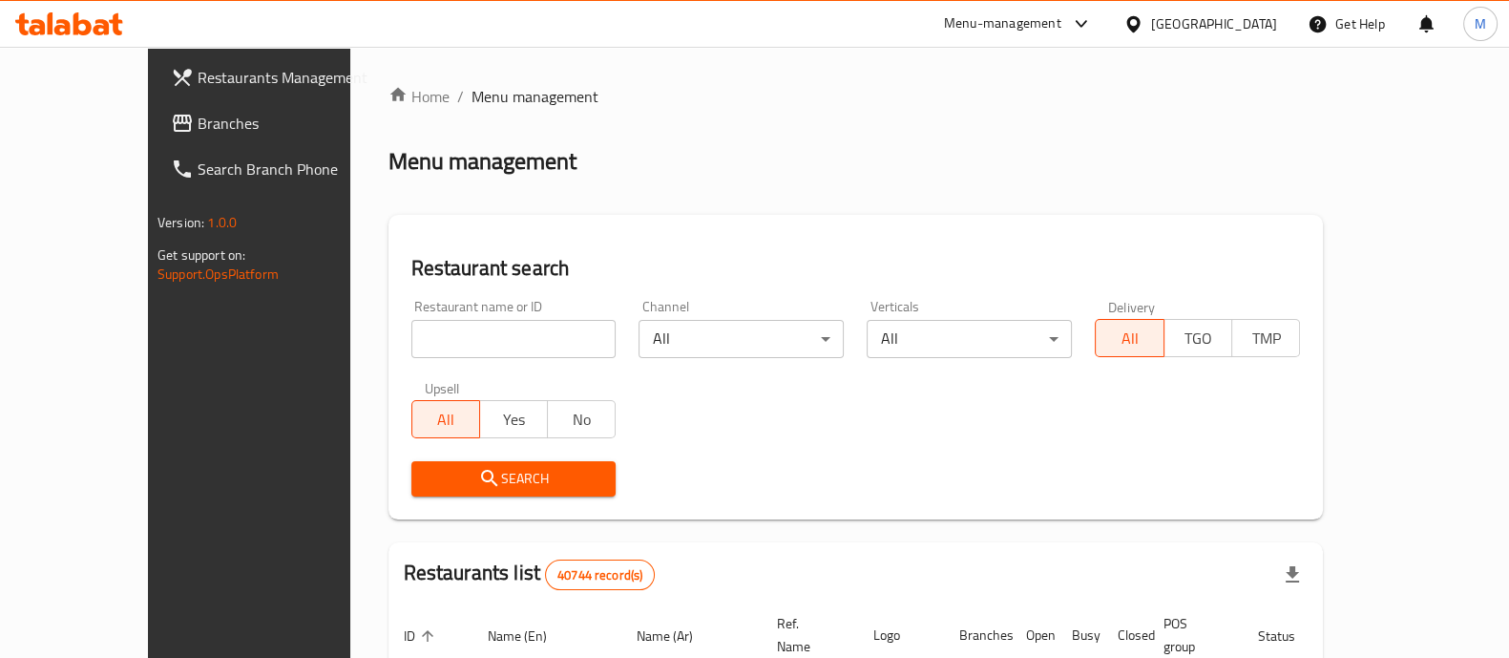
type input "ي"
click at [445, 347] on input "ي" at bounding box center [514, 339] width 205 height 38
type input "[PERSON_NAME]"
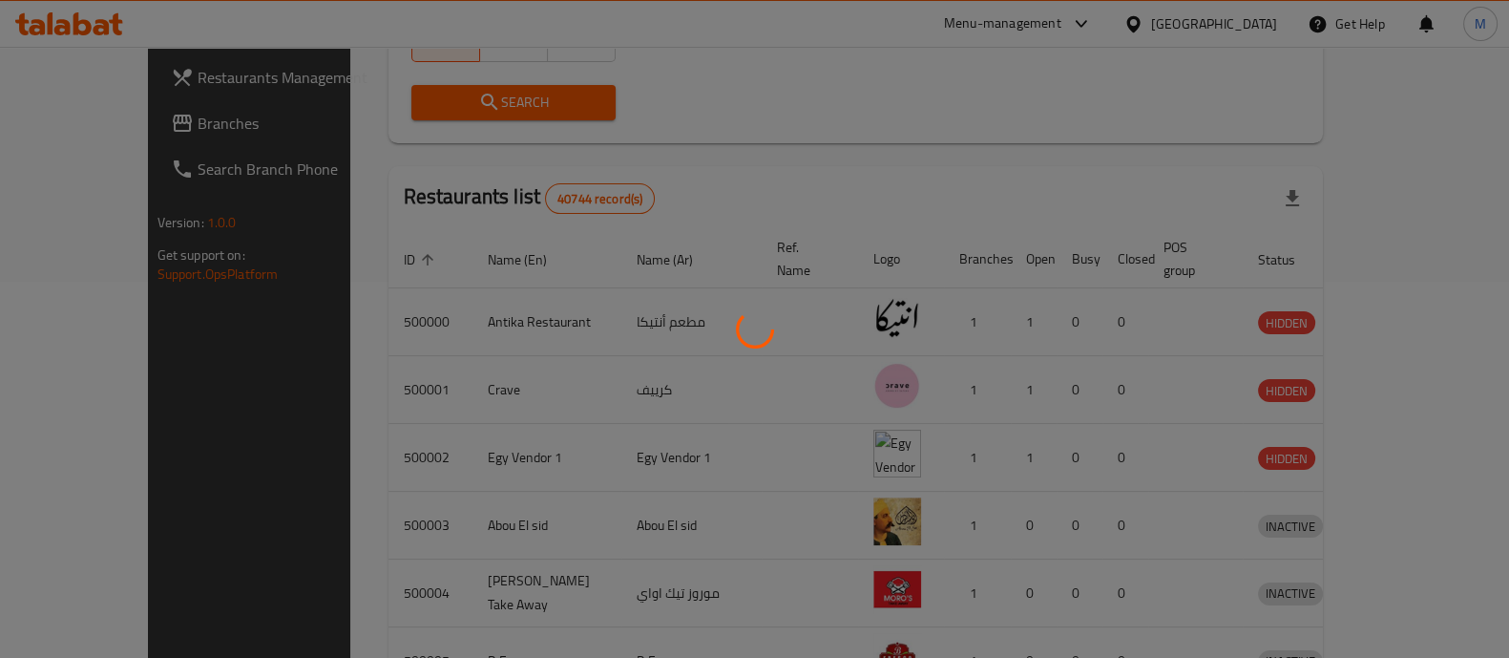
scroll to position [156, 0]
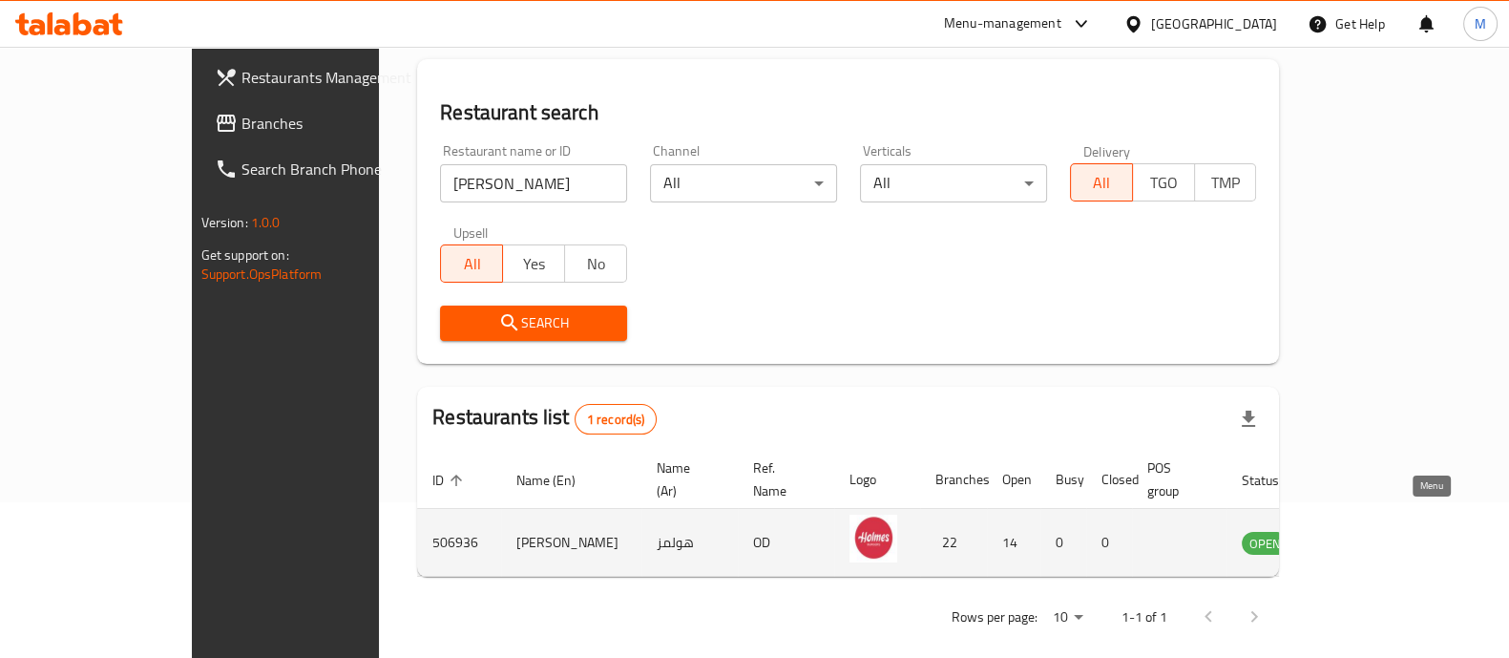
click at [1364, 536] on icon "enhanced table" at bounding box center [1353, 544] width 21 height 16
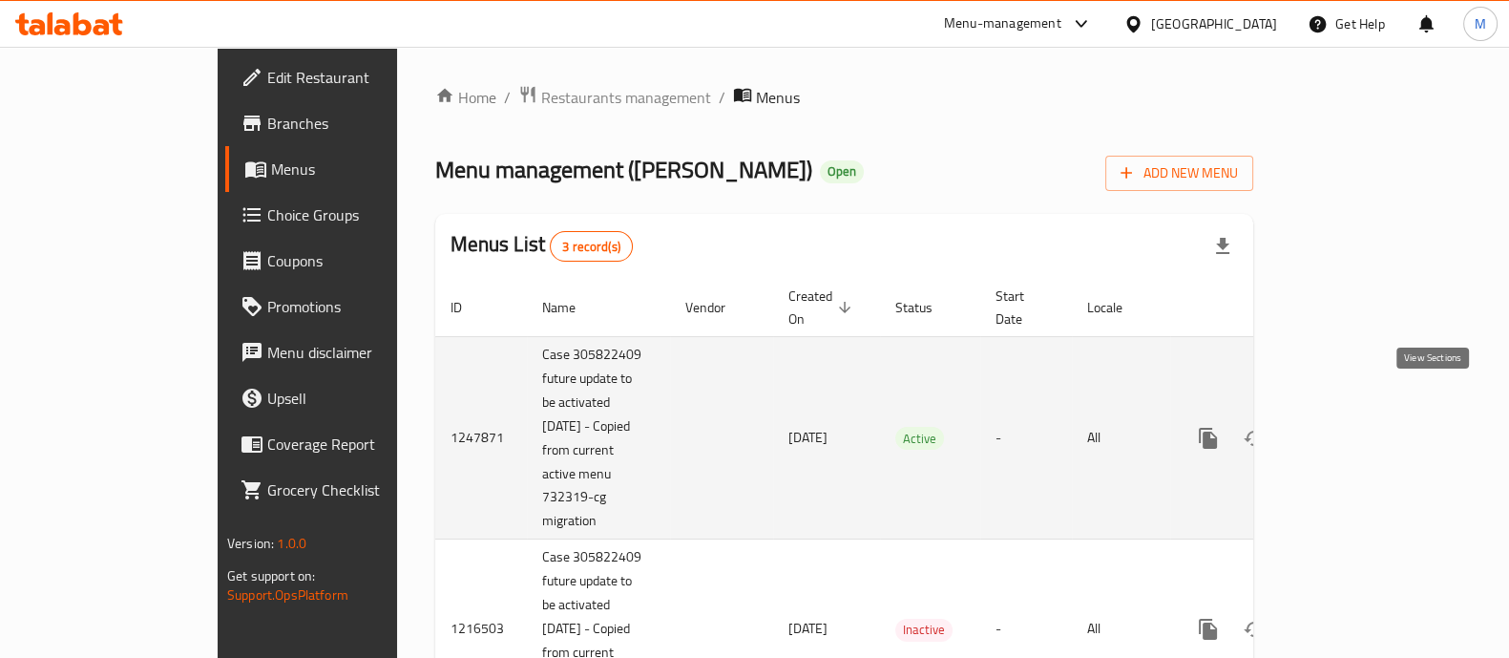
click at [1358, 427] on icon "enhanced table" at bounding box center [1346, 438] width 23 height 23
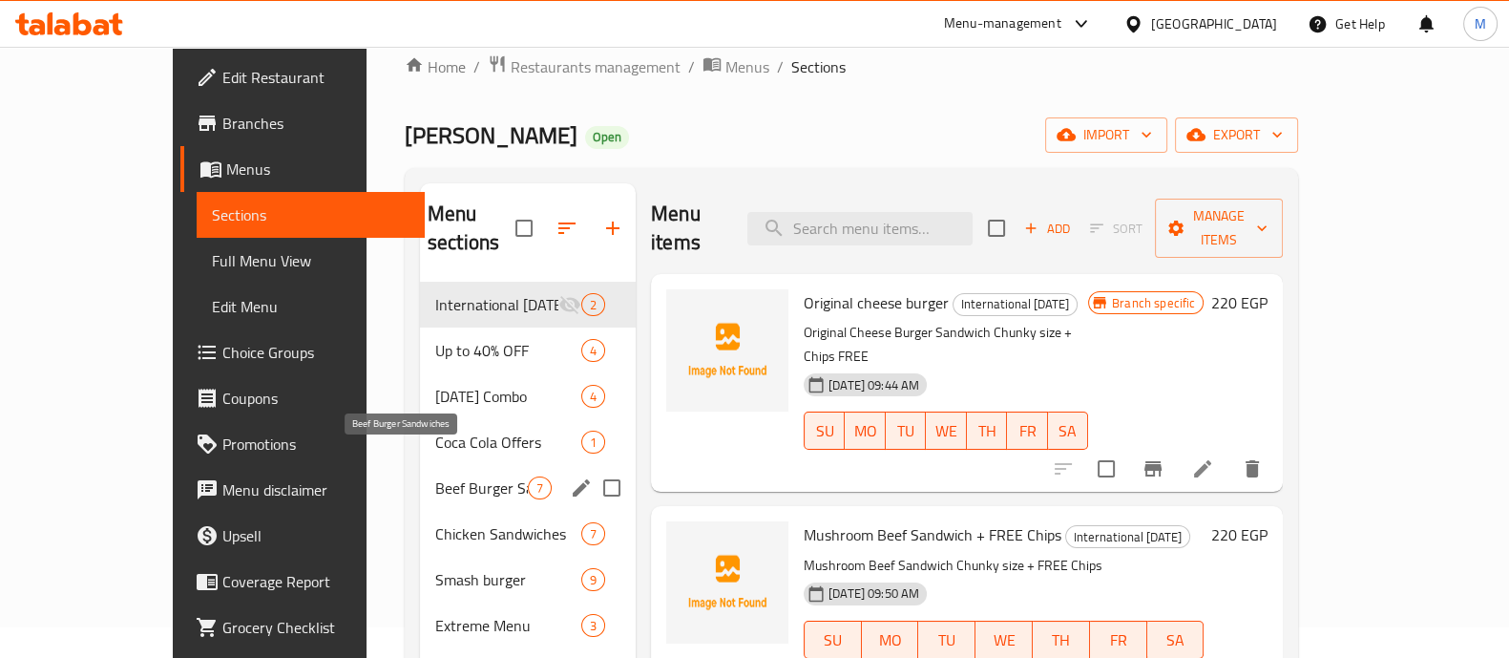
scroll to position [44, 0]
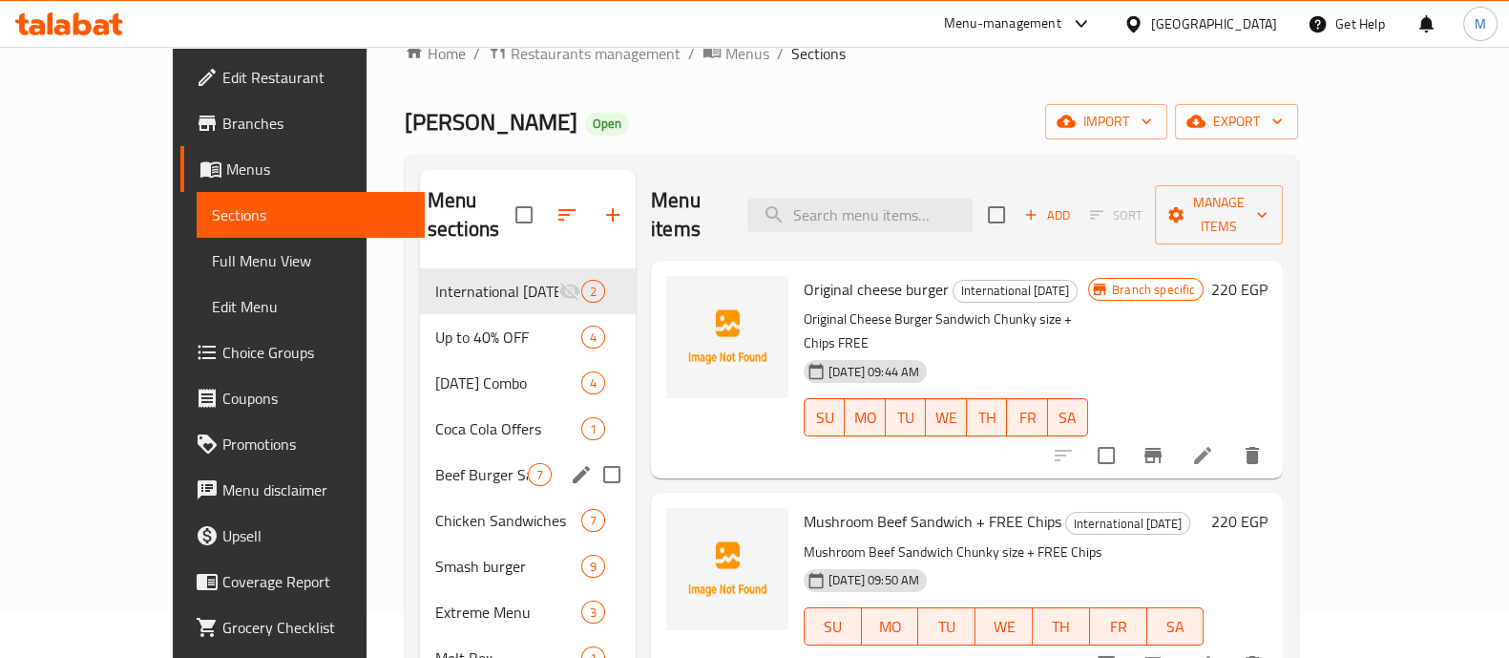
click at [420, 465] on div "Beef Burger Sandwiches 7" at bounding box center [528, 475] width 216 height 46
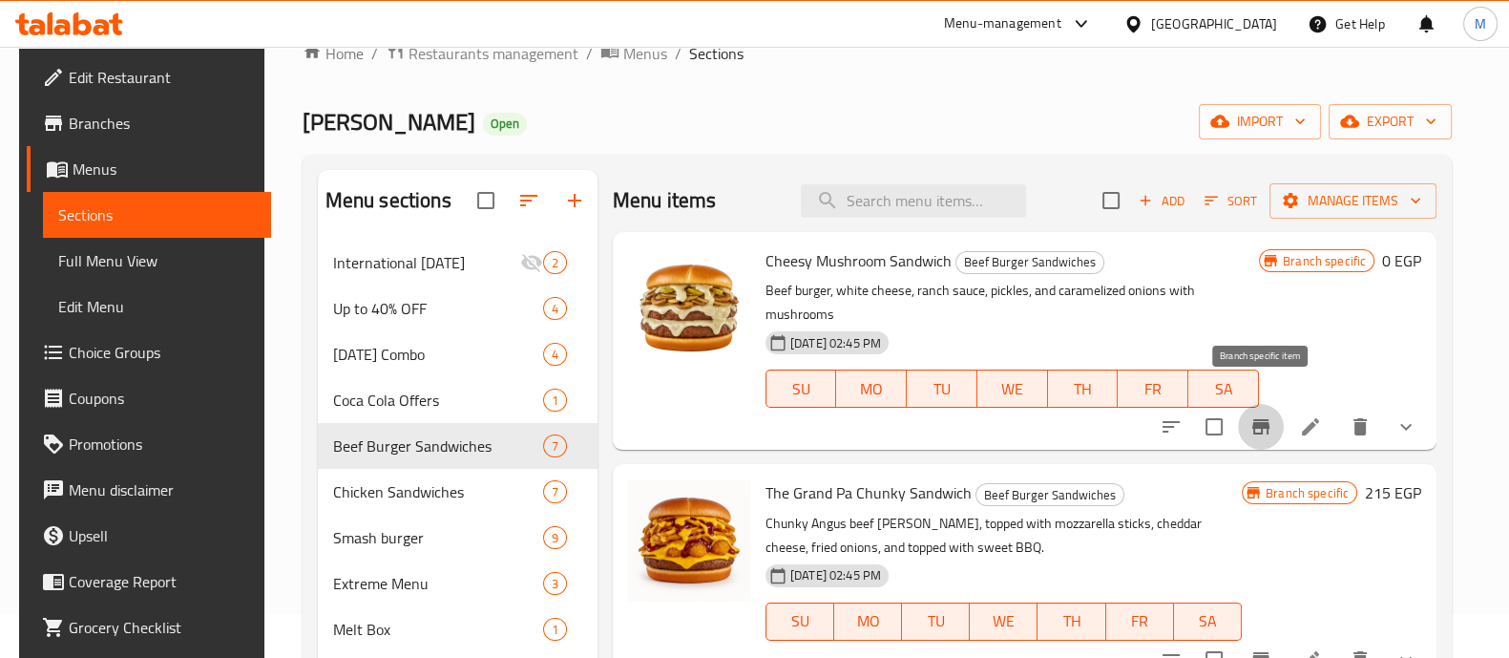
click at [1266, 419] on icon "Branch-specific-item" at bounding box center [1261, 426] width 17 height 15
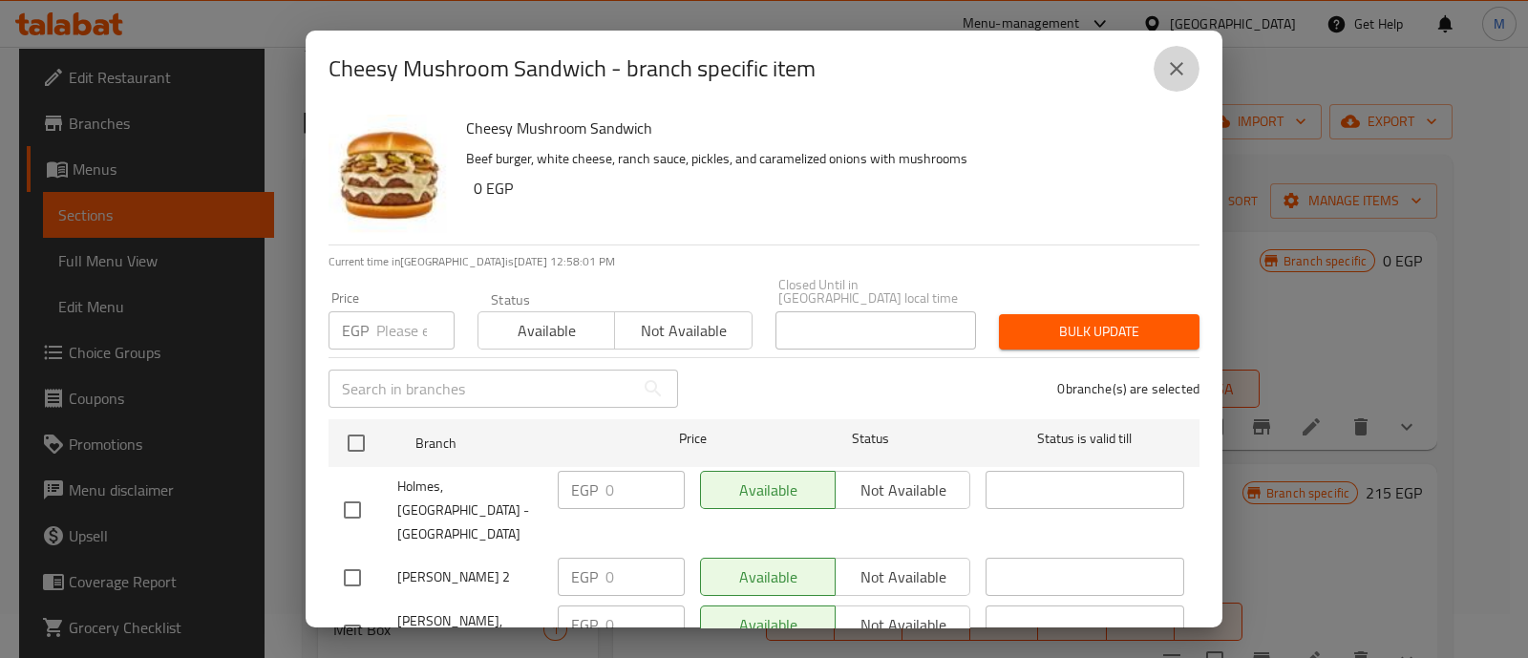
click at [1166, 60] on icon "close" at bounding box center [1176, 68] width 23 height 23
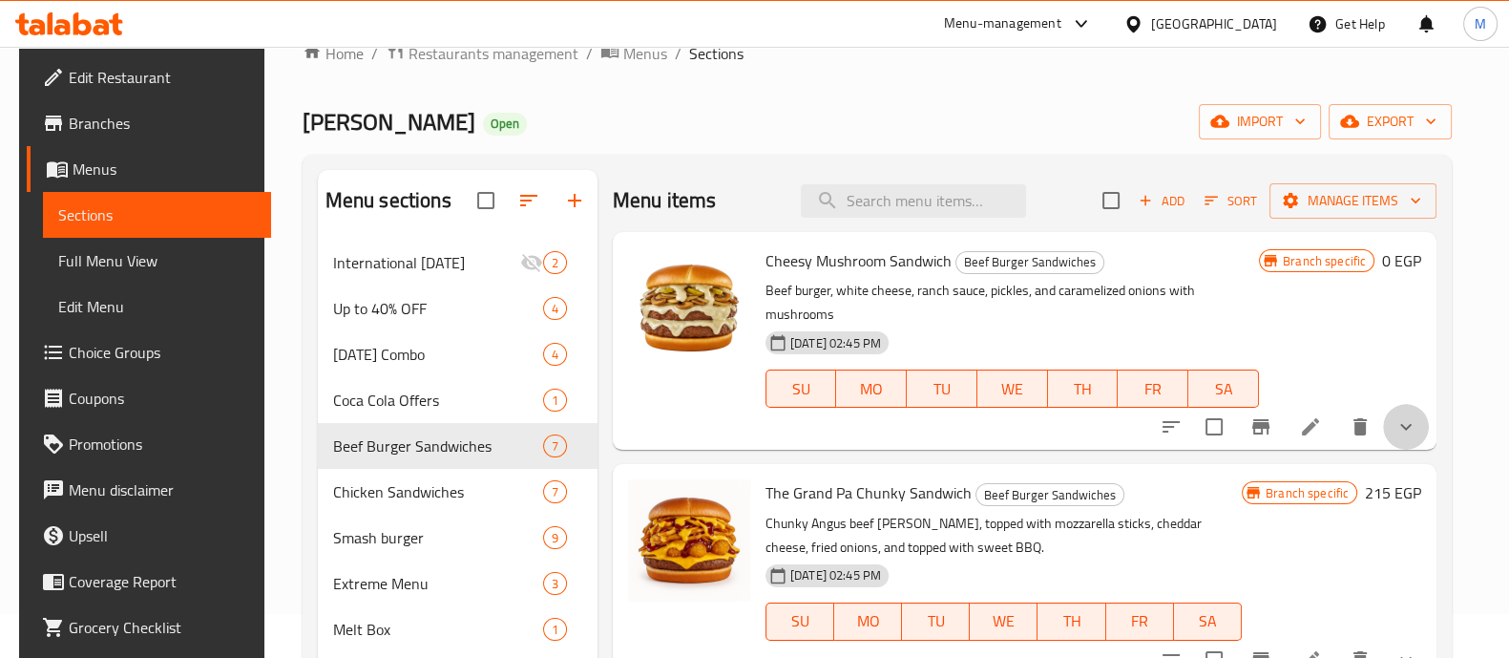
click at [1387, 412] on button "show more" at bounding box center [1406, 427] width 46 height 46
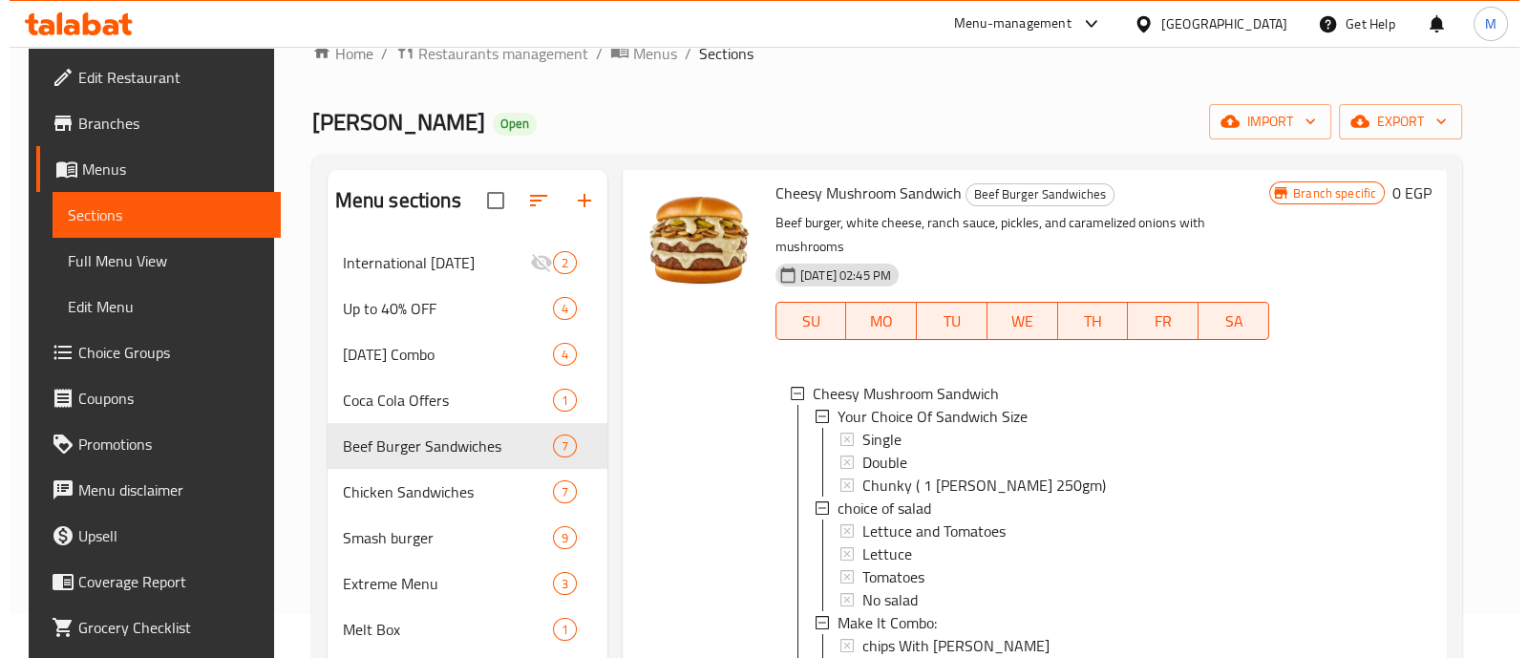
scroll to position [69, 0]
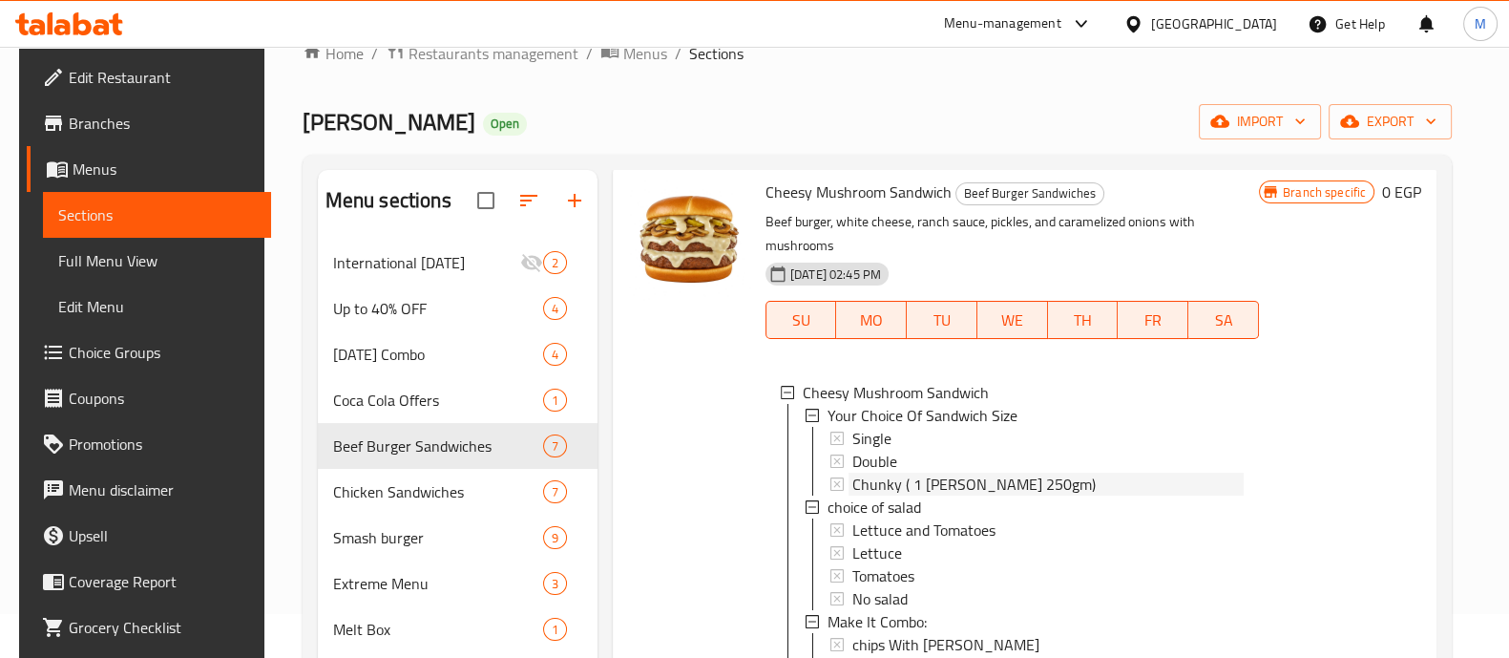
click at [922, 473] on span "Chunky ( 1 [PERSON_NAME] 250gm)" at bounding box center [974, 484] width 243 height 23
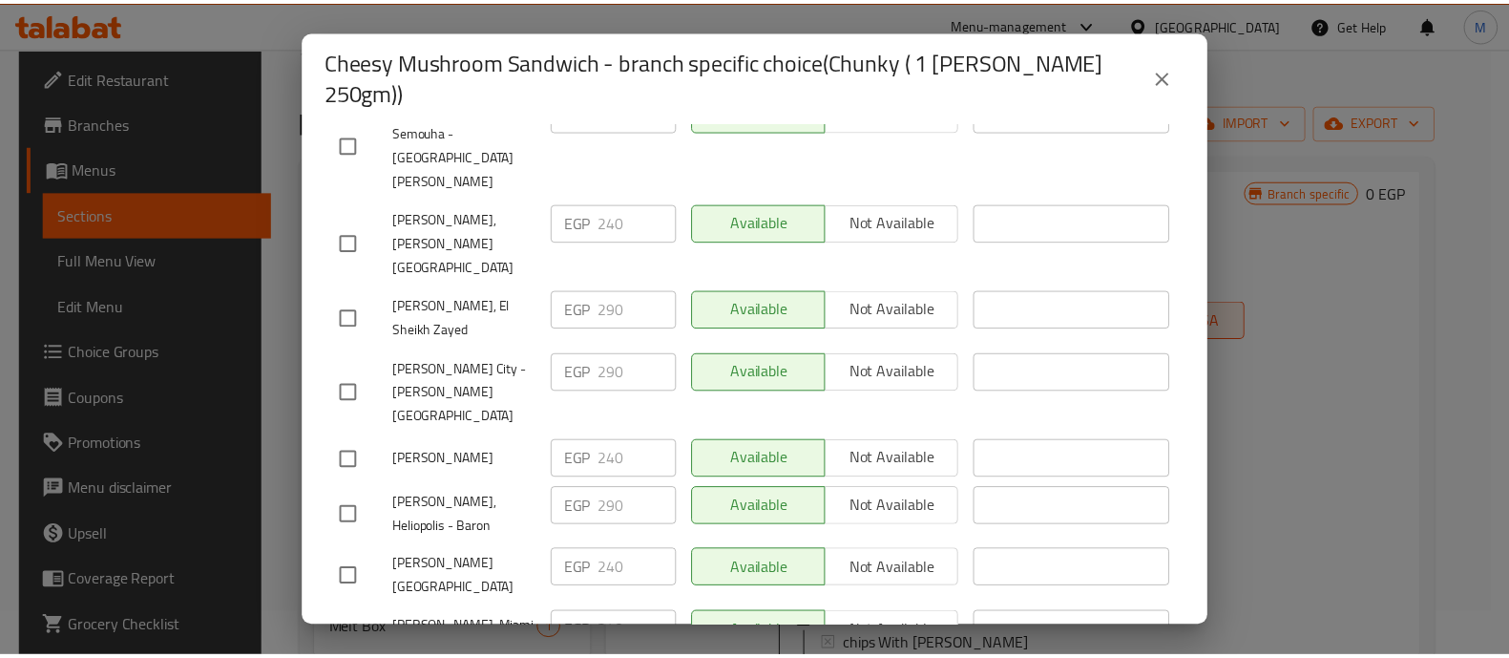
scroll to position [1078, 0]
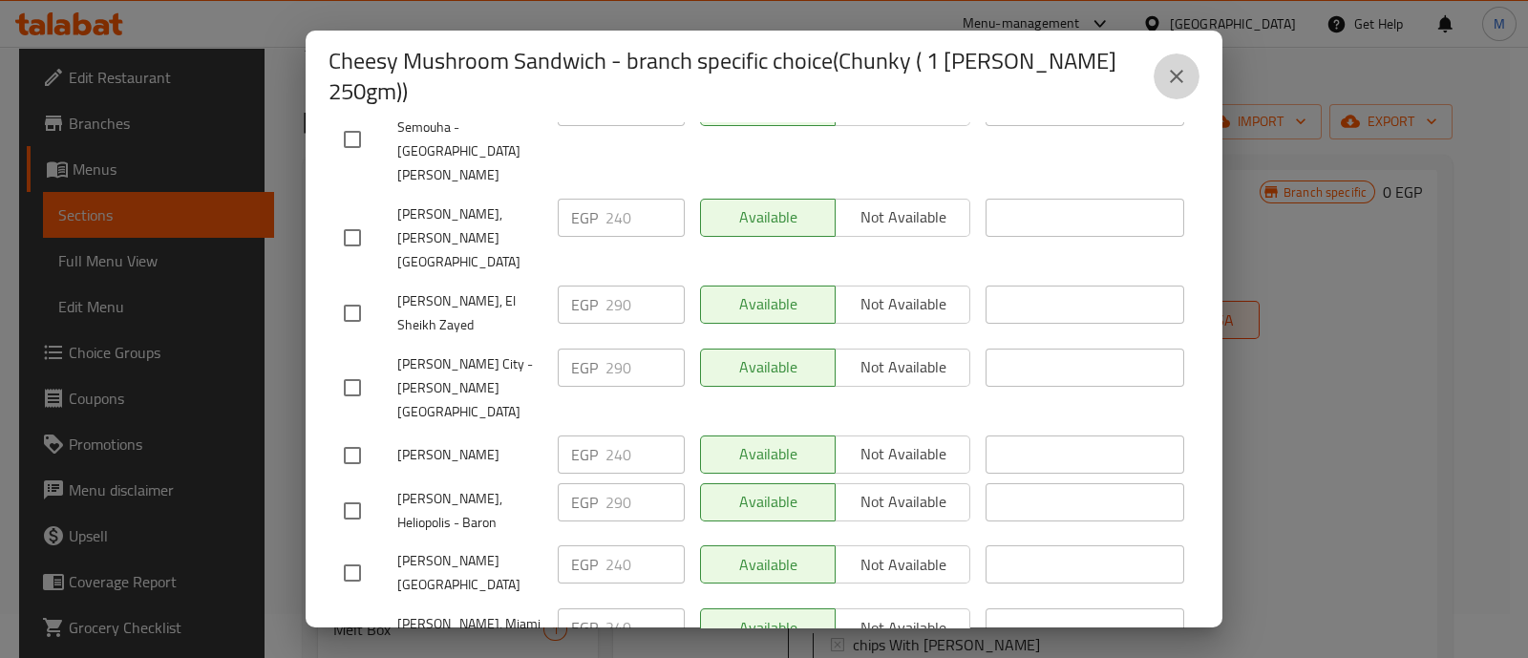
click at [1185, 65] on icon "close" at bounding box center [1176, 76] width 23 height 23
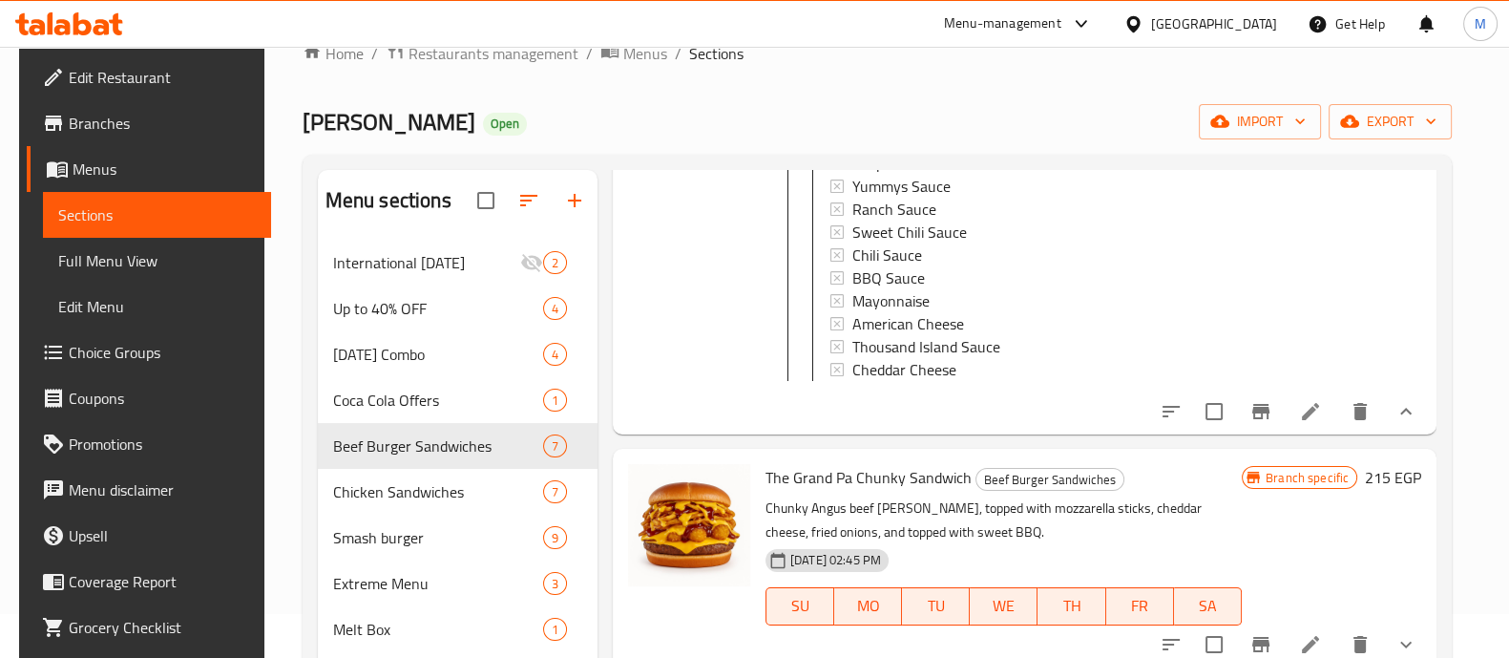
scroll to position [984, 0]
click at [1398, 406] on icon "show more" at bounding box center [1406, 412] width 23 height 23
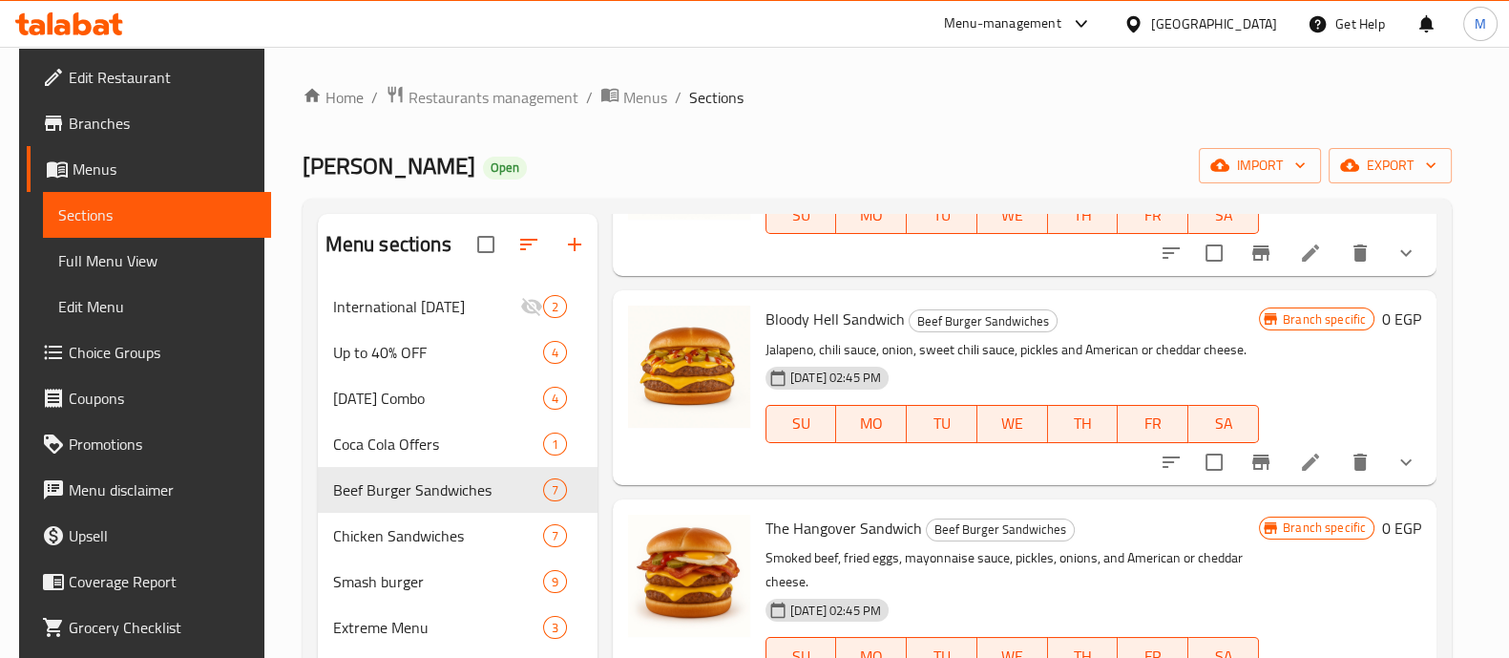
scroll to position [720, 0]
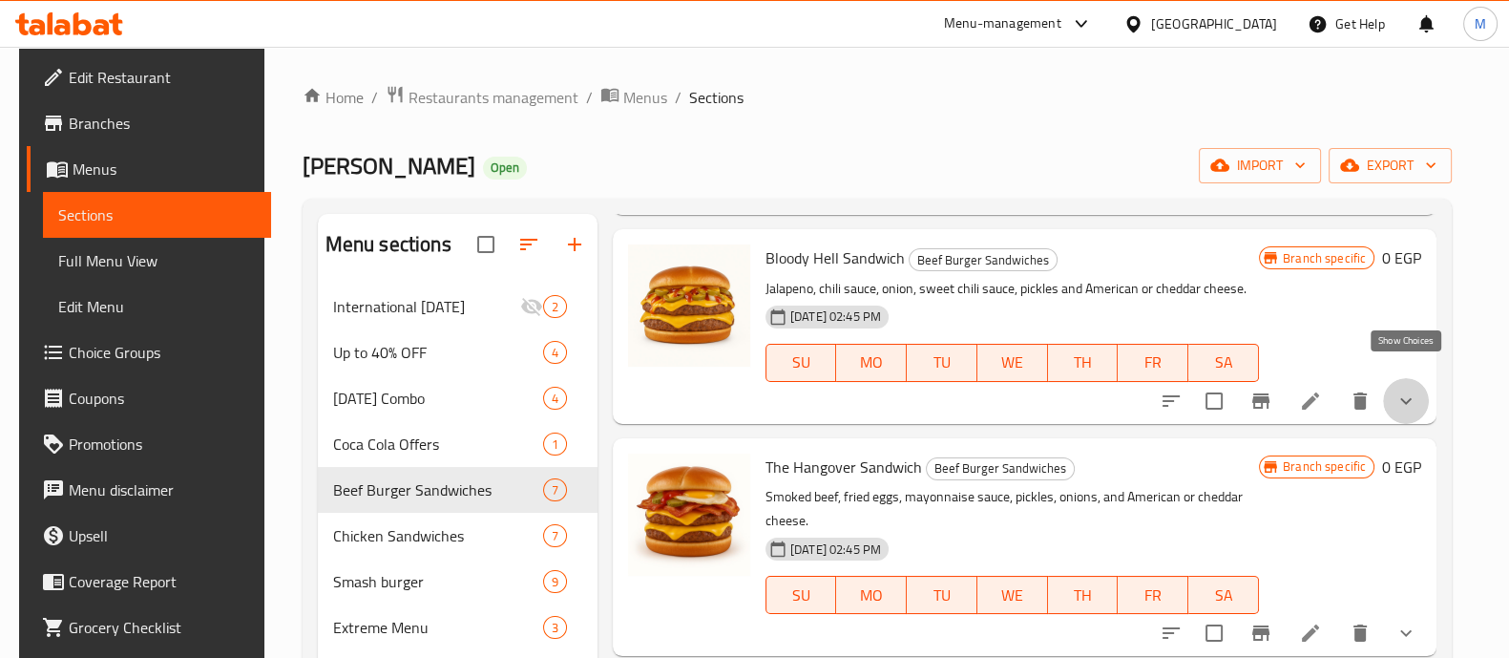
click at [1399, 390] on icon "show more" at bounding box center [1406, 401] width 23 height 23
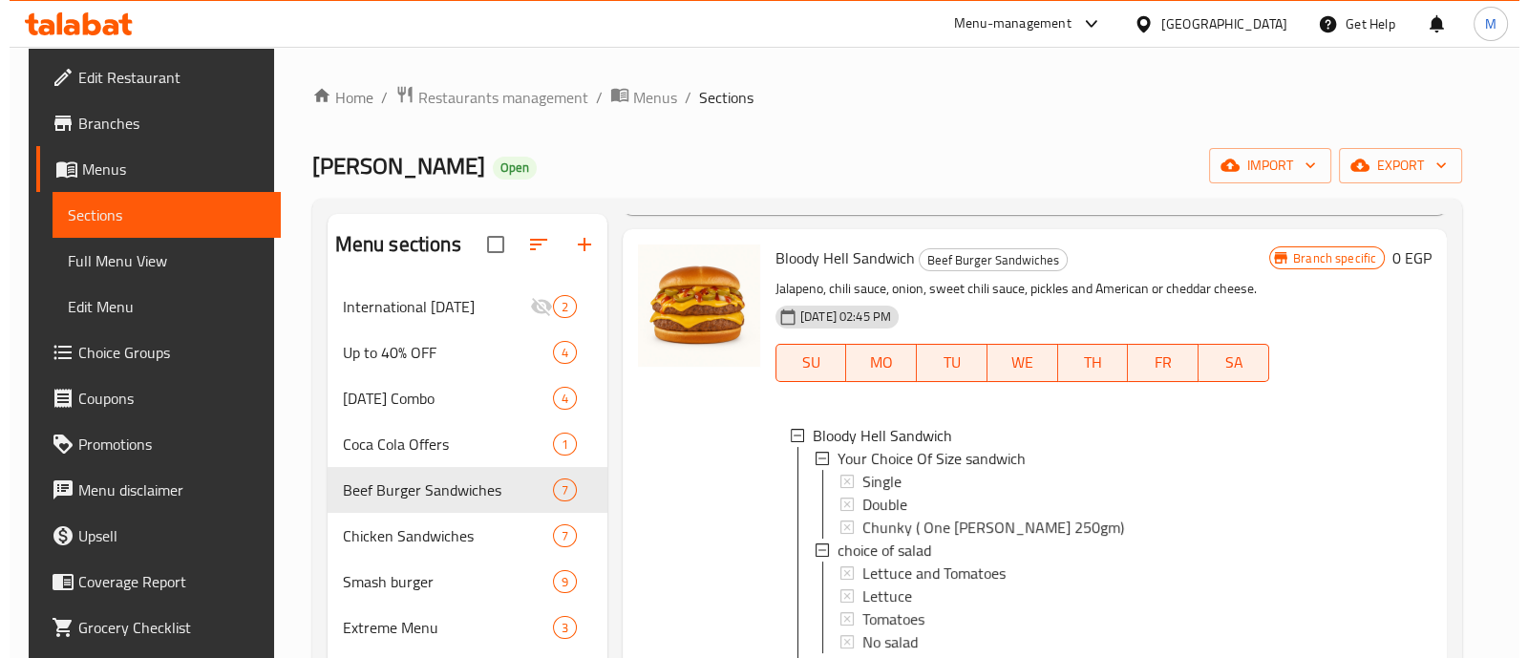
scroll to position [2, 0]
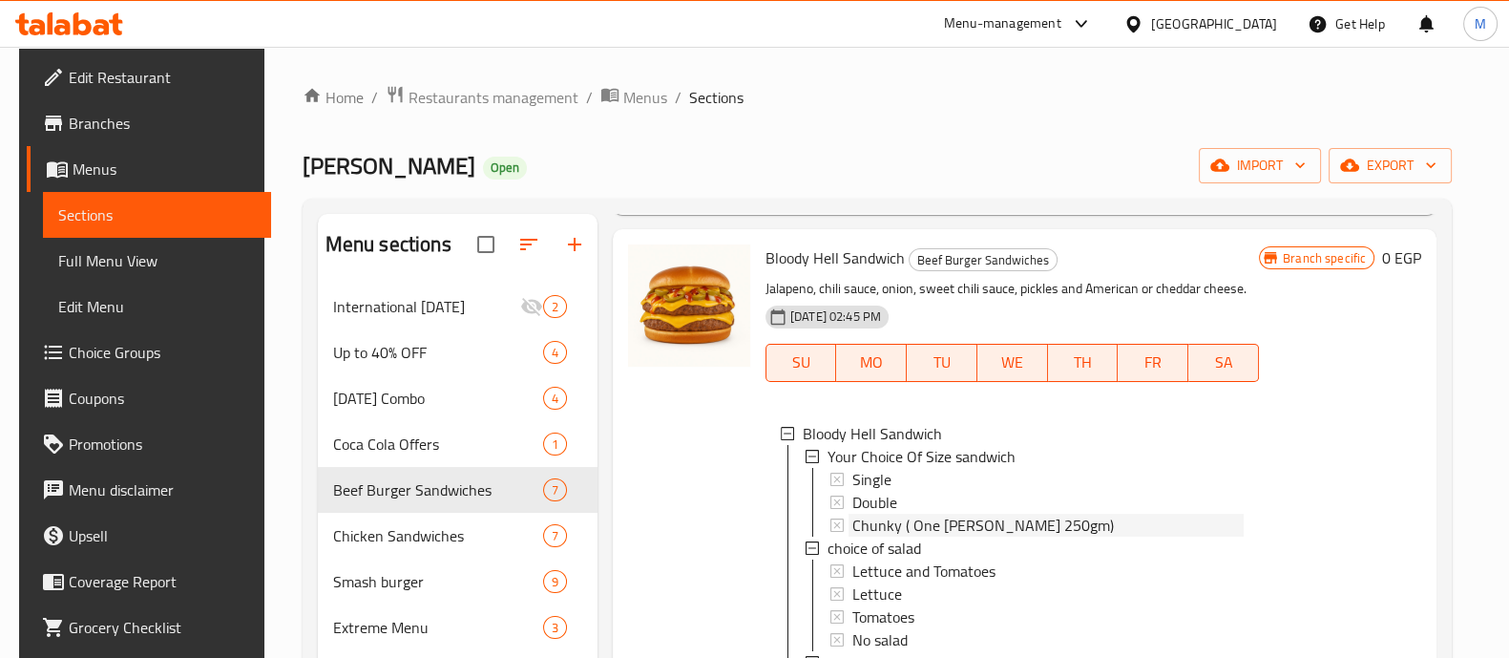
click at [885, 514] on span "Chunky ( One [PERSON_NAME] 250gm)" at bounding box center [984, 525] width 262 height 23
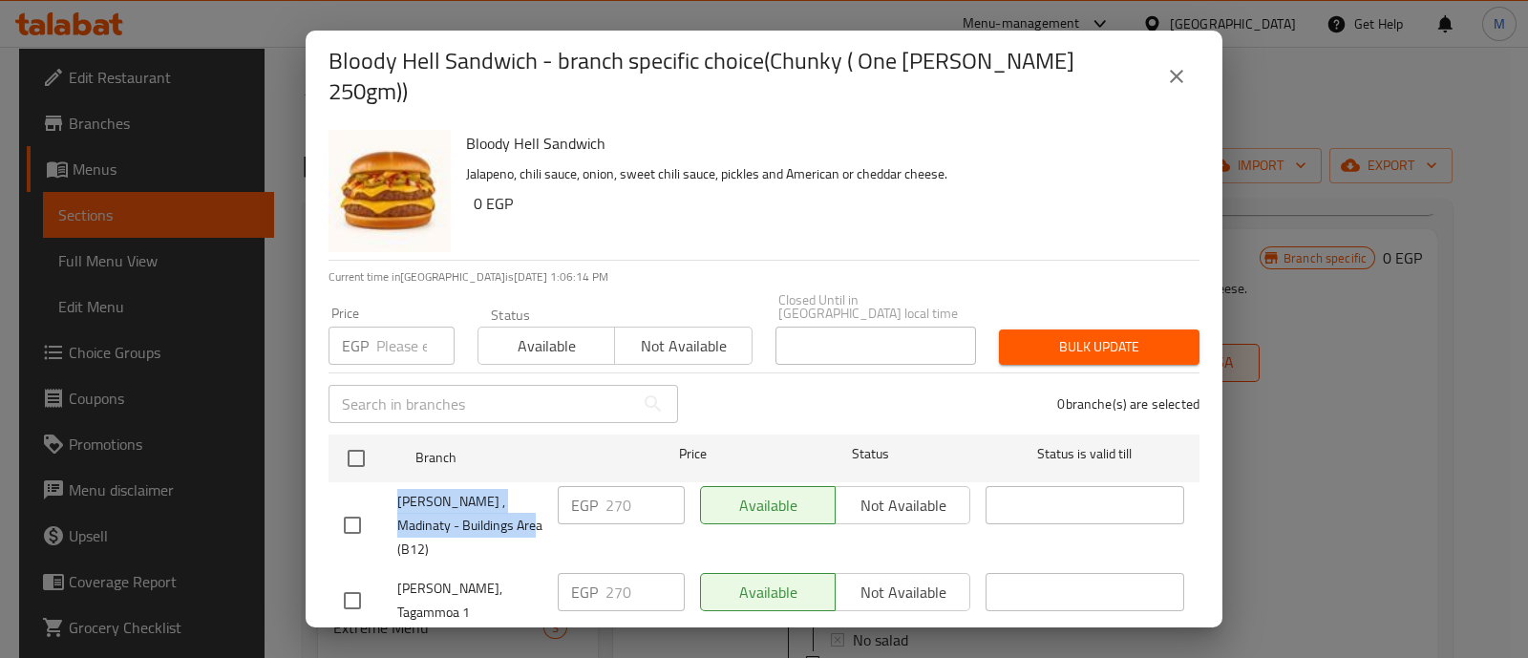
drag, startPoint x: 510, startPoint y: 493, endPoint x: 368, endPoint y: 455, distance: 147.1
click at [368, 478] on div "[PERSON_NAME] , Madinaty - Buildings Area (B12)" at bounding box center [443, 525] width 214 height 95
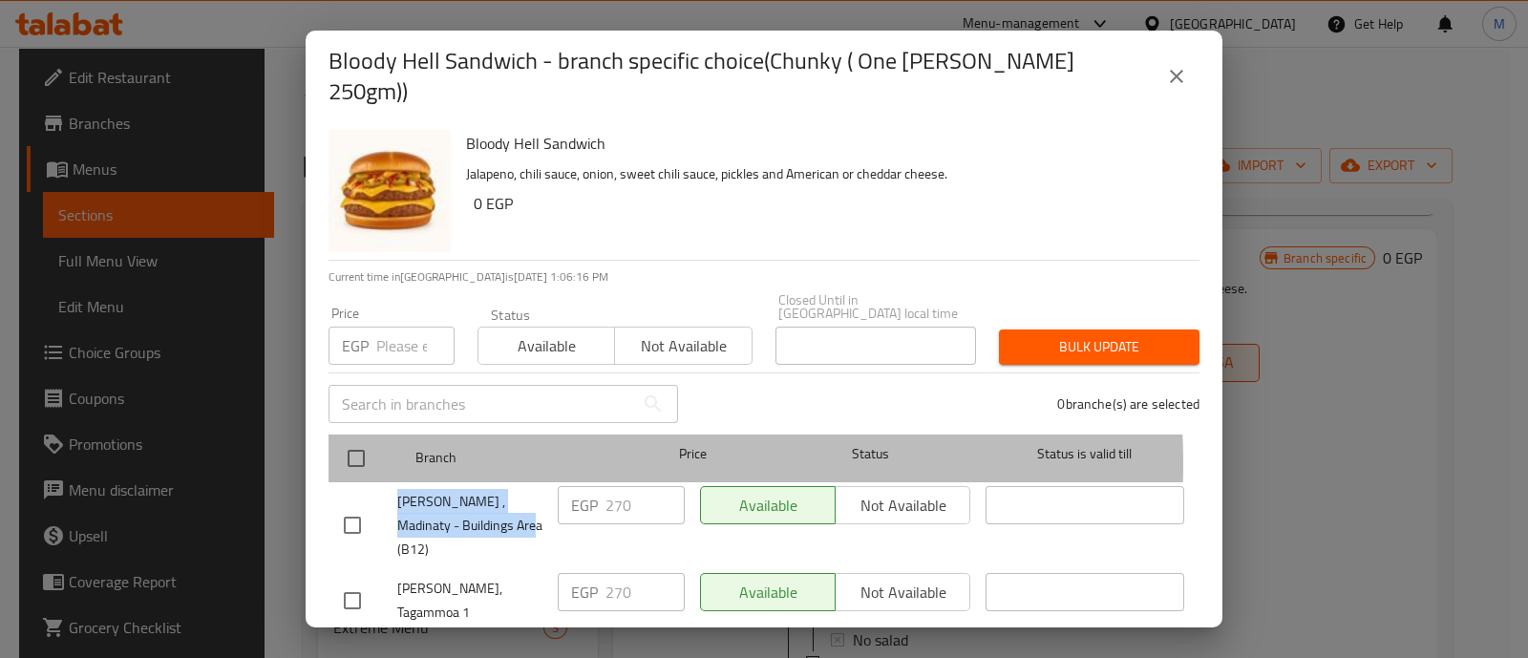
click at [580, 446] on span "Branch" at bounding box center [514, 458] width 199 height 24
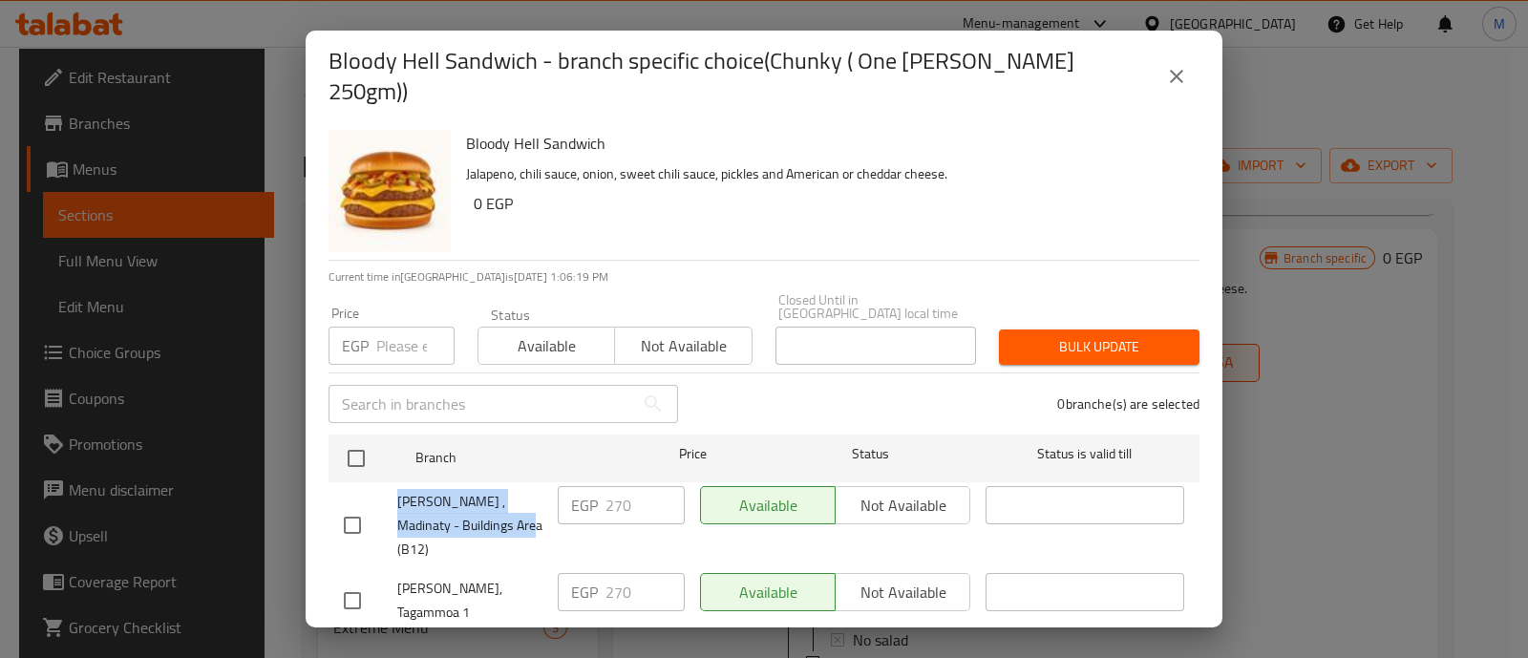
click at [544, 496] on div "[PERSON_NAME] , Madinaty - Buildings Area (B12)" at bounding box center [443, 525] width 214 height 95
drag, startPoint x: 520, startPoint y: 540, endPoint x: 377, endPoint y: 548, distance: 143.4
click at [377, 565] on div "[PERSON_NAME], Tagammoa 1" at bounding box center [443, 600] width 214 height 71
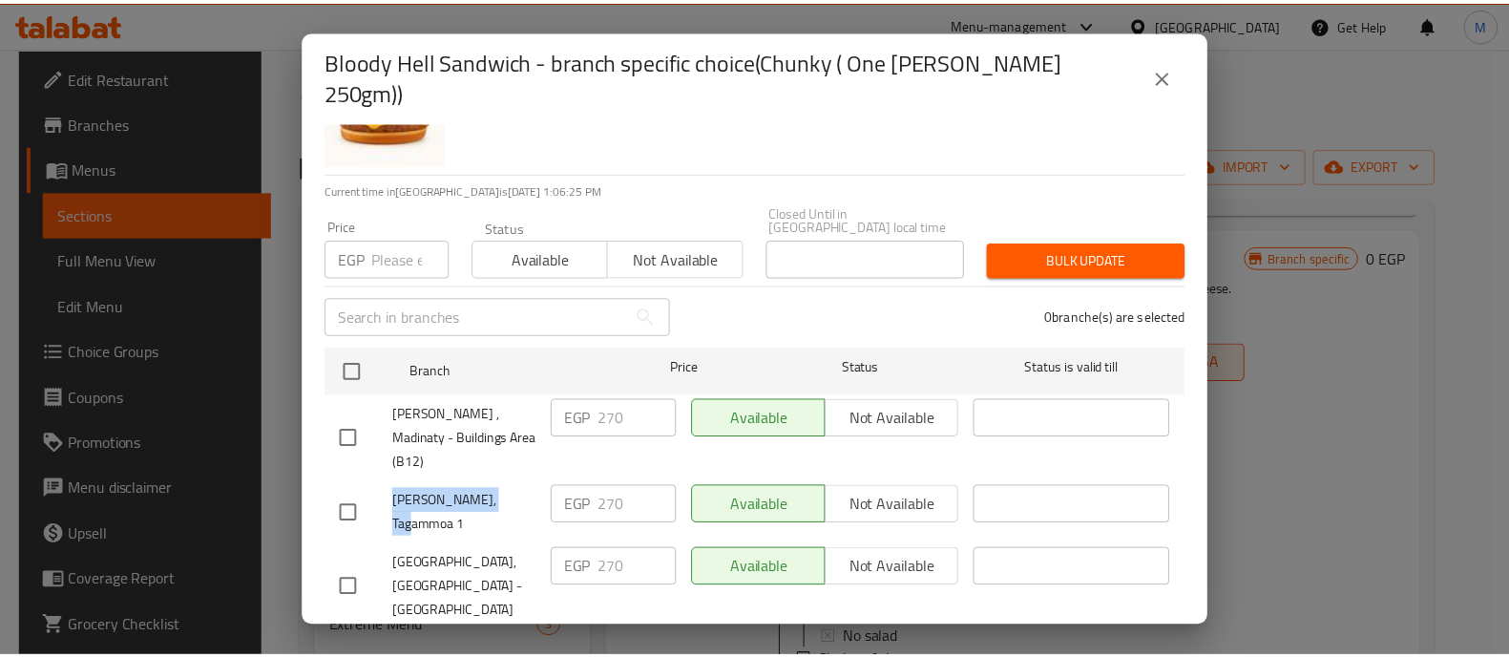
scroll to position [86, 0]
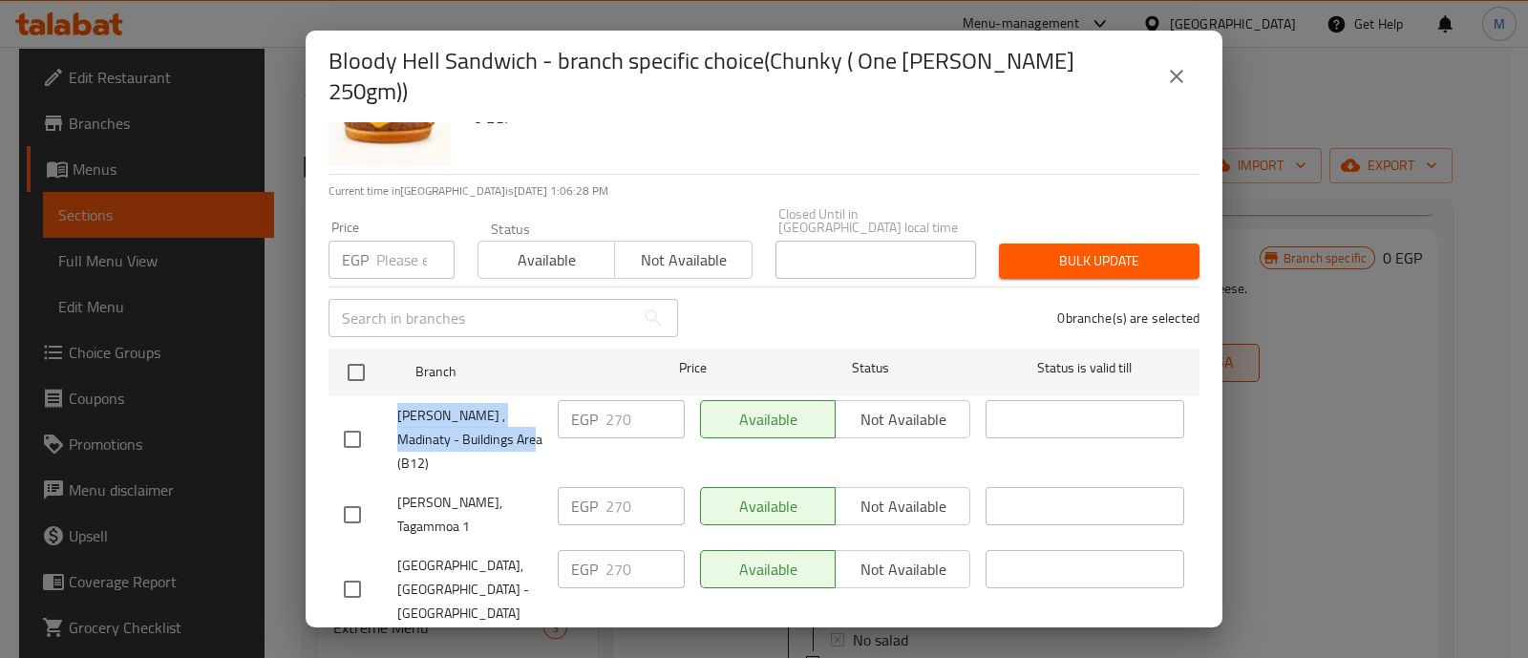
drag, startPoint x: 522, startPoint y: 399, endPoint x: 383, endPoint y: 382, distance: 140.5
click at [383, 392] on div "[PERSON_NAME] , Madinaty - Buildings Area (B12)" at bounding box center [443, 439] width 214 height 95
click at [1179, 72] on icon "close" at bounding box center [1176, 76] width 13 height 13
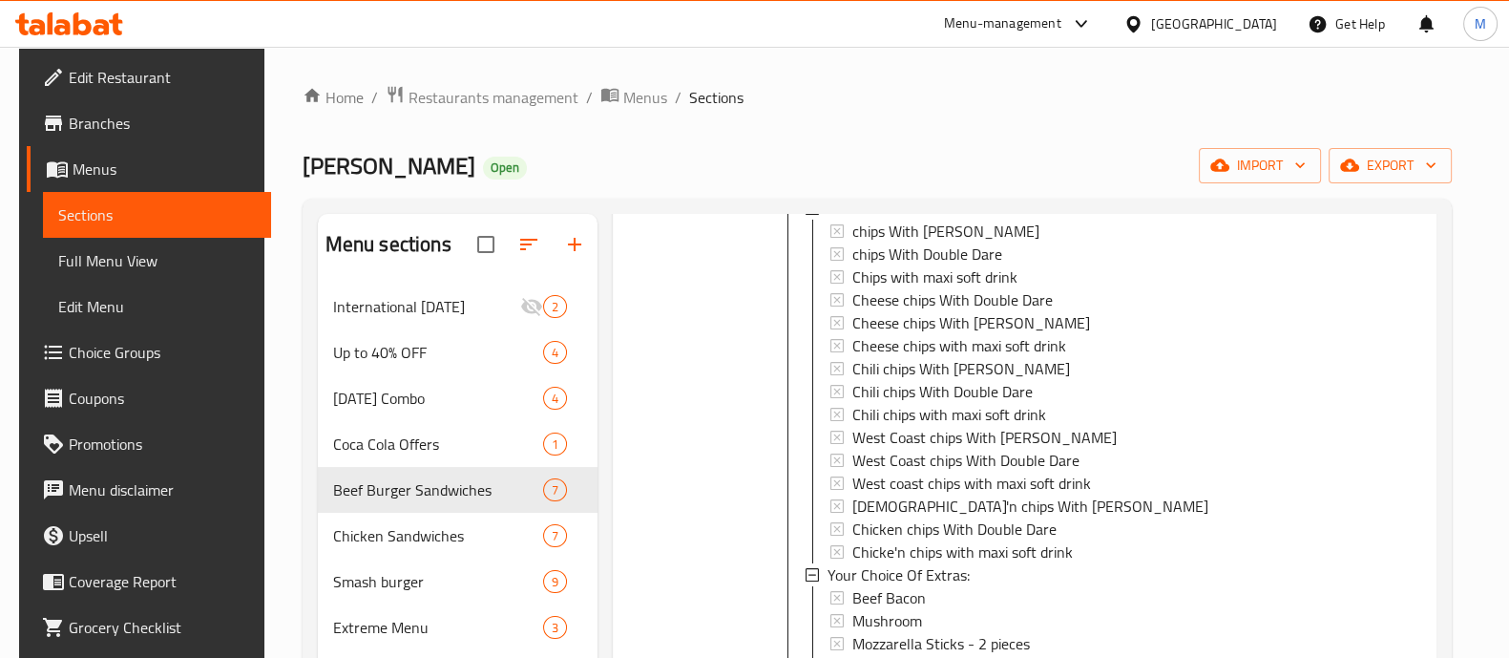
scroll to position [1780, 0]
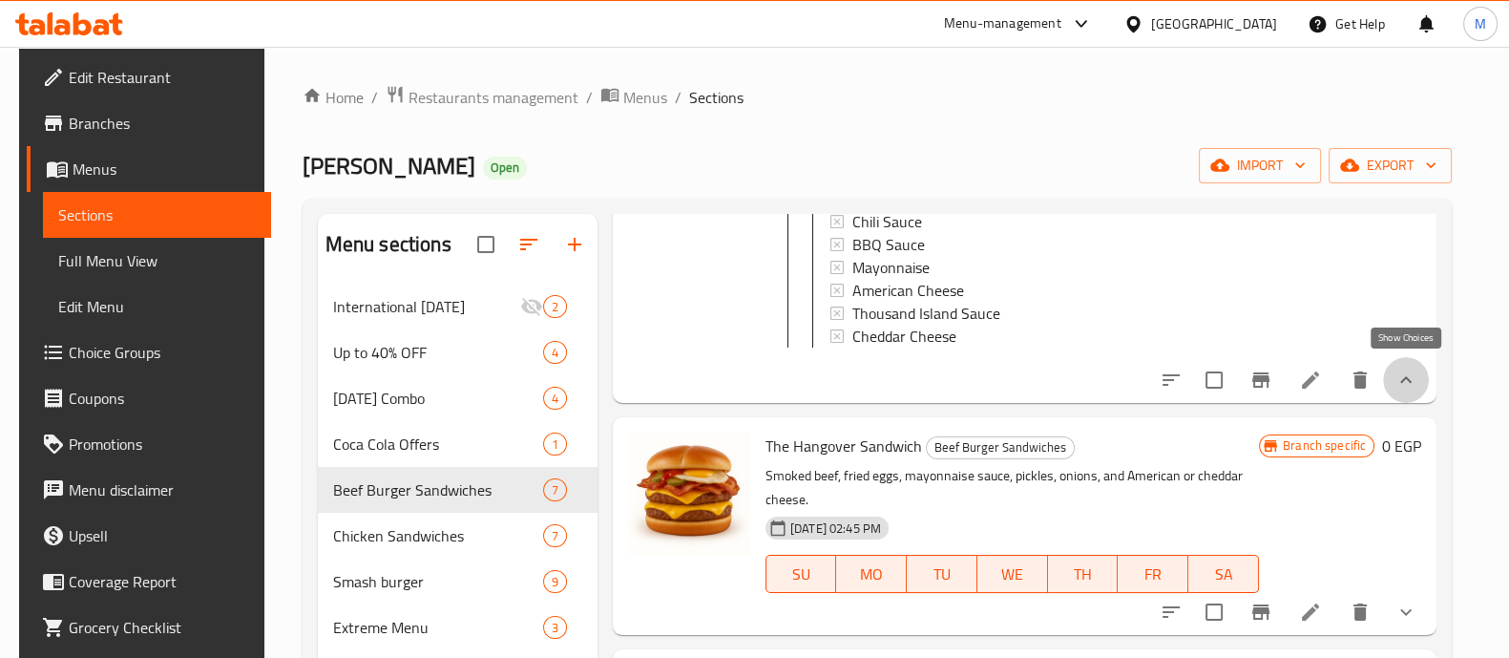
click at [1404, 376] on icon "show more" at bounding box center [1406, 379] width 11 height 7
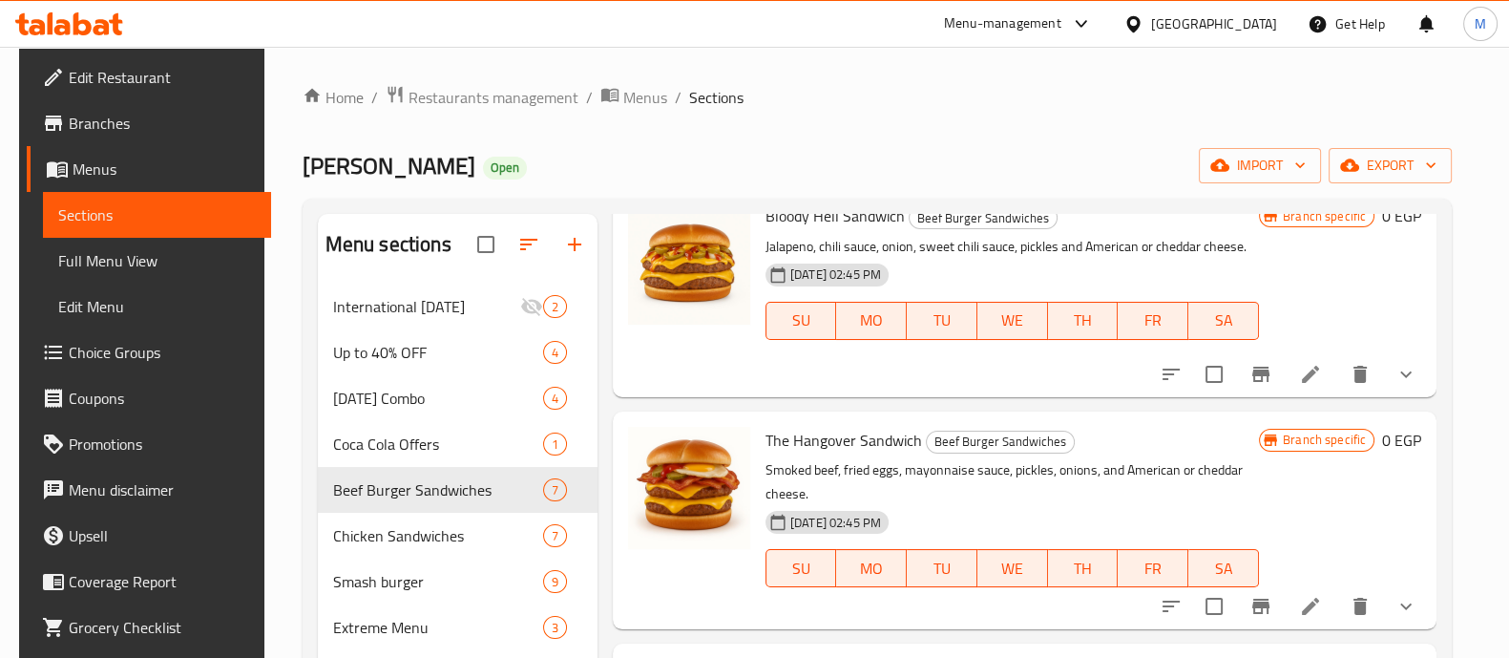
scroll to position [722, 0]
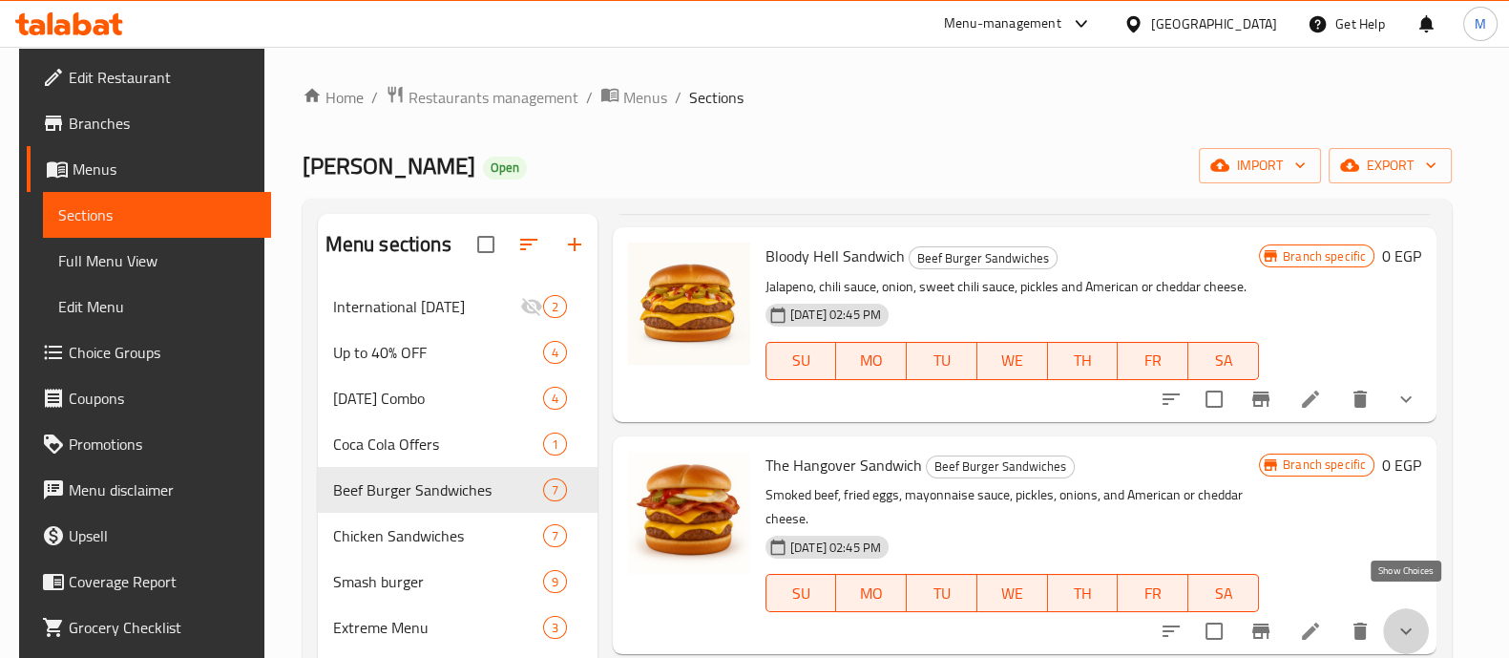
click at [1404, 620] on icon "show more" at bounding box center [1406, 631] width 23 height 23
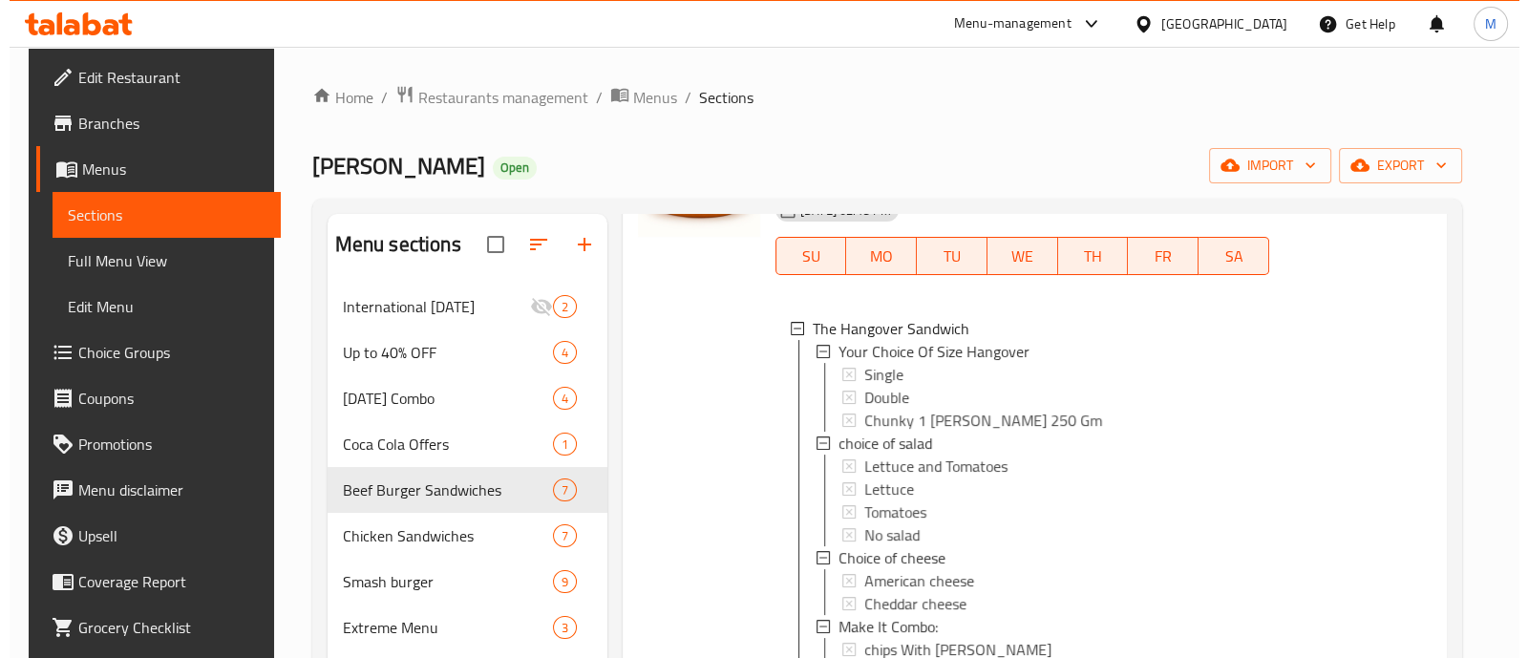
scroll to position [1066, 0]
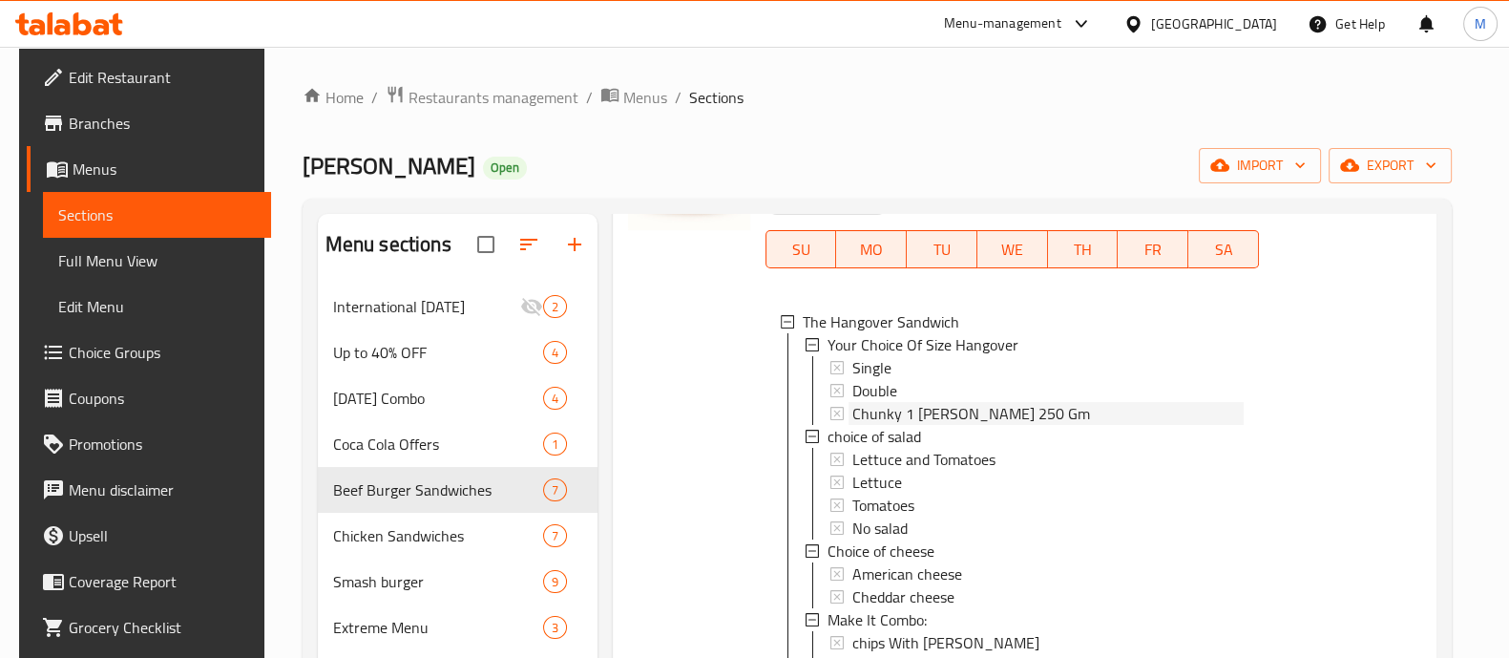
click at [884, 402] on span "Chunky 1 [PERSON_NAME] 250 Gm" at bounding box center [972, 413] width 238 height 23
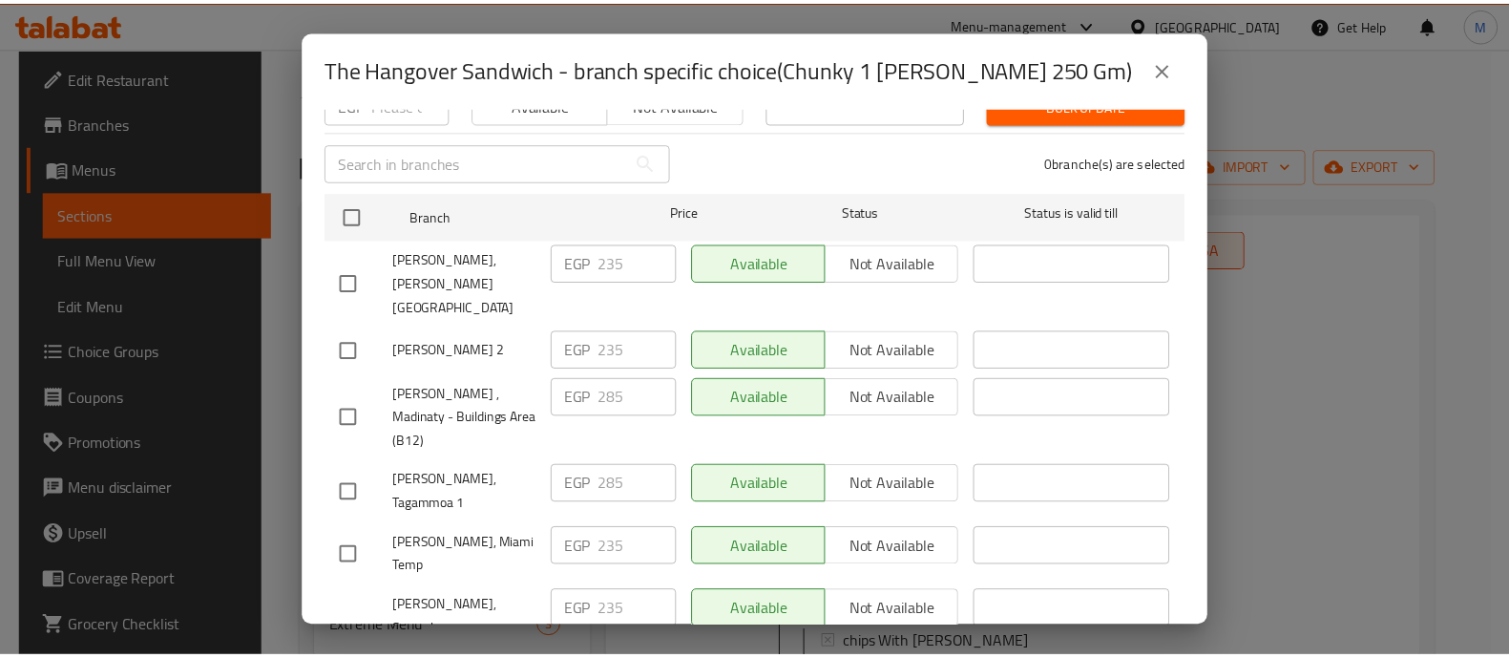
scroll to position [238, 0]
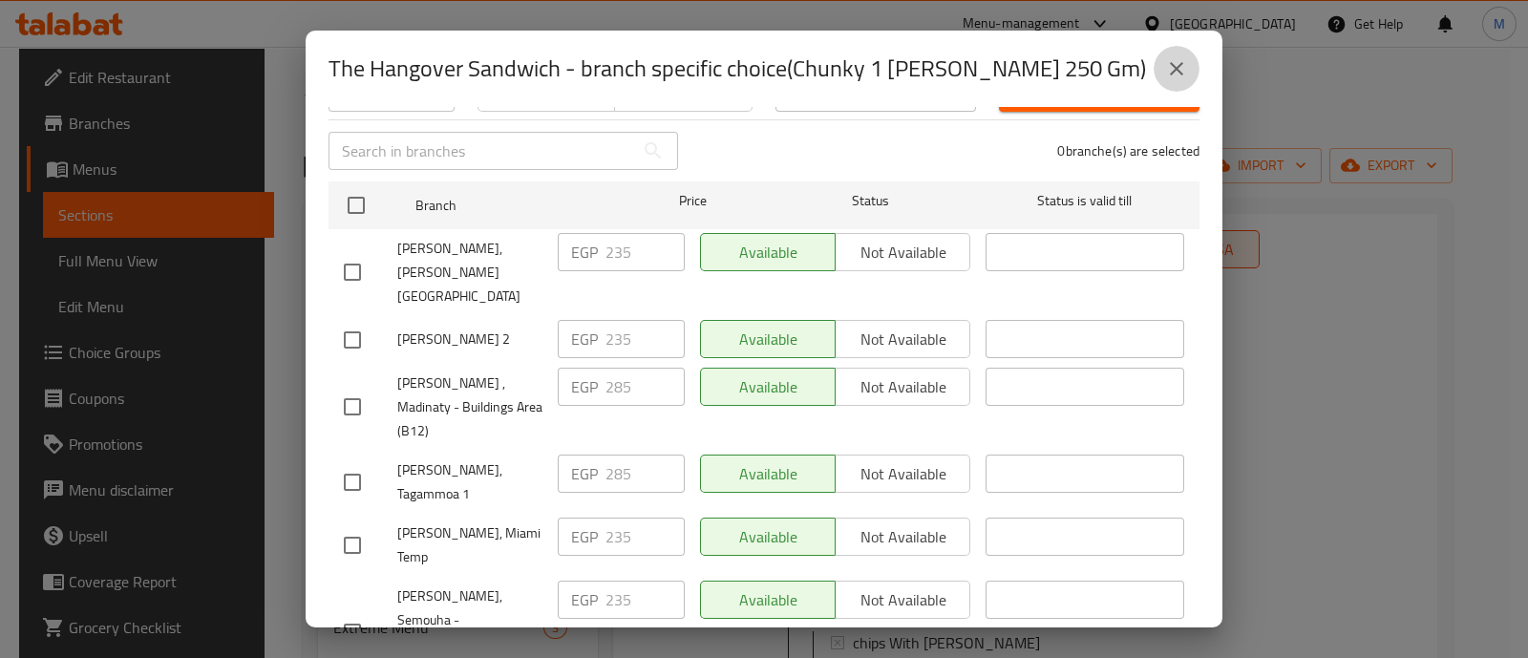
click at [1157, 72] on button "close" at bounding box center [1176, 69] width 46 height 46
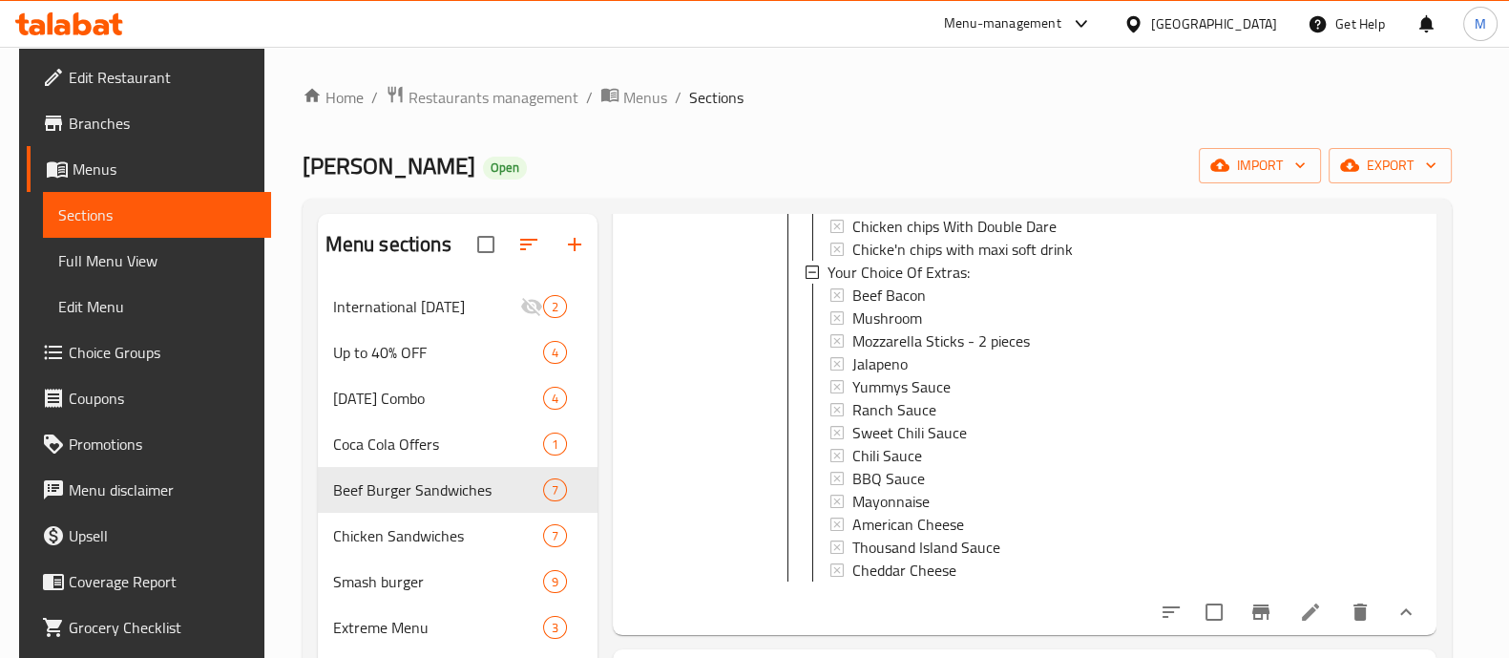
scroll to position [465, 0]
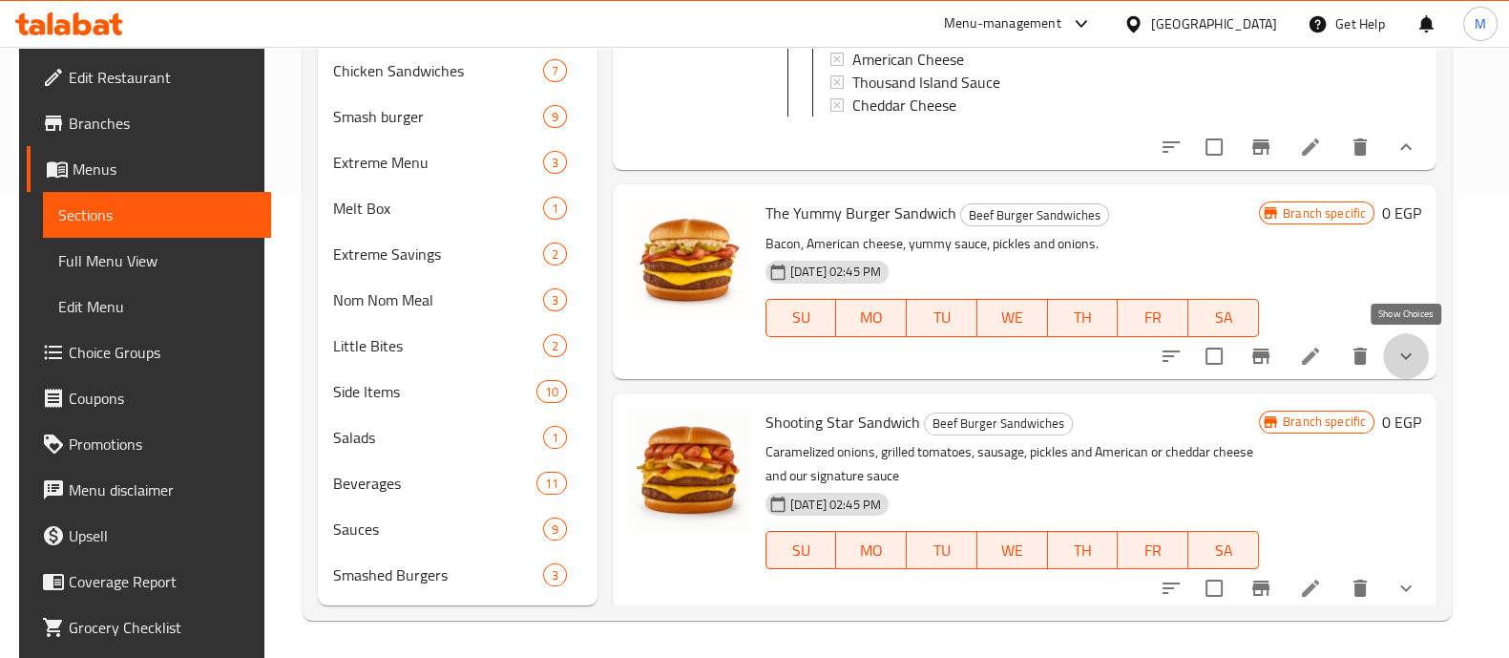
click at [1408, 345] on icon "show more" at bounding box center [1406, 356] width 23 height 23
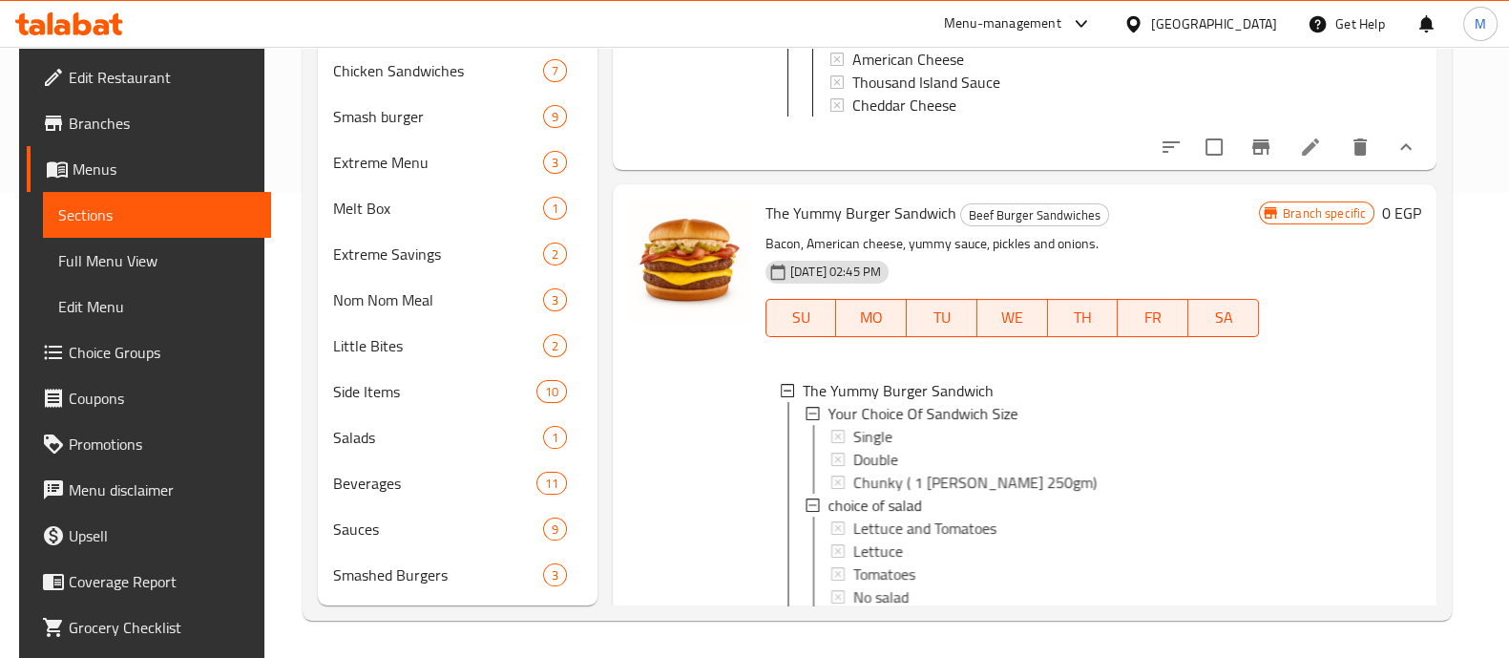
scroll to position [2, 0]
click at [866, 469] on span "Chunky ( 1 [PERSON_NAME] 250gm)" at bounding box center [974, 480] width 243 height 23
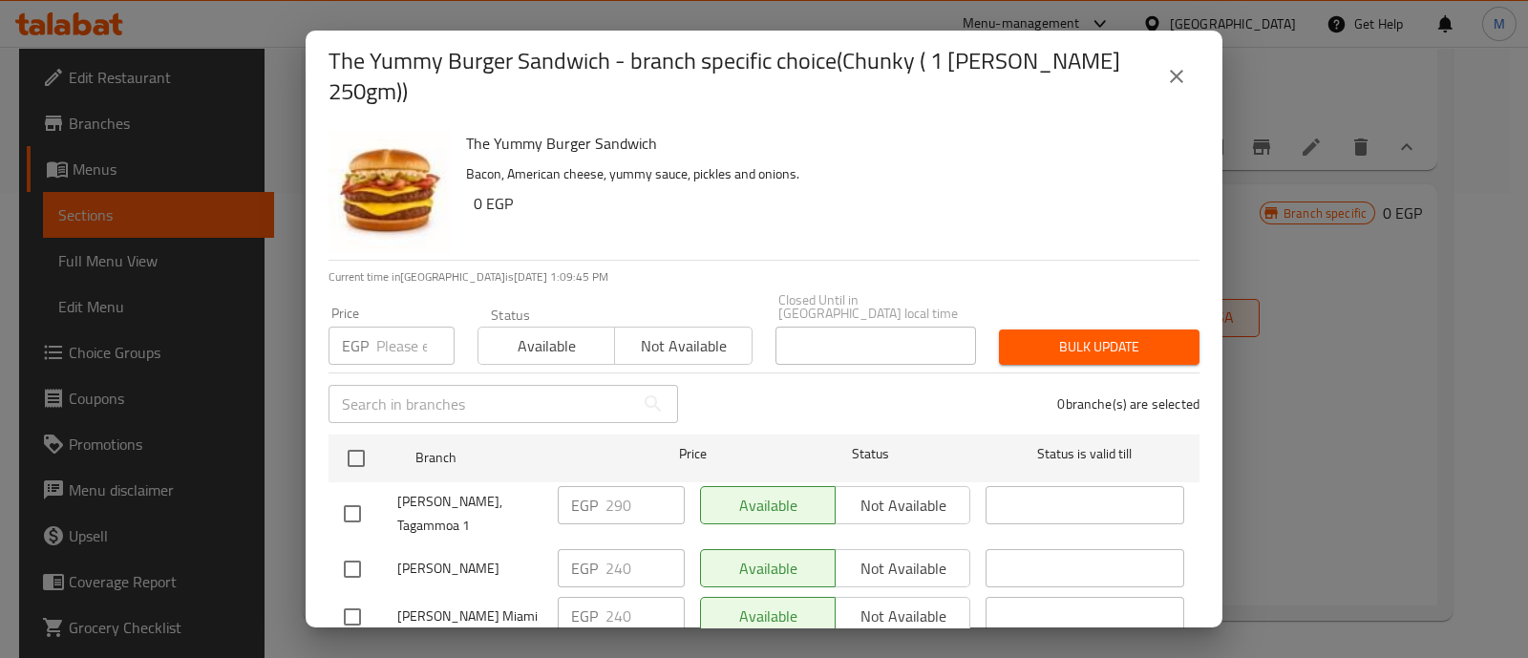
click at [1174, 73] on icon "close" at bounding box center [1176, 76] width 23 height 23
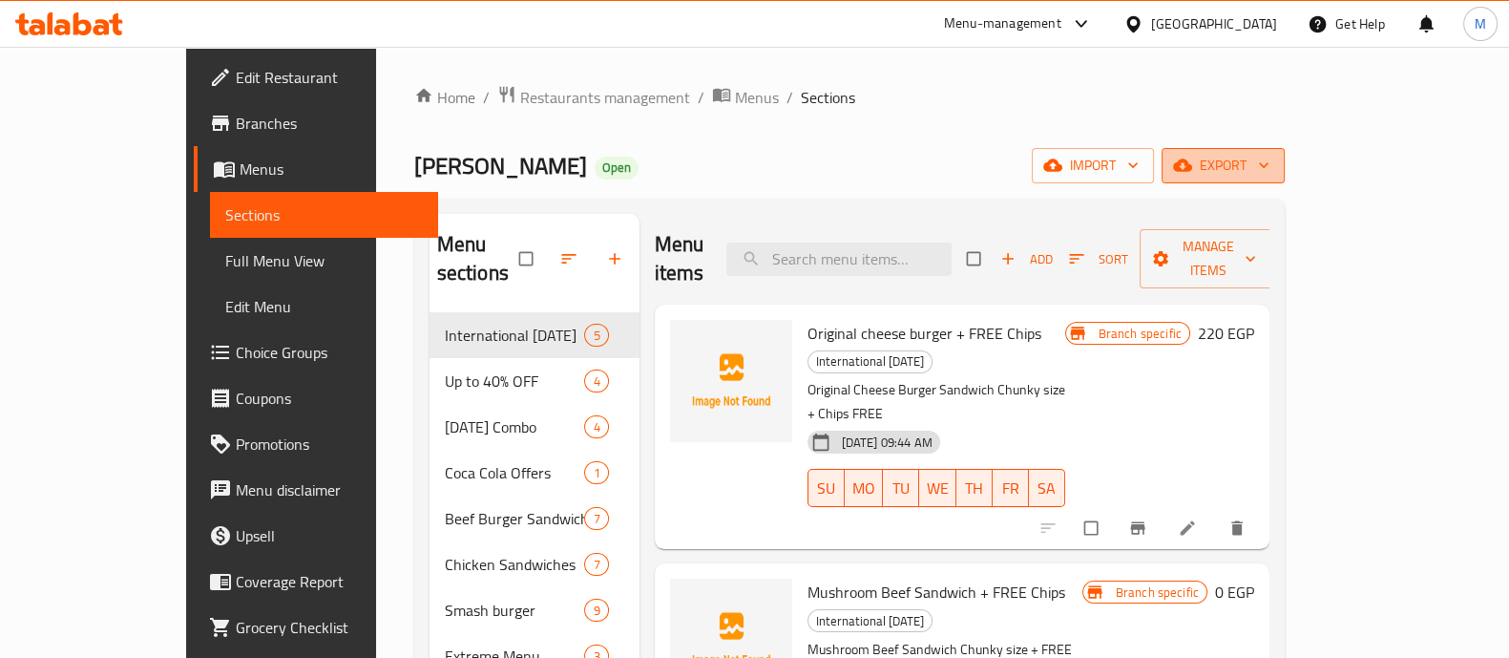
click at [1285, 152] on button "export" at bounding box center [1223, 165] width 123 height 35
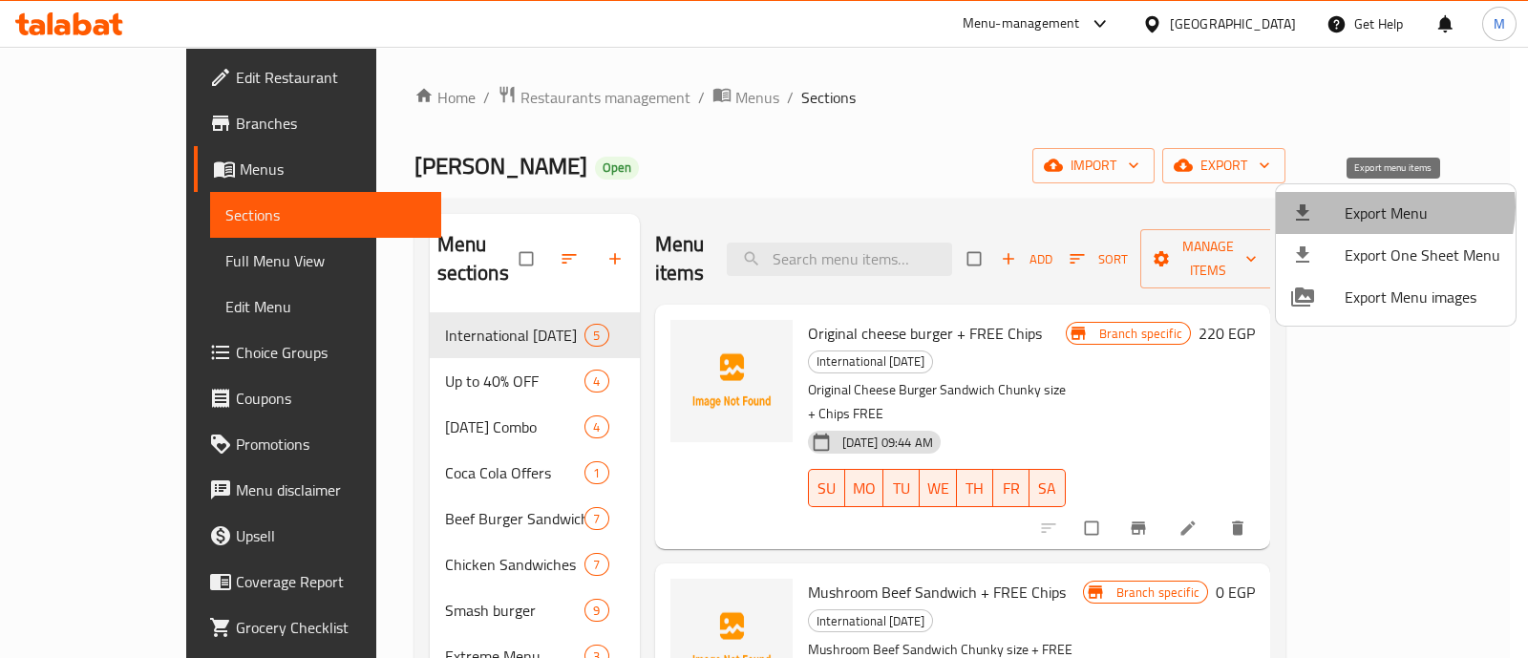
click at [1384, 207] on span "Export Menu" at bounding box center [1422, 212] width 156 height 23
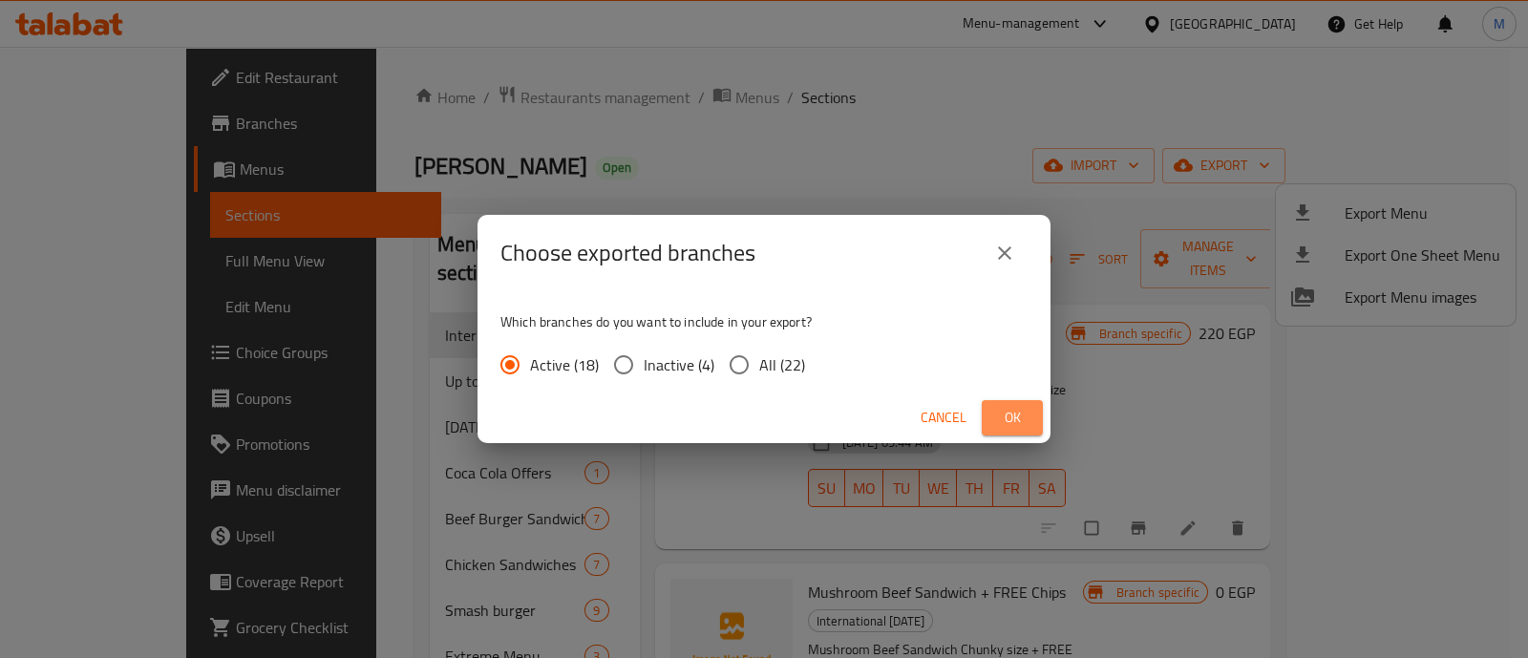
click at [1003, 418] on span "Ok" at bounding box center [1012, 418] width 31 height 24
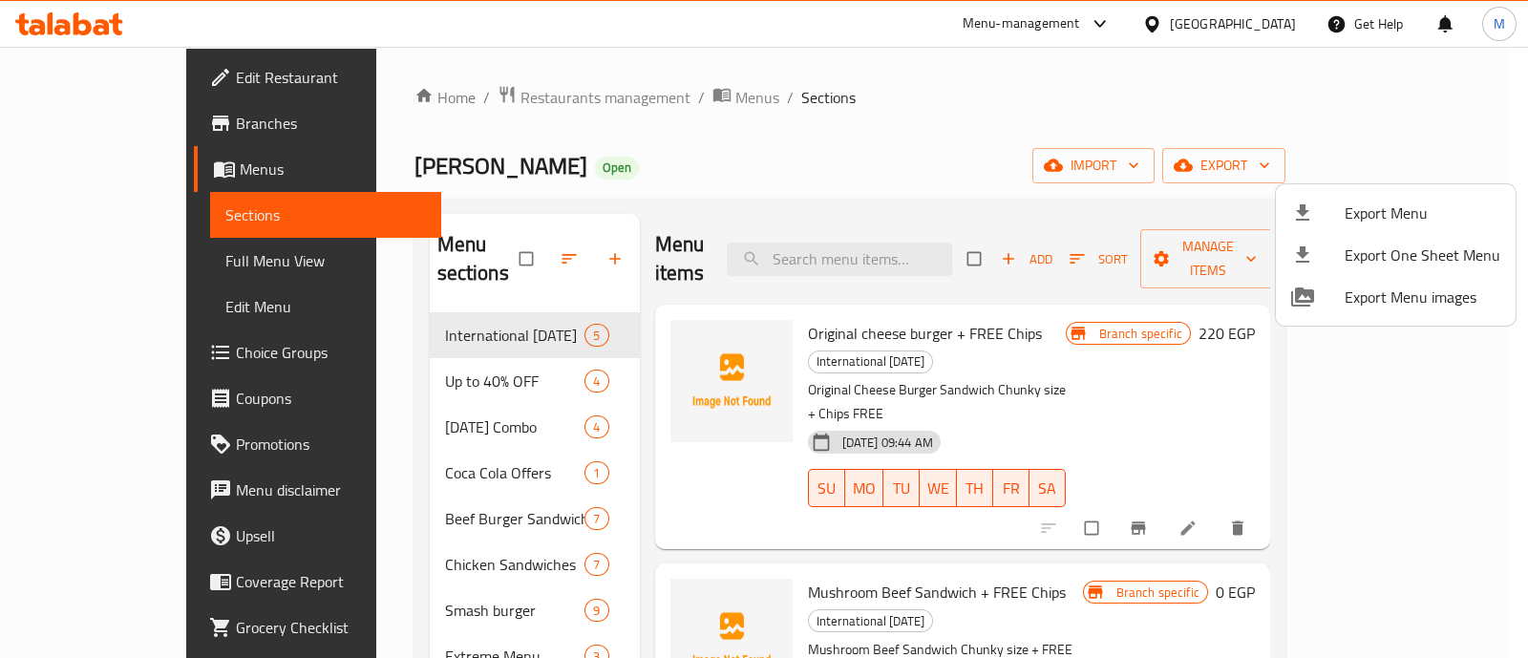
click at [76, 16] on div at bounding box center [764, 329] width 1528 height 658
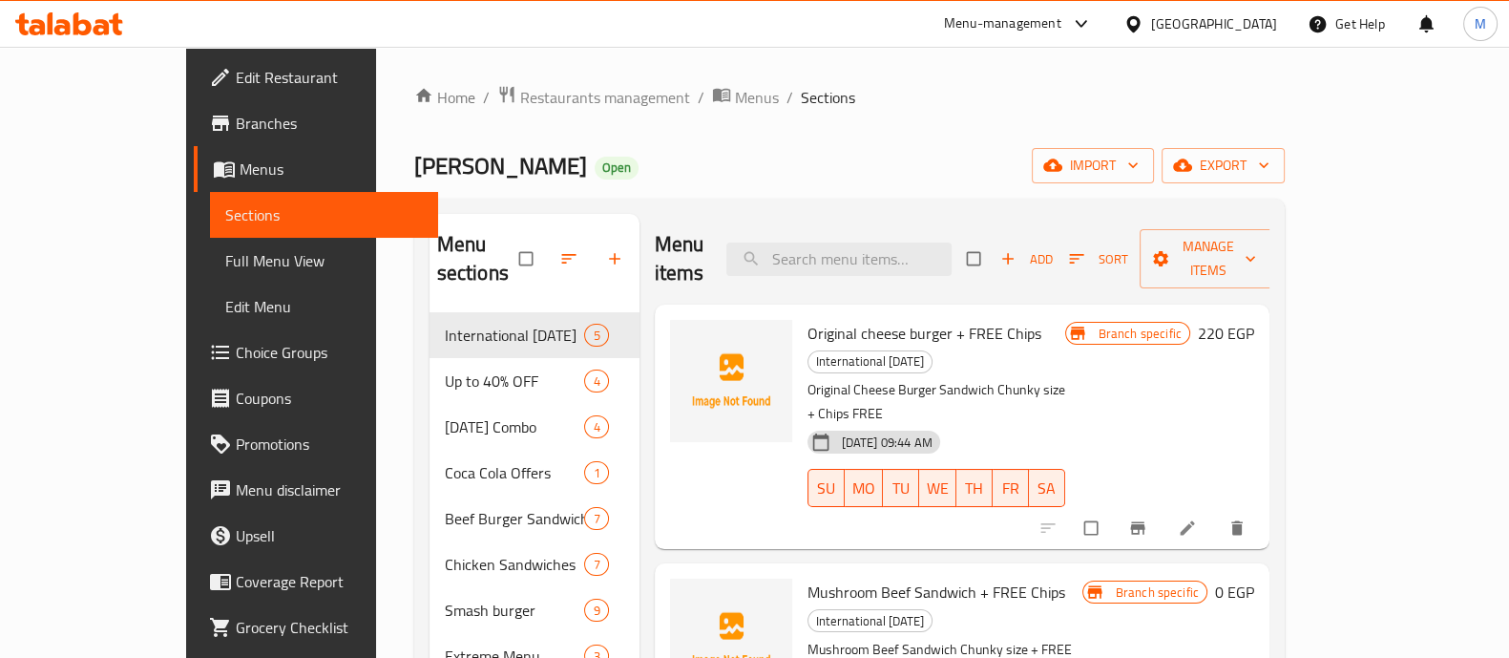
click at [86, 23] on icon at bounding box center [83, 23] width 18 height 23
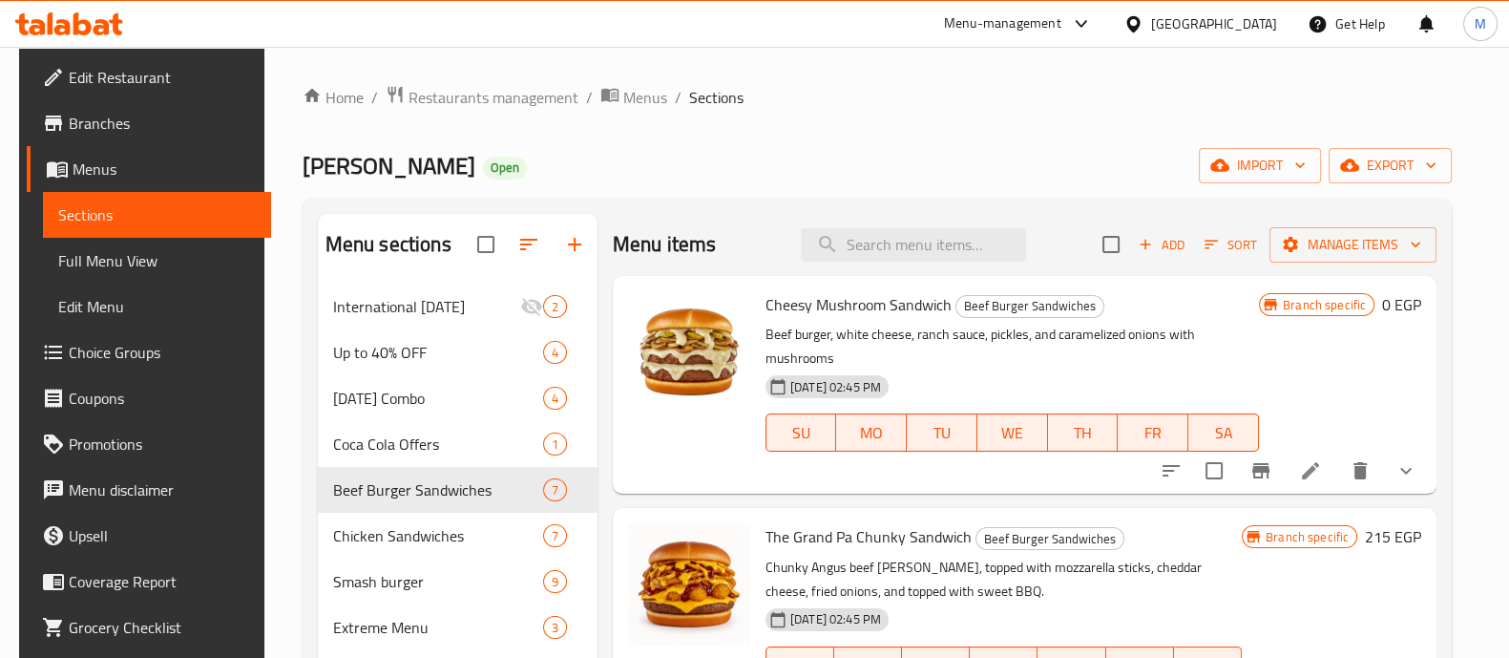
click at [86, 129] on span "Branches" at bounding box center [162, 123] width 187 height 23
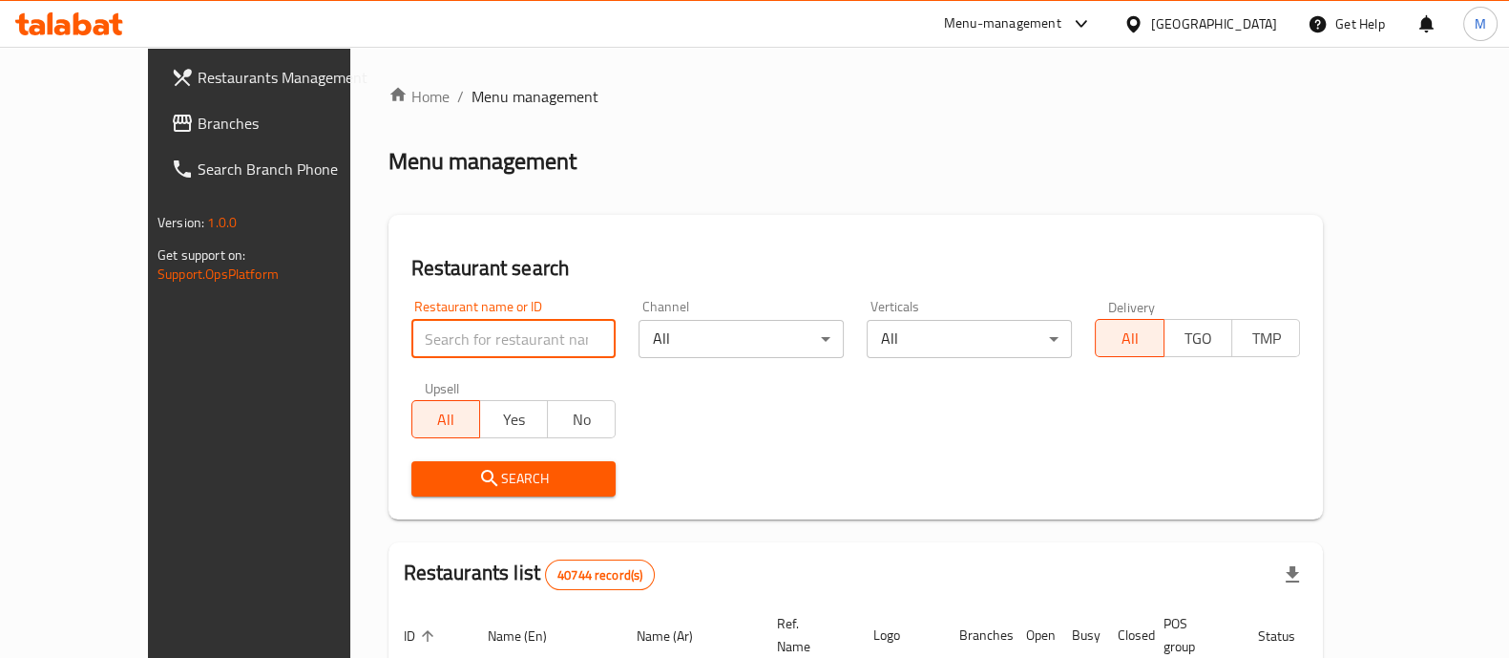
click at [412, 329] on input "search" at bounding box center [514, 339] width 205 height 38
paste input "682688"
type input "682688"
click button "Search" at bounding box center [514, 478] width 205 height 35
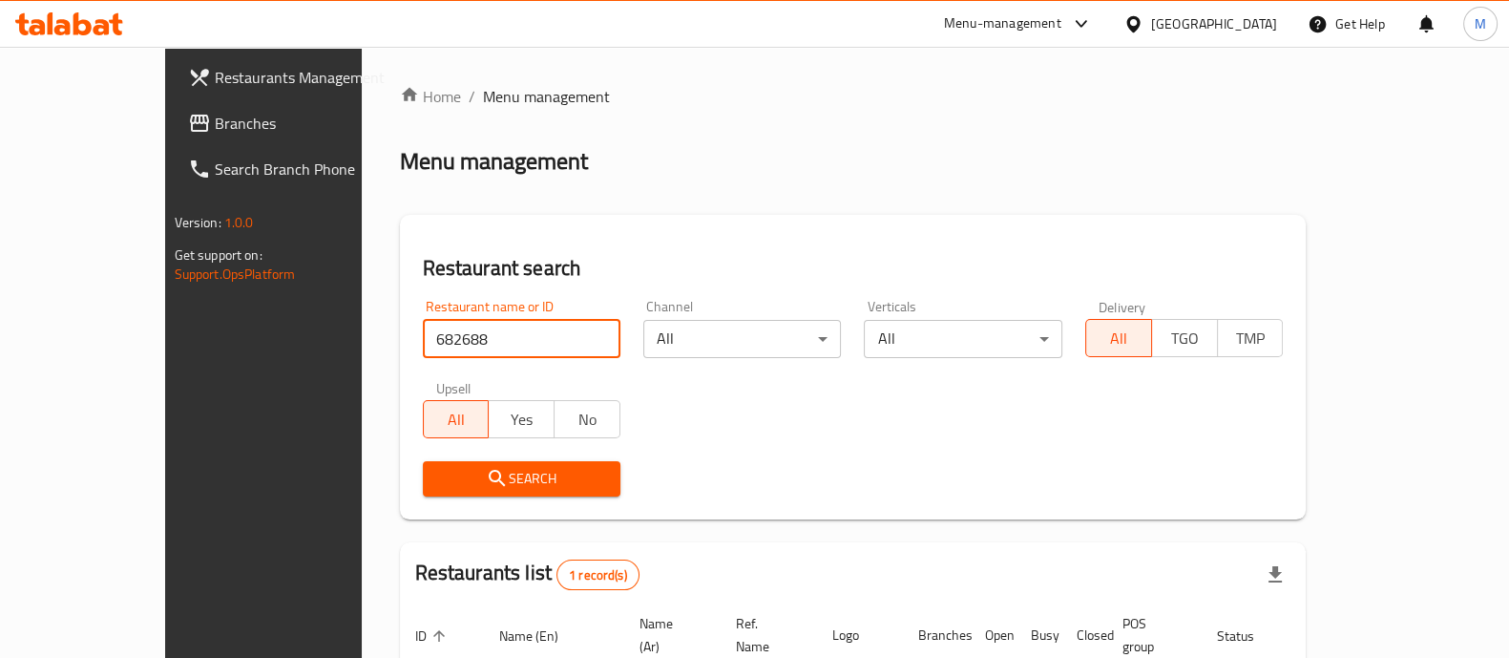
scroll to position [156, 0]
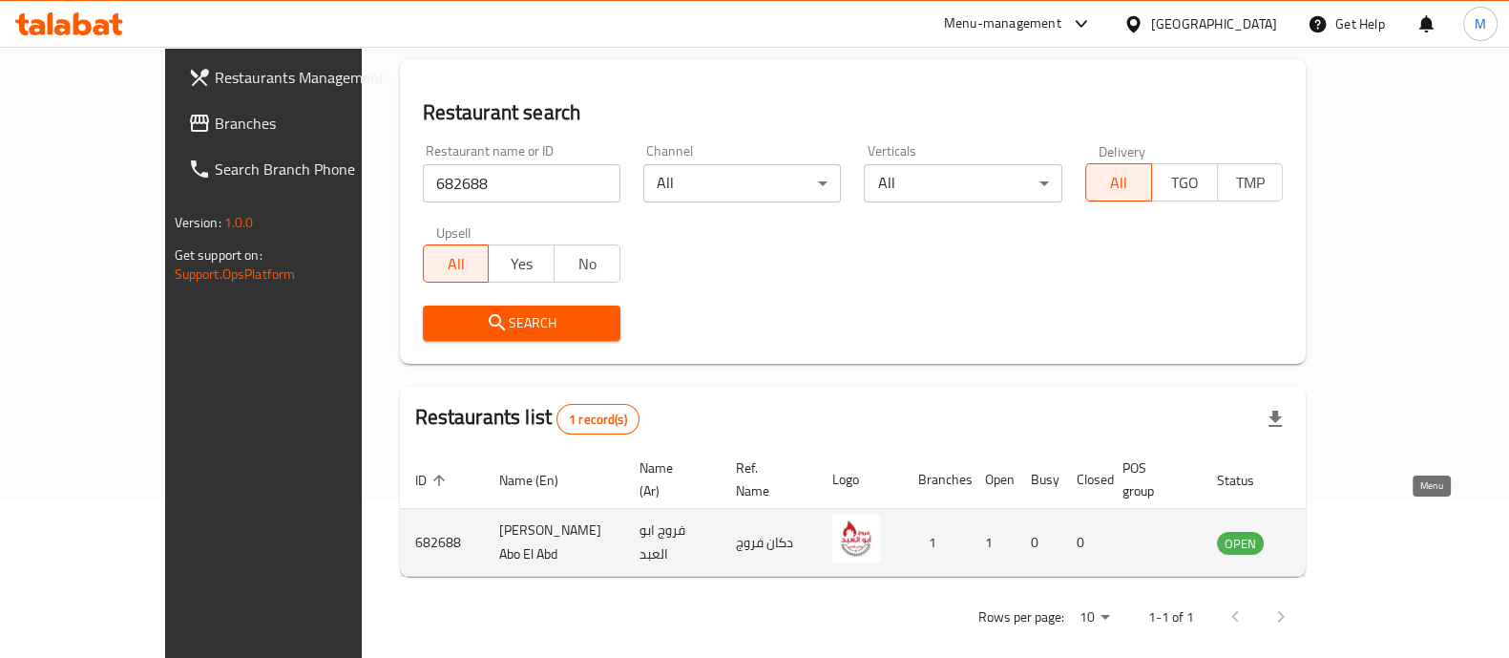
click at [1340, 531] on icon "enhanced table" at bounding box center [1329, 542] width 23 height 23
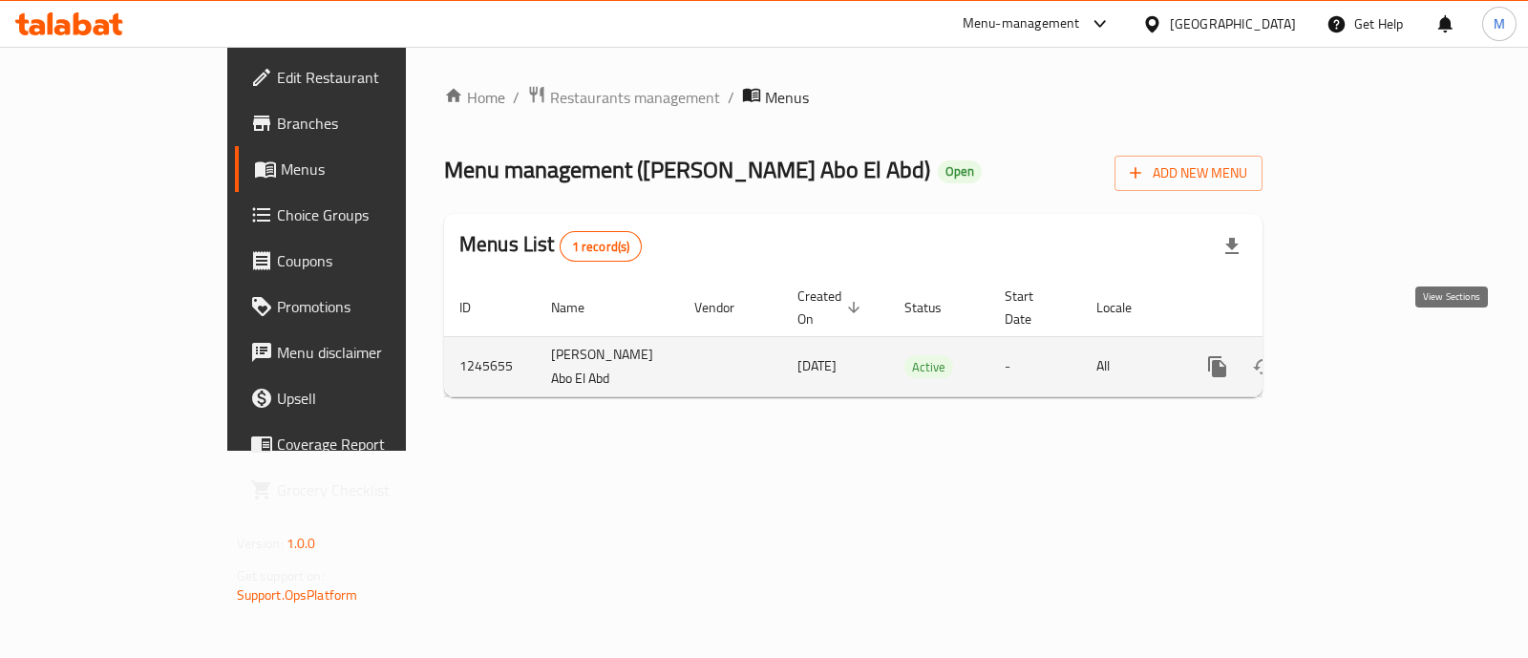
click at [1366, 355] on icon "enhanced table" at bounding box center [1354, 366] width 23 height 23
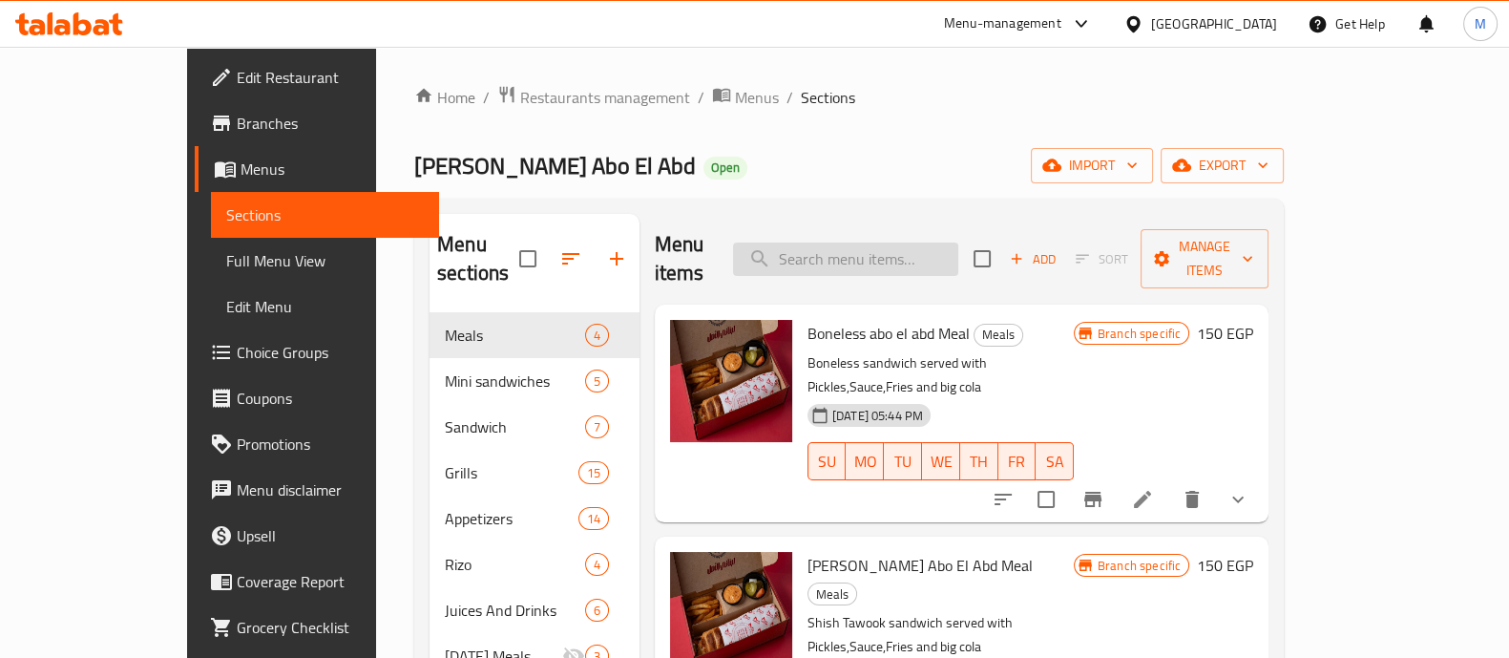
click at [922, 248] on input "search" at bounding box center [845, 259] width 225 height 33
paste input "Grilled chicken with rice"
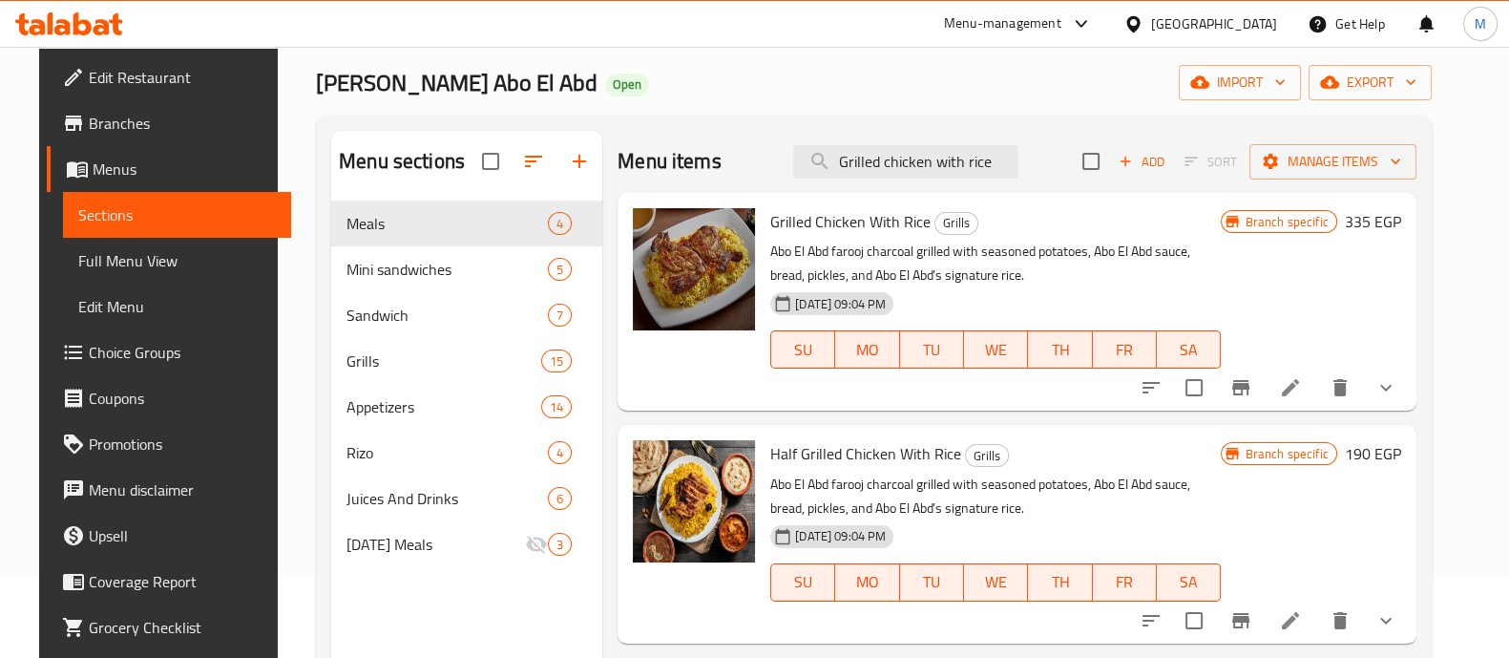
scroll to position [86, 0]
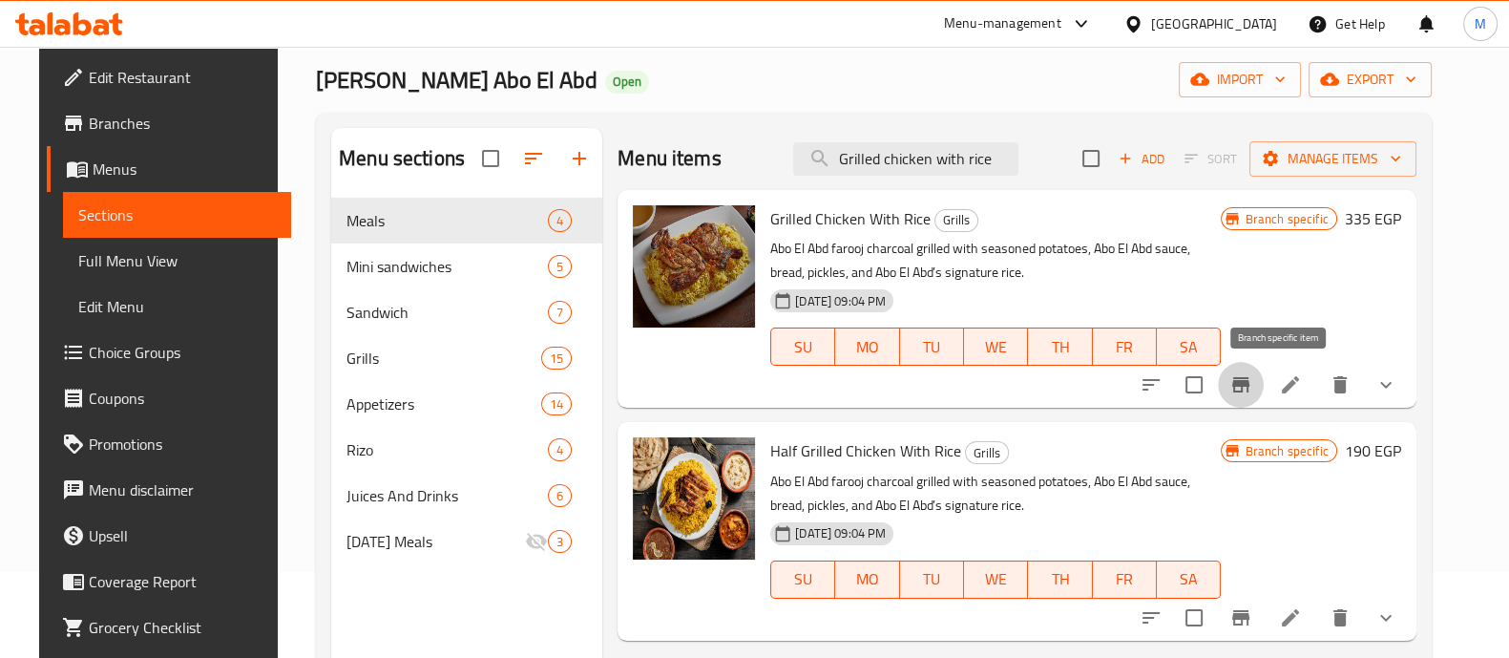
click at [1253, 374] on icon "Branch-specific-item" at bounding box center [1241, 384] width 23 height 23
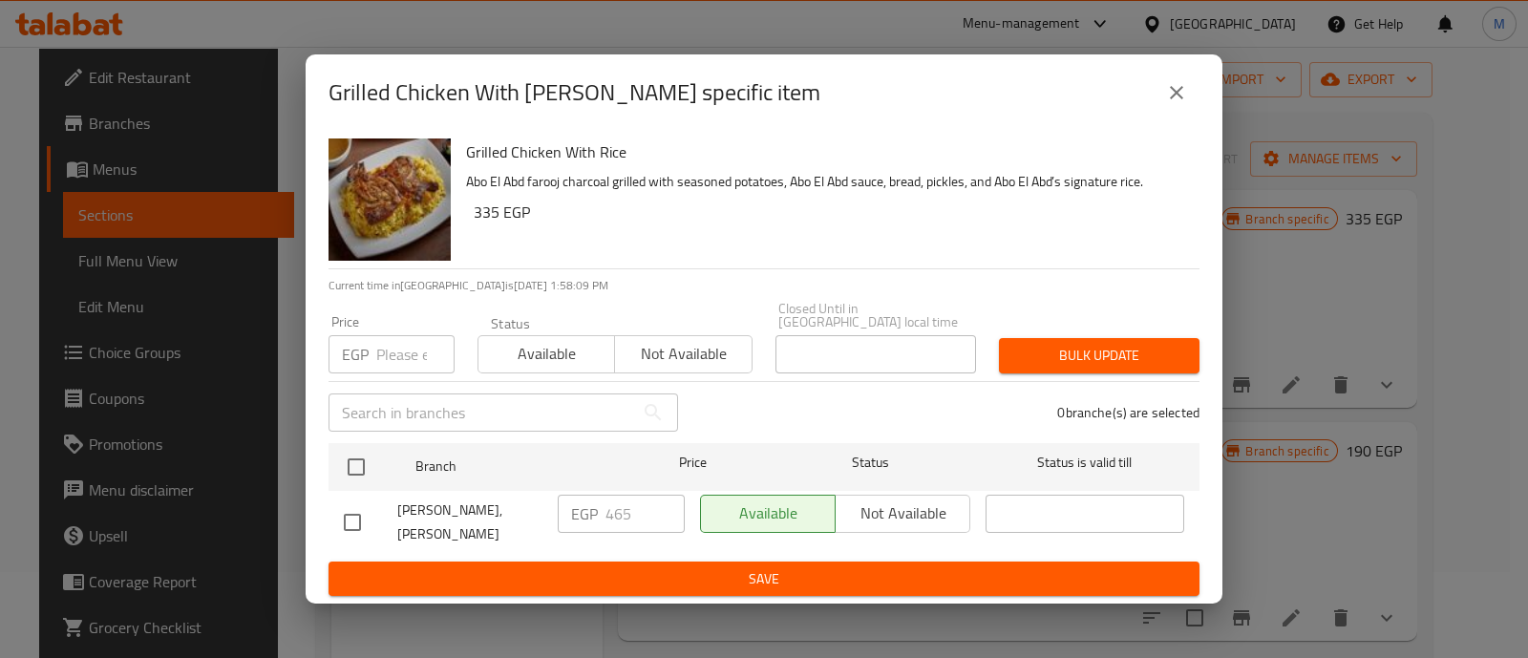
click at [583, 501] on div "EGP 465 ​" at bounding box center [621, 514] width 127 height 38
click at [1178, 86] on icon "close" at bounding box center [1176, 92] width 13 height 13
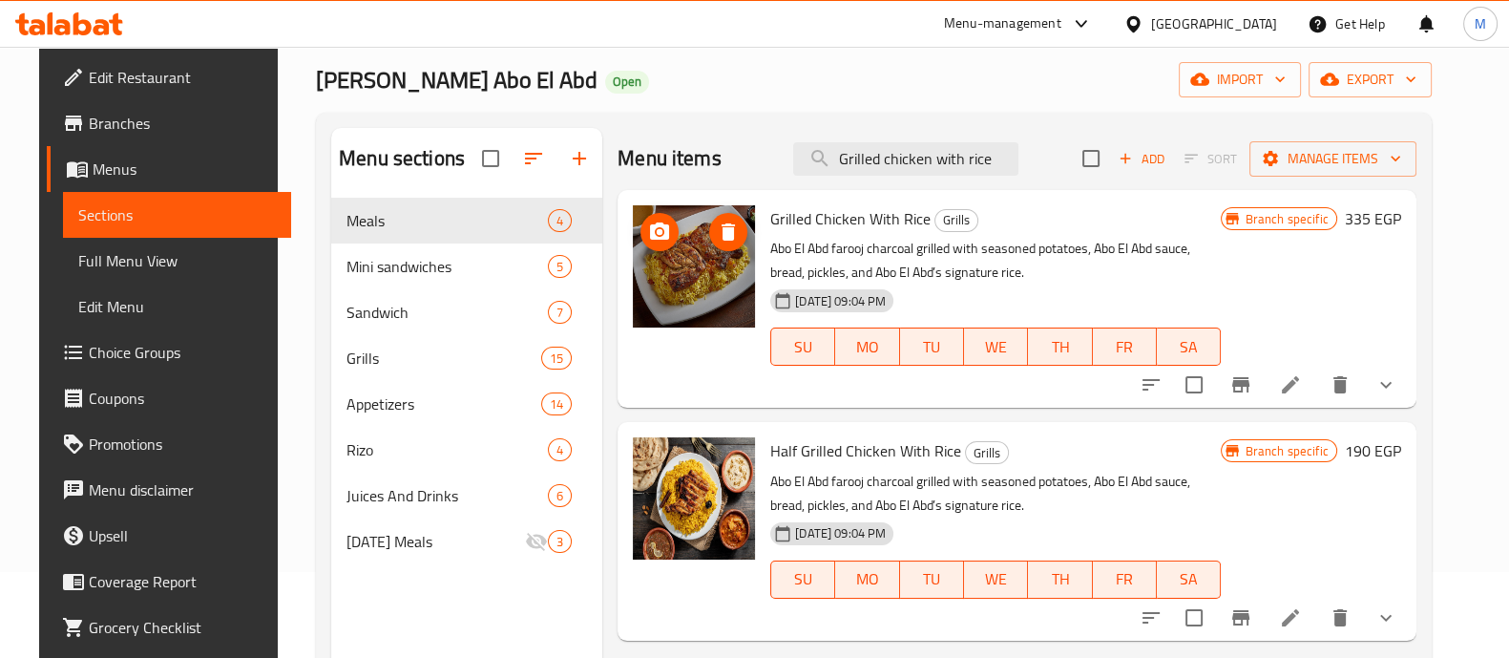
click at [678, 265] on img at bounding box center [694, 266] width 122 height 122
click at [946, 150] on input "Grilled chicken with rice" at bounding box center [905, 158] width 225 height 33
paste input "out"
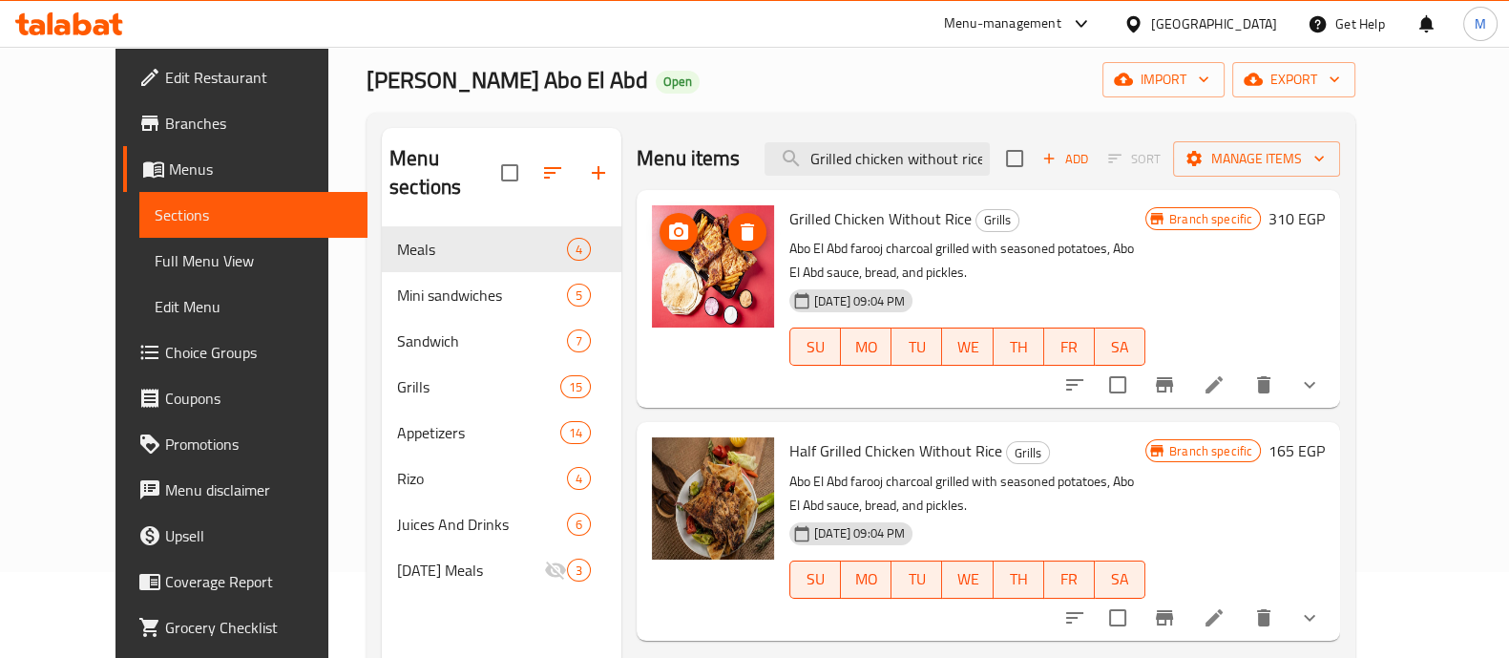
type input "Grilled chicken without rice"
click at [697, 265] on img at bounding box center [713, 266] width 122 height 122
click at [693, 297] on img at bounding box center [713, 266] width 122 height 122
click at [897, 152] on input "Grilled chicken without rice" at bounding box center [877, 158] width 225 height 33
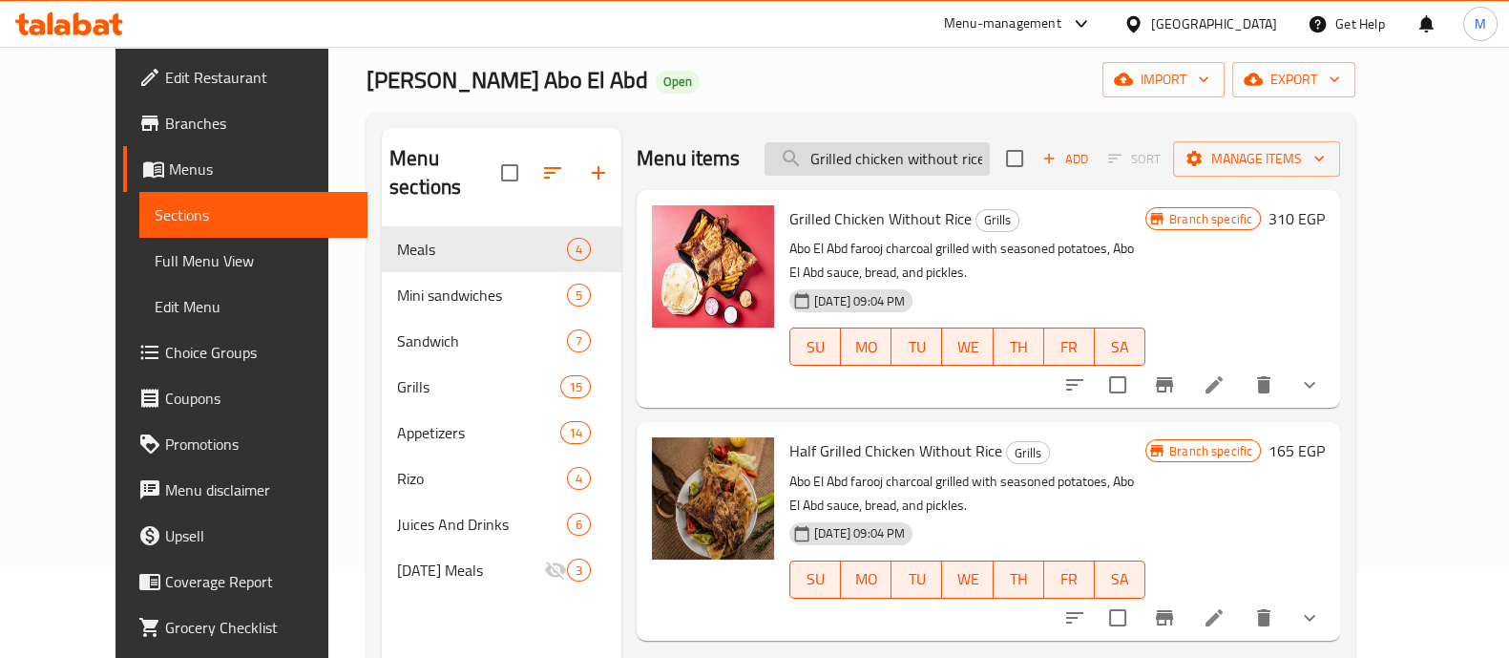
click at [897, 152] on input "Grilled chicken without rice" at bounding box center [877, 158] width 225 height 33
paste input "kabab abo el abd sandwich"
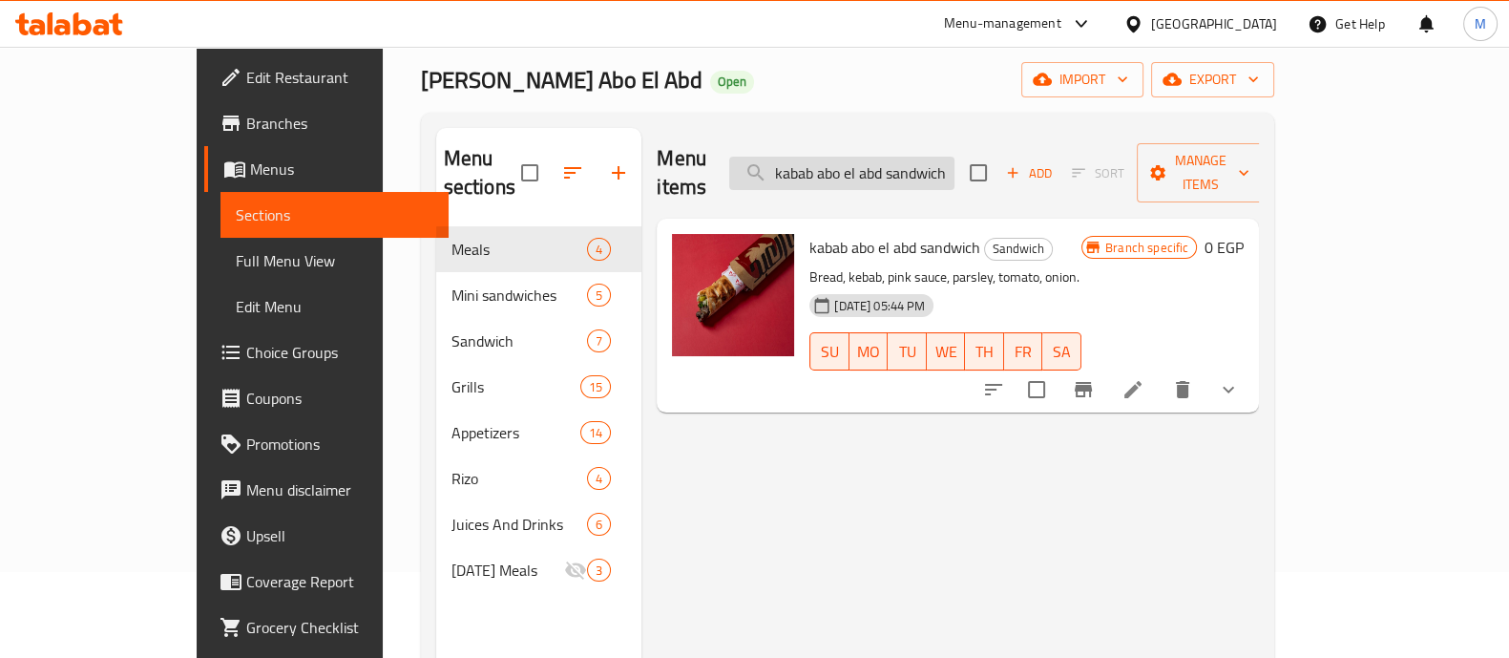
click at [955, 157] on input "kabab abo el abd sandwich" at bounding box center [841, 173] width 225 height 33
paste input "search"
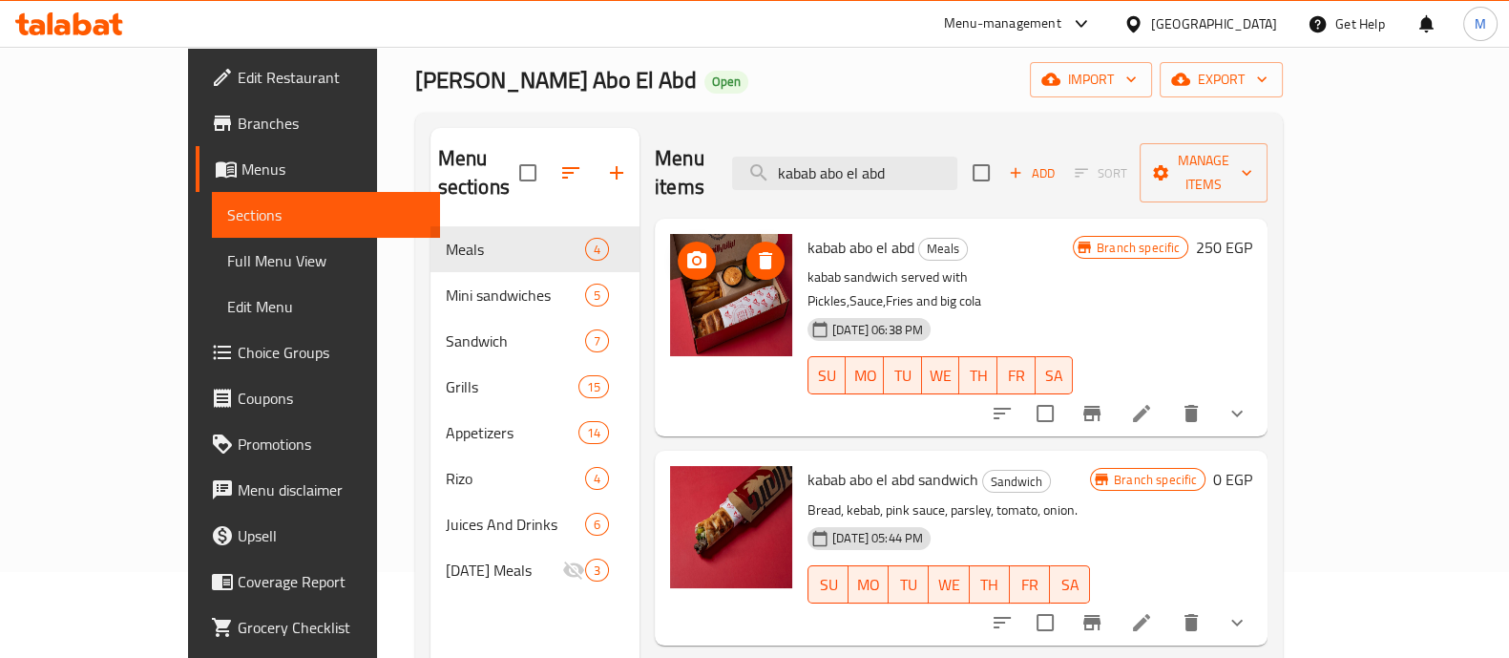
type input "kabab abo el abd"
click at [610, 166] on icon "button" at bounding box center [616, 172] width 13 height 13
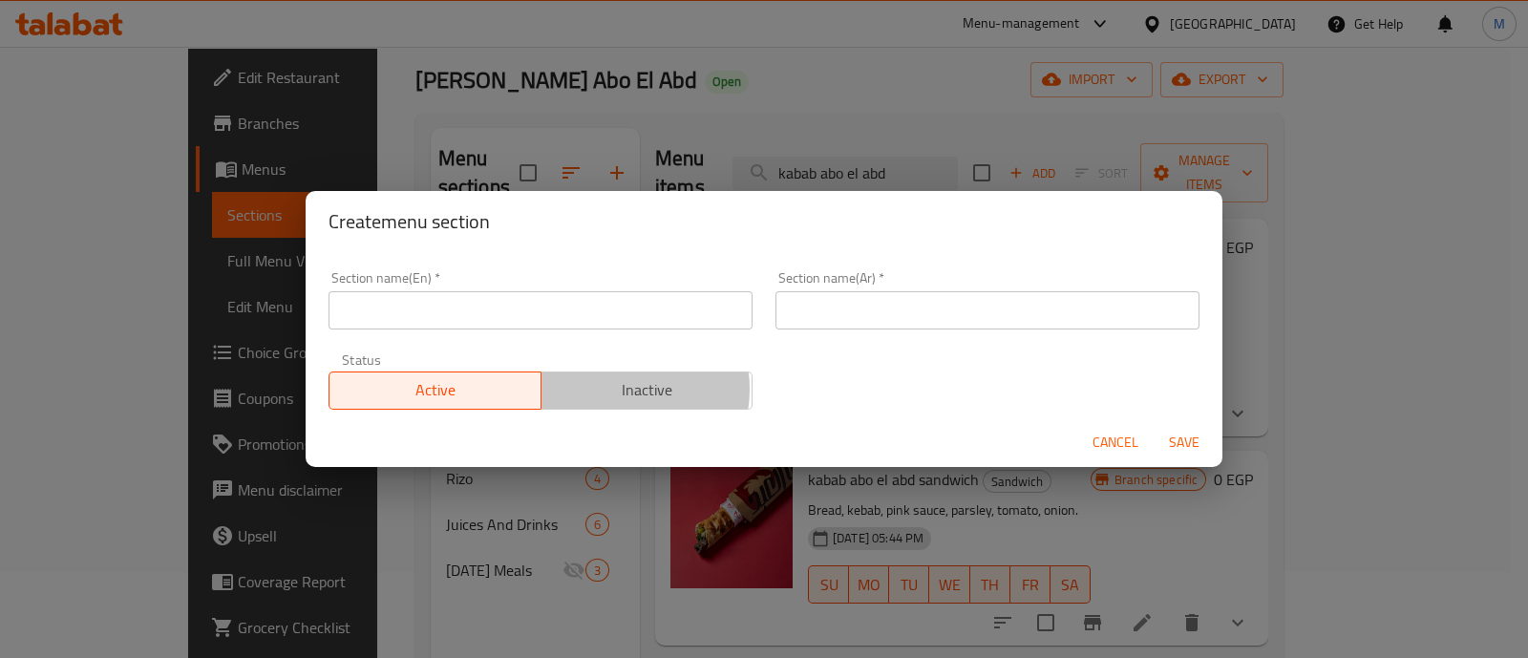
click at [606, 389] on span "Inactive" at bounding box center [647, 390] width 197 height 28
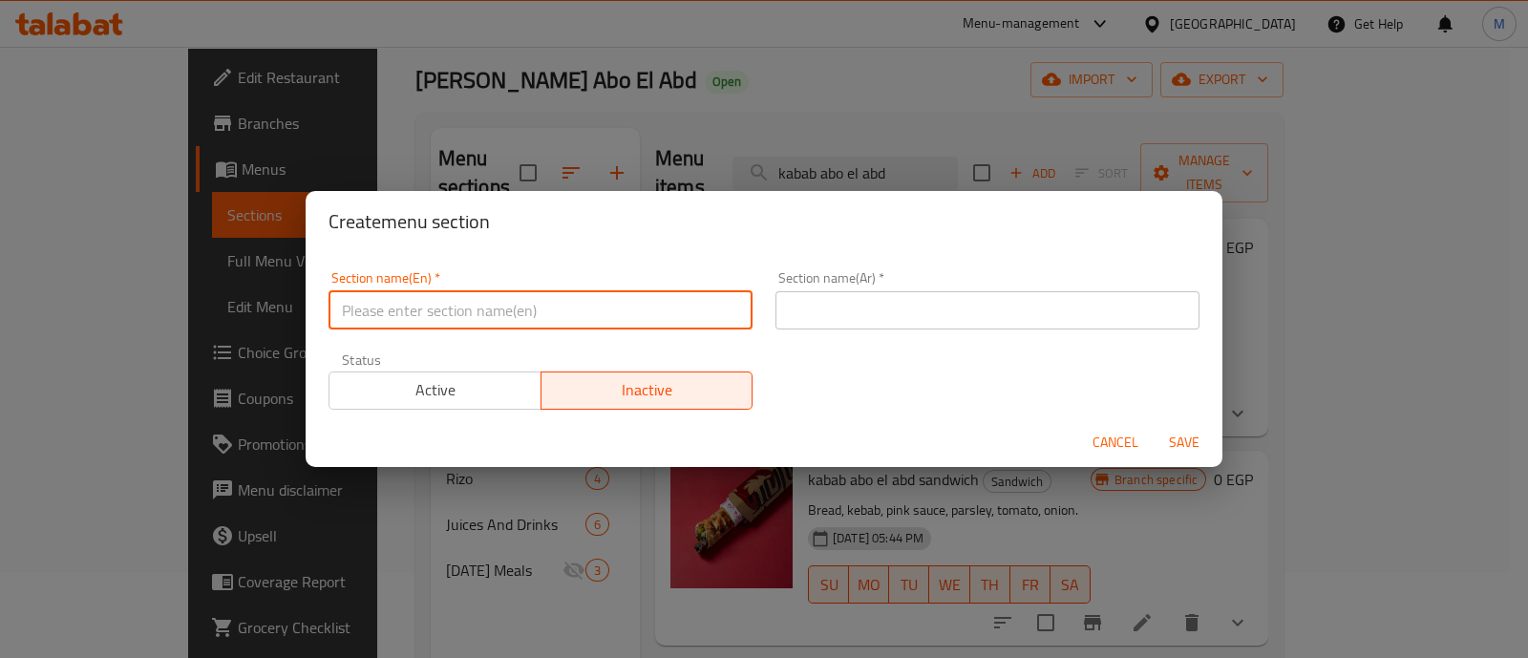
click at [550, 313] on input "text" at bounding box center [540, 310] width 424 height 38
type input "p"
type input "P"
type input "International [DATE]"
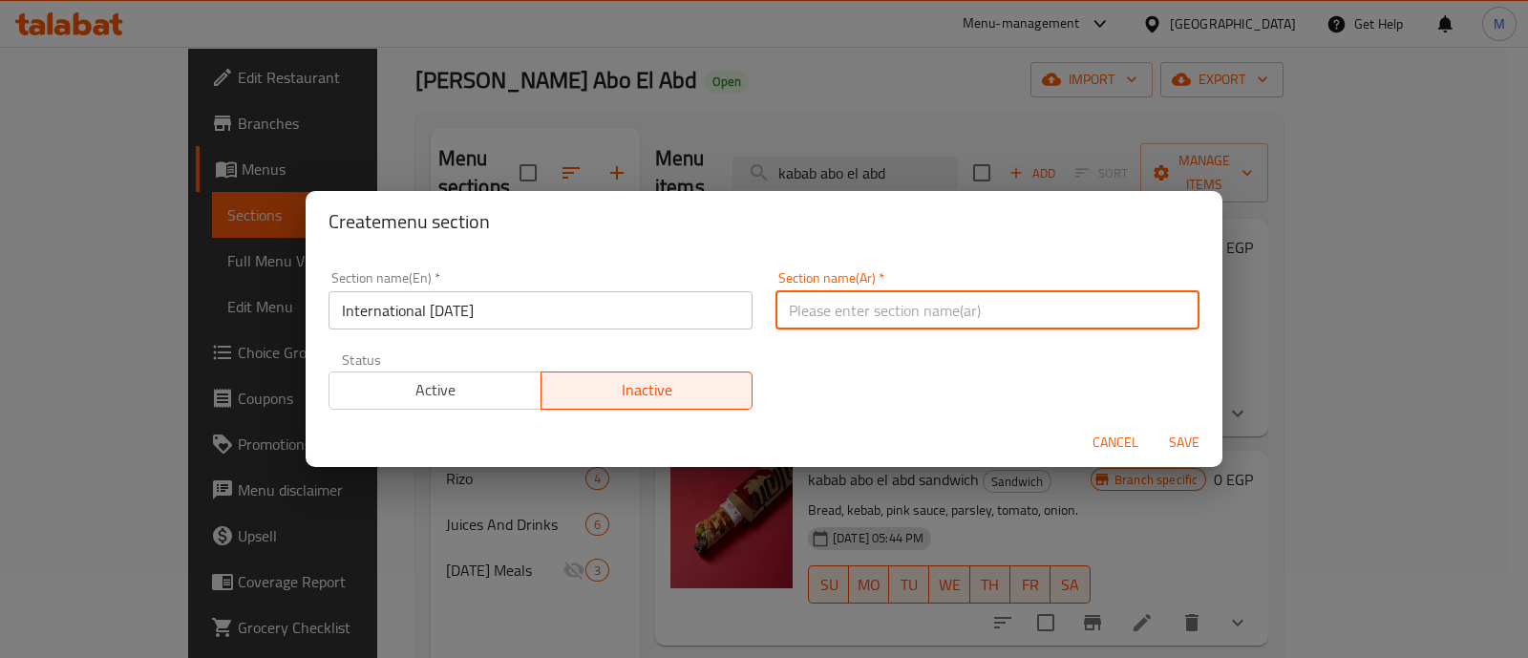
click at [919, 320] on input "text" at bounding box center [987, 310] width 424 height 38
type input "اليوم العالمي للبطاطس"
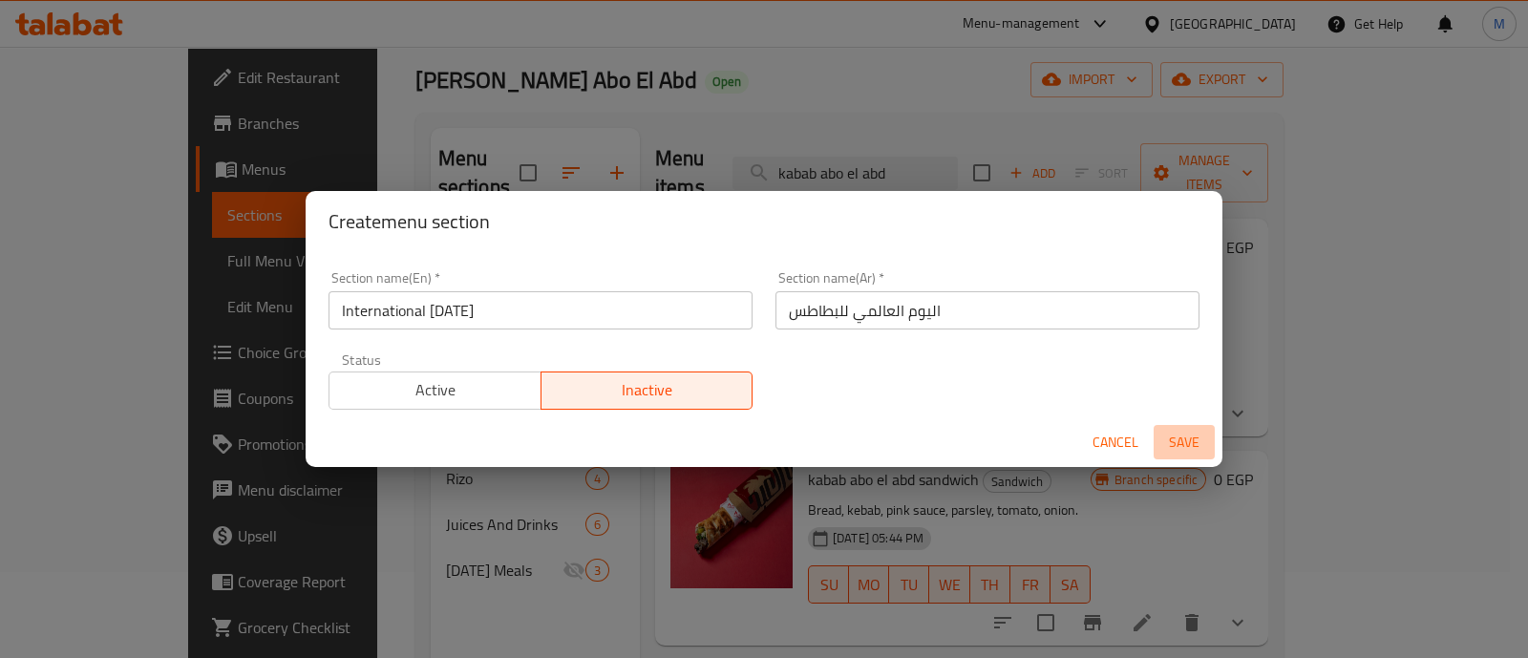
click at [1210, 446] on button "Save" at bounding box center [1183, 442] width 61 height 35
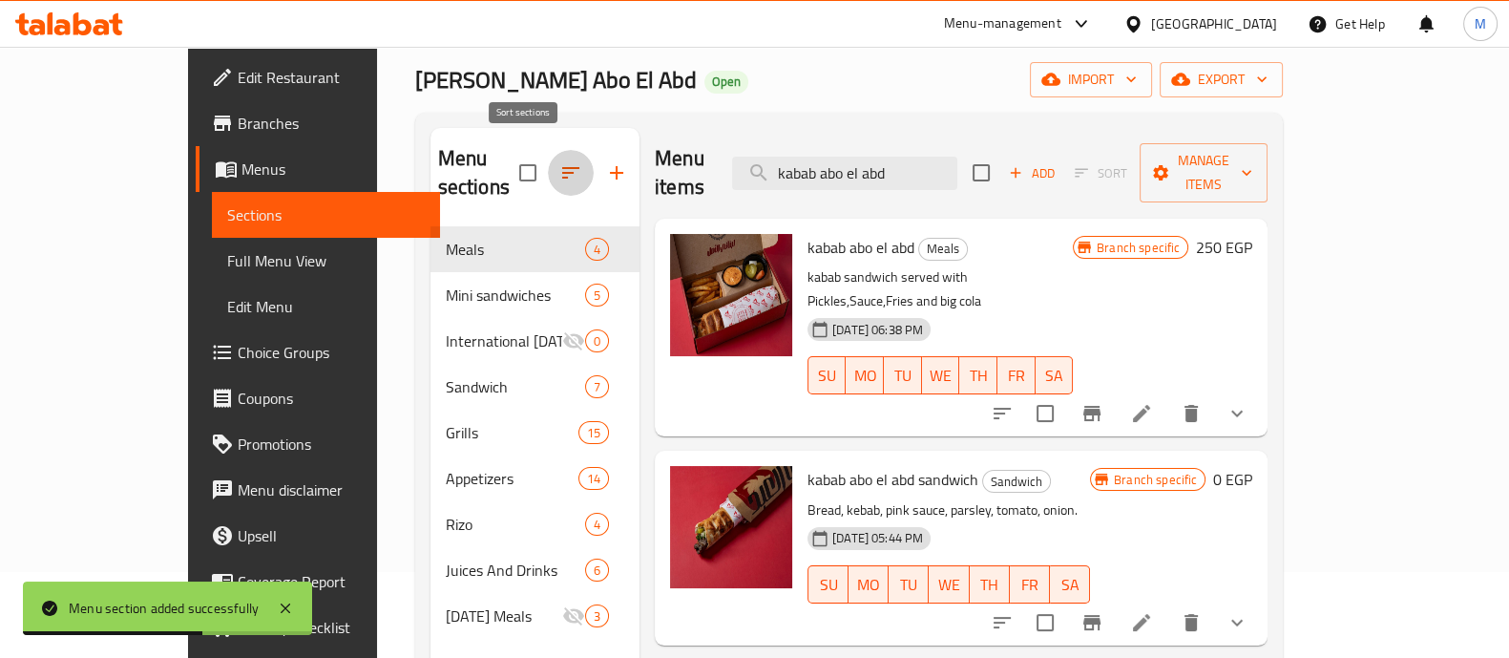
click at [548, 174] on button "button" at bounding box center [571, 173] width 46 height 46
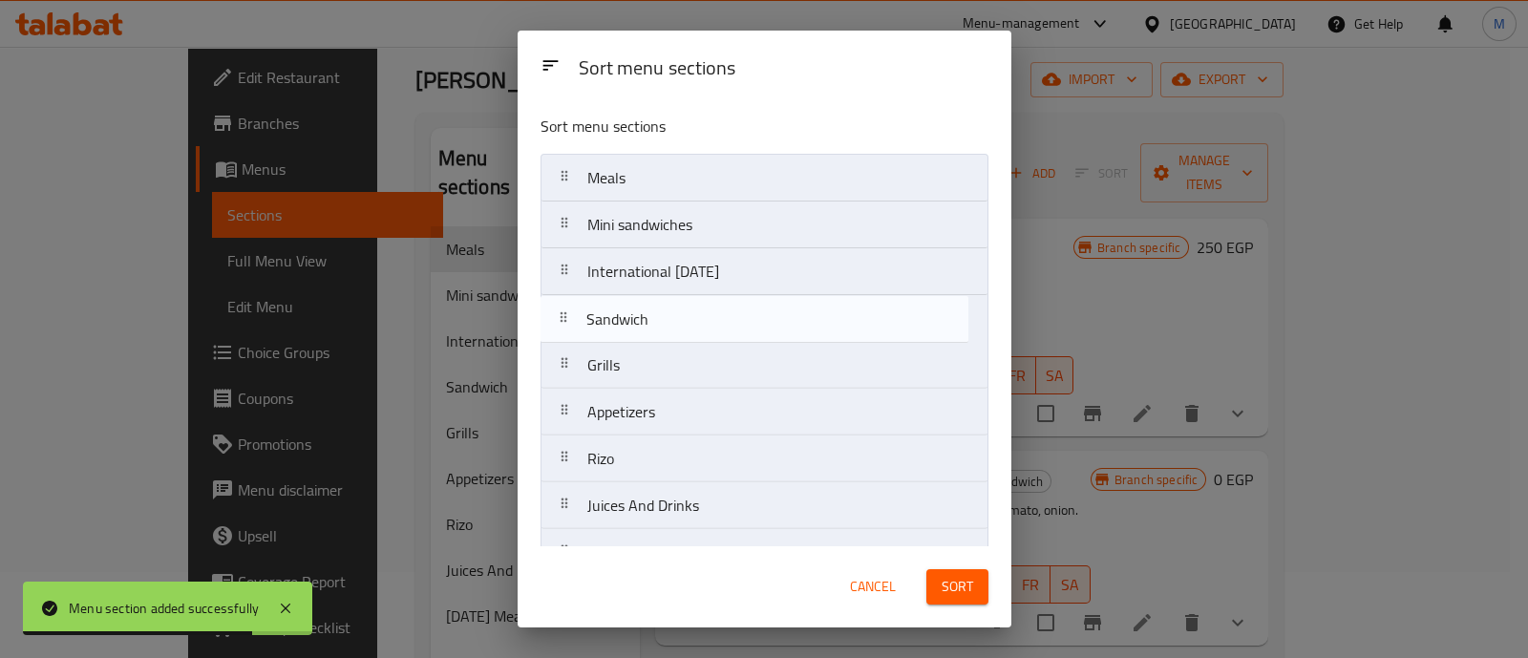
click at [677, 292] on nav "Meals Mini sandwiches International Potato Day Sandwich Grills Appetizers Rizo …" at bounding box center [764, 365] width 448 height 423
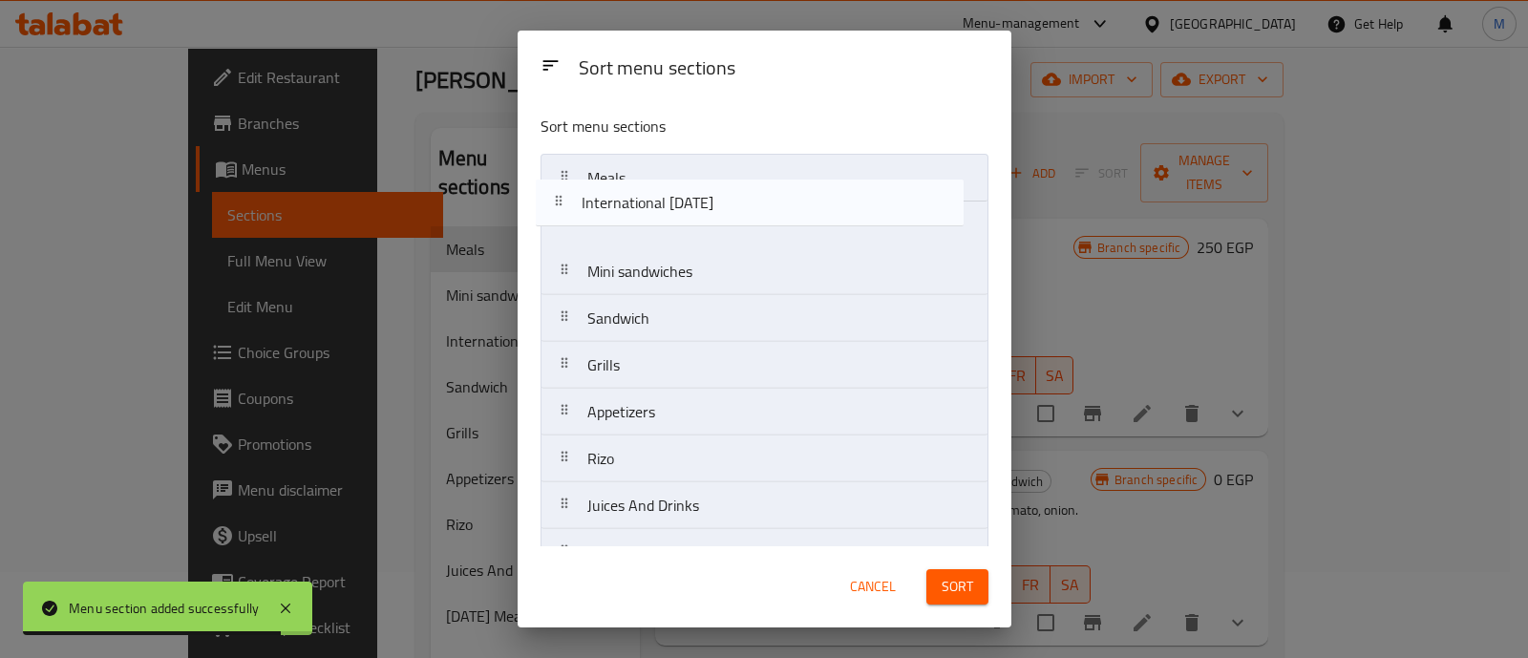
drag, startPoint x: 675, startPoint y: 281, endPoint x: 667, endPoint y: 193, distance: 88.2
click at [667, 193] on nav "Meals Mini sandwiches International Potato Day Sandwich Grills Appetizers Rizo …" at bounding box center [764, 365] width 448 height 423
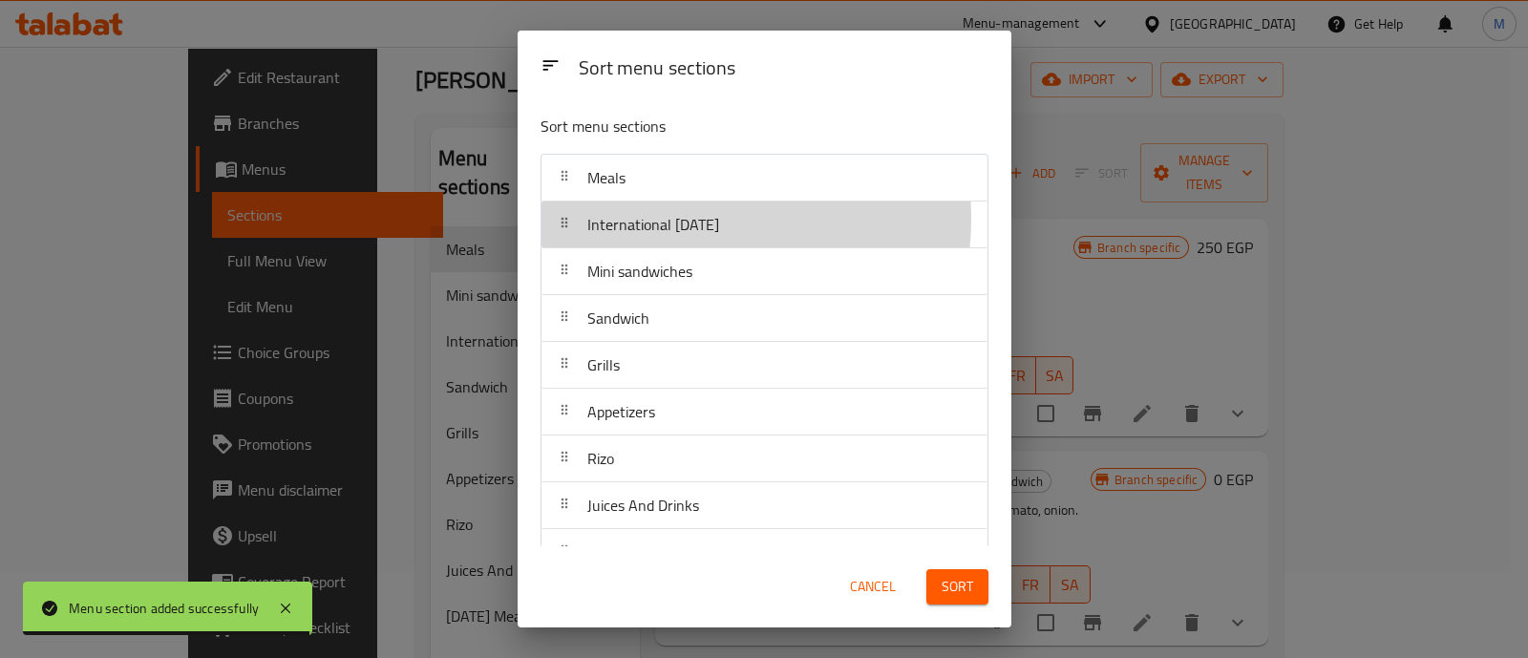
drag, startPoint x: 681, startPoint y: 219, endPoint x: 673, endPoint y: 178, distance: 41.8
click at [673, 178] on nav "Meals International Potato Day Mini sandwiches Sandwich Grills Appetizers Rizo …" at bounding box center [764, 365] width 448 height 423
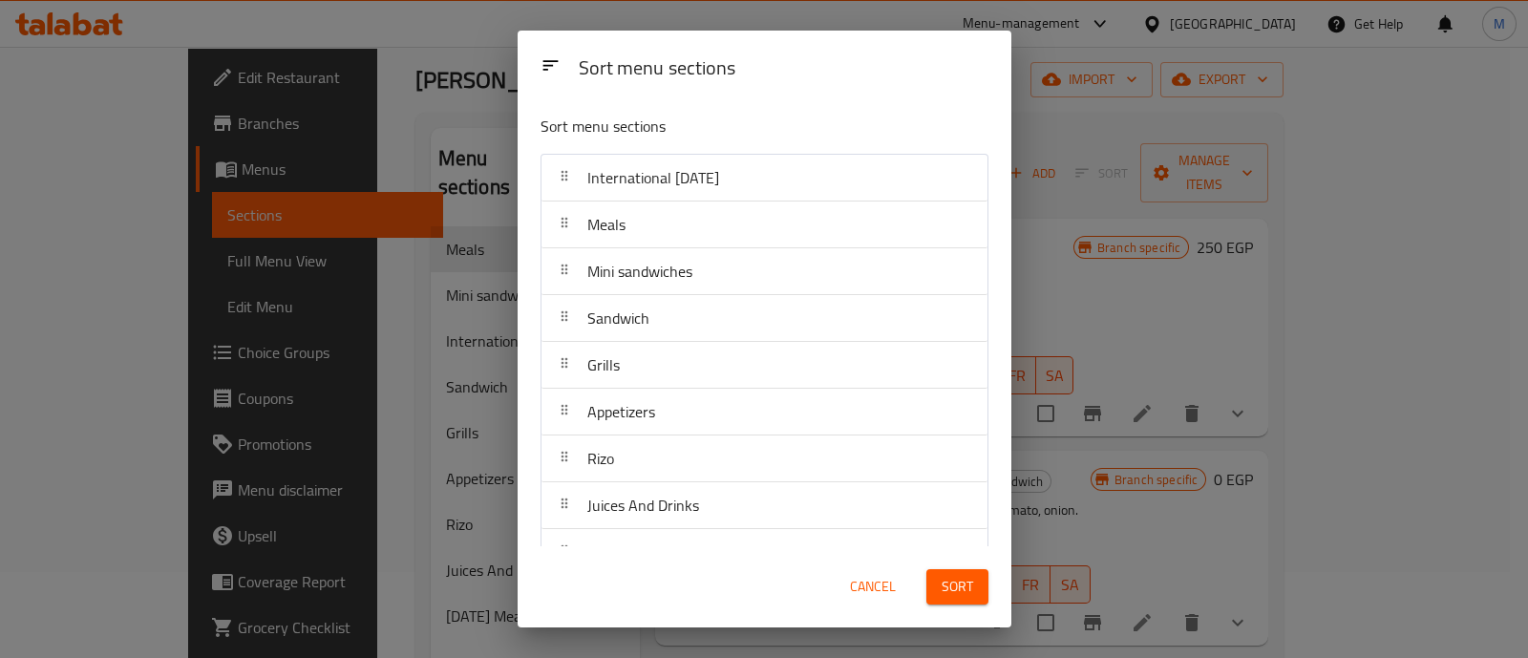
drag, startPoint x: 966, startPoint y: 607, endPoint x: 950, endPoint y: 584, distance: 28.1
click at [950, 584] on div "Sort" at bounding box center [957, 587] width 85 height 58
click at [950, 584] on span "Sort" at bounding box center [957, 587] width 32 height 24
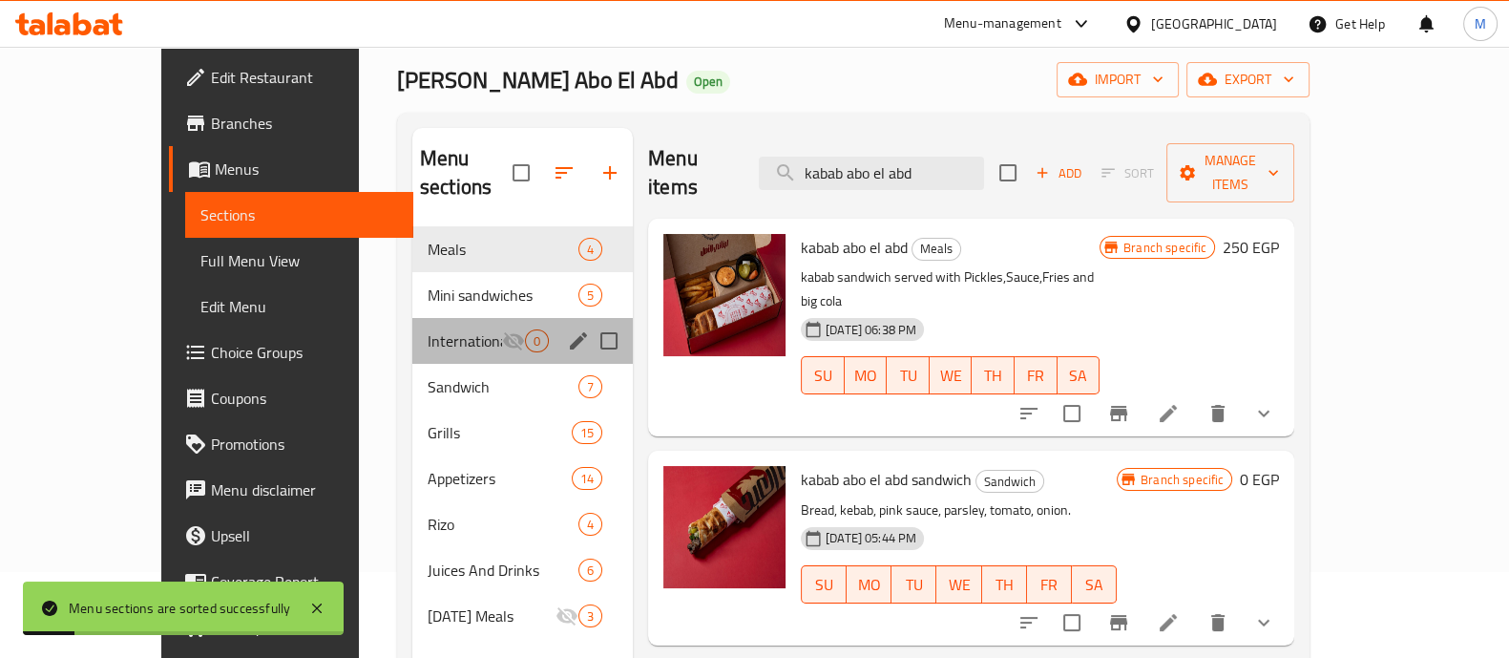
click at [433, 318] on div "International Potato Day 0" at bounding box center [522, 341] width 221 height 46
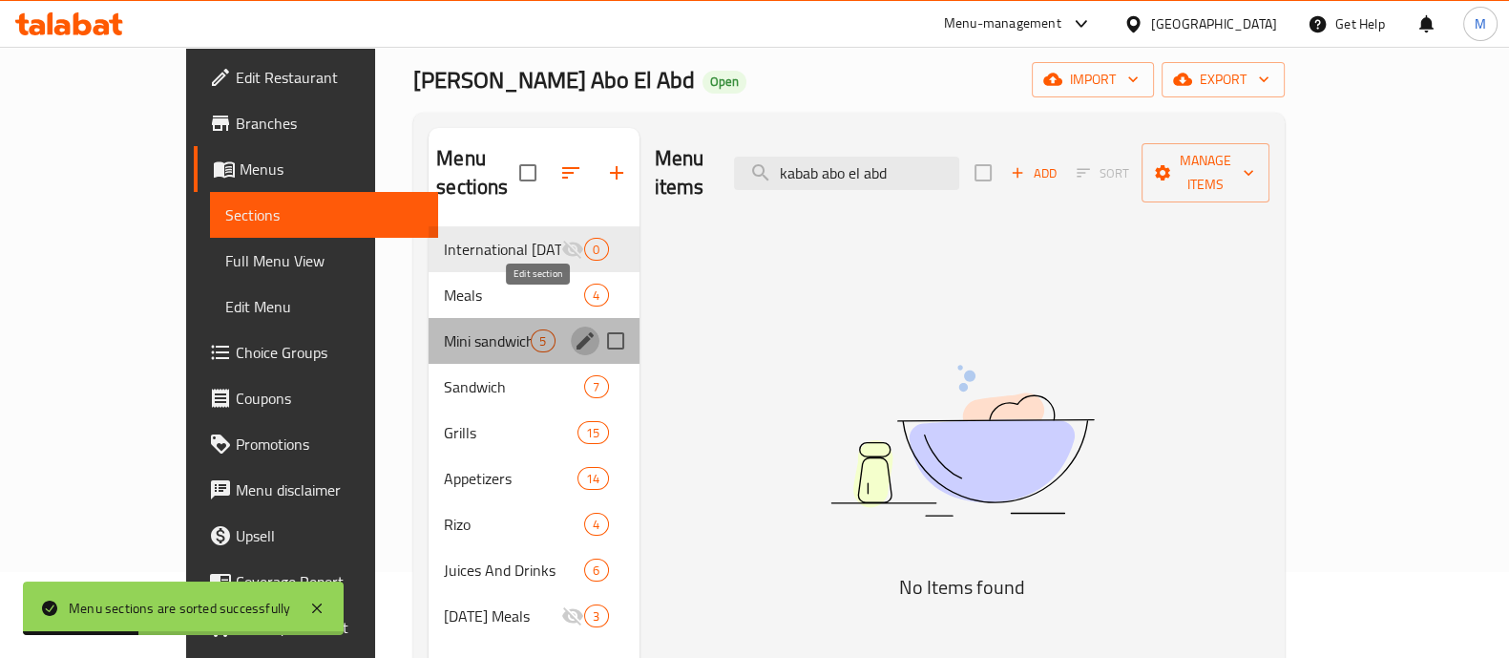
click at [574, 329] on icon "edit" at bounding box center [585, 340] width 23 height 23
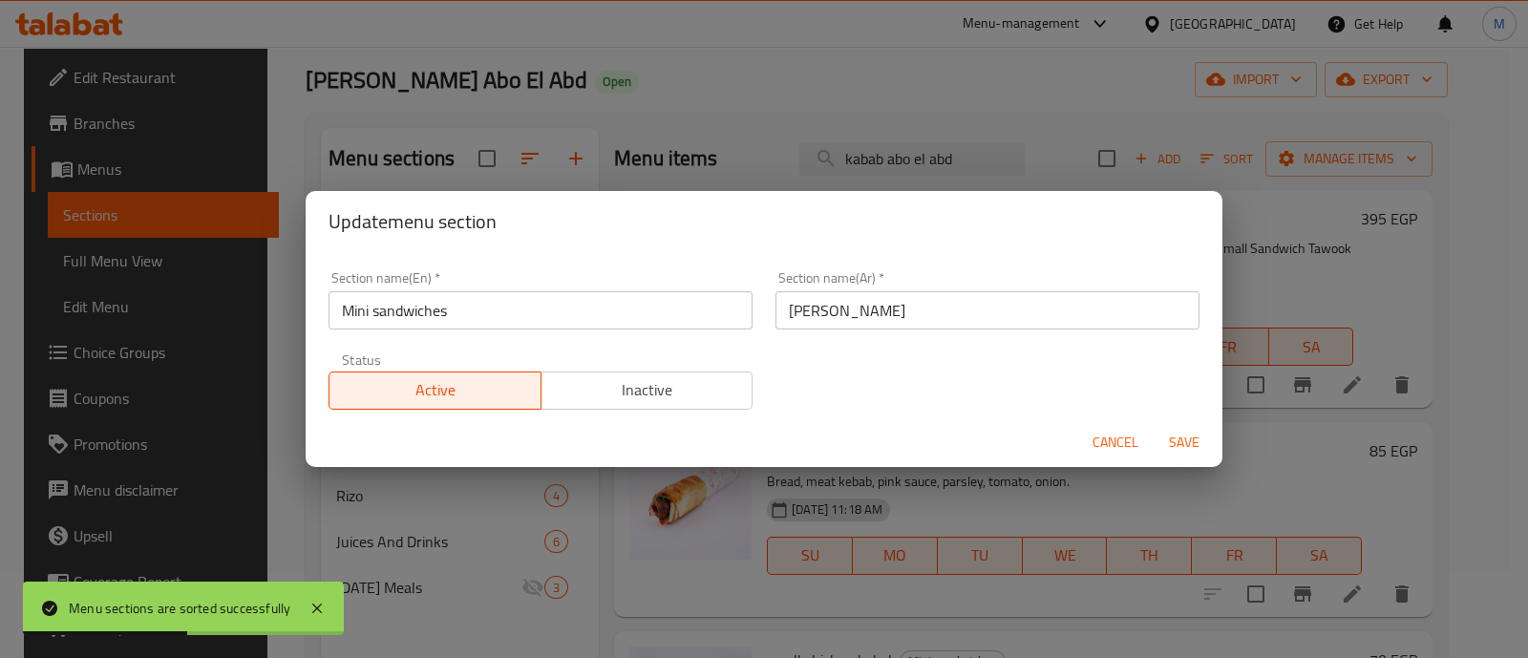
click at [1202, 118] on div "Update menu section Section name(En)   * Mini sandwiches Section name(En) * Sec…" at bounding box center [764, 329] width 1528 height 658
click at [1145, 439] on button "Cancel" at bounding box center [1115, 442] width 61 height 35
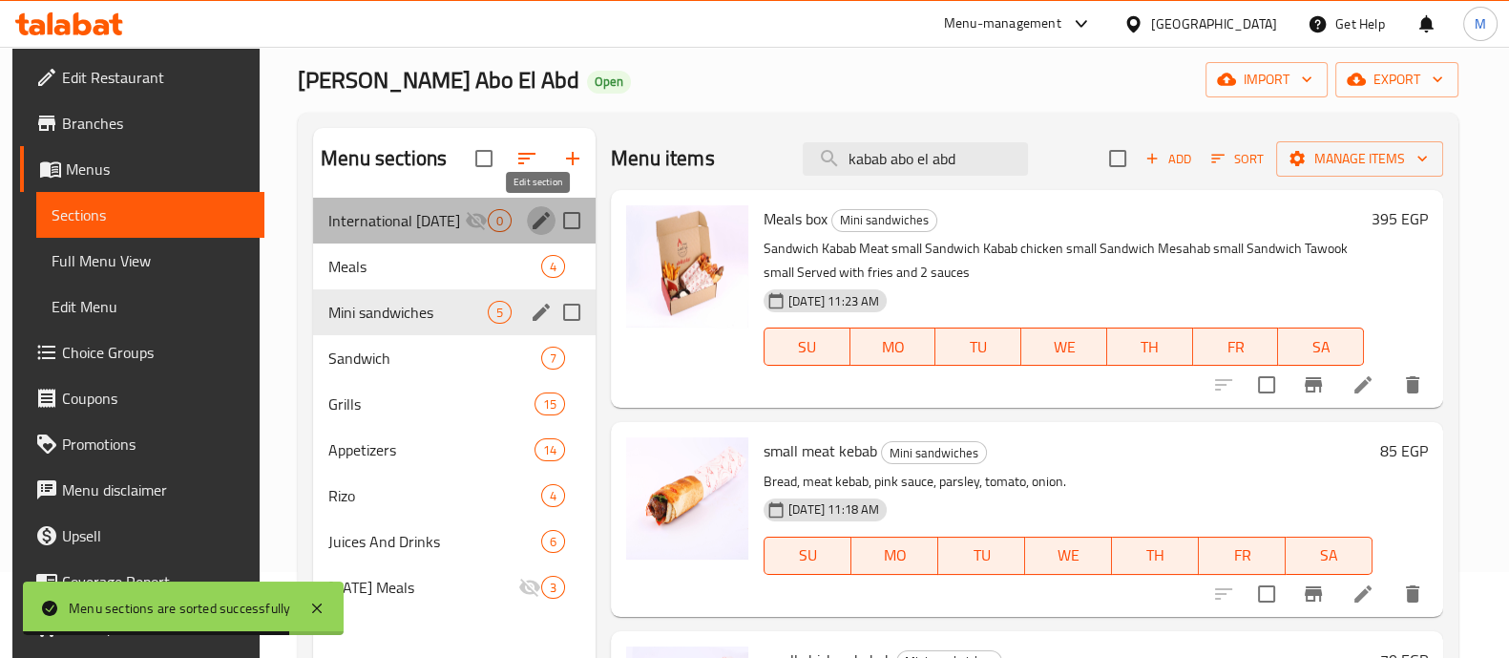
click at [538, 226] on icon "edit" at bounding box center [541, 220] width 23 height 23
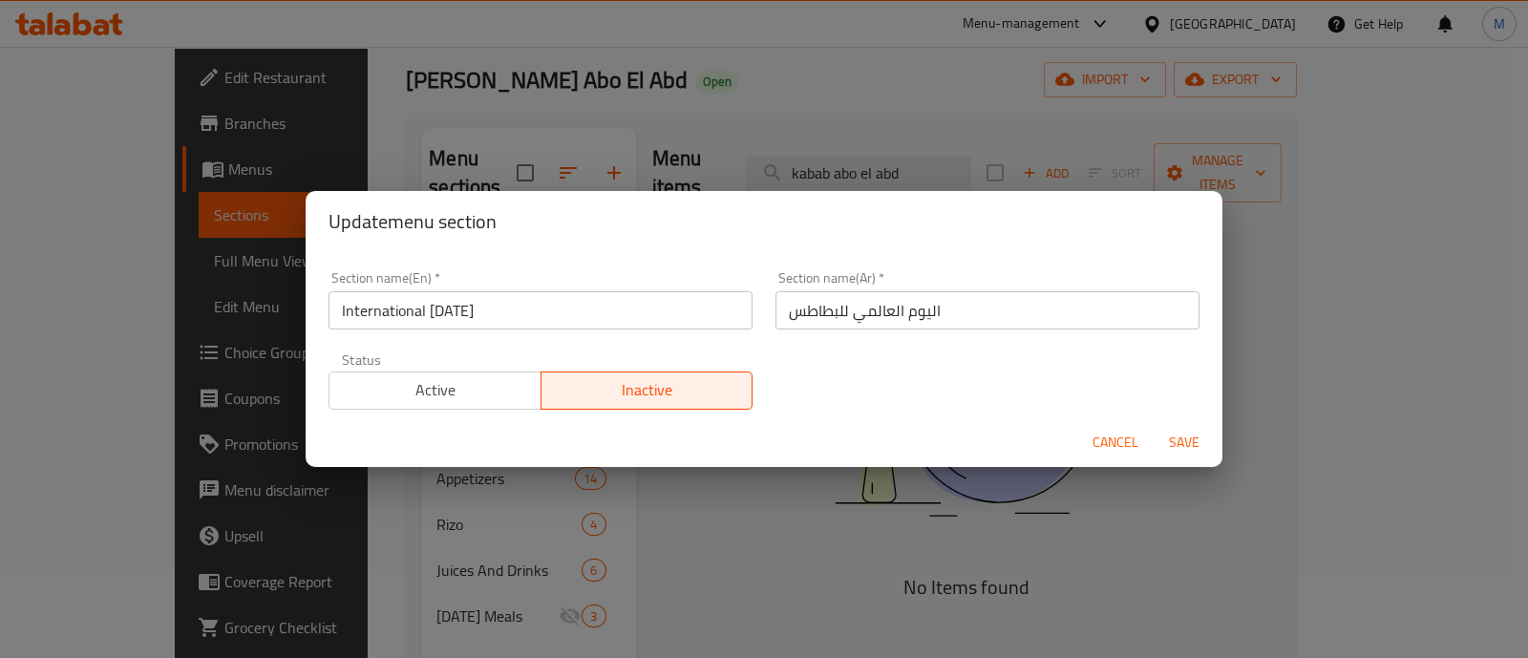
click at [1002, 544] on div "Update menu section Section name(En)   * International Potato Day Section name(…" at bounding box center [764, 329] width 1528 height 658
click at [1113, 436] on span "Cancel" at bounding box center [1115, 443] width 46 height 24
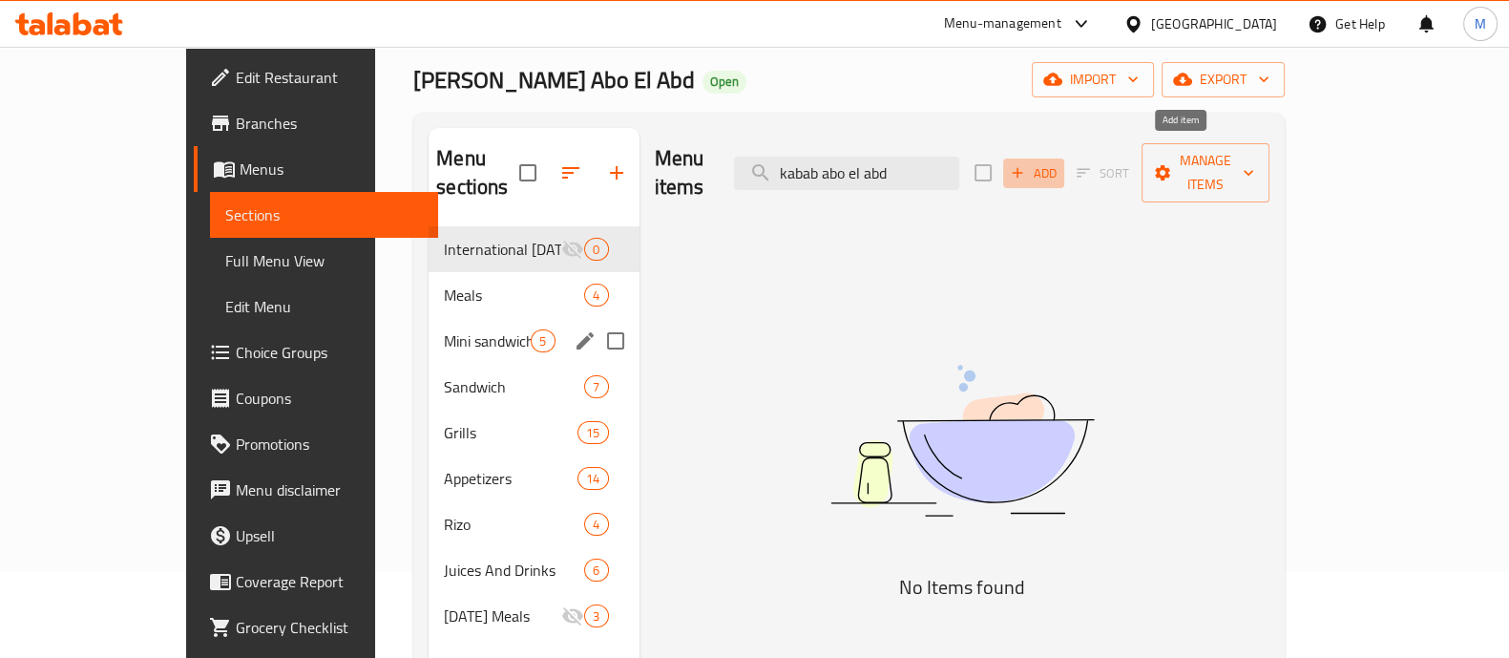
click at [1060, 162] on span "Add" at bounding box center [1034, 173] width 52 height 22
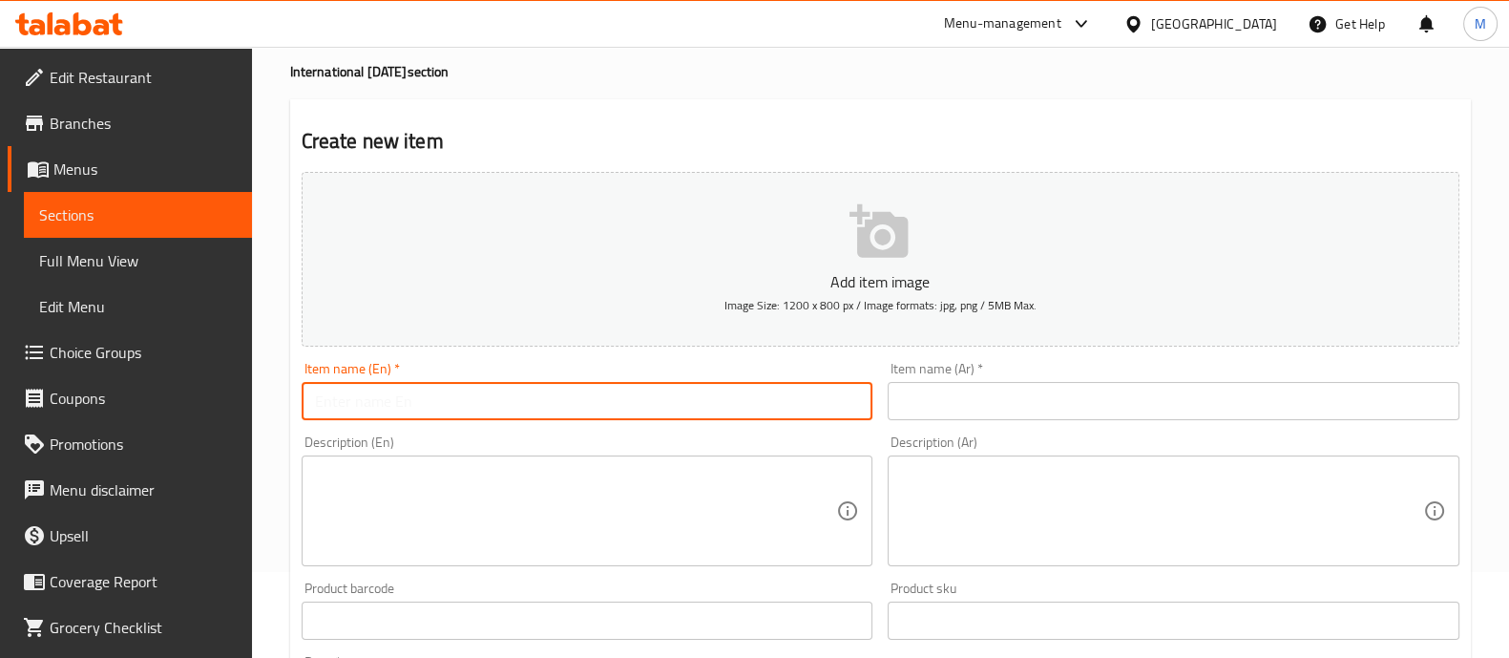
click at [559, 390] on input "text" at bounding box center [588, 401] width 572 height 38
paste input "Grilled chicken with rice"
drag, startPoint x: 587, startPoint y: 414, endPoint x: 280, endPoint y: 416, distance: 307.4
click at [280, 416] on div "Home / Restaurants management / Menus / Sections / item / create International …" at bounding box center [880, 612] width 1257 height 1302
type input "Grilled chicken with rice + Free Fries"
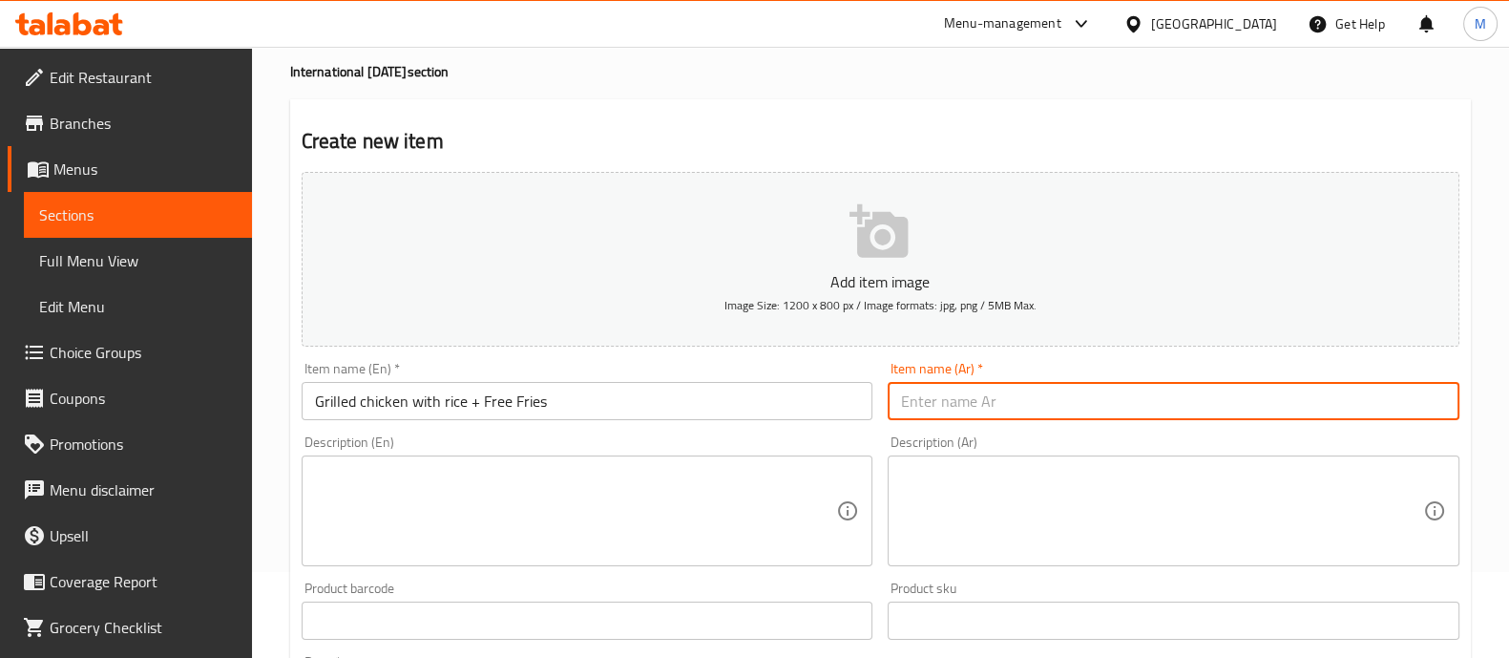
click at [985, 393] on input "text" at bounding box center [1174, 401] width 572 height 38
paste input "دجاج مشوي مع أرز + بطاطس مقلية مجانية"
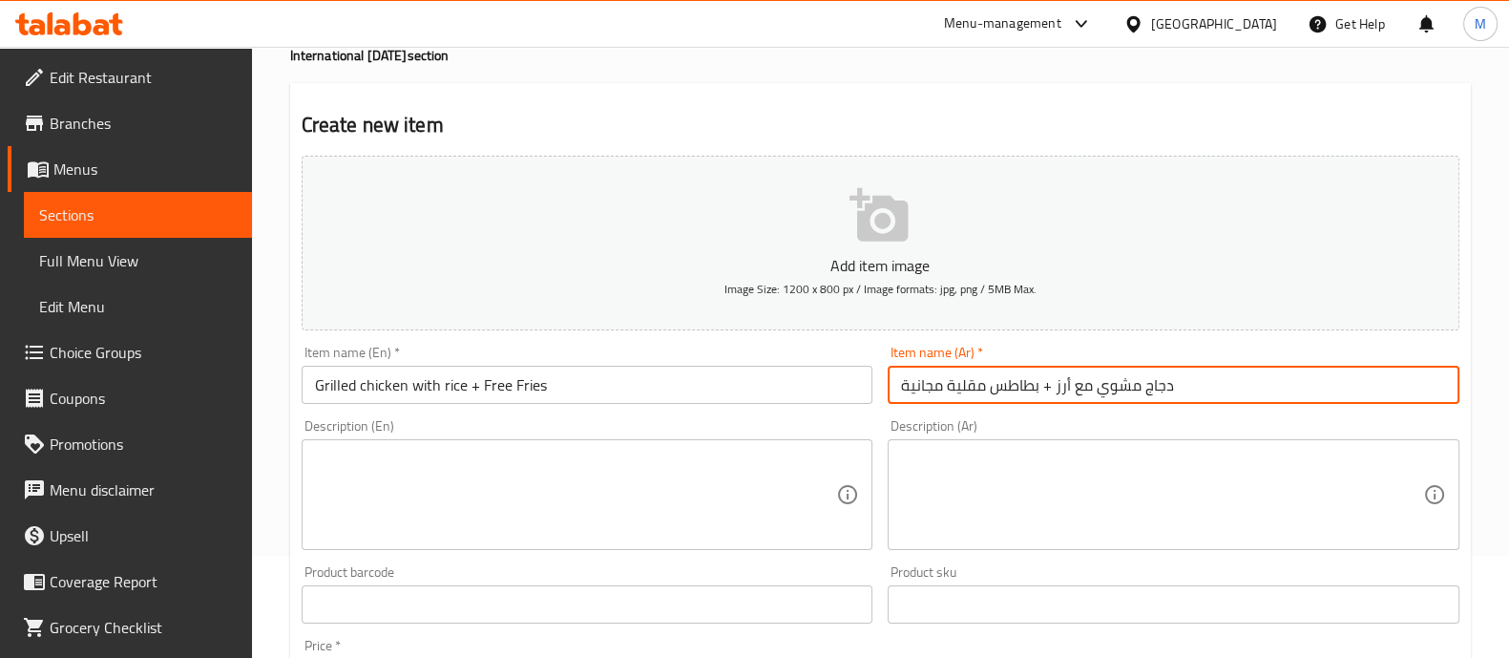
scroll to position [371, 0]
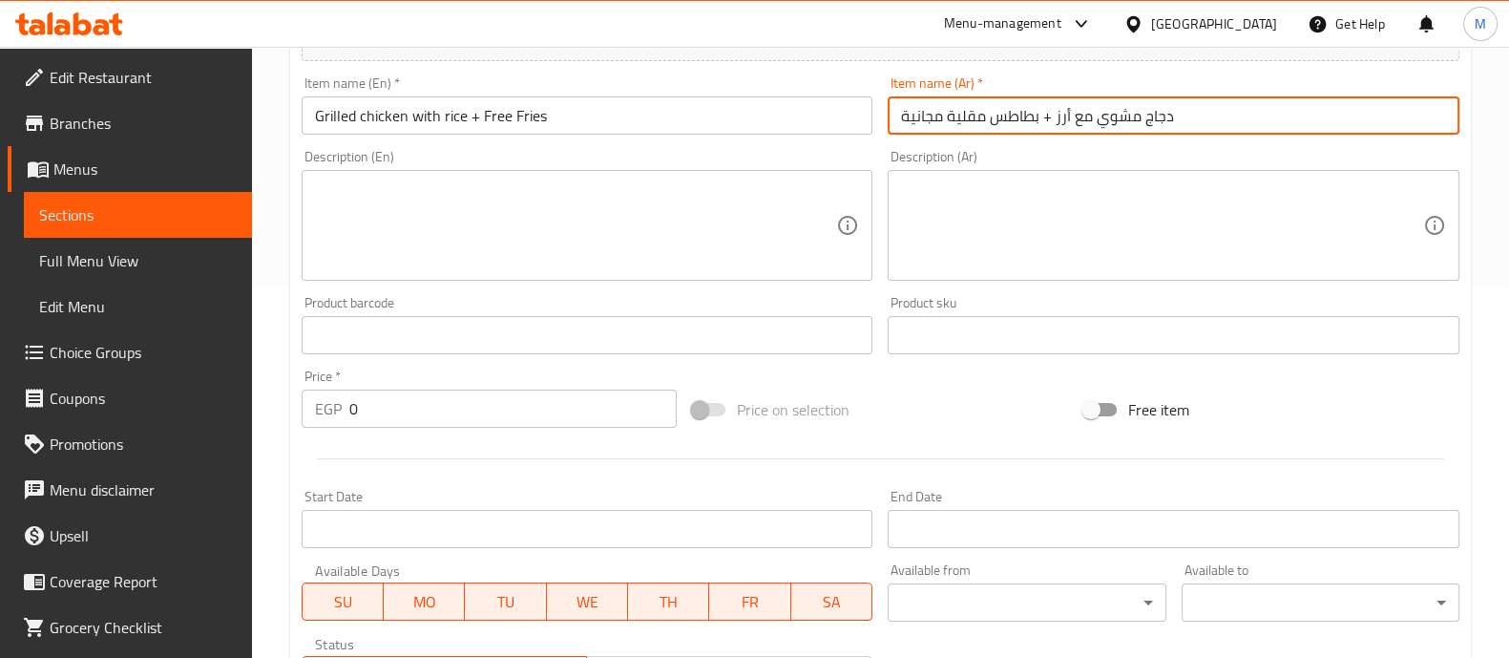
type input "دجاج مشوي مع أرز + بطاطس مقلية مجانية"
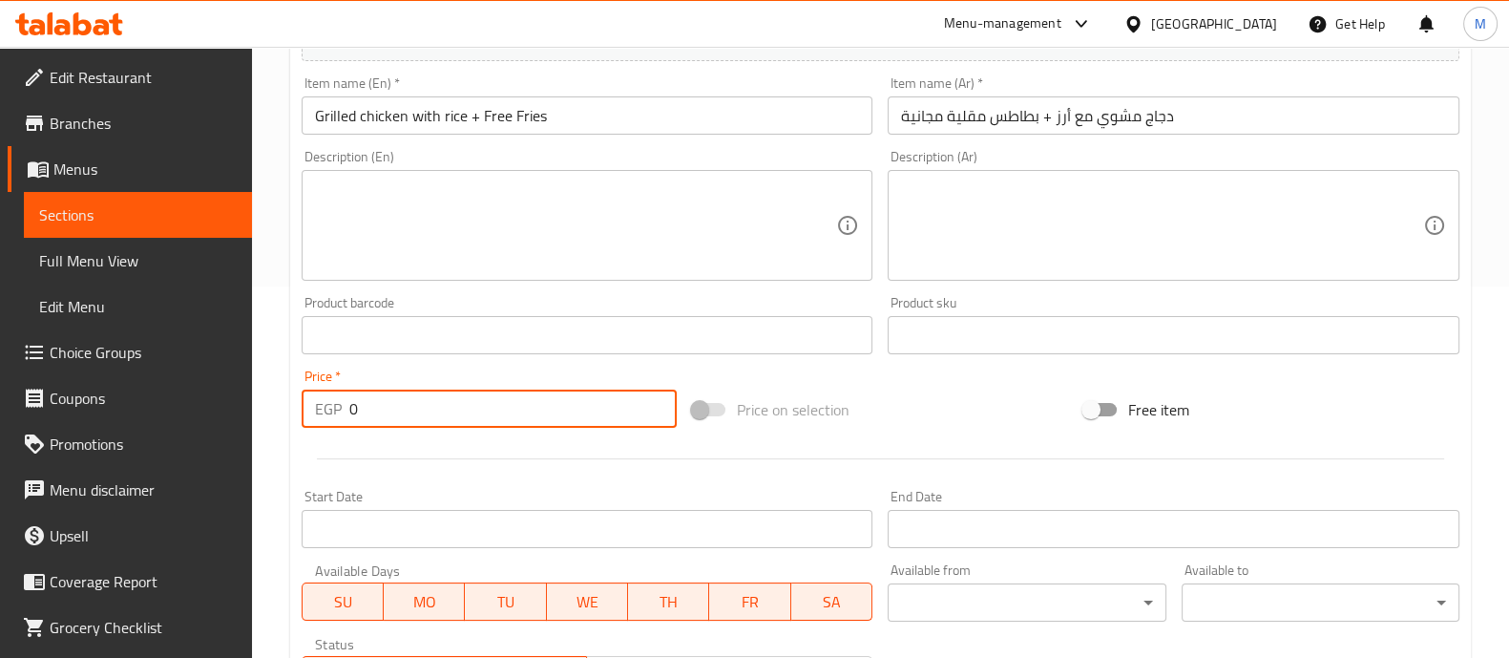
click at [516, 403] on input "0" at bounding box center [513, 409] width 328 height 38
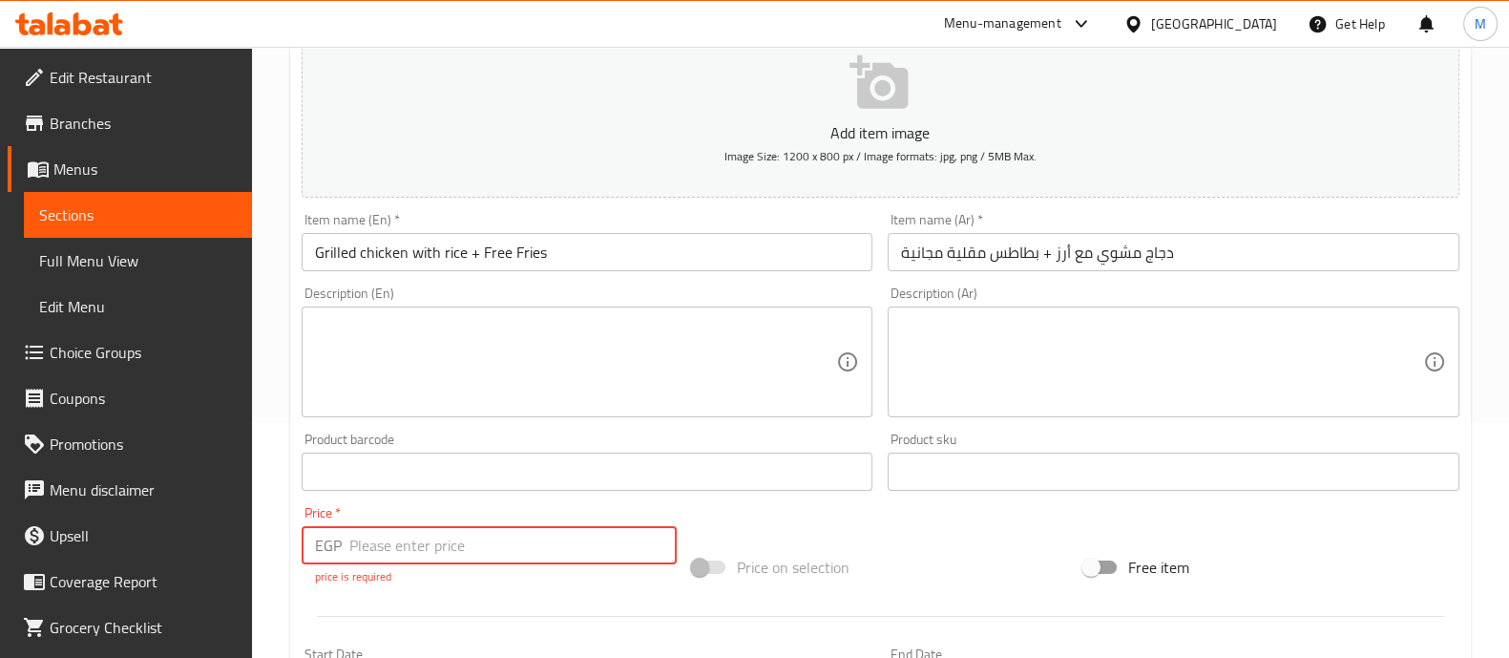
scroll to position [228, 0]
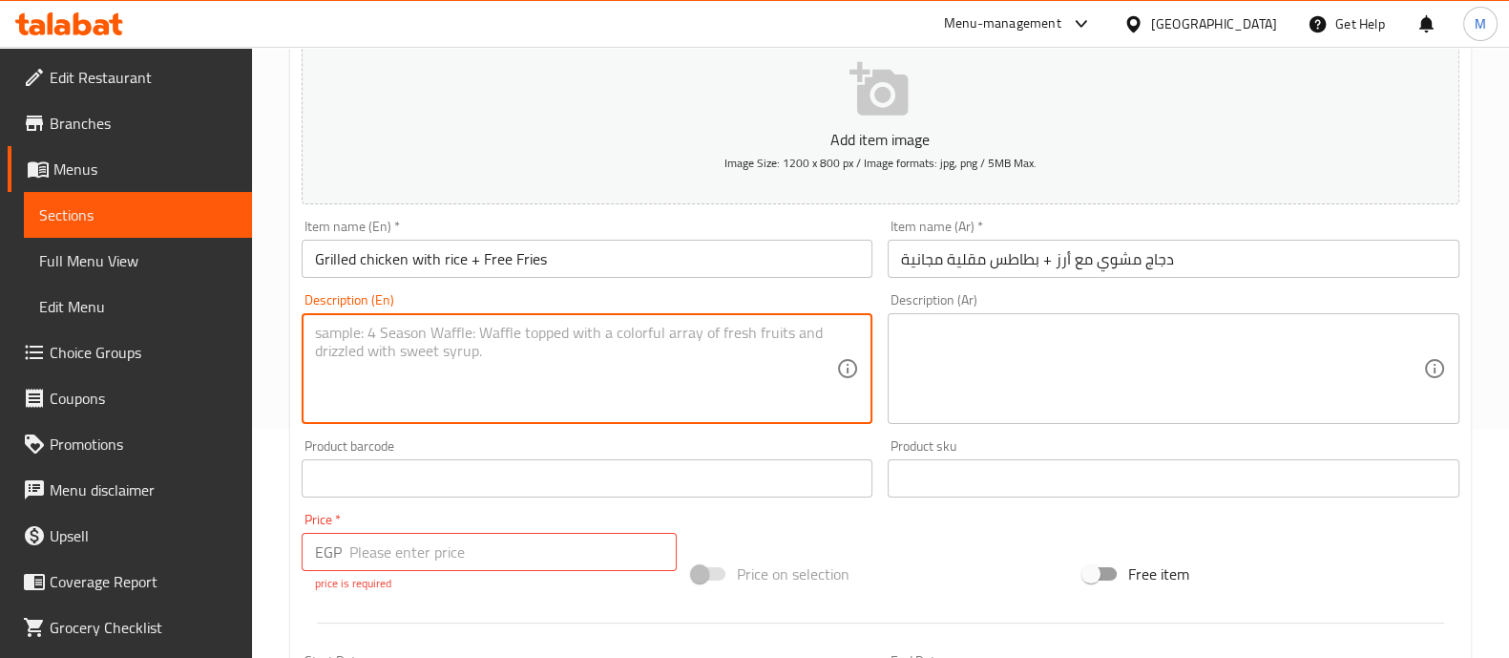
click at [496, 348] on textarea at bounding box center [576, 369] width 522 height 91
paste textarea "Abo El Abd farooj charcoal grilled with seasoned potatoes, Abo El Abd sauce, br…"
type textarea "Abo El Abd farooj charcoal grilled with seasoned potatoes, Abo El Abd sauce, br…"
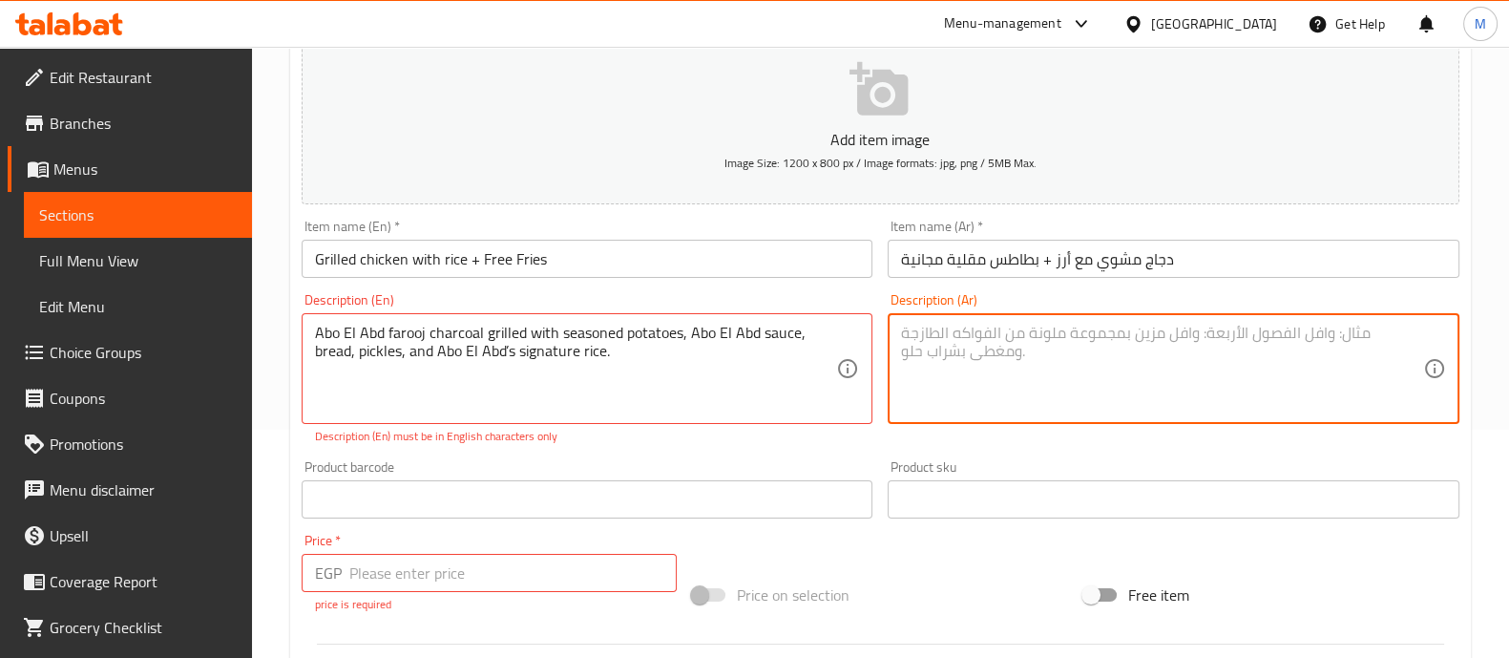
click at [980, 336] on textarea at bounding box center [1162, 369] width 522 height 91
paste textarea "فروج ابو العبد مشوي على الفحم مع البطاطس المتبلة، صوص أبو العبد، خبز، مخلل ،ارز…"
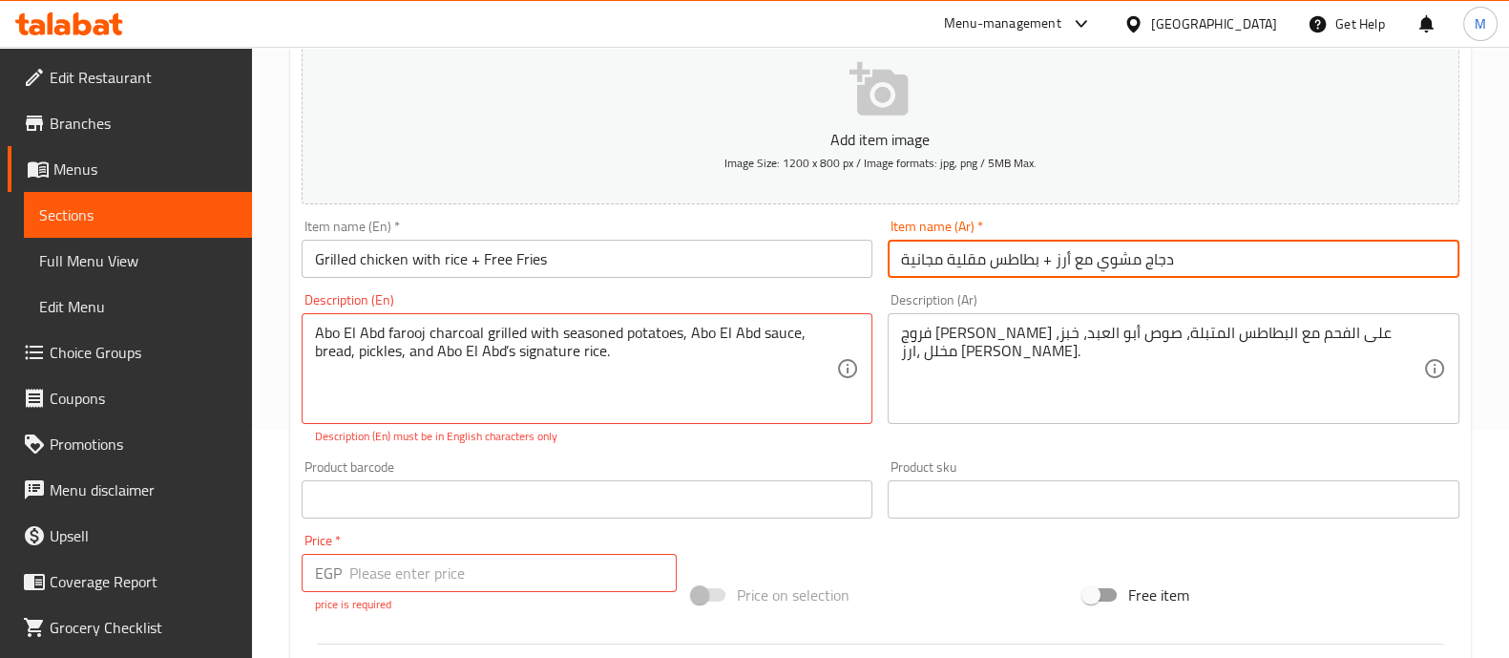
drag, startPoint x: 1055, startPoint y: 259, endPoint x: 818, endPoint y: 262, distance: 236.8
click at [818, 262] on div "Add item image Image Size: 1200 x 800 px / Image formats: jpg, png / 5MB Max. I…" at bounding box center [880, 454] width 1173 height 865
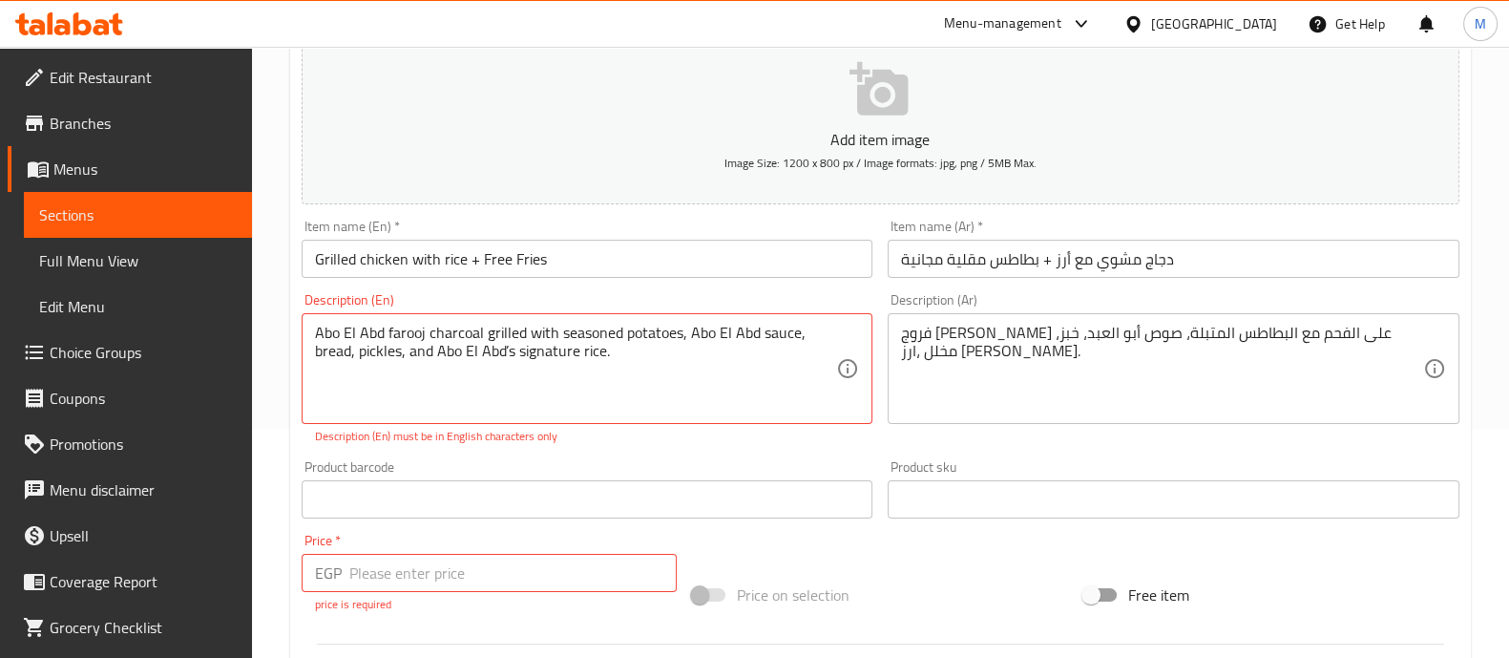
click at [1432, 335] on div "فروج ابو العبد مشوي على الفحم مع البطاطس المتبلة، صوص أبو العبد، خبز، مخلل ،ارز…" at bounding box center [1174, 368] width 572 height 111
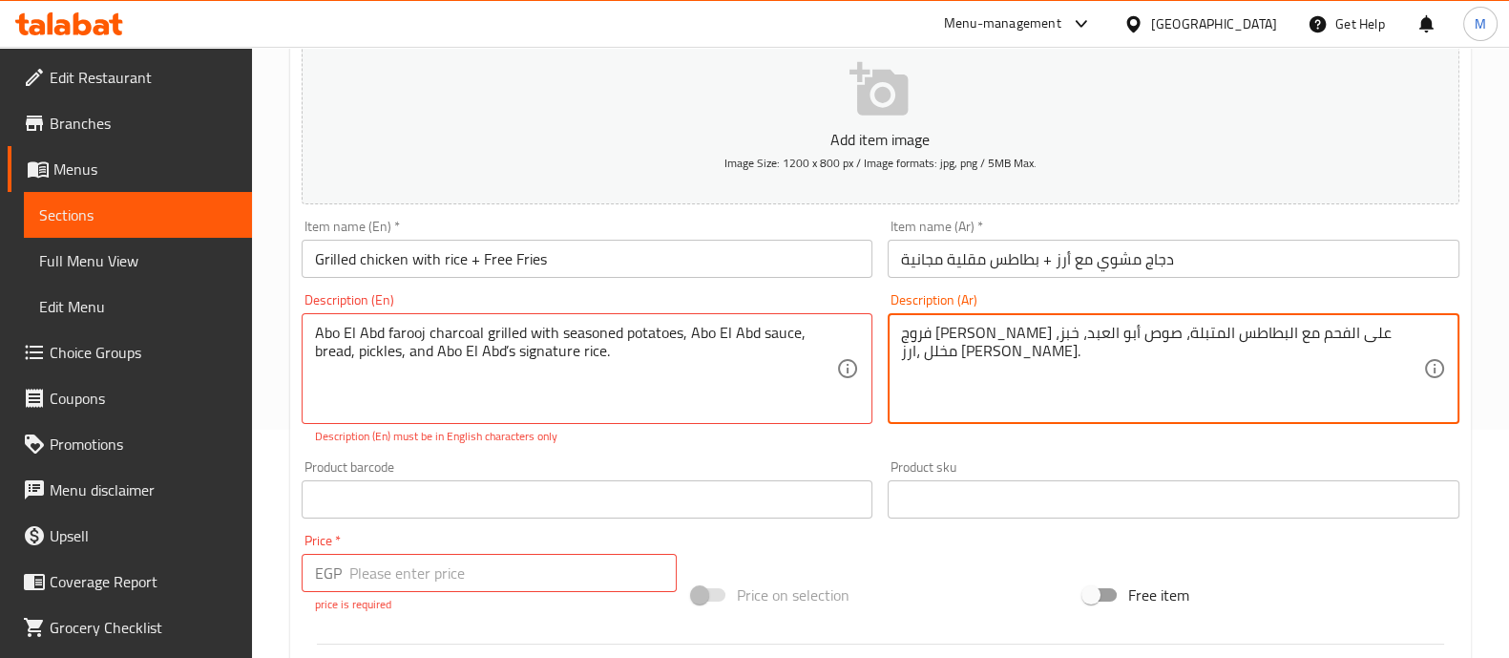
paste textarea "+ بطاطس مقلية مجانية"
type textarea "فروج ابو العبد مشوي على الفحم مع البطاطس المتبلة، صوص أبو العبد، خبز، مخلل ،ارز…"
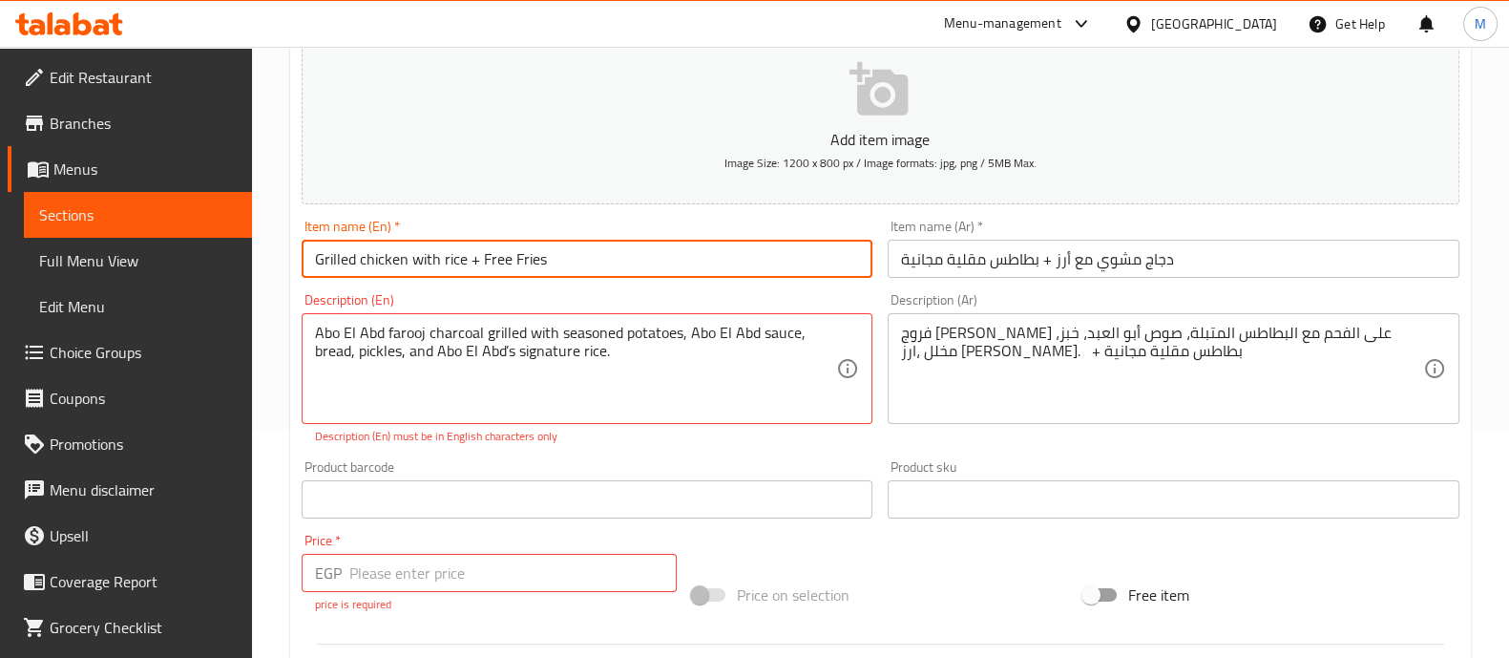
drag, startPoint x: 559, startPoint y: 253, endPoint x: 470, endPoint y: 255, distance: 88.8
click at [470, 255] on input "Grilled chicken with rice + Free Fries" at bounding box center [588, 259] width 572 height 38
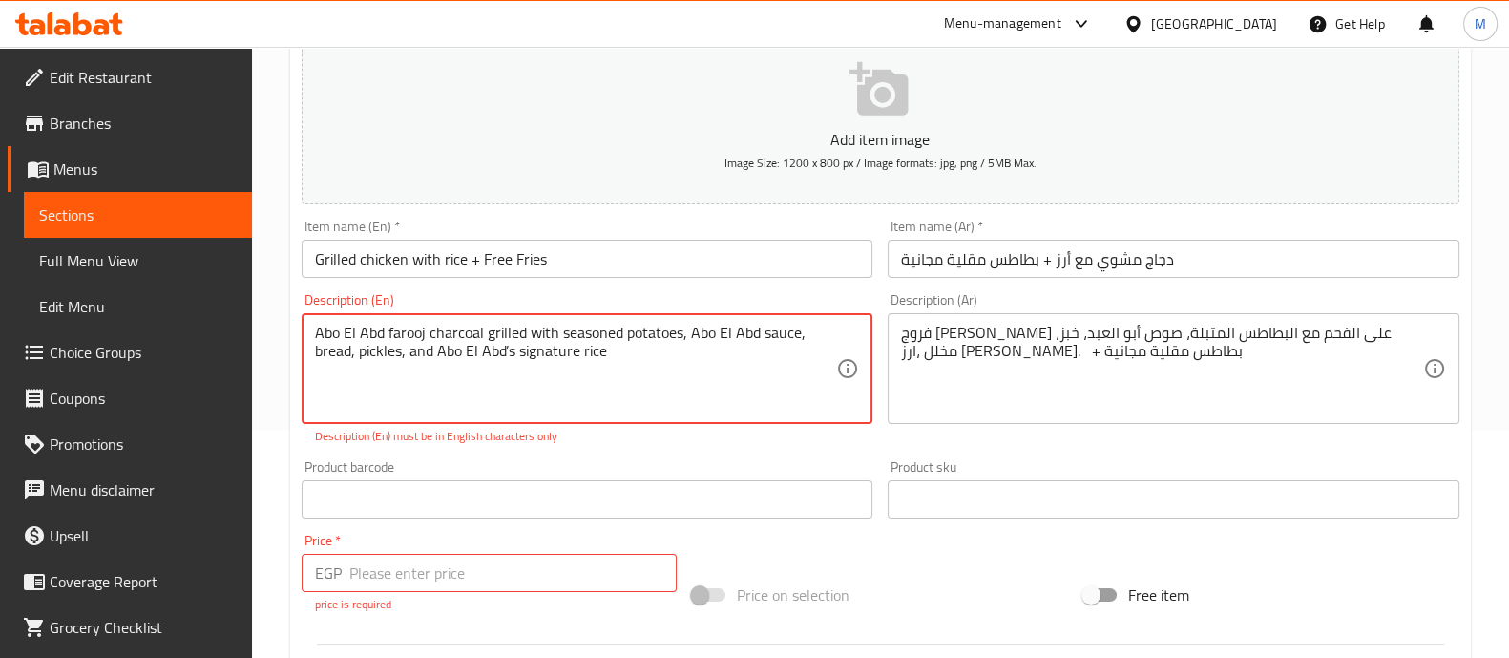
paste textarea "+ Free Fries"
click at [693, 440] on p "Description (En) must be in English characters only" at bounding box center [587, 436] width 545 height 17
click at [693, 456] on div "Product barcode Product barcode" at bounding box center [587, 490] width 587 height 74
click at [463, 336] on textarea "Abo El Abd farooj charcoal grilled with seasoned potatoes, Abo El Abd sauce, br…" at bounding box center [576, 369] width 522 height 91
click at [506, 342] on textarea "Abo El Abd farooj charcoal grilled with seasoned potatoes, Abo El Abd sauce, br…" at bounding box center [576, 369] width 522 height 91
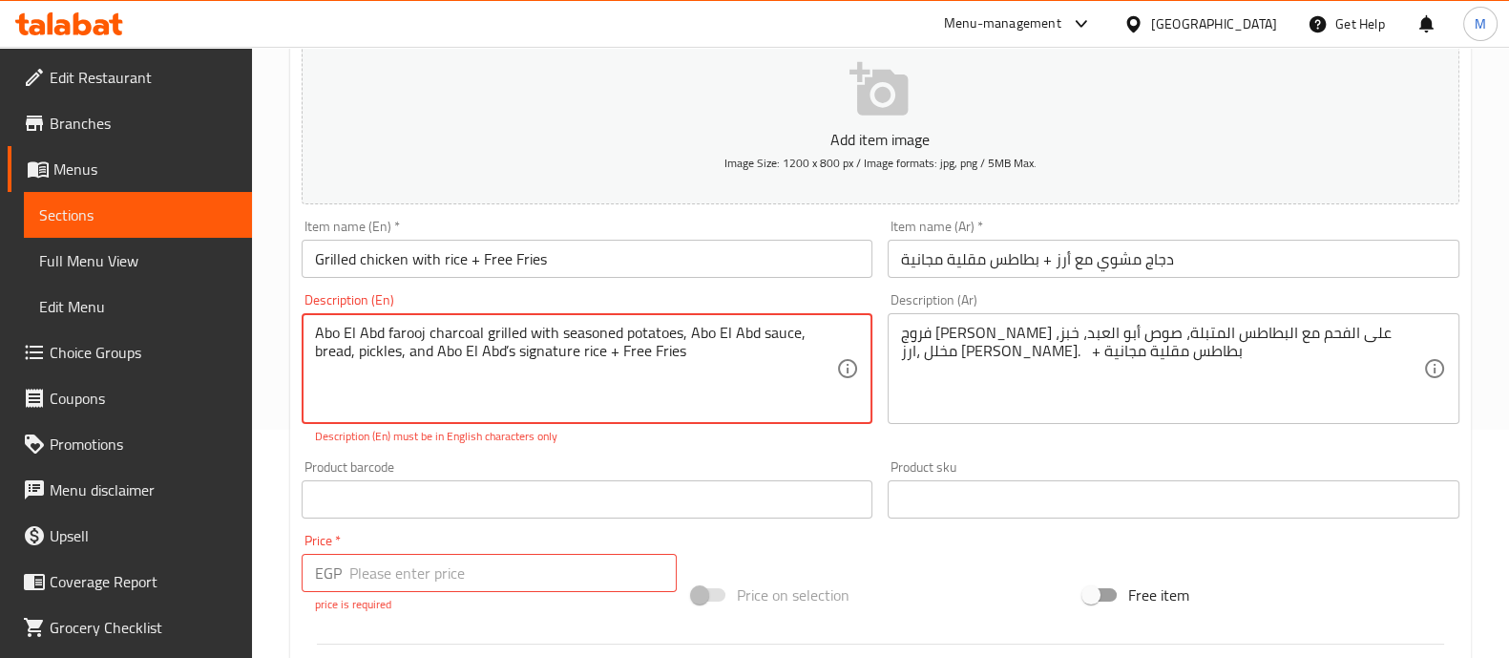
click at [506, 345] on textarea "Abo El Abd farooj charcoal grilled with seasoned potatoes, Abo El Abd sauce, br…" at bounding box center [576, 369] width 522 height 91
click at [506, 347] on textarea "Abo El Abd farooj charcoal grilled with seasoned potatoes, Abo El Abd sauce, br…" at bounding box center [576, 369] width 522 height 91
type textarea "Abo El Abd farooj charcoal grilled with seasoned potatoes, Abo El Abd sauce, br…"
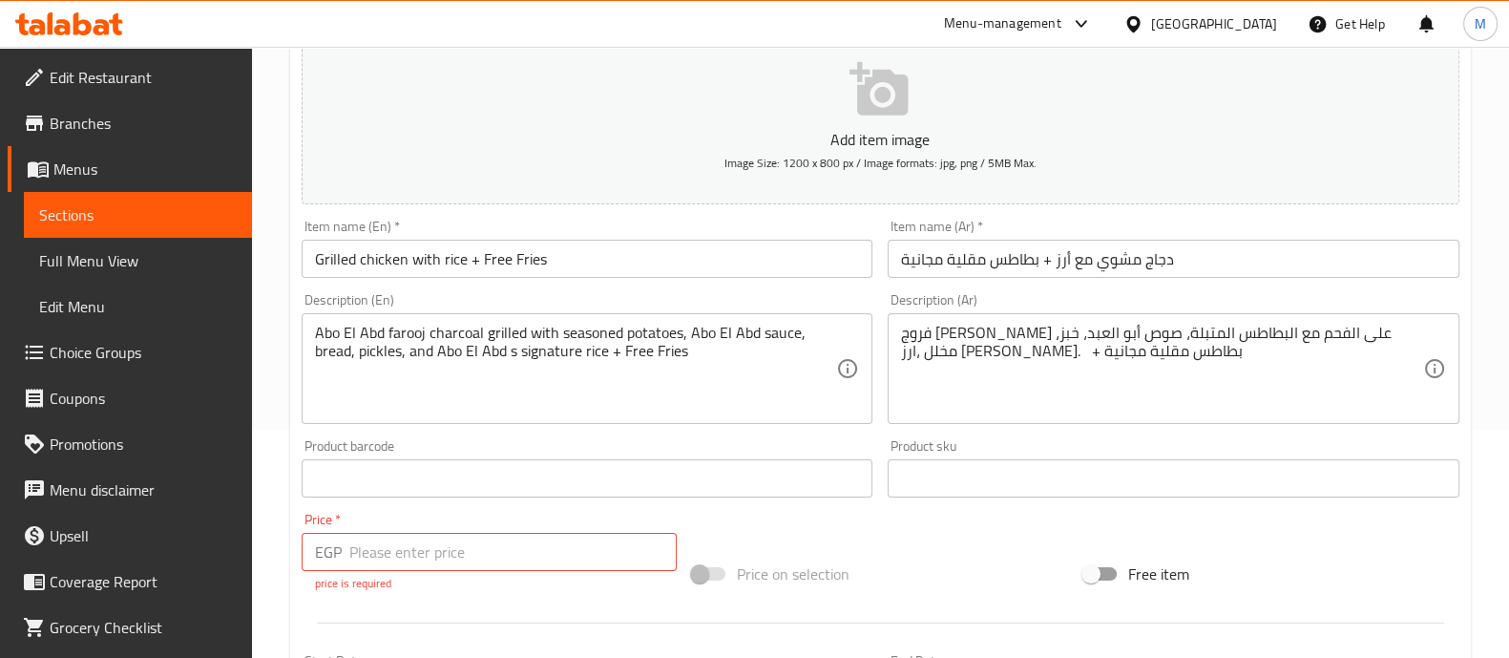
click at [812, 530] on div "Add item image Image Size: 1200 x 800 px / Image formats: jpg, png / 5MB Max. I…" at bounding box center [880, 444] width 1173 height 844
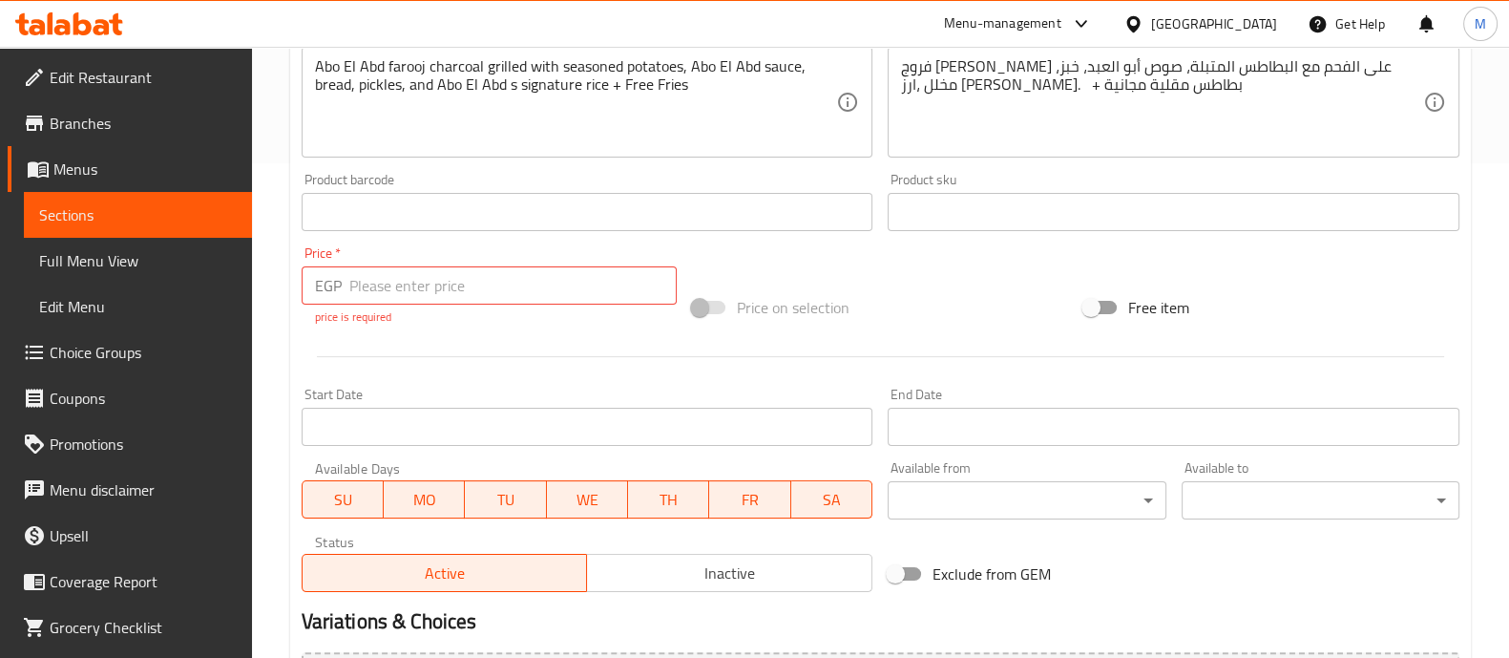
scroll to position [431, 0]
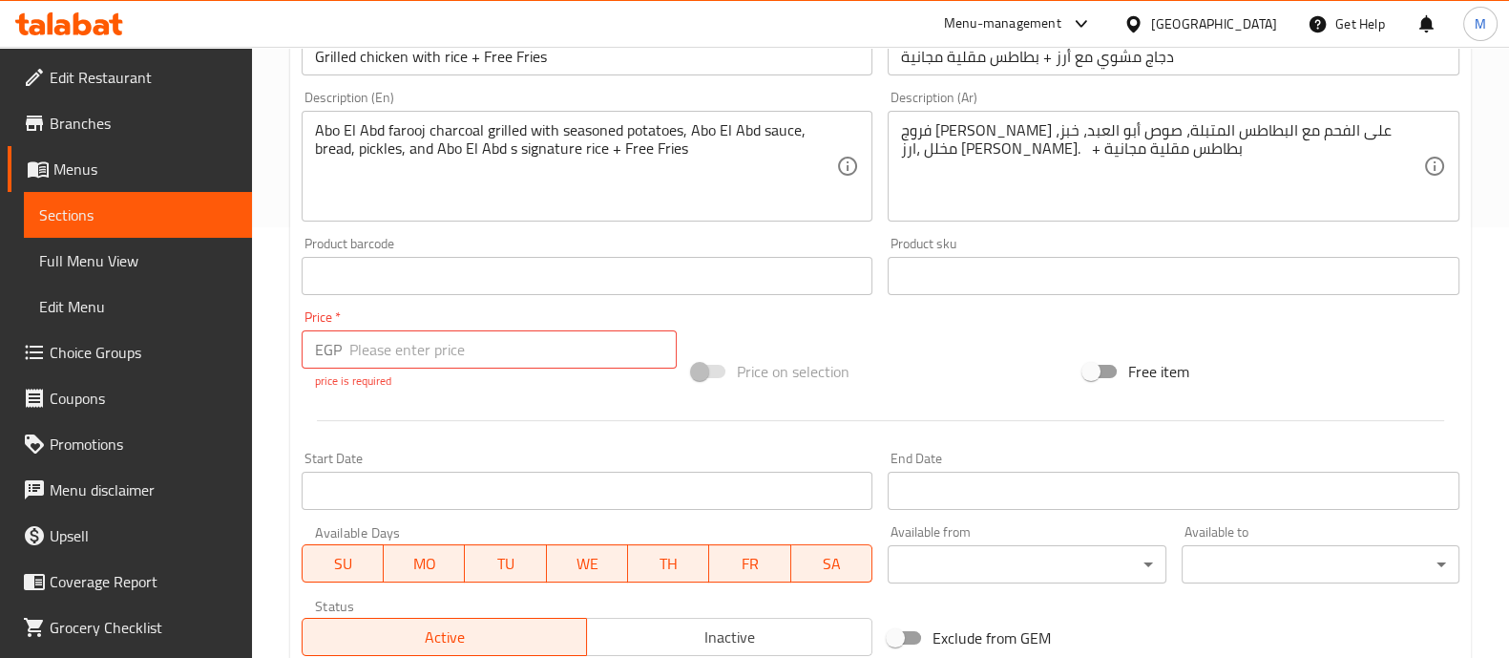
click at [912, 390] on div "Price on selection" at bounding box center [880, 372] width 391 height 52
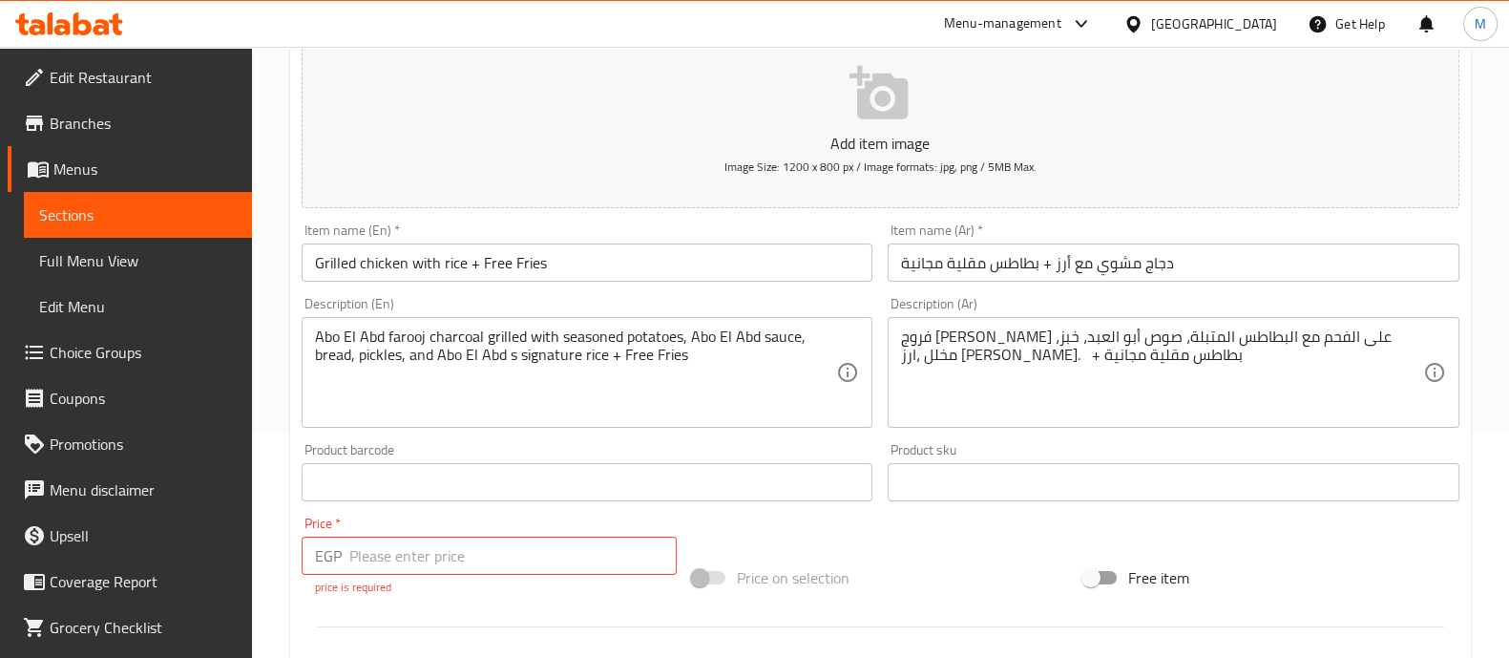
scroll to position [192, 0]
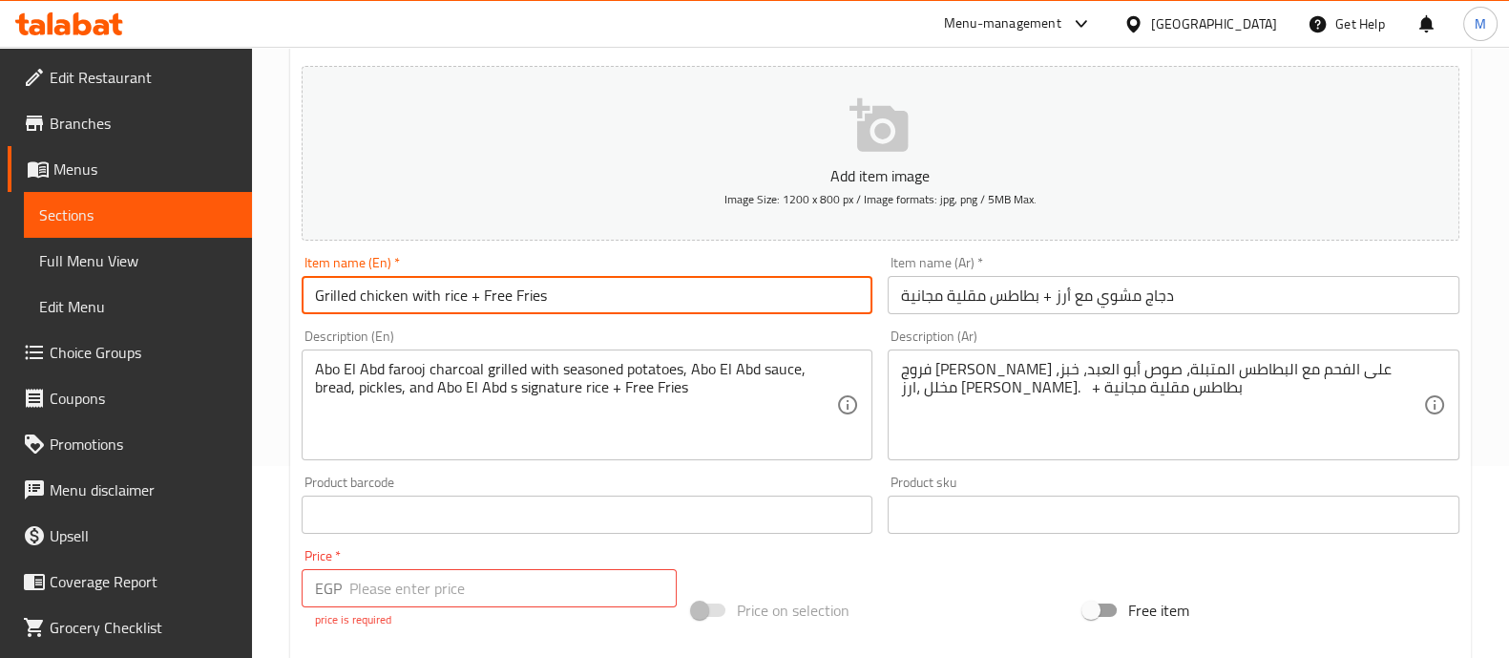
drag, startPoint x: 463, startPoint y: 298, endPoint x: 222, endPoint y: 301, distance: 241.6
click at [222, 301] on div "Edit Restaurant Branches Menus Sections Full Menu View Edit Menu Choice Groups …" at bounding box center [754, 516] width 1509 height 1323
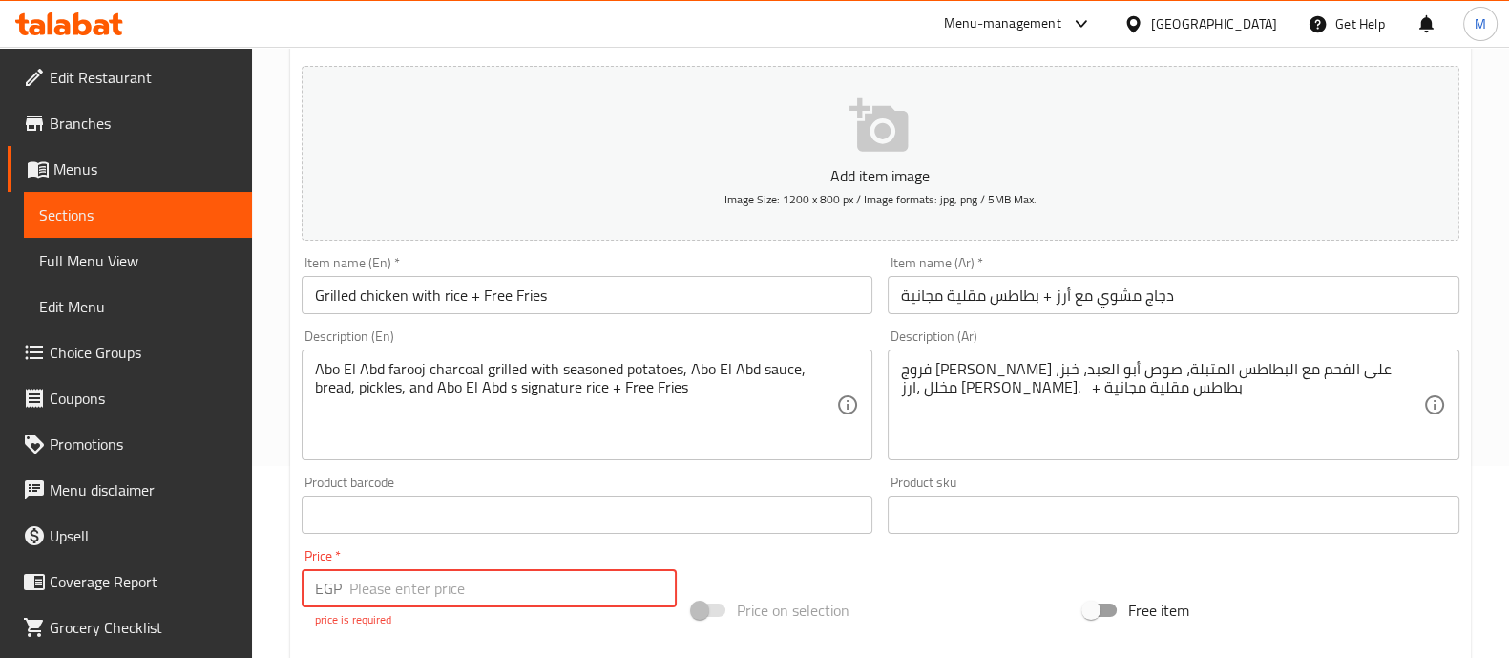
click at [502, 583] on input "number" at bounding box center [513, 588] width 328 height 38
paste input "465"
drag, startPoint x: 456, startPoint y: 579, endPoint x: 196, endPoint y: 582, distance: 260.7
click at [196, 582] on div "Edit Restaurant Branches Menus Sections Full Menu View Edit Menu Choice Groups …" at bounding box center [754, 506] width 1509 height 1302
type input "500"
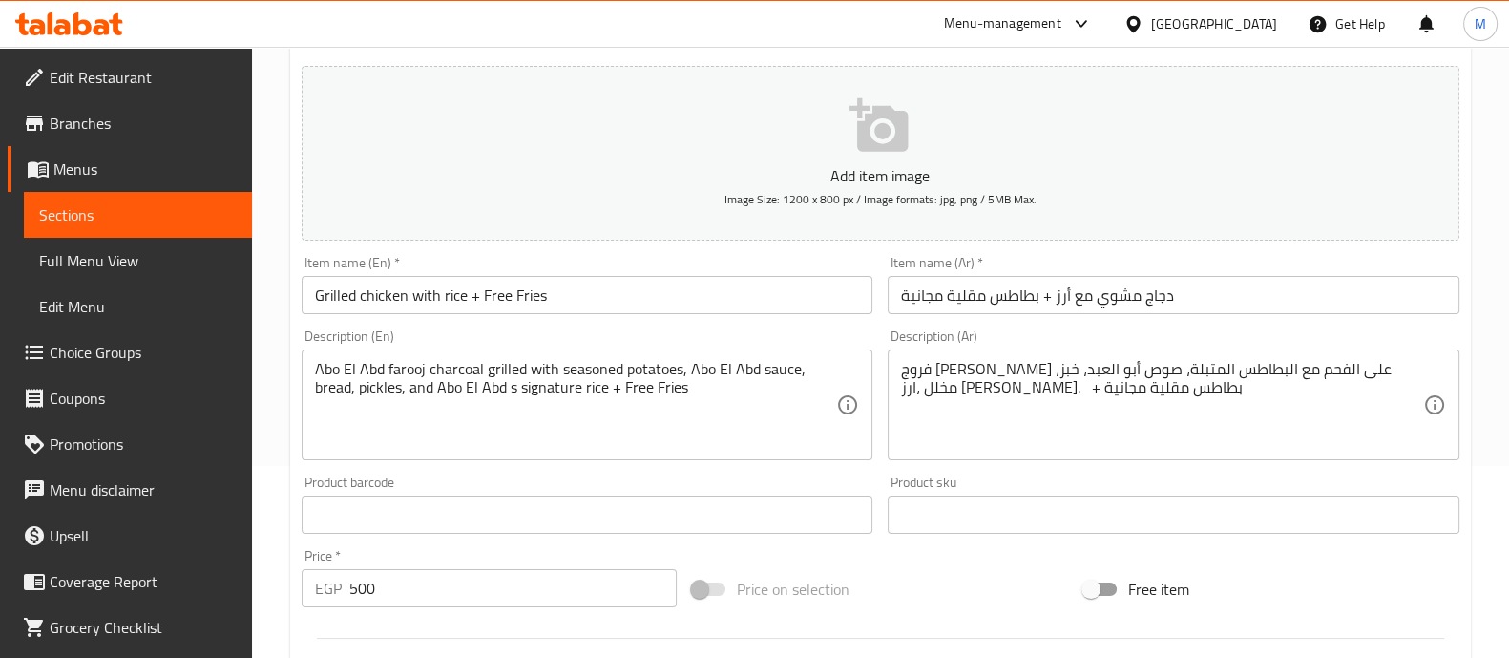
click at [503, 545] on div "Price   * EGP 500 Price *" at bounding box center [489, 578] width 391 height 74
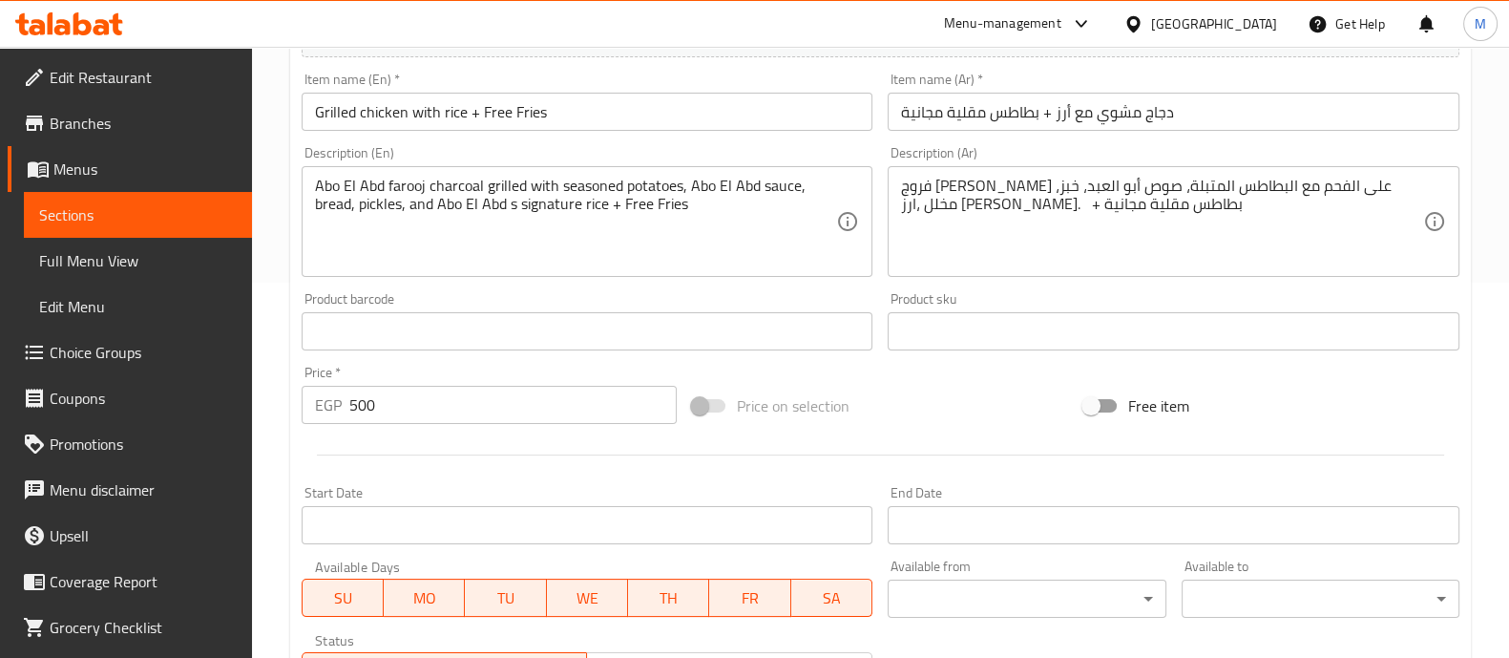
scroll to position [689, 0]
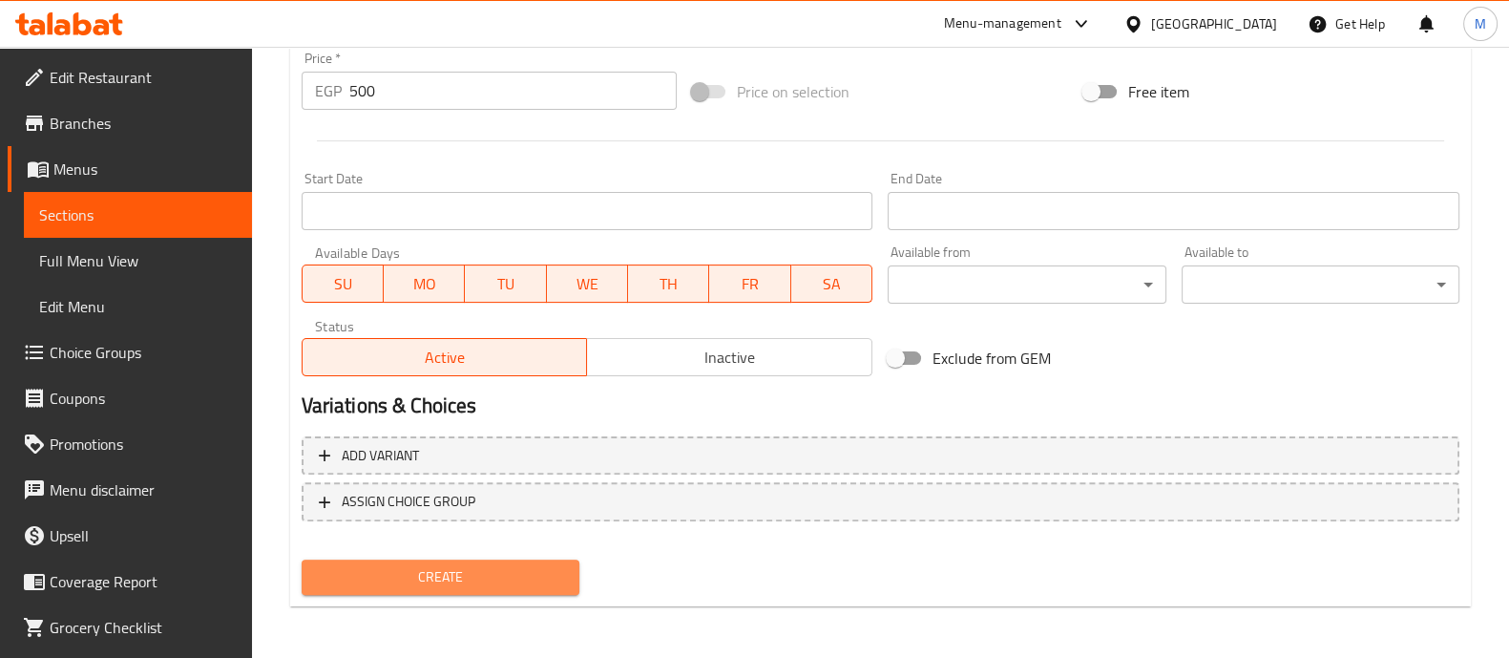
click at [438, 584] on span "Create" at bounding box center [440, 577] width 247 height 24
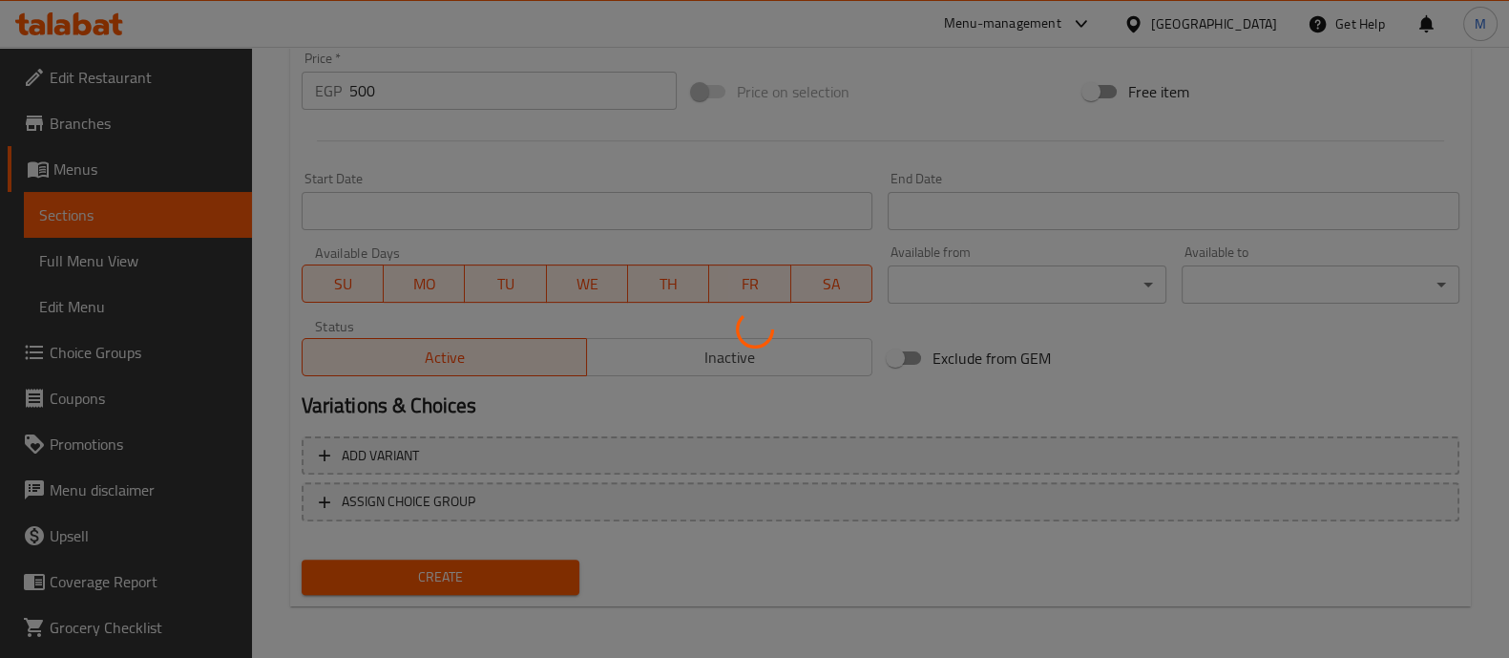
type input "0"
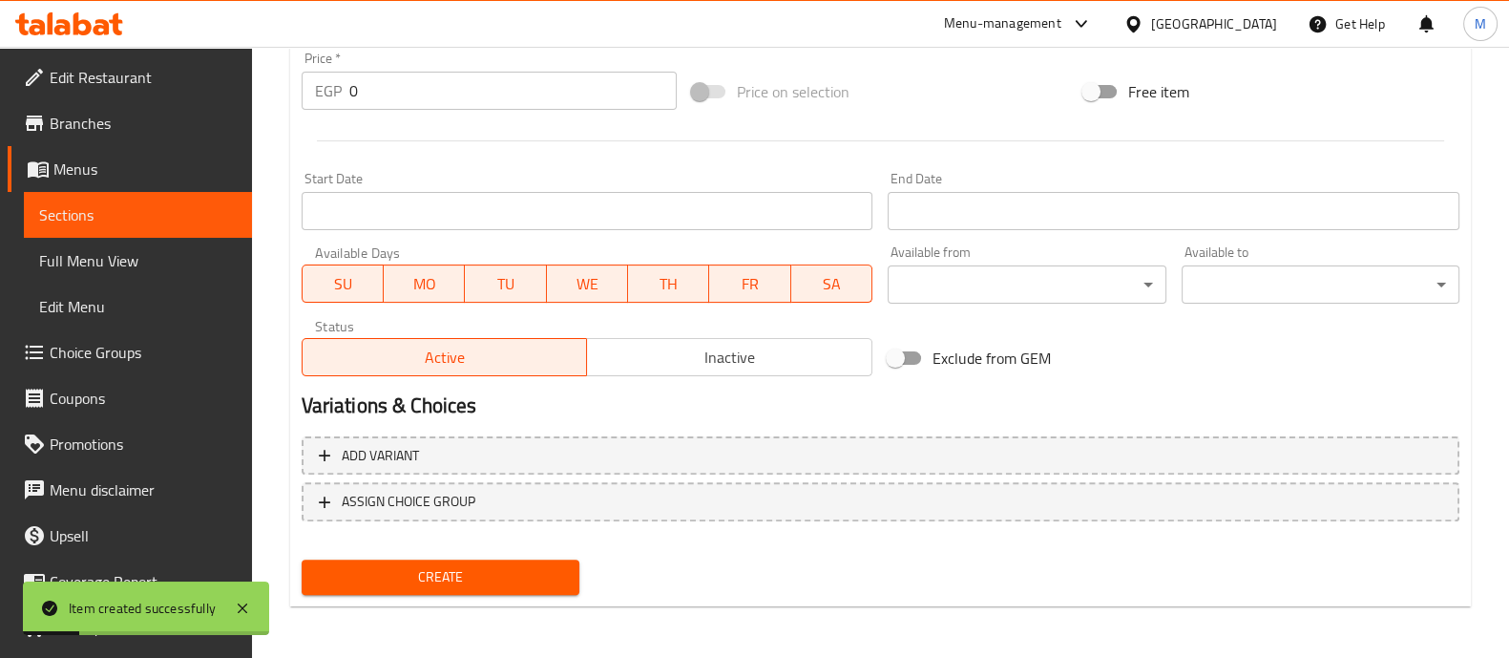
scroll to position [0, 0]
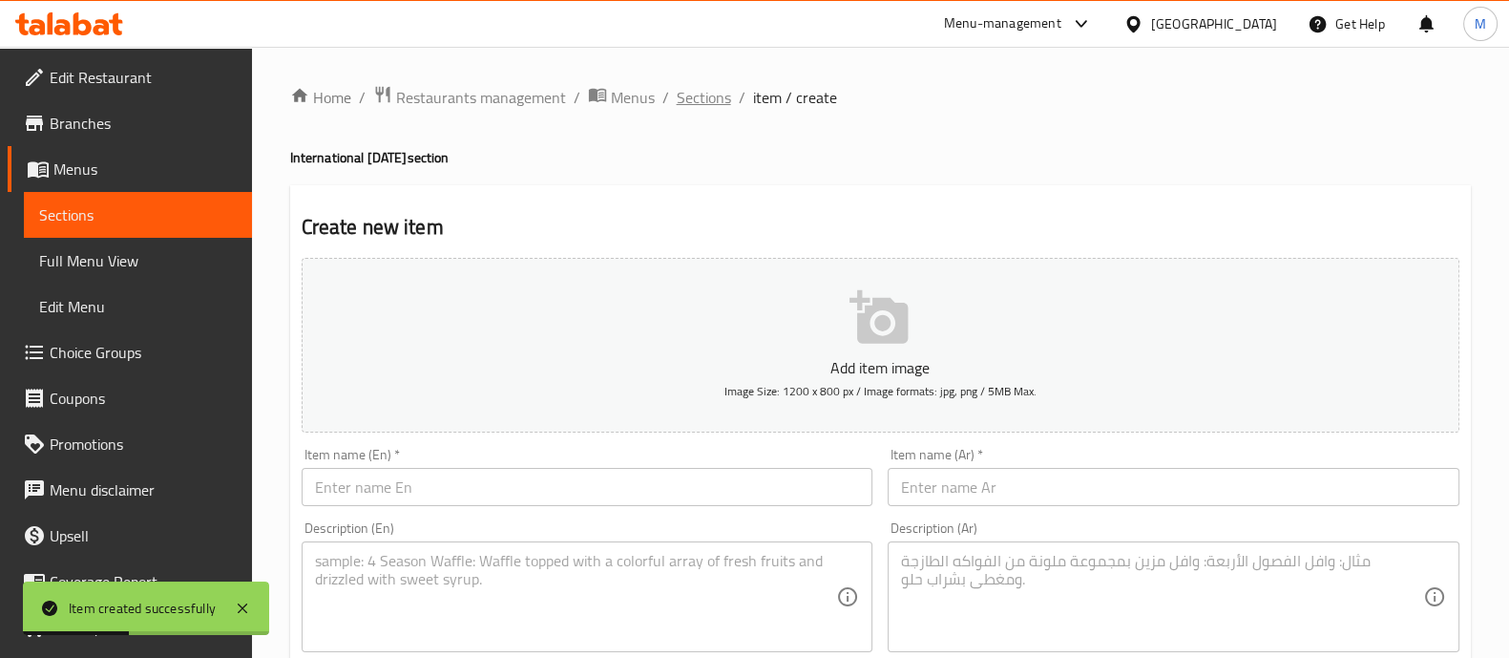
click at [695, 97] on span "Sections" at bounding box center [704, 97] width 54 height 23
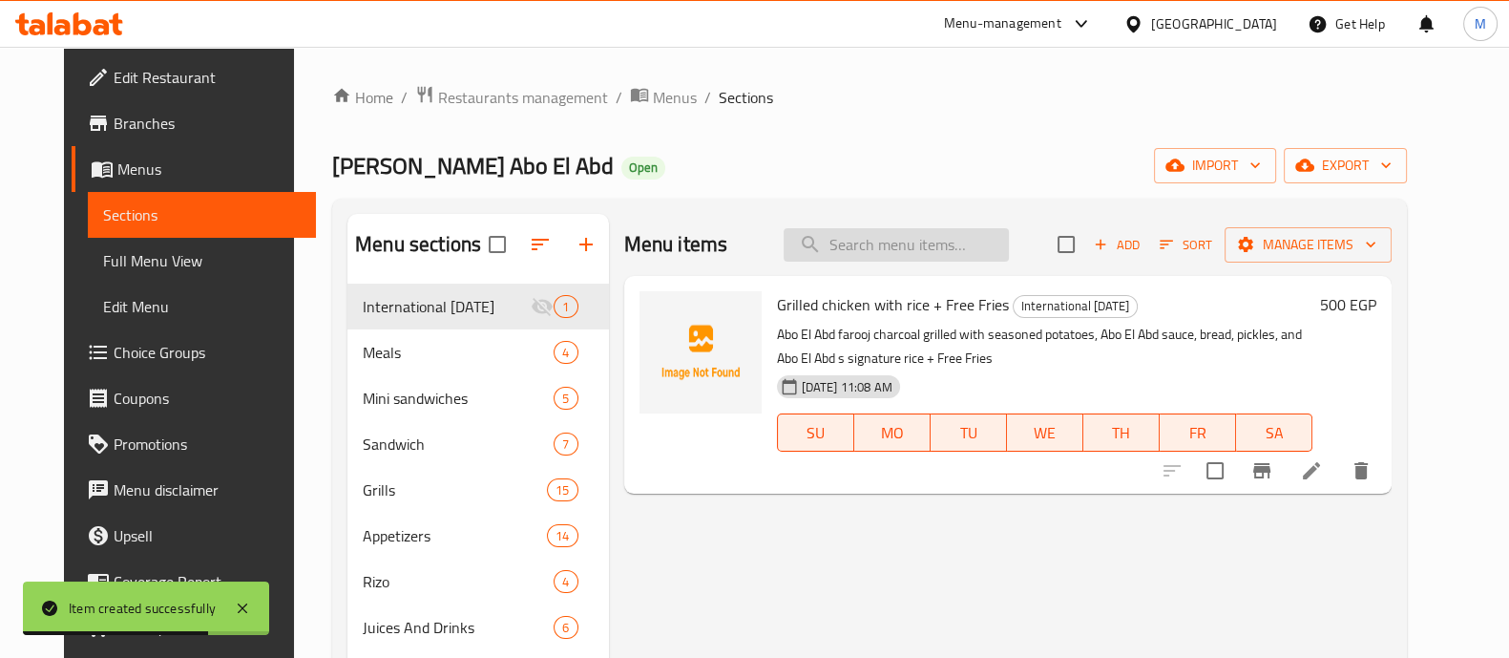
click at [897, 250] on input "search" at bounding box center [896, 244] width 225 height 33
paste input "Grilled chicken without rice"
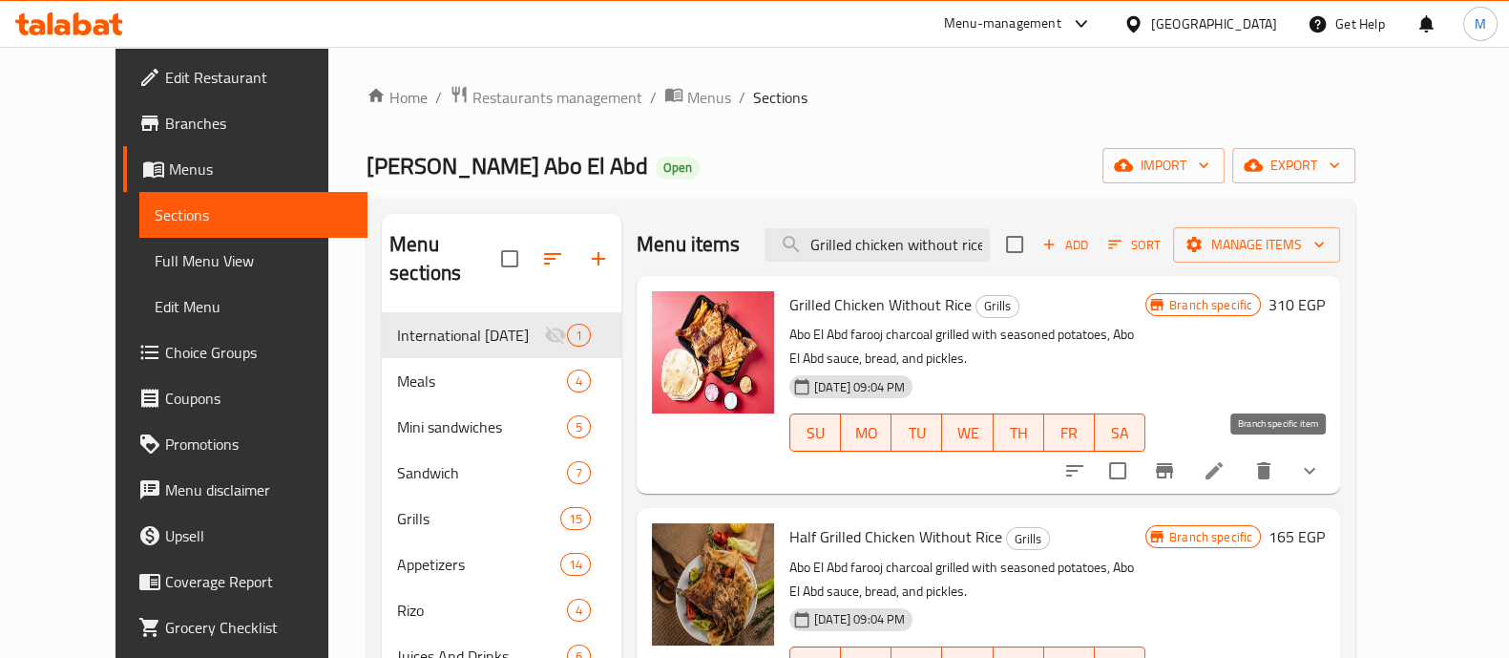
type input "Grilled chicken without rice"
click at [1176, 470] on icon "Branch-specific-item" at bounding box center [1164, 470] width 23 height 23
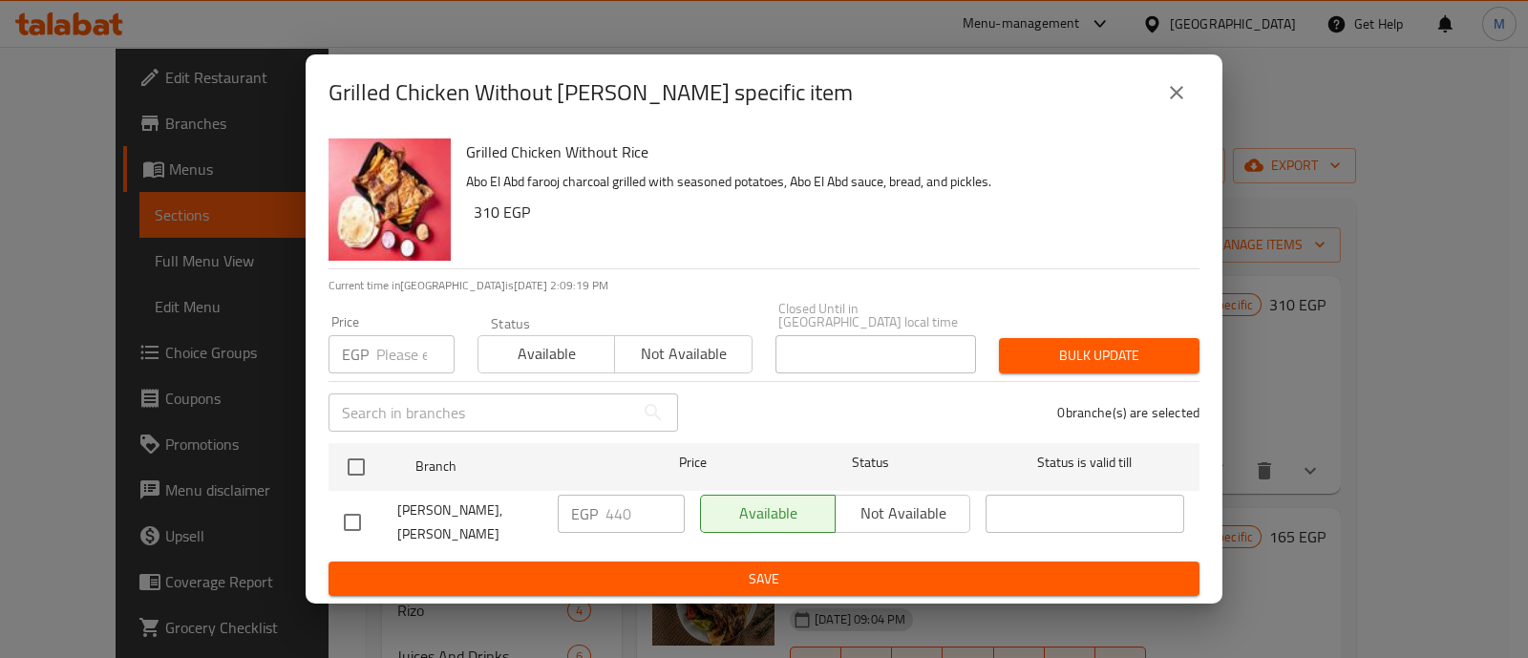
click at [1187, 85] on icon "close" at bounding box center [1176, 92] width 23 height 23
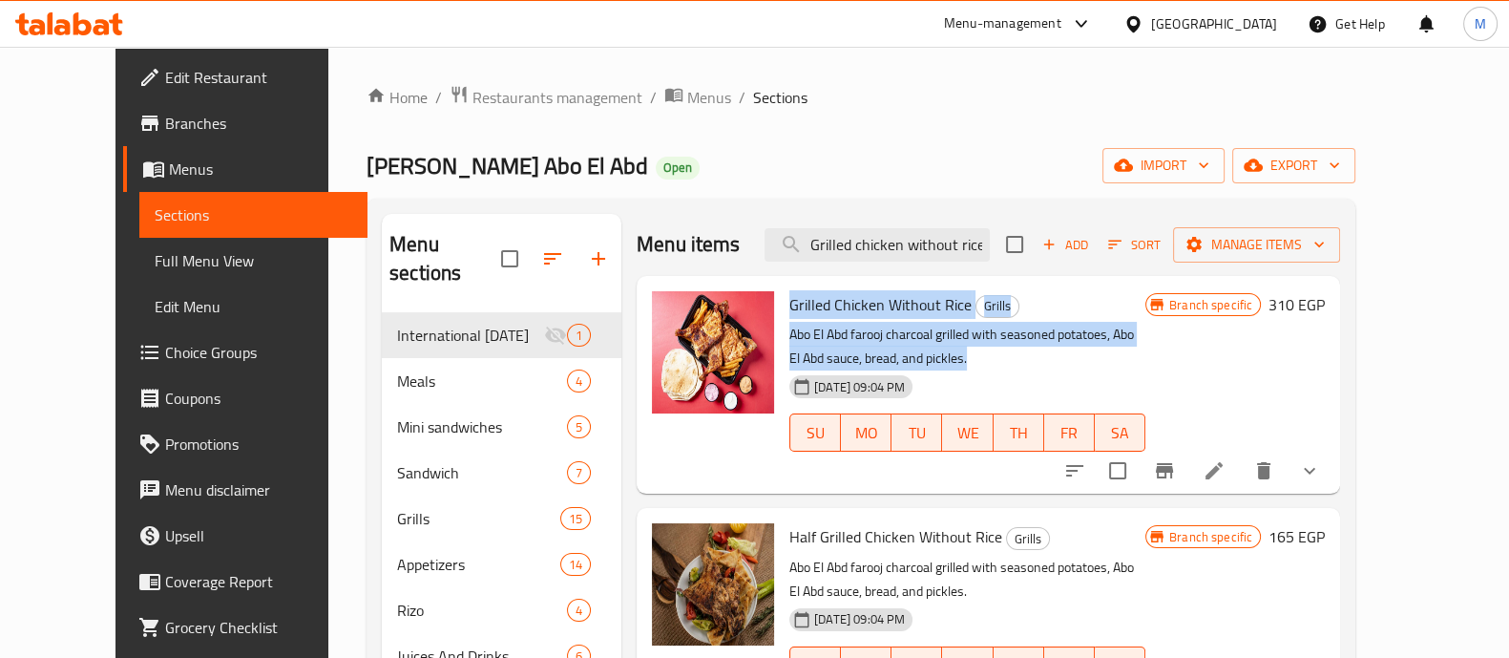
drag, startPoint x: 811, startPoint y: 365, endPoint x: 760, endPoint y: 308, distance: 75.7
click at [782, 308] on div "Grilled Chicken Without Rice Grills Abo El Abd farooj charcoal grilled with sea…" at bounding box center [967, 385] width 371 height 202
copy div "Grilled Chicken Without Rice Grills Abo El Abd farooj charcoal grilled with sea…"
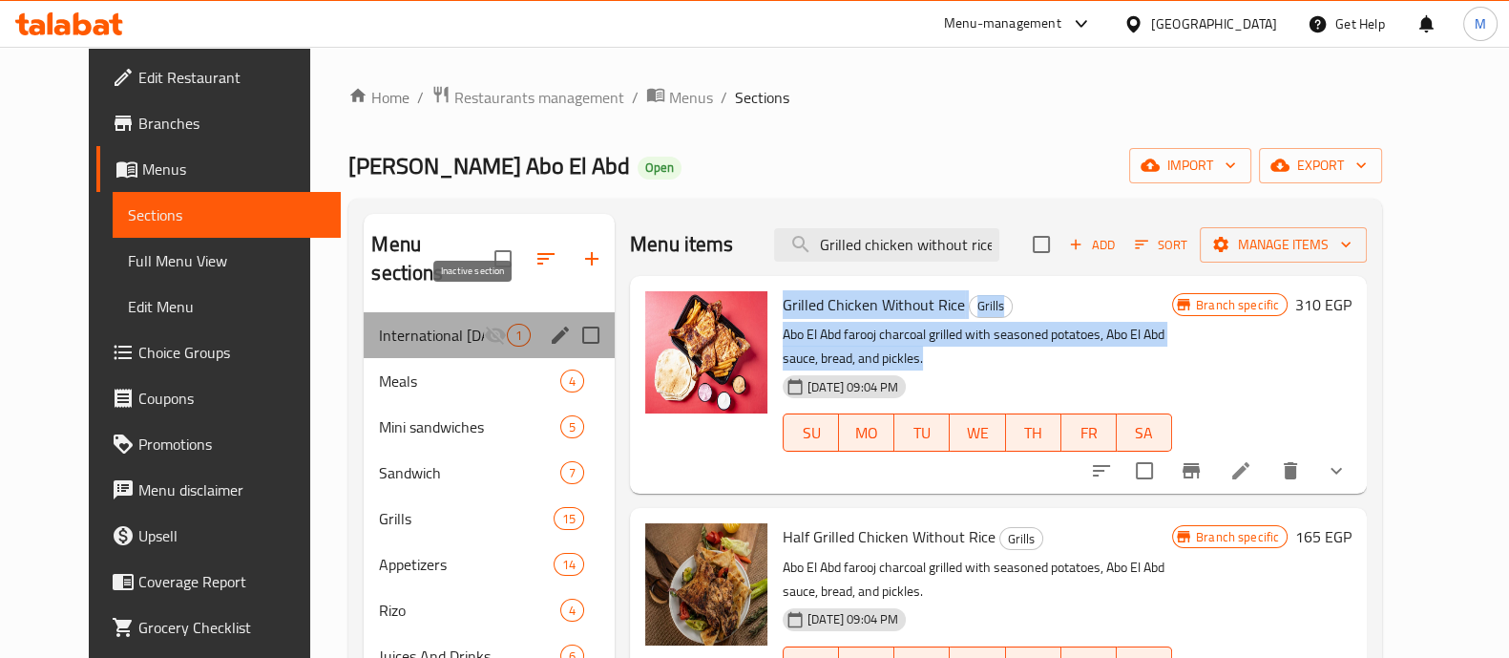
click at [484, 324] on icon "Menu sections" at bounding box center [495, 335] width 23 height 23
click at [539, 325] on div "International [DATE] 1" at bounding box center [489, 335] width 251 height 46
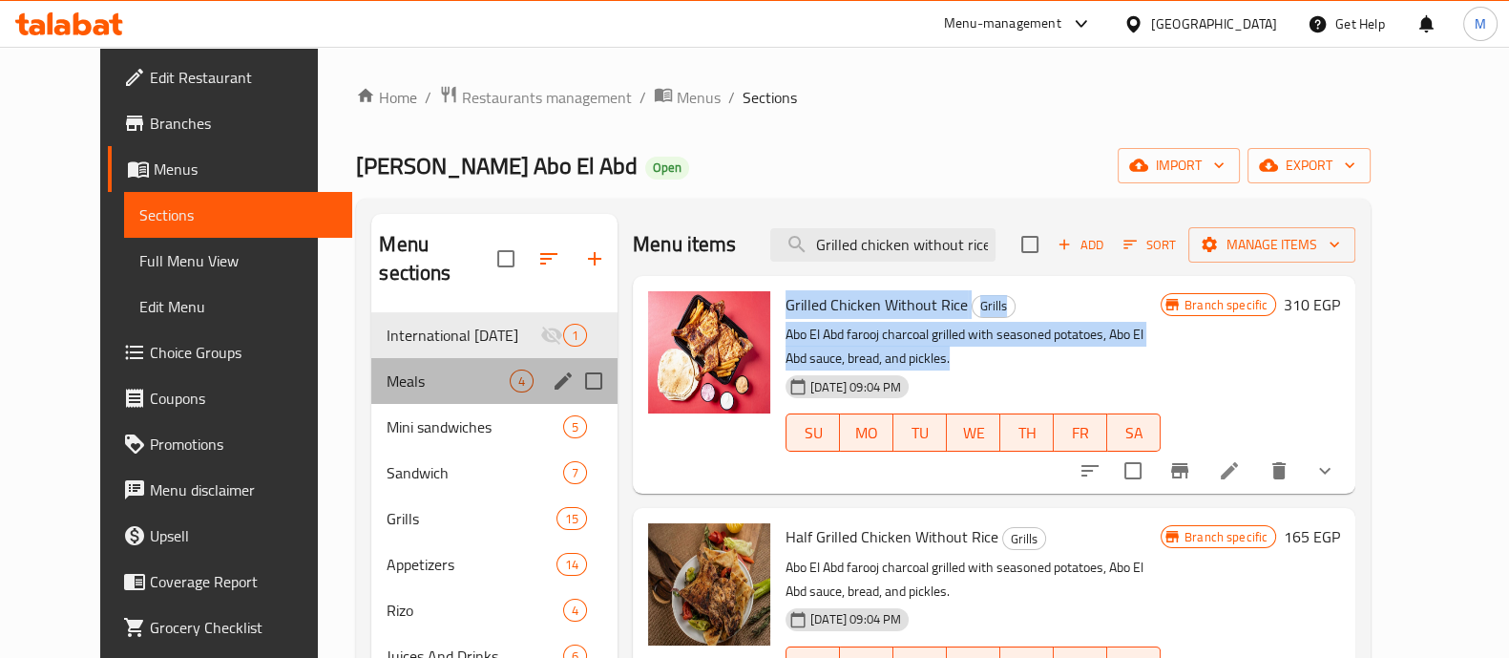
click at [511, 358] on div "Meals 4" at bounding box center [494, 381] width 246 height 46
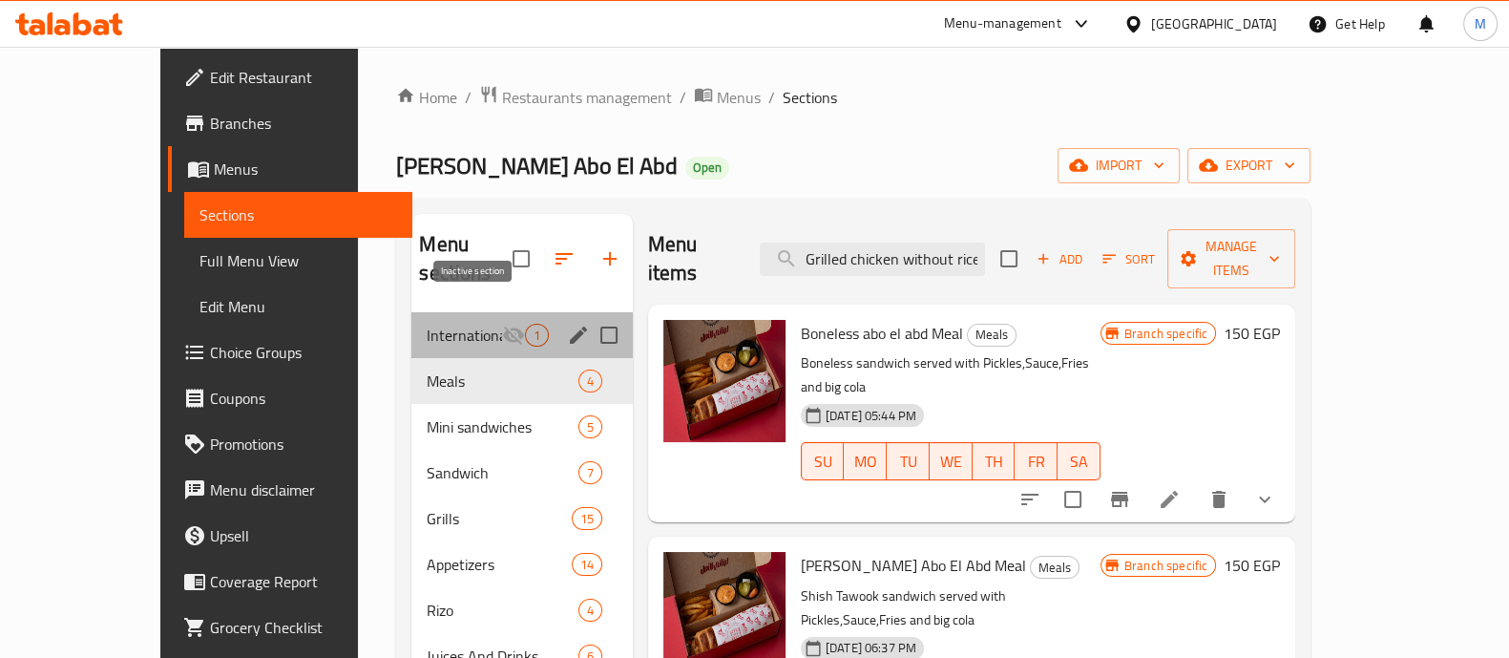
click at [502, 324] on icon "Menu sections" at bounding box center [513, 335] width 23 height 23
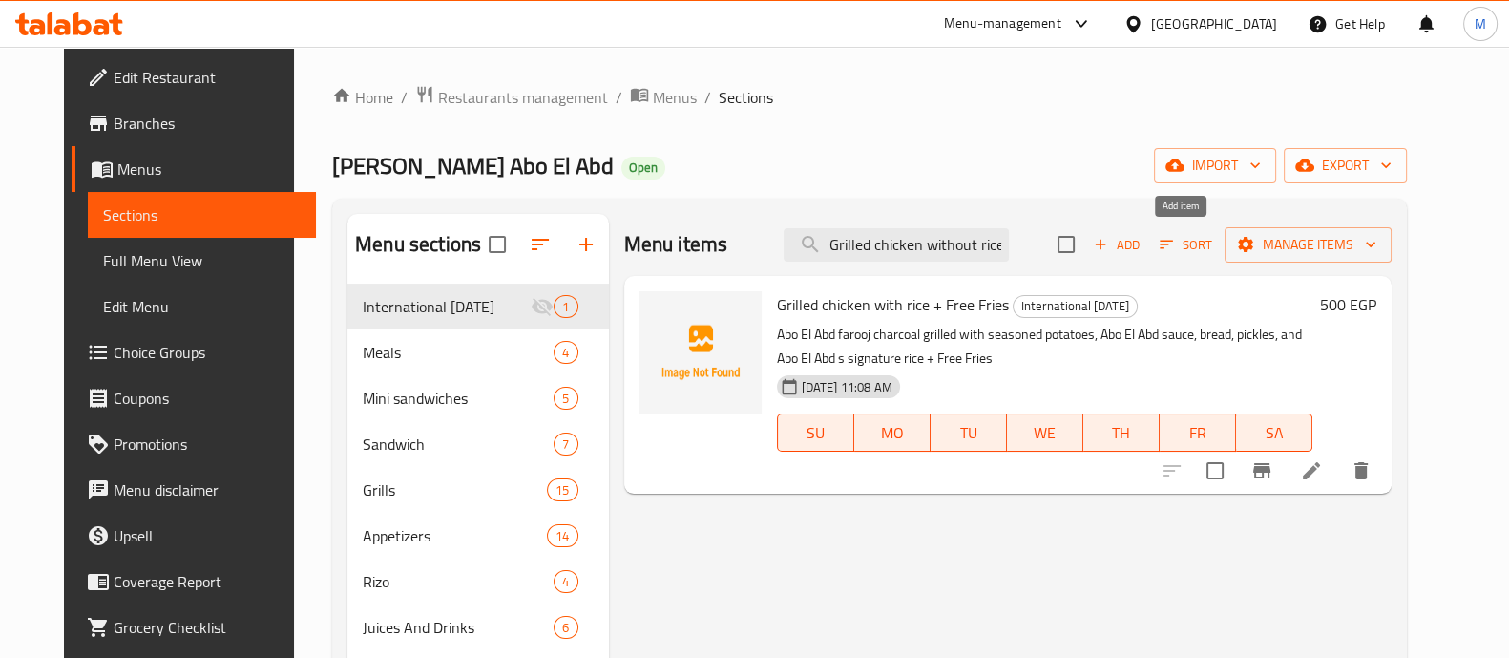
click at [1143, 246] on span "Add" at bounding box center [1117, 245] width 52 height 22
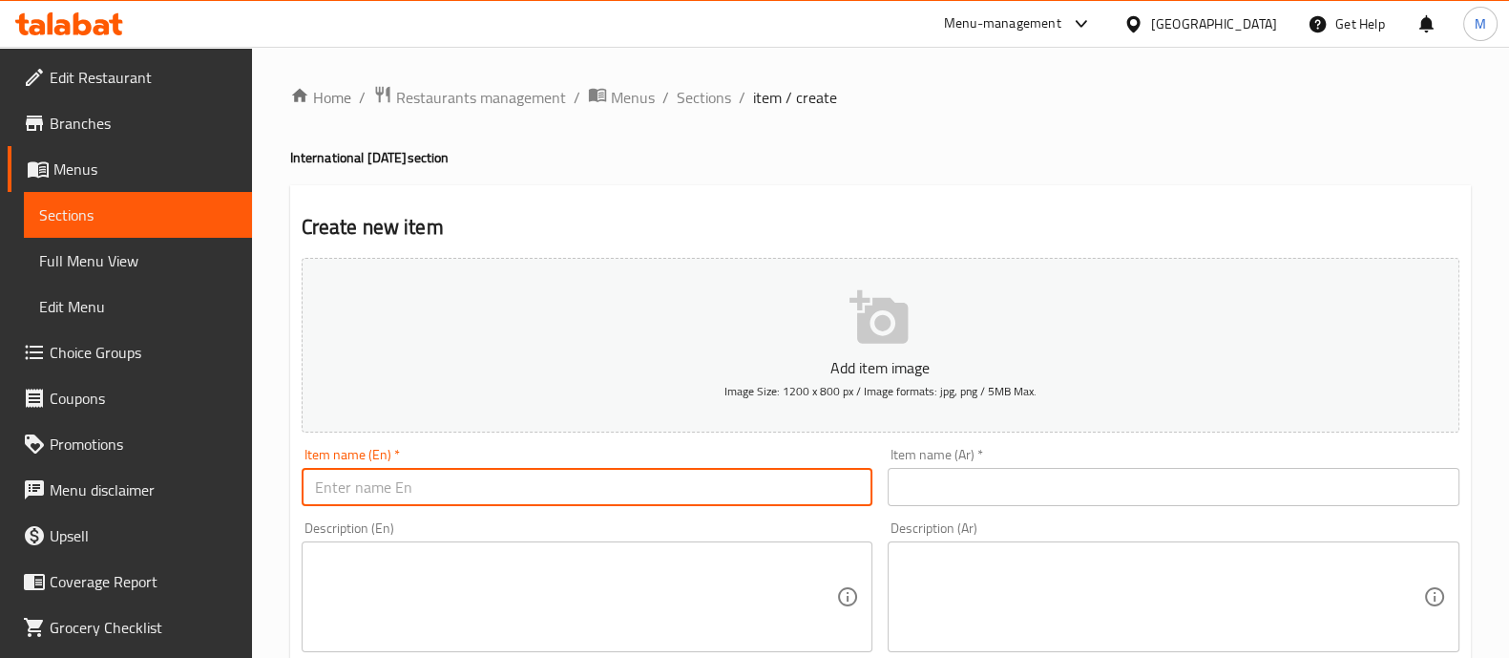
click at [544, 470] on input "text" at bounding box center [588, 487] width 572 height 38
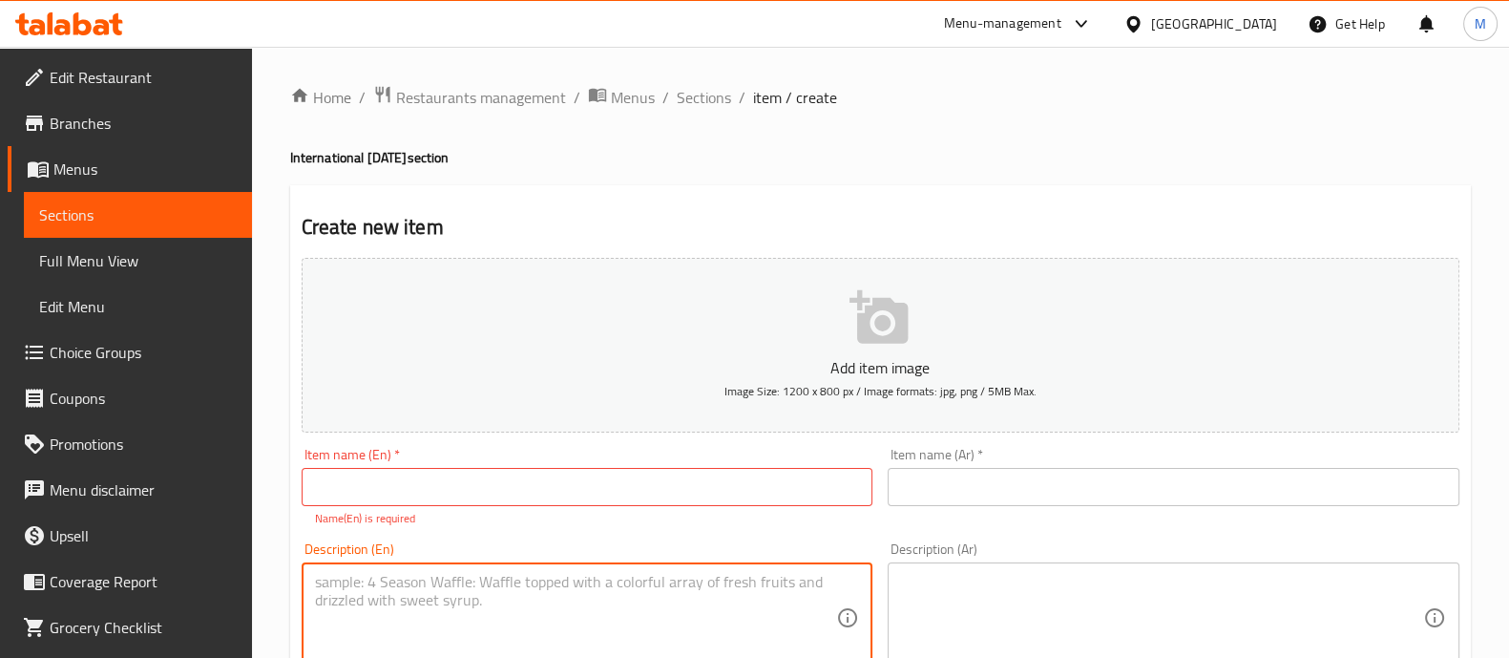
click at [529, 556] on div "Description (En) Description (En)" at bounding box center [588, 607] width 572 height 131
paste textarea "Grilled Chicken Without Rice Grills Abo El Abd farooj charcoal grilled with sea…"
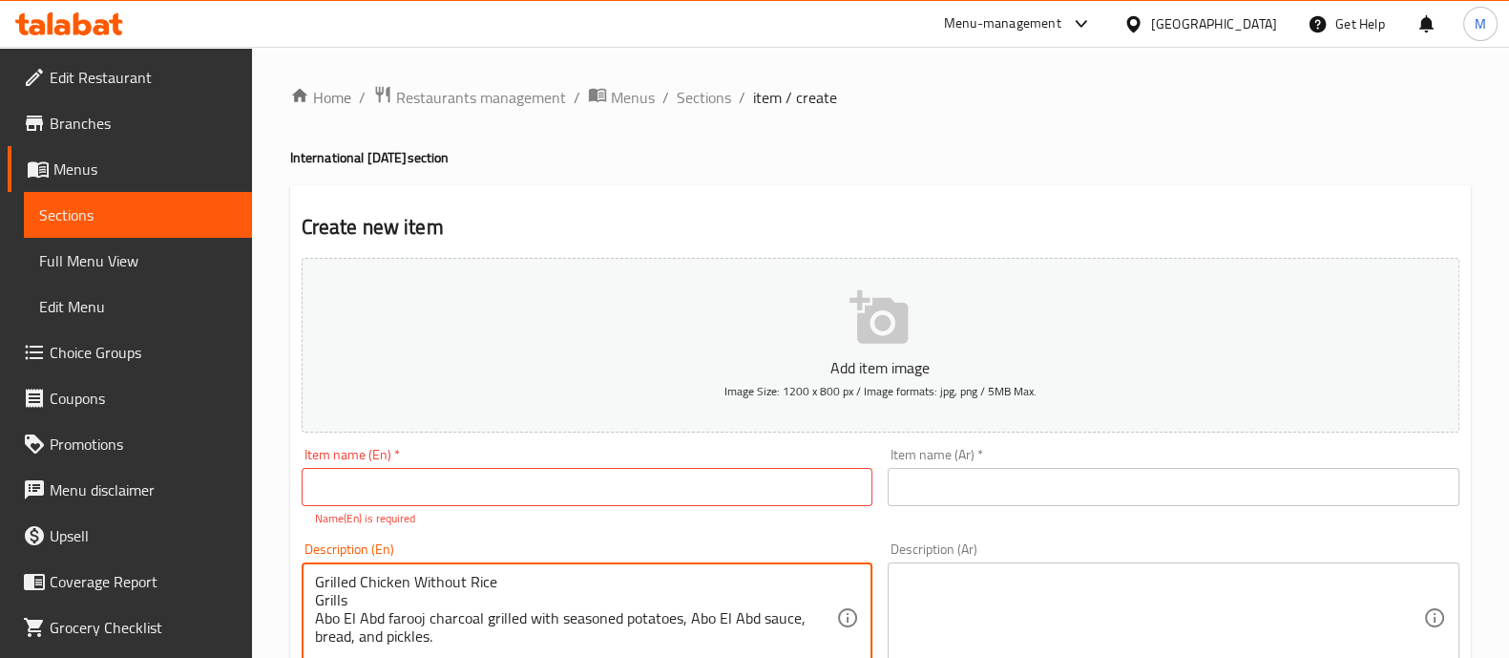
drag, startPoint x: 525, startPoint y: 559, endPoint x: 512, endPoint y: 582, distance: 27.4
click at [512, 582] on div "Description (En) Grilled Chicken Without Rice Grills Abo El Abd farooj charcoal…" at bounding box center [588, 607] width 572 height 131
drag, startPoint x: 512, startPoint y: 582, endPoint x: 243, endPoint y: 580, distance: 269.3
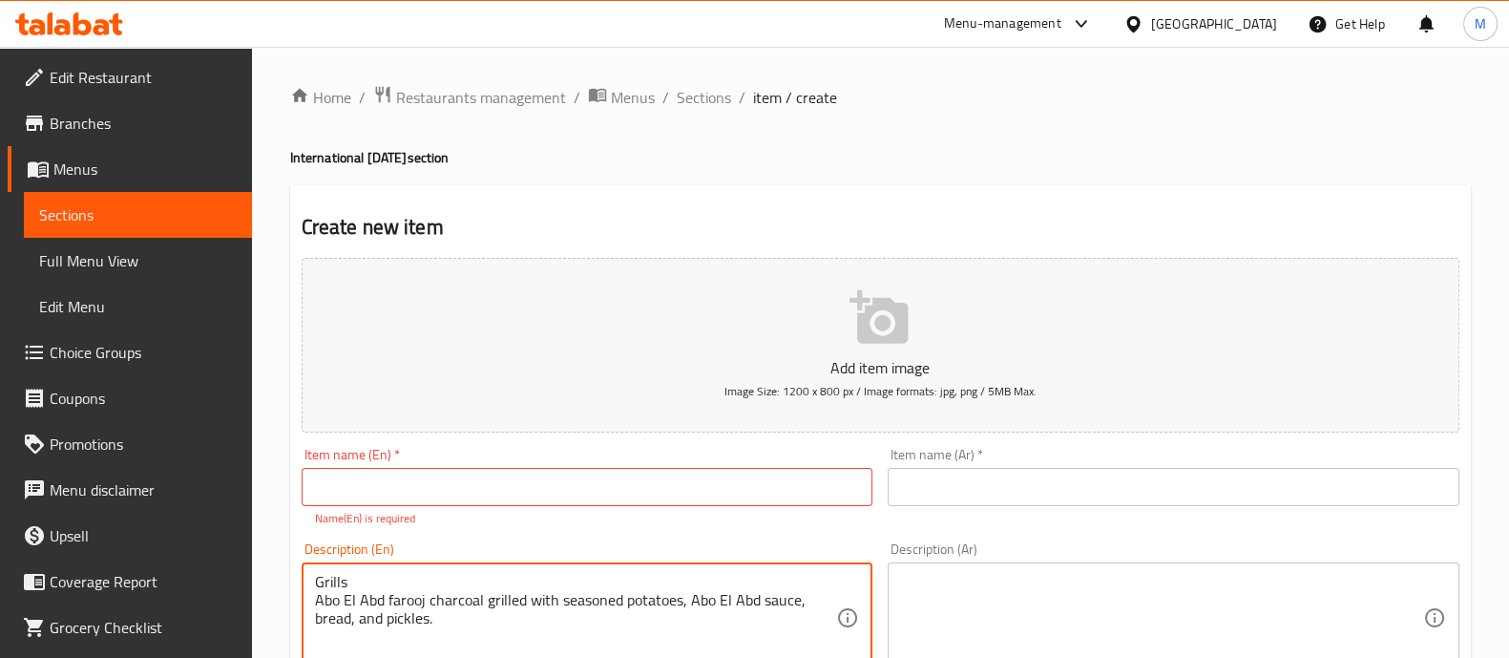
drag, startPoint x: 365, startPoint y: 599, endPoint x: 195, endPoint y: 597, distance: 170.0
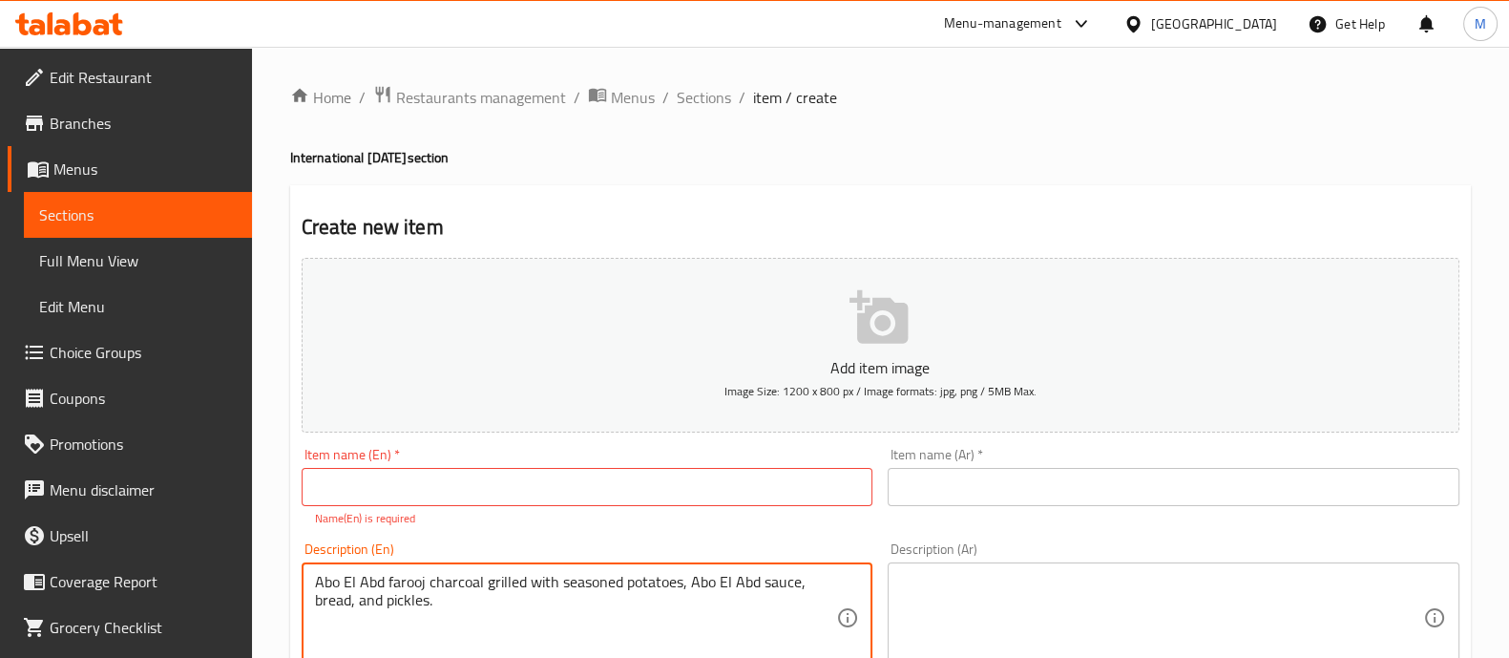
type textarea "Abo El Abd farooj charcoal grilled with seasoned potatoes, Abo El Abd sauce, br…"
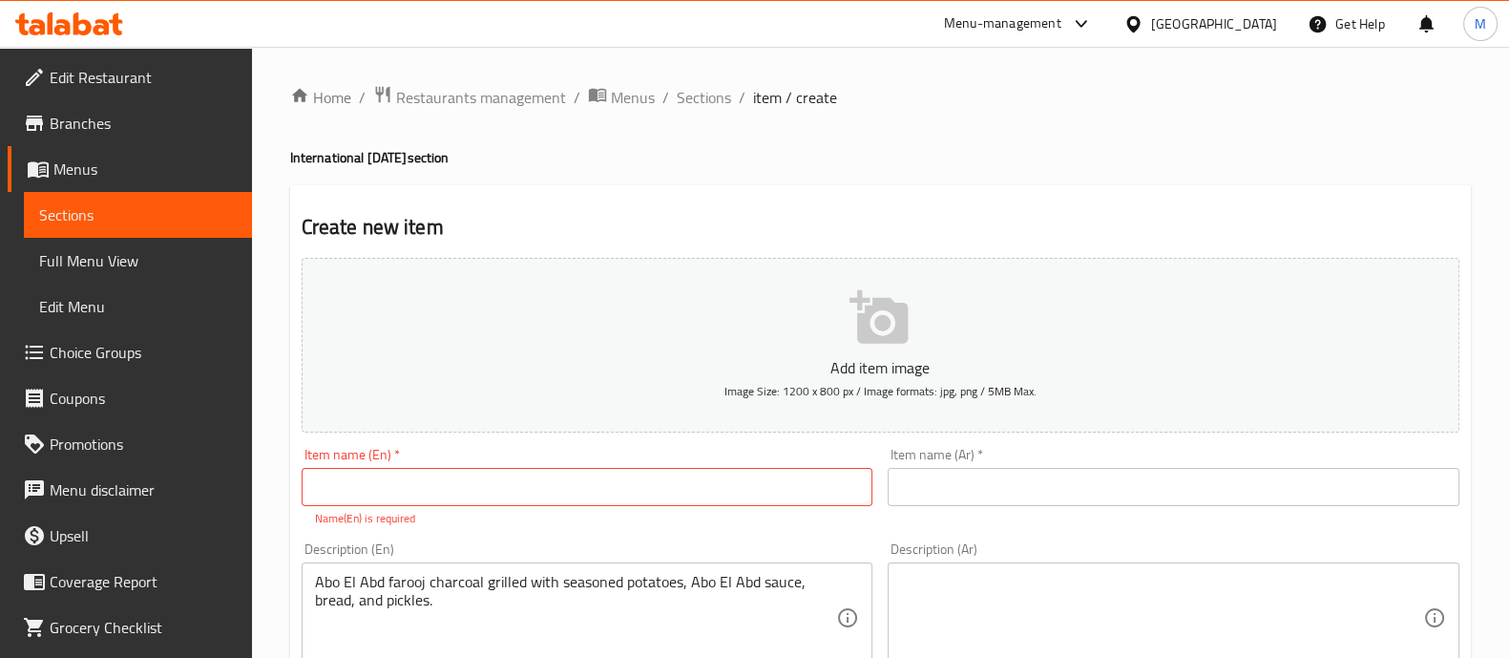
click at [558, 531] on div "Item name (En)   * Item name (En) * Name(En) is required" at bounding box center [587, 487] width 587 height 95
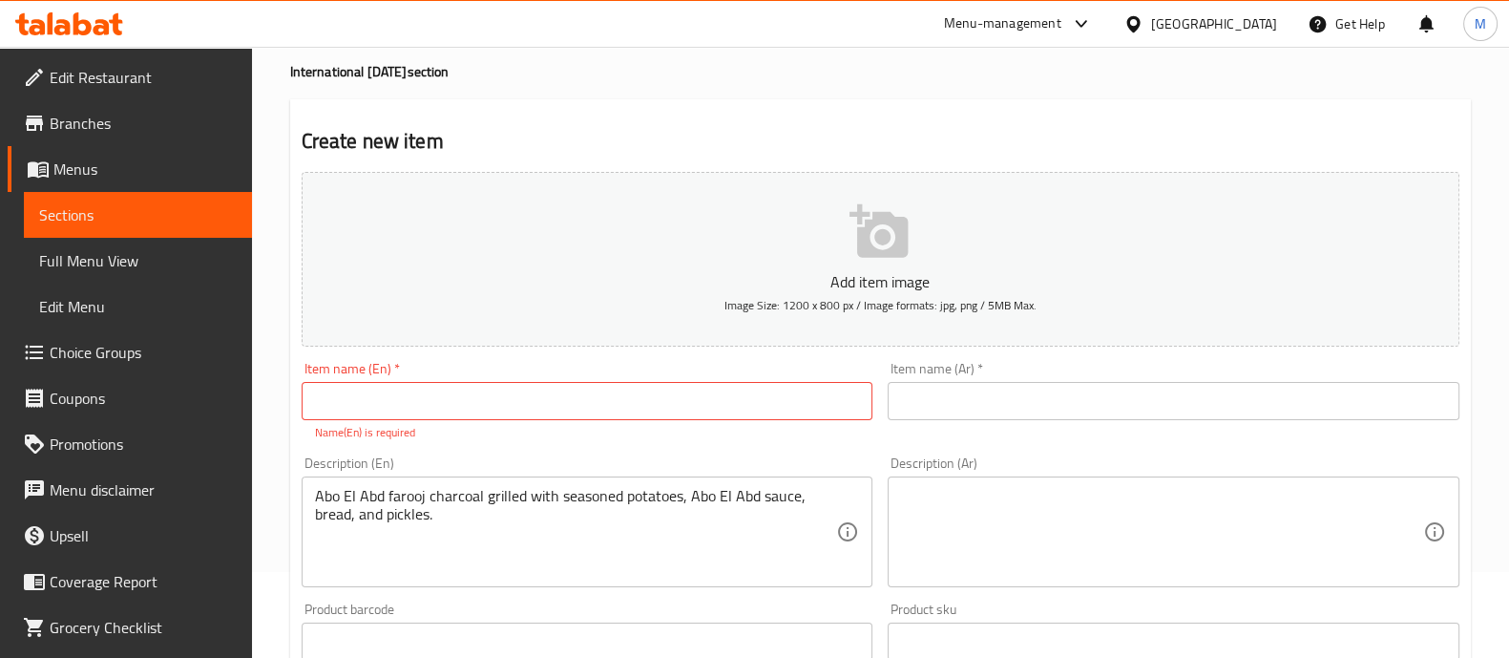
scroll to position [88, 0]
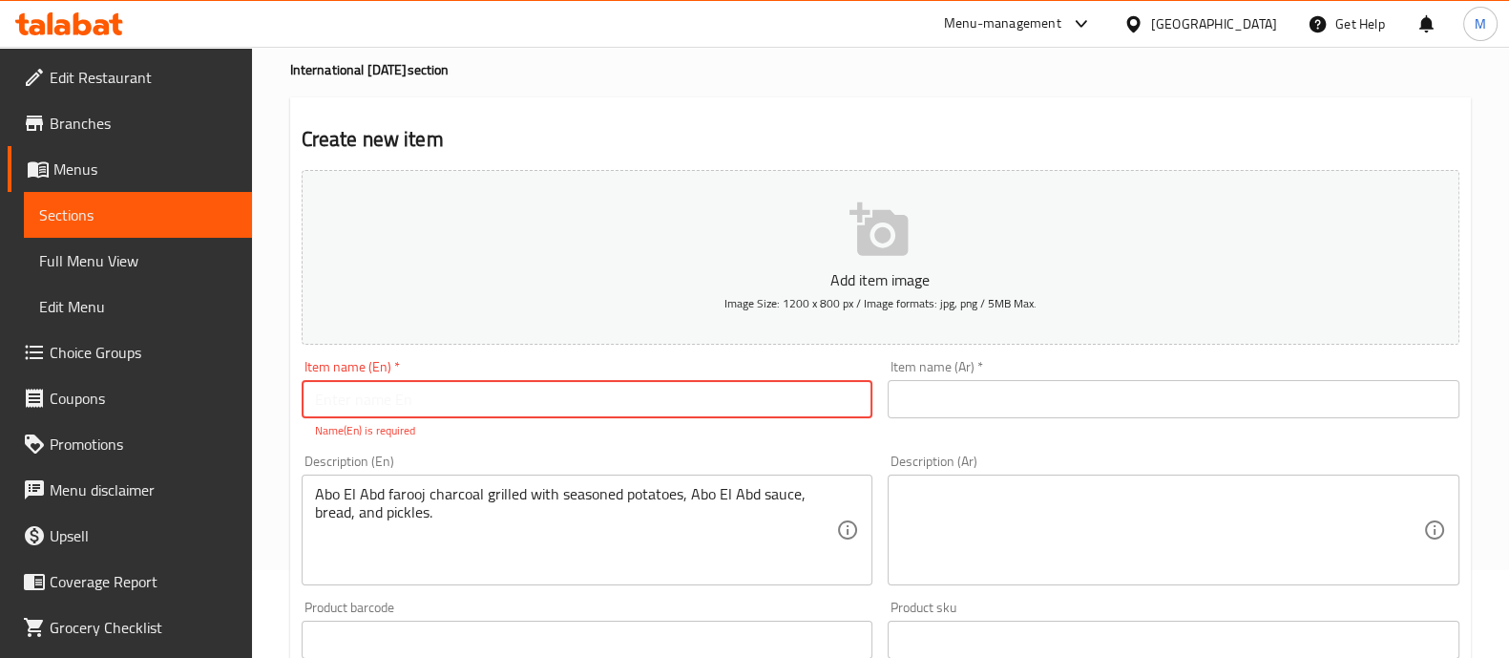
click at [464, 390] on input "text" at bounding box center [588, 399] width 572 height 38
paste input "Grilled Chicken Without Rice"
type input "Grilled Chicken Without Rice + Free Fries"
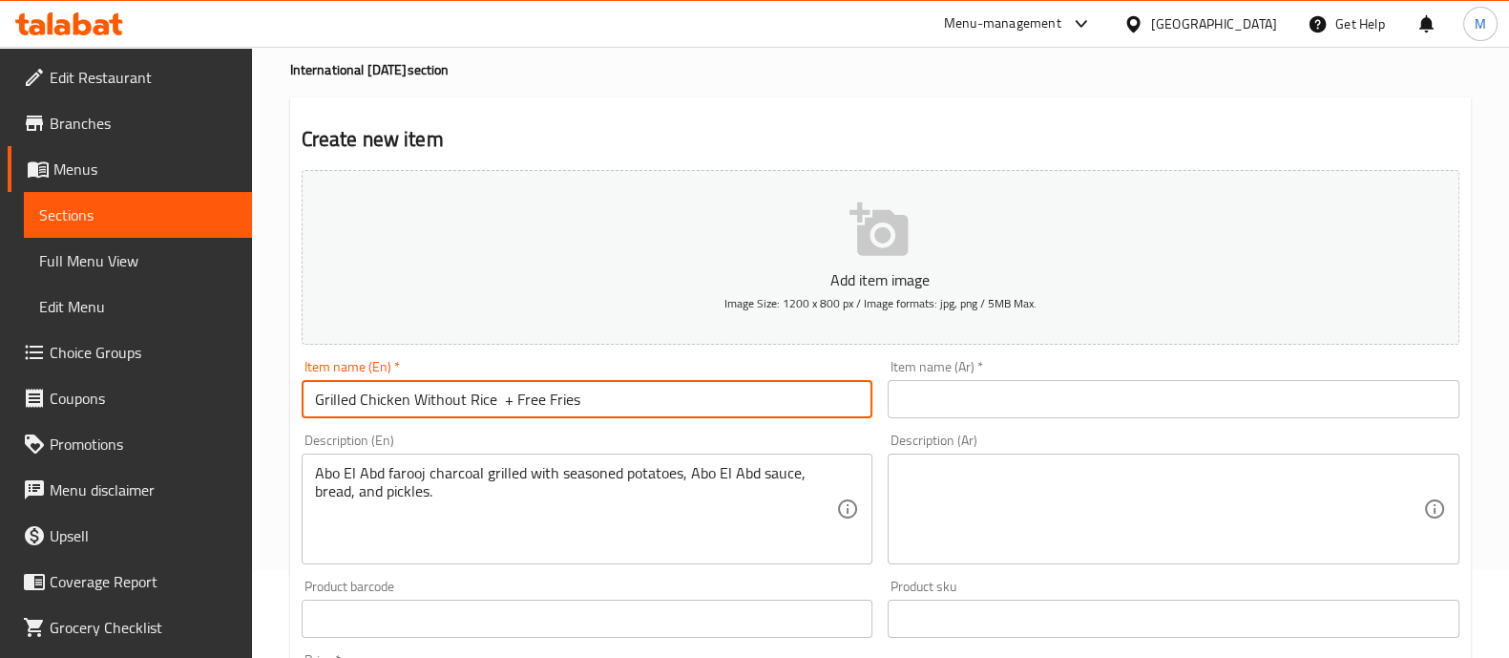
drag, startPoint x: 604, startPoint y: 403, endPoint x: 501, endPoint y: 403, distance: 103.1
click at [501, 403] on input "Grilled Chicken Without Rice + Free Fries" at bounding box center [588, 399] width 572 height 38
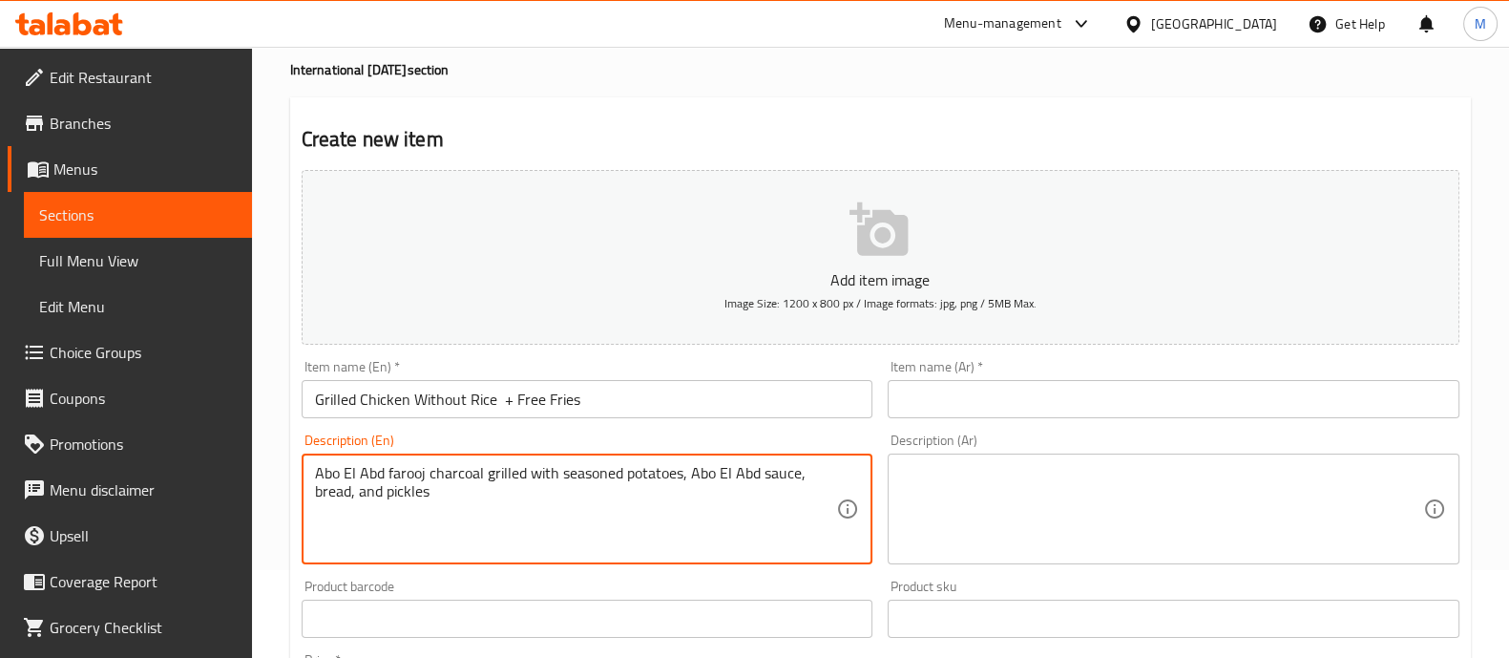
paste textarea "+ Free Fries"
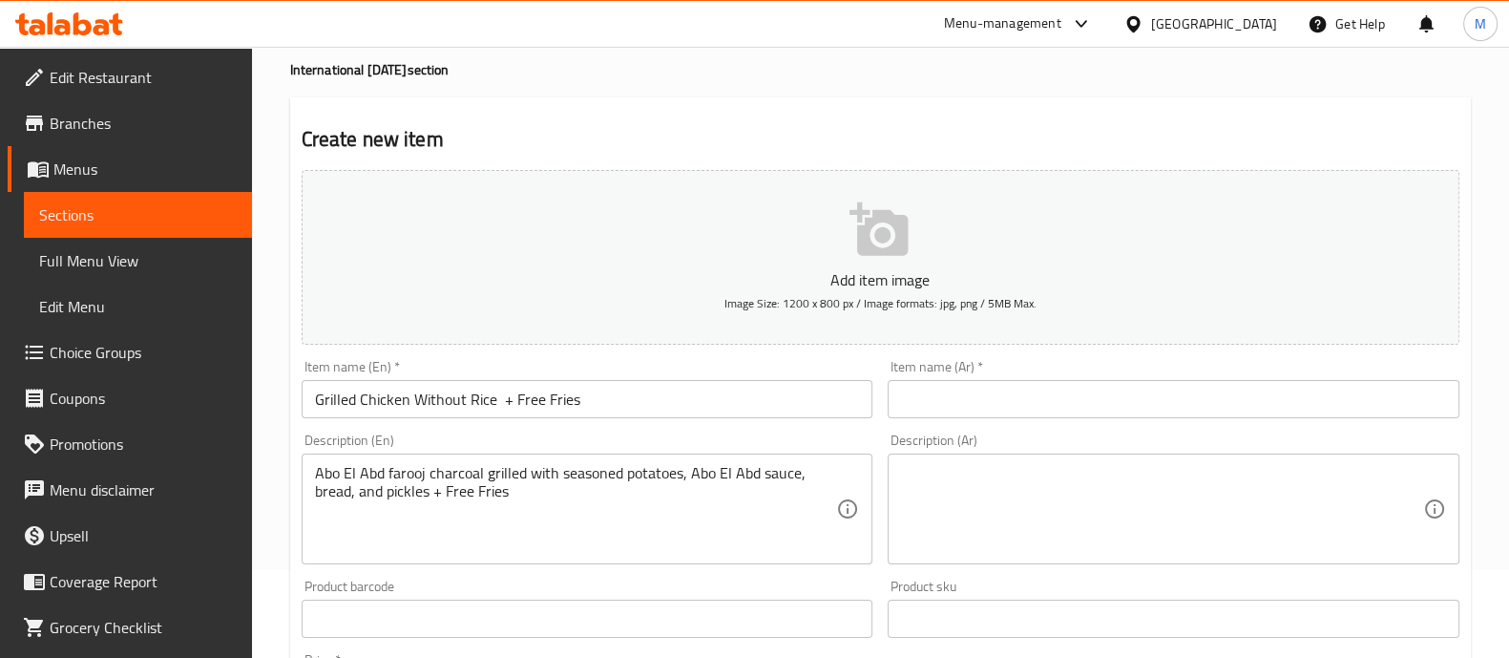
click at [313, 485] on div "Abo El Abd farooj charcoal grilled with seasoned potatoes, Abo El Abd sauce, br…" at bounding box center [588, 509] width 572 height 111
click at [314, 487] on div "Abo El Abd farooj charcoal grilled with seasoned potatoes, Abo El Abd sauce, br…" at bounding box center [588, 509] width 572 height 111
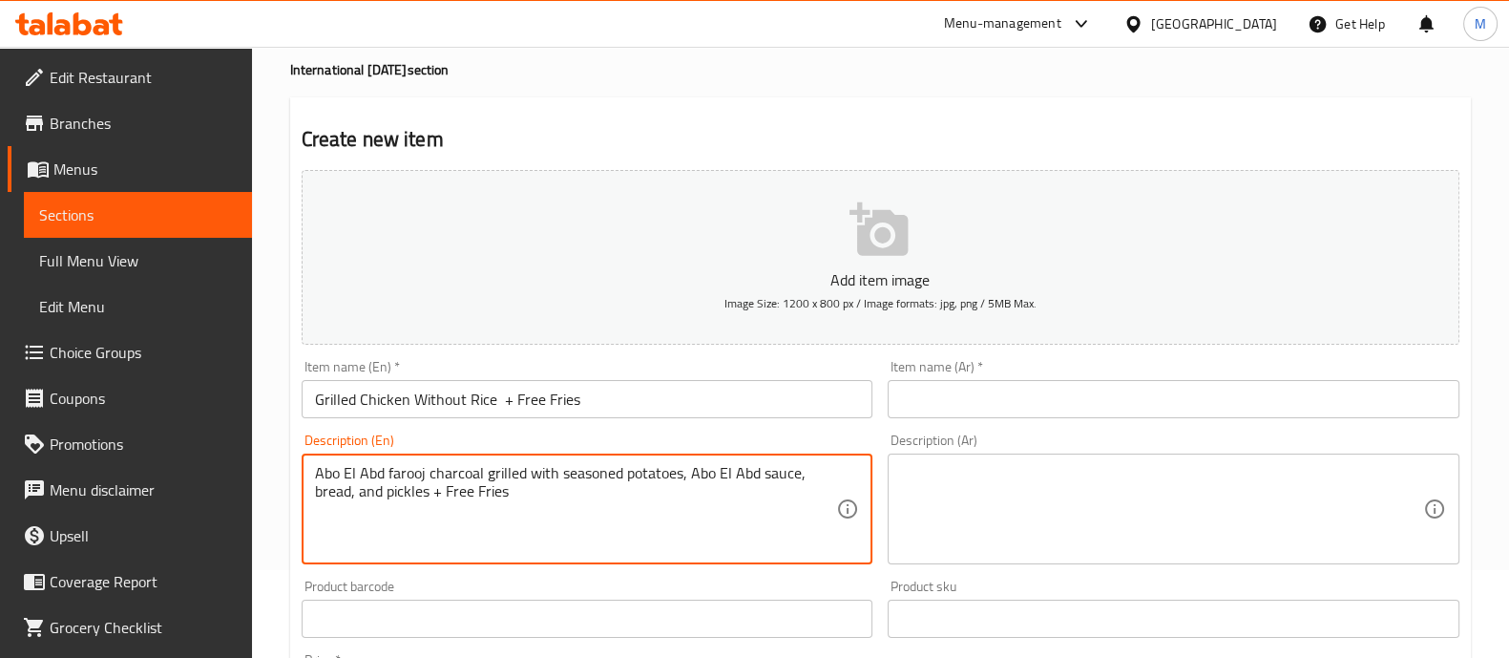
click at [315, 487] on textarea "Abo El Abd farooj charcoal grilled with seasoned potatoes, Abo El Abd sauce, br…" at bounding box center [576, 509] width 522 height 91
type textarea "Abo El Abd farooj charcoal grilled with seasoned potatoes, Abo El Abd sauce, br…"
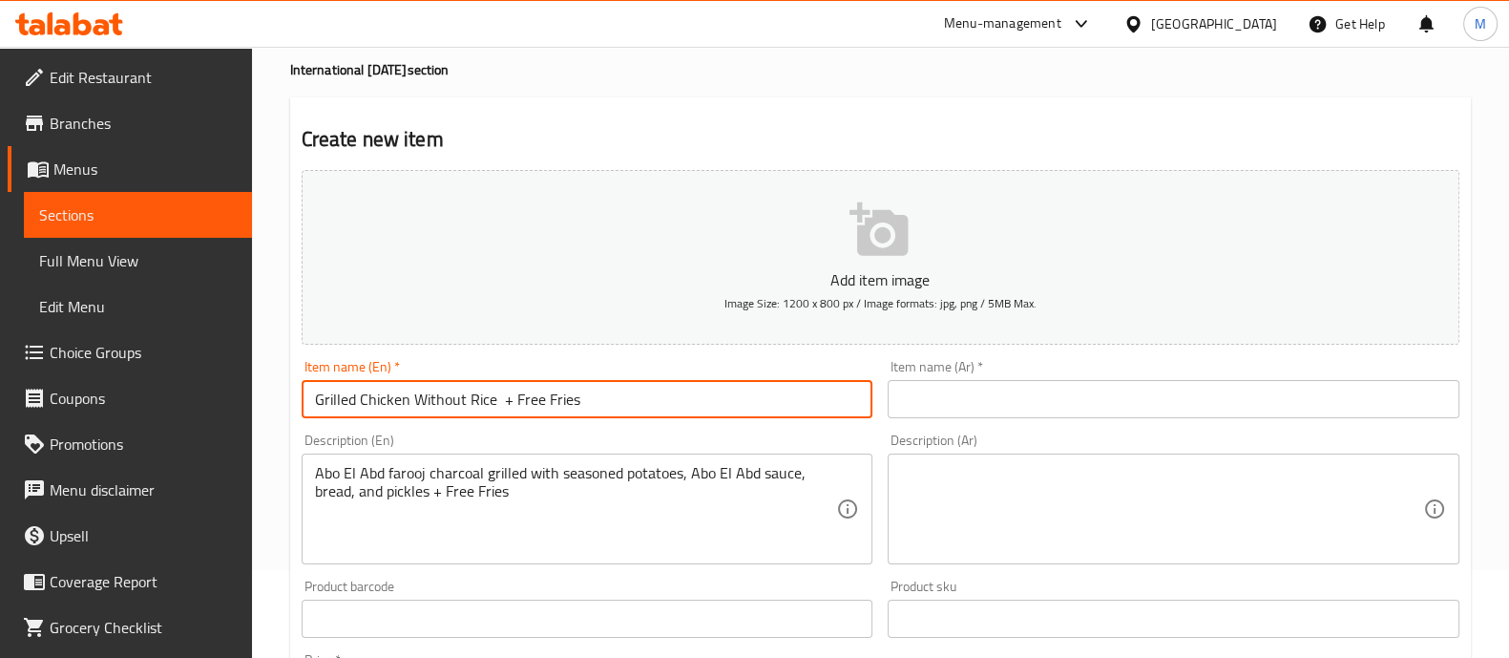
drag, startPoint x: 621, startPoint y: 395, endPoint x: 222, endPoint y: 396, distance: 399.1
click at [222, 396] on div "Edit Restaurant Branches Menus Sections Full Menu View Edit Menu Choice Groups …" at bounding box center [754, 610] width 1509 height 1302
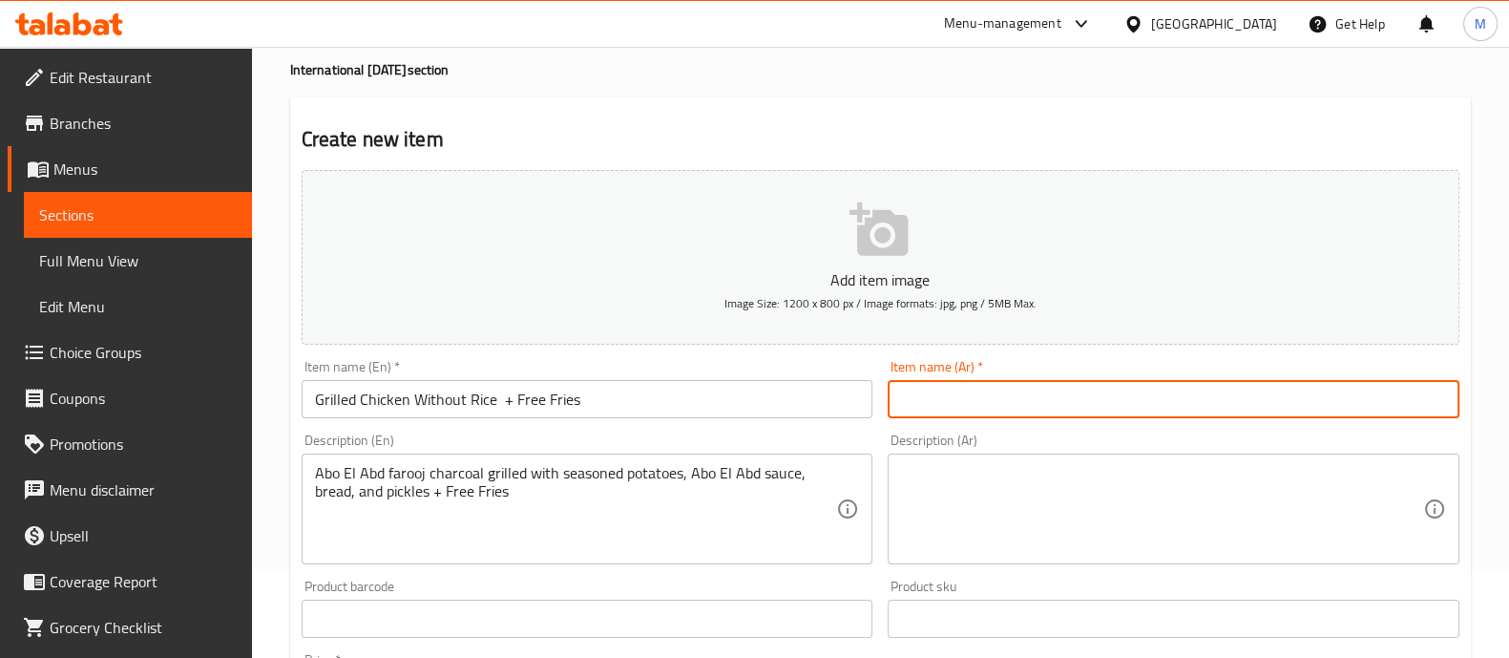
click at [926, 404] on input "text" at bounding box center [1174, 399] width 572 height 38
paste input "دجاج مشوي بدون أرز + بطاطس مقلية مجانية"
type input "دجاج مشوي بدون أرز + بطاطس مقلية مجانية"
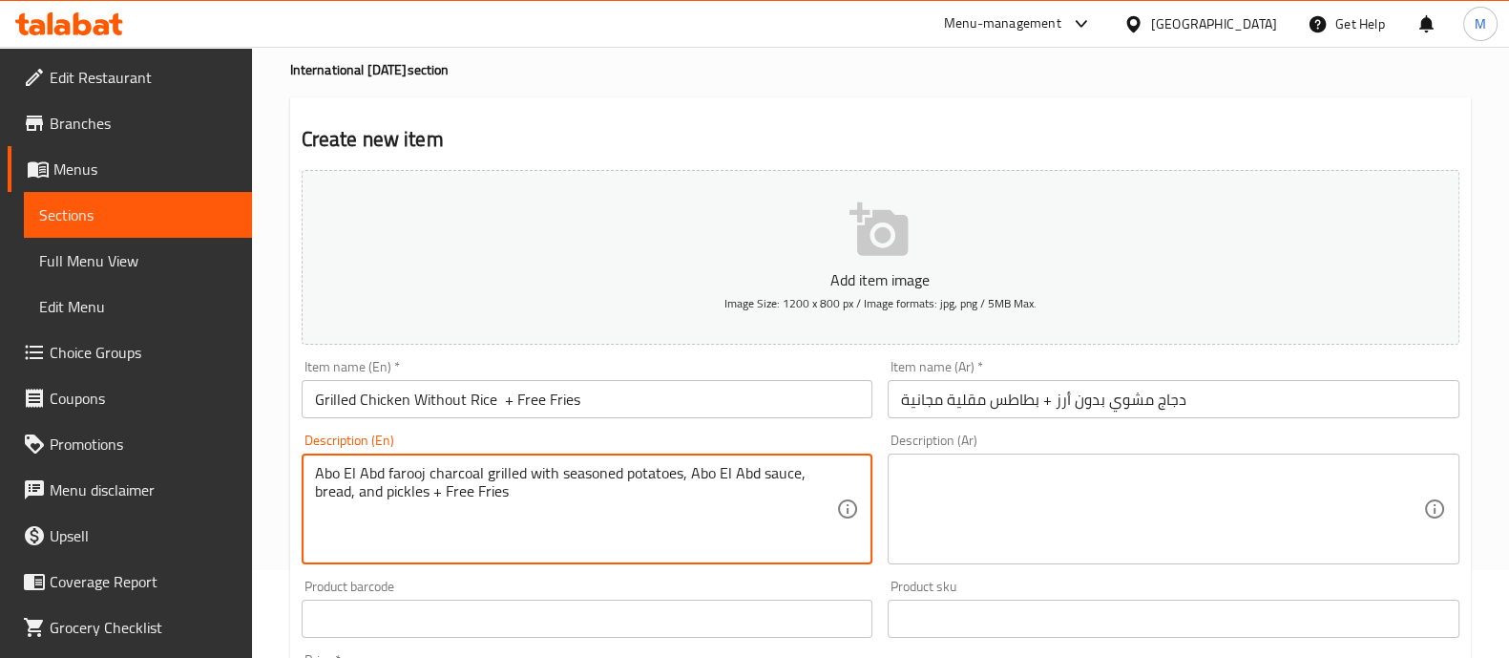
drag, startPoint x: 514, startPoint y: 510, endPoint x: 278, endPoint y: 466, distance: 239.9
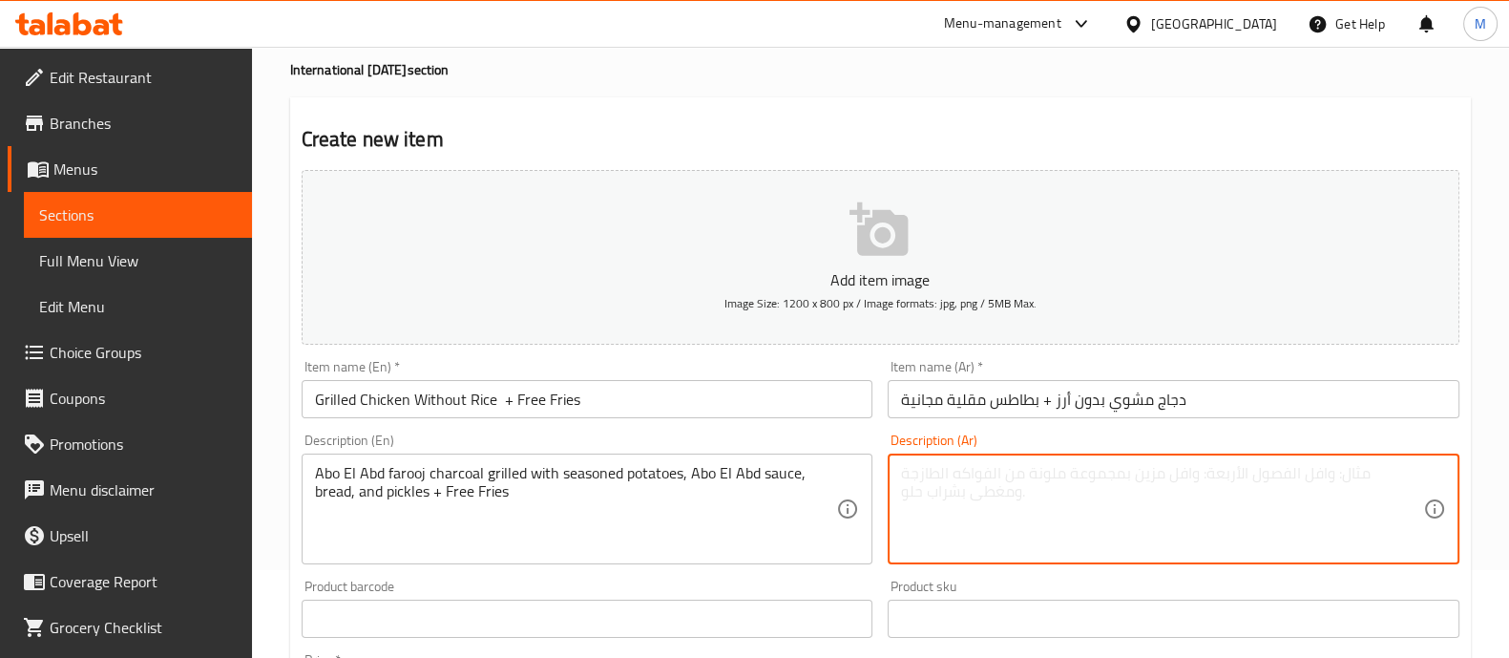
click at [957, 486] on textarea at bounding box center [1162, 509] width 522 height 91
paste textarea "فروج أبو العبد مشوي على الفحم مع بطاطس متبلة وصلصة أبو العبد وخبز ومخلل + بطاطس…"
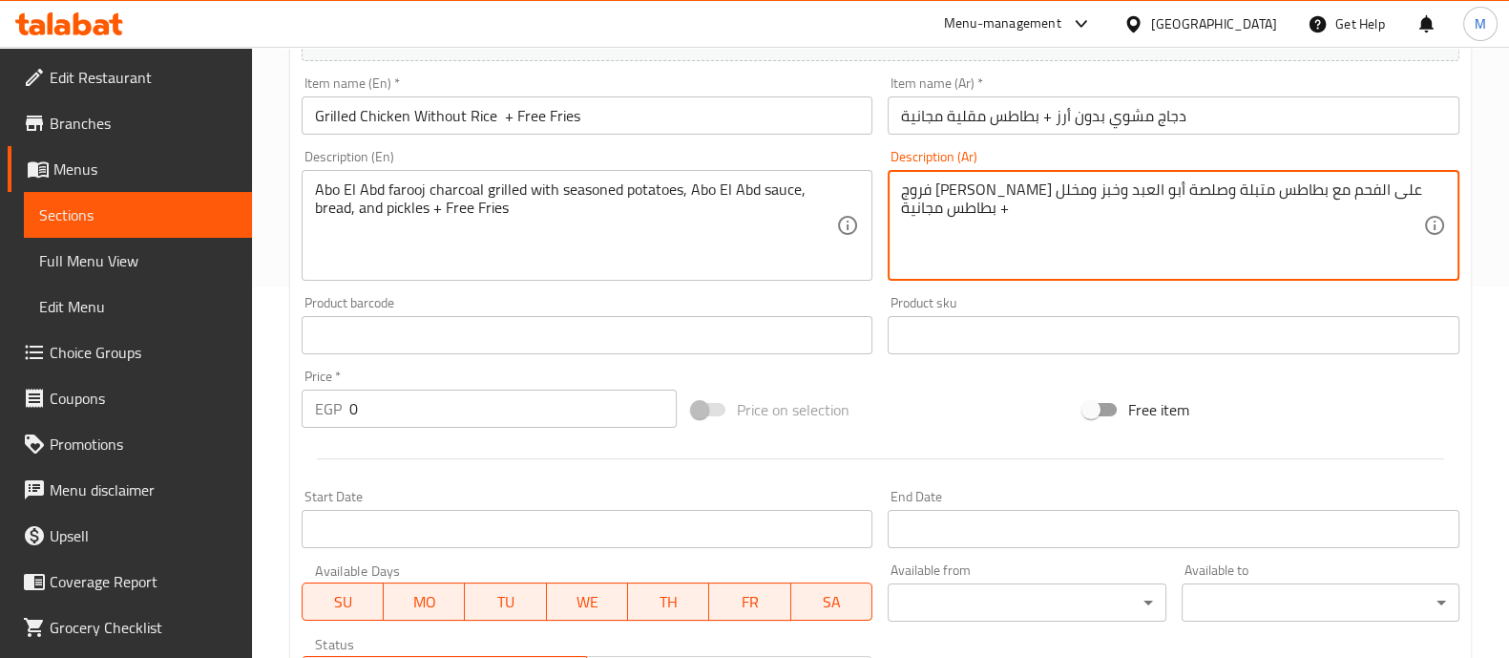
type textarea "فروج أبو العبد مشوي على الفحم مع بطاطس متبلة وصلصة أبو العبد وخبز ومخلل + بطاطس…"
drag, startPoint x: 399, startPoint y: 398, endPoint x: 216, endPoint y: 404, distance: 183.4
click at [216, 404] on div "Edit Restaurant Branches Menus Sections Full Menu View Edit Menu Choice Groups …" at bounding box center [754, 326] width 1509 height 1302
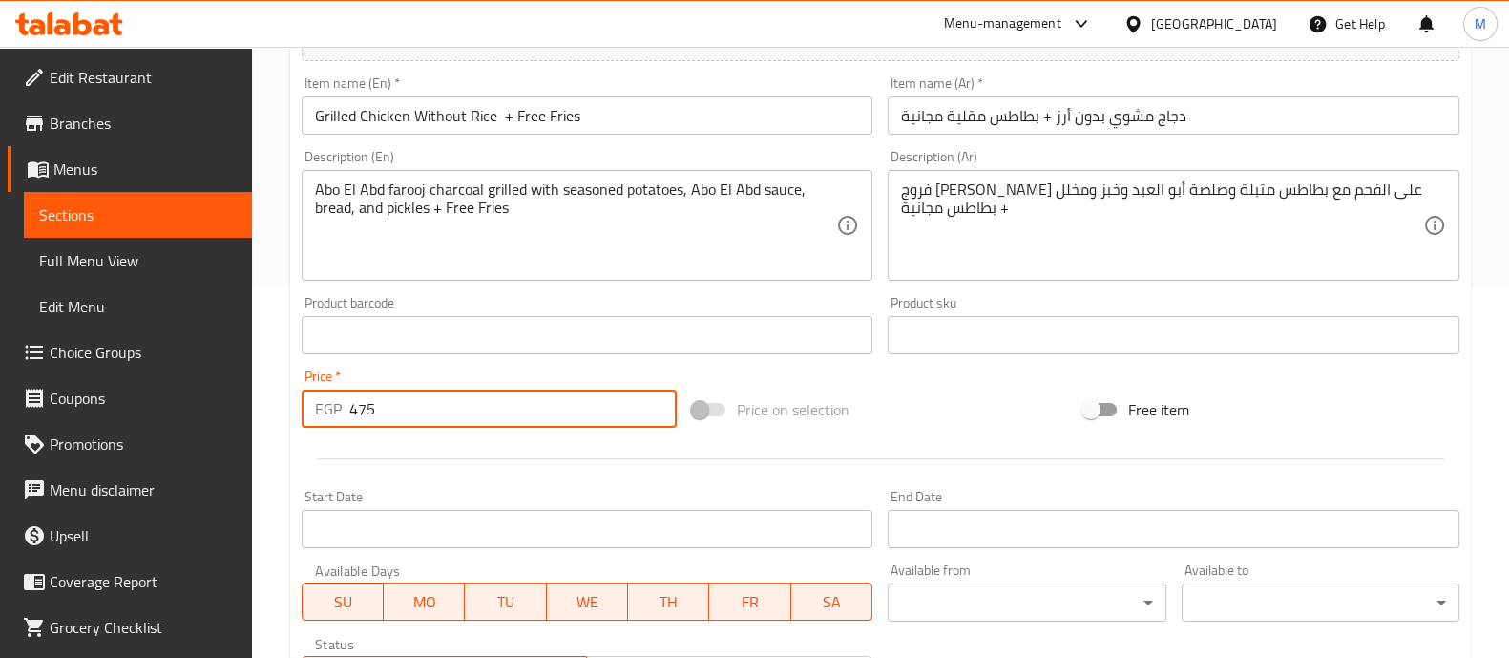
type input "475"
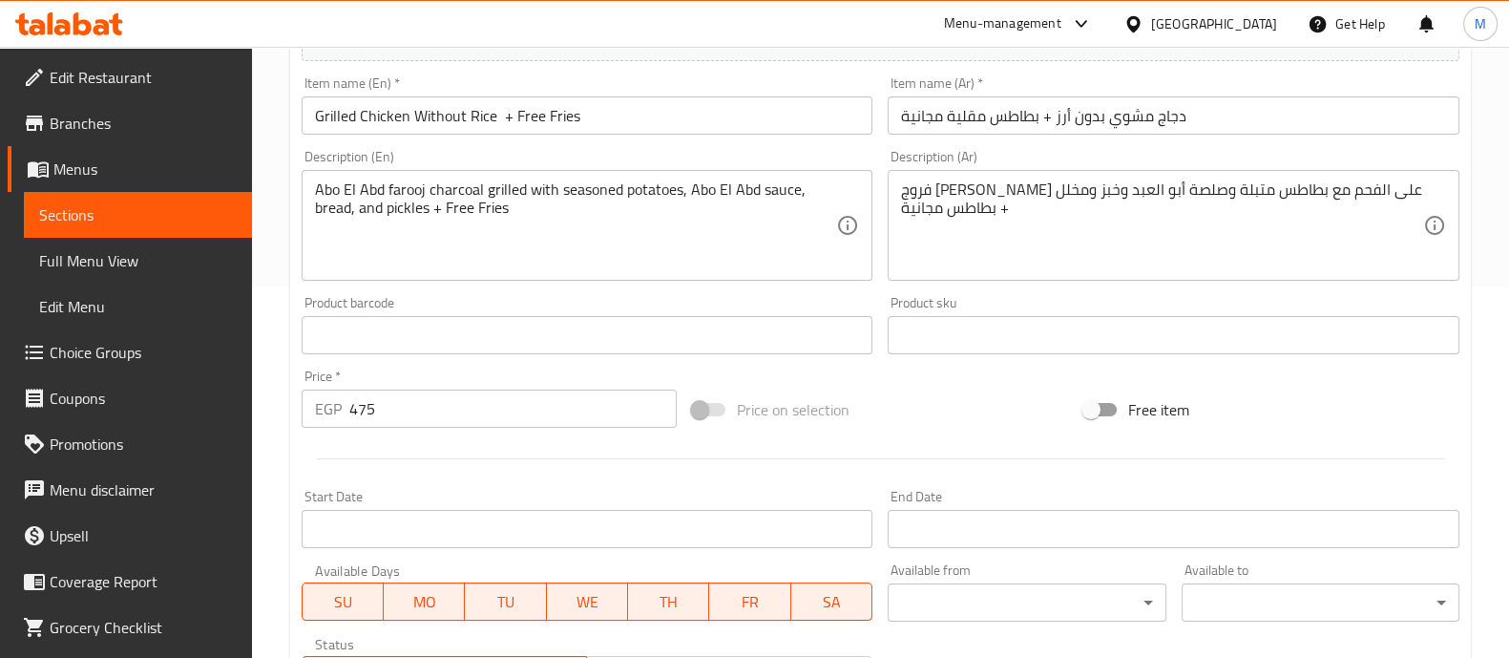
click at [454, 499] on div "Start Date Start Date" at bounding box center [588, 519] width 572 height 58
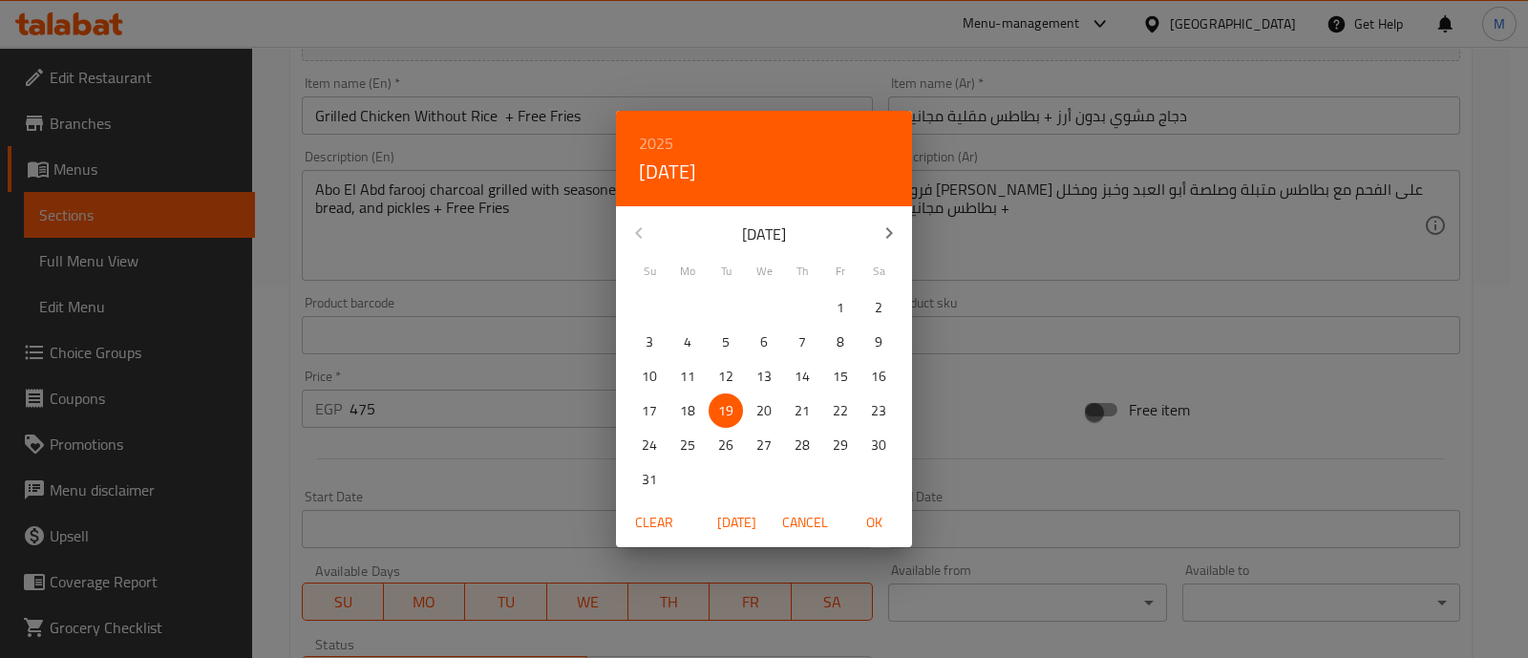
click at [800, 514] on span "Cancel" at bounding box center [805, 523] width 46 height 24
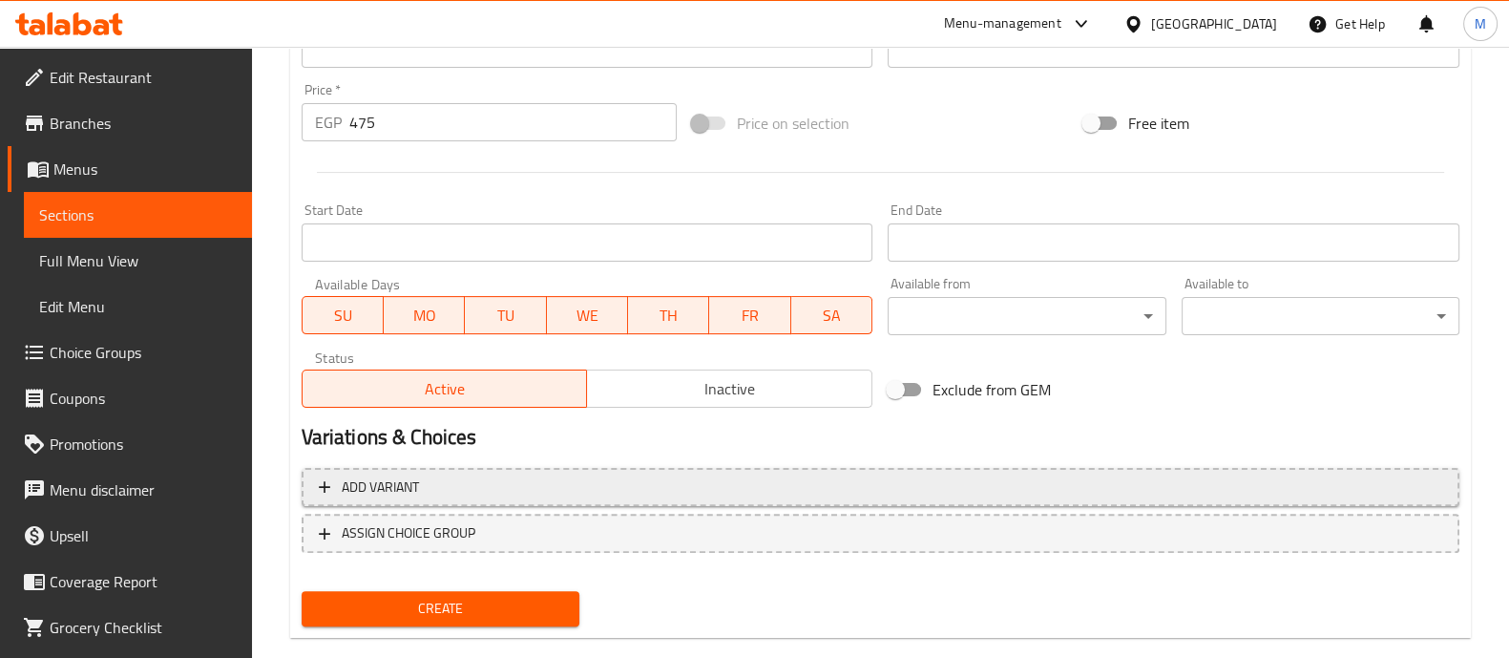
scroll to position [656, 0]
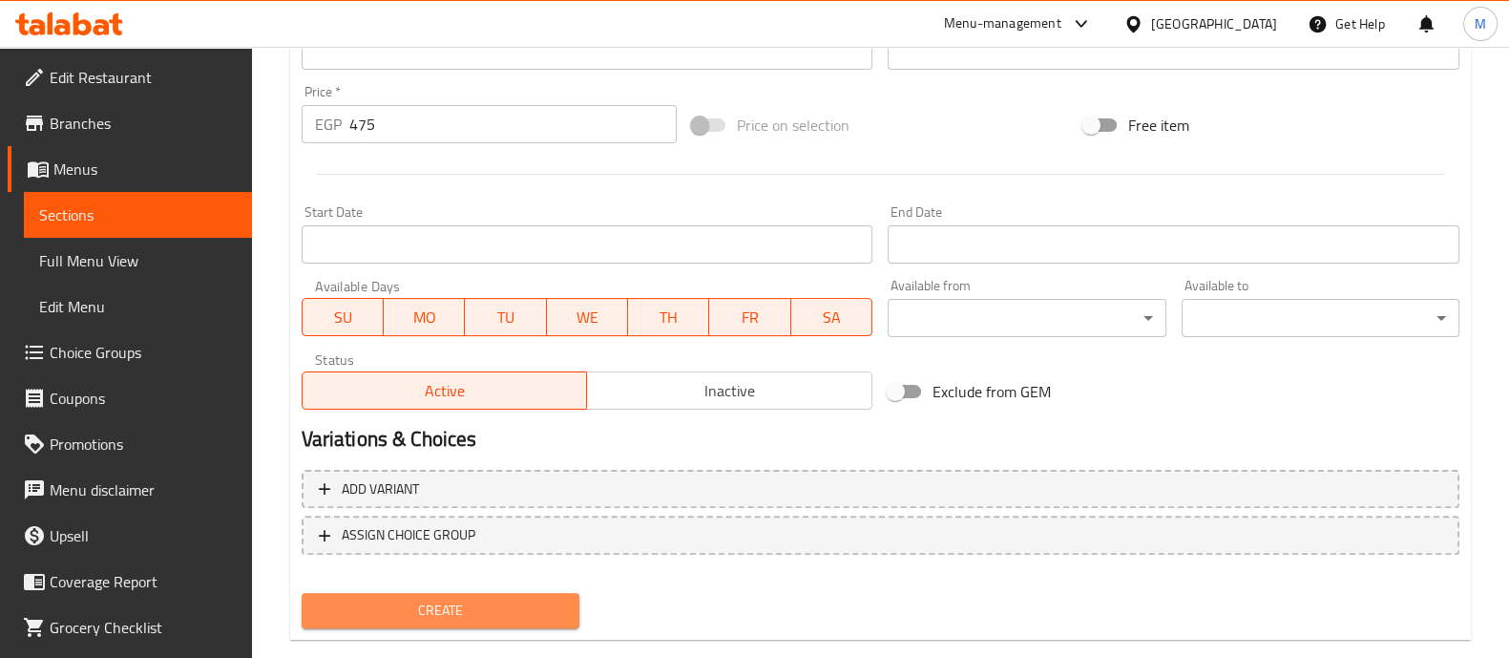
click at [474, 607] on span "Create" at bounding box center [440, 611] width 247 height 24
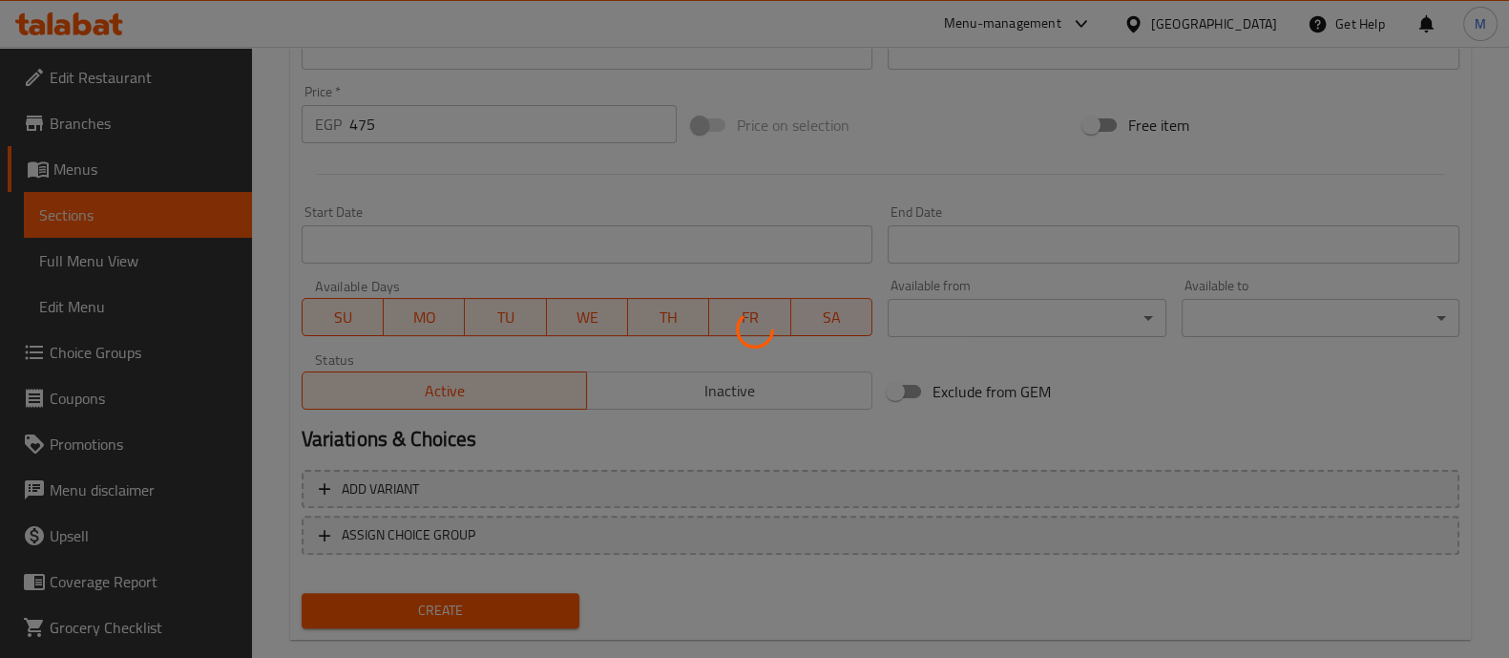
type input "0"
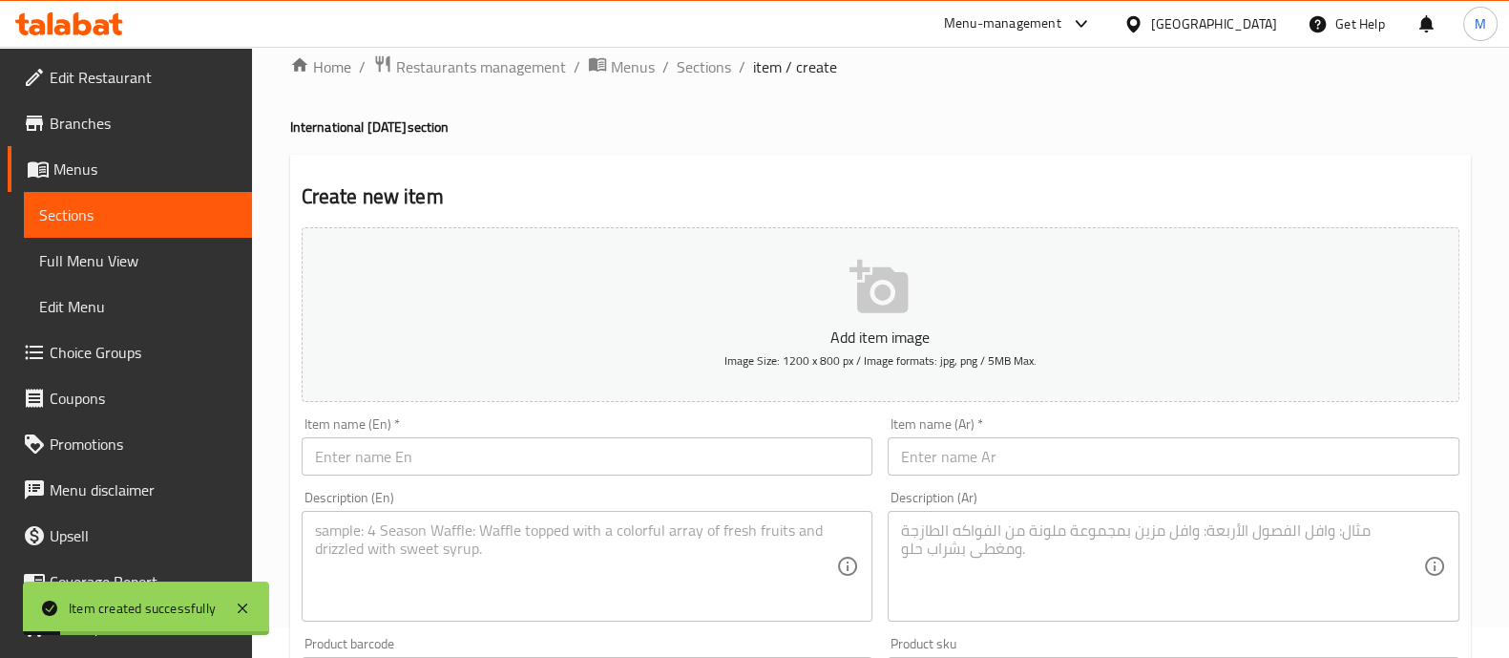
scroll to position [0, 0]
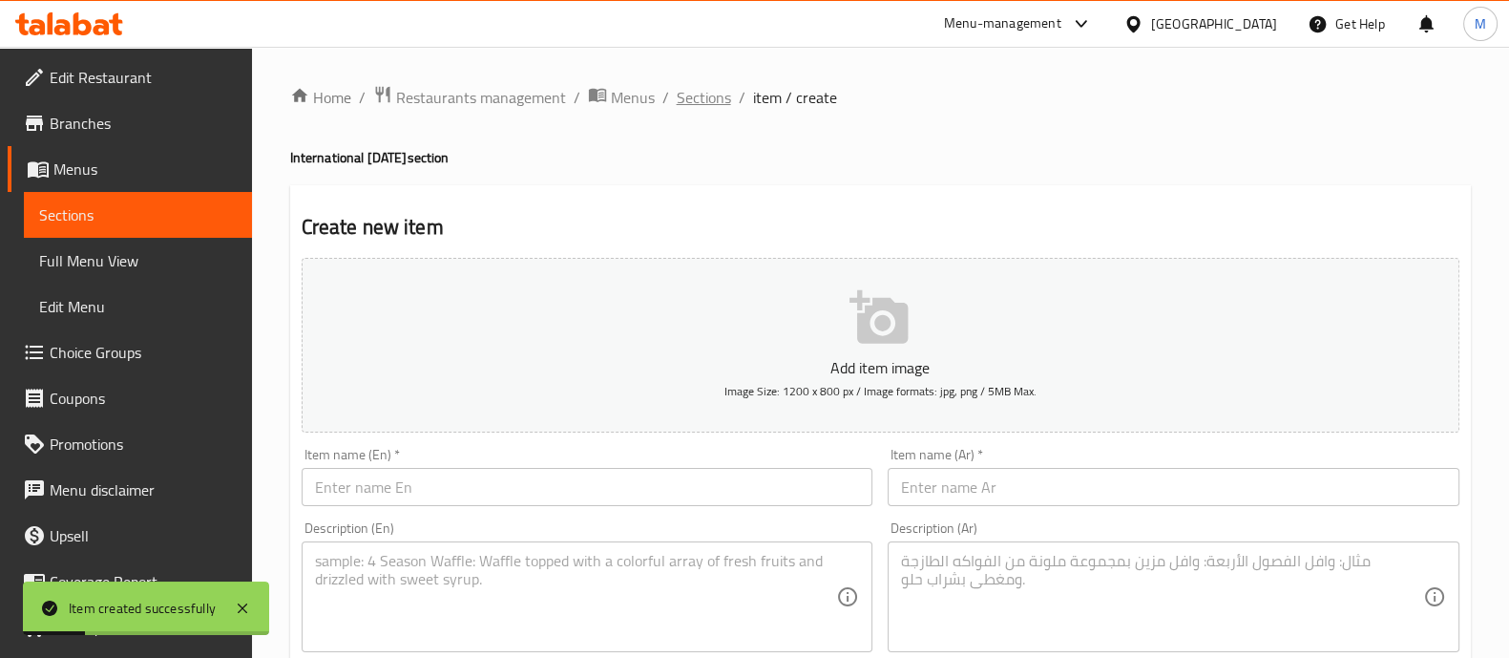
click at [712, 93] on span "Sections" at bounding box center [704, 97] width 54 height 23
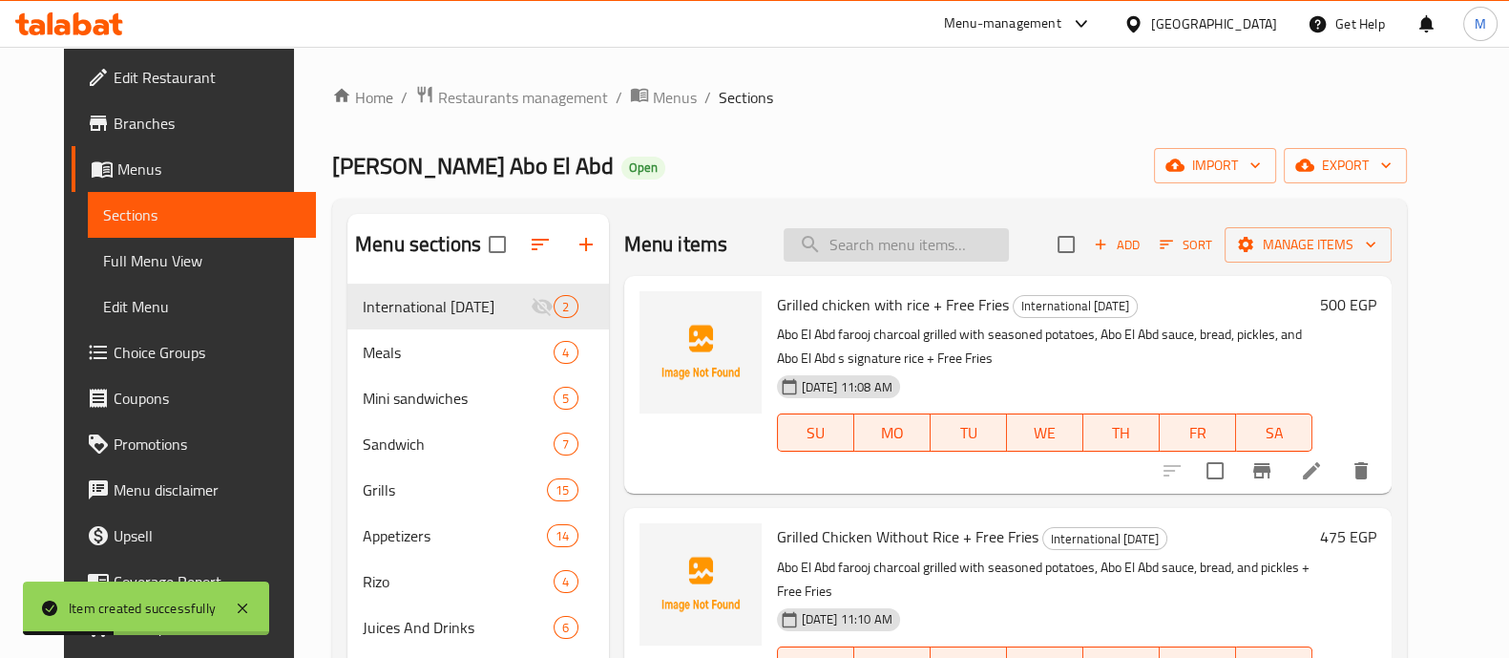
click at [864, 243] on input "search" at bounding box center [896, 244] width 225 height 33
paste input "kabab abo el abd sandwich"
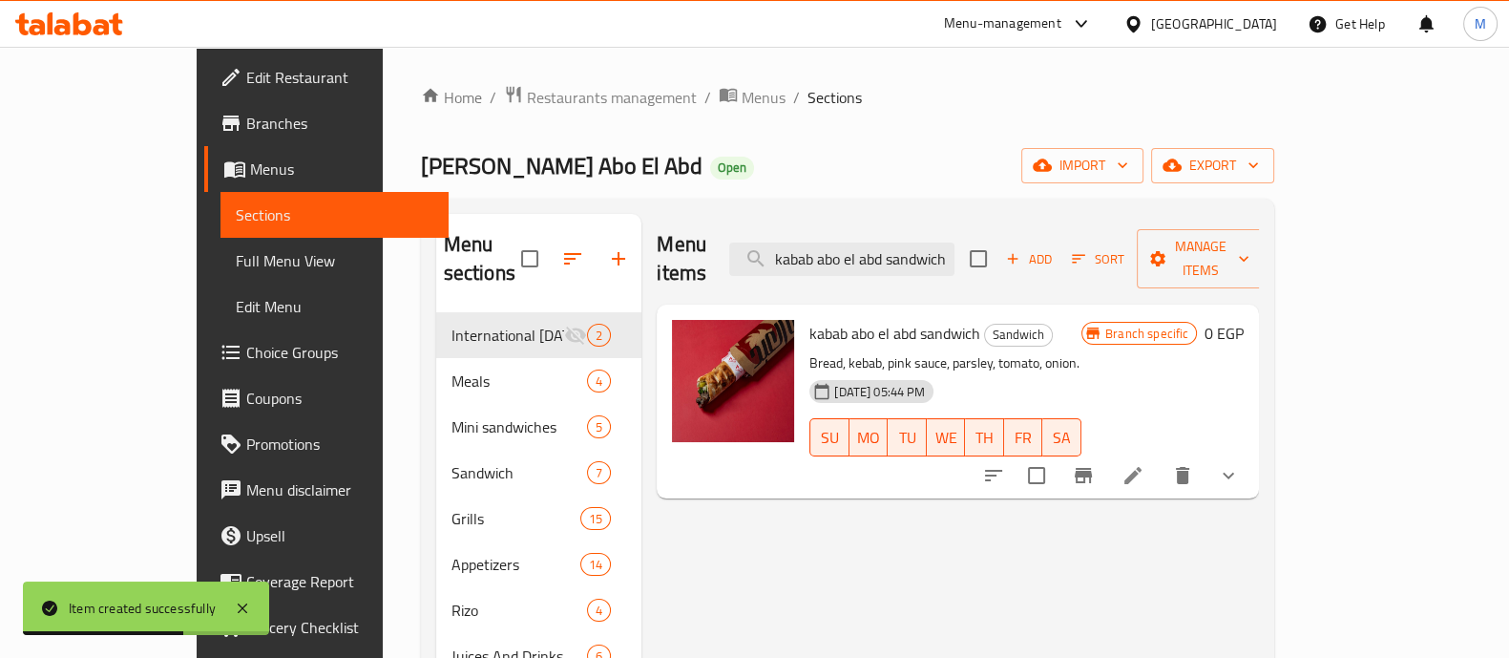
type input "kabab abo el abd sandwich"
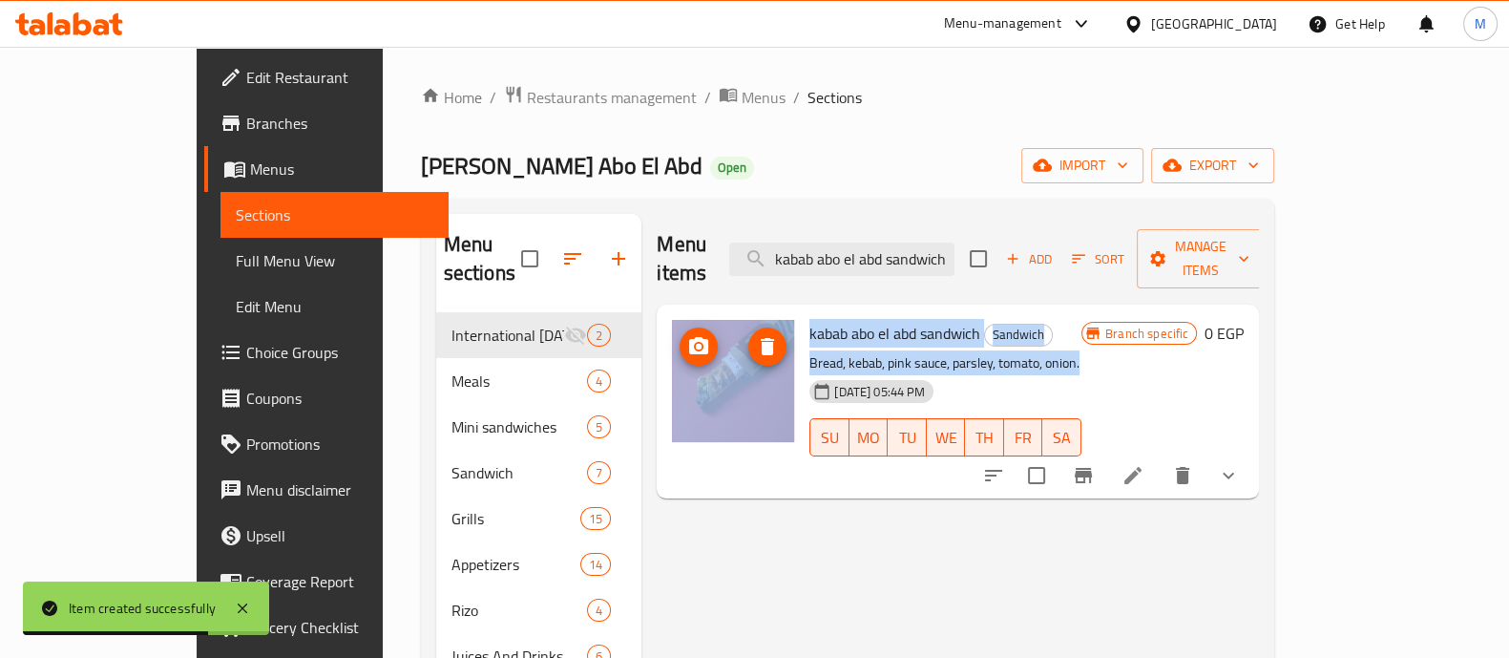
drag, startPoint x: 1036, startPoint y: 341, endPoint x: 743, endPoint y: 301, distance: 295.8
click at [743, 312] on div "kabab abo el abd sandwich Sandwich Bread, kebab, pink sauce, parsley, tomato, o…" at bounding box center [958, 401] width 587 height 179
copy div "kabab abo el abd sandwich Sandwich Bread, kebab, pink sauce, parsley, tomato, o…"
click at [1095, 464] on icon "Branch-specific-item" at bounding box center [1083, 475] width 23 height 23
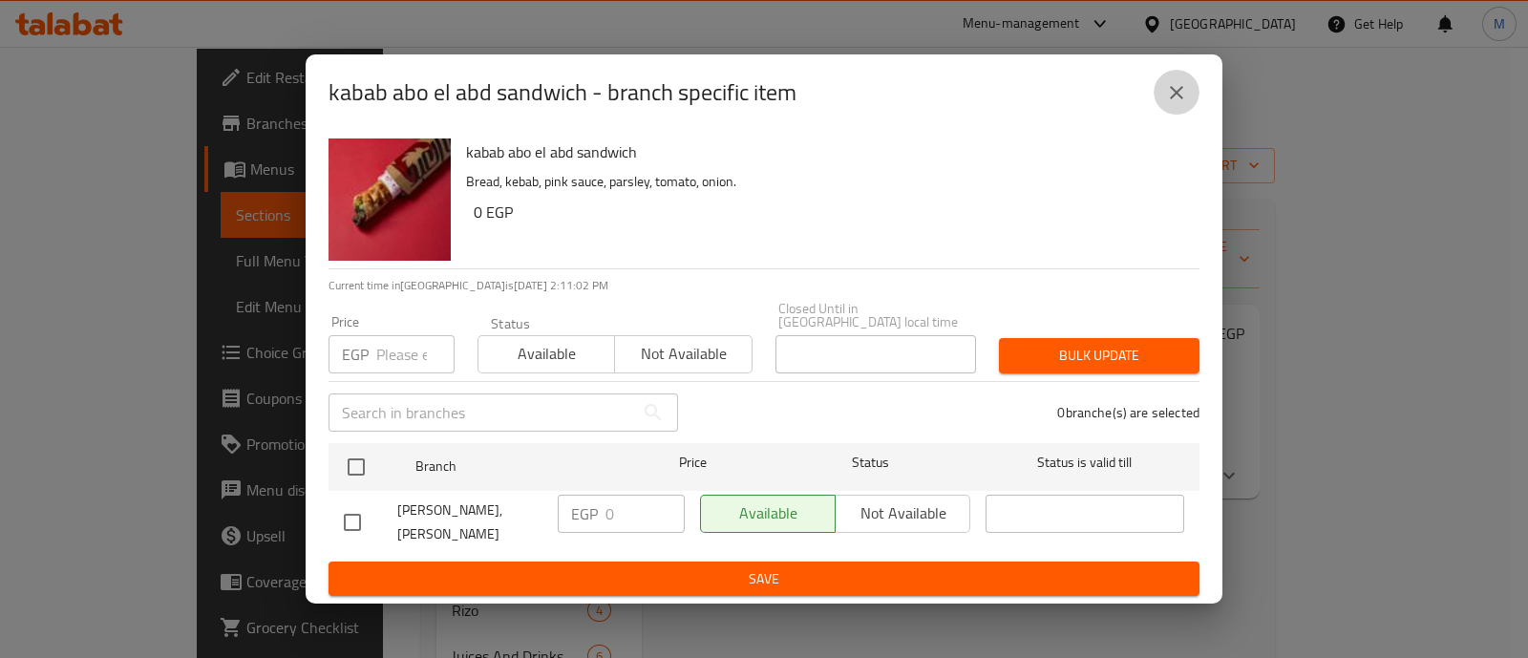
click at [1184, 81] on icon "close" at bounding box center [1176, 92] width 23 height 23
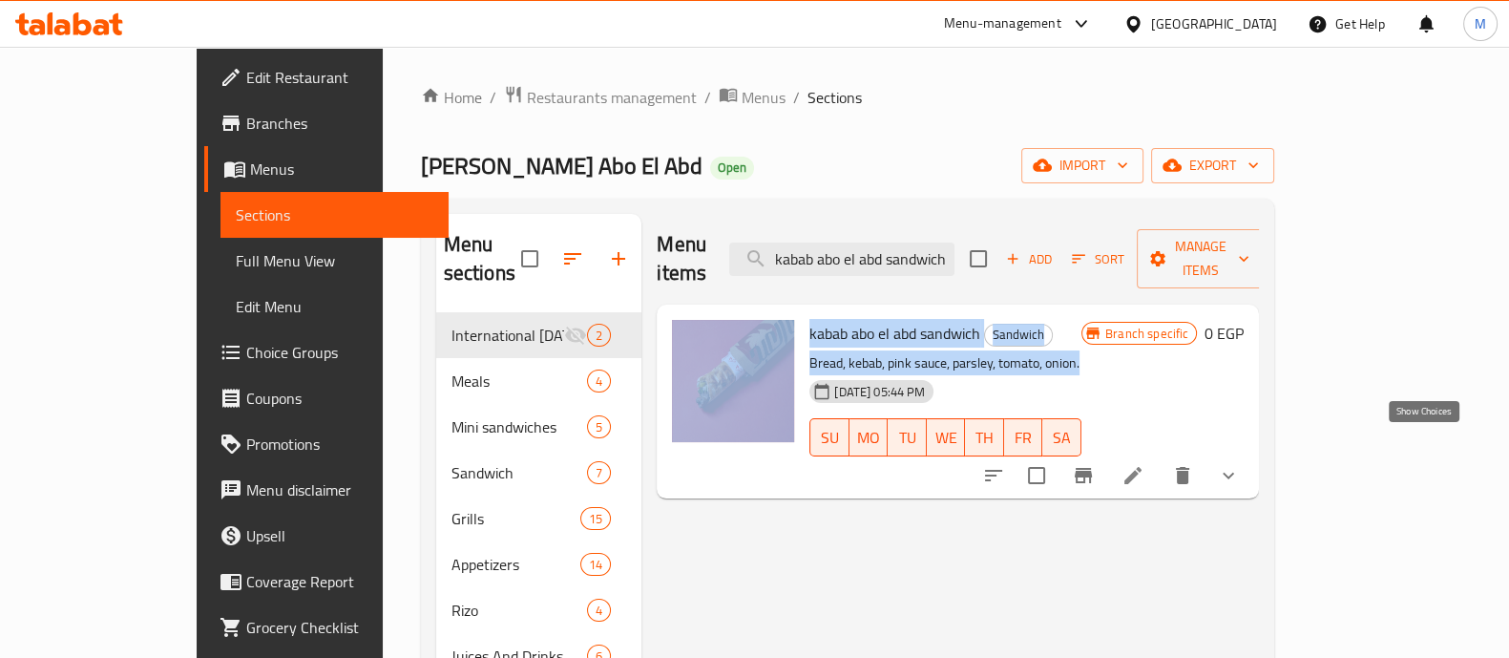
click at [1240, 464] on icon "show more" at bounding box center [1228, 475] width 23 height 23
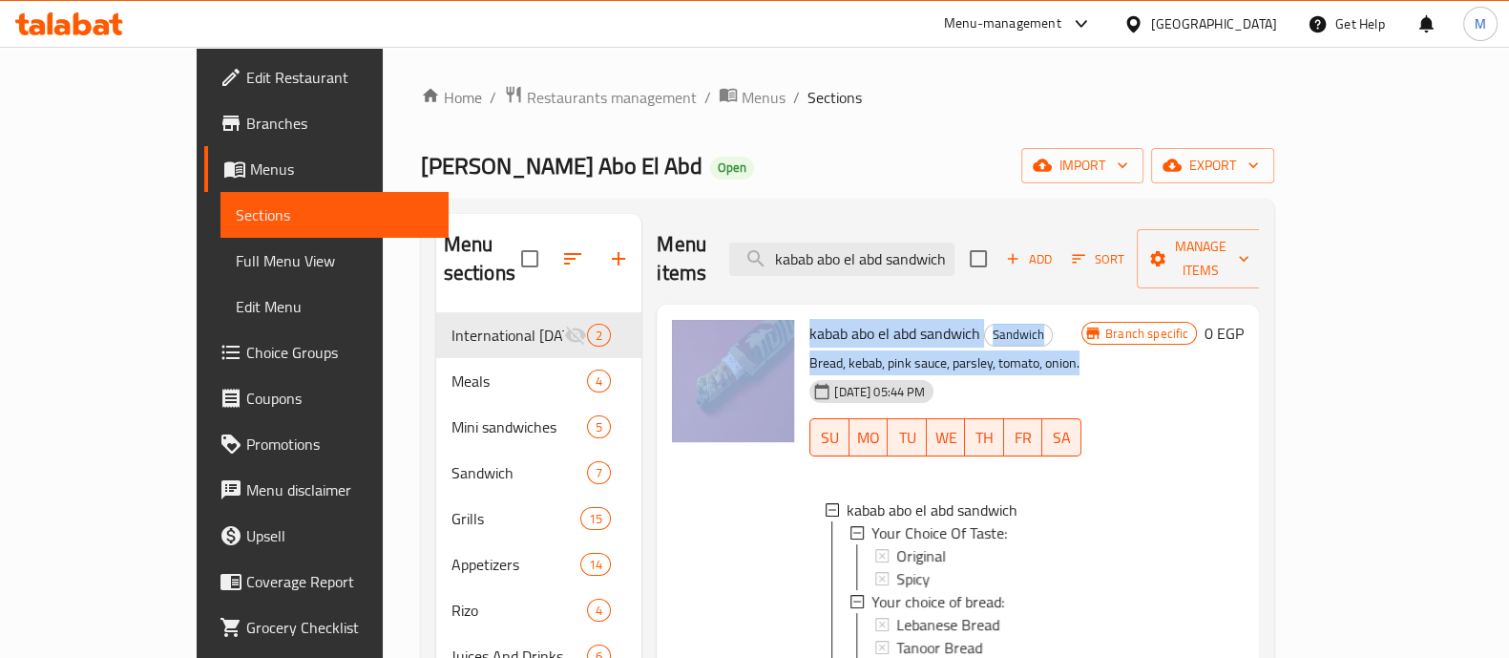
scroll to position [2, 0]
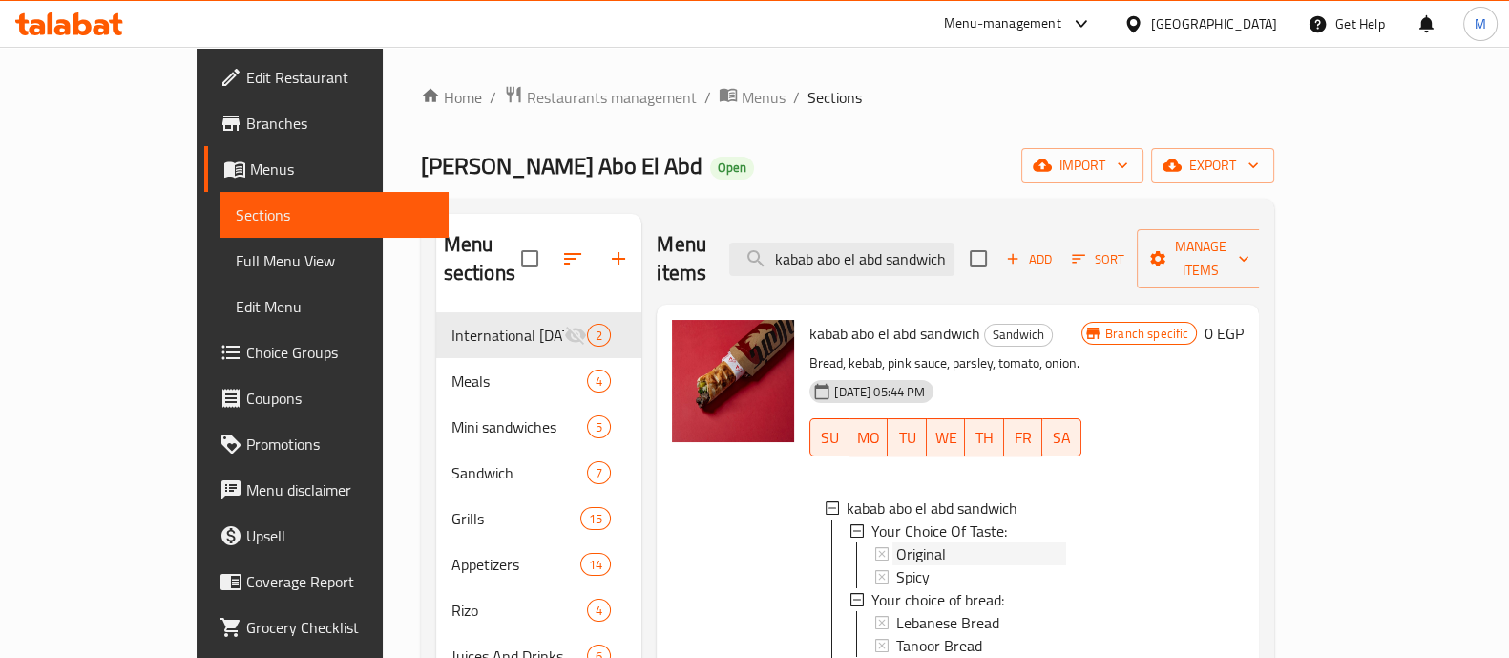
click at [897, 542] on span "Original" at bounding box center [922, 553] width 50 height 23
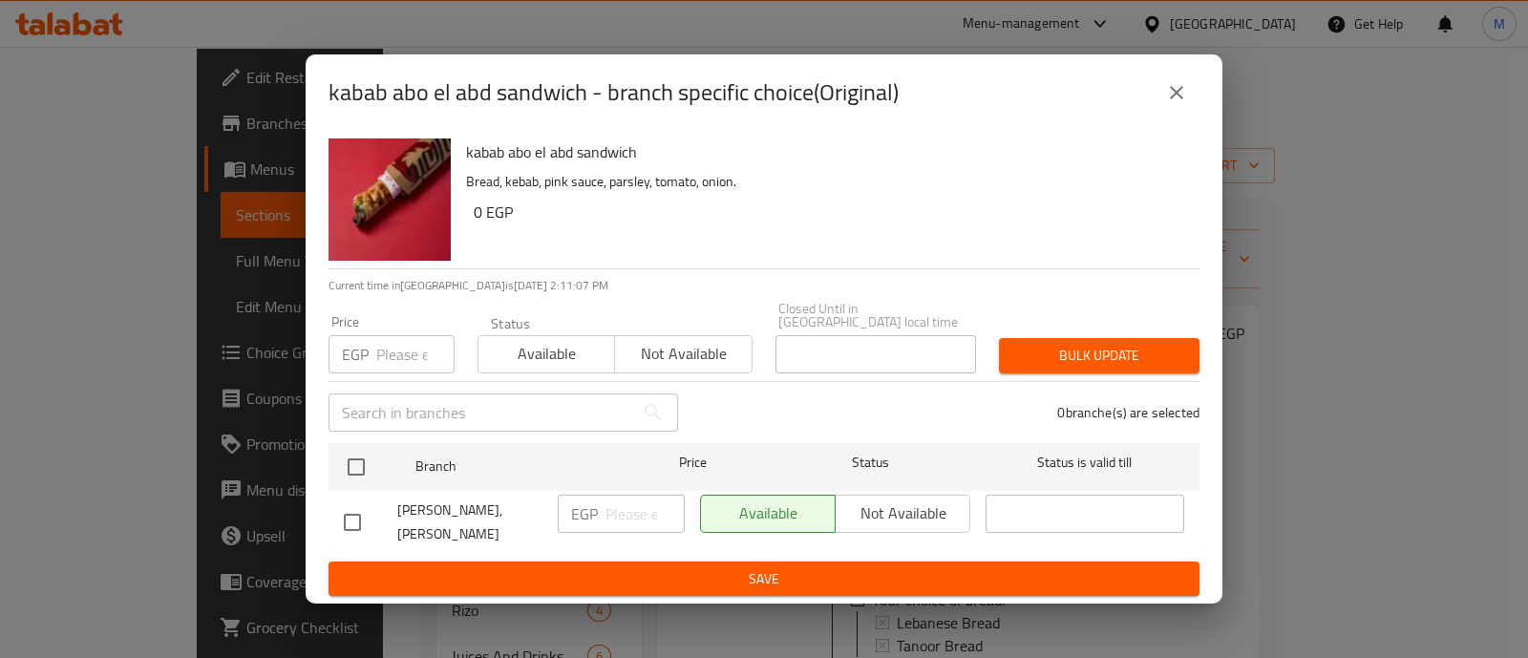
click at [1203, 438] on div "kabab abo el abd sandwich Bread, kebab, pink sauce, parsley, tomato, onion. 0 E…" at bounding box center [764, 368] width 917 height 474
click at [1175, 89] on icon "close" at bounding box center [1176, 92] width 23 height 23
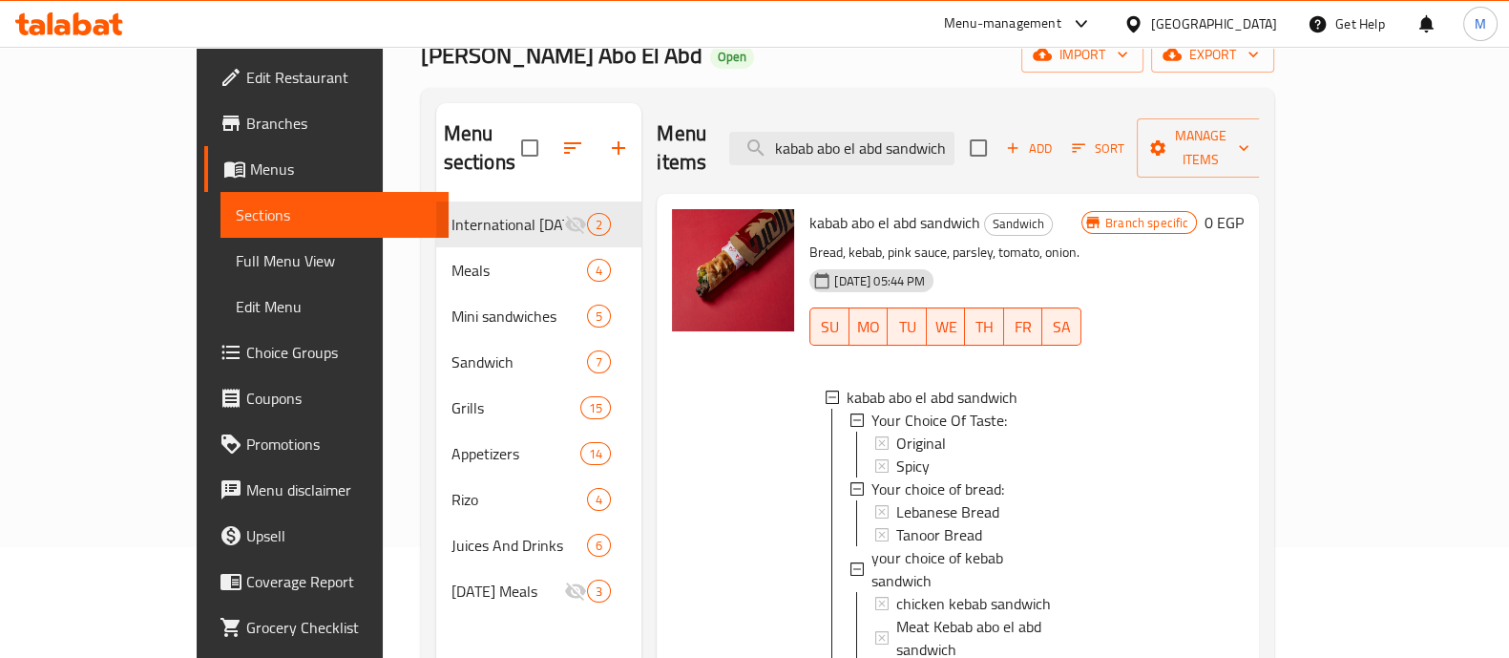
scroll to position [123, 0]
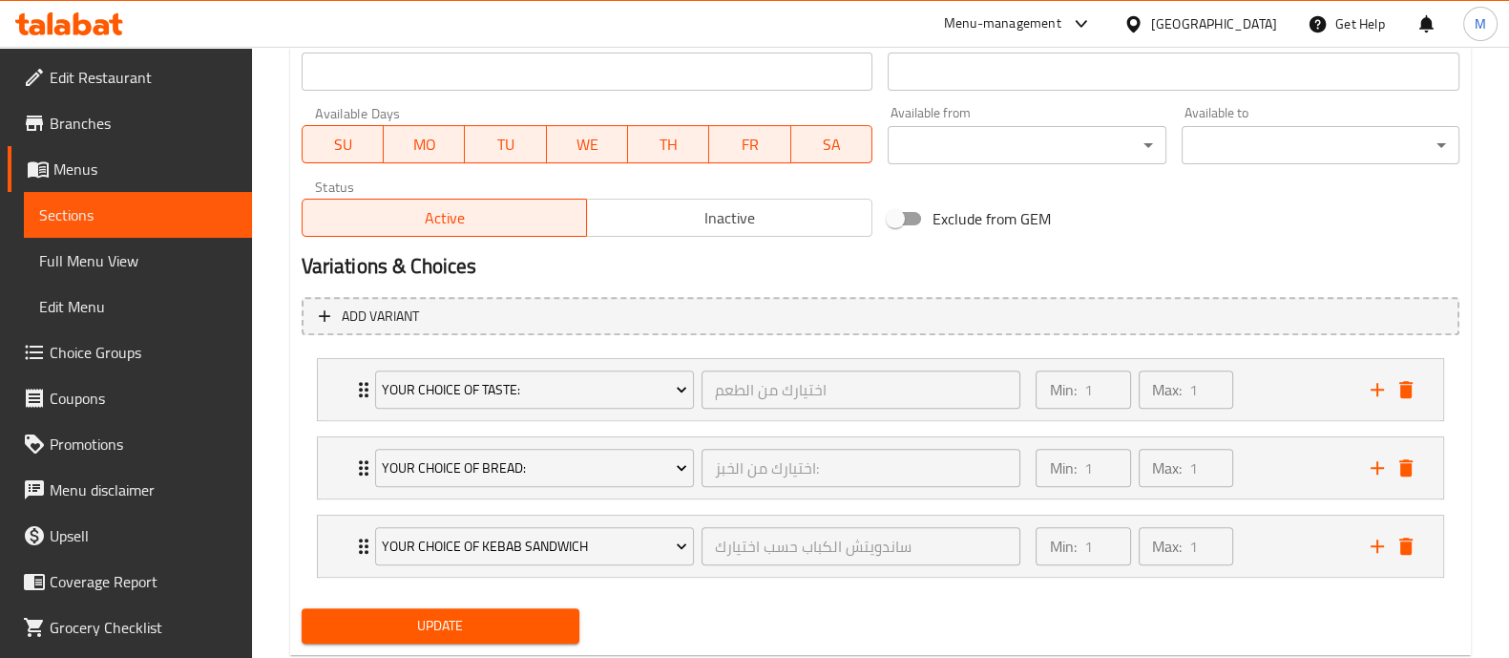
scroll to position [905, 0]
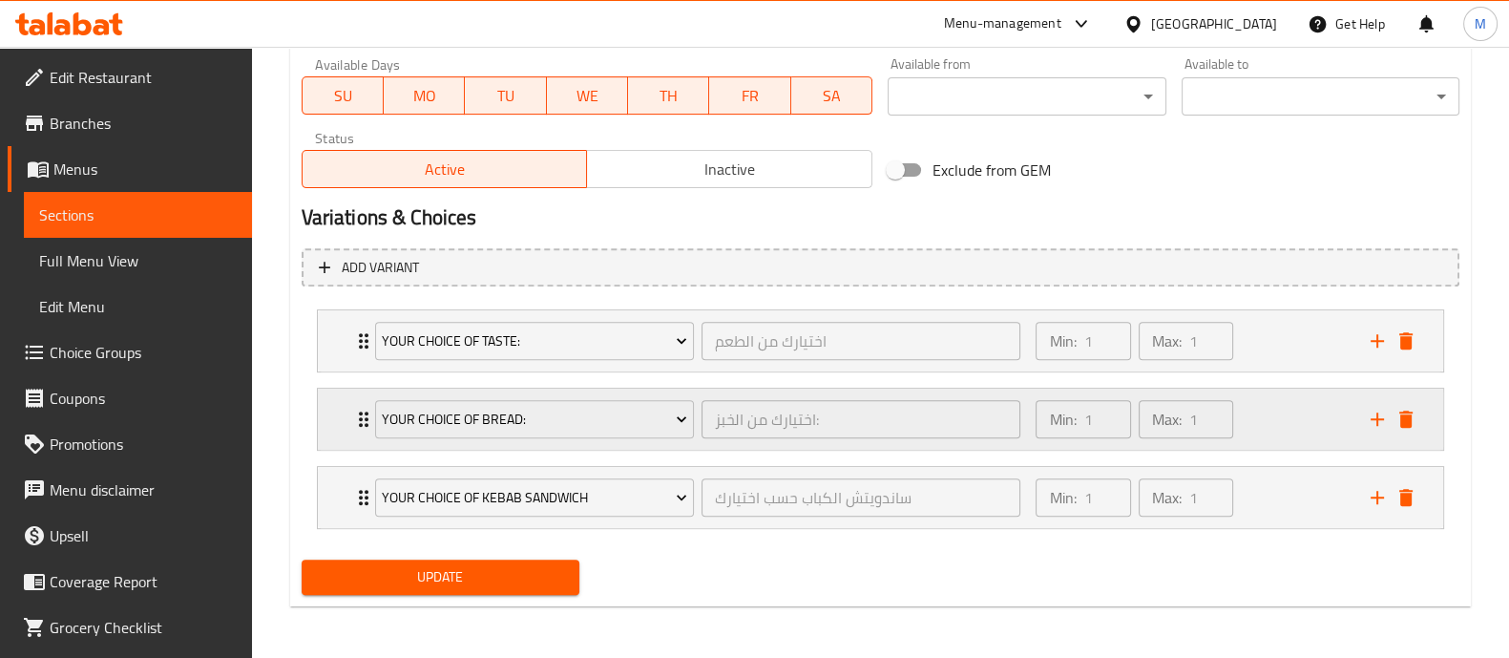
click at [1265, 412] on div "Min: 1 ​ Max: 1 ​" at bounding box center [1191, 419] width 334 height 61
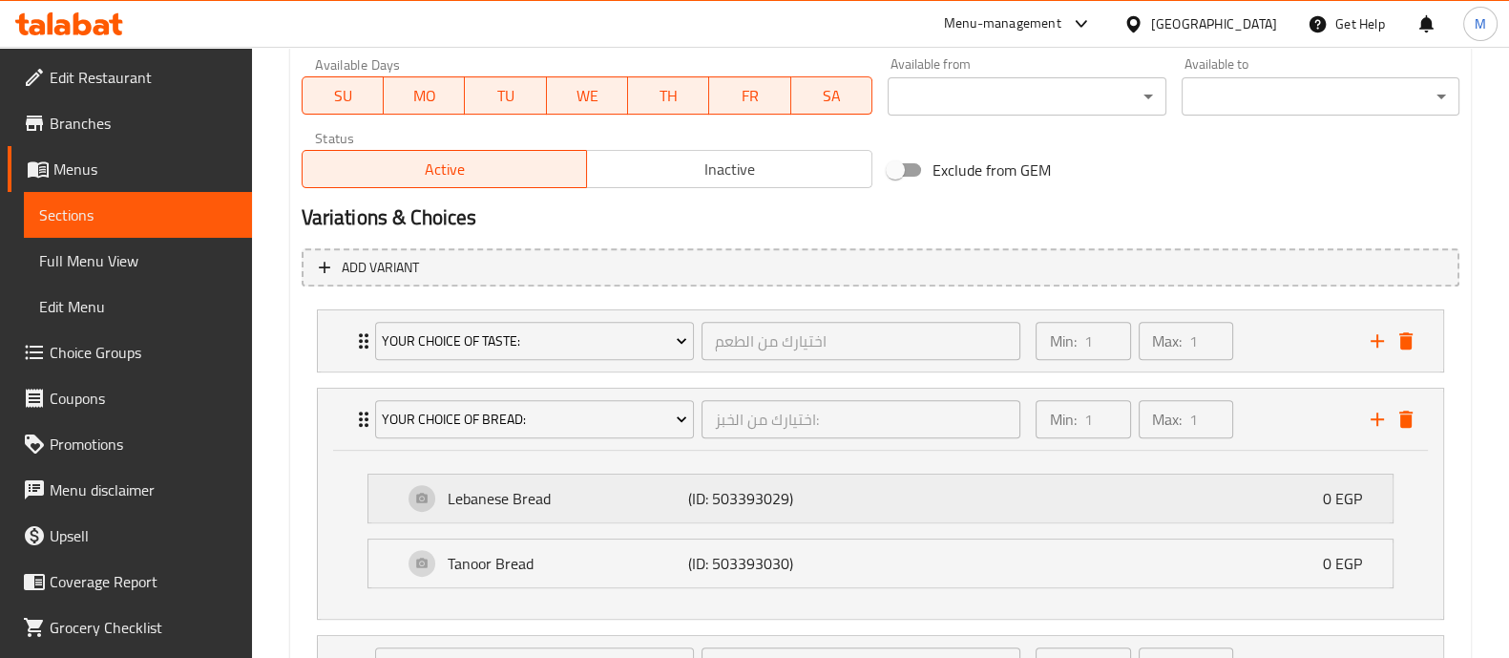
scroll to position [1074, 0]
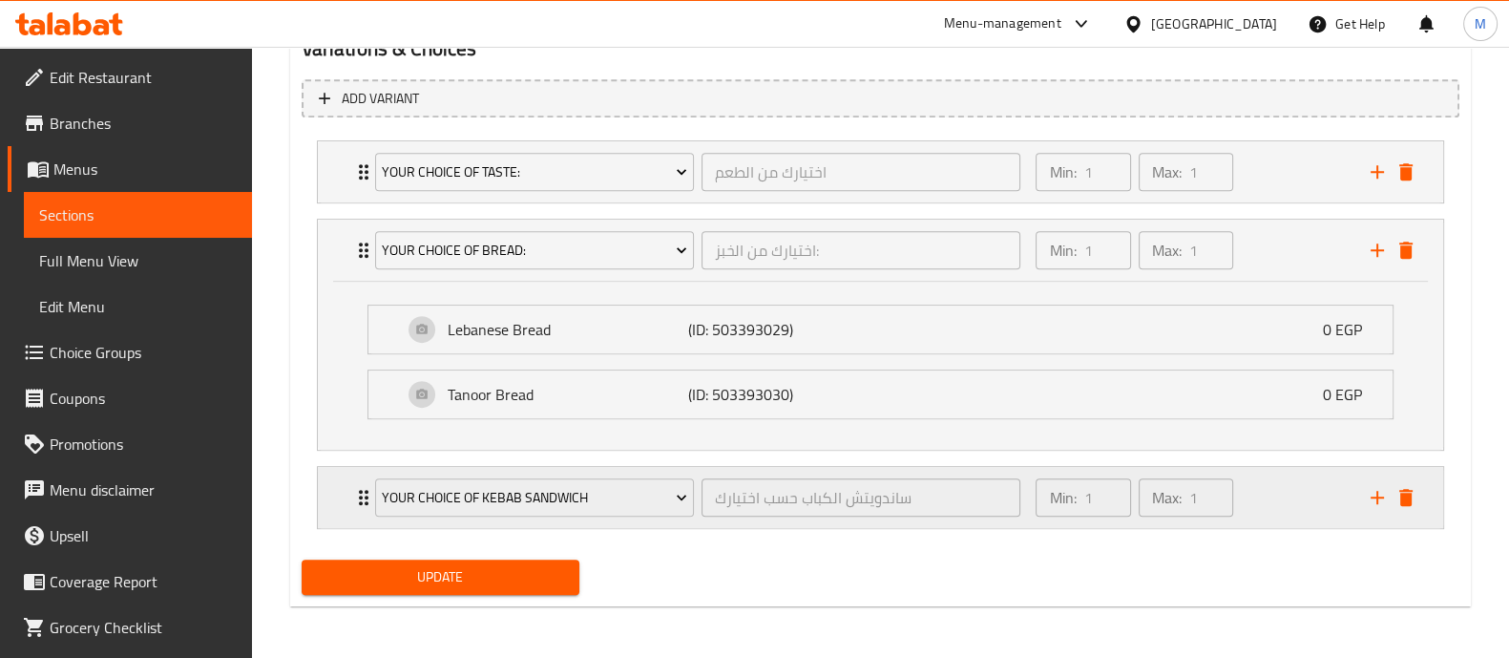
click at [1256, 503] on div "Min: 1 ​ Max: 1 ​" at bounding box center [1191, 497] width 334 height 61
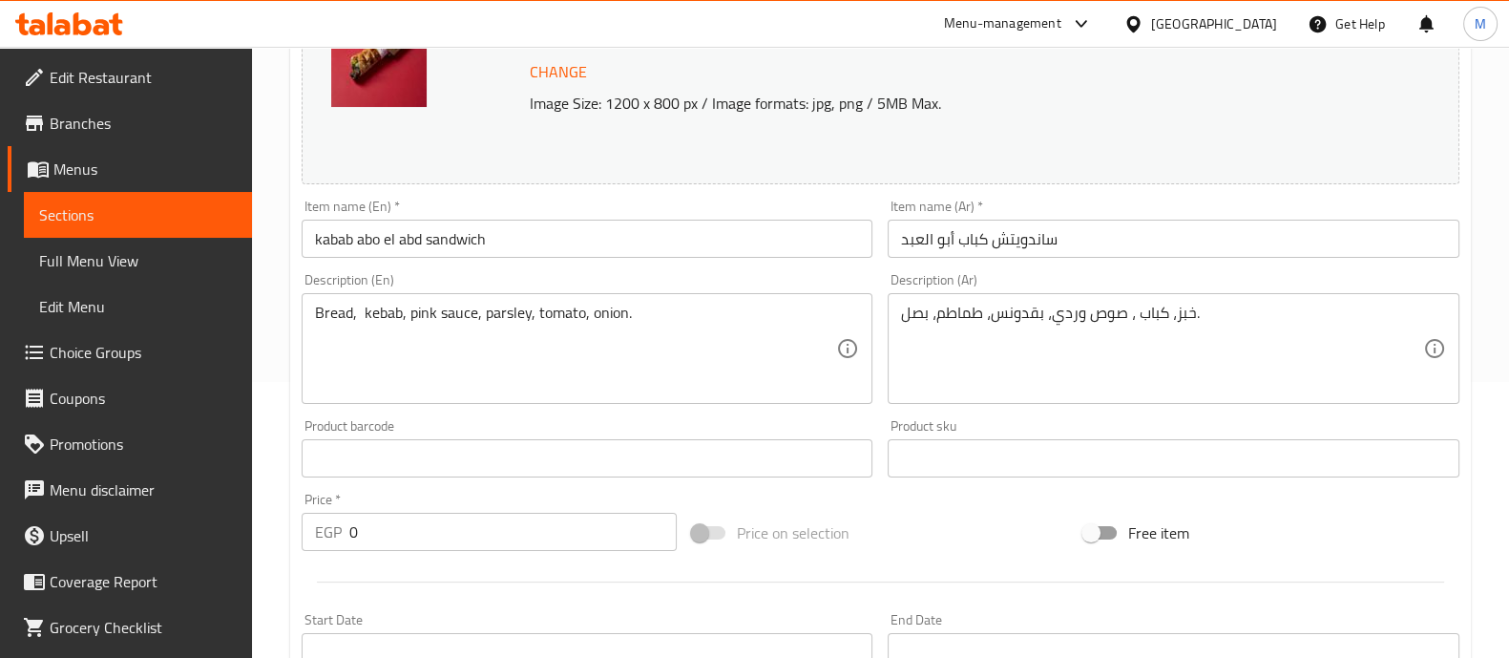
scroll to position [0, 0]
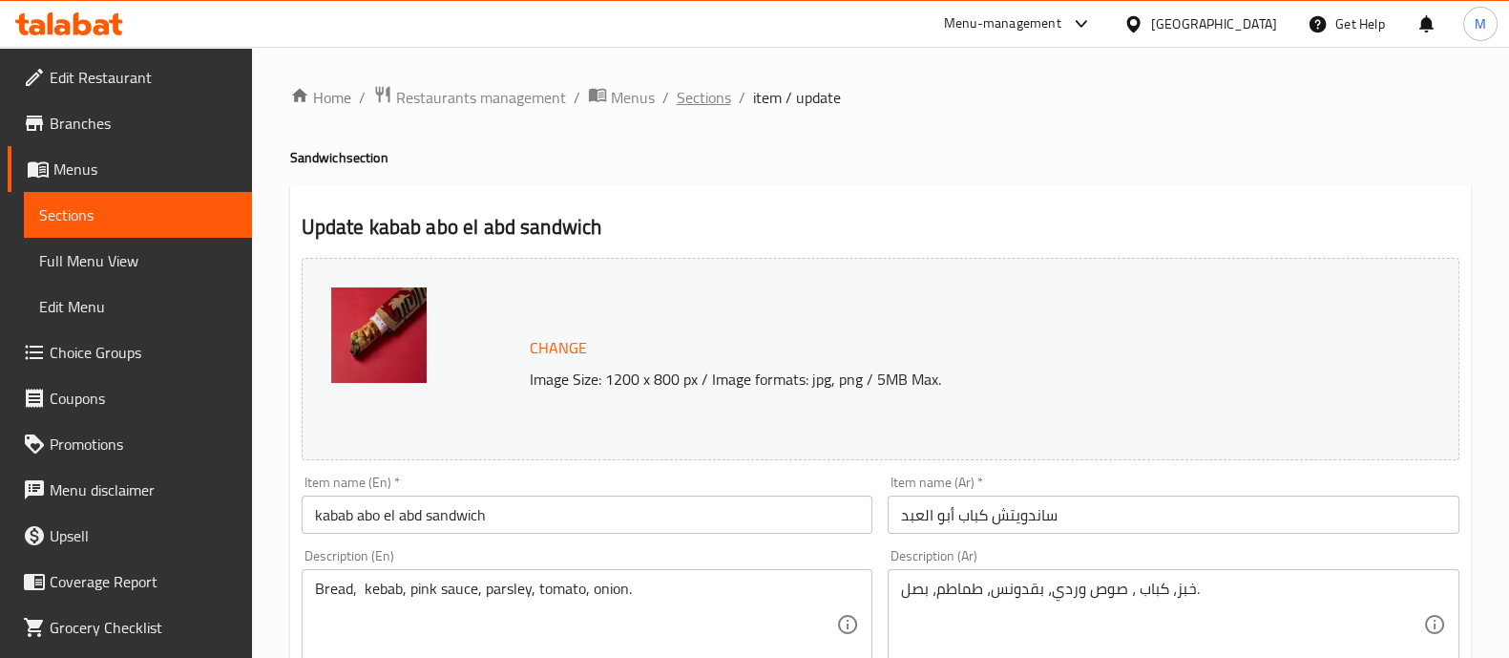
click at [703, 100] on span "Sections" at bounding box center [704, 97] width 54 height 23
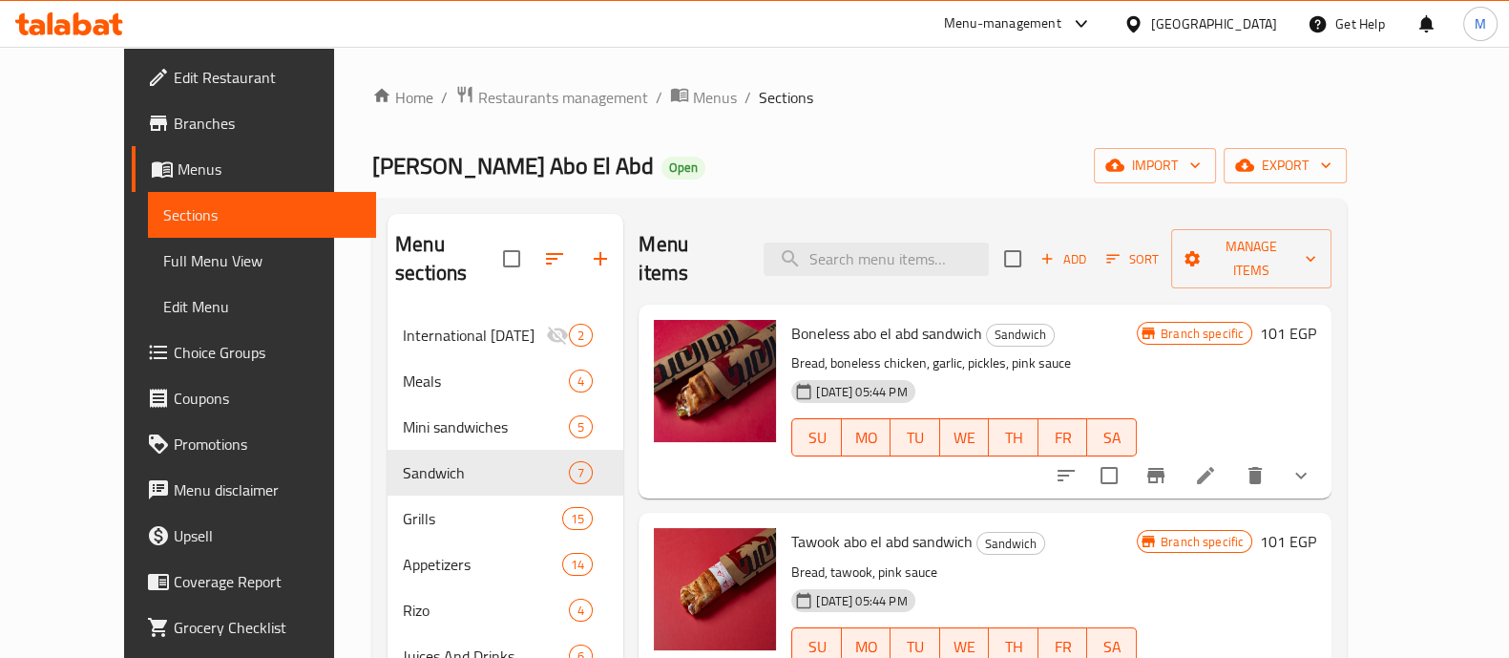
click at [886, 263] on div "Menu items Add Sort Manage items" at bounding box center [985, 259] width 693 height 91
click at [881, 257] on input "search" at bounding box center [876, 259] width 225 height 33
paste input "kabab abo el abd sandwich Sandwich Bread, kebab, pink sauce, parsley, tomato, o…"
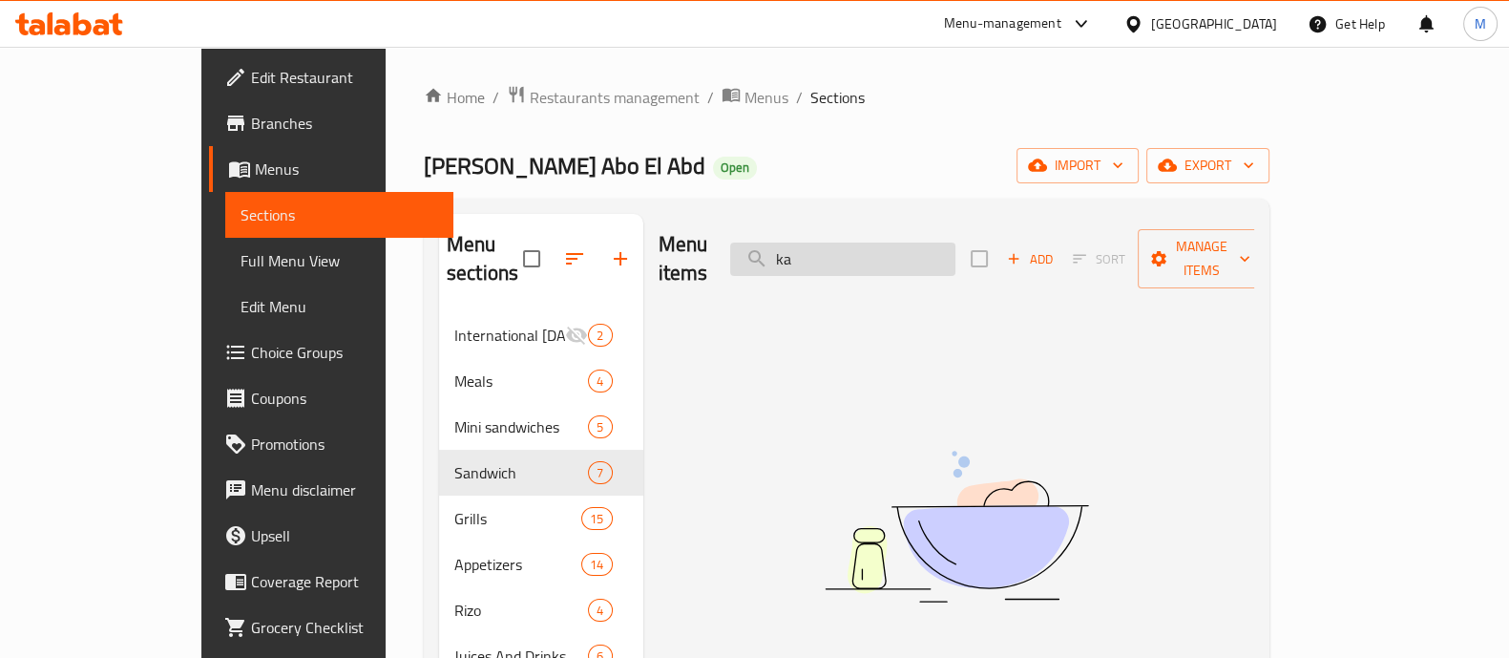
type input "k"
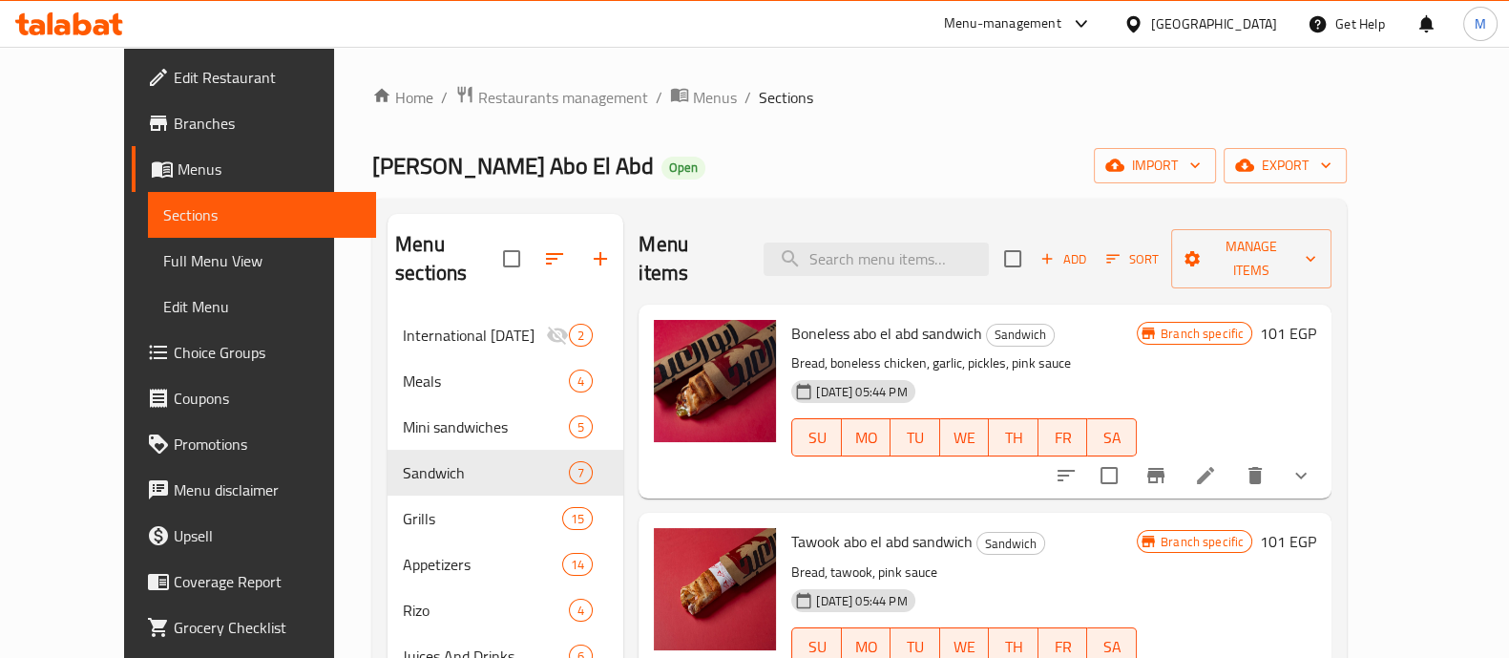
scroll to position [5, 0]
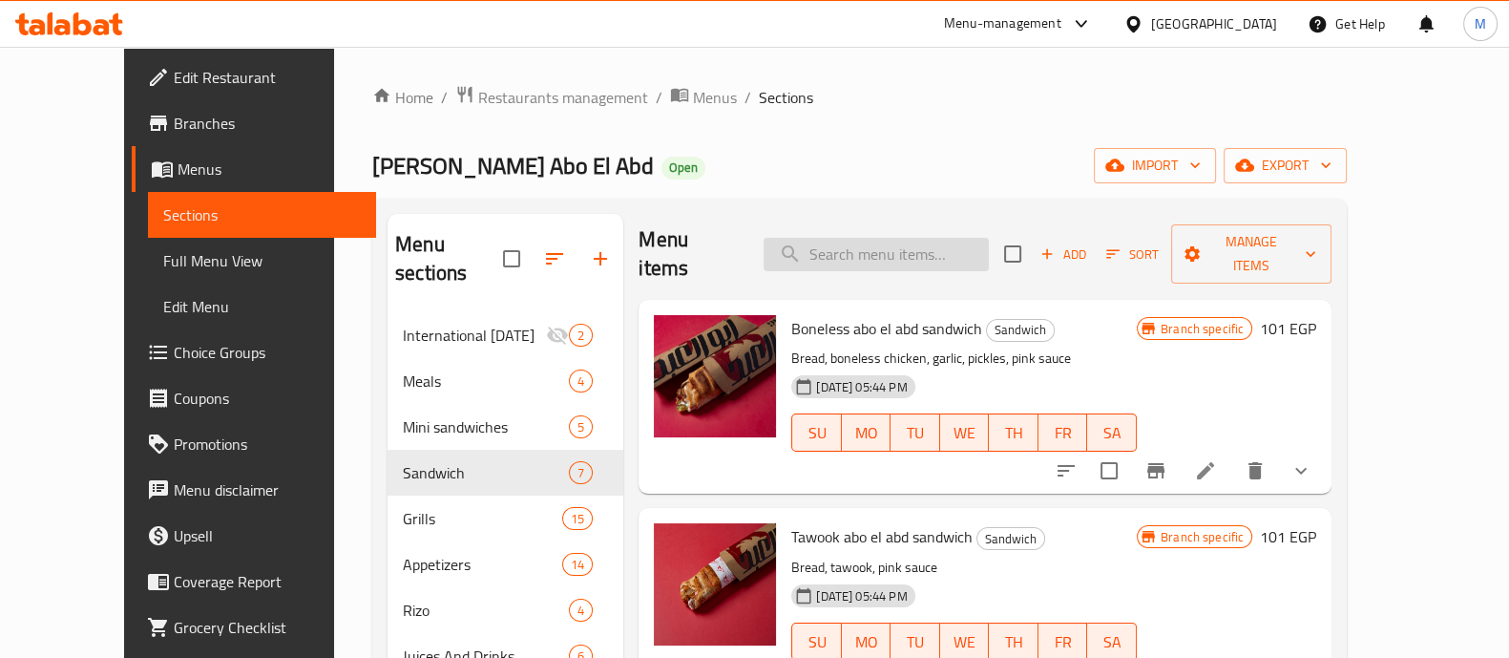
click at [857, 238] on input "search" at bounding box center [876, 254] width 225 height 33
paste input "kabab abo el abd sandwich"
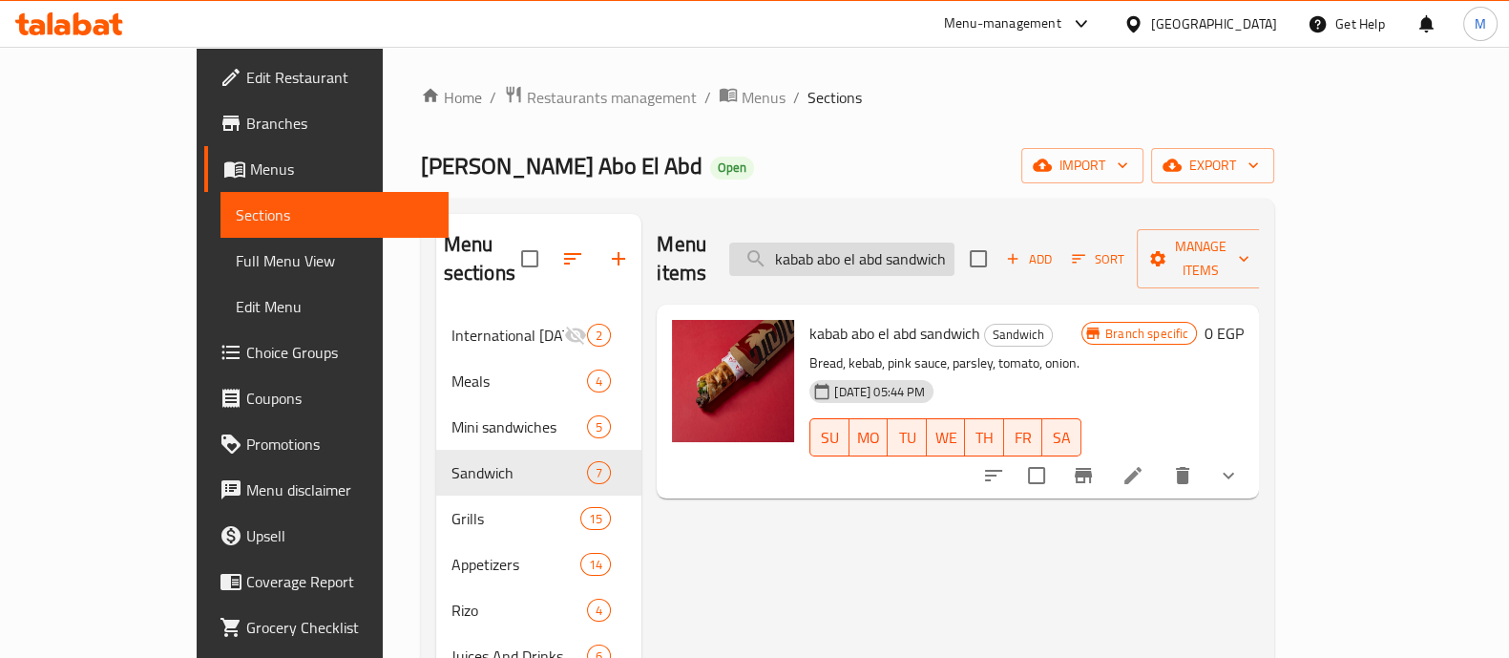
scroll to position [0, 0]
type input "kabab abo el abd sandwich"
click at [672, 320] on img at bounding box center [733, 381] width 122 height 122
click at [1160, 458] on li at bounding box center [1133, 475] width 53 height 34
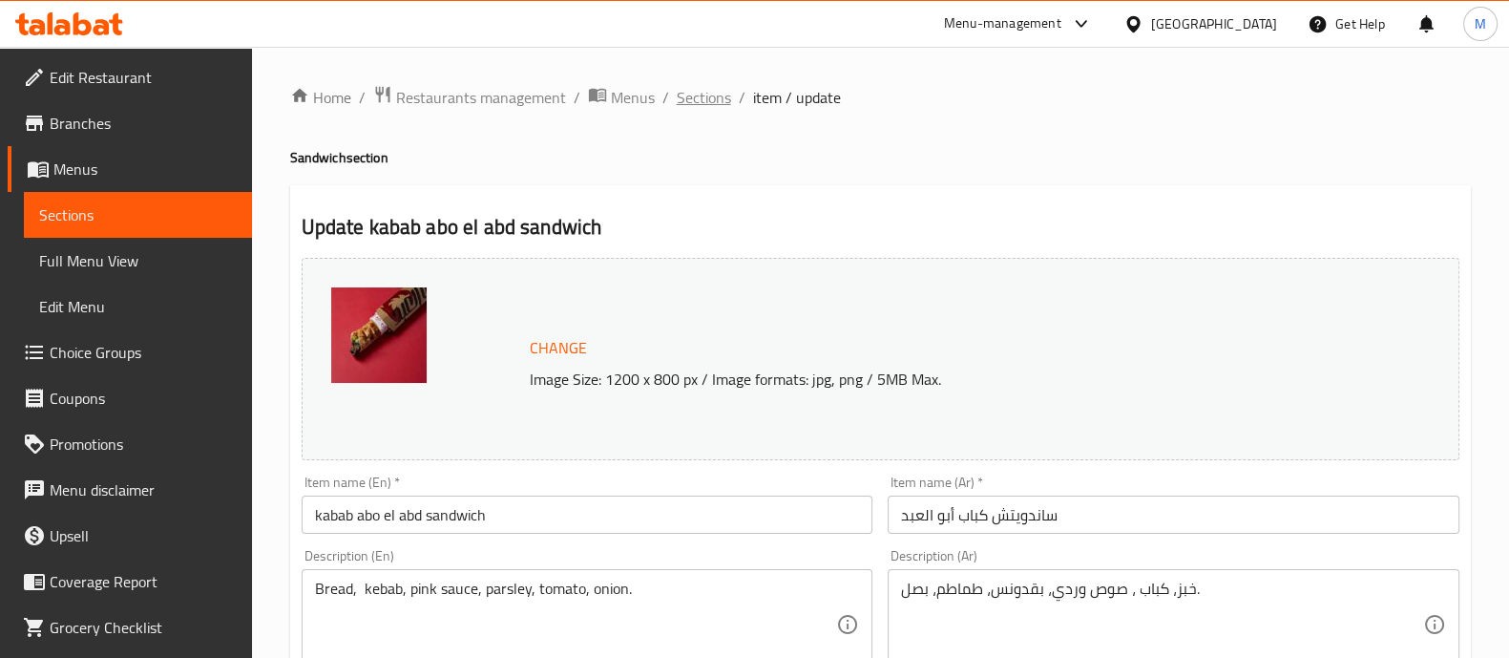
click at [686, 106] on span "Sections" at bounding box center [704, 97] width 54 height 23
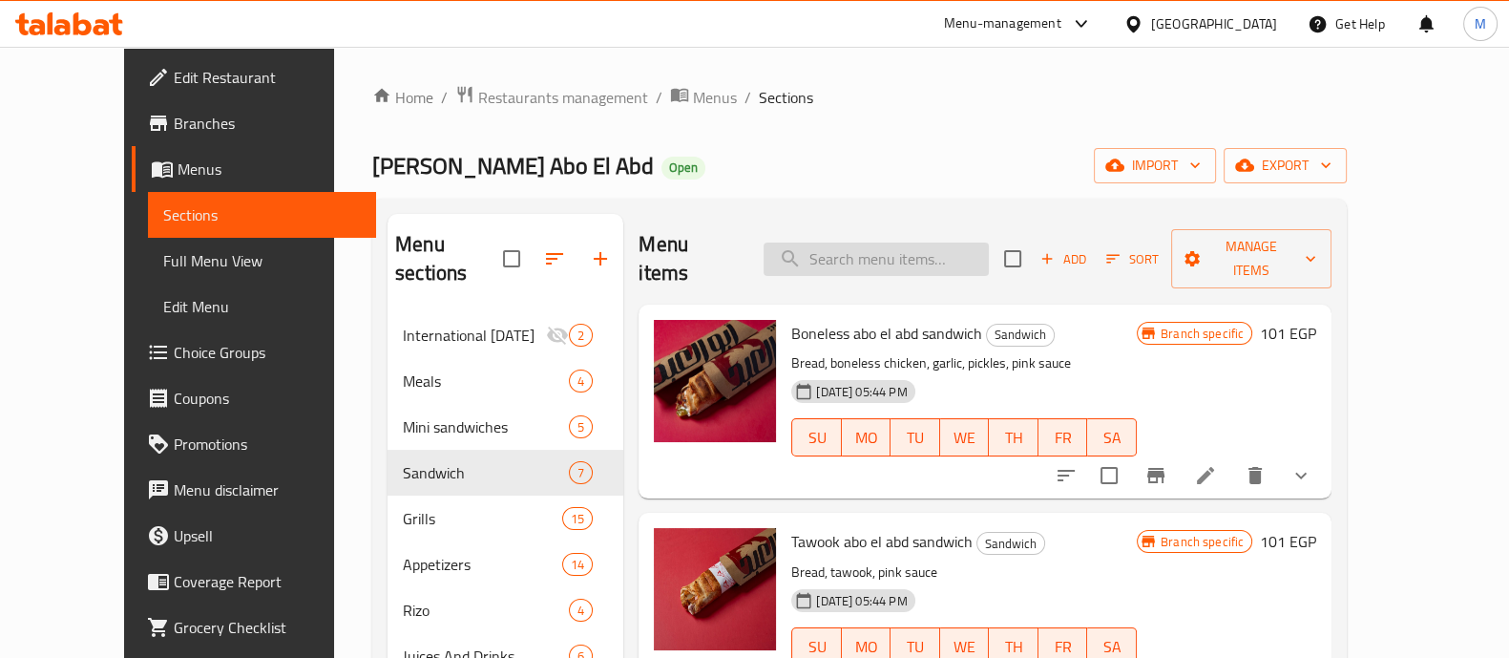
paste input "kabab abo el abd sandwich"
click at [897, 250] on input "kabab abo el abd sandwich" at bounding box center [876, 259] width 225 height 33
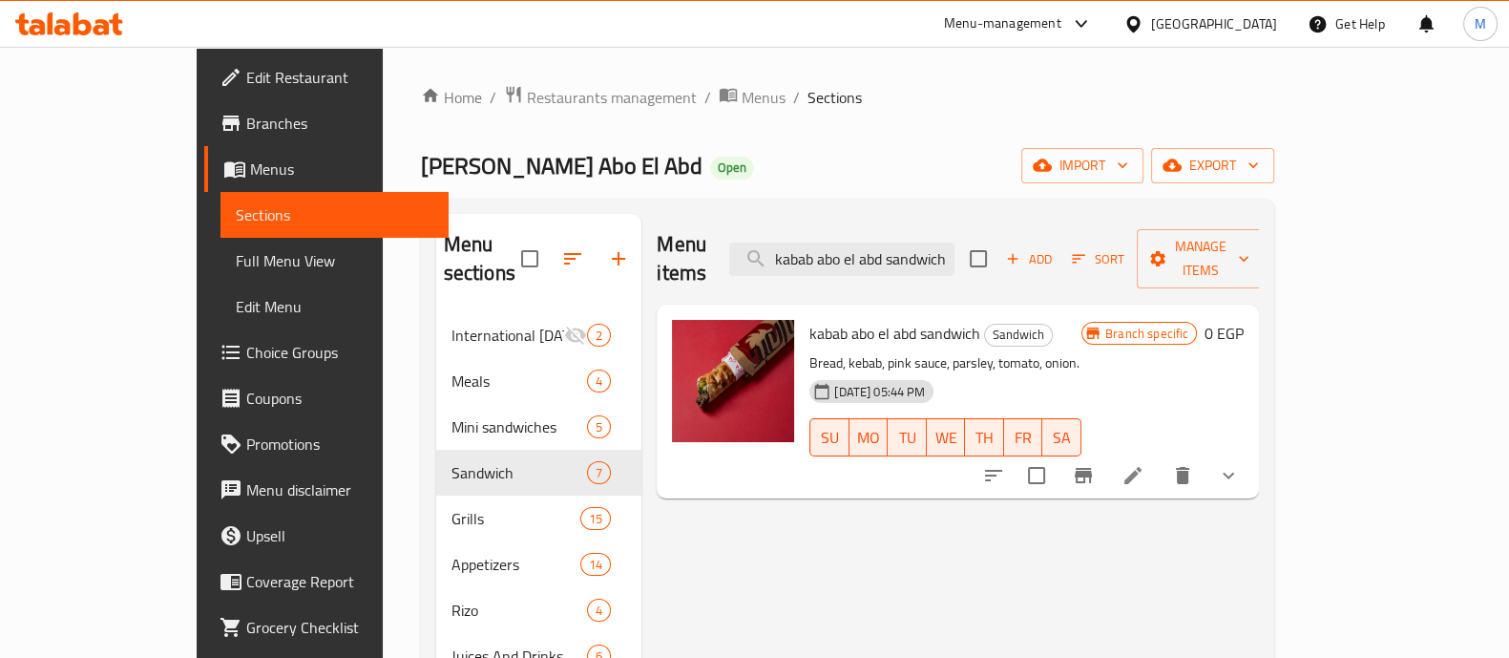
type input "kabab abo el abd sandwich"
click at [1095, 464] on icon "Branch-specific-item" at bounding box center [1083, 475] width 23 height 23
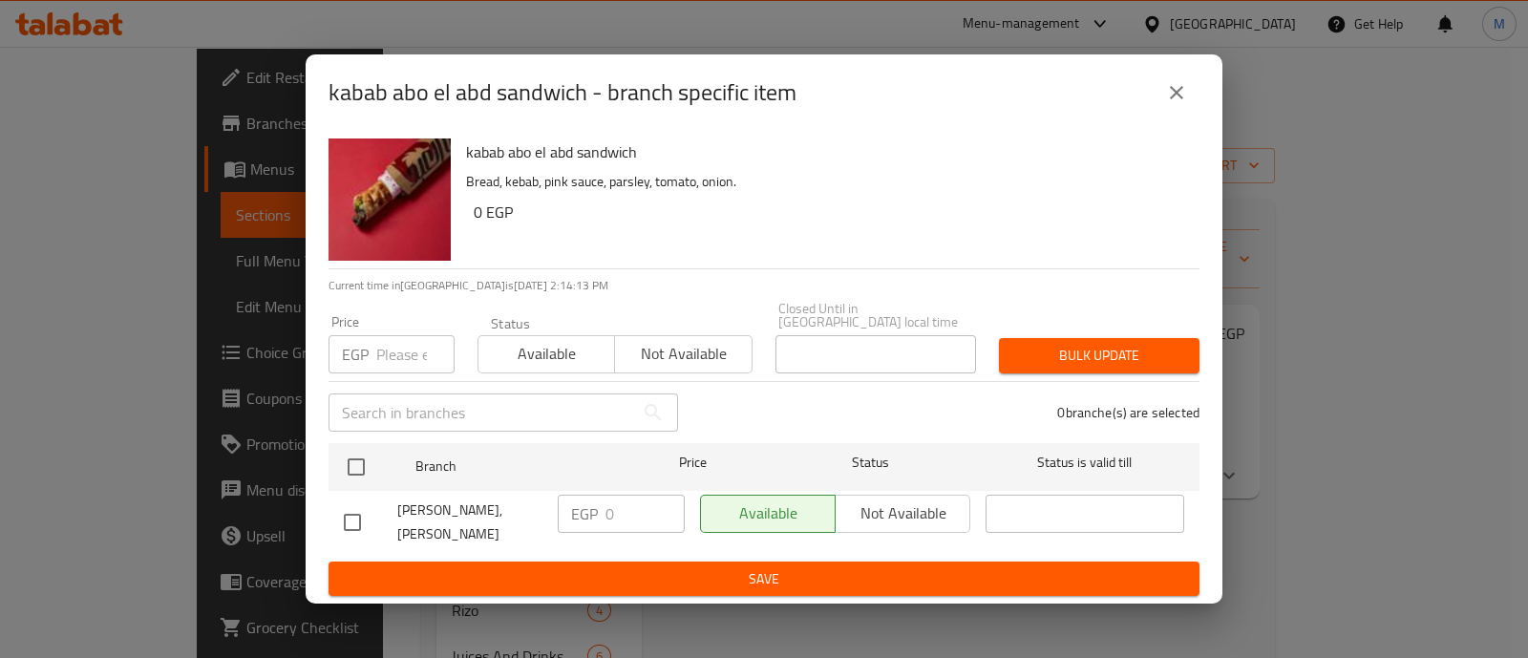
click at [1171, 88] on icon "close" at bounding box center [1176, 92] width 23 height 23
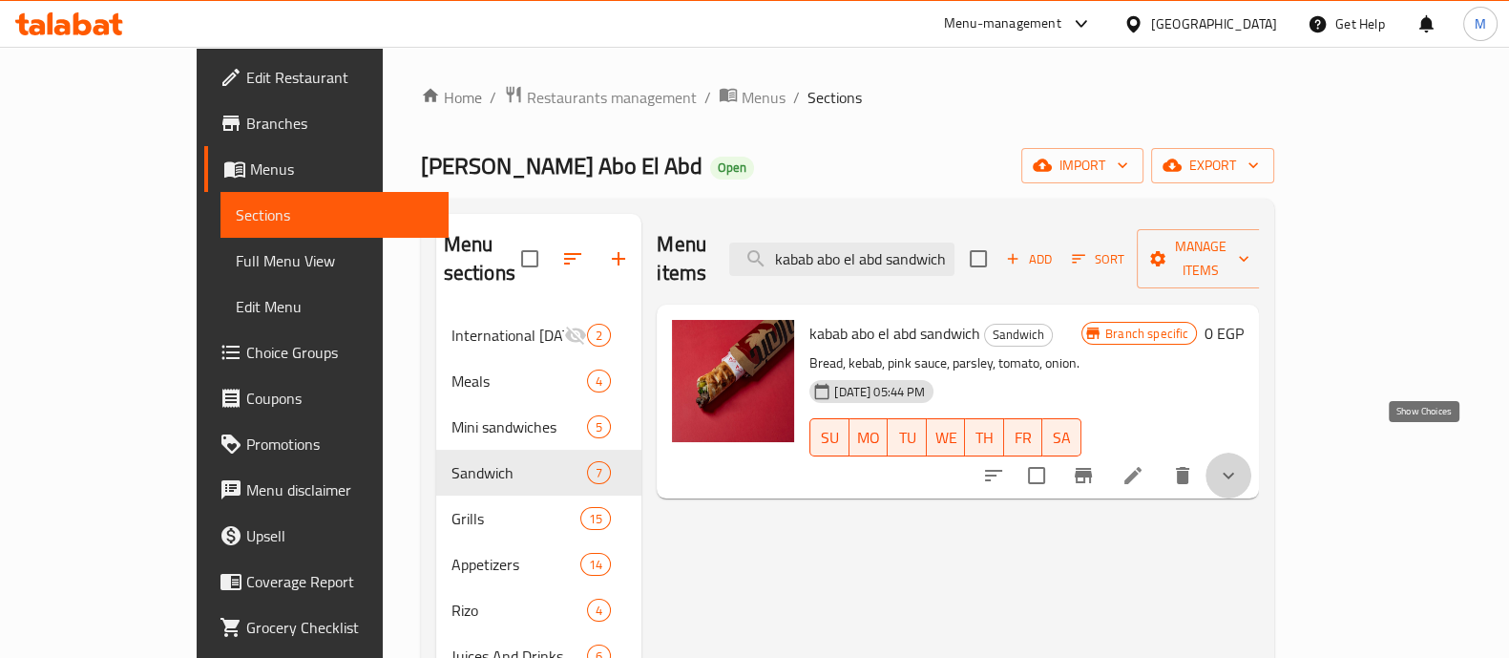
click at [1240, 464] on icon "show more" at bounding box center [1228, 475] width 23 height 23
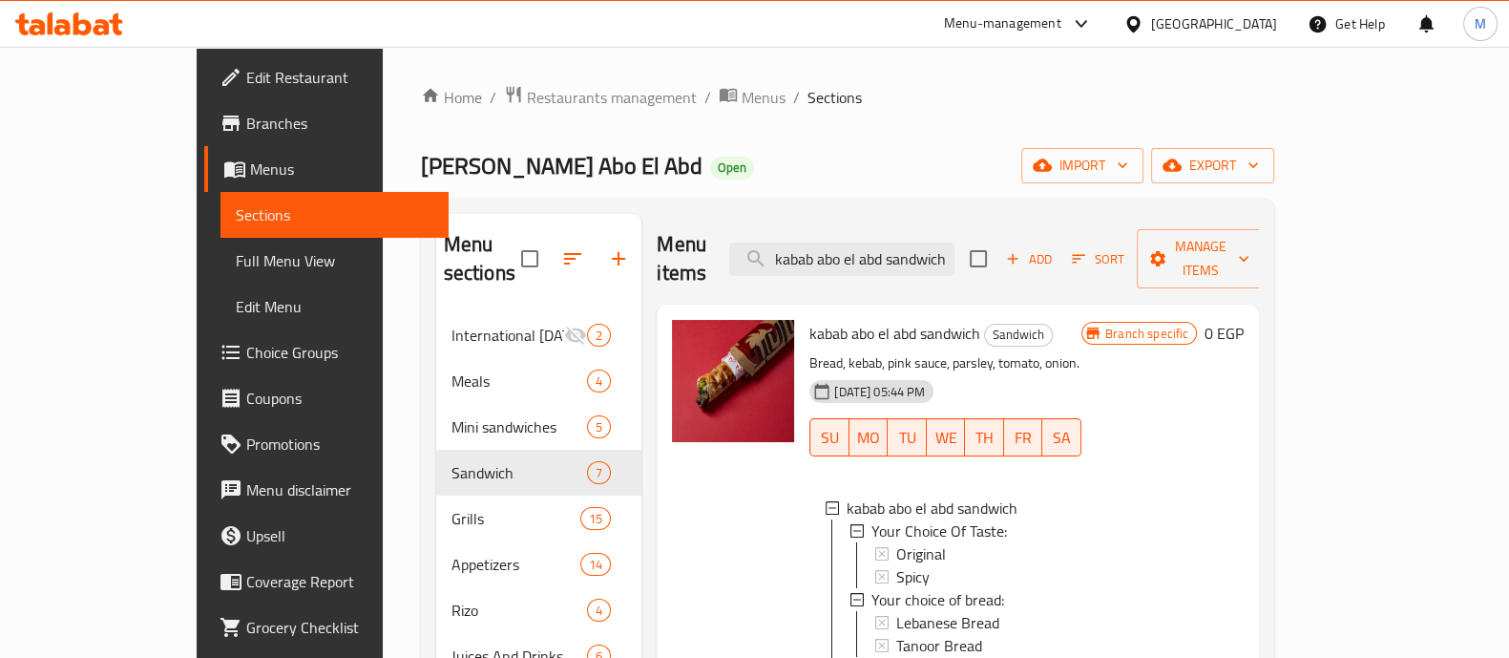
scroll to position [267, 0]
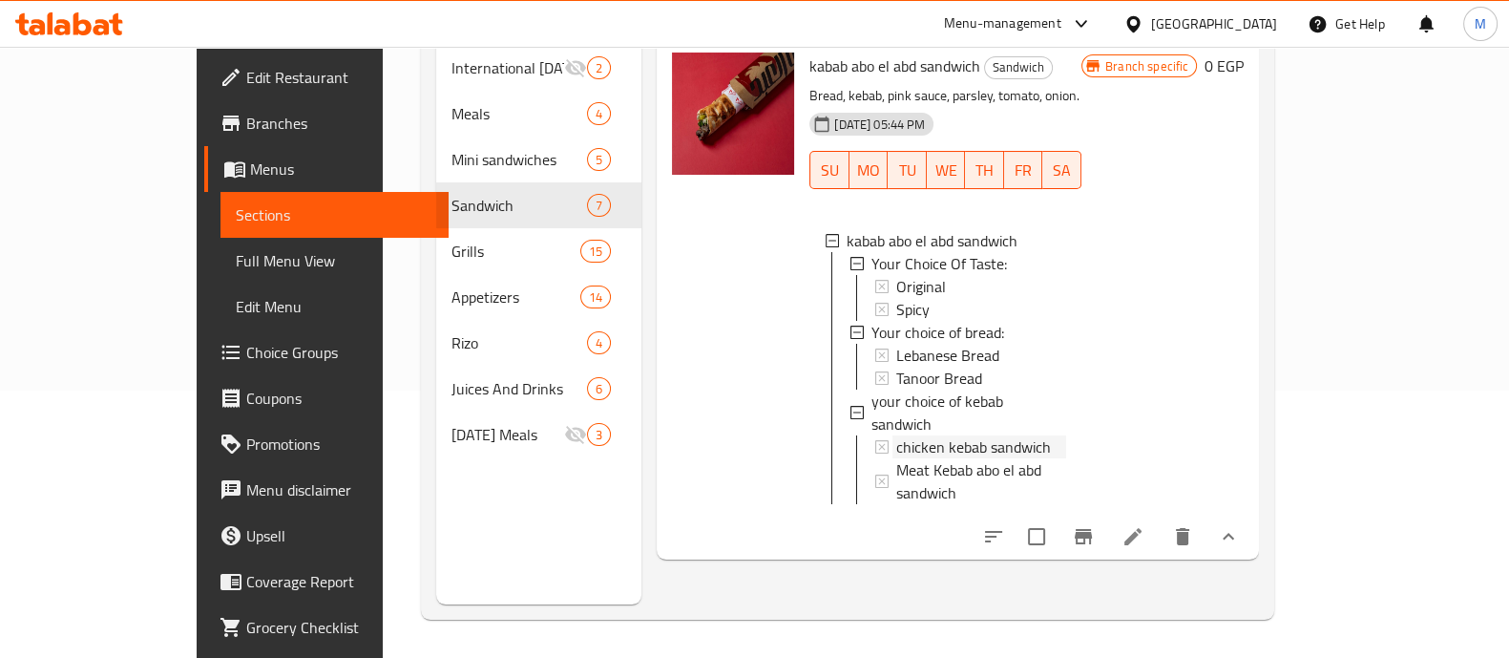
click at [897, 435] on span "chicken kebab sandwich" at bounding box center [974, 446] width 155 height 23
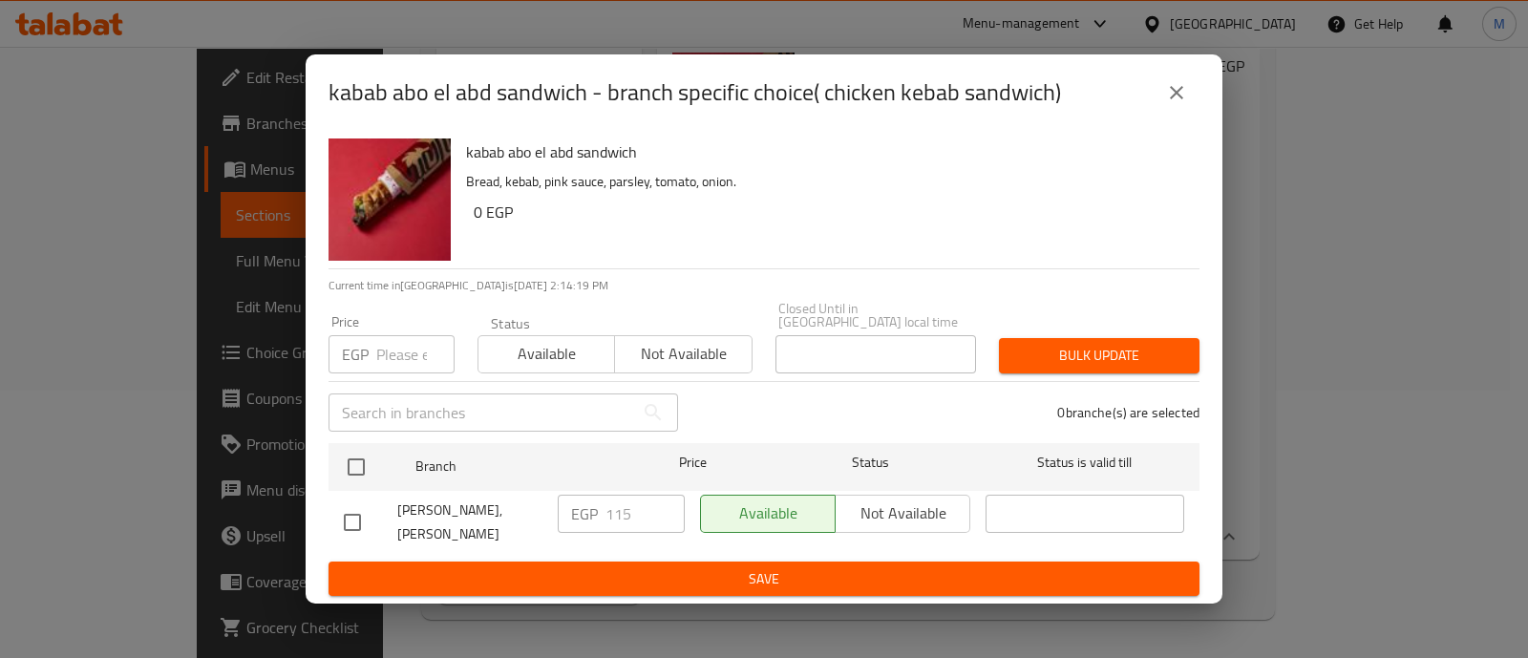
click at [1251, 281] on div "kabab abo el abd sandwich - branch specific choice( chicken kebab sandwich) kab…" at bounding box center [764, 329] width 1528 height 658
click at [1179, 86] on icon "close" at bounding box center [1176, 92] width 13 height 13
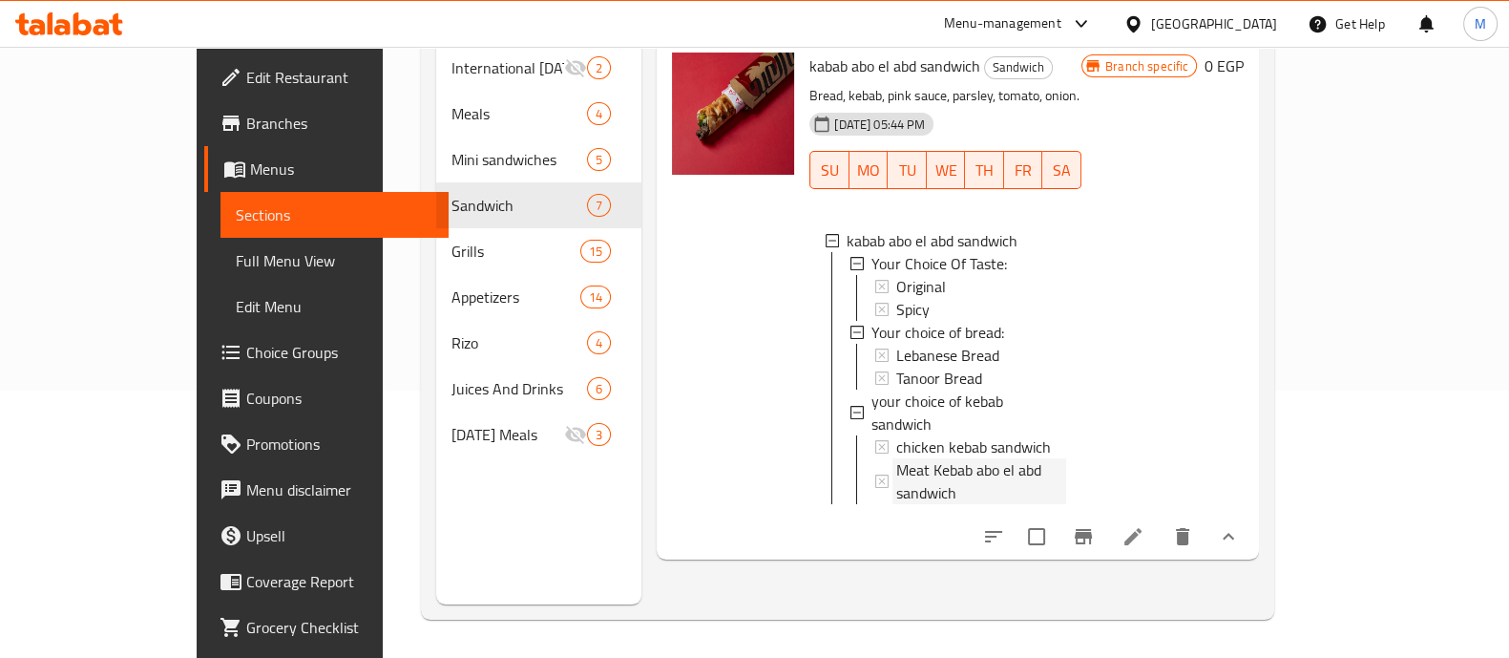
click at [906, 458] on span "Meat Kebab abo el abd sandwich" at bounding box center [982, 481] width 170 height 46
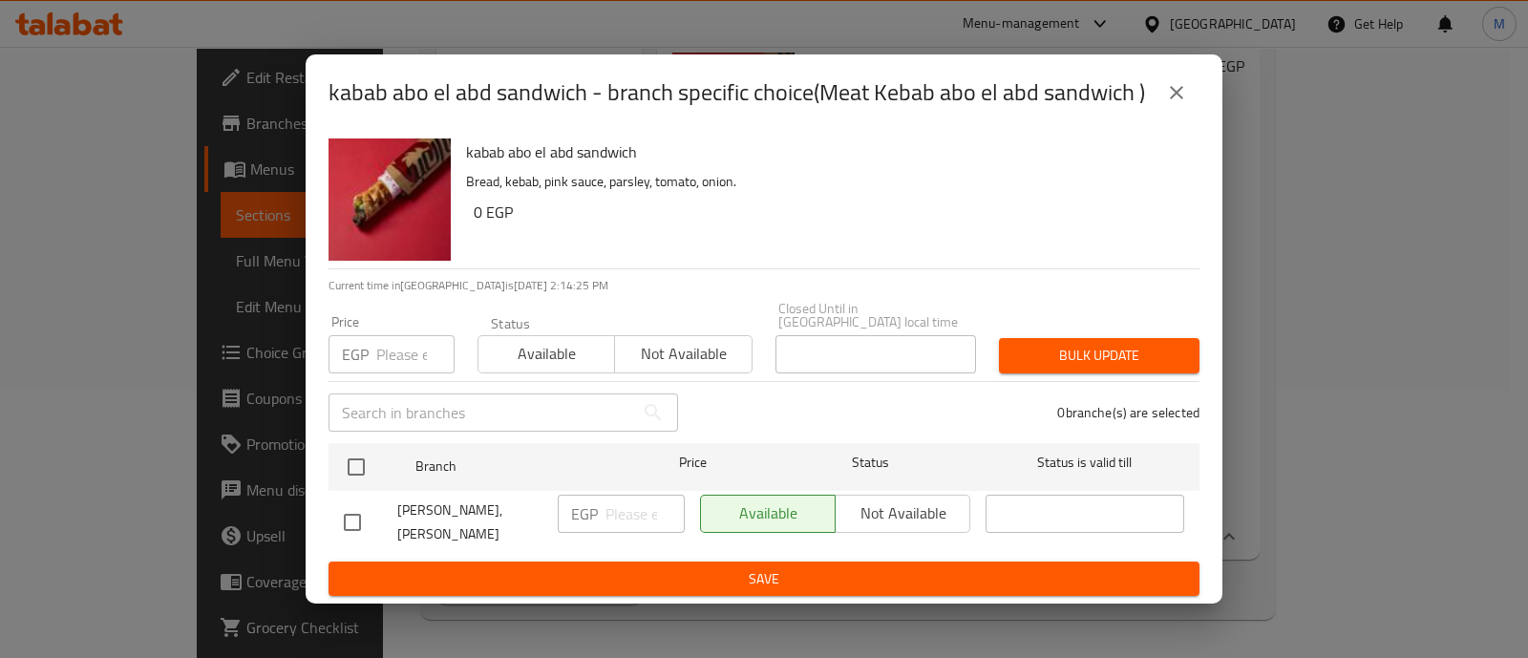
click at [1166, 90] on icon "close" at bounding box center [1176, 92] width 23 height 23
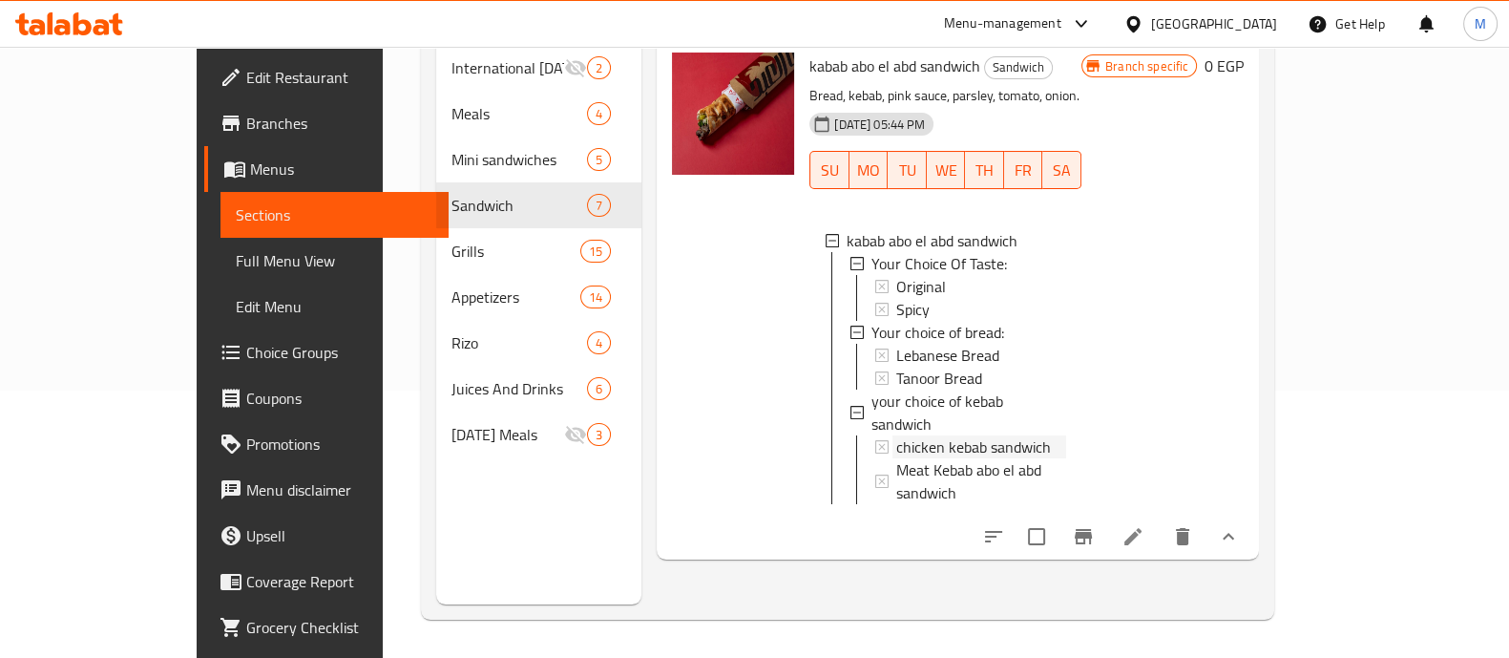
click at [917, 435] on span "chicken kebab sandwich" at bounding box center [974, 446] width 155 height 23
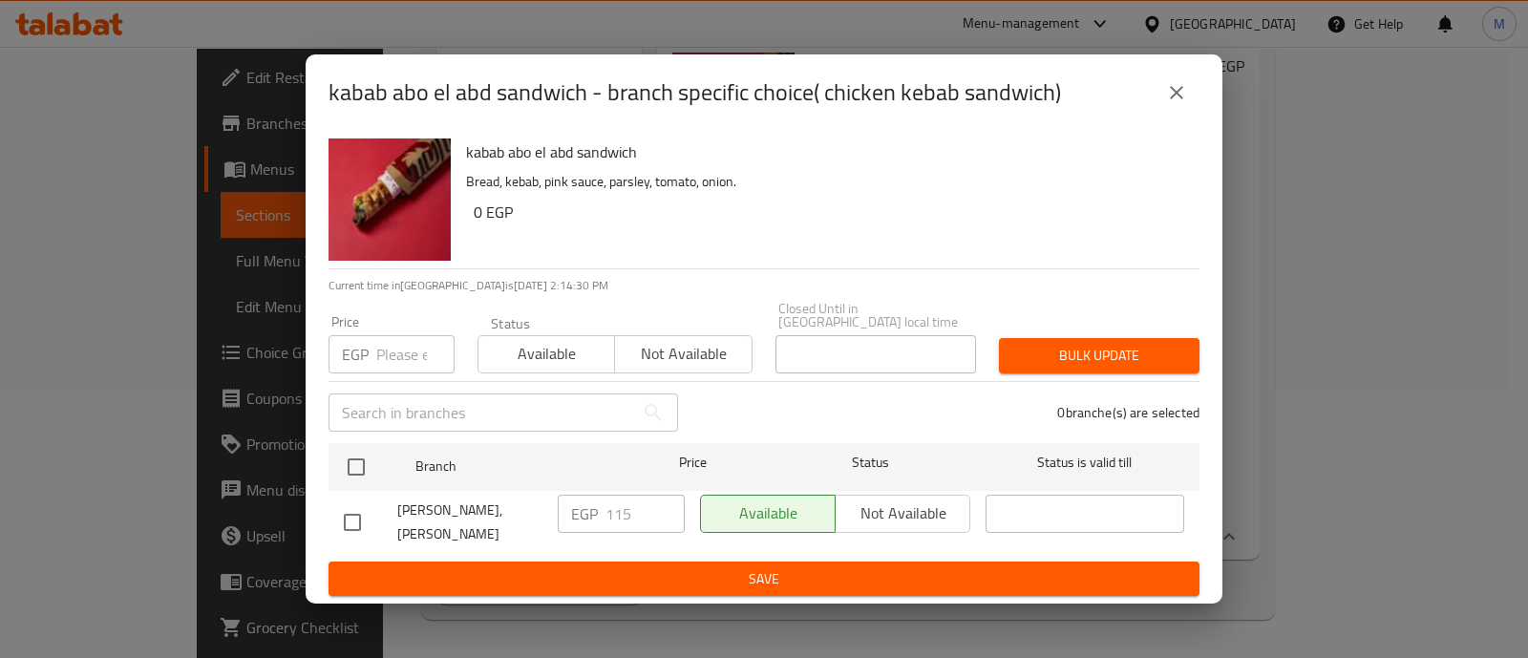
click at [594, 496] on div "EGP 115 ​" at bounding box center [621, 514] width 127 height 38
click at [1192, 83] on button "close" at bounding box center [1176, 93] width 46 height 46
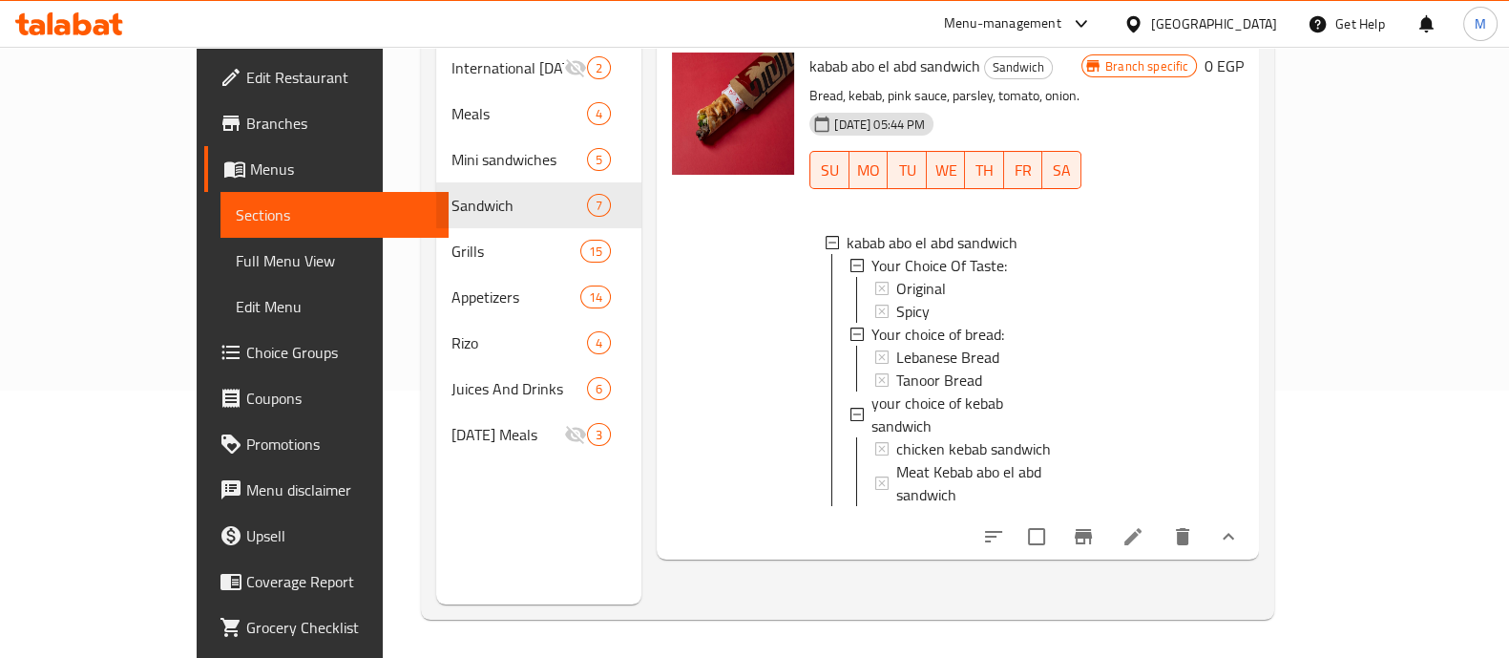
scroll to position [2, 0]
click at [1145, 525] on icon at bounding box center [1133, 536] width 23 height 23
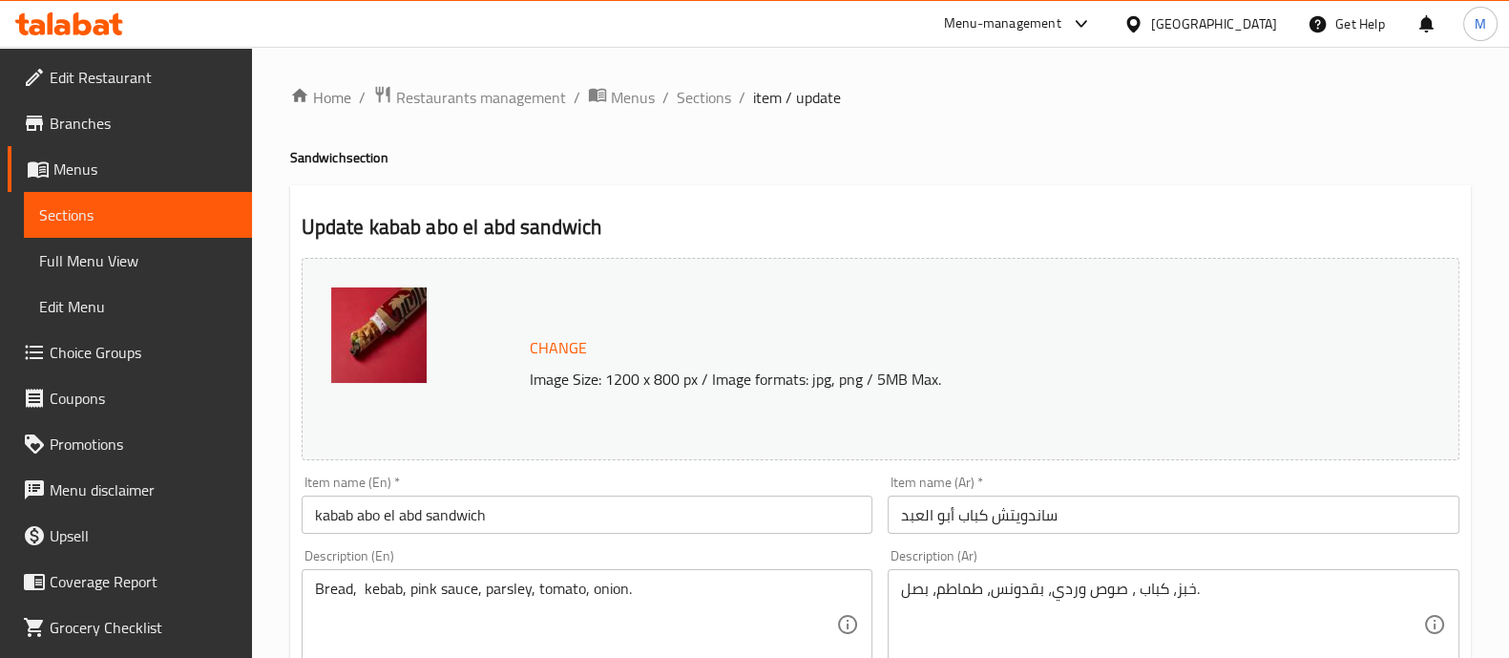
scroll to position [905, 0]
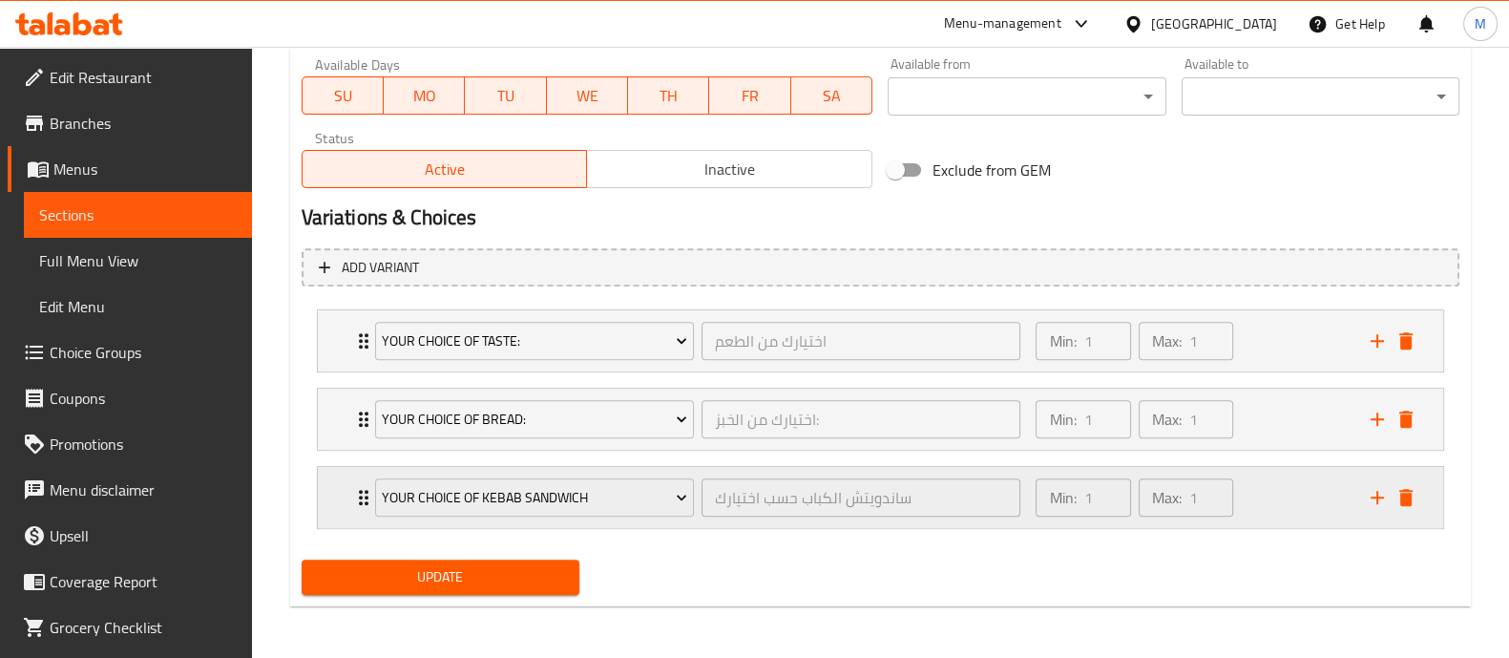
click at [1236, 487] on div "Max: 1 ​" at bounding box center [1186, 498] width 102 height 46
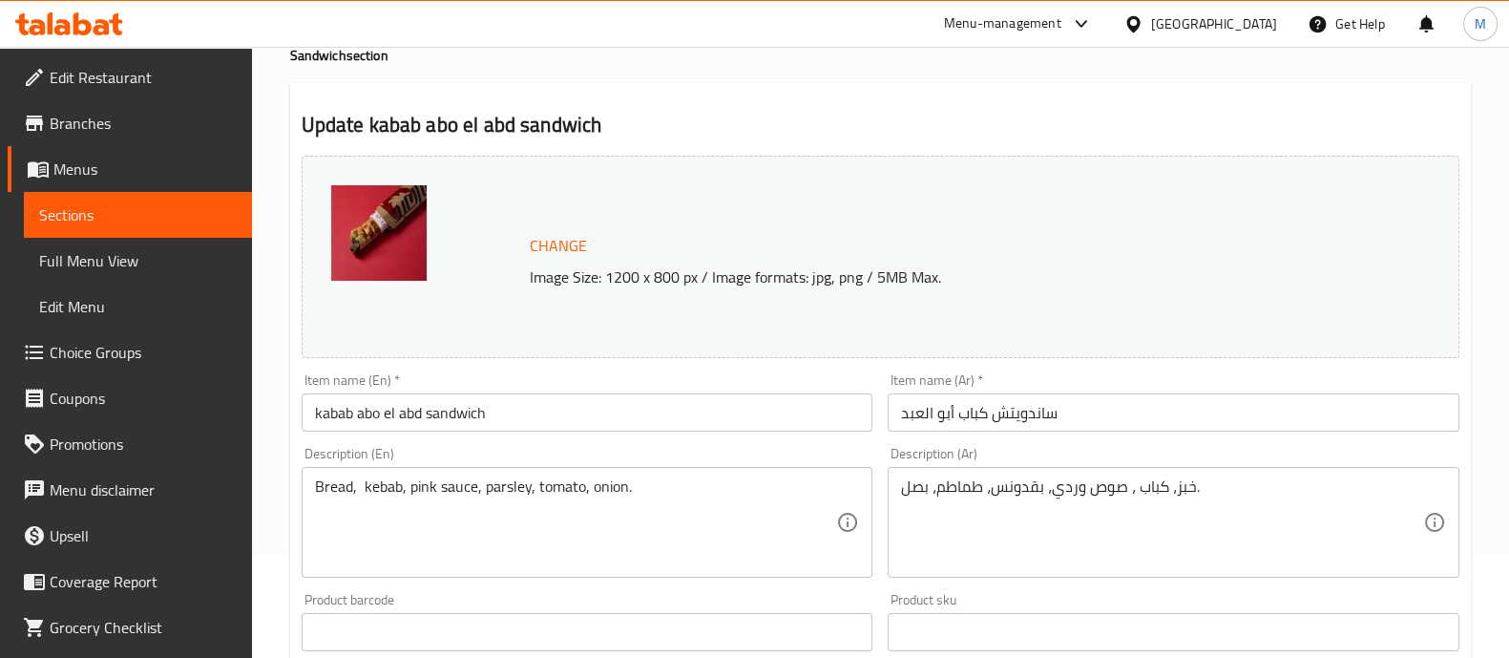
scroll to position [106, 0]
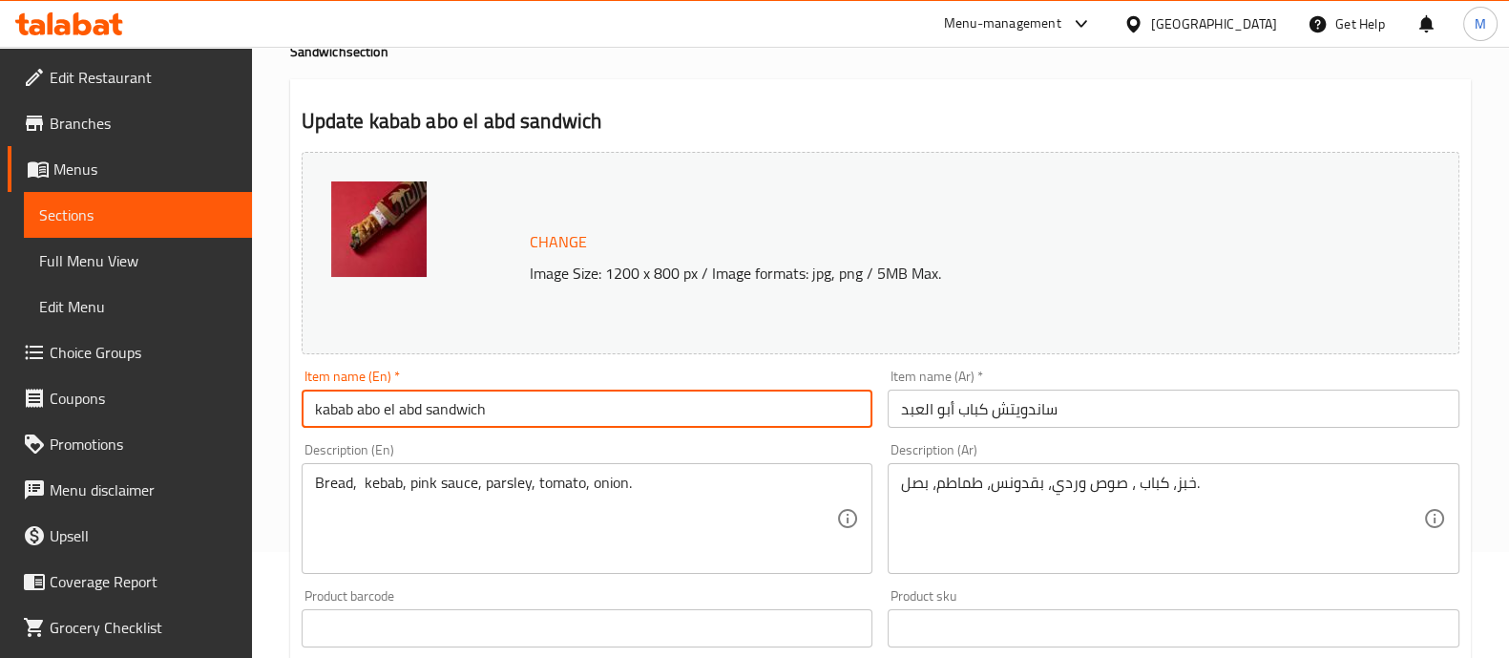
drag, startPoint x: 517, startPoint y: 412, endPoint x: 260, endPoint y: 433, distance: 257.7
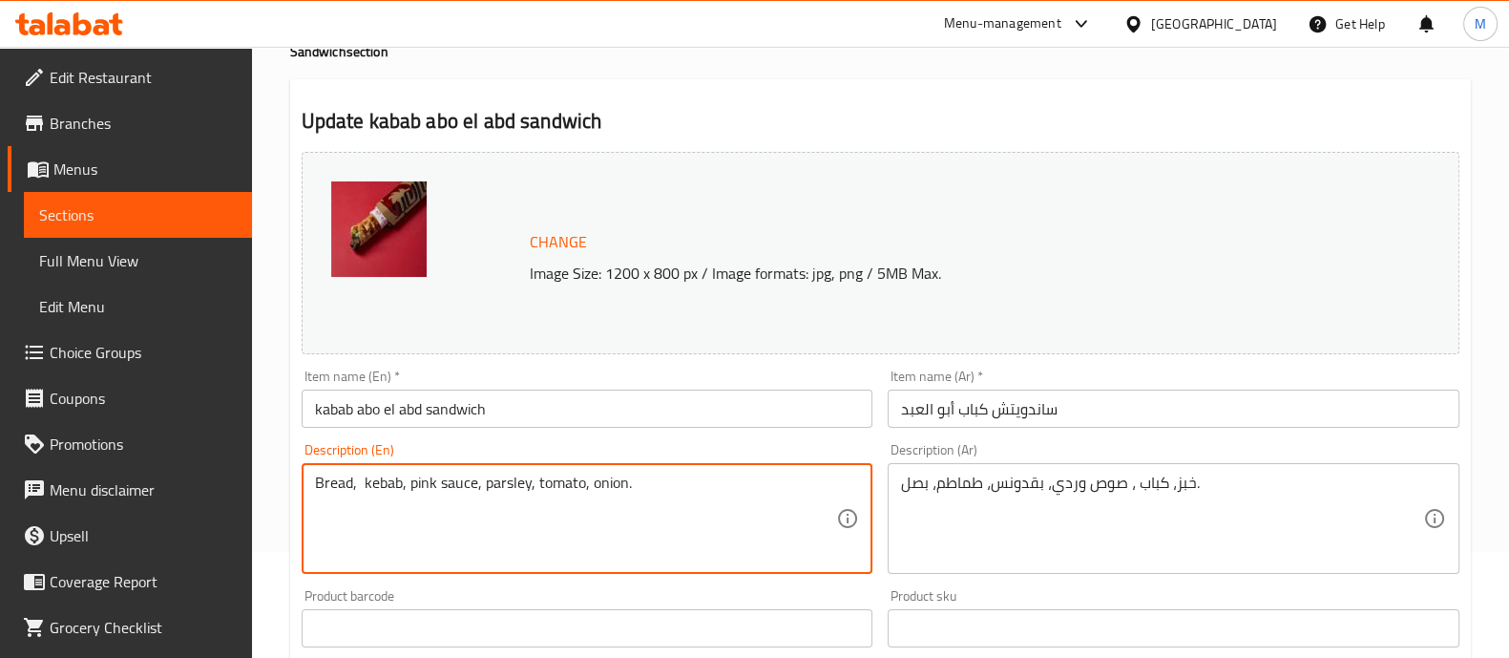
drag, startPoint x: 674, startPoint y: 485, endPoint x: 252, endPoint y: 487, distance: 422.0
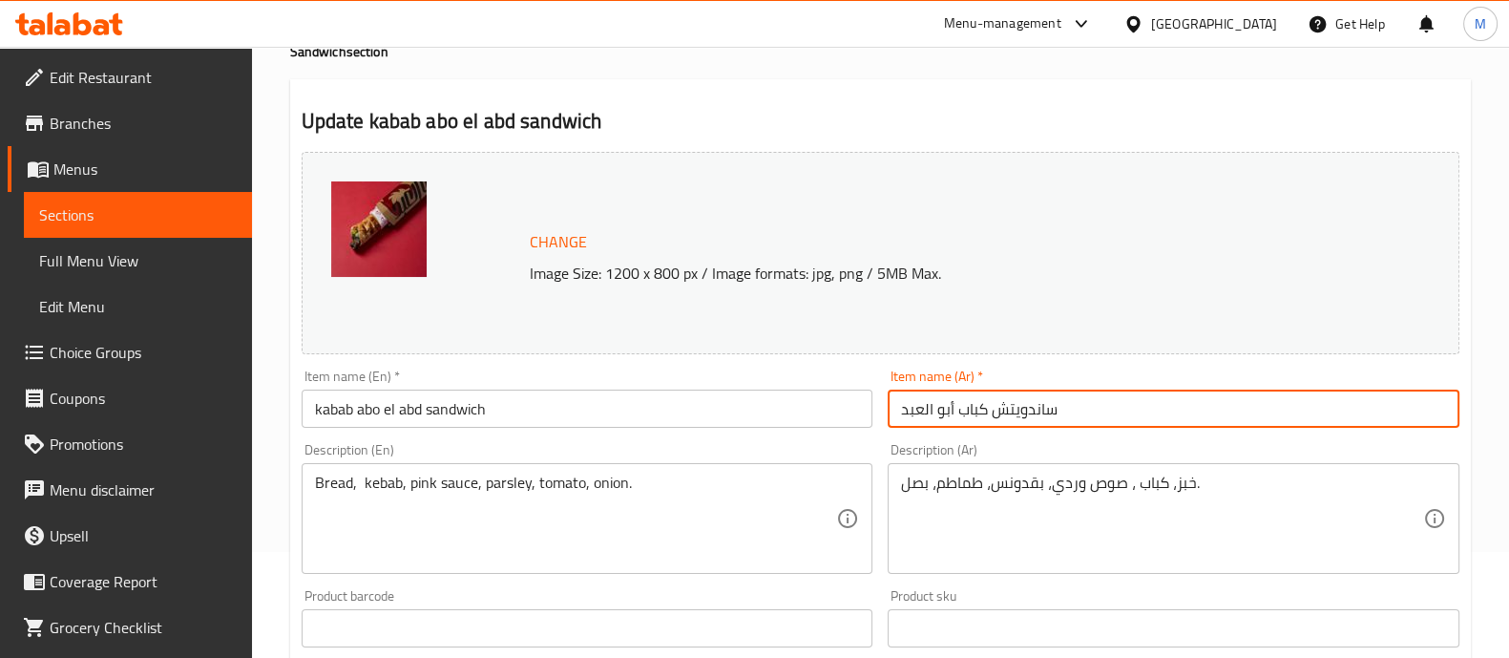
drag, startPoint x: 1088, startPoint y: 411, endPoint x: 878, endPoint y: 414, distance: 210.1
click at [878, 414] on div "Change Image Size: 1200 x 800 px / Image formats: jpg, png / 5MB Max. Item name…" at bounding box center [880, 569] width 1173 height 851
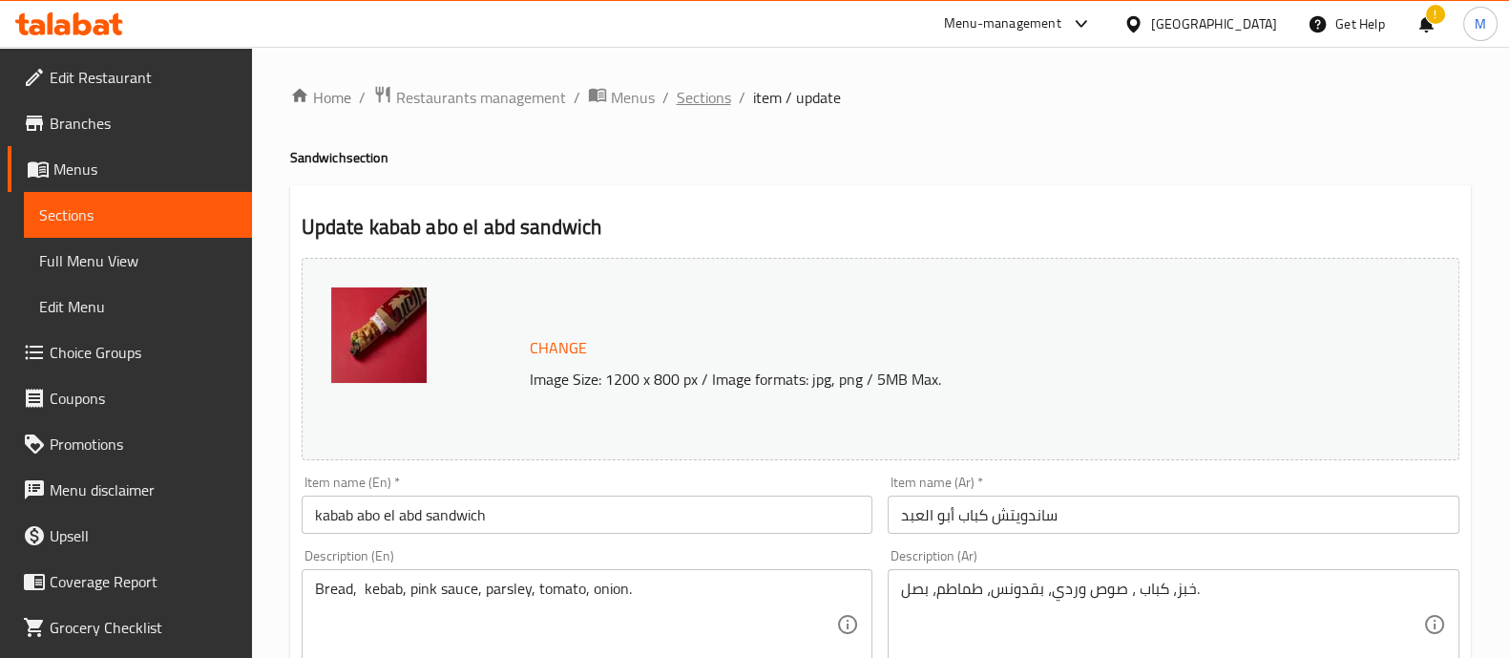
click at [726, 102] on span "Sections" at bounding box center [704, 97] width 54 height 23
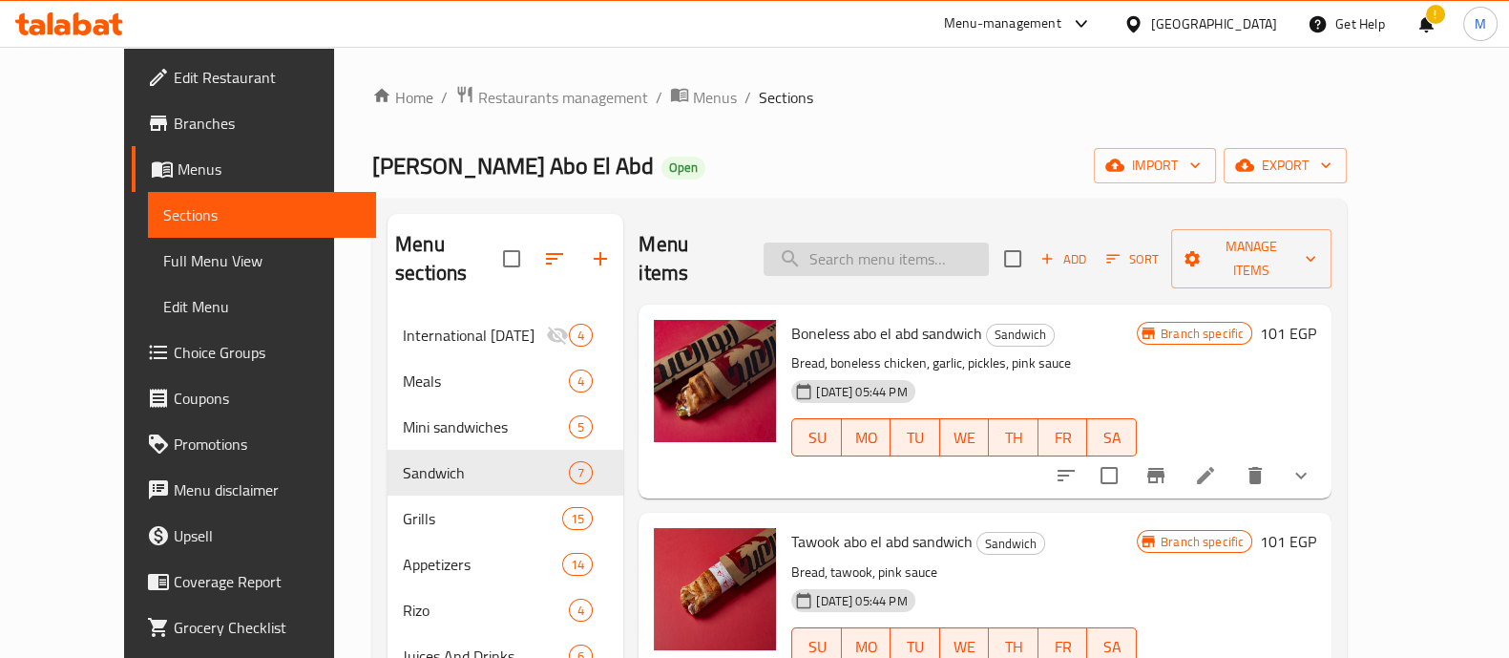
click at [917, 243] on input "search" at bounding box center [876, 259] width 225 height 33
paste input "kabab abo el abd"
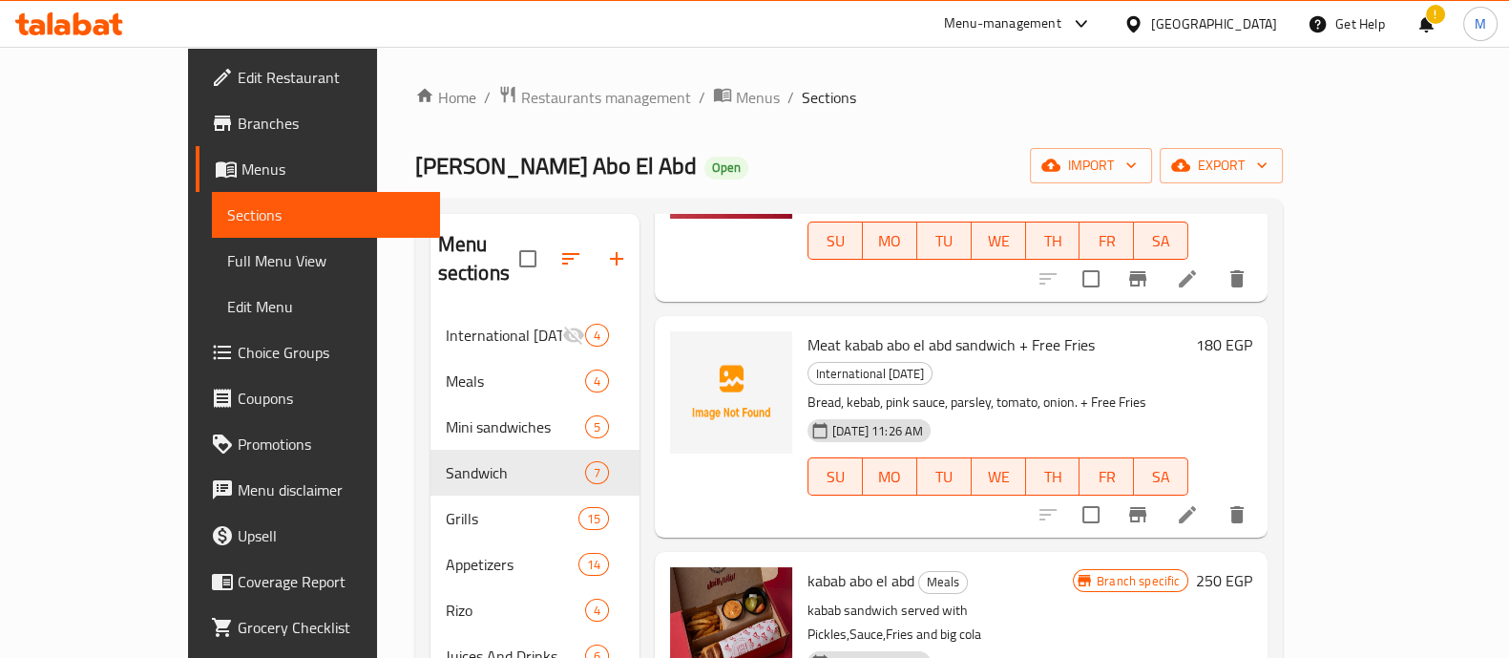
scroll to position [221, 0]
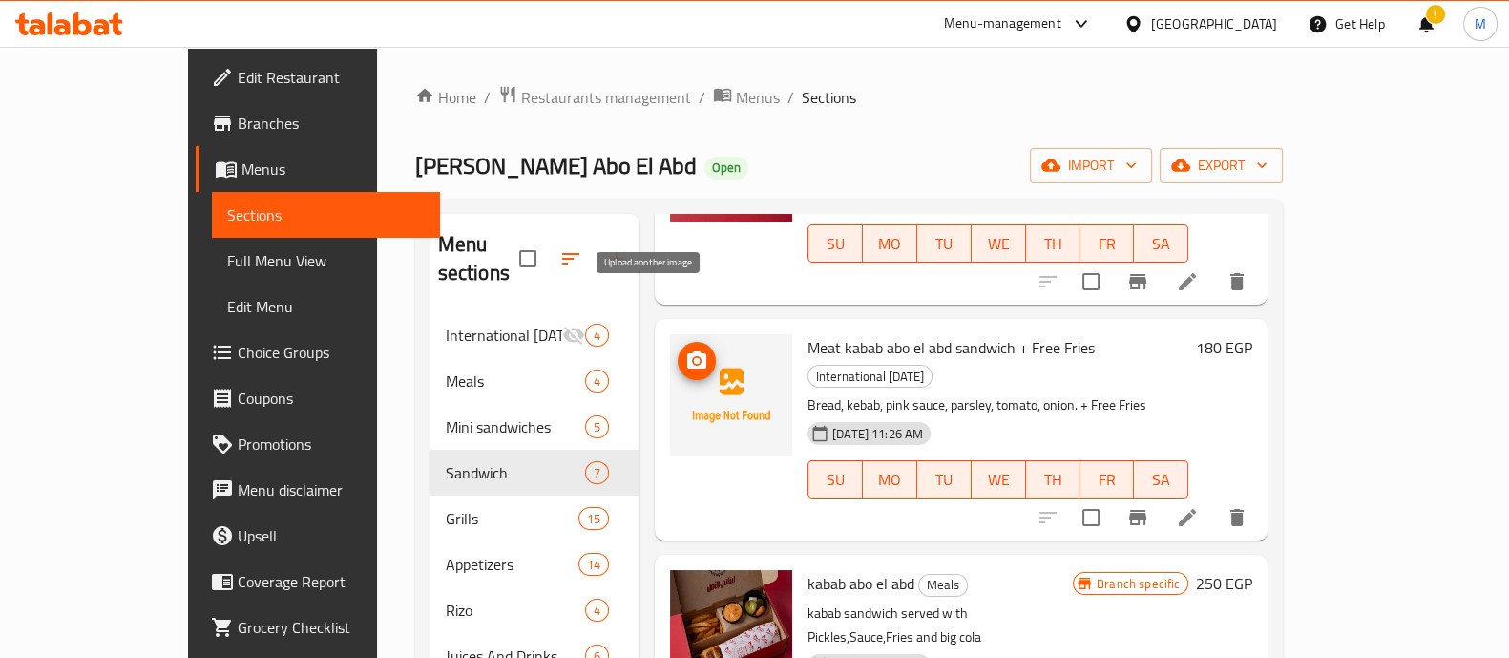
type input "kabab abo el abd"
click at [694, 358] on circle "upload picture" at bounding box center [697, 361] width 6 height 6
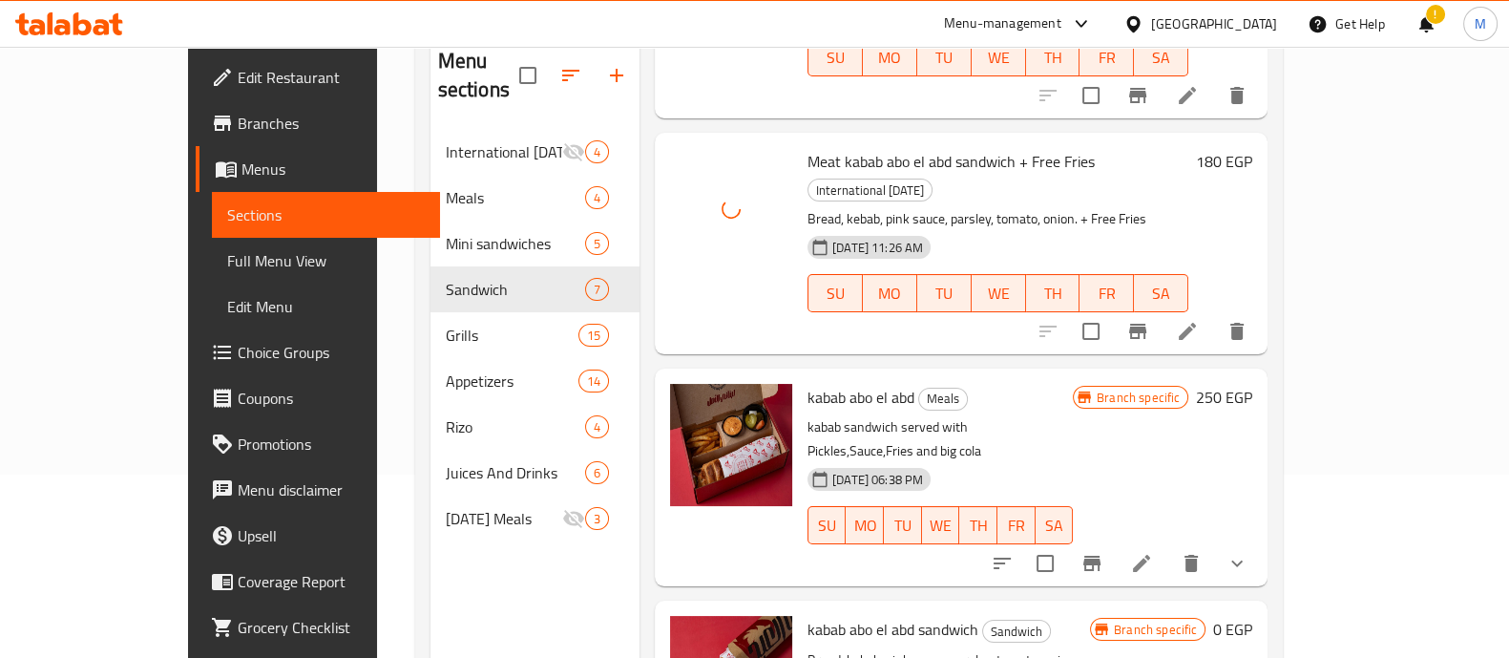
scroll to position [187, 0]
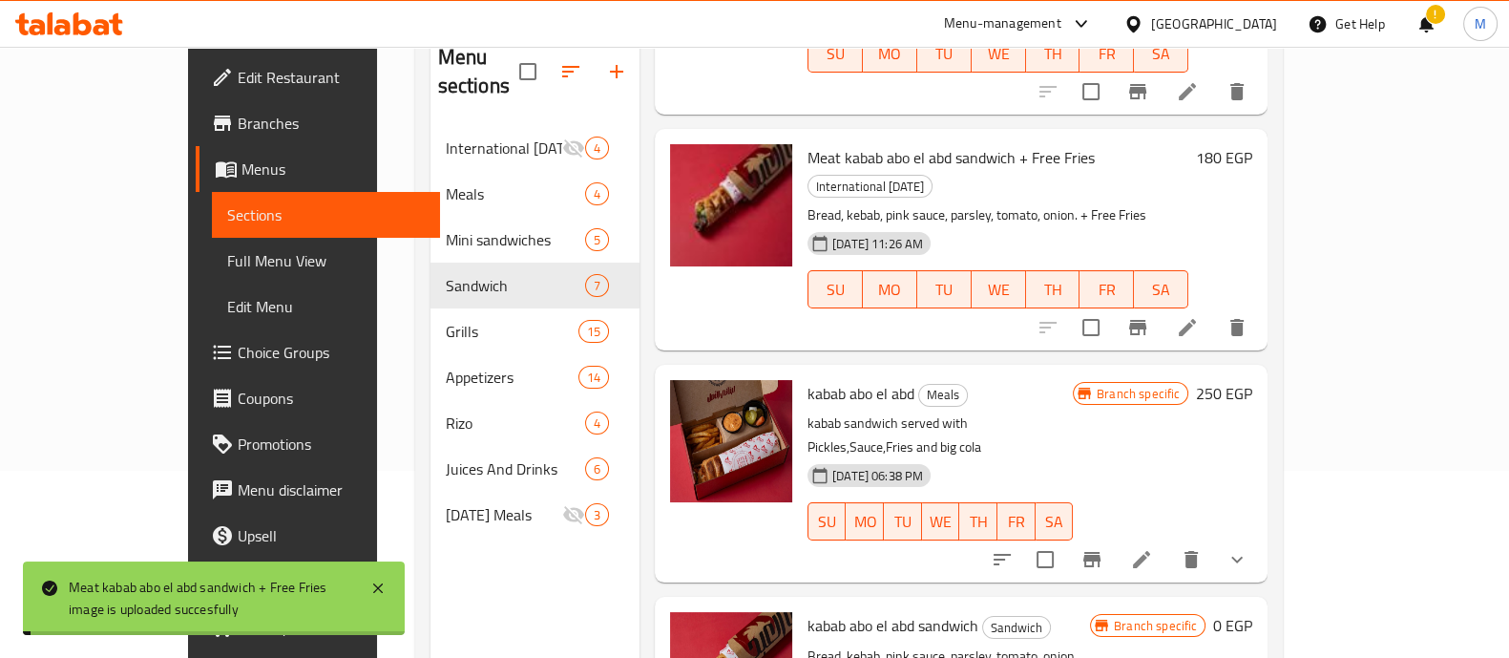
click at [814, 379] on span "kabab abo el abd" at bounding box center [861, 393] width 107 height 29
drag, startPoint x: 1117, startPoint y: 350, endPoint x: 949, endPoint y: 336, distance: 168.6
click at [949, 372] on div "kabab abo el abd Meals kabab sandwich served with Pickles,Sauce,Fries and big c…" at bounding box center [940, 473] width 281 height 202
click at [949, 412] on p "kabab sandwich served with Pickles,Sauce,Fries and big cola" at bounding box center [940, 436] width 265 height 48
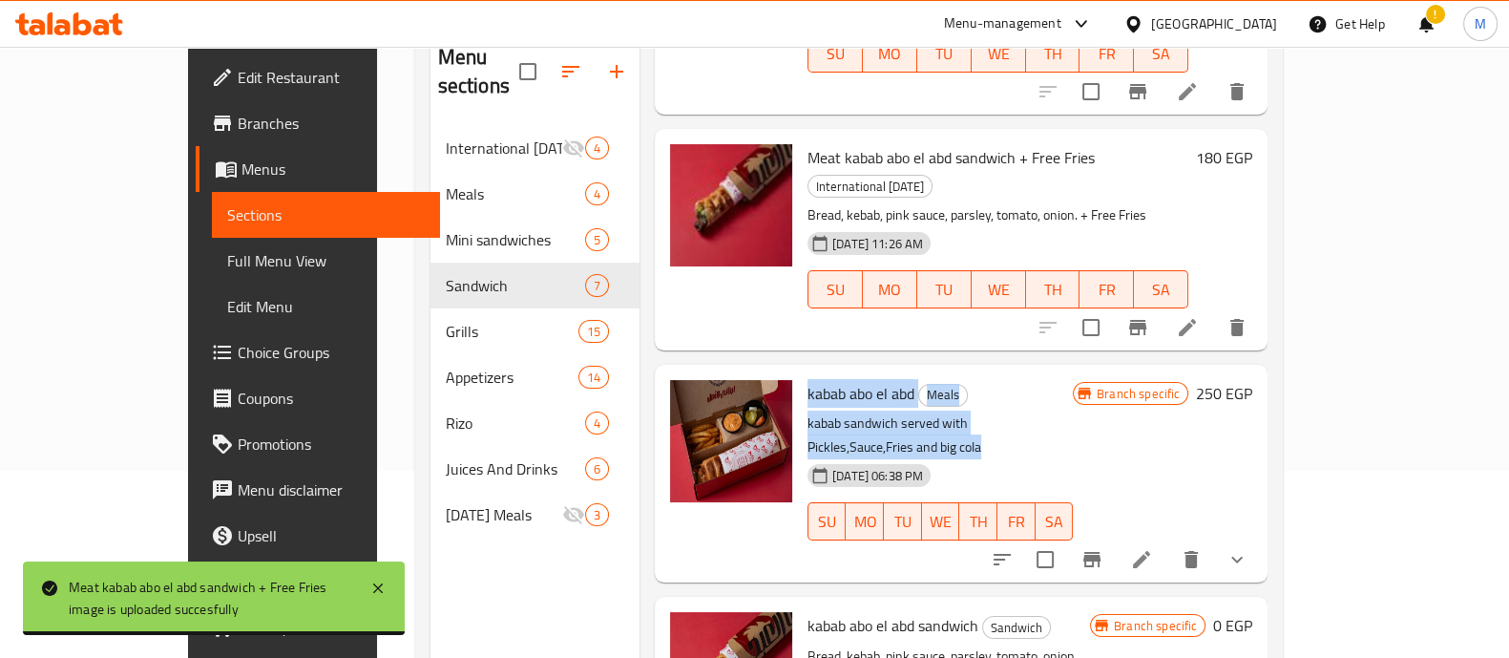
drag, startPoint x: 1097, startPoint y: 338, endPoint x: 754, endPoint y: 307, distance: 344.1
click at [800, 372] on div "kabab abo el abd Meals kabab sandwich served with Pickles,Sauce,Fries and big c…" at bounding box center [940, 473] width 281 height 202
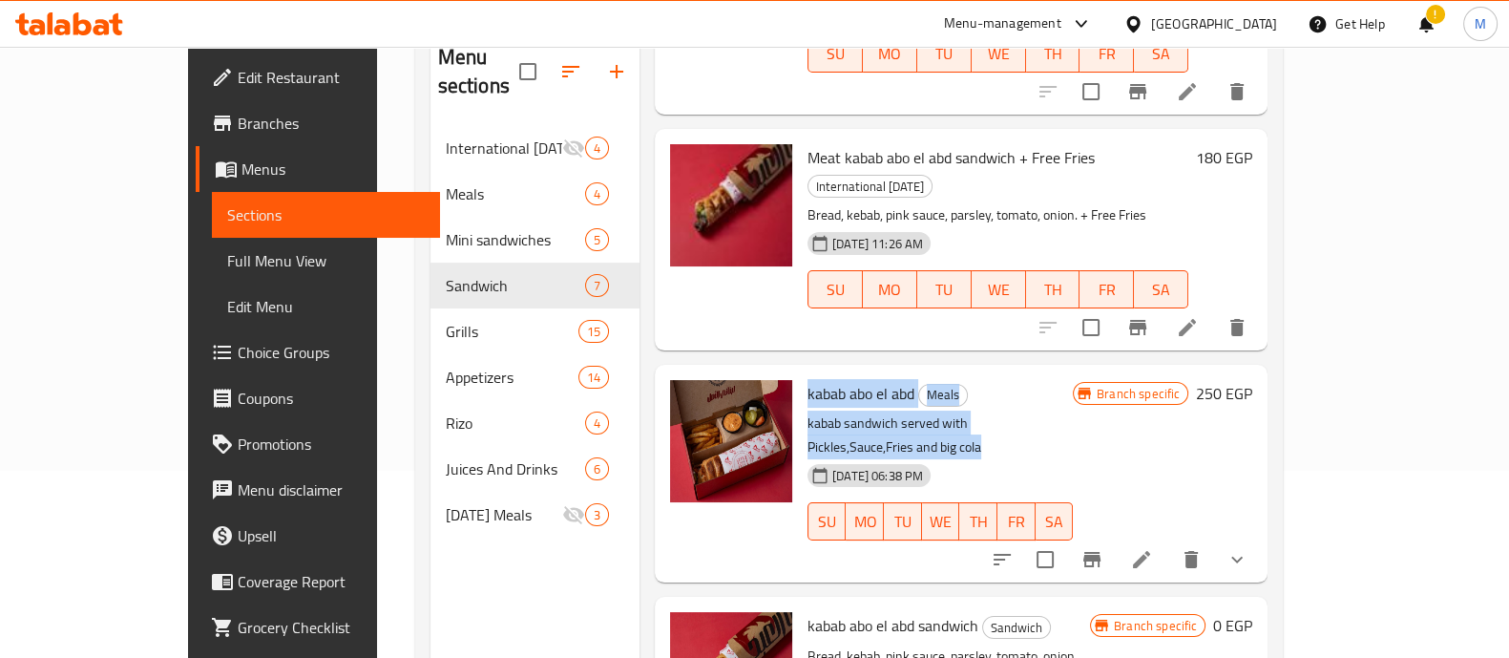
copy div "kabab abo el abd Meals kabab sandwich served with Pickles,Sauce,Fries and big c…"
click at [1115, 537] on button "Branch-specific-item" at bounding box center [1092, 560] width 46 height 46
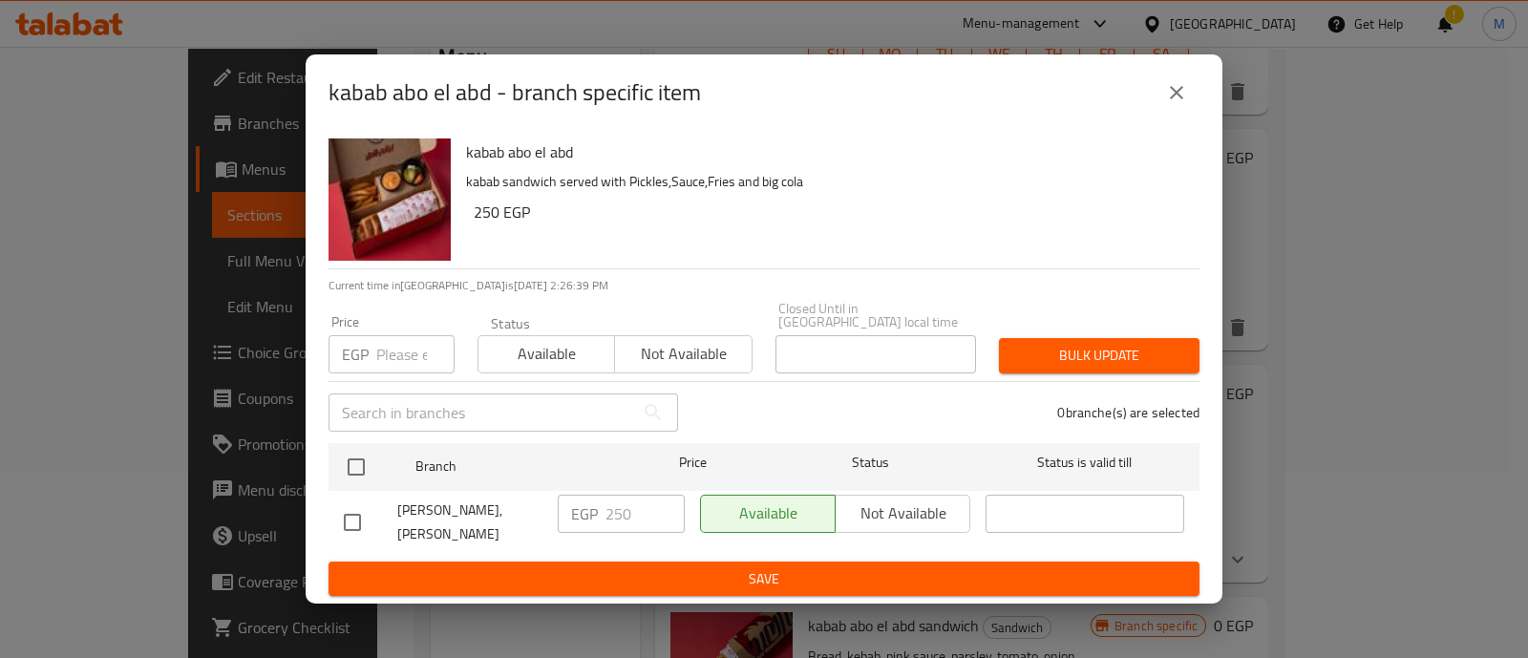
drag, startPoint x: 1196, startPoint y: 74, endPoint x: 1185, endPoint y: 79, distance: 12.8
click at [1185, 79] on div "kabab abo el abd - branch specific item" at bounding box center [763, 93] width 871 height 46
click at [1185, 81] on icon "close" at bounding box center [1176, 92] width 23 height 23
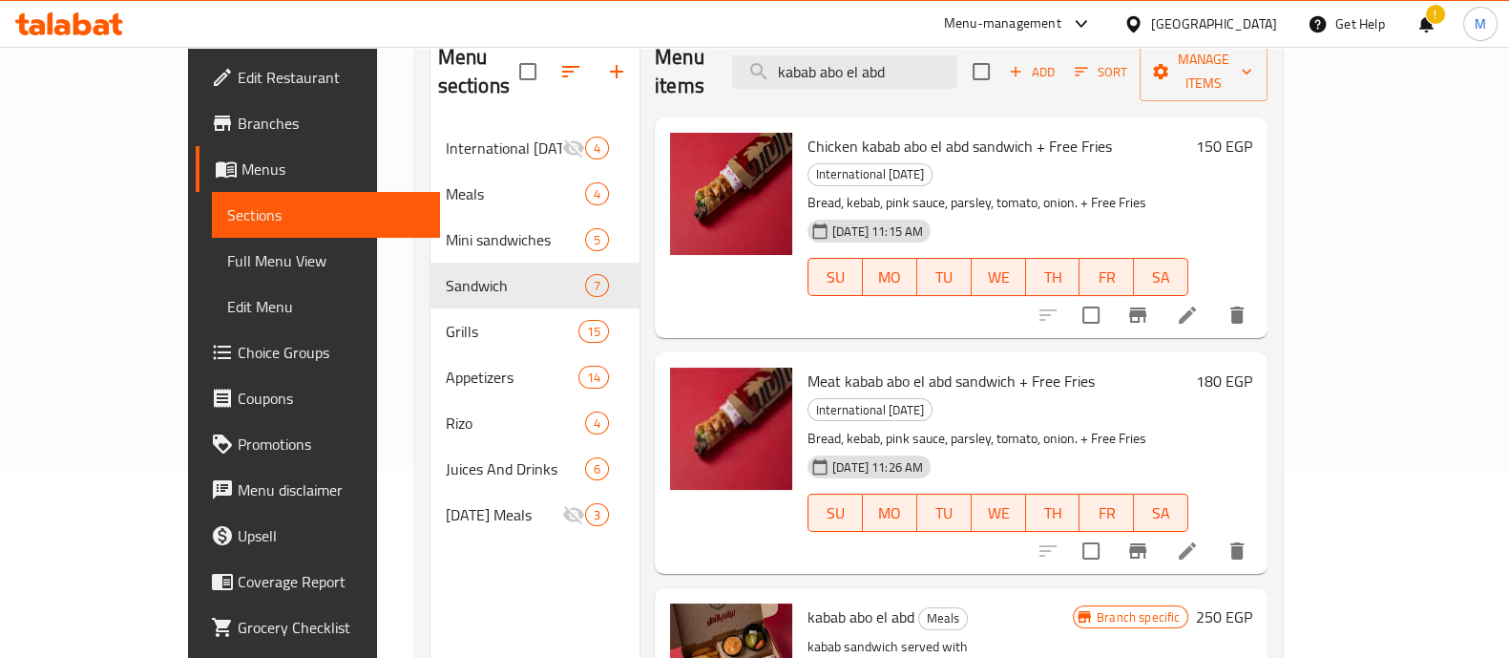
scroll to position [45, 0]
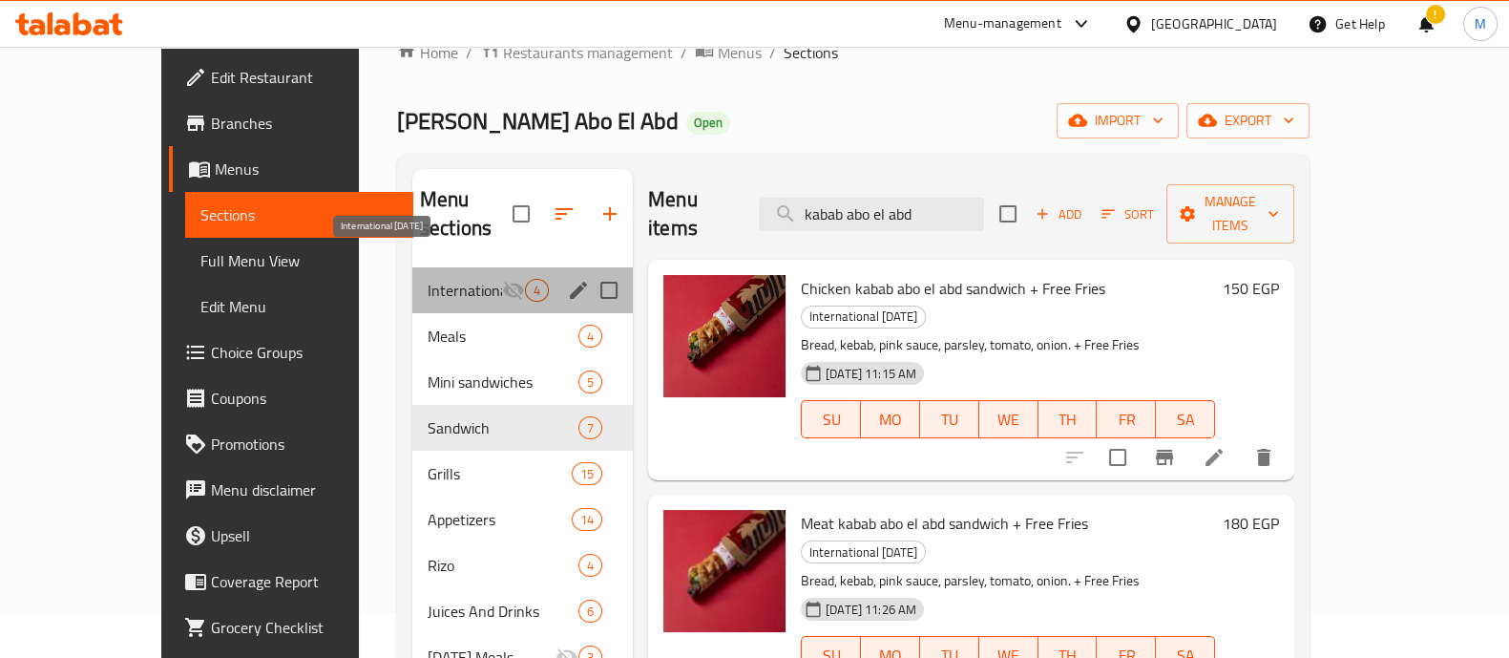
click at [437, 279] on span "International [DATE]" at bounding box center [465, 290] width 74 height 23
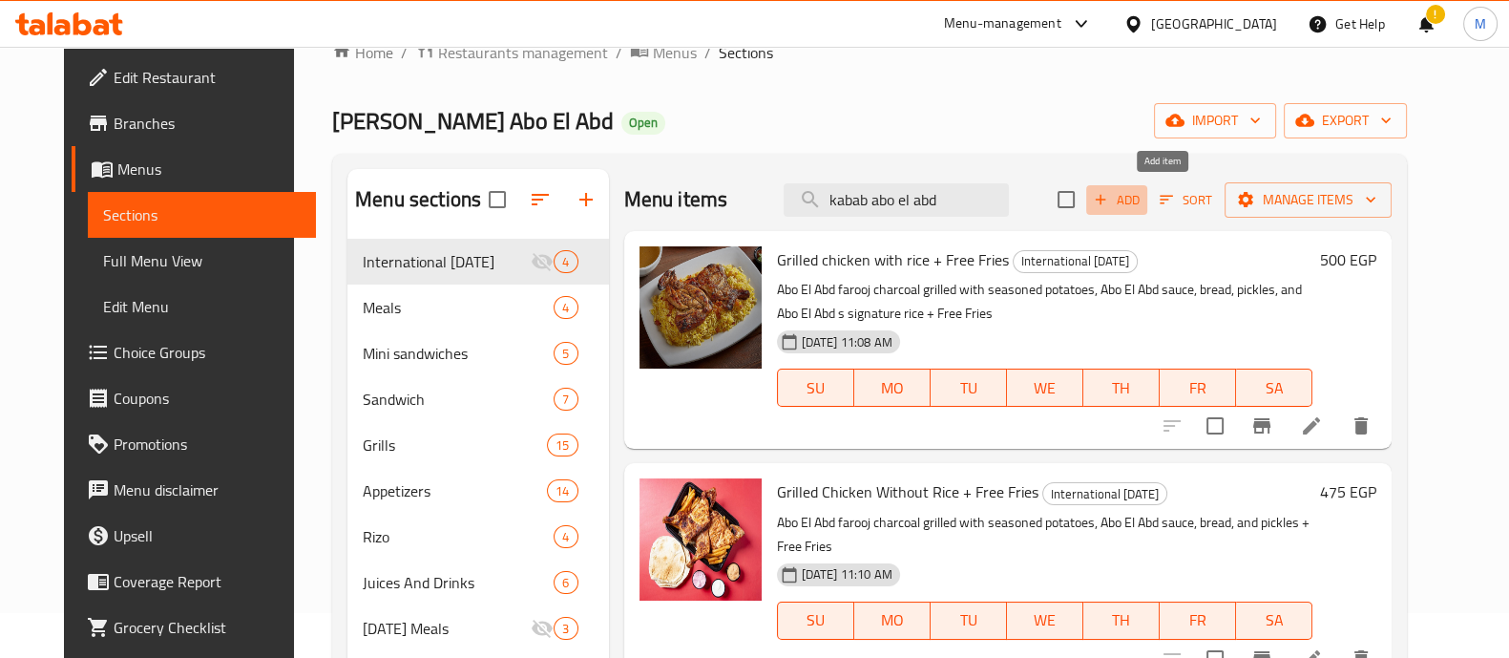
click at [1109, 199] on icon "button" at bounding box center [1100, 199] width 17 height 17
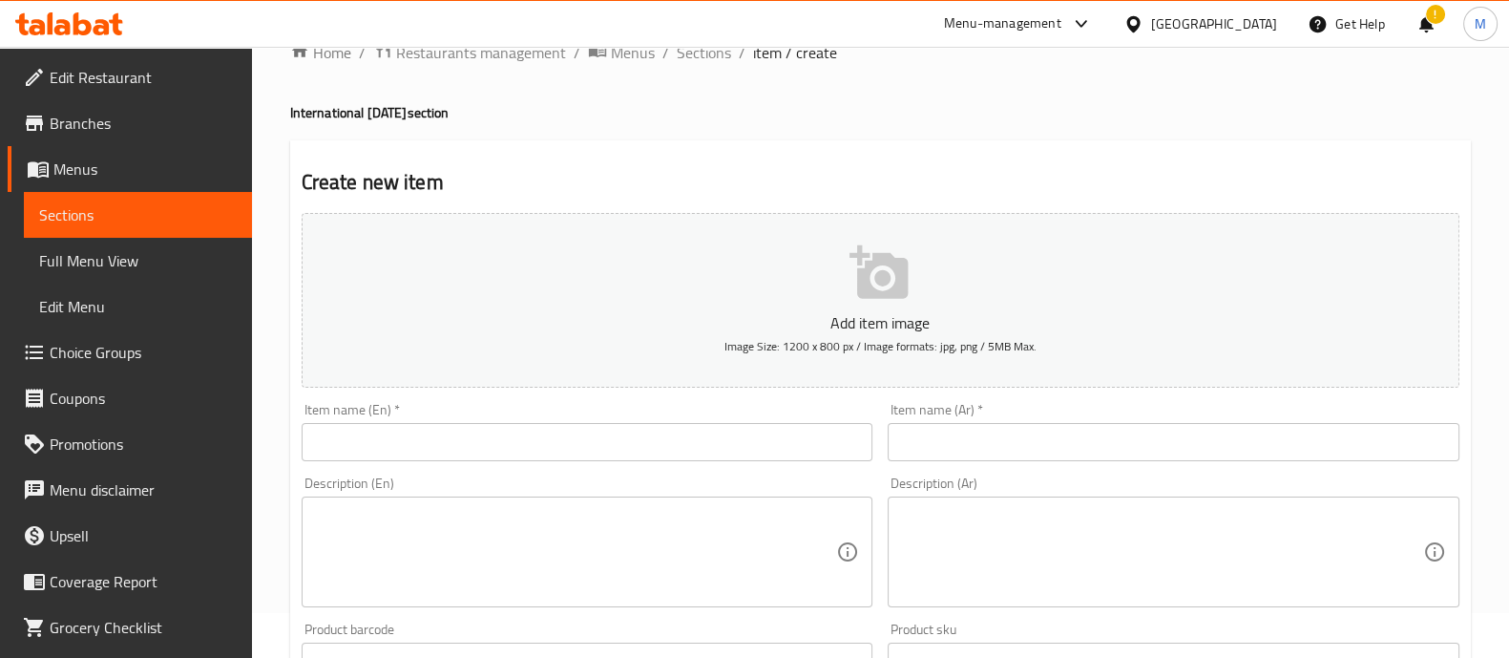
click at [604, 453] on input "text" at bounding box center [588, 442] width 572 height 38
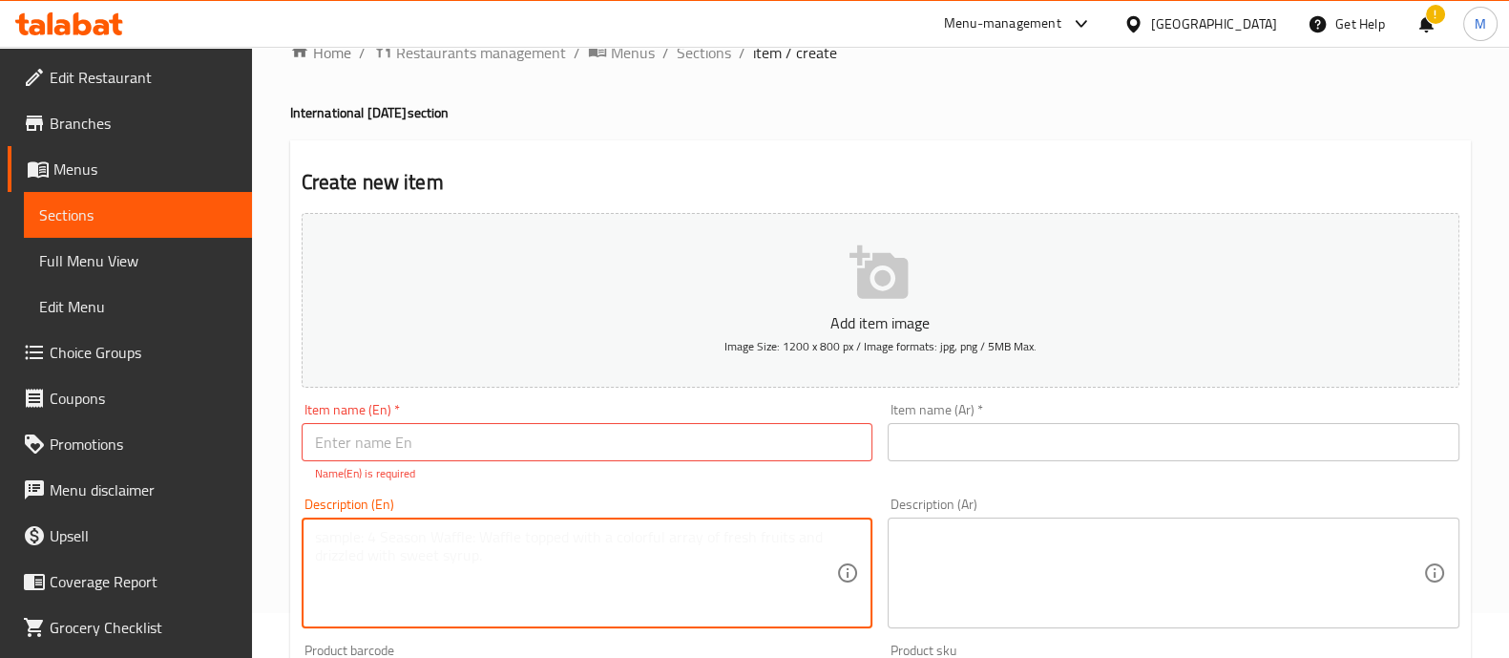
click at [583, 508] on div "Description (En) Description (En)" at bounding box center [588, 562] width 572 height 131
paste textarea "kabab abo el abd Meals kabab sandwich served with Pickles,Sauce,Fries and big c…"
drag, startPoint x: 435, startPoint y: 538, endPoint x: 254, endPoint y: 537, distance: 181.4
click at [254, 537] on div "Home / Restaurants management / Menus / Sections / item / create International …" at bounding box center [880, 663] width 1257 height 1323
type textarea "kabab abo el abd Meals kabab sandwich served with Pickles,Sauce,Fries and big c…"
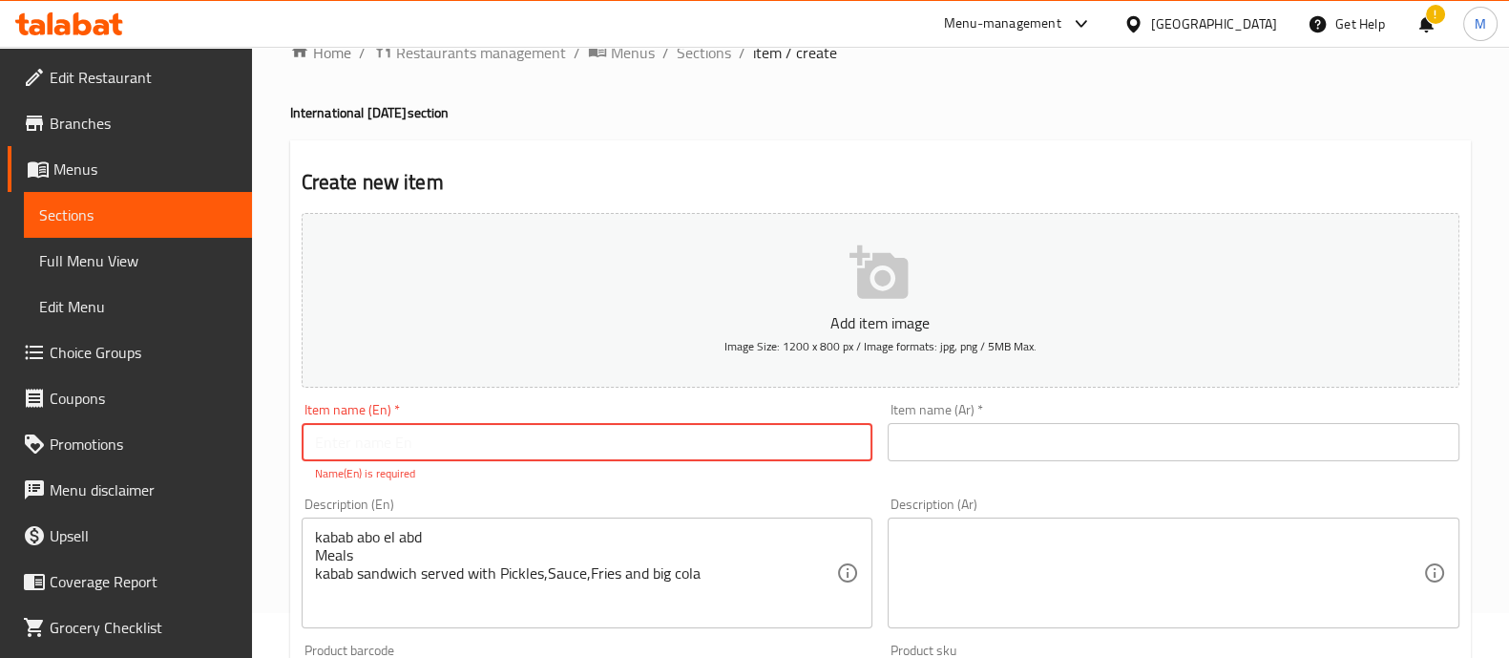
click at [341, 456] on input "text" at bounding box center [588, 442] width 572 height 38
paste input "kabab abo el abd"
type input "kabab abo el abd"
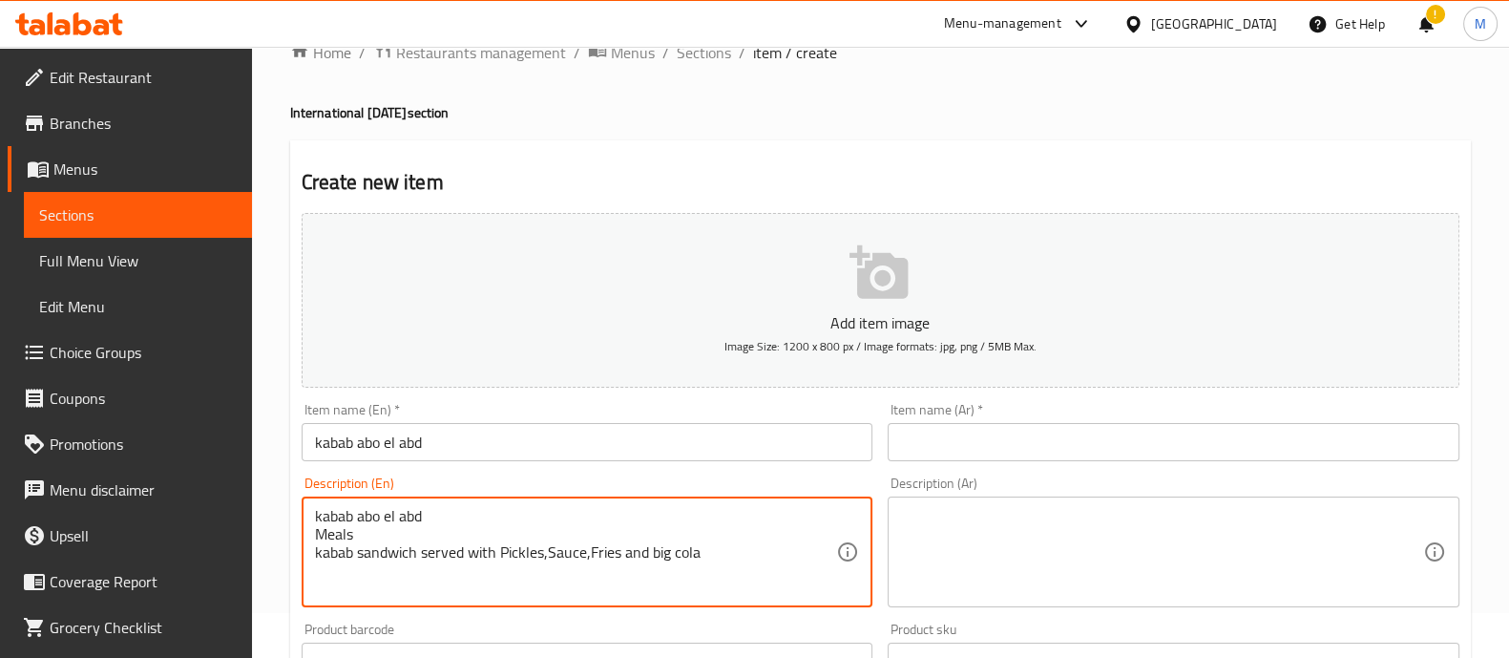
drag, startPoint x: 359, startPoint y: 558, endPoint x: 340, endPoint y: 519, distance: 42.7
click at [340, 519] on textarea "kabab abo el abd Meals kabab sandwich served with Pickles,Sauce,Fries and big c…" at bounding box center [576, 552] width 522 height 91
drag, startPoint x: 362, startPoint y: 529, endPoint x: 269, endPoint y: 508, distance: 95.0
click at [269, 508] on div "Home / Restaurants management / Menus / Sections / item / create International …" at bounding box center [880, 653] width 1257 height 1302
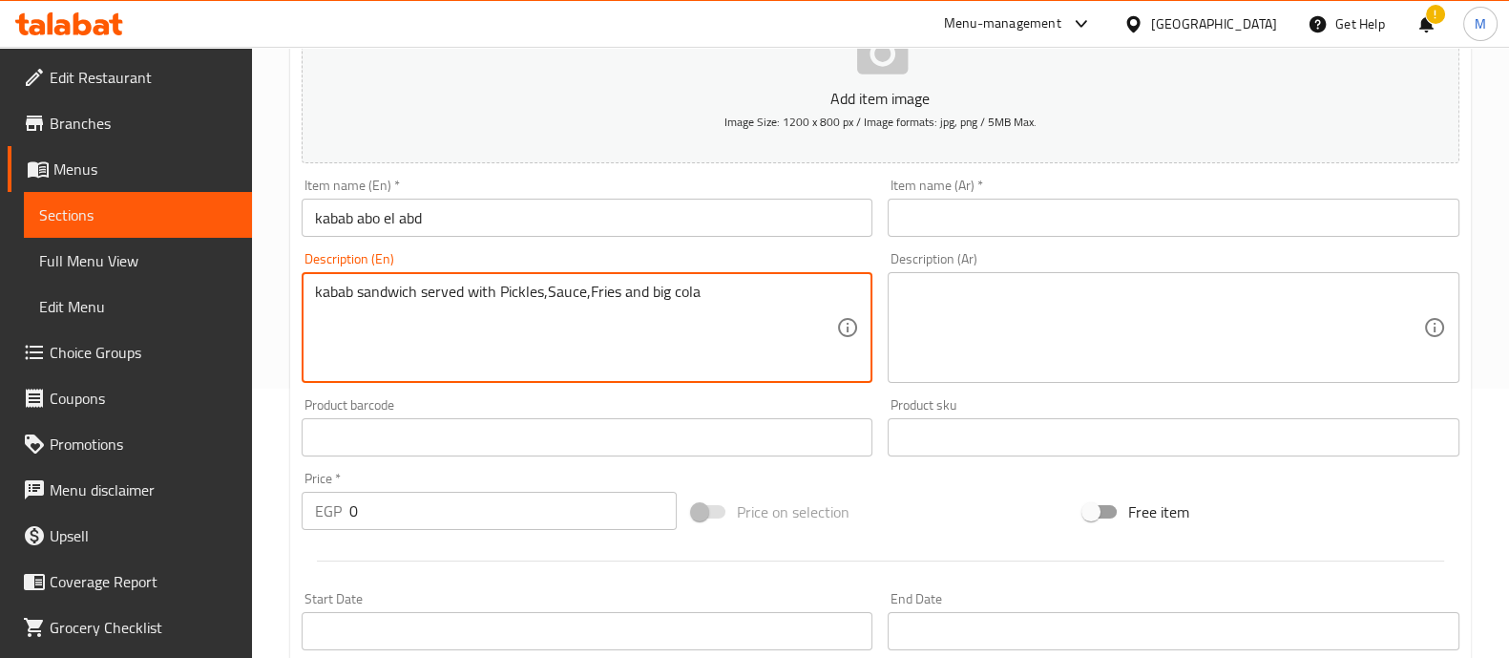
scroll to position [274, 0]
type textarea "kabab sandwich served with Pickles,Sauce,Fries and big cola"
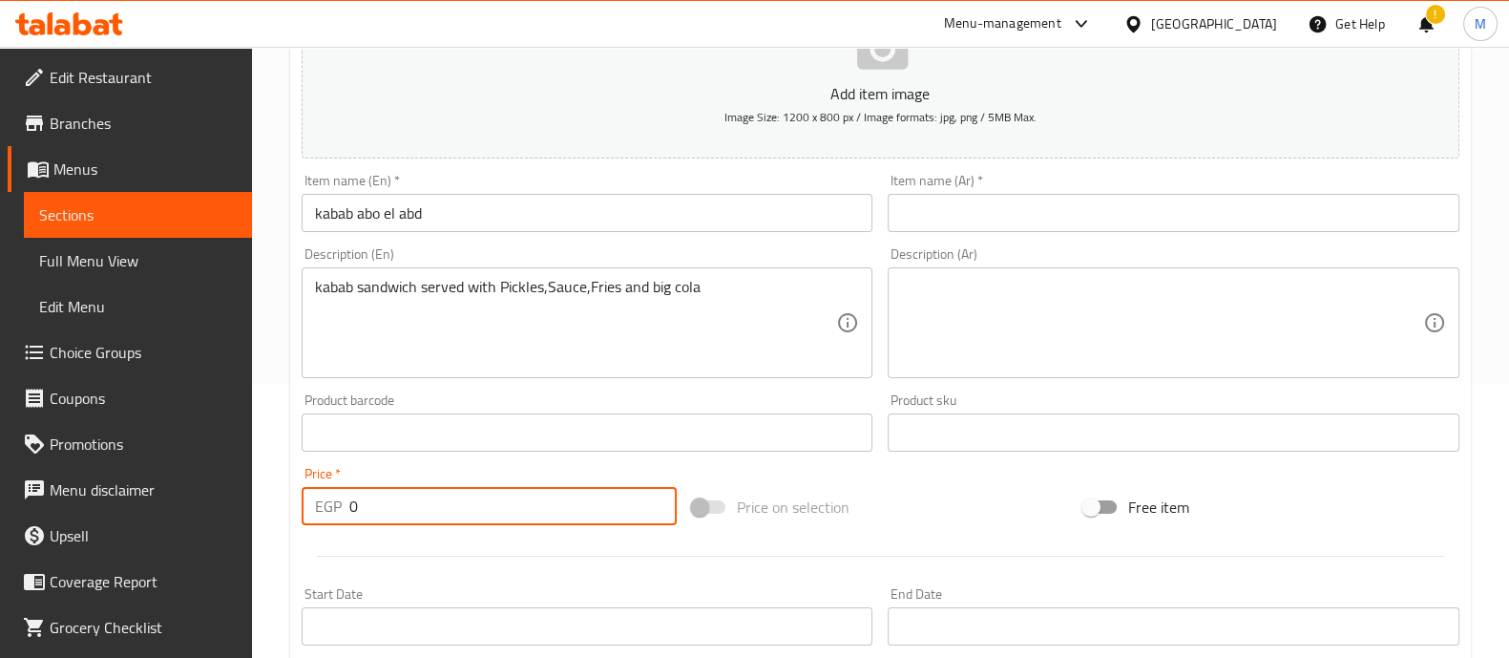
drag, startPoint x: 458, startPoint y: 513, endPoint x: 141, endPoint y: 485, distance: 318.2
click at [141, 485] on div "Edit Restaurant Branches Menus Sections Full Menu View Edit Menu Choice Groups …" at bounding box center [754, 424] width 1509 height 1302
type input "253"
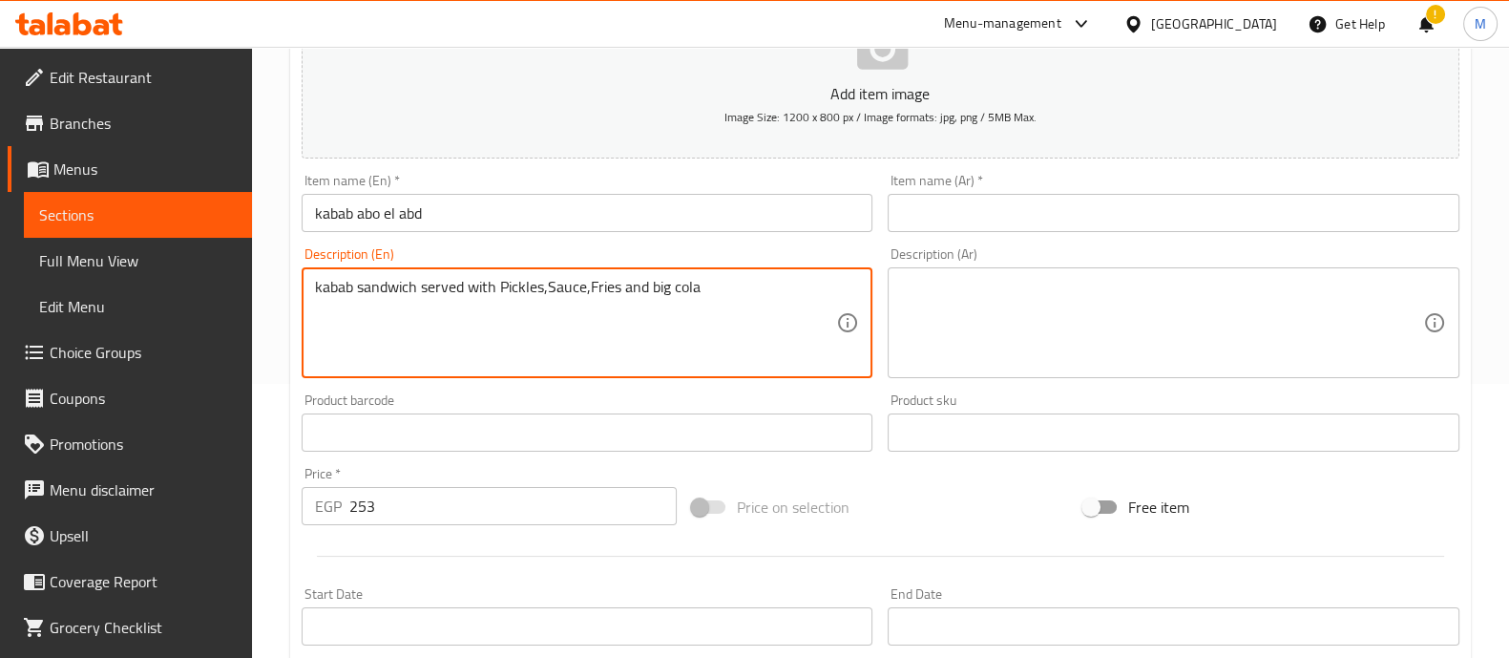
drag, startPoint x: 754, startPoint y: 302, endPoint x: 301, endPoint y: 307, distance: 453.5
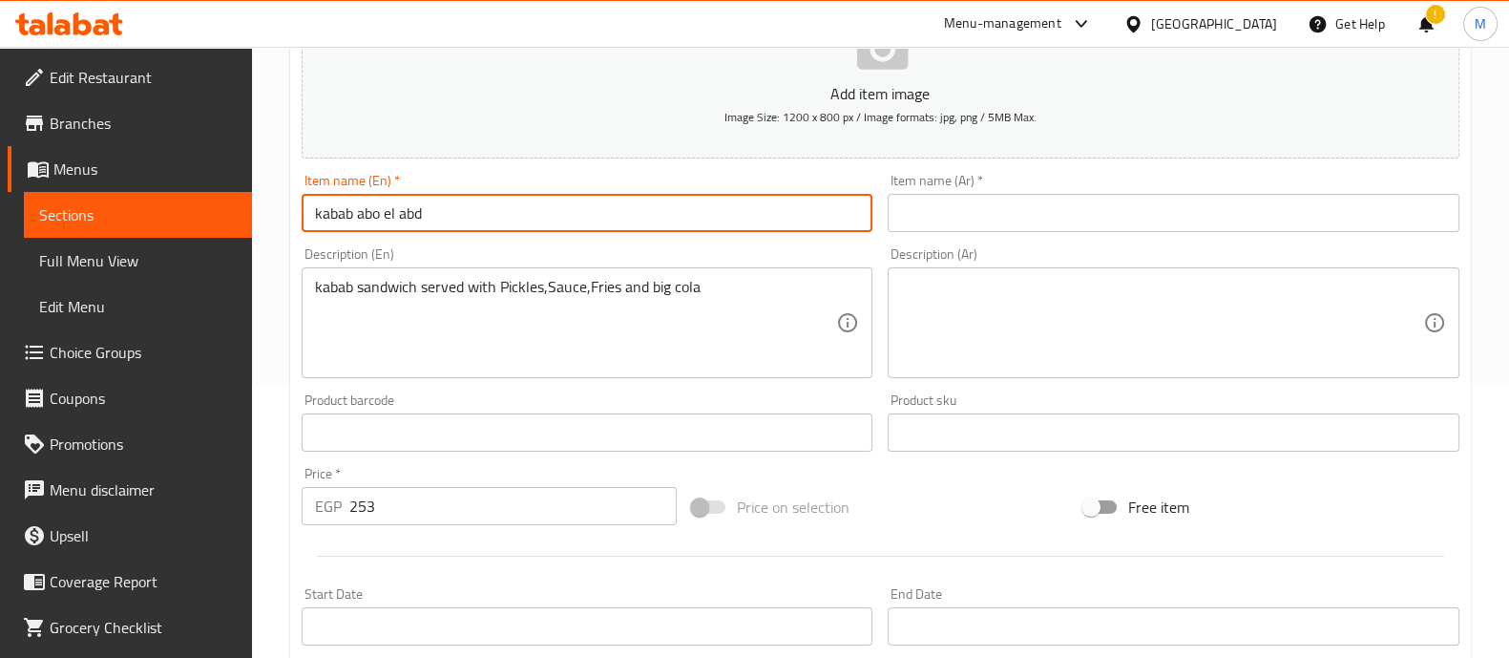
click at [432, 217] on input "kabab abo el abd" at bounding box center [588, 213] width 572 height 38
drag, startPoint x: 516, startPoint y: 207, endPoint x: 432, endPoint y: 212, distance: 84.2
click at [432, 212] on input "kabab abo el abd + Free Fries" at bounding box center [588, 213] width 572 height 38
type input "kabab abo el abd + Free Fries"
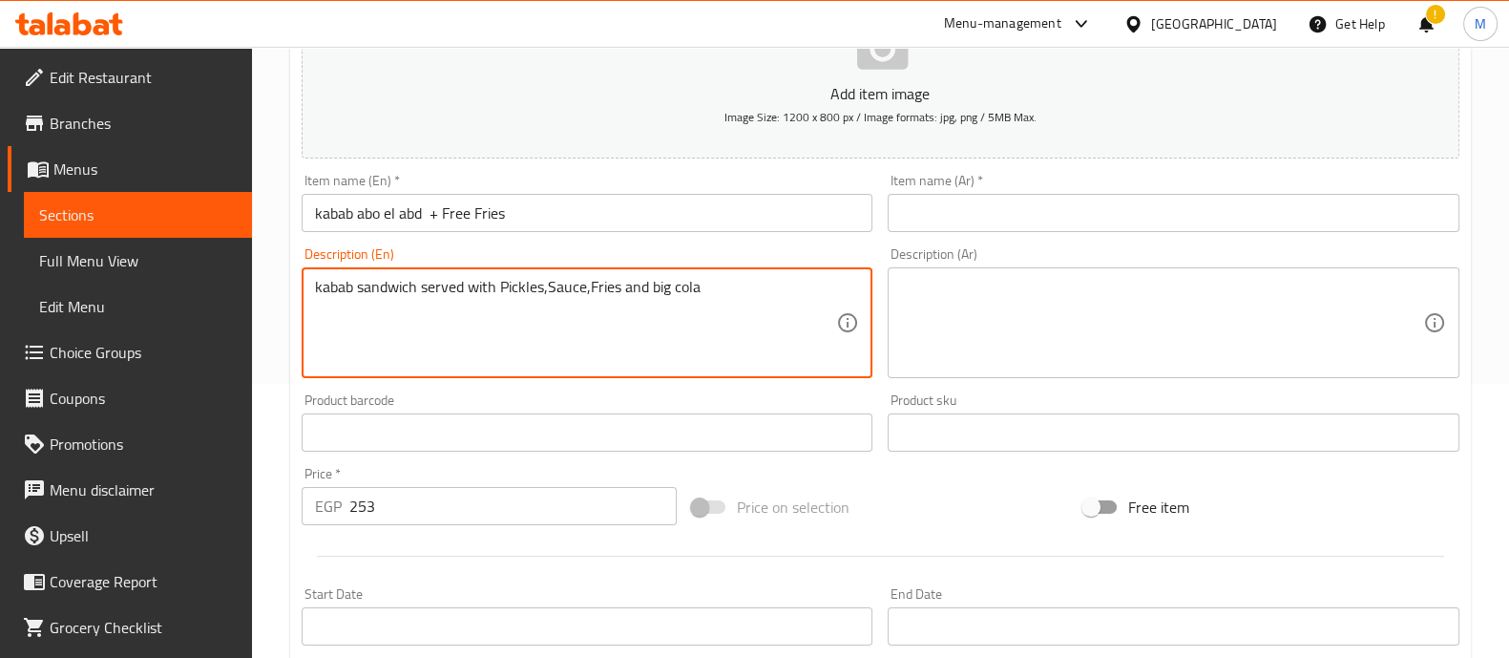
paste textarea "+ Free Fries"
type textarea "kabab sandwich served with Pickles,Sauce,Fries and big cola + Free Fries"
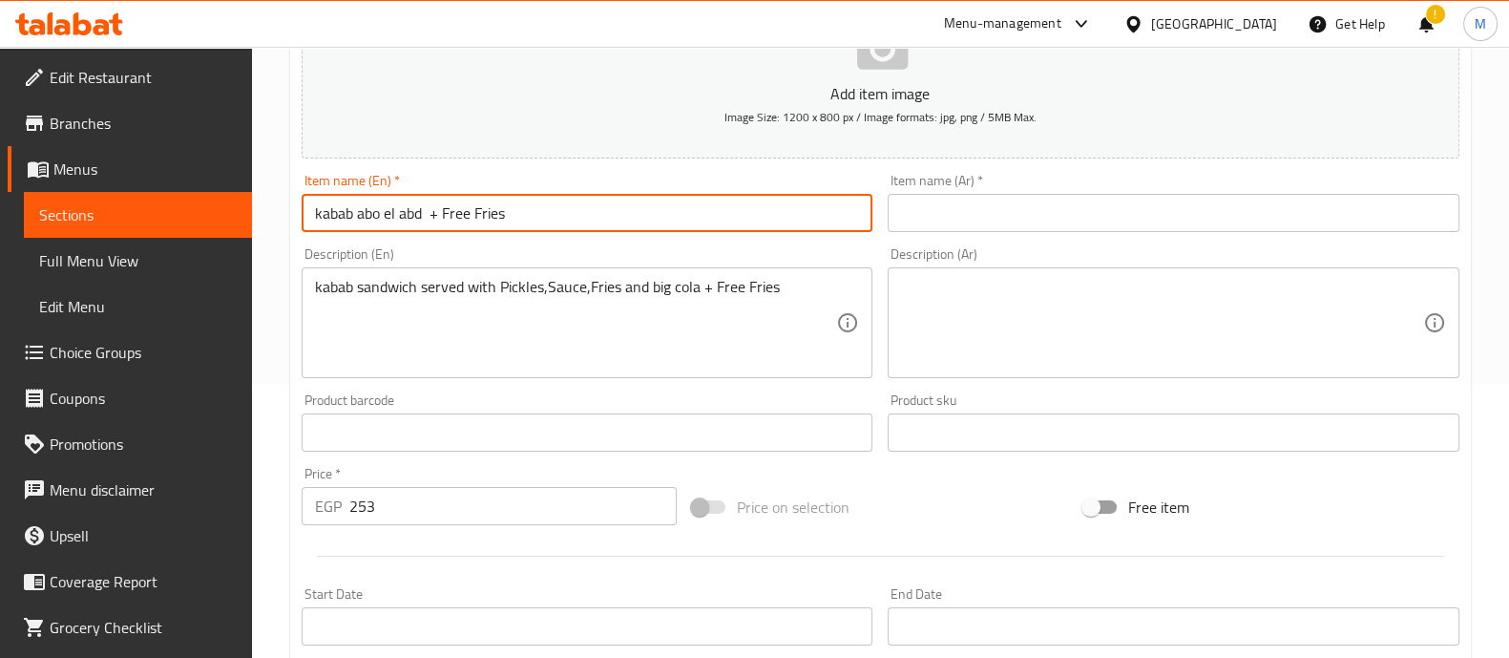
drag, startPoint x: 521, startPoint y: 215, endPoint x: 210, endPoint y: 200, distance: 311.6
click at [210, 200] on div "Edit Restaurant Branches Menus Sections Full Menu View Edit Menu Choice Groups …" at bounding box center [754, 424] width 1509 height 1302
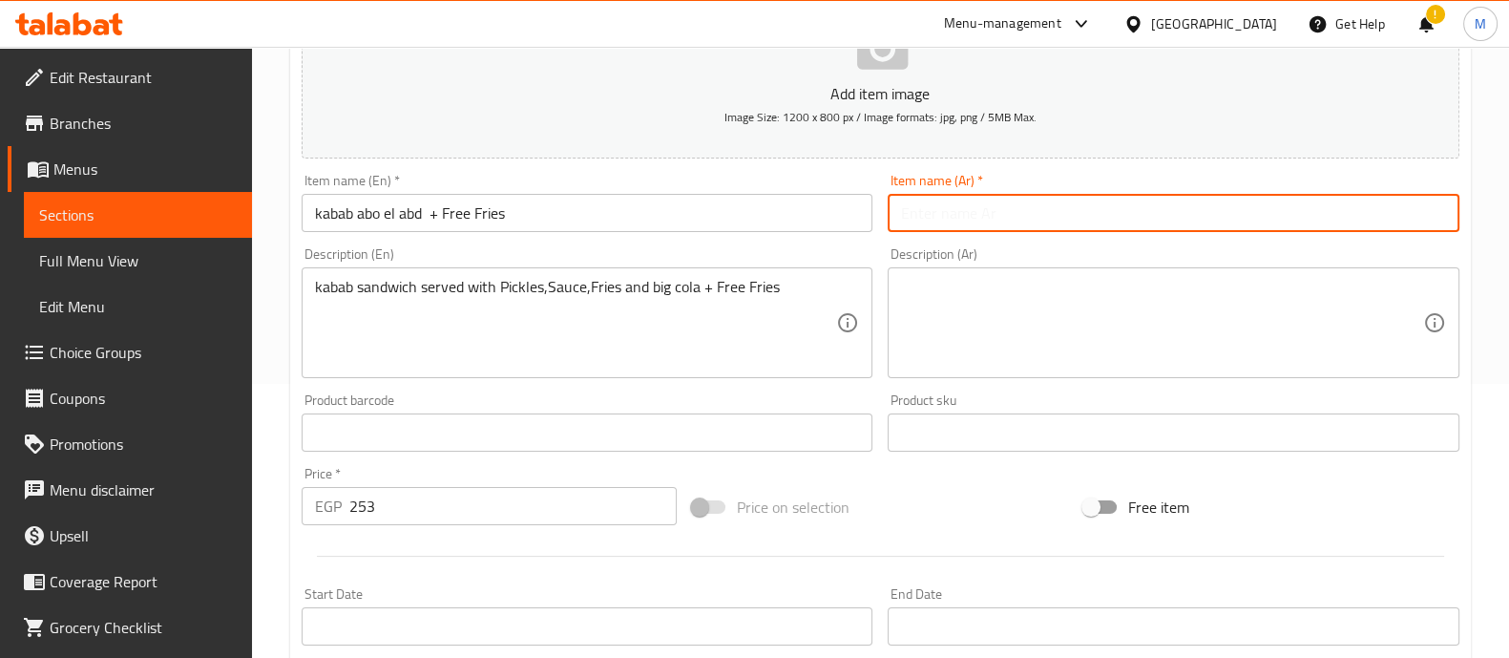
click at [936, 211] on input "text" at bounding box center [1174, 213] width 572 height 38
paste input "كباب ابو العبد + بطاطس مجانا"
type input "كباب ابو العبد + بطاطس مجانا"
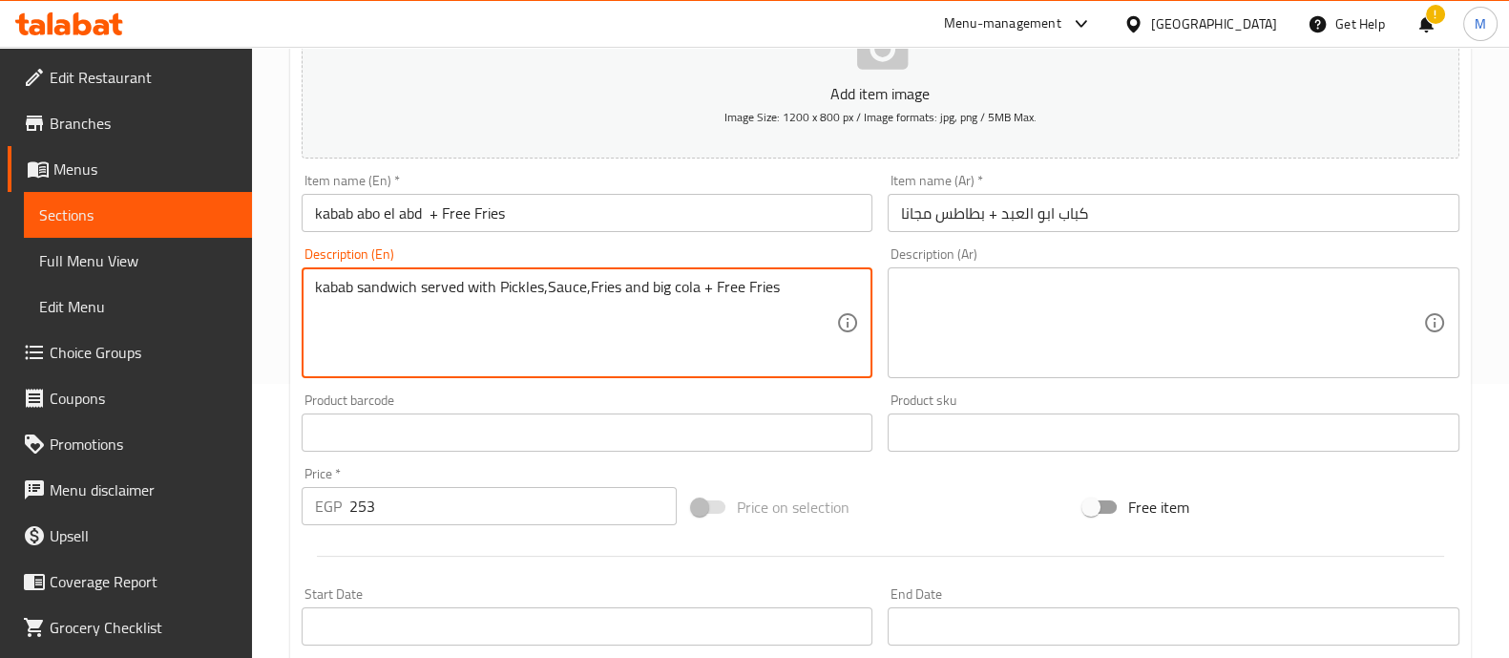
drag, startPoint x: 788, startPoint y: 298, endPoint x: 230, endPoint y: 306, distance: 557.6
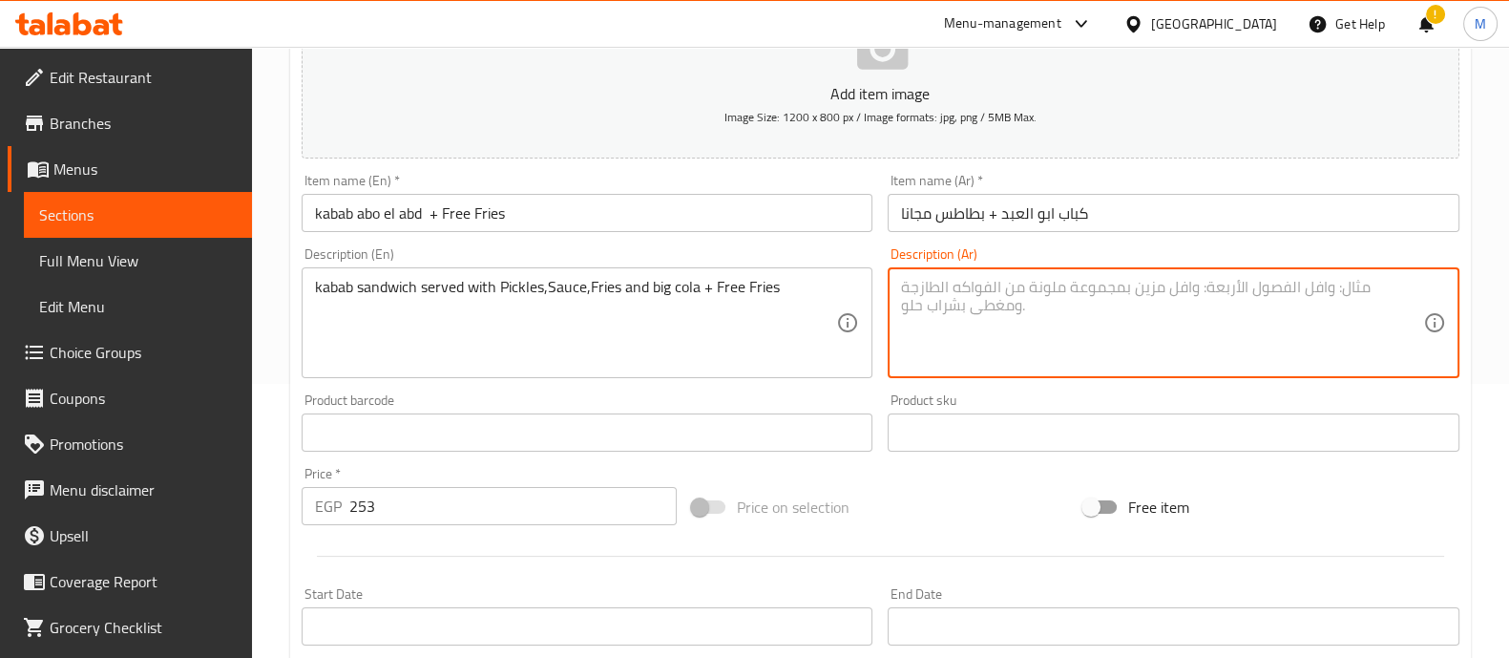
click at [1004, 328] on textarea at bounding box center [1162, 323] width 522 height 91
paste textarea "ساندويتش كباب يقدم مع مخلل وصلصة وبطاطس مقلية وكولا كبيرة + بطاطس مجانية"
type textarea "ساندويتش كباب يقدم مع مخلل وصلصة وبطاطس مقلية وكولا كبيرة + بطاطس مجانية"
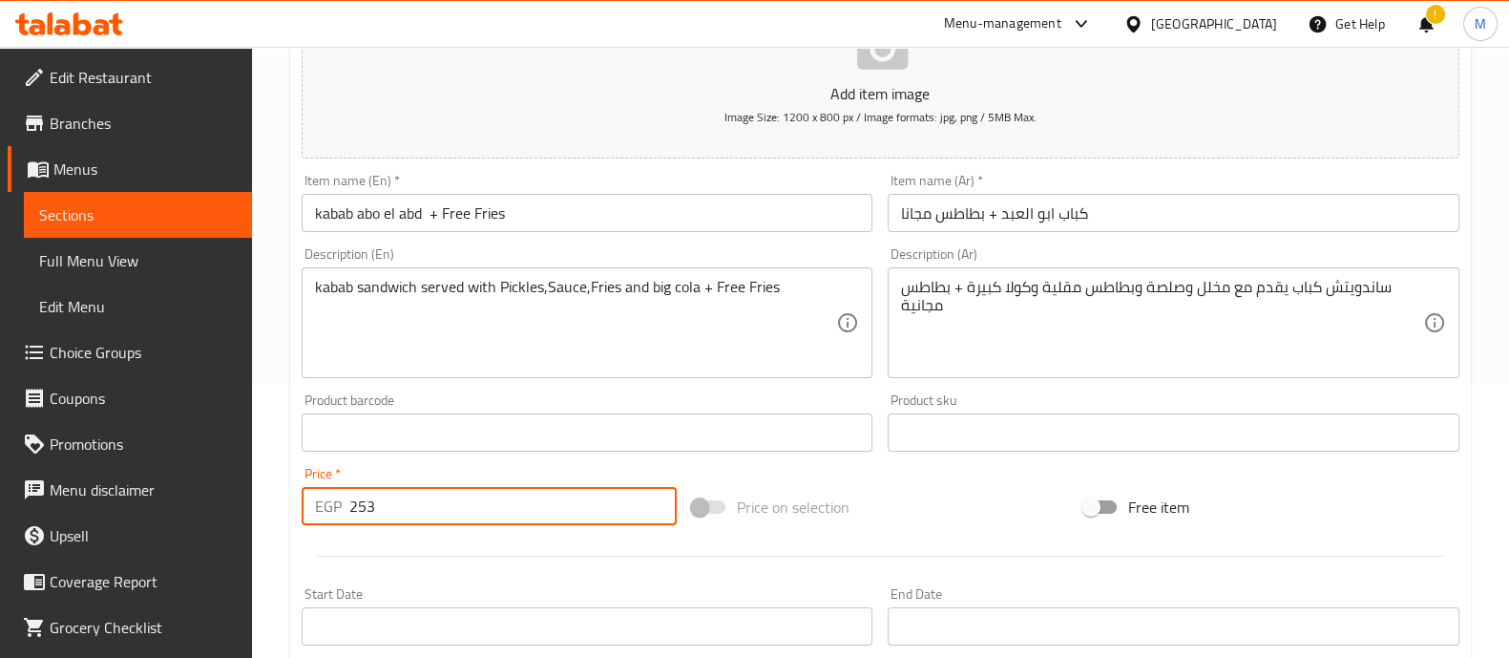
drag, startPoint x: 373, startPoint y: 505, endPoint x: 286, endPoint y: 504, distance: 86.9
click at [286, 504] on div "Home / Restaurants management / Menus / Sections / item / create International …" at bounding box center [880, 424] width 1257 height 1302
type input "285"
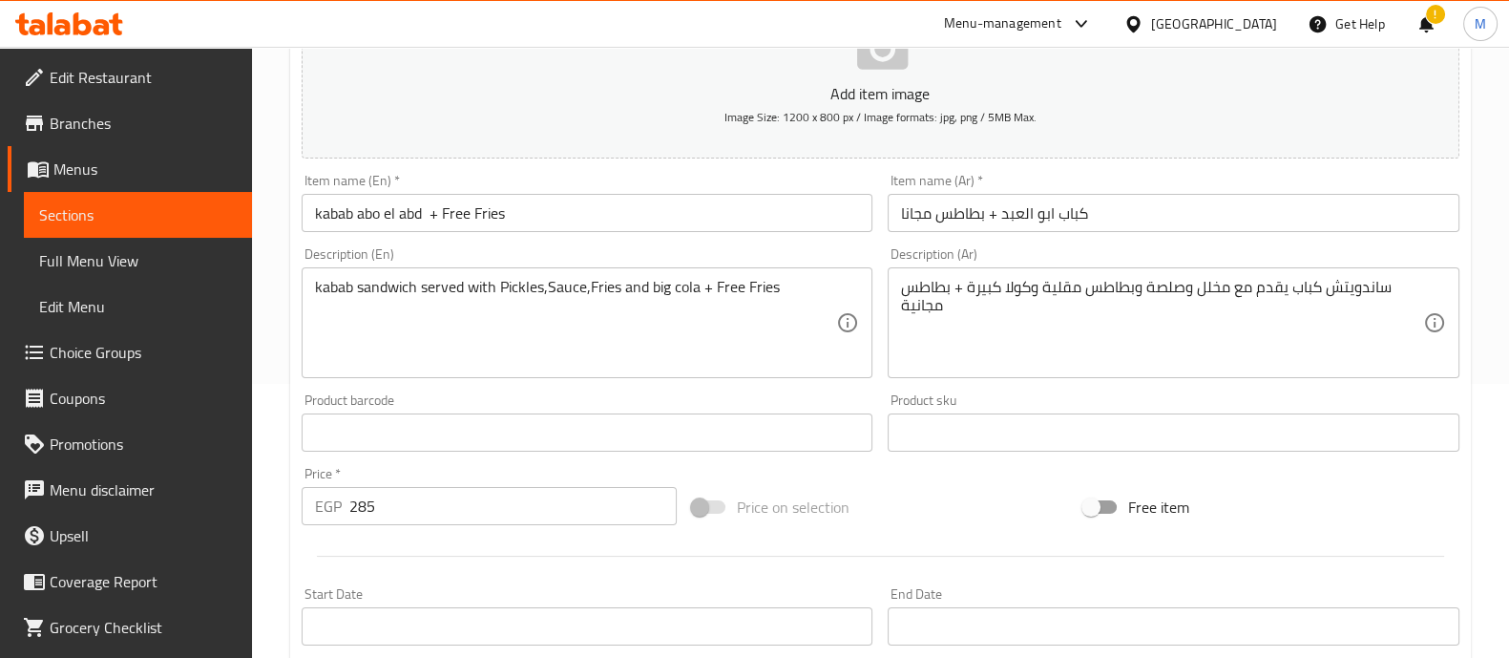
click at [526, 573] on div at bounding box center [880, 556] width 1173 height 47
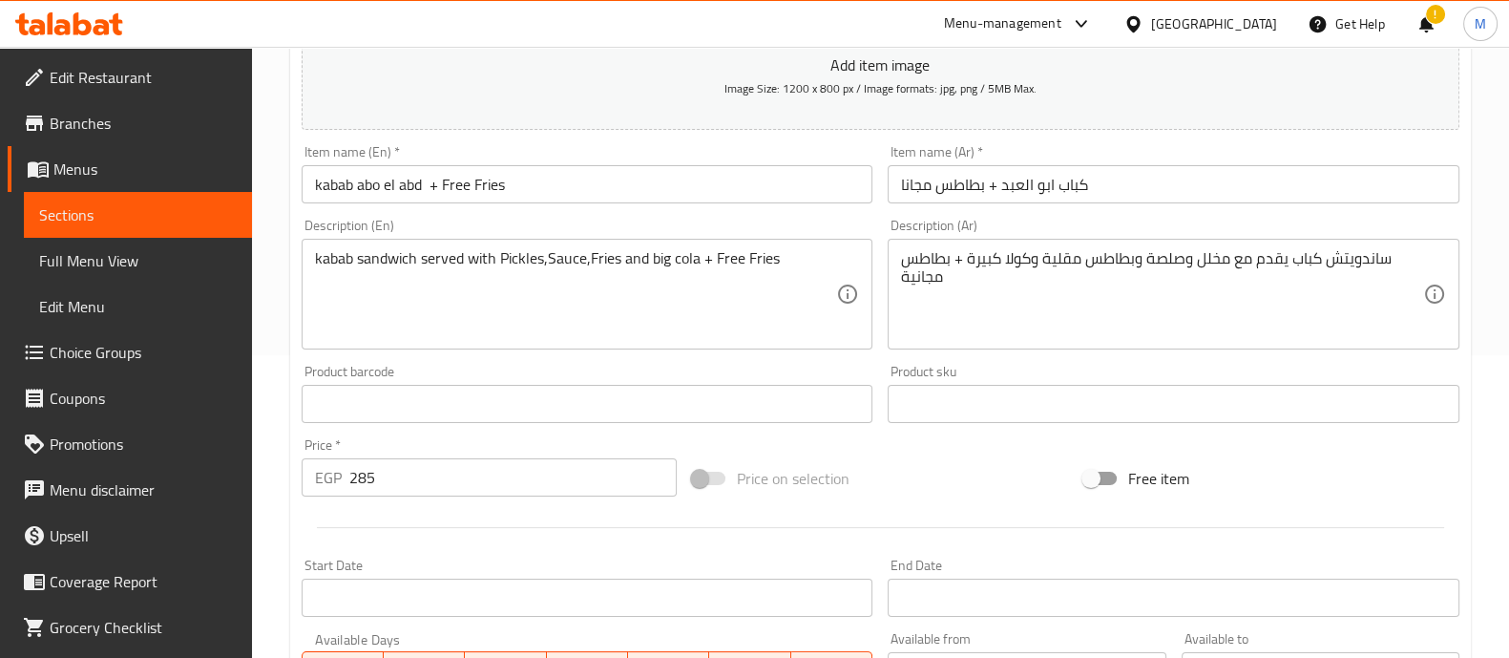
scroll to position [689, 0]
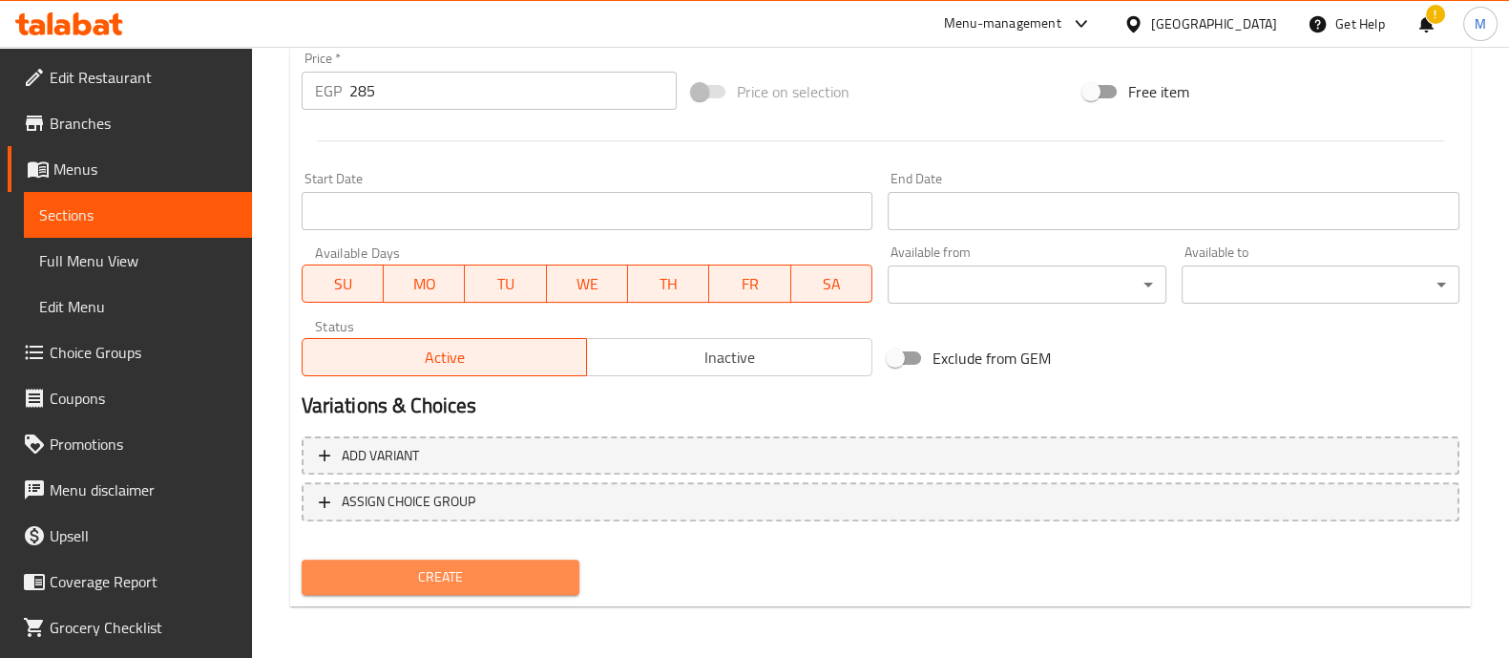
click at [495, 569] on span "Create" at bounding box center [440, 577] width 247 height 24
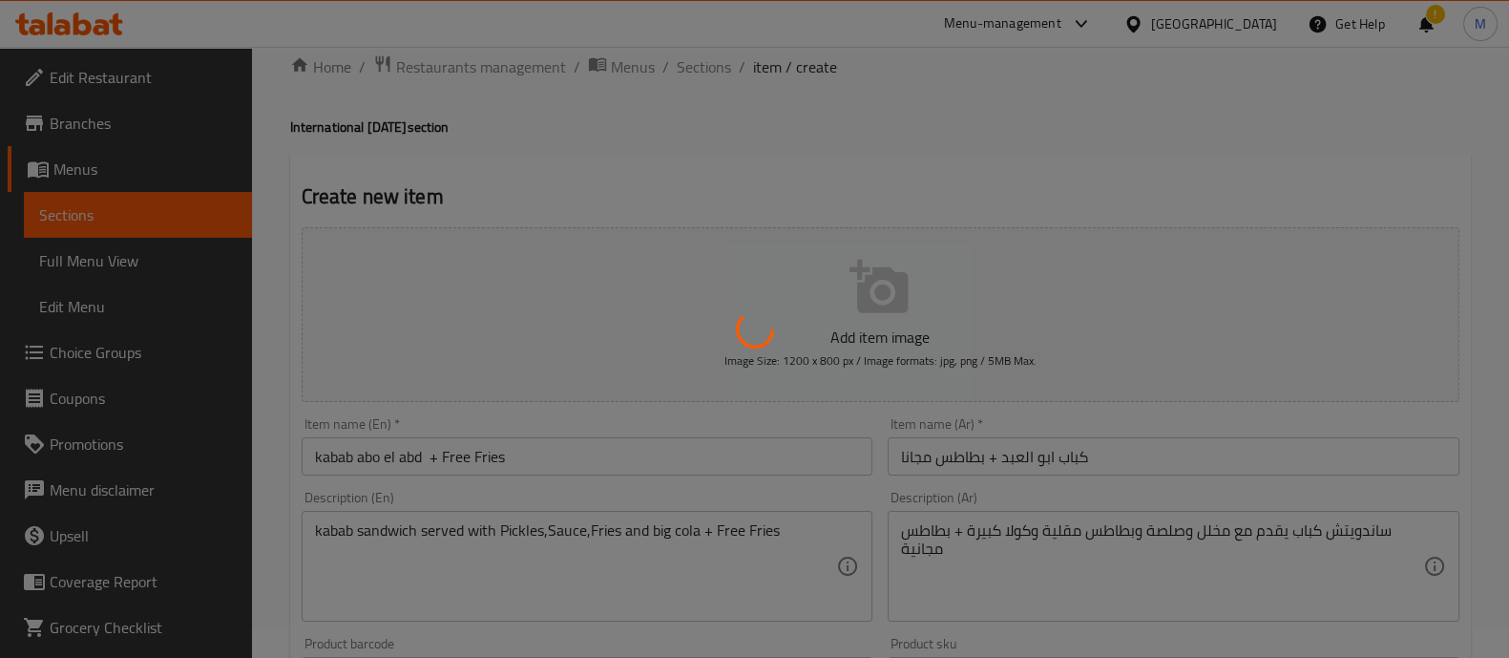
scroll to position [0, 0]
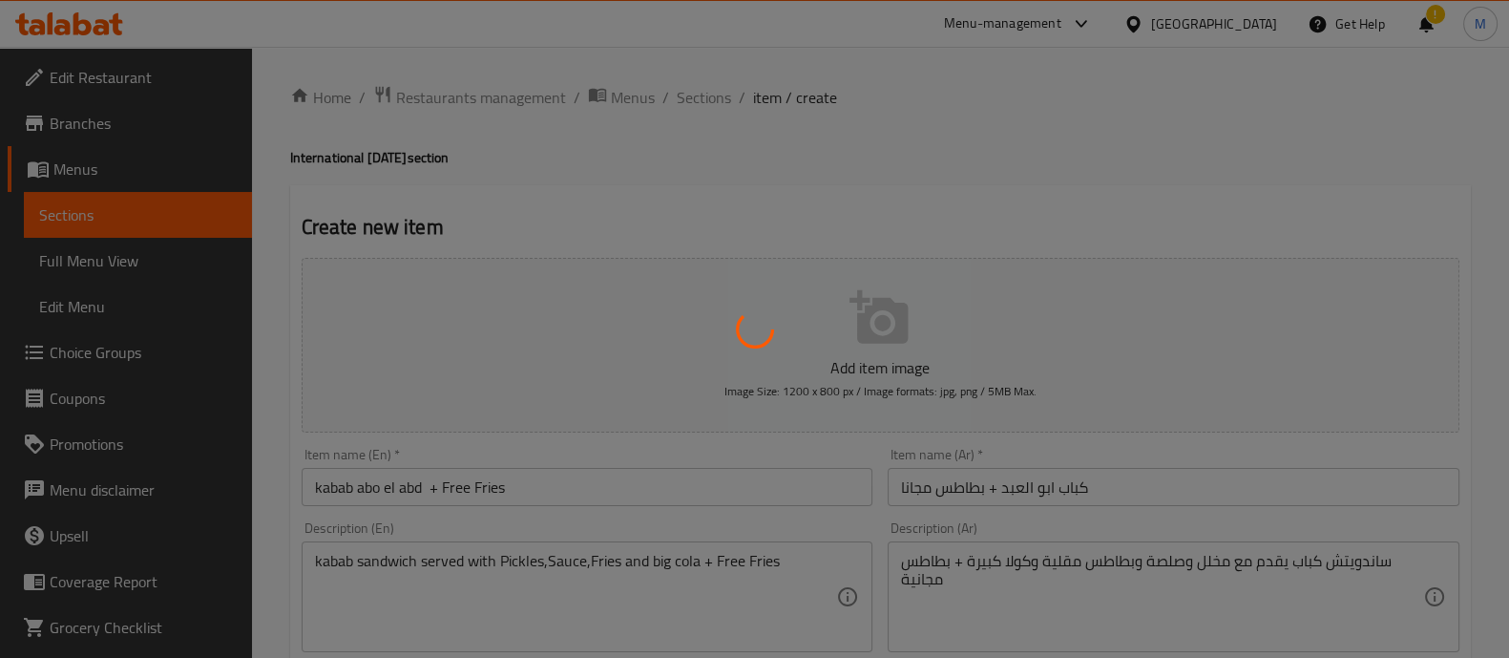
type input "0"
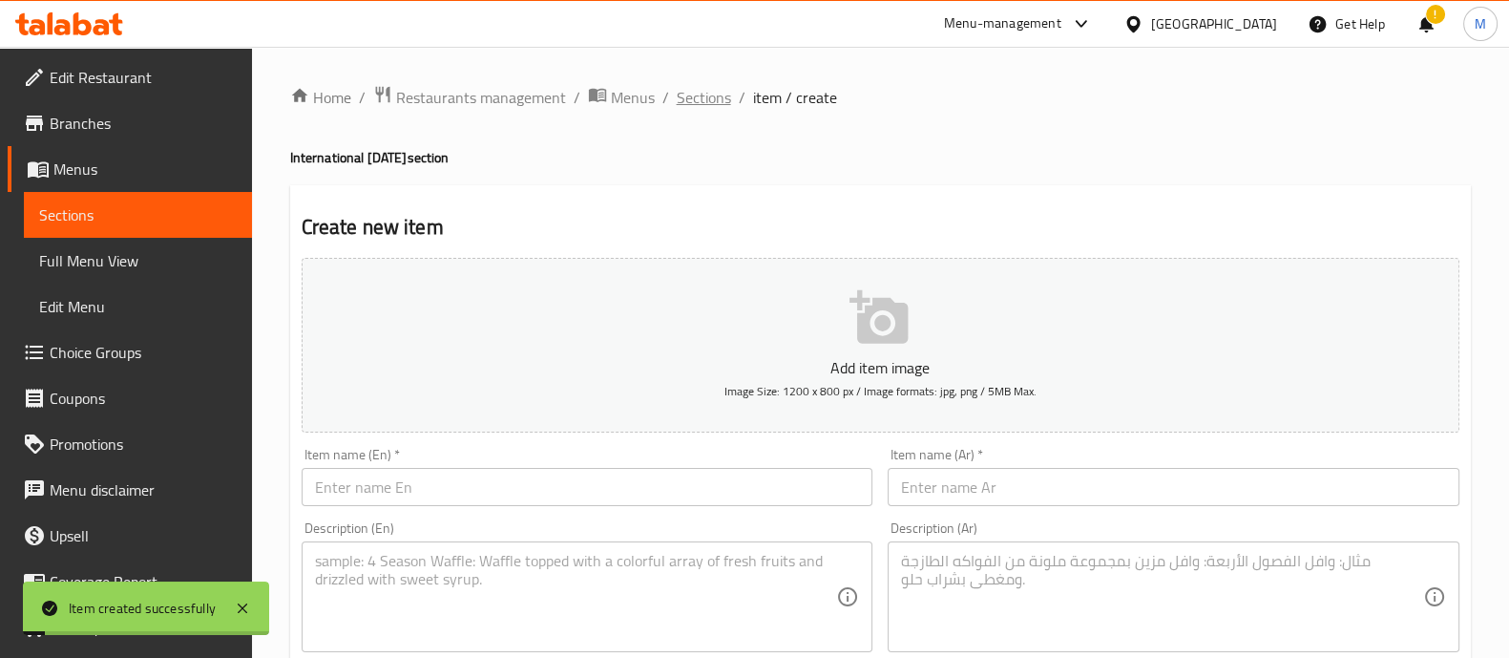
click at [686, 95] on span "Sections" at bounding box center [704, 97] width 54 height 23
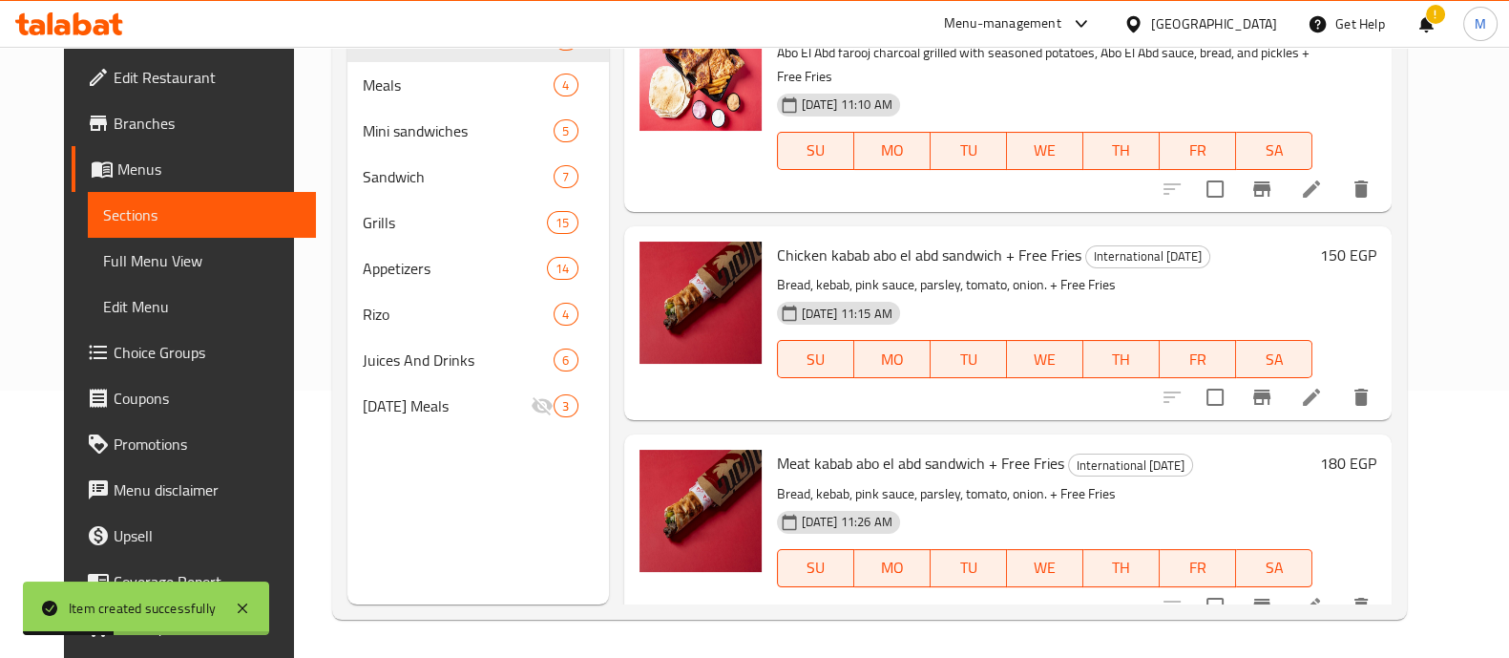
scroll to position [455, 0]
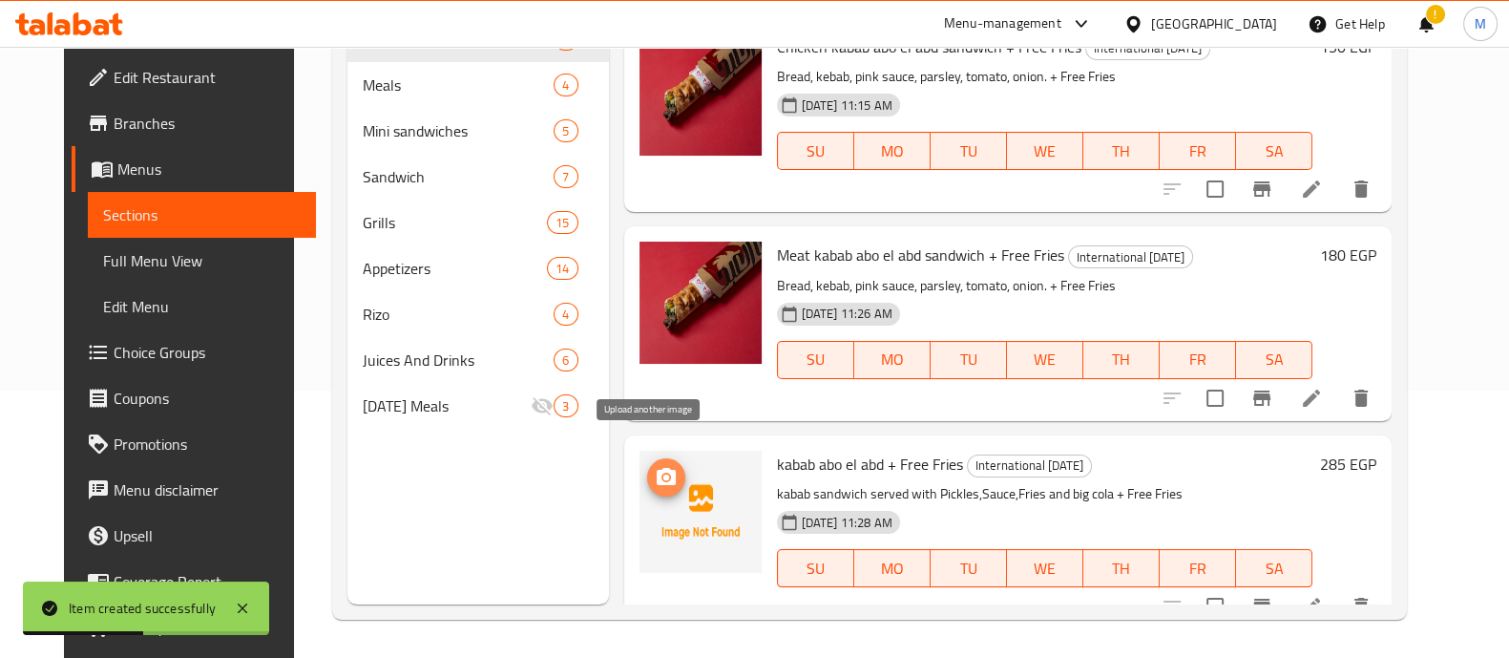
click at [658, 468] on icon "upload picture" at bounding box center [666, 476] width 19 height 17
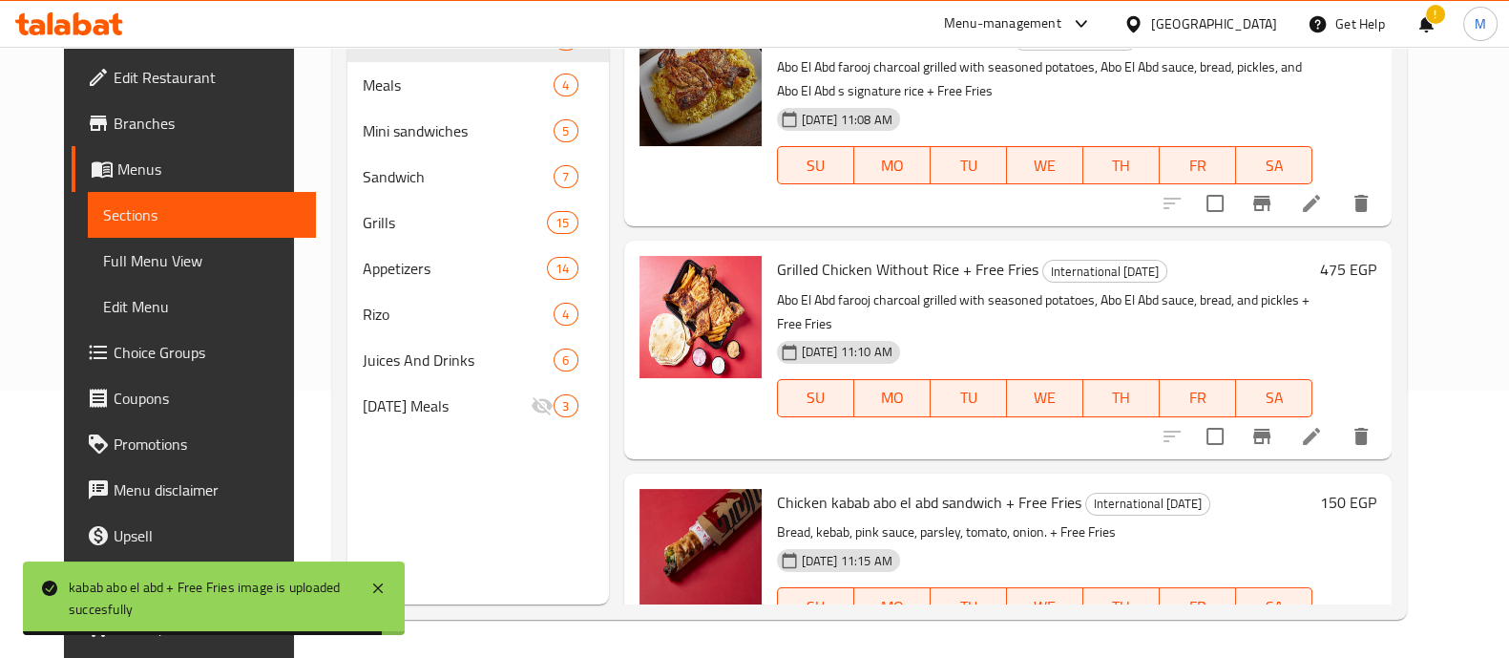
scroll to position [0, 0]
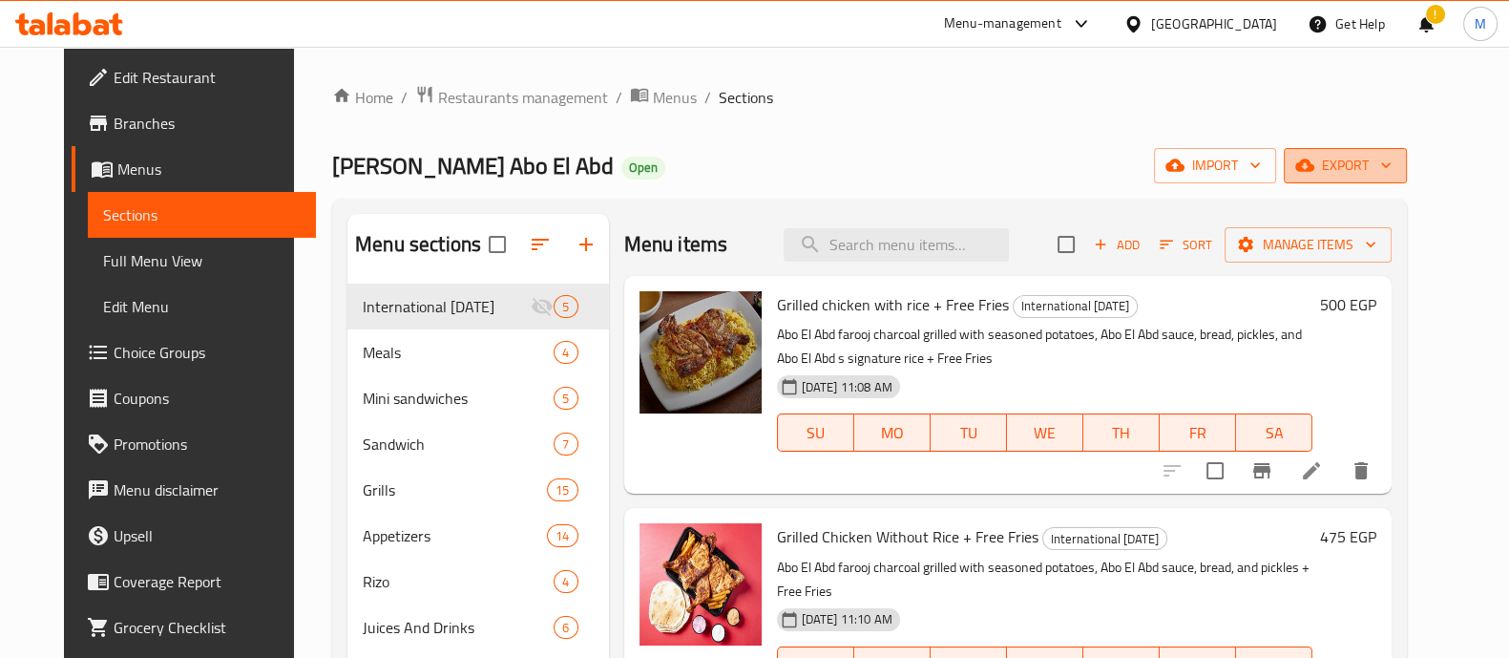
click at [1392, 164] on span "export" at bounding box center [1345, 166] width 93 height 24
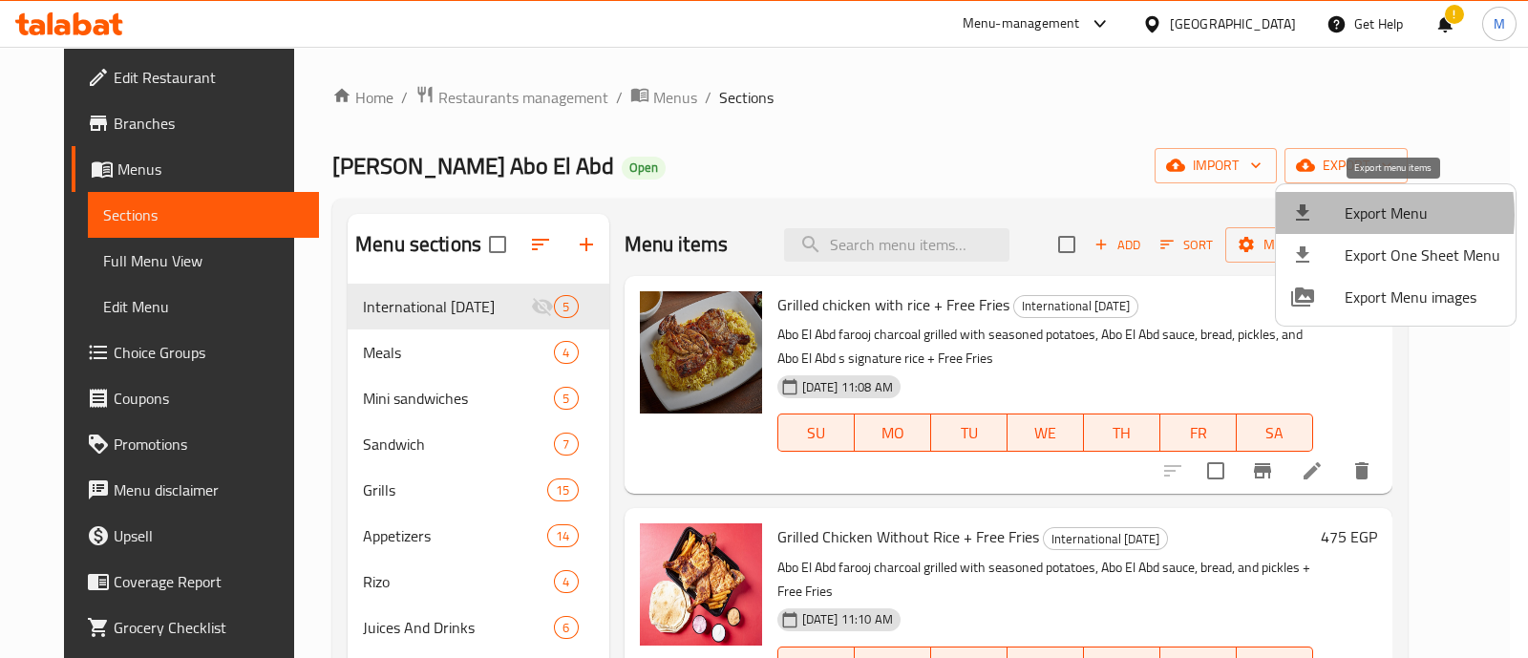
click at [1340, 215] on div at bounding box center [1317, 212] width 53 height 23
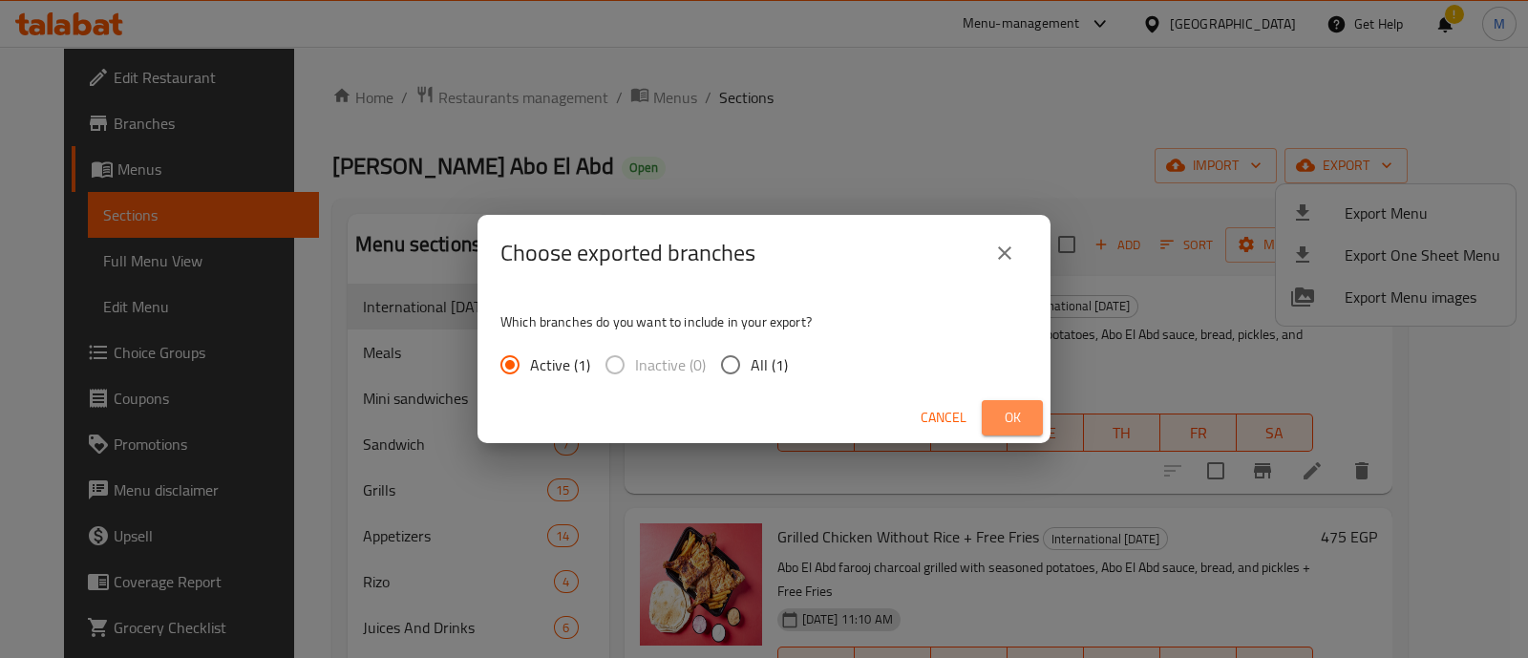
click at [1019, 416] on span "Ok" at bounding box center [1012, 418] width 31 height 24
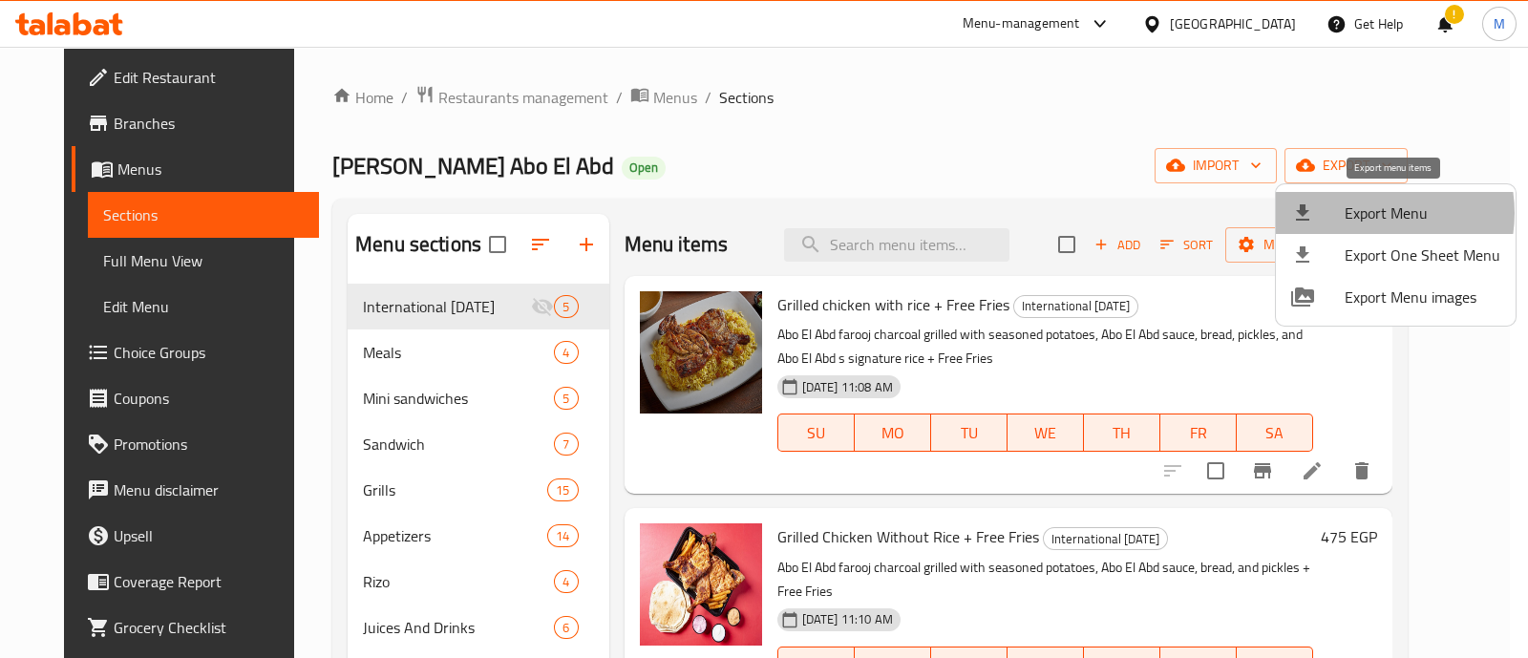
click at [1367, 213] on span "Export Menu" at bounding box center [1422, 212] width 156 height 23
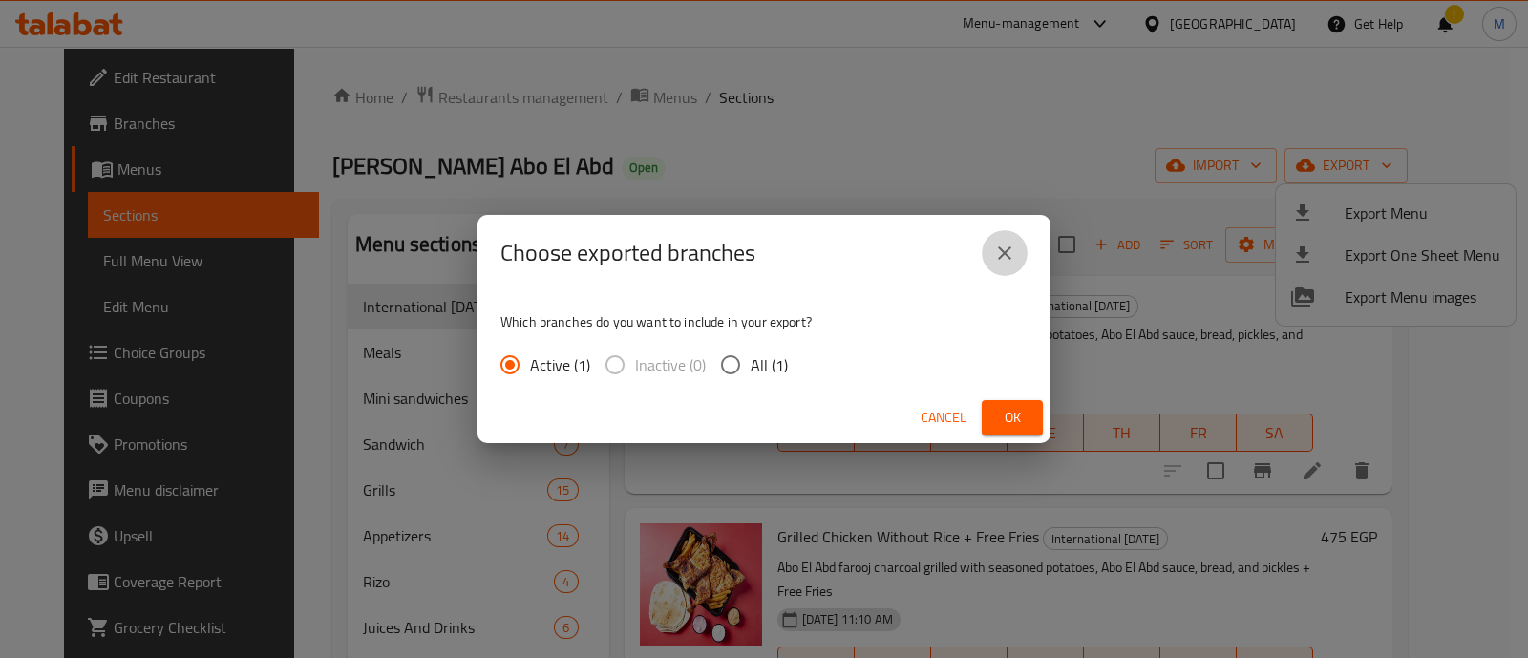
click at [1010, 237] on button "close" at bounding box center [1004, 253] width 46 height 46
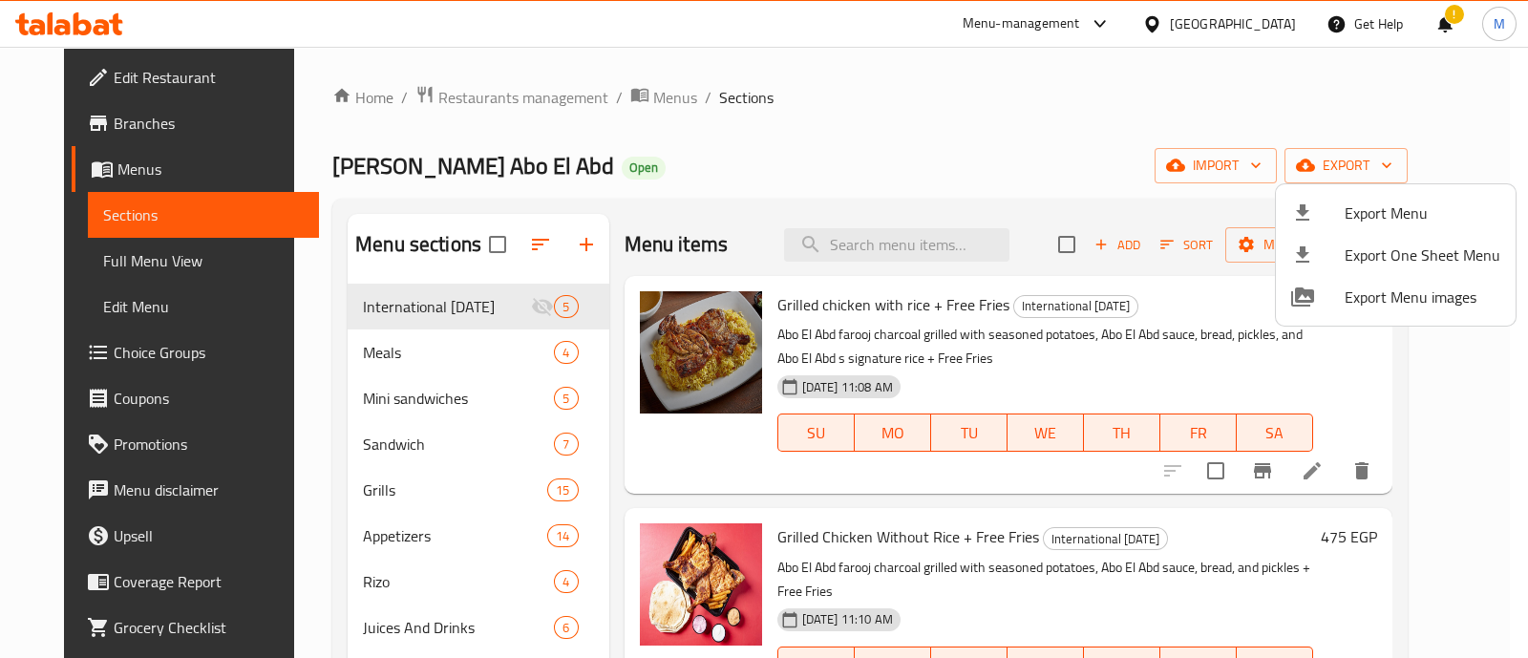
click at [749, 158] on div at bounding box center [764, 329] width 1528 height 658
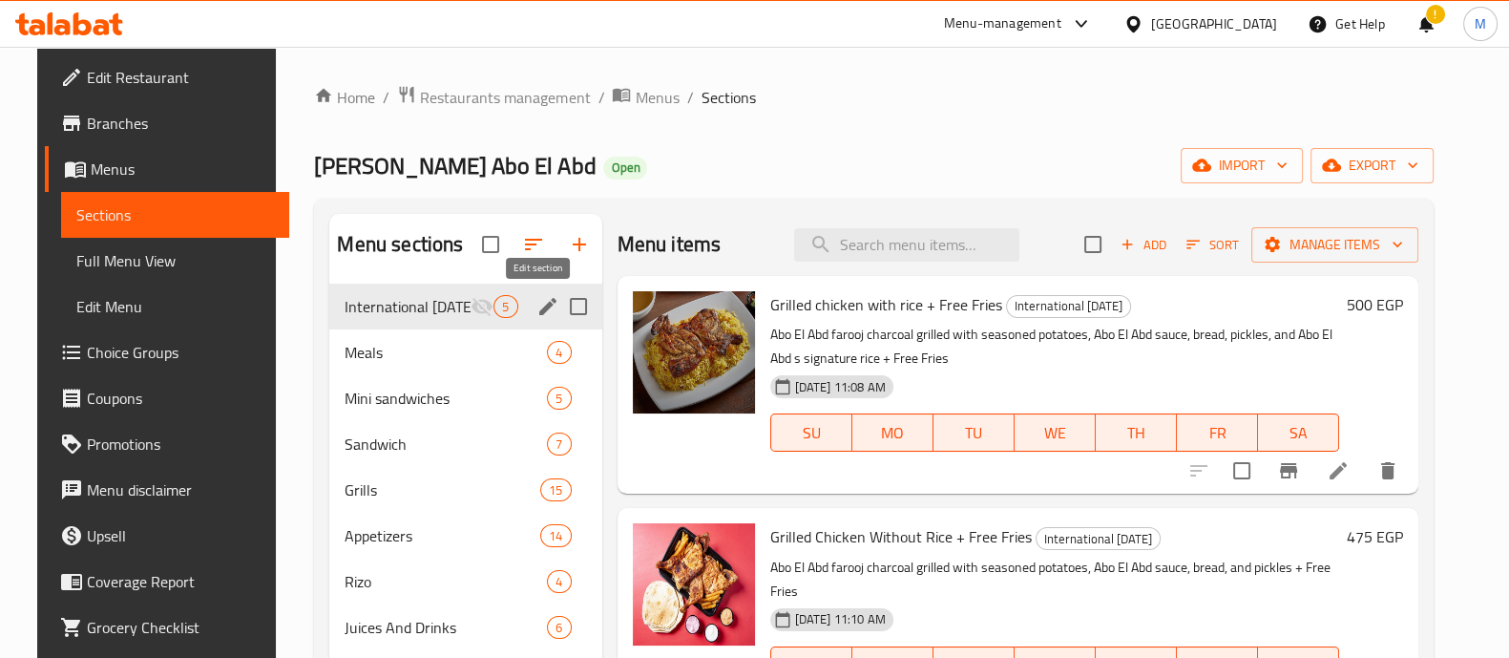
click at [539, 303] on icon "edit" at bounding box center [547, 306] width 17 height 17
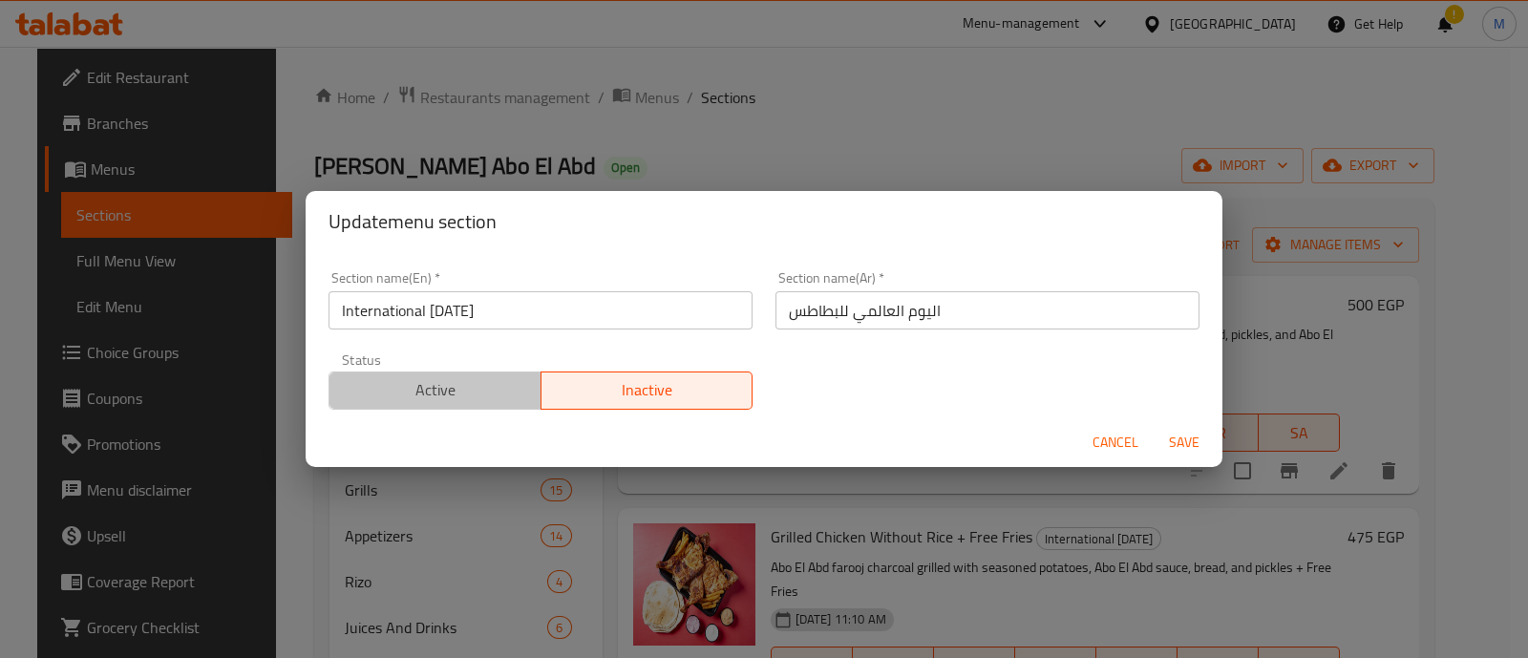
click at [501, 377] on span "Active" at bounding box center [435, 390] width 197 height 28
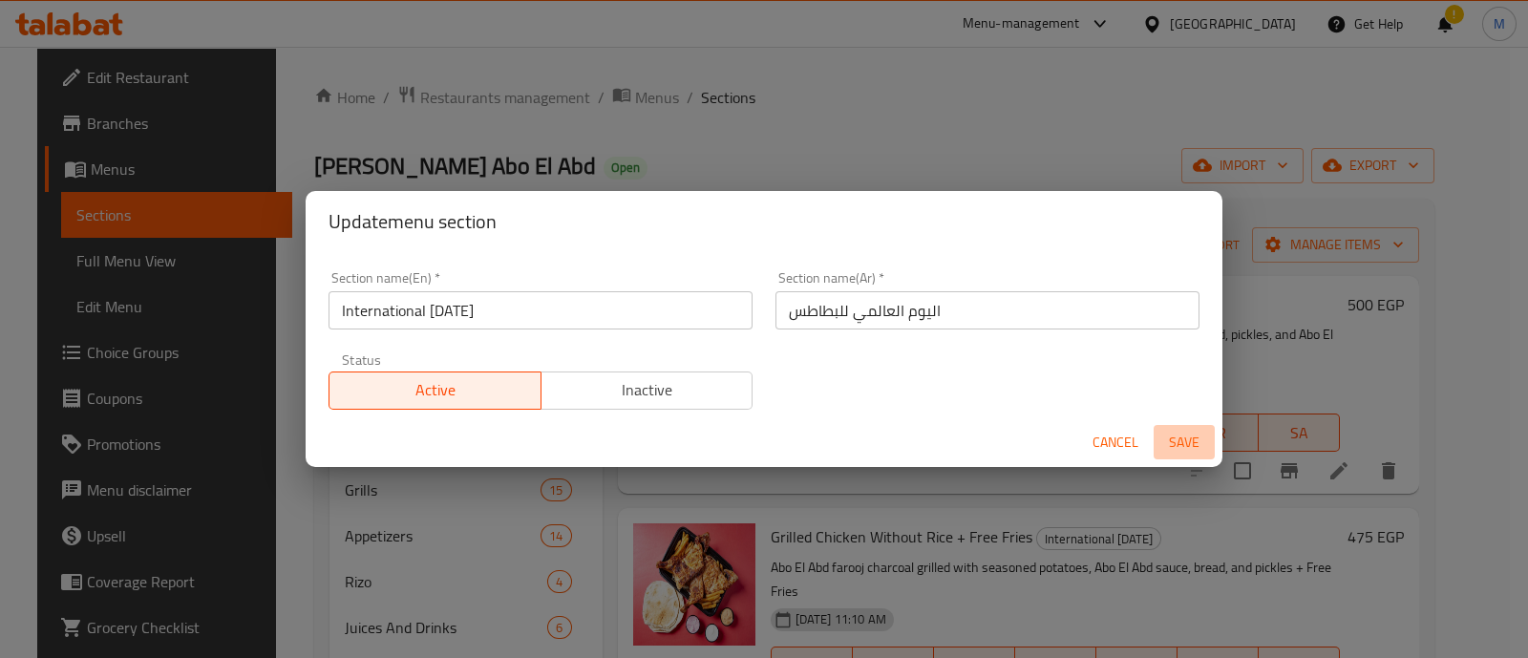
click at [1194, 431] on span "Save" at bounding box center [1184, 443] width 46 height 24
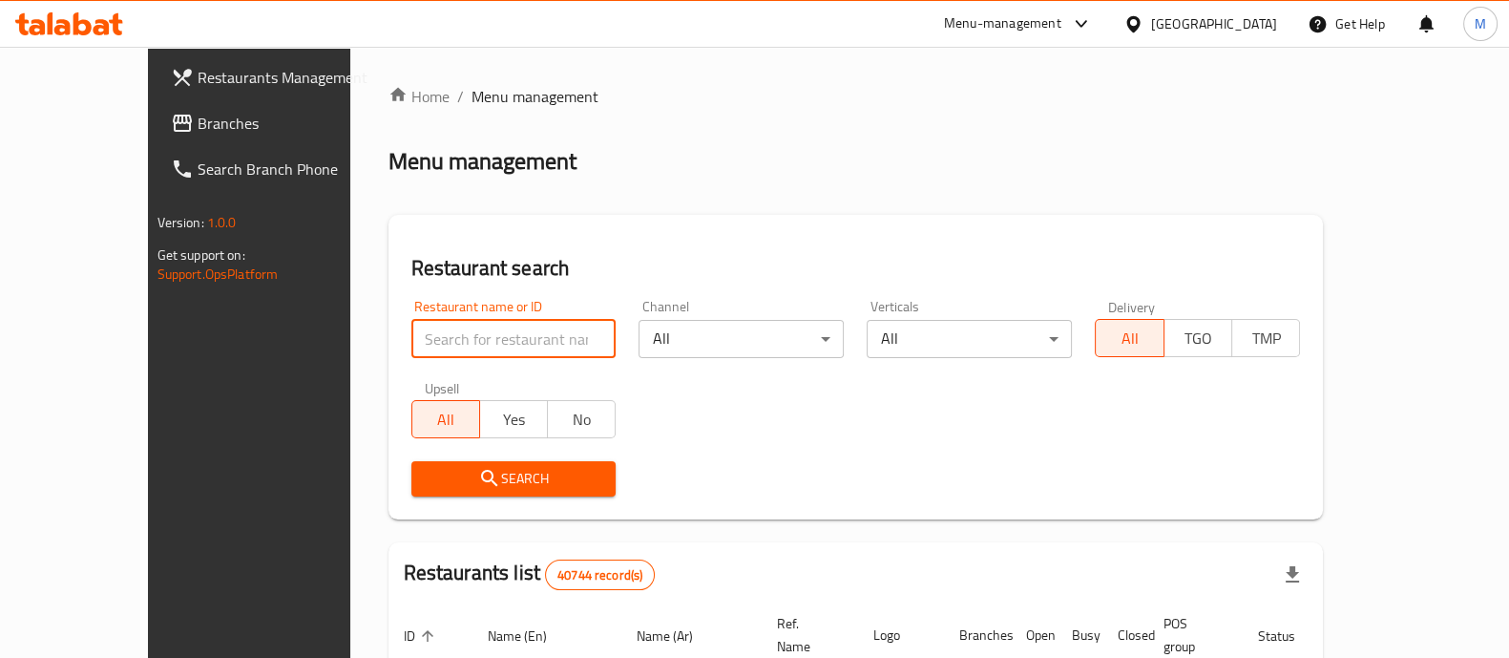
click at [474, 356] on input "search" at bounding box center [514, 339] width 205 height 38
paste input "682688"
type input "682688"
click button "Search" at bounding box center [514, 478] width 205 height 35
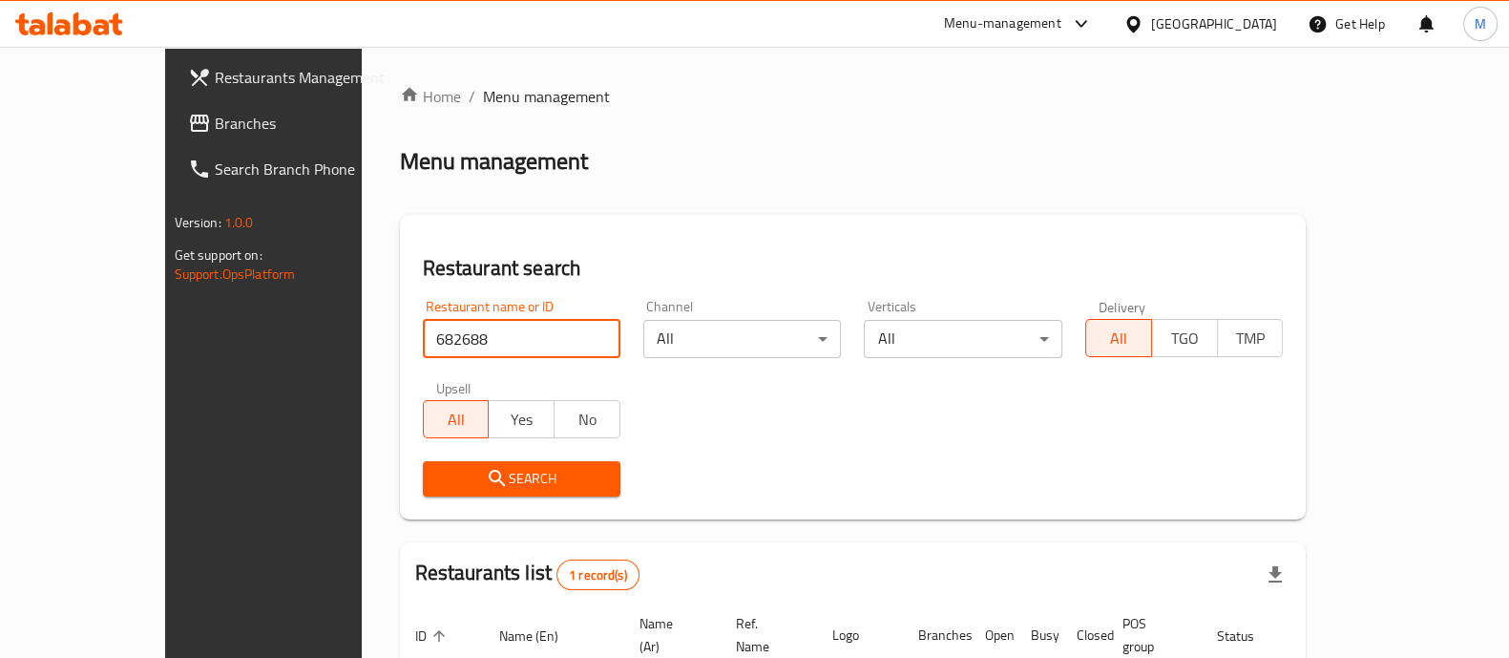
scroll to position [156, 0]
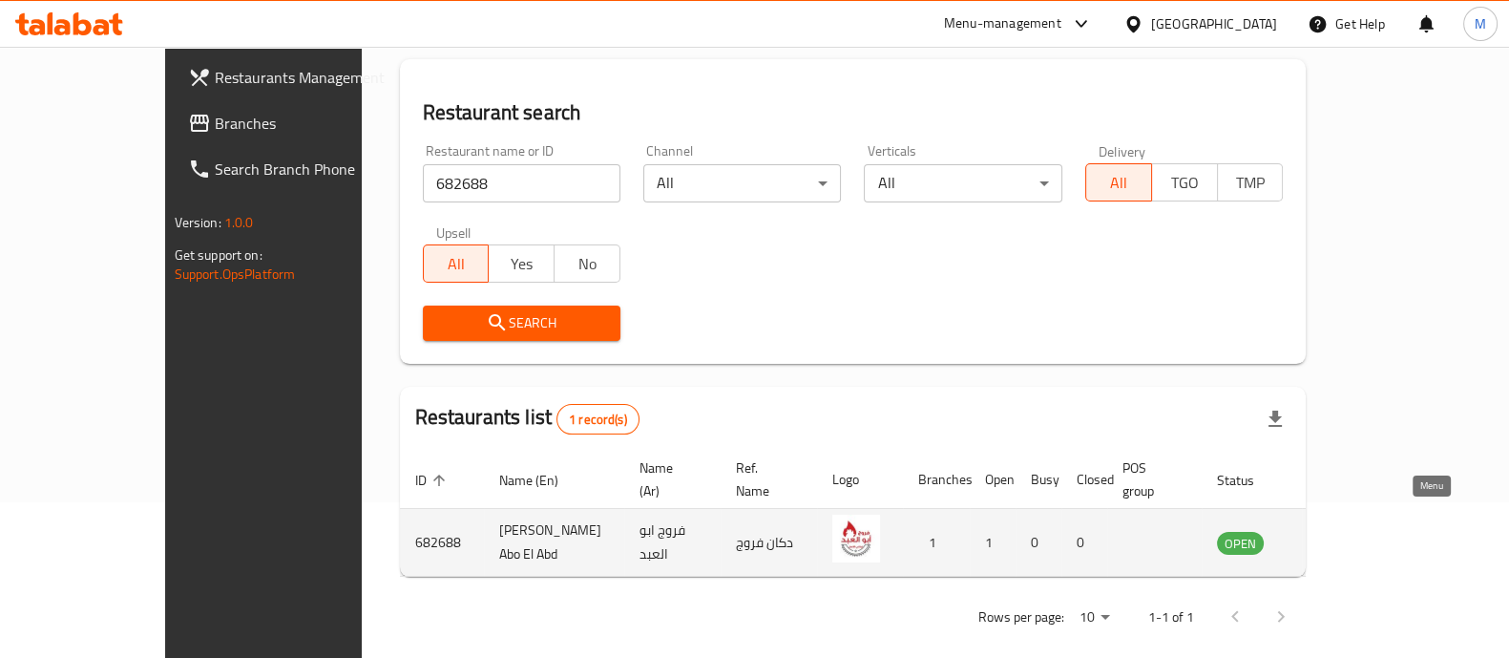
click at [1353, 531] on link "enhanced table" at bounding box center [1335, 542] width 35 height 23
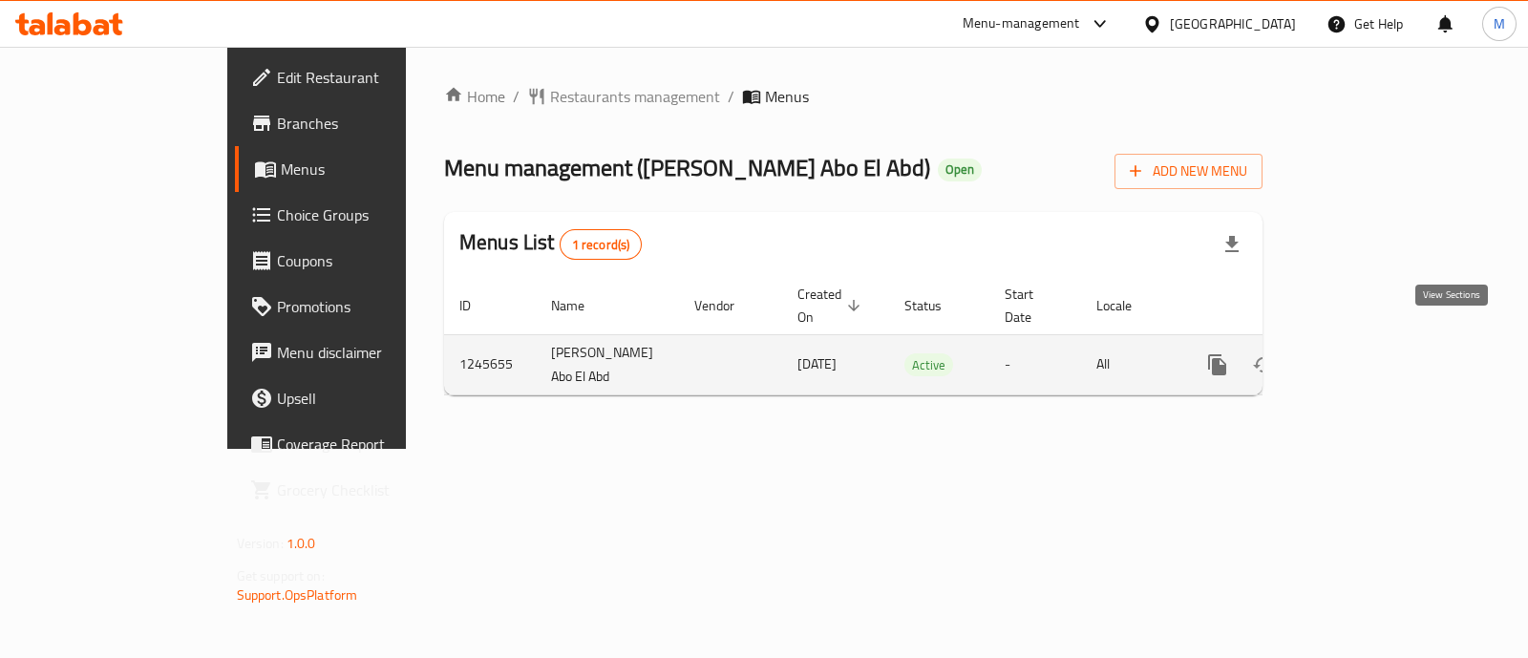
click at [1378, 355] on link "enhanced table" at bounding box center [1355, 365] width 46 height 46
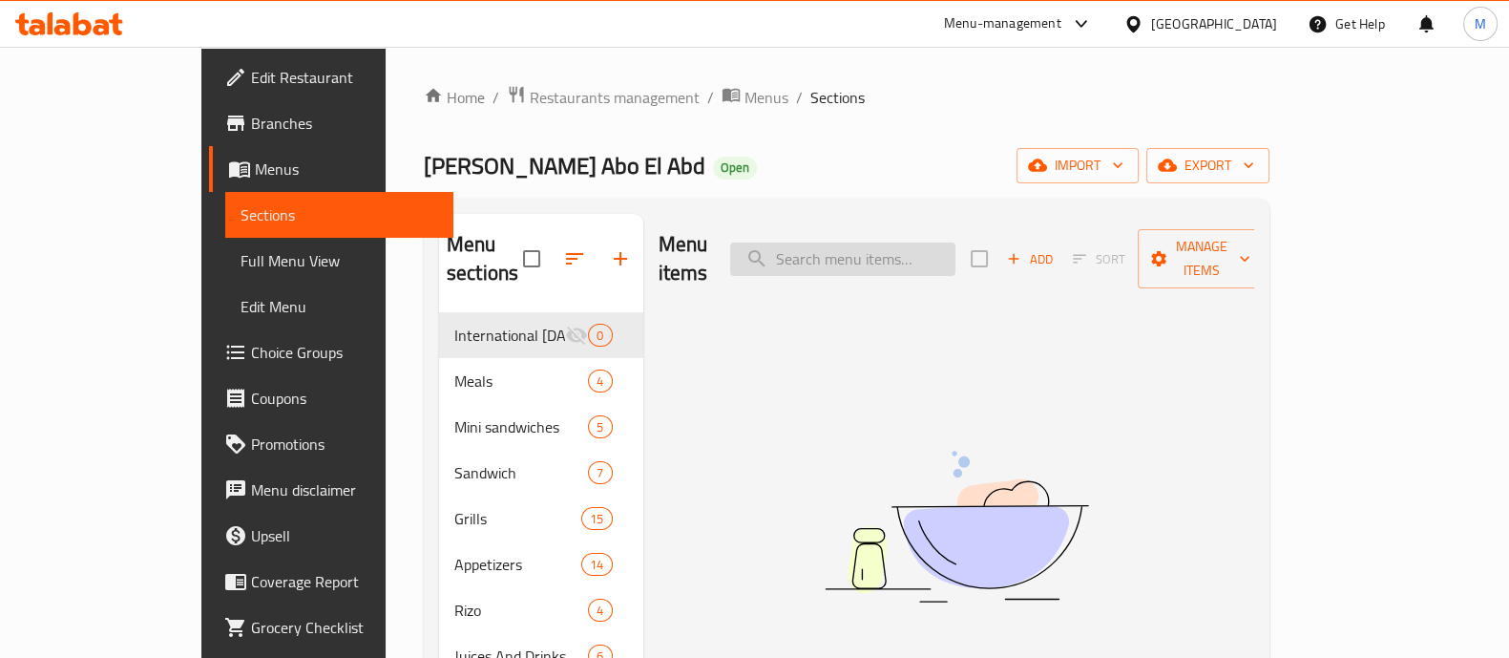
click at [861, 243] on input "search" at bounding box center [842, 259] width 225 height 33
paste input "Grilled chicken with rice"
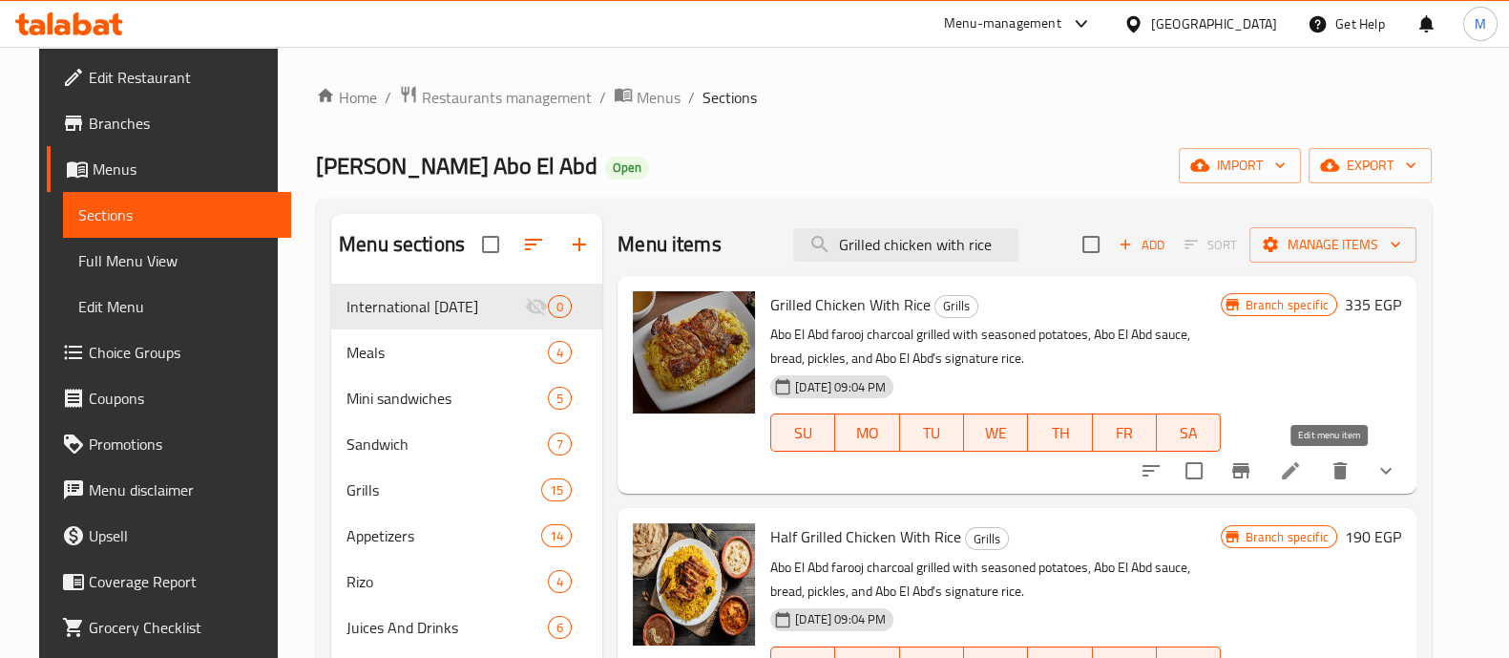
type input "Grilled chicken with rice"
click at [1302, 470] on icon at bounding box center [1290, 470] width 23 height 23
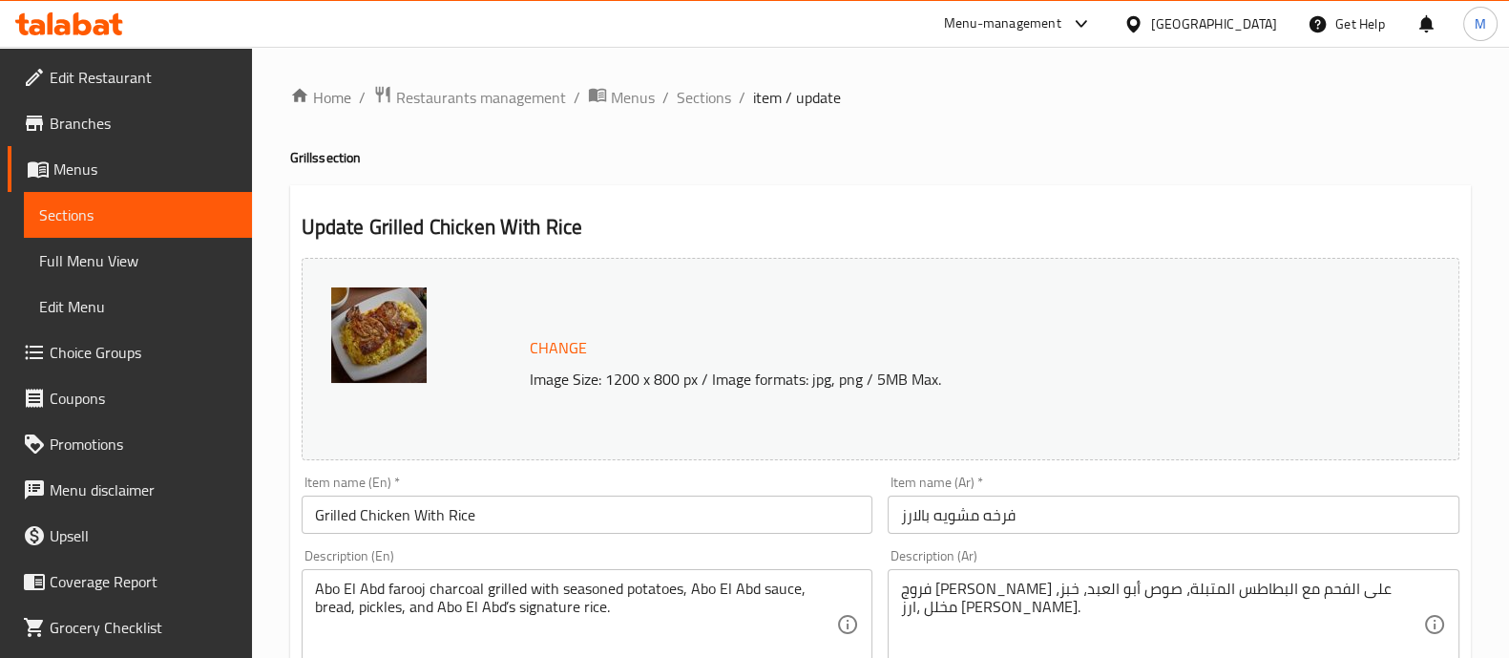
scroll to position [11, 0]
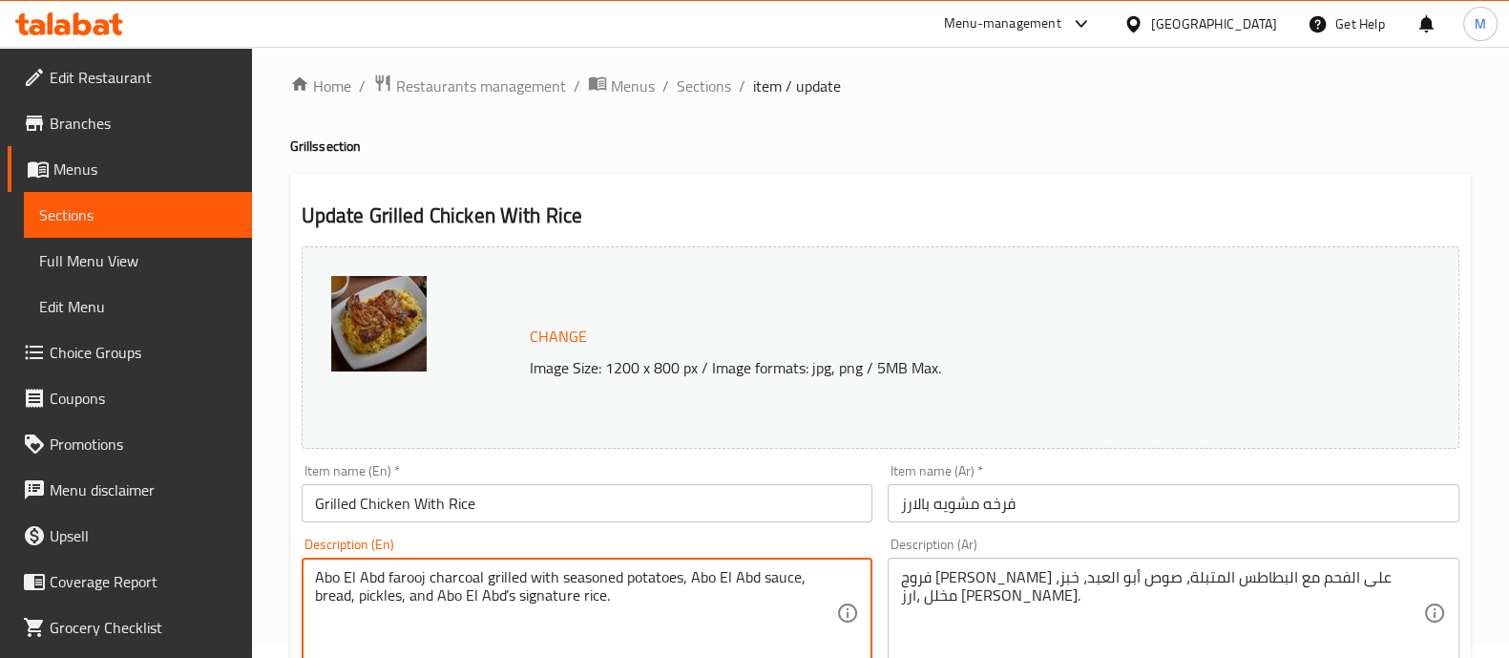
drag, startPoint x: 624, startPoint y: 598, endPoint x: 277, endPoint y: 572, distance: 348.5
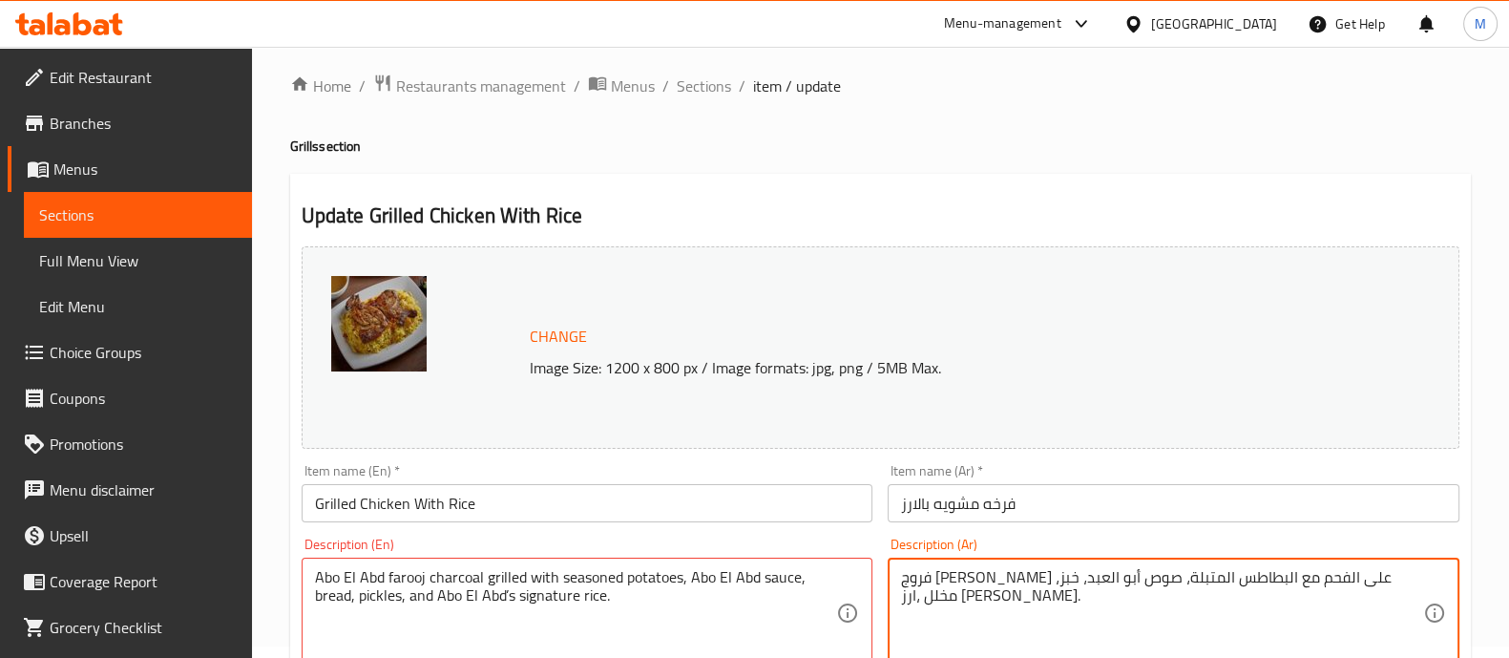
drag, startPoint x: 1031, startPoint y: 607, endPoint x: 1407, endPoint y: 575, distance: 377.6
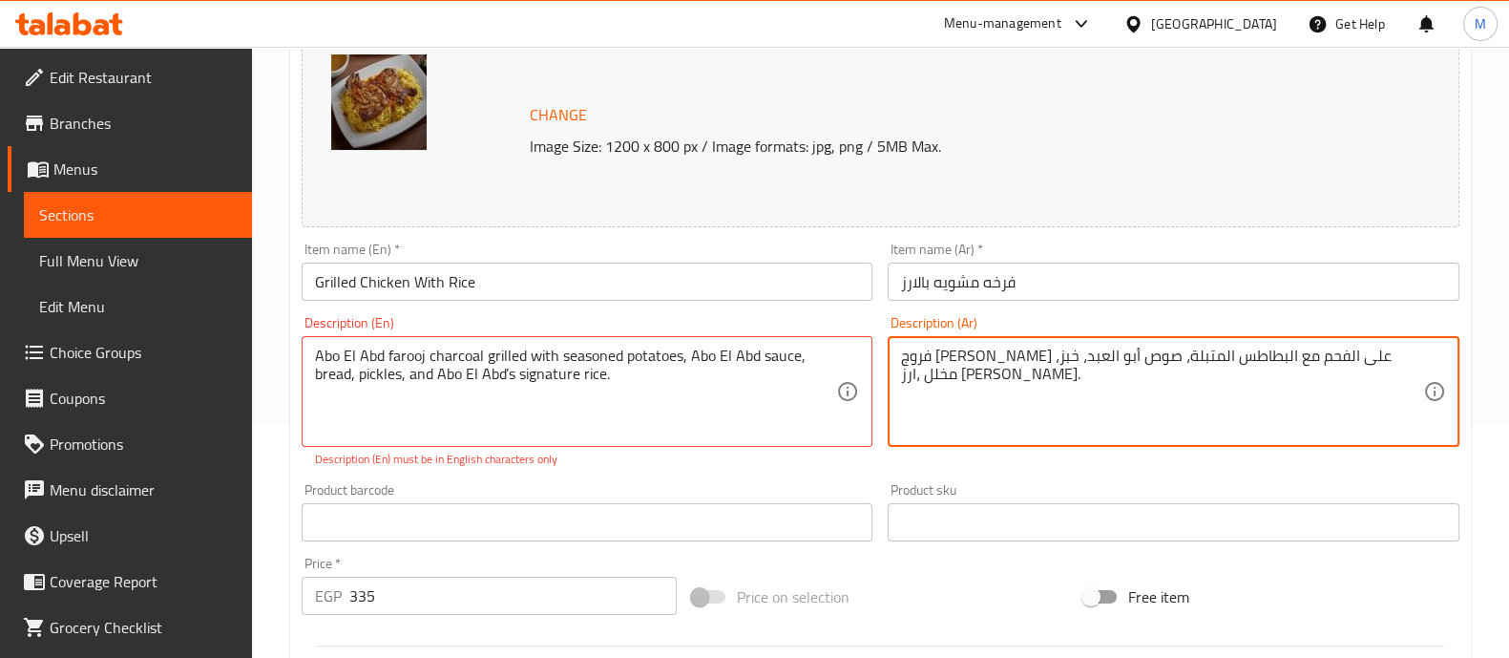
scroll to position [0, 0]
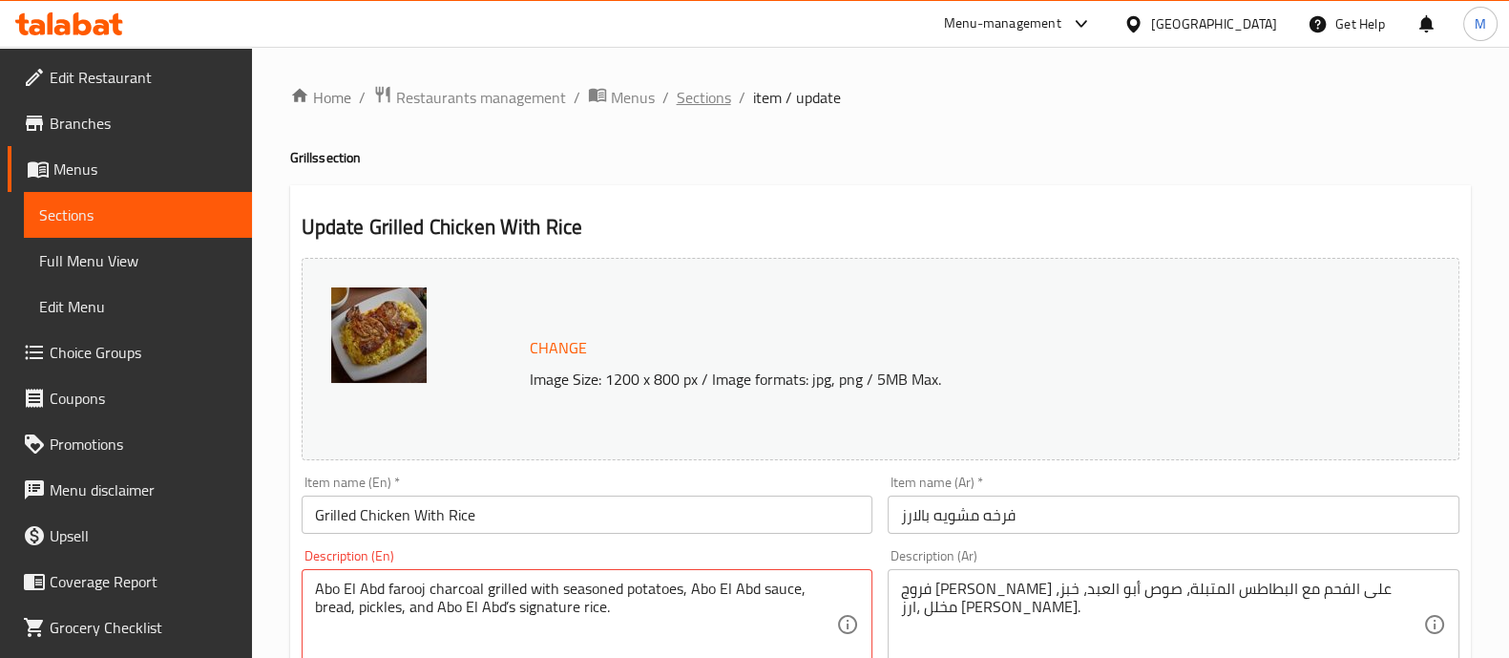
click at [682, 94] on span "Sections" at bounding box center [704, 97] width 54 height 23
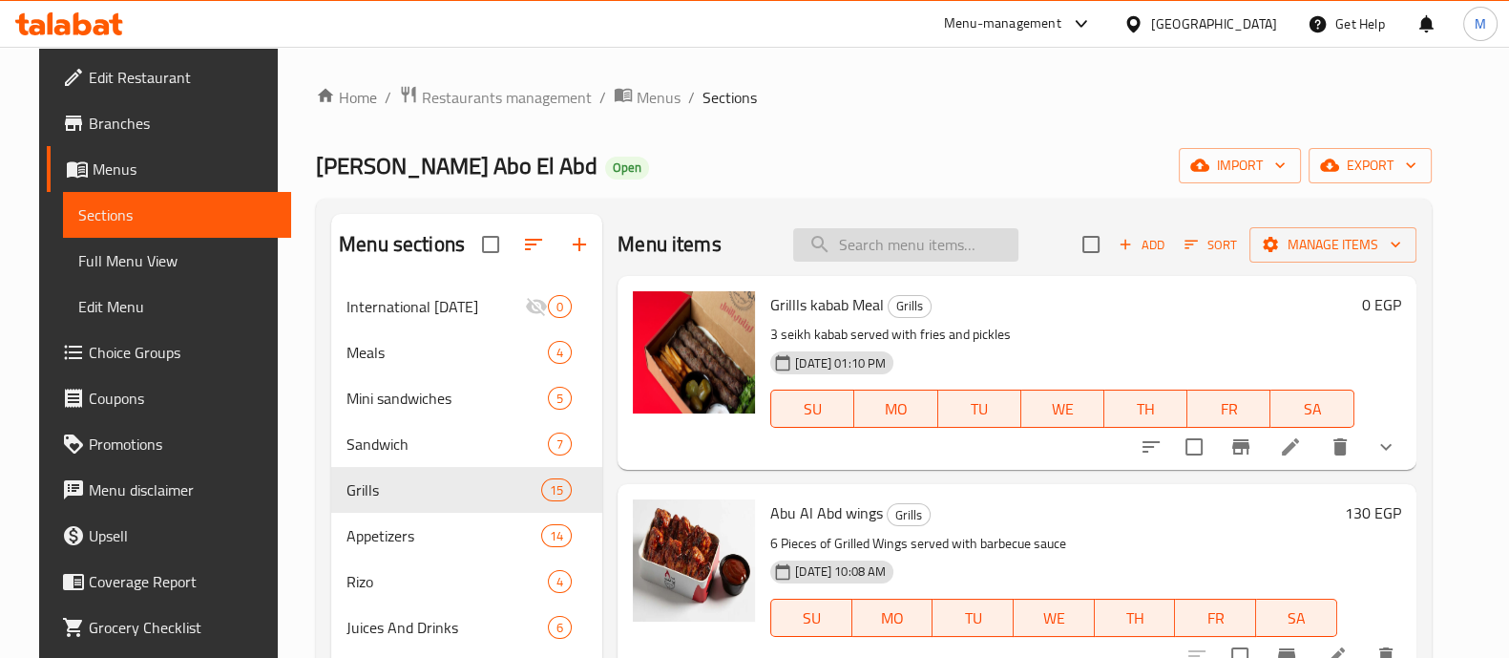
click at [861, 243] on input "search" at bounding box center [905, 244] width 225 height 33
paste input "+ Free Fries"
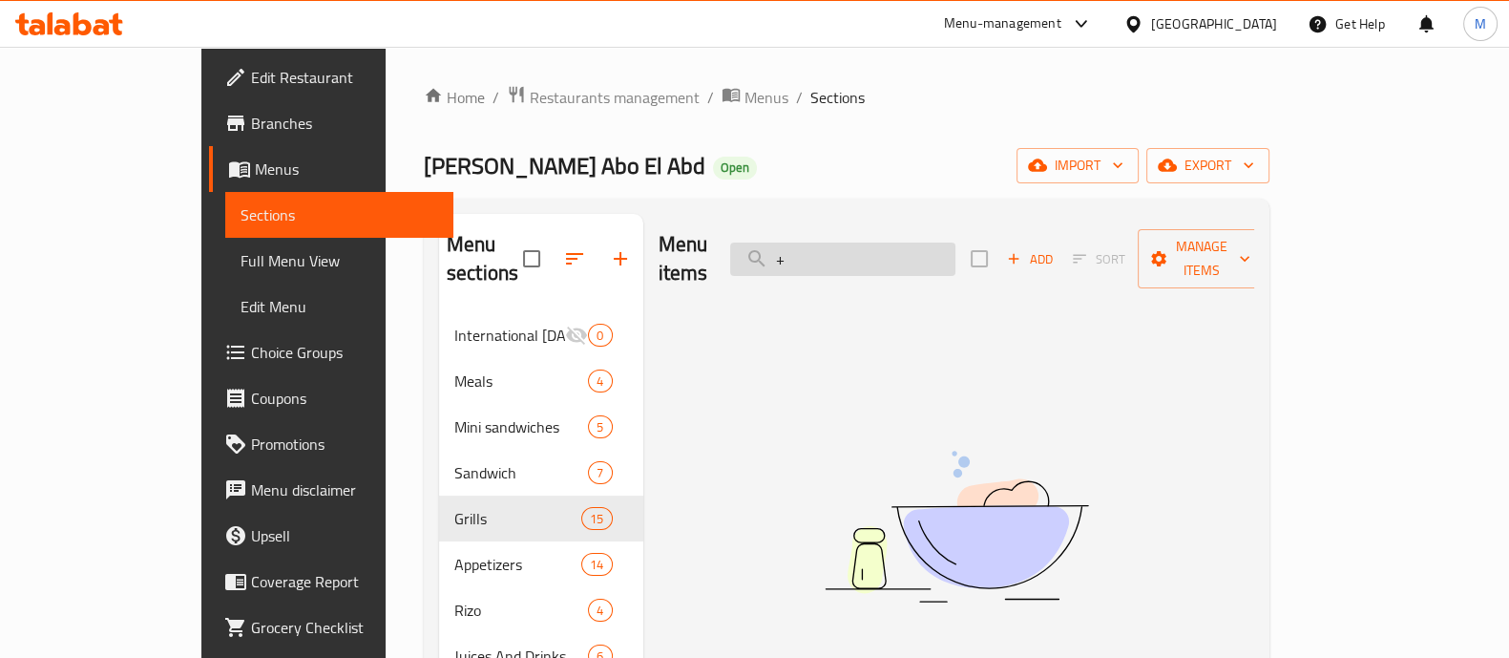
type input "+"
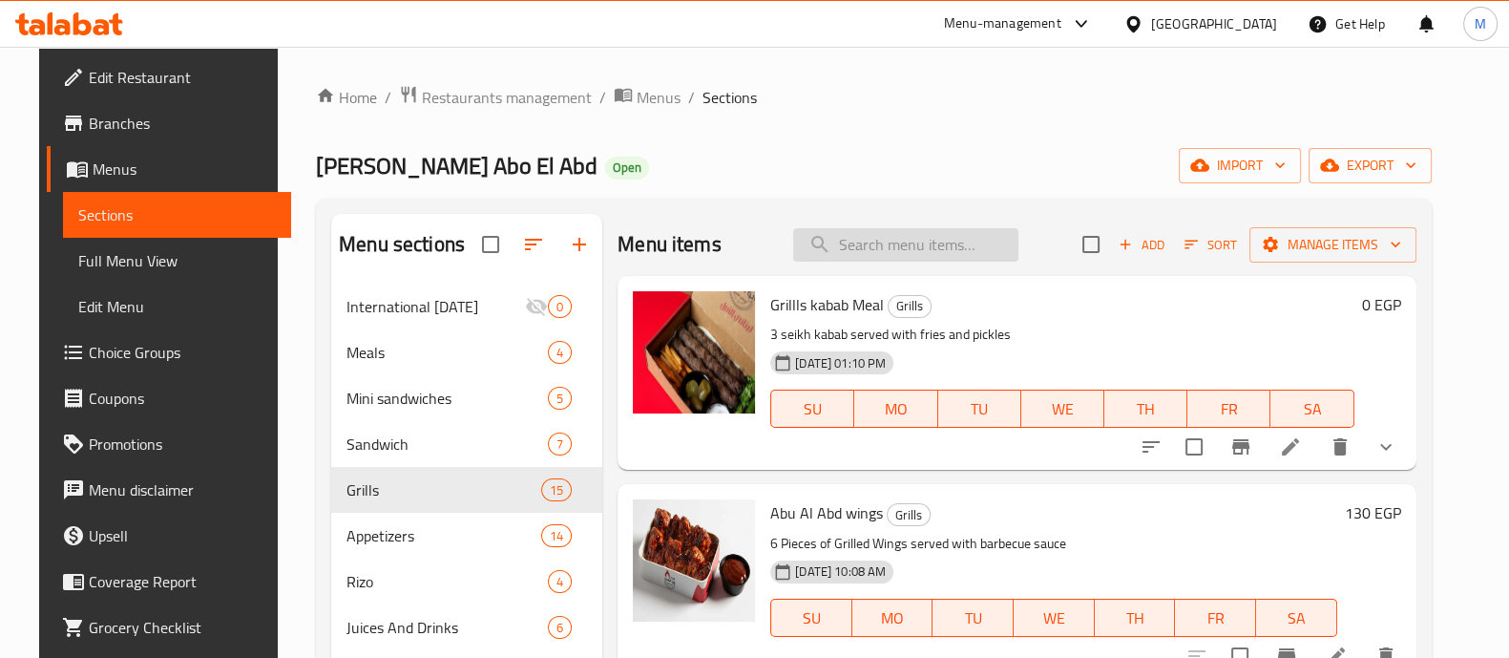
paste input "Grilled chicken with rice"
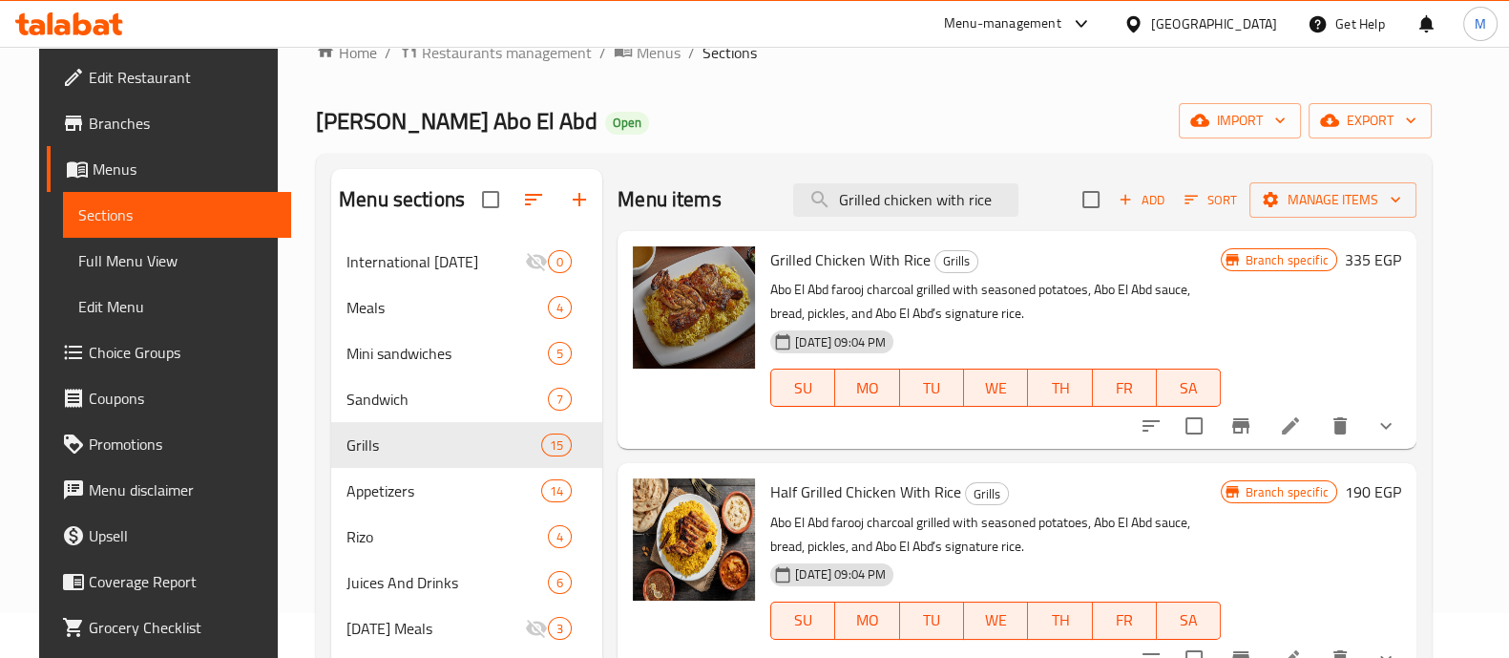
scroll to position [47, 0]
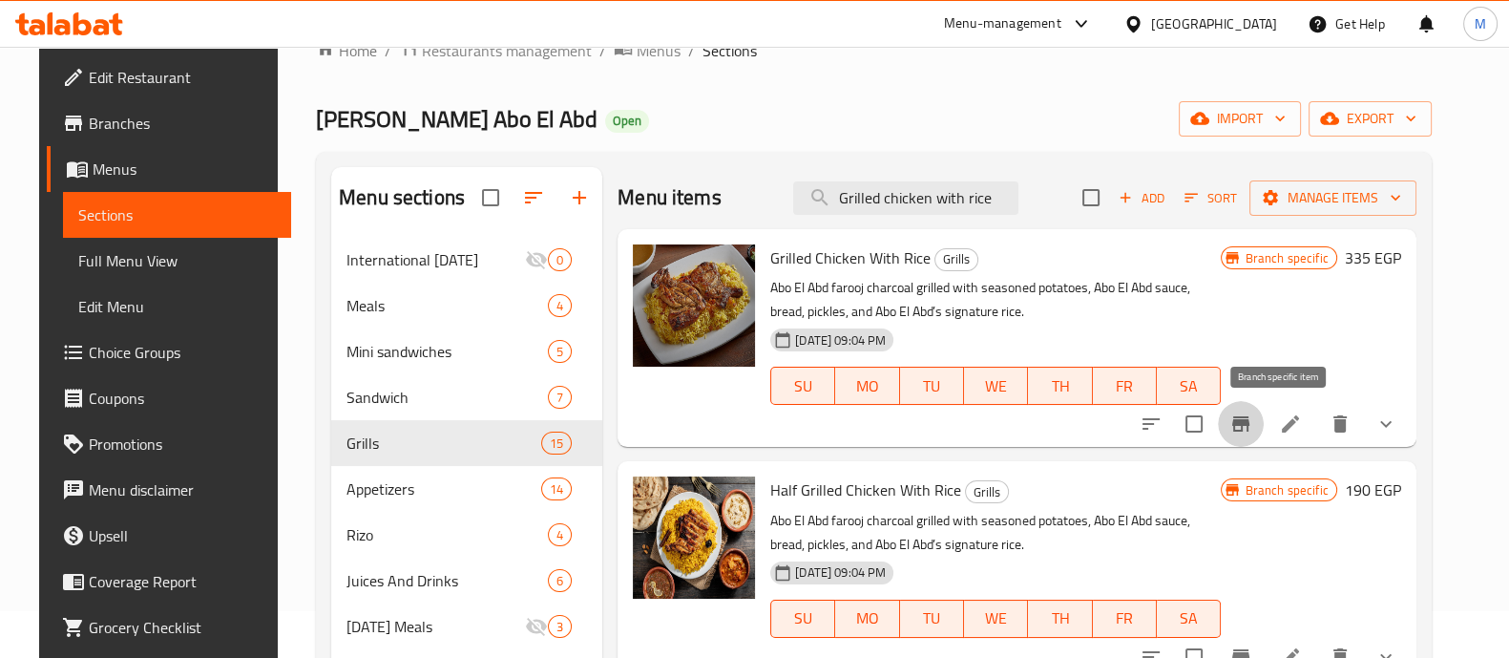
click at [1264, 436] on button "Branch-specific-item" at bounding box center [1241, 424] width 46 height 46
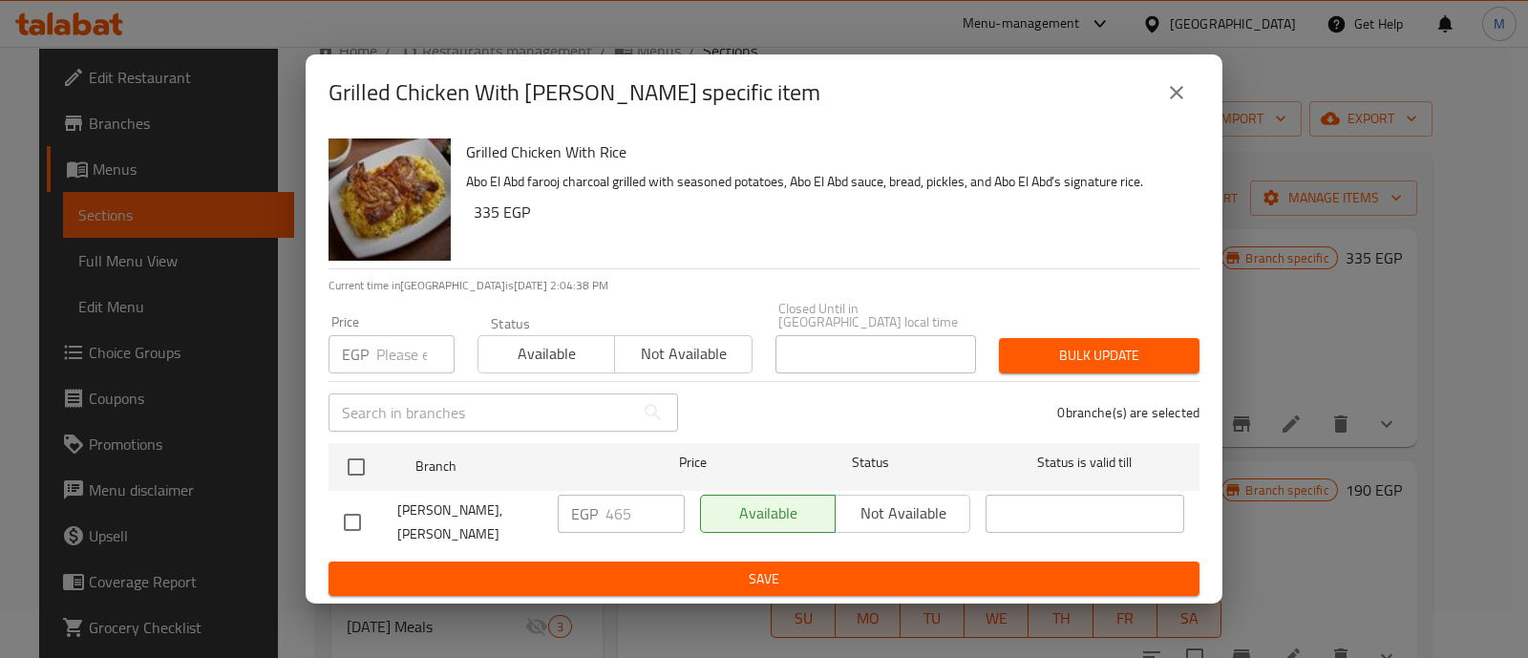
click at [538, 493] on div "Farog Abo El Abd, Semouha - Victor Emanouil EGP 465 ​ Available Not available ​" at bounding box center [763, 522] width 855 height 71
click at [1185, 81] on icon "close" at bounding box center [1176, 92] width 23 height 23
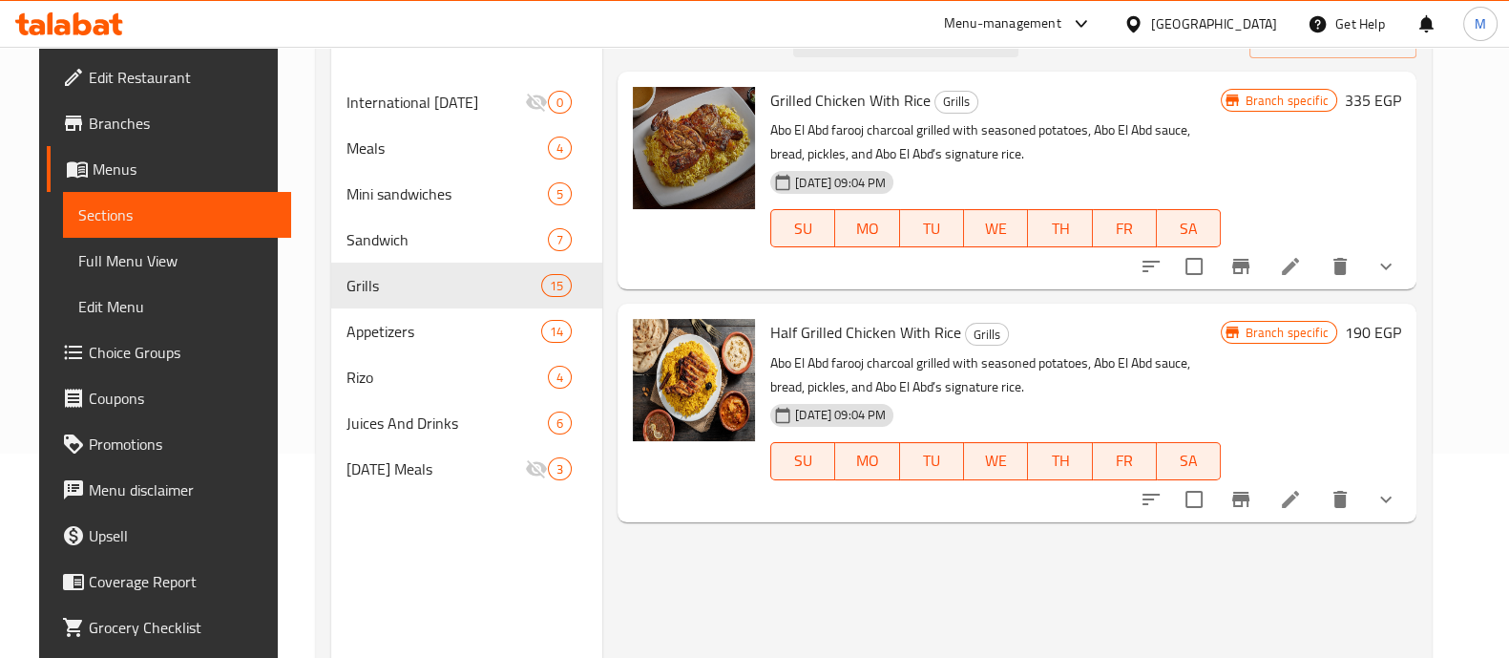
scroll to position [247, 0]
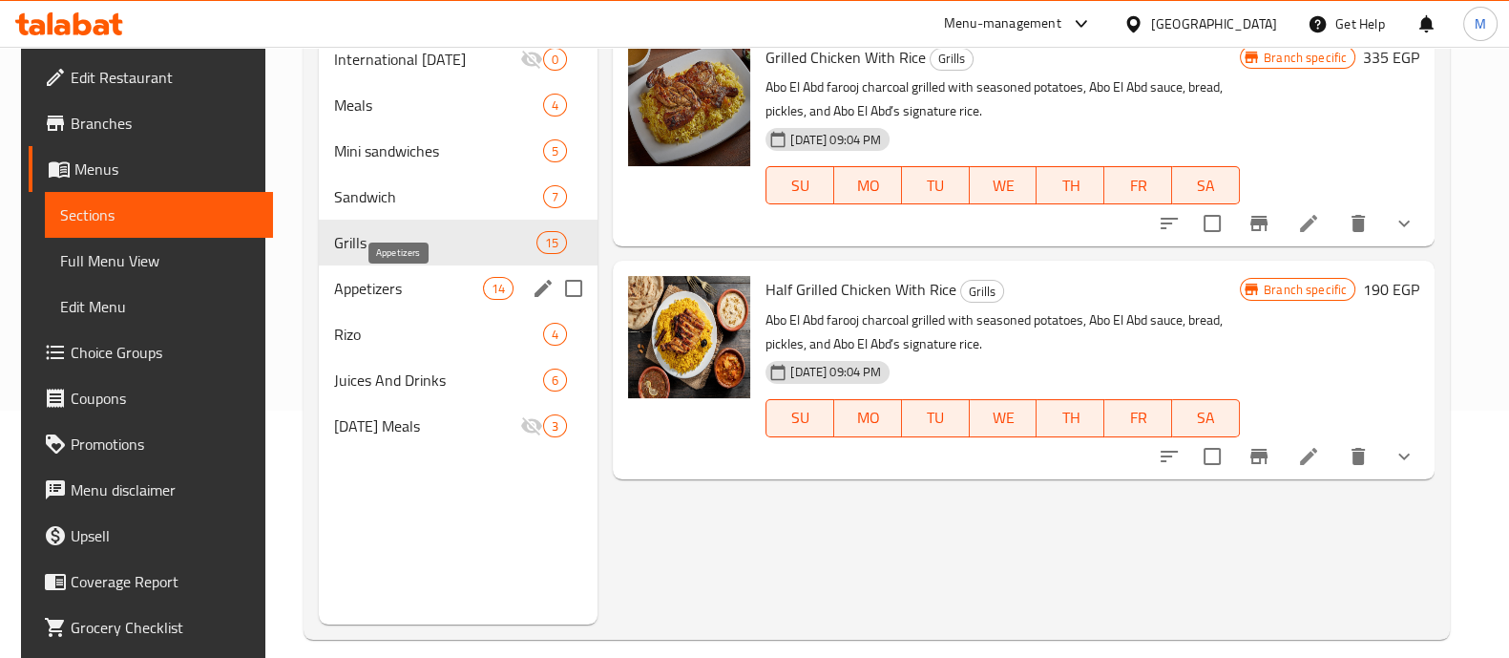
click at [368, 298] on span "Appetizers" at bounding box center [408, 288] width 149 height 23
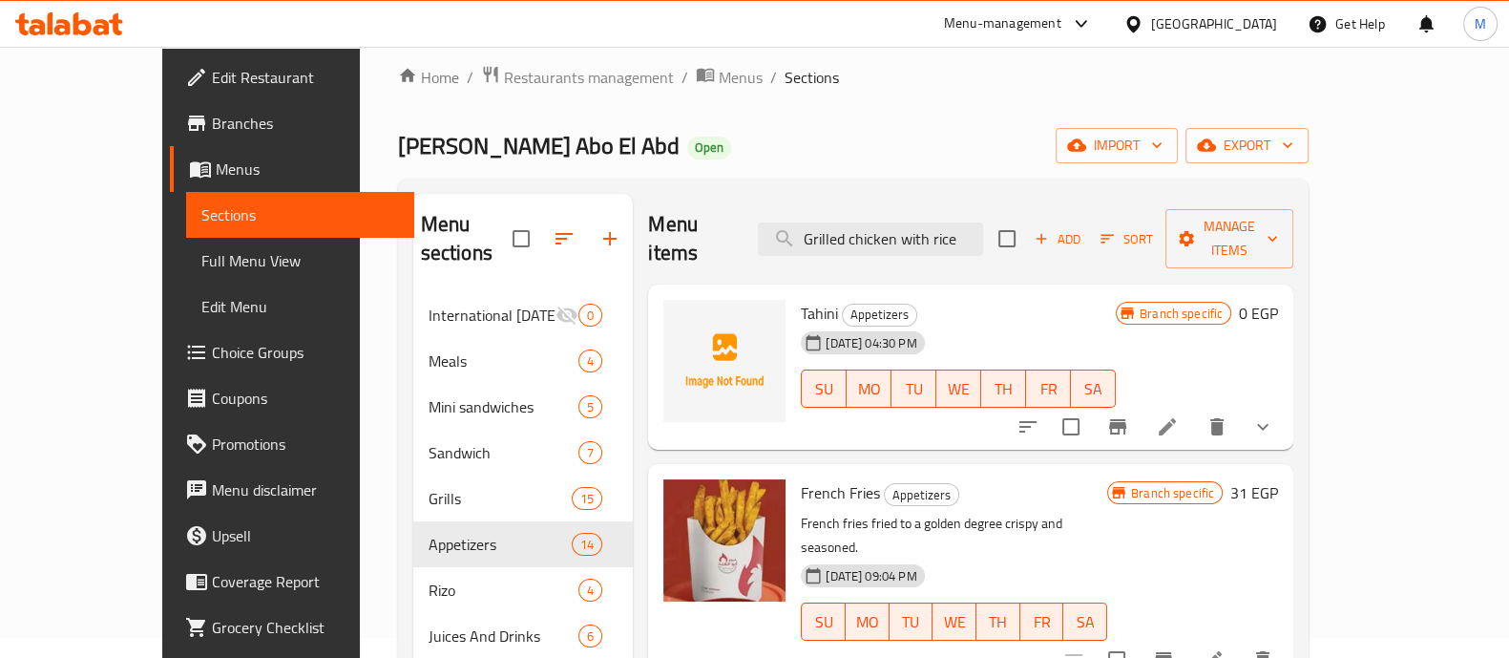
scroll to position [219, 0]
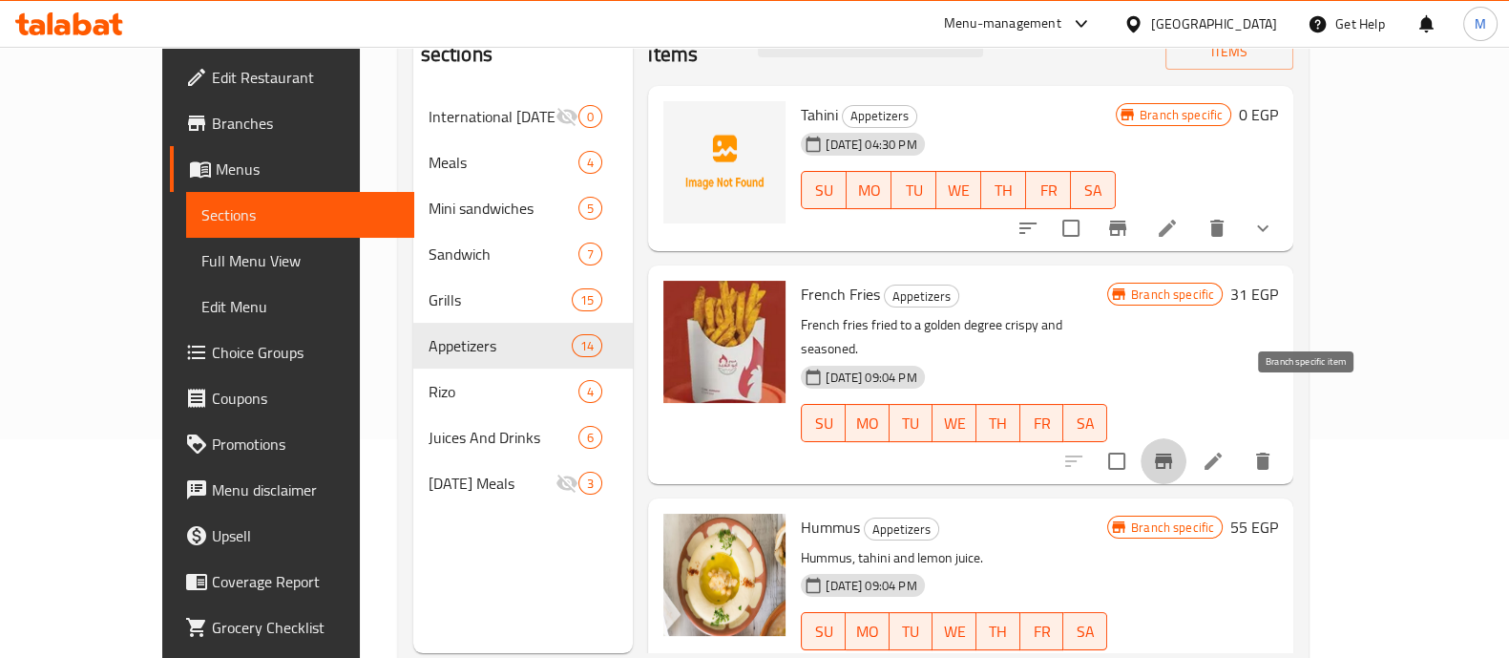
click at [1175, 450] on icon "Branch-specific-item" at bounding box center [1163, 461] width 23 height 23
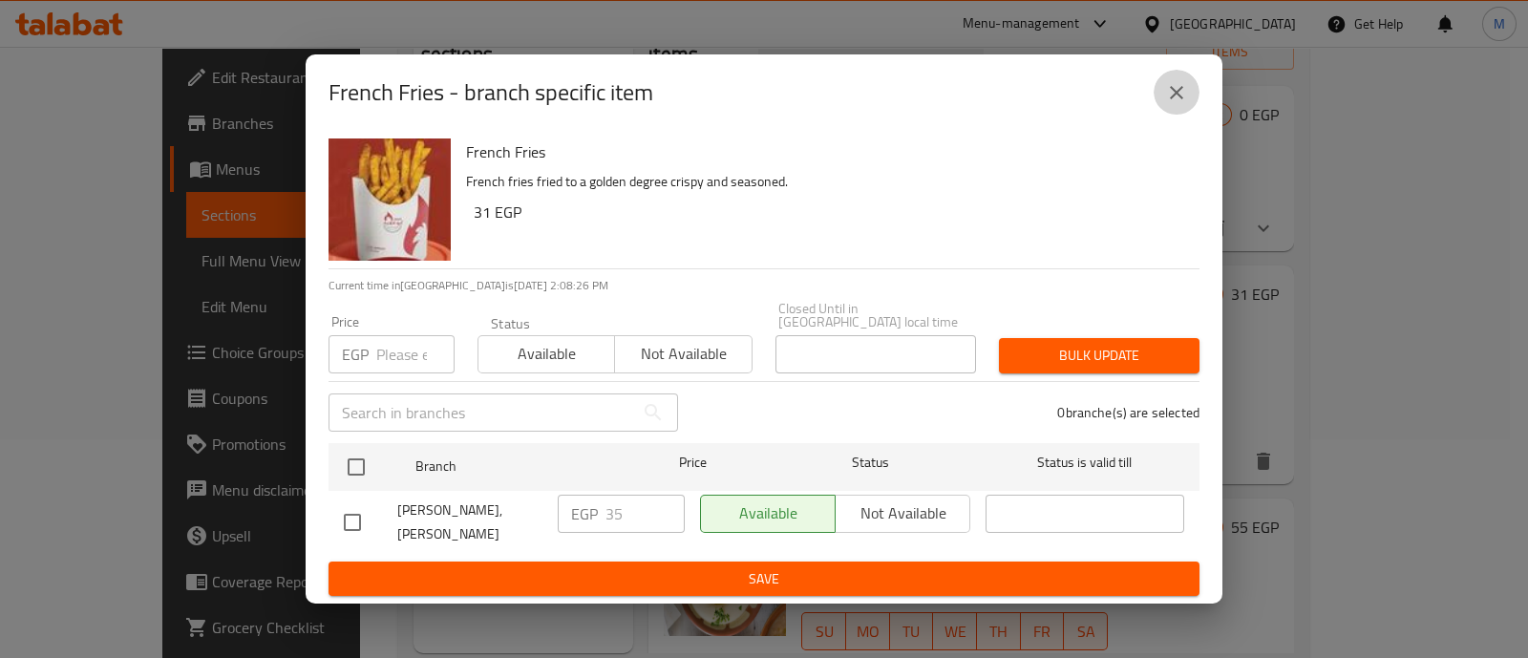
click at [1178, 81] on icon "close" at bounding box center [1176, 92] width 23 height 23
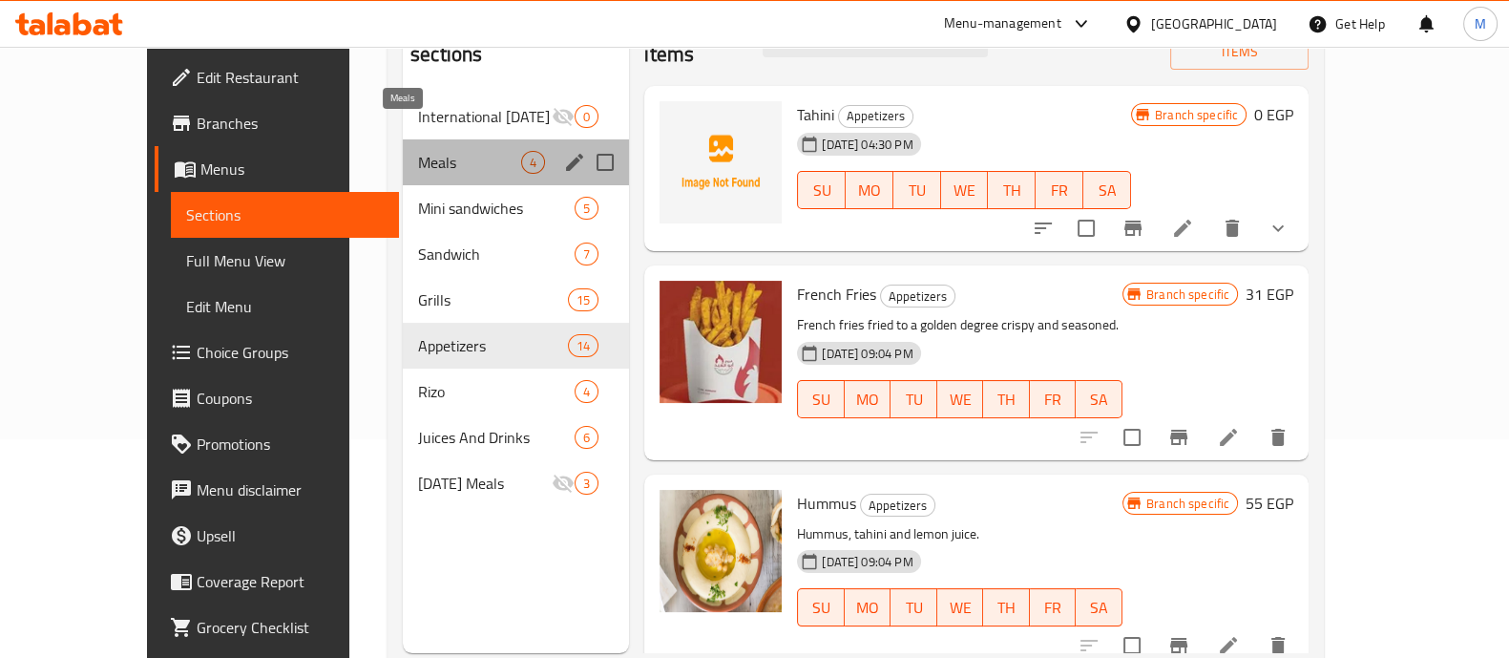
click at [418, 151] on span "Meals" at bounding box center [469, 162] width 103 height 23
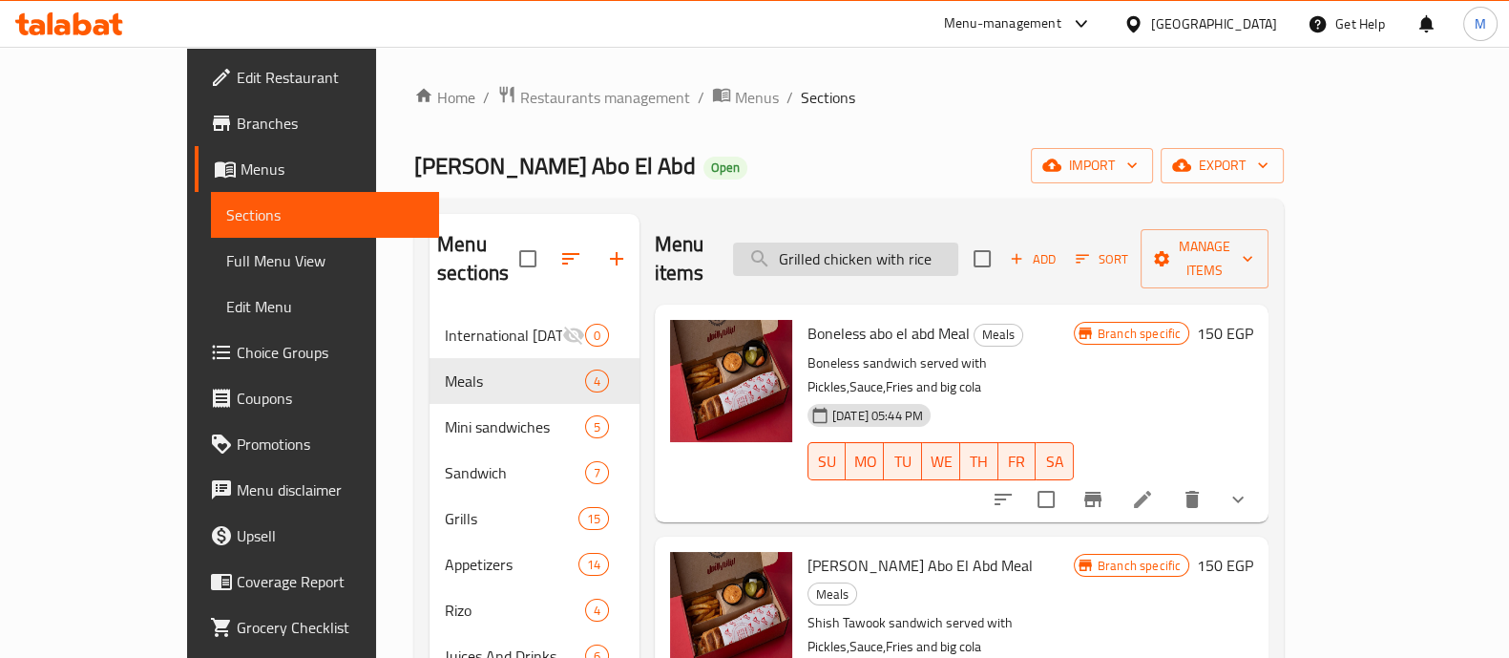
click at [956, 262] on div "Menu items Grilled chicken with rice Add Sort Manage items" at bounding box center [962, 259] width 614 height 91
click at [959, 252] on input "Grilled chicken with rice" at bounding box center [845, 259] width 225 height 33
click at [959, 245] on input "Grilled chicken with rice" at bounding box center [845, 259] width 225 height 33
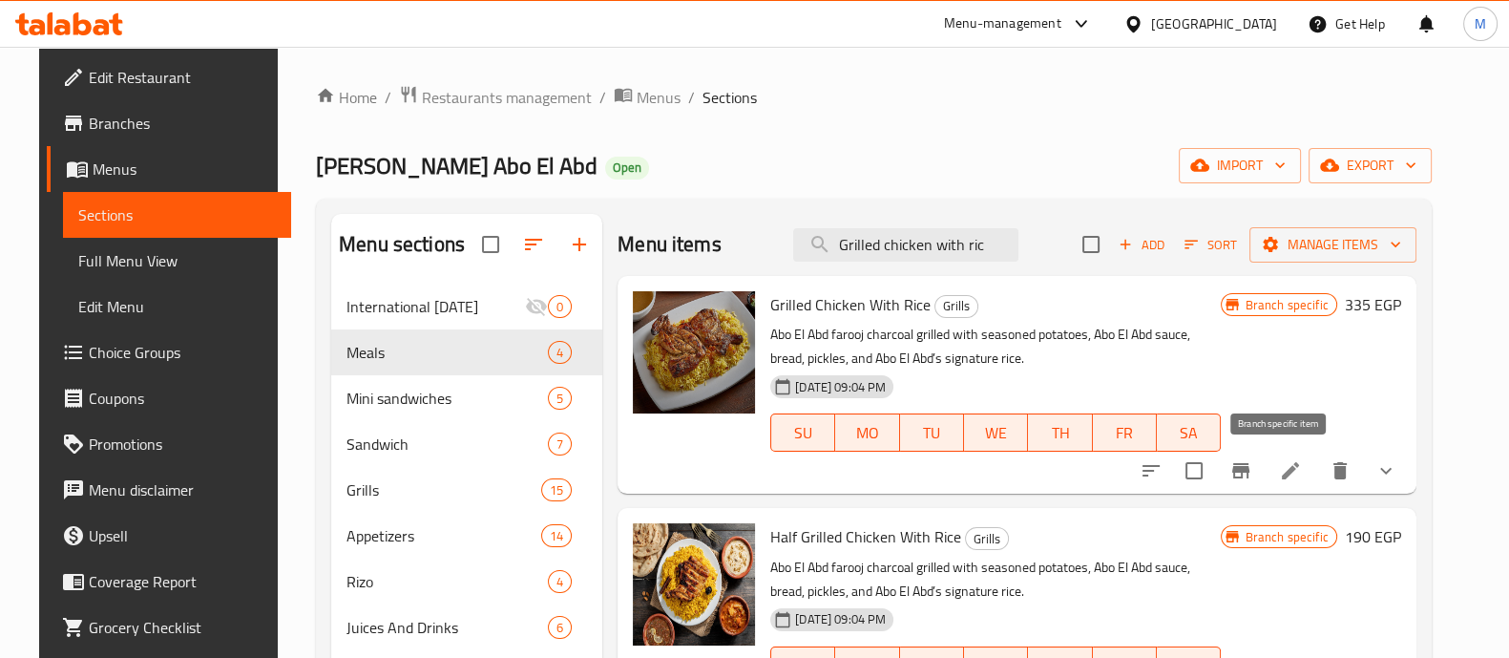
type input "Grilled chicken with ric"
click at [1264, 460] on button "Branch-specific-item" at bounding box center [1241, 471] width 46 height 46
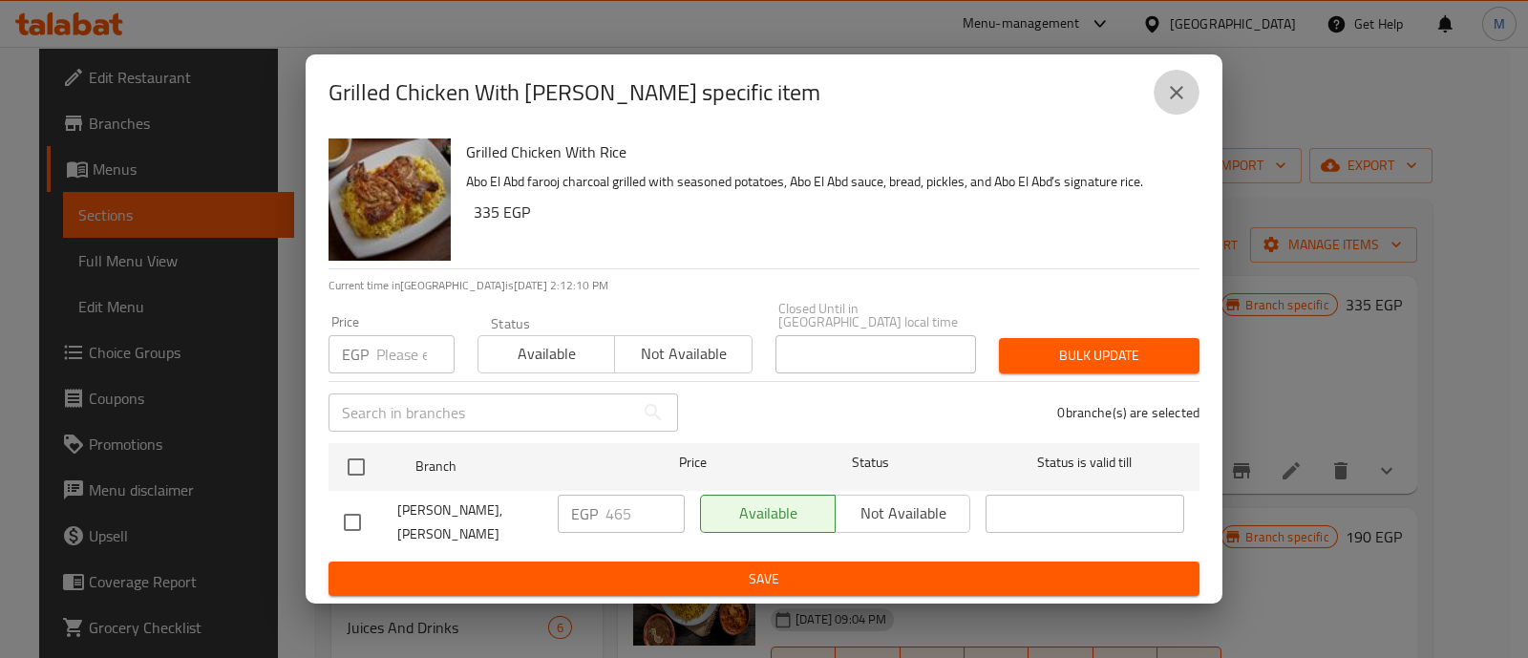
click at [1172, 81] on icon "close" at bounding box center [1176, 92] width 23 height 23
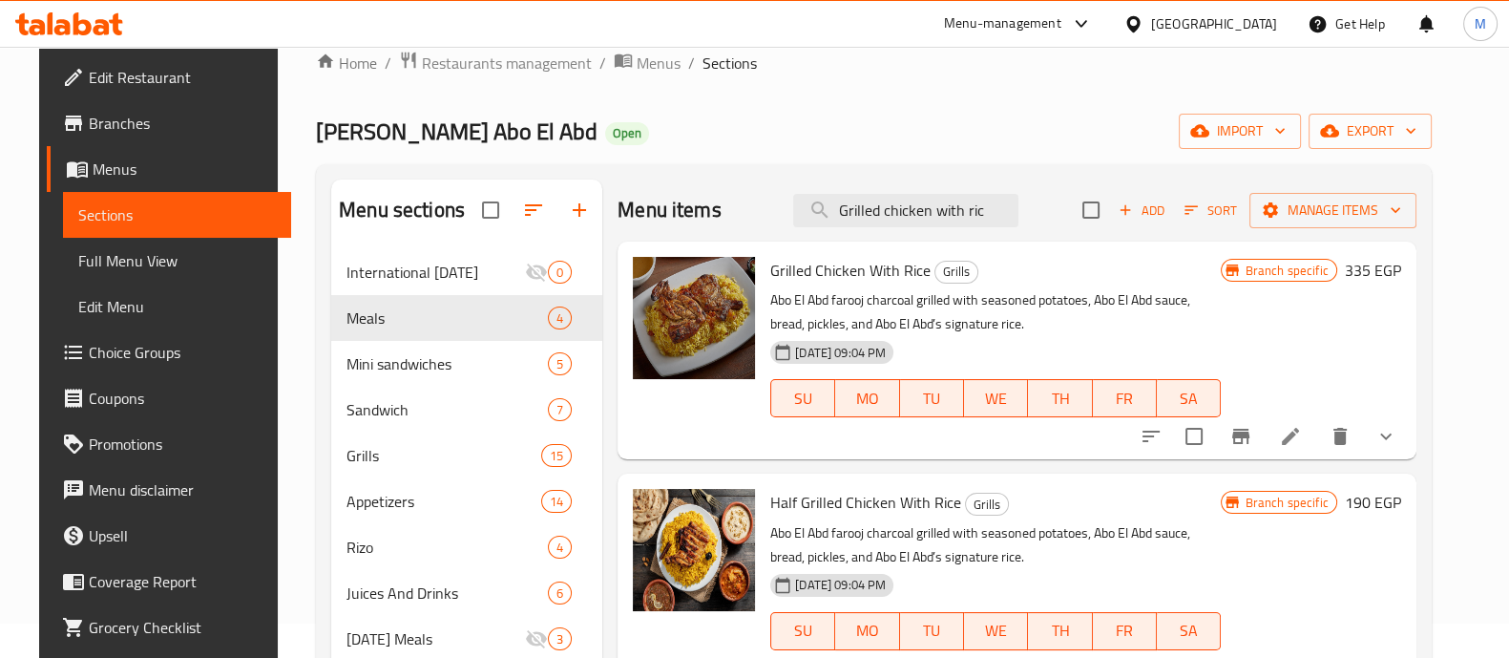
scroll to position [35, 0]
click at [970, 209] on input "Grilled chicken with ric" at bounding box center [905, 209] width 225 height 33
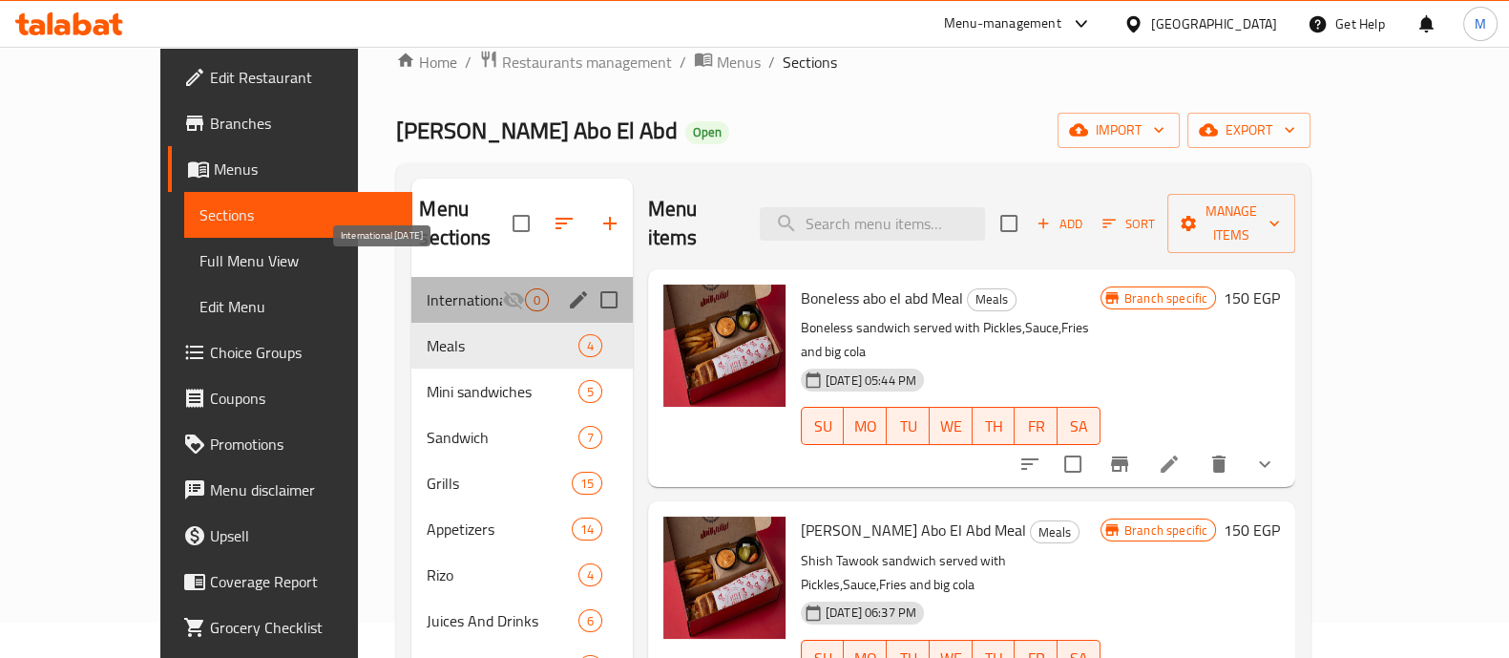
click at [449, 288] on span "International [DATE]" at bounding box center [464, 299] width 74 height 23
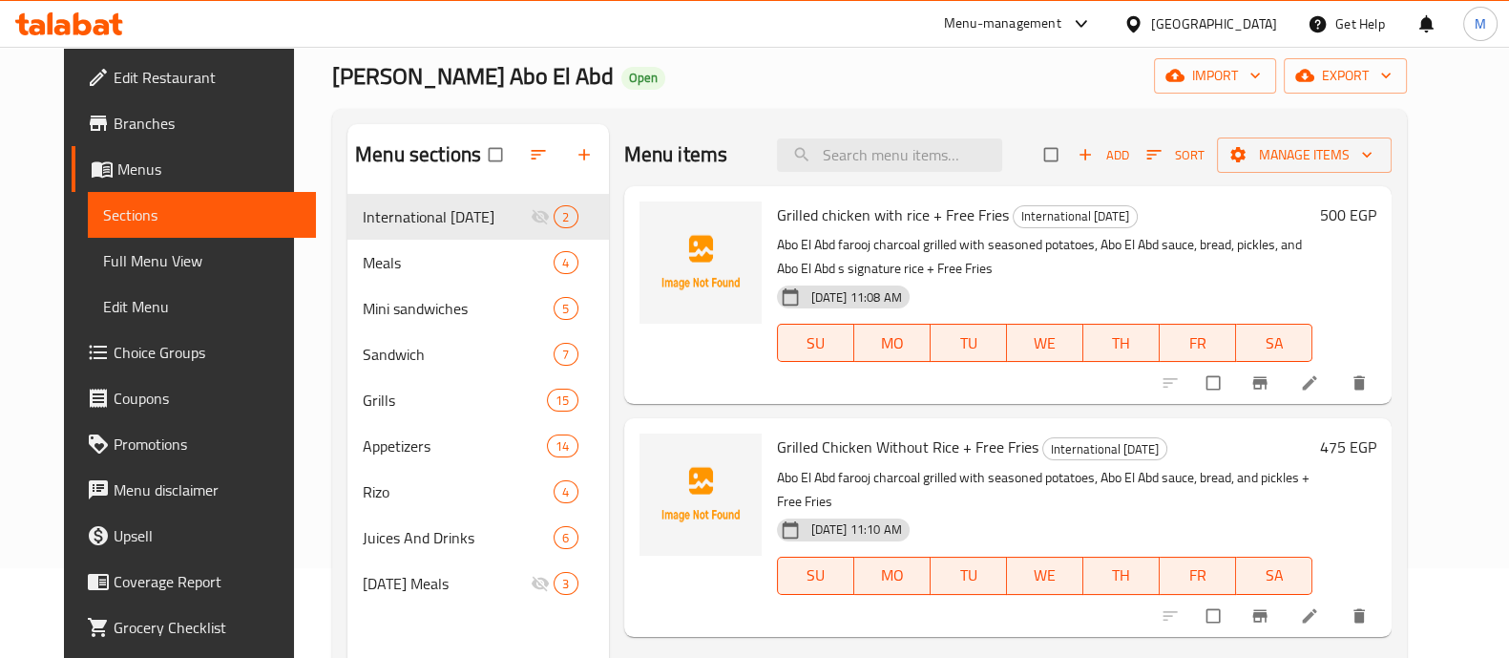
scroll to position [86, 0]
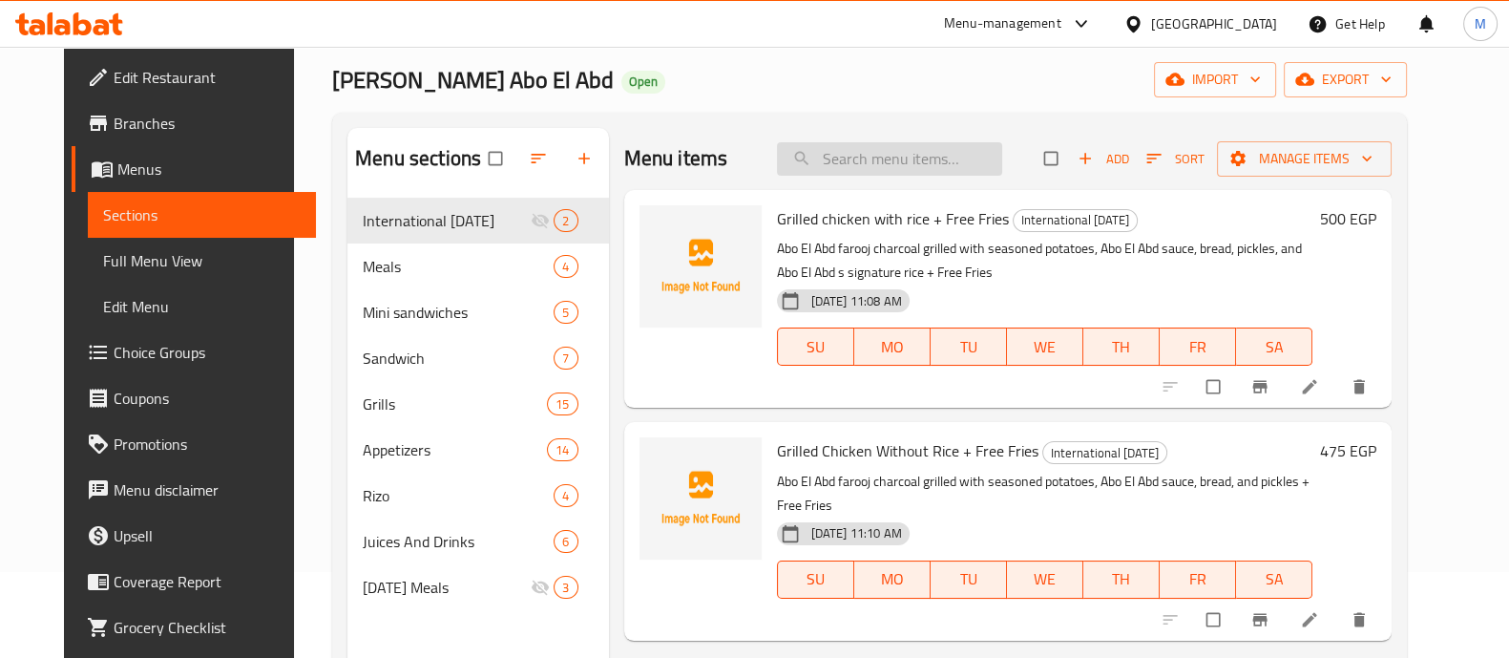
click at [899, 154] on input "search" at bounding box center [889, 158] width 225 height 33
paste input "kabab abo el abd sandwich Sandwich Bread, kebab, pink sauce, parsley, tomato, o…"
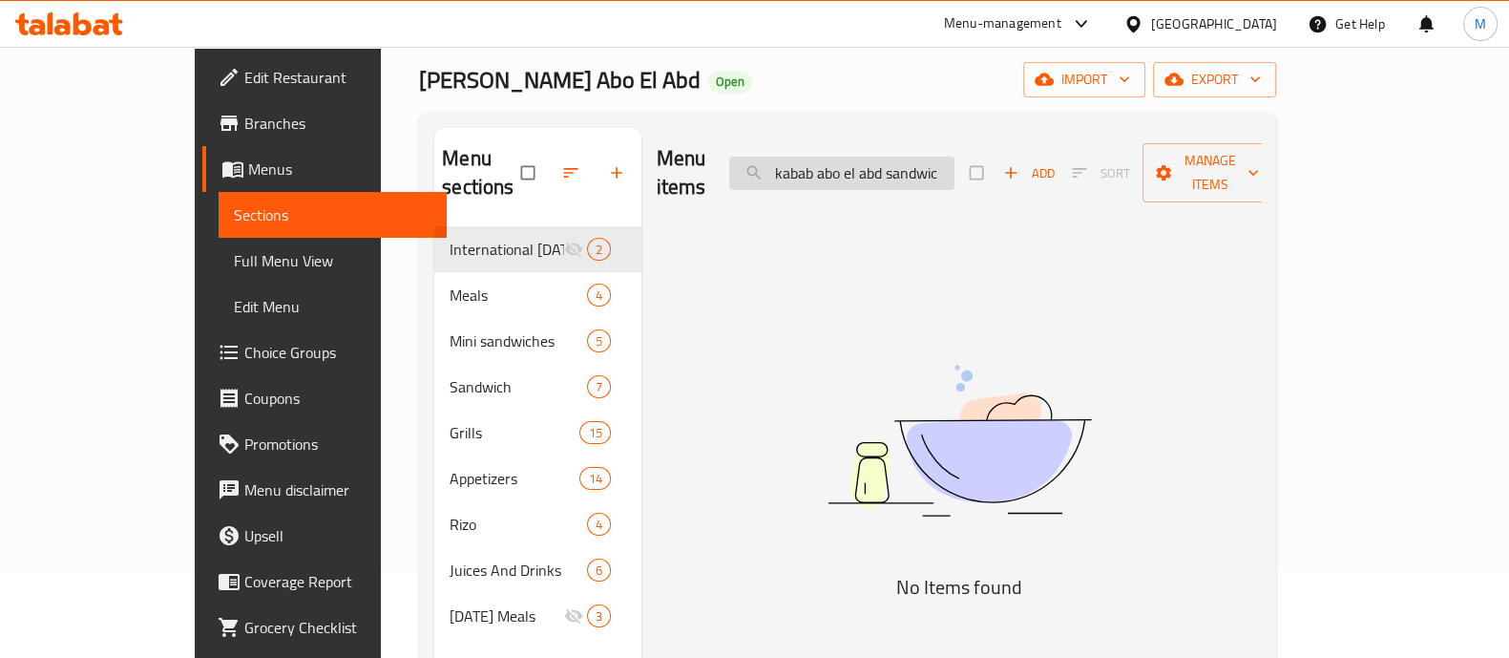
scroll to position [0, 0]
type input "k"
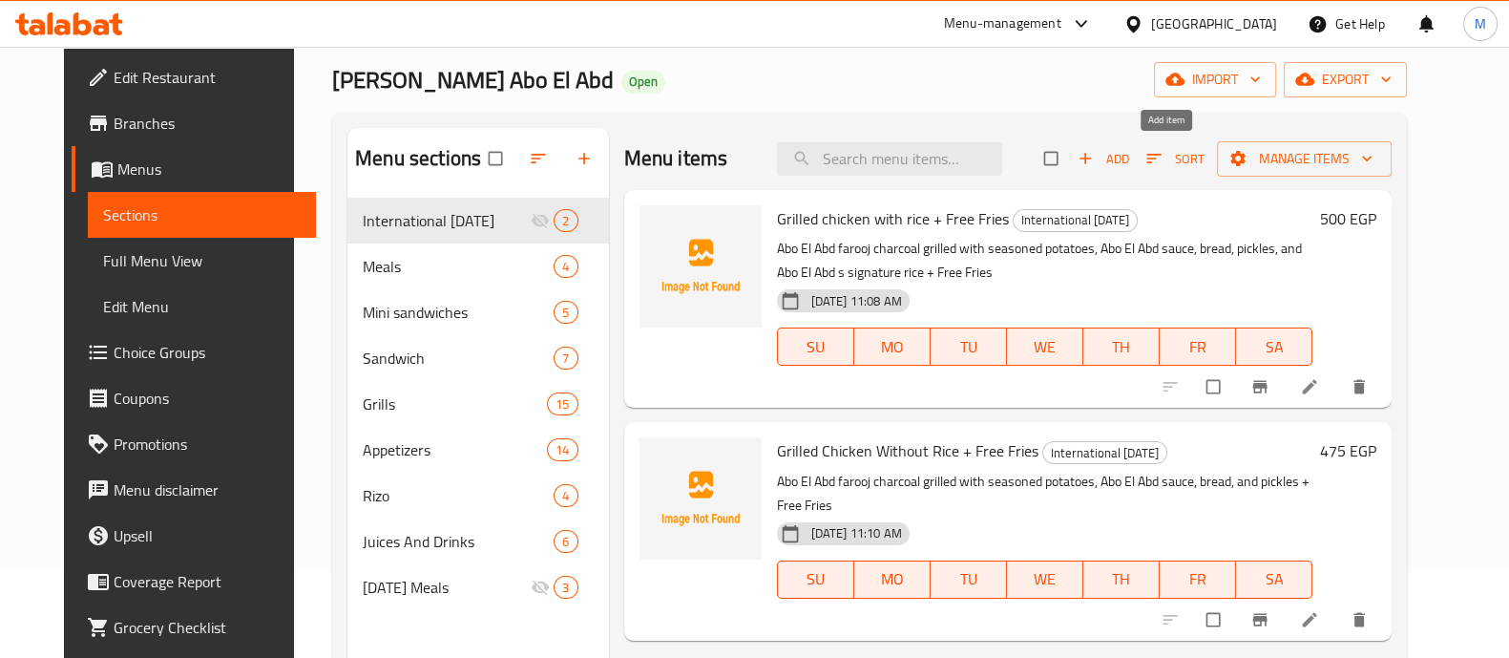
click at [1129, 151] on span "Add" at bounding box center [1104, 159] width 52 height 22
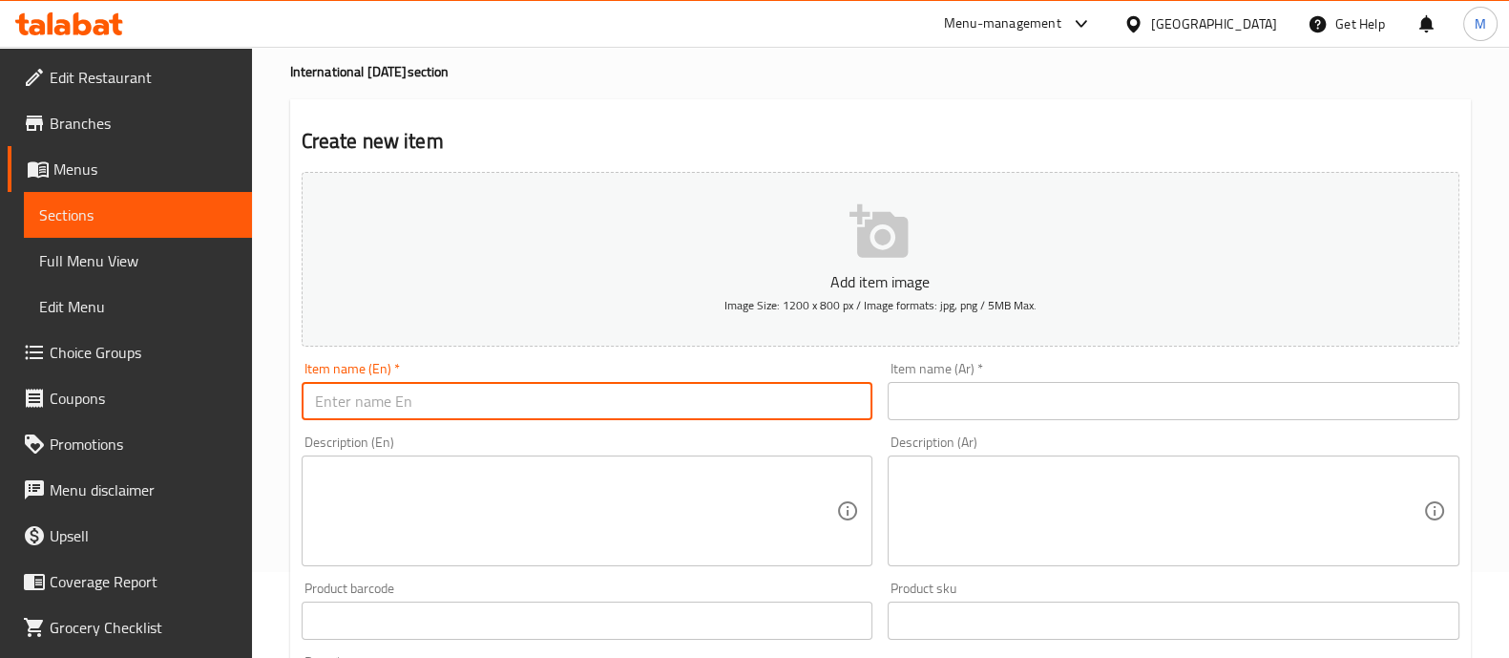
click at [702, 391] on input "text" at bounding box center [588, 401] width 572 height 38
paste input "kabab abo el abd sandwich Sandwich Bread, kebab, pink sauce, parsley, tomato, o…"
type input "kabab abo el abd sandwich Sandwich Bread, kebab, pink sauce, parsley, tomato, o…"
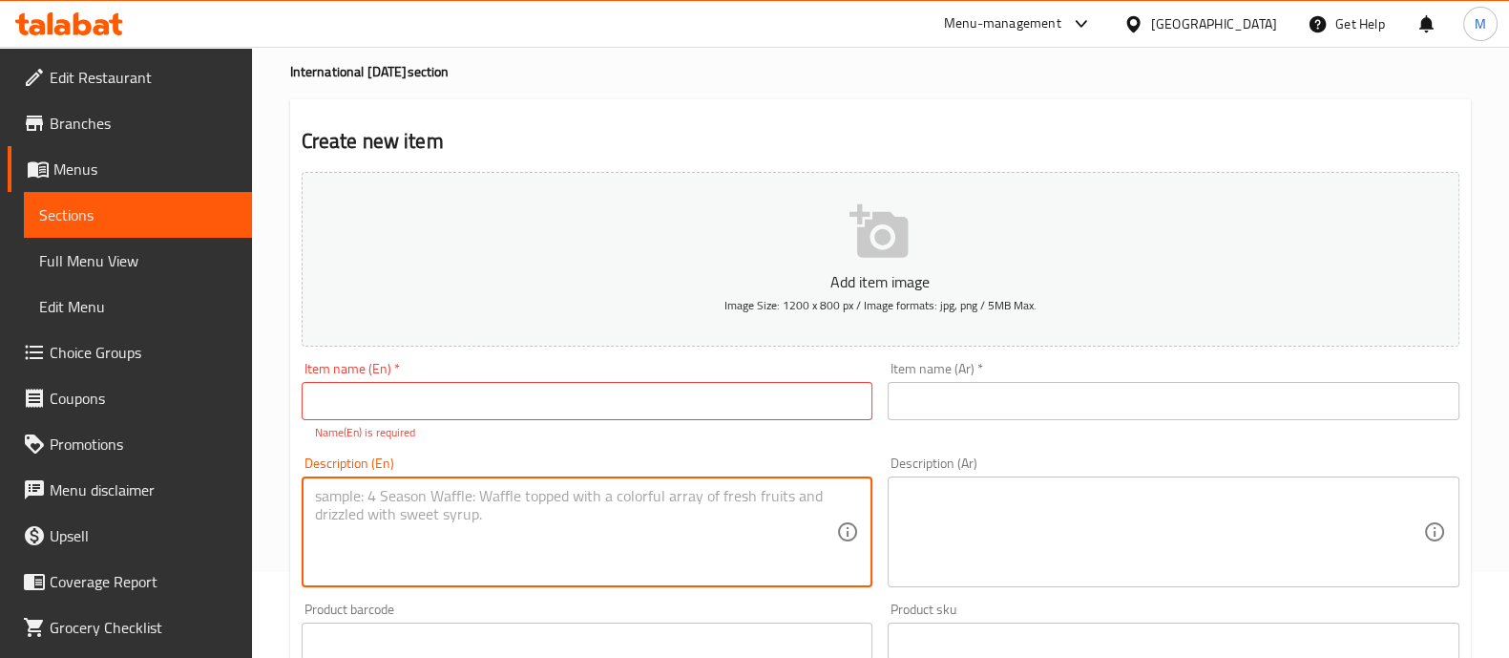
click at [622, 523] on textarea at bounding box center [576, 532] width 522 height 91
paste textarea "kabab abo el abd sandwich Sandwich Bread, kebab, pink sauce, parsley, tomato, o…"
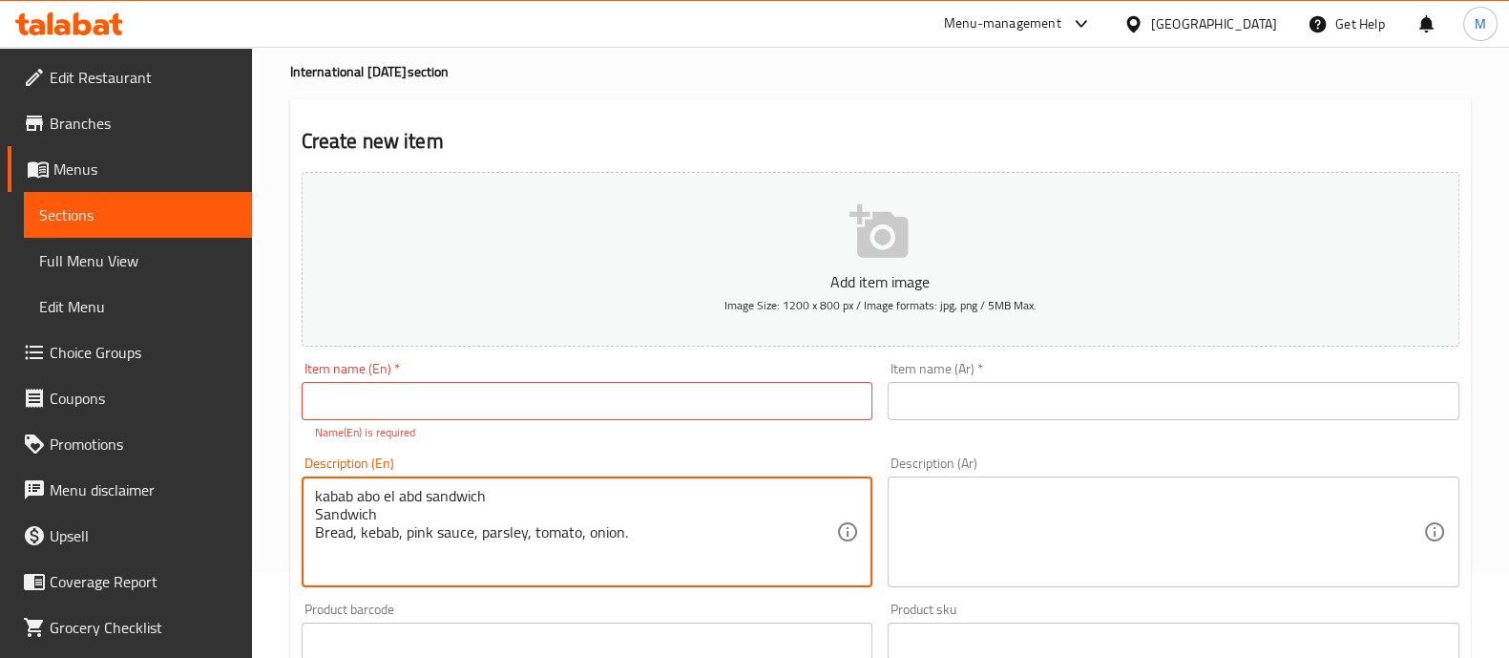
drag, startPoint x: 382, startPoint y: 531, endPoint x: 204, endPoint y: 538, distance: 177.7
click at [204, 538] on div "Edit Restaurant Branches Menus Sections Full Menu View Edit Menu Choice Groups …" at bounding box center [754, 622] width 1509 height 1323
drag, startPoint x: 526, startPoint y: 510, endPoint x: 210, endPoint y: 491, distance: 316.6
click at [210, 491] on div "Edit Restaurant Branches Menus Sections Full Menu View Edit Menu Choice Groups …" at bounding box center [754, 622] width 1509 height 1323
click at [319, 551] on textarea "kabab abo el abd sandwich Bread, kebab, pink sauce, parsley, tomato, onion." at bounding box center [576, 532] width 522 height 91
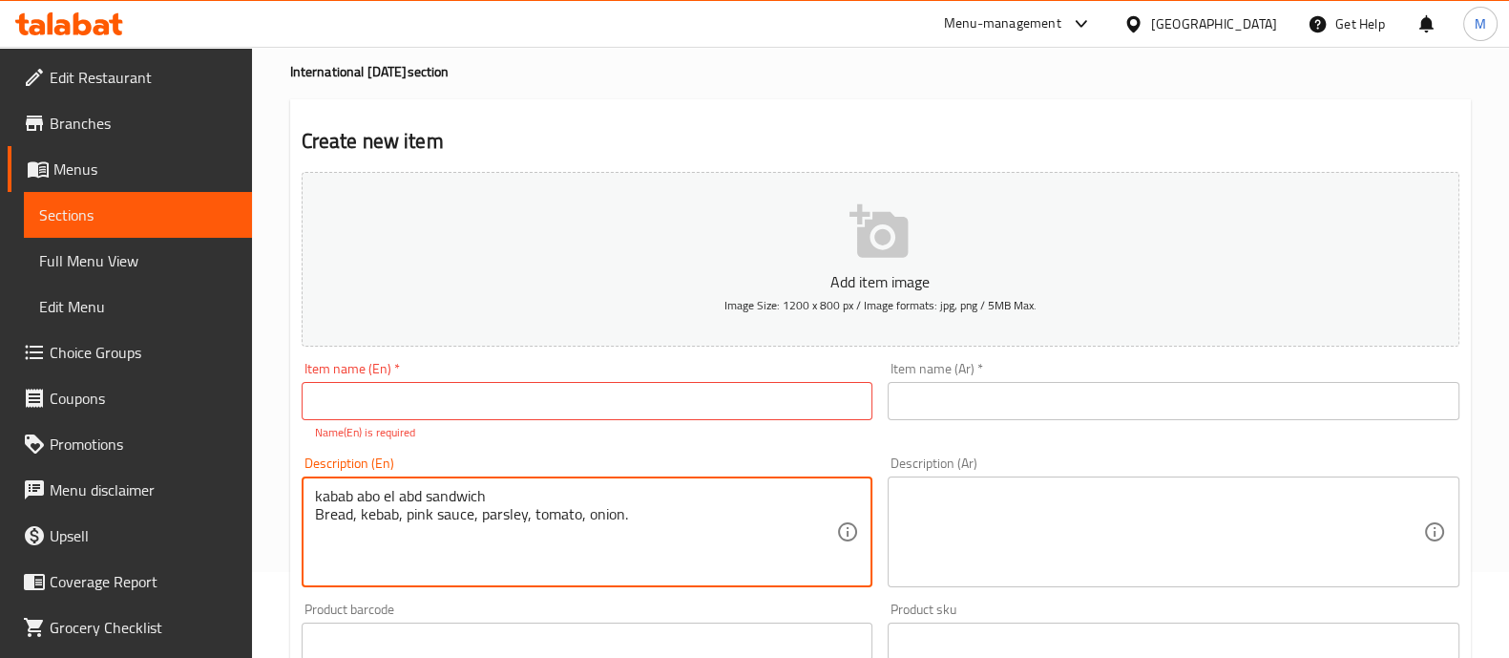
drag, startPoint x: 515, startPoint y: 513, endPoint x: 313, endPoint y: 517, distance: 201.5
click at [313, 517] on div "kabab abo el abd sandwich Bread, kebab, pink sauce, parsley, tomato, onion. Des…" at bounding box center [588, 531] width 572 height 111
type textarea "Bread, kebab, pink sauce, parsley, tomato, onion."
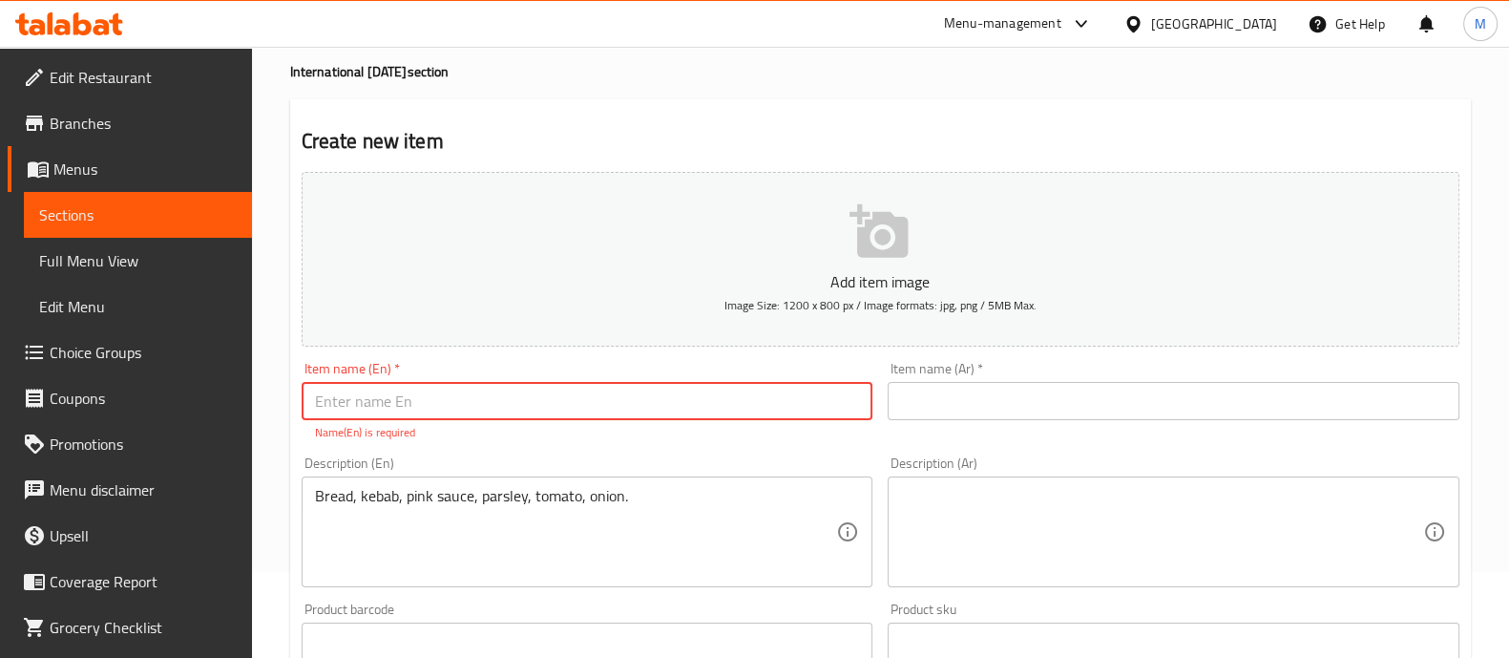
click at [436, 401] on input "text" at bounding box center [588, 401] width 572 height 38
paste input "kabab abo el abd sandwich"
click at [507, 399] on input "kabab abo el abd sandwich + free Fries" at bounding box center [588, 401] width 572 height 38
drag, startPoint x: 592, startPoint y: 400, endPoint x: 247, endPoint y: 405, distance: 344.7
click at [247, 405] on div "Edit Restaurant Branches Menus Sections Full Menu View Edit Menu Choice Groups …" at bounding box center [754, 622] width 1509 height 1323
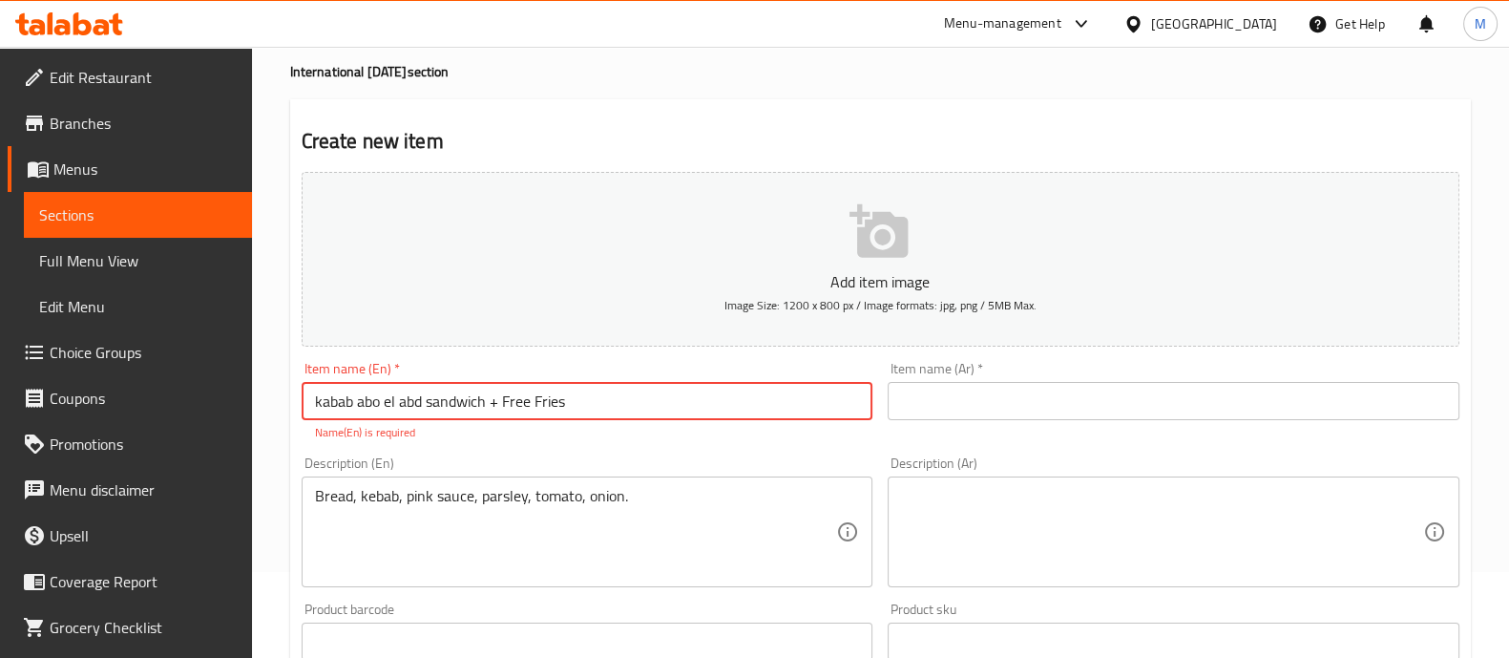
type input "kabab abo el abd sandwich + Free Fries"
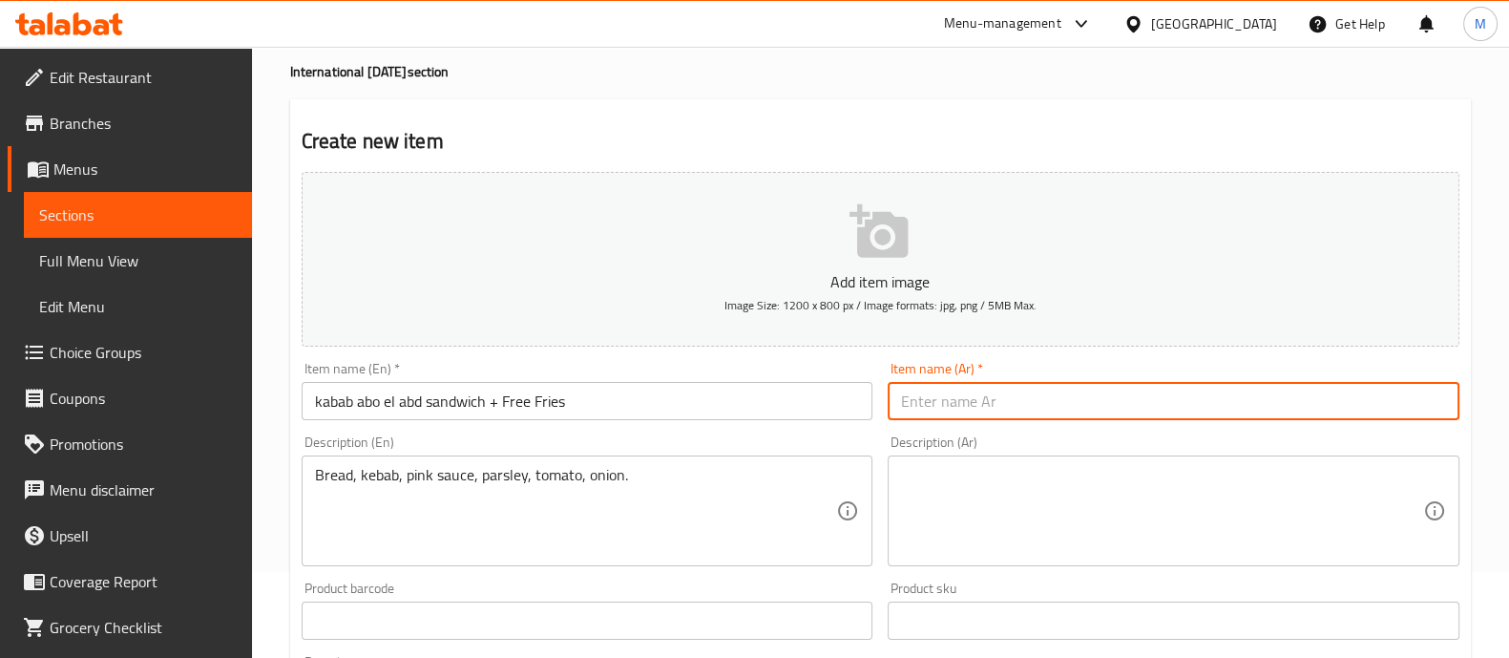
click at [1004, 410] on input "text" at bounding box center [1174, 401] width 572 height 38
paste input "ساندوتش كباب ابو العبد + بطاطس مجانا"
type input "ساندوتش كباب ابو العبد + بطاطس مجانا"
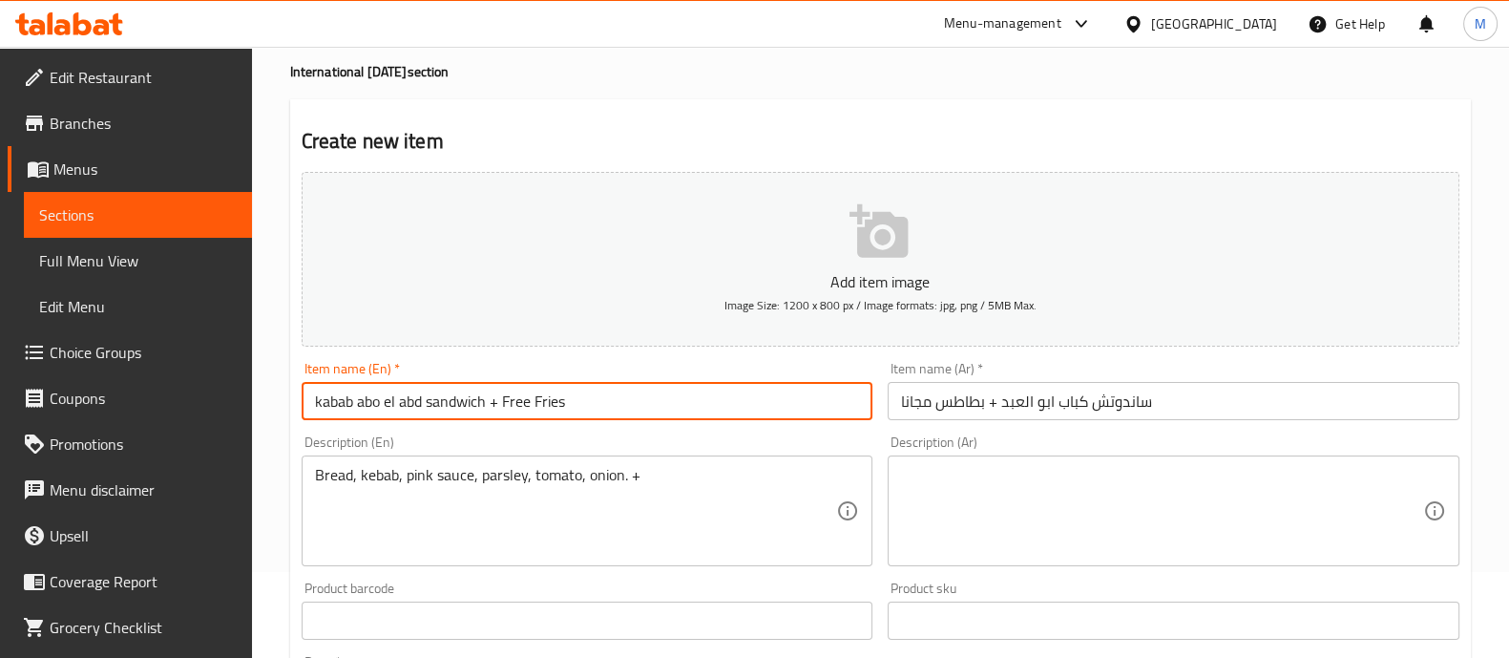
drag, startPoint x: 587, startPoint y: 390, endPoint x: 503, endPoint y: 415, distance: 87.6
click at [503, 415] on input "kabab abo el abd sandwich + Free Fries" at bounding box center [588, 401] width 572 height 38
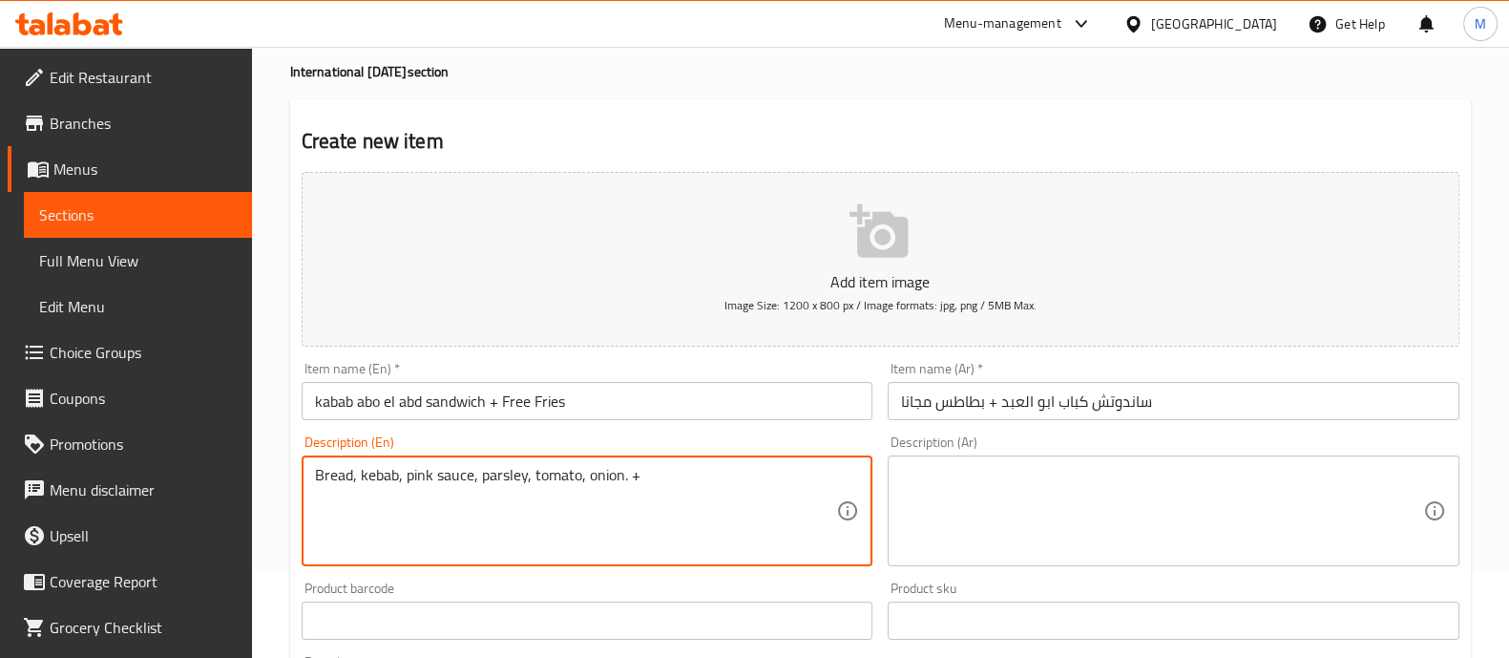
paste textarea "Free Fries"
drag, startPoint x: 710, startPoint y: 517, endPoint x: 271, endPoint y: 507, distance: 439.3
click at [271, 507] on div "Home / Restaurants management / Menus / Sections / item / create International …" at bounding box center [880, 612] width 1257 height 1302
type textarea "Bread, kebab, pink sauce, parsley, tomato, onion. + Free Fries"
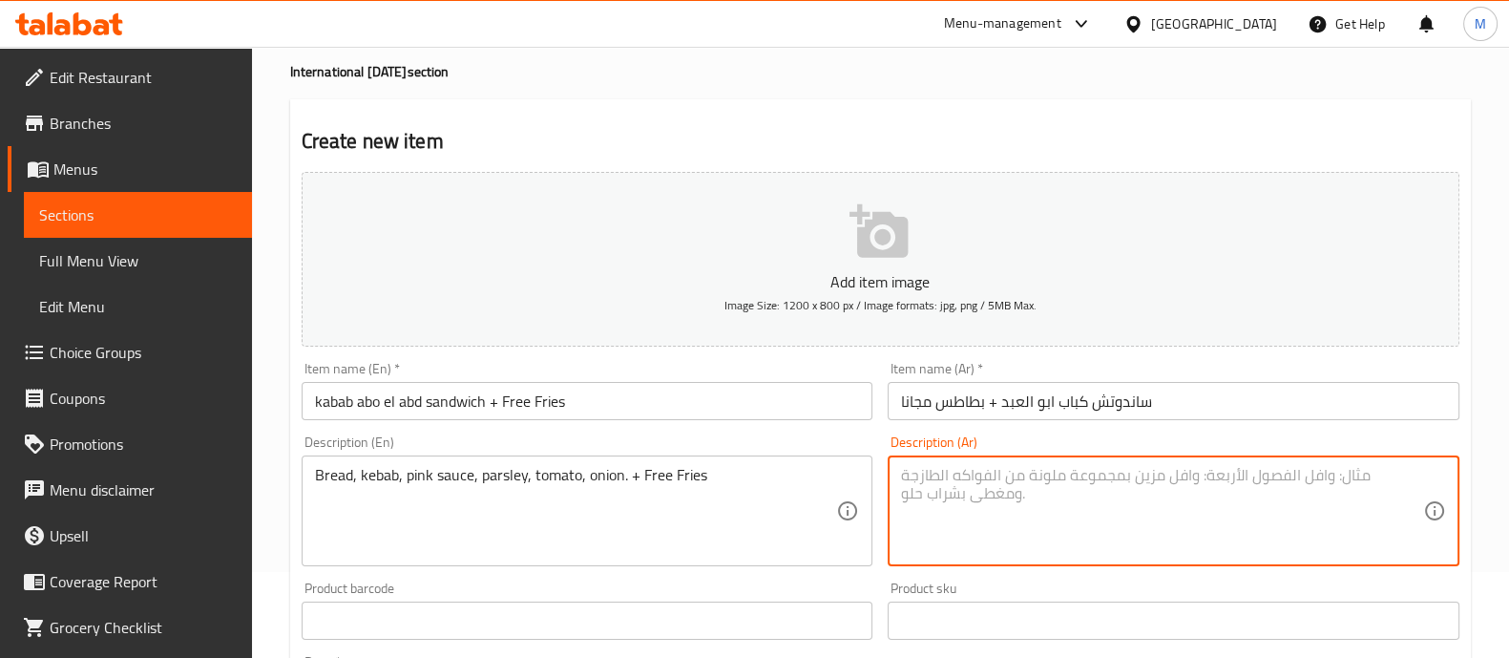
click at [931, 513] on textarea at bounding box center [1162, 511] width 522 height 91
paste textarea "خبز، كباب، صلصة وردية، بقدونس، طماطم، بصل. + بطاطس مقلية مجانية"
type textarea "خبز، كباب، صلصة وردية، بقدونس، طماطم، بصل. + بطاطس مقلية مجانية"
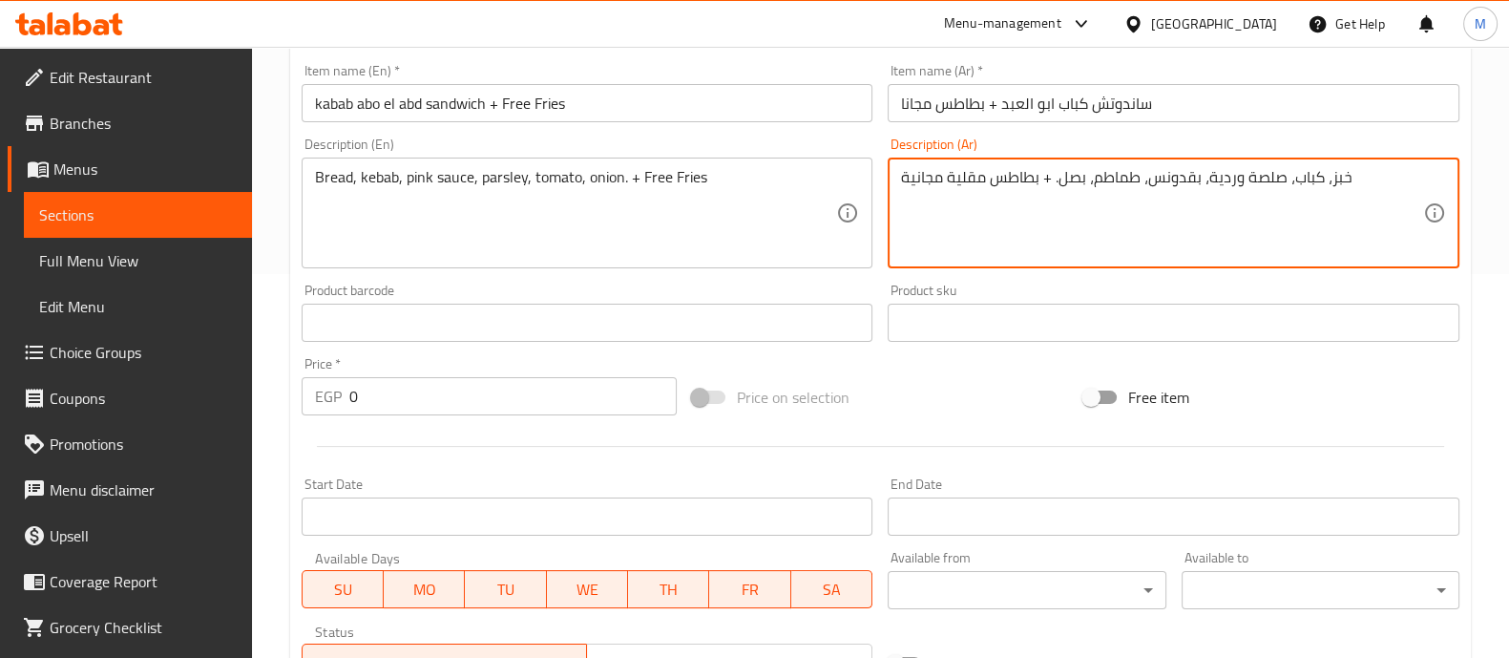
scroll to position [386, 0]
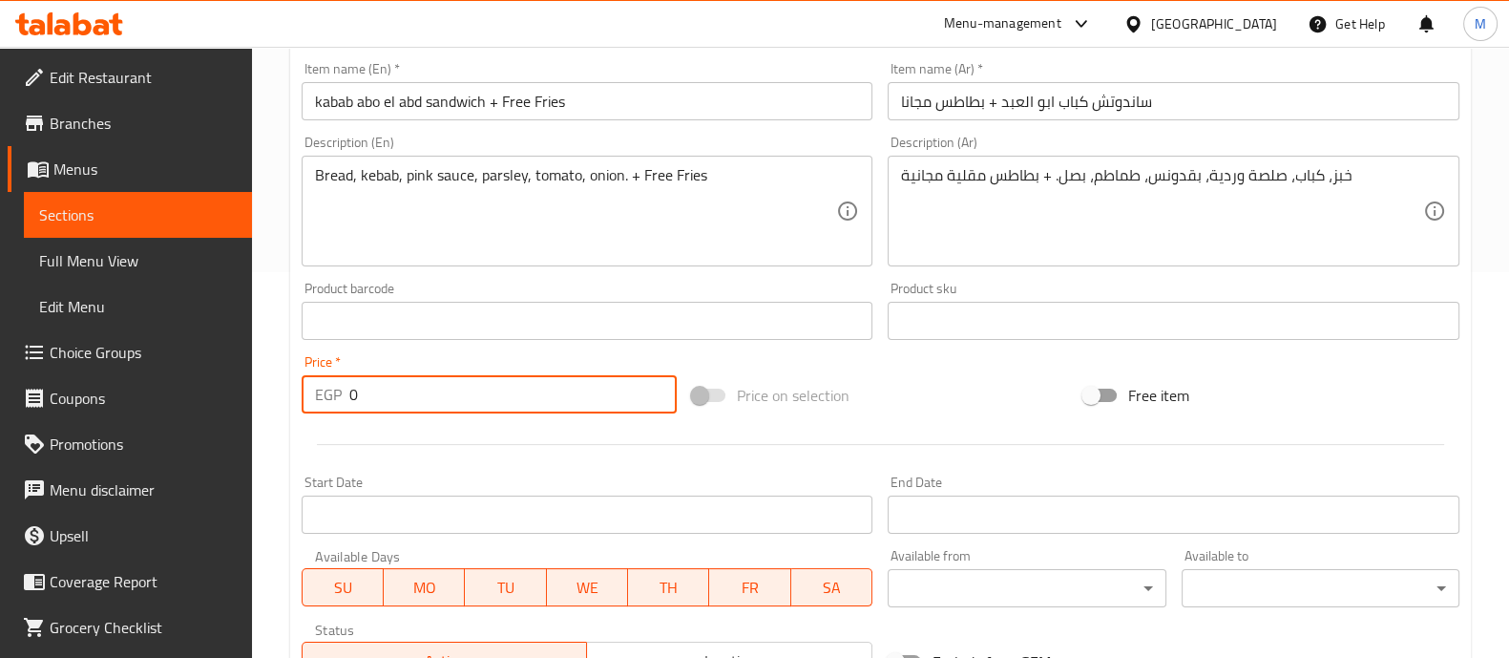
drag, startPoint x: 363, startPoint y: 387, endPoint x: 234, endPoint y: 376, distance: 129.3
click at [234, 376] on div "Edit Restaurant Branches Menus Sections Full Menu View Edit Menu Choice Groups …" at bounding box center [754, 312] width 1509 height 1302
type input "115"
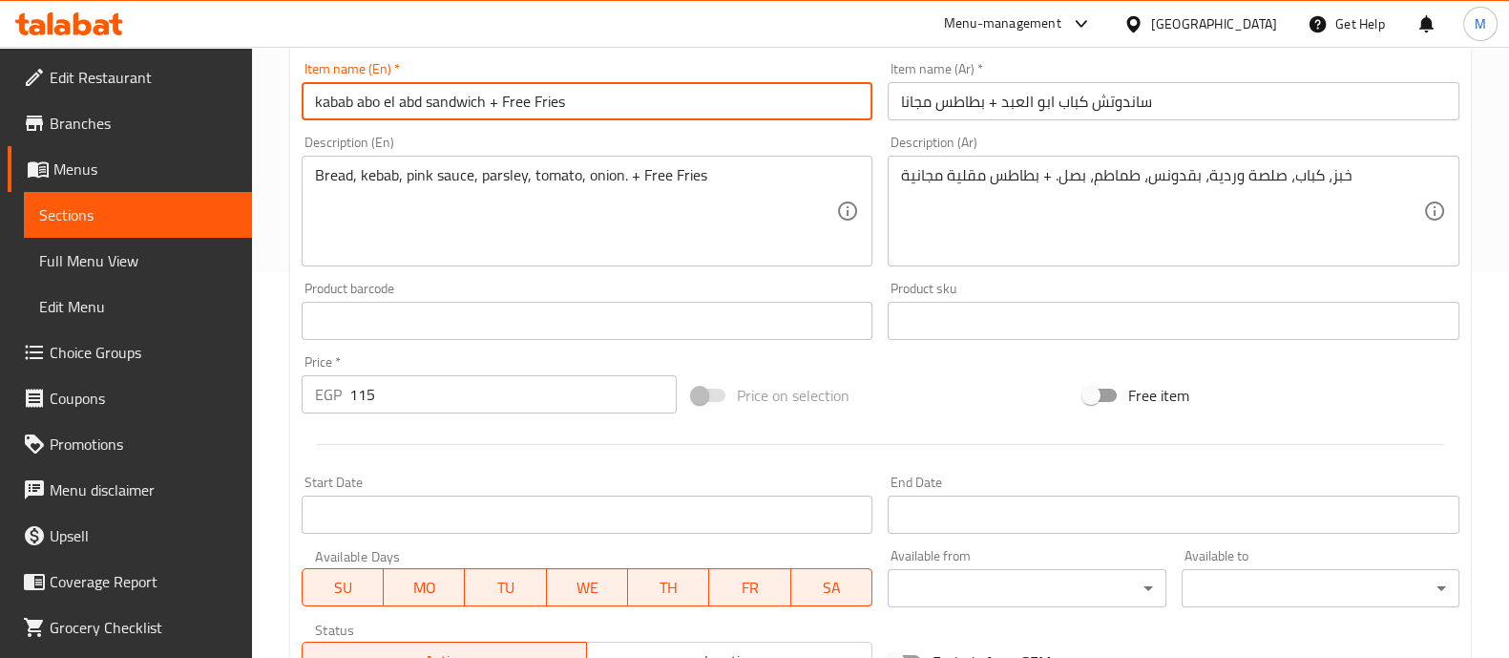
click at [318, 97] on input "kabab abo el abd sandwich + Free Fries" at bounding box center [588, 101] width 572 height 38
click at [315, 97] on input "kabab abo el abd sandwich + Free Fries" at bounding box center [588, 101] width 572 height 38
type input "Chicken kabab abo el abd sandwich + Free Fries"
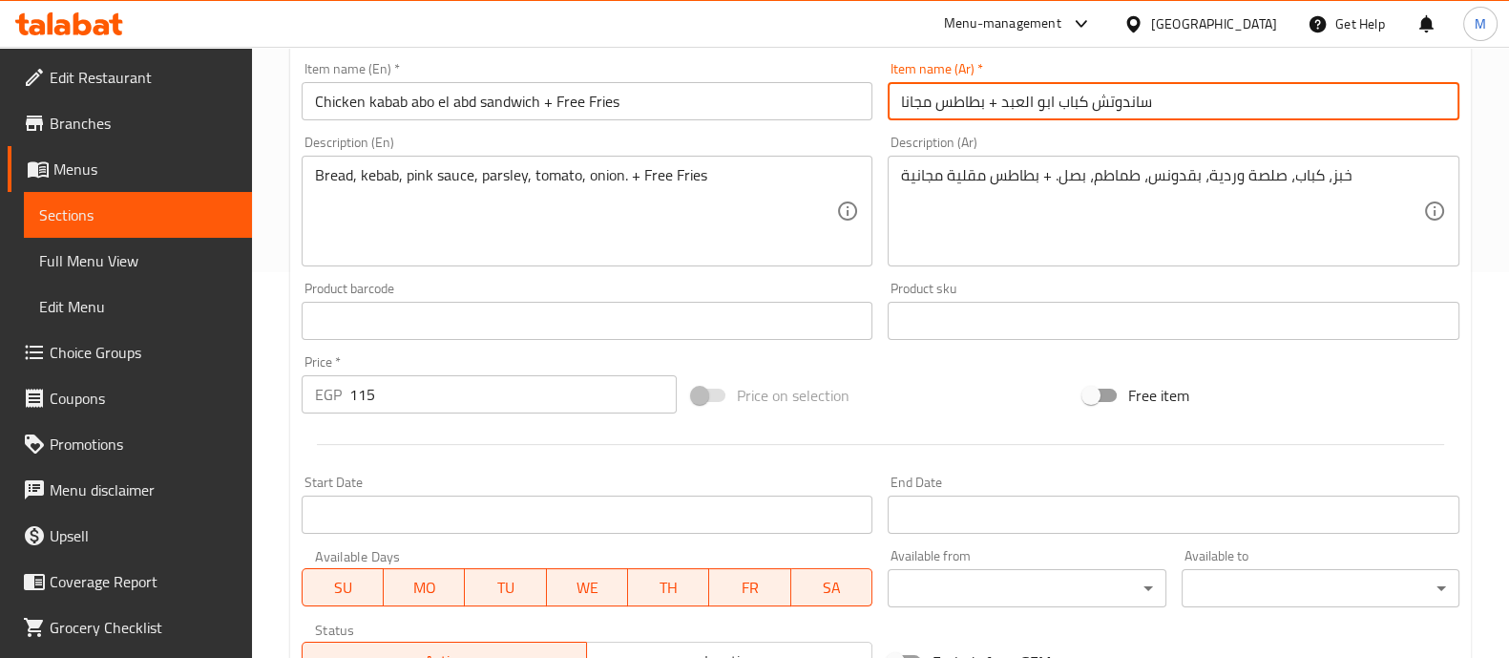
click at [1056, 99] on input "ساندوتش كباب ابو العبد + بطاطس مجانا" at bounding box center [1174, 101] width 572 height 38
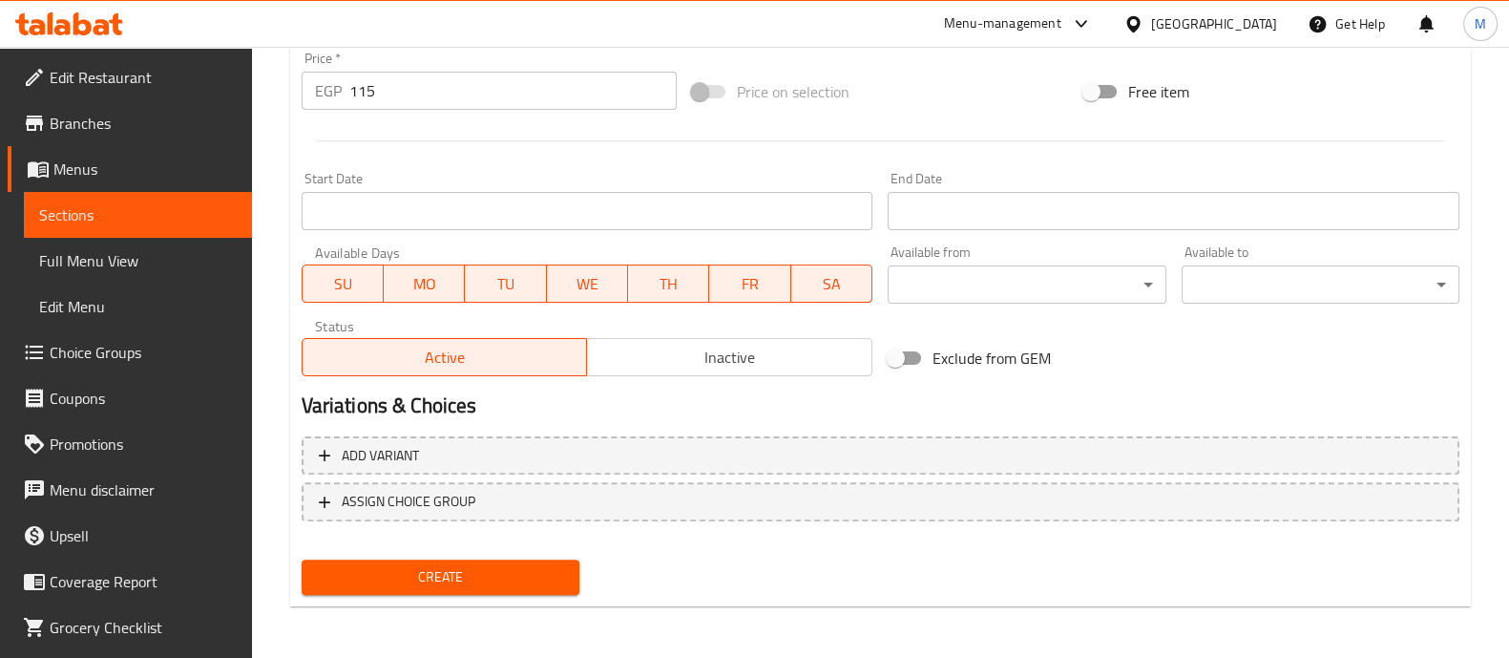
type input "ساندوتش كباب دجاج ابو العبد + بطاطس مجانا"
click at [526, 570] on span "Create" at bounding box center [440, 577] width 247 height 24
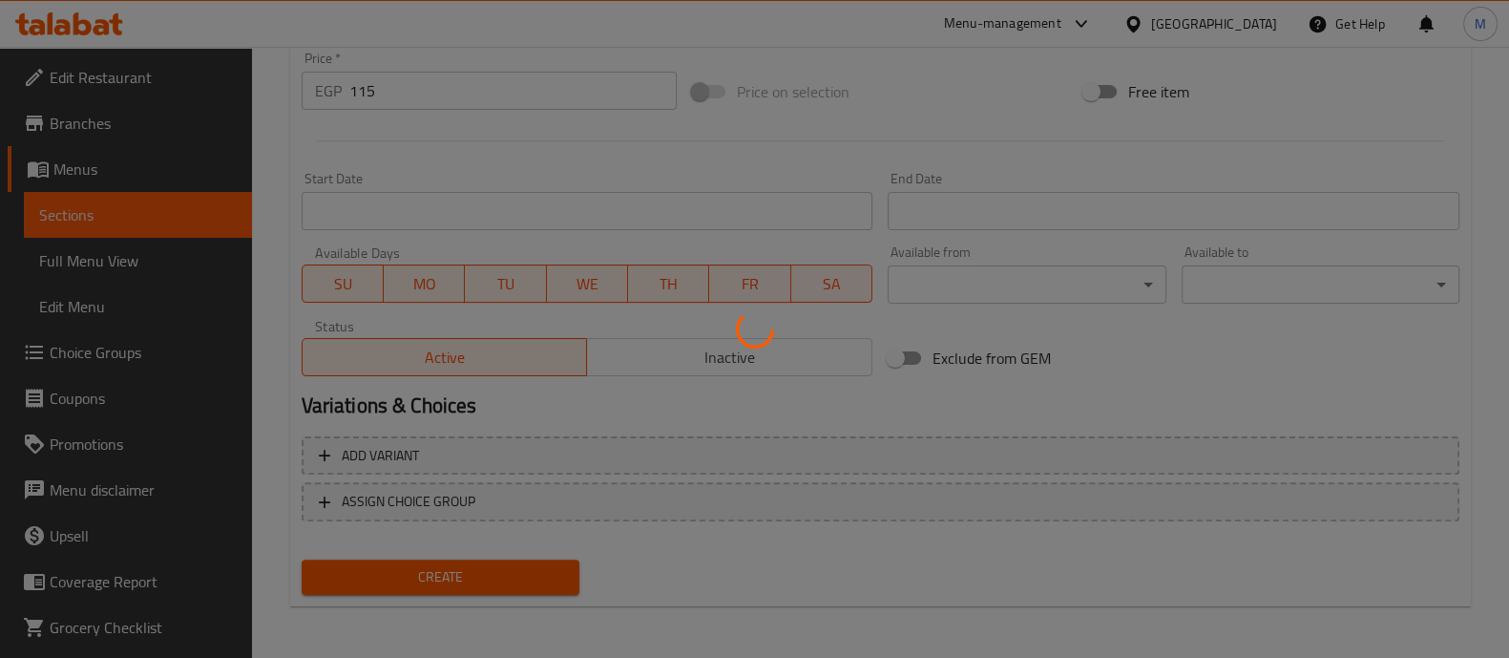
type input "0"
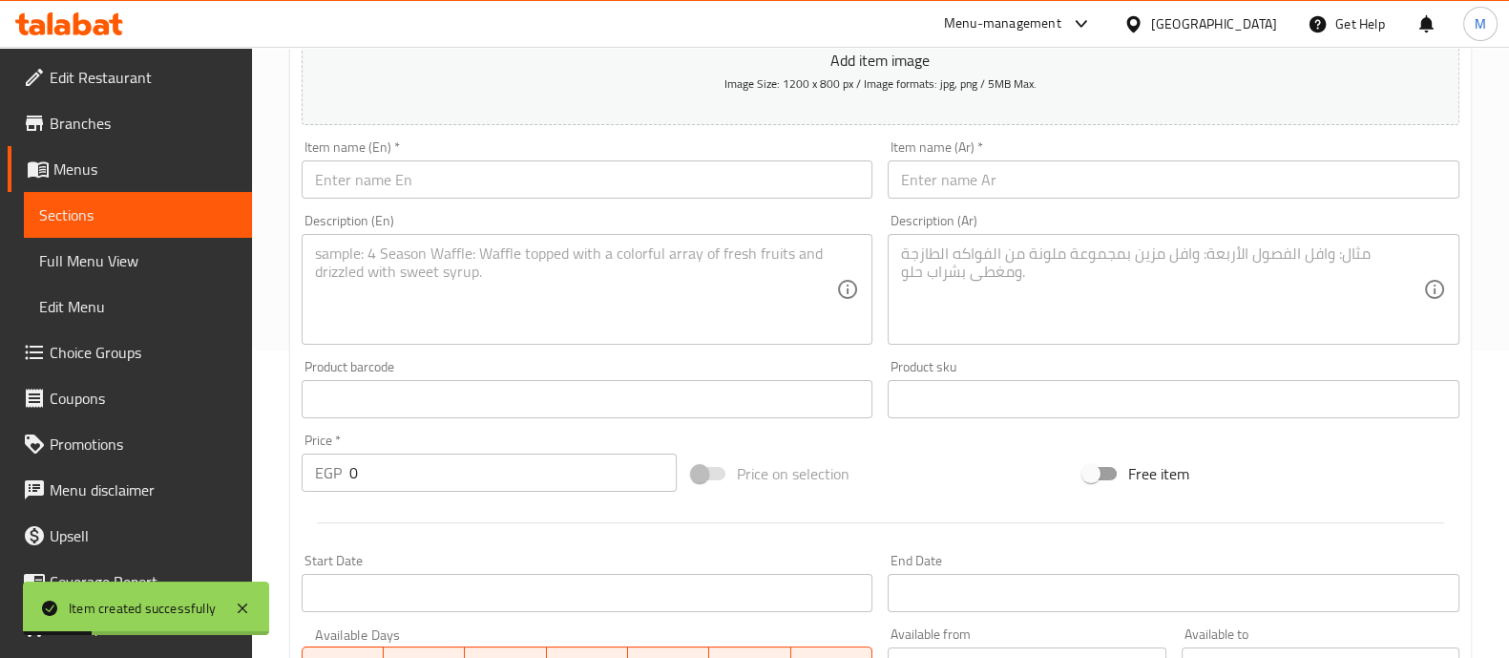
scroll to position [0, 0]
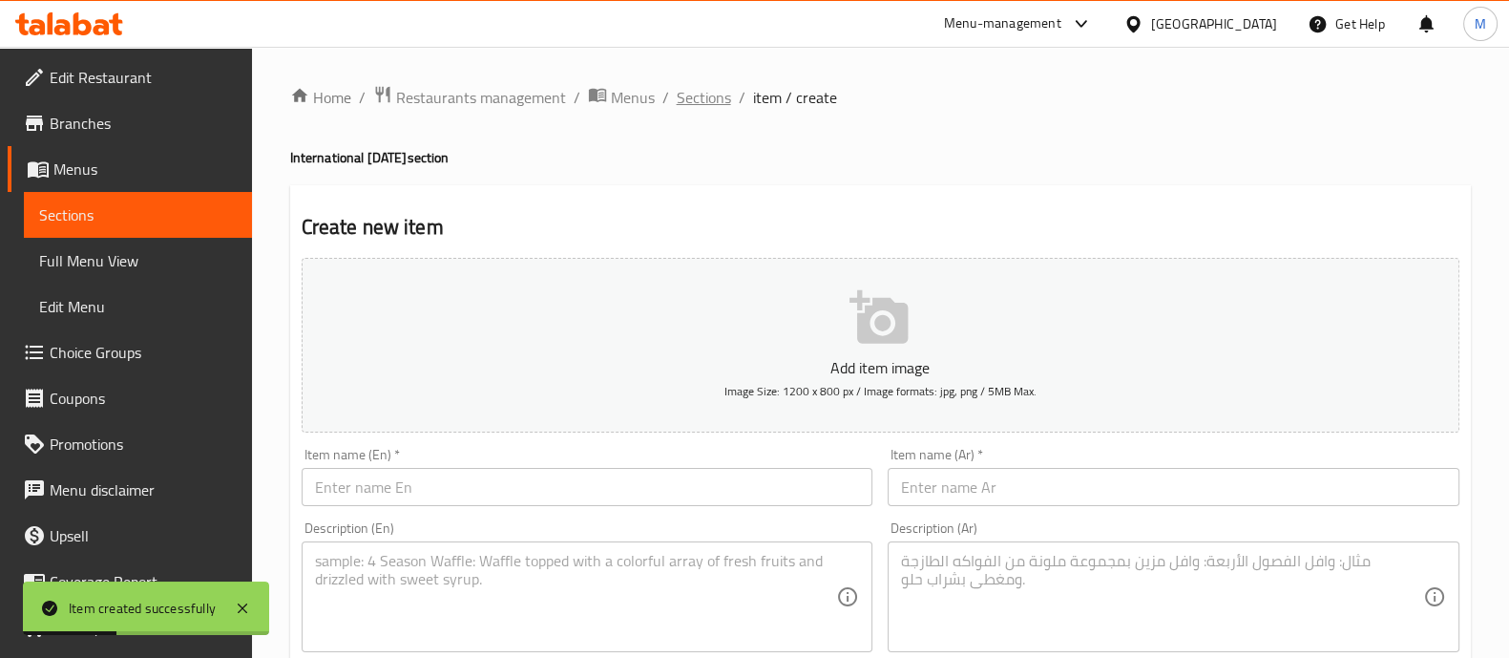
click at [687, 95] on span "Sections" at bounding box center [704, 97] width 54 height 23
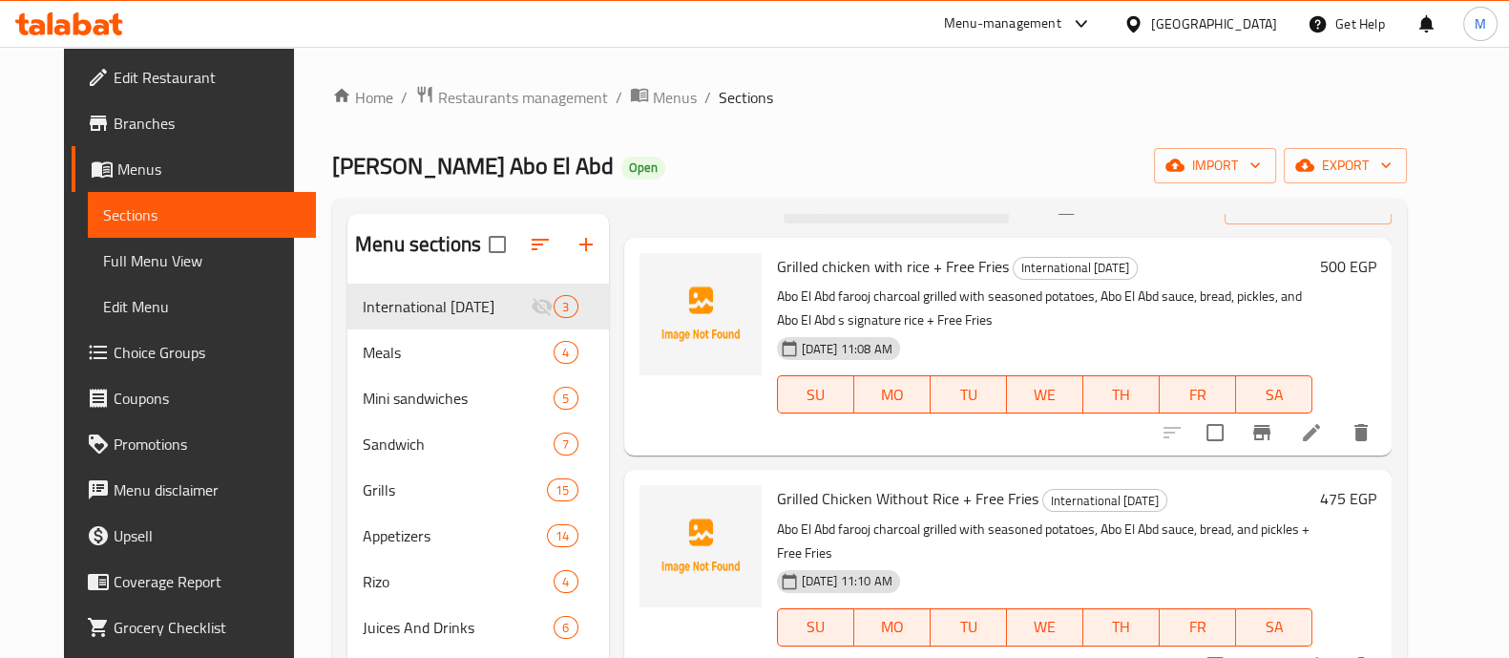
scroll to position [267, 0]
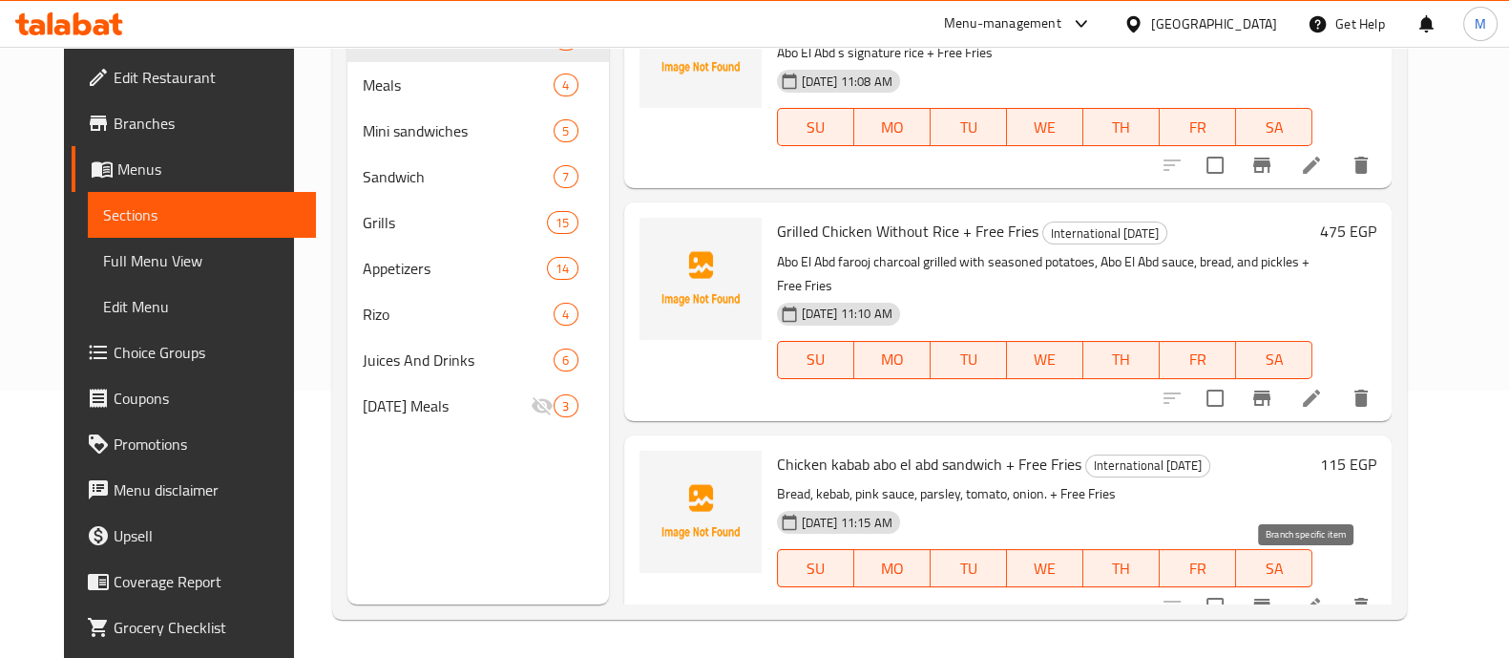
click at [1271, 599] on icon "Branch-specific-item" at bounding box center [1262, 606] width 17 height 15
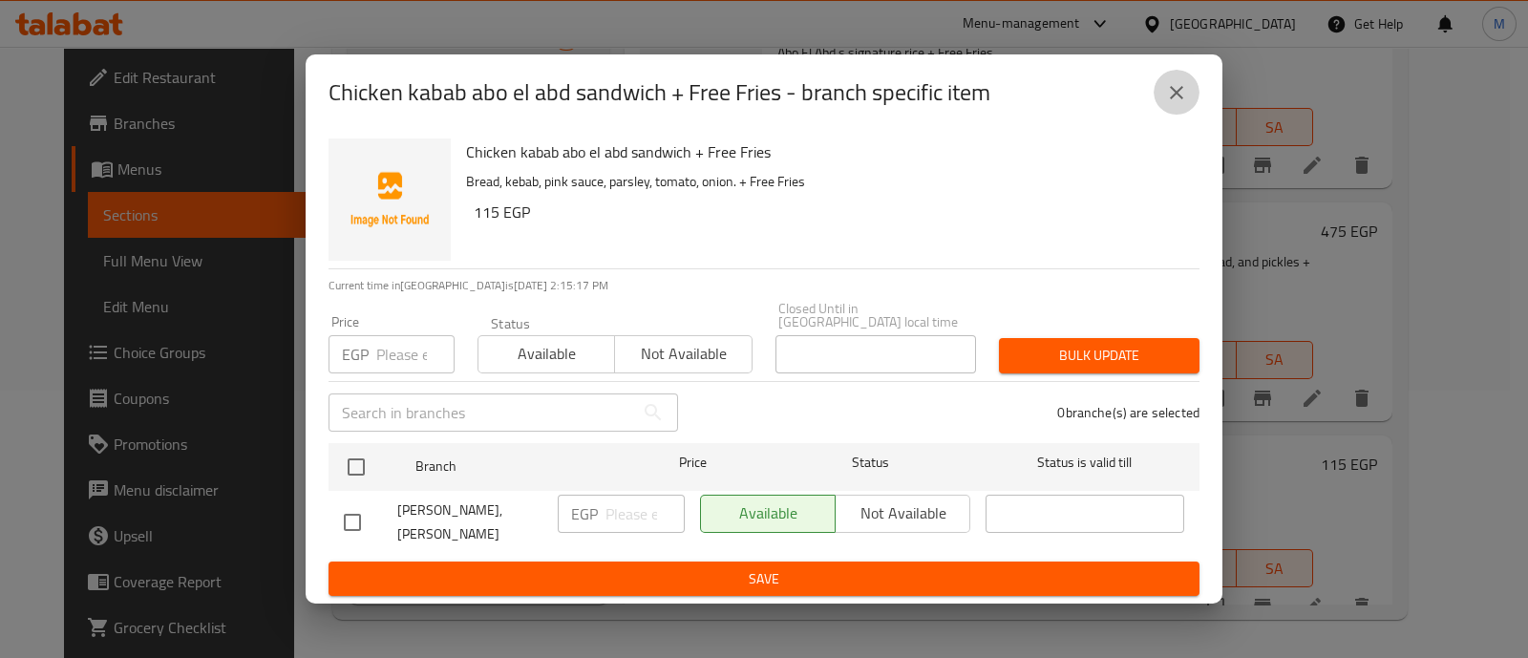
click at [1178, 81] on icon "close" at bounding box center [1176, 92] width 23 height 23
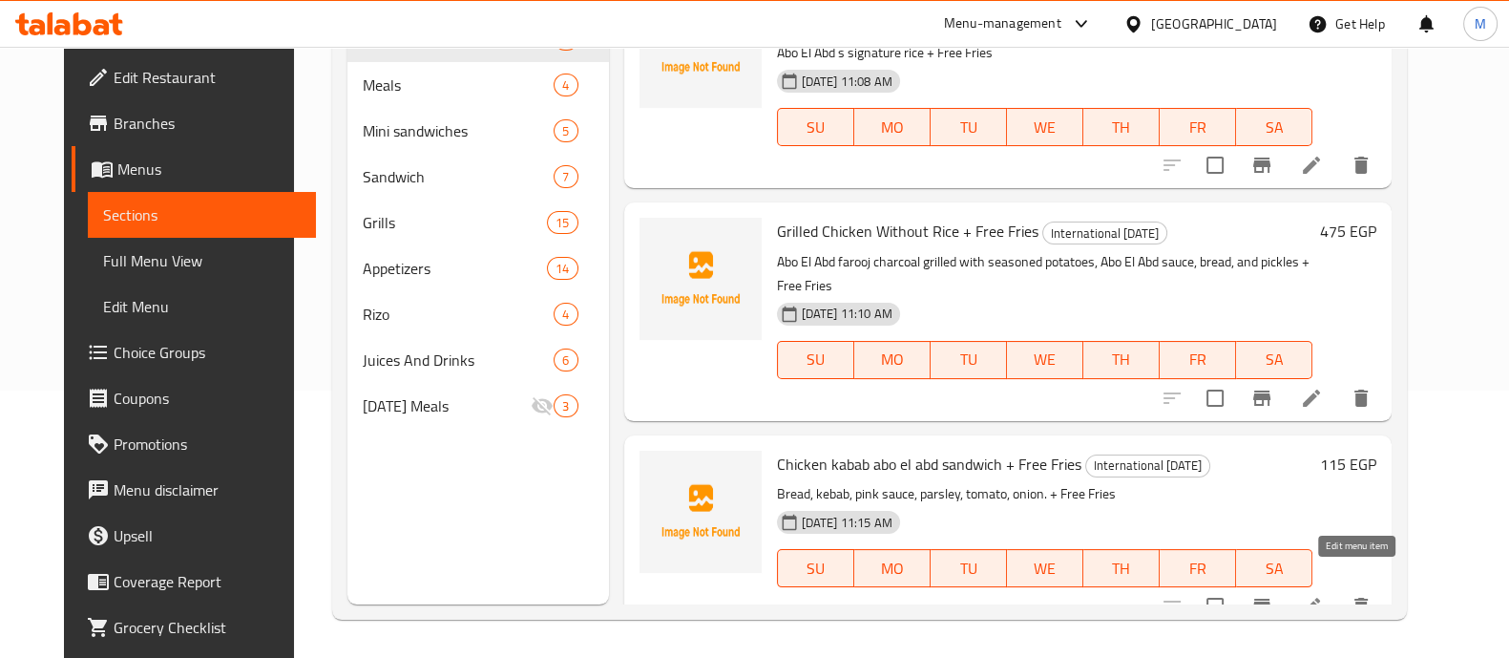
click at [1323, 595] on icon at bounding box center [1311, 606] width 23 height 23
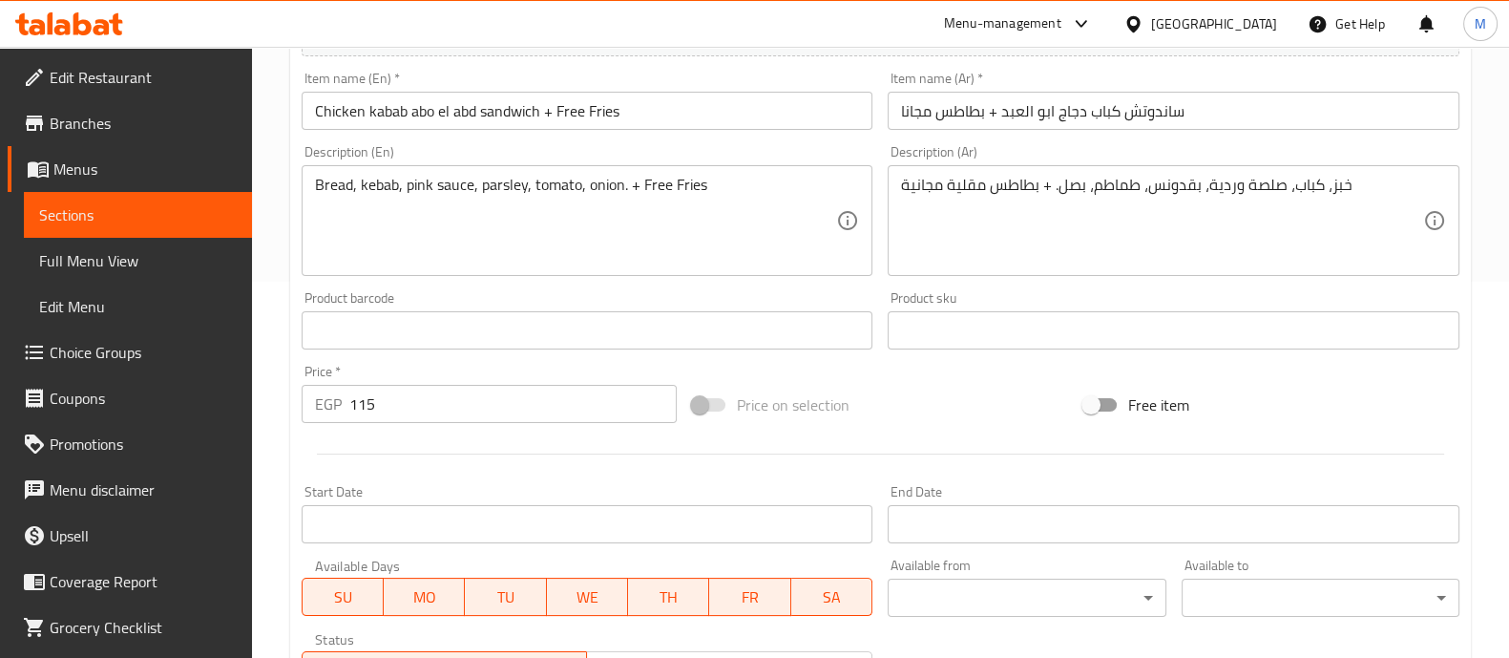
scroll to position [376, 0]
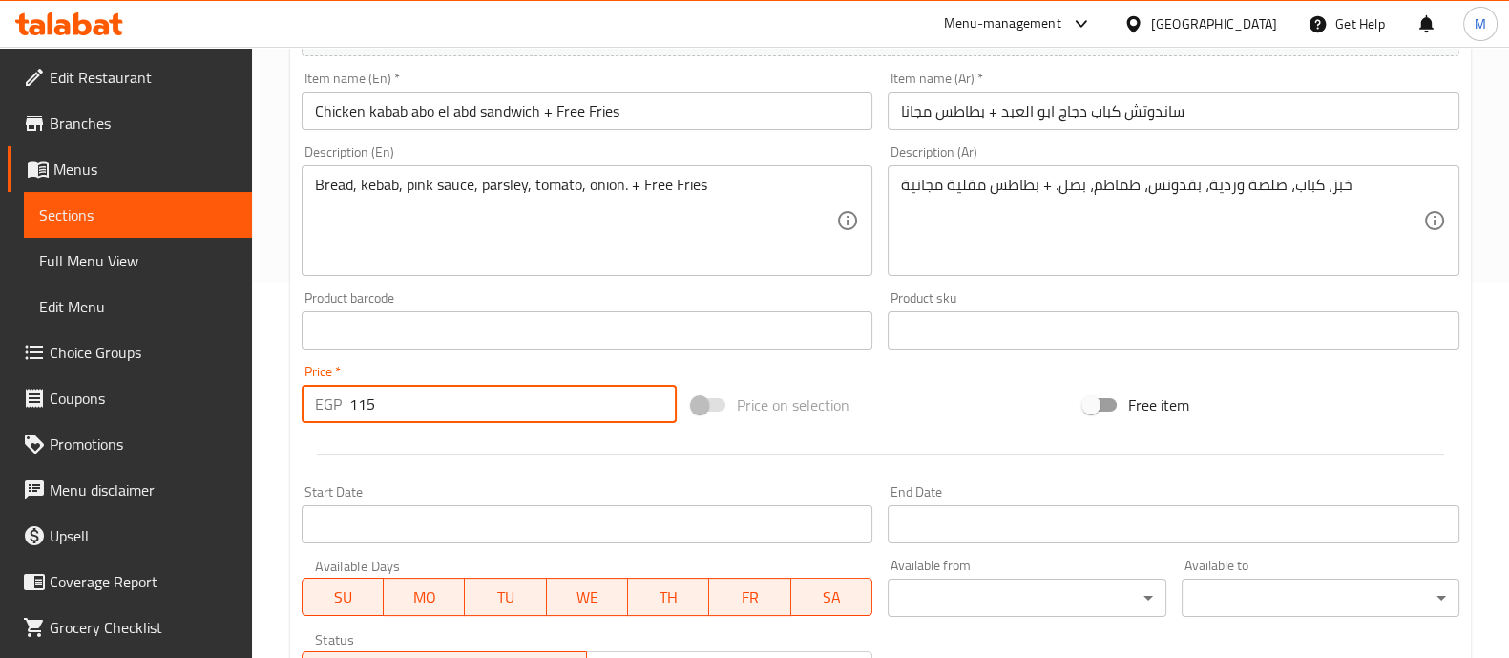
drag, startPoint x: 412, startPoint y: 395, endPoint x: 246, endPoint y: 400, distance: 166.2
click at [246, 400] on div "Edit Restaurant Branches Menus Sections Full Menu View Edit Menu Choice Groups …" at bounding box center [754, 322] width 1509 height 1302
type input "150"
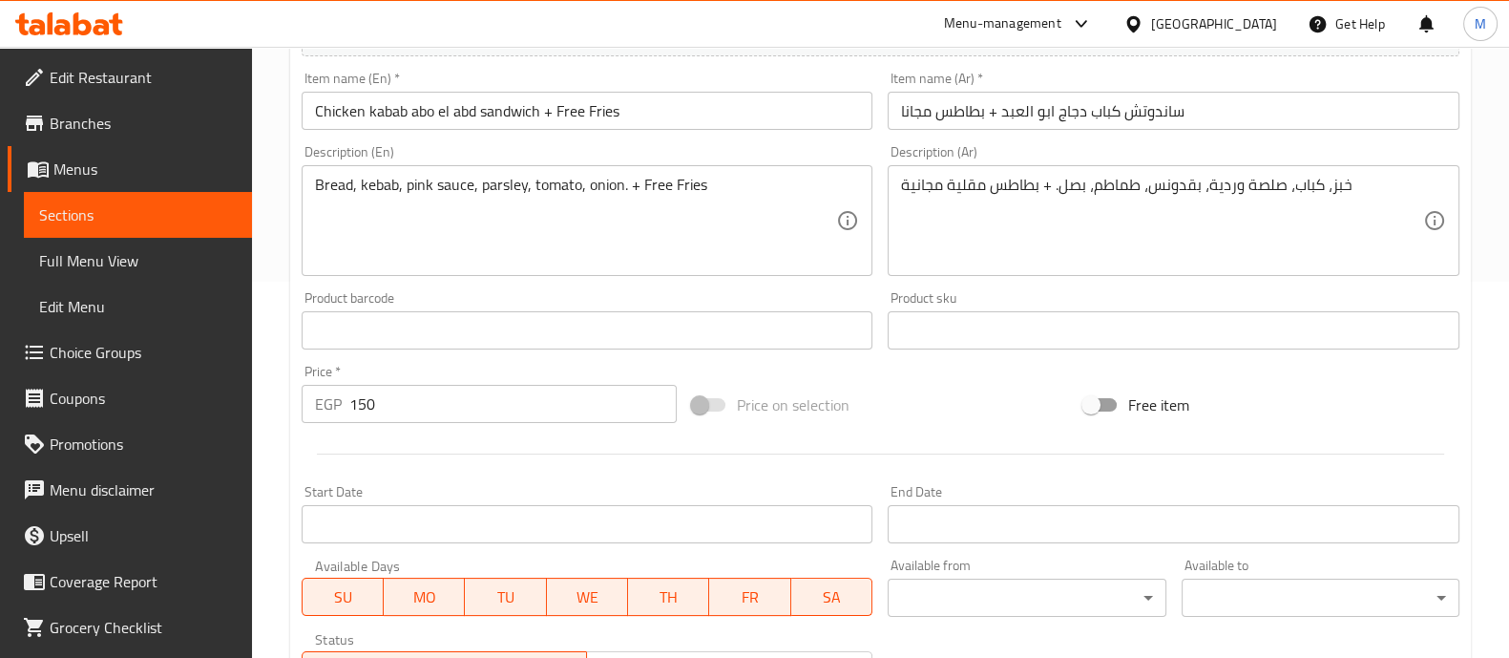
click at [454, 487] on div "Start Date Start Date" at bounding box center [588, 514] width 572 height 58
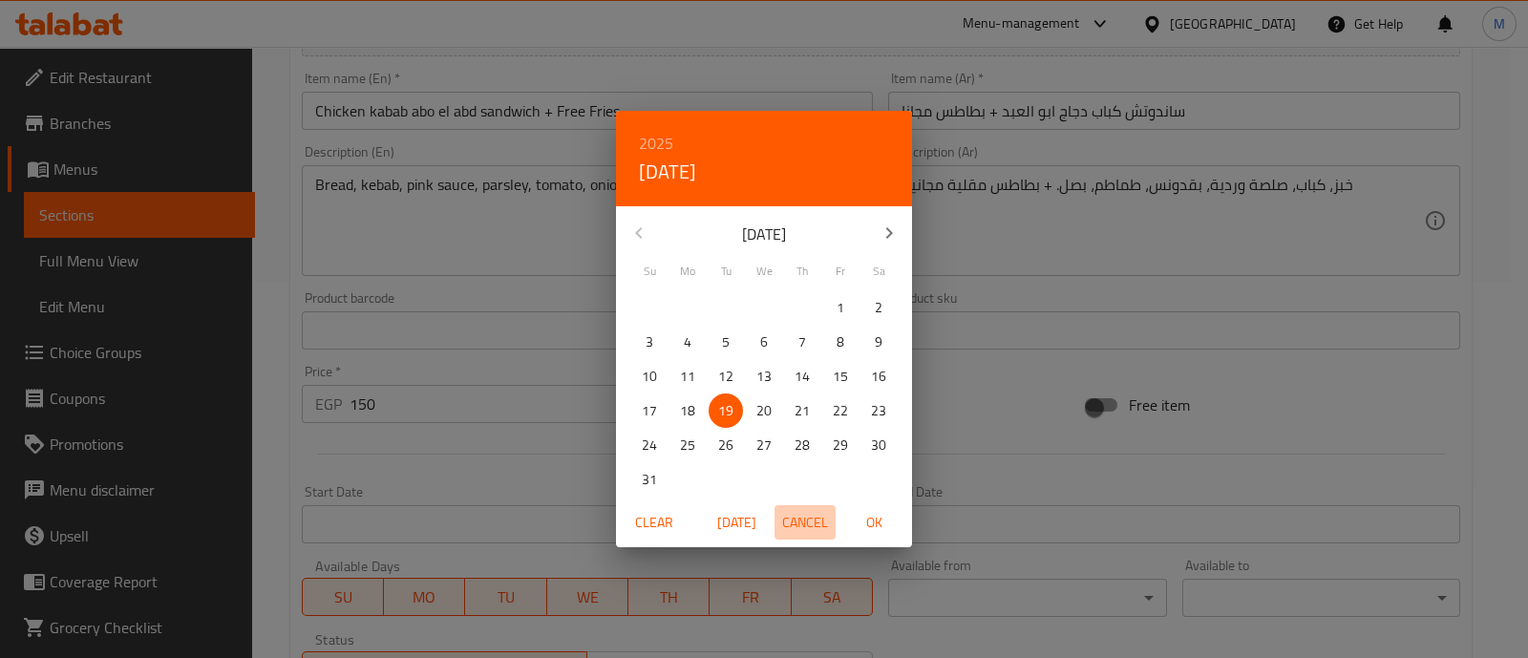
click at [817, 531] on span "Cancel" at bounding box center [805, 523] width 46 height 24
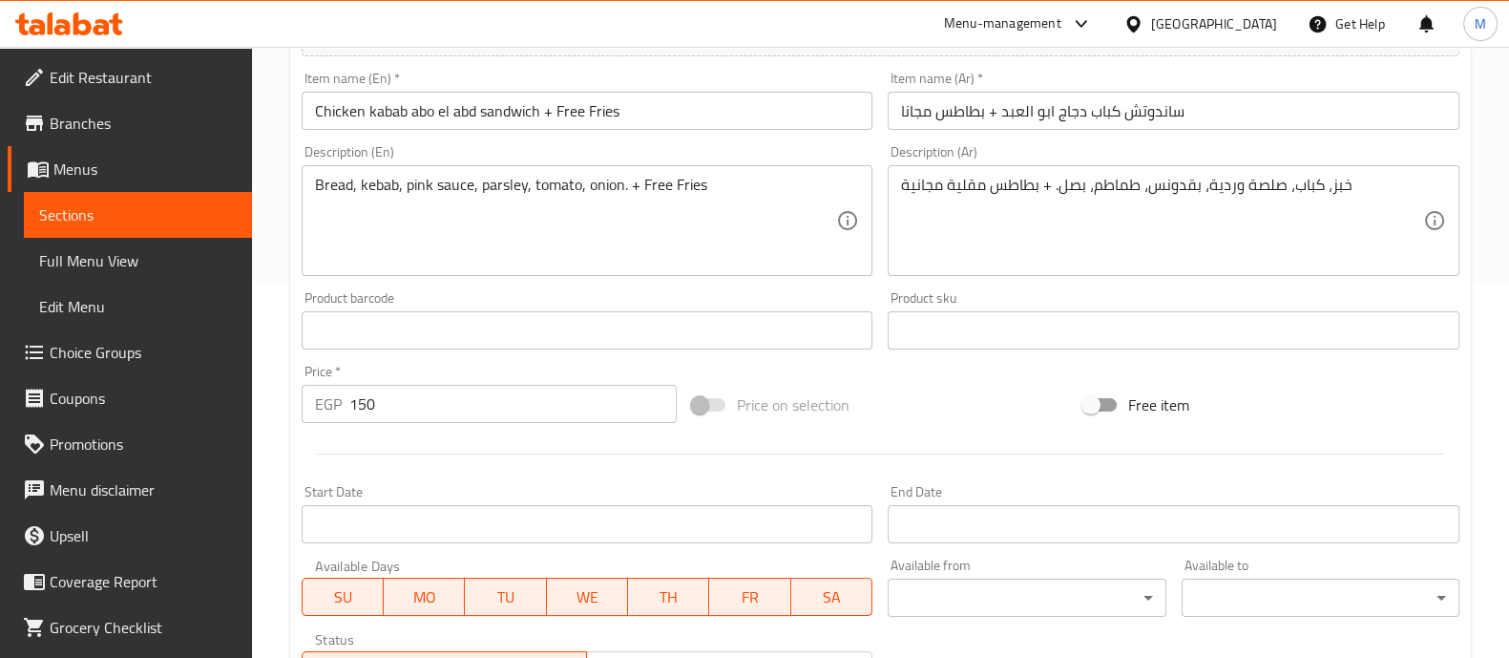
scroll to position [689, 0]
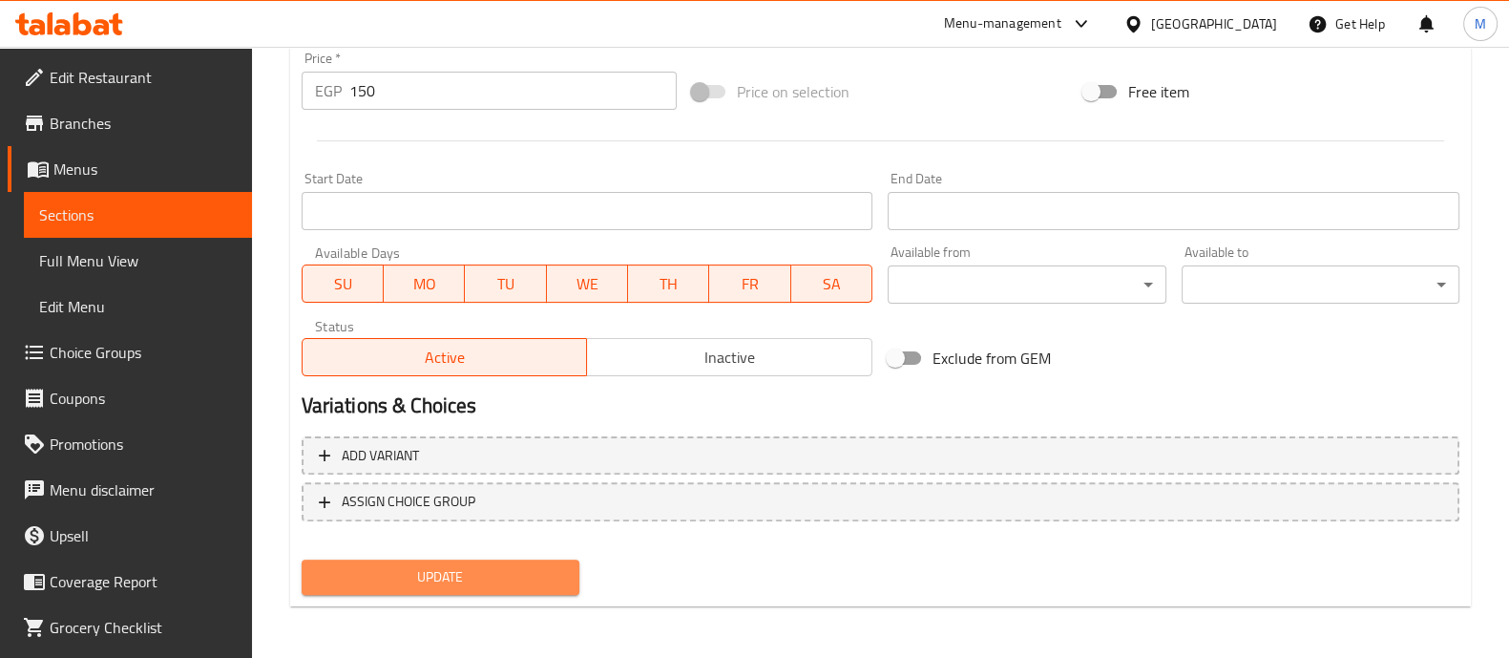
click at [425, 581] on span "Update" at bounding box center [440, 577] width 247 height 24
click at [497, 565] on span "Update" at bounding box center [440, 577] width 247 height 24
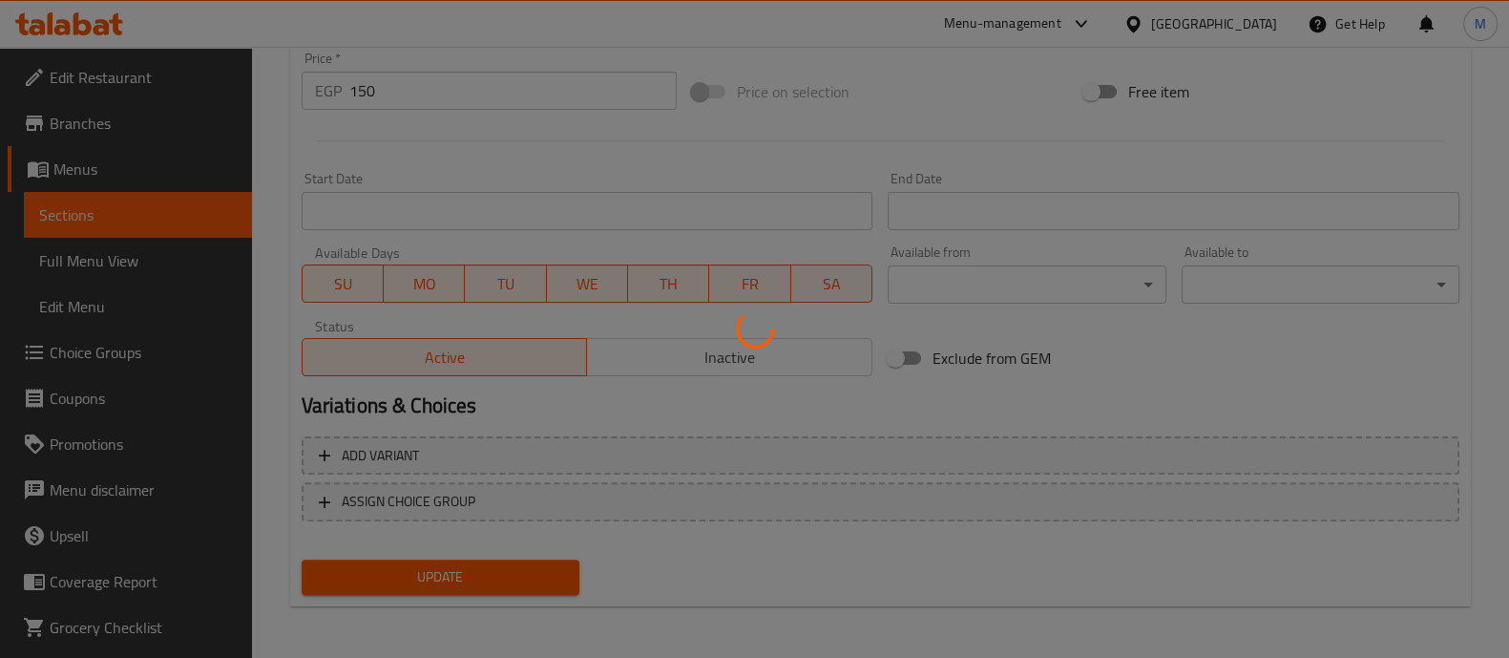
scroll to position [0, 0]
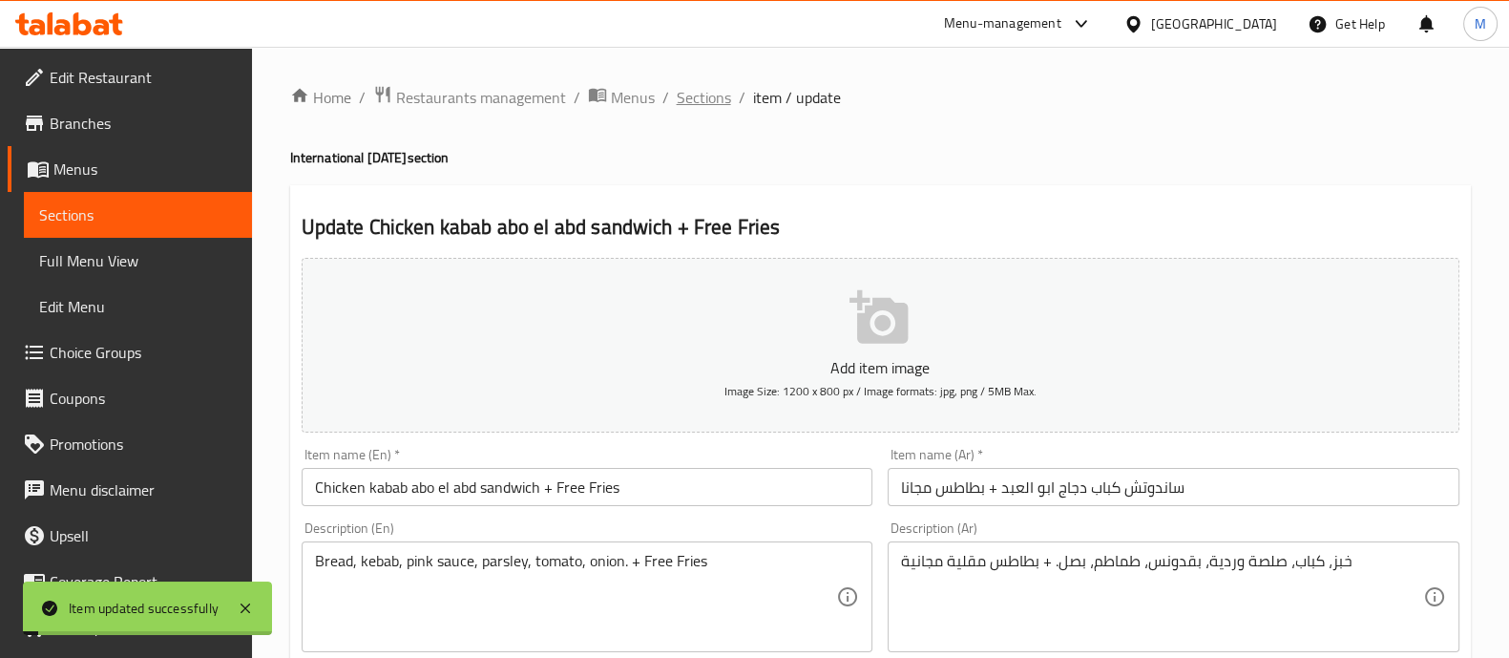
click at [717, 102] on span "Sections" at bounding box center [704, 97] width 54 height 23
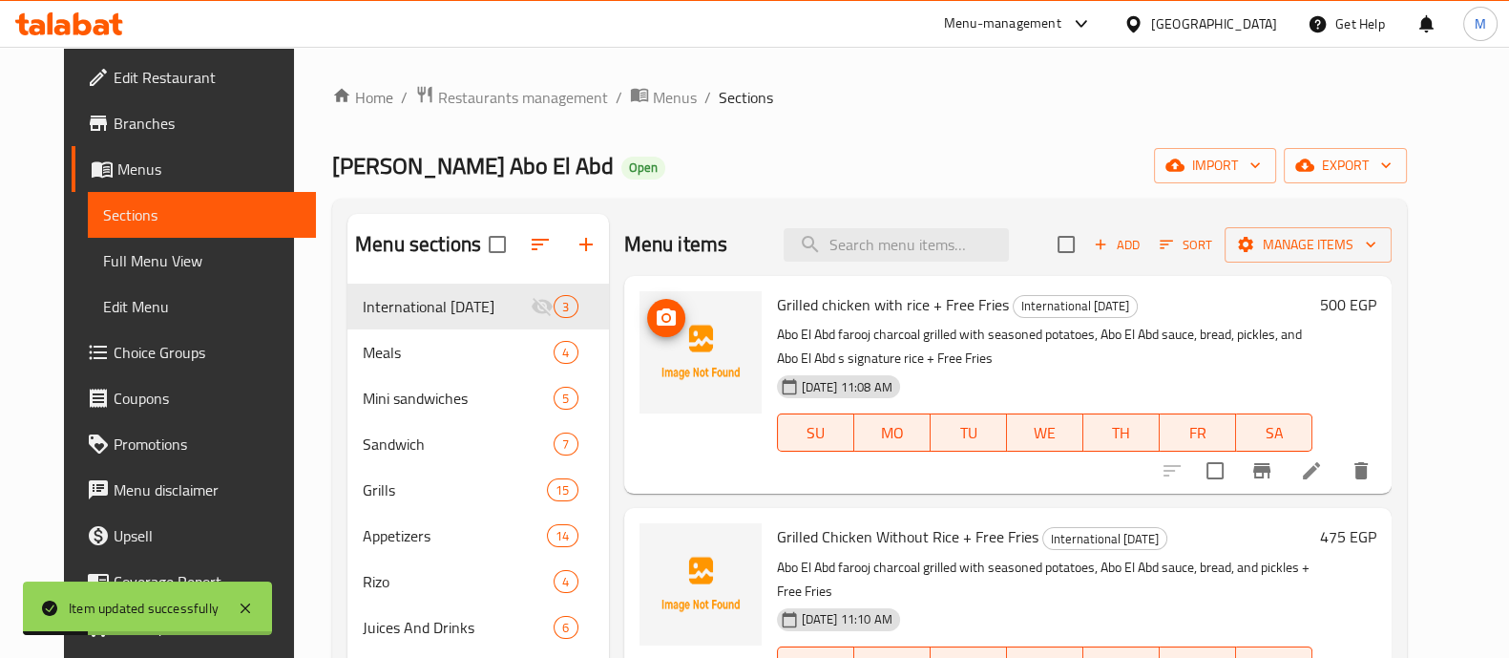
click at [677, 322] on img at bounding box center [701, 352] width 122 height 122
click at [663, 316] on circle "upload picture" at bounding box center [666, 318] width 6 height 6
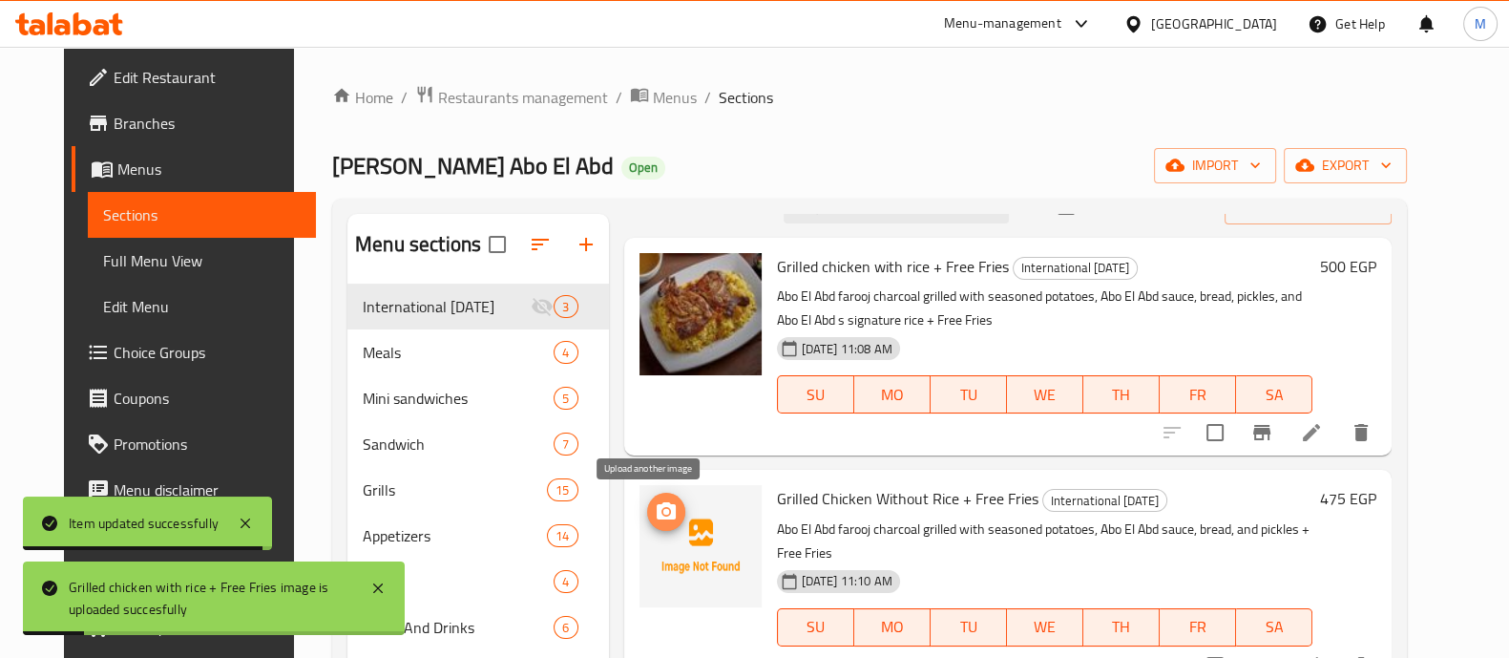
click at [657, 505] on icon "upload picture" at bounding box center [666, 510] width 19 height 17
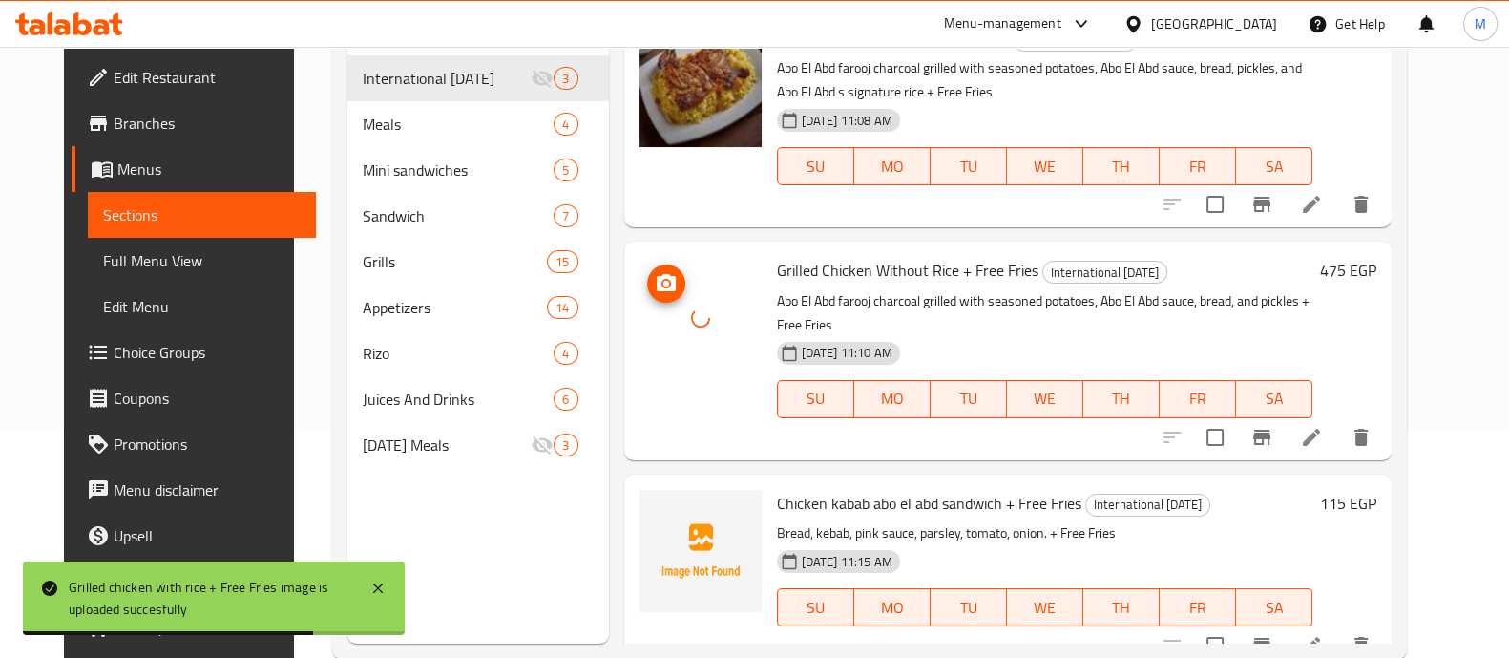
scroll to position [230, 0]
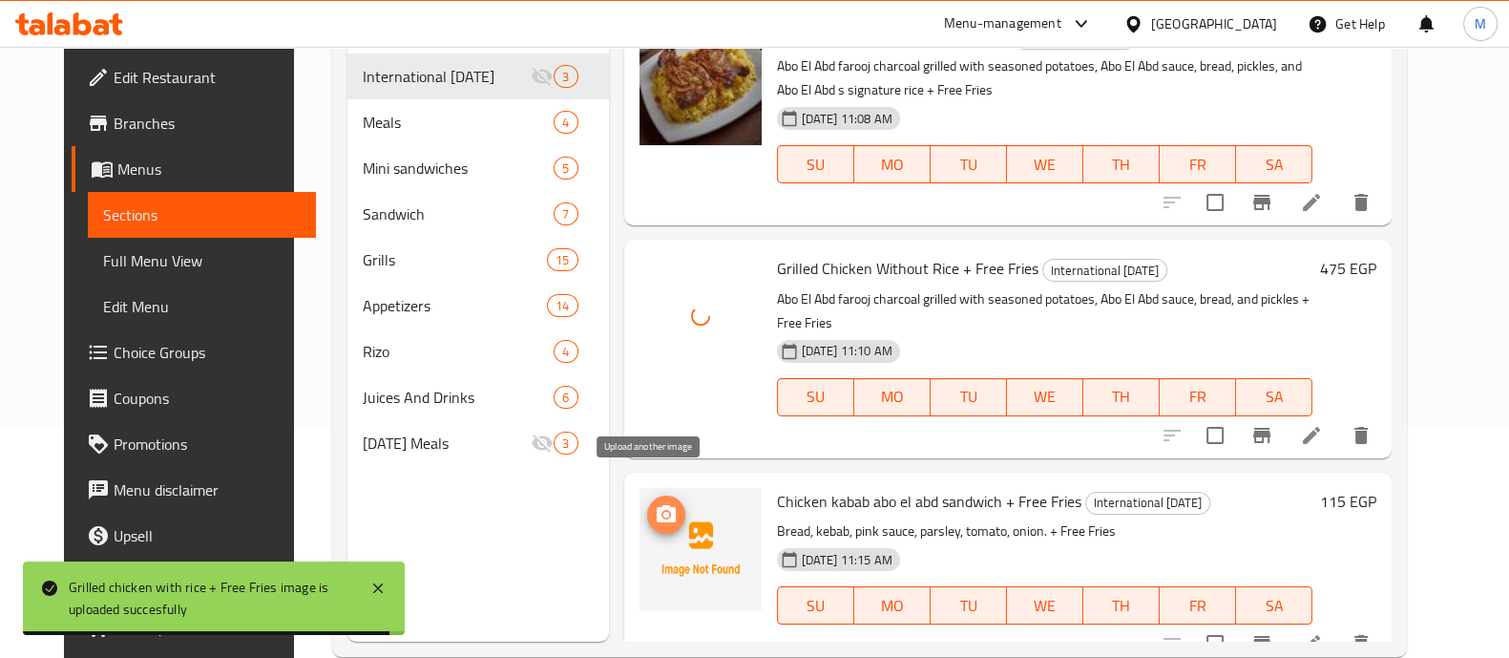
click at [655, 503] on icon "upload picture" at bounding box center [666, 514] width 23 height 23
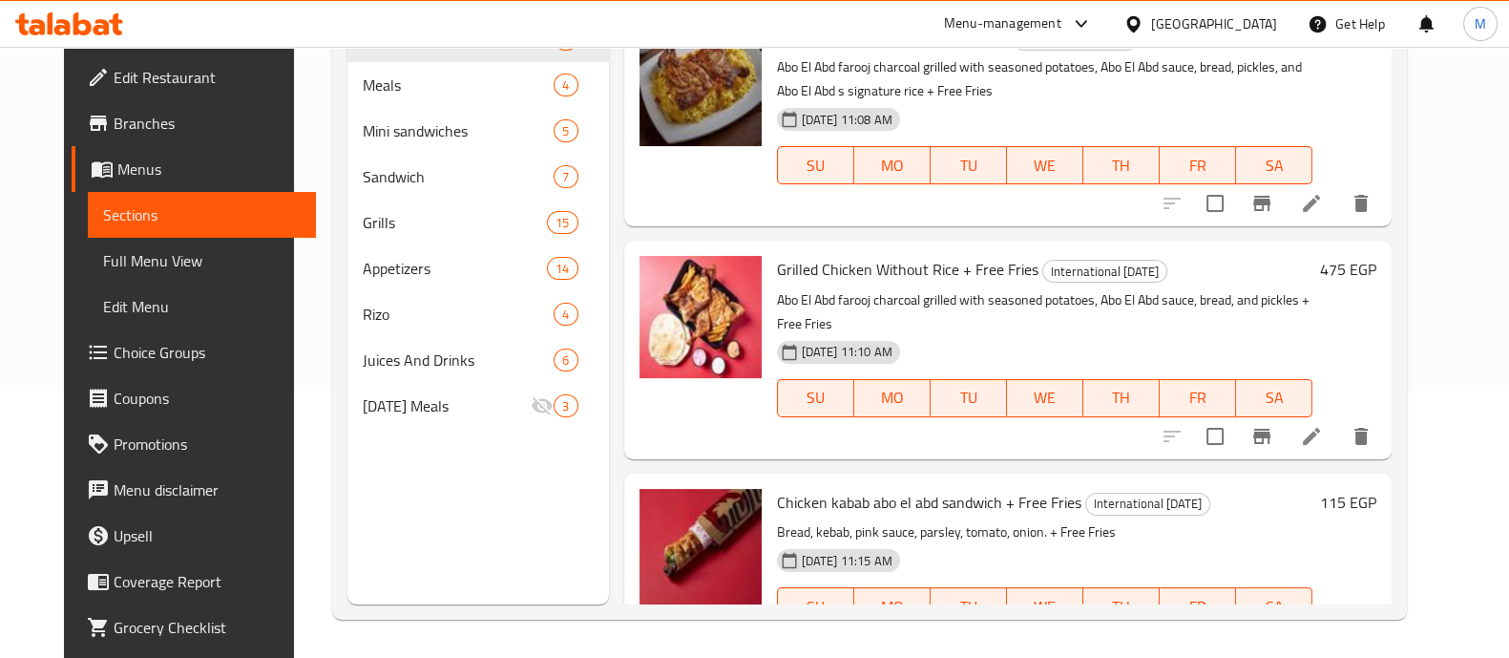
scroll to position [0, 0]
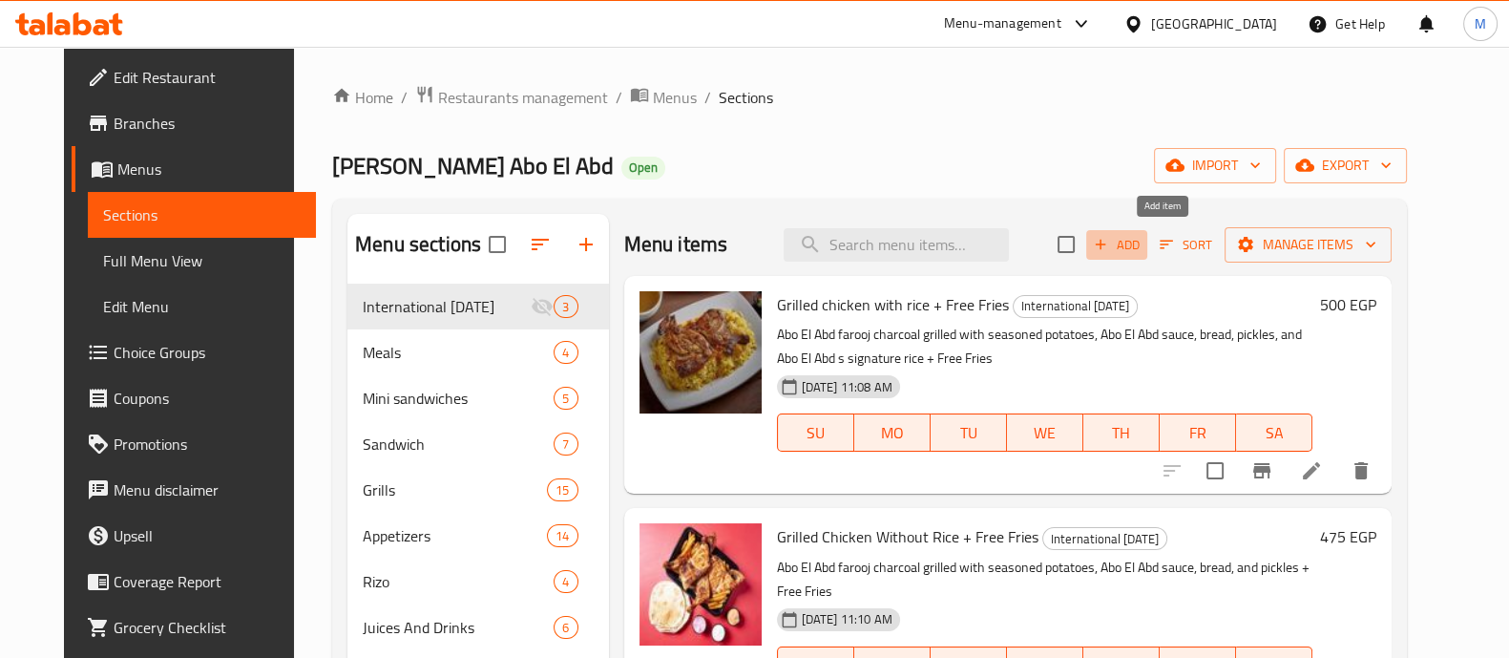
click at [1109, 253] on icon "button" at bounding box center [1100, 244] width 17 height 17
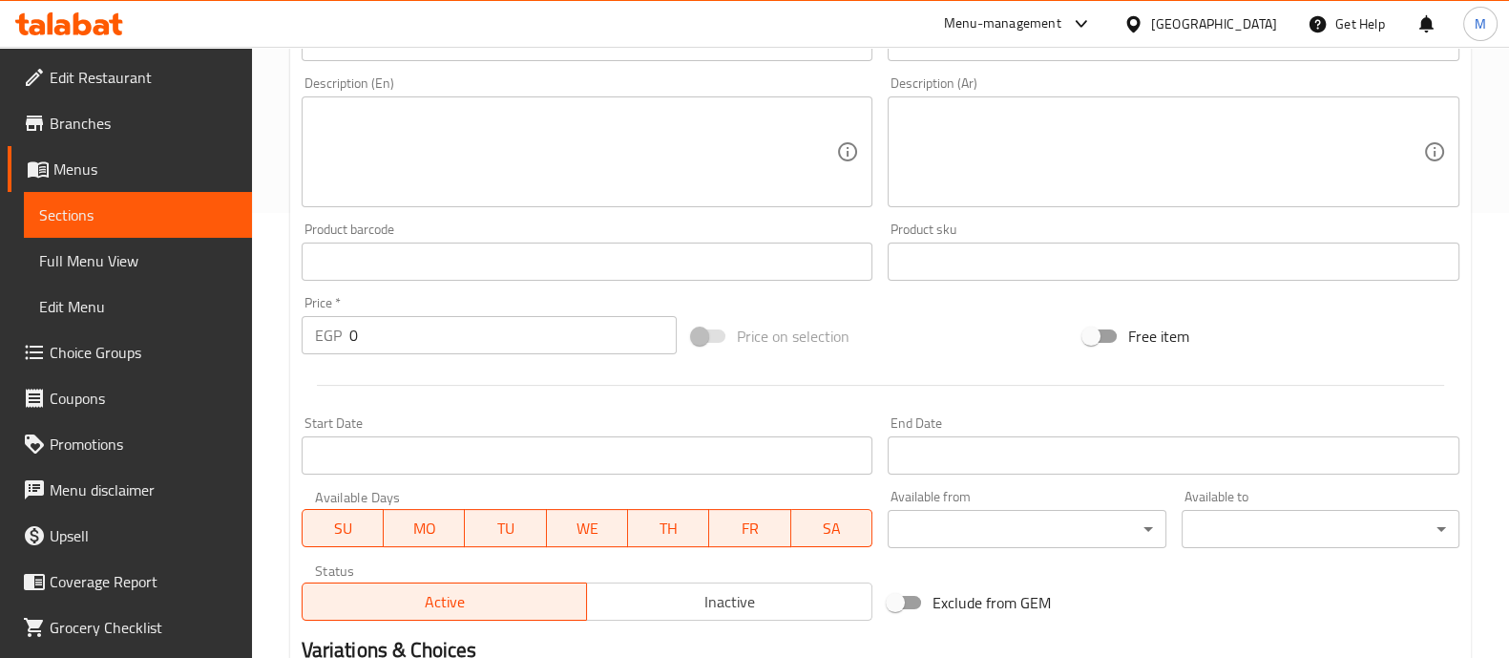
scroll to position [446, 0]
drag, startPoint x: 405, startPoint y: 327, endPoint x: 184, endPoint y: 322, distance: 220.6
click at [184, 322] on div "Edit Restaurant Branches Menus Sections Full Menu View Edit Menu Choice Groups …" at bounding box center [754, 252] width 1509 height 1302
type input "180"
click at [432, 416] on div "Start Date Start Date" at bounding box center [588, 444] width 572 height 58
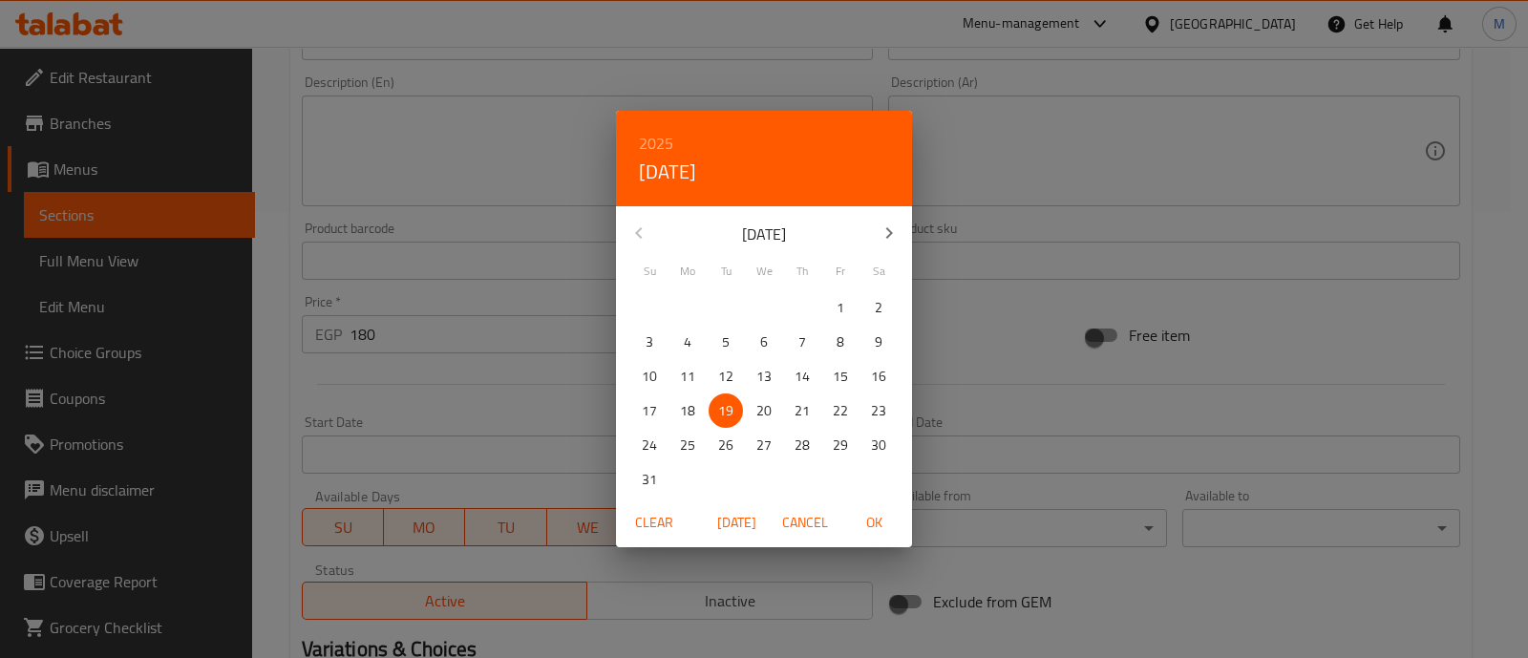
click at [807, 526] on span "Cancel" at bounding box center [805, 523] width 46 height 24
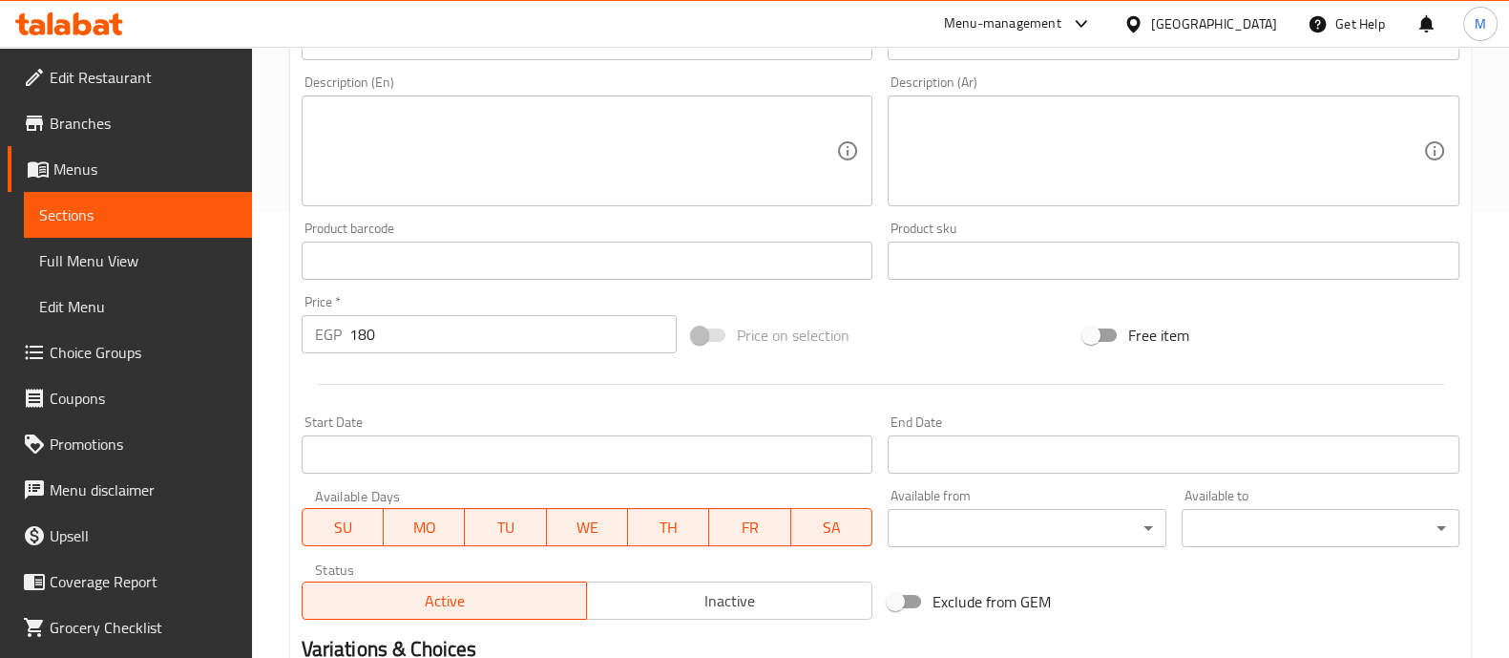
scroll to position [286, 0]
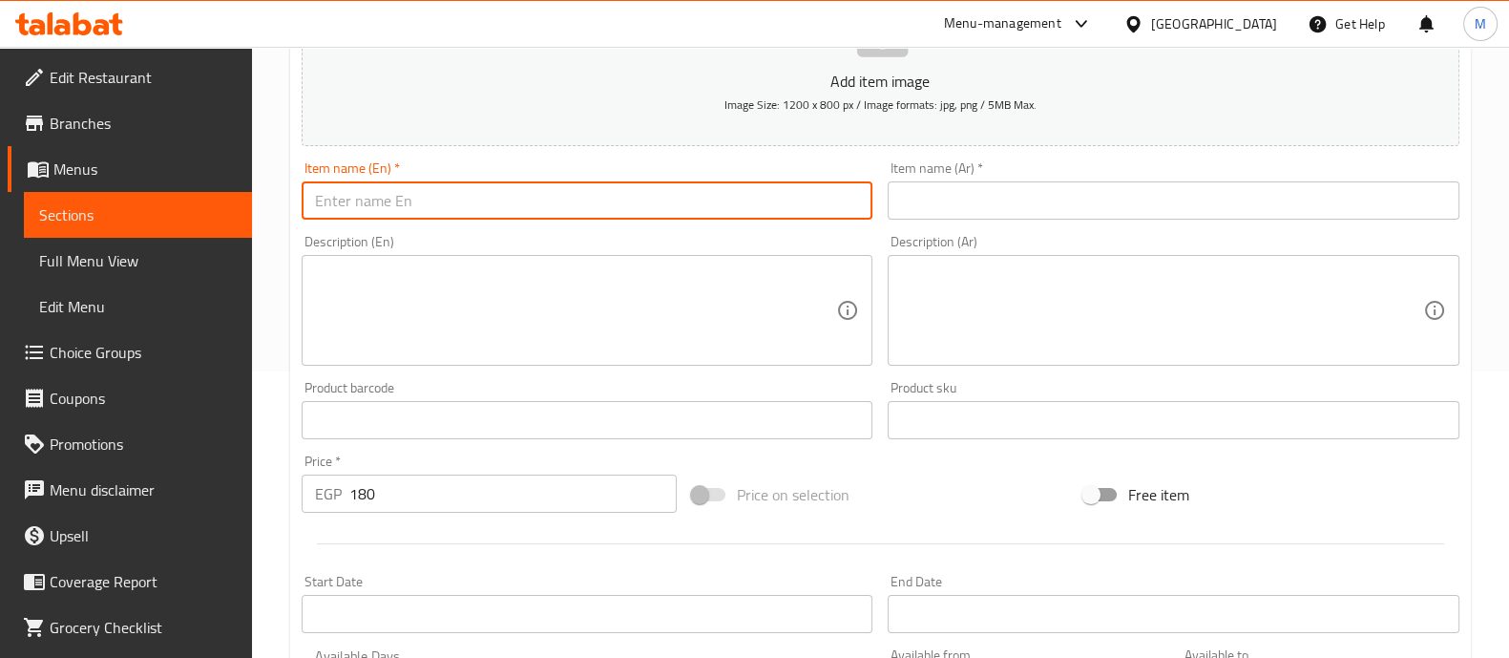
click at [402, 202] on input "text" at bounding box center [588, 200] width 572 height 38
paste input "kabab abo el abd sandwich"
click at [315, 200] on input "kabab abo el abd sandwich" at bounding box center [588, 200] width 572 height 38
click at [630, 196] on input "Meat kabab abo el abd sandwich" at bounding box center [588, 200] width 572 height 38
type input "Meat kabab abo el abd sandwich + Free Fries"
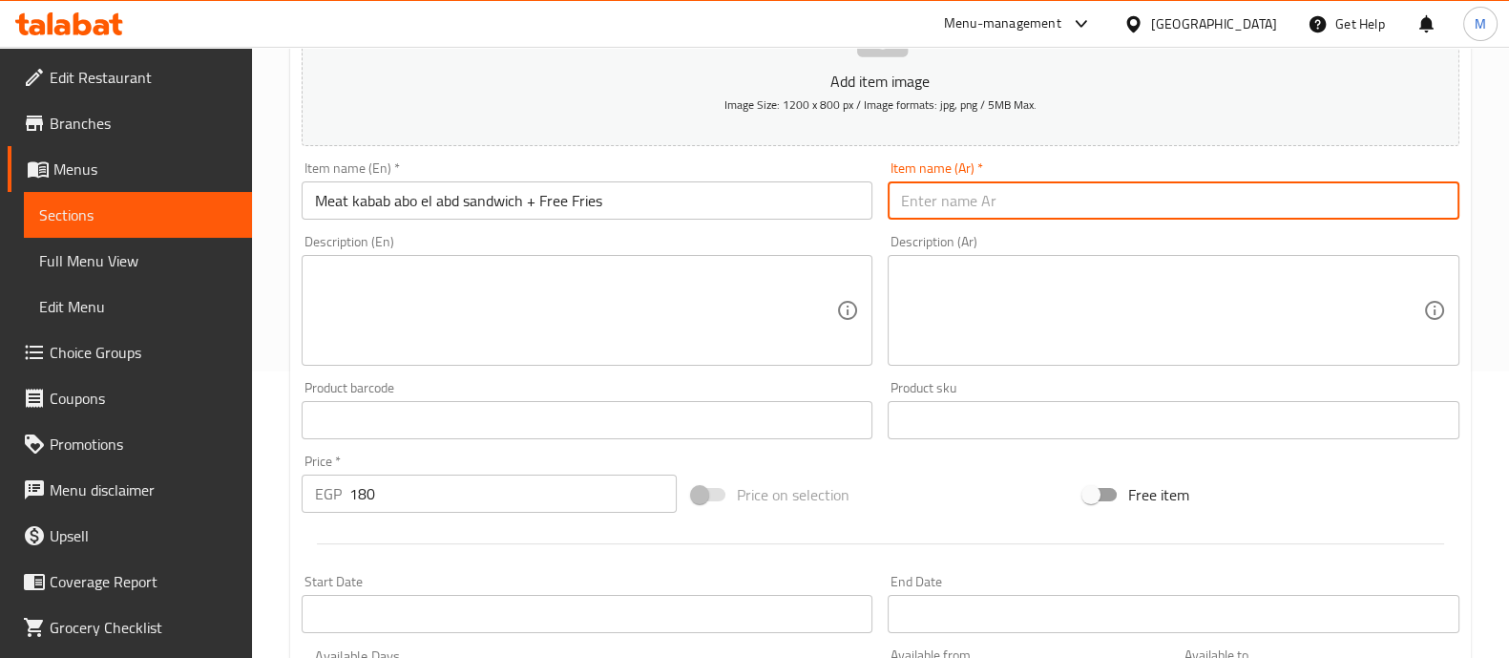
click at [971, 205] on input "text" at bounding box center [1174, 200] width 572 height 38
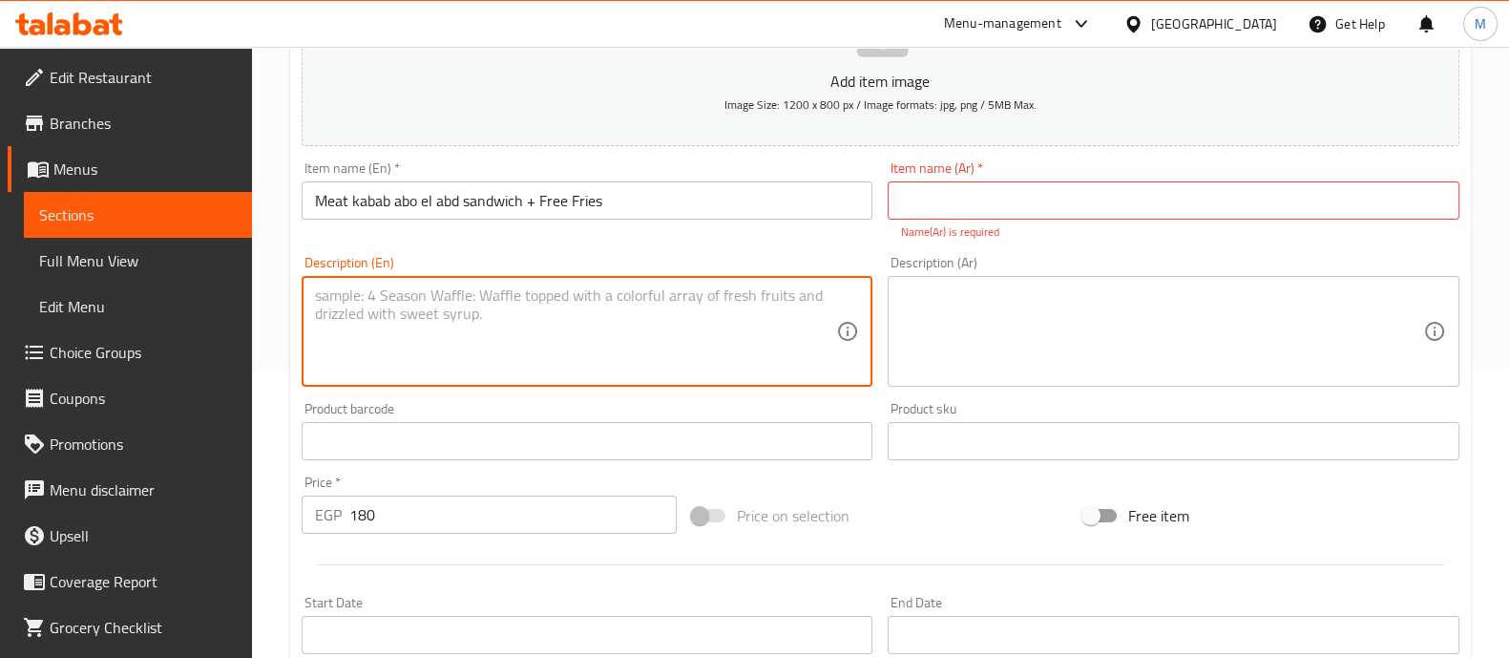
click at [414, 286] on textarea at bounding box center [576, 331] width 522 height 91
paste textarea "Bread, kebab, pink sauce, parsley, tomato, onion."
drag, startPoint x: 736, startPoint y: 298, endPoint x: 269, endPoint y: 298, distance: 466.9
click at [269, 298] on div "Home / Restaurants management / Menus / Sections / item / create International …" at bounding box center [880, 421] width 1257 height 1323
type textarea "Bread, kebab, pink sauce, parsley, tomato, onion. + Free Fries"
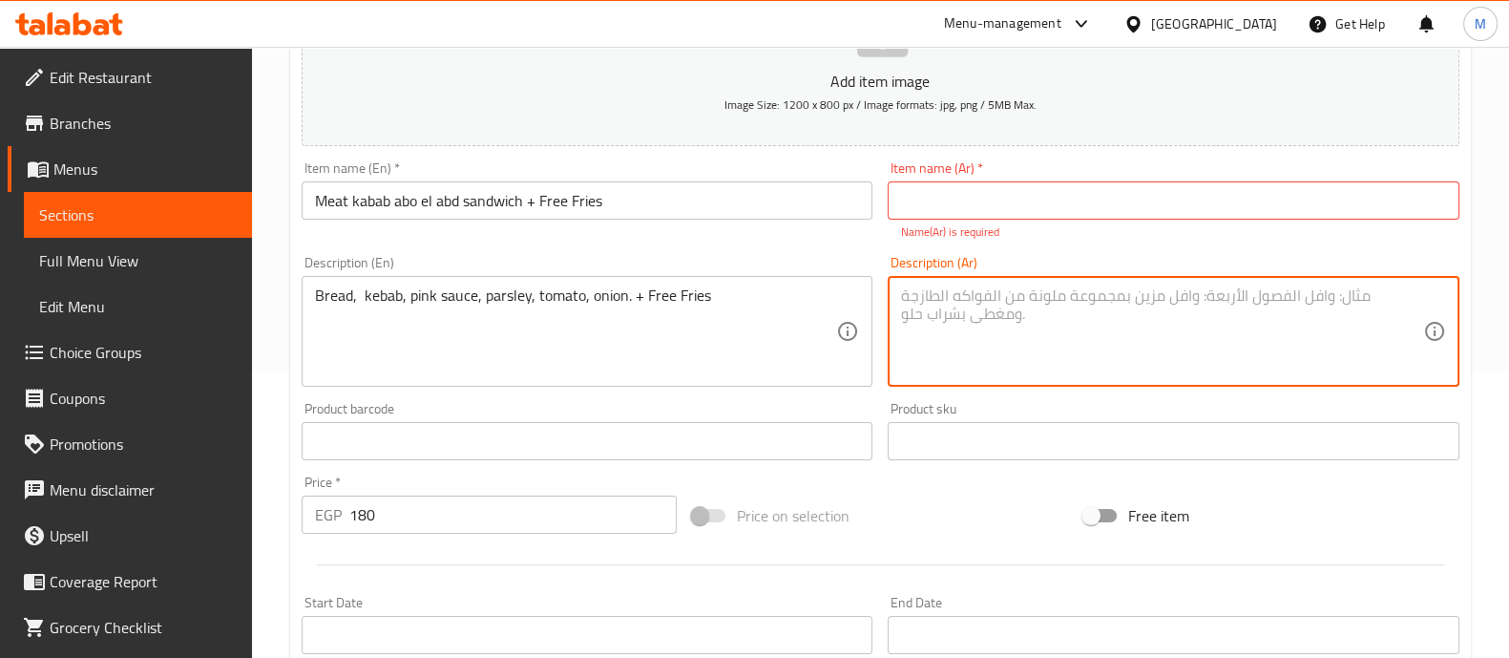
click at [976, 318] on textarea at bounding box center [1162, 331] width 522 height 91
paste textarea "خبز، كباب، صلصة وردية، بقدونس، طماطم، بصل. + بطاطس مقلية مجانية"
type textarea "خبز، كباب، صلصة وردية، بقدونس، طماطم، بصل. + بطاطس مقلية مجانية"
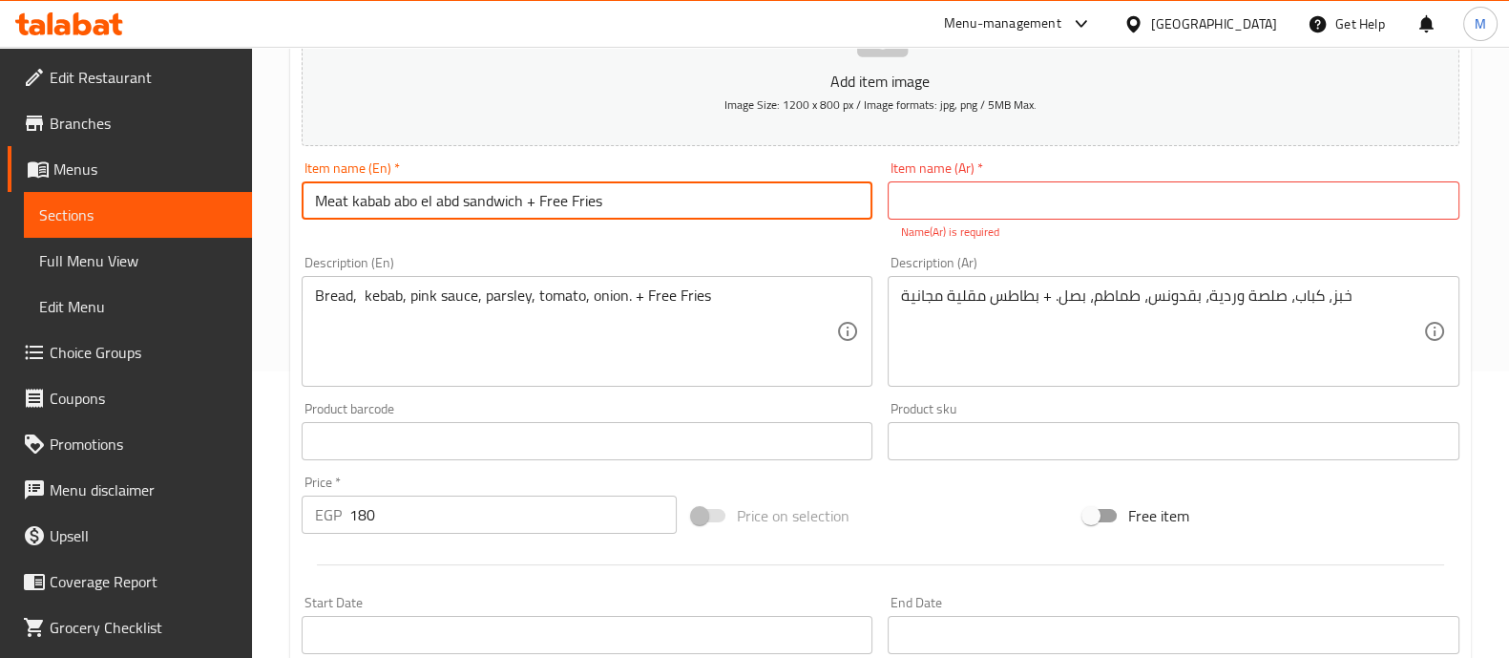
drag, startPoint x: 616, startPoint y: 196, endPoint x: 271, endPoint y: 193, distance: 344.7
click at [271, 193] on div "Home / Restaurants management / Menus / Sections / item / create International …" at bounding box center [880, 421] width 1257 height 1323
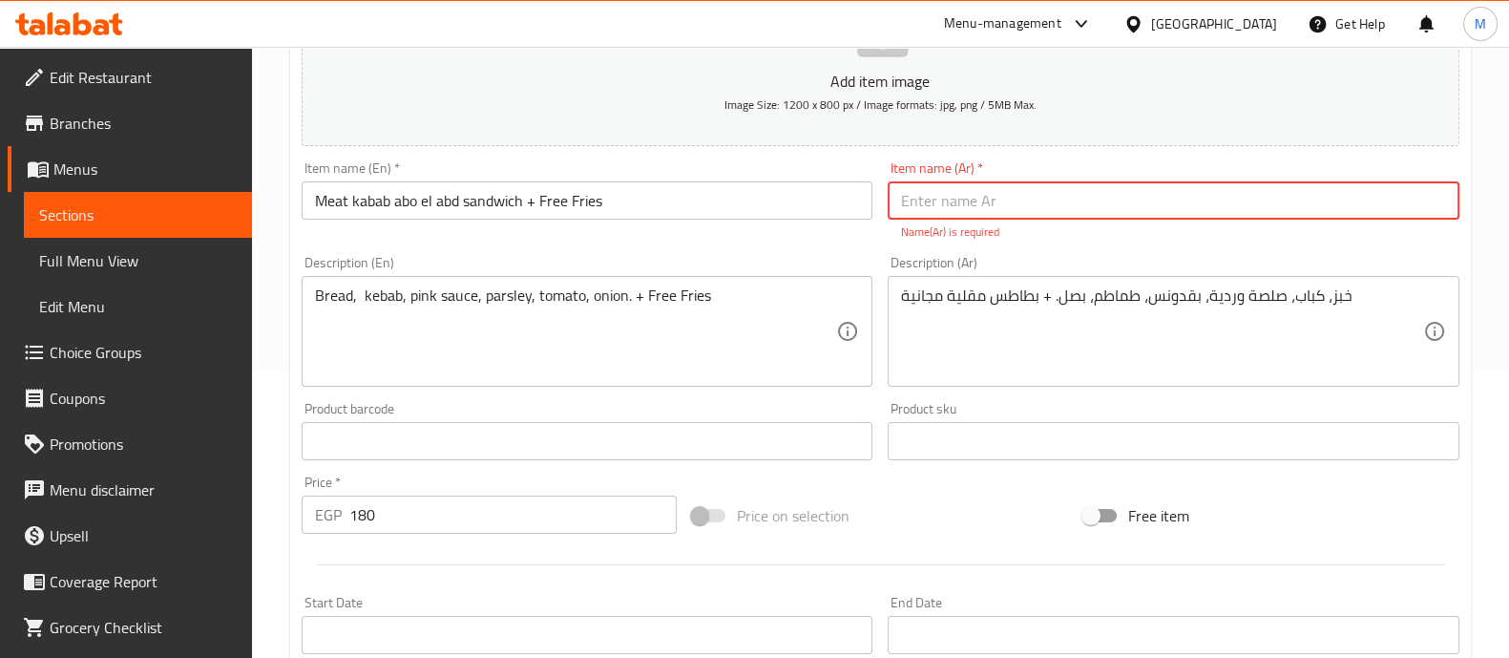
click at [1043, 190] on input "text" at bounding box center [1174, 200] width 572 height 38
paste input "Meat kabab abo el abd sandwich + Free Fries"
type input "Meat kabab abo el abd sandwich + Free Fries"
drag, startPoint x: 1217, startPoint y: 185, endPoint x: 797, endPoint y: 175, distance: 420.2
click at [797, 175] on div "Add item image Image Size: 1200 x 800 px / Image formats: jpg, png / 5MB Max. I…" at bounding box center [880, 386] width 1173 height 844
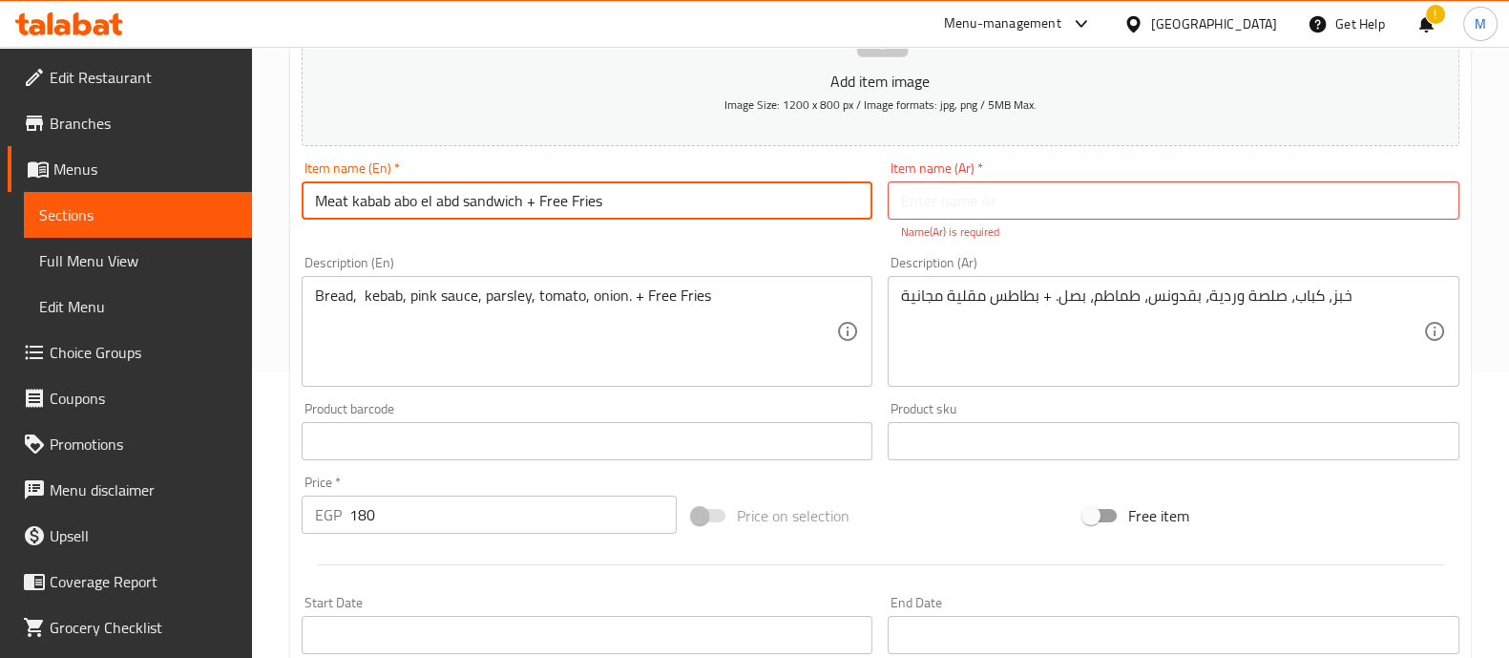
drag, startPoint x: 662, startPoint y: 198, endPoint x: 334, endPoint y: 198, distance: 327.5
click at [334, 198] on input "Meat kabab abo el abd sandwich + Free Fries" at bounding box center [588, 200] width 572 height 38
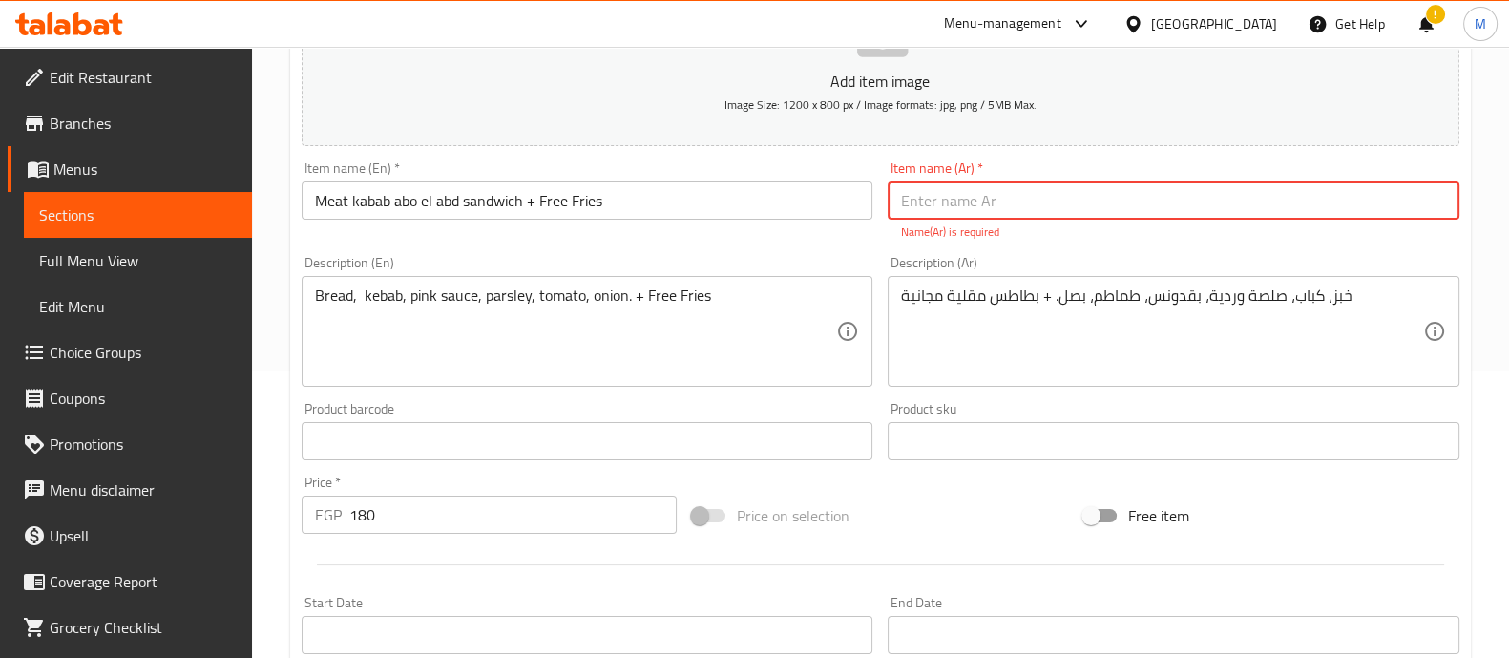
click at [1048, 198] on input "text" at bounding box center [1174, 200] width 572 height 38
paste input "ساندويتش كباب لحم أبو العبد + بطاطس مجانية"
type input "ساندويتش كباب لحم أبو العبد + بطاطس مجانية"
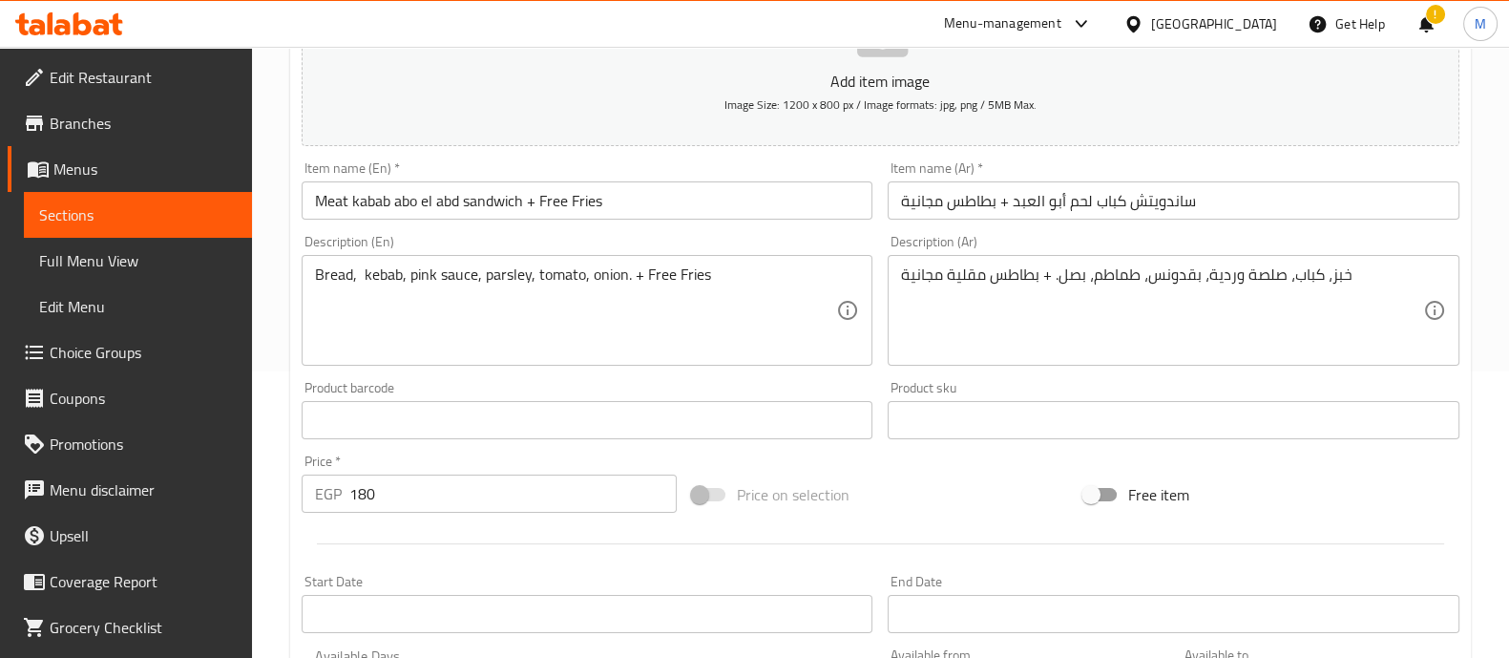
click at [630, 488] on div "Price   * EGP 180 Price *" at bounding box center [490, 483] width 376 height 58
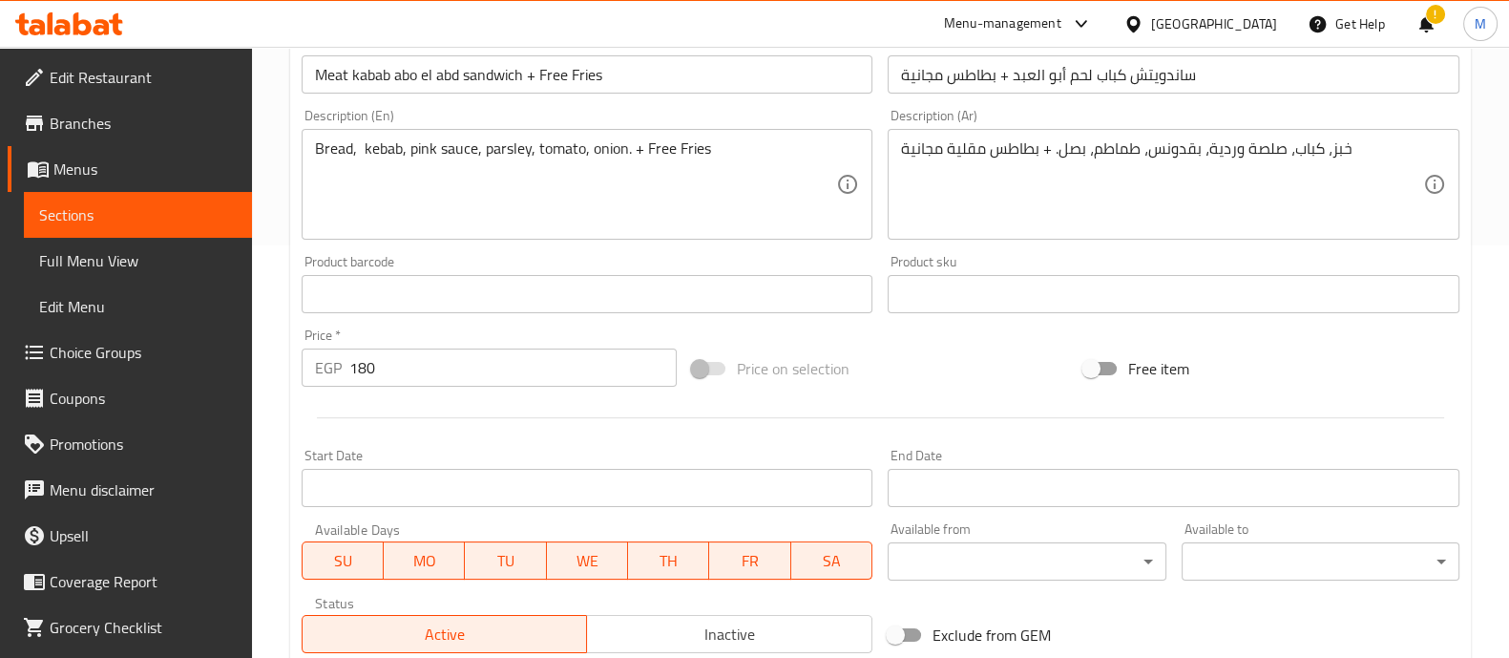
scroll to position [689, 0]
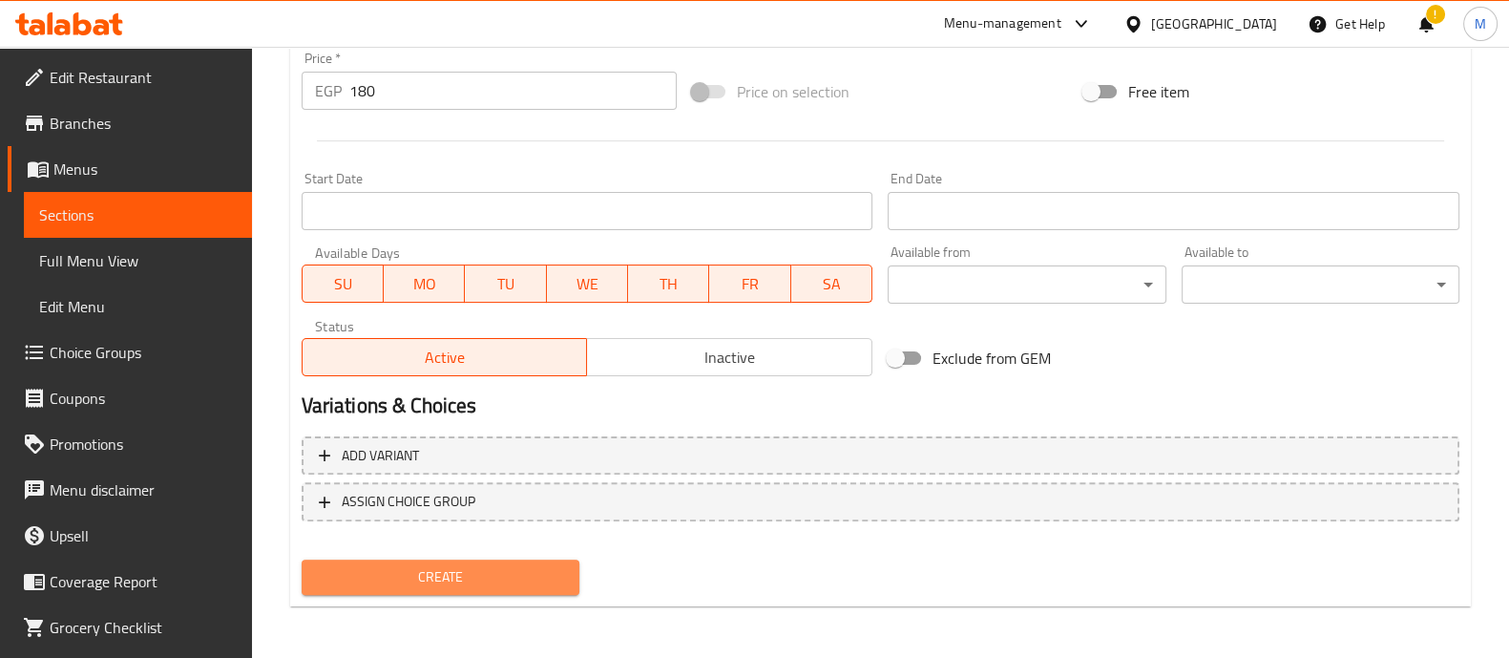
click at [507, 574] on span "Create" at bounding box center [440, 577] width 247 height 24
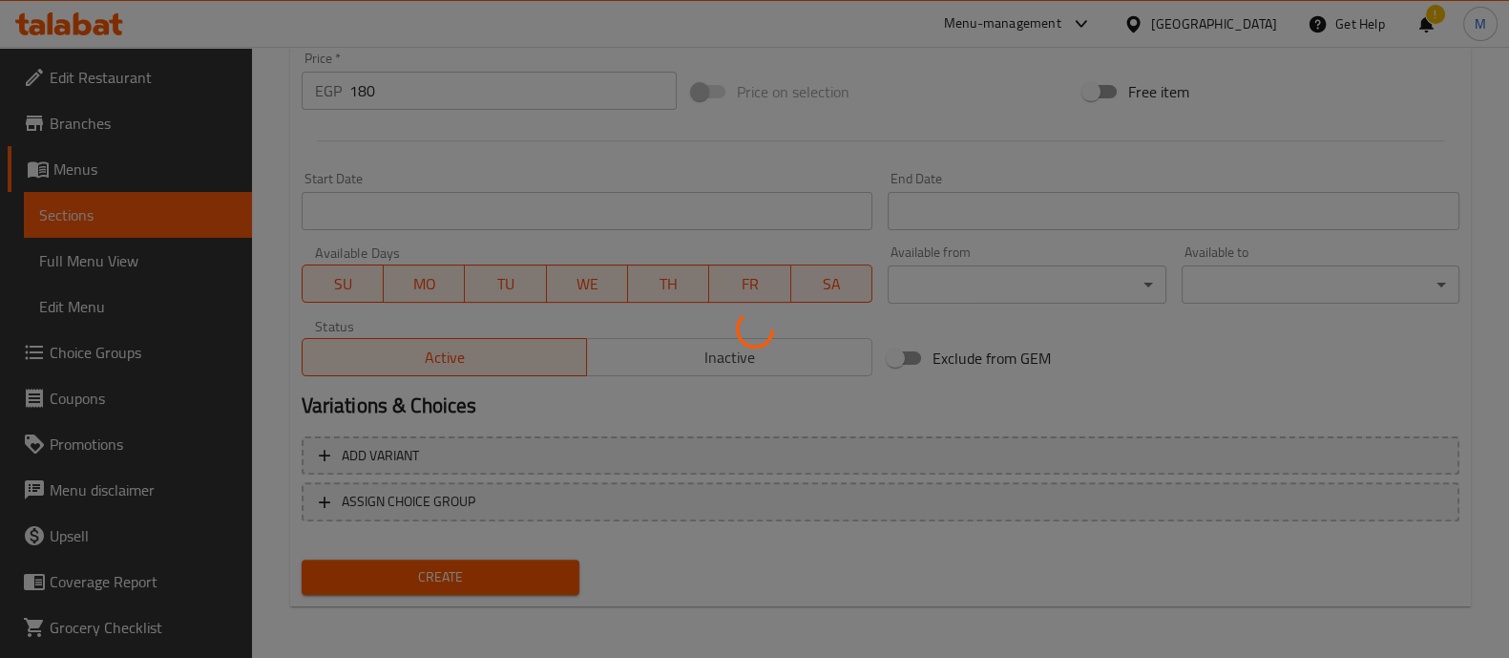
type input "0"
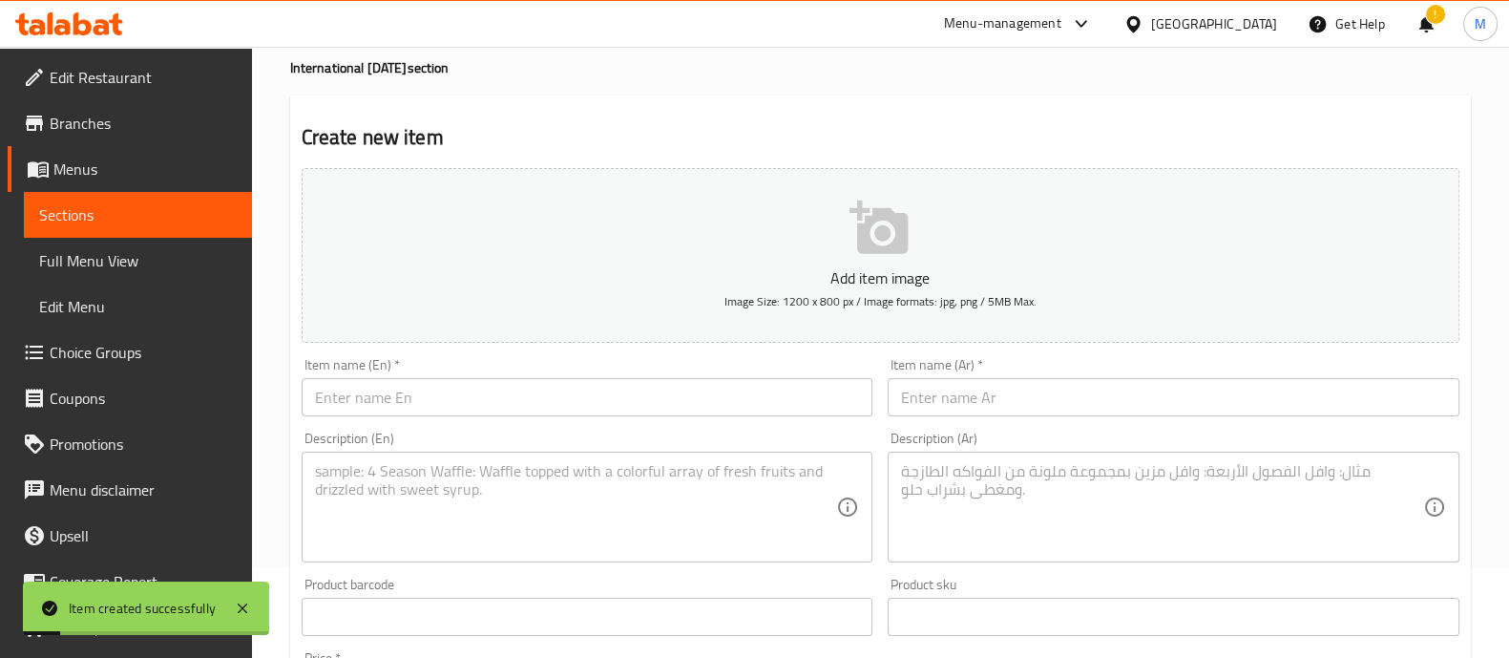
scroll to position [0, 0]
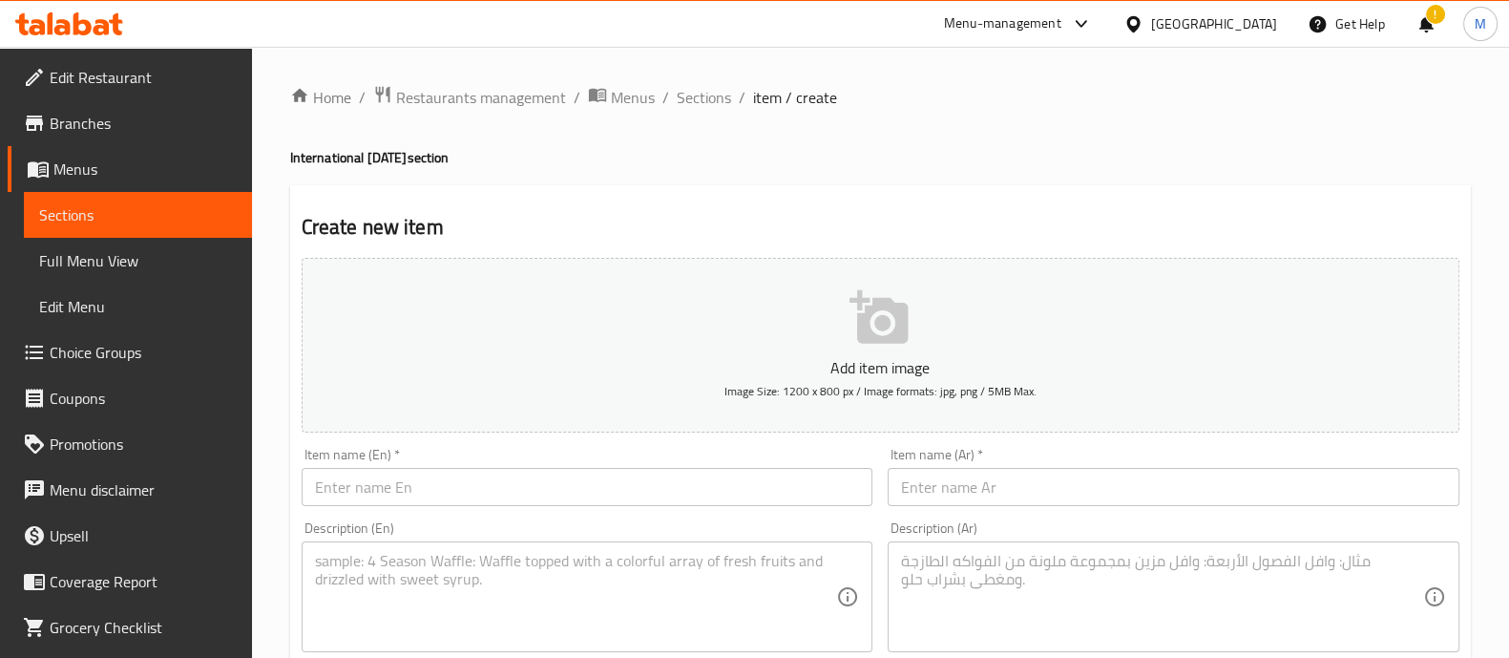
click at [62, 27] on icon at bounding box center [62, 27] width 16 height 16
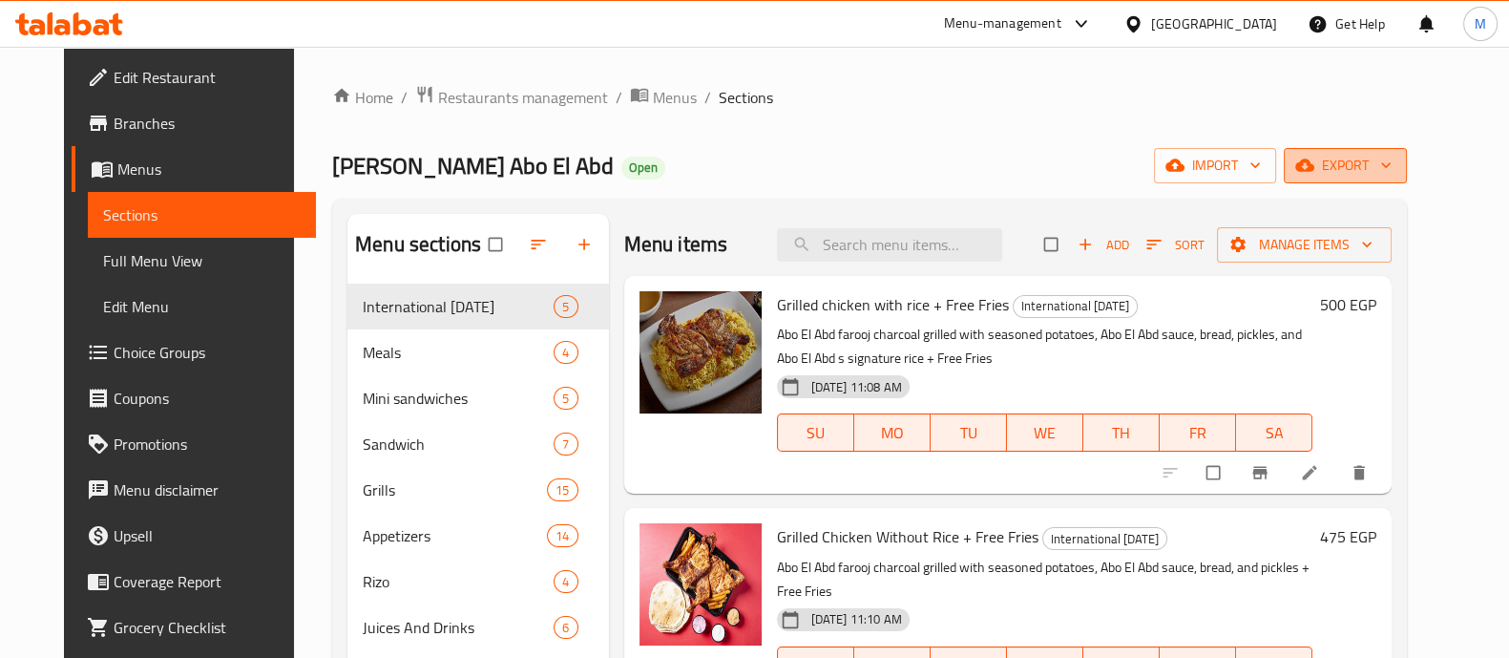
click at [1390, 178] on span "export" at bounding box center [1345, 166] width 93 height 24
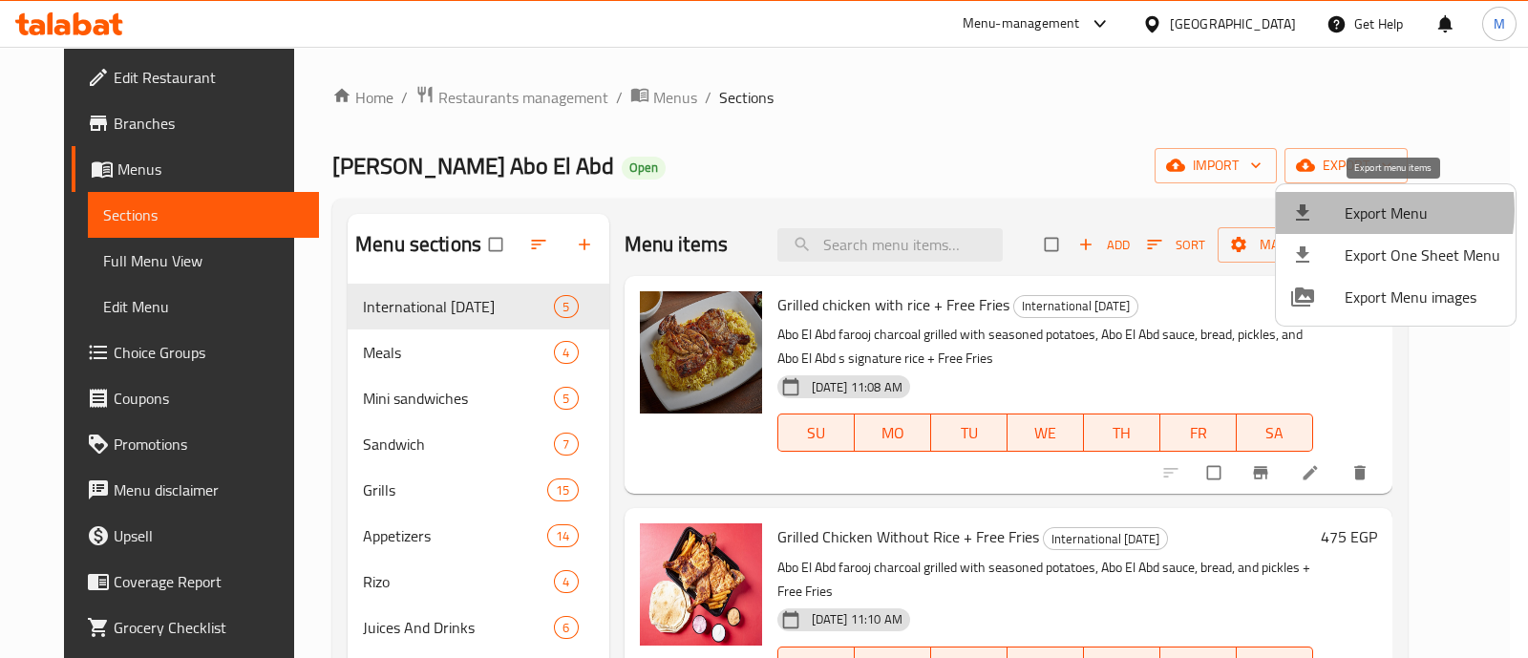
click at [1358, 210] on span "Export Menu" at bounding box center [1422, 212] width 156 height 23
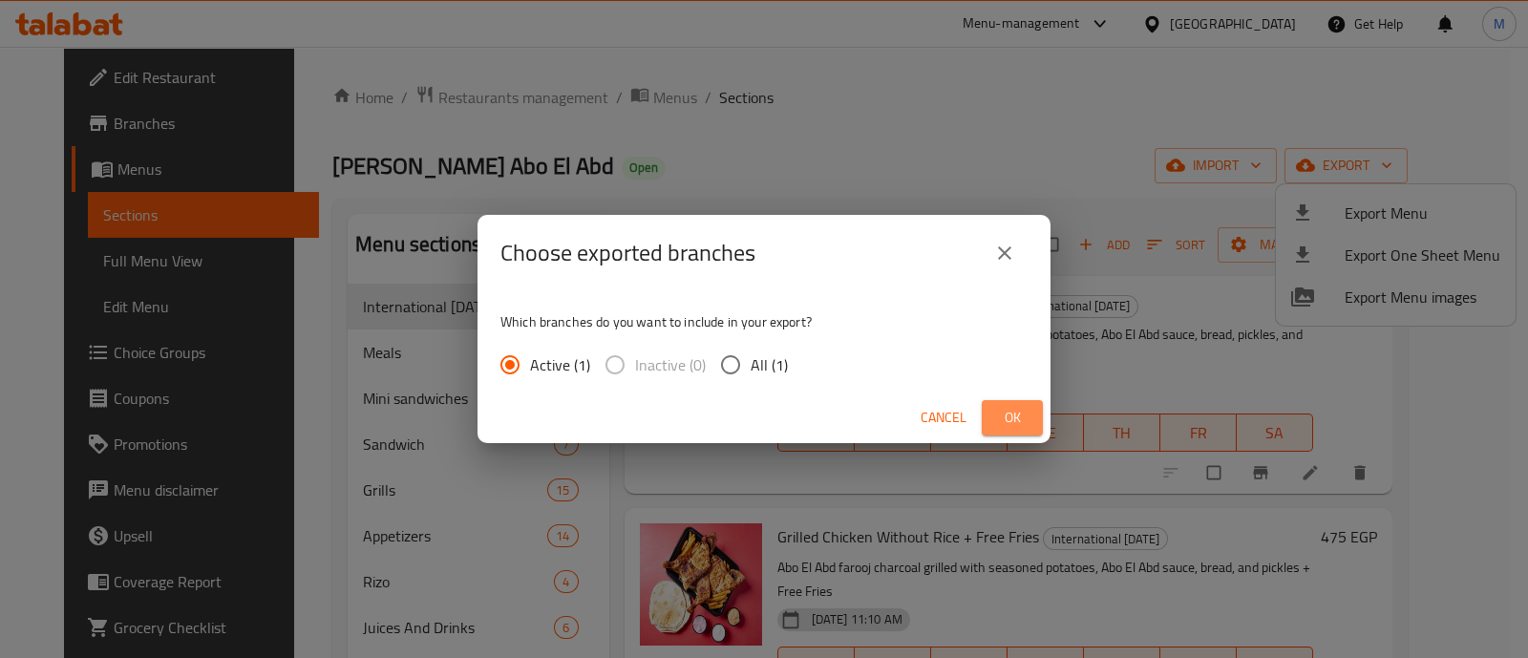
click at [1016, 422] on span "Ok" at bounding box center [1012, 418] width 31 height 24
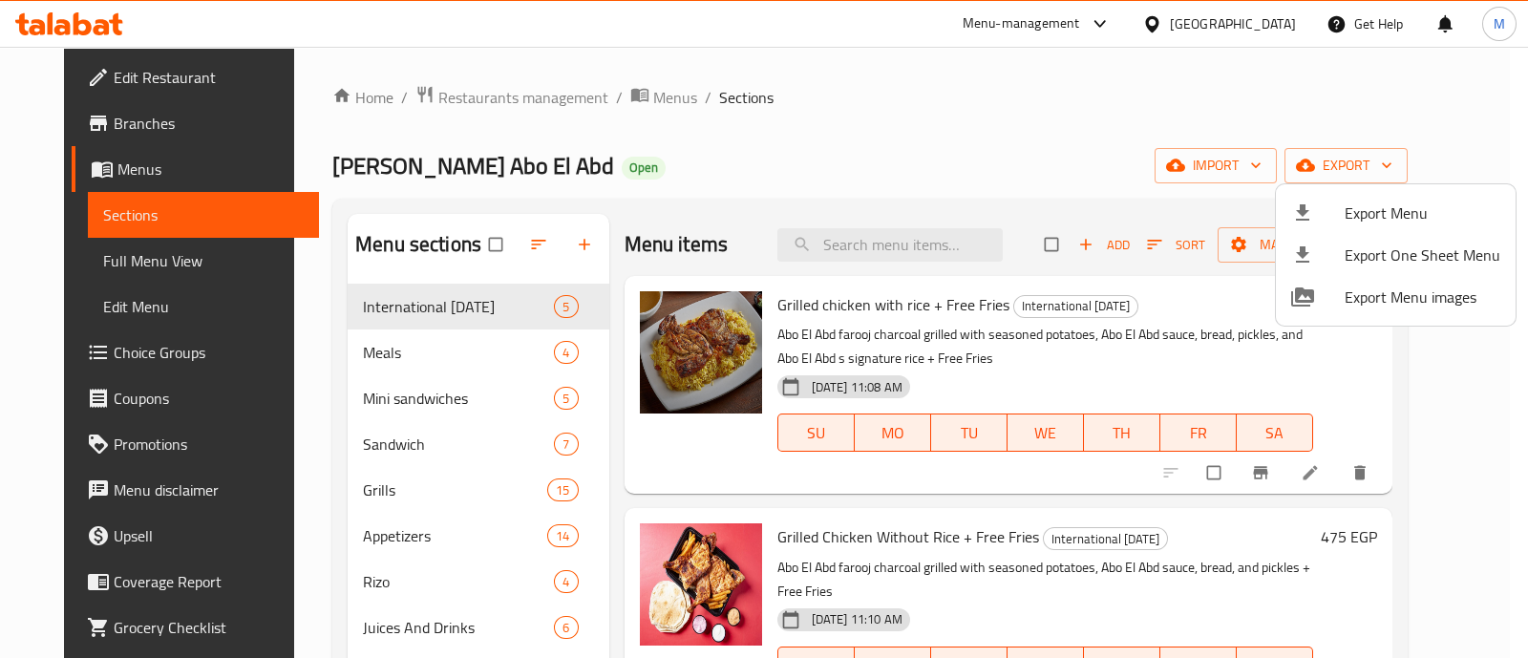
click at [1297, 467] on div at bounding box center [764, 329] width 1528 height 658
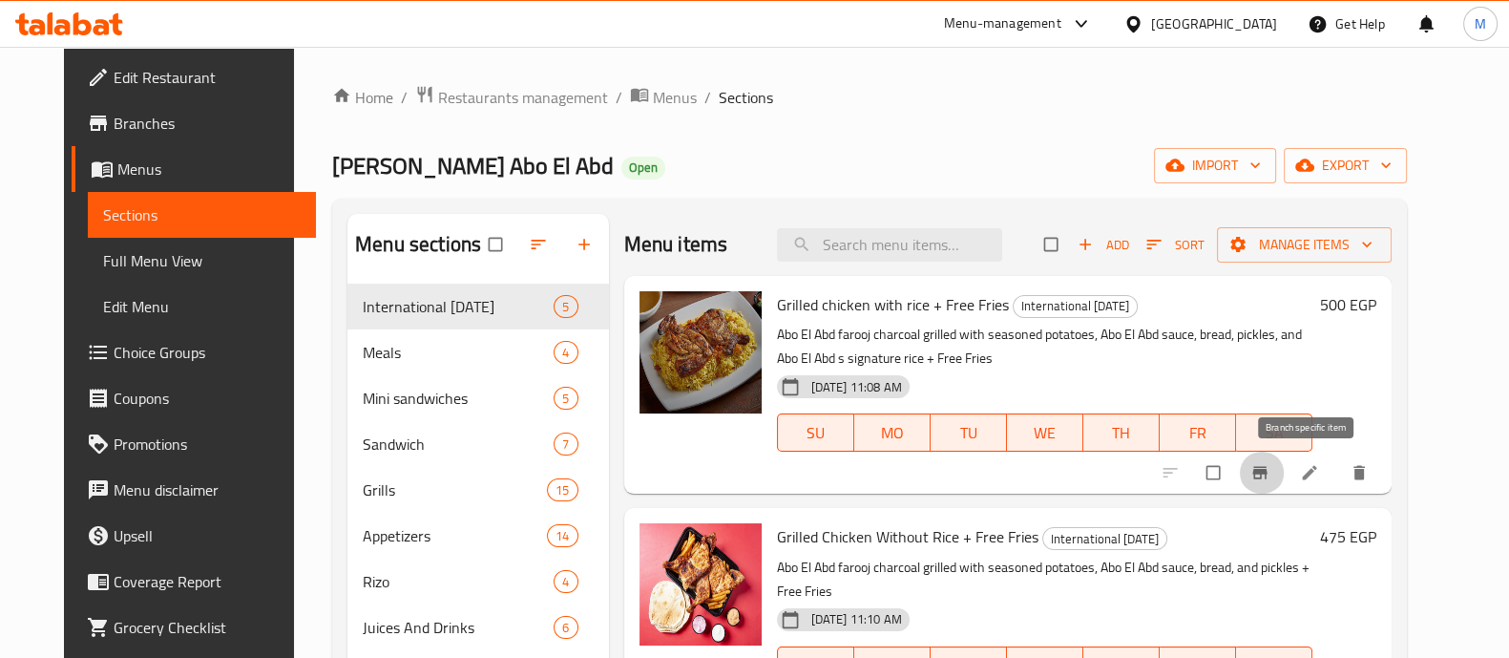
click at [1270, 475] on icon "Branch-specific-item" at bounding box center [1260, 472] width 19 height 19
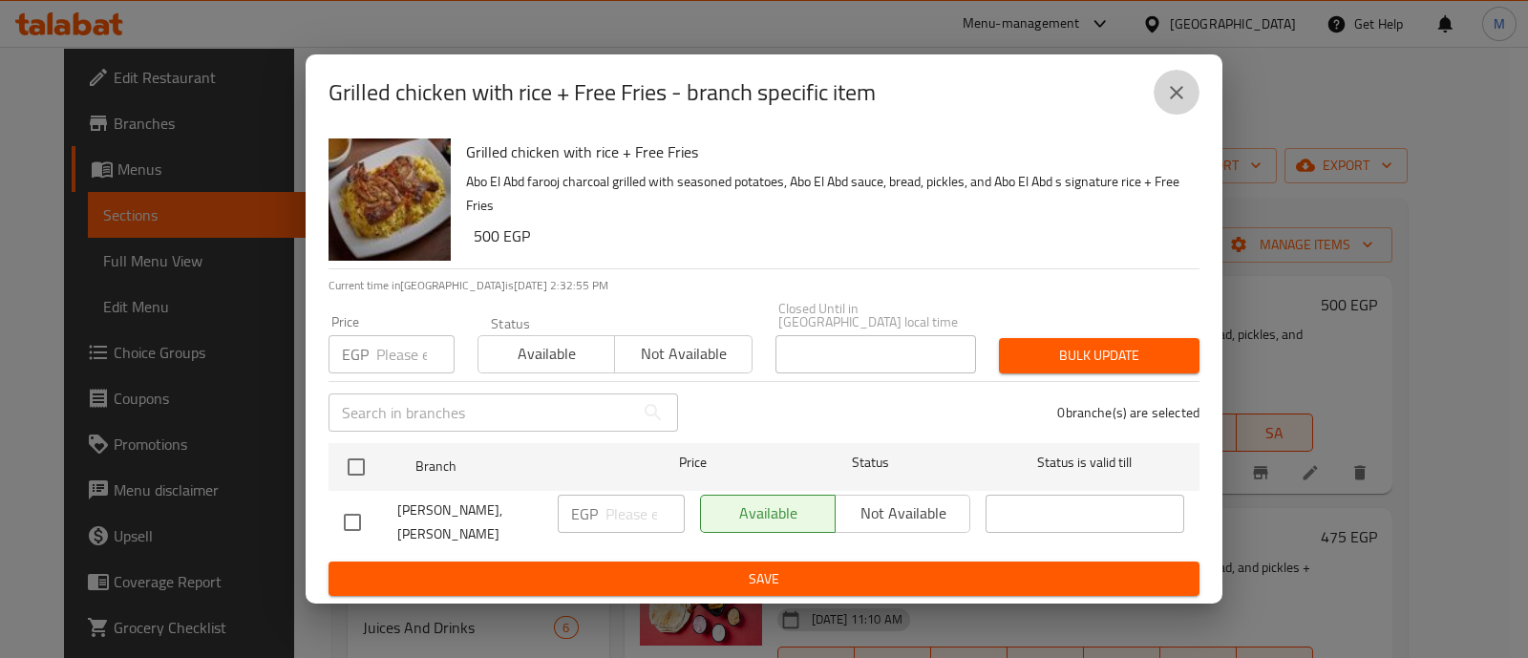
click at [1166, 81] on icon "close" at bounding box center [1176, 92] width 23 height 23
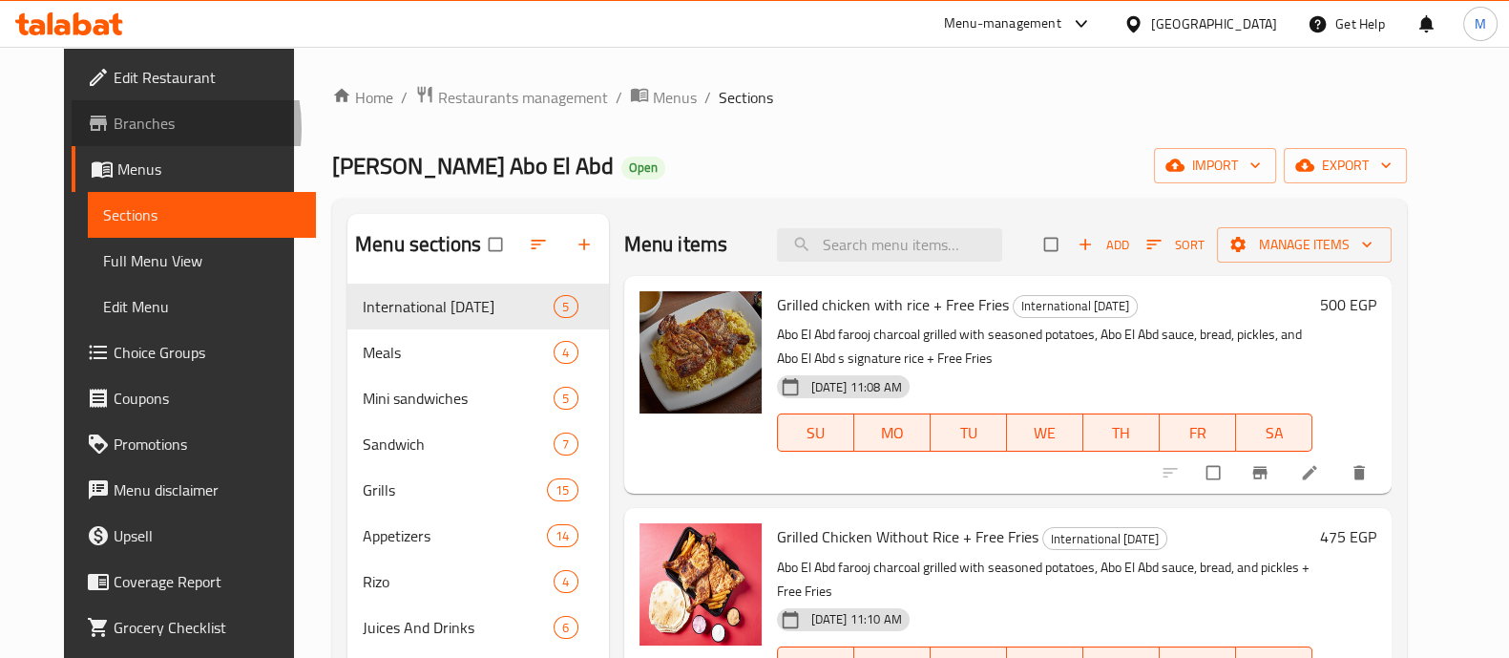
click at [114, 128] on span "Branches" at bounding box center [207, 123] width 187 height 23
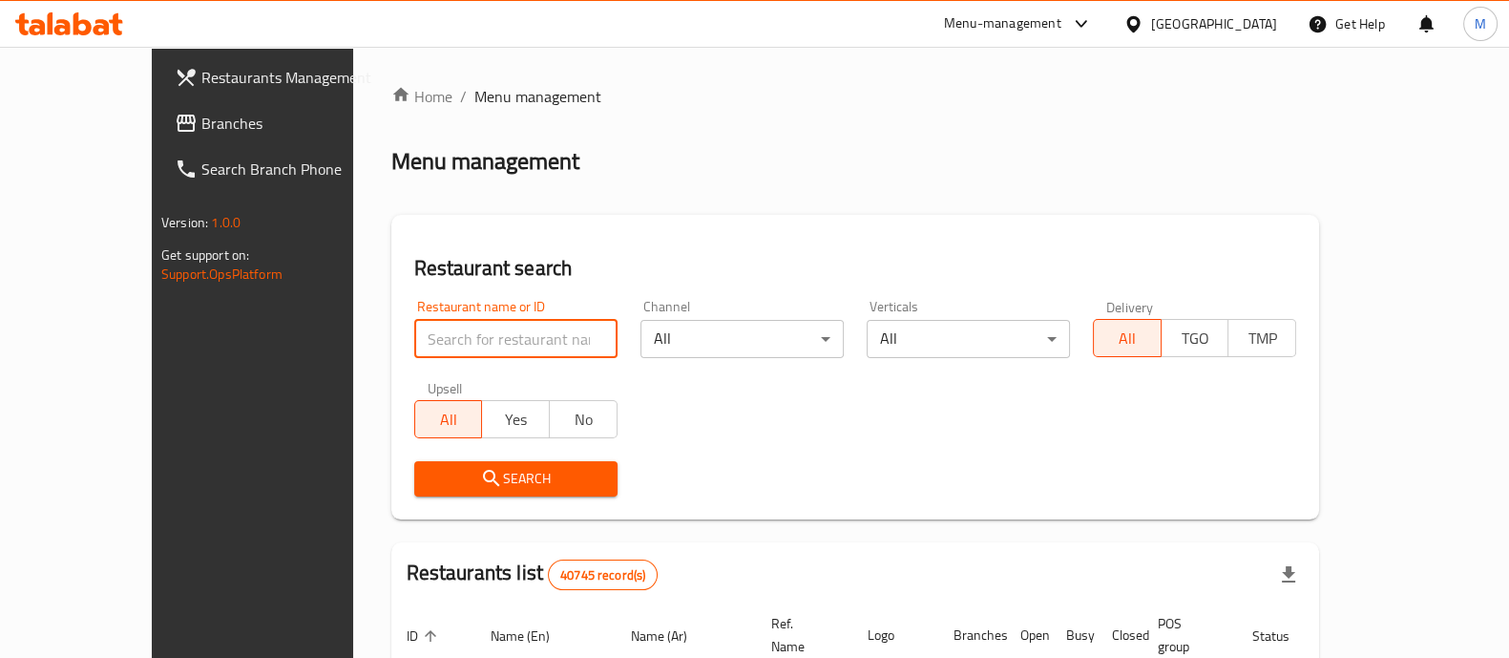
click at [426, 330] on input "search" at bounding box center [515, 339] width 203 height 38
paste input "686437"
type input "686437"
click button "Search" at bounding box center [515, 478] width 203 height 35
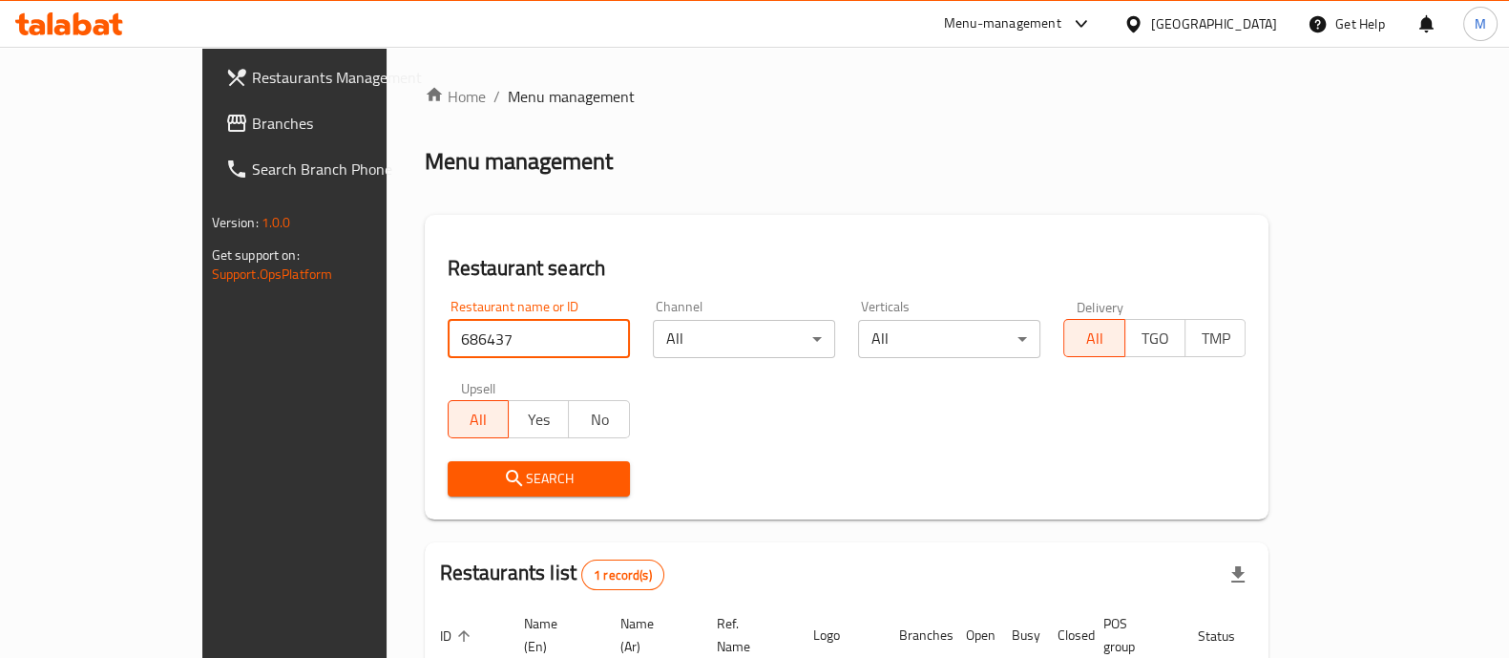
scroll to position [156, 0]
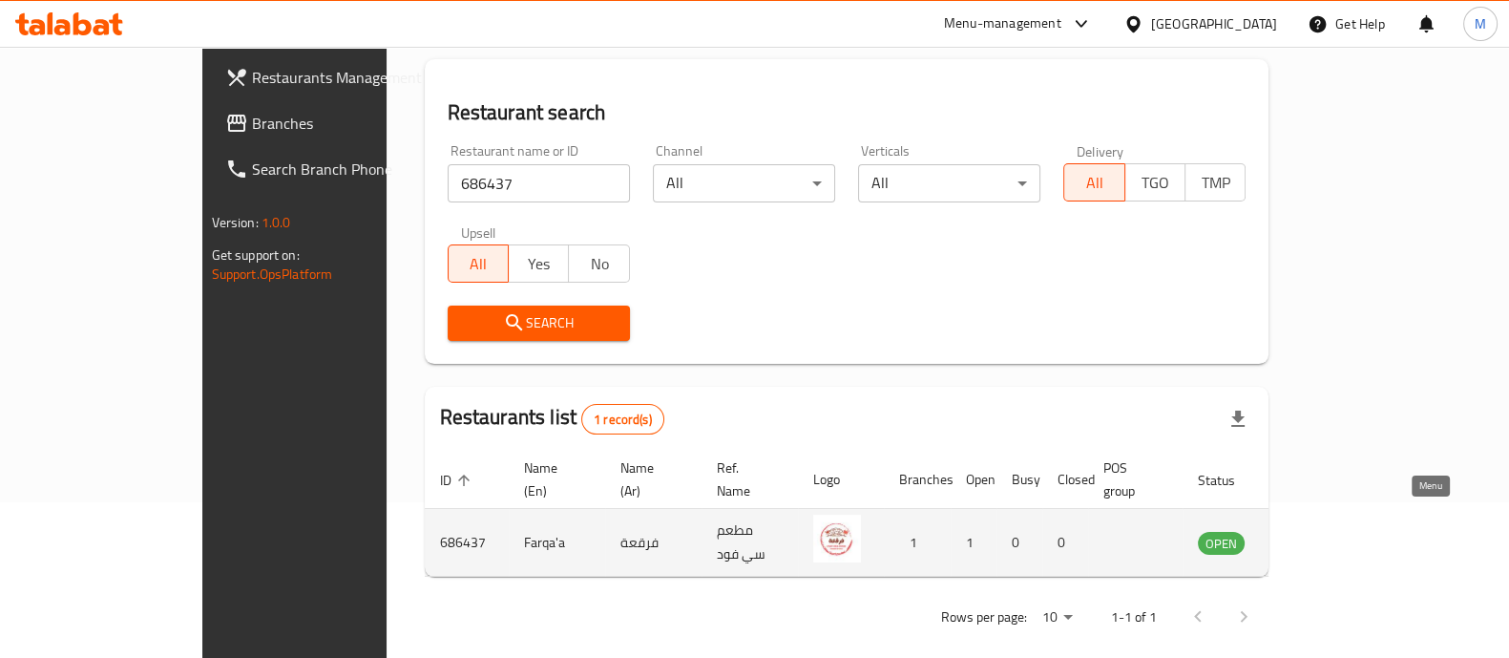
click at [1321, 531] on icon "enhanced table" at bounding box center [1309, 542] width 23 height 23
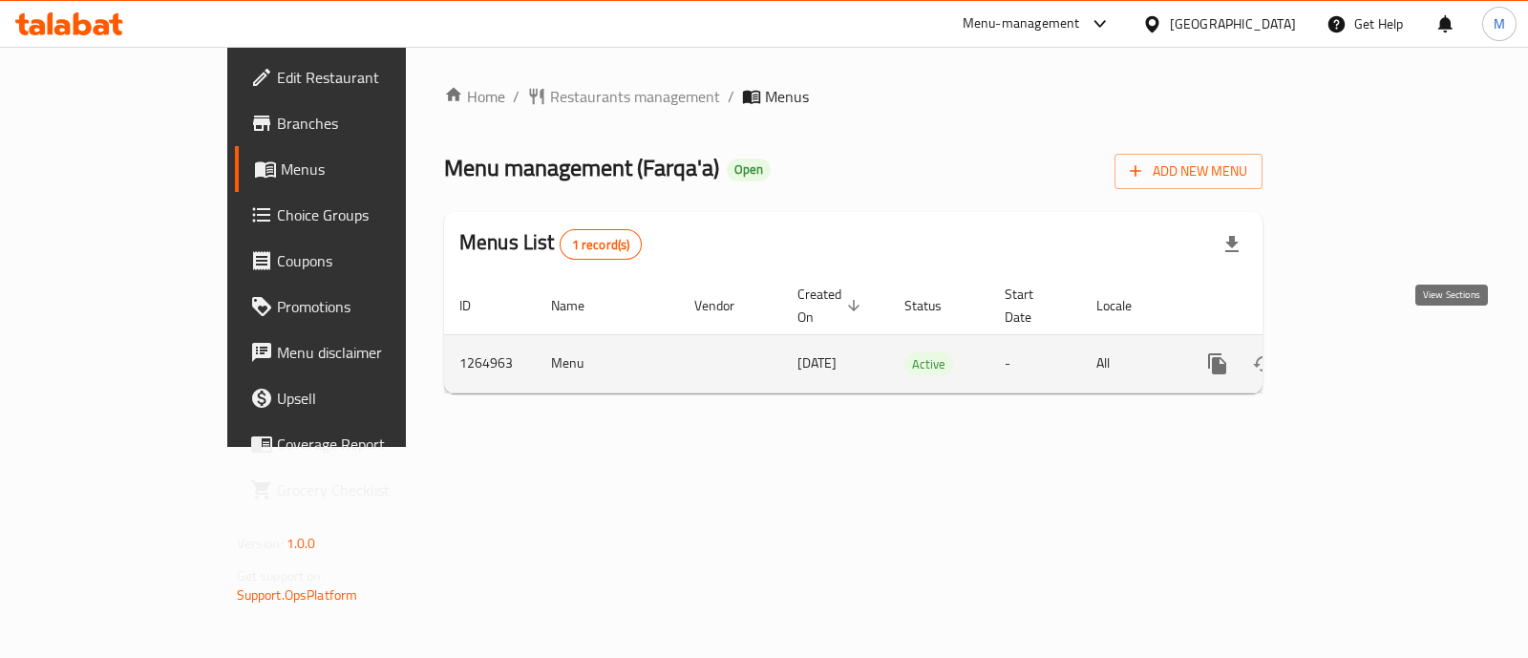
click at [1366, 352] on icon "enhanced table" at bounding box center [1354, 363] width 23 height 23
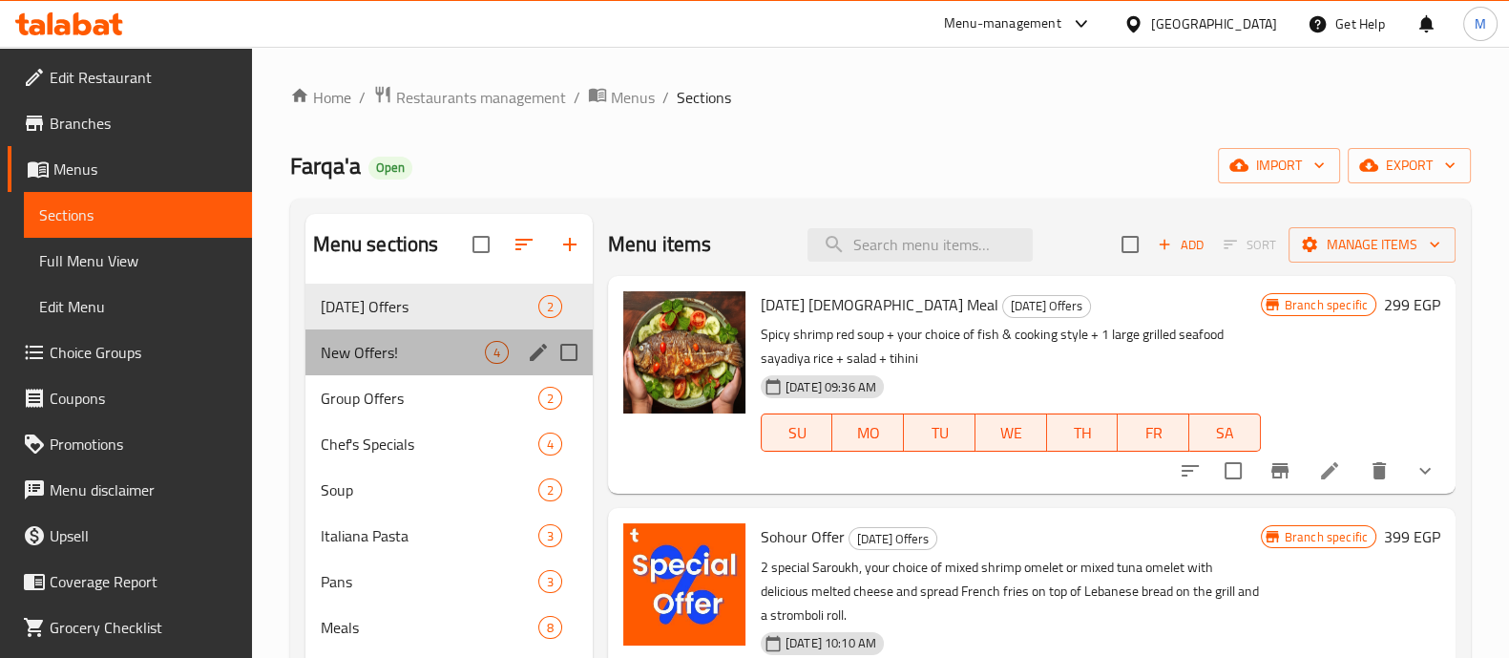
click at [478, 364] on div "New Offers! 4" at bounding box center [449, 352] width 287 height 46
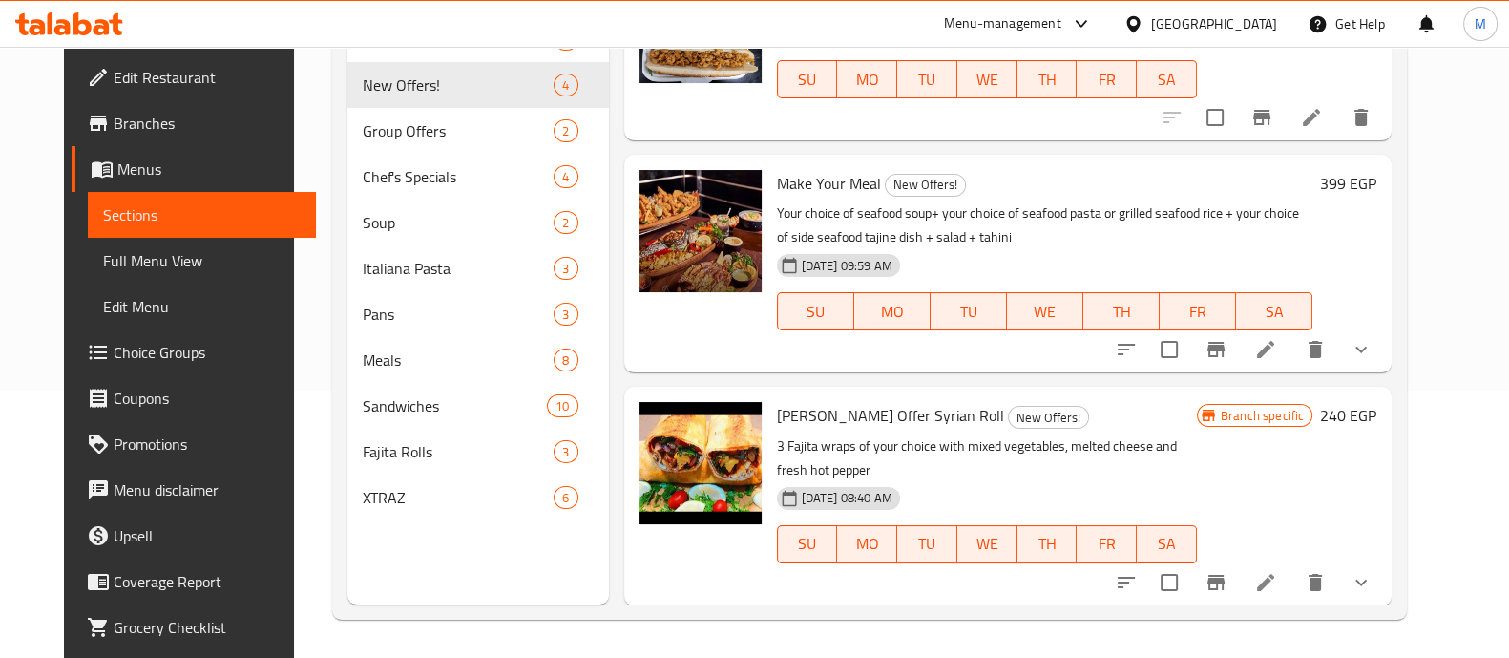
scroll to position [194, 0]
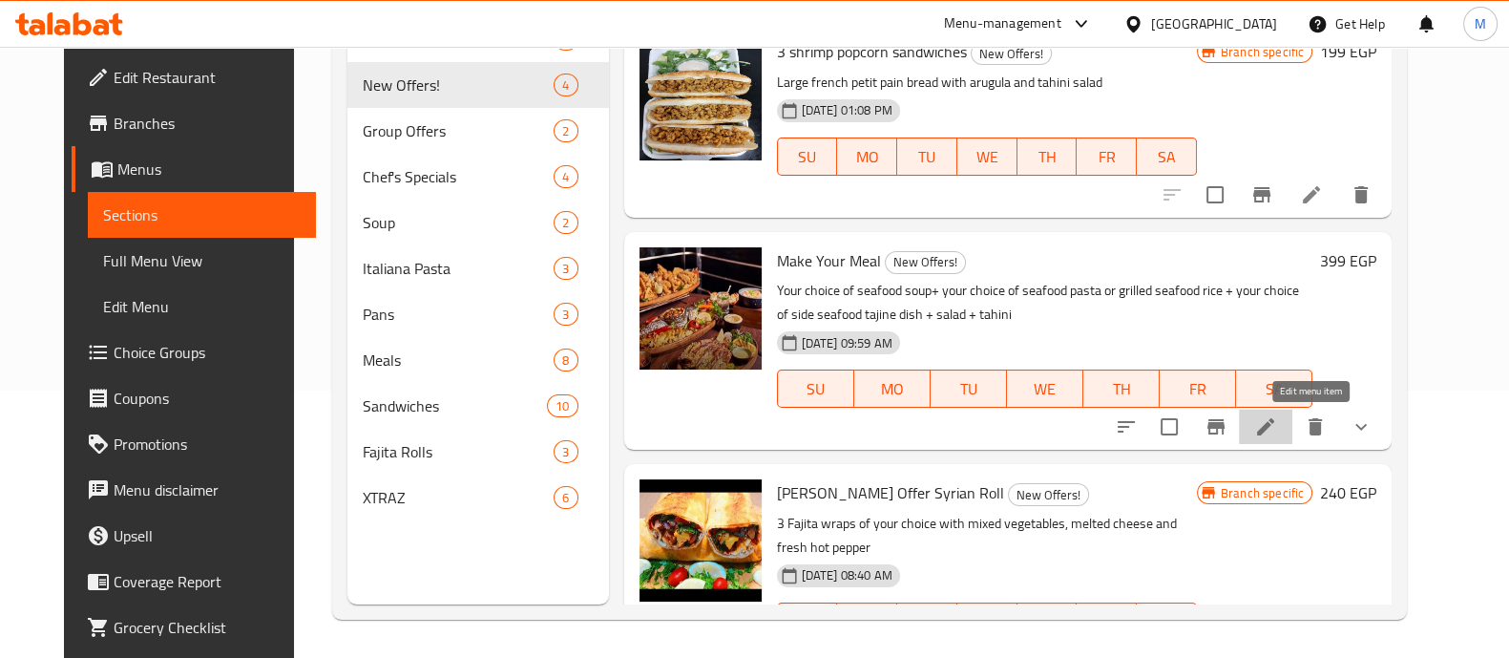
click at [1277, 424] on icon at bounding box center [1266, 426] width 23 height 23
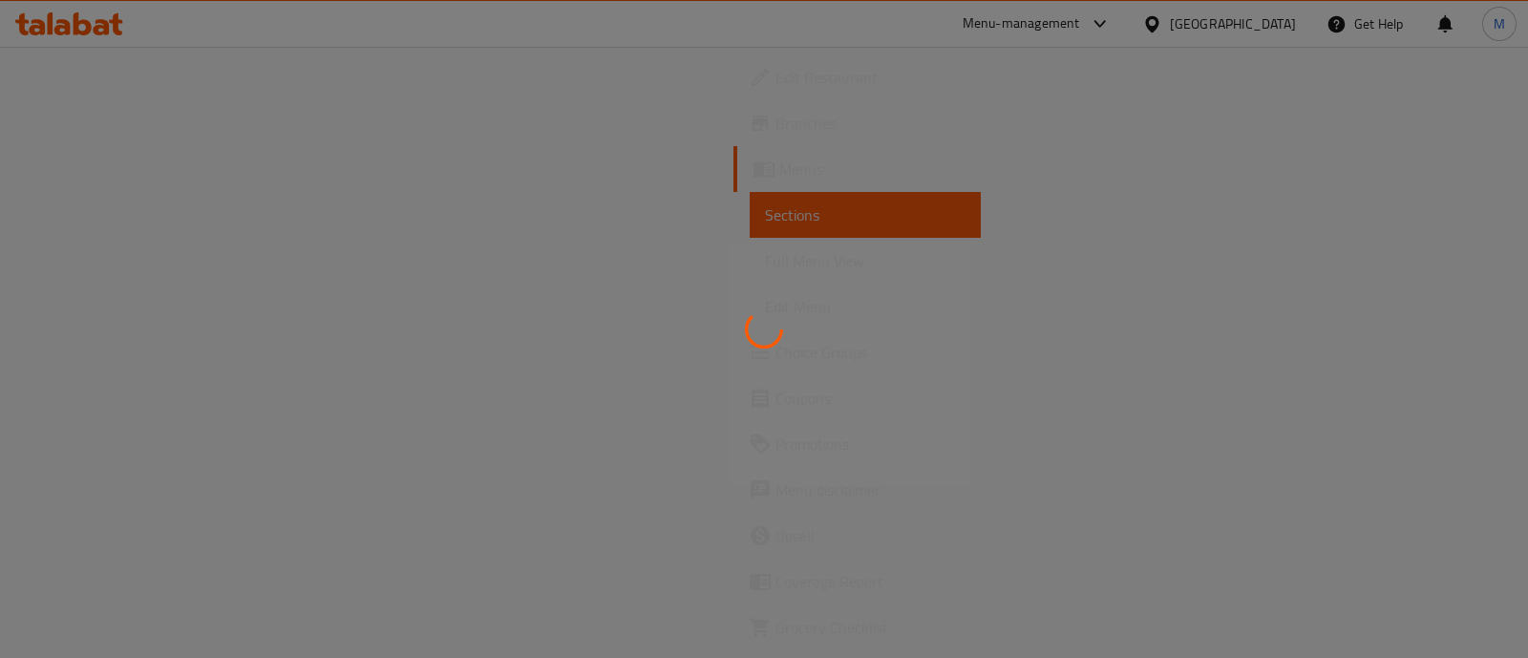
click at [640, 379] on div at bounding box center [764, 329] width 1528 height 658
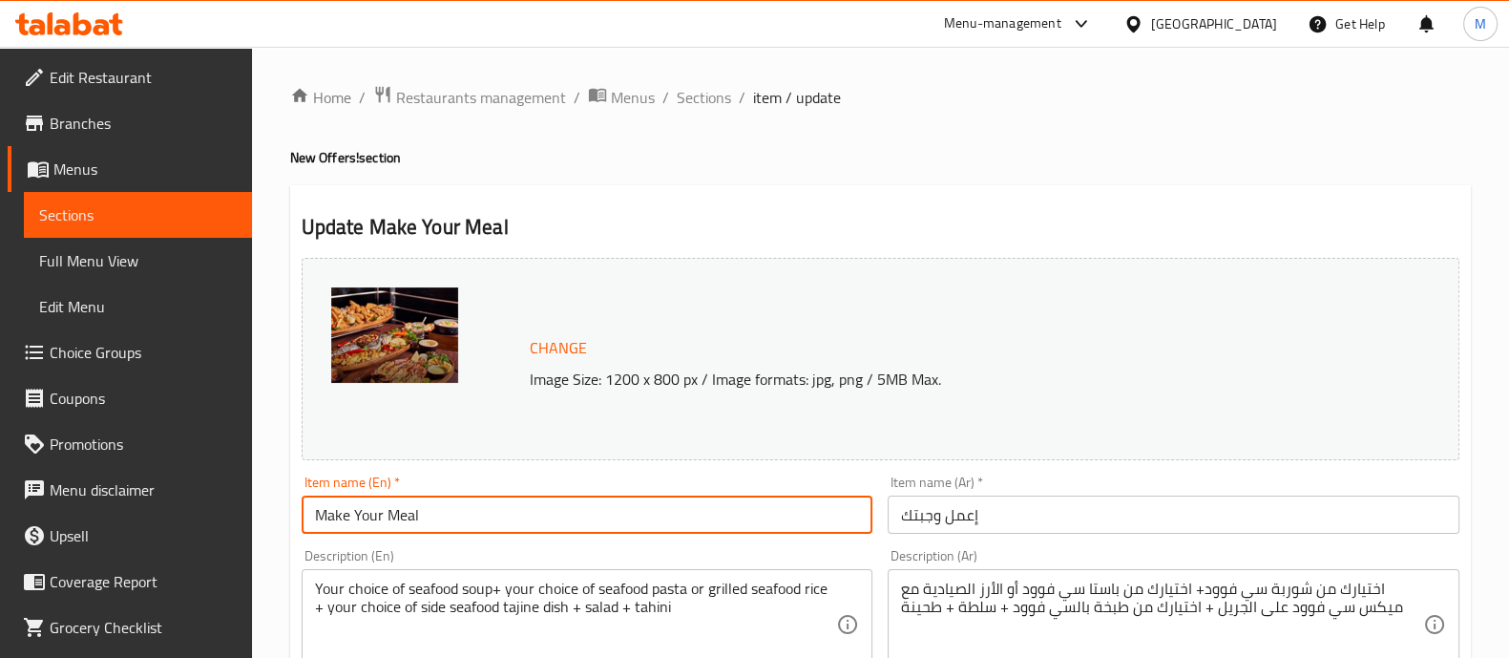
click at [456, 521] on input "Make Your Meal" at bounding box center [588, 515] width 572 height 38
type input "Make Your Meal + Free Fries"
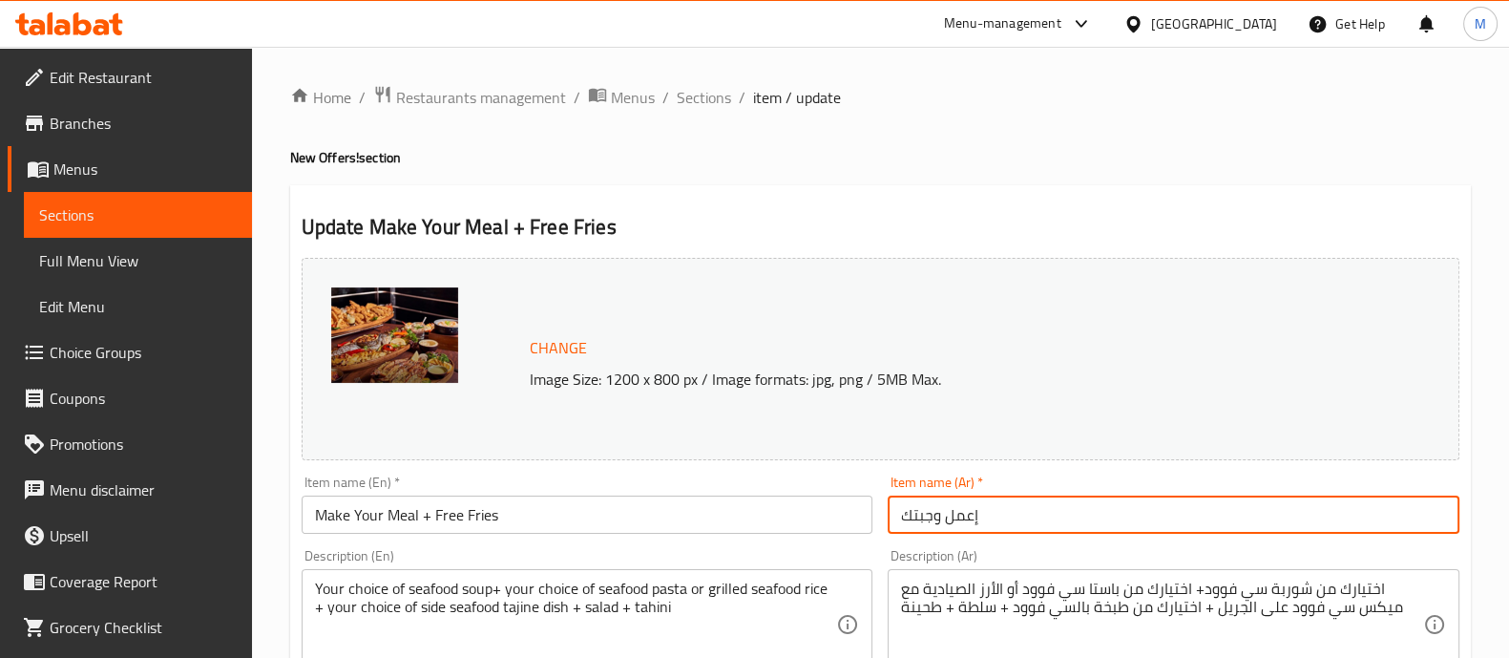
click at [1003, 513] on input "إعمل وجبتك" at bounding box center [1174, 515] width 572 height 38
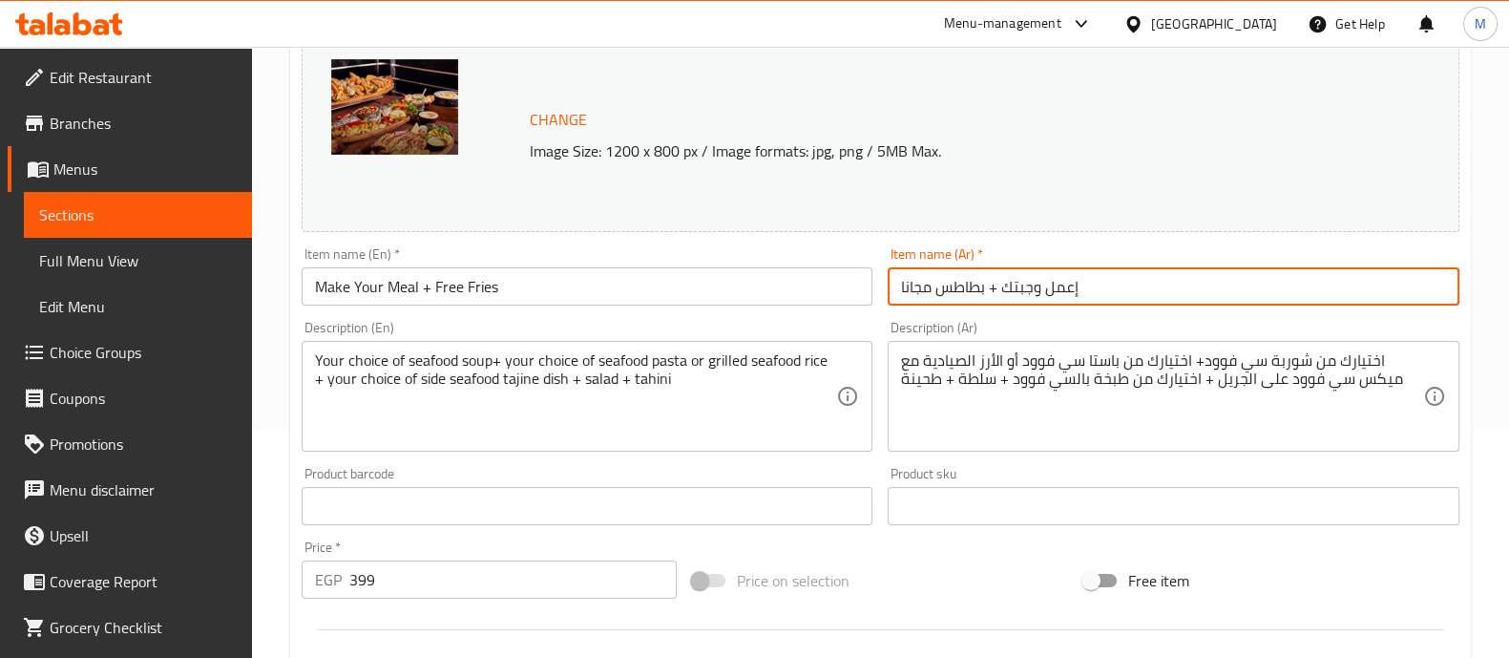
scroll to position [231, 0]
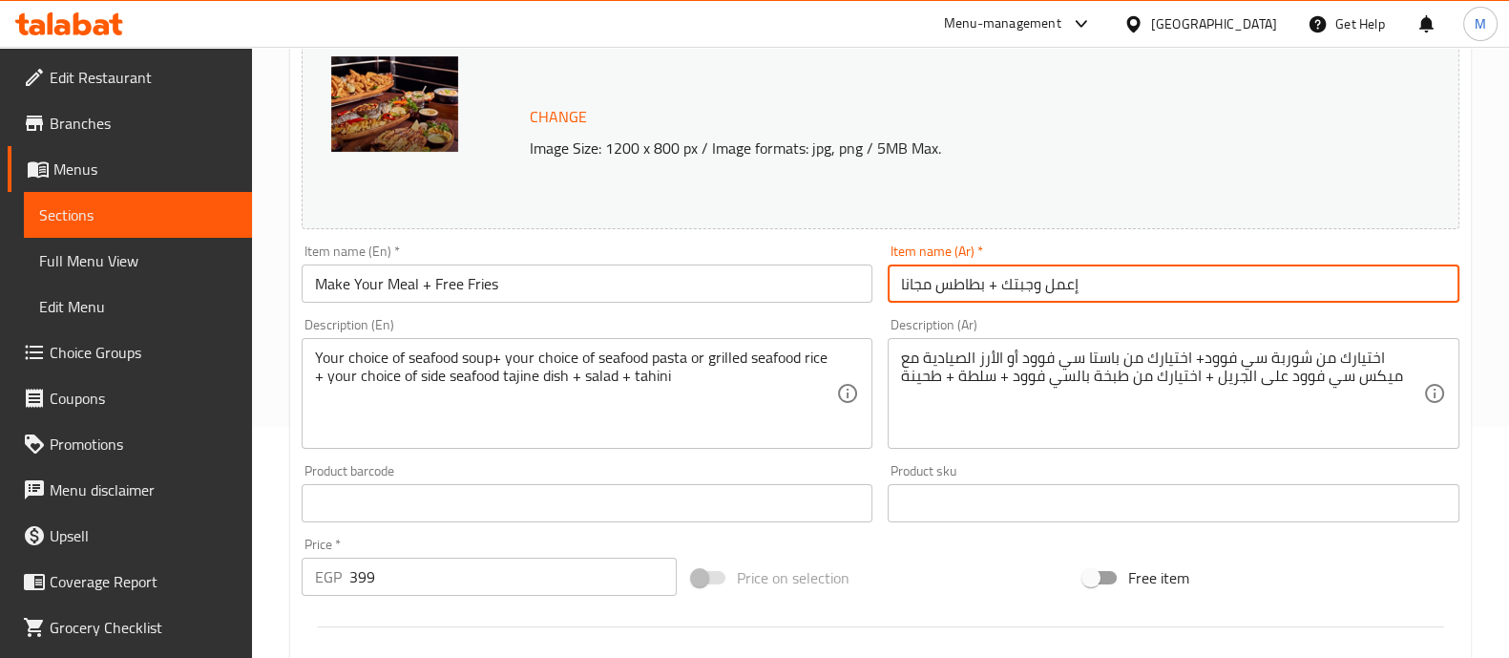
type input "إعمل وجبتك + بطاطس مجانا"
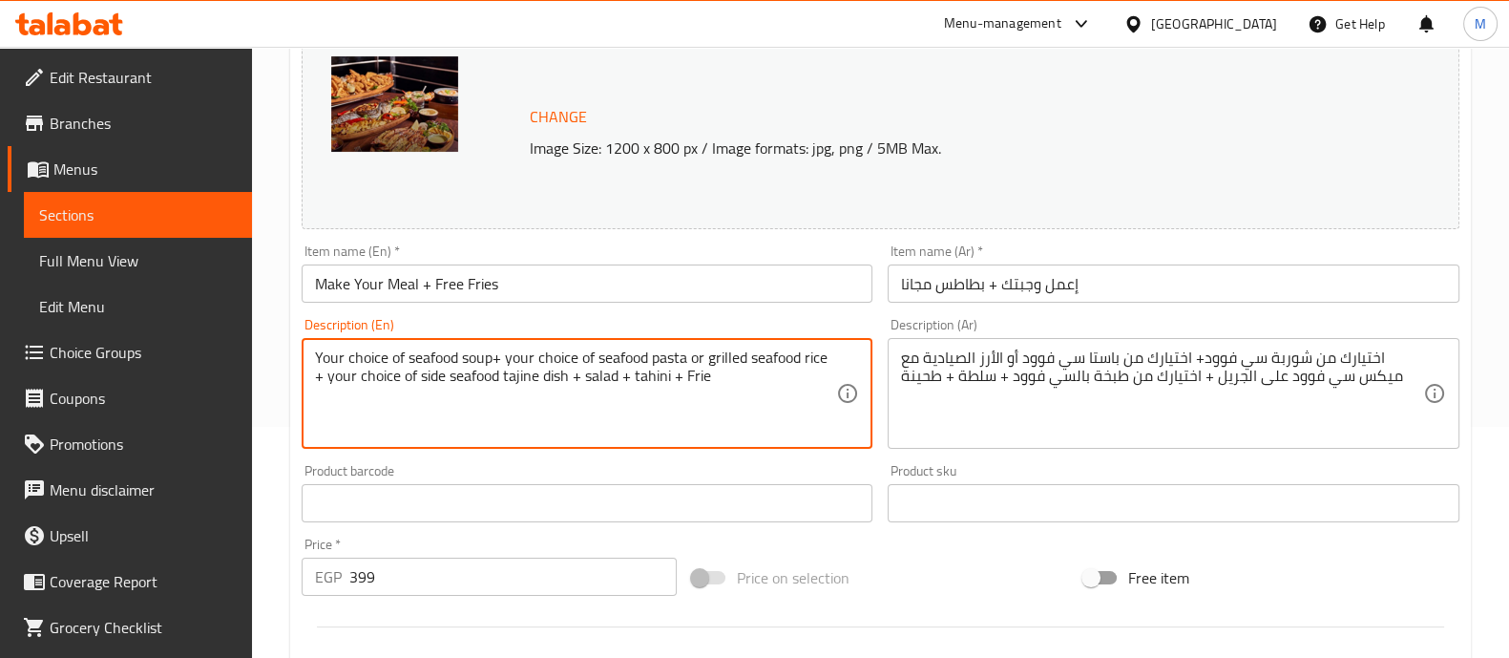
type textarea "Your choice of seafood soup+ your choice of seafood pasta or grilled seafood ri…"
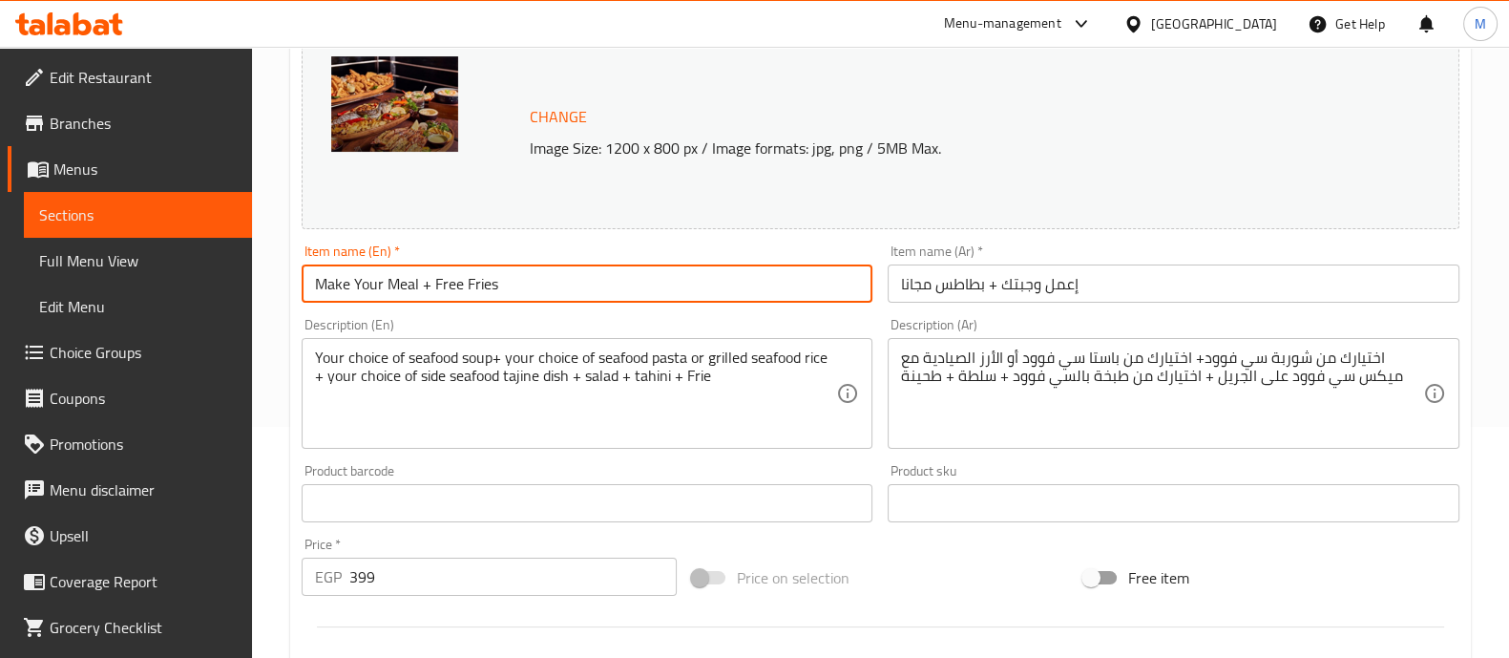
drag, startPoint x: 492, startPoint y: 279, endPoint x: 424, endPoint y: 281, distance: 67.8
click at [424, 281] on input "Make Your Meal + Free Fries" at bounding box center [588, 283] width 572 height 38
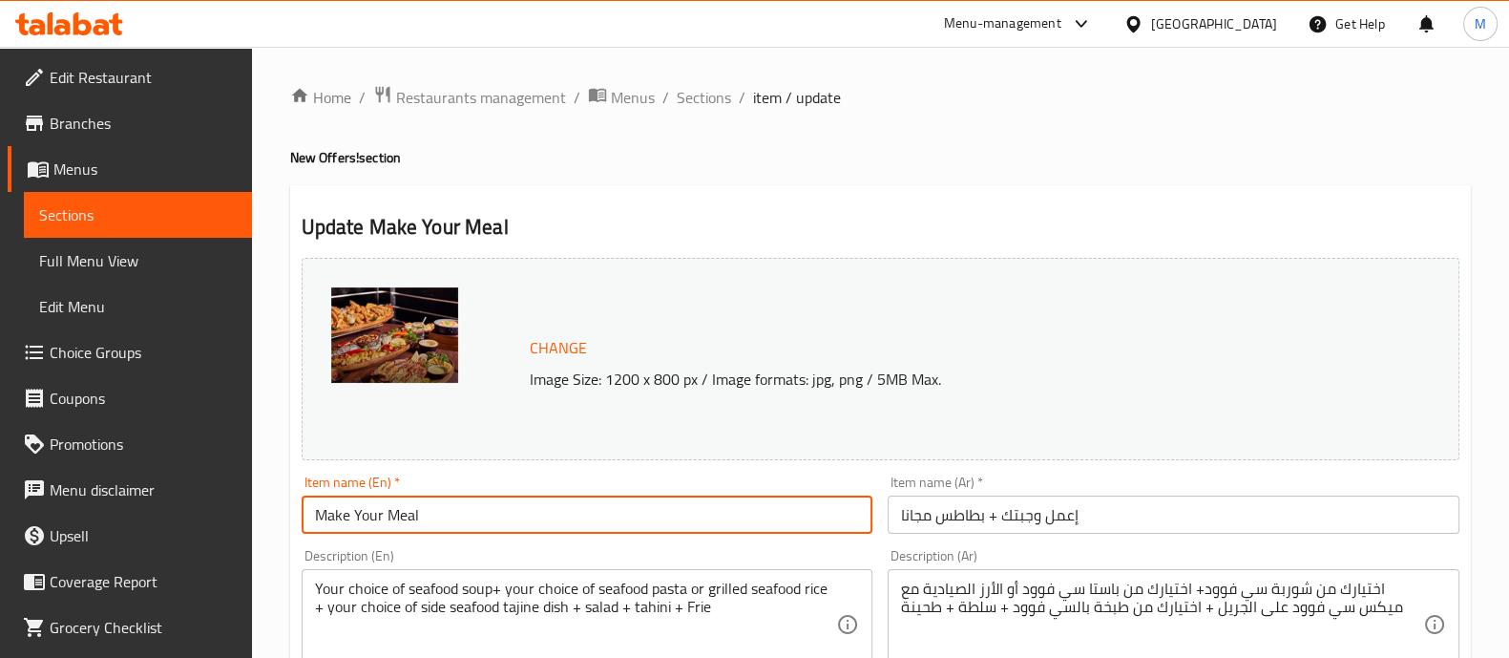
type input "Make Your Meal"
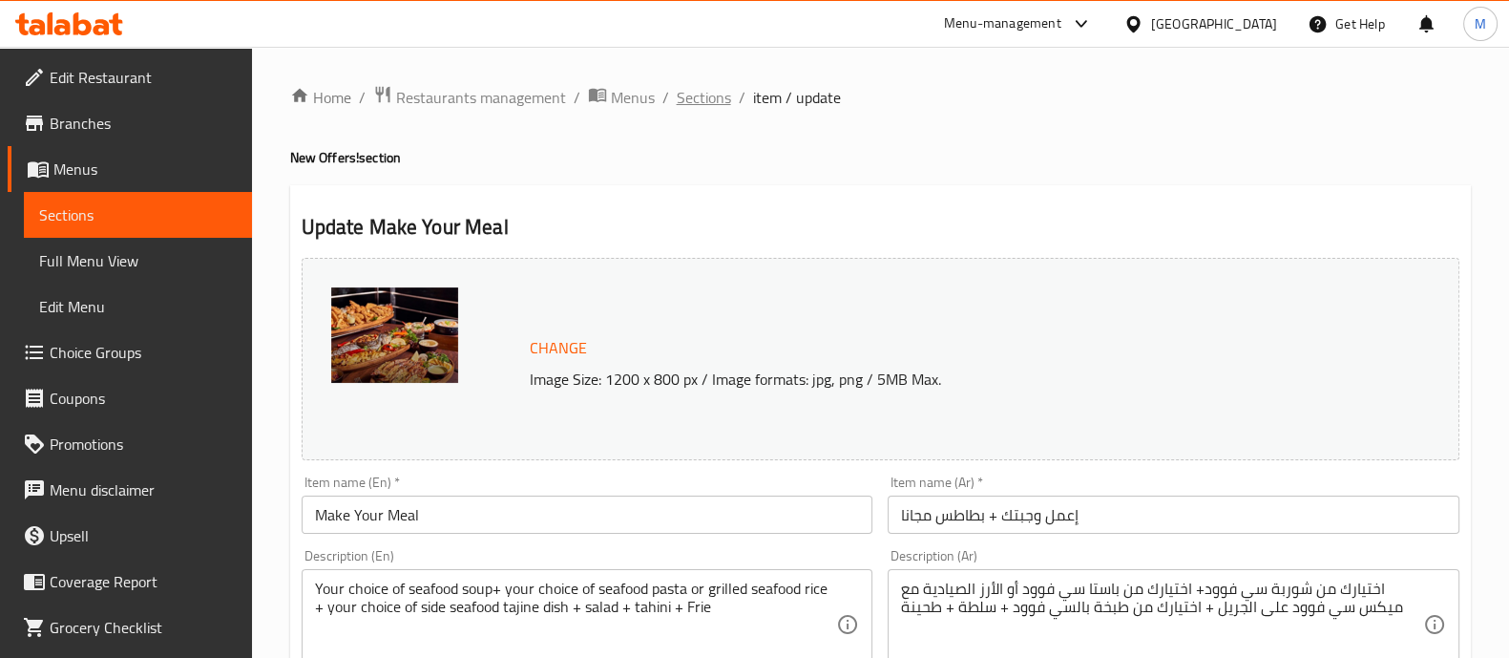
drag, startPoint x: 740, startPoint y: 88, endPoint x: 723, endPoint y: 90, distance: 17.3
click at [723, 90] on ol "Home / Restaurants management / Menus / Sections / item / update" at bounding box center [880, 97] width 1181 height 25
click at [723, 90] on span "Sections" at bounding box center [704, 97] width 54 height 23
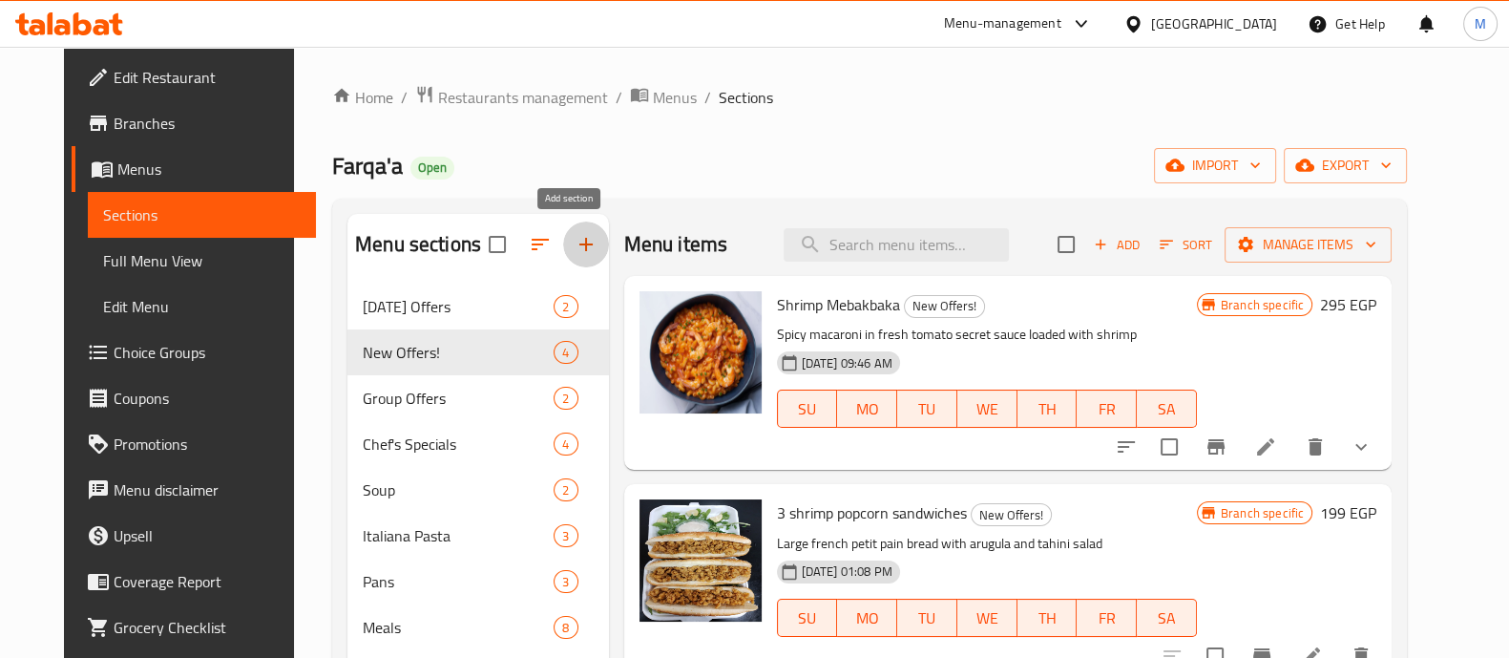
click at [575, 249] on icon "button" at bounding box center [586, 244] width 23 height 23
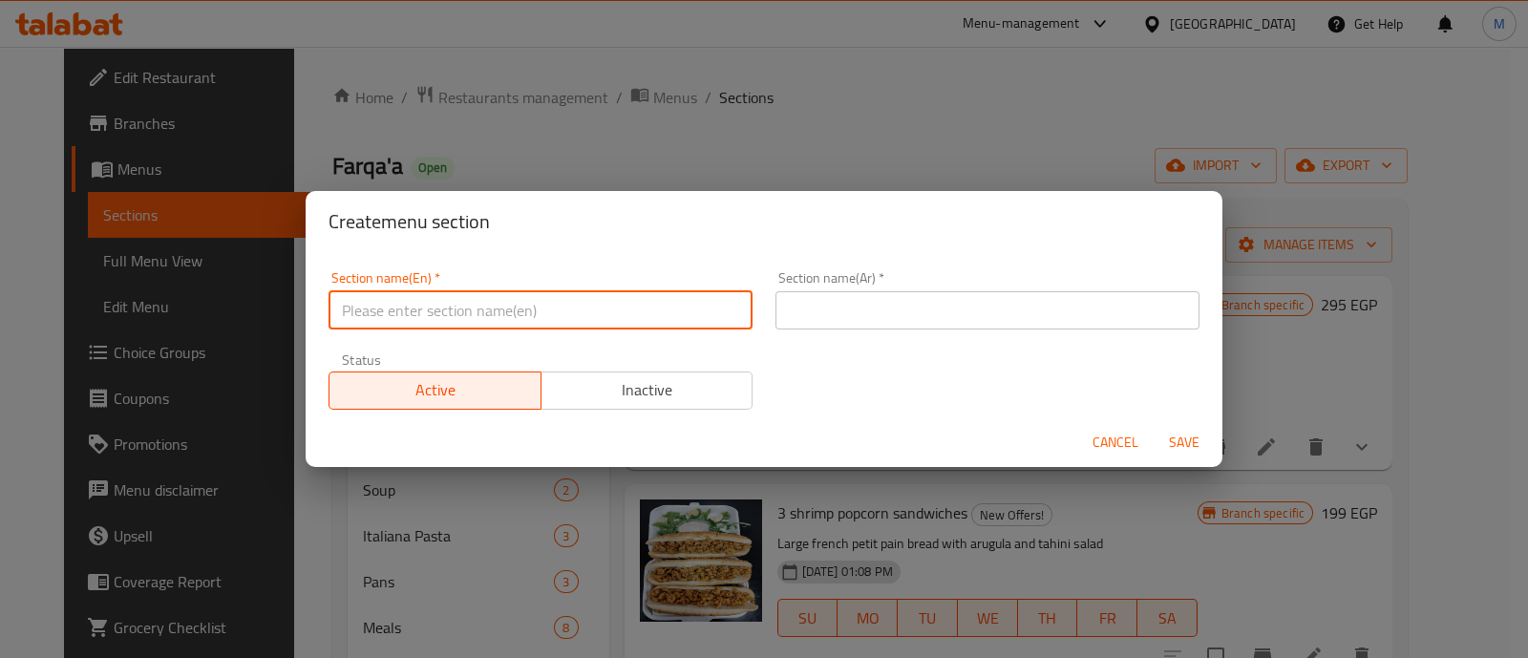
click at [487, 327] on input "text" at bounding box center [540, 310] width 424 height 38
type input "International [DATE]"
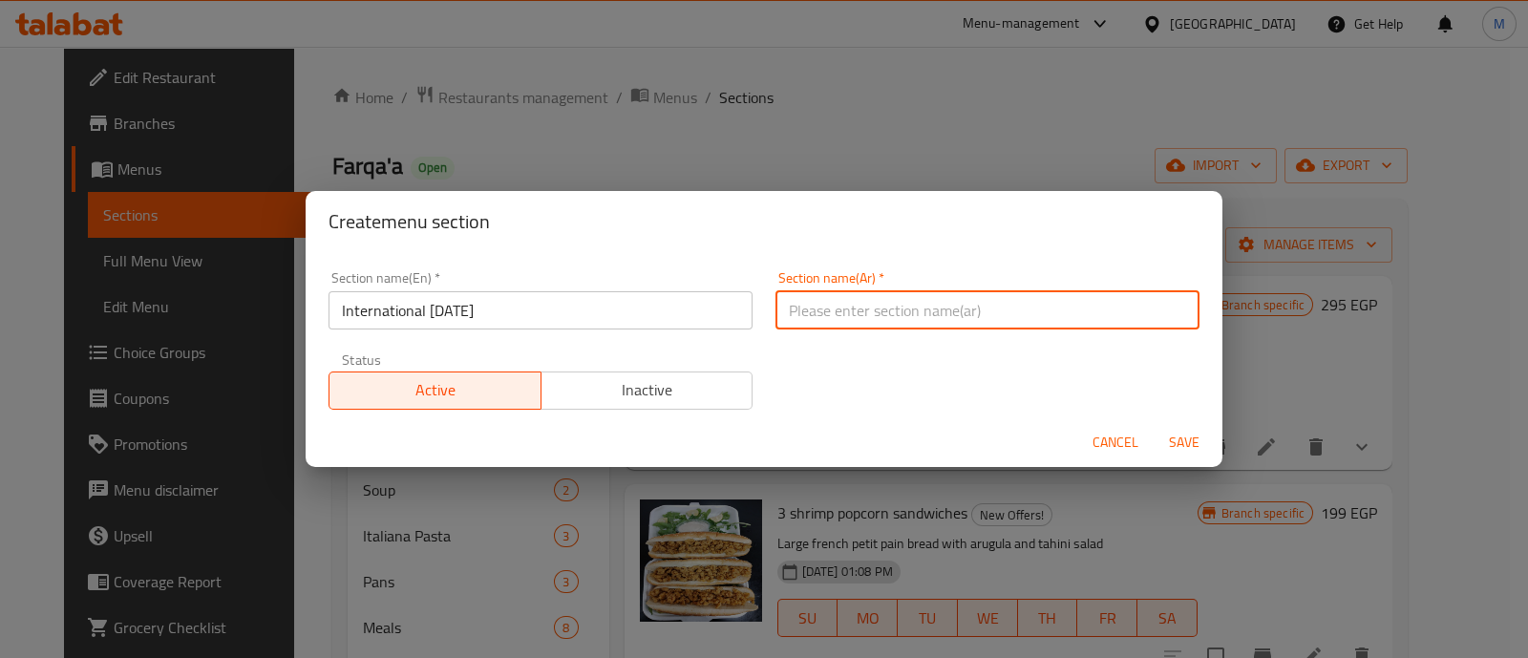
click at [897, 299] on input "text" at bounding box center [987, 310] width 424 height 38
type input "اليوم العالمي للبطاطس"
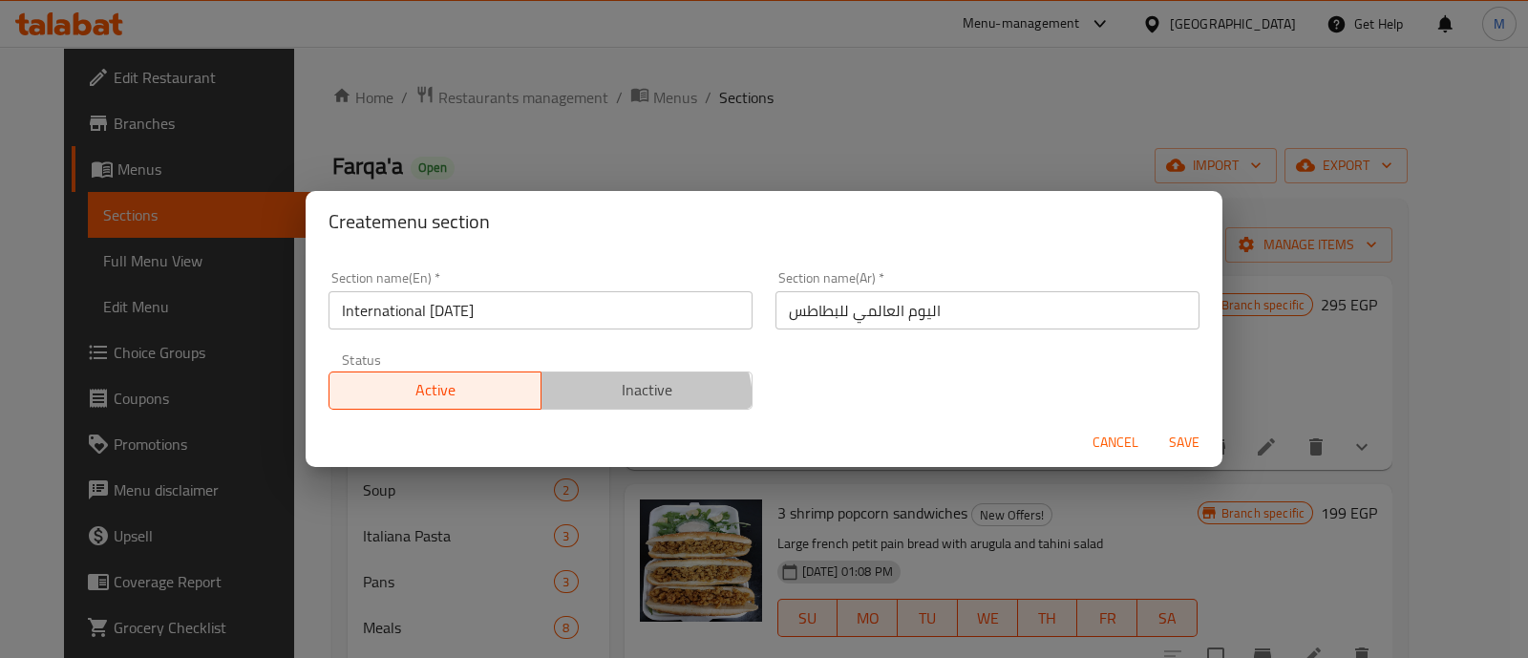
click at [623, 402] on span "Inactive" at bounding box center [647, 390] width 197 height 28
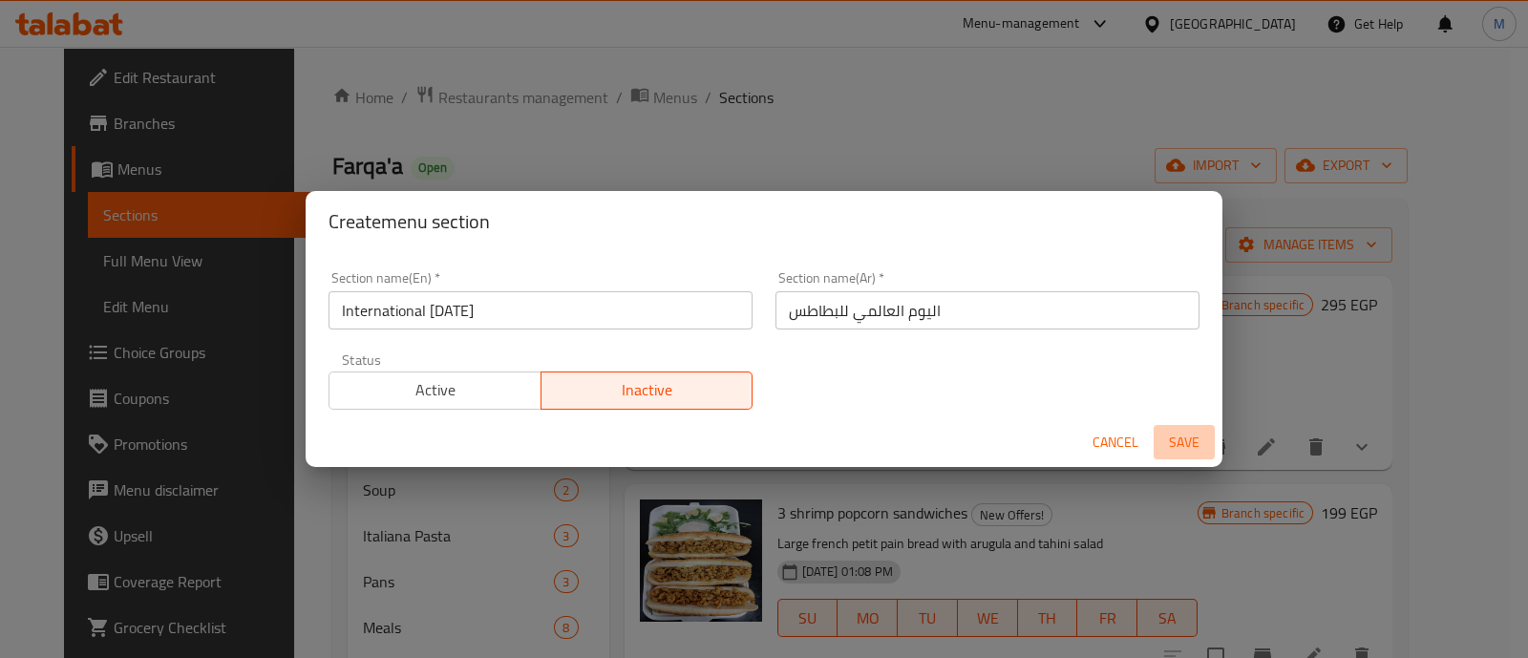
click at [1179, 442] on span "Save" at bounding box center [1184, 443] width 46 height 24
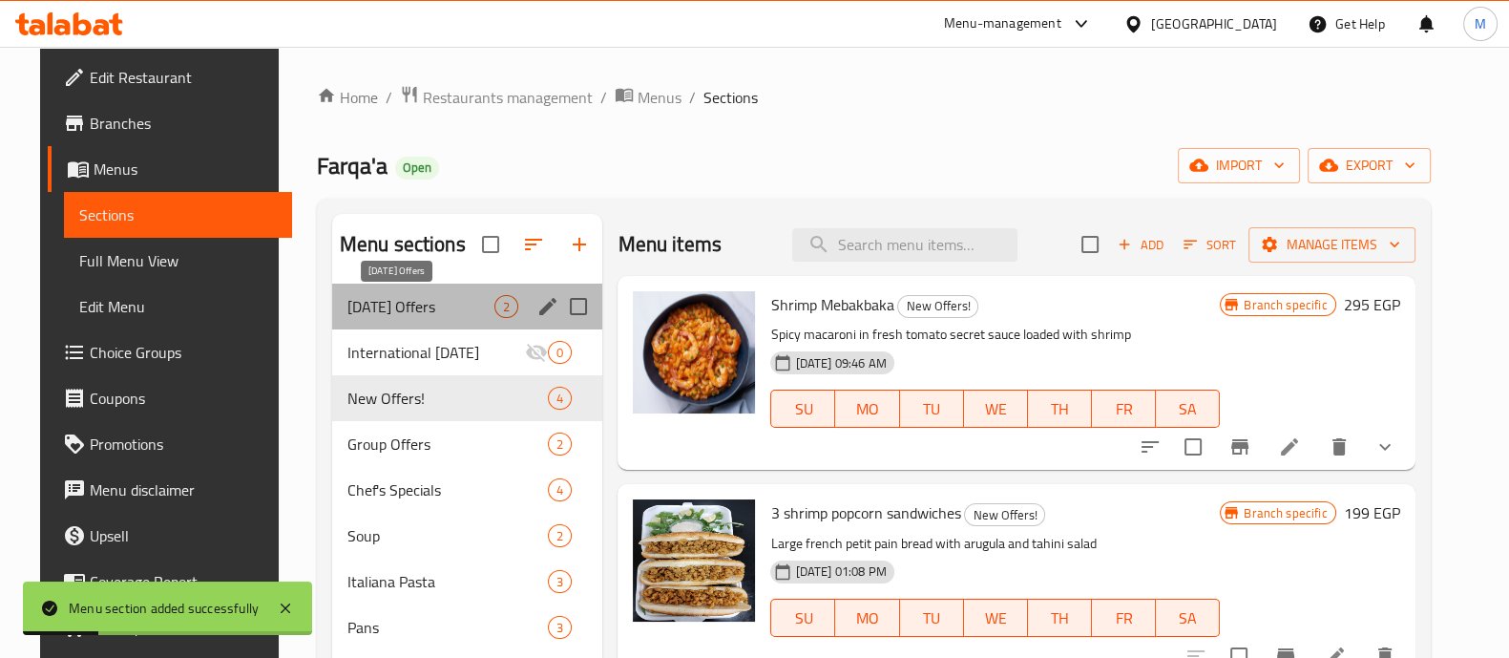
click at [396, 310] on span "[DATE] Offers" at bounding box center [422, 306] width 148 height 23
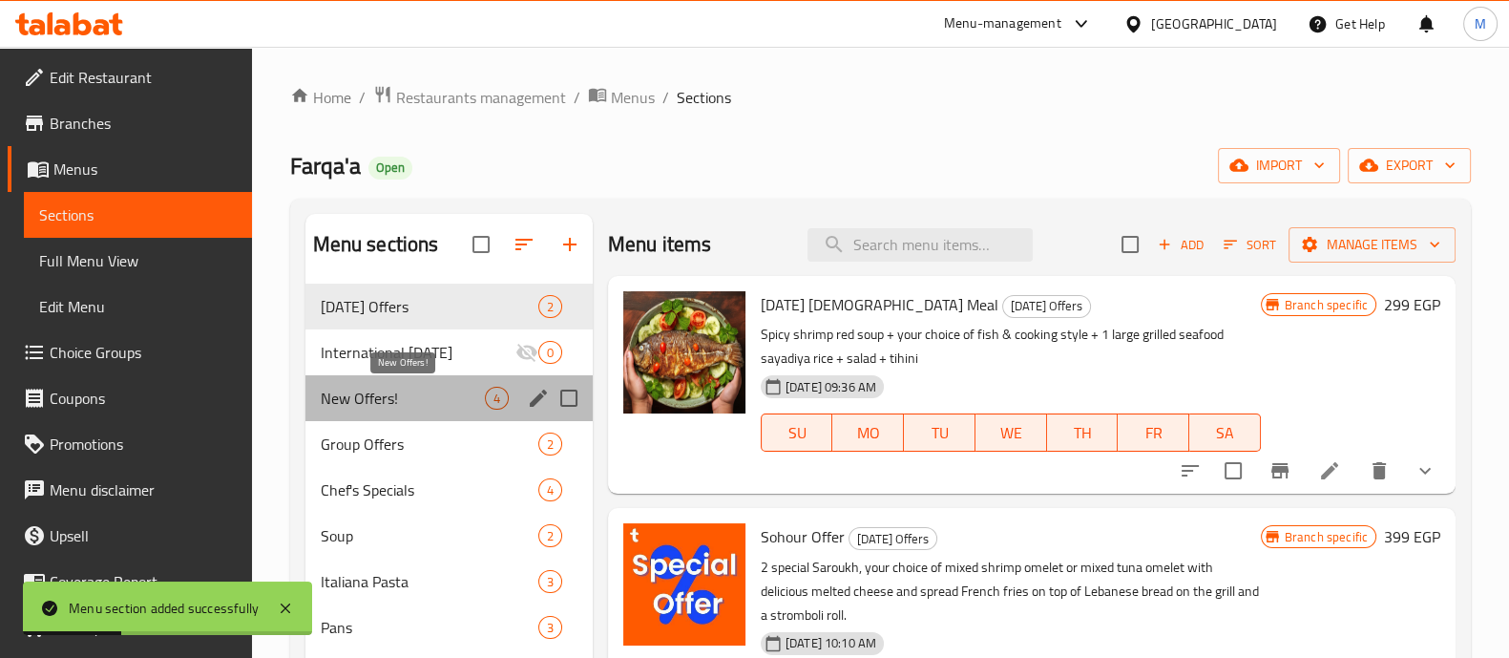
click at [422, 391] on span "New Offers!" at bounding box center [403, 398] width 164 height 23
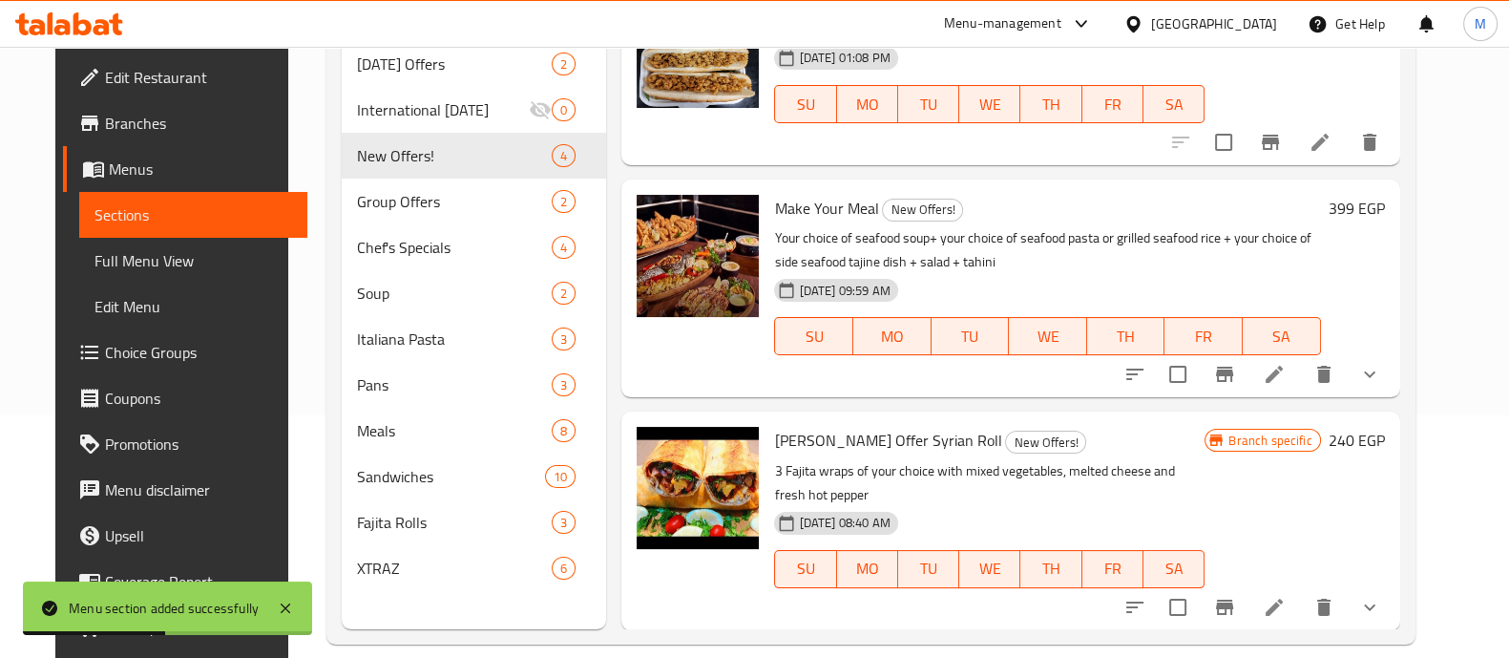
scroll to position [243, 0]
click at [1382, 374] on icon "show more" at bounding box center [1370, 374] width 23 height 23
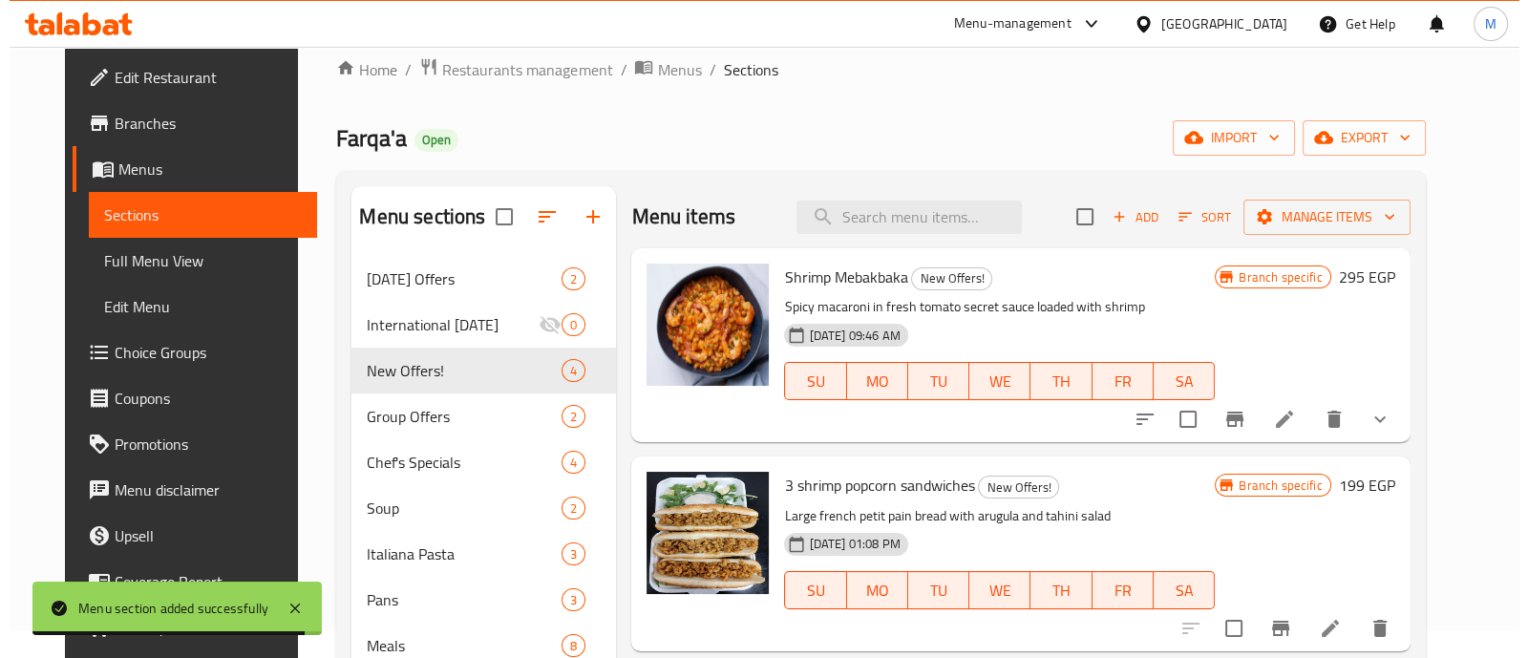
scroll to position [0, 0]
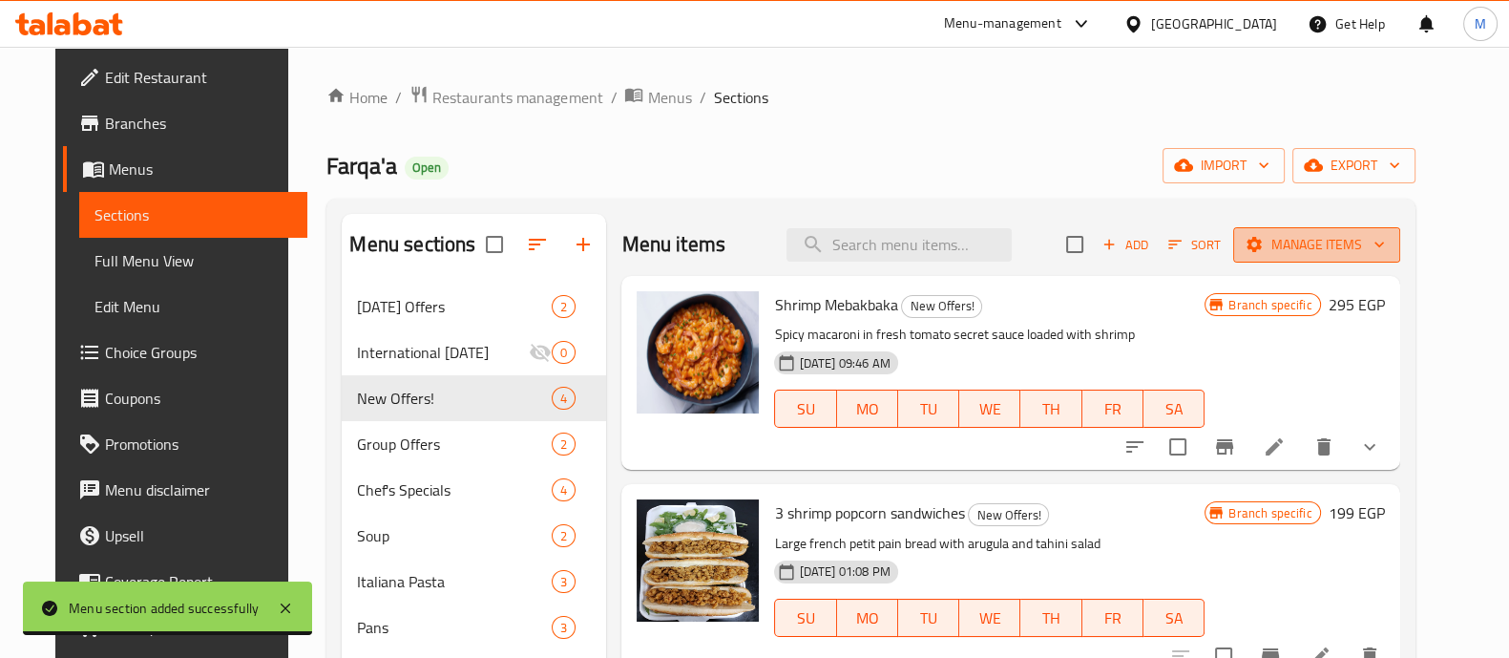
click at [1379, 247] on span "Manage items" at bounding box center [1317, 245] width 137 height 24
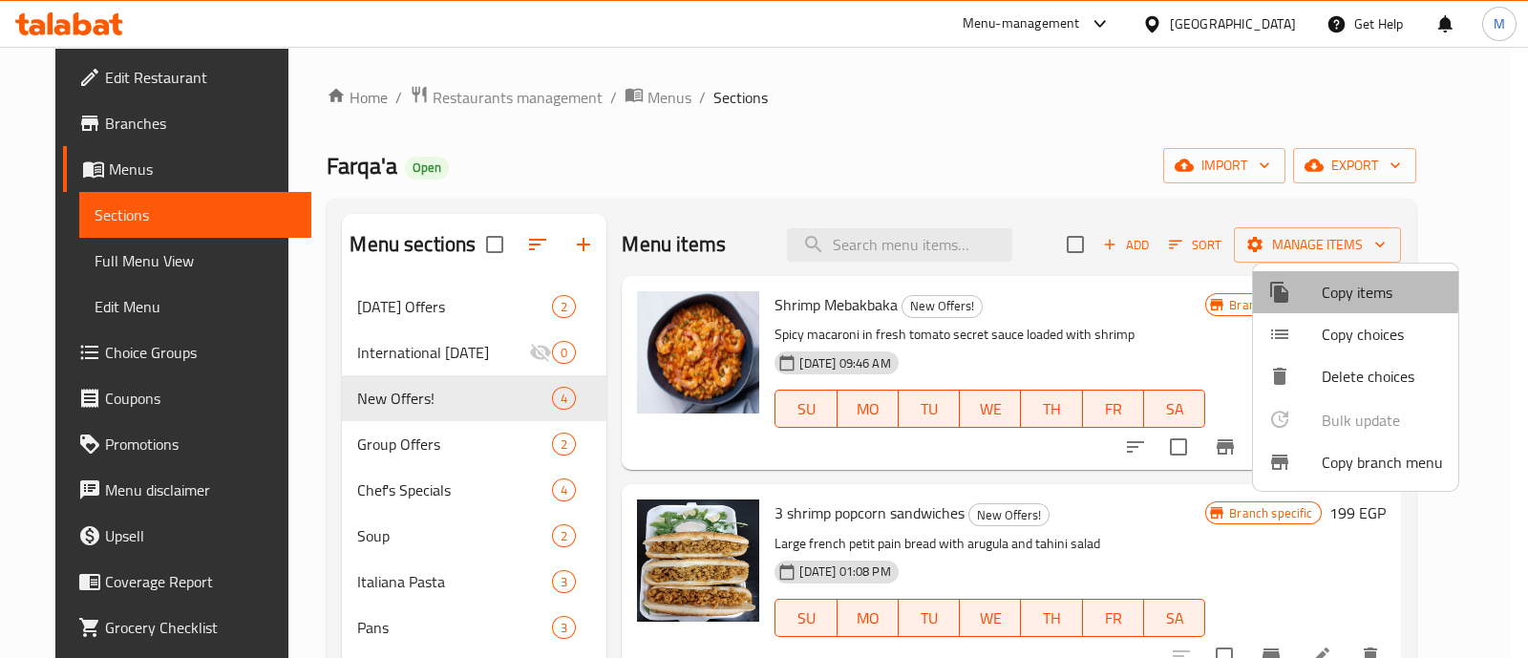
click at [1321, 287] on span "Copy items" at bounding box center [1381, 292] width 121 height 23
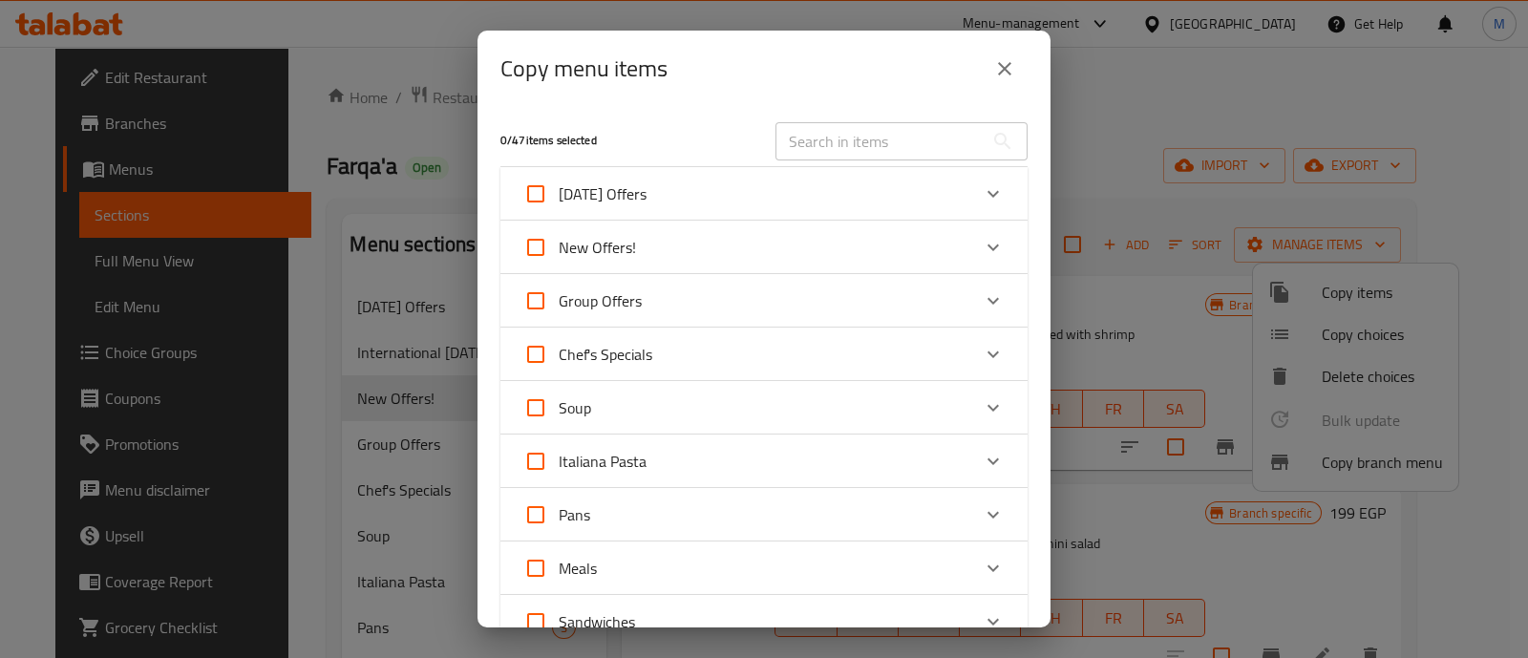
click at [935, 242] on div "New Offers!" at bounding box center [746, 247] width 447 height 46
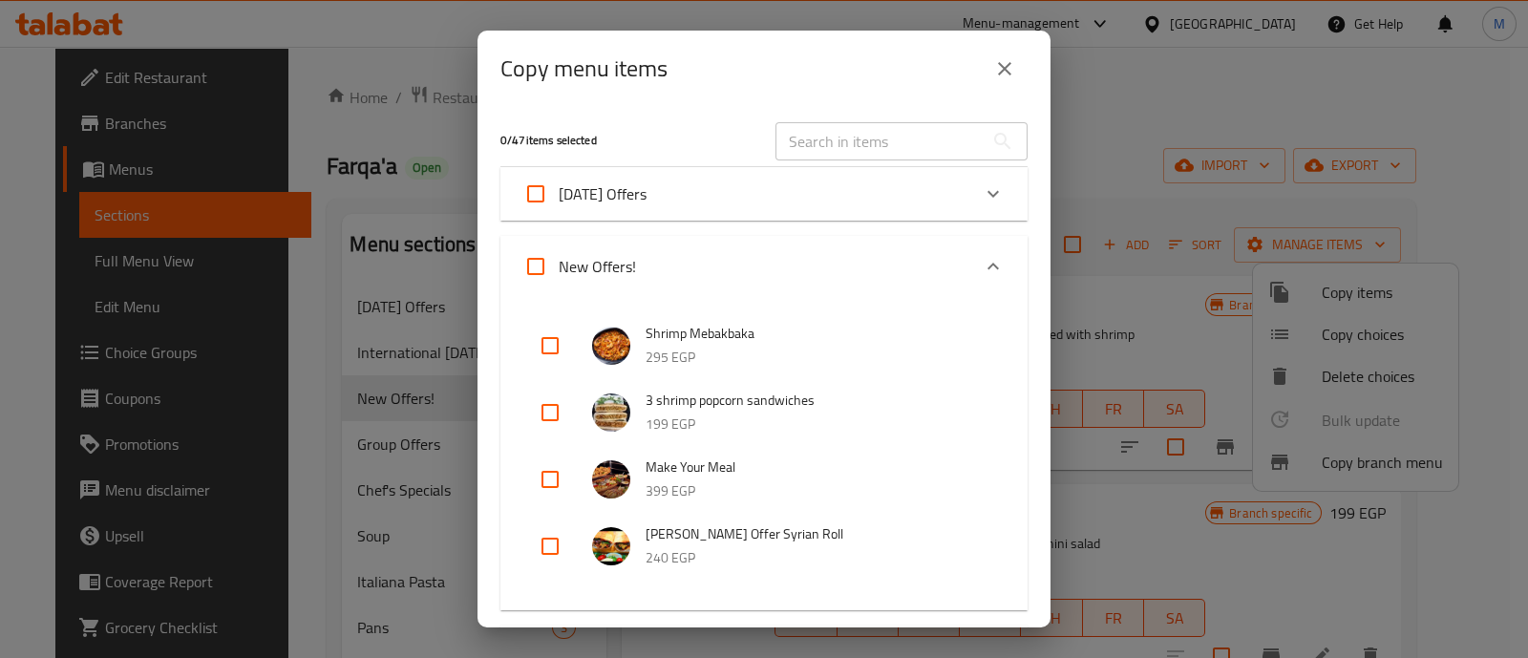
click at [555, 471] on input "checkbox" at bounding box center [550, 479] width 46 height 46
checkbox input "true"
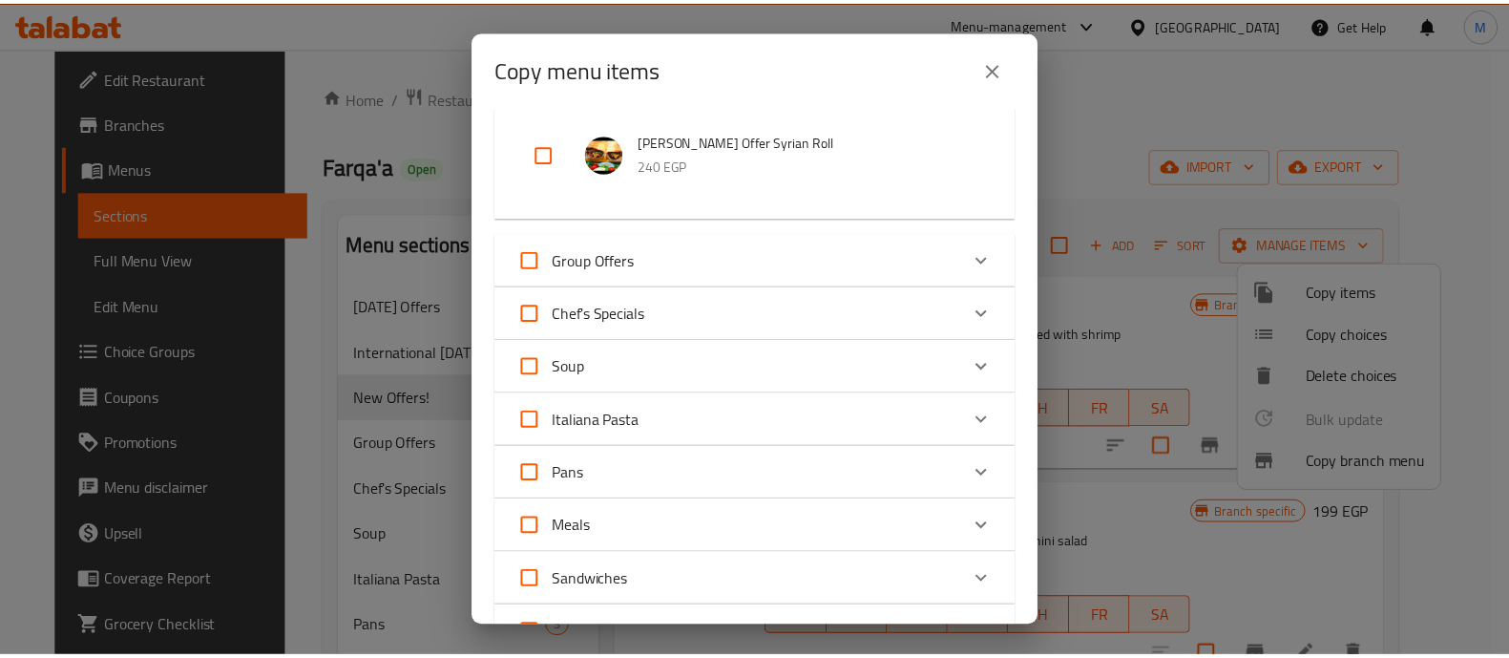
scroll to position [753, 0]
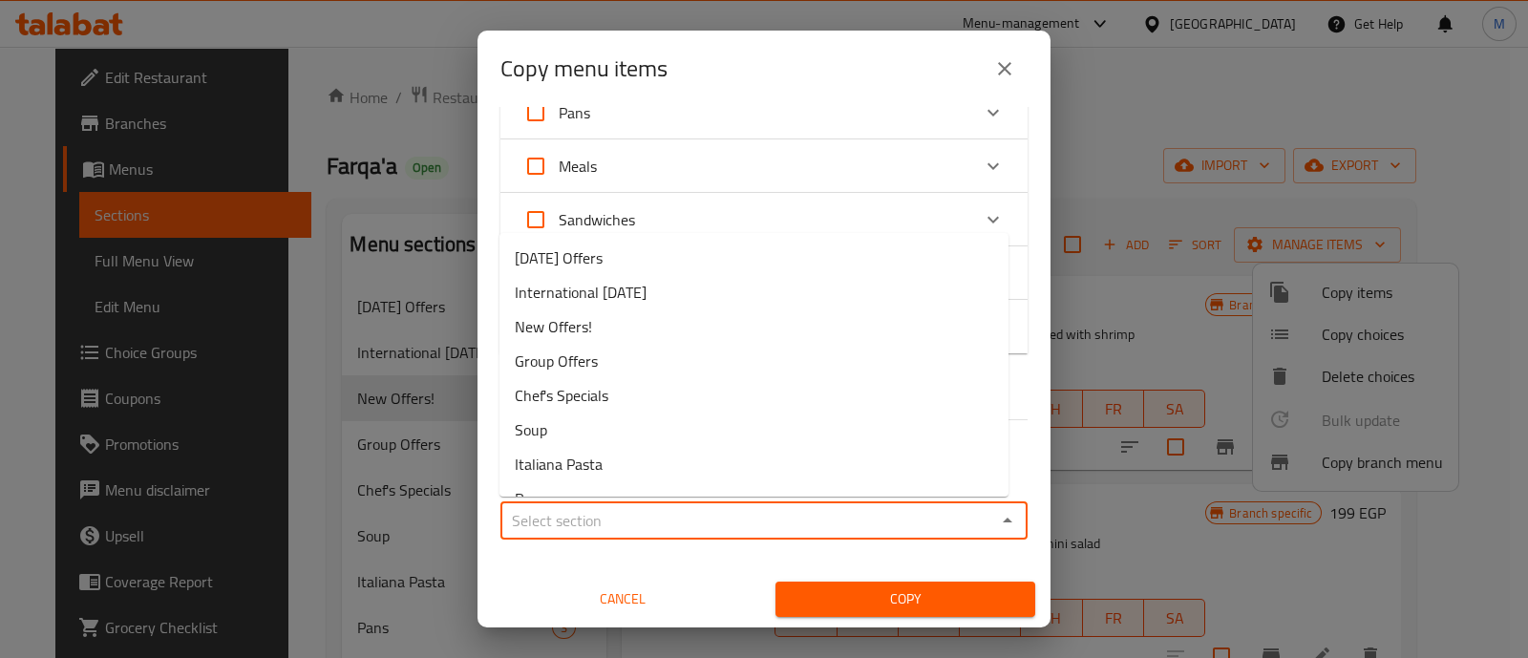
click at [828, 516] on input "Sections   *" at bounding box center [748, 520] width 484 height 27
click at [646, 281] on span "International [DATE]" at bounding box center [581, 292] width 132 height 23
type input "International [DATE]"
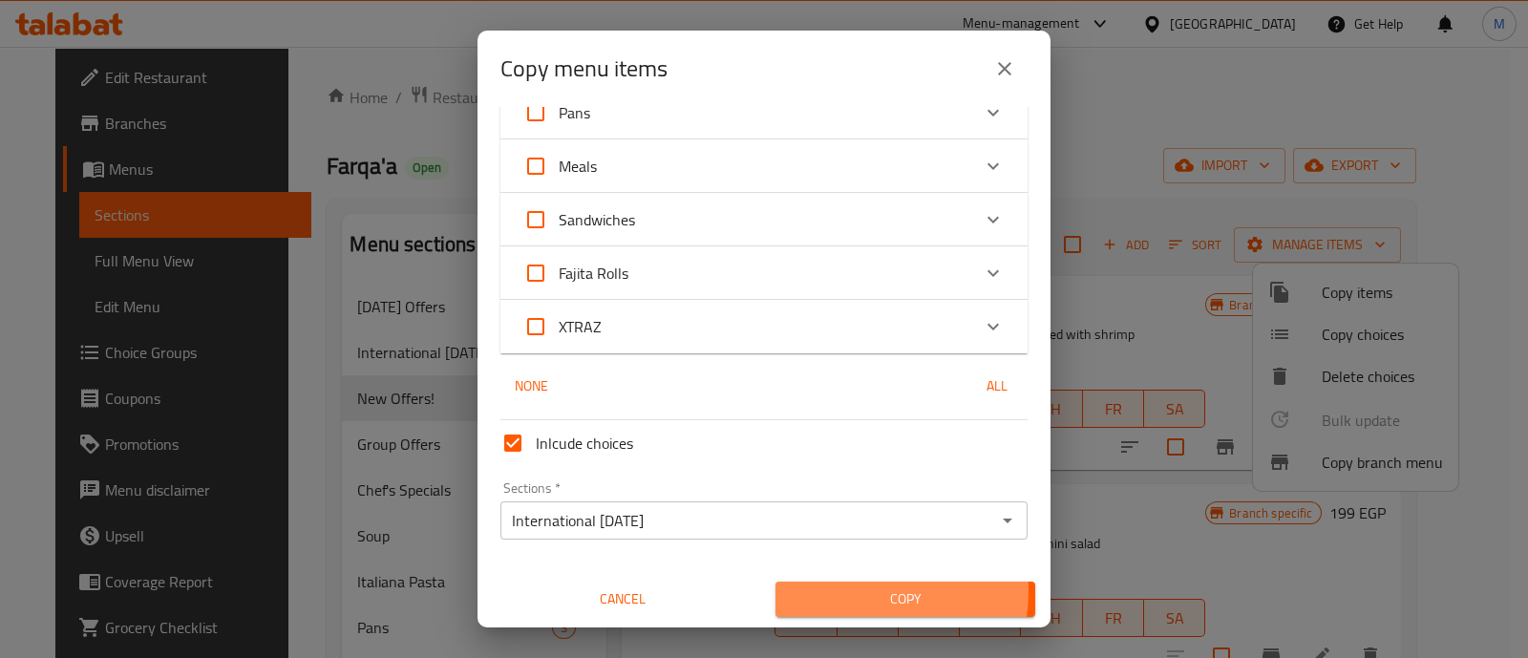
click at [841, 590] on span "Copy" at bounding box center [905, 599] width 229 height 24
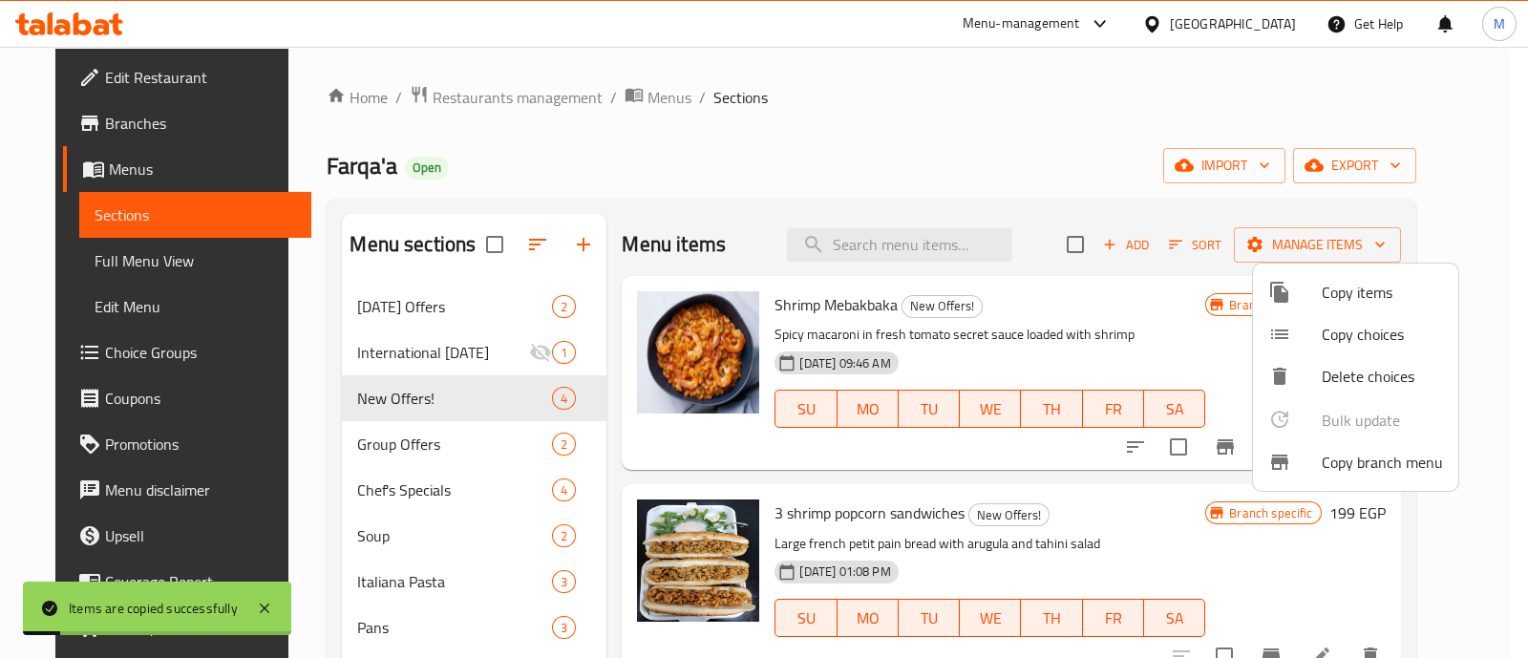
click at [371, 303] on div at bounding box center [764, 329] width 1528 height 658
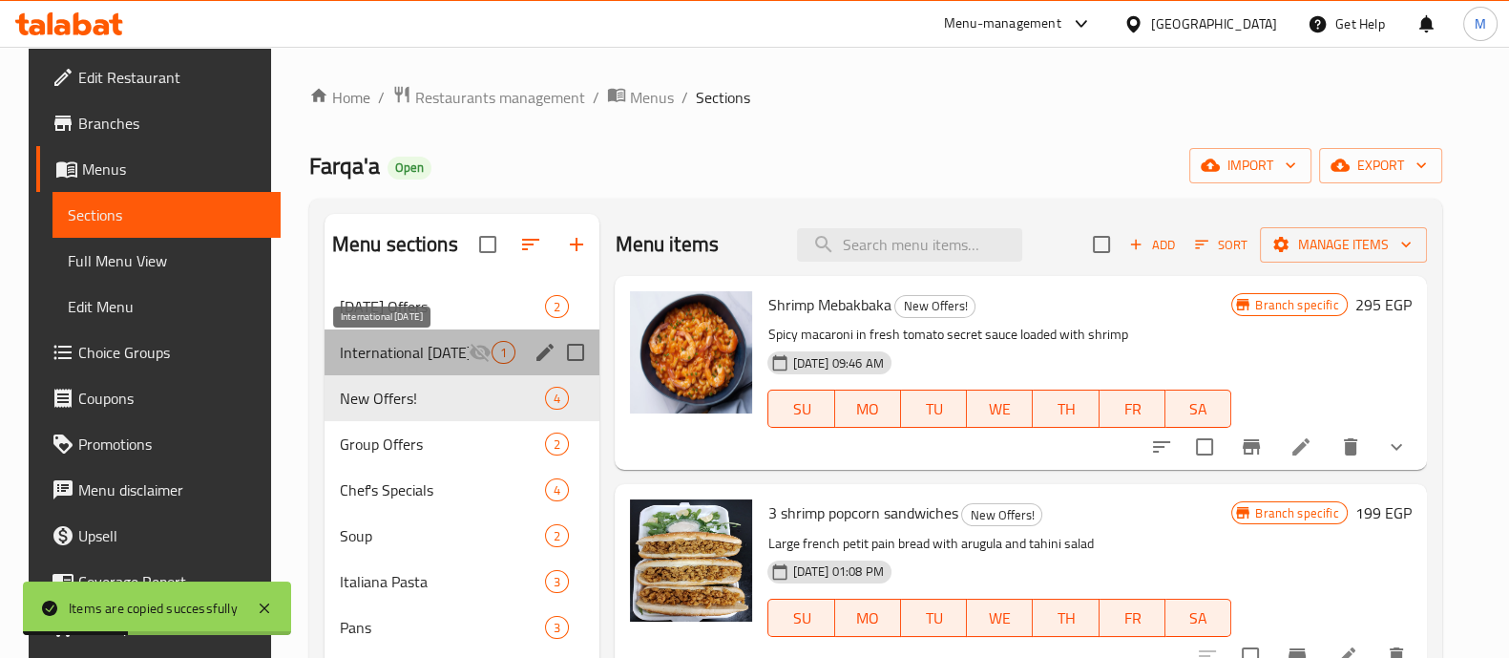
click at [379, 342] on span "International [DATE]" at bounding box center [405, 352] width 130 height 23
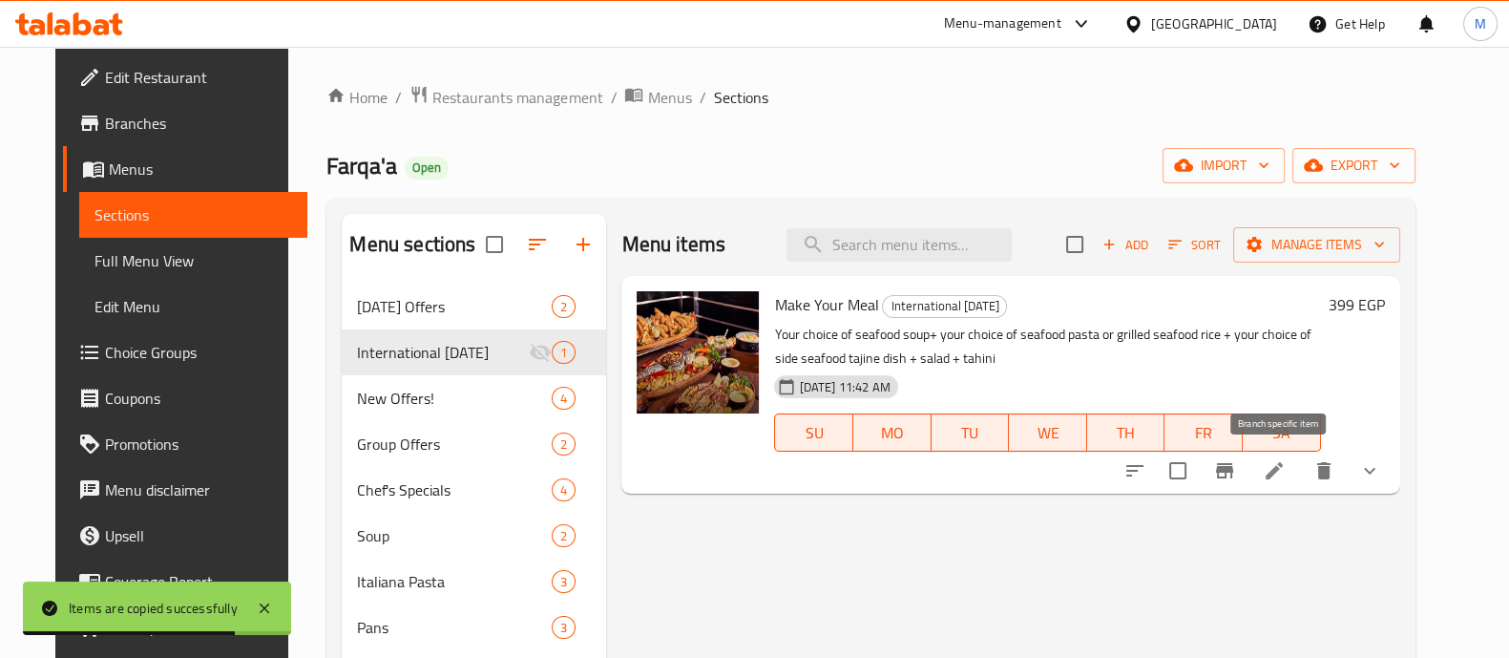
click at [1236, 470] on icon "Branch-specific-item" at bounding box center [1225, 470] width 23 height 23
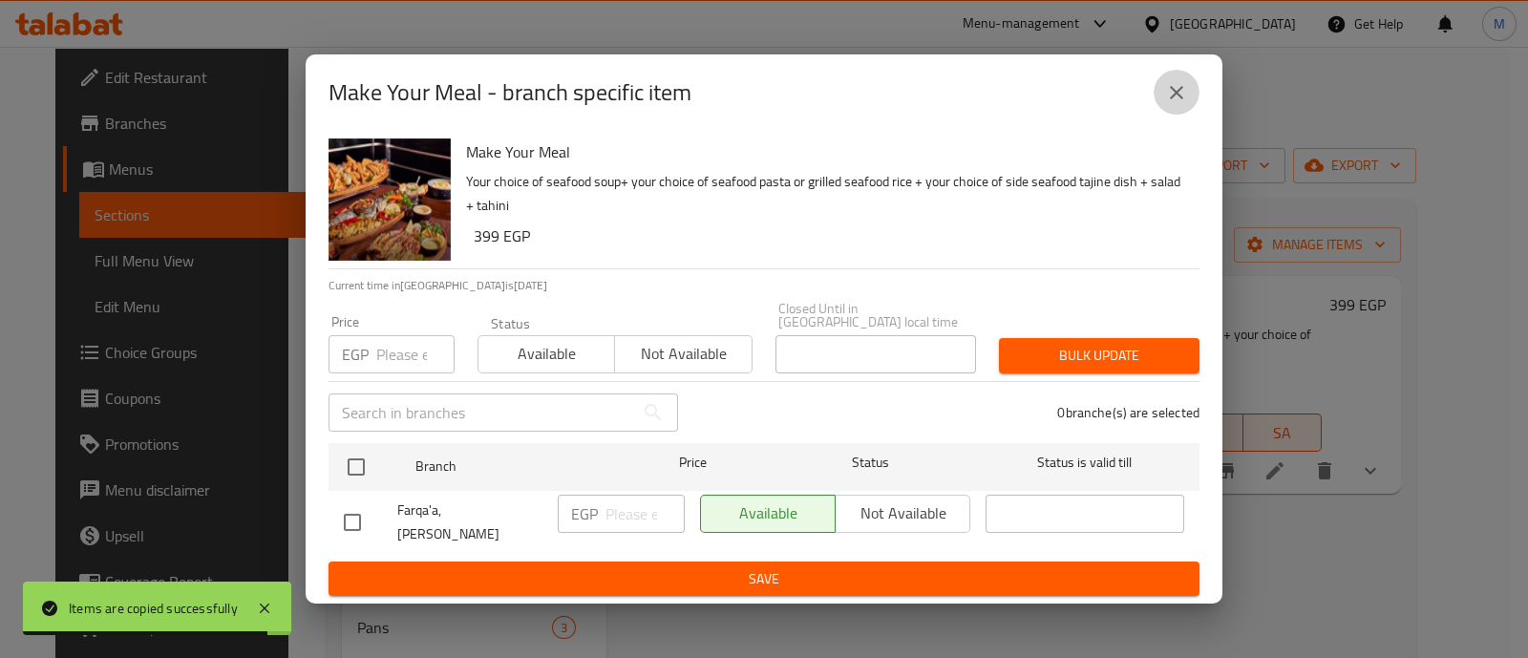
click at [1192, 105] on button "close" at bounding box center [1176, 93] width 46 height 46
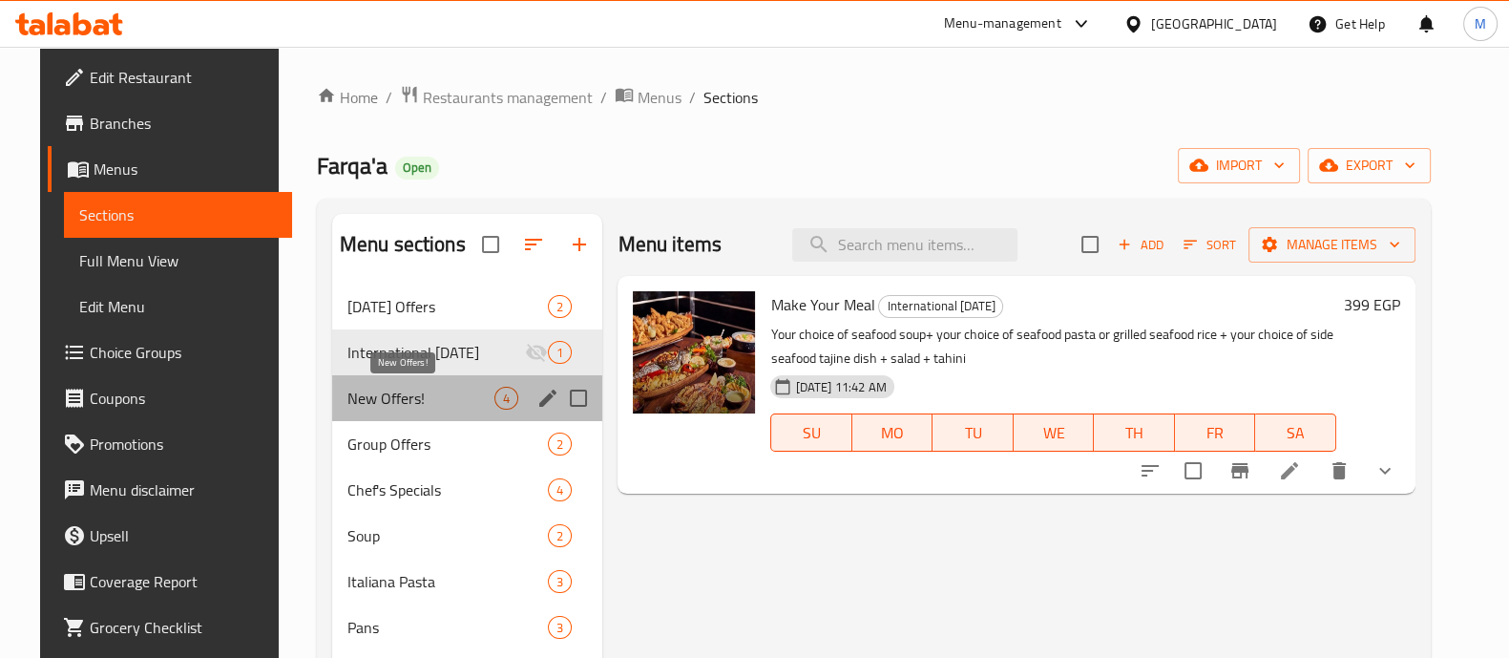
click at [389, 400] on span "New Offers!" at bounding box center [422, 398] width 148 height 23
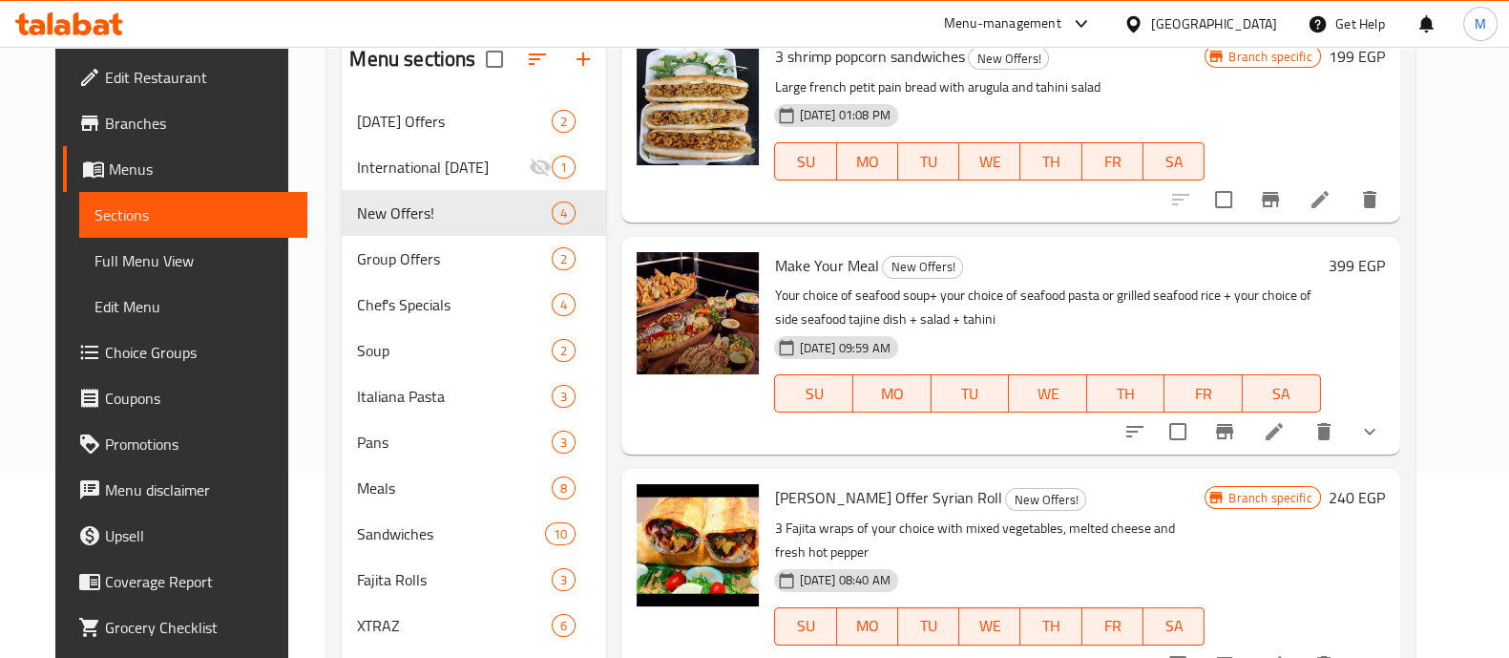
scroll to position [185, 0]
click at [1236, 423] on icon "Branch-specific-item" at bounding box center [1225, 431] width 23 height 23
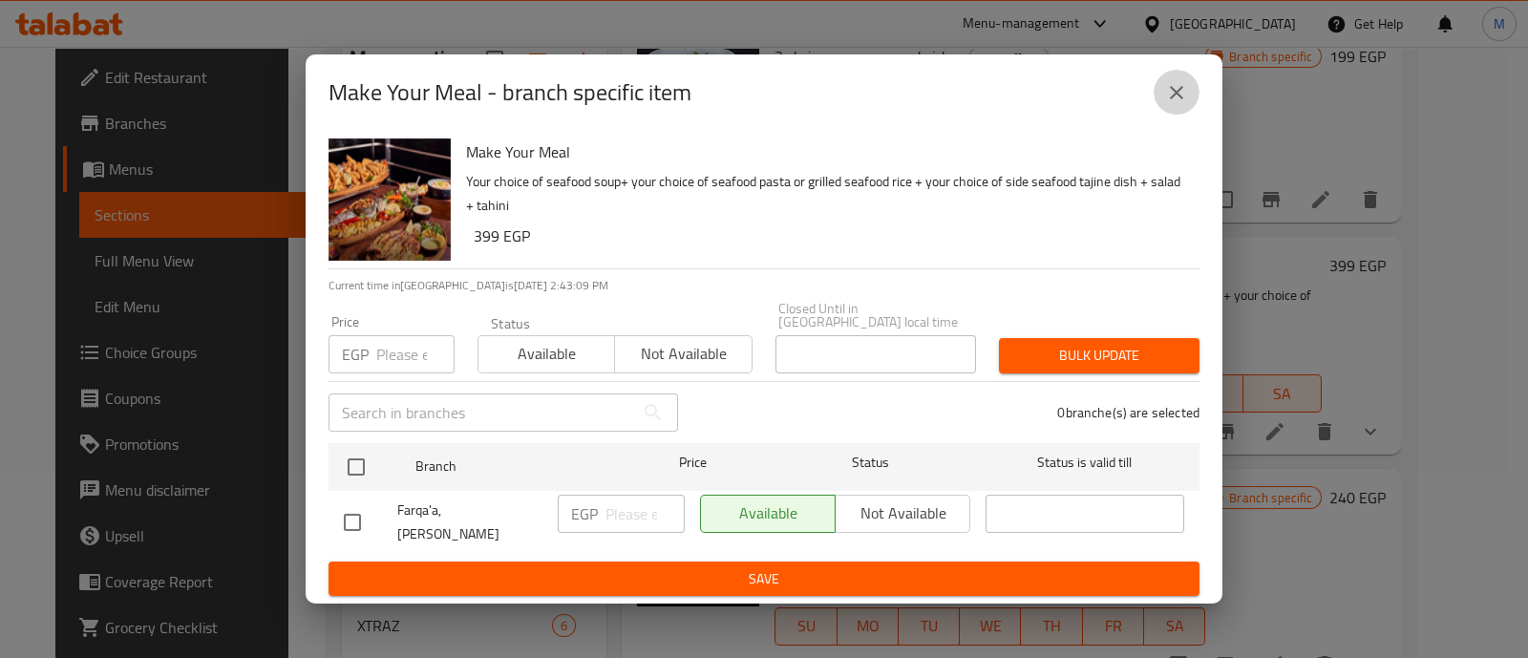
click at [1189, 112] on button "close" at bounding box center [1176, 93] width 46 height 46
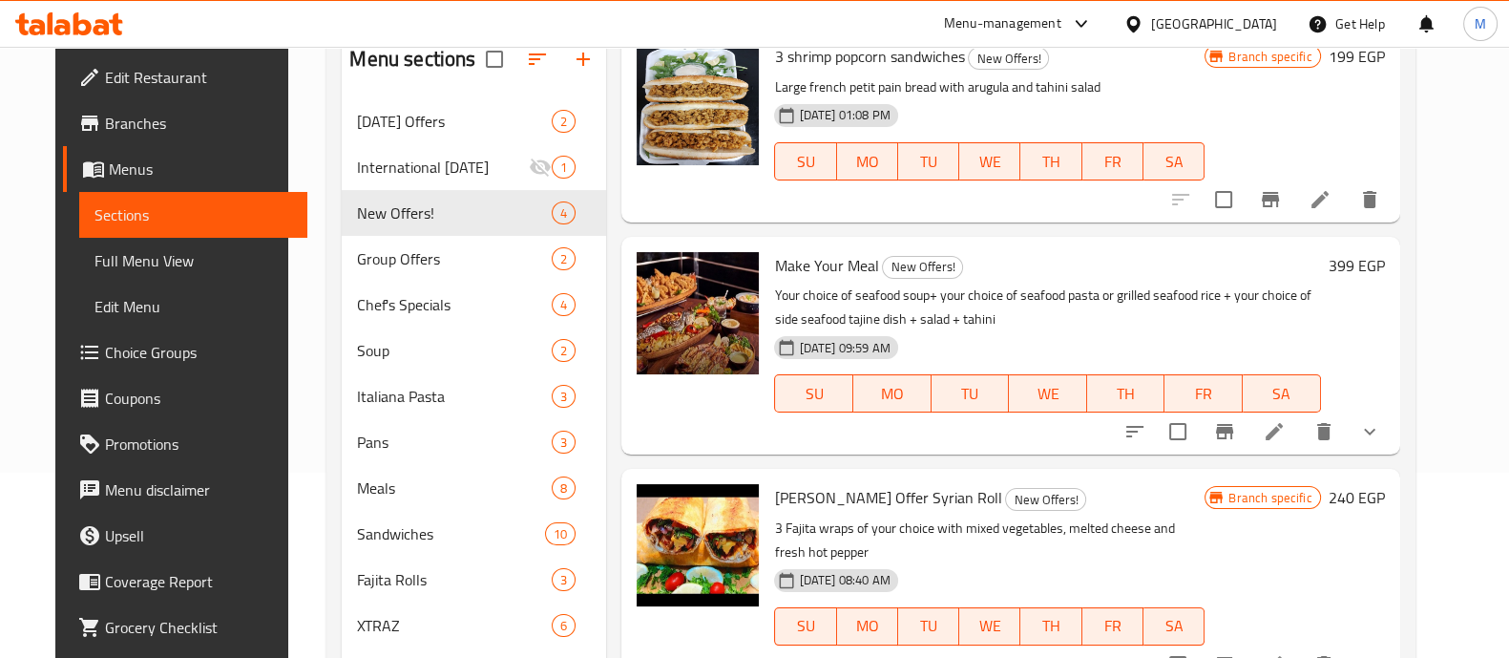
click at [1313, 412] on div at bounding box center [1252, 432] width 281 height 46
click at [1286, 425] on icon at bounding box center [1274, 431] width 23 height 23
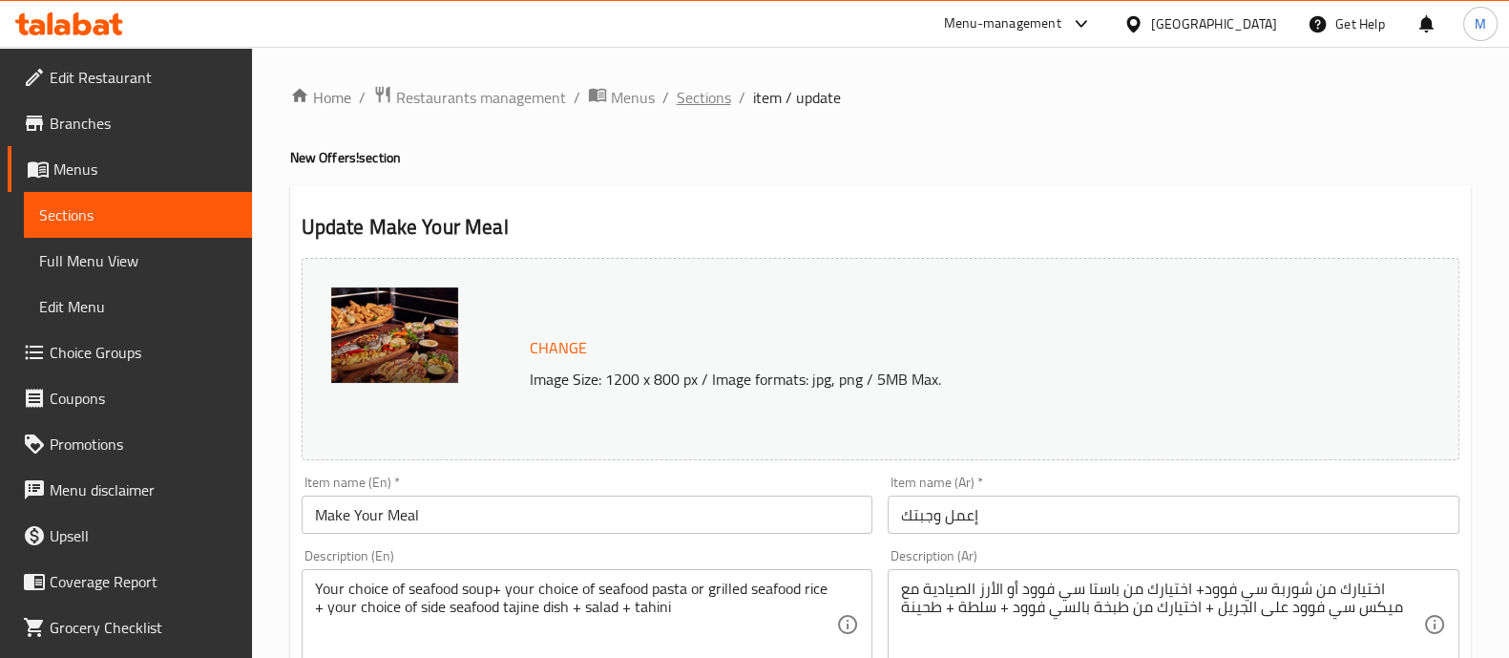
click at [678, 97] on span "Sections" at bounding box center [704, 97] width 54 height 23
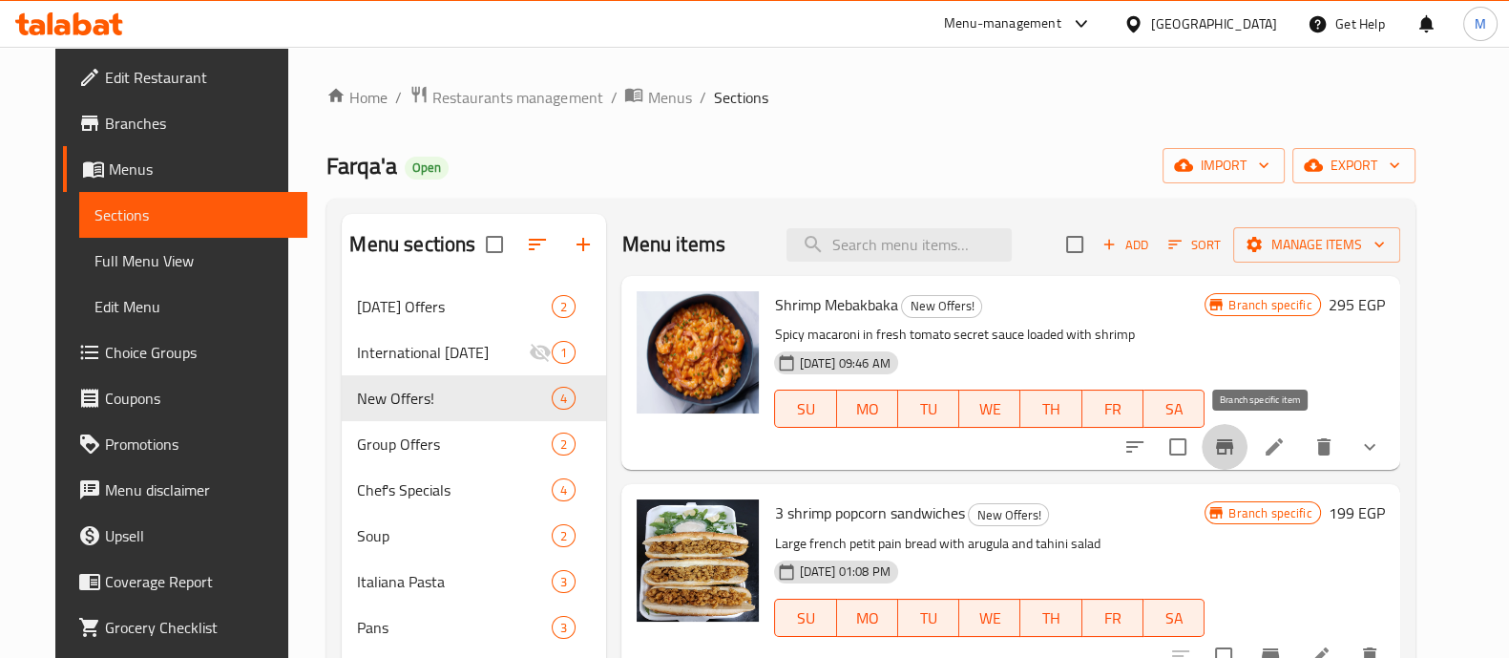
click at [1248, 436] on button "Branch-specific-item" at bounding box center [1225, 447] width 46 height 46
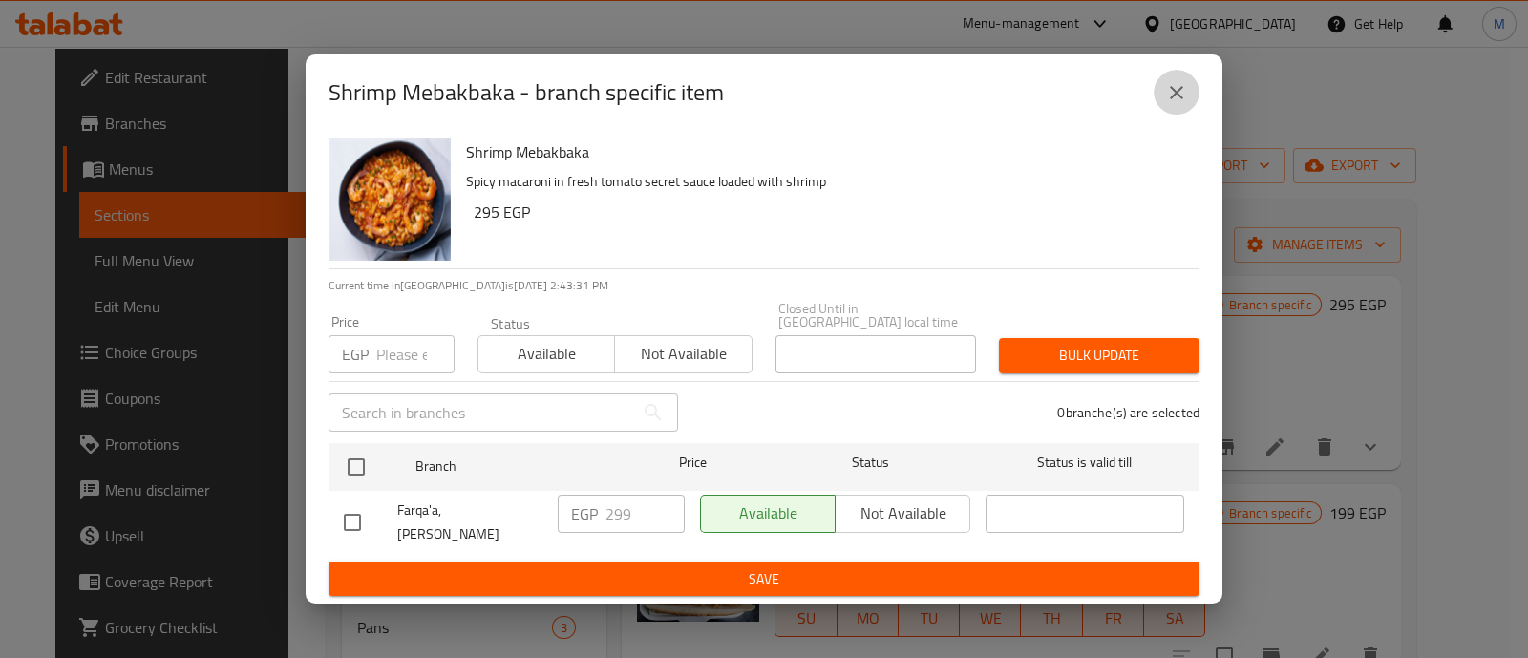
click at [1185, 89] on icon "close" at bounding box center [1176, 92] width 23 height 23
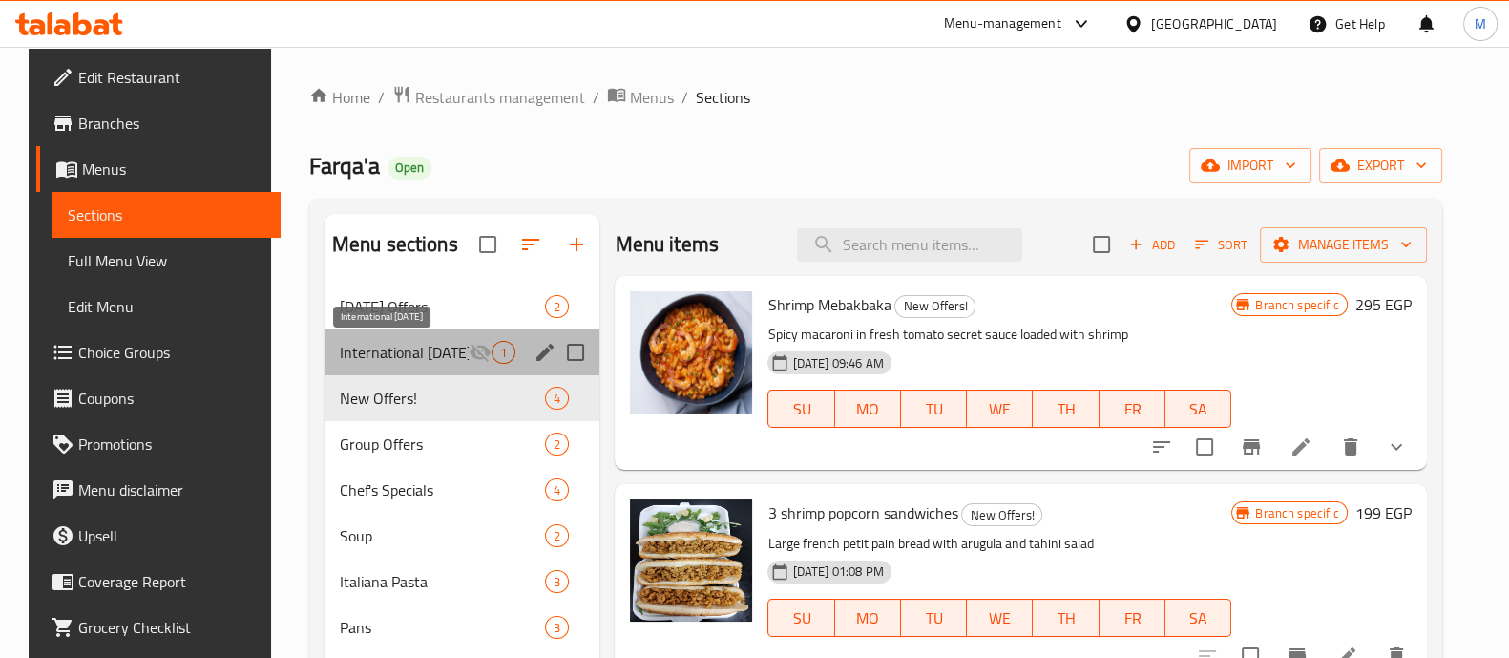
click at [420, 348] on span "International [DATE]" at bounding box center [405, 352] width 130 height 23
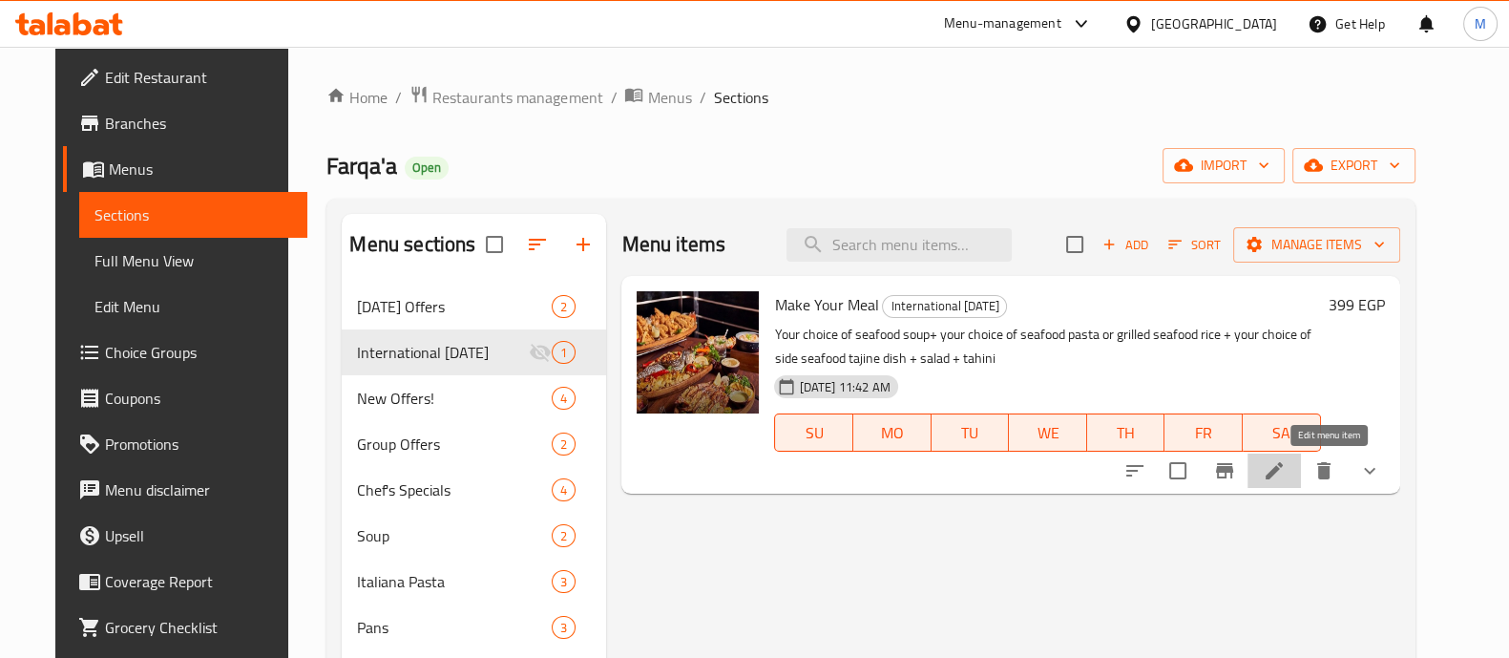
click at [1286, 463] on icon at bounding box center [1274, 470] width 23 height 23
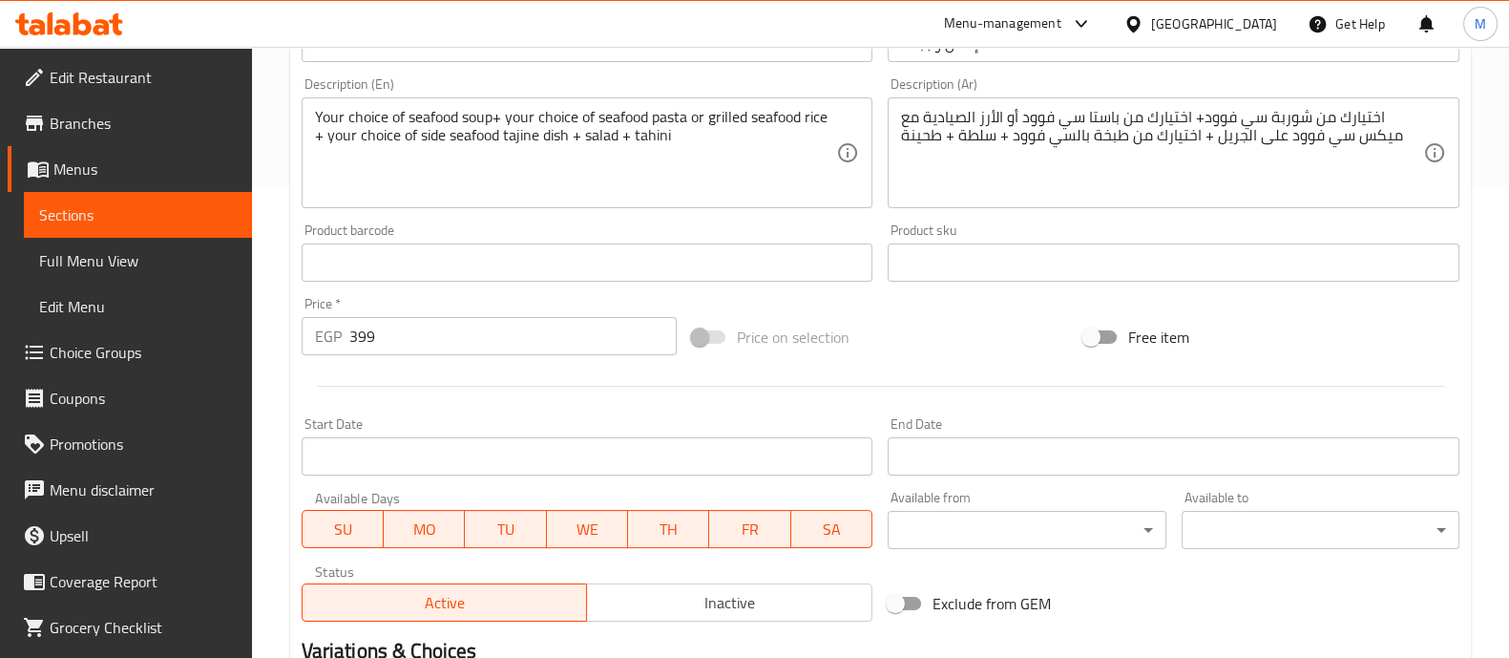
scroll to position [472, 0]
drag, startPoint x: 396, startPoint y: 336, endPoint x: 250, endPoint y: 336, distance: 146.1
click at [250, 336] on div "Edit Restaurant Branches Menus Sections Full Menu View Edit Menu Choice Groups …" at bounding box center [754, 373] width 1509 height 1596
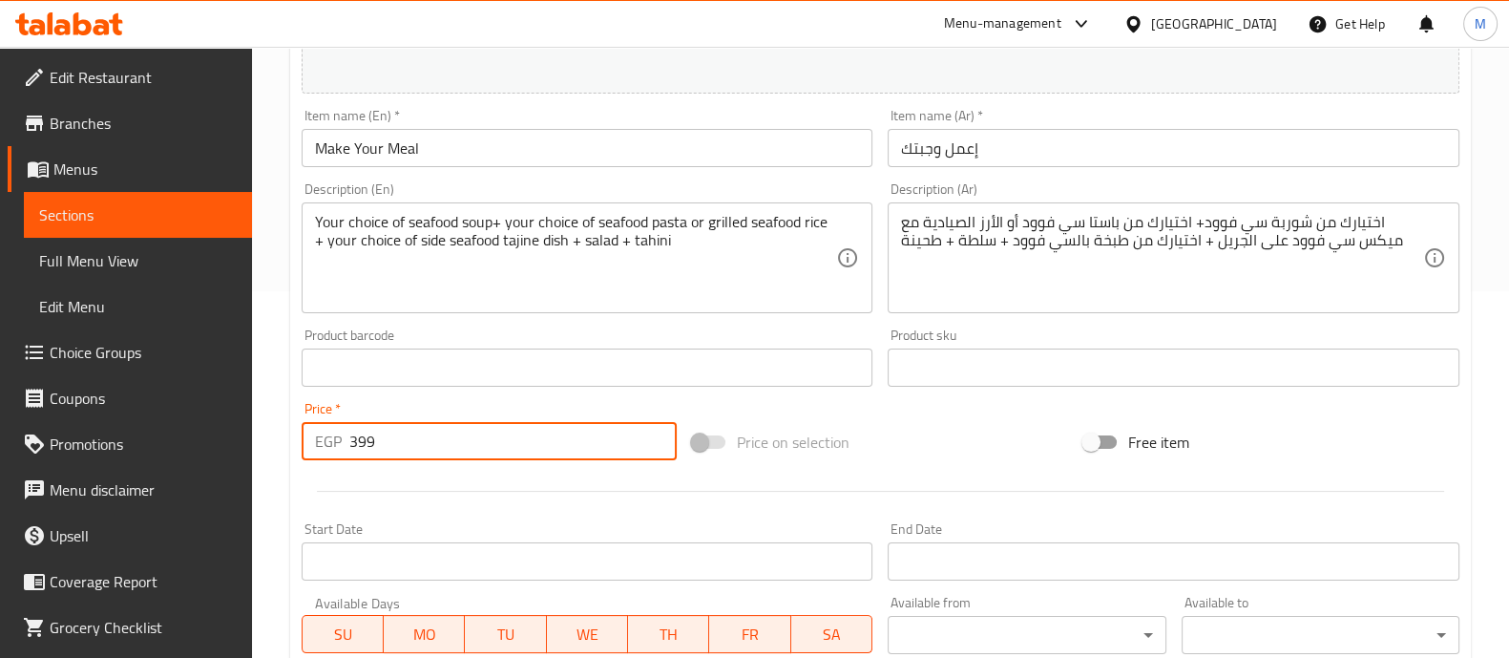
scroll to position [367, 0]
type input "500"
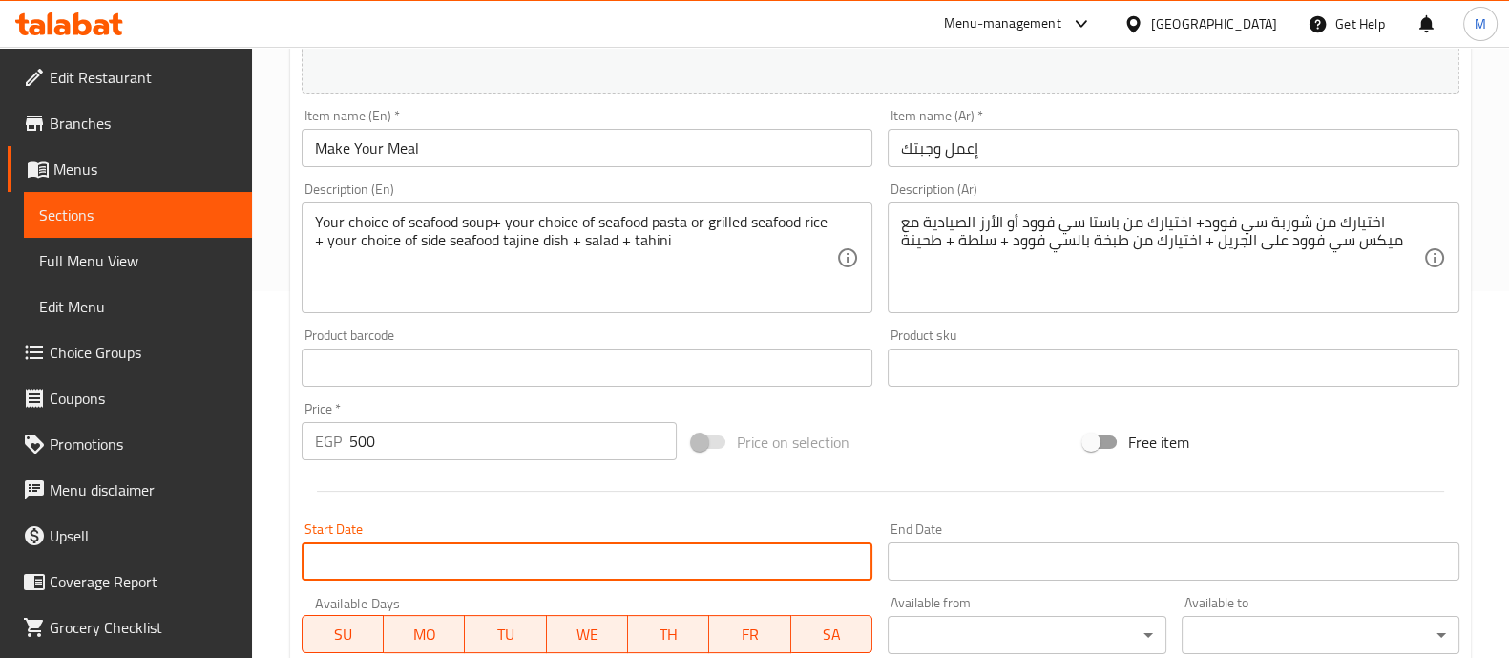
click at [573, 542] on input "Start Date" at bounding box center [588, 561] width 572 height 38
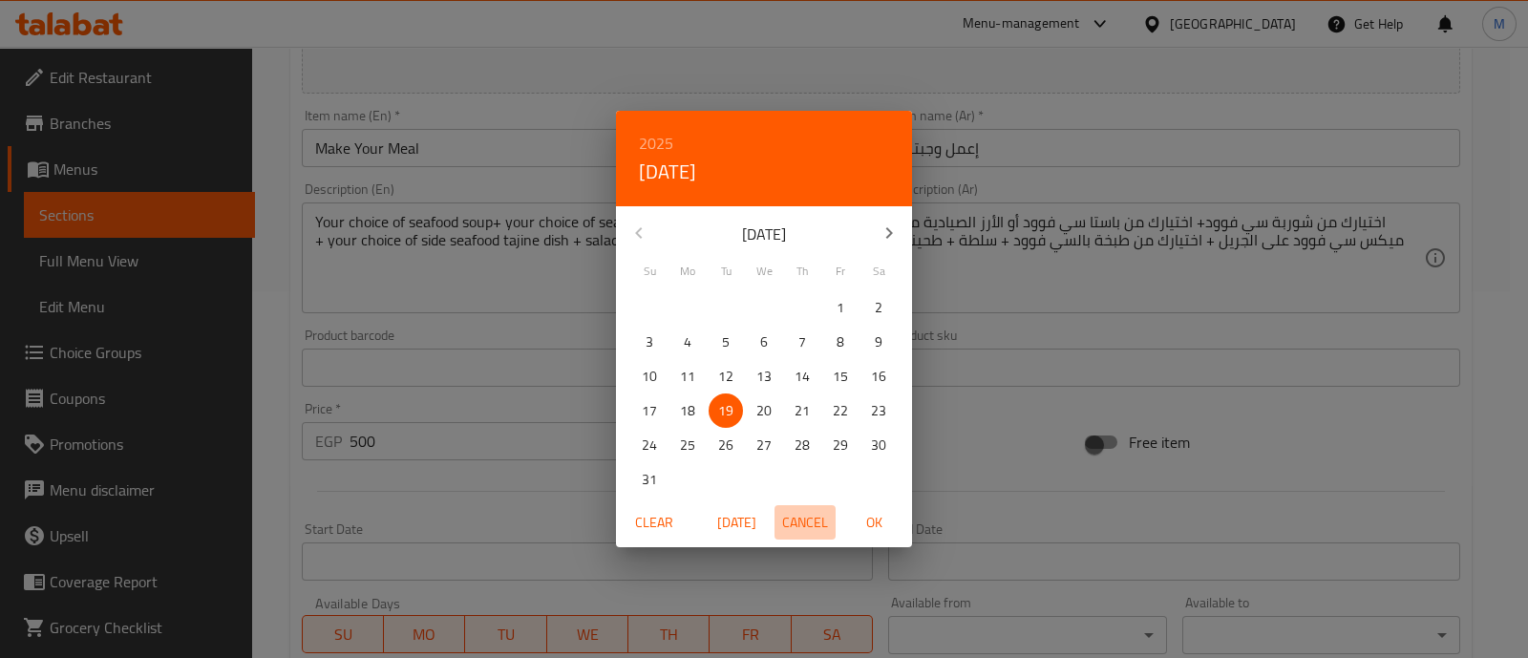
click at [806, 517] on span "Cancel" at bounding box center [805, 523] width 46 height 24
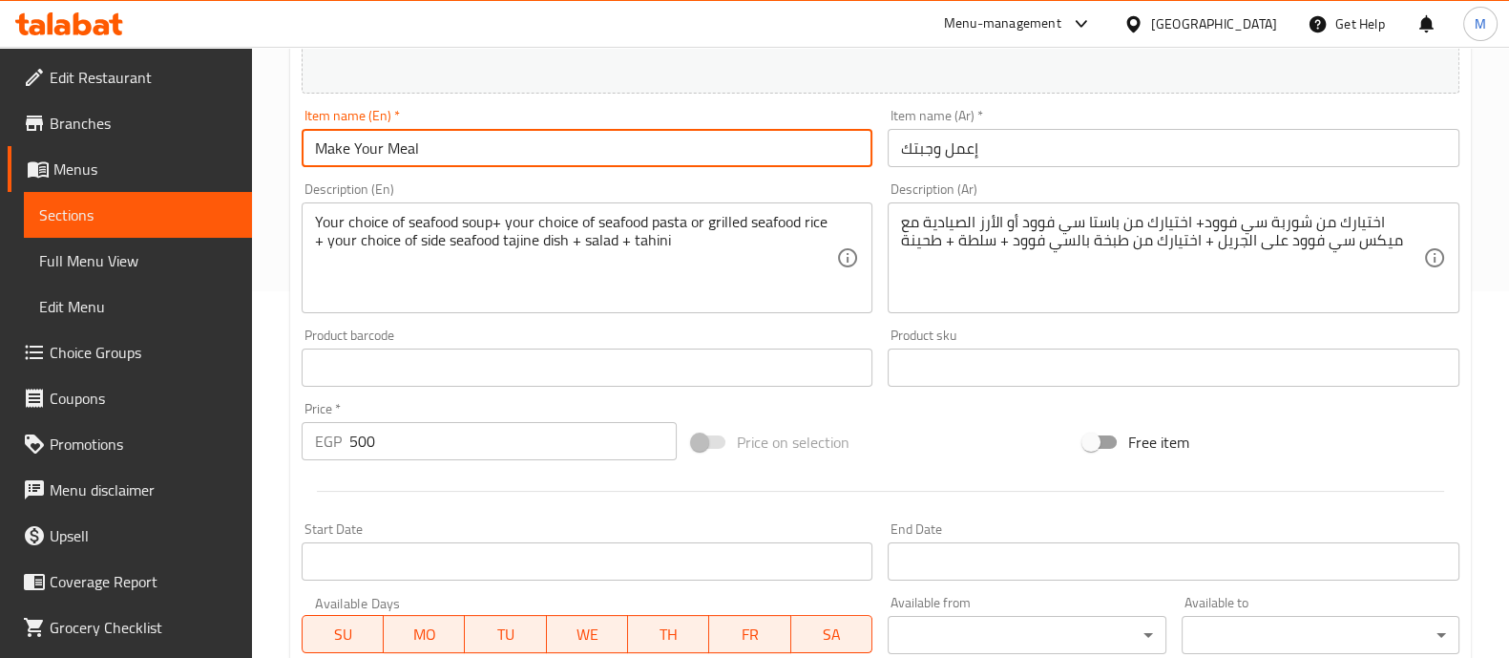
click at [474, 152] on input "Make Your Meal" at bounding box center [588, 148] width 572 height 38
type input "Make Your Meal + Free Fries"
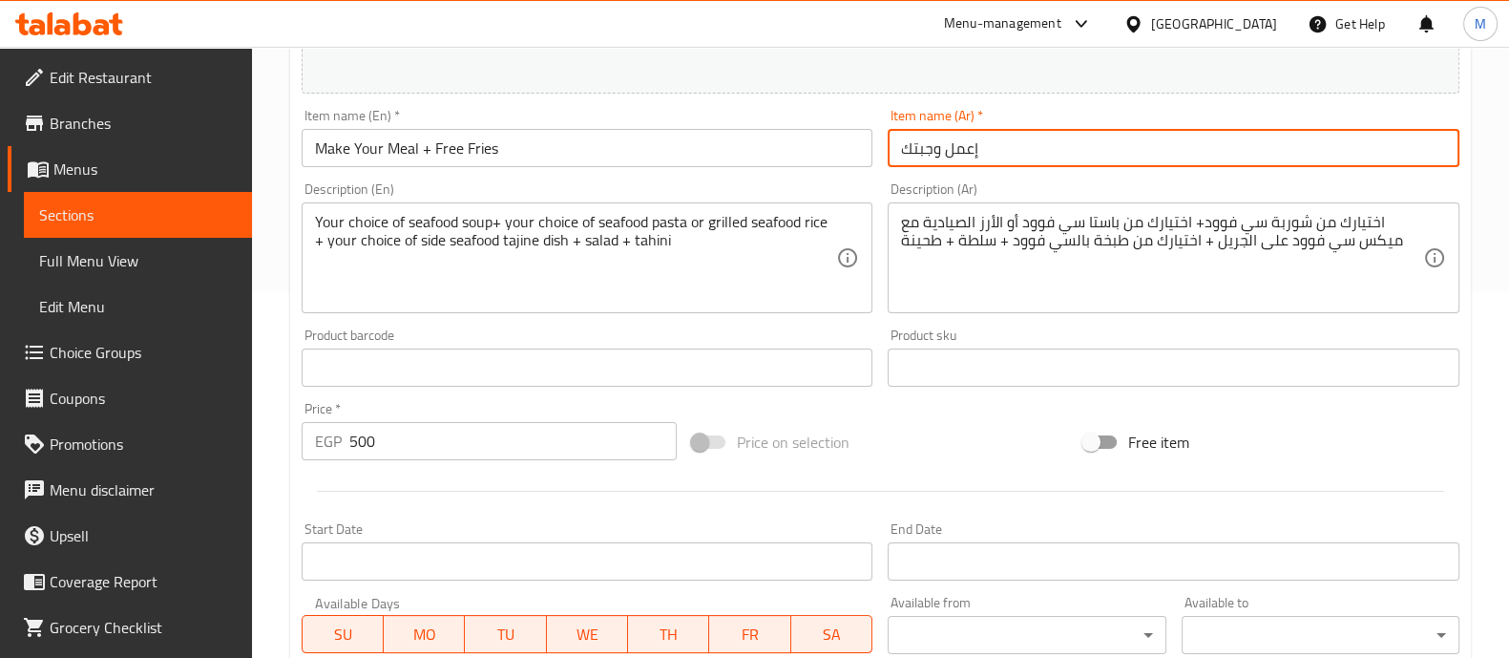
click at [1090, 151] on input "إعمل وجبتك" at bounding box center [1174, 148] width 572 height 38
drag, startPoint x: 1000, startPoint y: 146, endPoint x: 858, endPoint y: 137, distance: 141.6
click at [858, 137] on div "Change Image Size: 1200 x 800 px / Image formats: jpg, png / 5MB Max. Item name…" at bounding box center [880, 309] width 1173 height 851
type input "إعمل وجبتك +بطاطس مجانا"
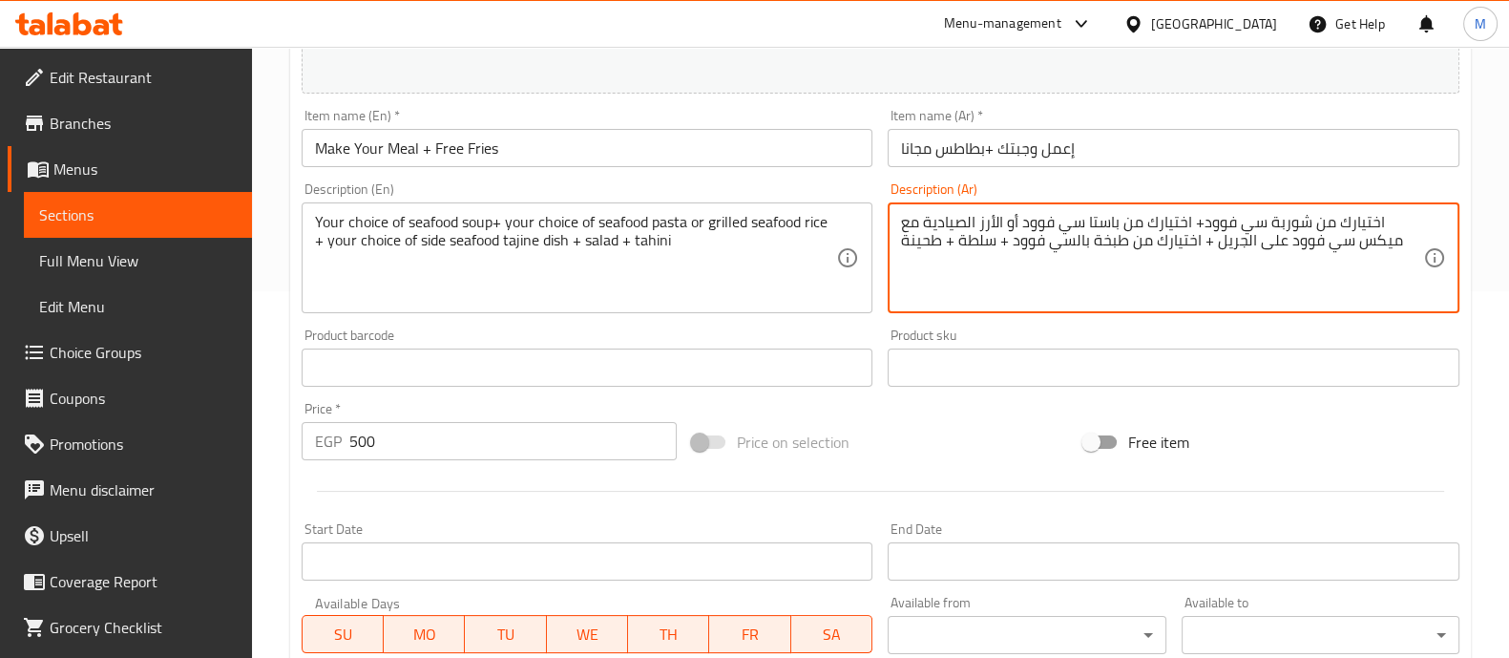
paste textarea "+بطاطس مجانا"
click at [1409, 241] on textarea "اختيارك من شوربة سي فوود+ اختيارك من باستا سي فوود أو الأرز الصيادية مع ميكس سي…" at bounding box center [1162, 258] width 522 height 91
paste textarea "+بطاطس مجانا"
type textarea "اختيارك من شوربة سي فوود+ اختيارك من باستا سي فوود أو الأرز الصيادية مع ميكس سي…"
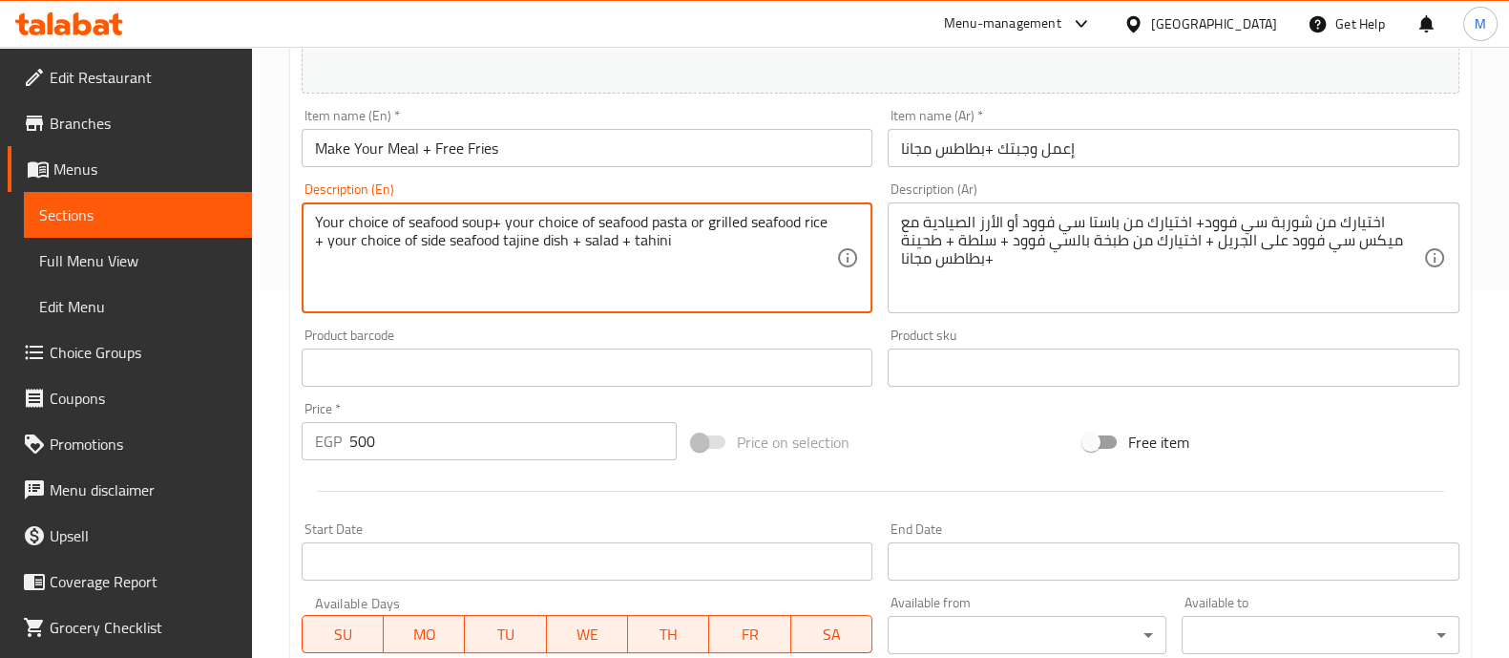
drag, startPoint x: 686, startPoint y: 250, endPoint x: 709, endPoint y: 250, distance: 22.9
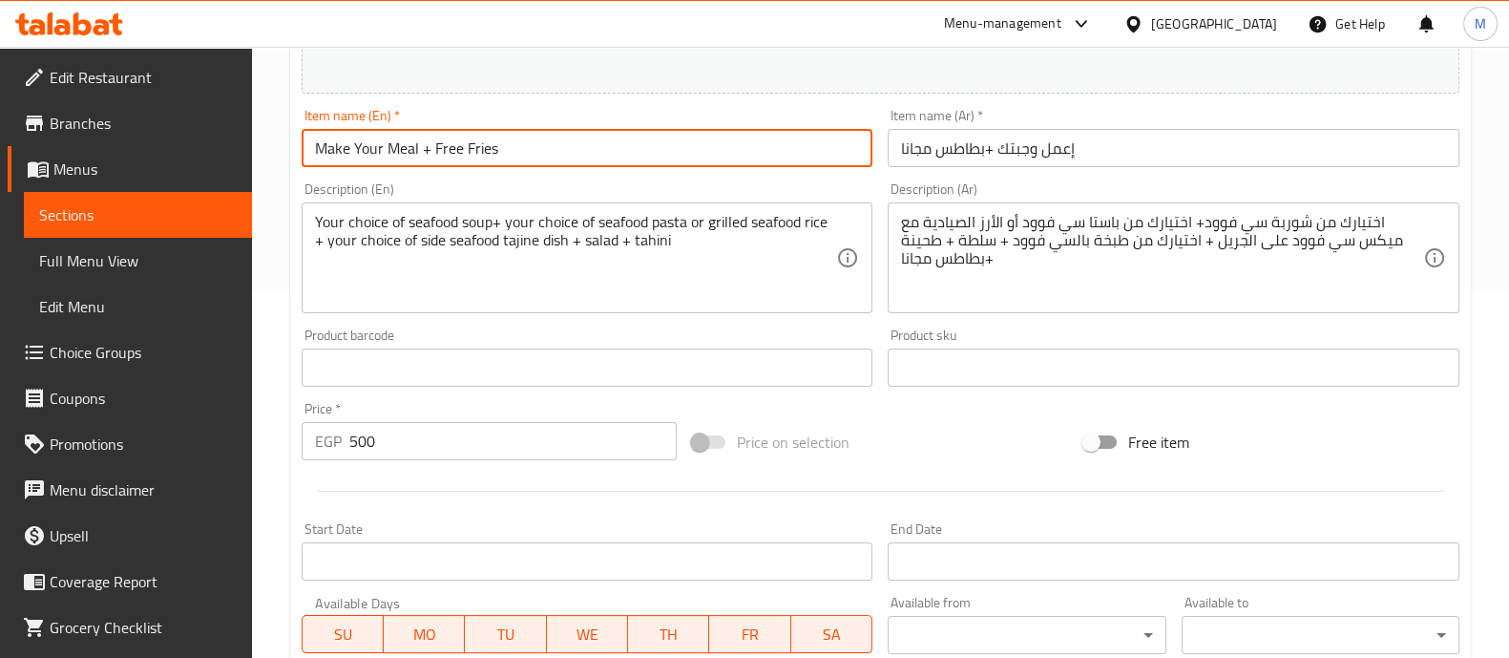
drag, startPoint x: 515, startPoint y: 145, endPoint x: 420, endPoint y: 145, distance: 94.5
click at [420, 145] on input "Make Your Meal + Free Fries" at bounding box center [588, 148] width 572 height 38
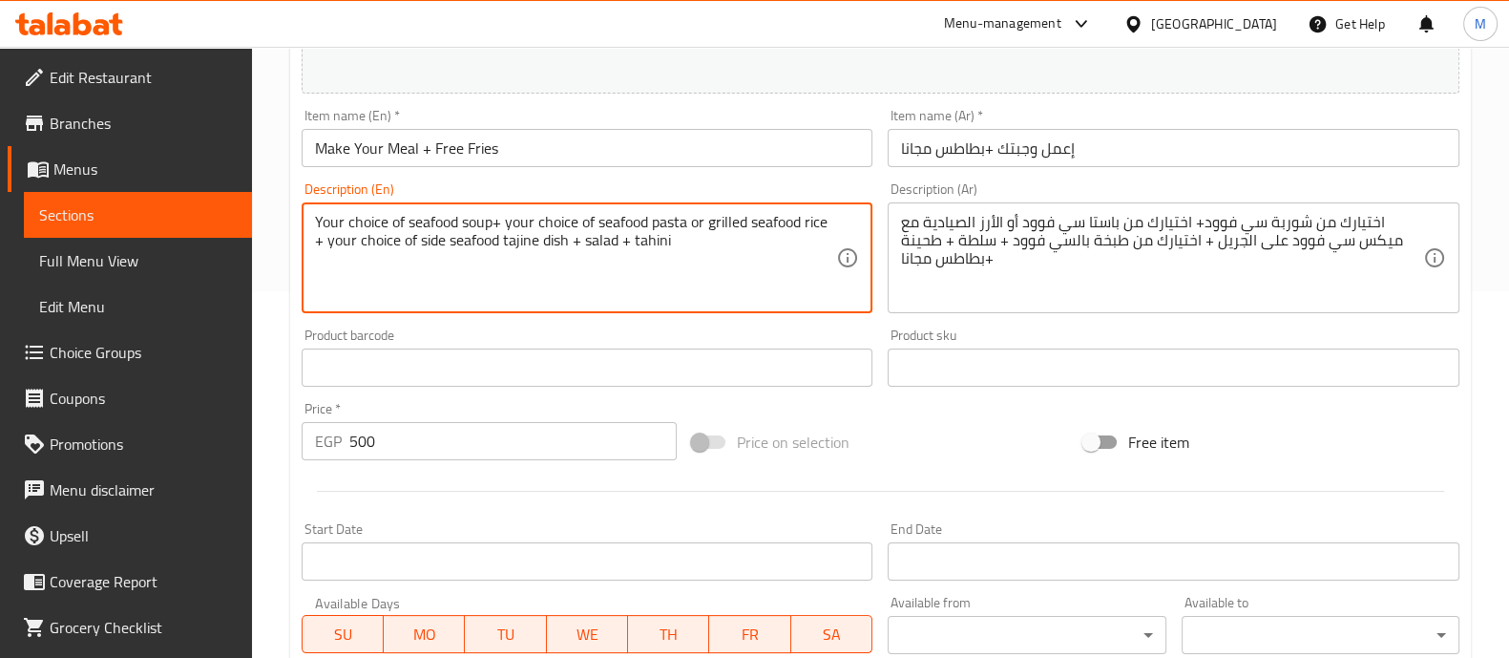
paste textarea "+ Free Fries"
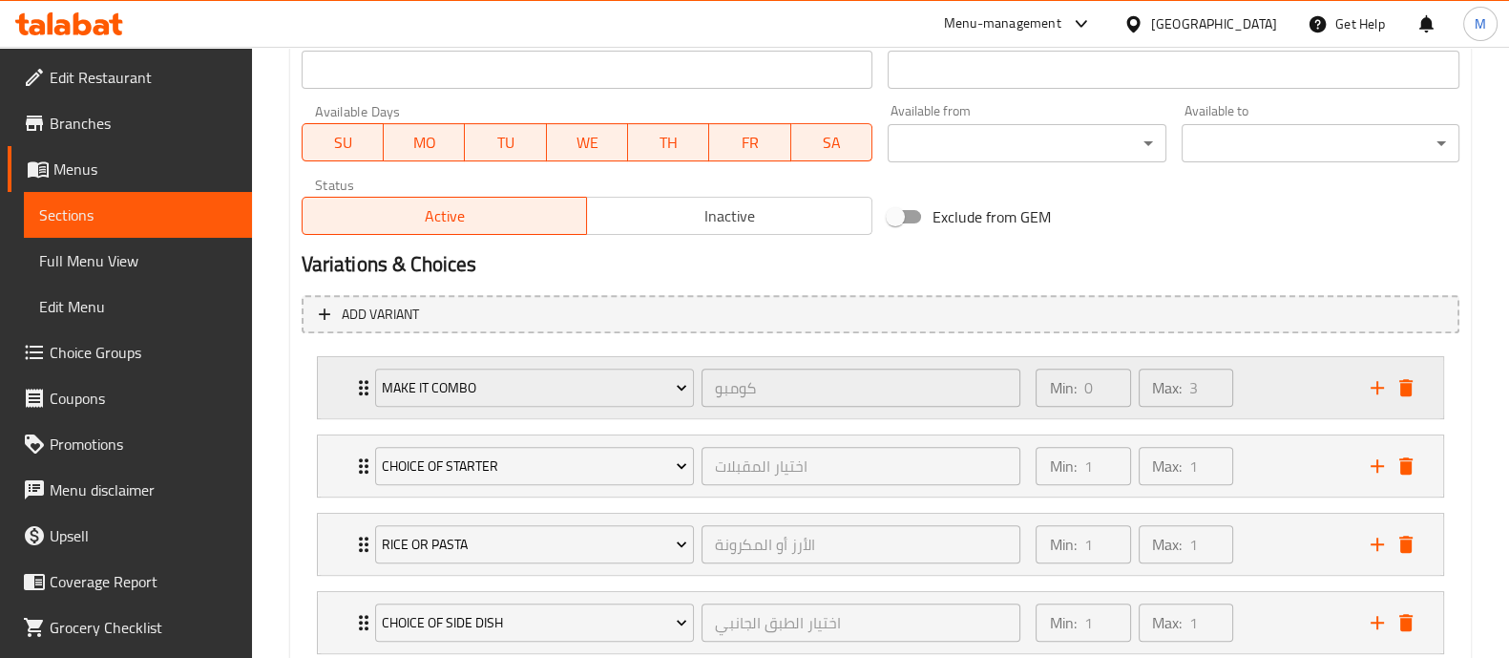
scroll to position [863, 0]
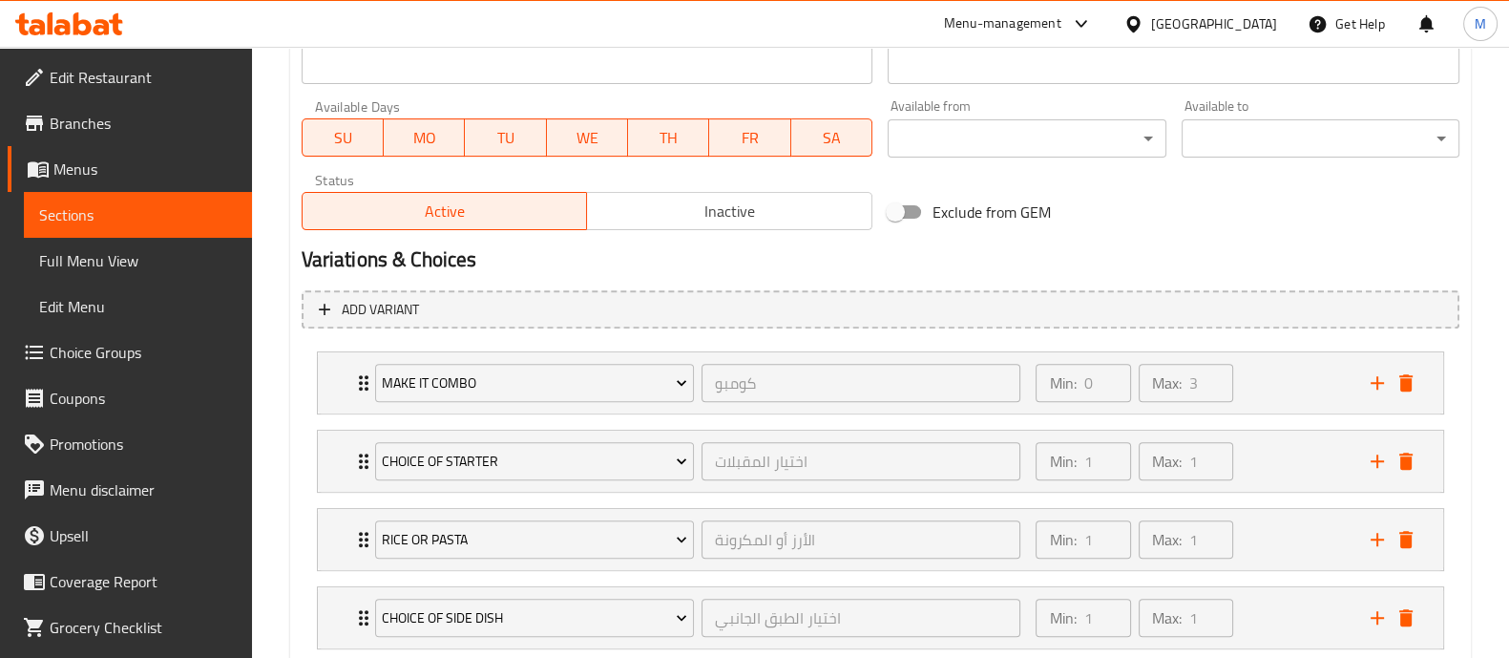
type textarea "Your choice of seafood soup+ your choice of seafood pasta or grilled seafood ri…"
click at [813, 261] on h2 "Variations & Choices" at bounding box center [881, 259] width 1158 height 29
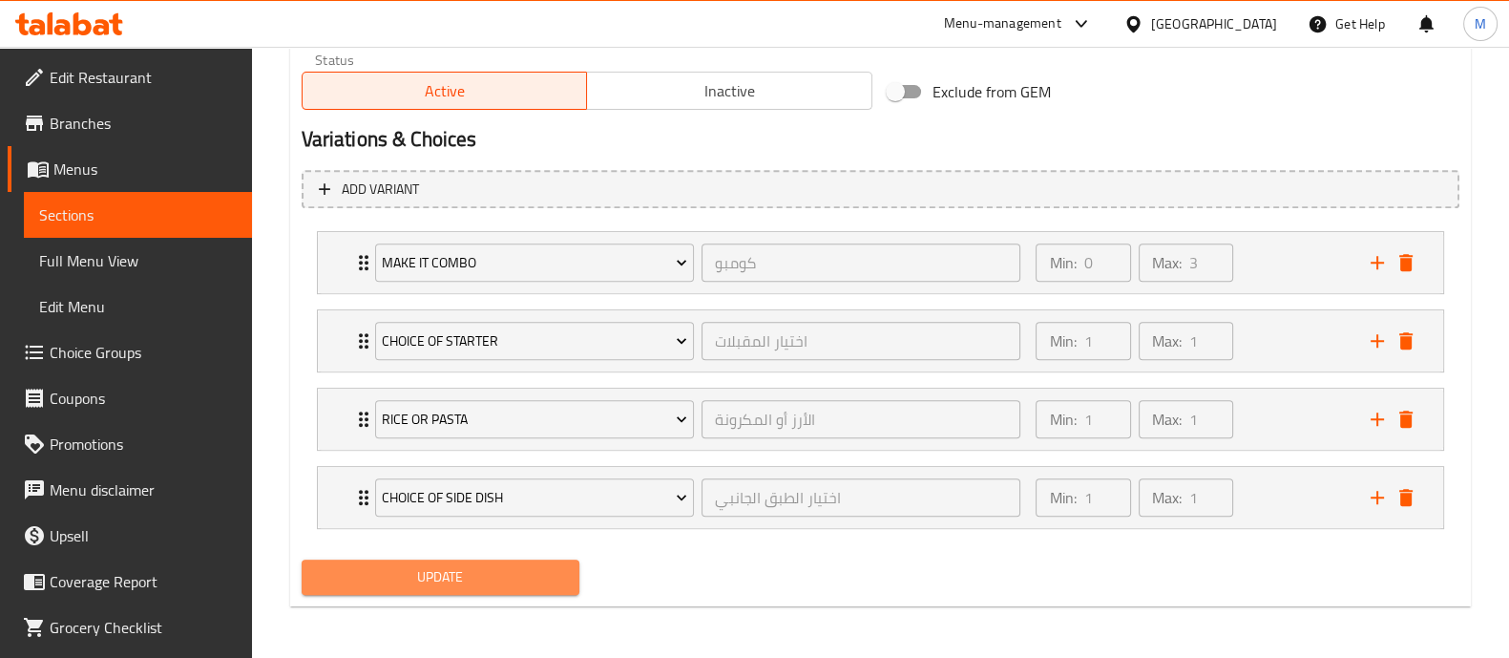
click at [458, 573] on span "Update" at bounding box center [440, 577] width 247 height 24
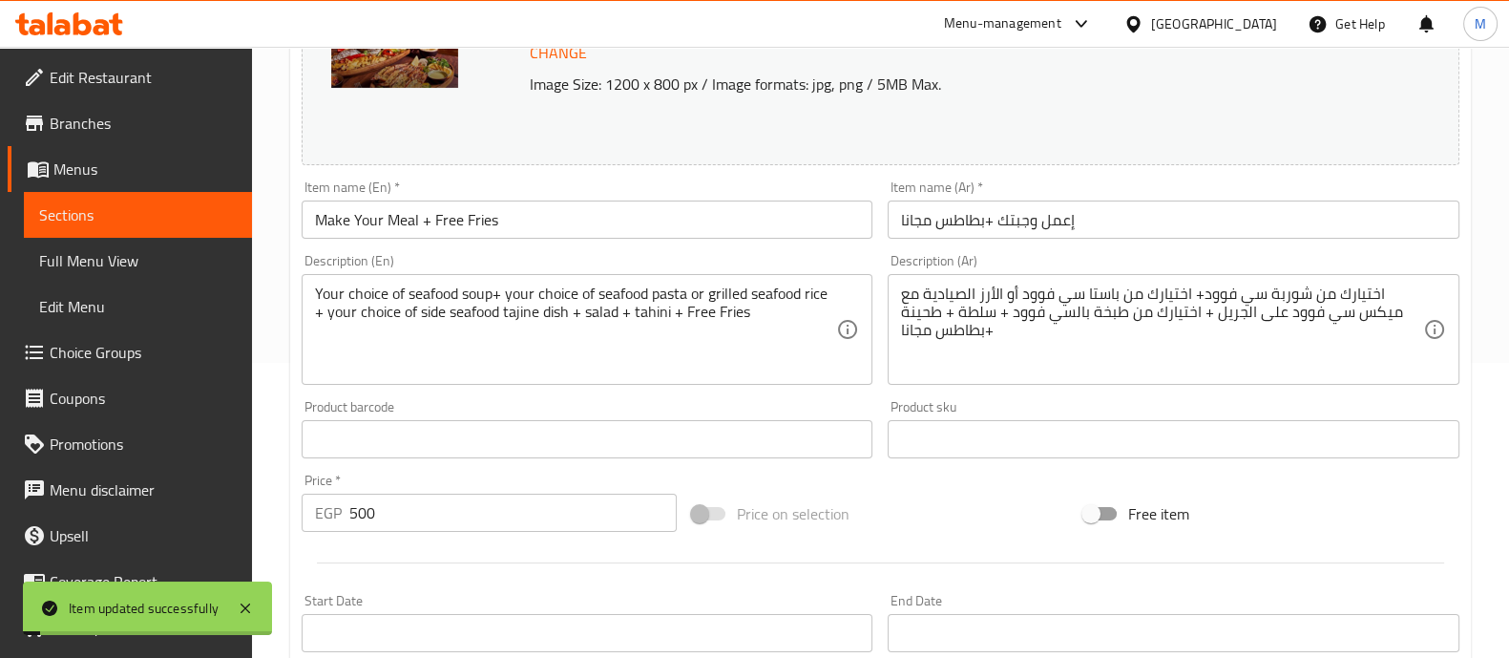
scroll to position [0, 0]
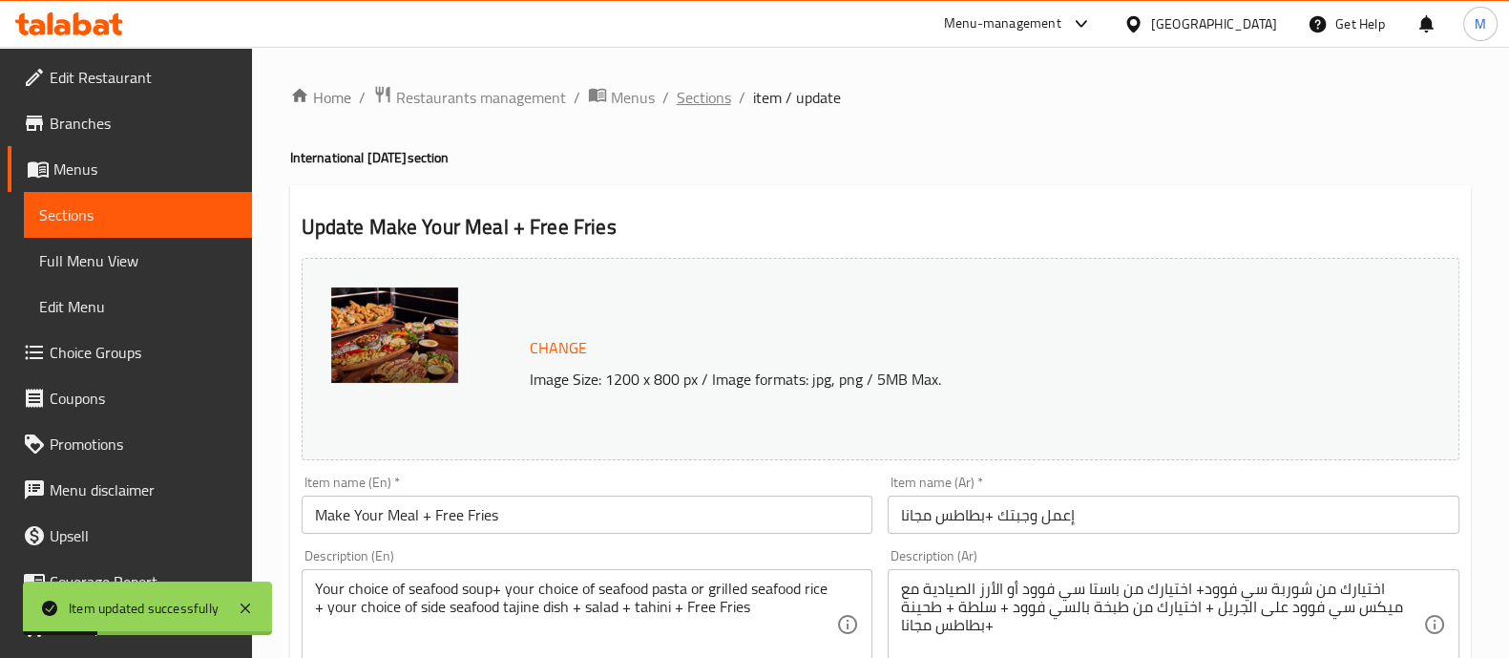
click at [711, 95] on span "Sections" at bounding box center [704, 97] width 54 height 23
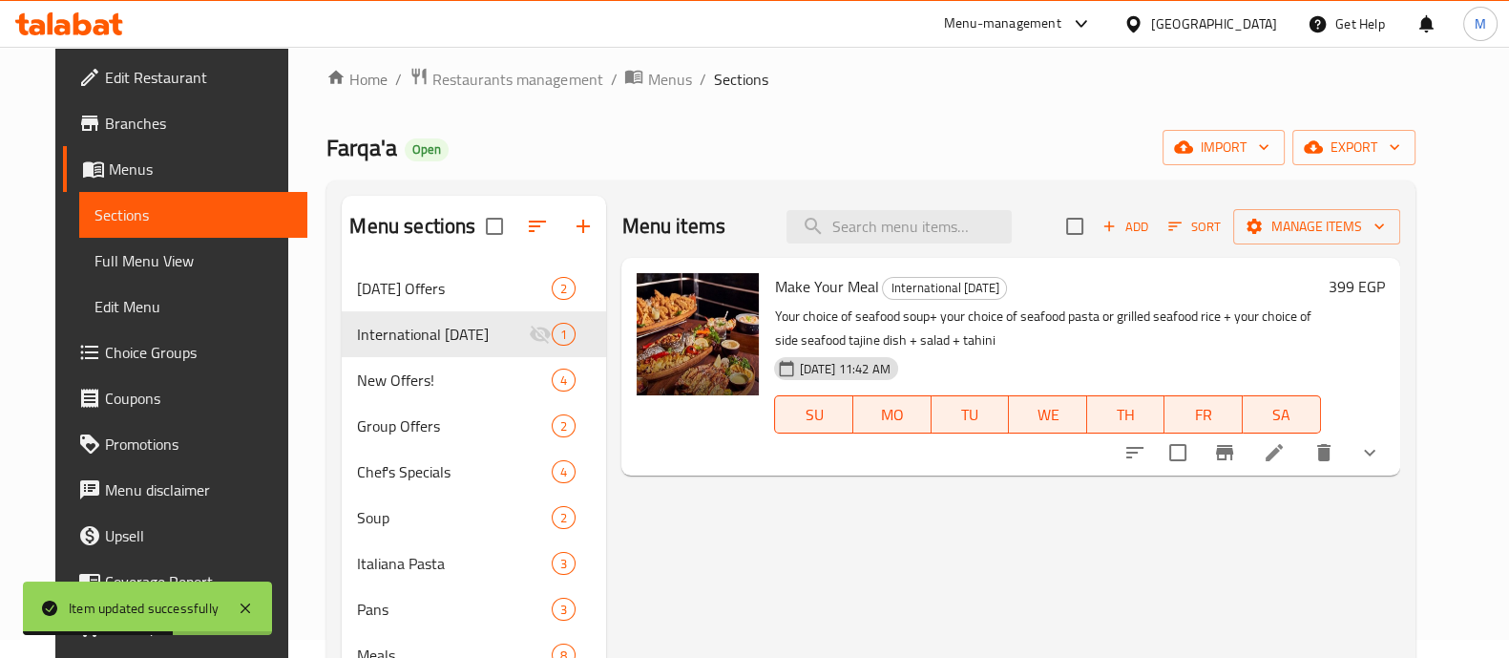
scroll to position [21, 0]
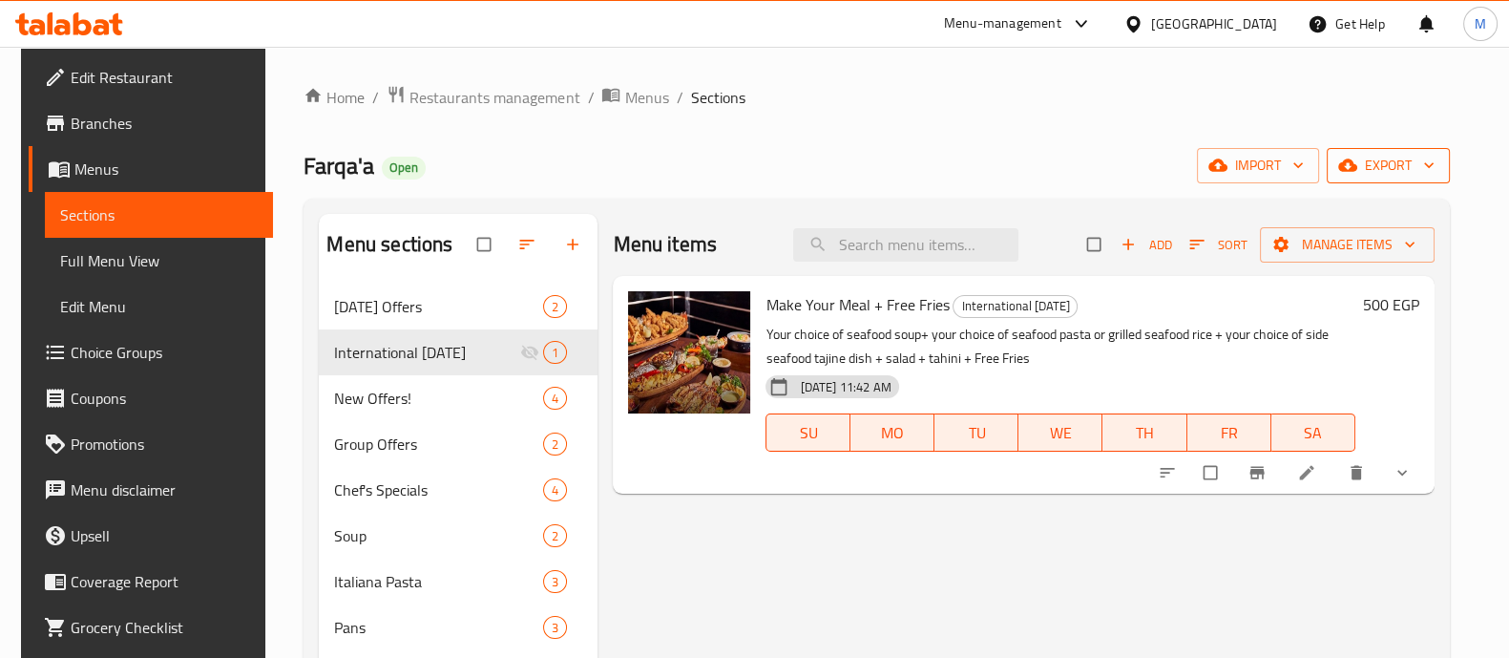
click at [1381, 160] on span "export" at bounding box center [1388, 166] width 93 height 24
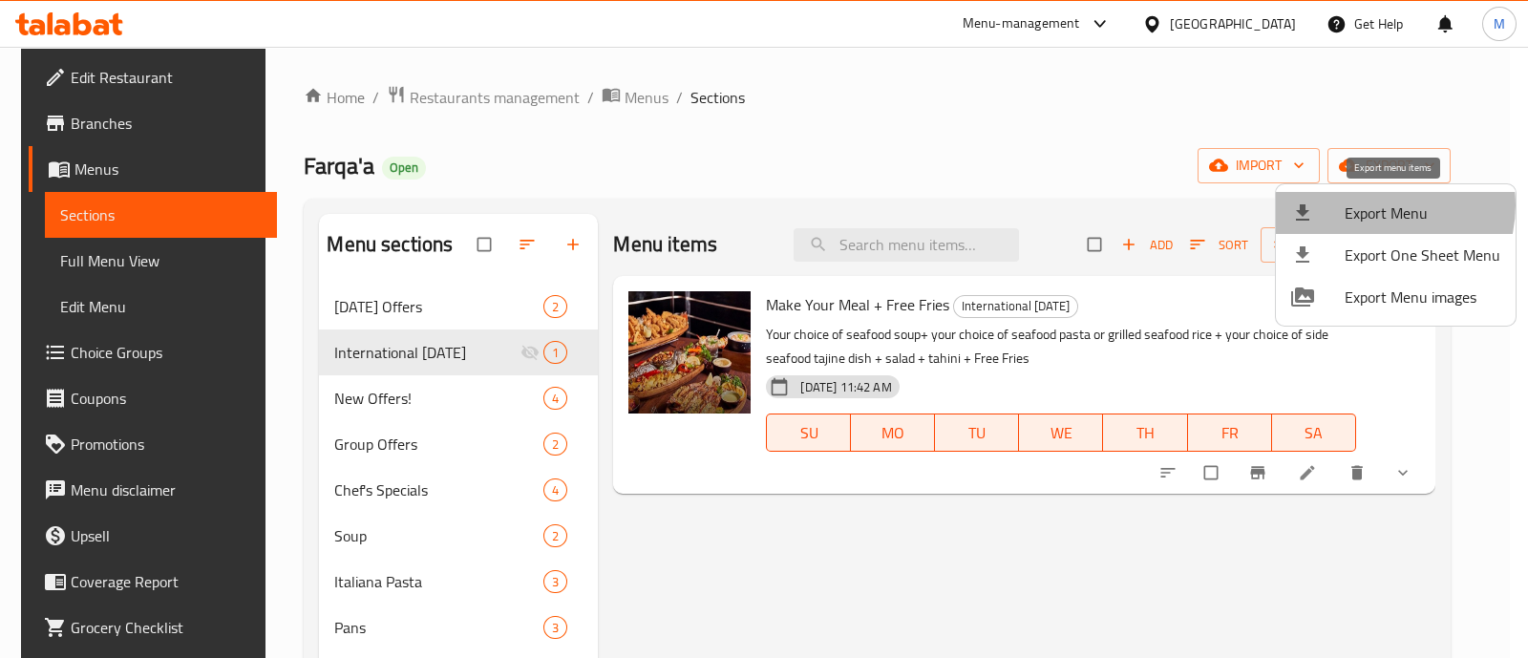
click at [1377, 205] on span "Export Menu" at bounding box center [1422, 212] width 156 height 23
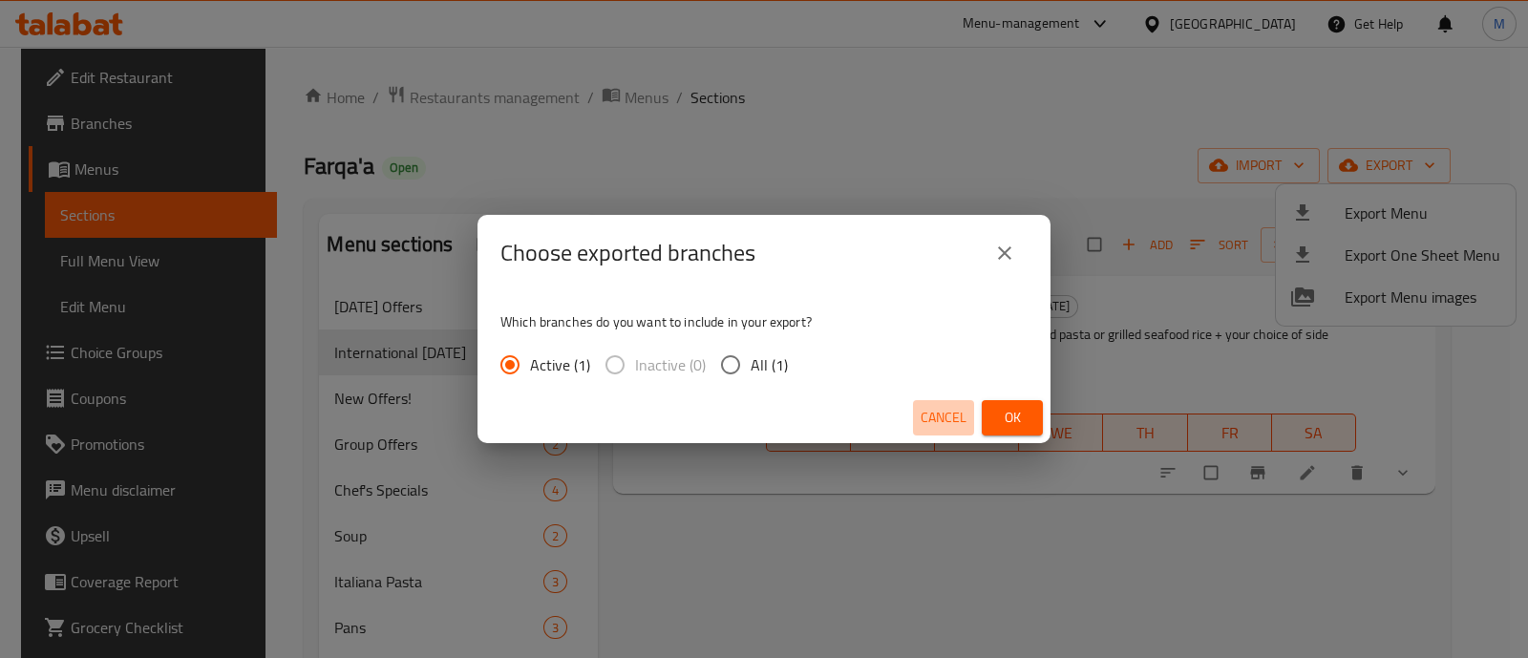
click at [922, 420] on span "Cancel" at bounding box center [943, 418] width 46 height 24
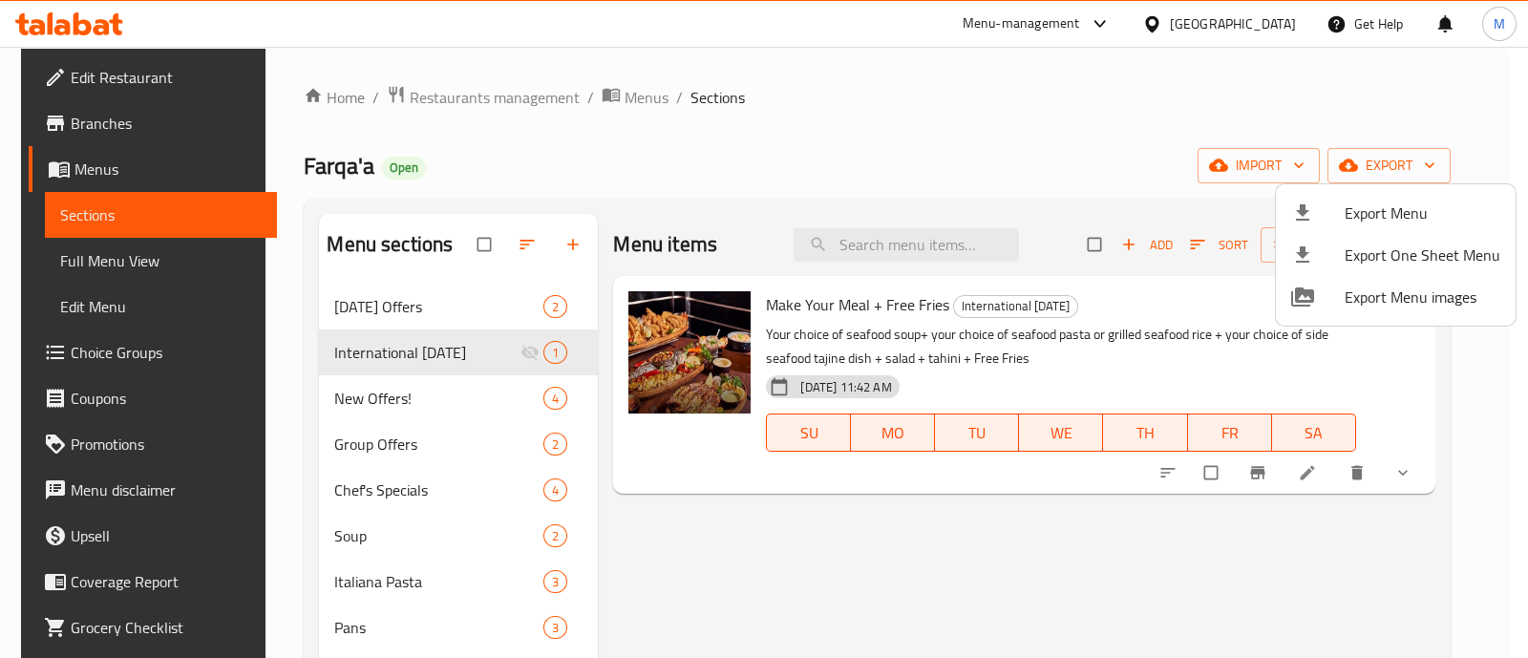
click at [538, 349] on div at bounding box center [764, 329] width 1528 height 658
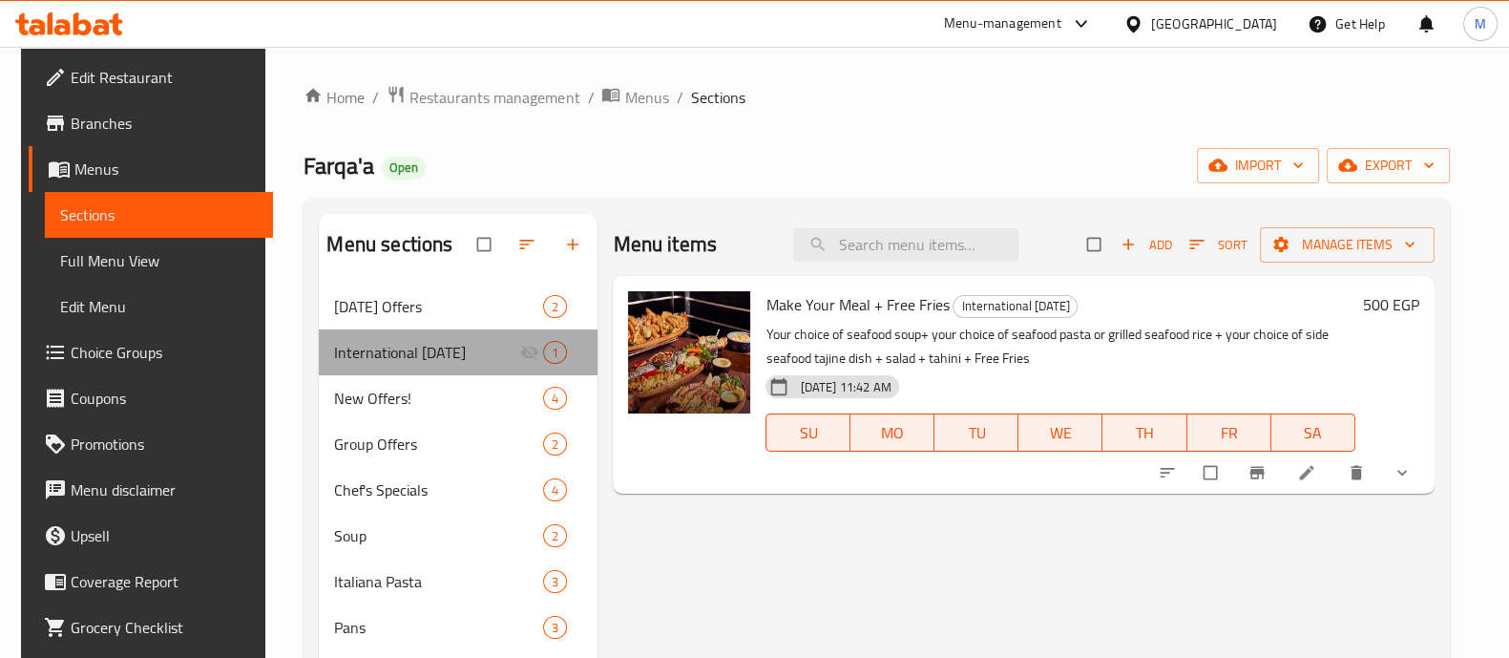
click at [568, 350] on div "International [DATE] 1" at bounding box center [458, 352] width 279 height 46
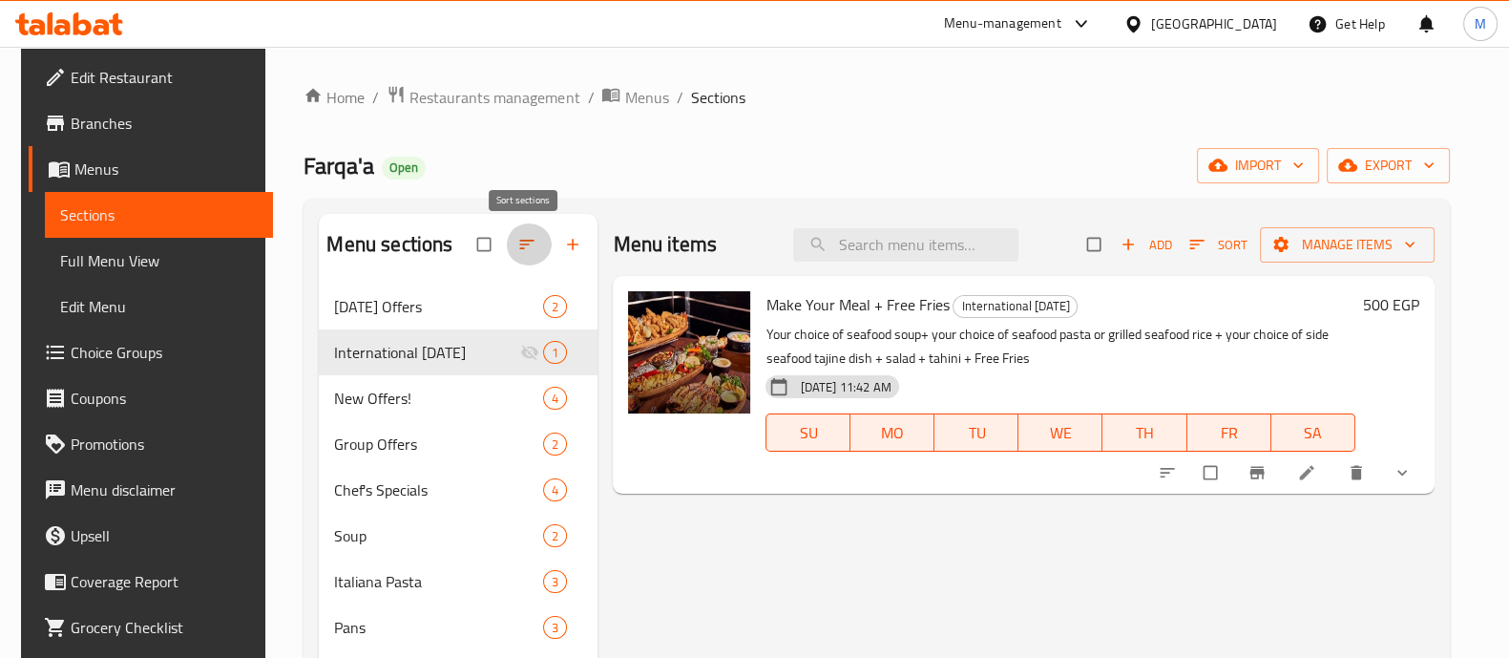
click at [519, 240] on icon "button" at bounding box center [526, 244] width 19 height 19
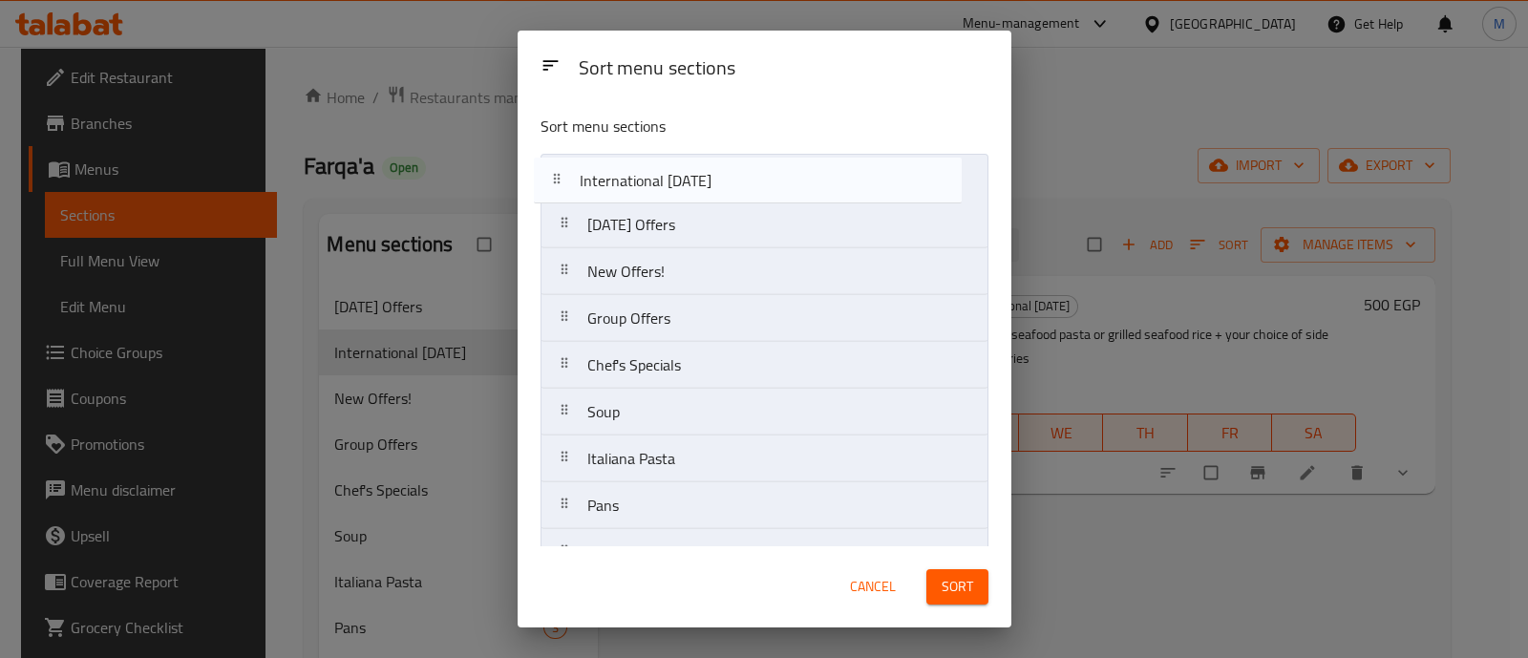
drag, startPoint x: 729, startPoint y: 243, endPoint x: 720, endPoint y: 180, distance: 62.8
click at [720, 180] on nav "[DATE] Offers International [DATE] New Offers! Group Offers Chef's Specials Sou…" at bounding box center [764, 435] width 448 height 563
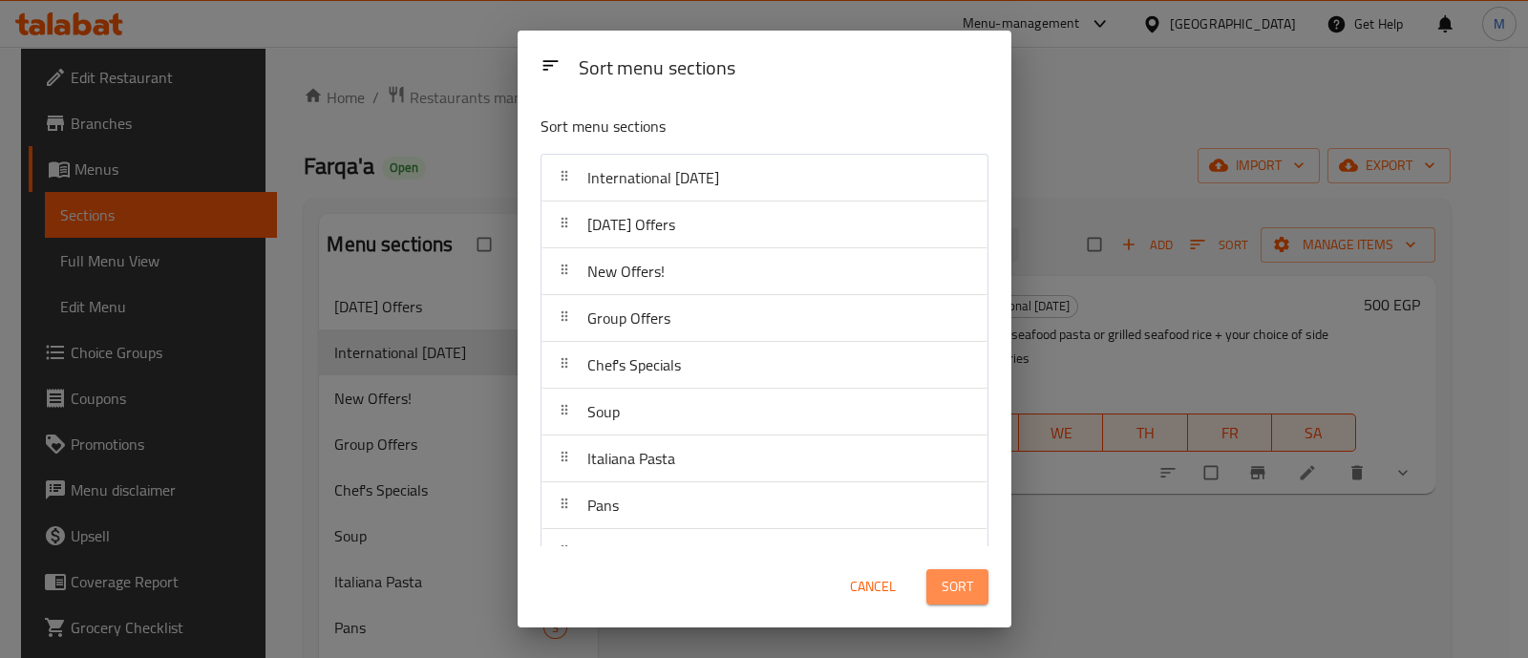
click at [941, 594] on span "Sort" at bounding box center [957, 587] width 32 height 24
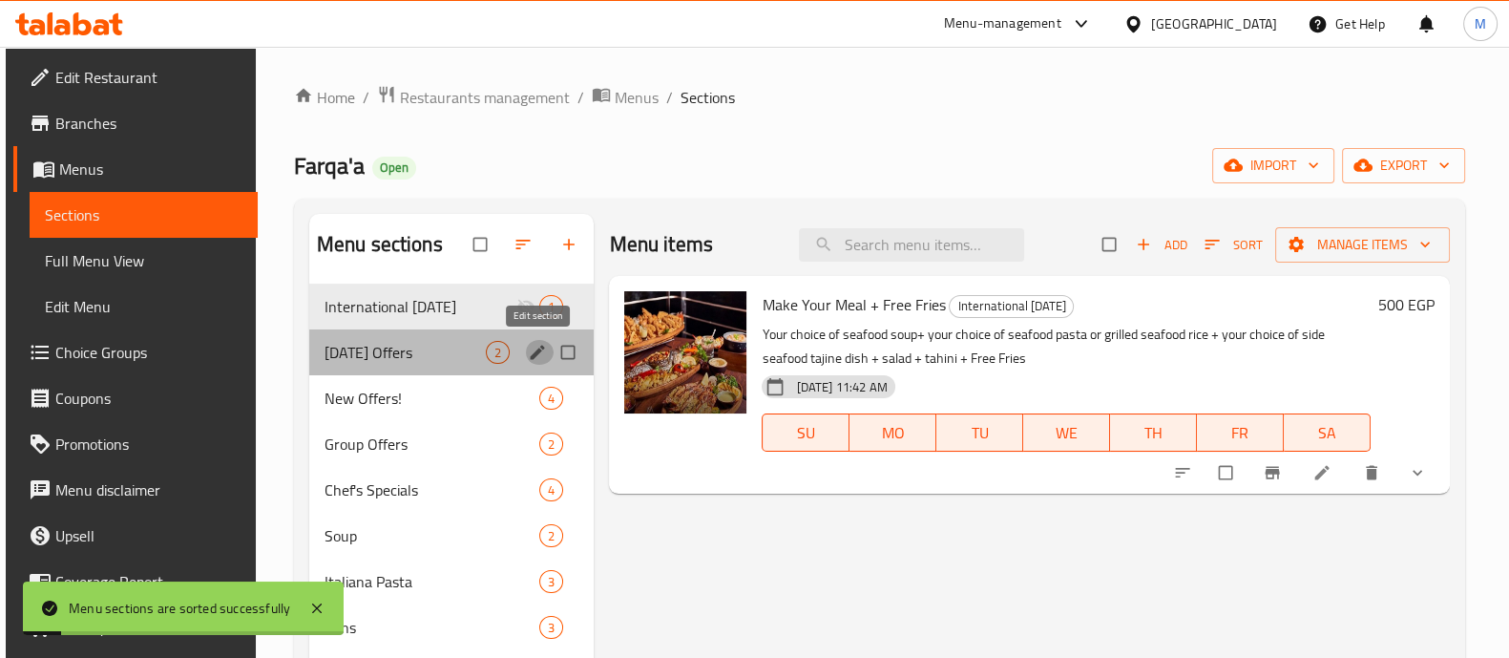
click at [534, 362] on button "edit" at bounding box center [539, 352] width 29 height 25
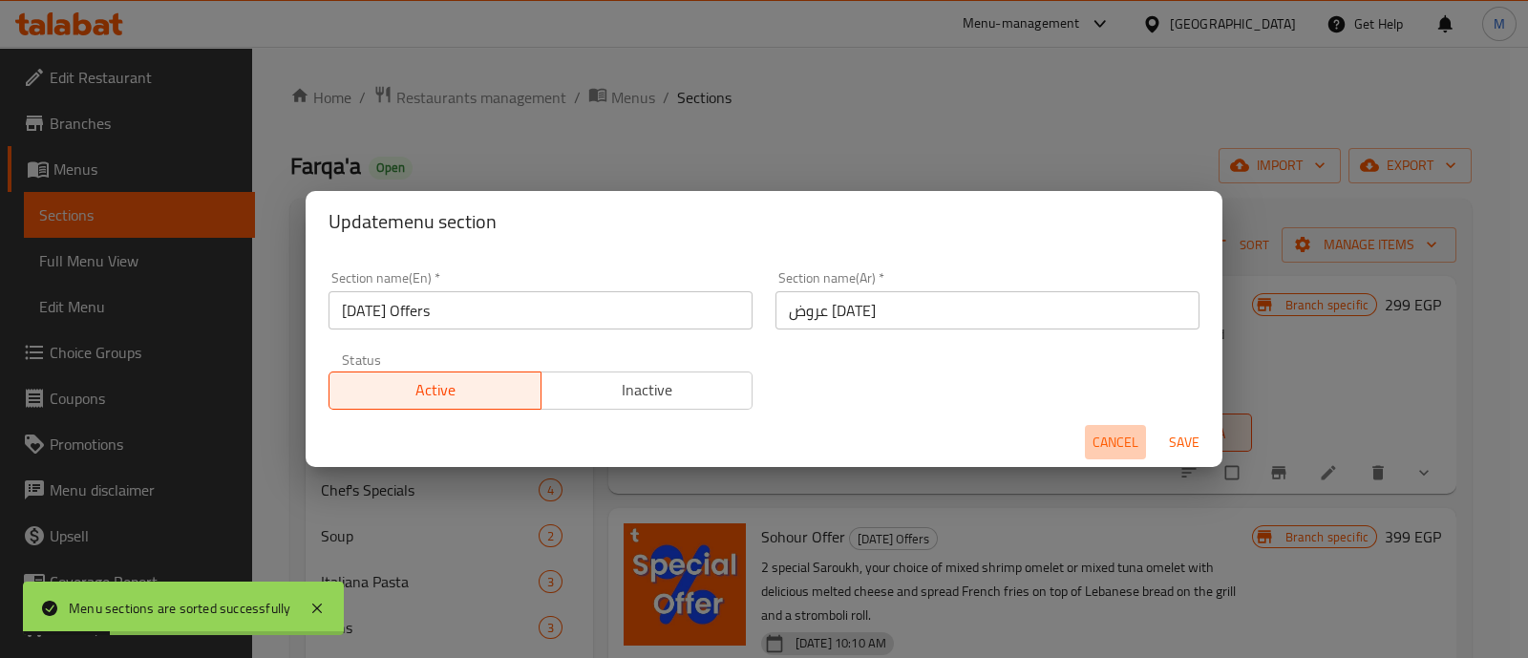
click at [1088, 429] on button "Cancel" at bounding box center [1115, 442] width 61 height 35
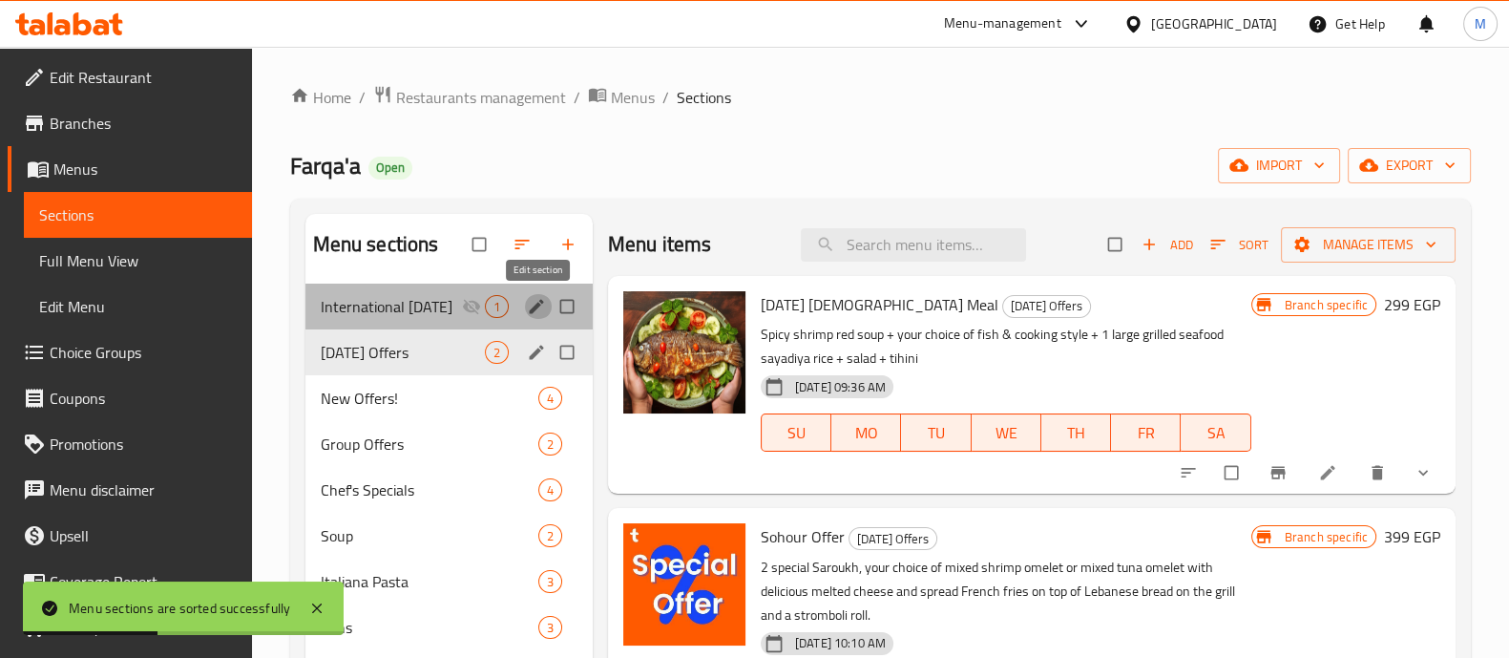
click at [543, 299] on icon "edit" at bounding box center [536, 306] width 19 height 19
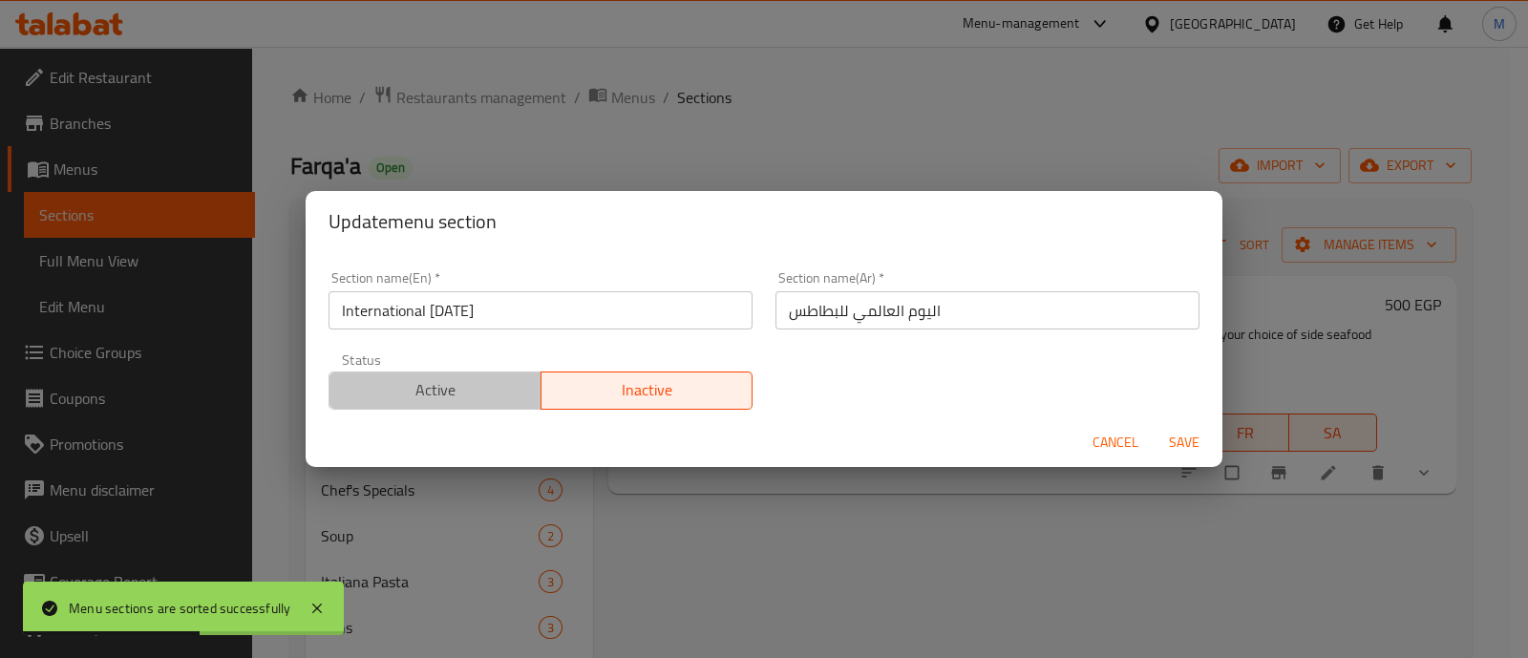
click at [502, 383] on span "Active" at bounding box center [435, 390] width 197 height 28
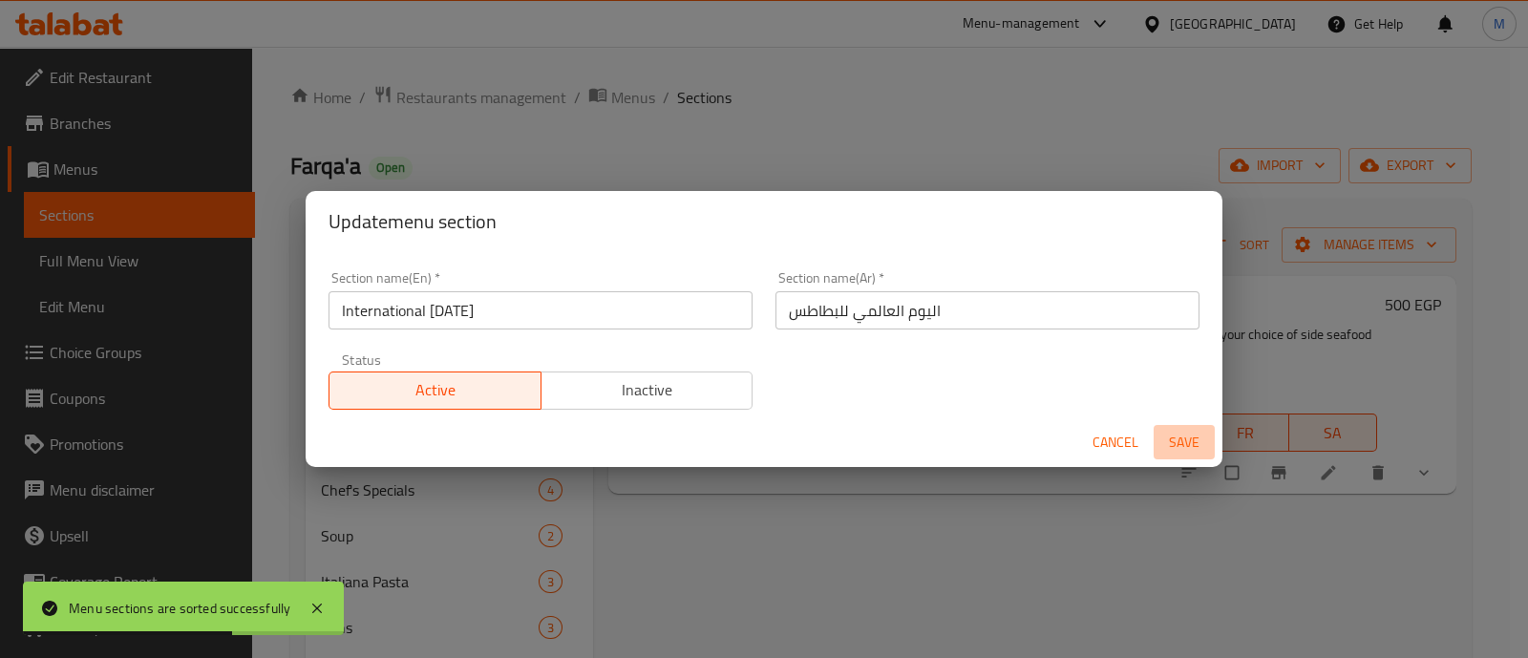
click at [1182, 437] on span "Save" at bounding box center [1184, 443] width 46 height 24
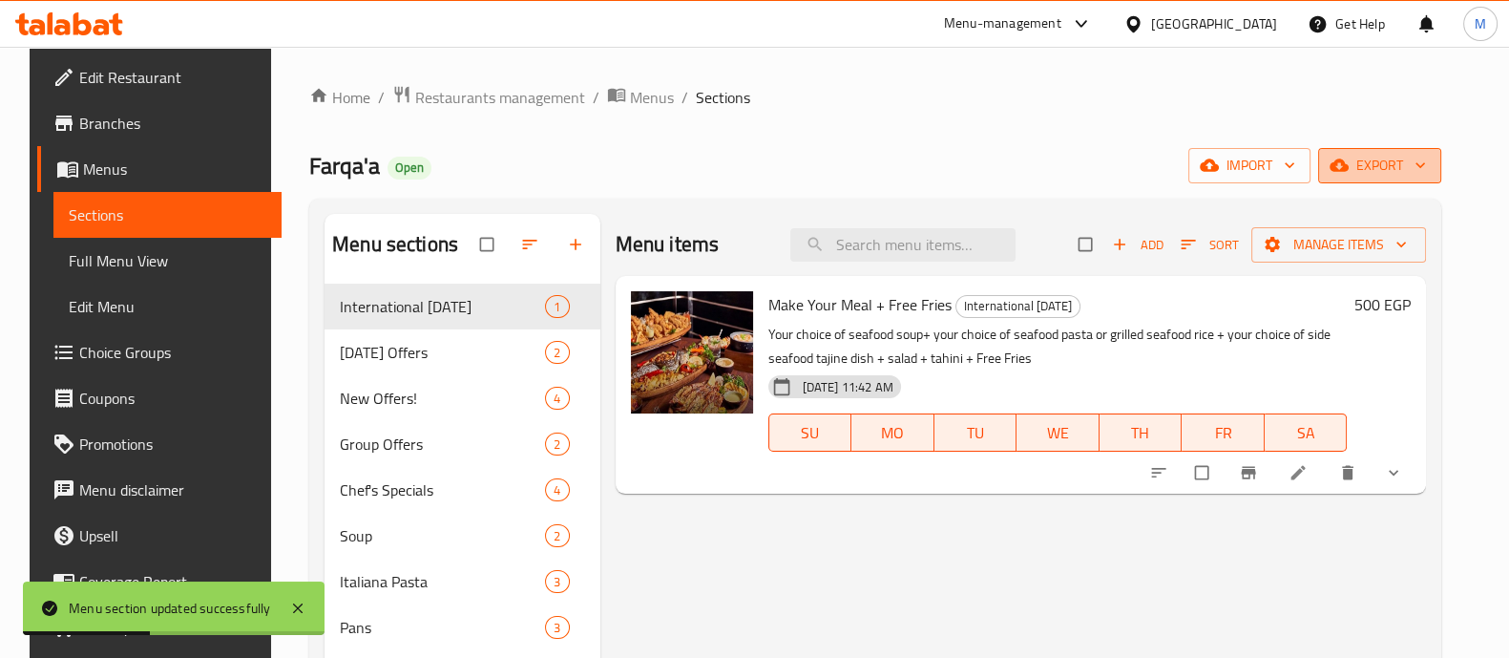
click at [1400, 159] on span "export" at bounding box center [1380, 166] width 93 height 24
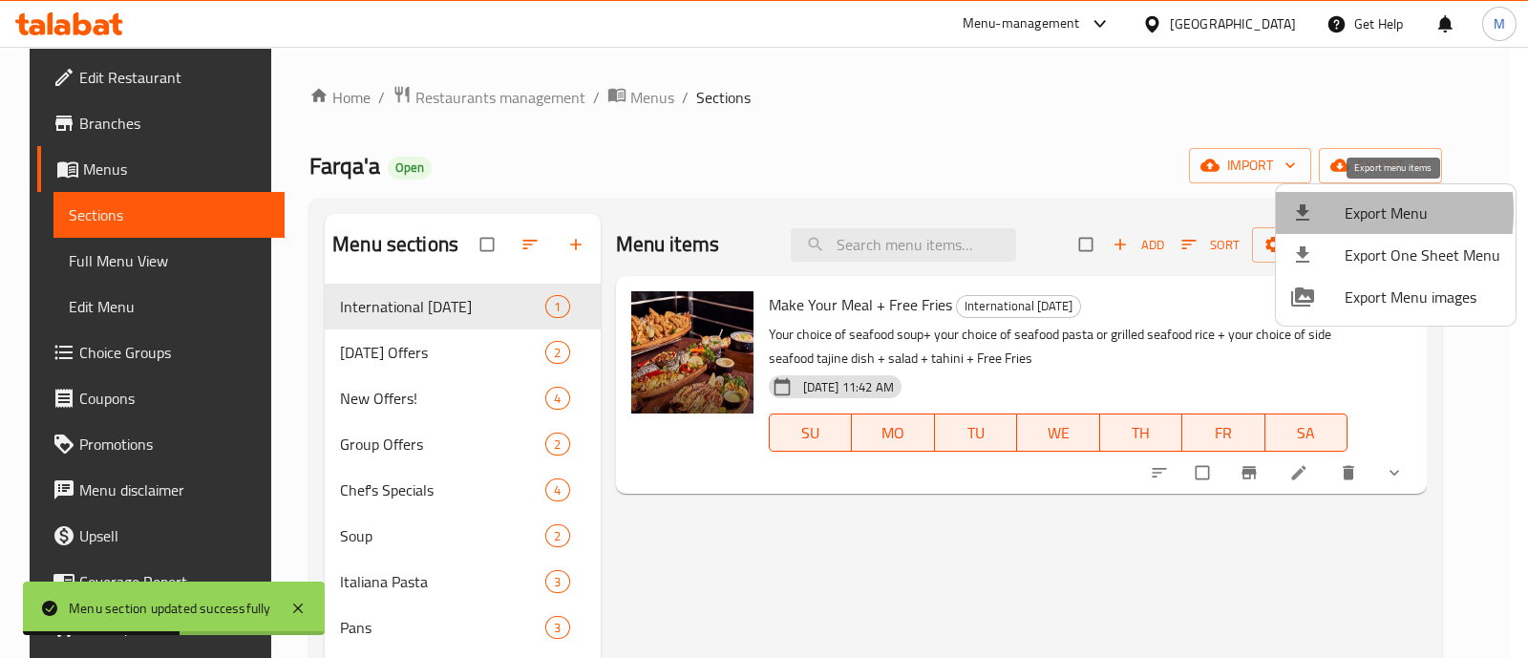
click at [1307, 211] on icon at bounding box center [1302, 212] width 13 height 16
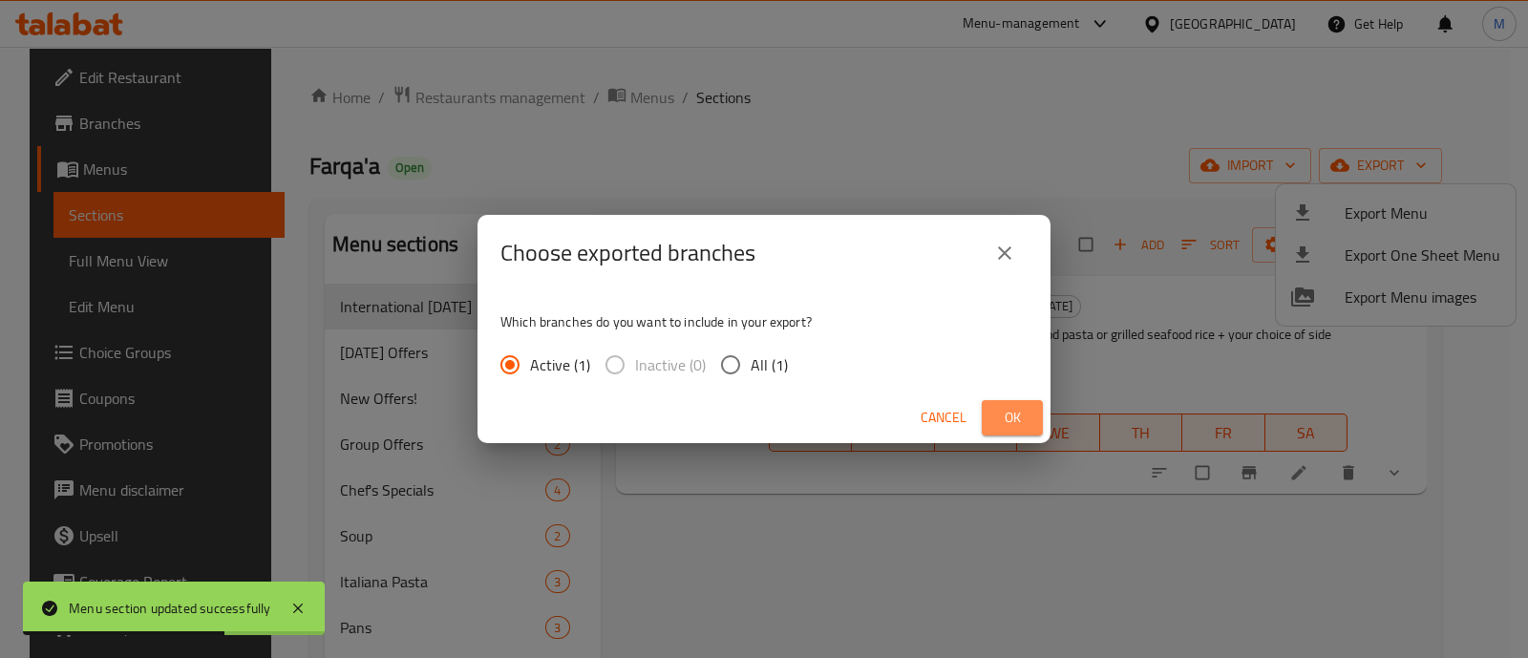
click at [1012, 417] on span "Ok" at bounding box center [1012, 418] width 31 height 24
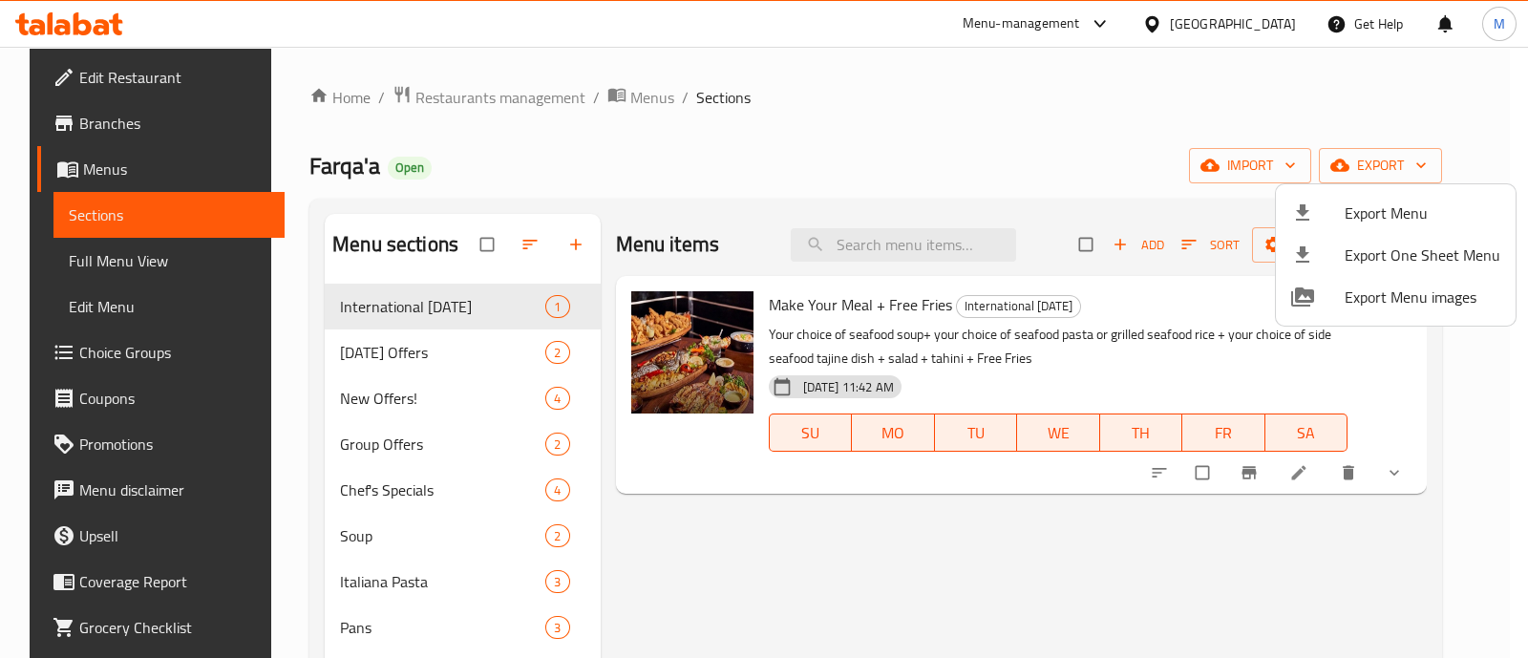
click at [98, 129] on div at bounding box center [764, 329] width 1528 height 658
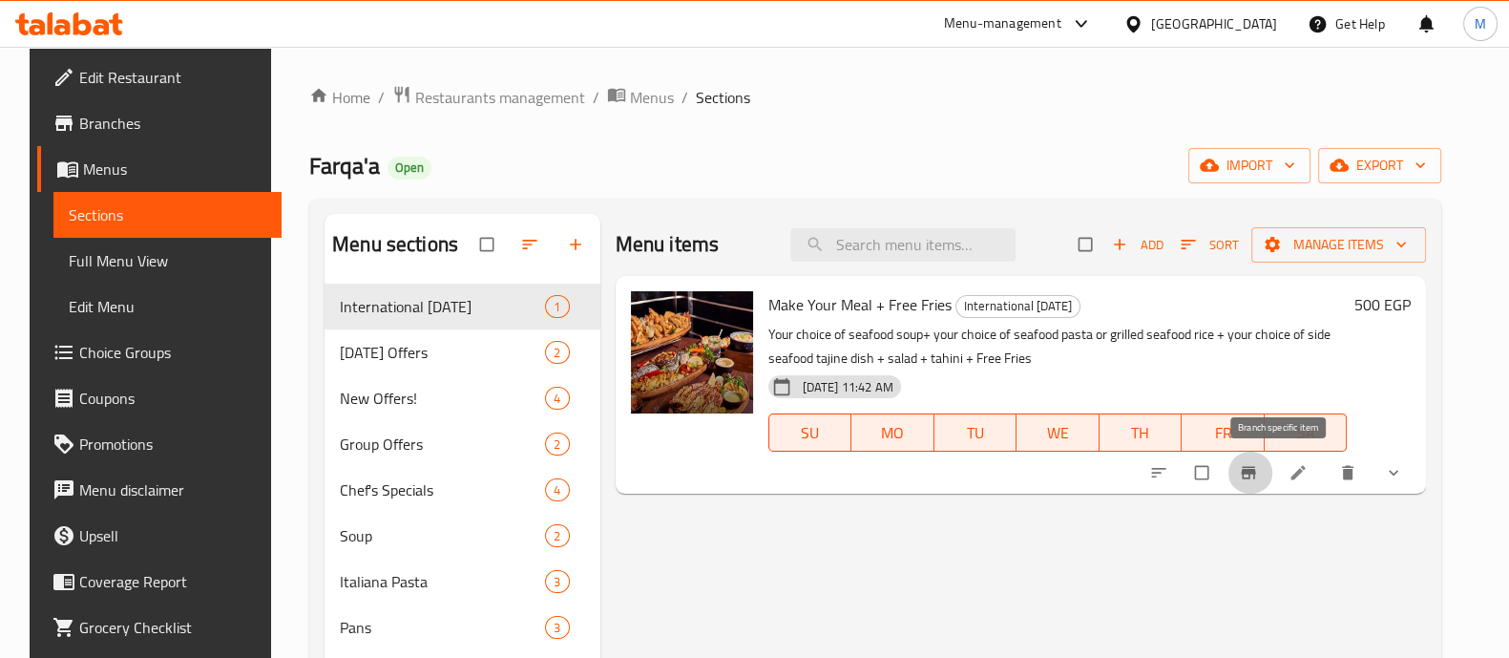
click at [1256, 473] on icon "Branch-specific-item" at bounding box center [1249, 473] width 14 height 12
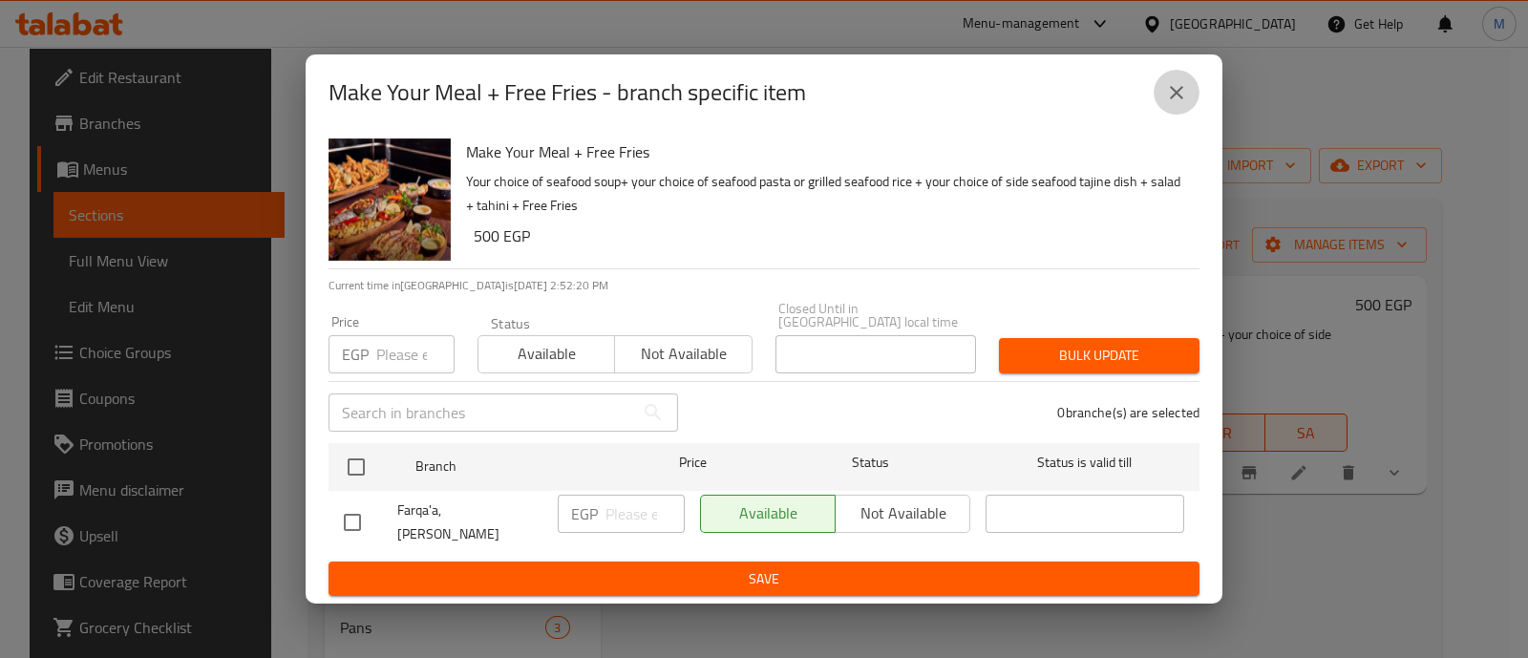
click at [1179, 95] on icon "close" at bounding box center [1176, 92] width 13 height 13
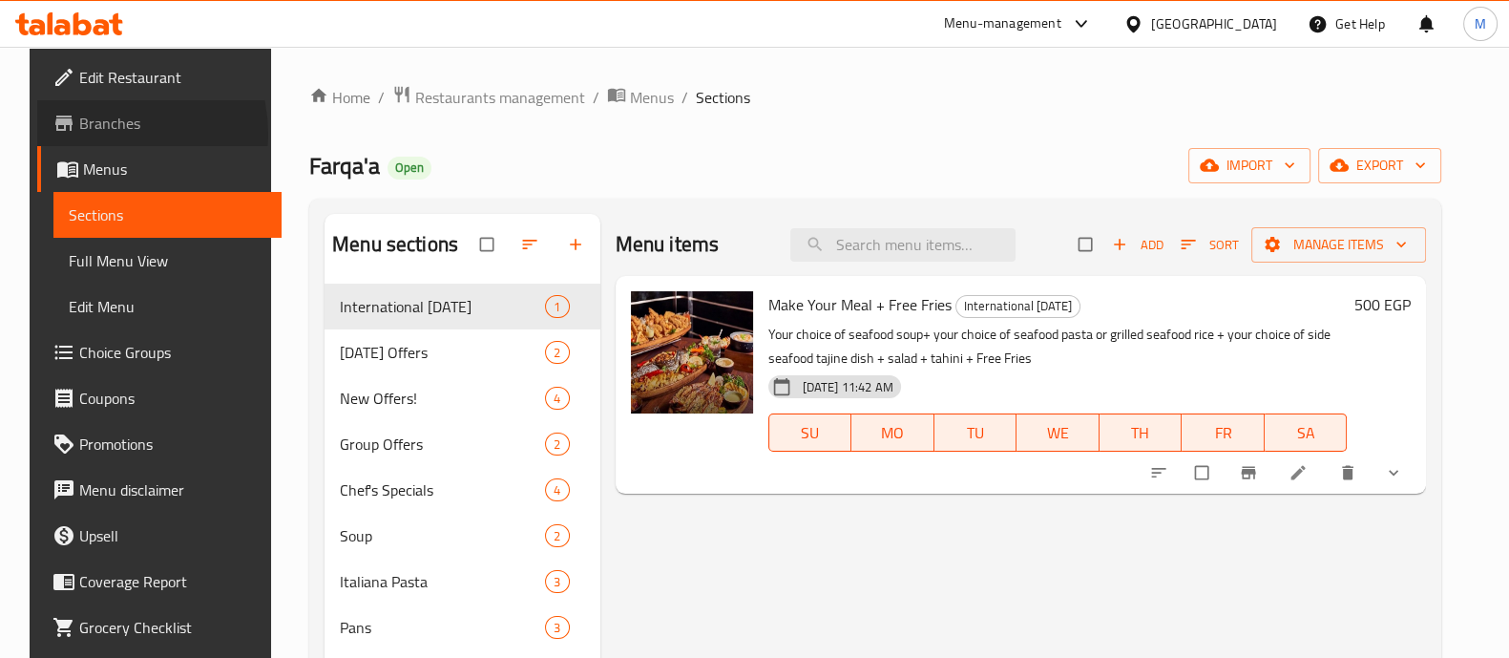
click at [79, 134] on span "Branches" at bounding box center [172, 123] width 187 height 23
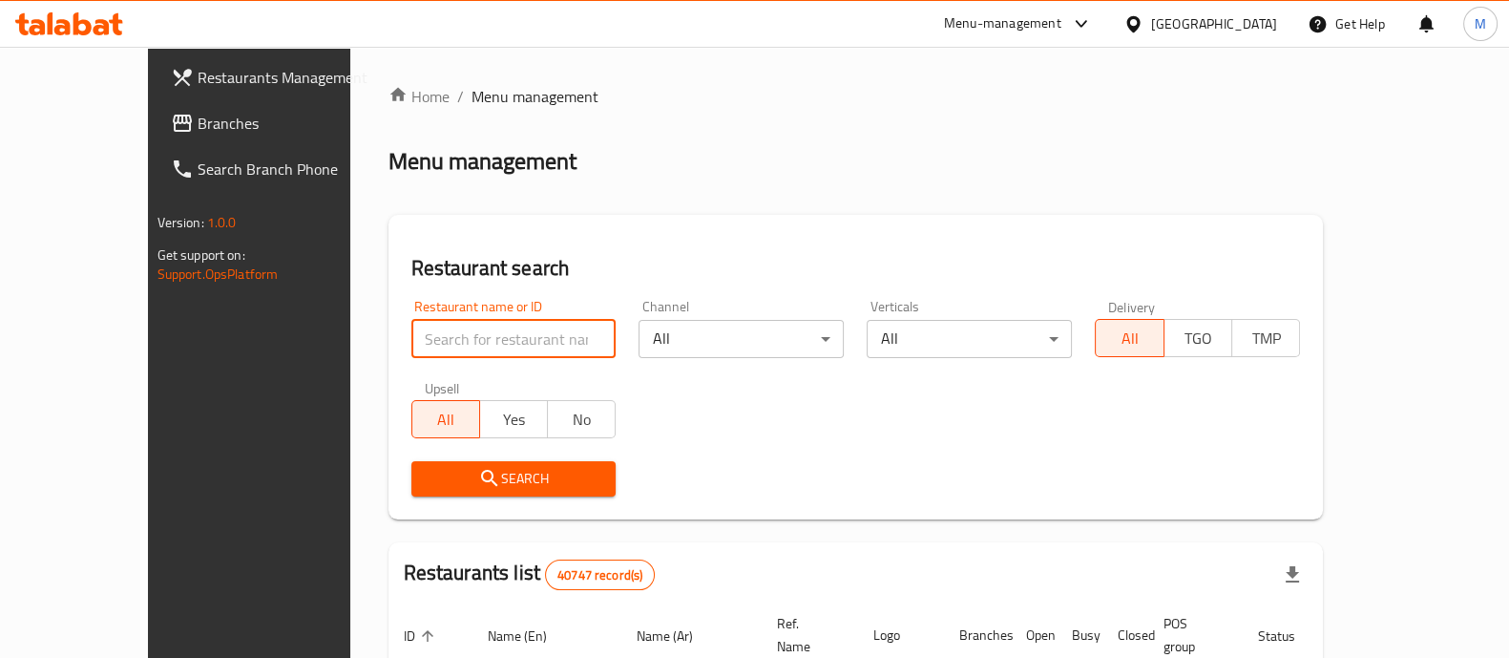
click at [446, 336] on input "search" at bounding box center [514, 339] width 205 height 38
type input "fluckiger"
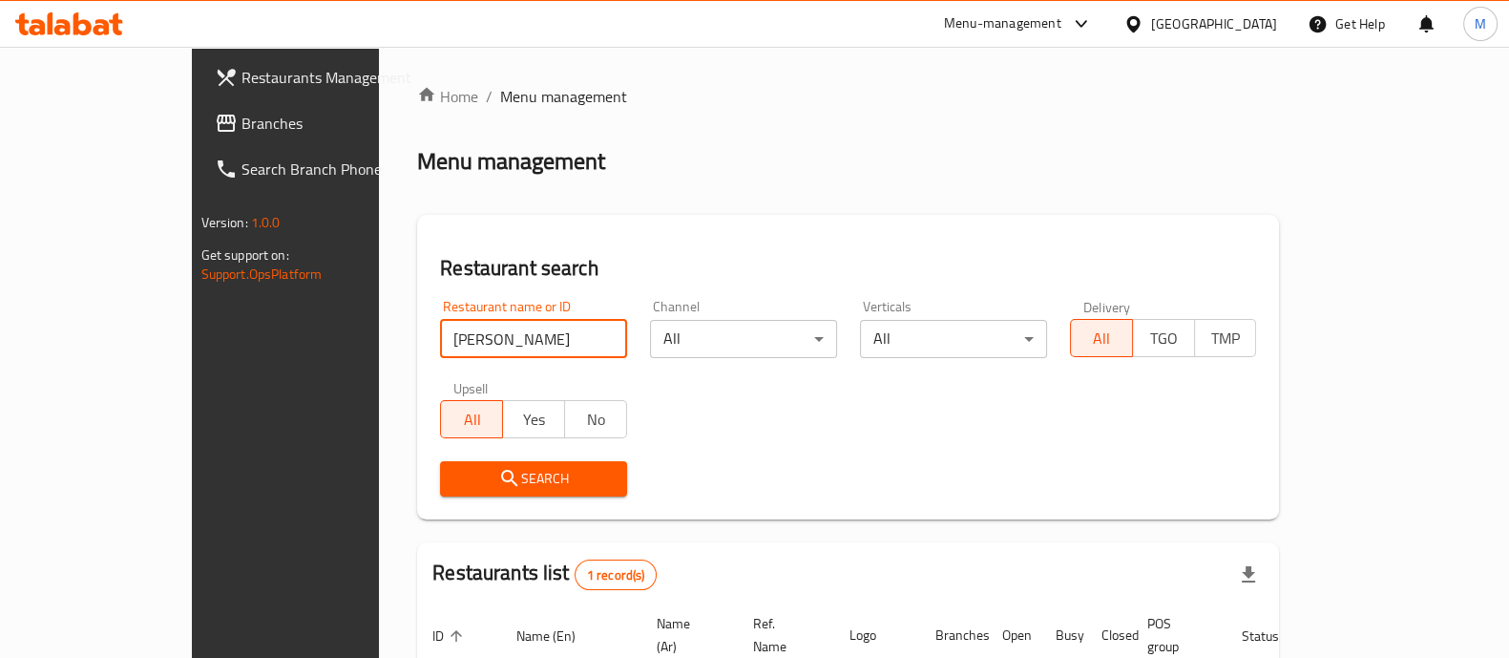
scroll to position [156, 0]
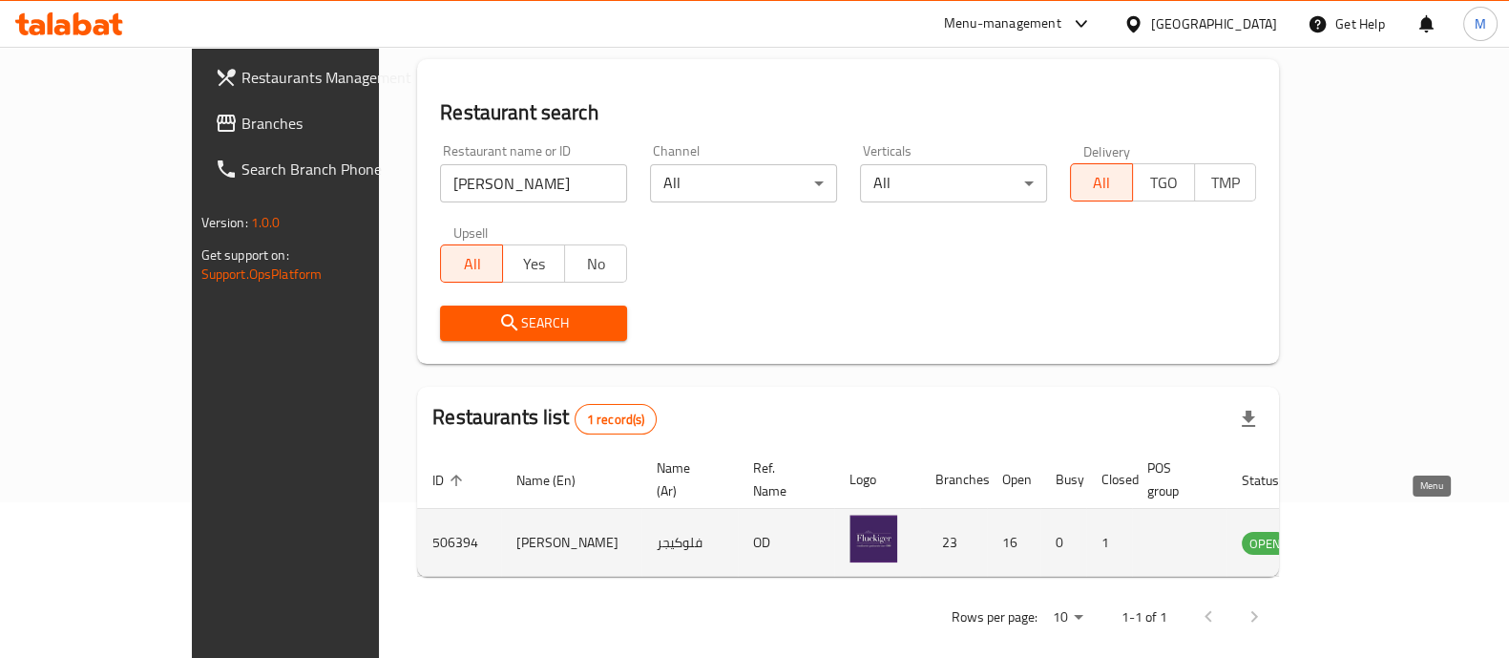
click at [1365, 531] on icon "enhanced table" at bounding box center [1353, 542] width 23 height 23
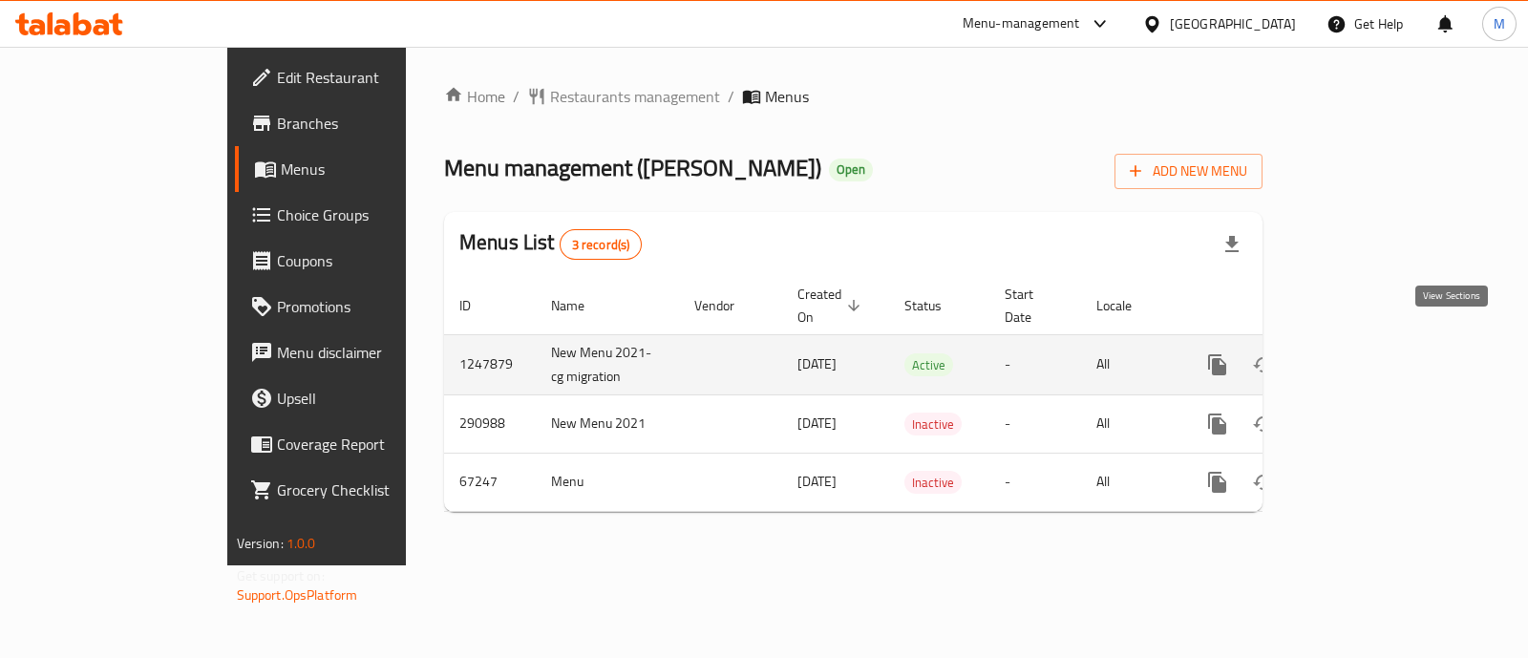
click at [1378, 342] on link "enhanced table" at bounding box center [1355, 365] width 46 height 46
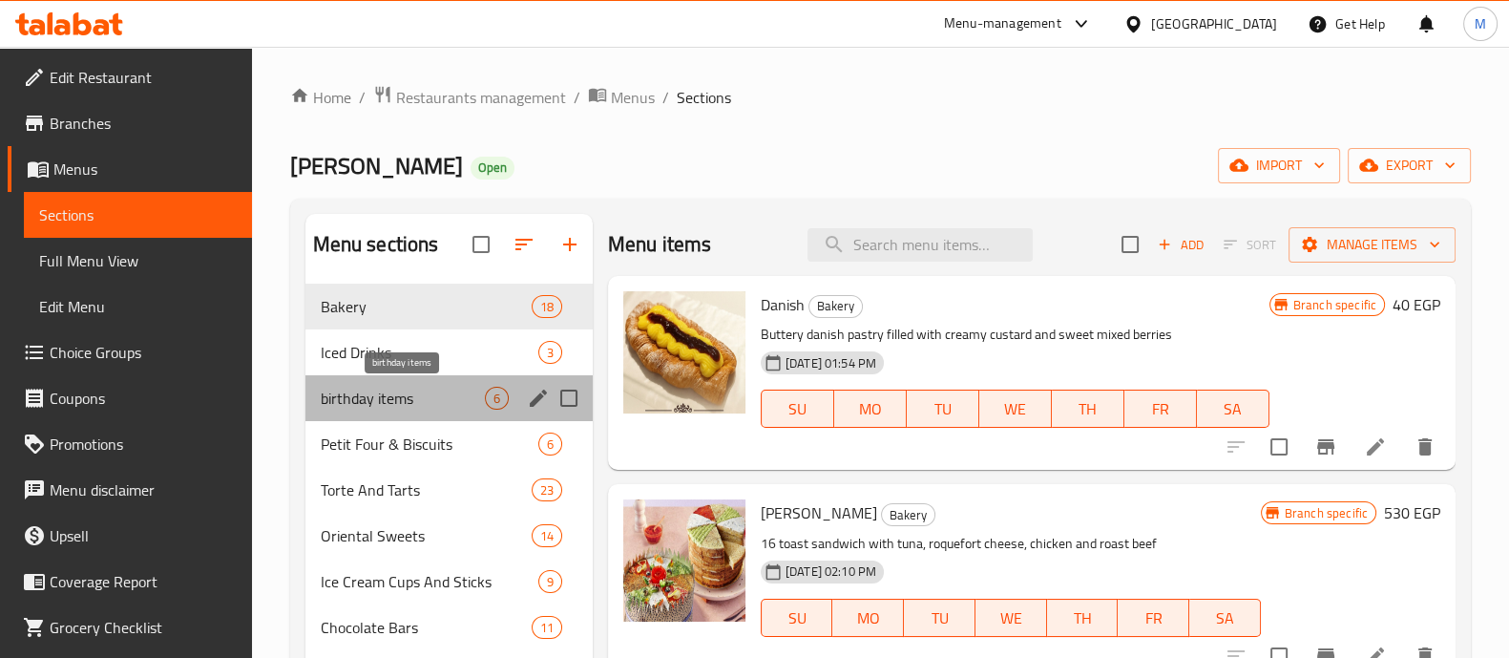
click at [421, 389] on span "birthday items" at bounding box center [403, 398] width 164 height 23
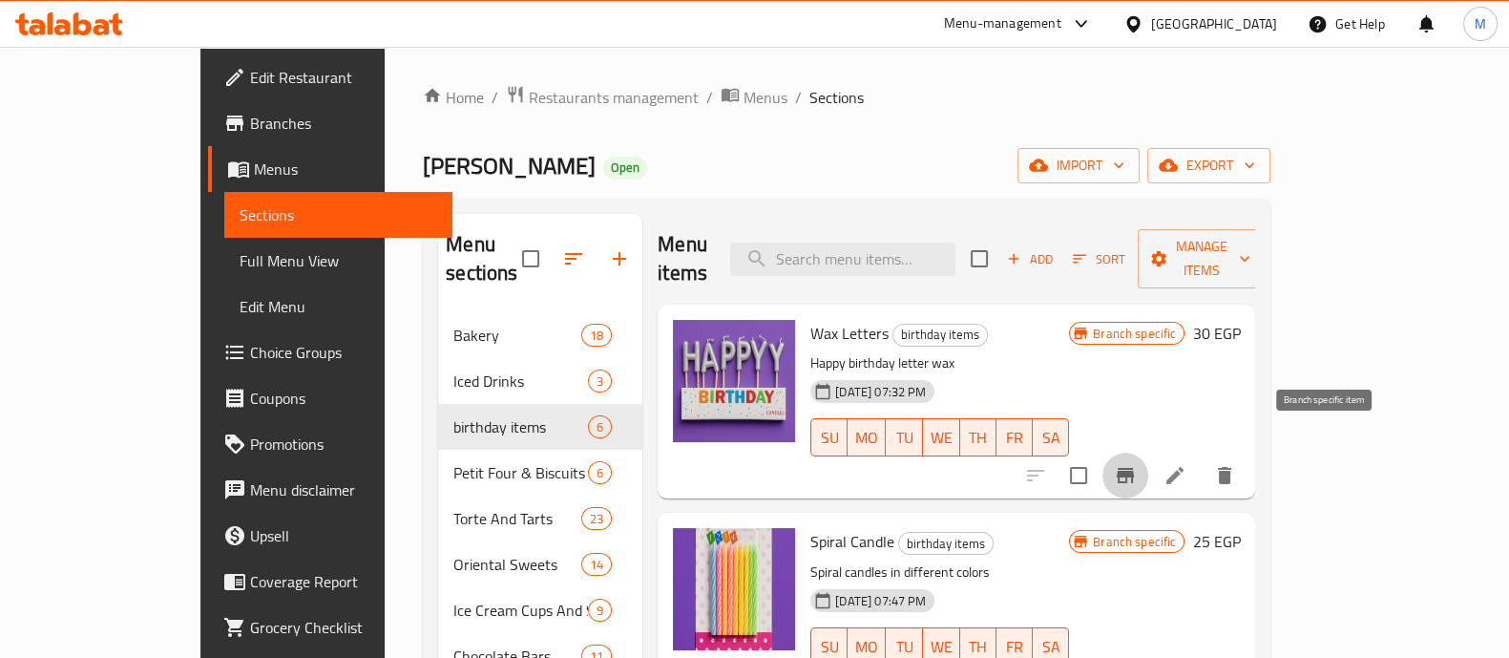
click at [1149, 453] on button "Branch-specific-item" at bounding box center [1126, 476] width 46 height 46
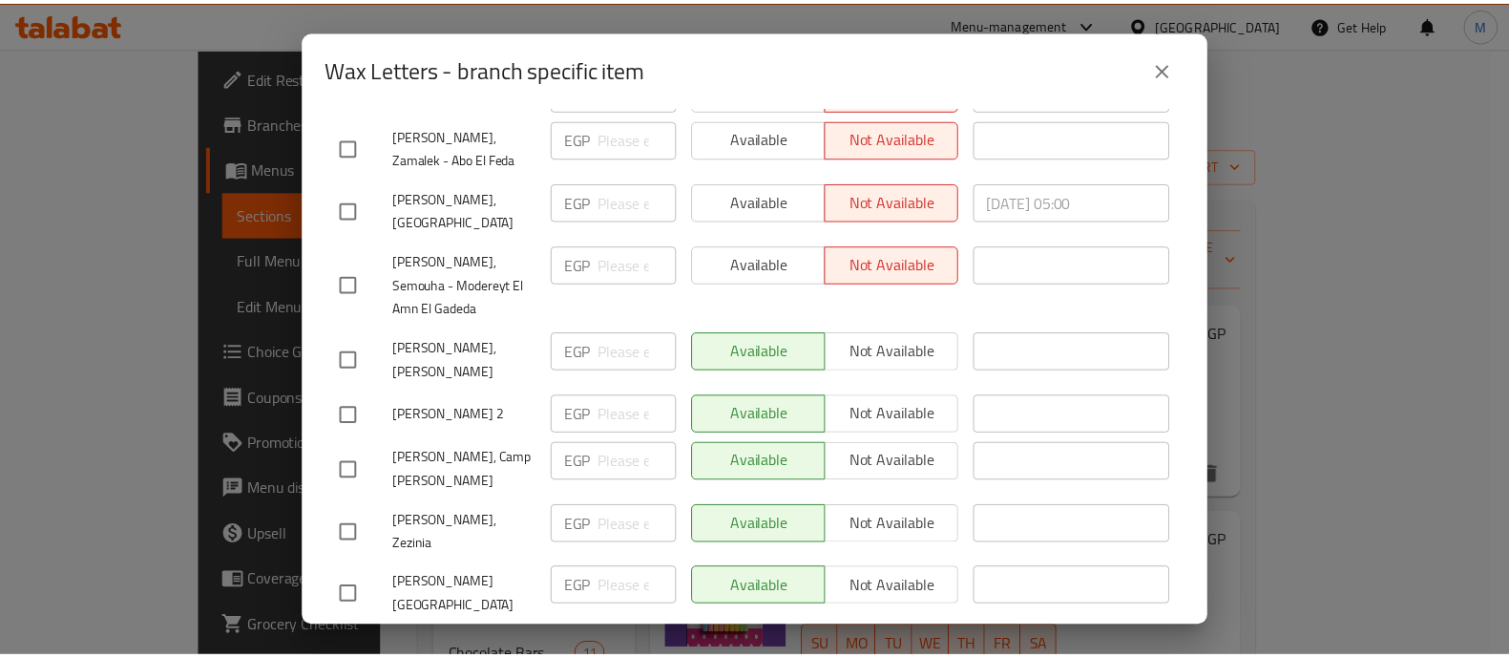
scroll to position [1143, 0]
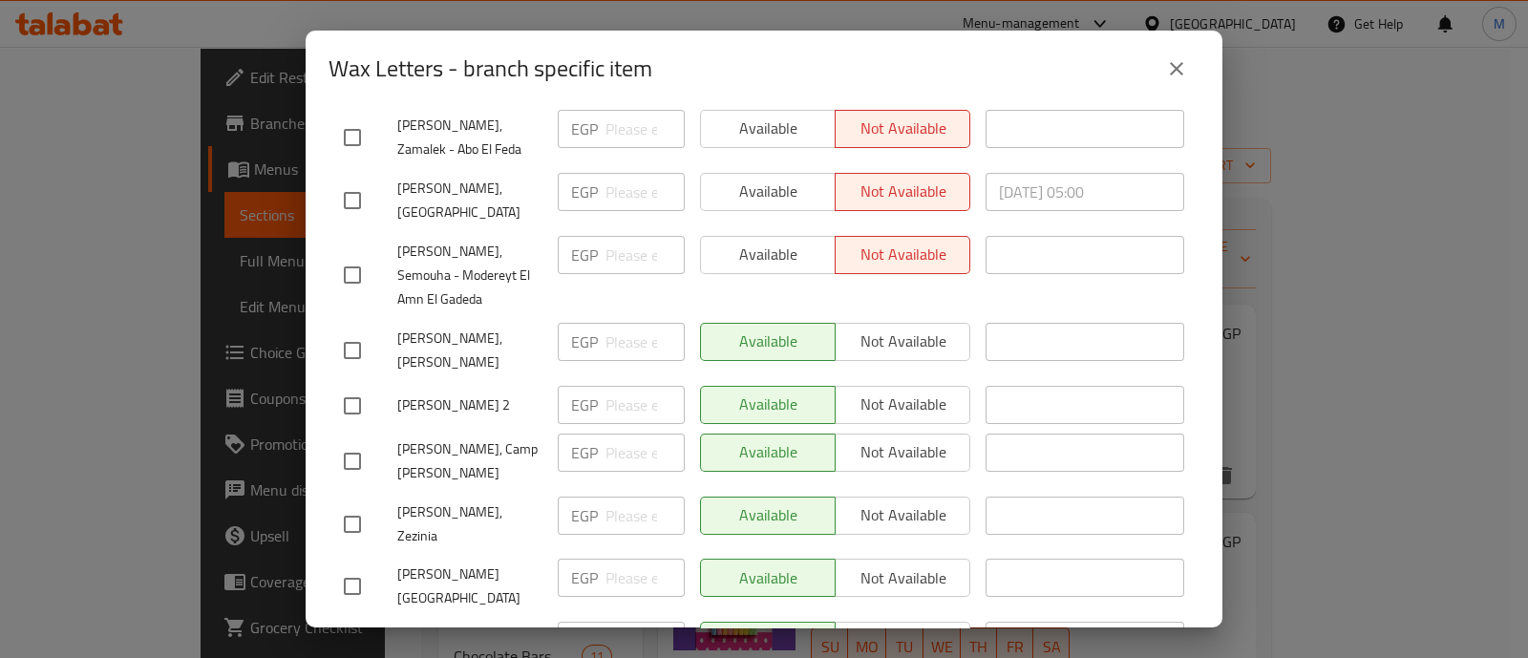
click at [1311, 428] on div "Wax Letters - branch specific item Wax Letters Happy birthday letter wax 30 EGP…" at bounding box center [764, 329] width 1528 height 658
click at [1177, 52] on button "close" at bounding box center [1176, 69] width 46 height 46
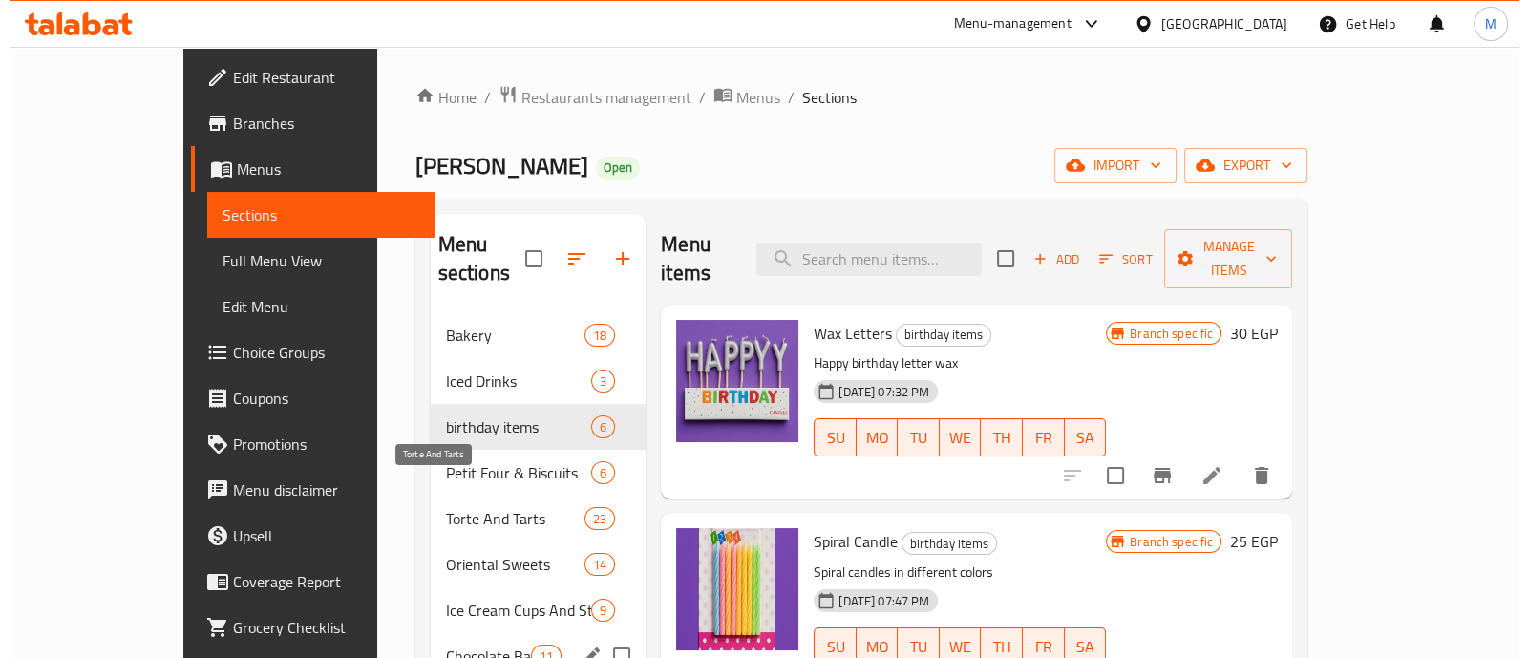
scroll to position [395, 0]
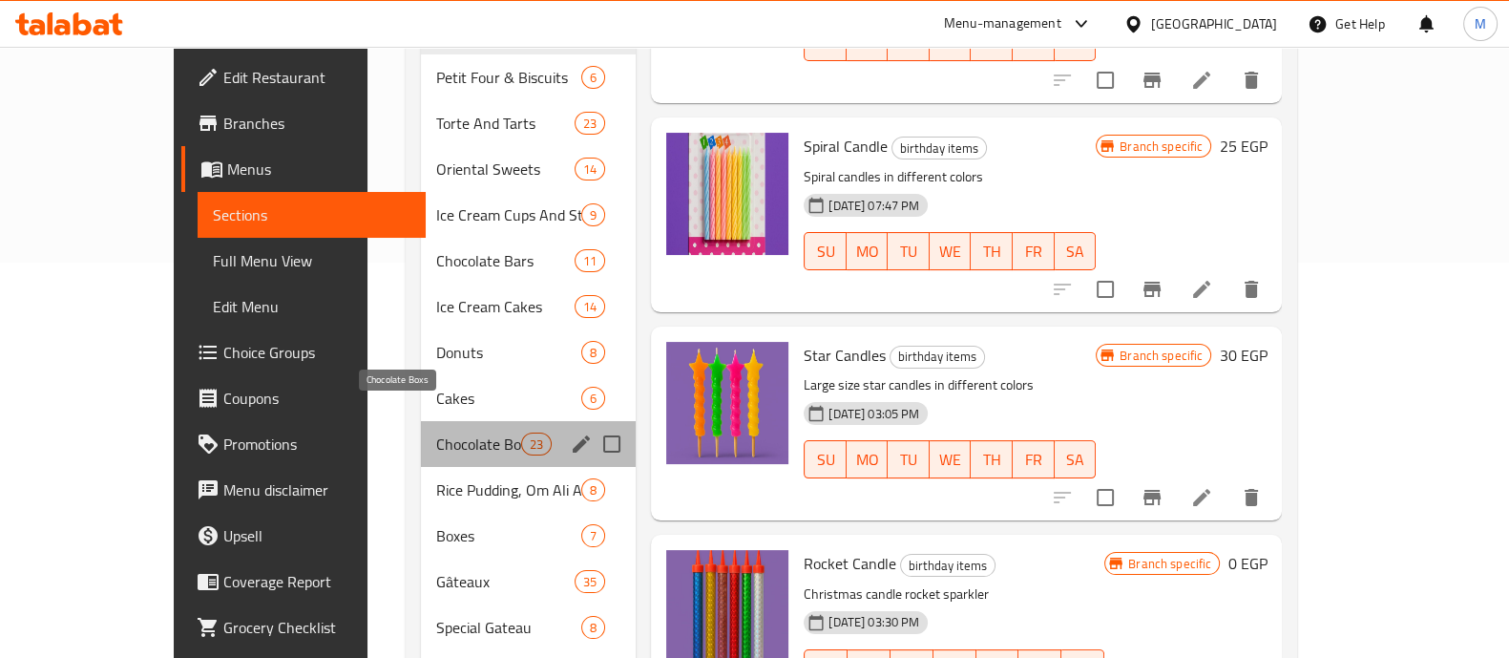
click at [436, 433] on span "Chocolate Boxs" at bounding box center [478, 444] width 85 height 23
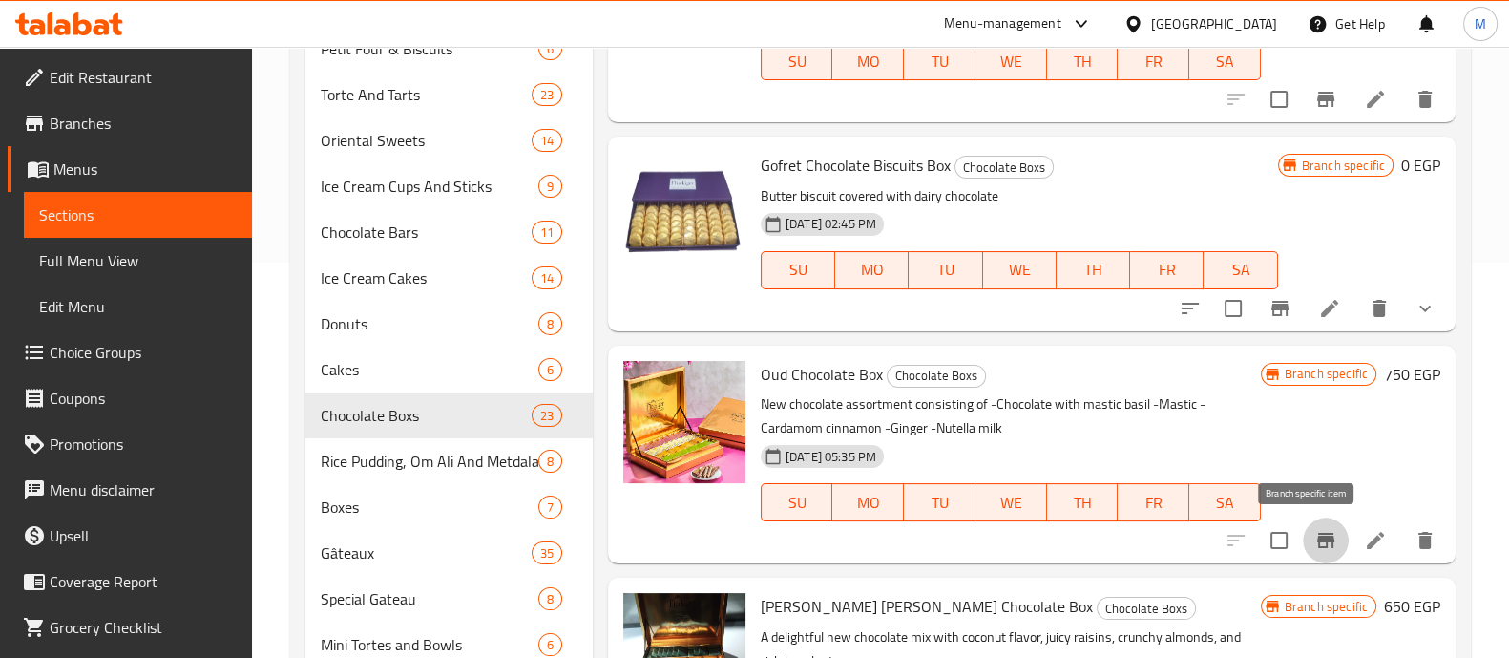
click at [1318, 538] on icon "Branch-specific-item" at bounding box center [1326, 540] width 17 height 15
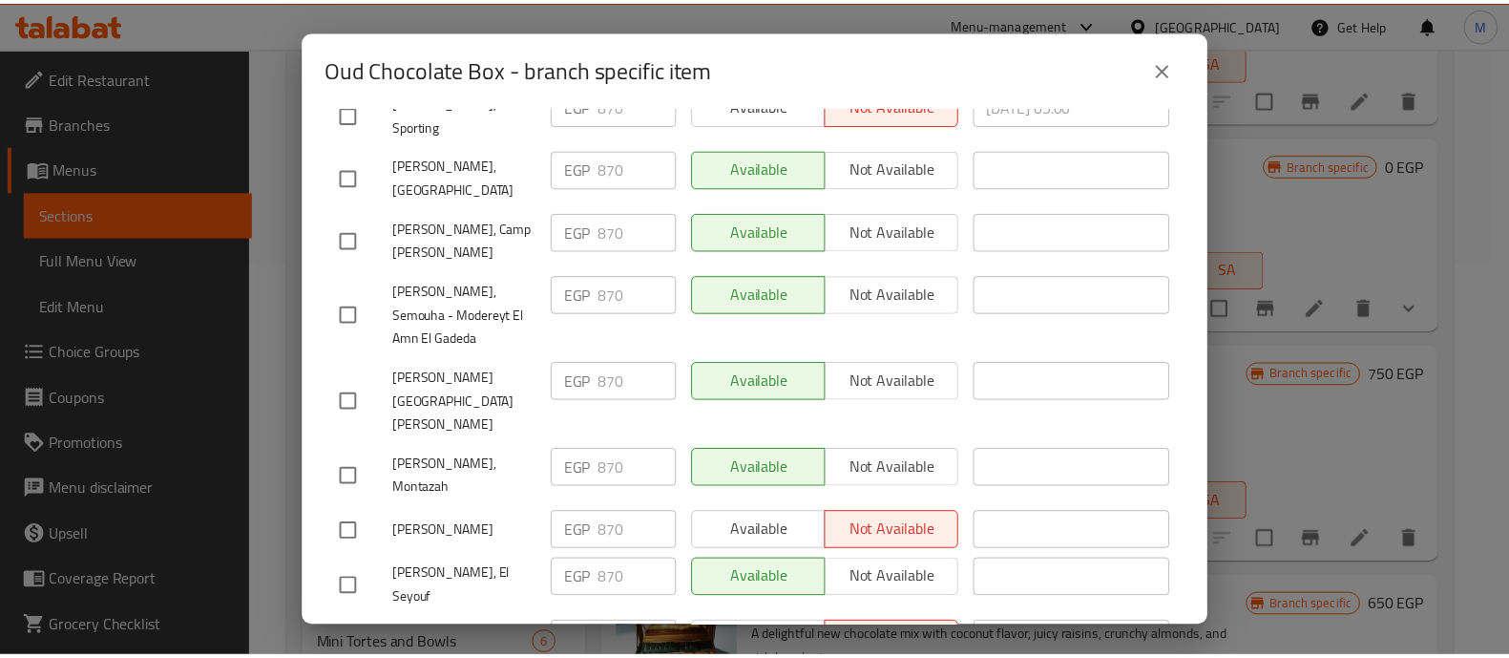
scroll to position [1143, 0]
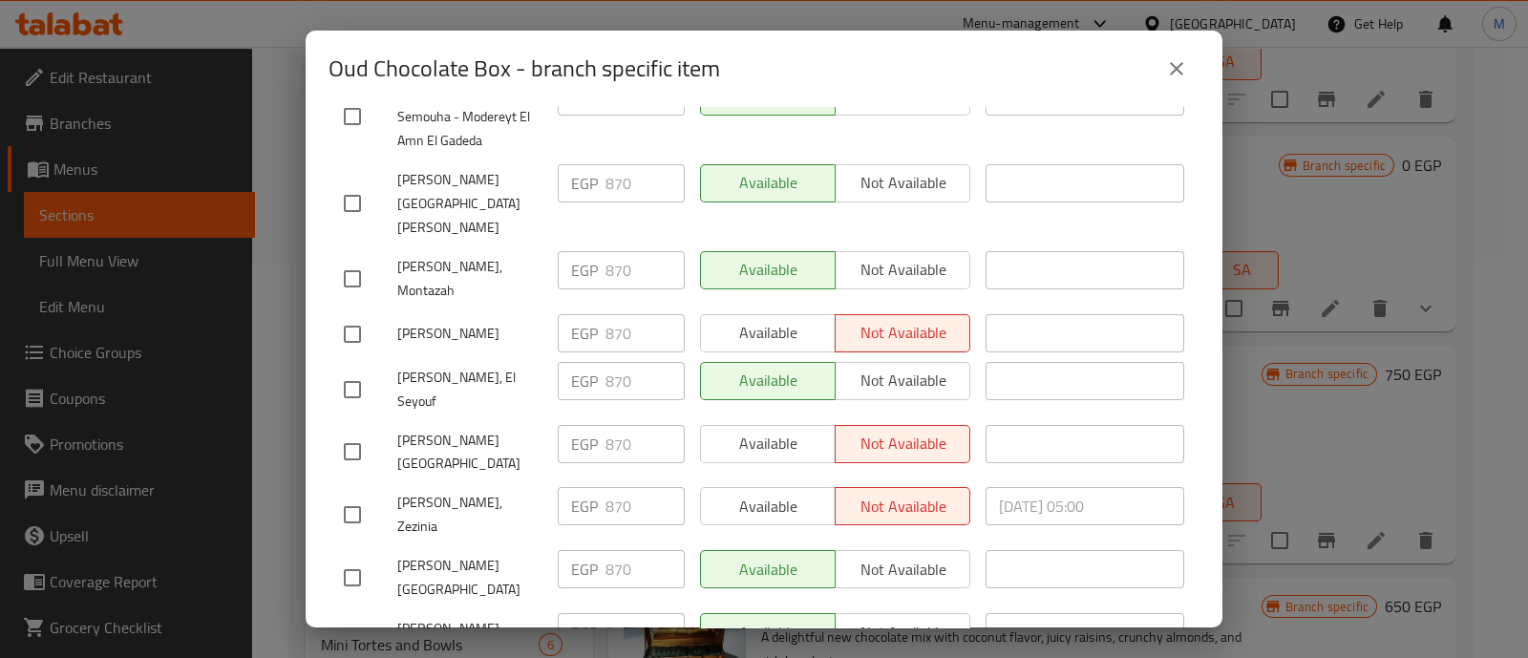
click at [1461, 282] on div "Oud Chocolate Box - branch specific item Oud Chocolate Box New chocolate assort…" at bounding box center [764, 329] width 1528 height 658
click at [1165, 74] on icon "close" at bounding box center [1176, 68] width 23 height 23
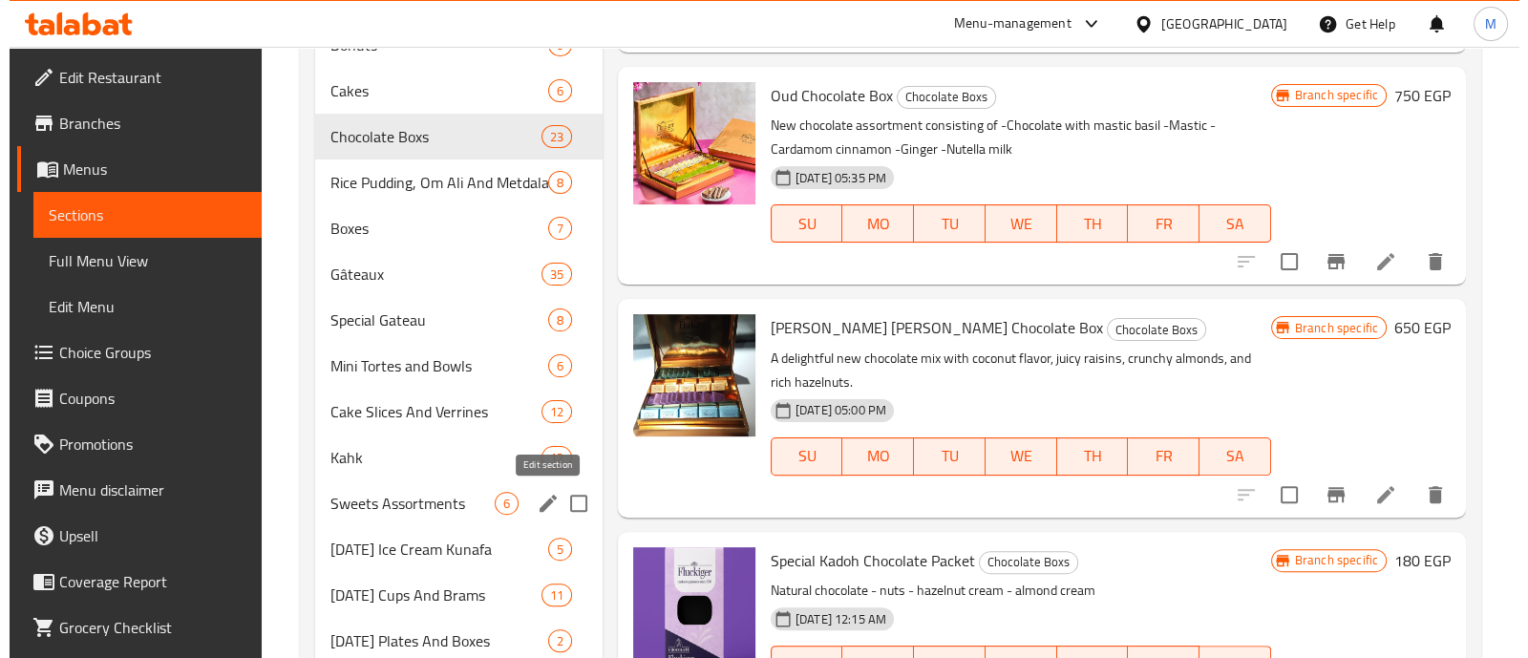
scroll to position [680, 0]
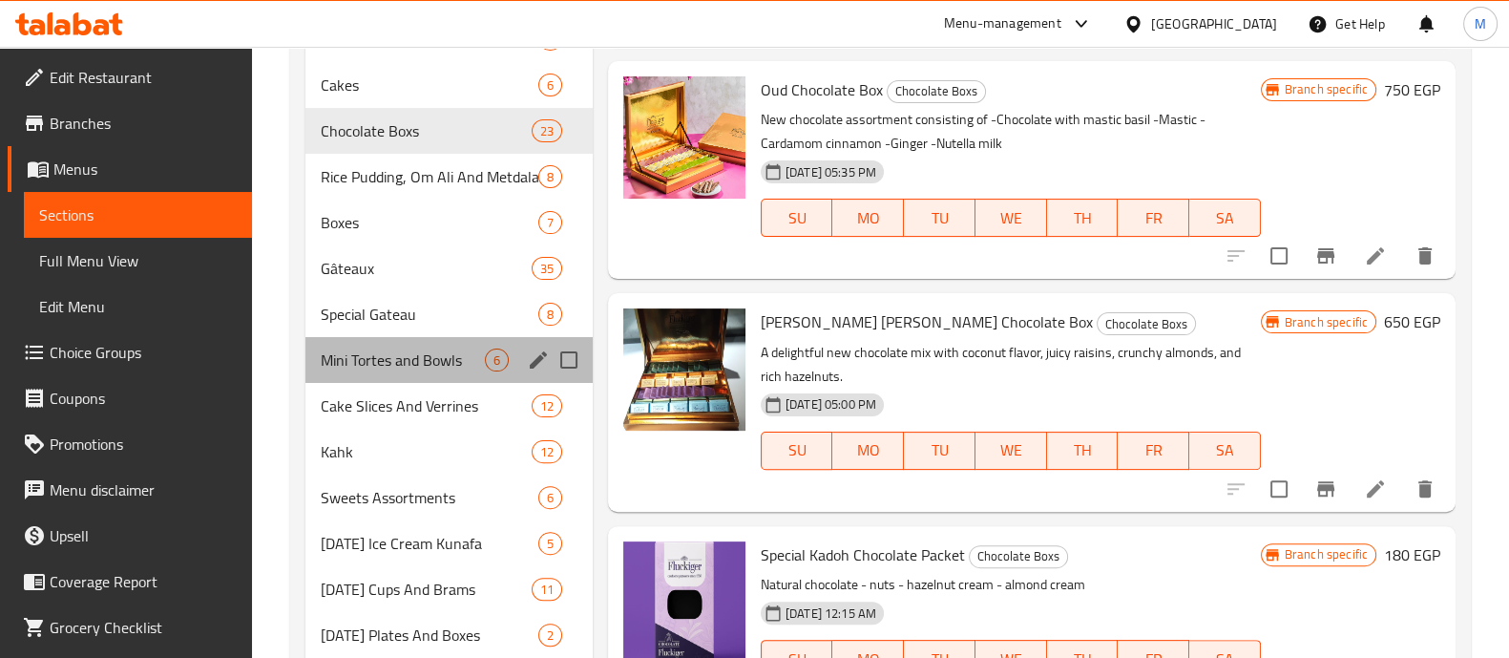
click at [442, 342] on div "Mini Tortes and Bowls 6" at bounding box center [449, 360] width 287 height 46
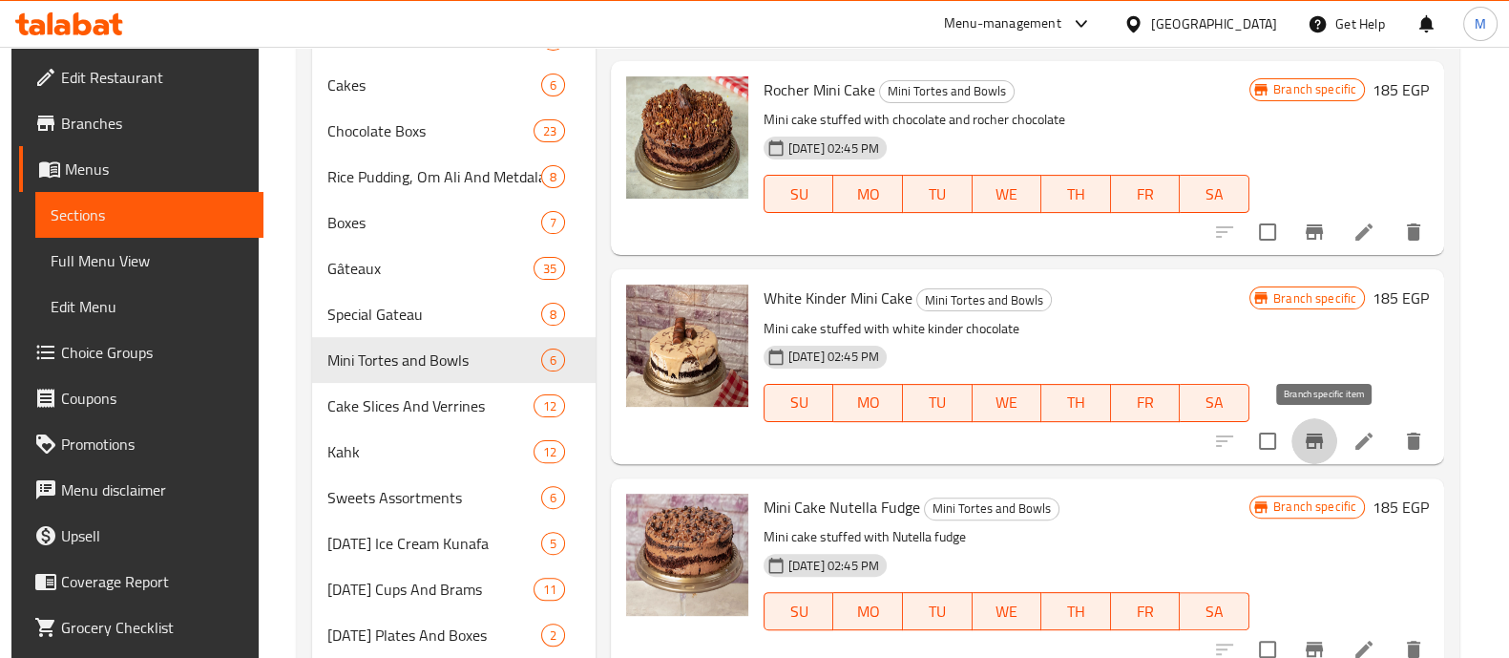
click at [1323, 443] on icon "Branch-specific-item" at bounding box center [1314, 441] width 23 height 23
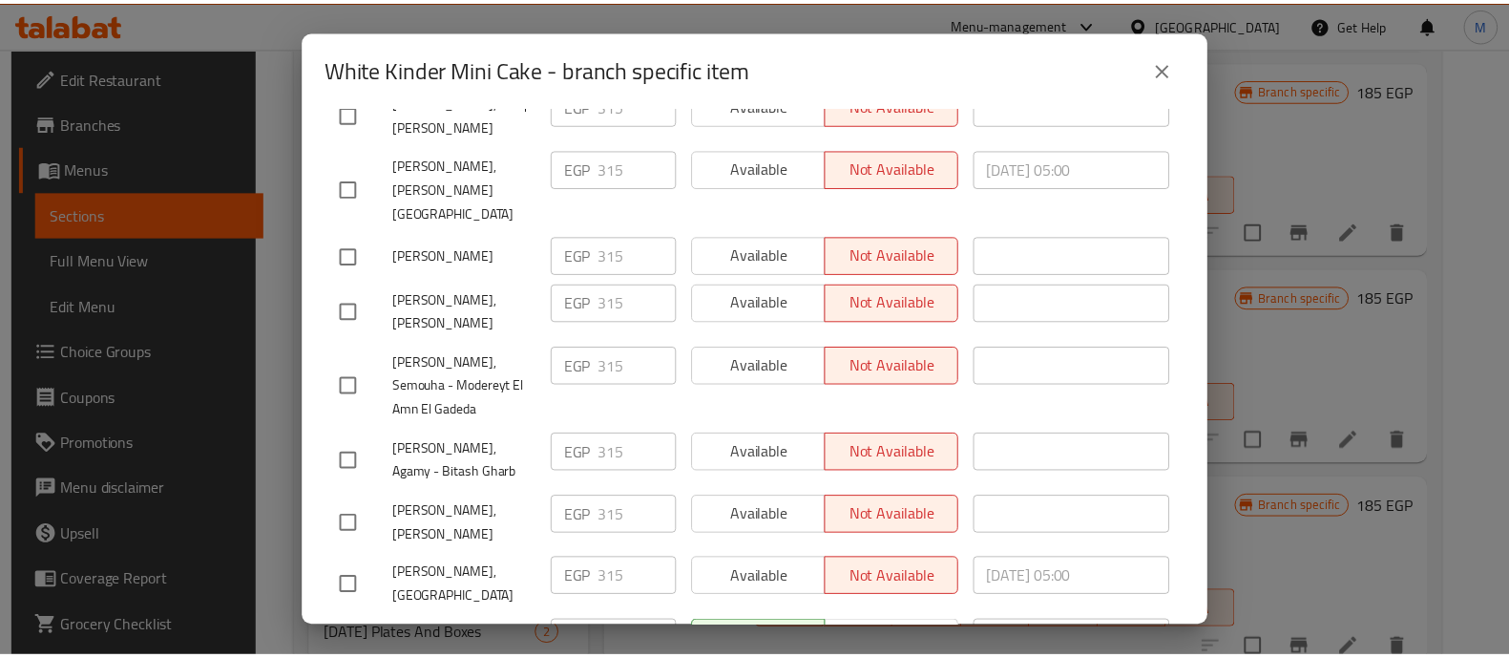
scroll to position [1143, 0]
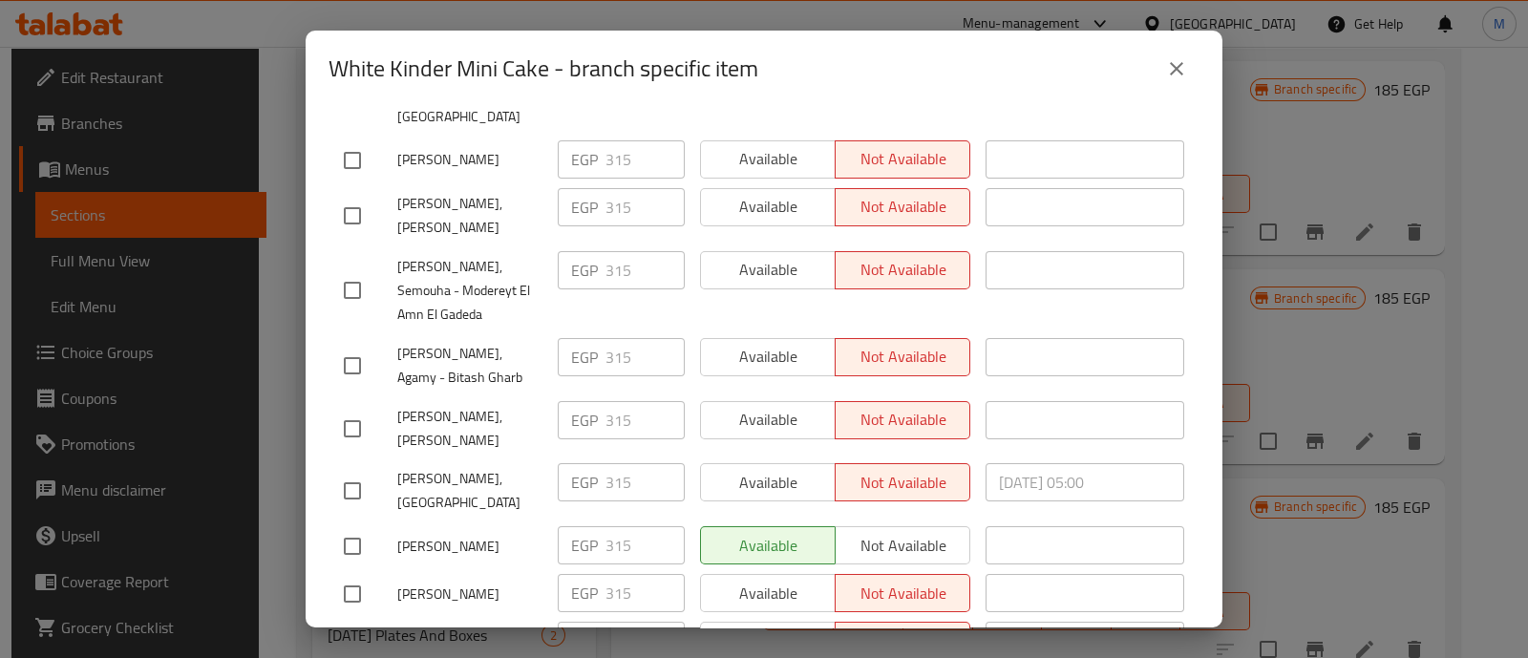
click at [1401, 268] on div "White Kinder Mini Cake - branch specific item White Kinder Mini Cake Mini cake …" at bounding box center [764, 329] width 1528 height 658
click at [1169, 63] on icon "close" at bounding box center [1176, 68] width 23 height 23
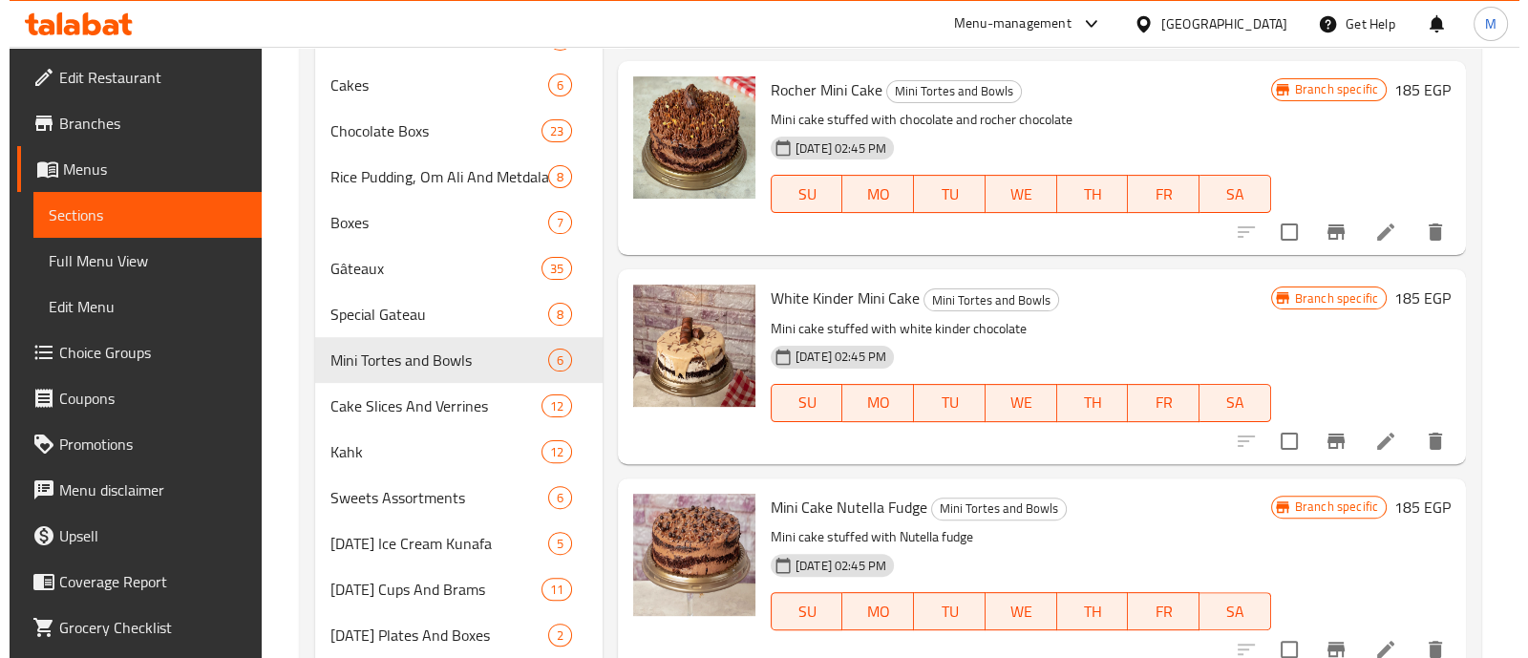
scroll to position [0, 0]
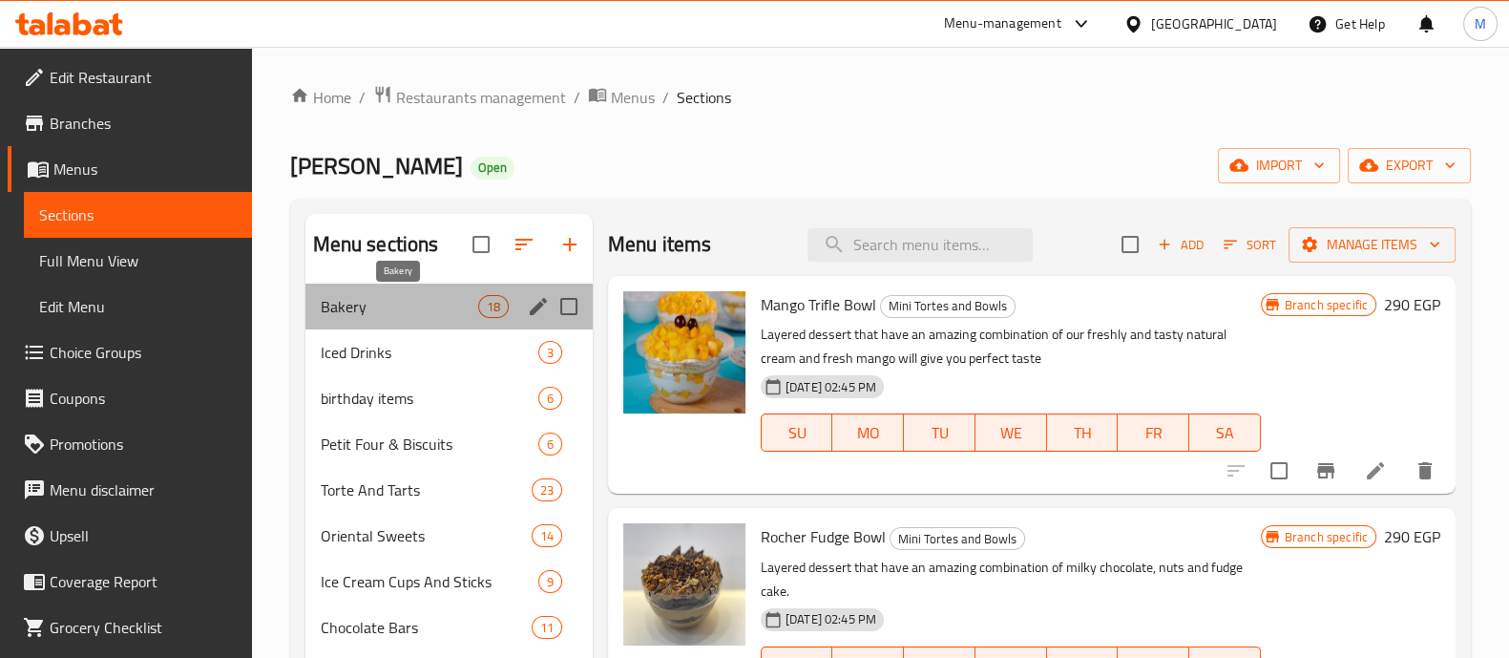
click at [406, 315] on span "Bakery" at bounding box center [400, 306] width 158 height 23
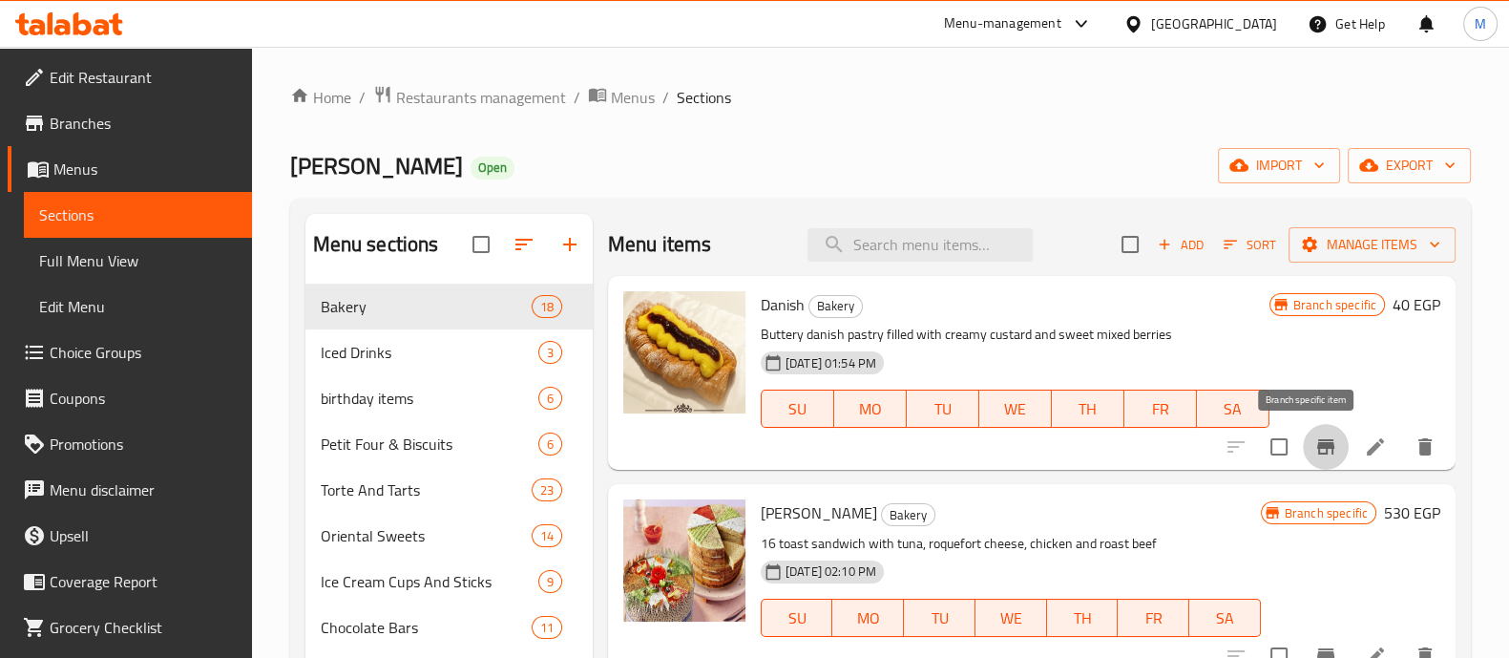
click at [1318, 440] on icon "Branch-specific-item" at bounding box center [1326, 446] width 17 height 15
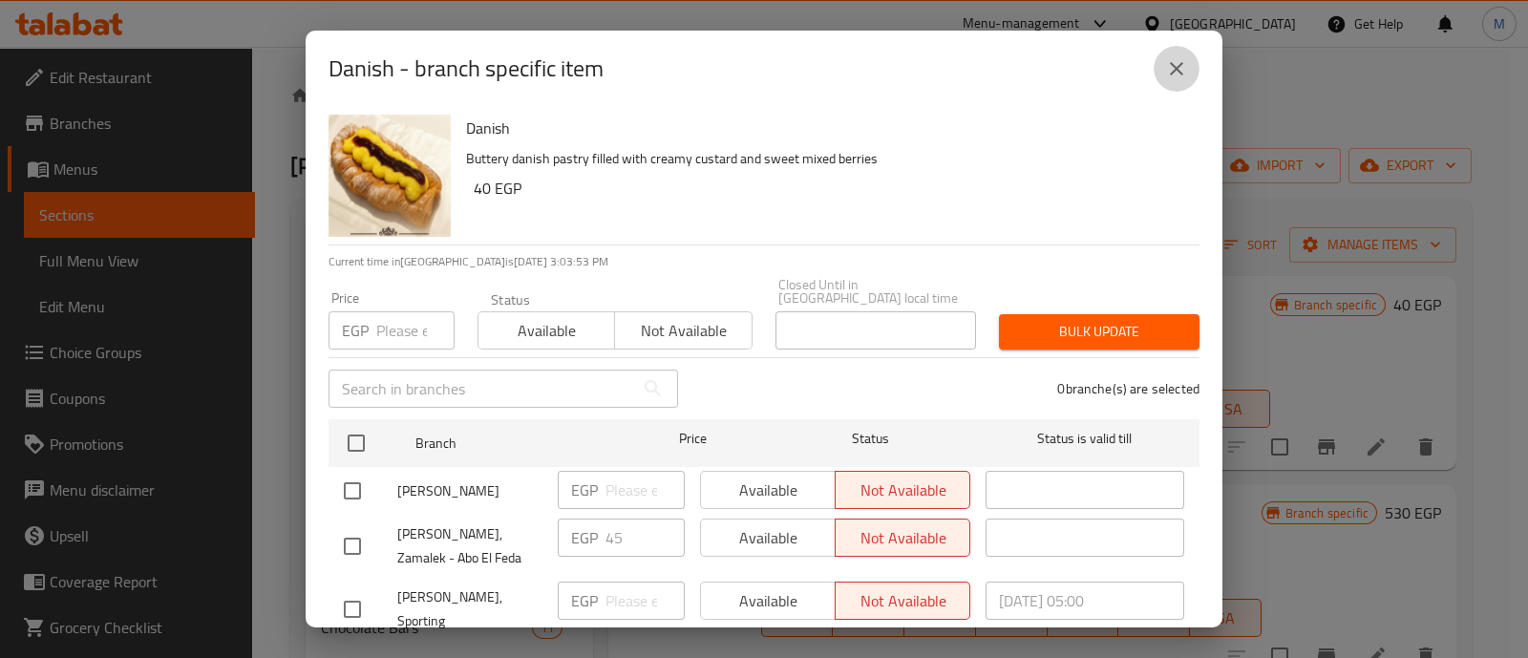
click at [1178, 69] on icon "close" at bounding box center [1176, 68] width 23 height 23
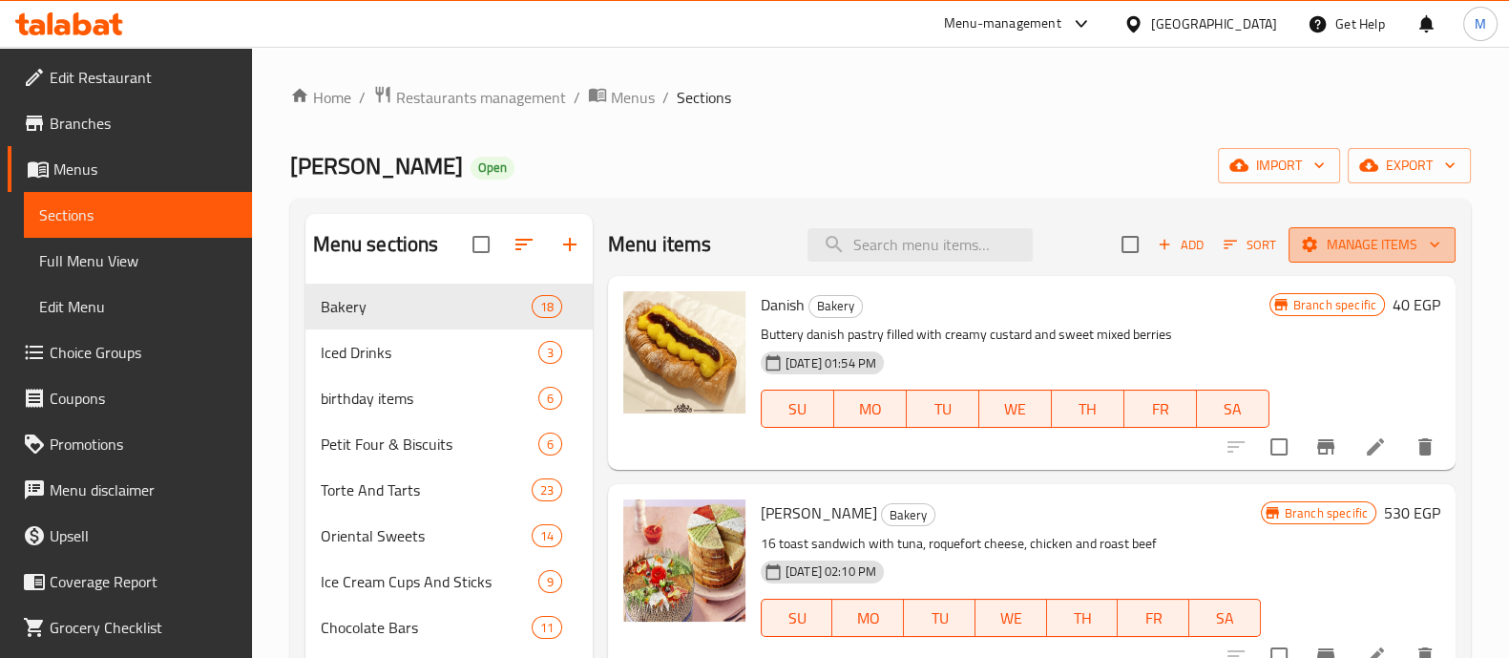
click at [1368, 242] on span "Manage items" at bounding box center [1372, 245] width 137 height 24
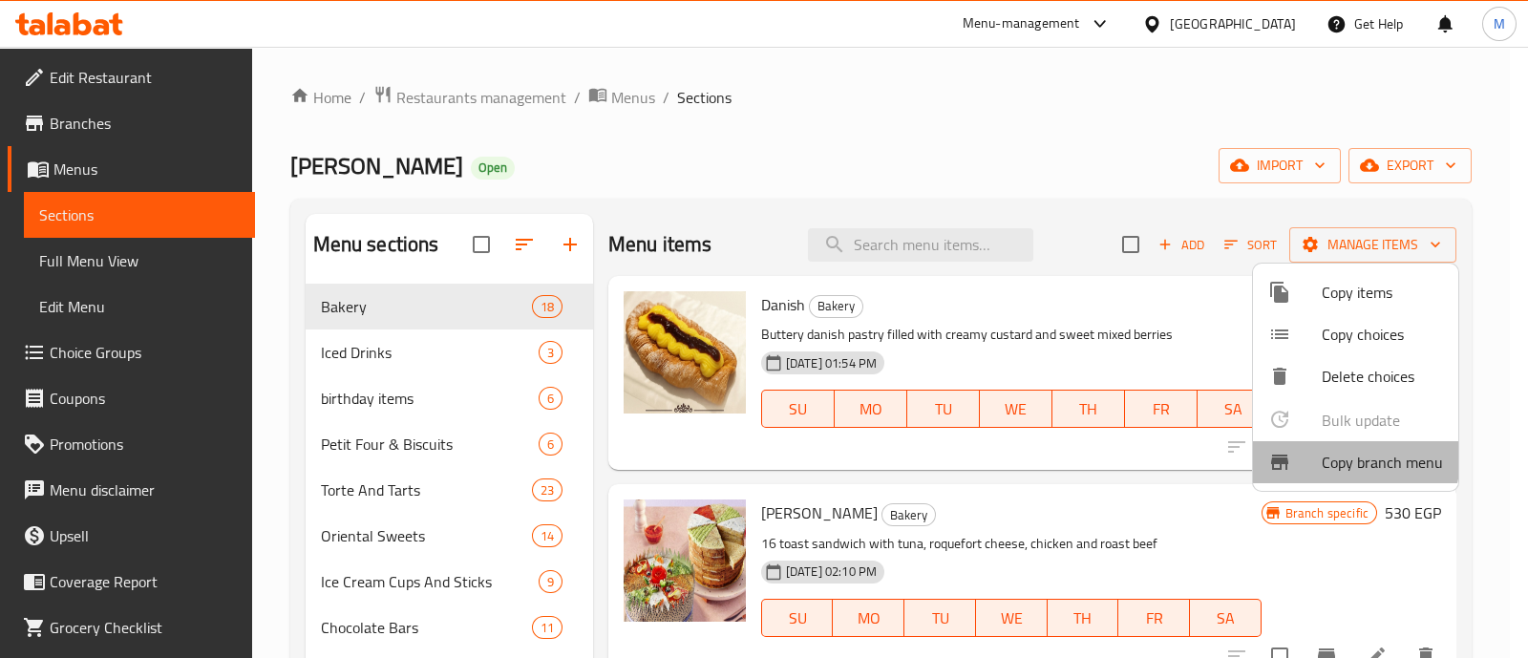
click at [1318, 454] on div at bounding box center [1294, 462] width 53 height 23
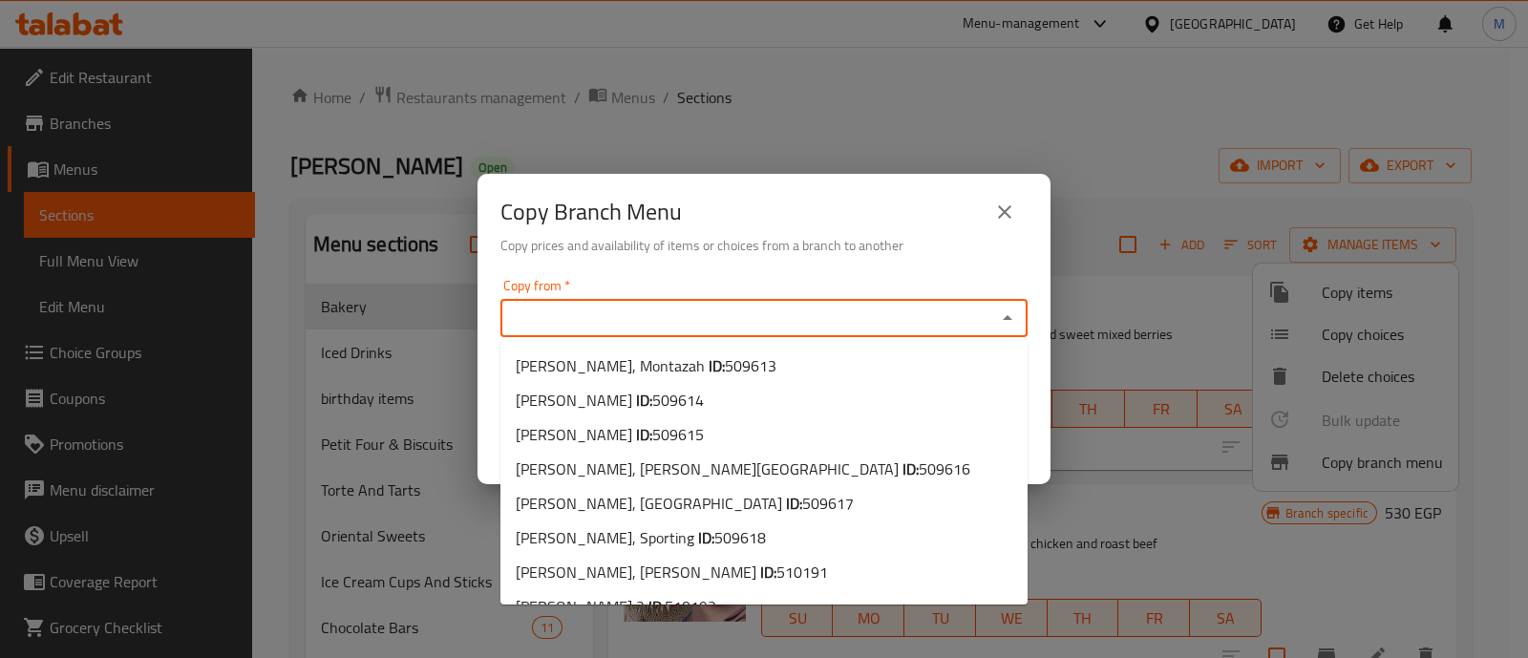
click at [711, 320] on input "Copy from   *" at bounding box center [748, 318] width 484 height 27
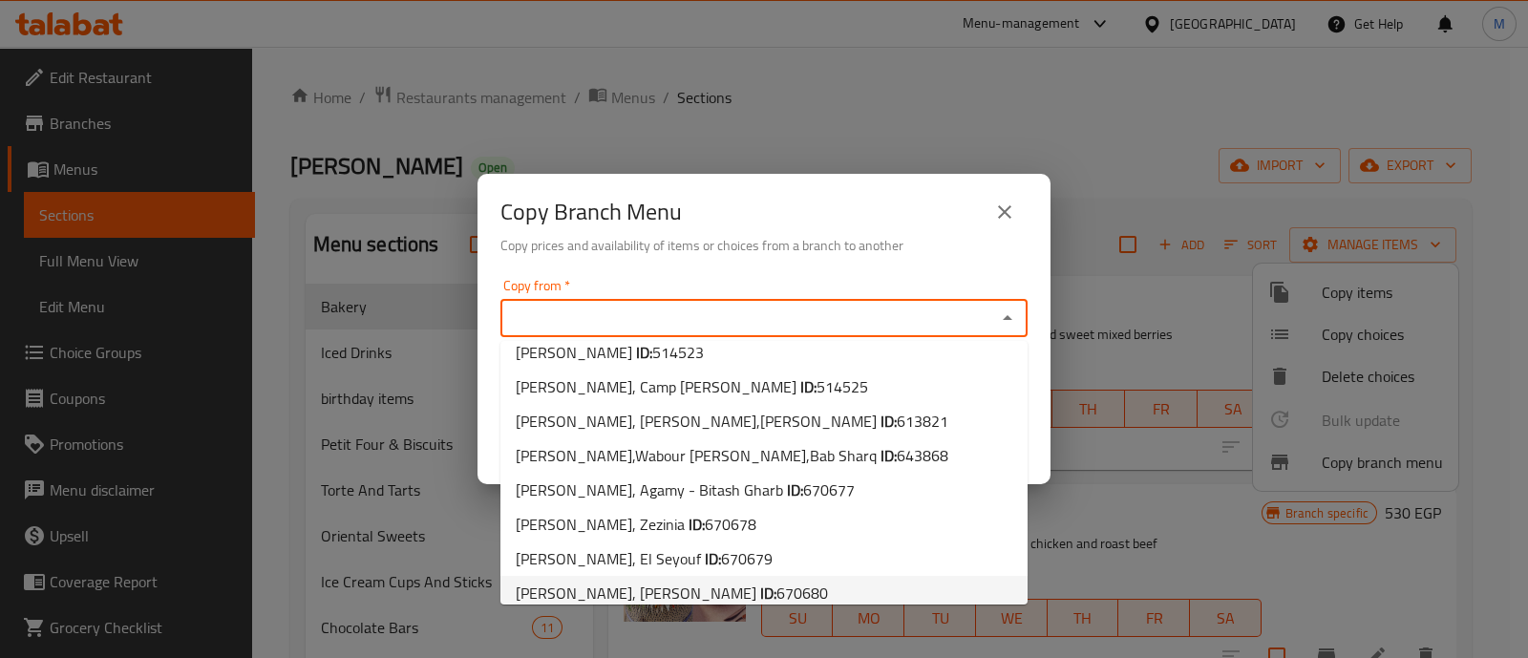
scroll to position [286, 0]
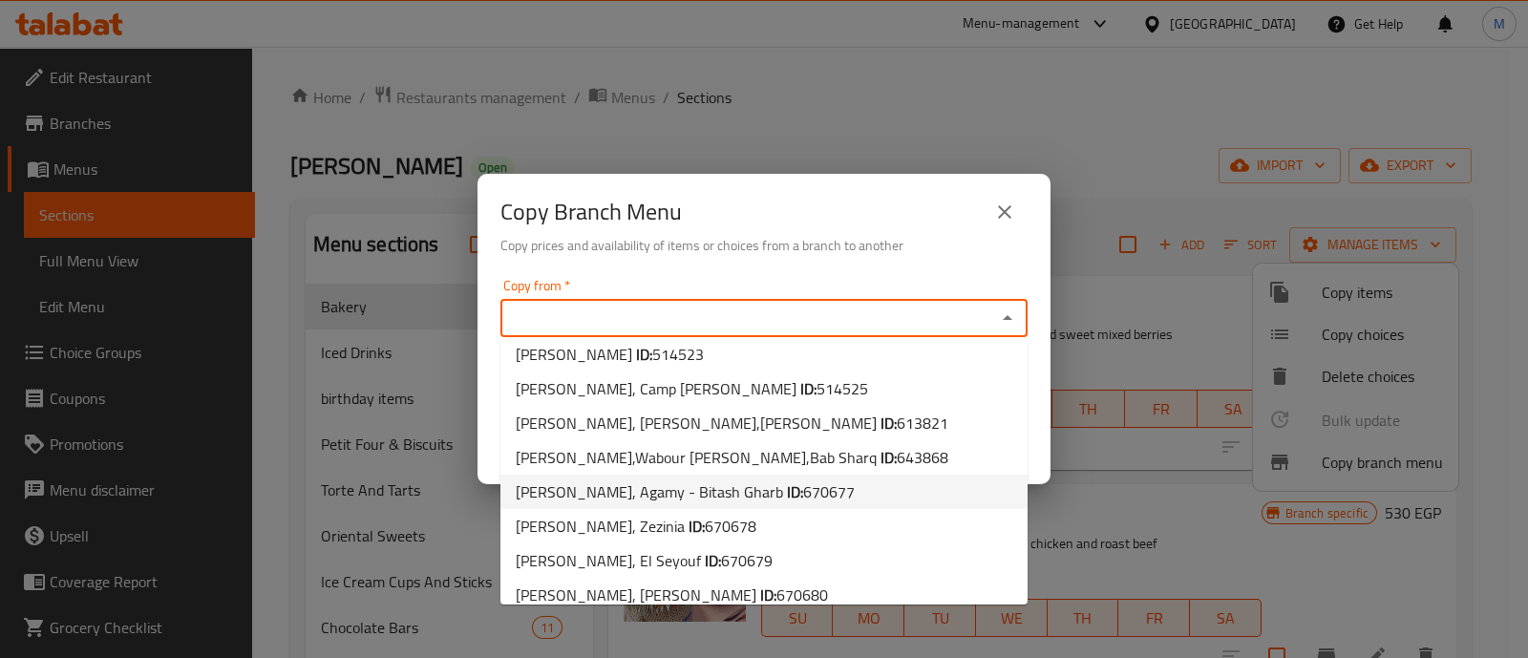
click at [692, 494] on span "Fluckiger, Agamy - Bitash Gharb ID: 670677" at bounding box center [685, 491] width 339 height 23
type input "Fluckiger, Agamy - Bitash Gharb"
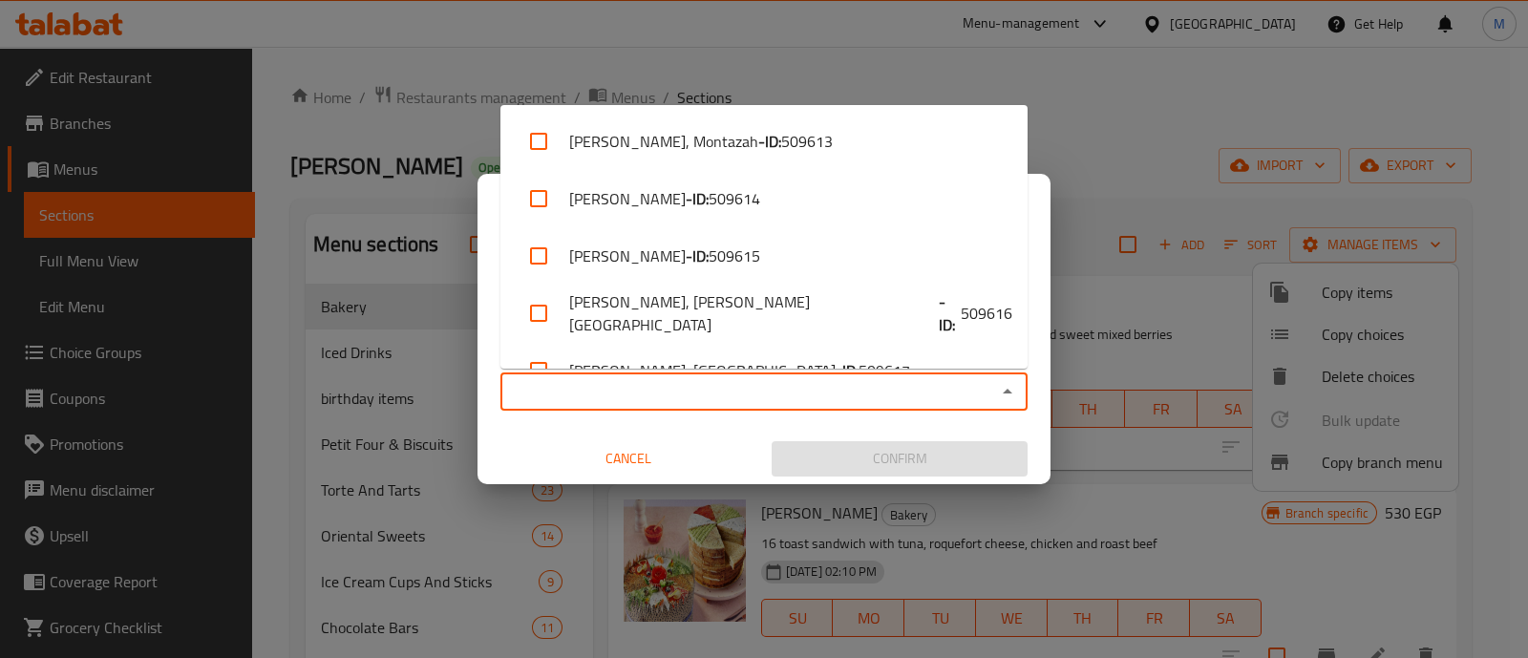
click at [659, 402] on input "Copy to   *" at bounding box center [748, 391] width 484 height 27
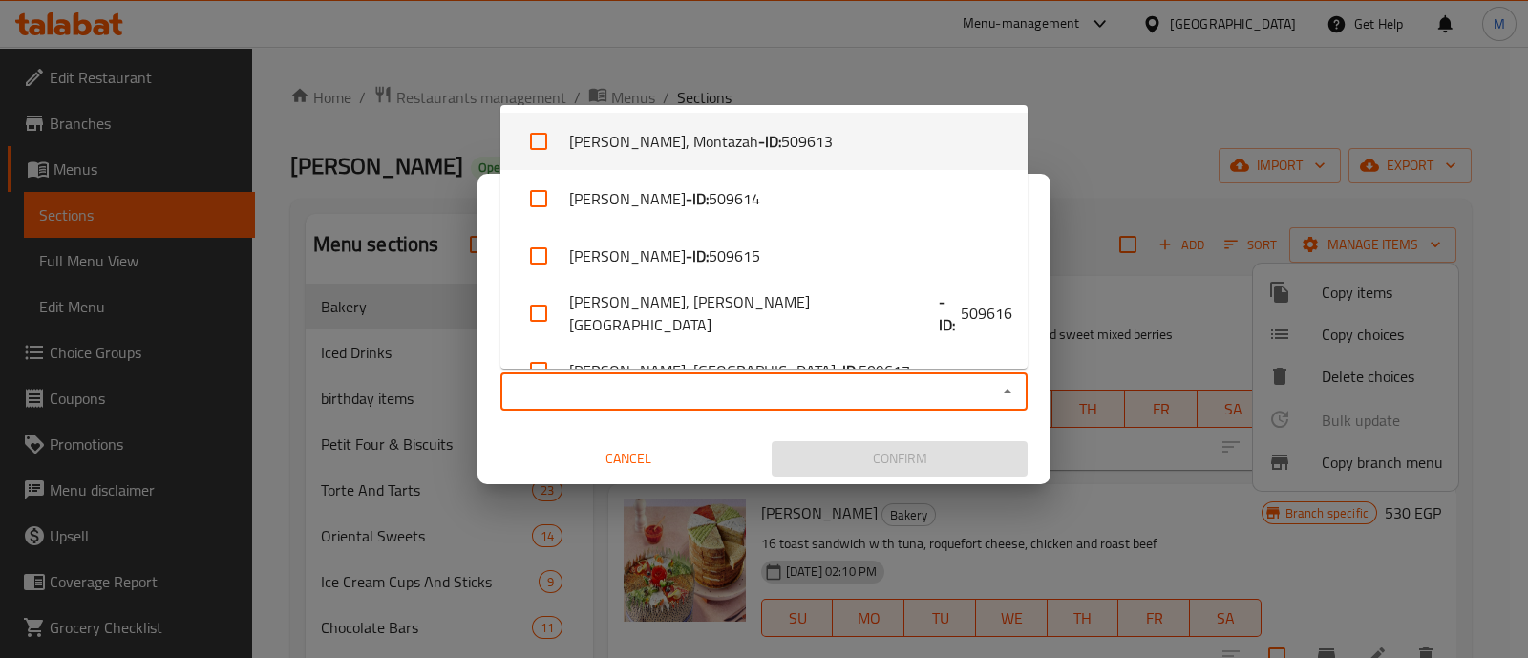
click at [554, 151] on input "checkbox" at bounding box center [539, 141] width 46 height 46
checkbox input "true"
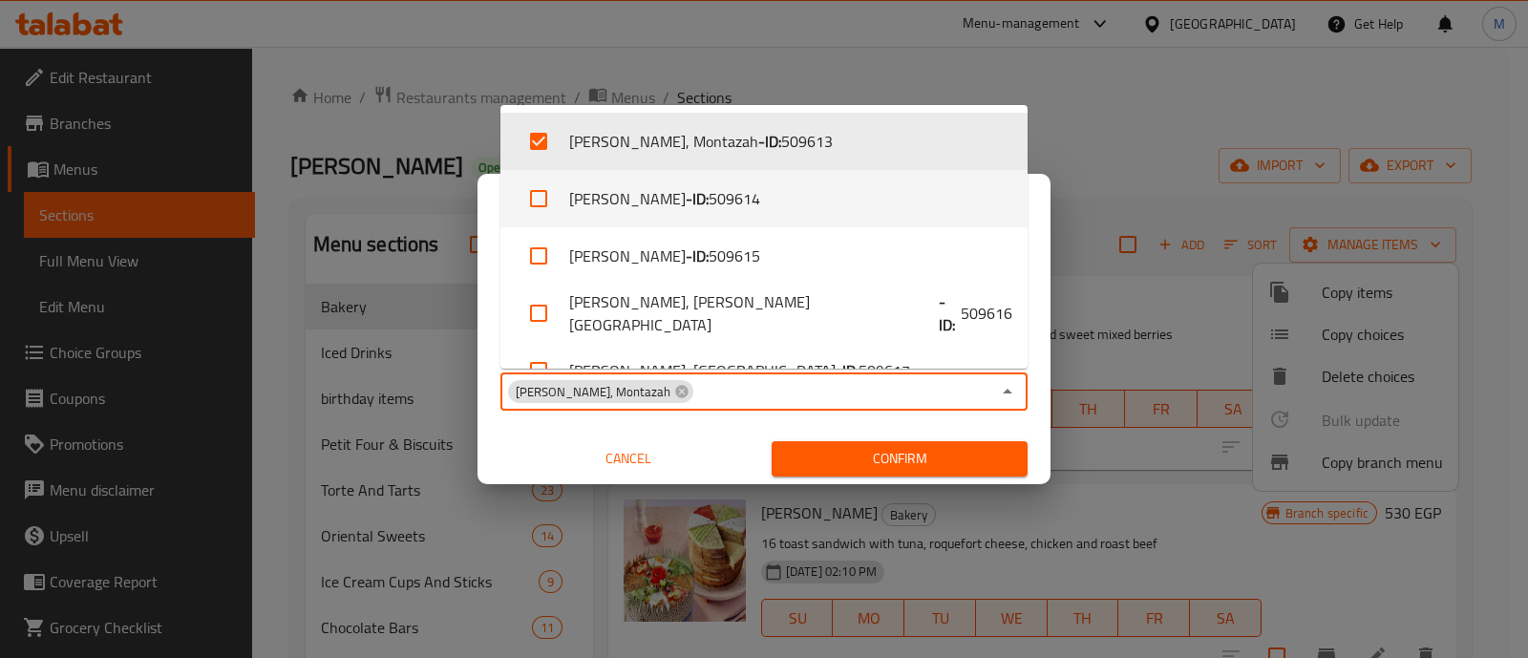
click at [544, 207] on input "checkbox" at bounding box center [539, 199] width 46 height 46
checkbox input "true"
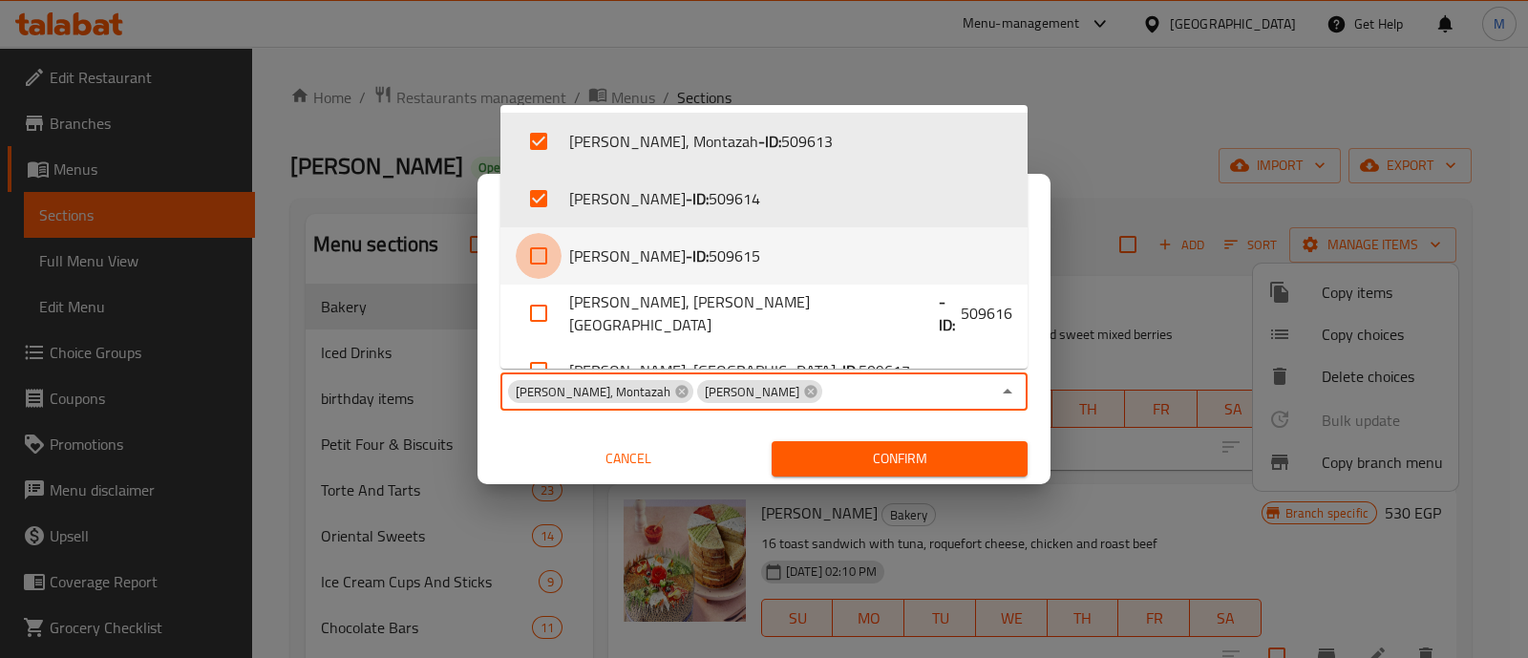
click at [547, 242] on input "checkbox" at bounding box center [539, 256] width 46 height 46
checkbox input "true"
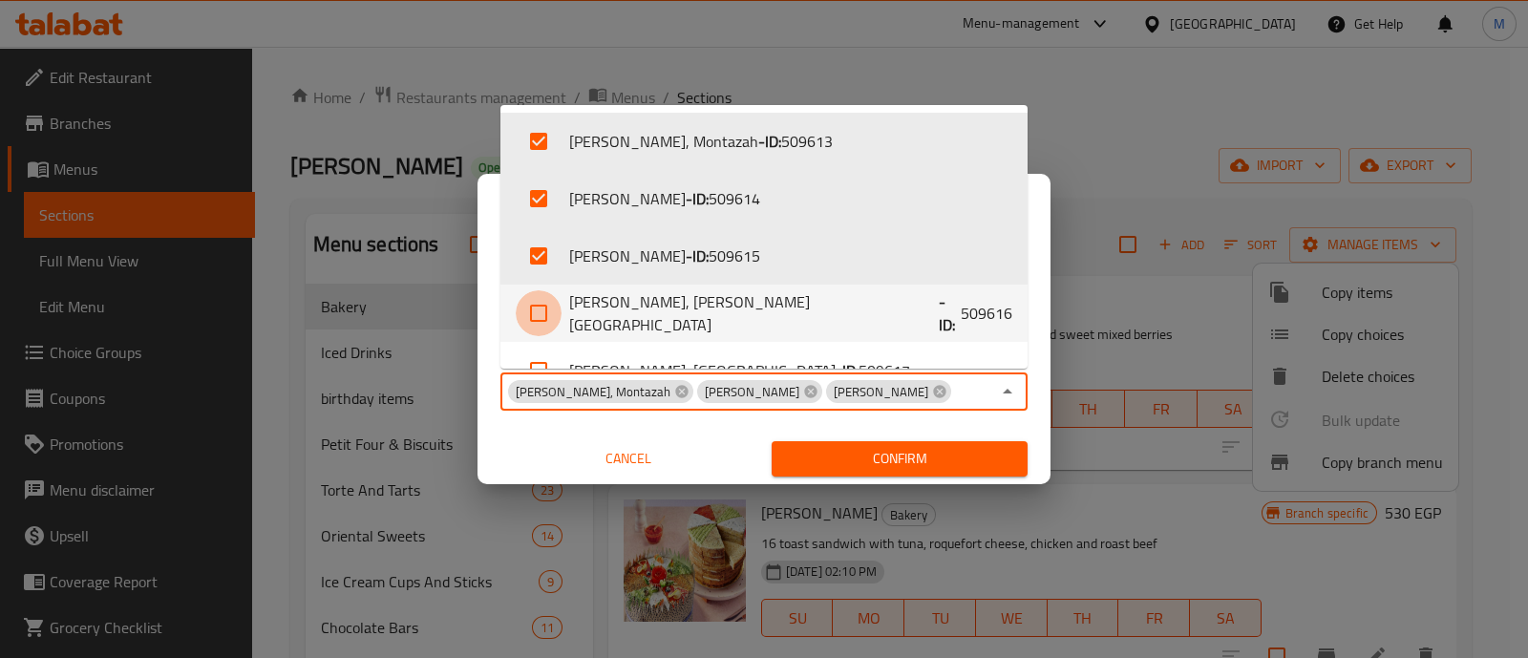
click at [550, 309] on input "checkbox" at bounding box center [539, 313] width 46 height 46
checkbox input "true"
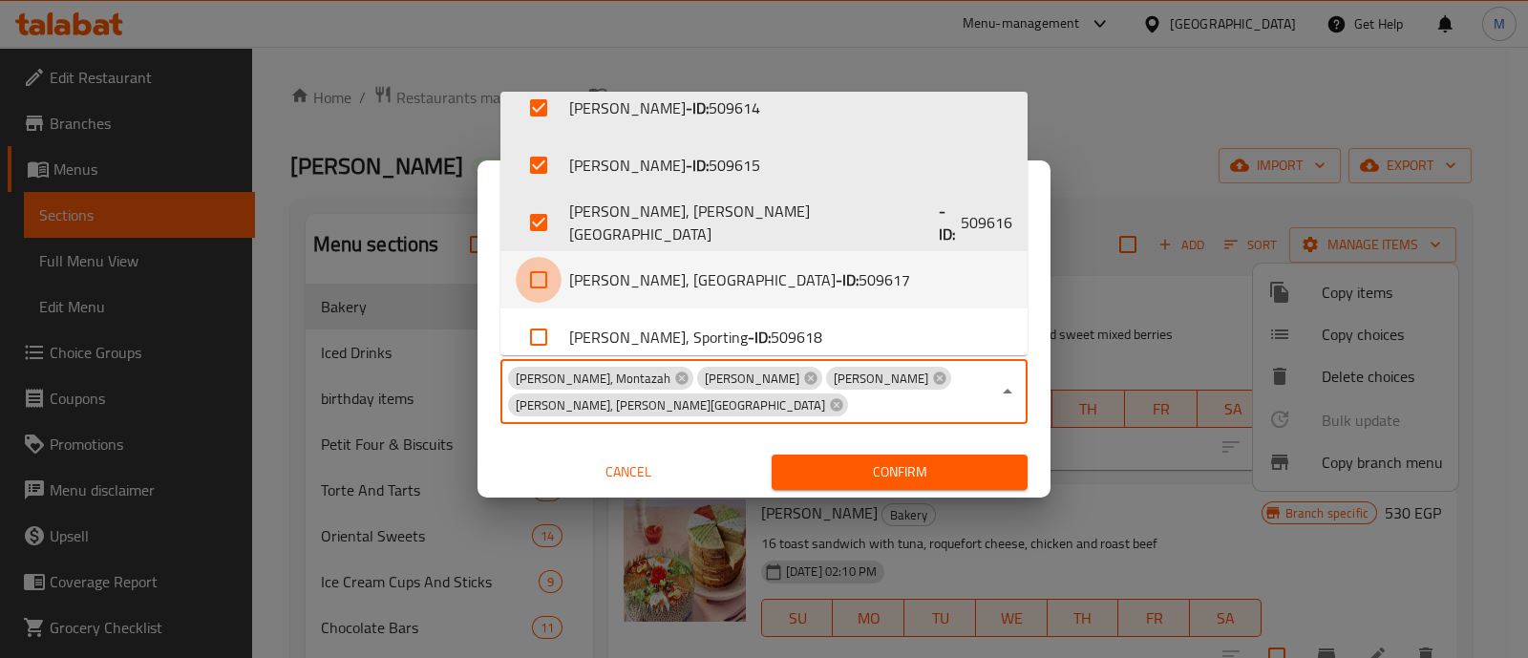
click at [538, 285] on input "checkbox" at bounding box center [539, 280] width 46 height 46
checkbox input "true"
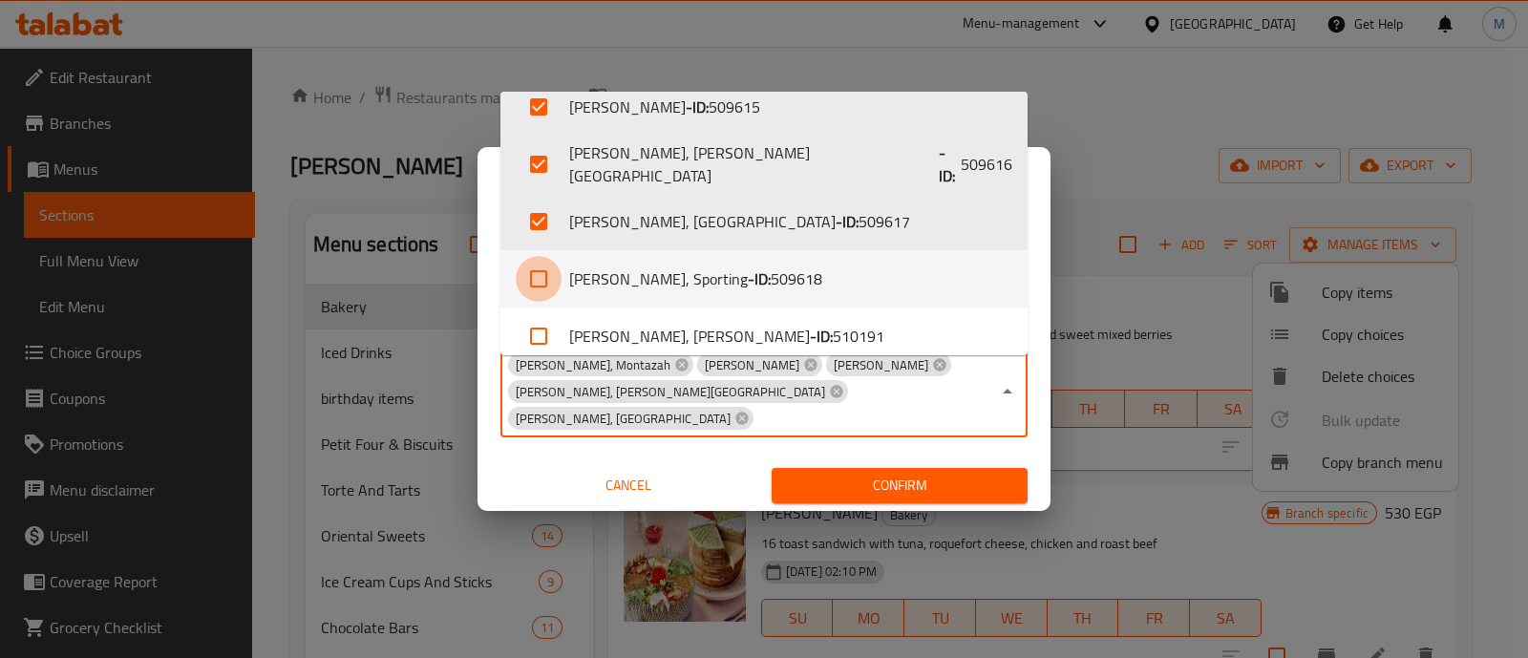
click at [538, 277] on input "checkbox" at bounding box center [539, 279] width 46 height 46
checkbox input "true"
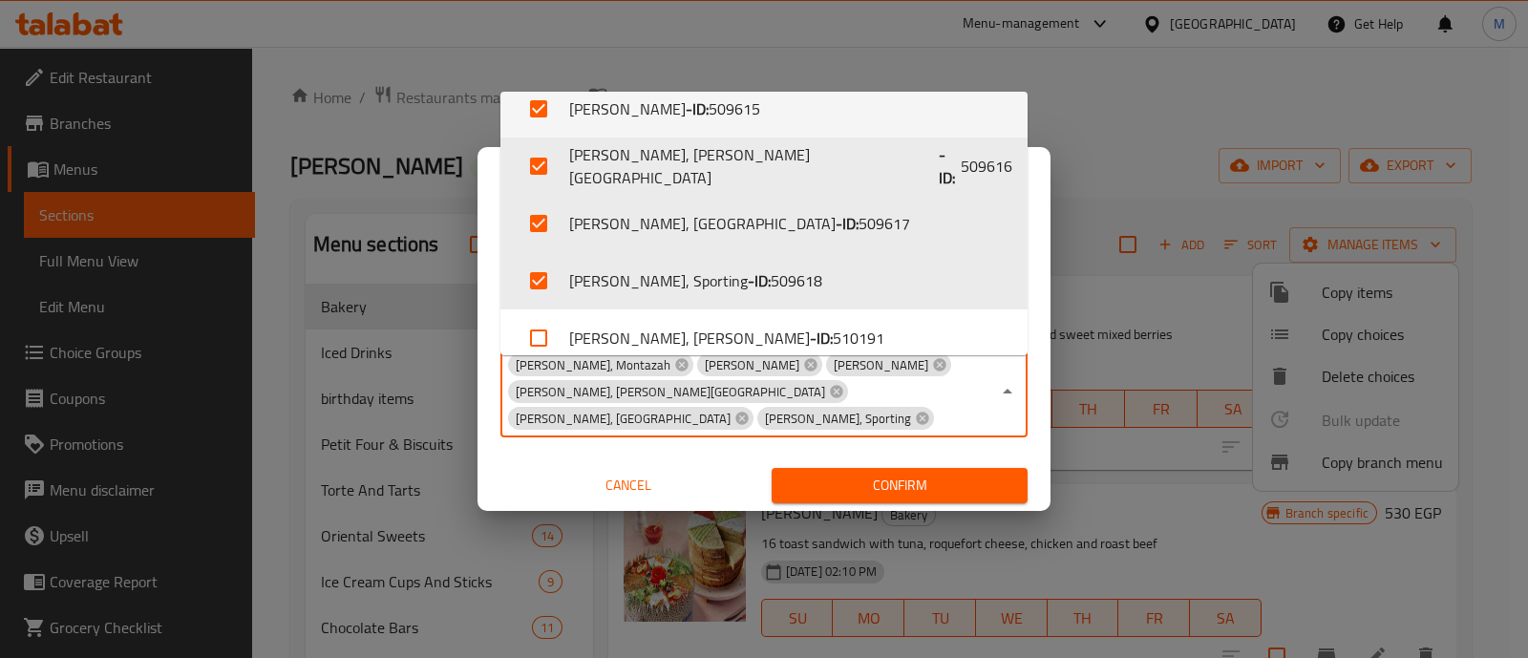
scroll to position [154, 0]
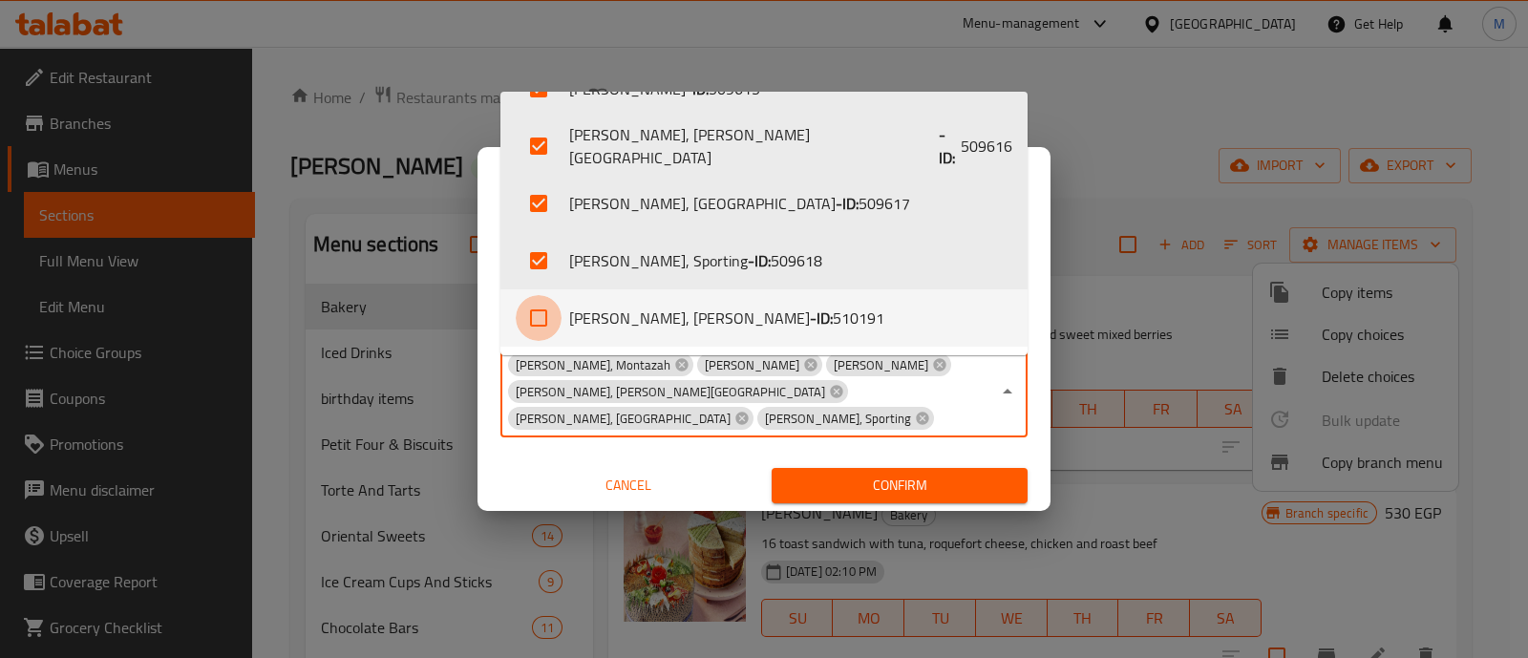
click at [544, 314] on input "checkbox" at bounding box center [539, 318] width 46 height 46
checkbox input "true"
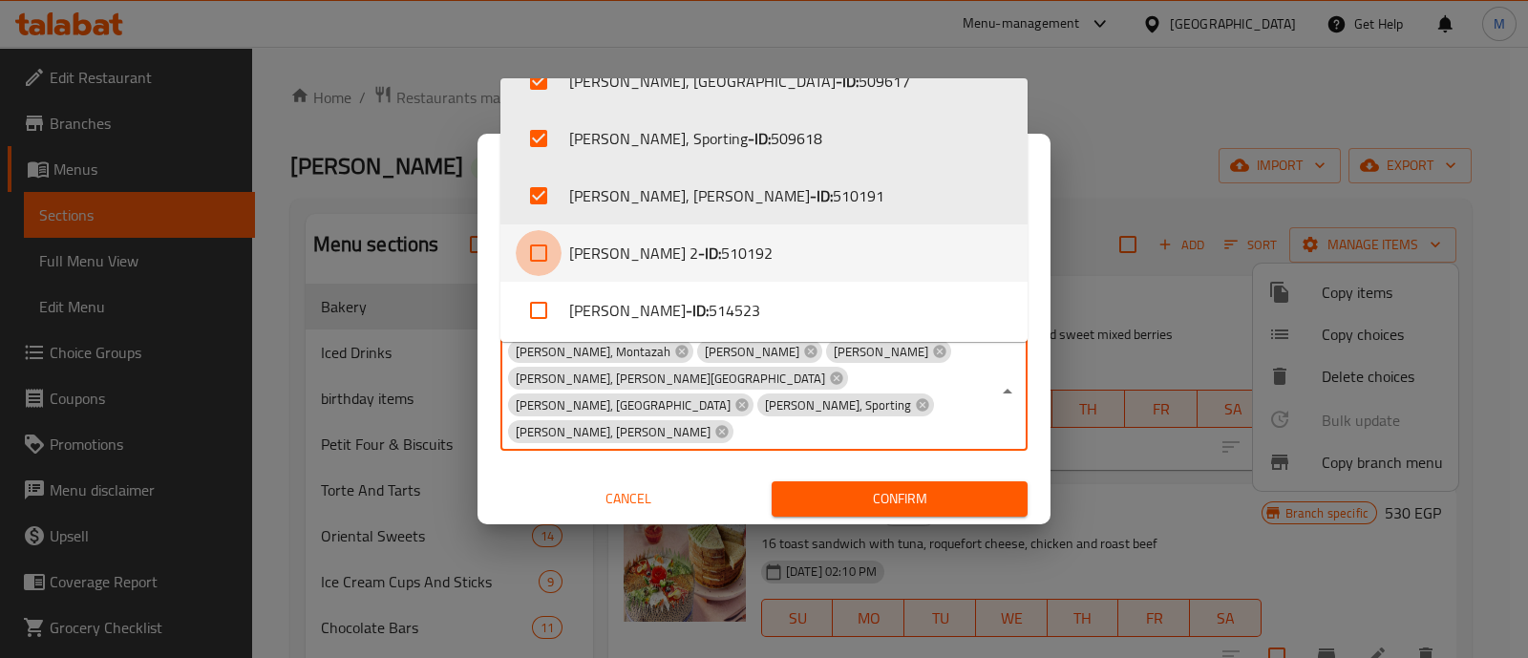
click at [539, 250] on input "checkbox" at bounding box center [539, 253] width 46 height 46
checkbox input "true"
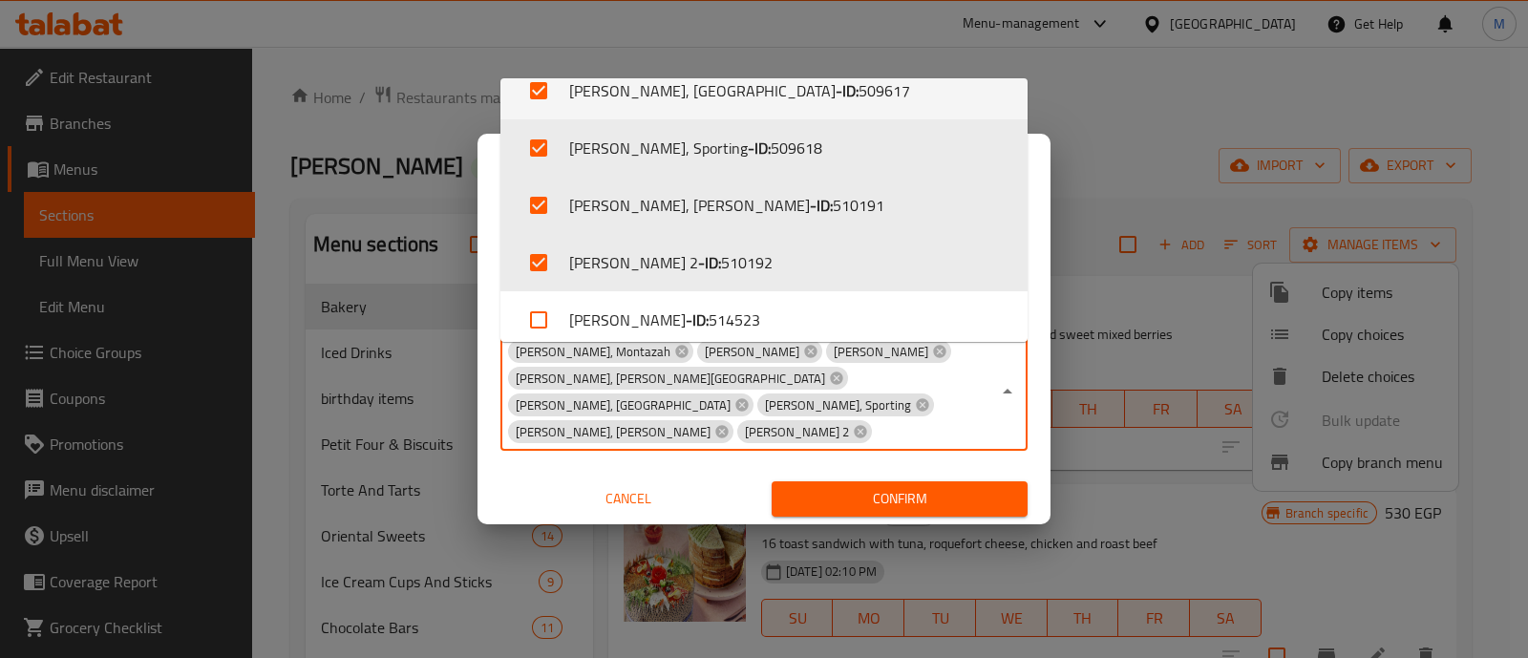
scroll to position [272, 0]
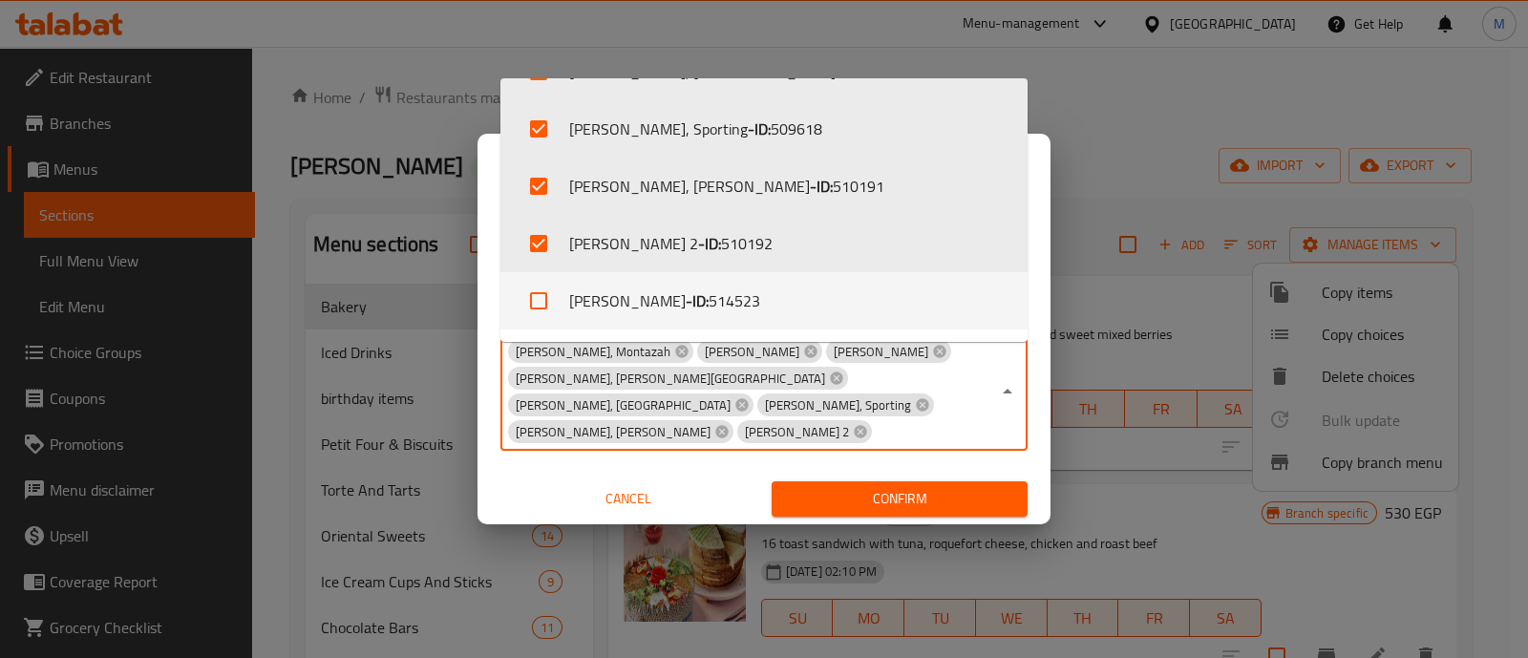
click at [535, 311] on input "checkbox" at bounding box center [539, 301] width 46 height 46
checkbox input "true"
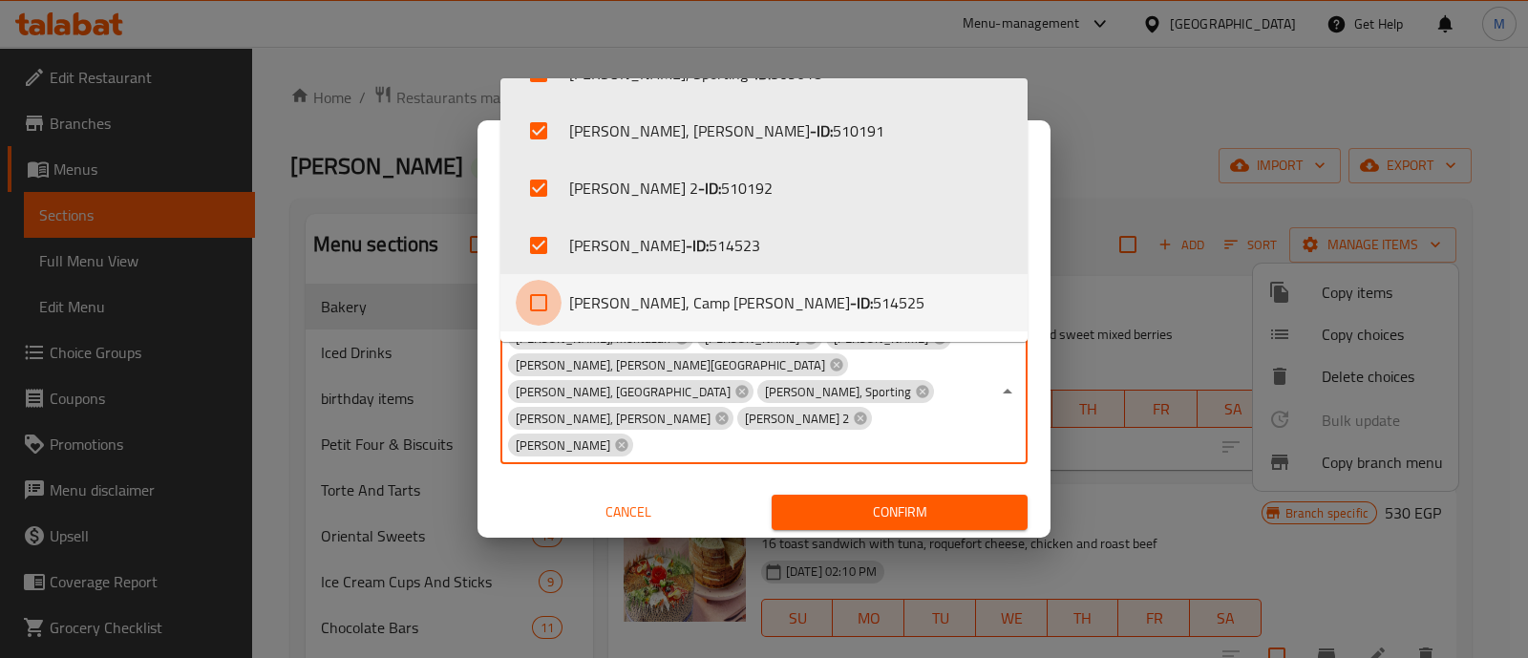
click at [538, 282] on input "checkbox" at bounding box center [539, 303] width 46 height 46
checkbox input "true"
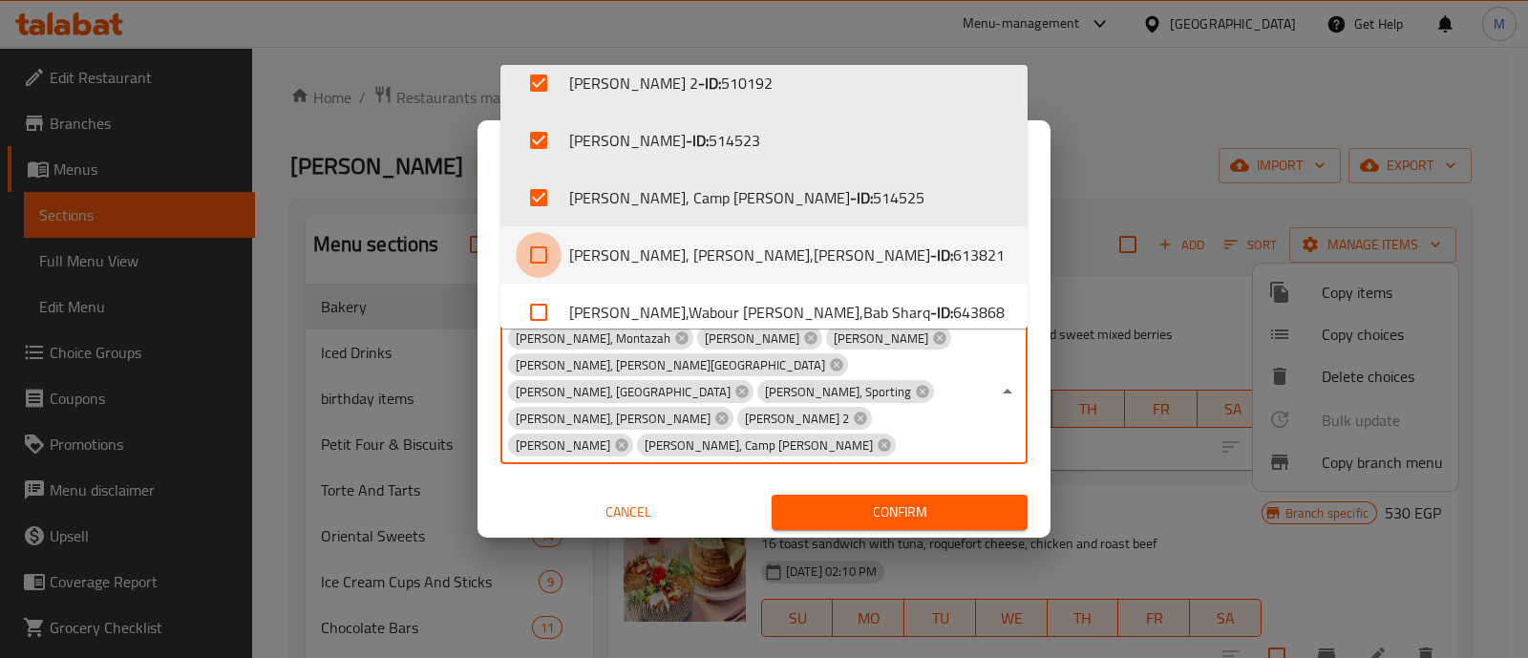
click at [538, 266] on input "checkbox" at bounding box center [539, 255] width 46 height 46
checkbox input "true"
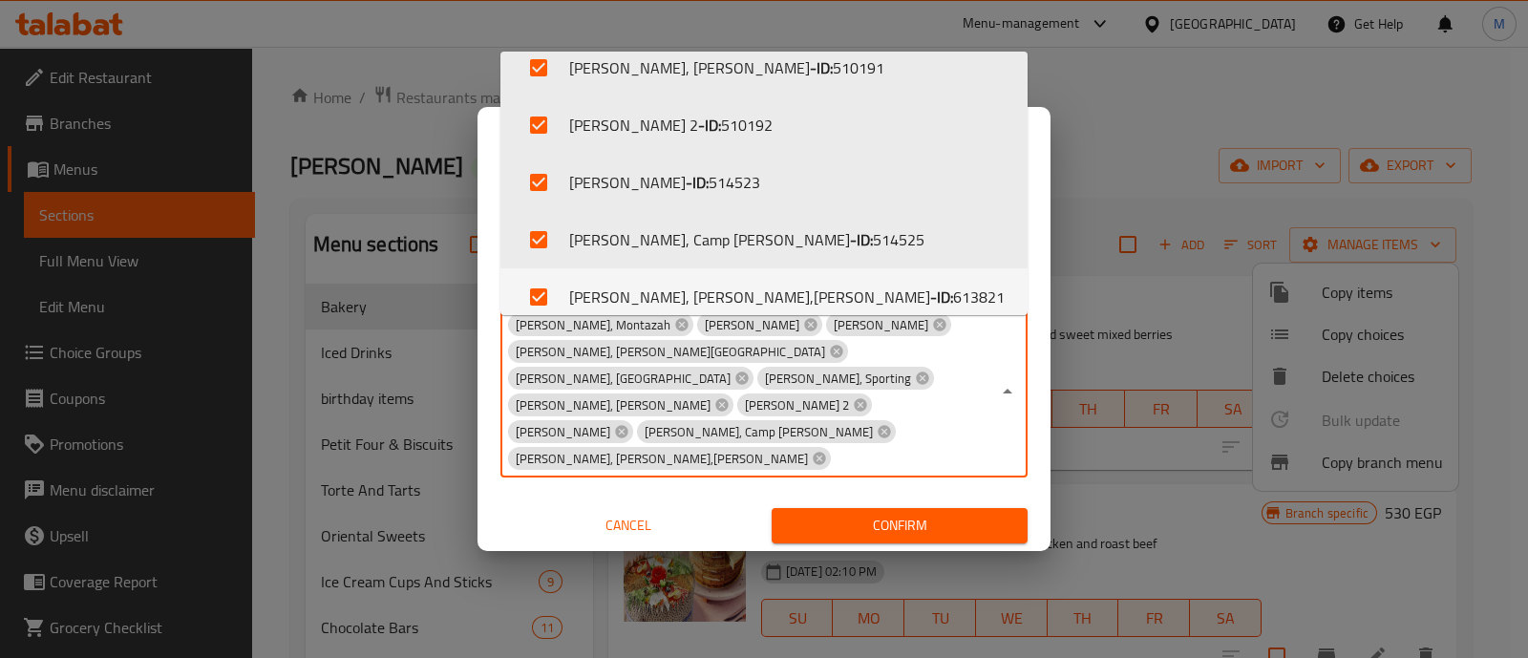
scroll to position [582, 0]
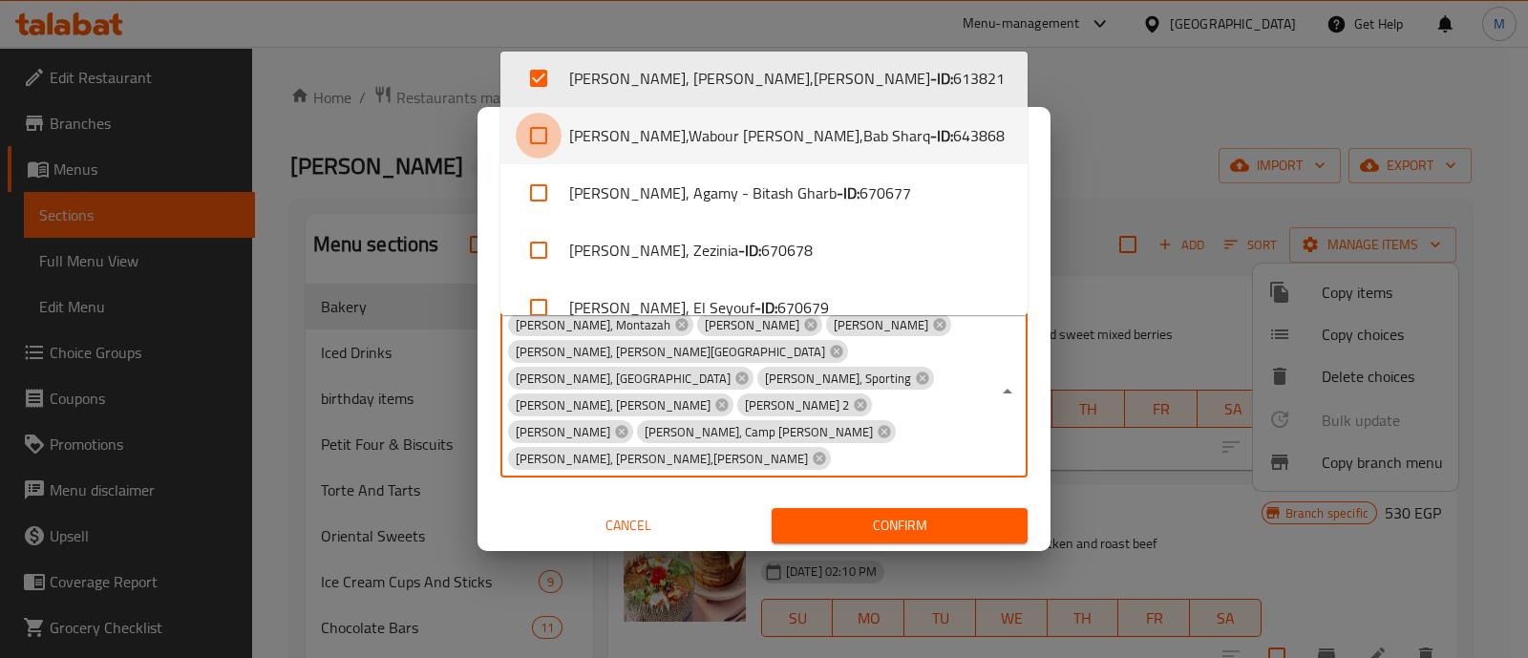
click at [552, 134] on input "checkbox" at bounding box center [539, 136] width 46 height 46
checkbox input "true"
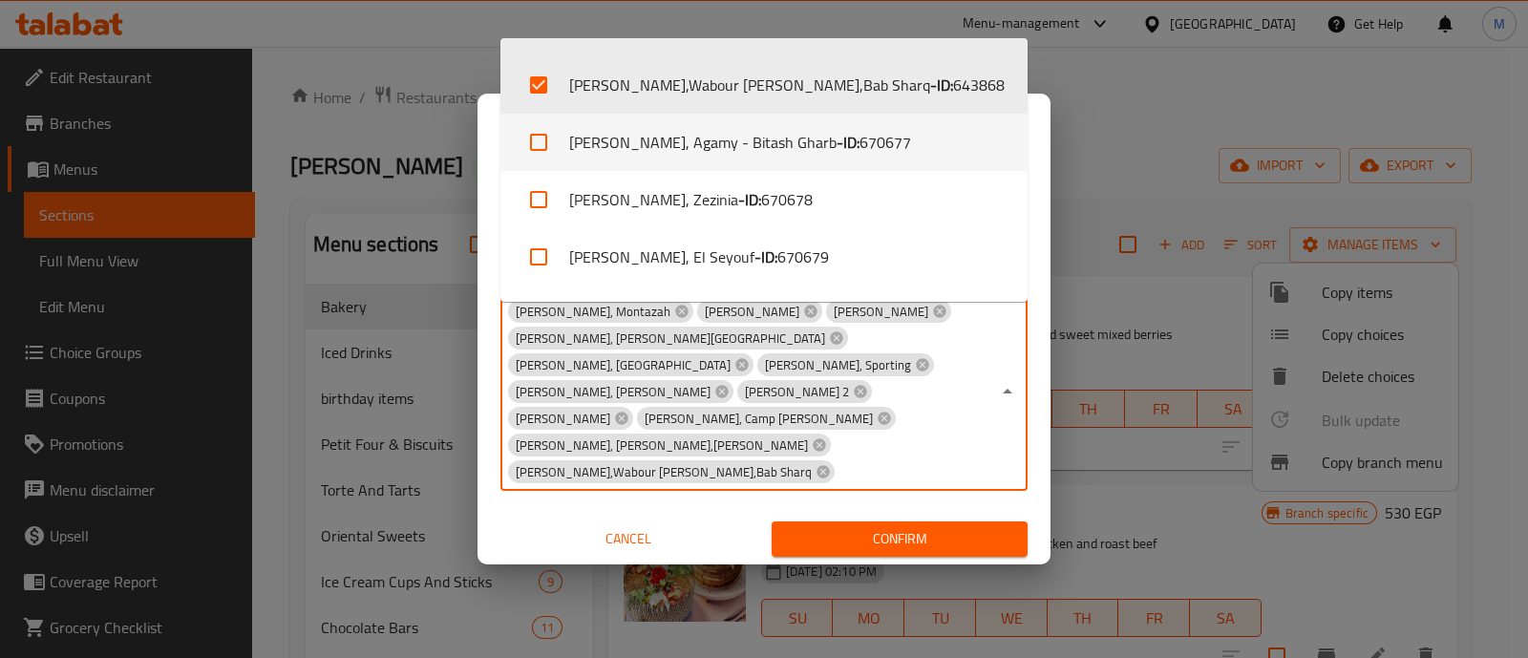
scroll to position [619, 0]
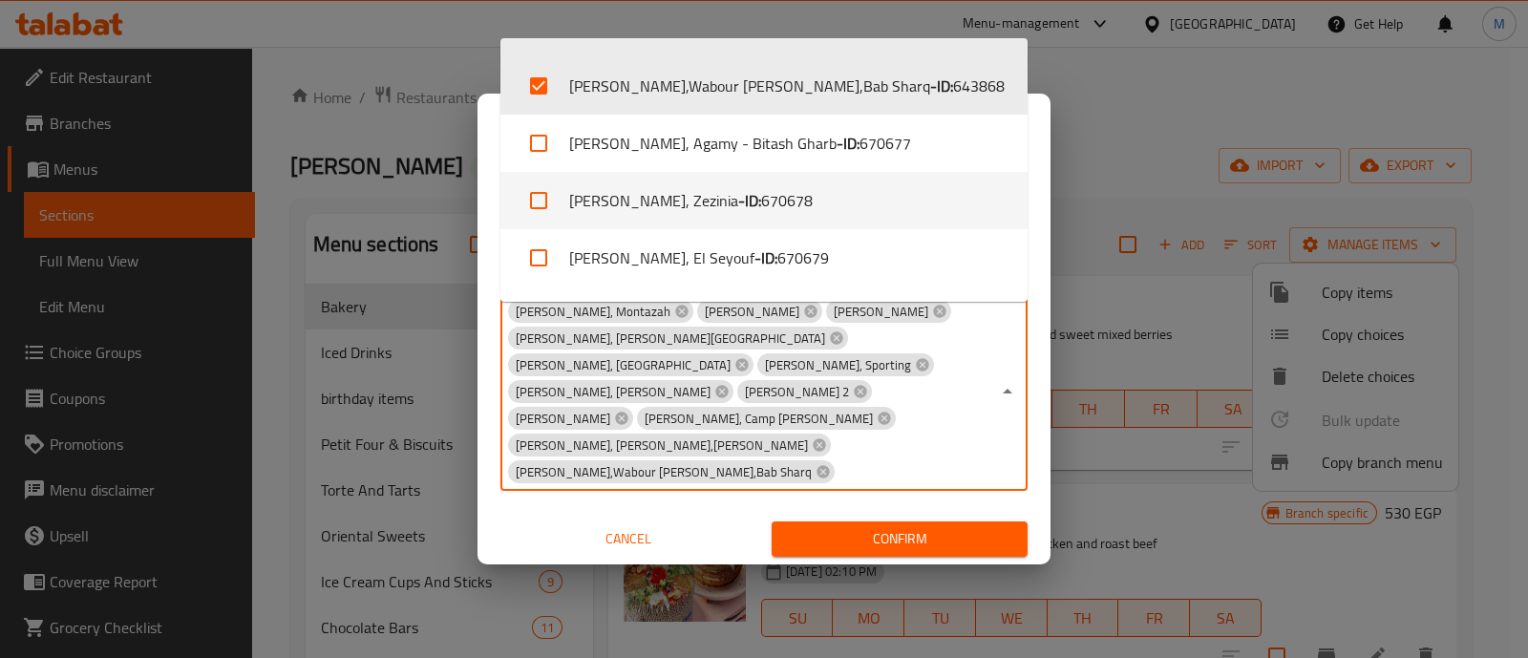
click at [534, 193] on input "checkbox" at bounding box center [539, 201] width 46 height 46
checkbox input "true"
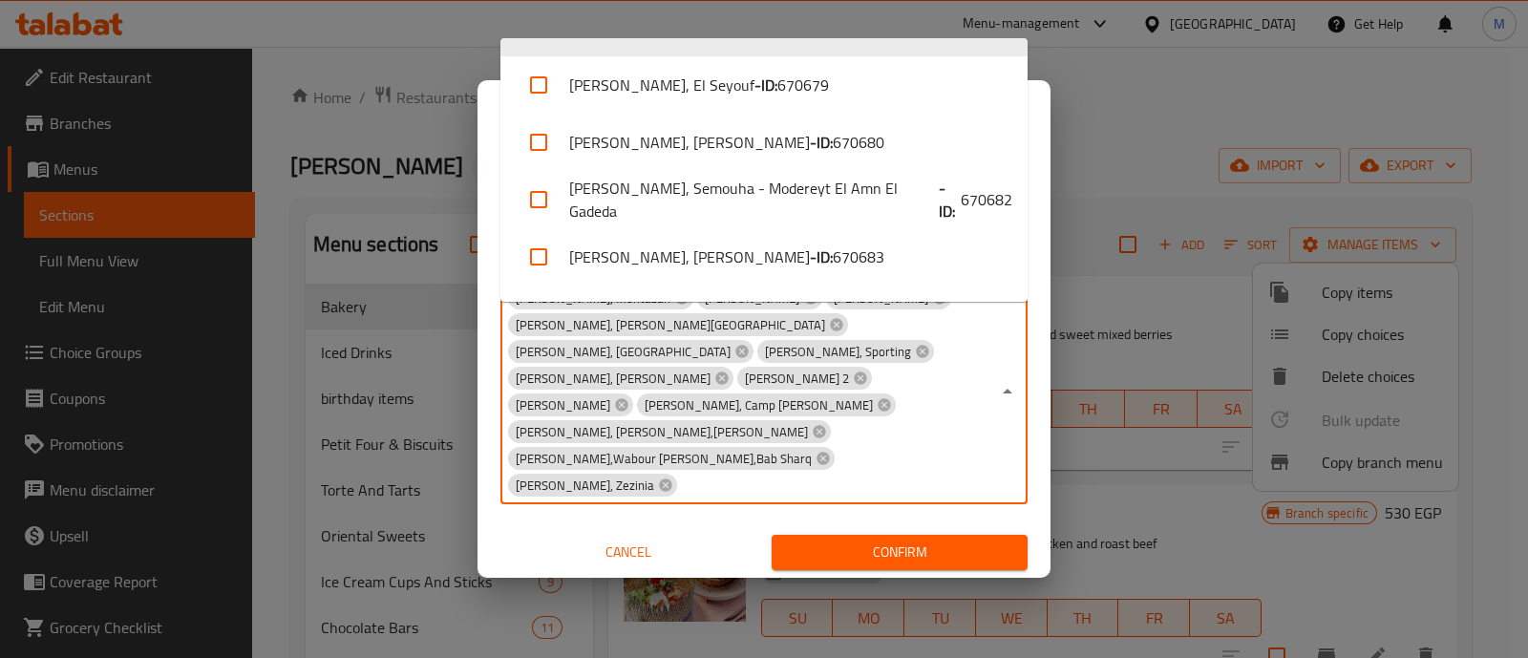
scroll to position [794, 0]
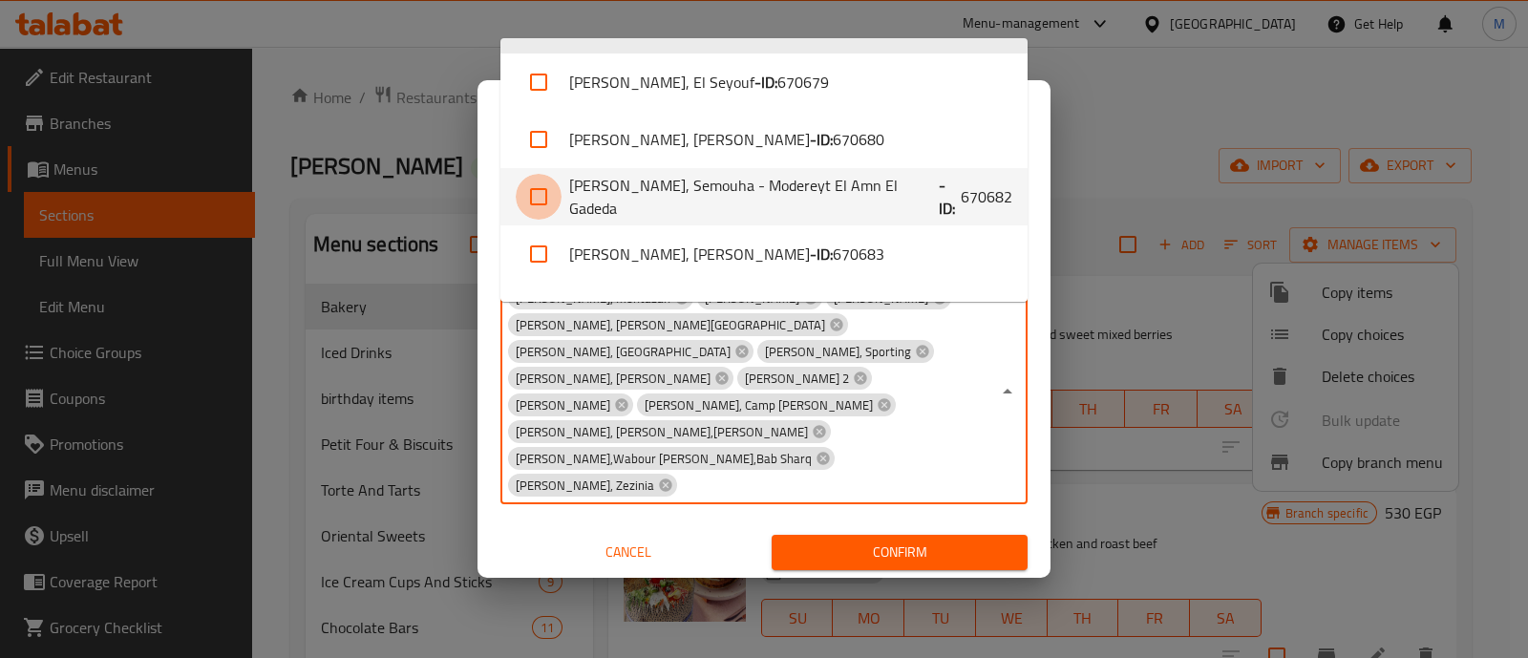
click at [536, 183] on input "checkbox" at bounding box center [539, 197] width 46 height 46
checkbox input "true"
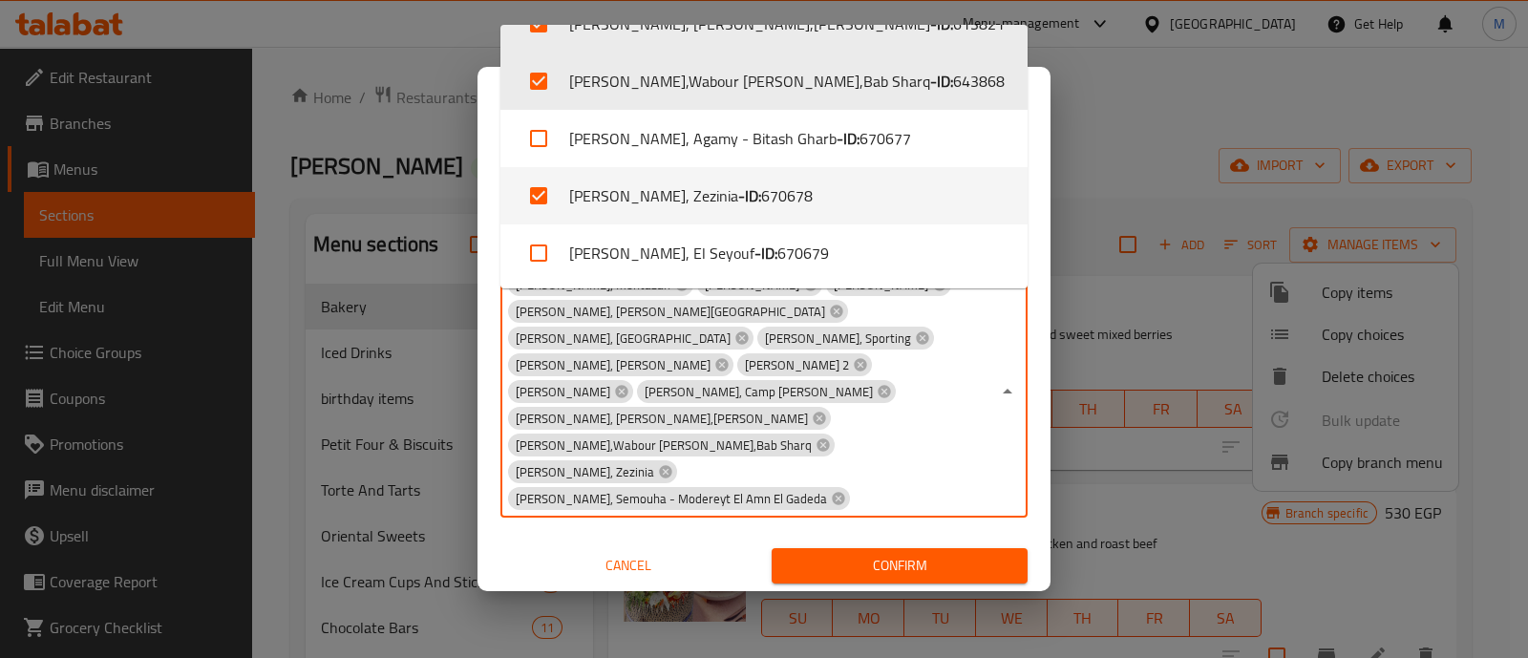
scroll to position [1068, 0]
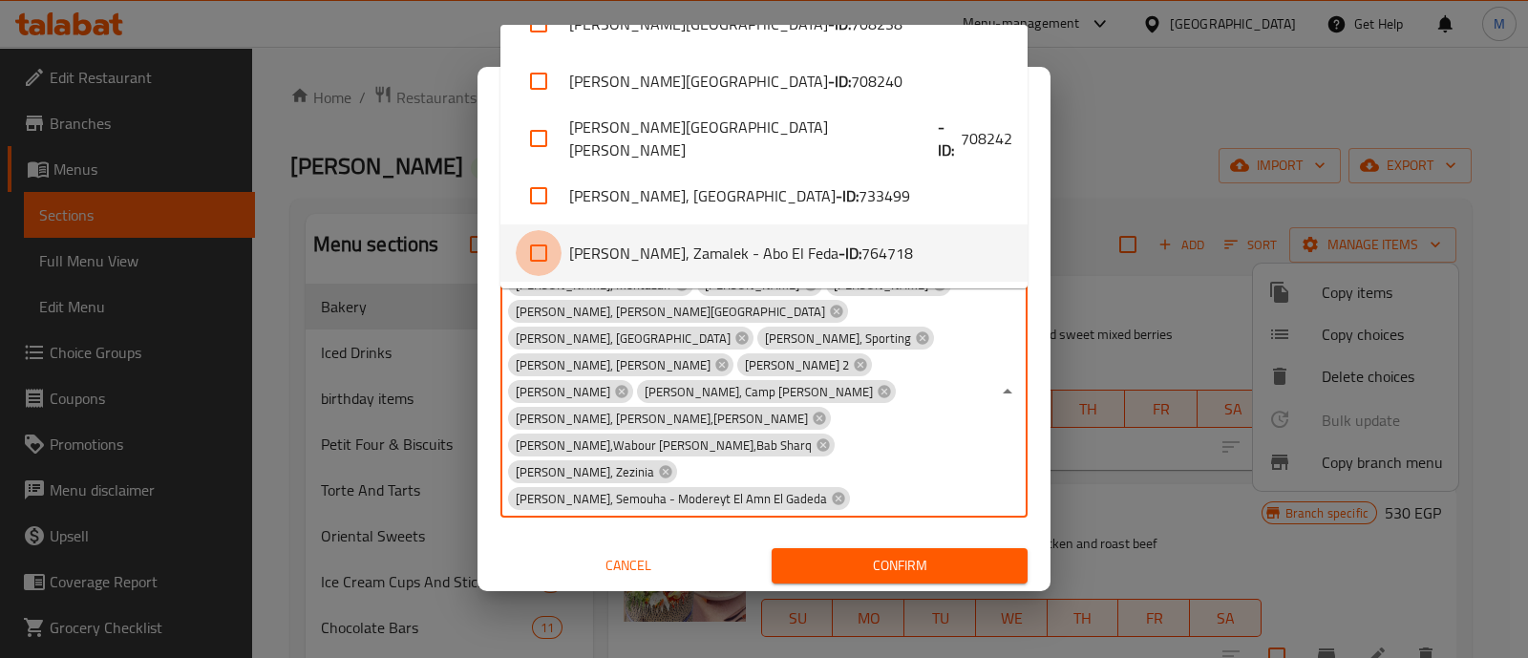
click at [538, 250] on input "checkbox" at bounding box center [539, 253] width 46 height 46
checkbox input "true"
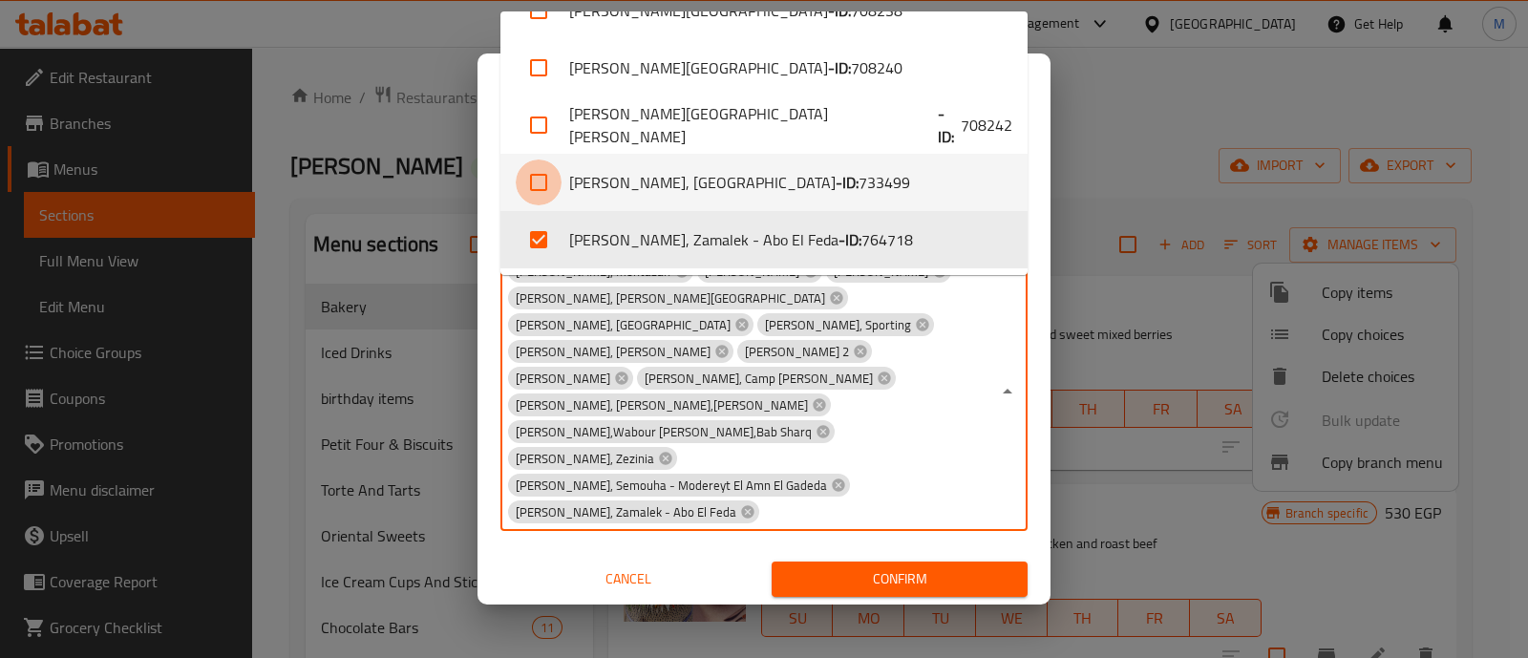
click at [539, 164] on input "checkbox" at bounding box center [539, 182] width 46 height 46
checkbox input "true"
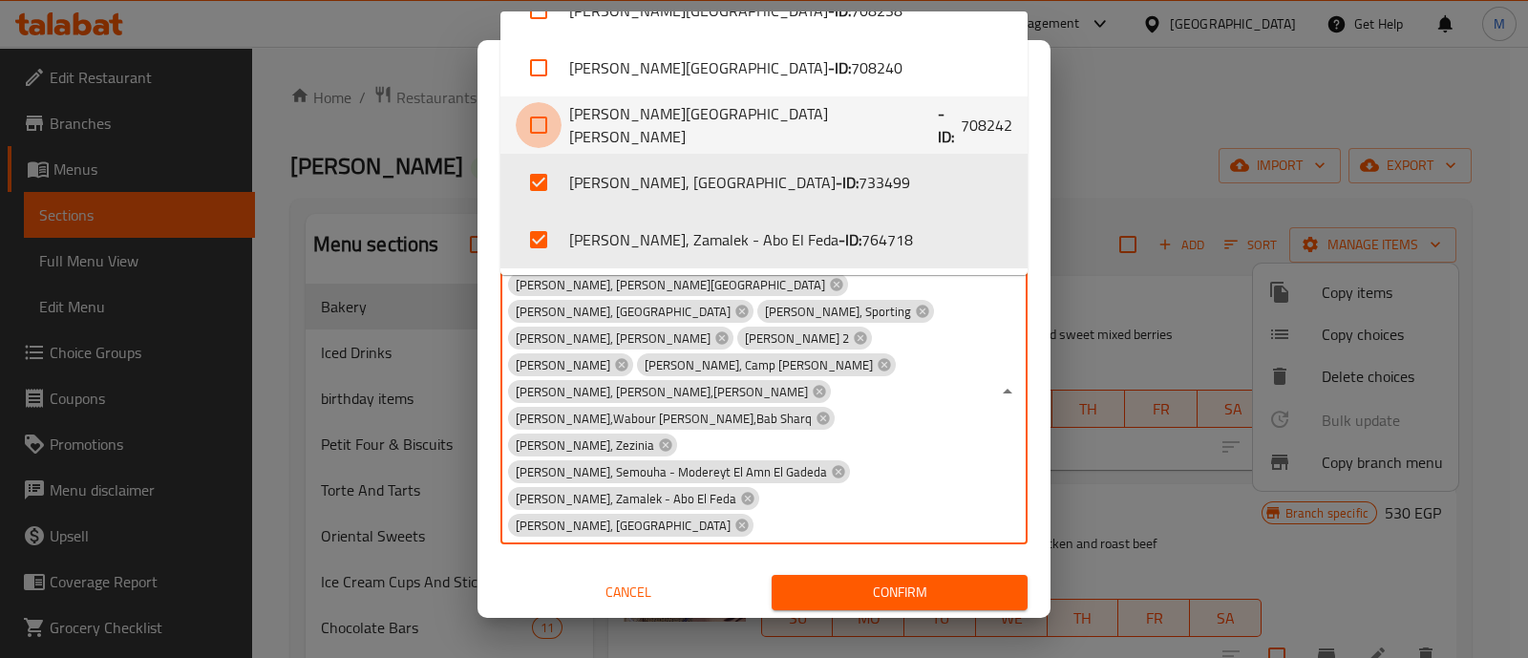
click at [538, 134] on input "checkbox" at bounding box center [539, 125] width 46 height 46
checkbox input "true"
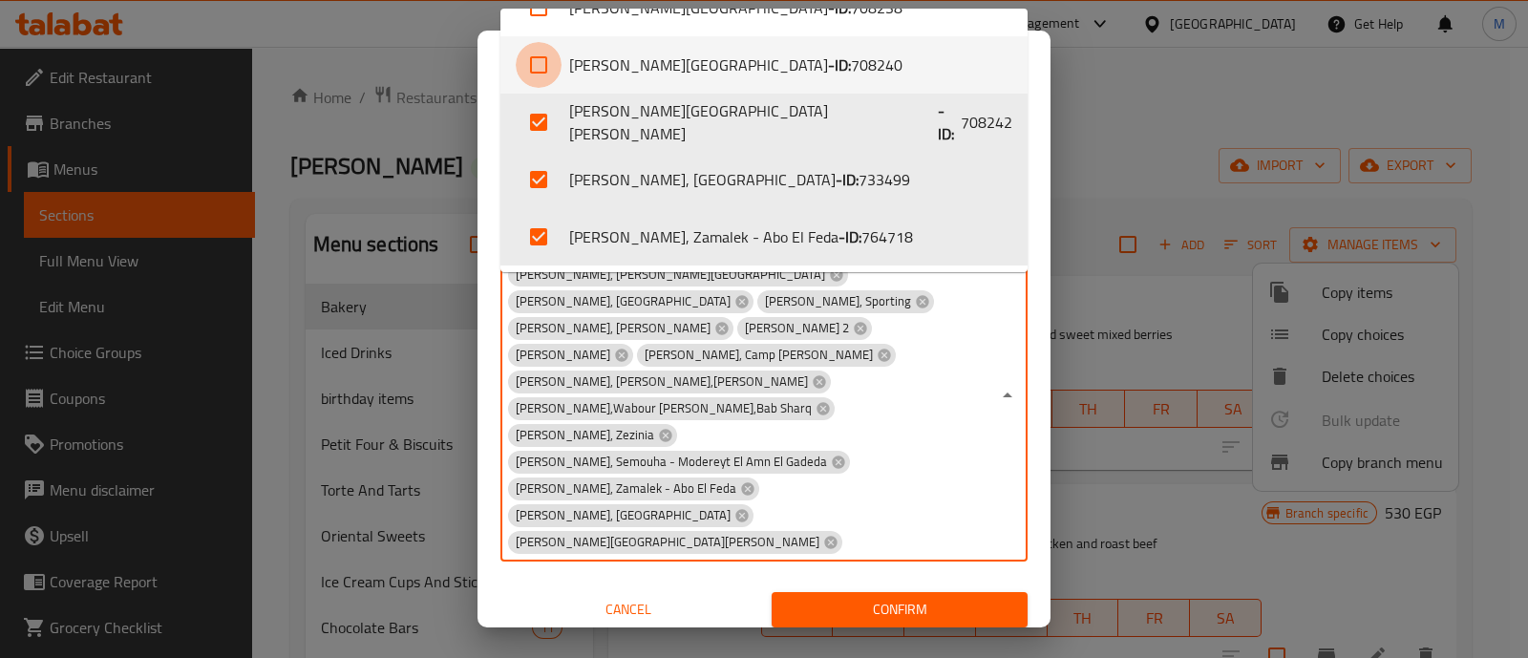
click at [544, 53] on input "checkbox" at bounding box center [539, 65] width 46 height 46
checkbox input "true"
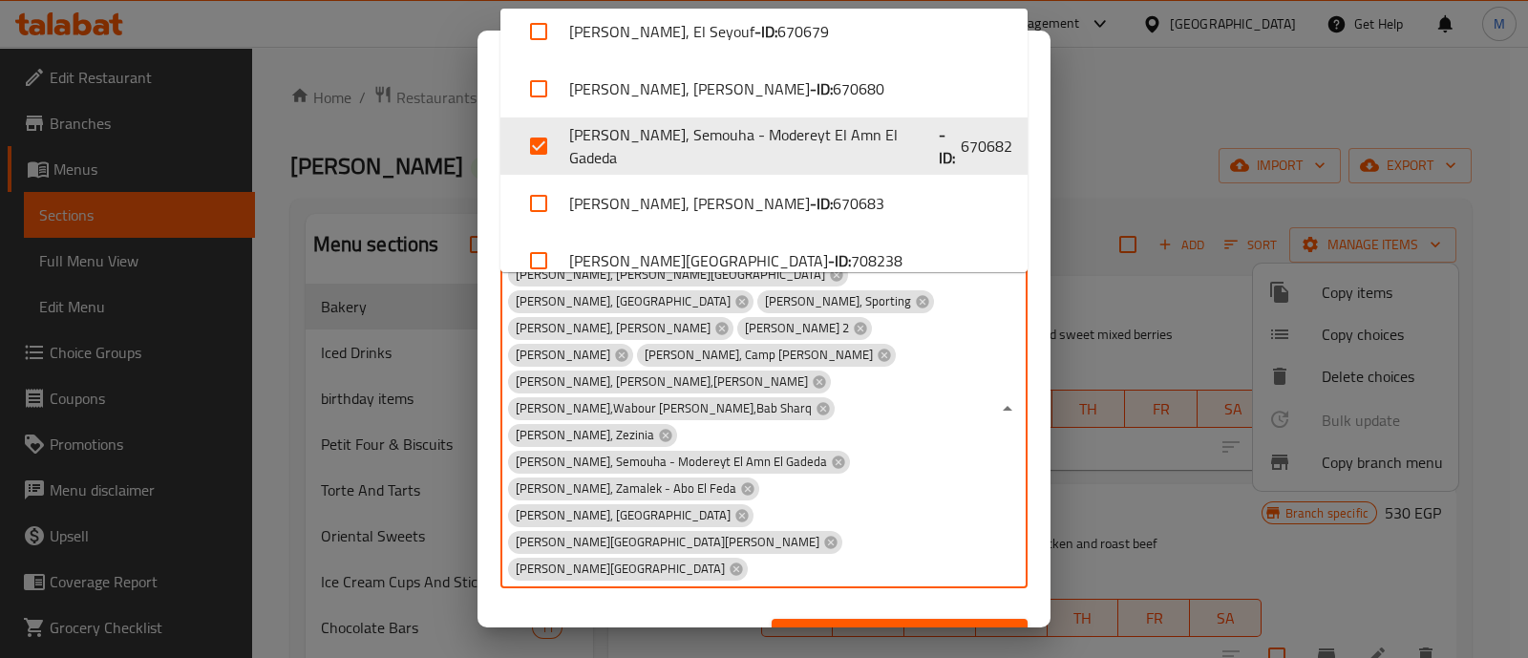
scroll to position [811, 0]
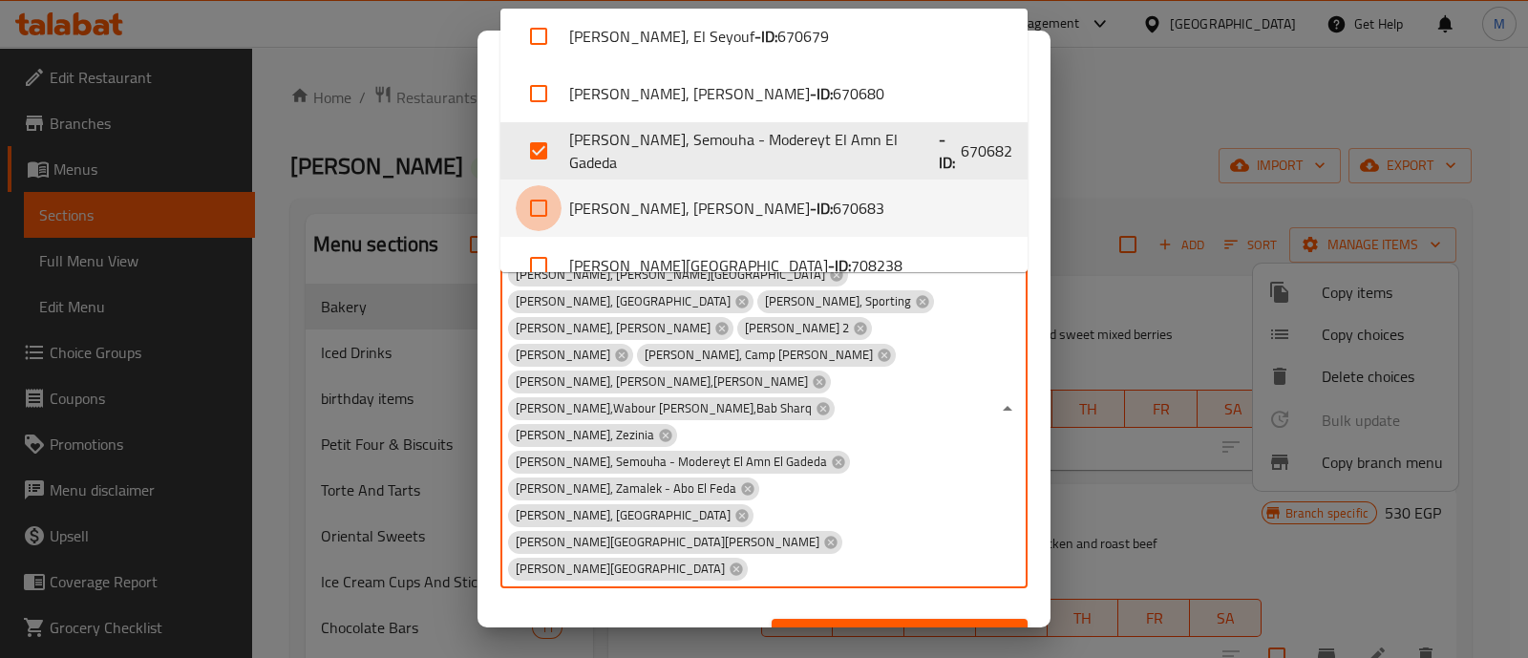
click at [537, 217] on input "checkbox" at bounding box center [539, 208] width 46 height 46
checkbox input "true"
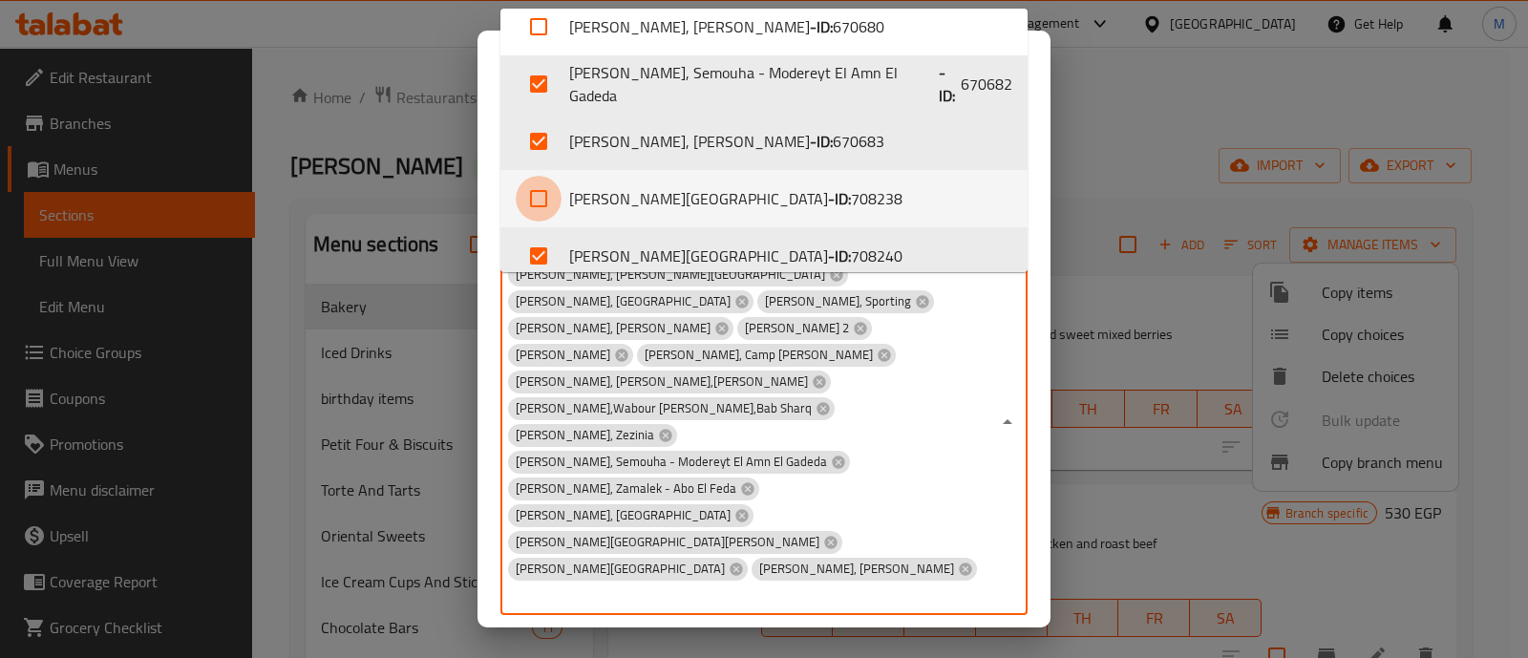
click at [540, 192] on input "checkbox" at bounding box center [539, 199] width 46 height 46
checkbox input "true"
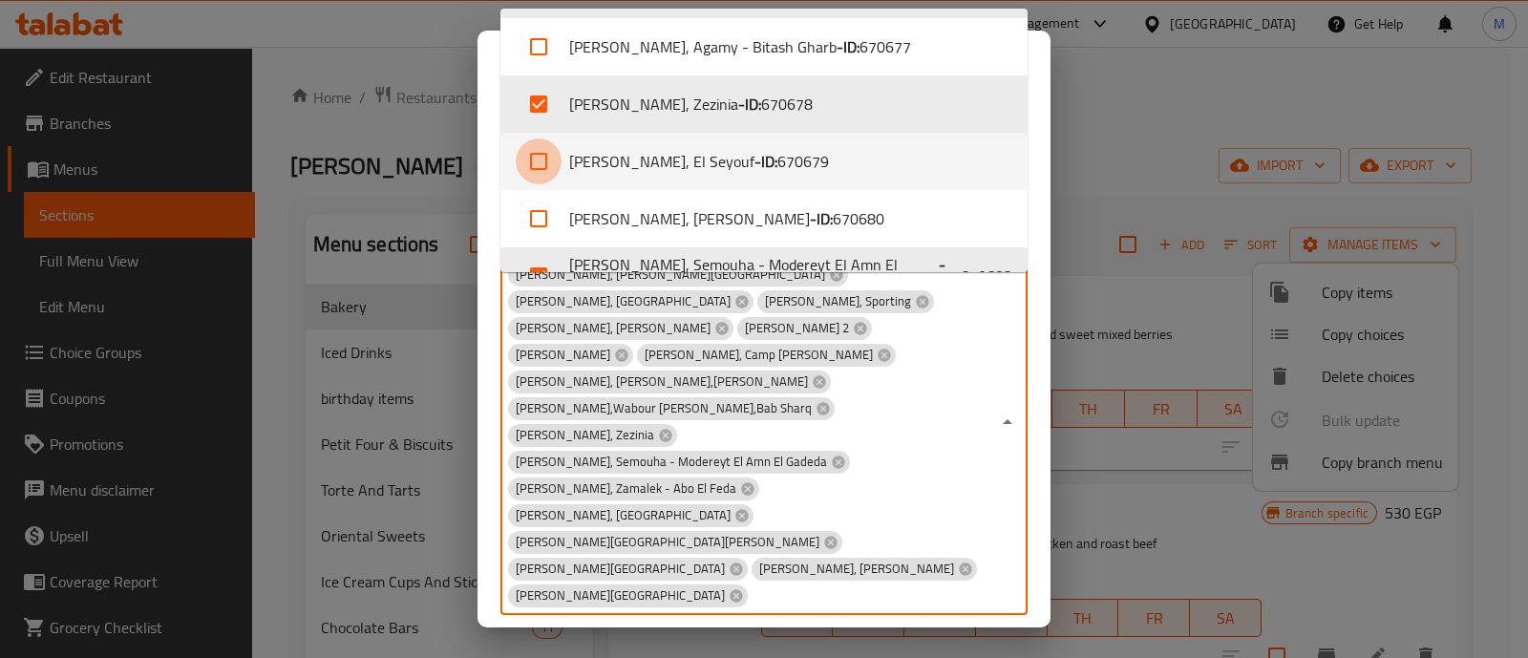
click at [535, 162] on input "checkbox" at bounding box center [539, 161] width 46 height 46
checkbox input "true"
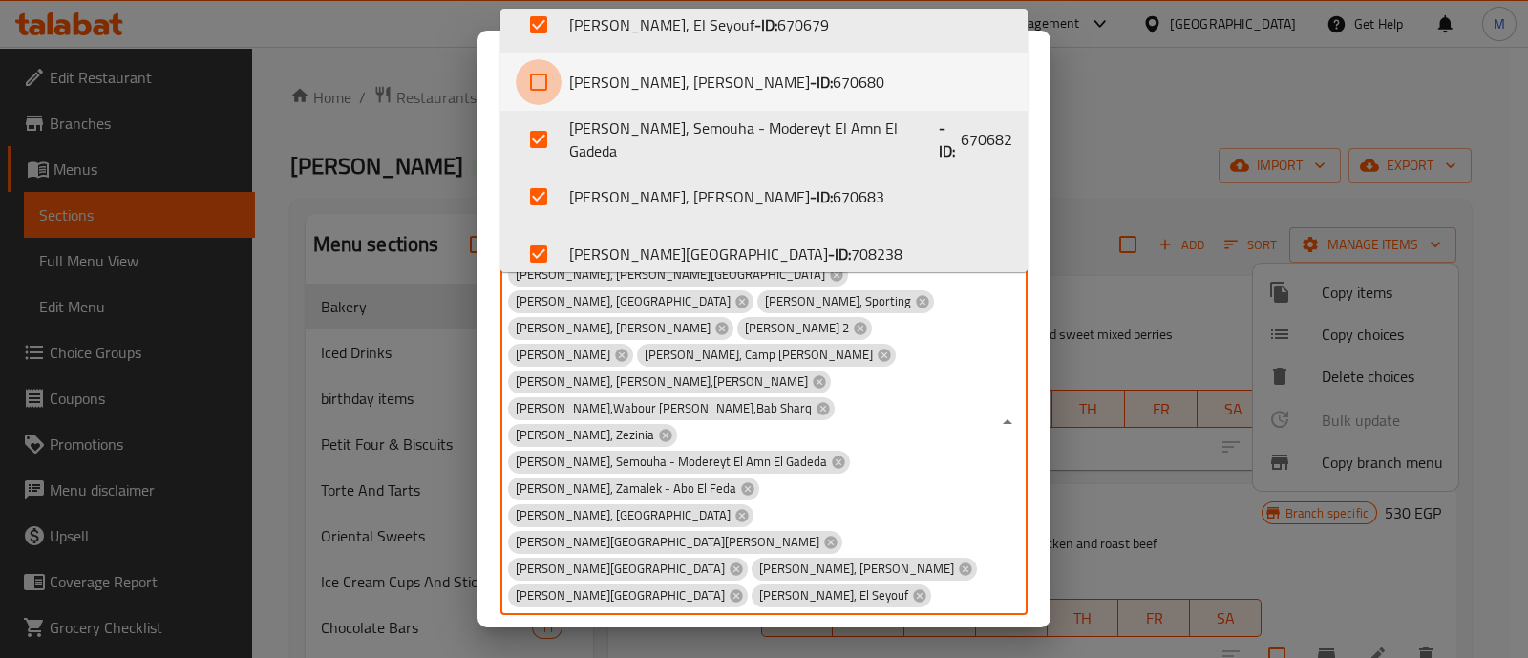
click at [528, 83] on input "checkbox" at bounding box center [539, 82] width 46 height 46
checkbox input "true"
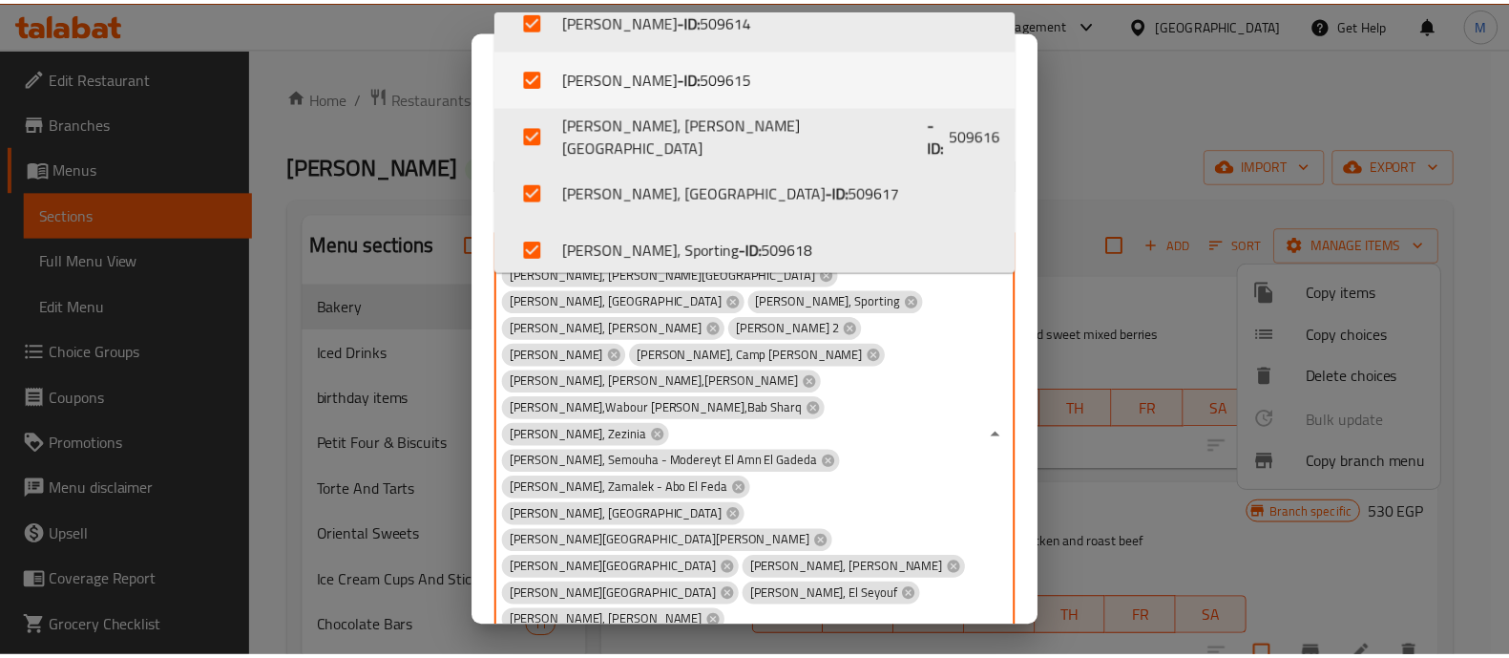
scroll to position [0, 0]
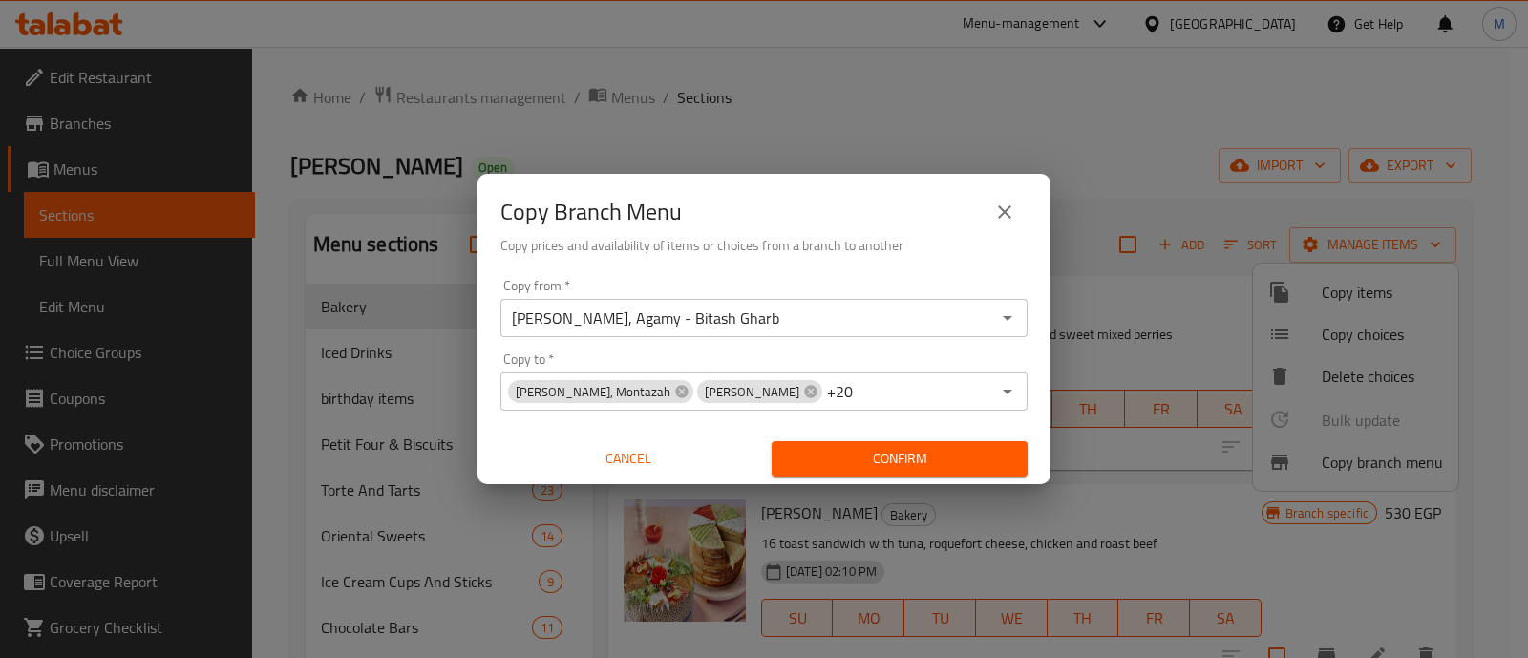
click at [827, 593] on div "Copy Branch Menu Copy prices and availability of items or choices from a branch…" at bounding box center [764, 329] width 1528 height 658
click at [851, 459] on span "Confirm" at bounding box center [899, 459] width 225 height 24
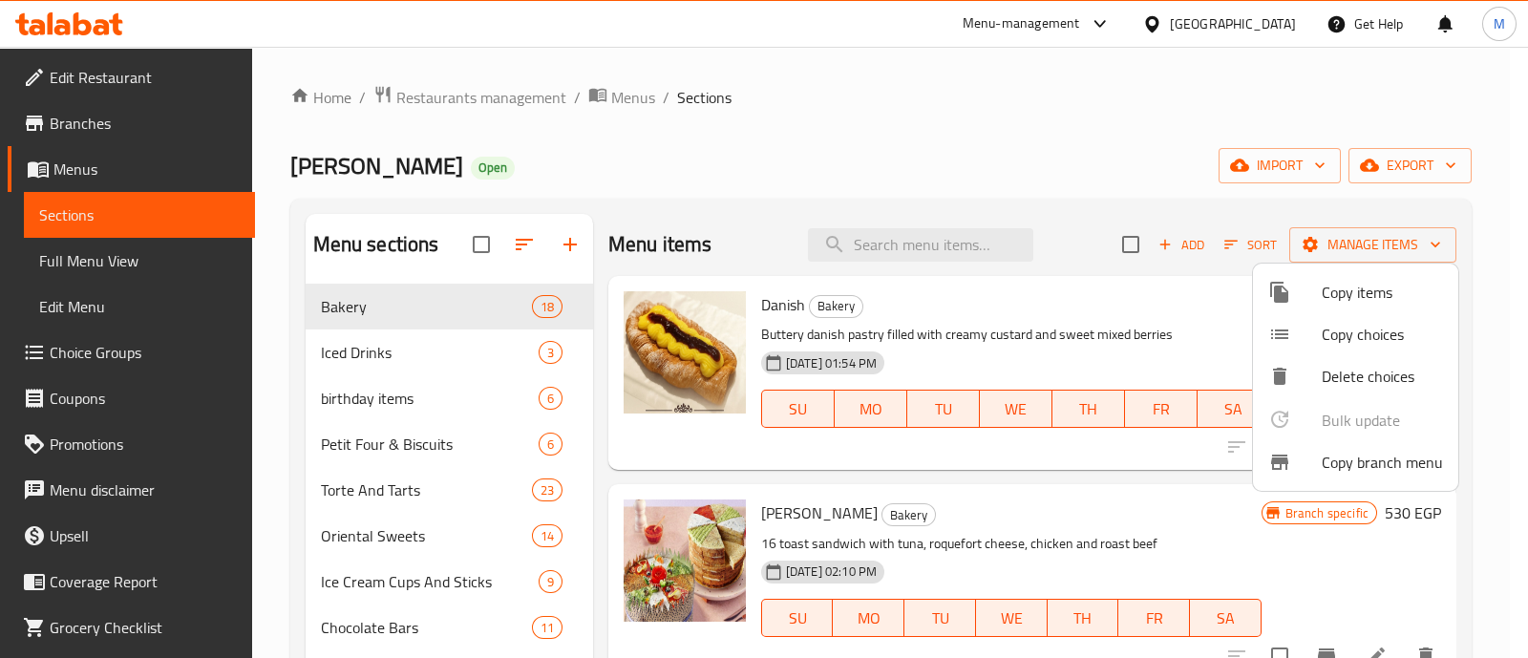
click at [30, 36] on div at bounding box center [764, 329] width 1528 height 658
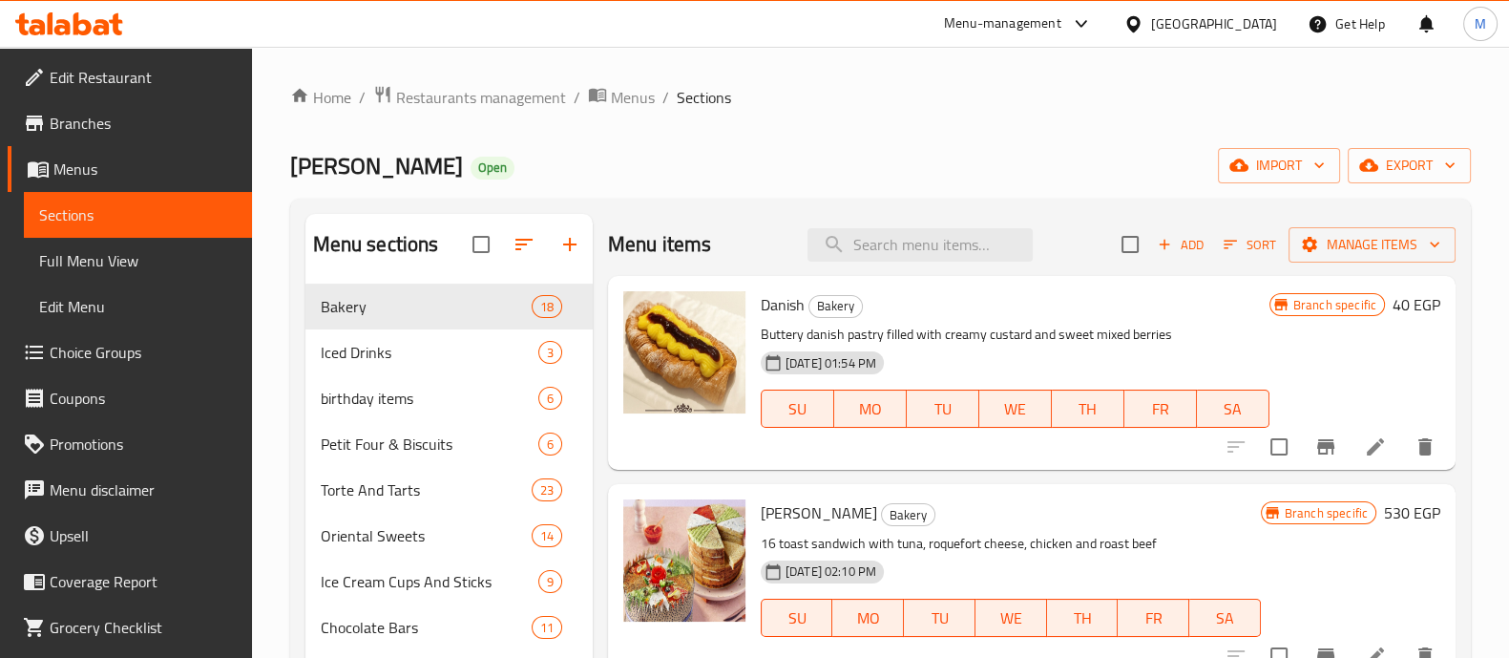
click at [52, 12] on icon at bounding box center [51, 23] width 6 height 22
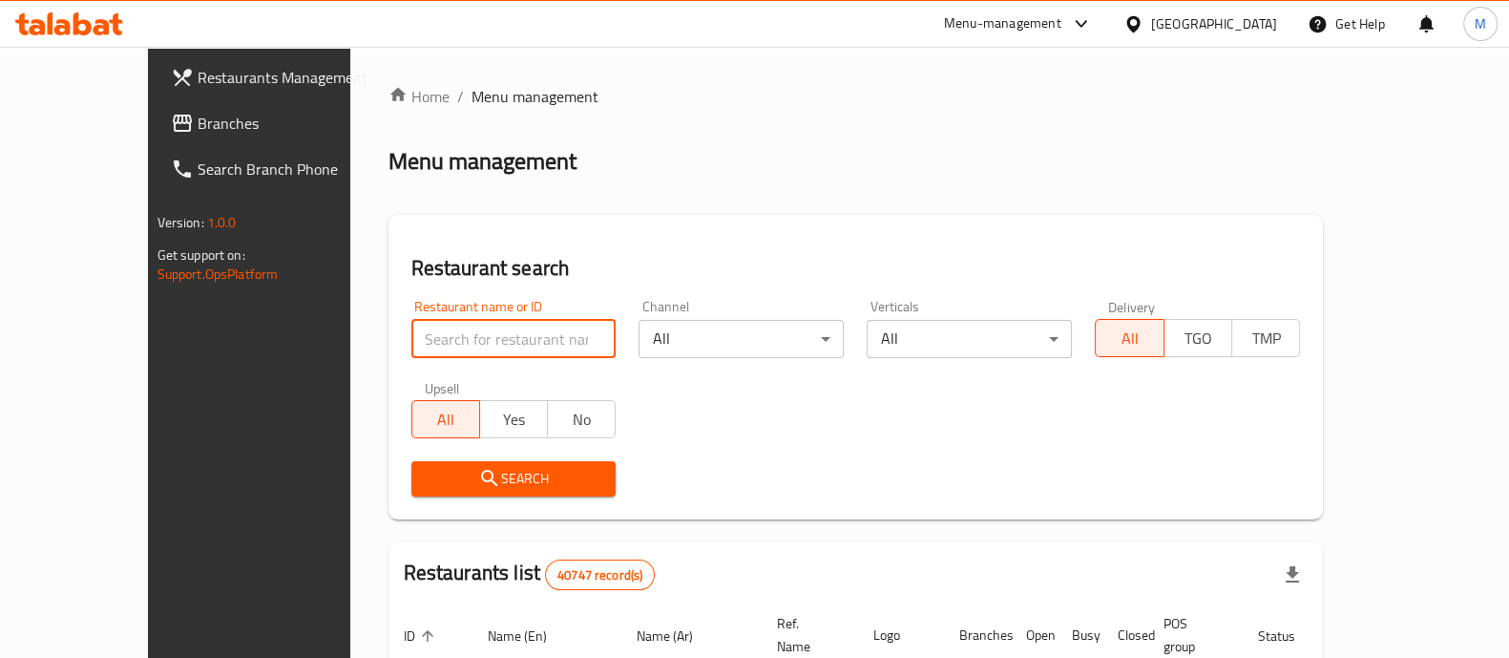
click at [472, 327] on input "search" at bounding box center [514, 339] width 205 height 38
type input "[PERSON_NAME]"
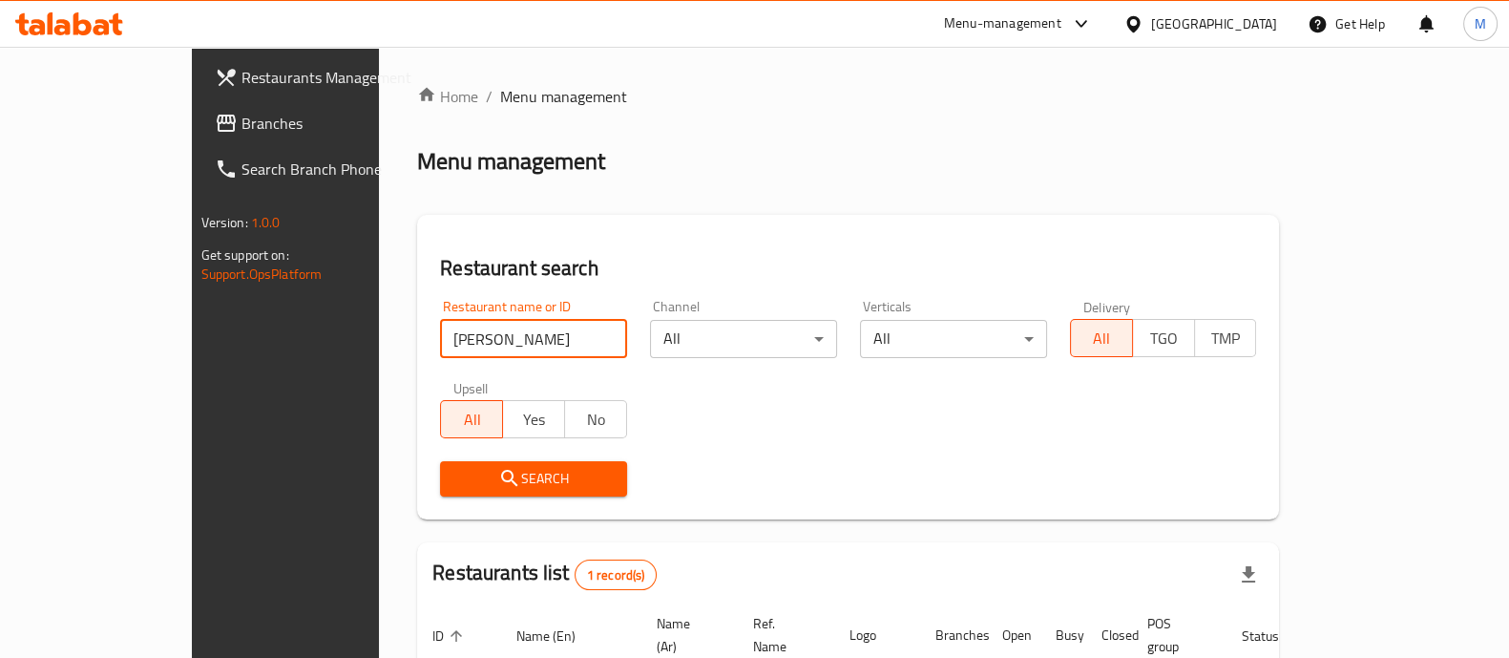
scroll to position [156, 0]
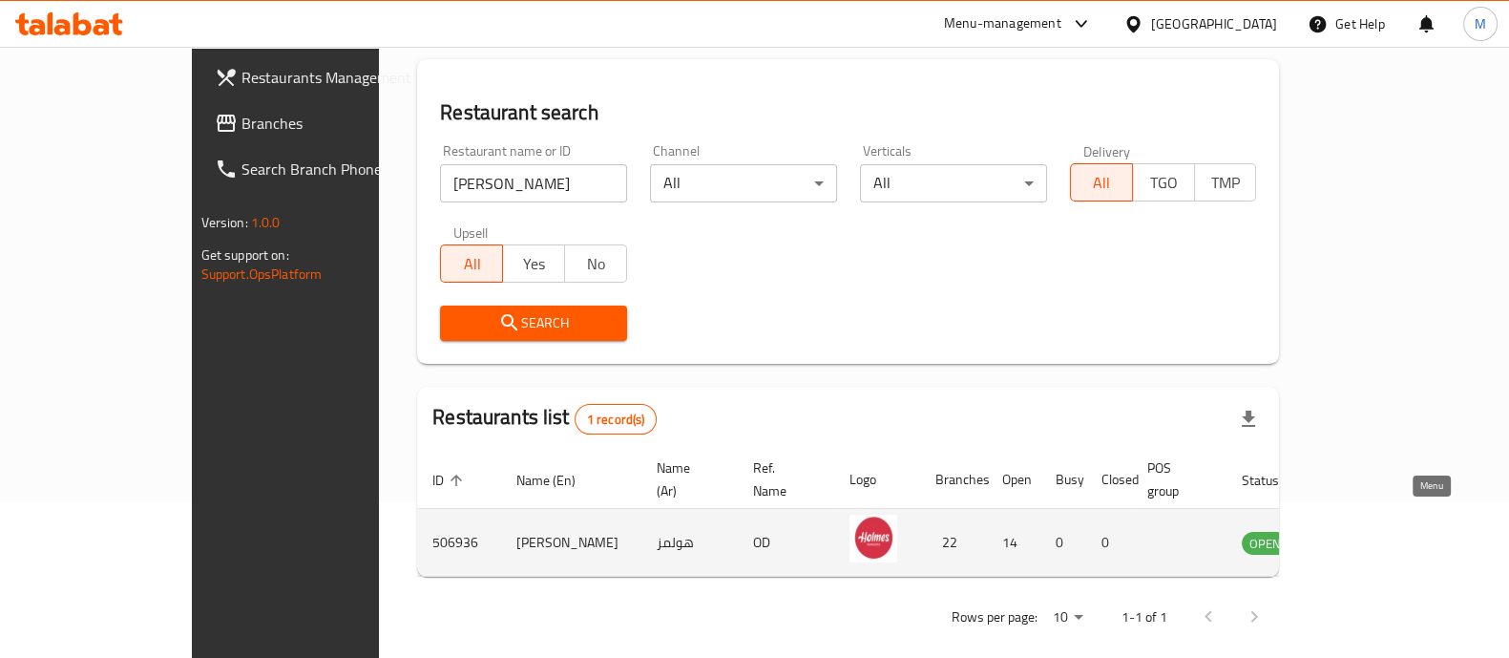
click at [1365, 531] on icon "enhanced table" at bounding box center [1353, 542] width 23 height 23
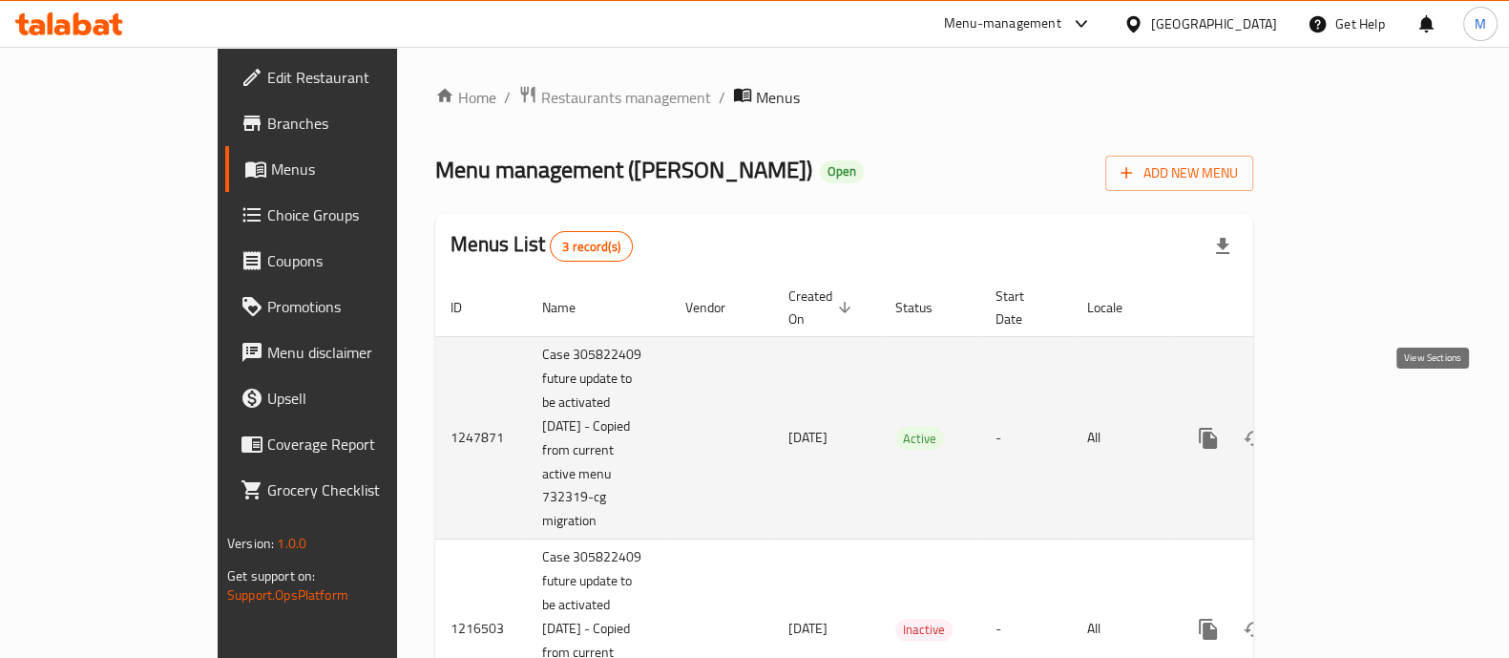
click at [1358, 427] on icon "enhanced table" at bounding box center [1346, 438] width 23 height 23
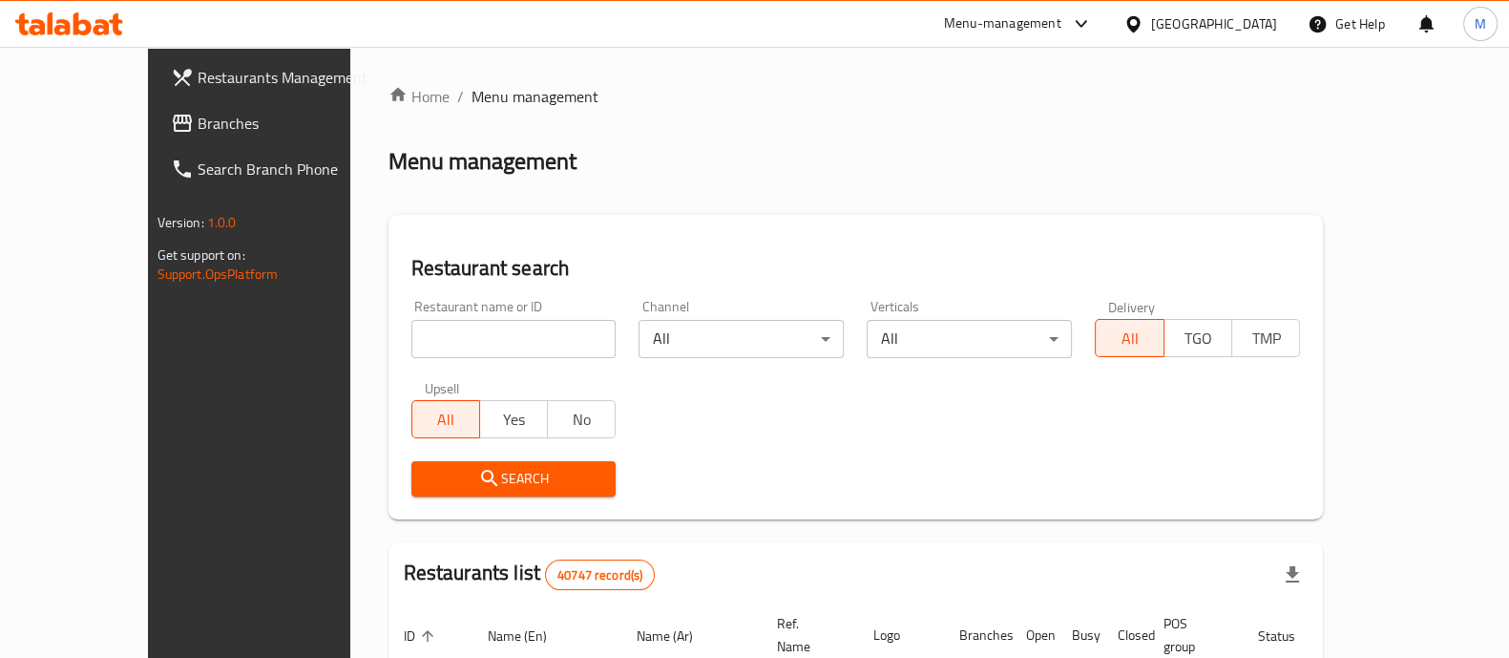
click at [492, 344] on input "search" at bounding box center [514, 339] width 205 height 38
type input "[PERSON_NAME]"
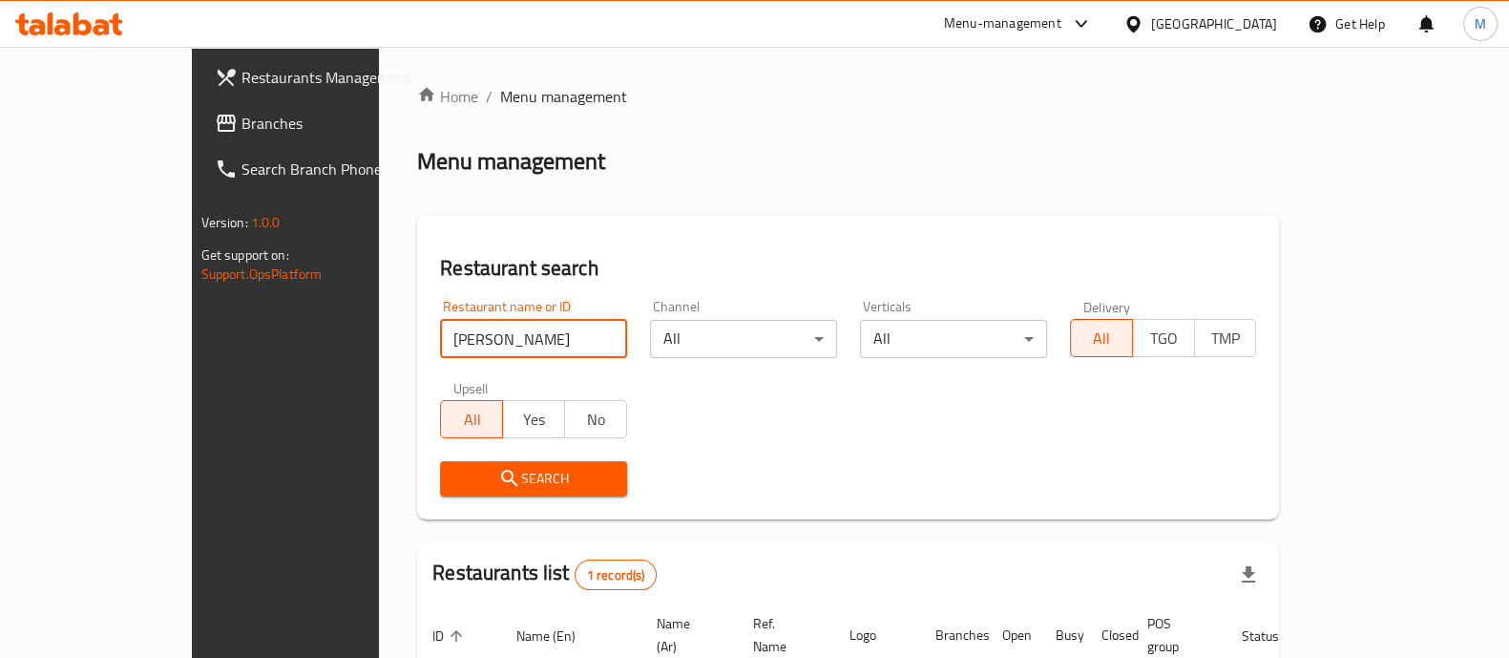
scroll to position [156, 0]
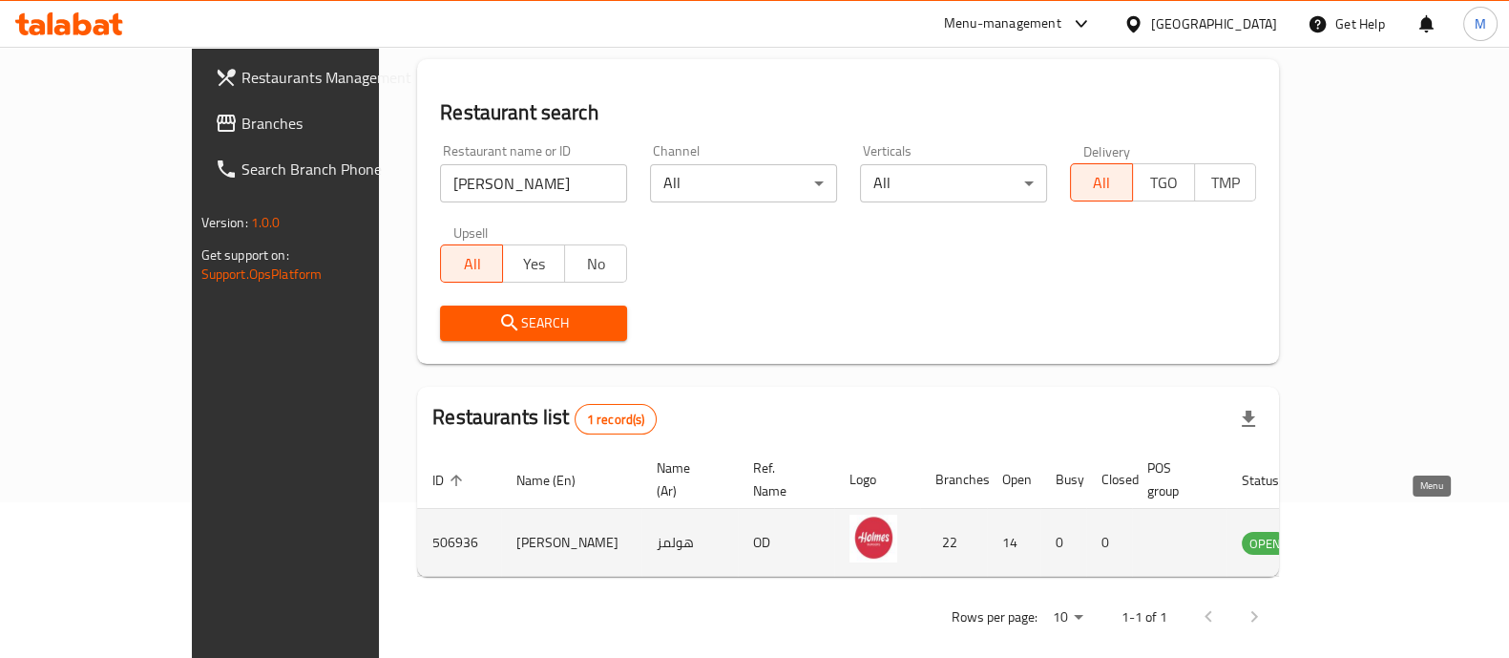
click at [1365, 531] on icon "enhanced table" at bounding box center [1353, 542] width 23 height 23
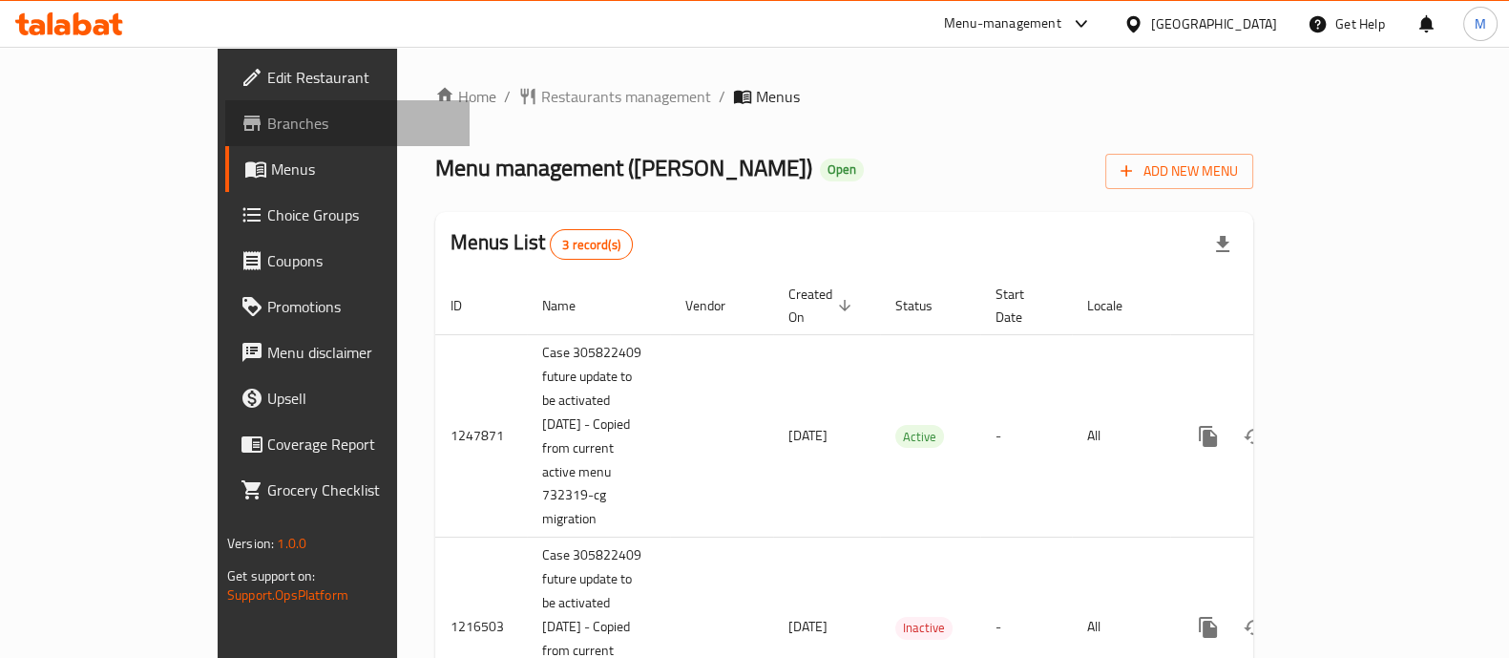
click at [225, 102] on link "Branches" at bounding box center [347, 123] width 244 height 46
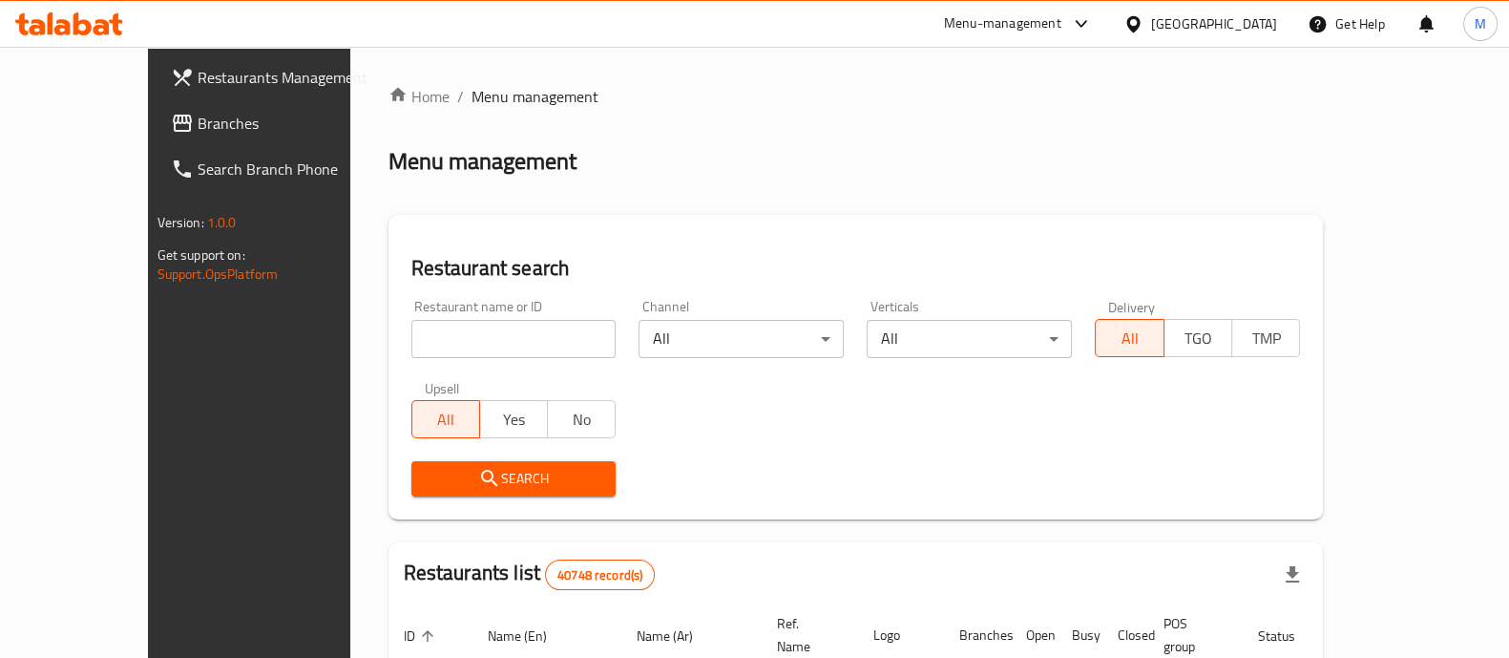
click at [156, 138] on link "Branches" at bounding box center [278, 123] width 244 height 46
